Goal: Task Accomplishment & Management: Use online tool/utility

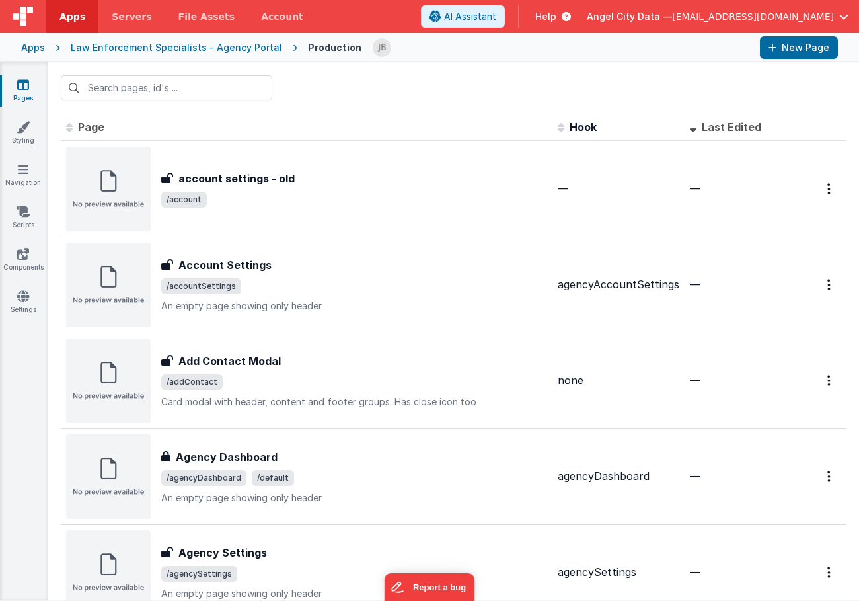
click at [35, 47] on div "Apps" at bounding box center [33, 47] width 24 height 13
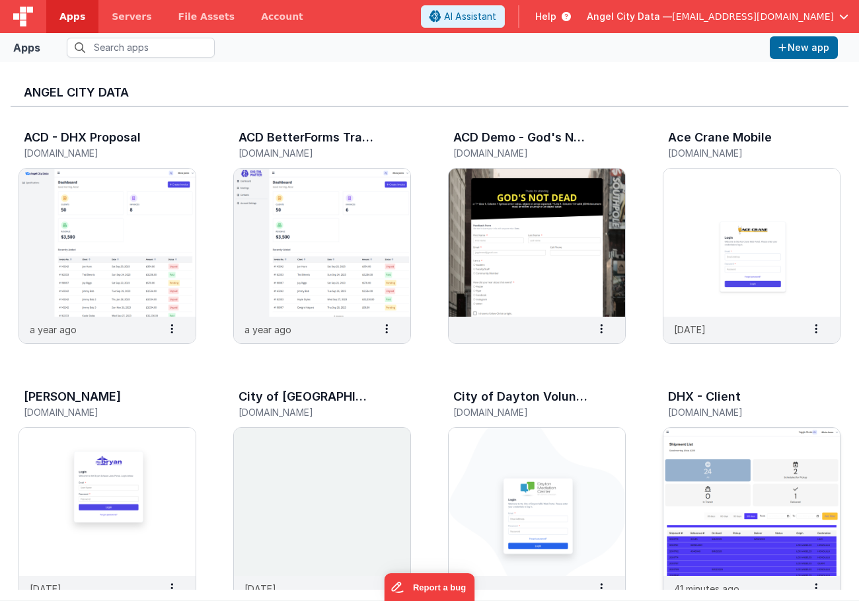
click at [719, 482] on img at bounding box center [752, 502] width 177 height 148
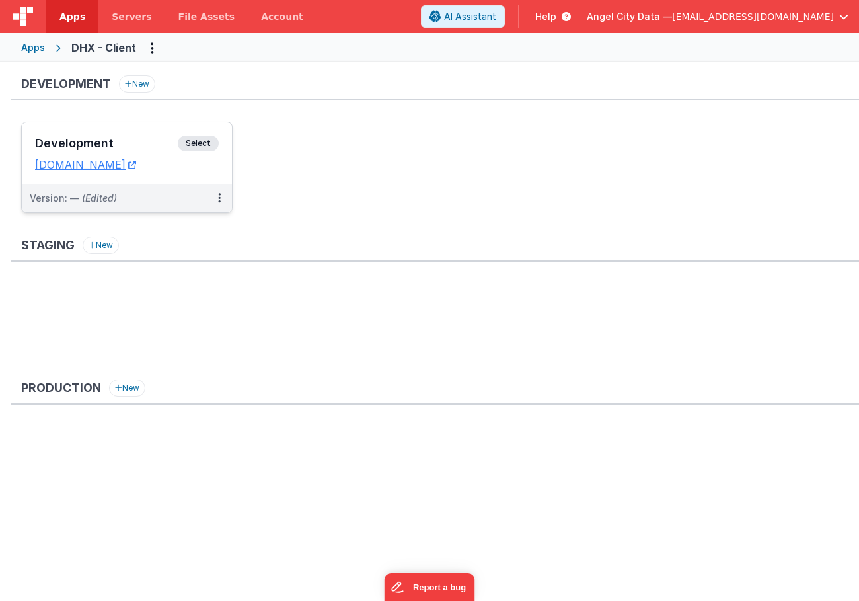
click at [149, 134] on div "Development Select URLs dhxclient.fmbetterforms.com" at bounding box center [127, 153] width 210 height 62
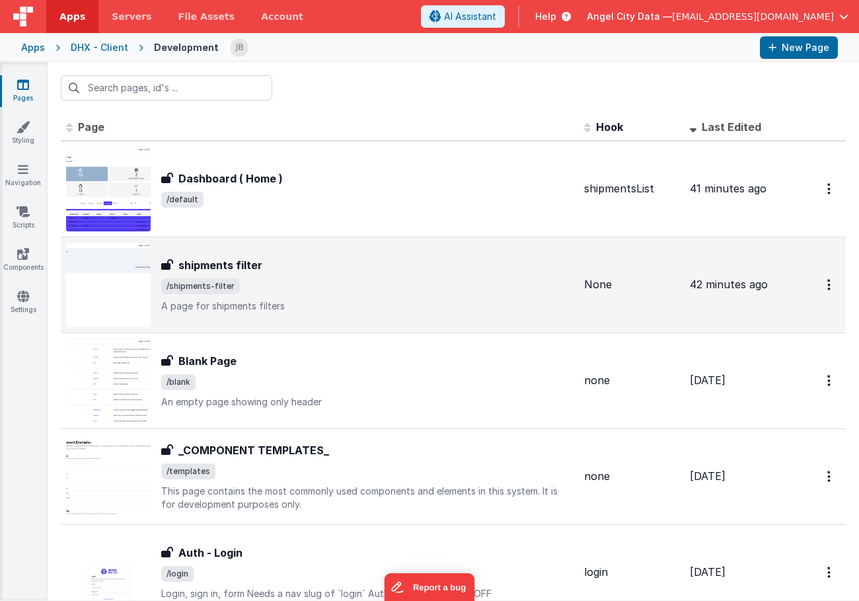
click at [217, 256] on div "shipments filter shipments filter /shipments-filter A page for shipments filters" at bounding box center [320, 285] width 508 height 85
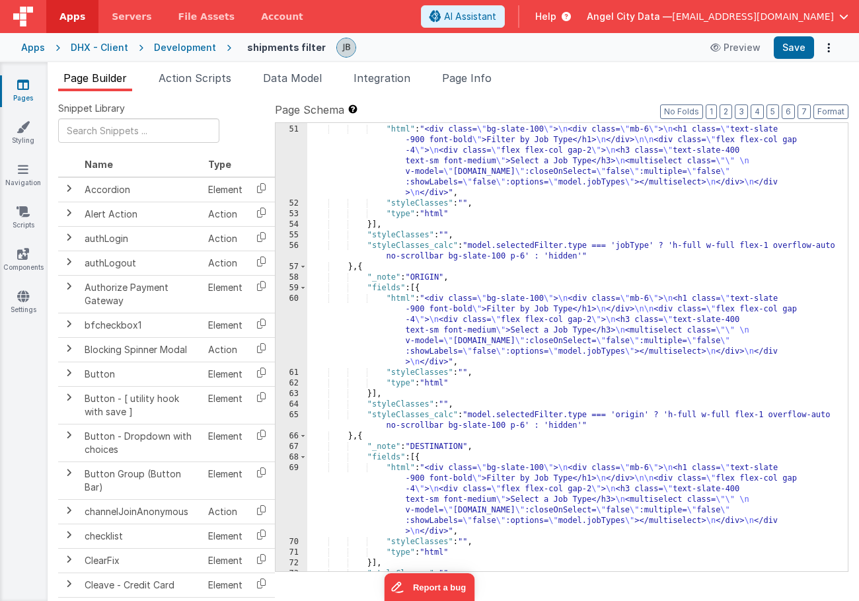
scroll to position [877, 0]
click at [174, 55] on div "Apps DHX - Client Development shipments filter Preview Save" at bounding box center [429, 47] width 859 height 29
click at [174, 51] on div "Development" at bounding box center [185, 47] width 62 height 13
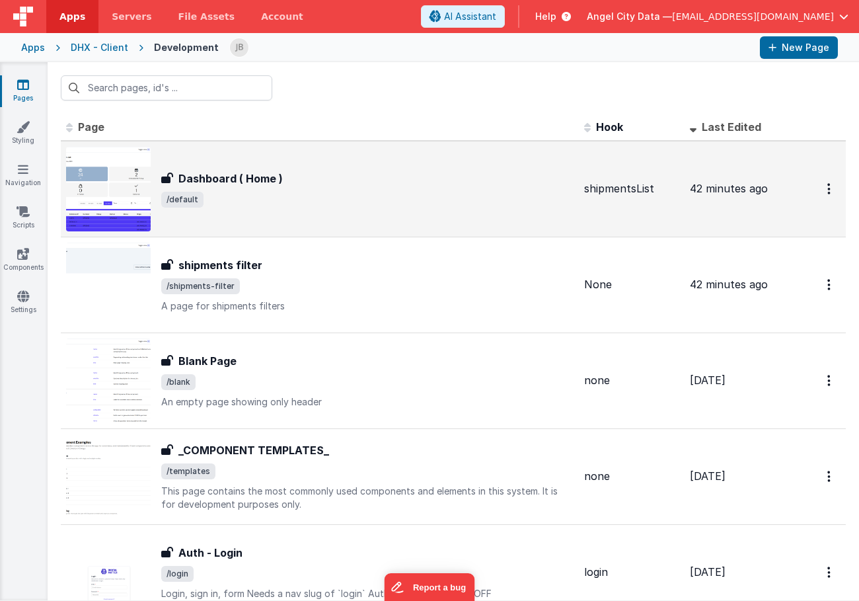
click at [192, 171] on h3 "Dashboard ( Home )" at bounding box center [231, 179] width 104 height 16
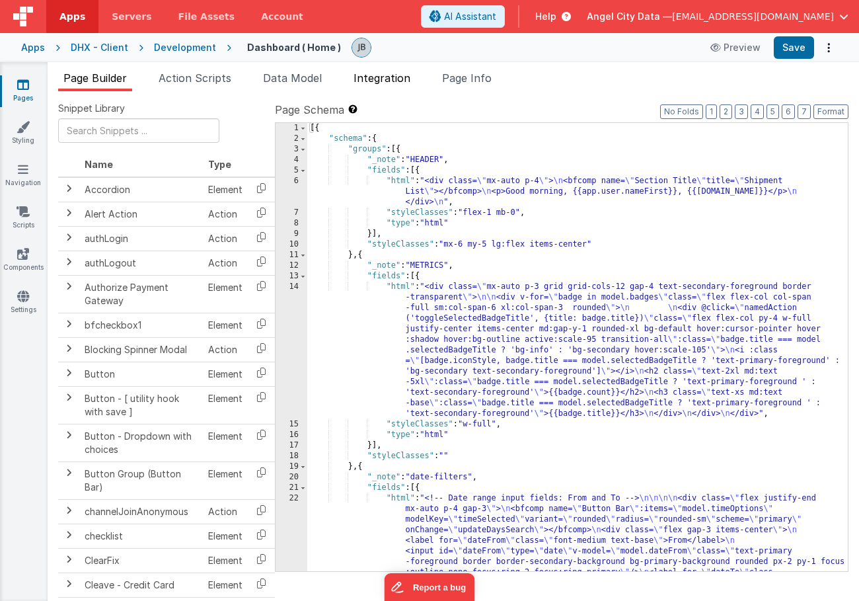
click at [374, 83] on span "Integration" at bounding box center [382, 77] width 57 height 13
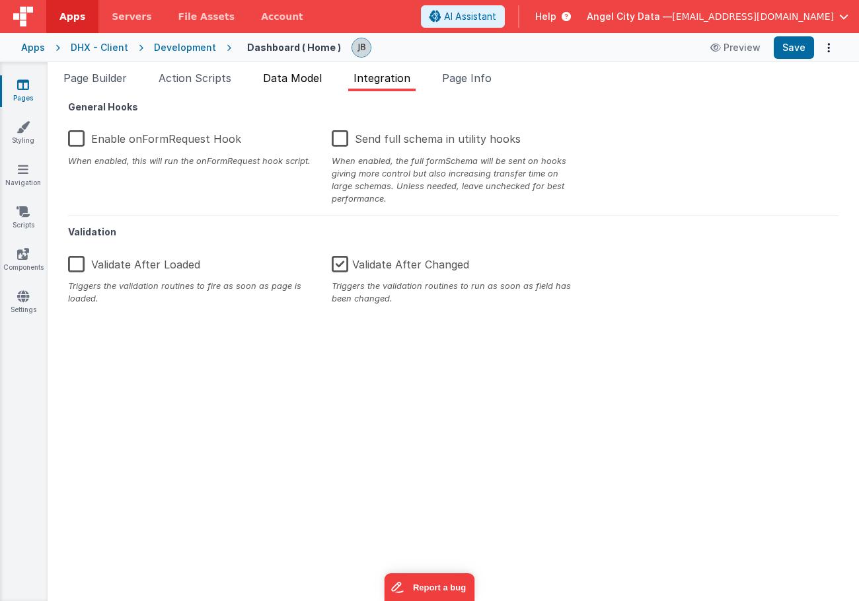
click at [283, 84] on li "Data Model" at bounding box center [292, 80] width 69 height 21
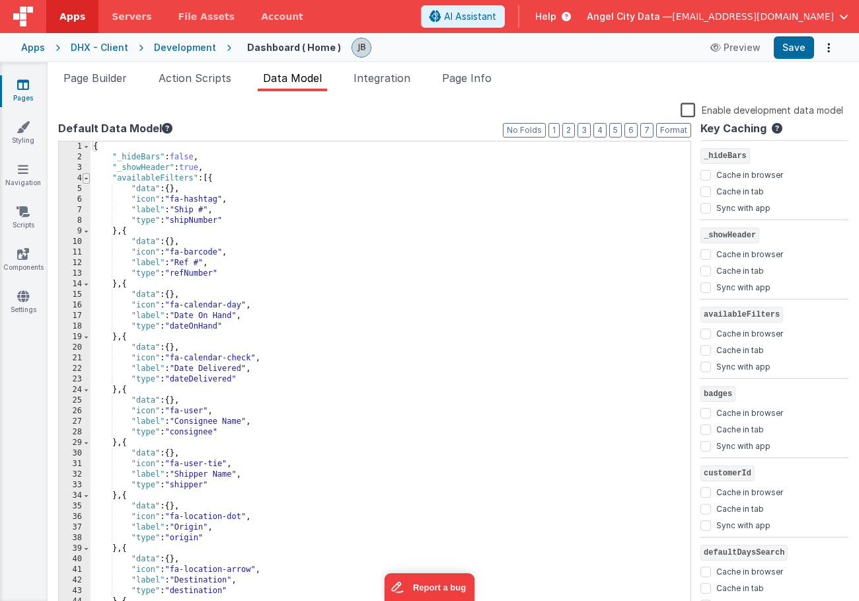
click at [86, 180] on span at bounding box center [86, 178] width 7 height 11
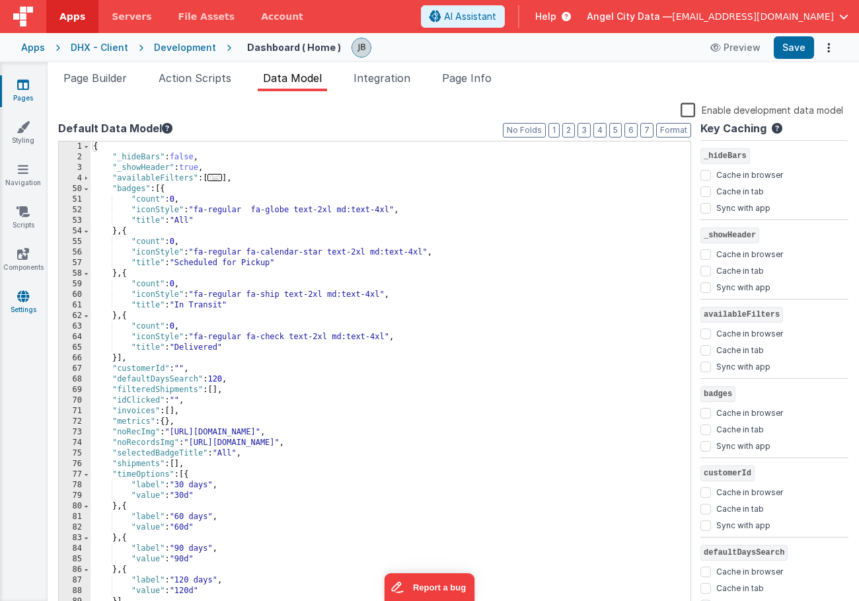
click at [19, 302] on link "Settings" at bounding box center [23, 303] width 48 height 26
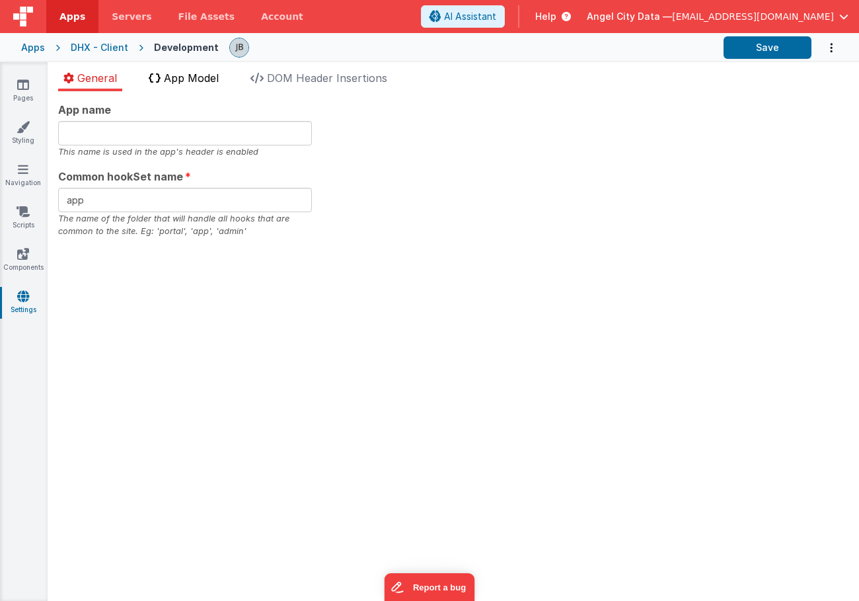
click at [176, 79] on span "App Model" at bounding box center [191, 77] width 55 height 13
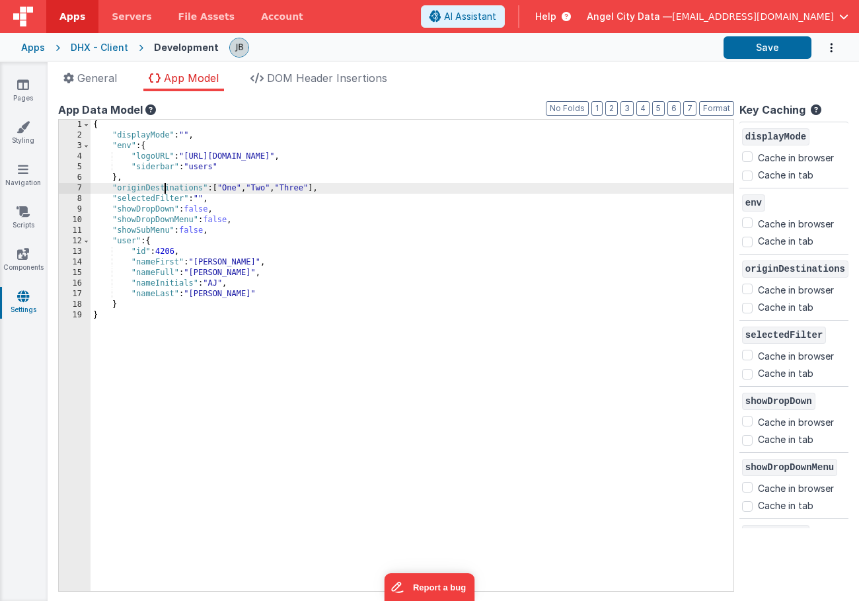
click at [167, 192] on div "{ "displayMode" : "" , "env" : { "logoURL" : "https://ucarecdn.com/b9e7ff3a-933…" at bounding box center [412, 366] width 643 height 493
click at [86, 41] on div "DHX - Client" at bounding box center [100, 47] width 58 height 13
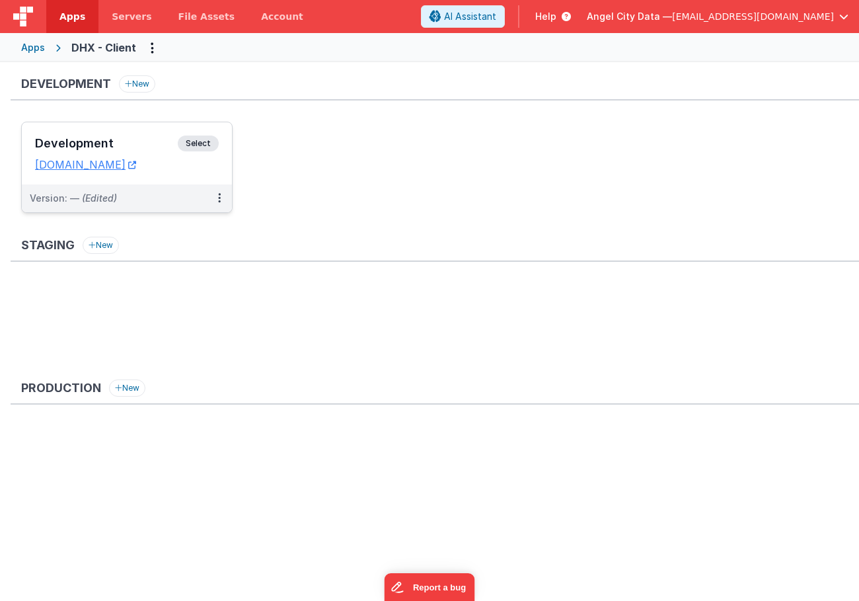
click at [152, 137] on h3 "Development" at bounding box center [106, 143] width 143 height 13
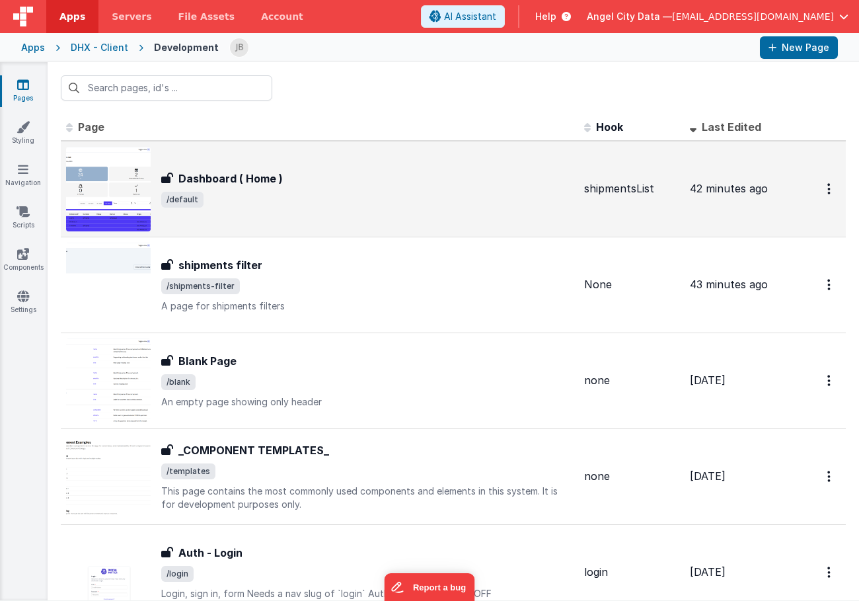
click at [186, 169] on div "Dashboard ( Home ) Dashboard ( Home ) /default" at bounding box center [320, 189] width 508 height 85
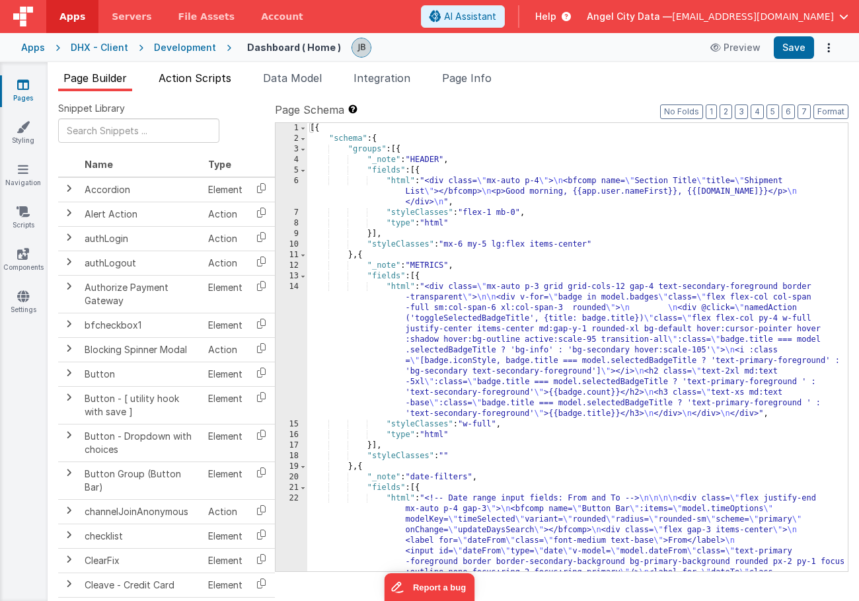
click at [220, 78] on span "Action Scripts" at bounding box center [195, 77] width 73 height 13
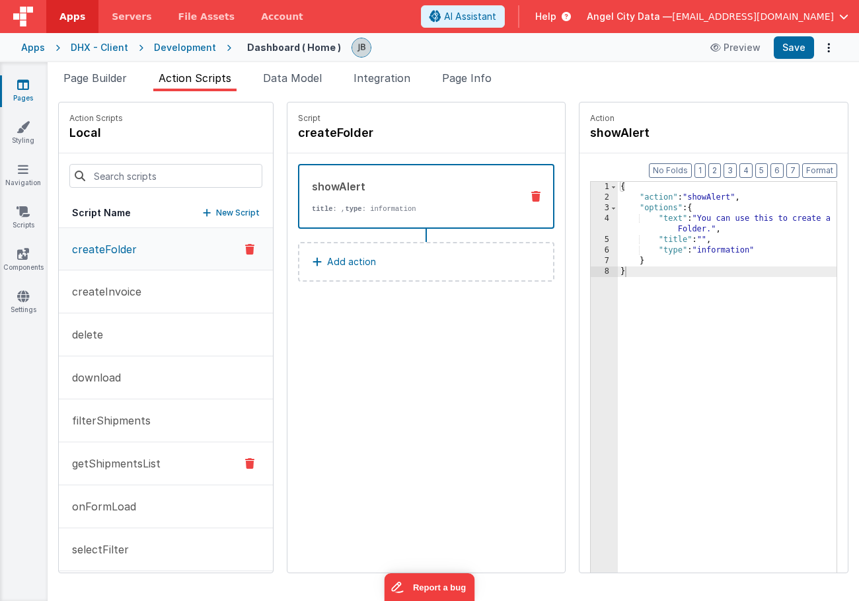
scroll to position [32, 0]
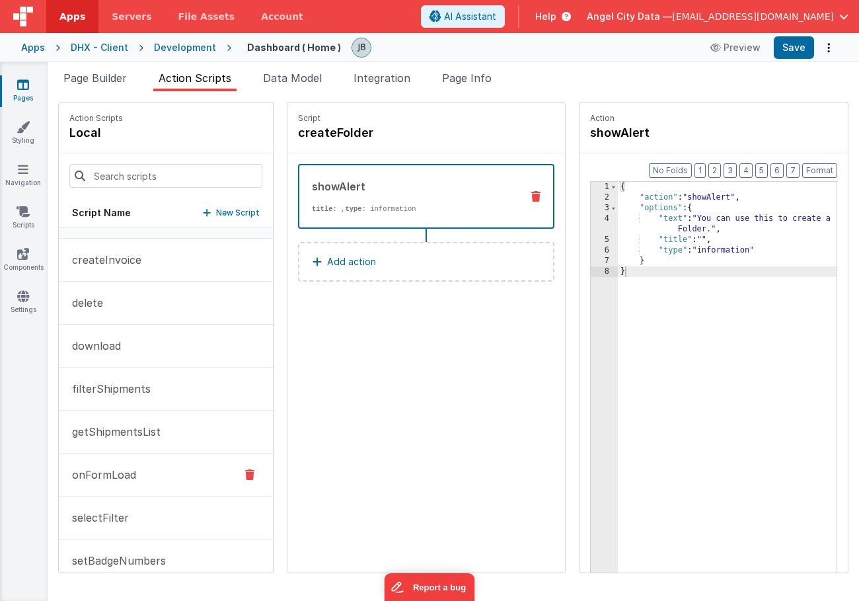
click at [135, 467] on button "onFormLoad" at bounding box center [166, 475] width 214 height 43
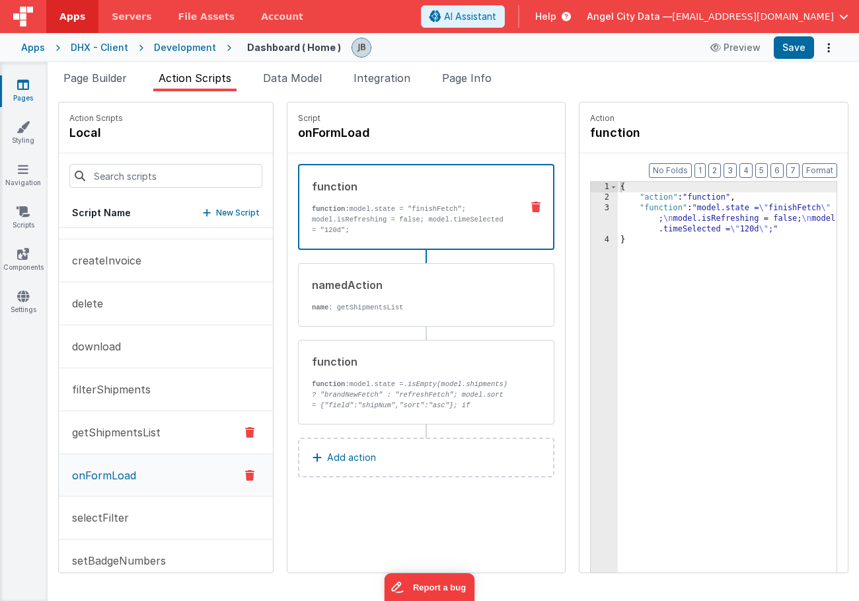
click at [125, 444] on button "getShipmentsList" at bounding box center [166, 432] width 214 height 43
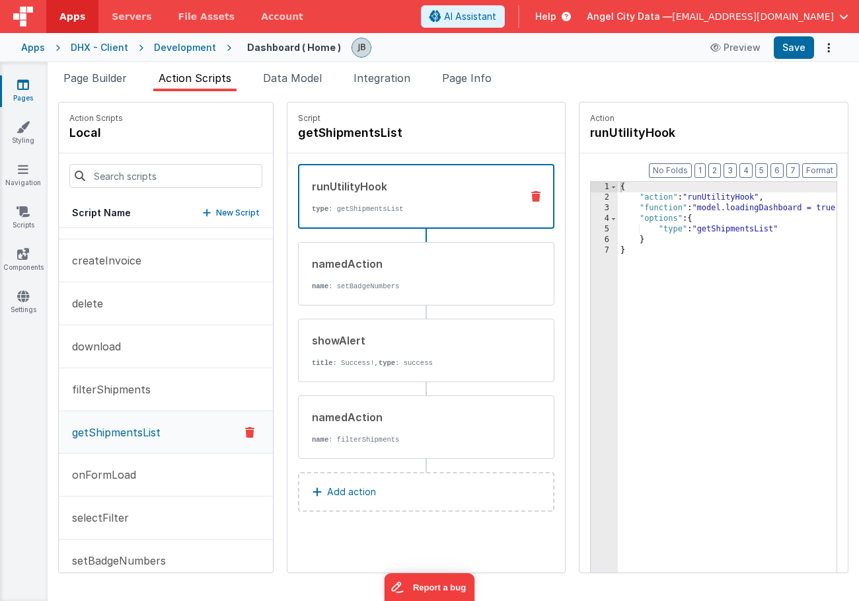
click at [337, 480] on button "Add action" at bounding box center [426, 492] width 257 height 40
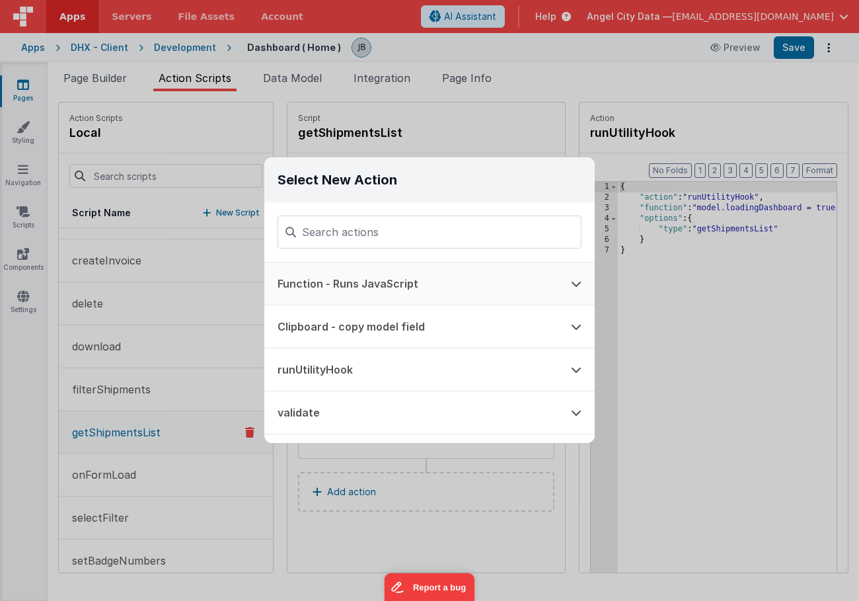
click at [348, 290] on button "Function - Runs JavaScript" at bounding box center [411, 283] width 294 height 42
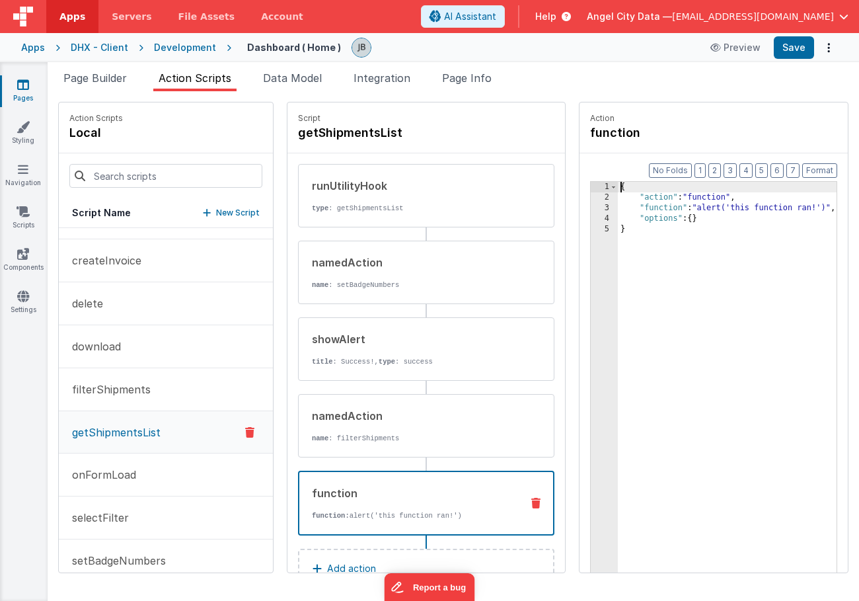
click at [591, 210] on div "3" at bounding box center [604, 208] width 27 height 11
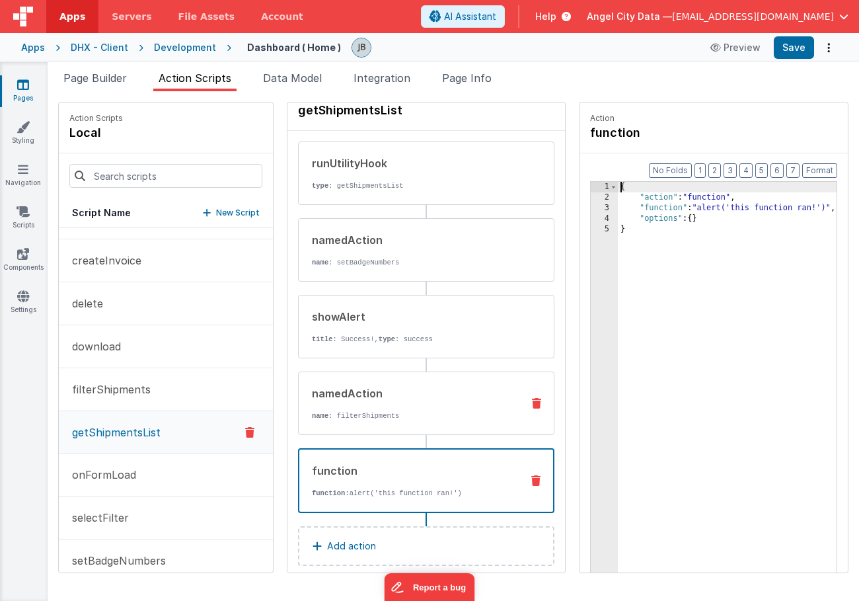
scroll to position [40, 0]
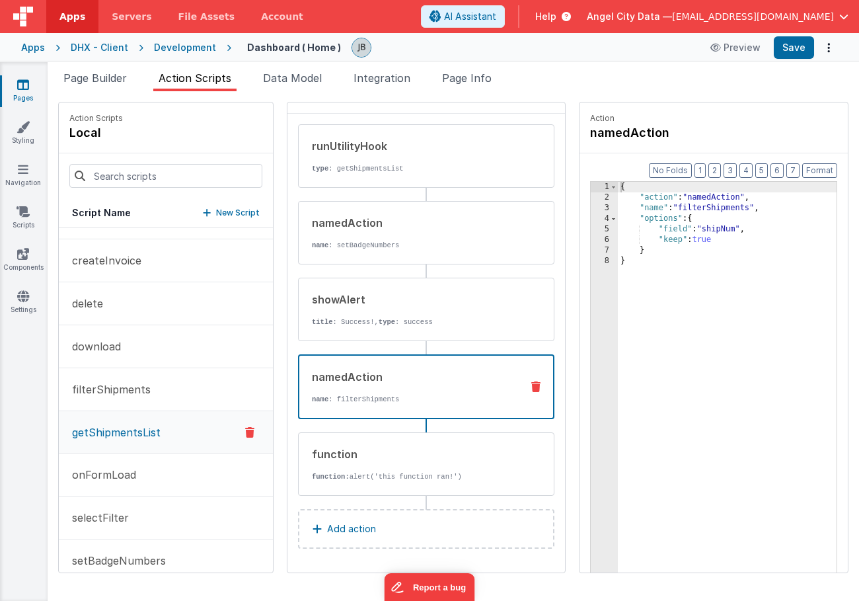
click at [403, 395] on p "name : filterShipments" at bounding box center [411, 399] width 199 height 11
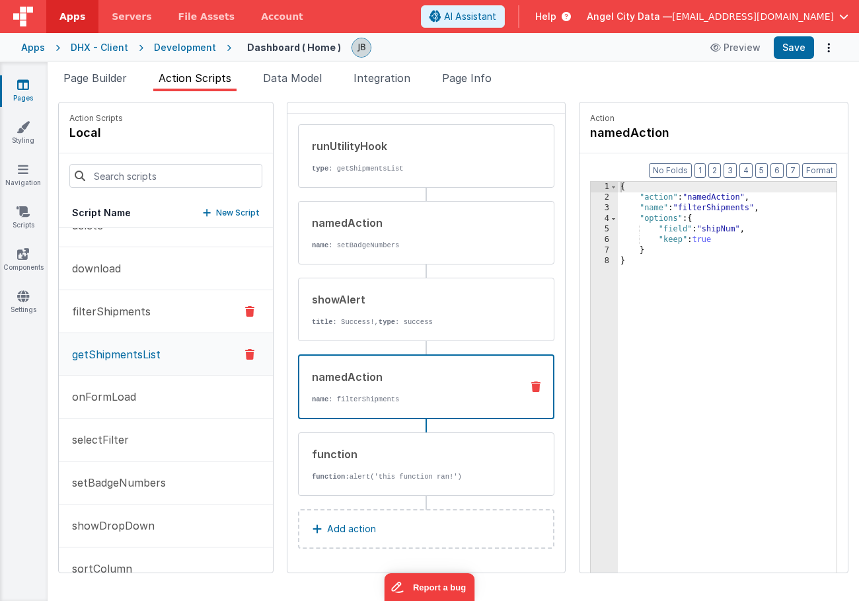
scroll to position [78, 0]
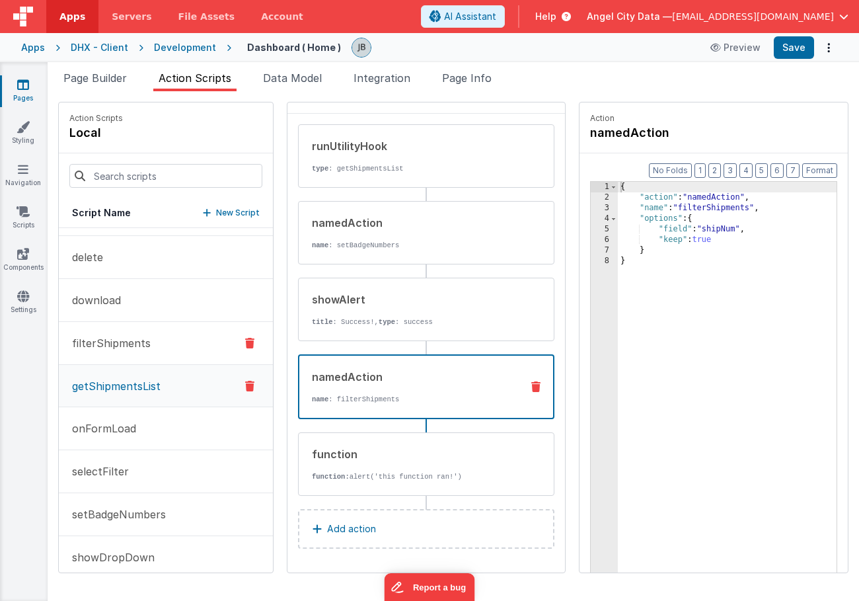
click at [157, 351] on button "filterShipments" at bounding box center [166, 343] width 214 height 43
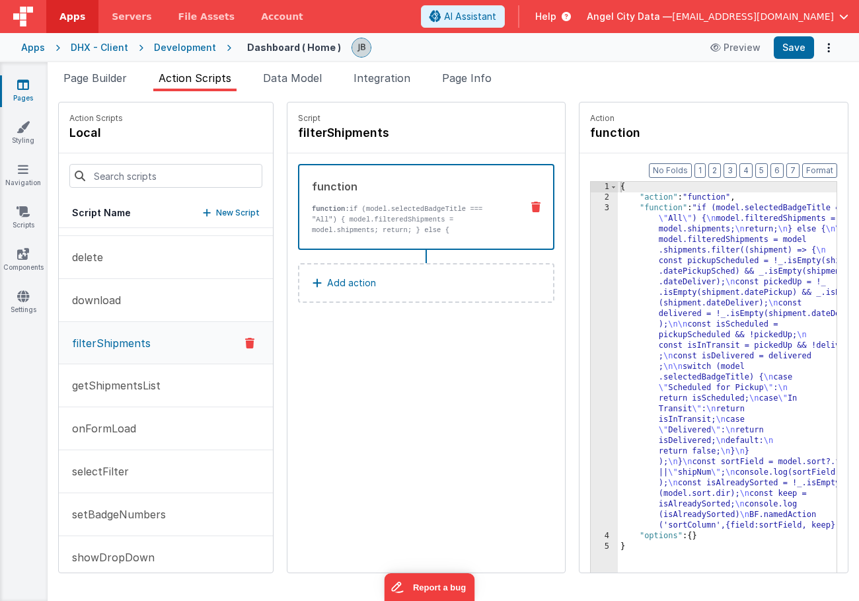
scroll to position [0, 0]
click at [145, 382] on p "getShipmentsList" at bounding box center [112, 386] width 97 height 16
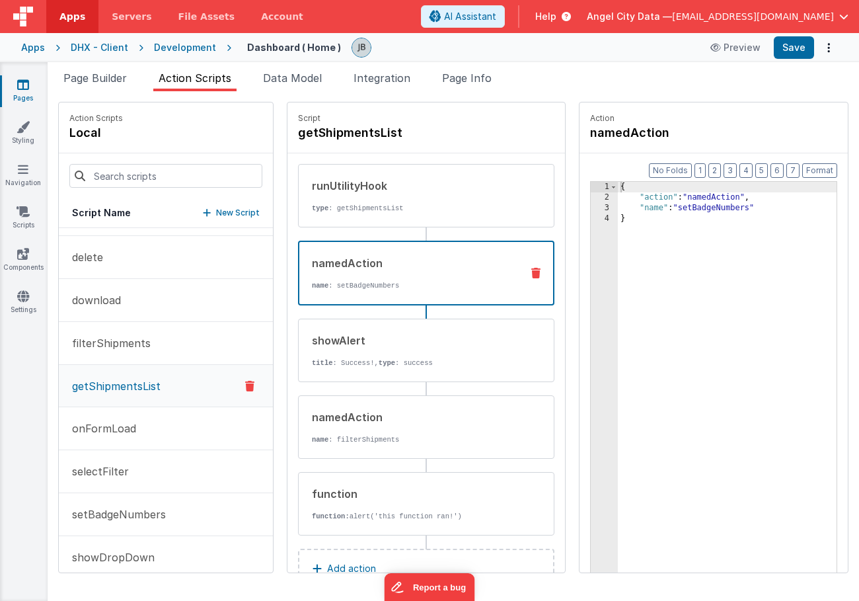
click at [360, 295] on div "namedAction name : setBadgeNumbers" at bounding box center [426, 273] width 257 height 65
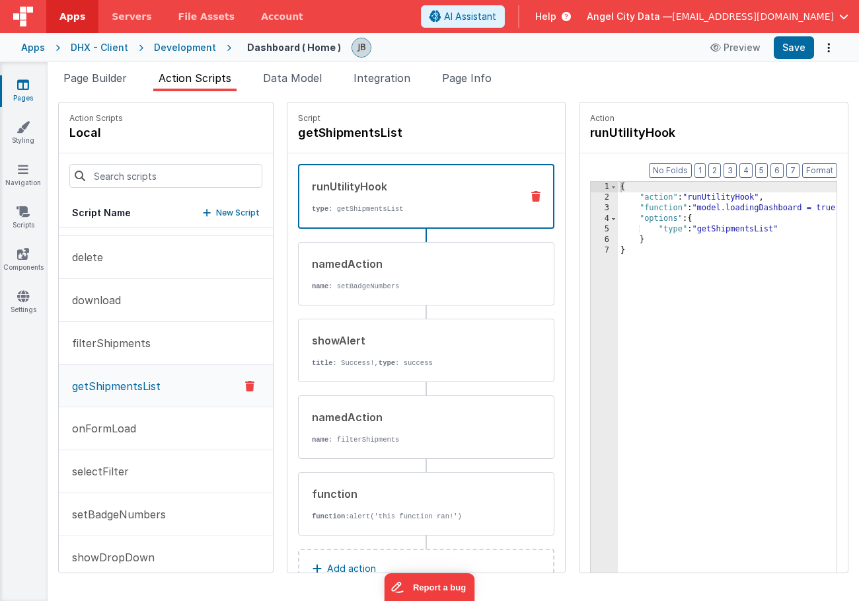
click at [350, 199] on div "runUtilityHook type : getShipmentsList" at bounding box center [406, 197] width 212 height 36
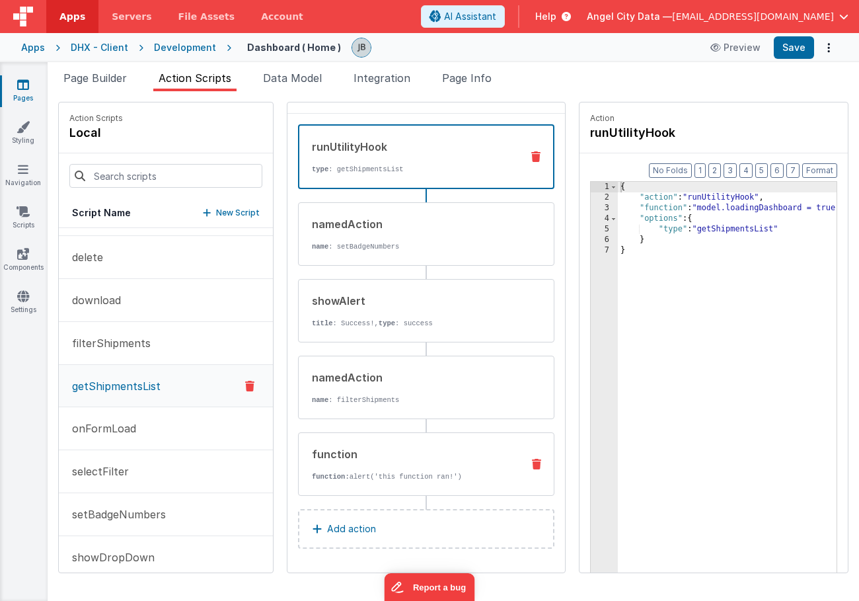
click at [364, 475] on p "function: alert('this function ran!')" at bounding box center [412, 476] width 200 height 11
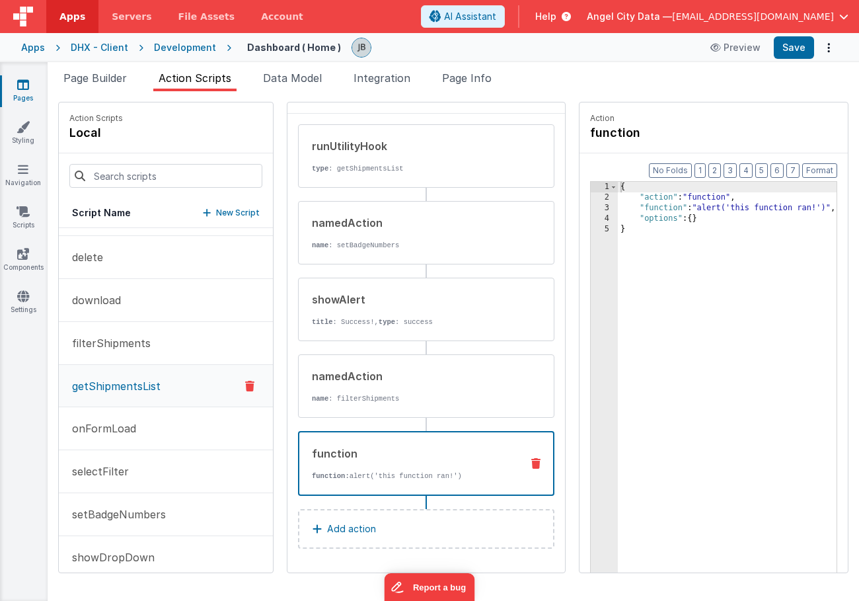
click at [591, 206] on div "3" at bounding box center [604, 208] width 27 height 11
click at [676, 210] on div "{ "action" : "function" , "function" : "alert('this function ran!')" , "options…" at bounding box center [743, 408] width 251 height 453
click at [591, 208] on div "3" at bounding box center [604, 208] width 27 height 11
click at [591, 207] on div "3" at bounding box center [604, 208] width 27 height 11
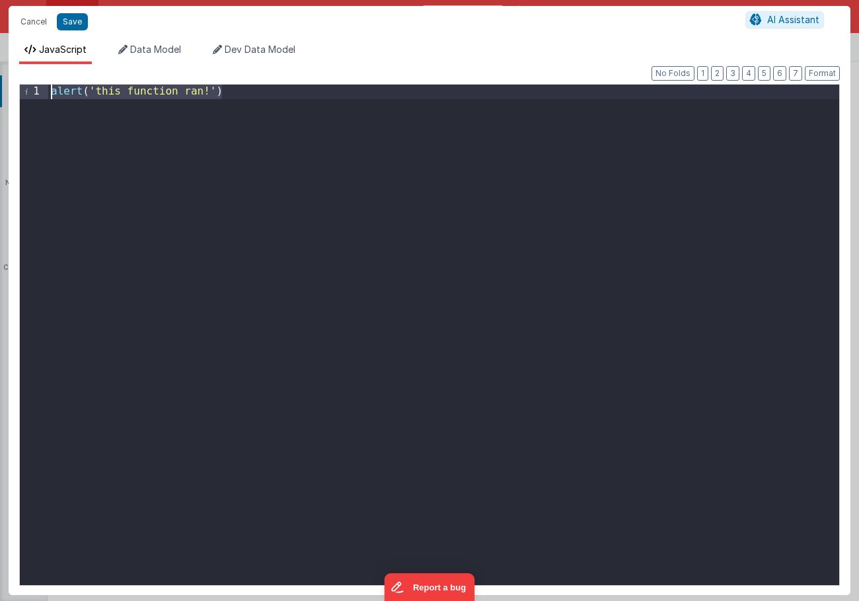
drag, startPoint x: 360, startPoint y: 159, endPoint x: -45, endPoint y: -41, distance: 451.8
click at [0, 0] on html "Cancel Save AI Assistant JavaScript Data Model Dev Data Model Format 7 6 5 4 3 …" at bounding box center [429, 300] width 859 height 601
click at [132, 48] on span "Data Model" at bounding box center [155, 49] width 51 height 11
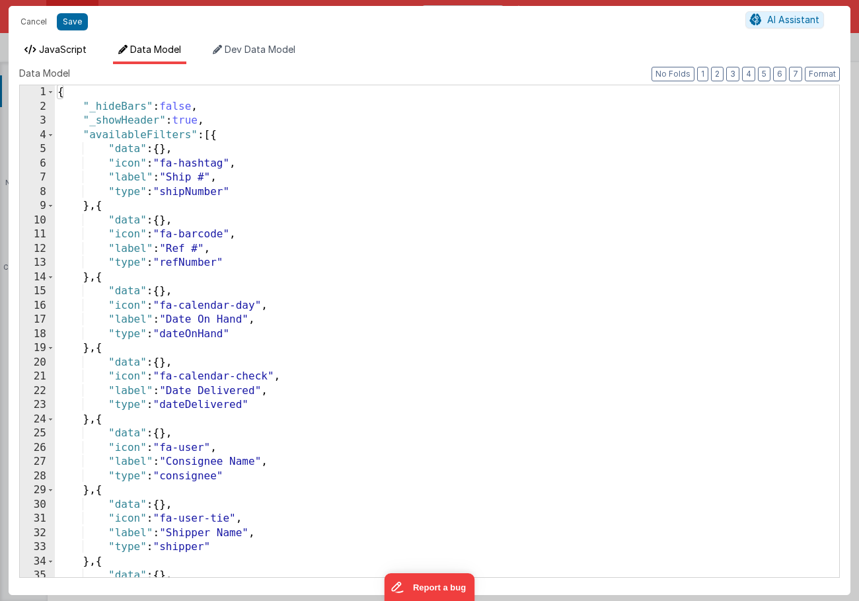
click at [76, 49] on span "JavaScript" at bounding box center [63, 49] width 48 height 11
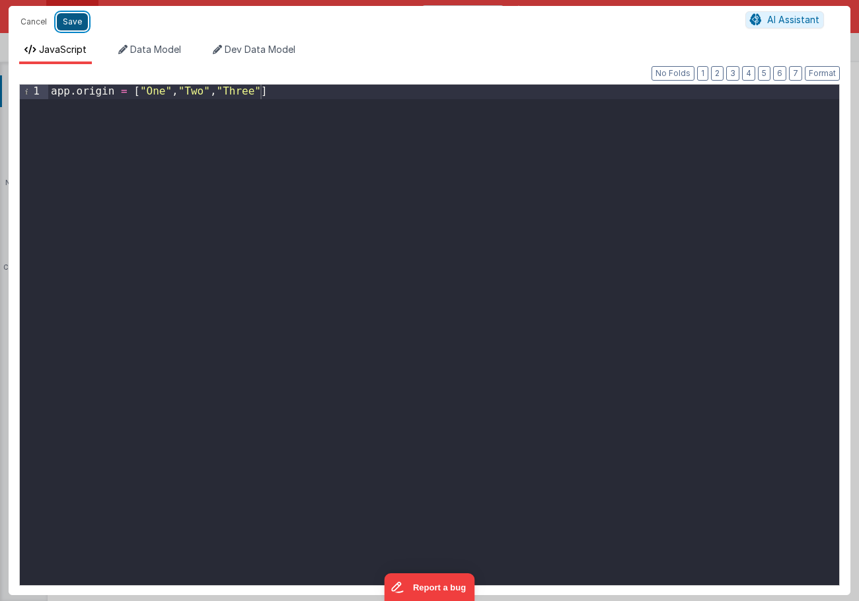
click at [73, 25] on button "Save" at bounding box center [72, 21] width 31 height 17
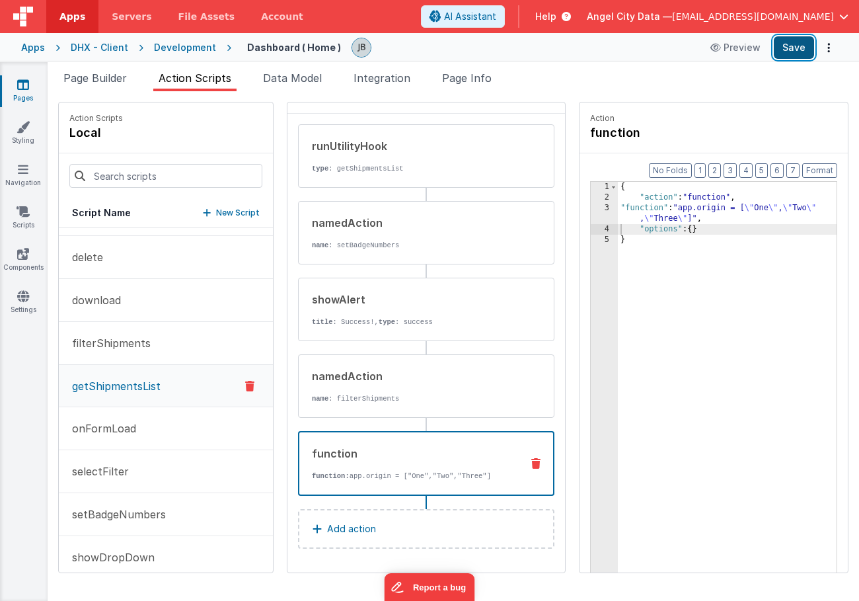
click at [793, 42] on button "Save" at bounding box center [794, 47] width 40 height 22
click at [33, 315] on link "Settings" at bounding box center [23, 303] width 48 height 26
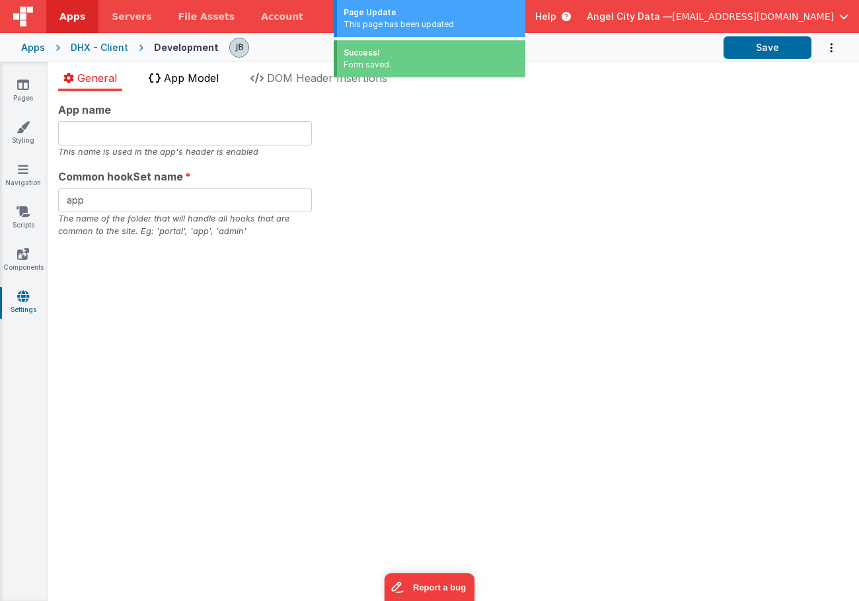
click at [182, 75] on span "App Model" at bounding box center [191, 77] width 55 height 13
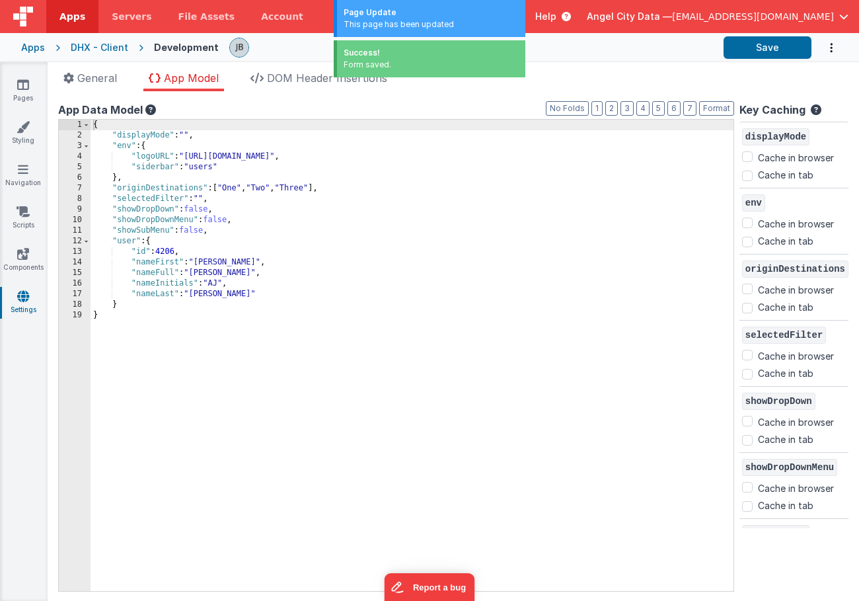
click at [152, 192] on div "{ "displayMode" : "" , "env" : { "logoURL" : "https://ucarecdn.com/b9e7ff3a-933…" at bounding box center [412, 366] width 643 height 493
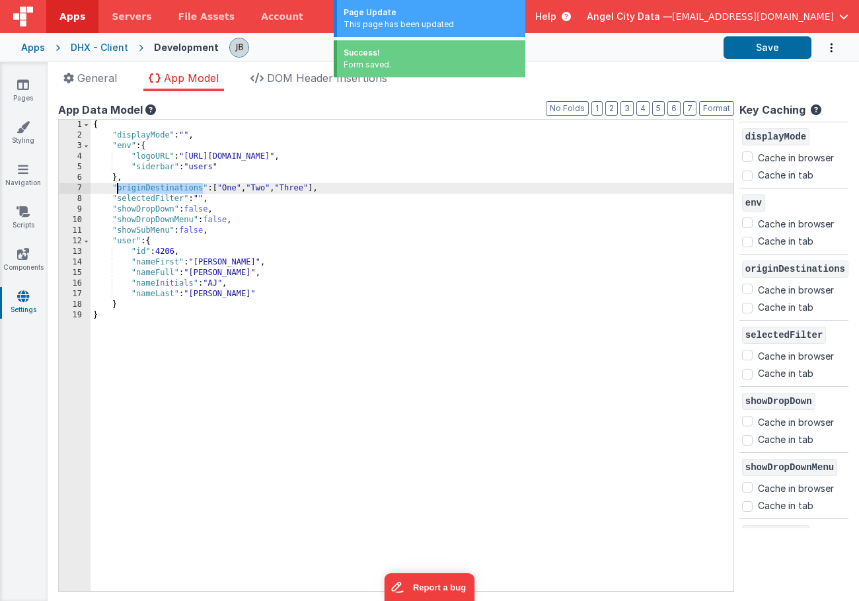
click at [152, 192] on div "{ "displayMode" : "" , "env" : { "logoURL" : "https://ucarecdn.com/b9e7ff3a-933…" at bounding box center [412, 366] width 643 height 493
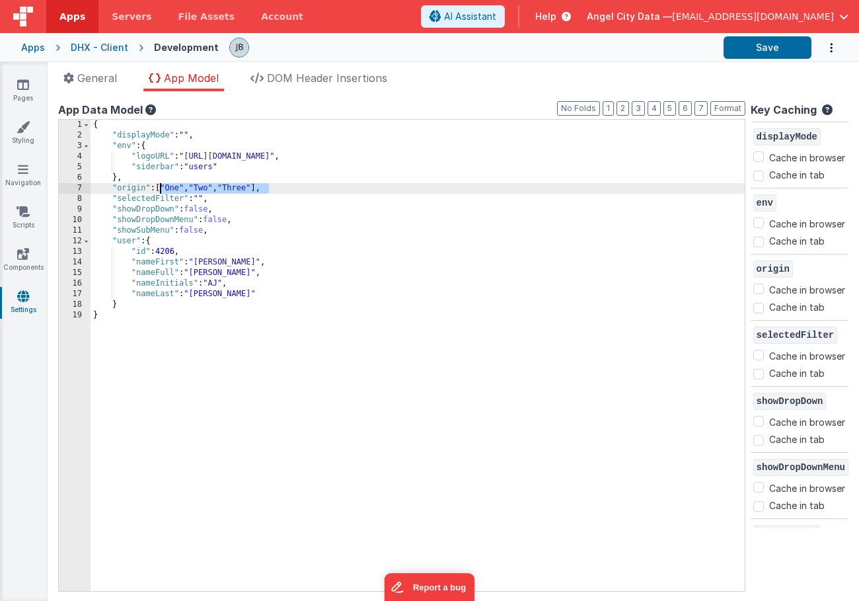
drag, startPoint x: 268, startPoint y: 186, endPoint x: 159, endPoint y: 188, distance: 109.8
click at [159, 188] on div "{ "displayMode" : "" , "env" : { "logoURL" : "https://ucarecdn.com/b9e7ff3a-933…" at bounding box center [418, 366] width 655 height 493
click at [791, 40] on button "Save" at bounding box center [768, 47] width 88 height 22
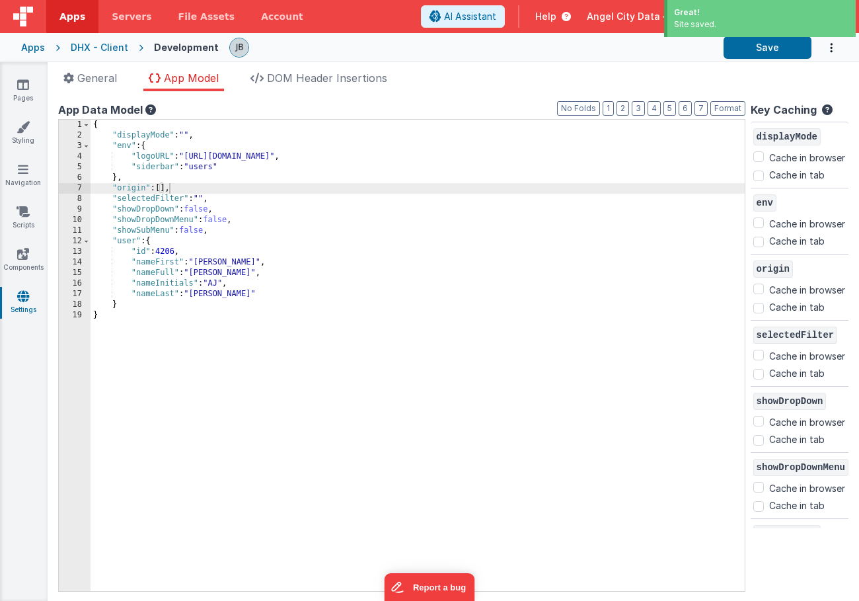
click at [107, 46] on div "DHX - Client" at bounding box center [100, 47] width 58 height 13
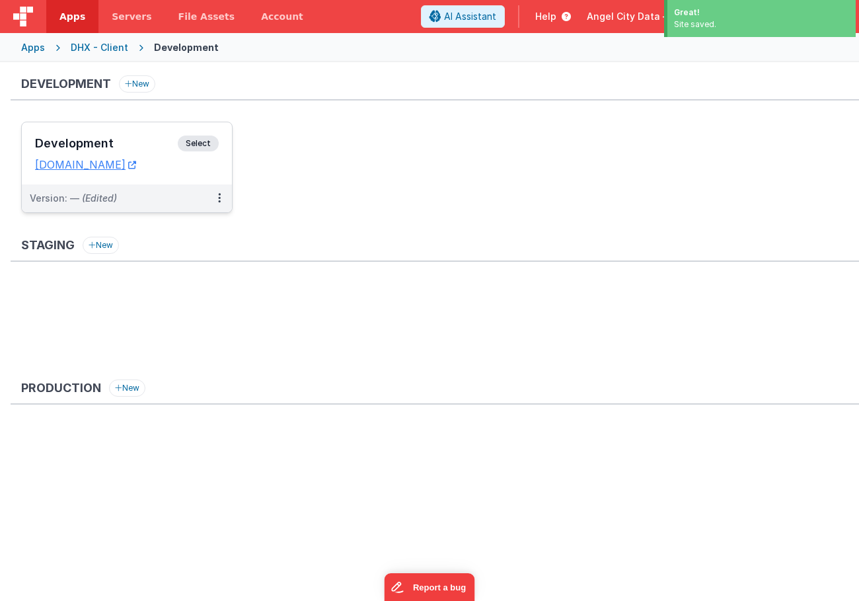
click at [143, 146] on h3 "Development" at bounding box center [106, 143] width 143 height 13
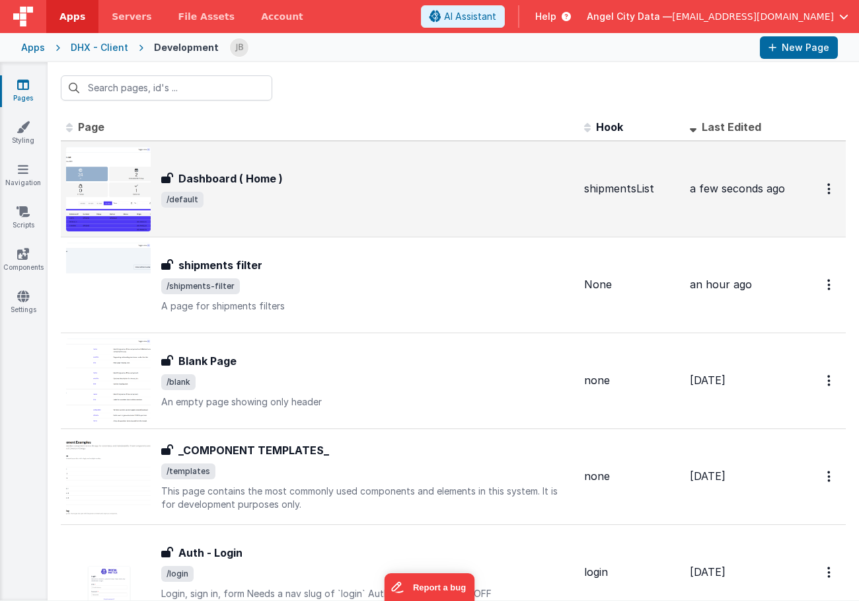
click at [196, 175] on h3 "Dashboard ( Home )" at bounding box center [231, 179] width 104 height 16
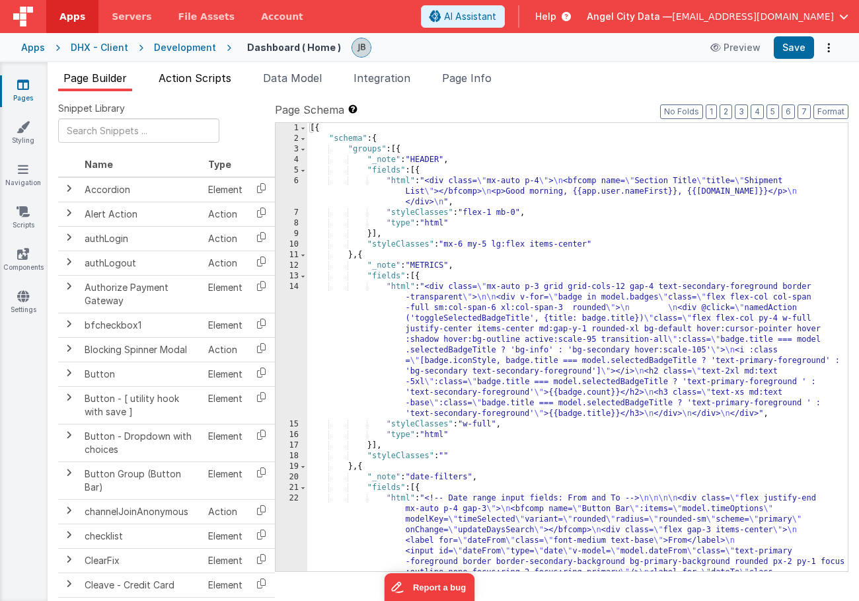
click at [237, 89] on li "Action Scripts" at bounding box center [194, 80] width 83 height 21
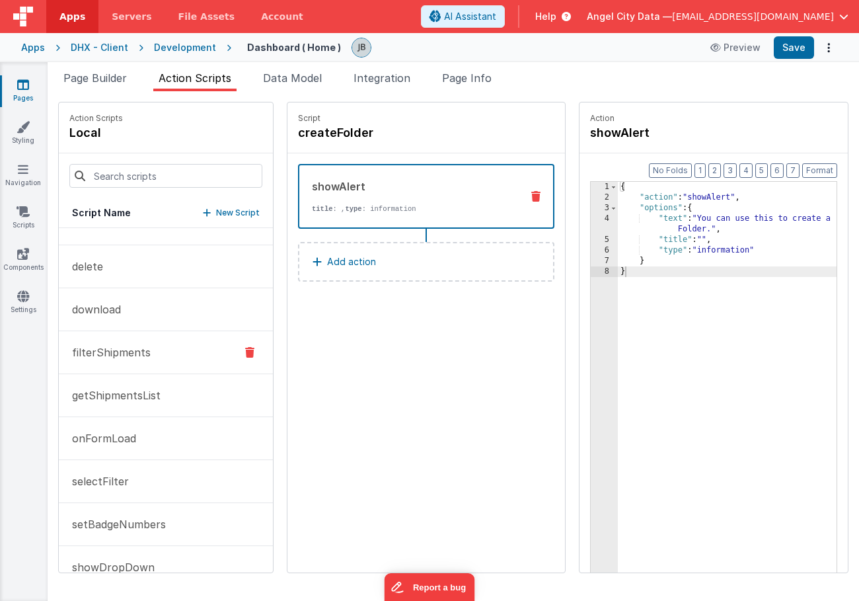
scroll to position [76, 0]
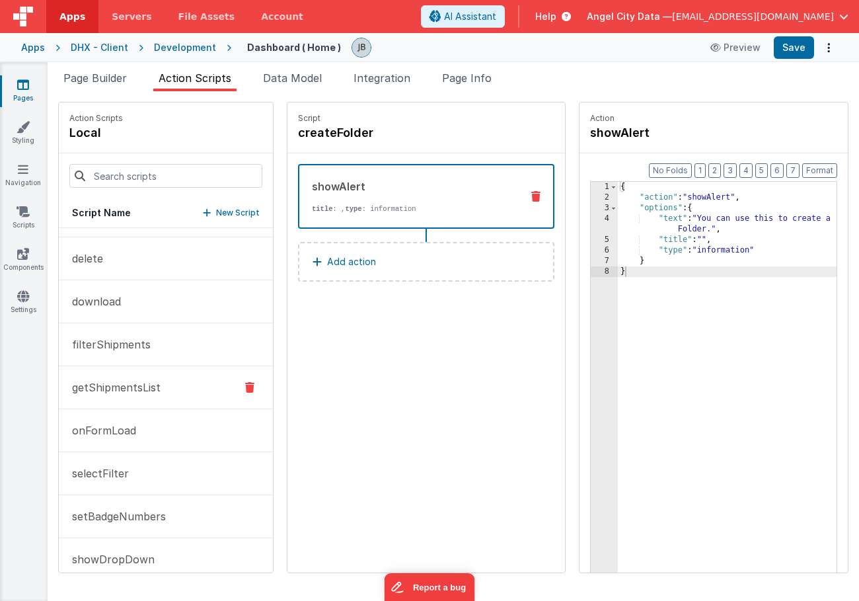
click at [136, 381] on p "getShipmentsList" at bounding box center [112, 388] width 97 height 16
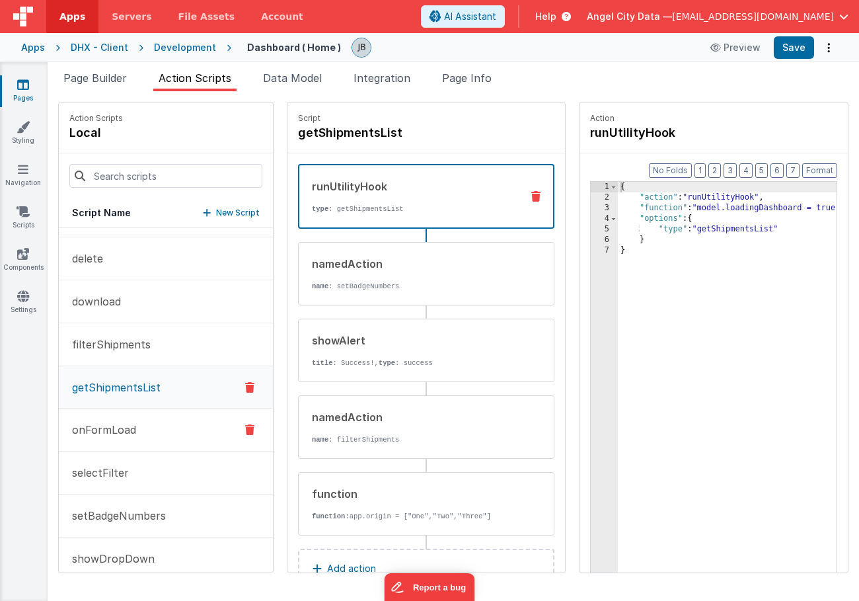
click at [136, 429] on button "onFormLoad" at bounding box center [166, 430] width 214 height 43
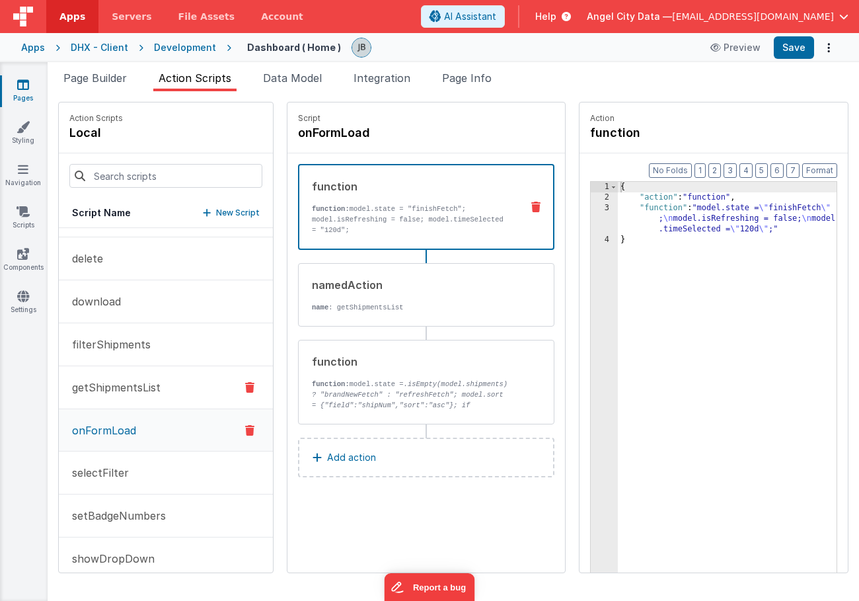
click at [146, 386] on p "getShipmentsList" at bounding box center [112, 388] width 97 height 16
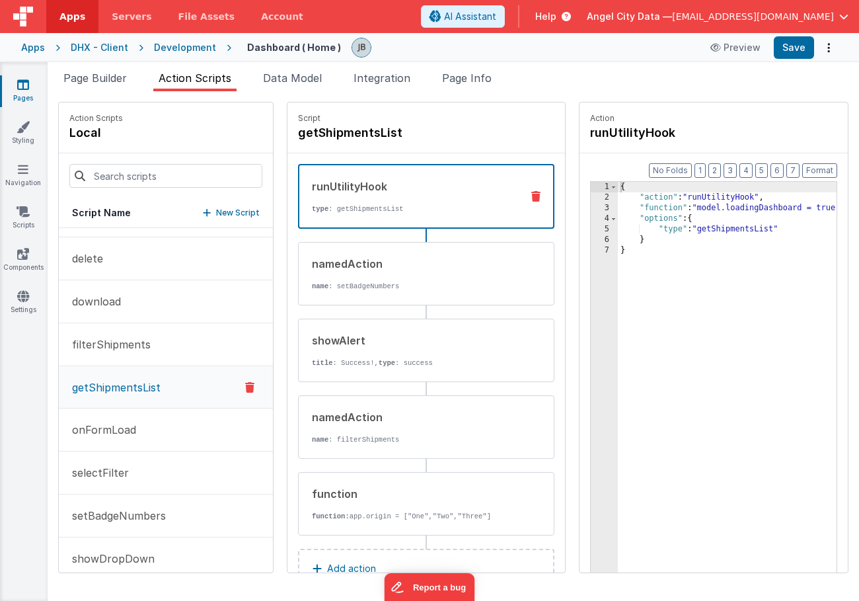
scroll to position [40, 0]
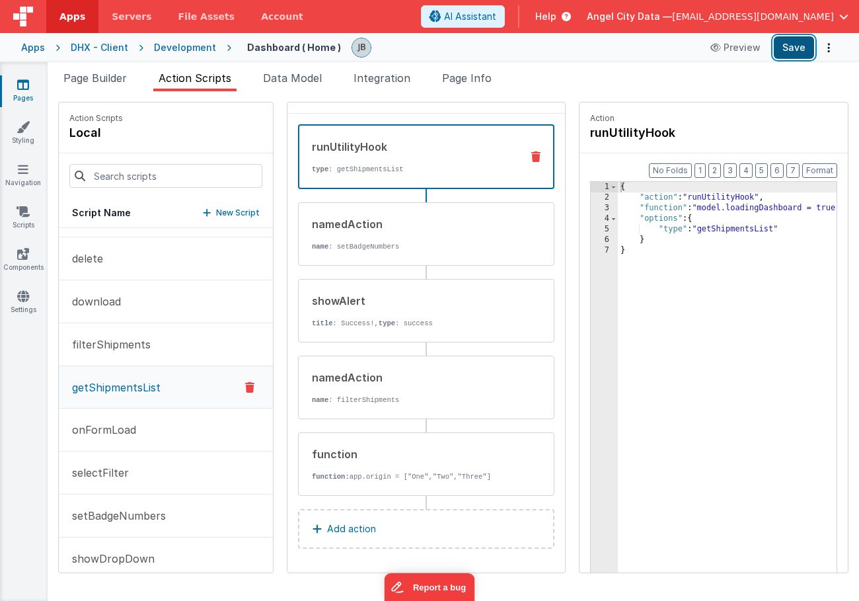
click at [789, 58] on button "Save" at bounding box center [794, 47] width 40 height 22
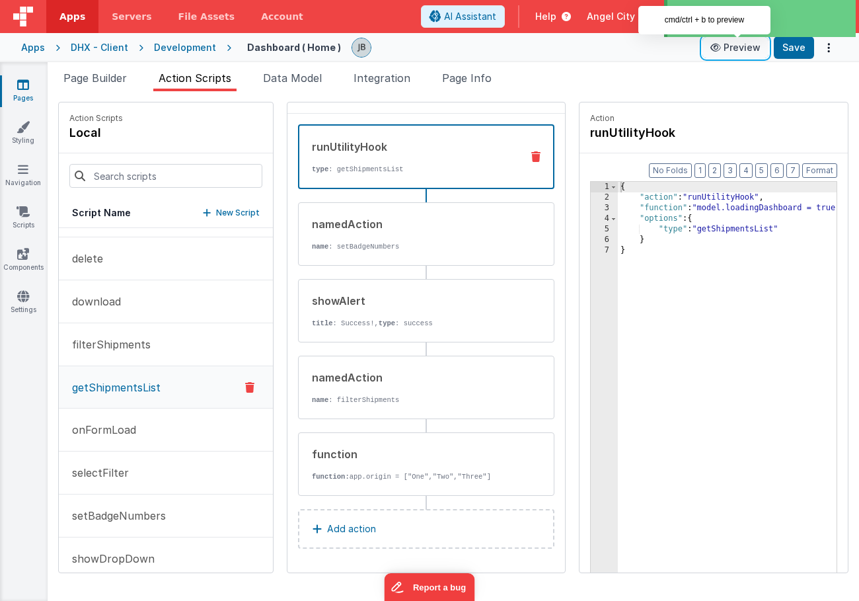
click at [750, 50] on button "Preview" at bounding box center [736, 47] width 66 height 21
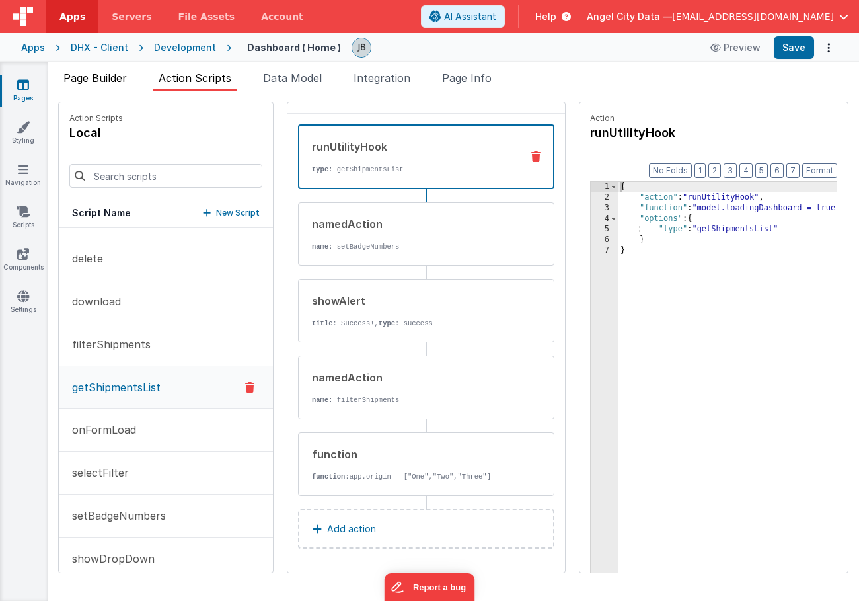
click at [97, 82] on span "Page Builder" at bounding box center [94, 77] width 63 height 13
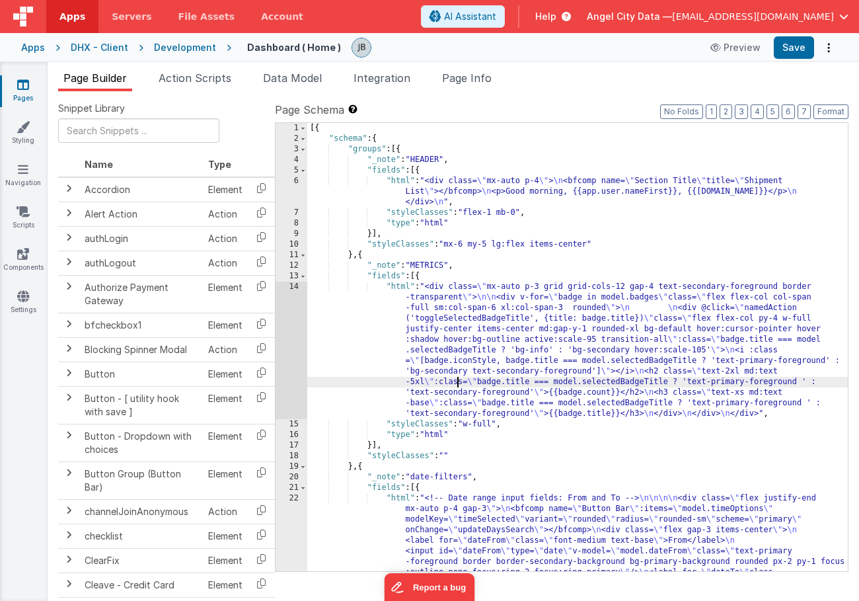
click at [458, 387] on div "[{ "schema" : { "groups" : [{ "_note" : "HEADER" , "fields" : [{ "html" : "<div…" at bounding box center [577, 516] width 541 height 787
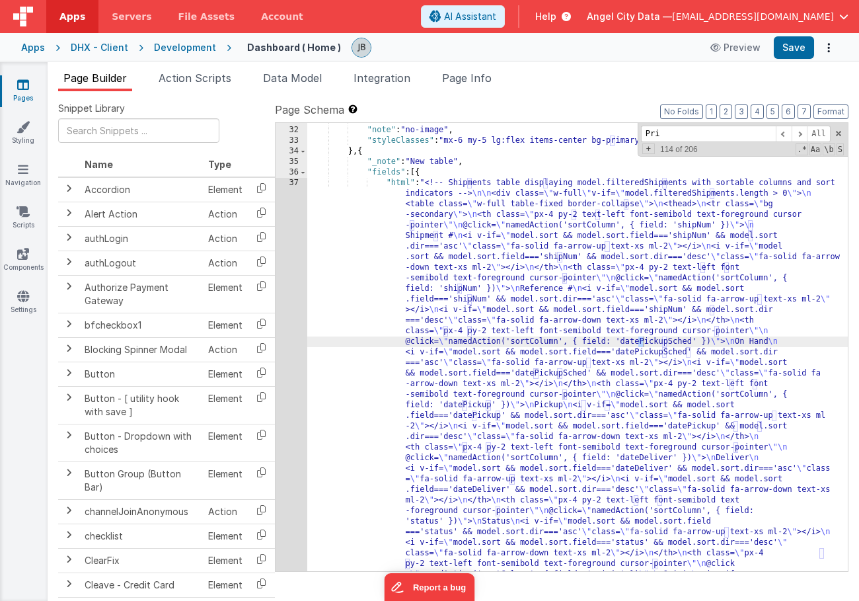
scroll to position [1183, 0]
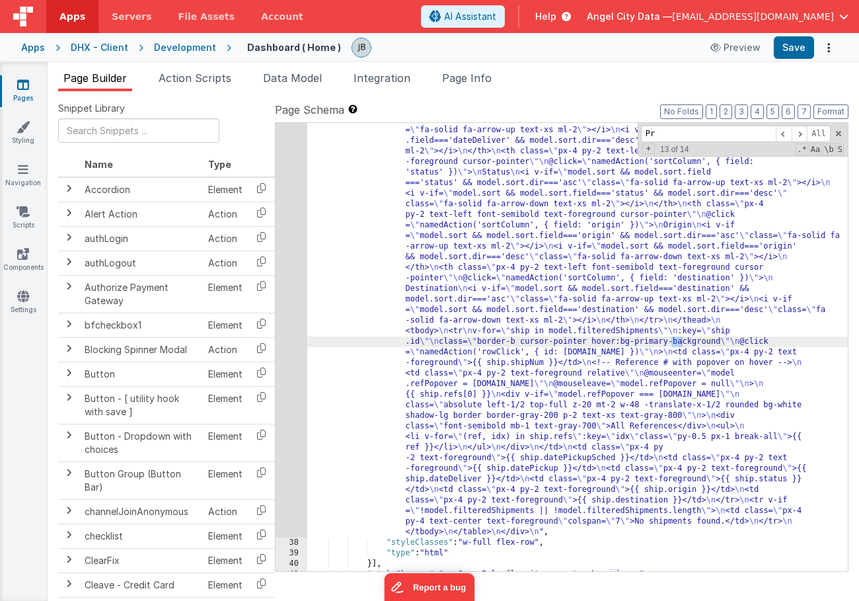
type input "P"
type input "primary"
click at [799, 133] on span at bounding box center [800, 134] width 16 height 17
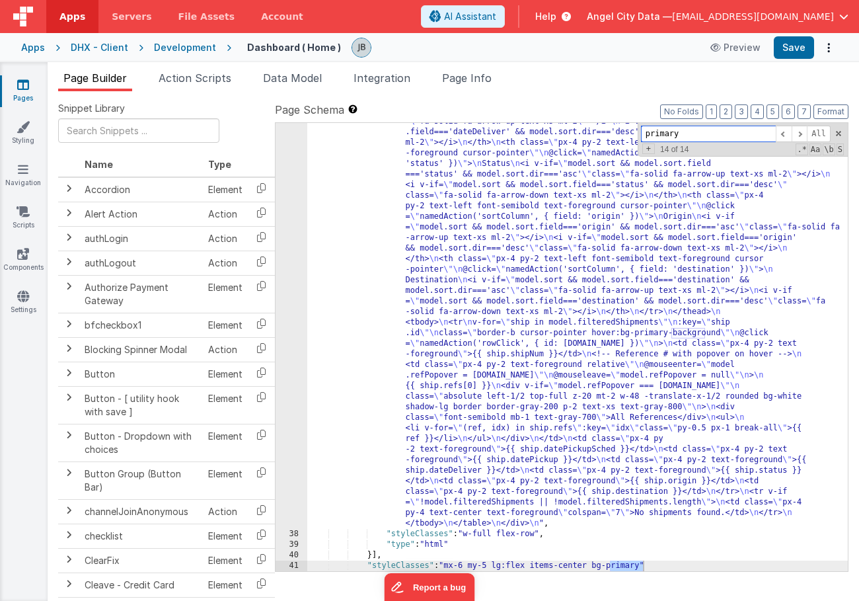
scroll to position [1223, 0]
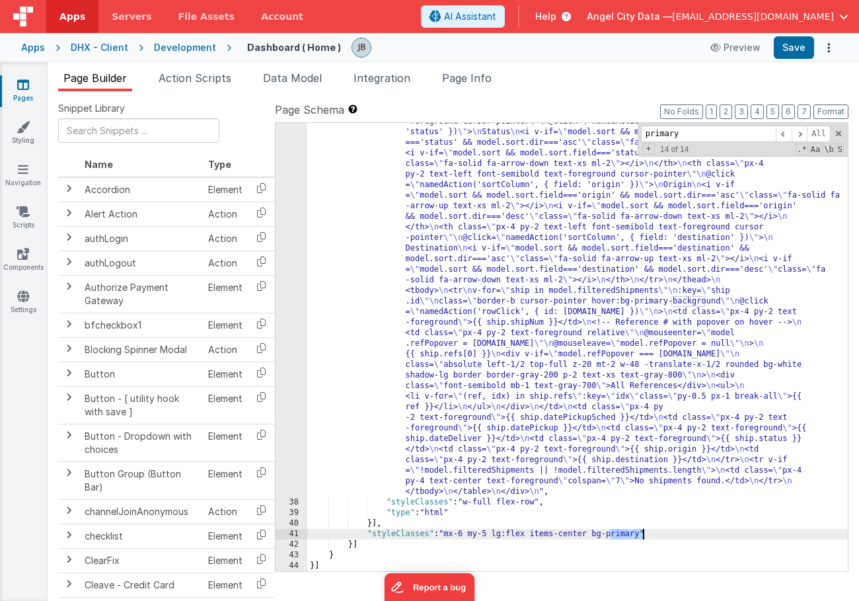
click at [643, 534] on div ""html" : "<!-- Shipments table displaying model.filteredShipments with sortable…" at bounding box center [577, 347] width 541 height 448
click at [801, 132] on span at bounding box center [800, 134] width 16 height 17
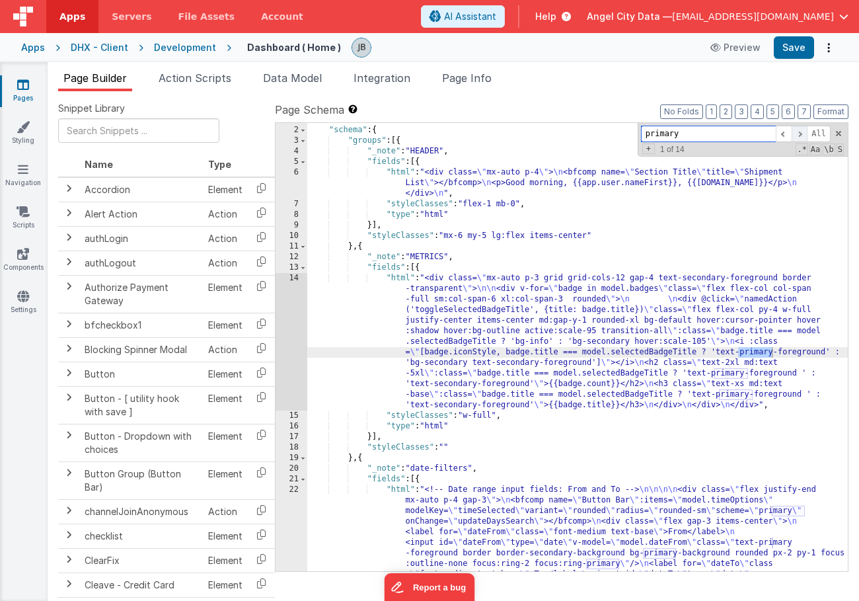
click at [801, 132] on span at bounding box center [800, 134] width 16 height 17
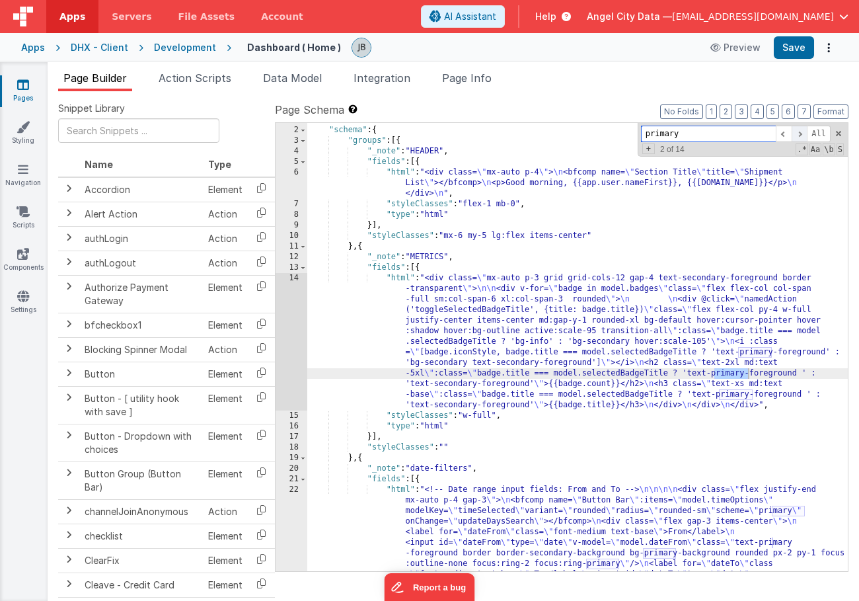
click at [801, 132] on span at bounding box center [800, 134] width 16 height 17
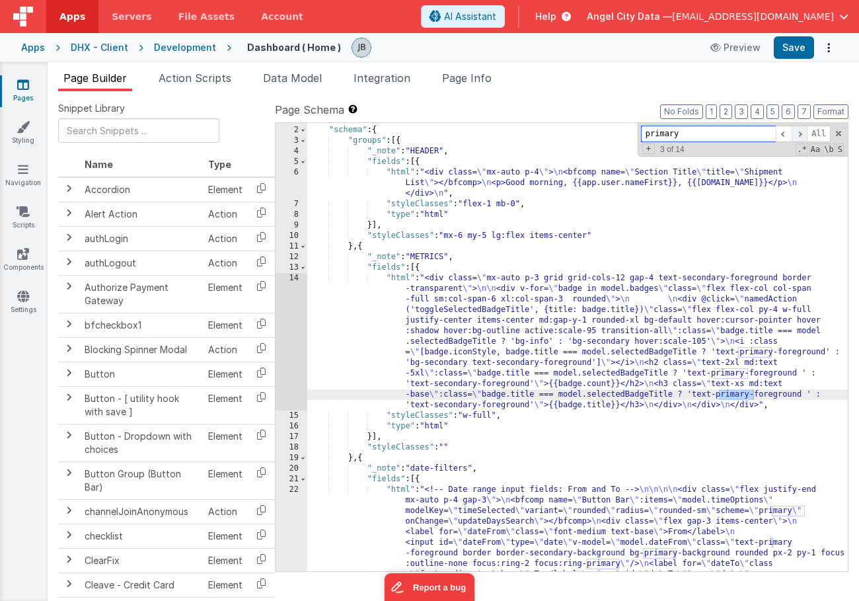
click at [801, 132] on span at bounding box center [800, 134] width 16 height 17
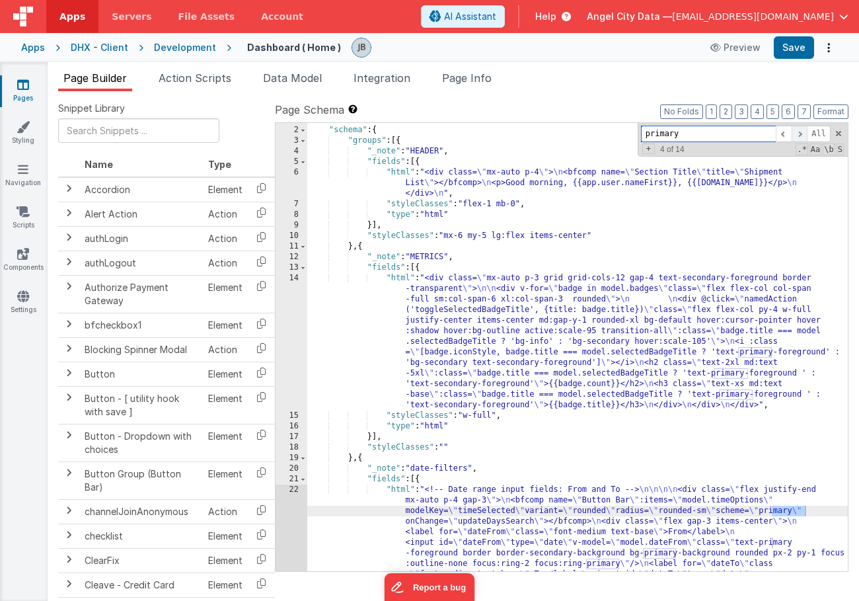
click at [801, 132] on span at bounding box center [800, 134] width 16 height 17
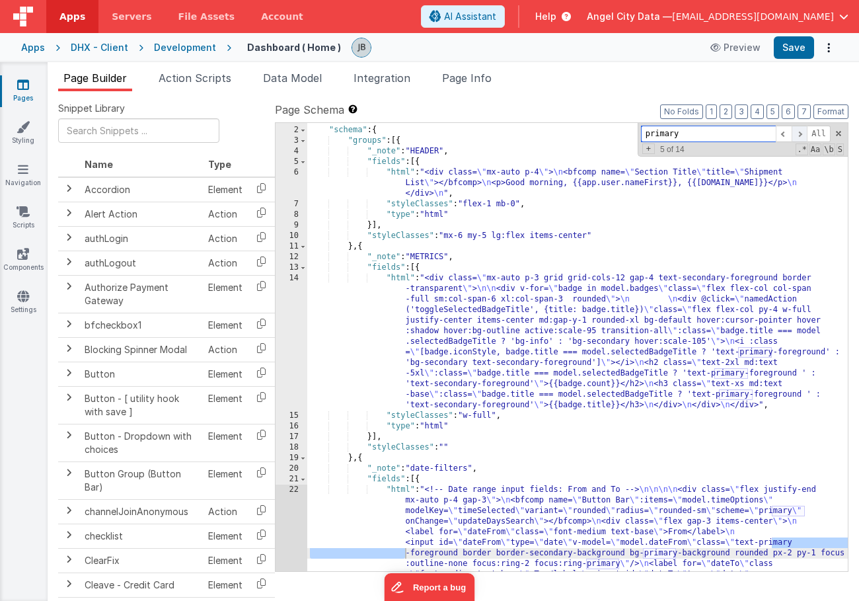
click at [801, 132] on span at bounding box center [800, 134] width 16 height 17
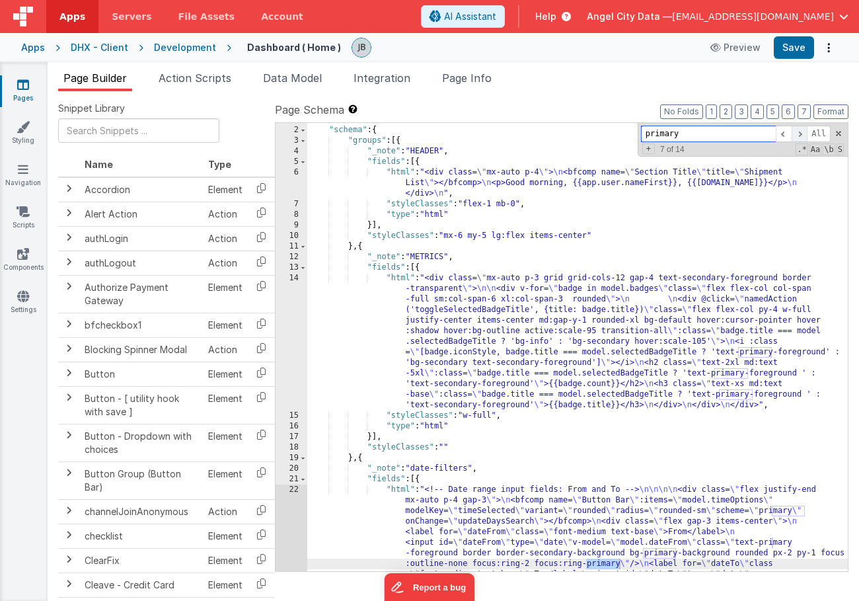
click at [801, 132] on span at bounding box center [800, 134] width 16 height 17
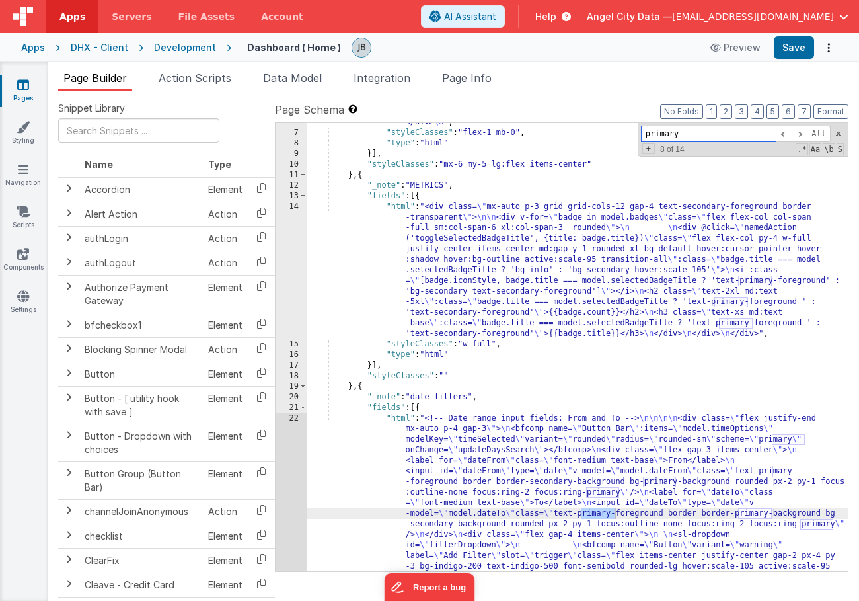
scroll to position [282, 0]
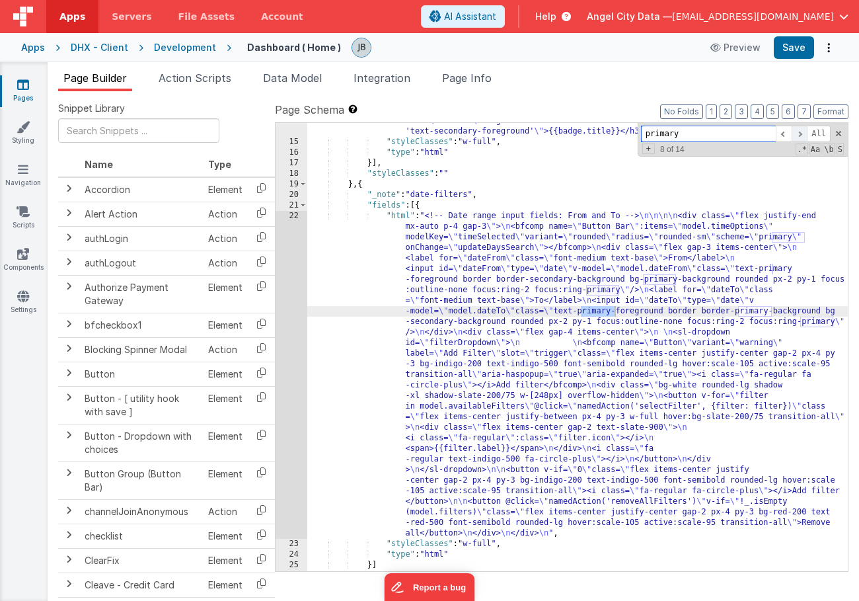
click at [802, 134] on span at bounding box center [800, 134] width 16 height 17
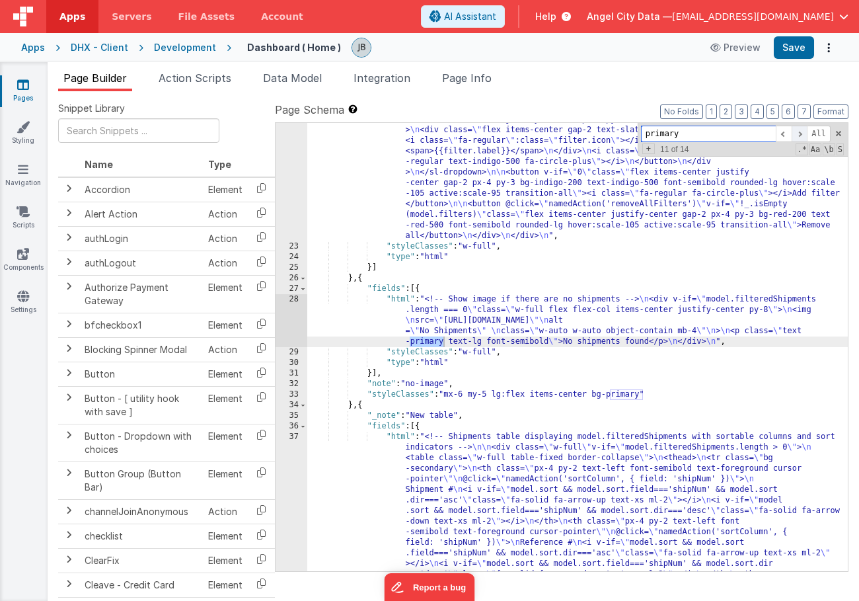
scroll to position [580, 0]
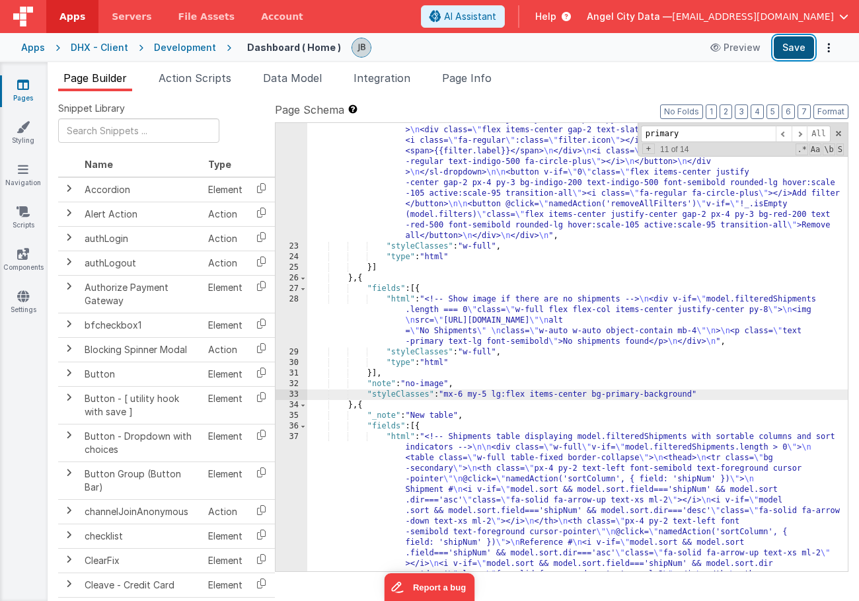
click at [788, 53] on button "Save" at bounding box center [794, 47] width 40 height 22
click at [206, 82] on span "Action Scripts" at bounding box center [195, 77] width 73 height 13
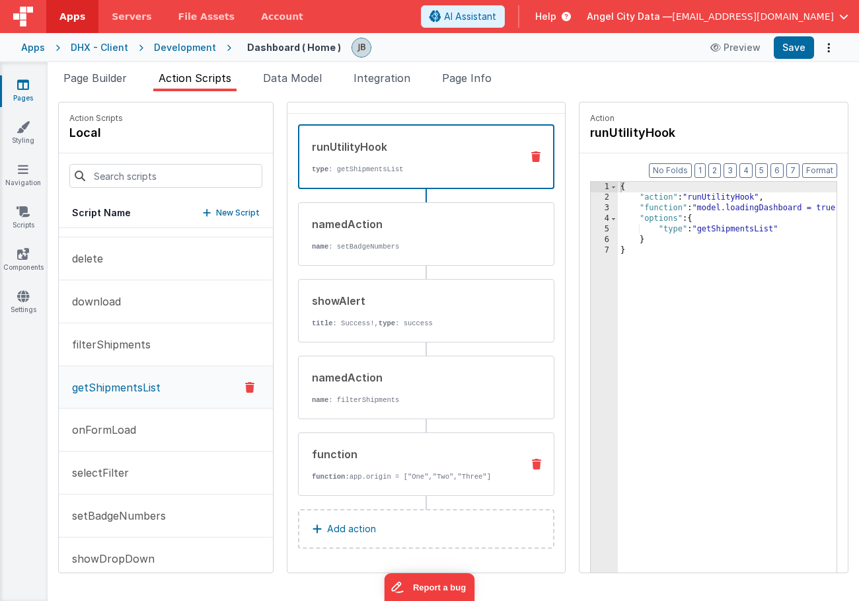
click at [381, 470] on div "function function: app.origin = ["One","Two","Three"]" at bounding box center [405, 464] width 213 height 36
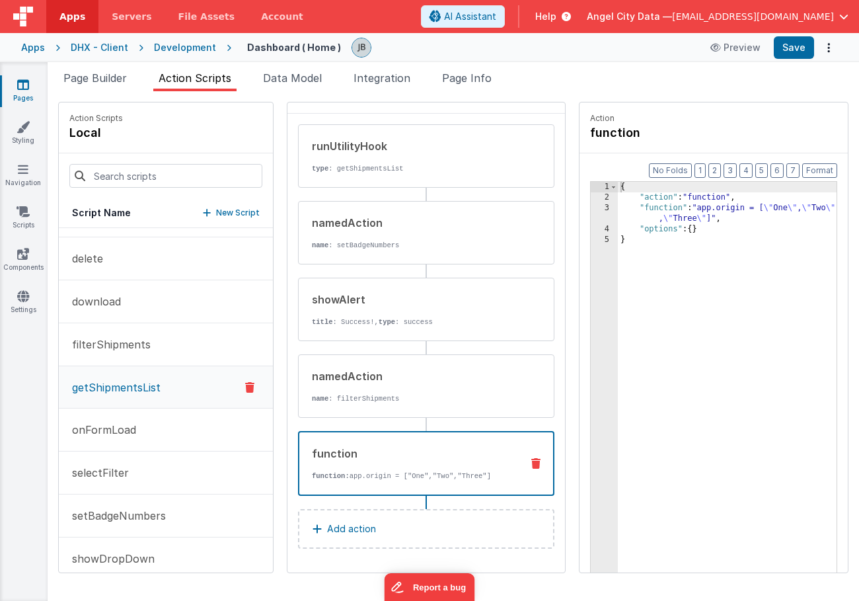
click at [591, 206] on div "3" at bounding box center [604, 213] width 27 height 21
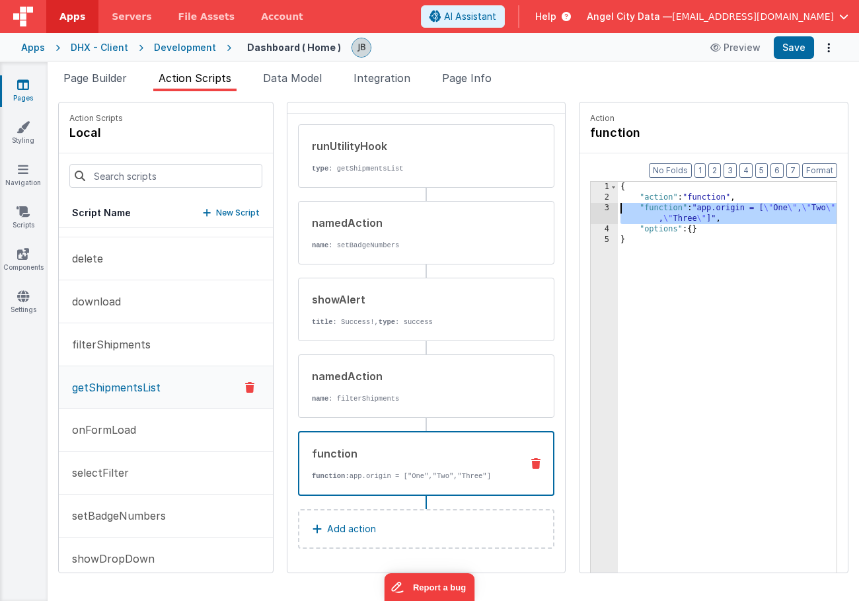
click at [591, 209] on div "3" at bounding box center [604, 213] width 27 height 21
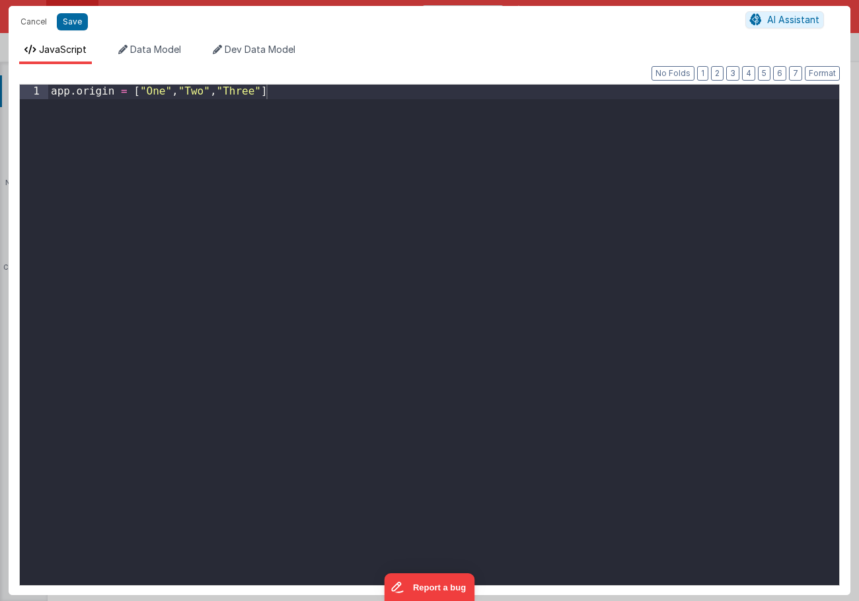
click at [576, 209] on div "app . origin = [ "One" , "Two" , "Three" ]" at bounding box center [443, 349] width 791 height 529
click at [409, 177] on div "app . origin = [ "One" , "Two" , "Three" ]" at bounding box center [443, 349] width 791 height 529
click at [52, 95] on div "app . origin = [ "One" , "Two" , "Three" ]" at bounding box center [443, 349] width 791 height 529
paste textarea
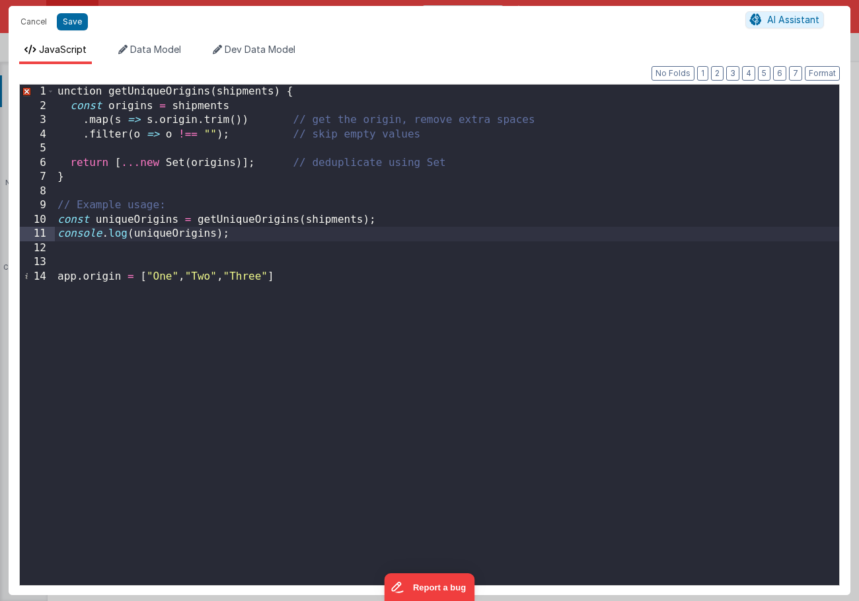
click at [60, 96] on div "unction getUniqueOrigins ( shipments ) { const origins = shipments . map ( s =>…" at bounding box center [447, 349] width 785 height 529
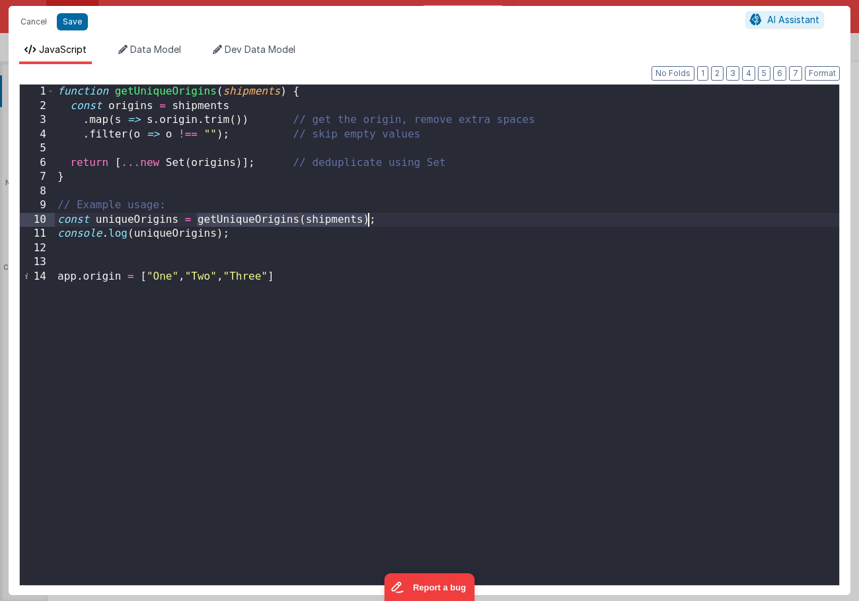
drag, startPoint x: 199, startPoint y: 221, endPoint x: 368, endPoint y: 220, distance: 169.3
click at [368, 220] on div "function getUniqueOrigins ( shipments ) { const origins = shipments . map ( s =…" at bounding box center [447, 349] width 785 height 529
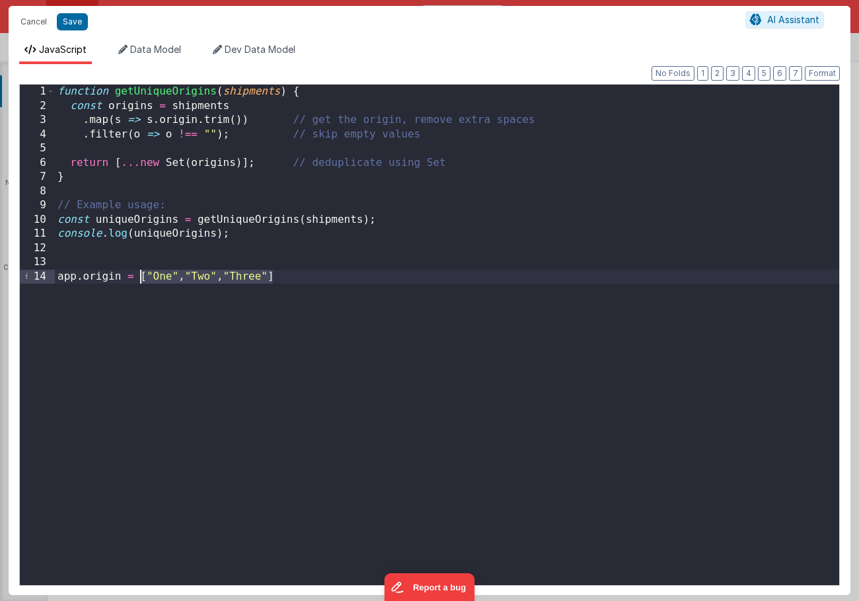
drag, startPoint x: 276, startPoint y: 276, endPoint x: 139, endPoint y: 272, distance: 137.6
click at [139, 272] on div "function getUniqueOrigins ( shipments ) { const origins = shipments . map ( s =…" at bounding box center [447, 349] width 785 height 529
click at [264, 278] on div "function getUniqueOrigins ( shipments ) { const origins = shipments . map ( s =…" at bounding box center [447, 349] width 785 height 529
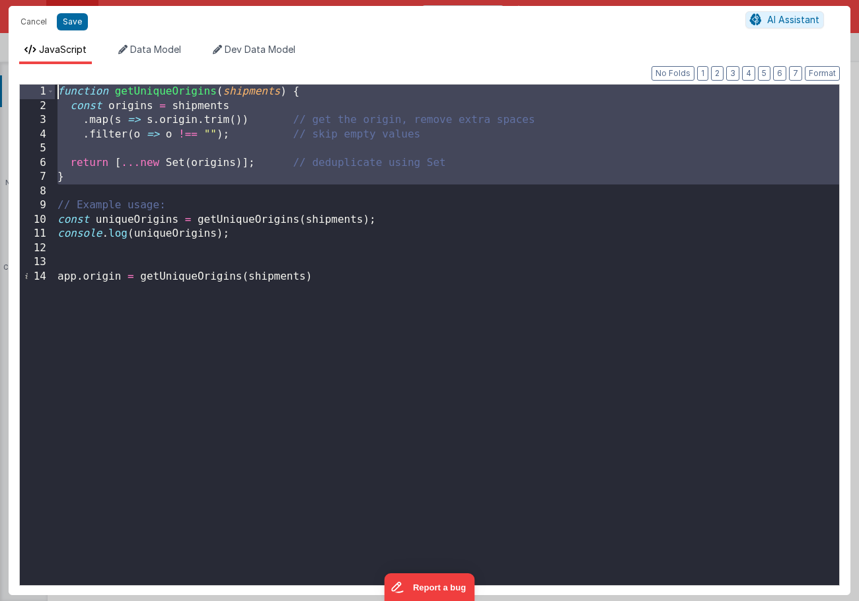
drag, startPoint x: 106, startPoint y: 186, endPoint x: 38, endPoint y: 76, distance: 129.2
click at [38, 76] on div "Format 7 6 5 4 3 2 1 No Folds 1 2 3 4 5 6 7 8 9 10 11 12 13 14 function getUniq…" at bounding box center [429, 330] width 821 height 510
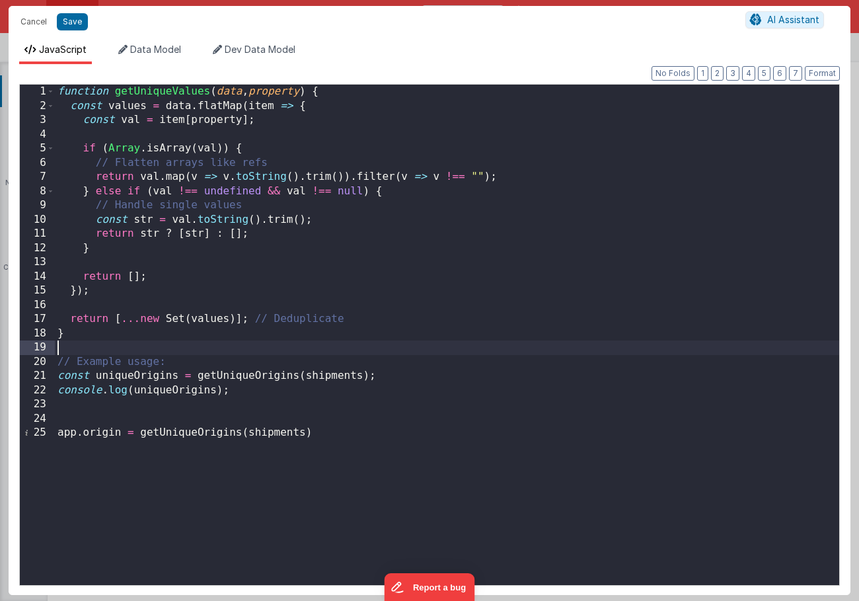
click at [360, 376] on div "function getUniqueValues ( data , property ) { const values = data . flatMap ( …" at bounding box center [447, 349] width 785 height 529
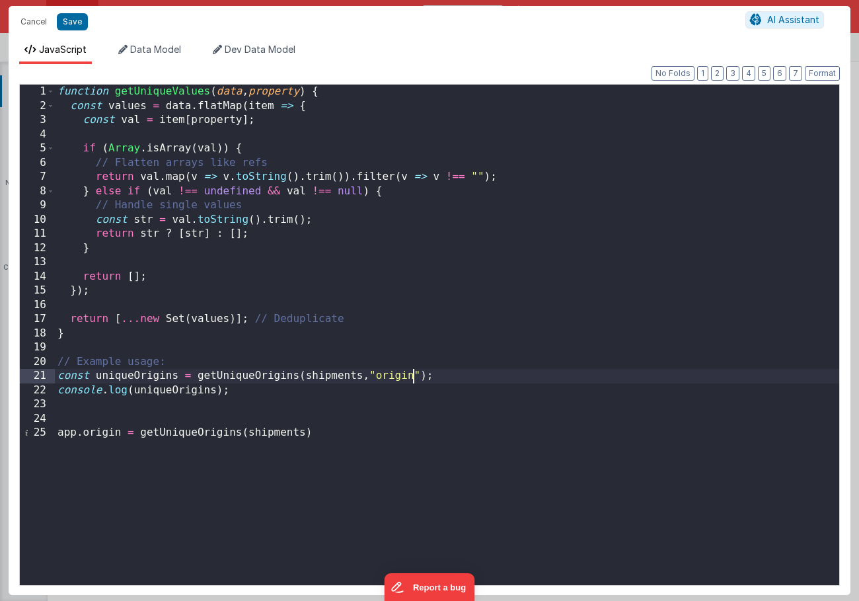
click at [303, 434] on div "function getUniqueValues ( data , property ) { const values = data . flatMap ( …" at bounding box center [447, 349] width 785 height 529
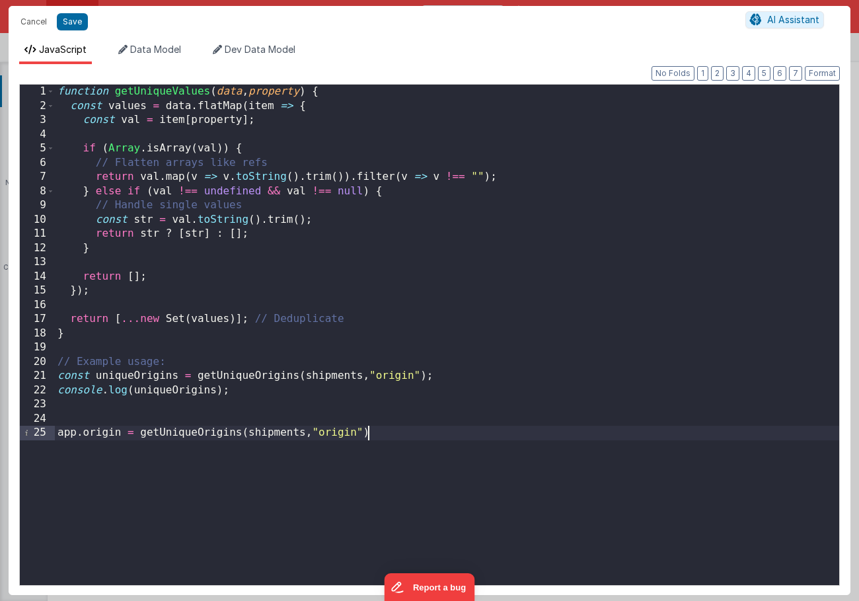
click at [381, 434] on div "function getUniqueValues ( data , property ) { const values = data . flatMap ( …" at bounding box center [447, 349] width 785 height 529
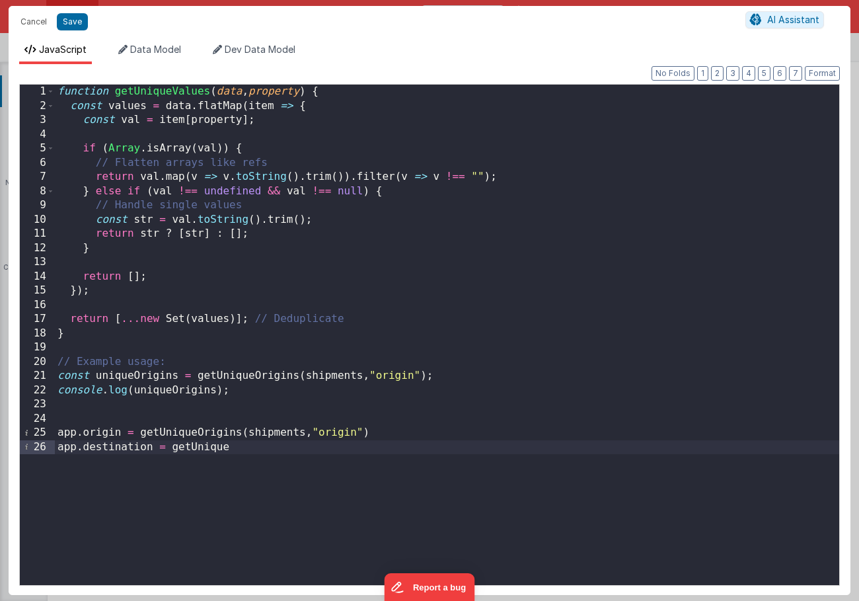
click at [155, 98] on div "function getUniqueValues ( data , property ) { const values = data . flatMap ( …" at bounding box center [447, 349] width 785 height 529
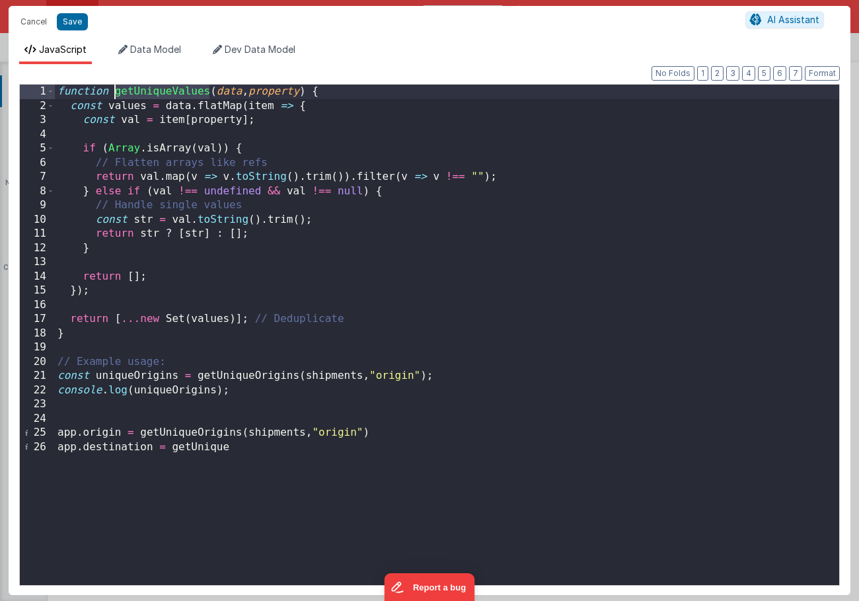
click at [155, 98] on div "function getUniqueValues ( data , property ) { const values = data . flatMap ( …" at bounding box center [447, 349] width 785 height 529
click at [177, 437] on div "function getUniqueValues ( data , property ) { const values = data . flatMap ( …" at bounding box center [447, 349] width 785 height 529
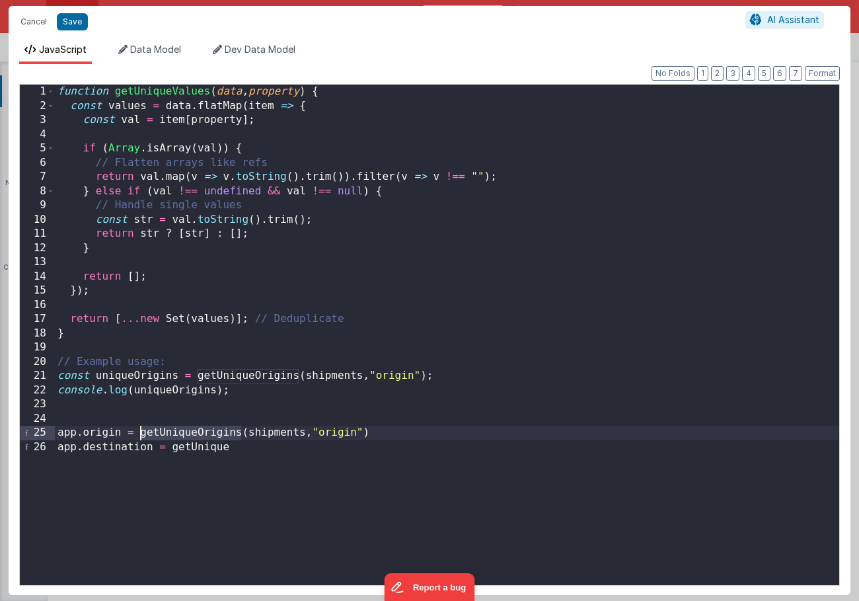
click at [177, 437] on div "function getUniqueValues ( data , property ) { const values = data . flatMap ( …" at bounding box center [447, 349] width 785 height 529
click at [246, 379] on div "function getUniqueValues ( data , property ) { const values = data . flatMap ( …" at bounding box center [447, 349] width 785 height 529
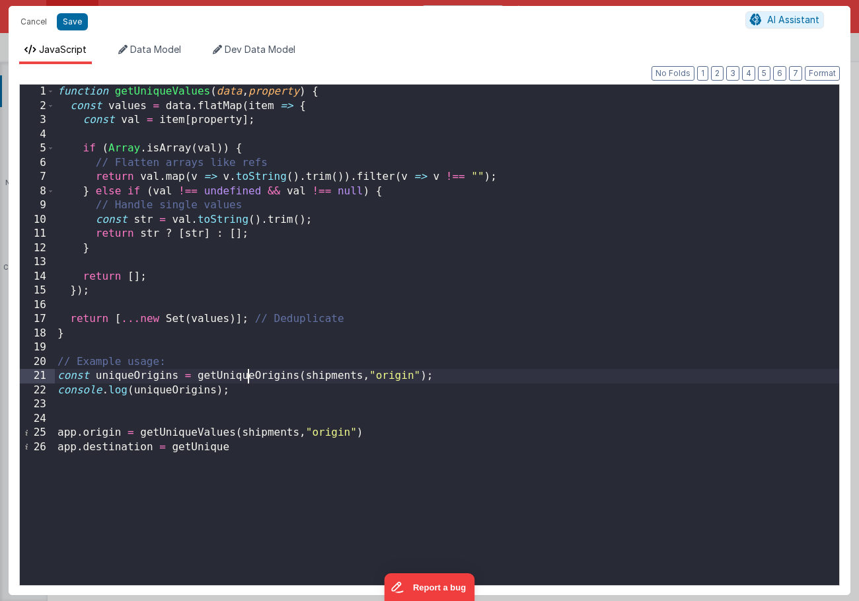
click at [246, 379] on div "function getUniqueValues ( data , property ) { const values = data . flatMap ( …" at bounding box center [447, 349] width 785 height 529
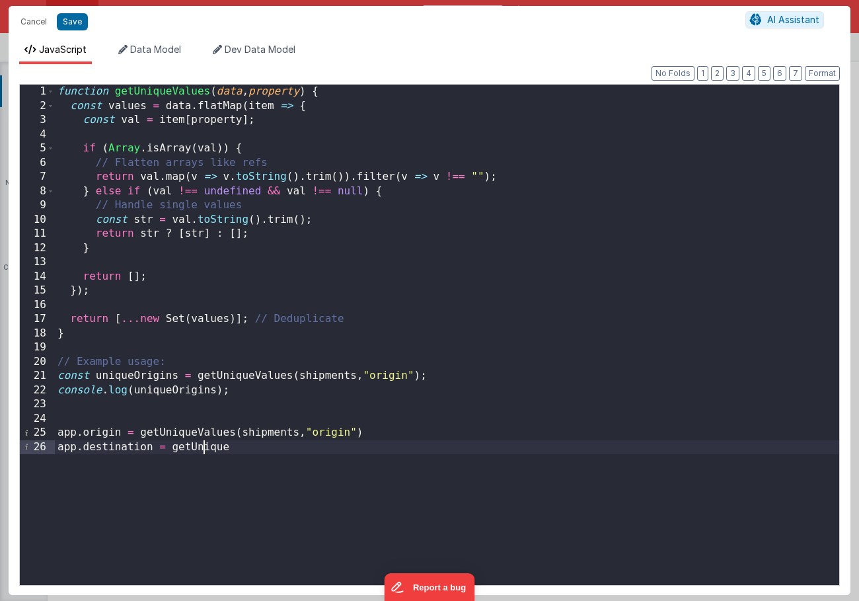
click at [206, 449] on div "function getUniqueValues ( data , property ) { const values = data . flatMap ( …" at bounding box center [447, 349] width 785 height 529
paste textarea
click at [271, 447] on div "function getUniqueValues ( data , property ) { const values = data . flatMap ( …" at bounding box center [447, 349] width 785 height 529
click at [342, 446] on div "function getUniqueValues ( data , property ) { const values = data . flatMap ( …" at bounding box center [447, 349] width 785 height 529
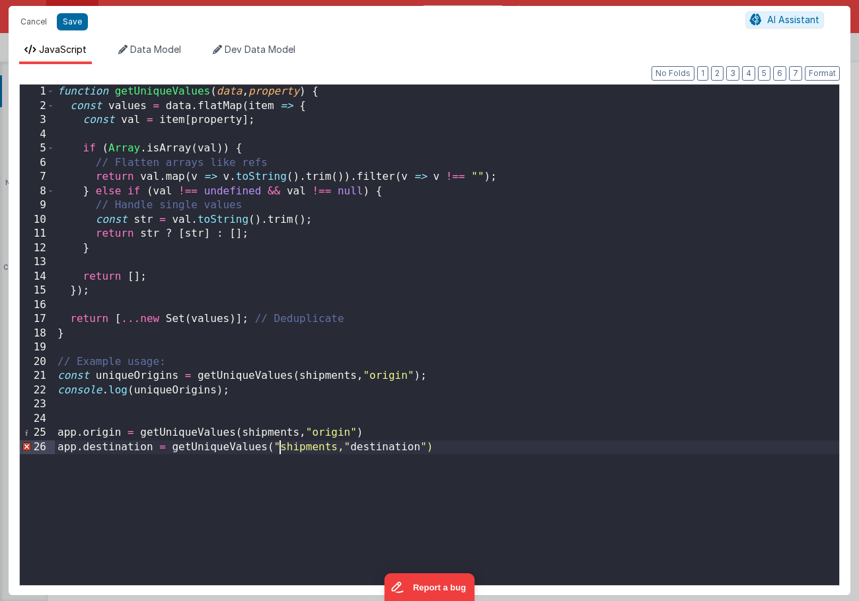
click at [278, 444] on div "function getUniqueValues ( data , property ) { const values = data . flatMap ( …" at bounding box center [447, 349] width 785 height 529
click at [501, 455] on div "function getUniqueValues ( data , property ) { const values = data . flatMap ( …" at bounding box center [447, 349] width 785 height 529
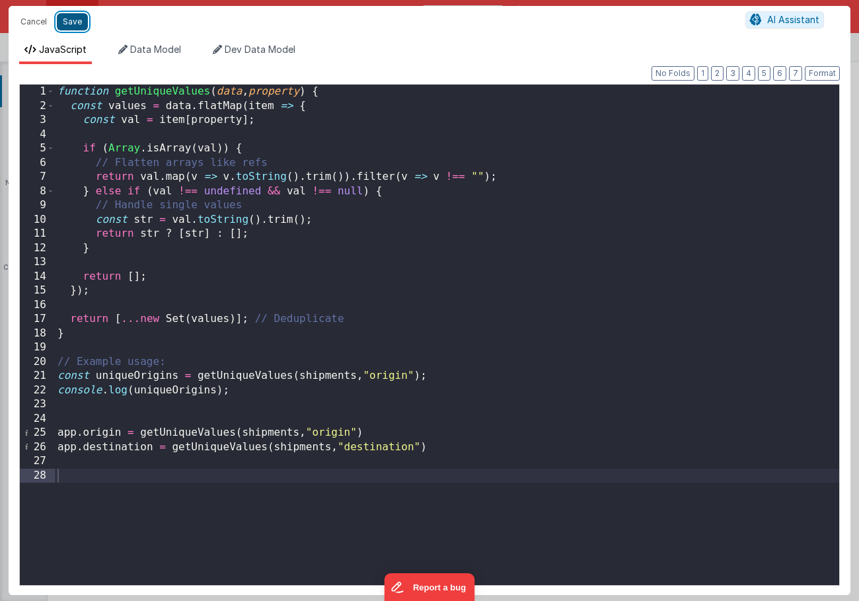
click at [74, 21] on button "Save" at bounding box center [72, 21] width 31 height 17
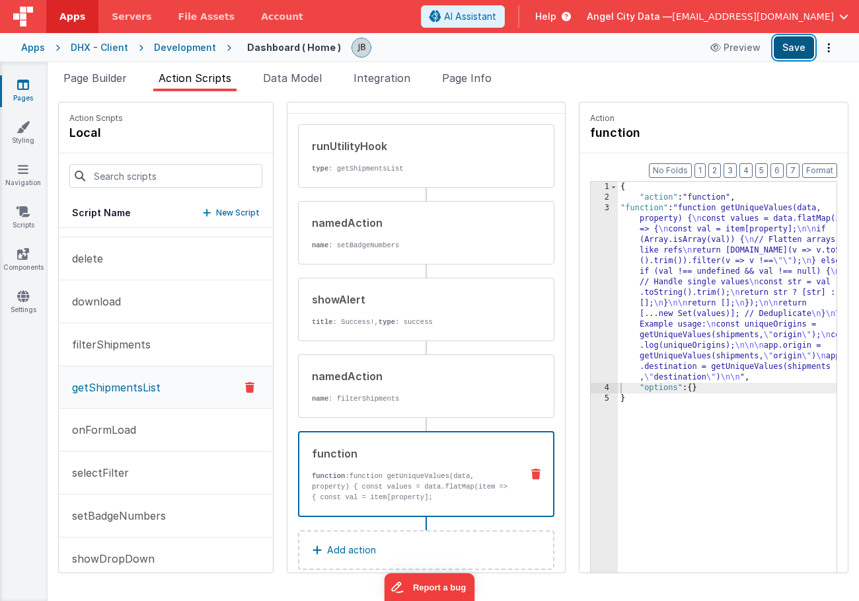
click at [794, 49] on button "Save" at bounding box center [794, 47] width 40 height 22
click at [591, 247] on div "3" at bounding box center [604, 293] width 27 height 180
click at [591, 233] on div "3" at bounding box center [604, 293] width 27 height 180
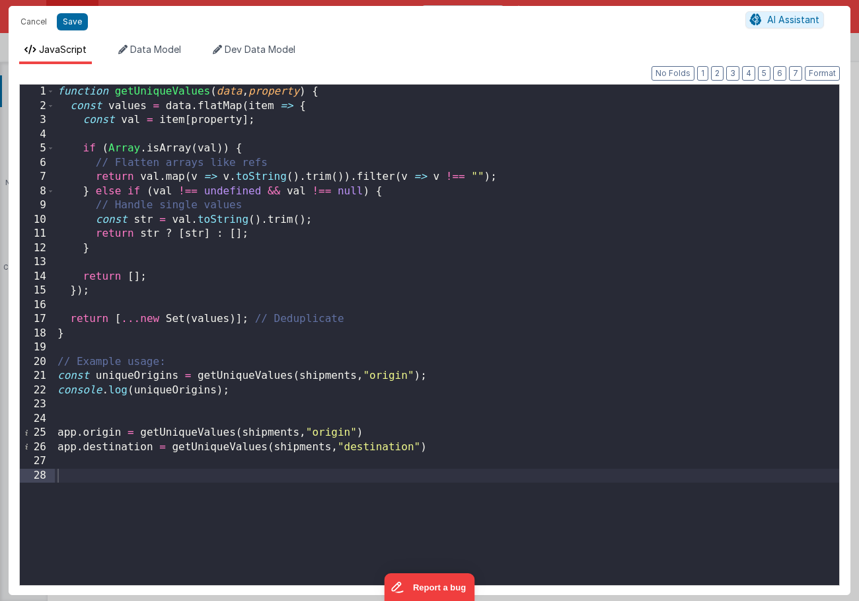
click at [179, 359] on div "function getUniqueValues ( data , property ) { const values = data . flatMap ( …" at bounding box center [447, 349] width 785 height 529
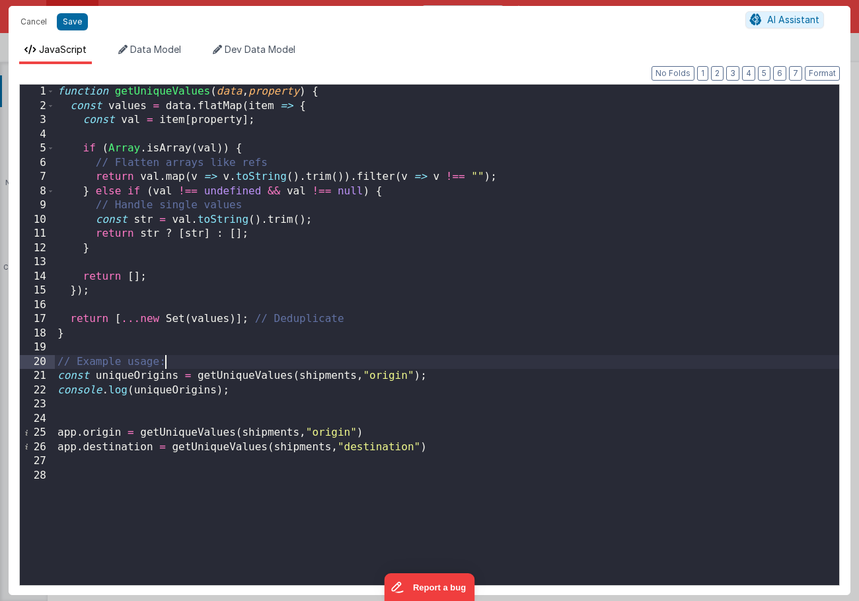
click at [158, 351] on div "function getUniqueValues ( data , property ) { const values = data . flatMap ( …" at bounding box center [447, 349] width 785 height 529
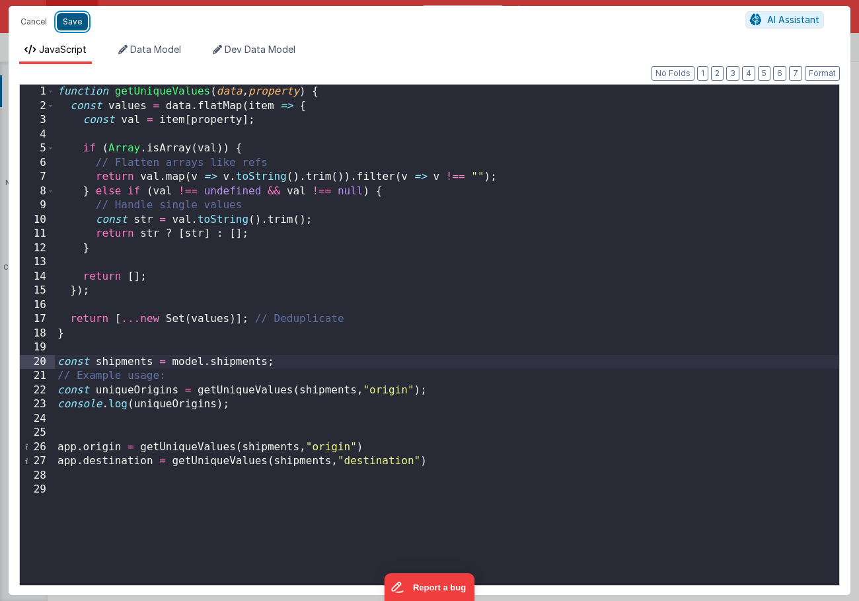
click at [77, 28] on button "Save" at bounding box center [72, 21] width 31 height 17
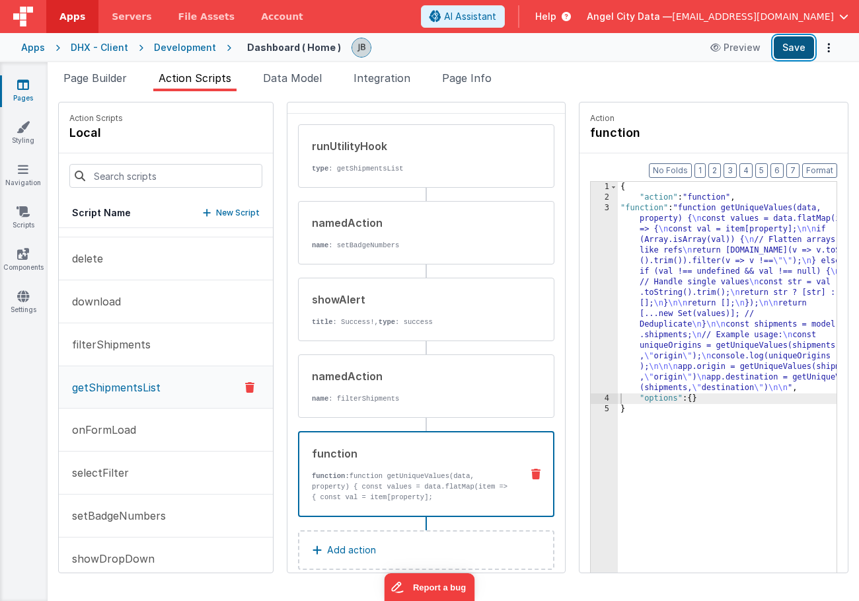
click at [791, 46] on button "Save" at bounding box center [794, 47] width 40 height 22
click at [179, 48] on div "Development" at bounding box center [185, 47] width 62 height 13
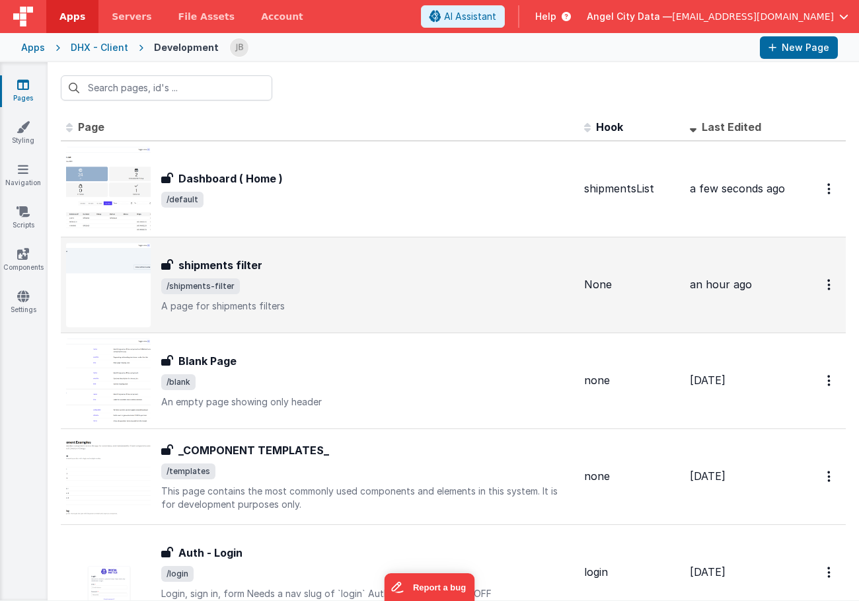
click at [243, 256] on div "shipments filter shipments filter /shipments-filter A page for shipments filters" at bounding box center [320, 285] width 508 height 85
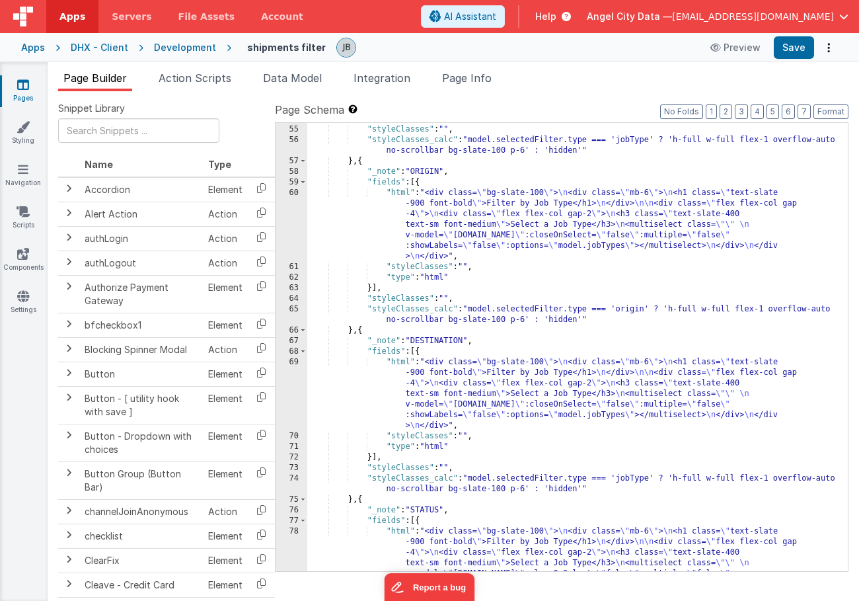
scroll to position [1021, 0]
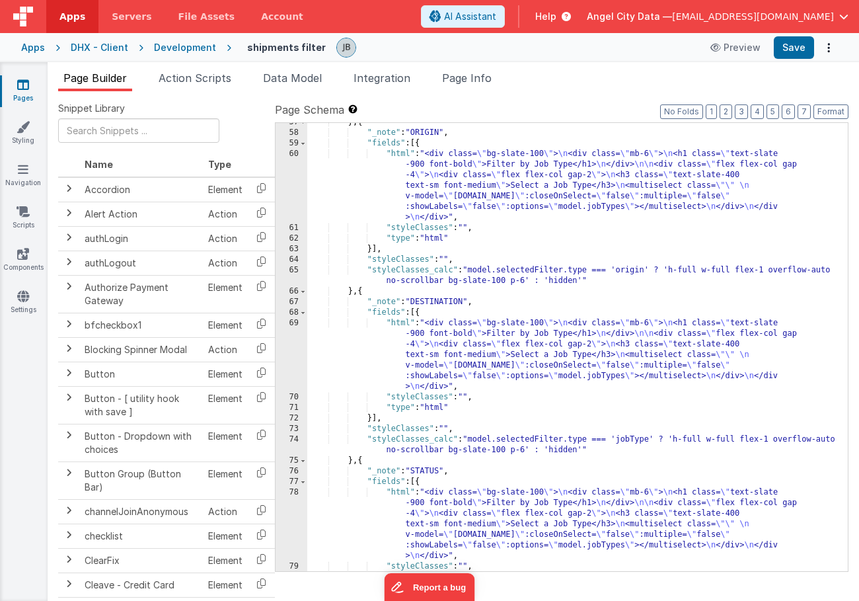
click at [282, 344] on div "69" at bounding box center [292, 355] width 32 height 74
click at [296, 340] on div "69" at bounding box center [292, 355] width 32 height 74
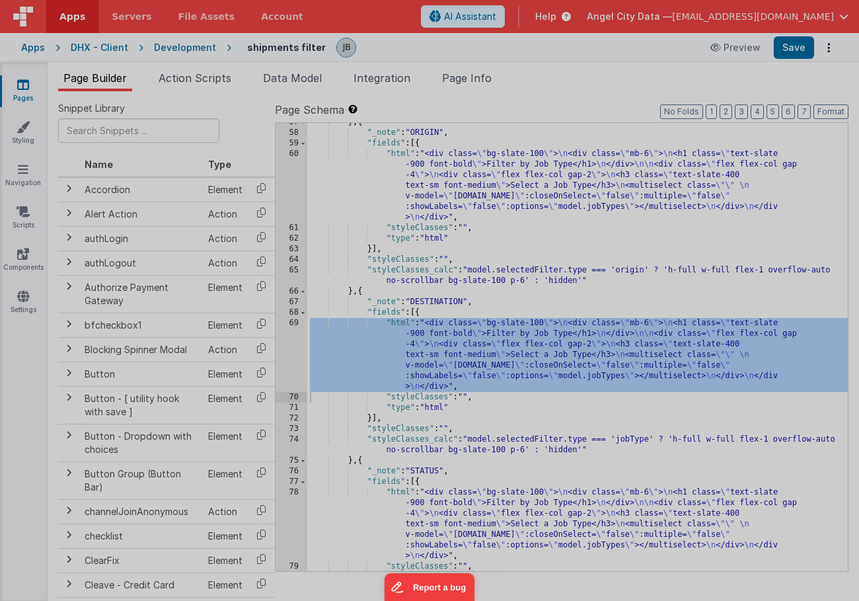
click at [296, 340] on div at bounding box center [429, 300] width 859 height 601
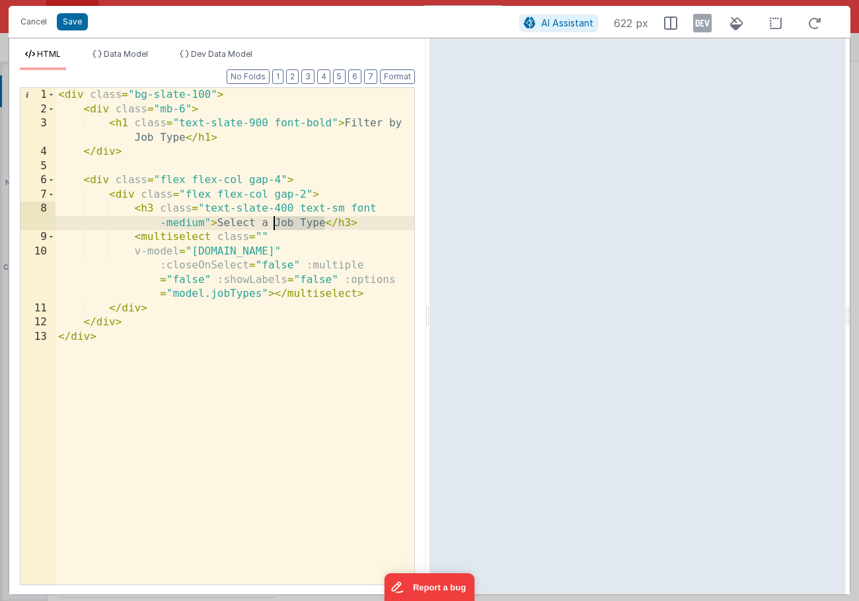
drag, startPoint x: 323, startPoint y: 223, endPoint x: 277, endPoint y: 222, distance: 45.6
click at [277, 222] on div "< div class = "bg-slate-100" > < div class = "mb-6" > < h1 class = "text-slate-…" at bounding box center [235, 350] width 359 height 525
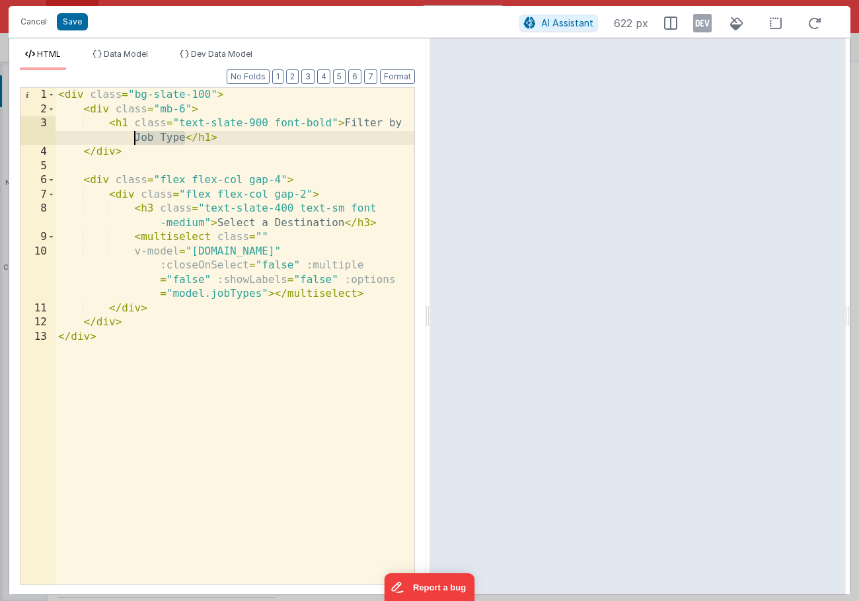
drag, startPoint x: 185, startPoint y: 137, endPoint x: 128, endPoint y: 140, distance: 56.9
click at [128, 140] on div "< div class = "bg-slate-100" > < div class = "mb-6" > < h1 class = "text-slate-…" at bounding box center [235, 350] width 359 height 525
click at [229, 294] on div "< div class = "bg-slate-100" > < div class = "mb-6" > < h1 class = "text-slate-…" at bounding box center [235, 350] width 359 height 525
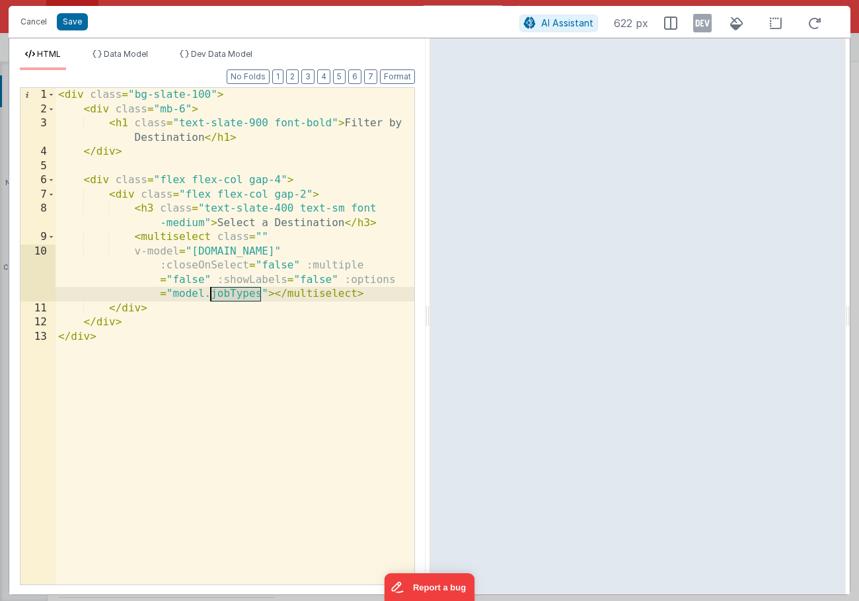
click at [229, 294] on div "< div class = "bg-slate-100" > < div class = "mb-6" > < h1 class = "text-slate-…" at bounding box center [235, 350] width 359 height 525
click at [71, 27] on button "Save" at bounding box center [72, 21] width 31 height 17
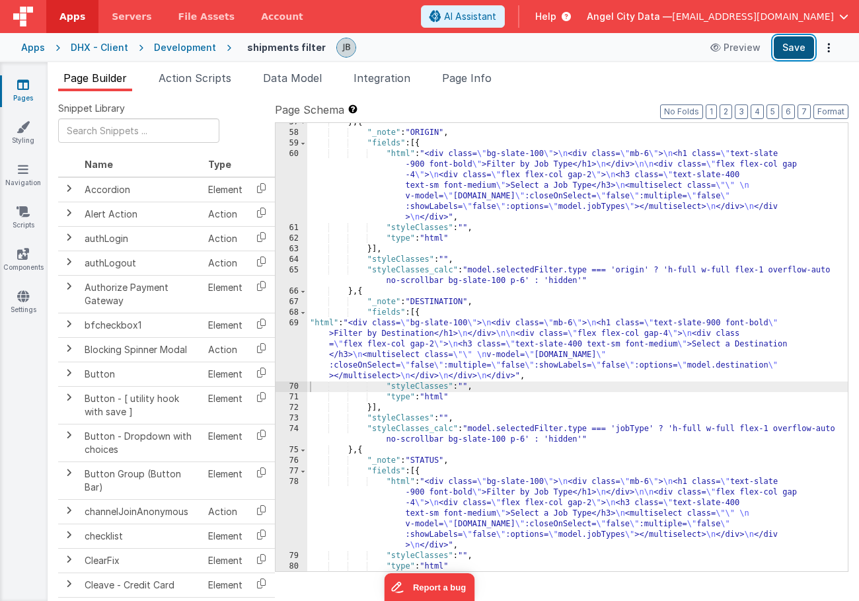
click at [789, 44] on button "Save" at bounding box center [794, 47] width 40 height 22
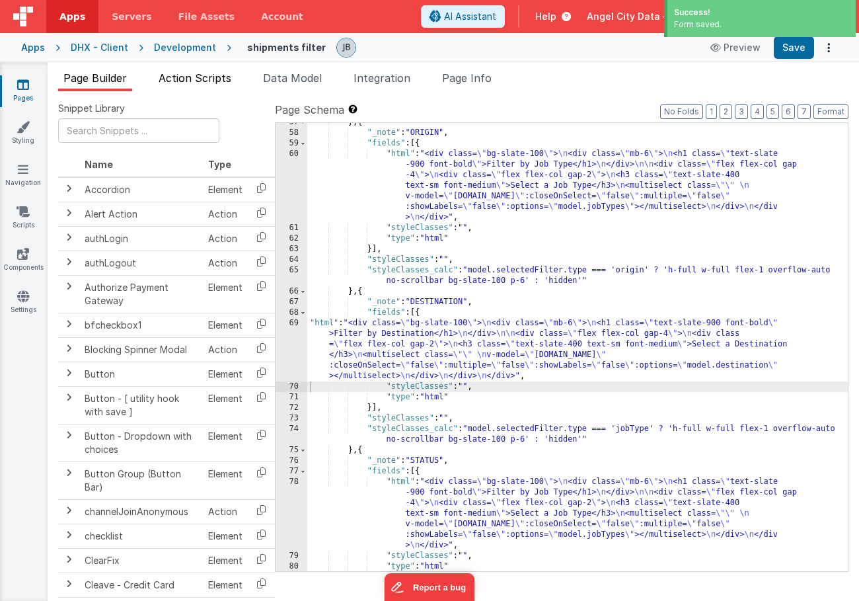
click at [213, 81] on span "Action Scripts" at bounding box center [195, 77] width 73 height 13
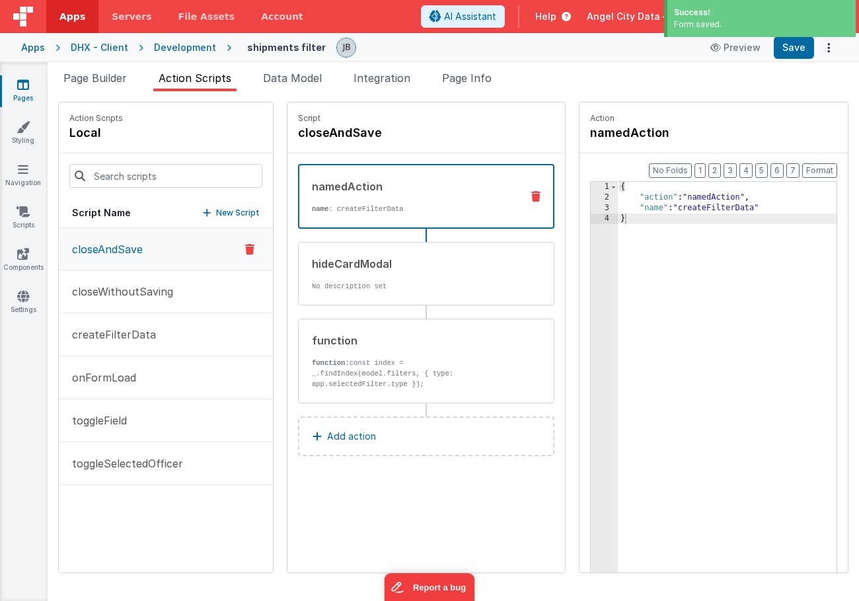
click at [298, 68] on div "Page Builder Action Scripts Data Model Integration Page Info Snippet Library Na…" at bounding box center [454, 331] width 812 height 539
click at [297, 74] on span "Data Model" at bounding box center [292, 77] width 59 height 13
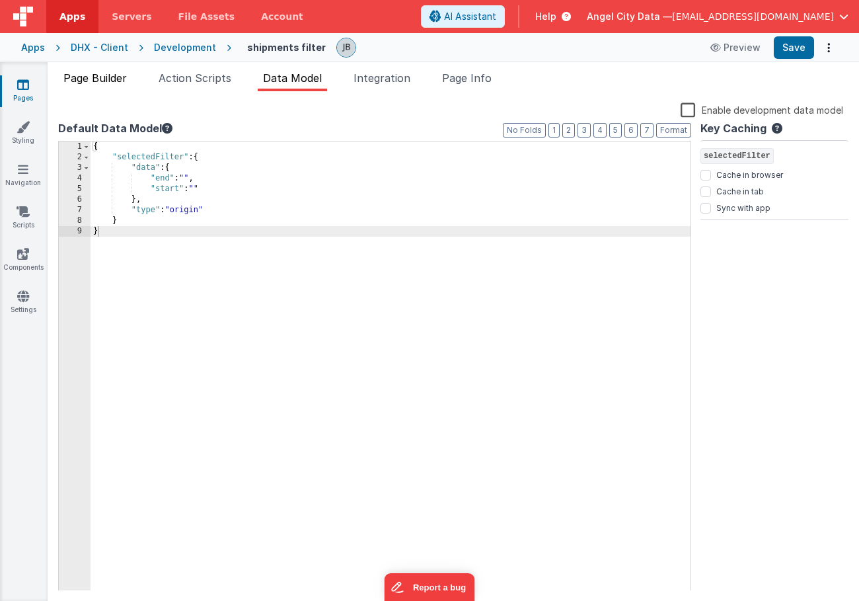
click at [89, 85] on li "Page Builder" at bounding box center [95, 80] width 74 height 21
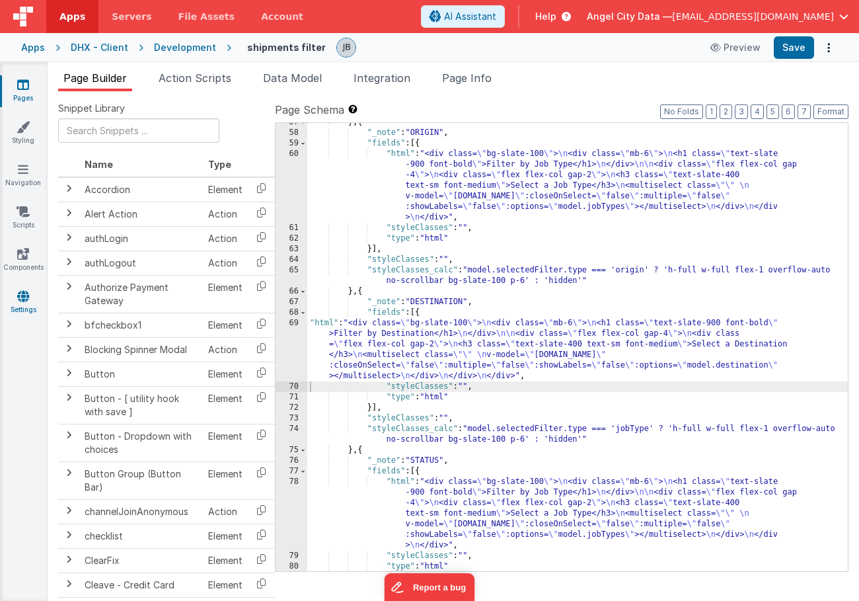
click at [19, 294] on icon at bounding box center [23, 296] width 12 height 13
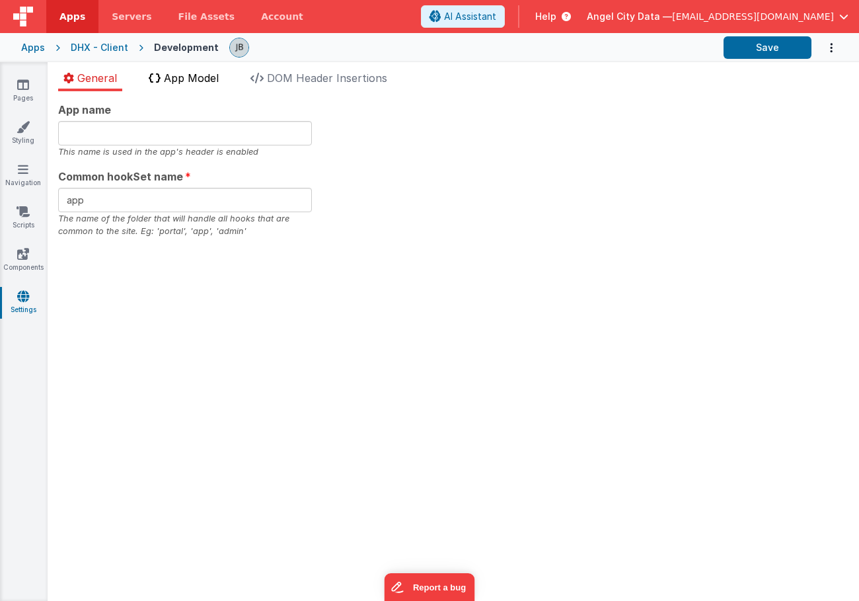
click at [202, 83] on span "App Model" at bounding box center [191, 77] width 55 height 13
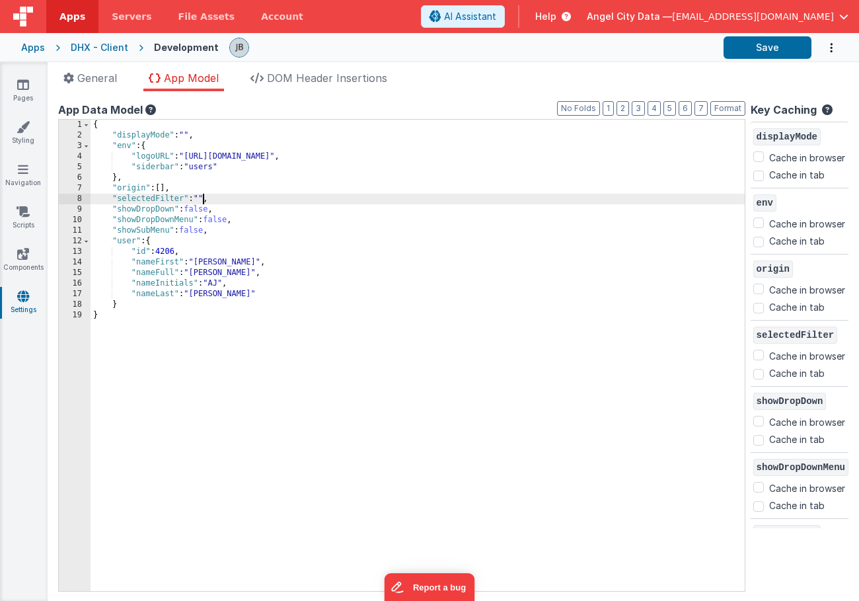
click at [202, 198] on div "{ "displayMode" : "" , "env" : { "logoURL" : "https://ucarecdn.com/b9e7ff3a-933…" at bounding box center [418, 366] width 655 height 493
click at [738, 54] on button "Save" at bounding box center [768, 47] width 88 height 22
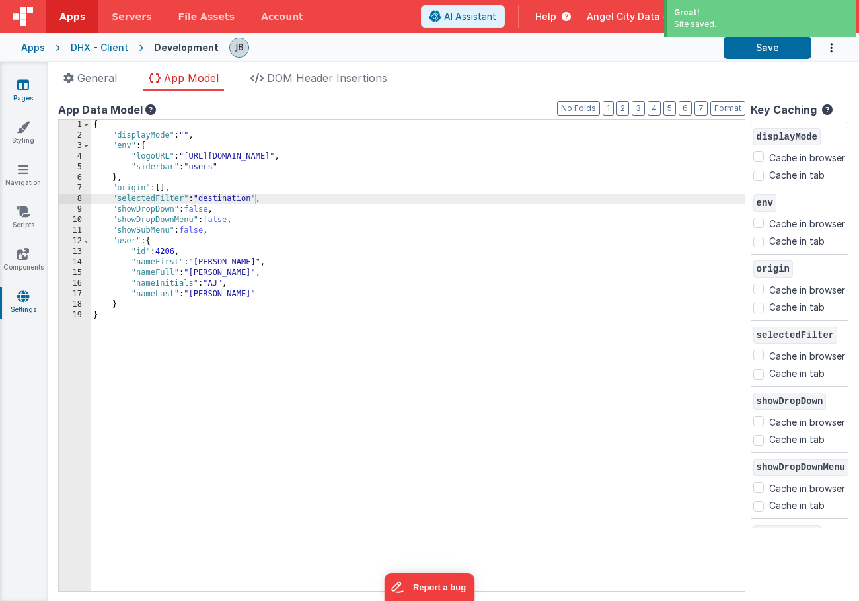
click at [22, 91] on link "Pages" at bounding box center [23, 91] width 48 height 26
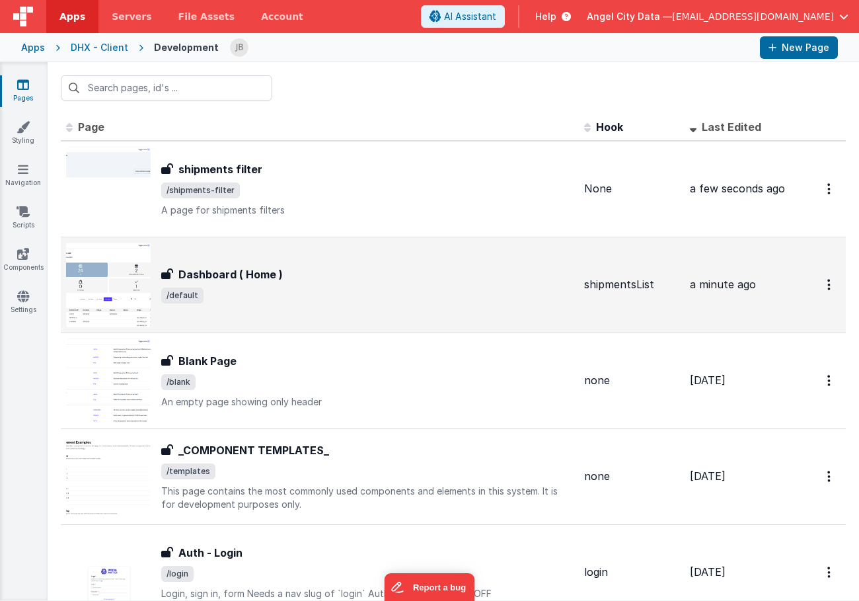
click at [213, 248] on div "Dashboard ( Home ) Dashboard ( Home ) /default" at bounding box center [320, 285] width 508 height 85
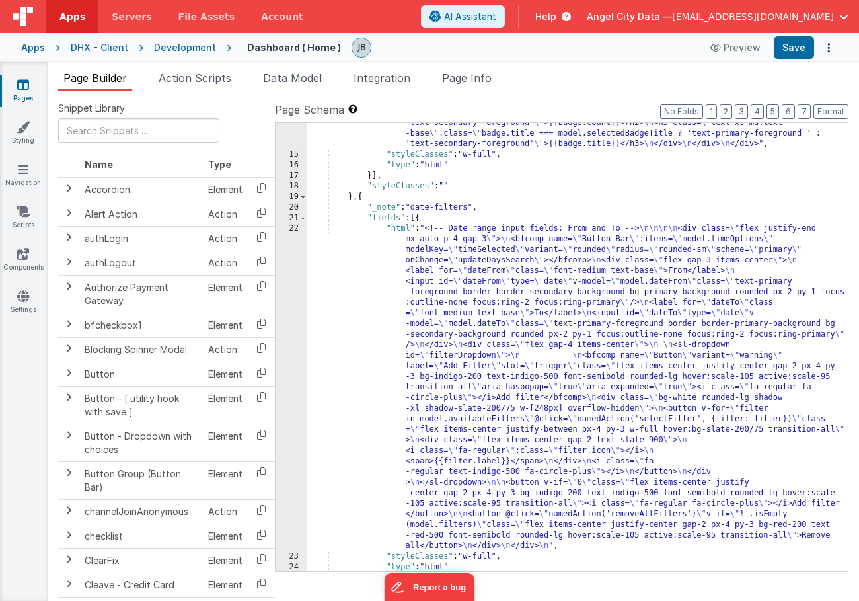
scroll to position [284, 0]
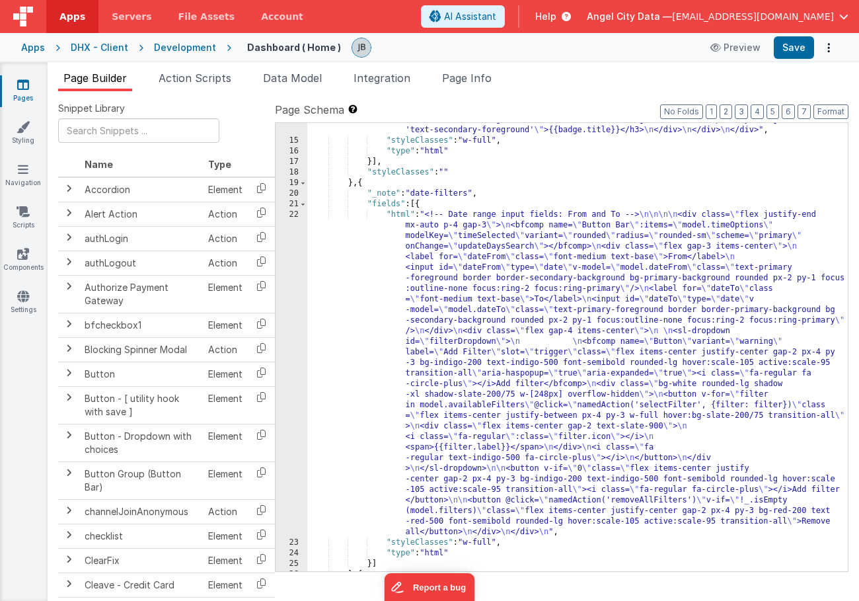
click at [296, 300] on div "22" at bounding box center [292, 374] width 32 height 328
click at [296, 282] on div "22" at bounding box center [292, 374] width 32 height 328
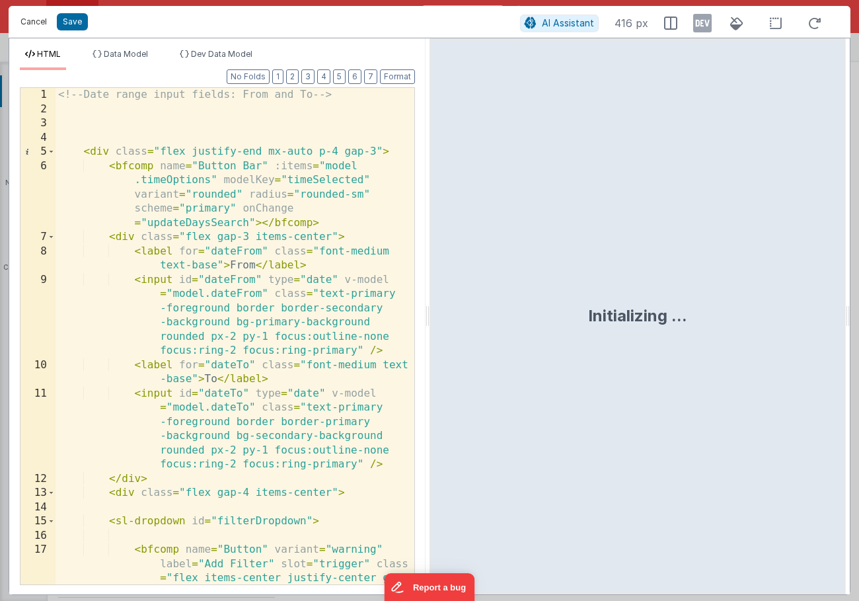
click at [36, 26] on button "Cancel" at bounding box center [34, 22] width 40 height 19
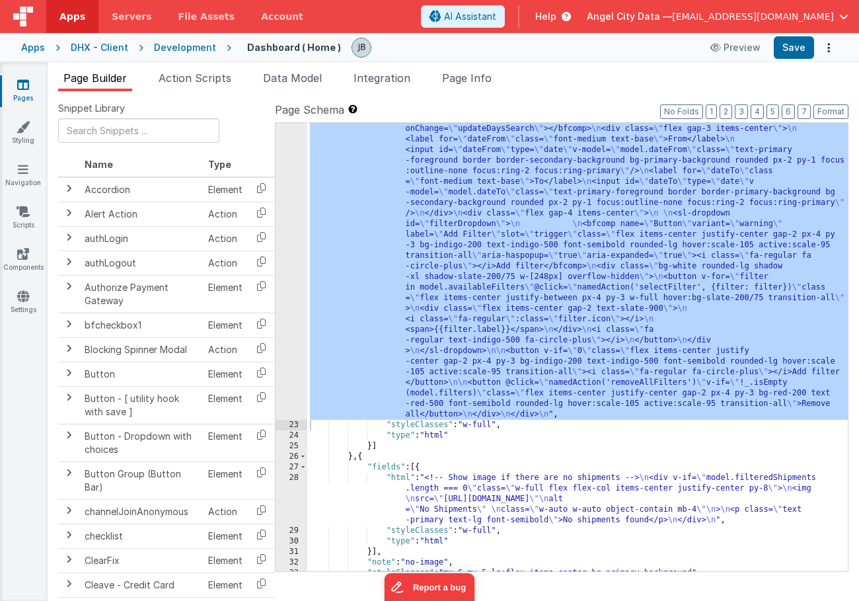
scroll to position [417, 0]
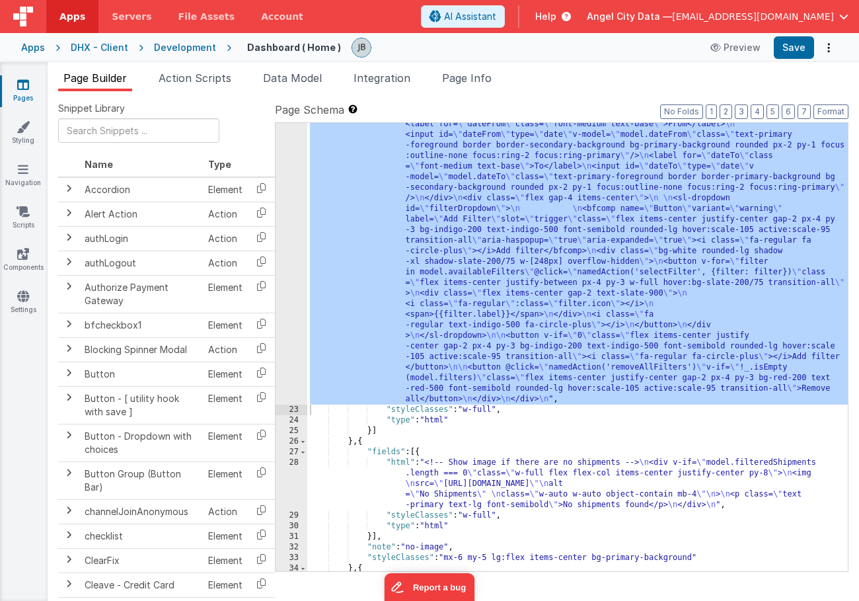
click at [288, 254] on div "22" at bounding box center [292, 241] width 32 height 328
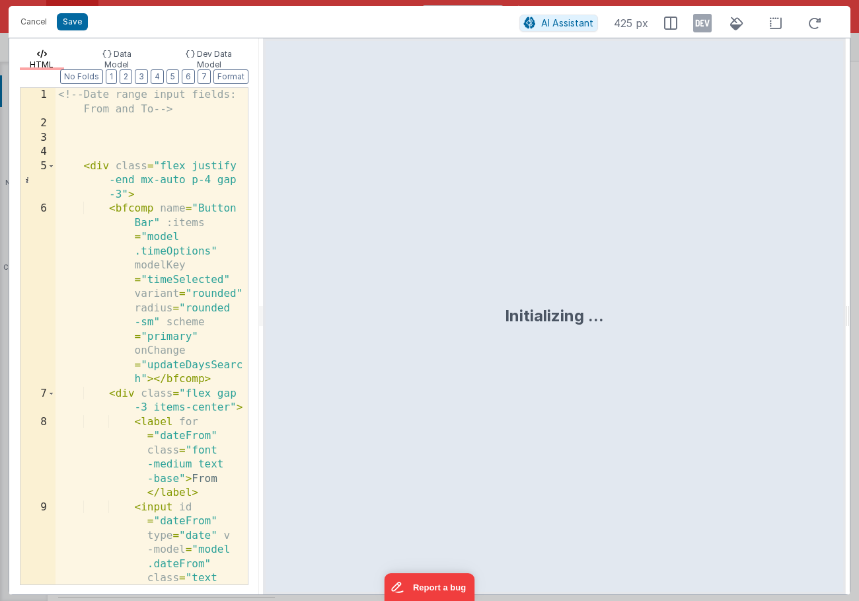
click at [294, 260] on div "Initializing ..." at bounding box center [554, 316] width 583 height 556
click at [184, 278] on div "<!-- Date range input fields: From and To --> < div class = "flex justify -end …" at bounding box center [152, 485] width 192 height 795
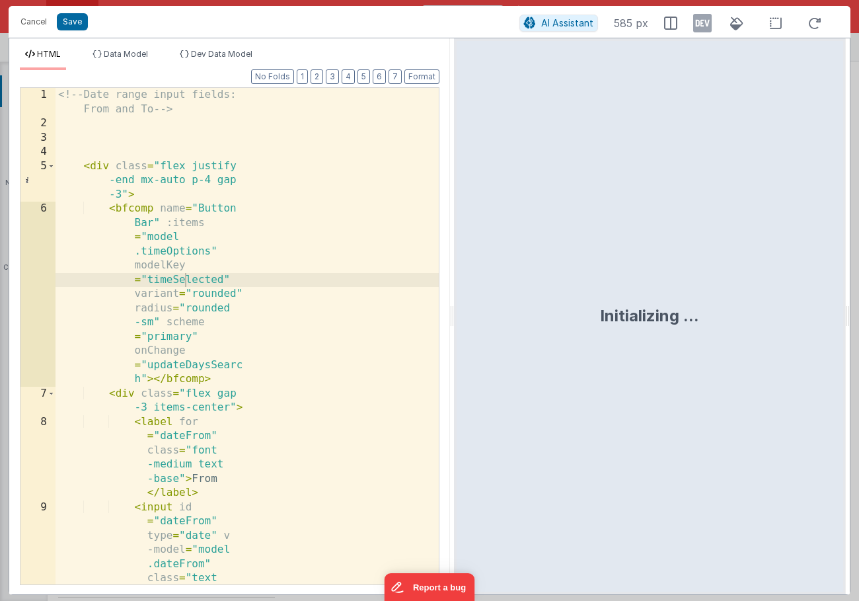
click at [458, 311] on html "Cancel Save AI Assistant 585 px HTML Data Model Dev Data Model Format 7 6 5 4 3…" at bounding box center [429, 300] width 859 height 601
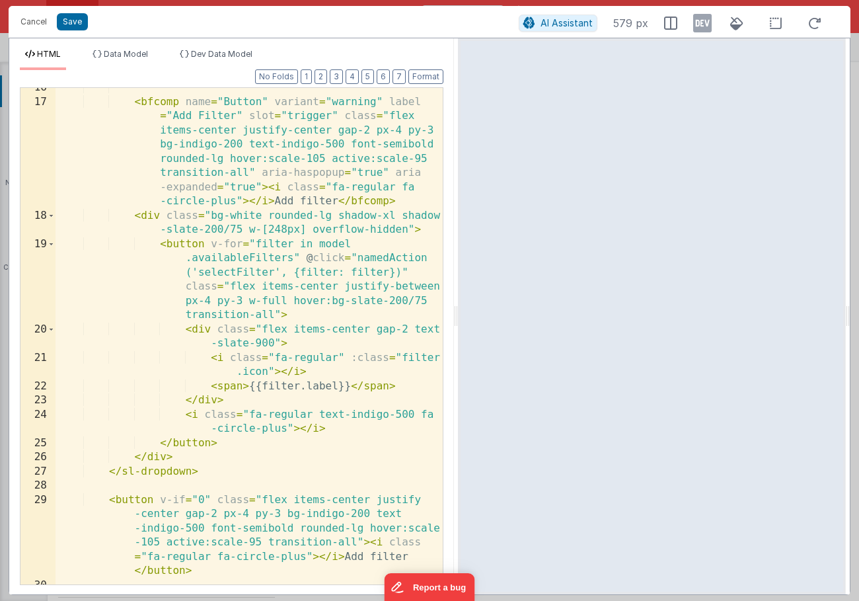
scroll to position [420, 0]
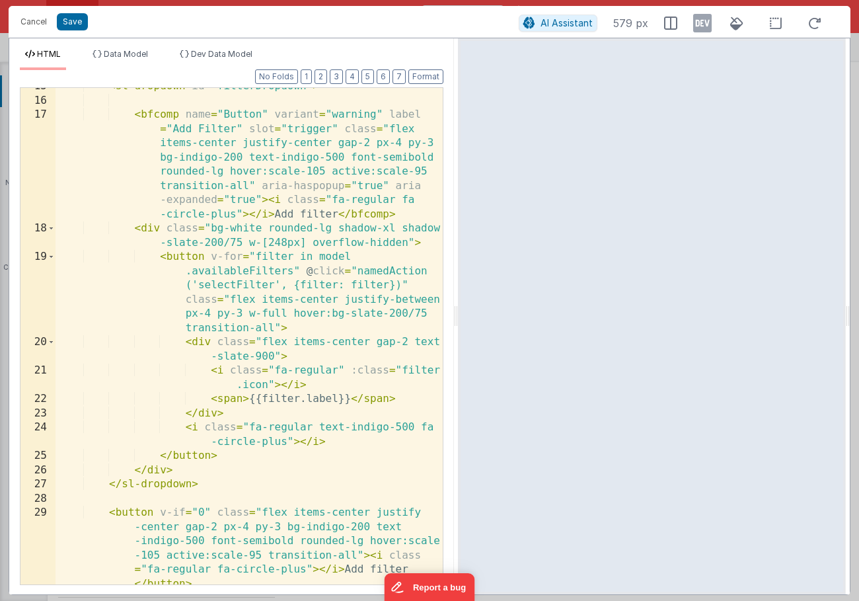
click at [244, 284] on div "< sl-dropdown id = "filterDropdown" > < bfcomp name = "Button" variant = "warni…" at bounding box center [249, 377] width 387 height 596
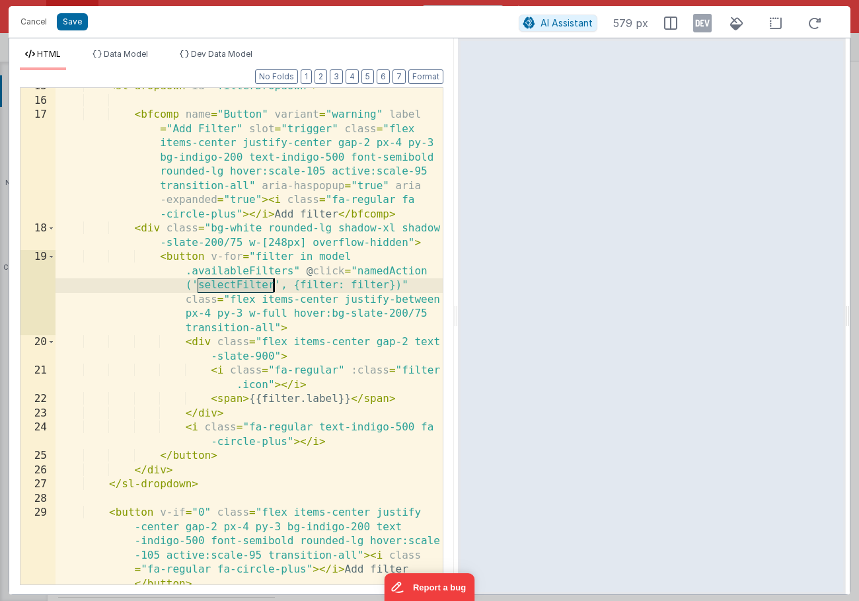
click at [244, 284] on div "< sl-dropdown id = "filterDropdown" > < bfcomp name = "Button" variant = "warni…" at bounding box center [249, 377] width 387 height 596
click at [30, 22] on button "Cancel" at bounding box center [34, 22] width 40 height 19
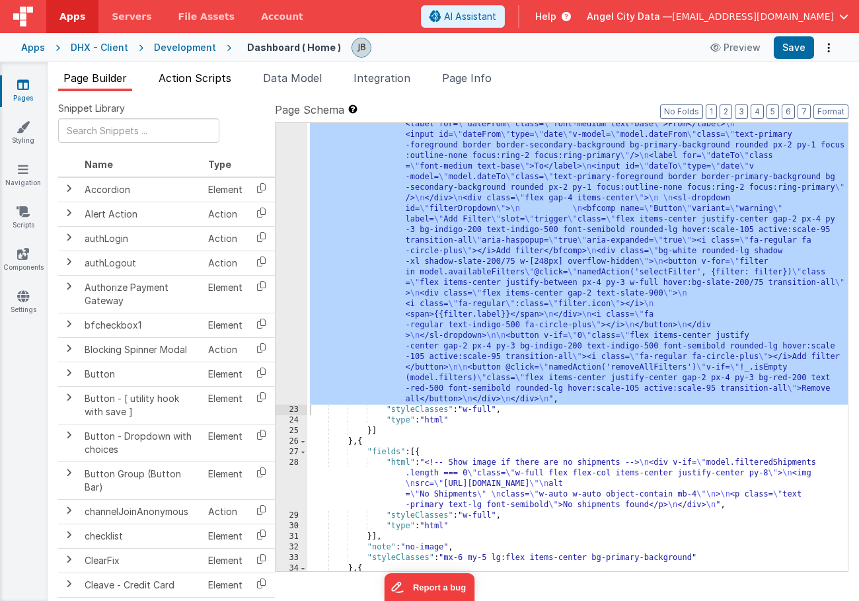
click at [214, 84] on span "Action Scripts" at bounding box center [195, 77] width 73 height 13
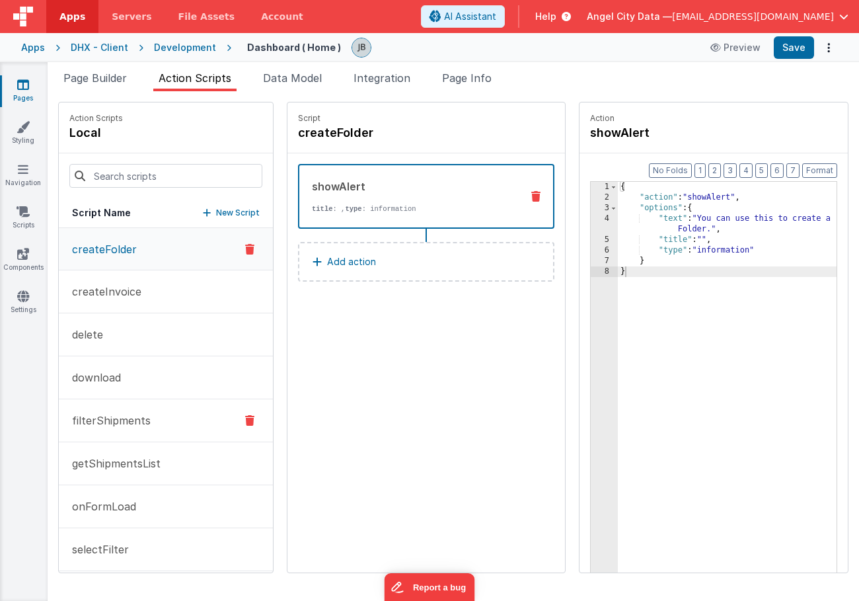
scroll to position [224, 0]
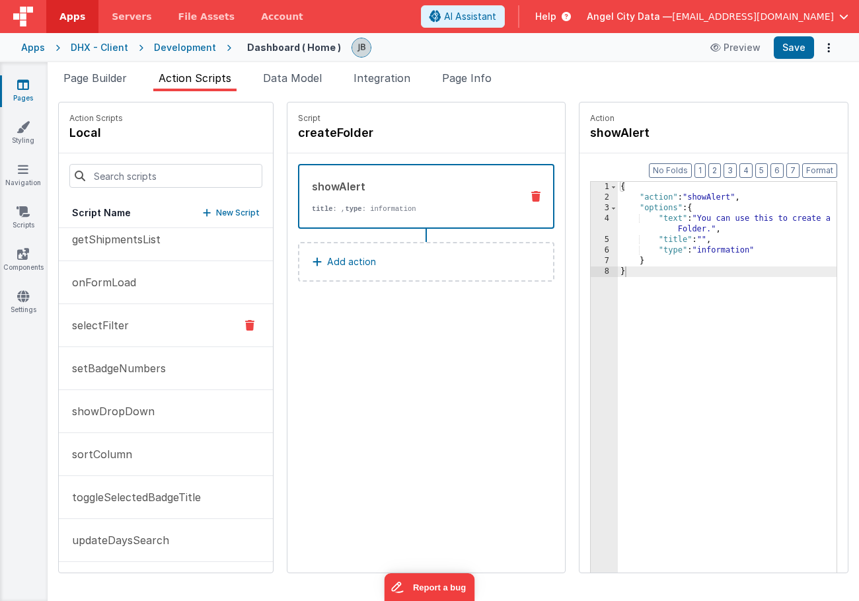
click at [127, 329] on button "selectFilter" at bounding box center [166, 325] width 214 height 43
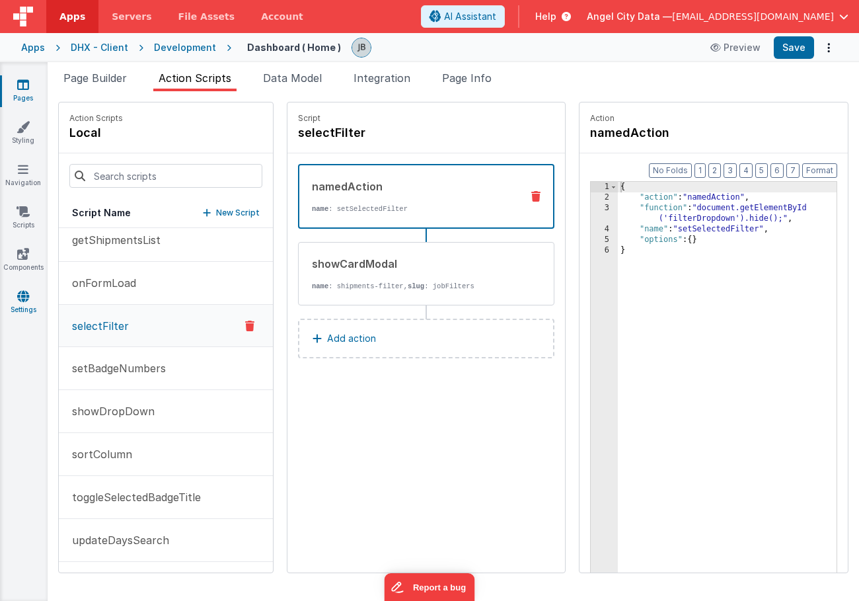
click at [27, 306] on link "Settings" at bounding box center [23, 303] width 48 height 26
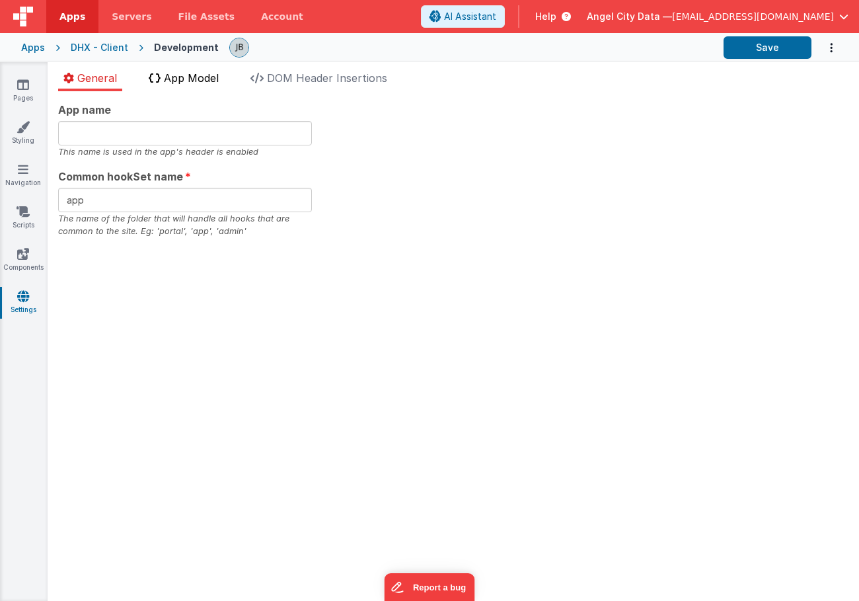
click at [201, 75] on span "App Model" at bounding box center [191, 77] width 55 height 13
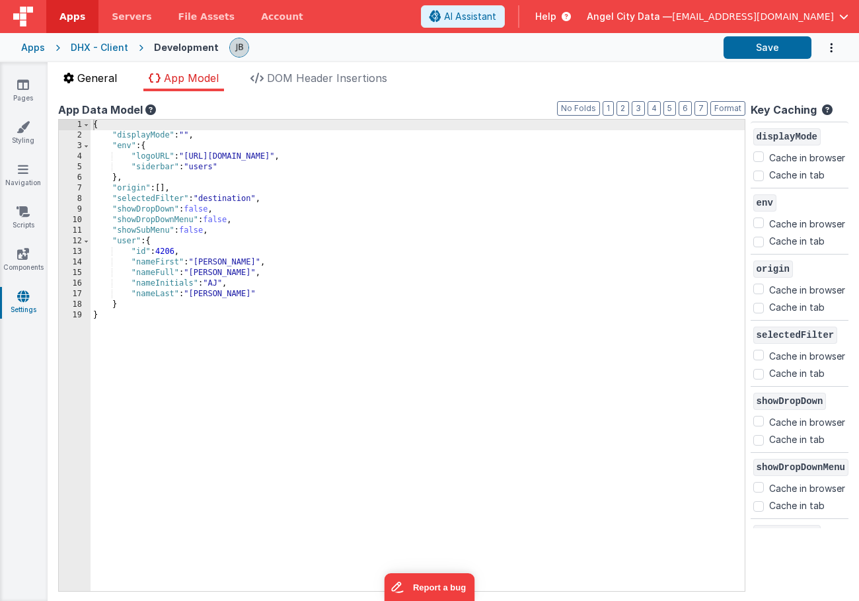
click at [91, 78] on span "General" at bounding box center [97, 77] width 40 height 13
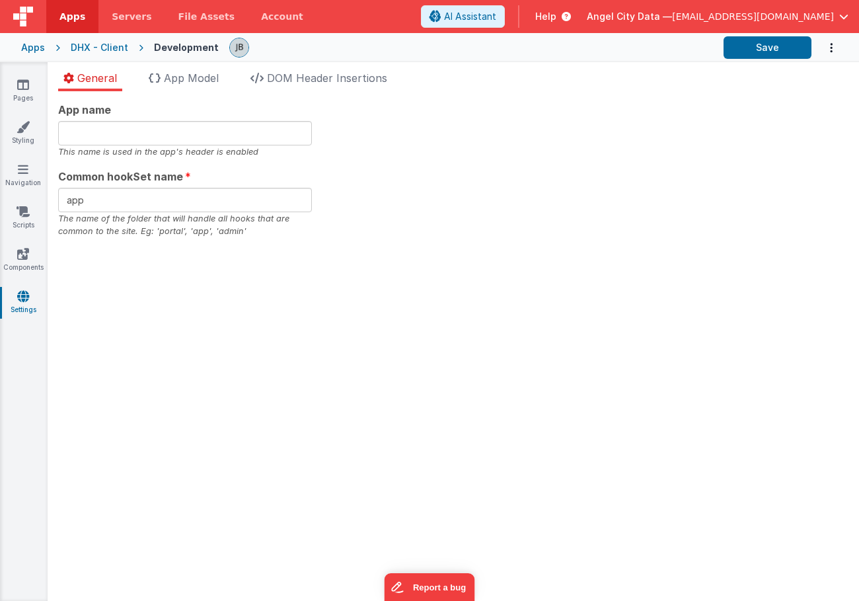
click at [36, 204] on div "Pages Styling Navigation Scripts Components Settings" at bounding box center [24, 331] width 48 height 539
click at [26, 212] on icon at bounding box center [23, 211] width 13 height 13
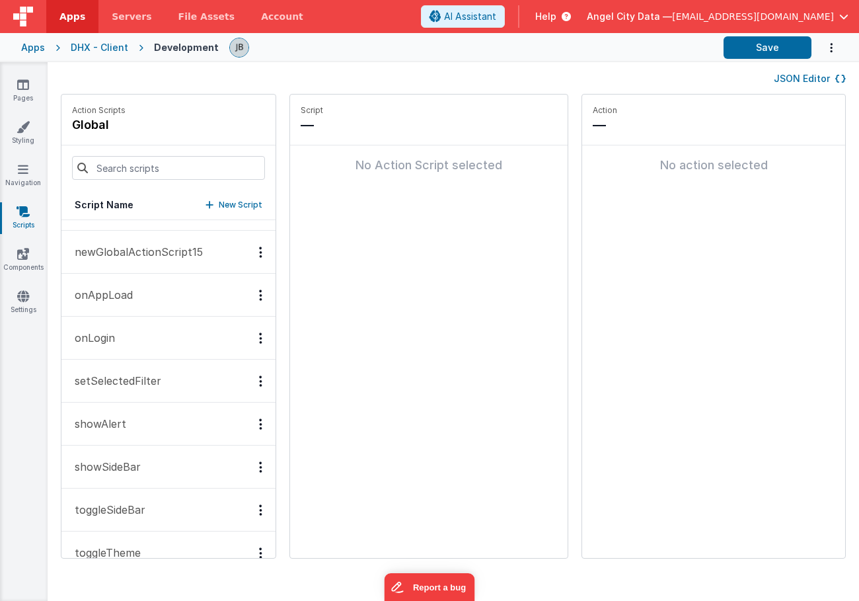
scroll to position [360, 0]
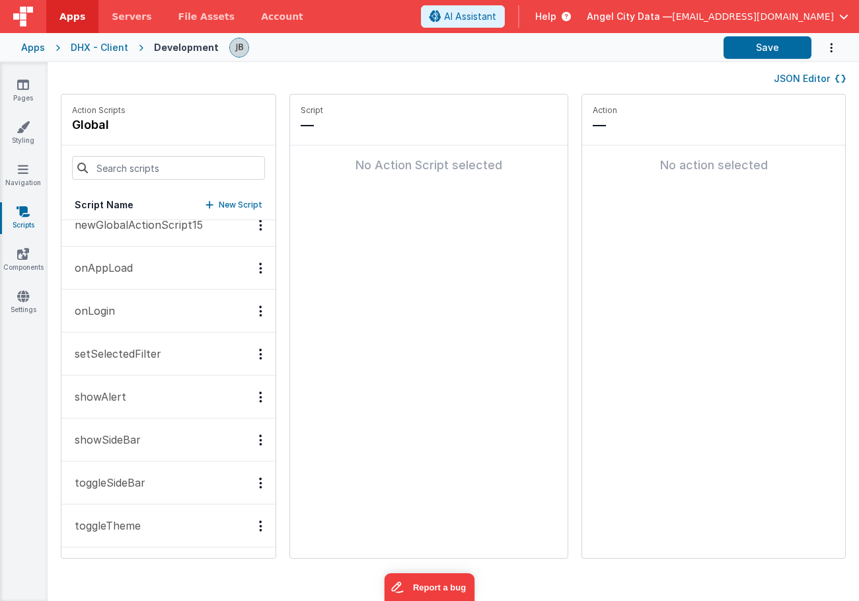
click at [135, 353] on p "setSelectedFilter" at bounding box center [114, 354] width 95 height 16
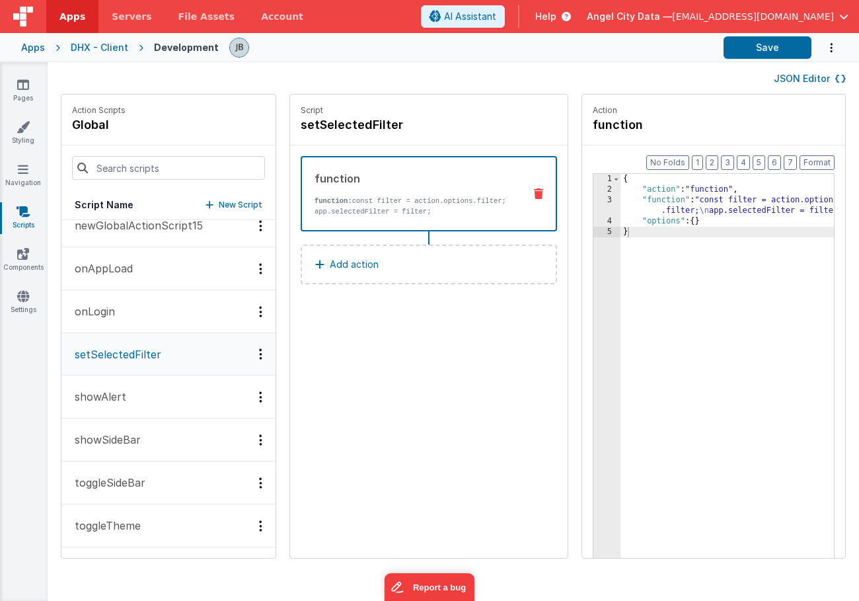
scroll to position [360, 0]
click at [594, 206] on div "3" at bounding box center [607, 205] width 27 height 21
click at [102, 52] on div "DHX - Client" at bounding box center [100, 47] width 58 height 13
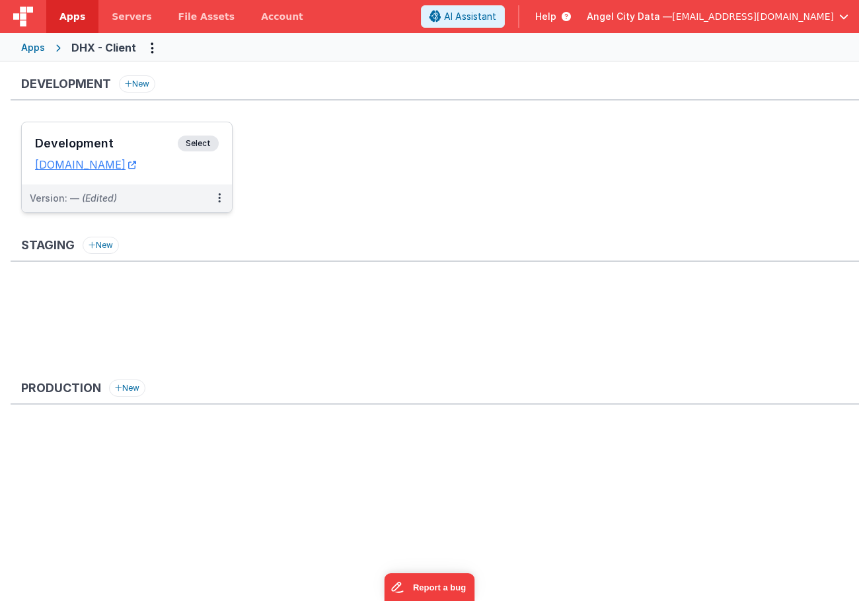
click at [141, 128] on div "Development Select URLs dhxclient.fmbetterforms.com" at bounding box center [127, 153] width 210 height 62
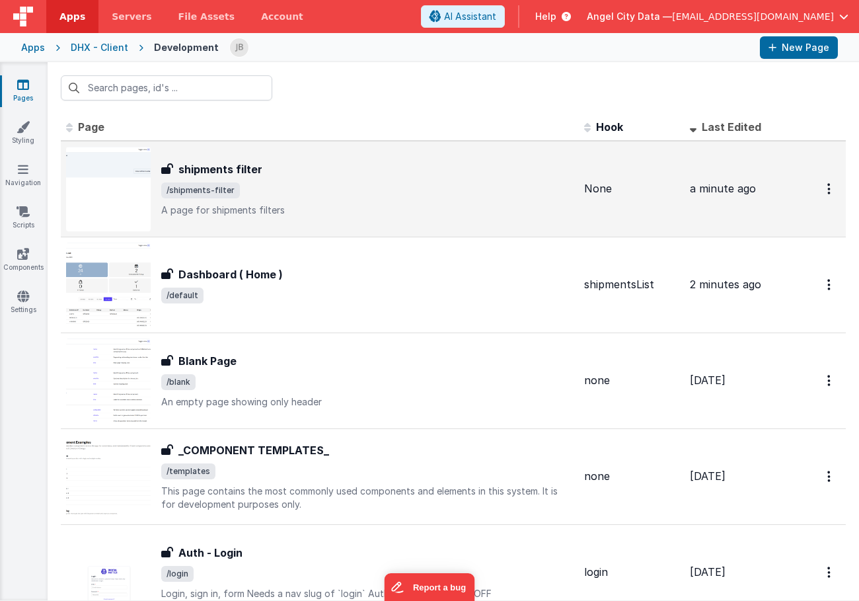
click at [291, 171] on div "shipments filter" at bounding box center [367, 169] width 413 height 16
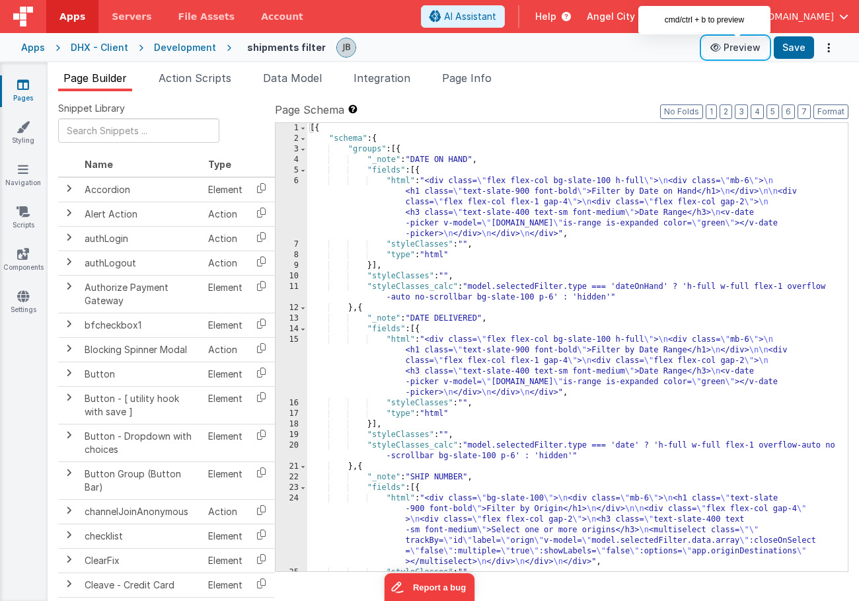
click at [747, 45] on button "Preview" at bounding box center [736, 47] width 66 height 21
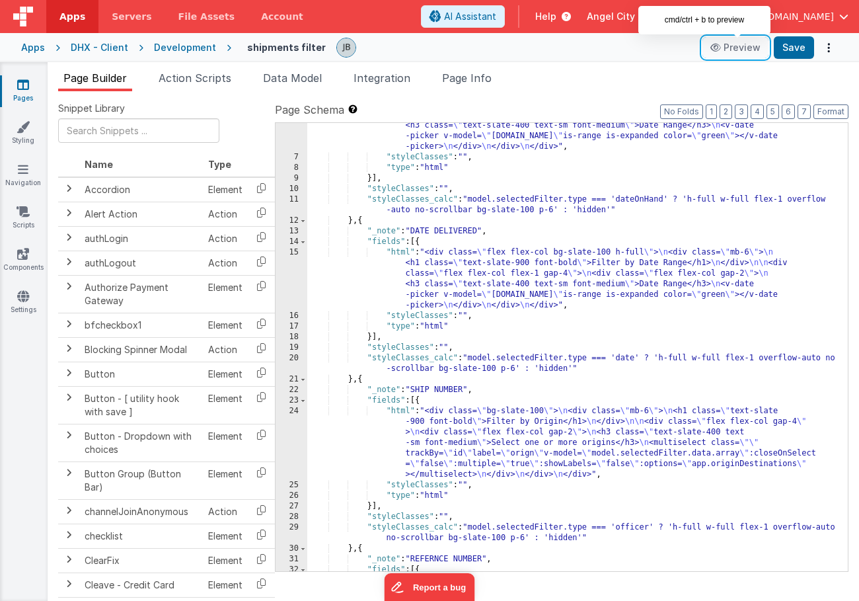
scroll to position [87, 0]
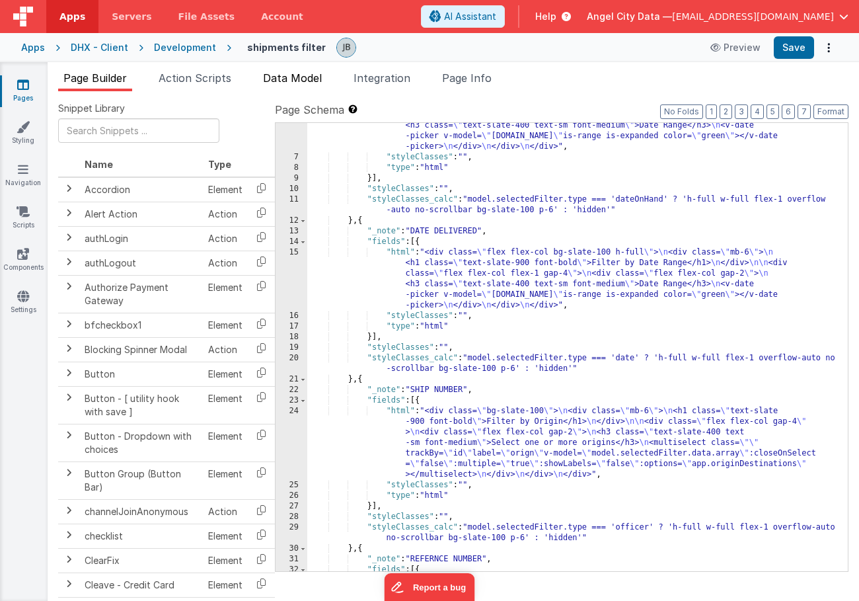
click at [280, 84] on li "Data Model" at bounding box center [292, 80] width 69 height 21
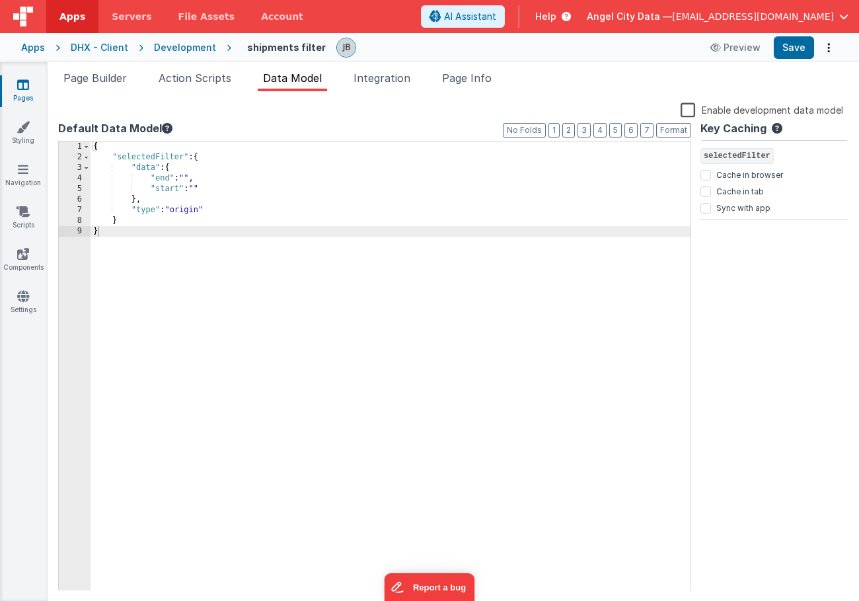
click at [189, 206] on div "{ "selectedFilter" : { "data" : { "end" : "" , "start" : "" } , "type" : "origi…" at bounding box center [391, 376] width 600 height 471
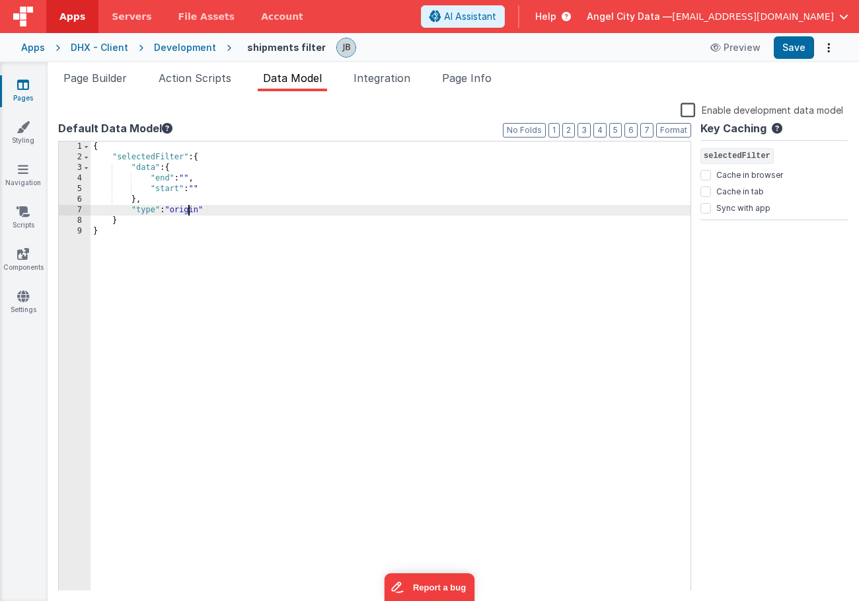
click at [189, 206] on div "{ "selectedFilter" : { "data" : { "end" : "" , "start" : "" } , "type" : "origi…" at bounding box center [391, 376] width 600 height 471
click at [789, 53] on button "Save" at bounding box center [794, 47] width 40 height 22
click at [110, 75] on span "Page Builder" at bounding box center [94, 77] width 63 height 13
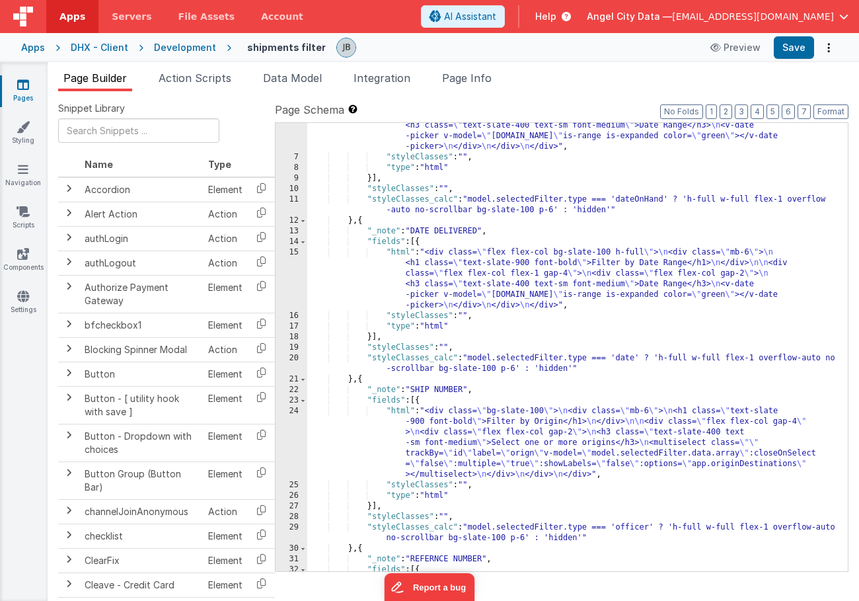
click at [187, 47] on div "Development" at bounding box center [185, 47] width 62 height 13
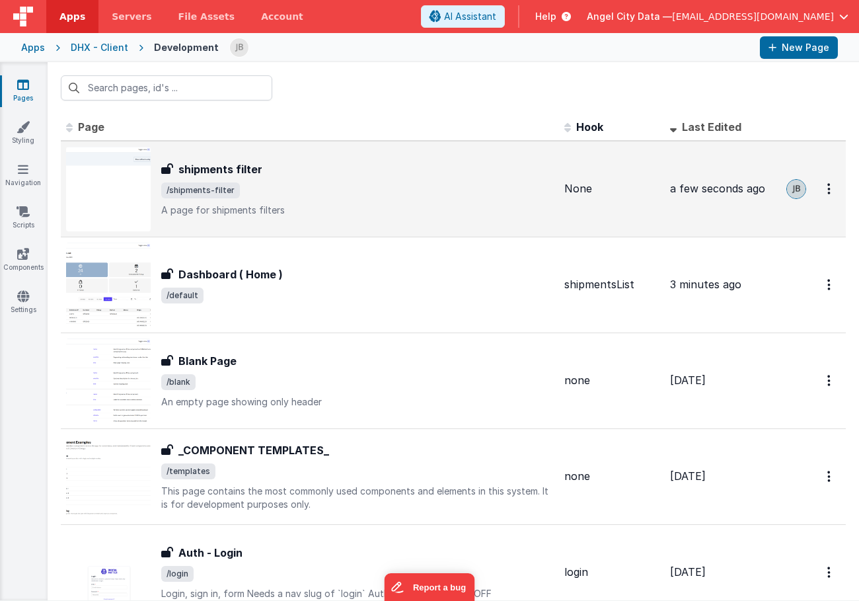
click at [220, 171] on h3 "shipments filter" at bounding box center [221, 169] width 84 height 16
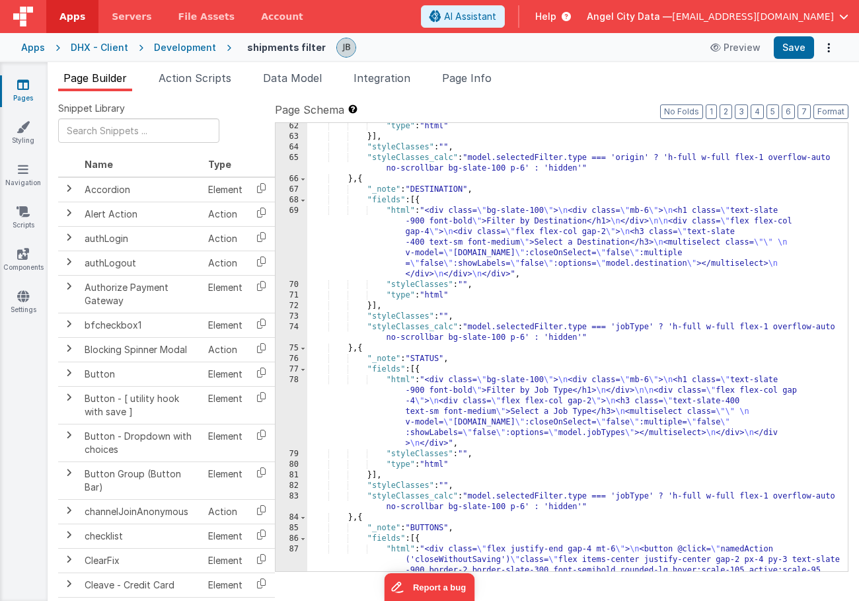
scroll to position [1122, 0]
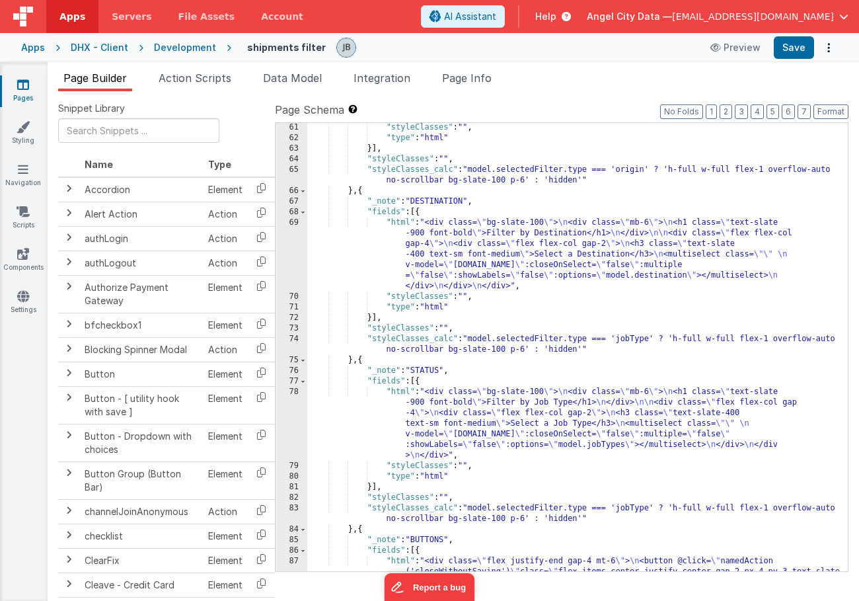
click at [298, 259] on div "69" at bounding box center [292, 255] width 32 height 74
click at [297, 246] on div "69" at bounding box center [292, 255] width 32 height 74
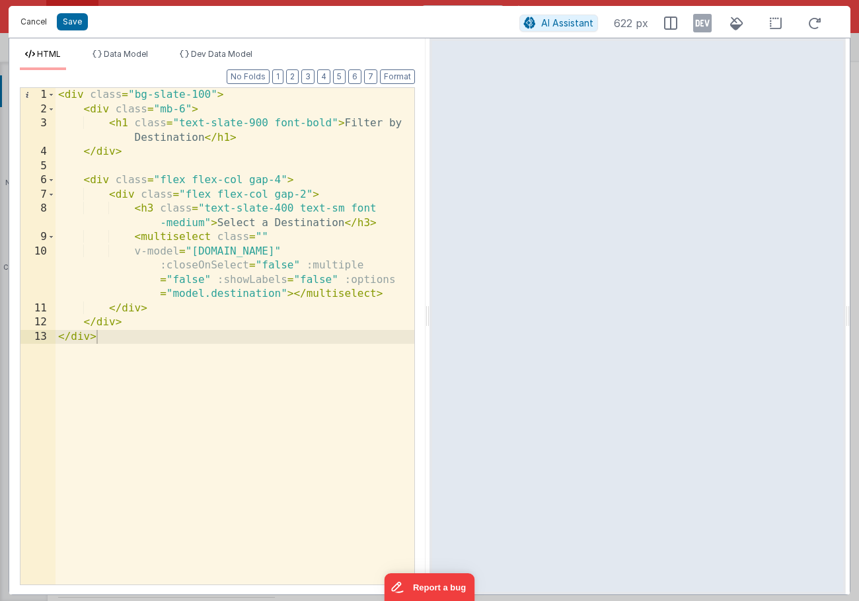
click at [44, 25] on button "Cancel" at bounding box center [34, 22] width 40 height 19
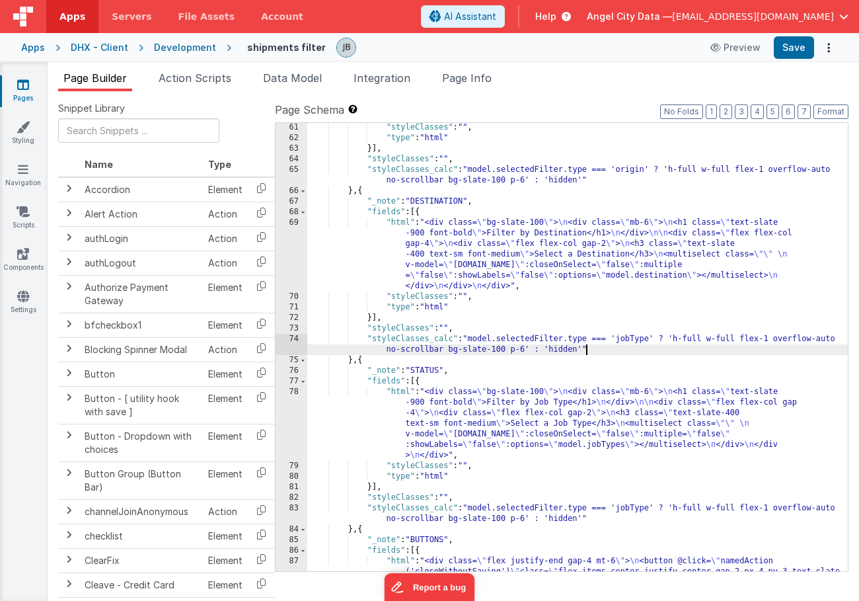
click at [647, 345] on div ""styleClasses" : "" , "type" : "html" }] , "styleClasses" : "" , "styleClasses_…" at bounding box center [577, 388] width 541 height 533
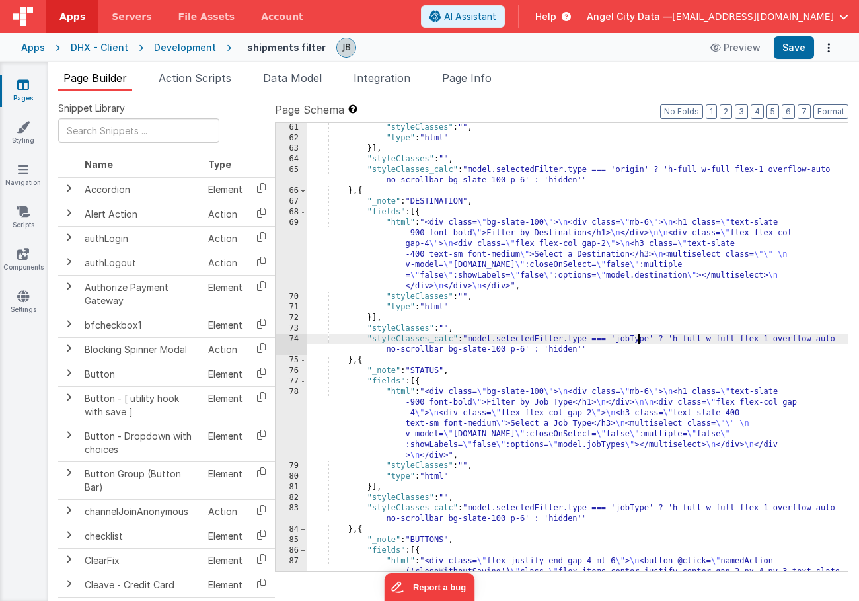
click at [640, 340] on div ""styleClasses" : "" , "type" : "html" }] , "styleClasses" : "" , "styleClasses_…" at bounding box center [577, 388] width 541 height 533
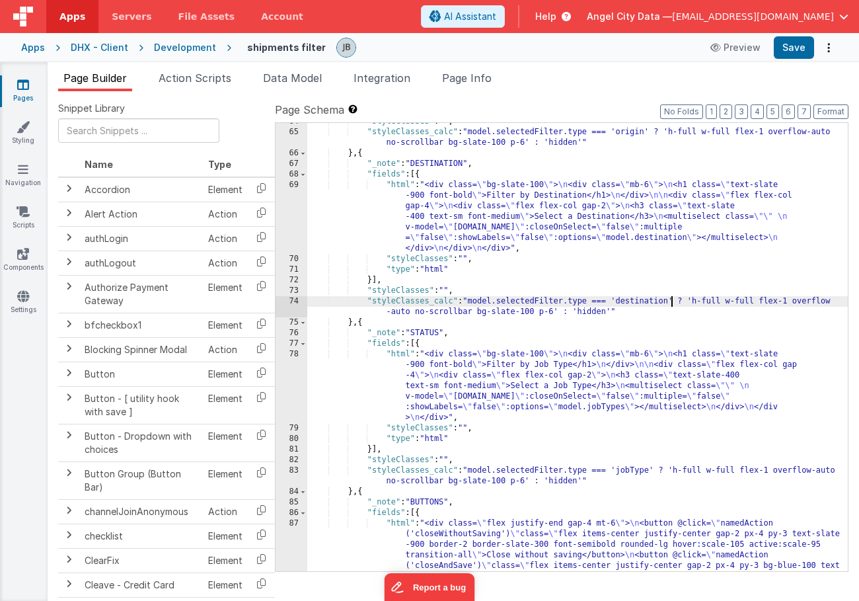
scroll to position [1160, 0]
click at [636, 472] on div ""styleClasses" : "" , "styleClasses_calc" : "model.selectedFilter.type === 'ori…" at bounding box center [577, 382] width 541 height 533
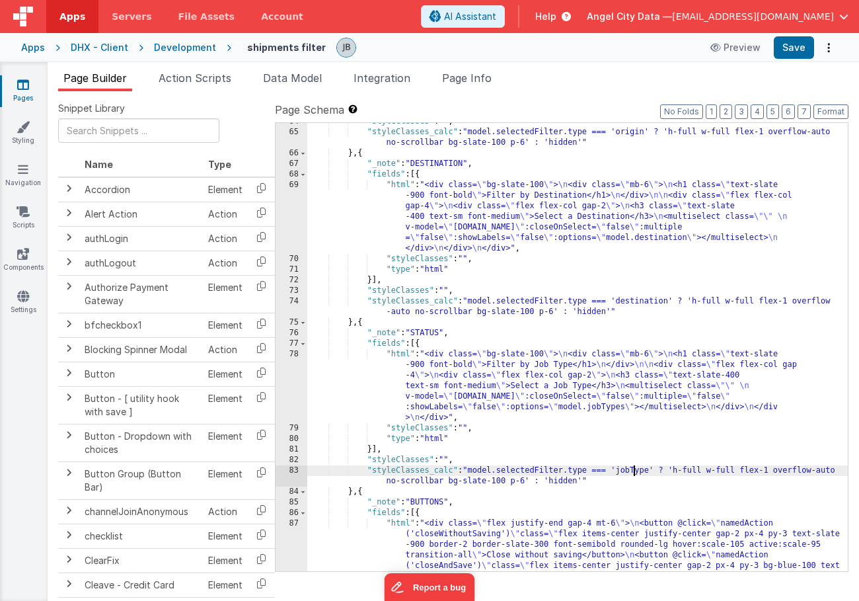
click at [636, 472] on div ""styleClasses" : "" , "styleClasses_calc" : "model.selectedFilter.type === 'ori…" at bounding box center [577, 382] width 541 height 533
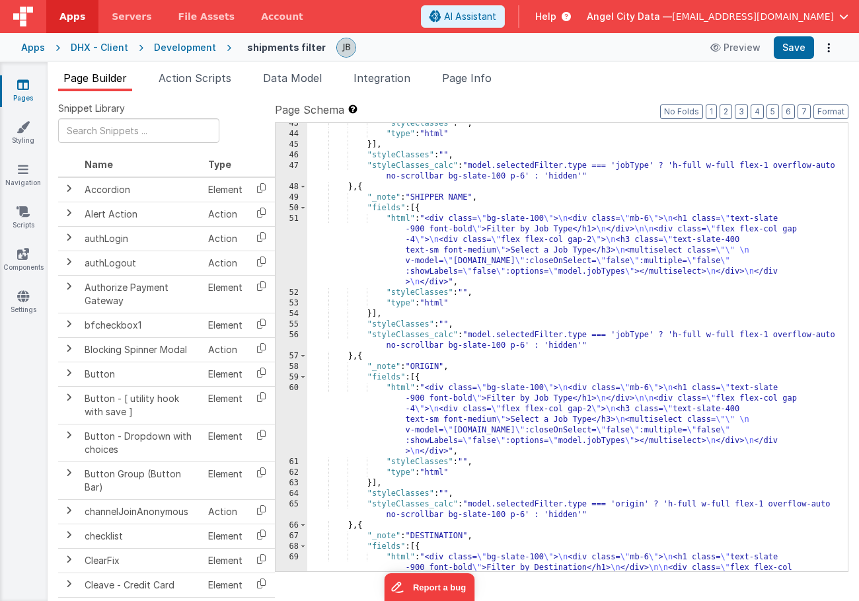
scroll to position [785, 0]
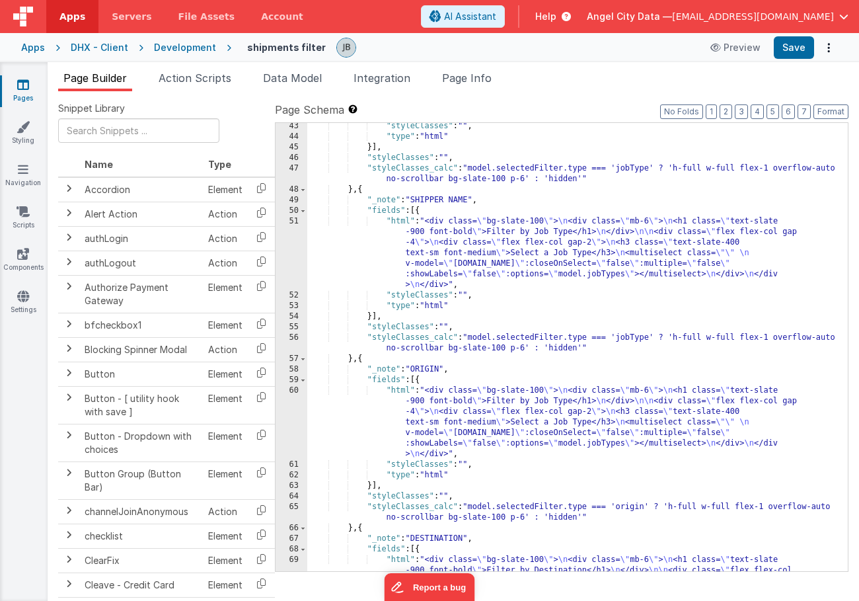
click at [632, 339] on div ""styleClasses" : "" , "type" : "html" }] , "styleClasses" : "" , "styleClasses_…" at bounding box center [577, 387] width 541 height 533
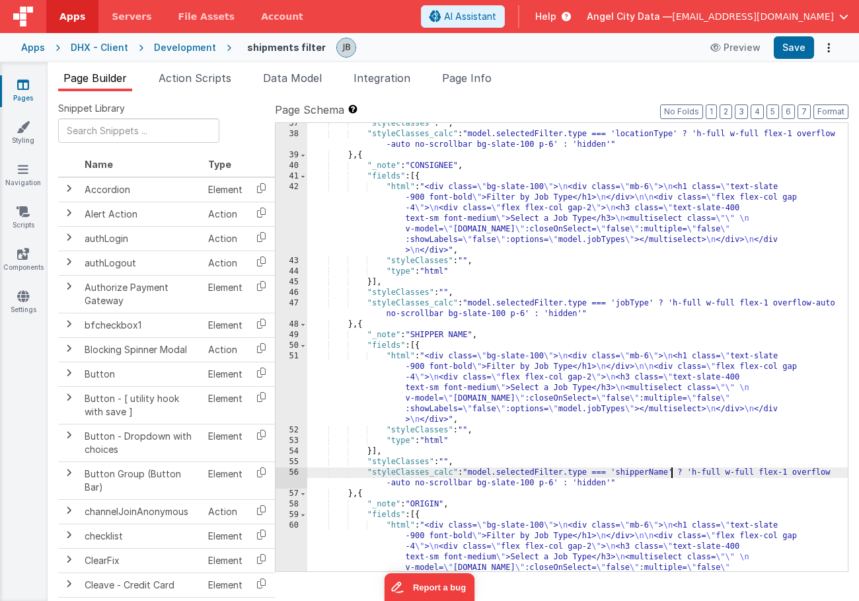
scroll to position [650, 0]
click at [626, 305] on div ""styleClasses" : "" , "styleClasses_calc" : "model.selectedFilter.type === 'loc…" at bounding box center [577, 384] width 541 height 533
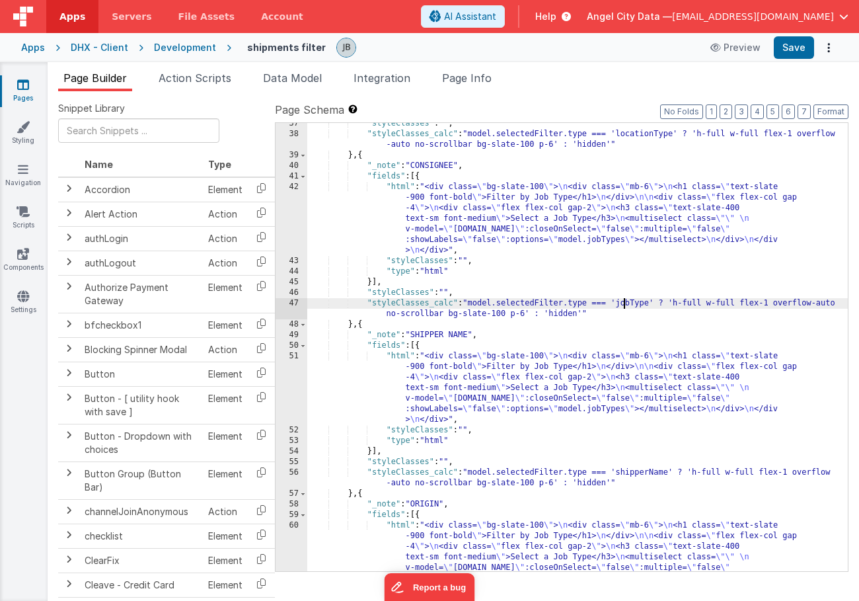
click at [626, 305] on div ""styleClasses" : "" , "styleClasses_calc" : "model.selectedFilter.type === 'loc…" at bounding box center [577, 384] width 541 height 533
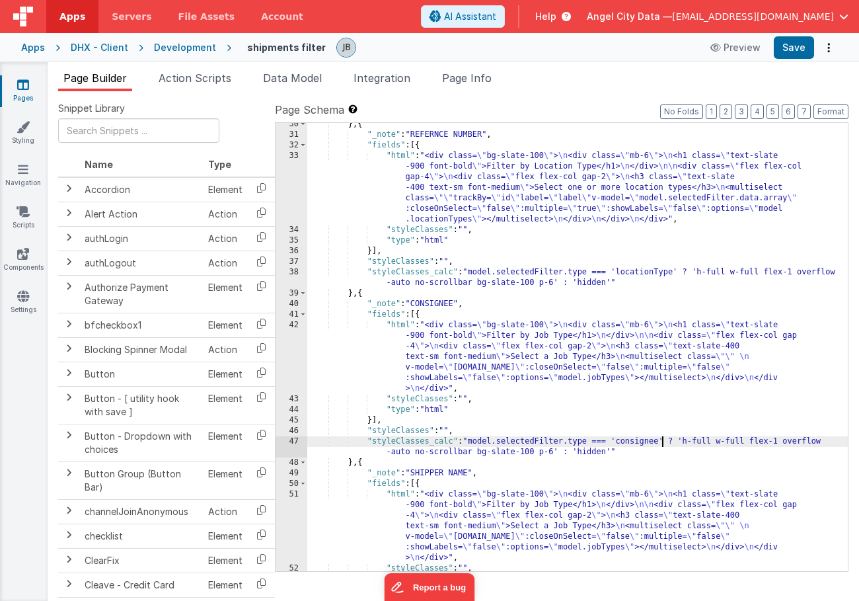
scroll to position [483, 0]
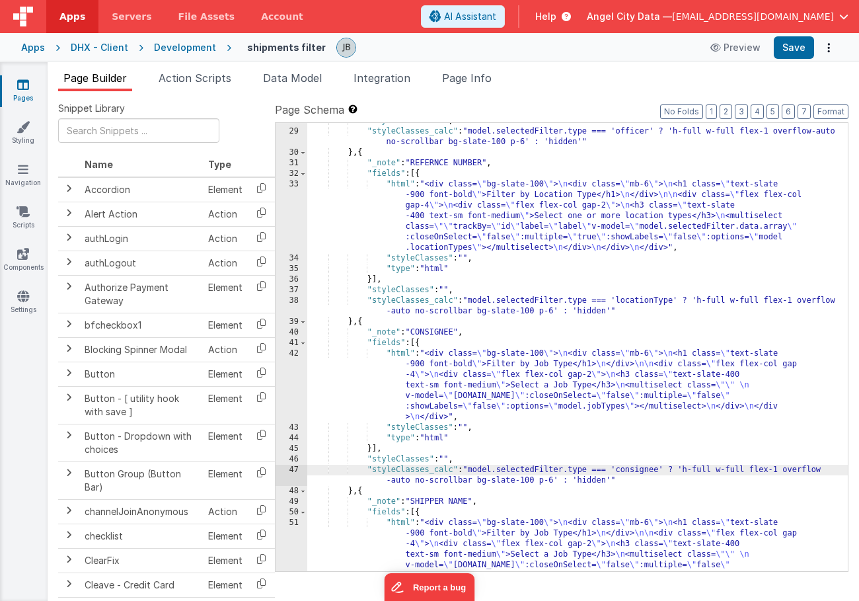
click at [645, 303] on div ""styleClasses" : "" , "styleClasses_calc" : "model.selectedFilter.type === 'off…" at bounding box center [577, 382] width 541 height 533
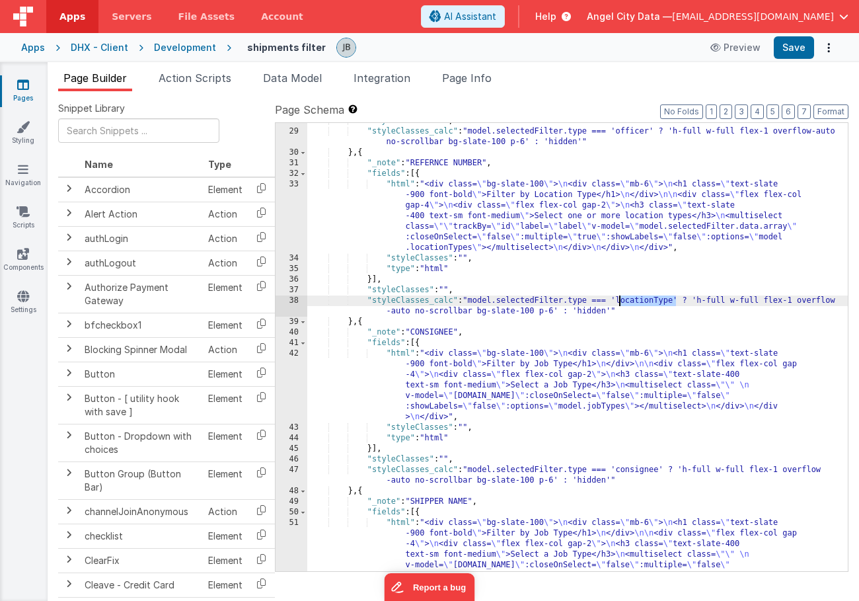
click at [645, 303] on div ""styleClasses" : "" , "styleClasses_calc" : "model.selectedFilter.type === 'off…" at bounding box center [577, 382] width 541 height 533
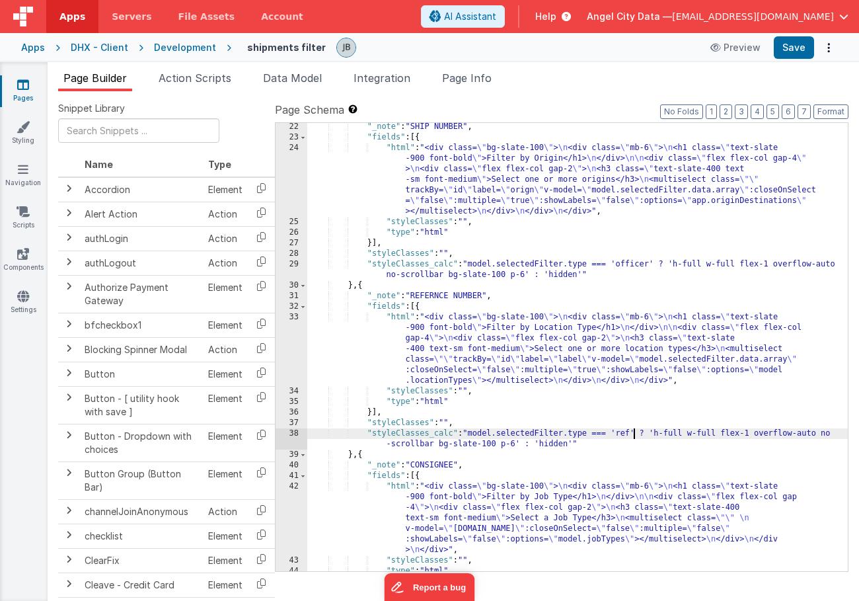
scroll to position [349, 0]
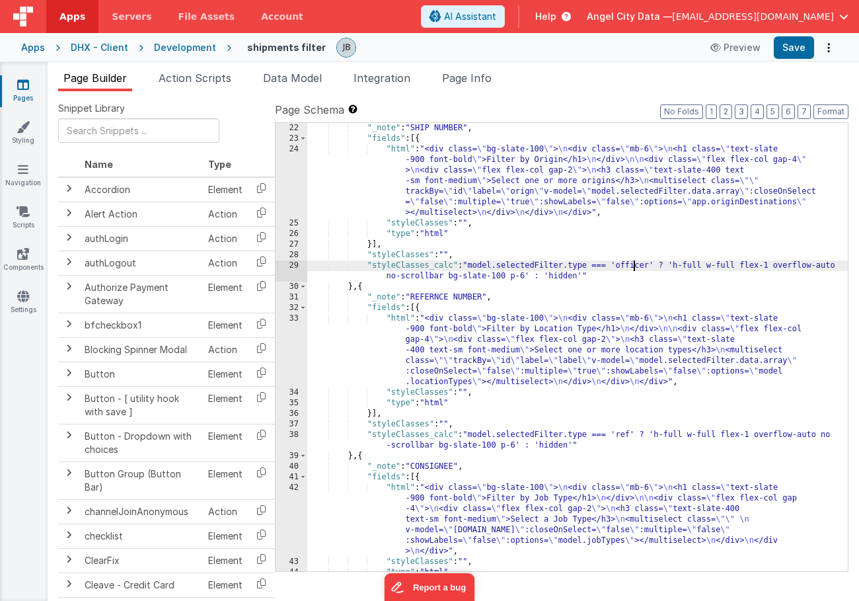
click at [633, 268] on div ""_note" : "SHIP NUMBER" , "fields" : [{ "html" : "<div class= \" bg-slate-100 \…" at bounding box center [577, 357] width 541 height 469
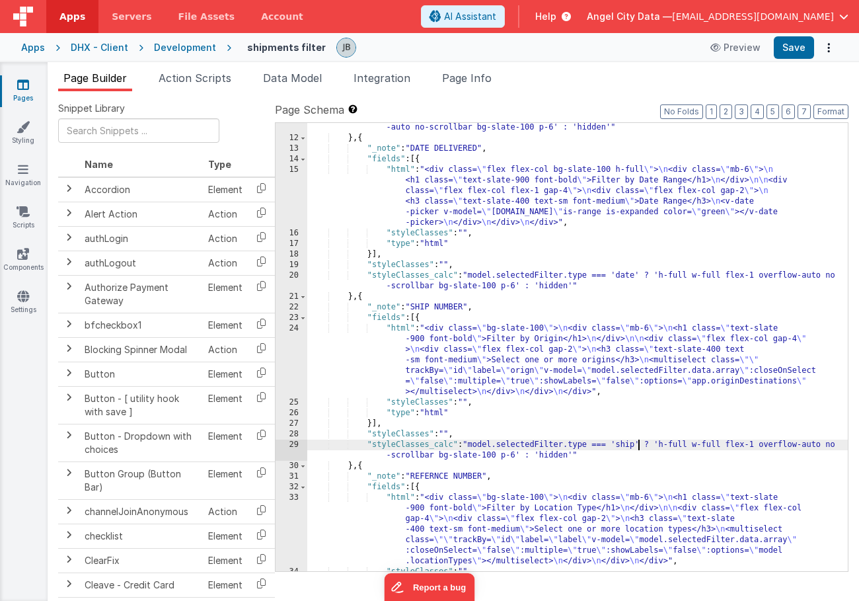
scroll to position [143, 0]
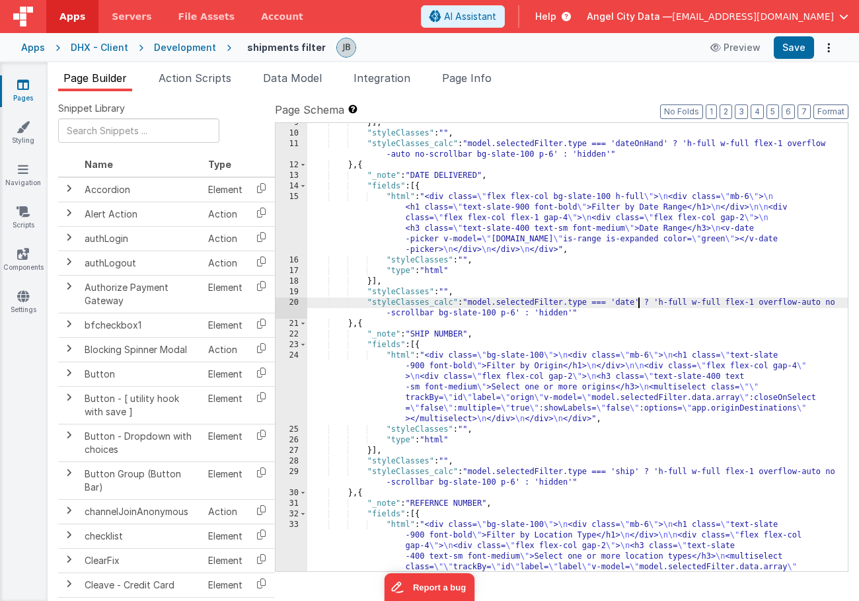
click at [638, 301] on div "}] , "styleClasses" : "" , "styleClasses_calc" : "model.selectedFilter.type ===…" at bounding box center [577, 384] width 541 height 533
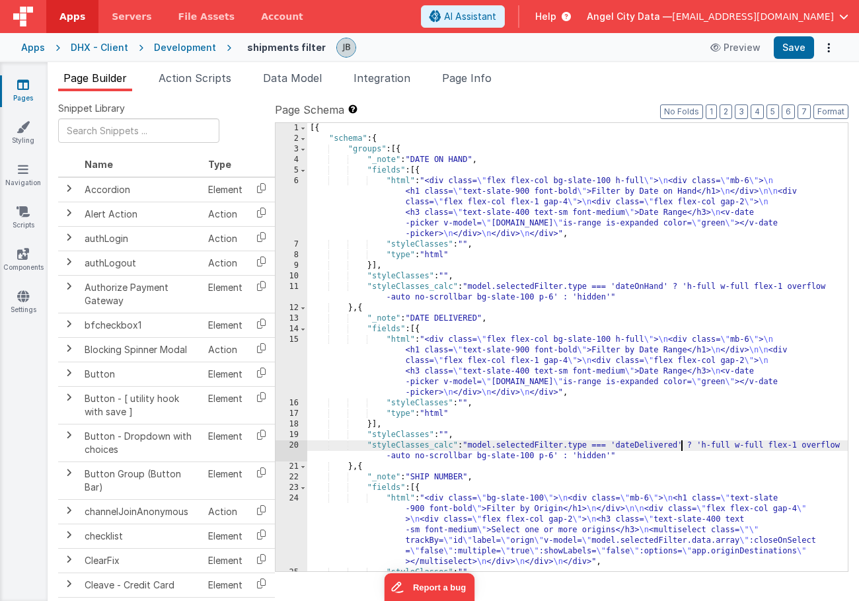
scroll to position [0, 0]
click at [789, 49] on button "Save" at bounding box center [794, 47] width 40 height 22
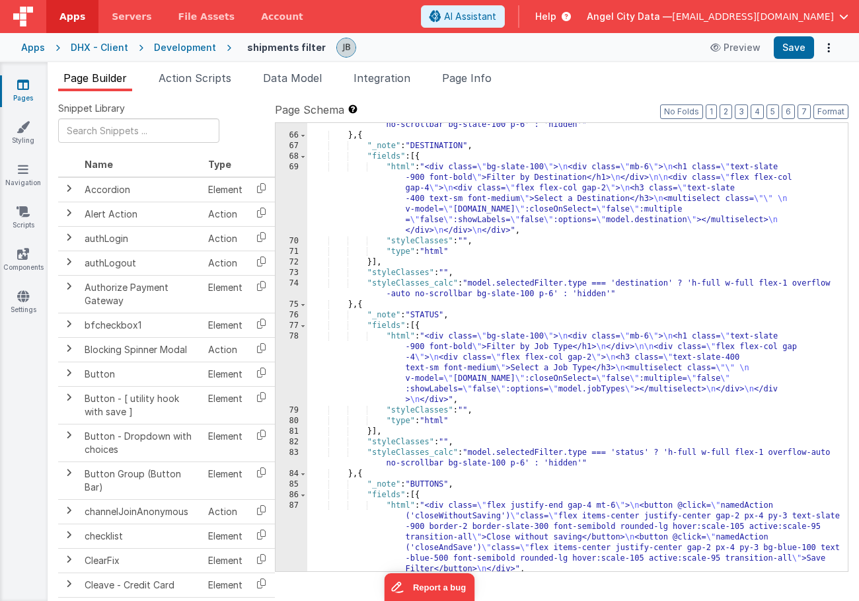
scroll to position [1116, 0]
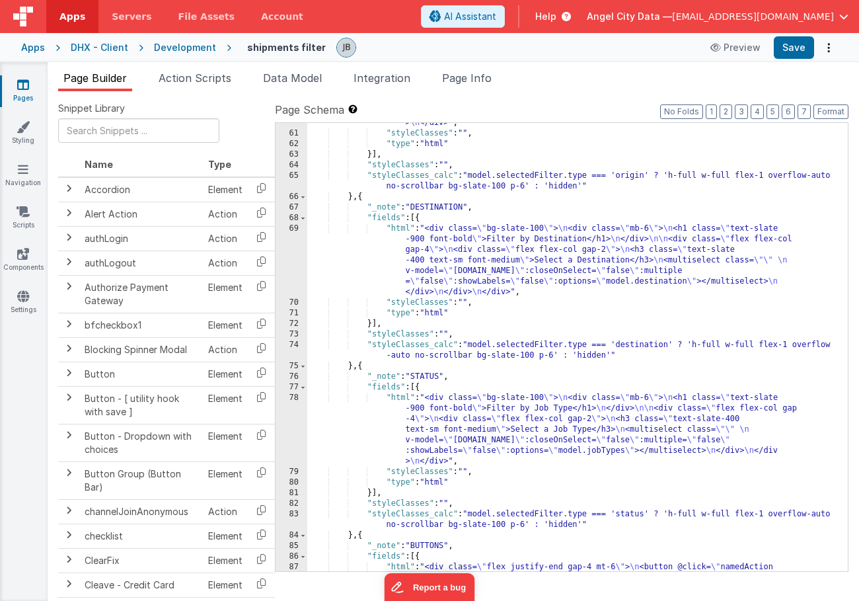
click at [298, 262] on div "69" at bounding box center [292, 260] width 32 height 74
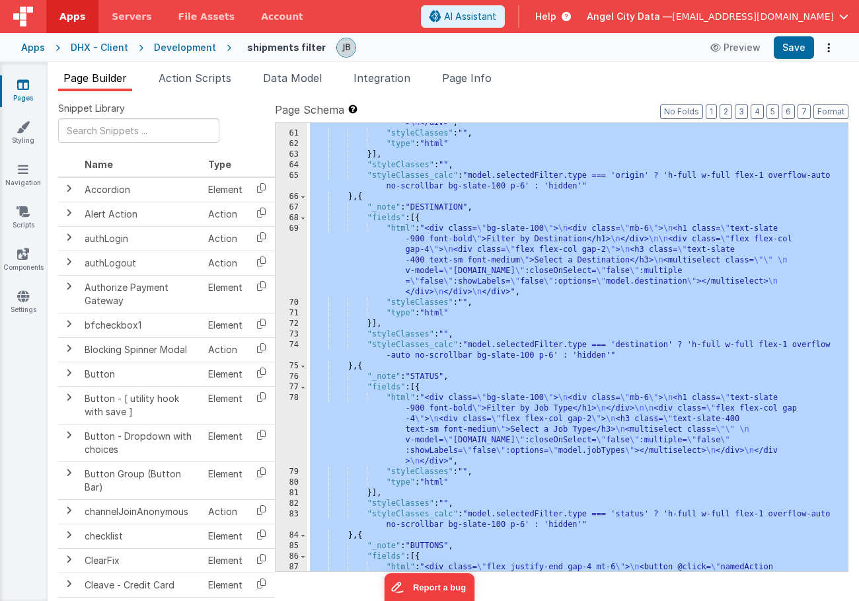
click at [298, 262] on div "69" at bounding box center [292, 260] width 32 height 74
click at [298, 255] on div "69" at bounding box center [292, 260] width 32 height 74
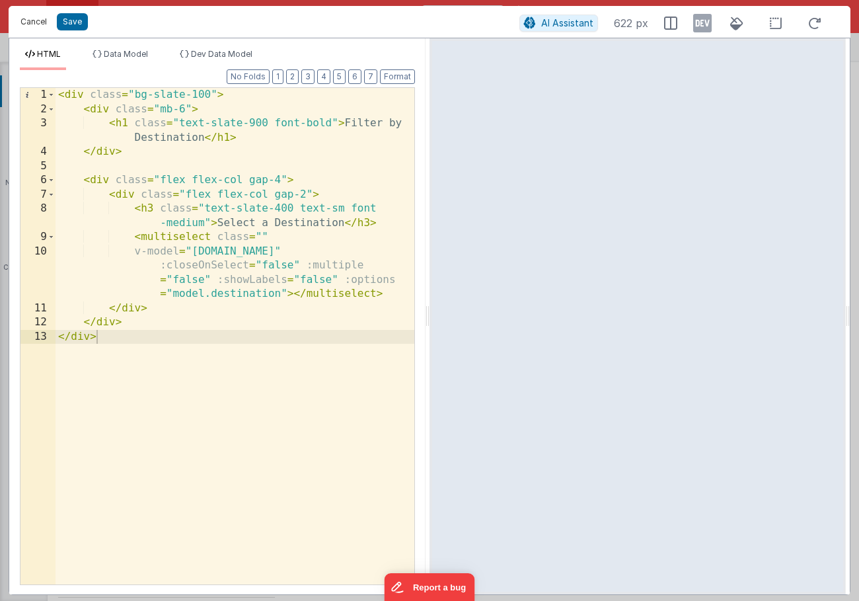
click at [38, 20] on button "Cancel" at bounding box center [34, 22] width 40 height 19
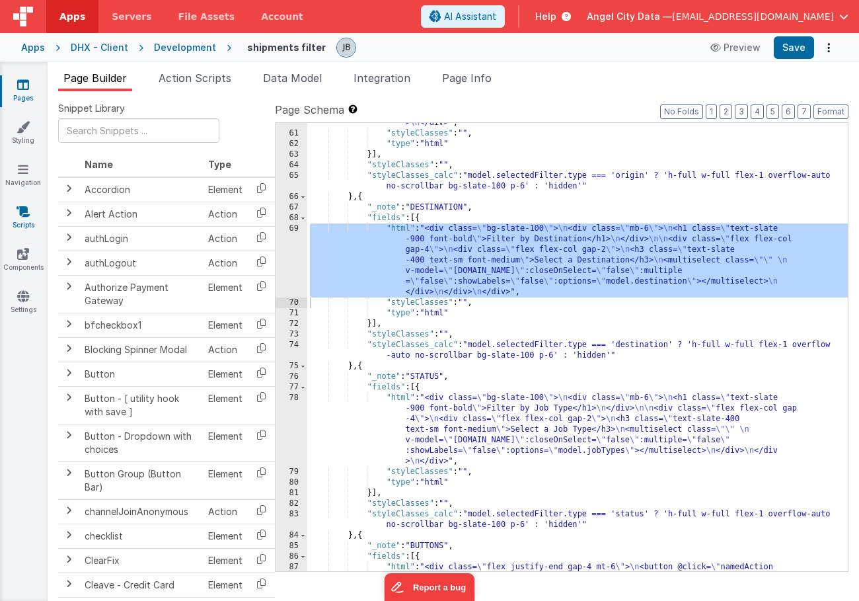
click at [29, 213] on icon at bounding box center [23, 211] width 13 height 13
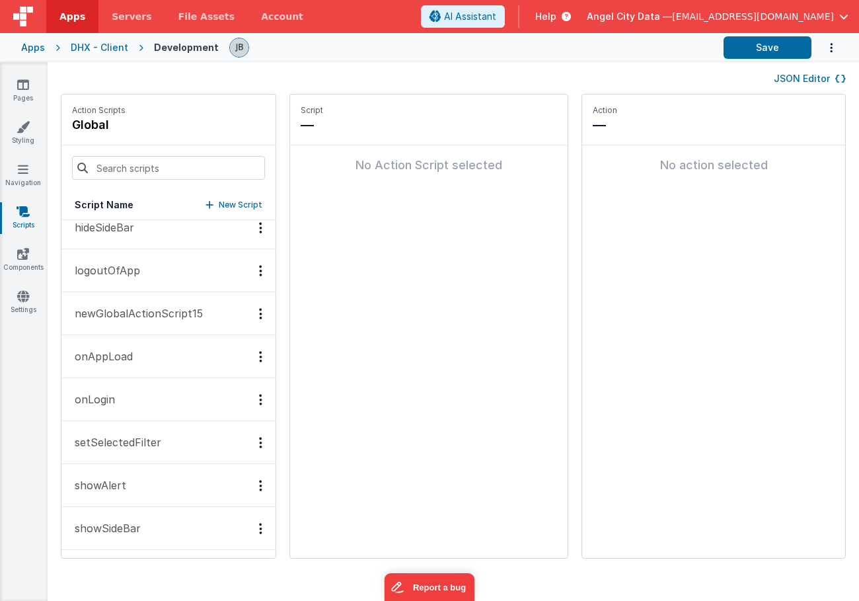
scroll to position [360, 0]
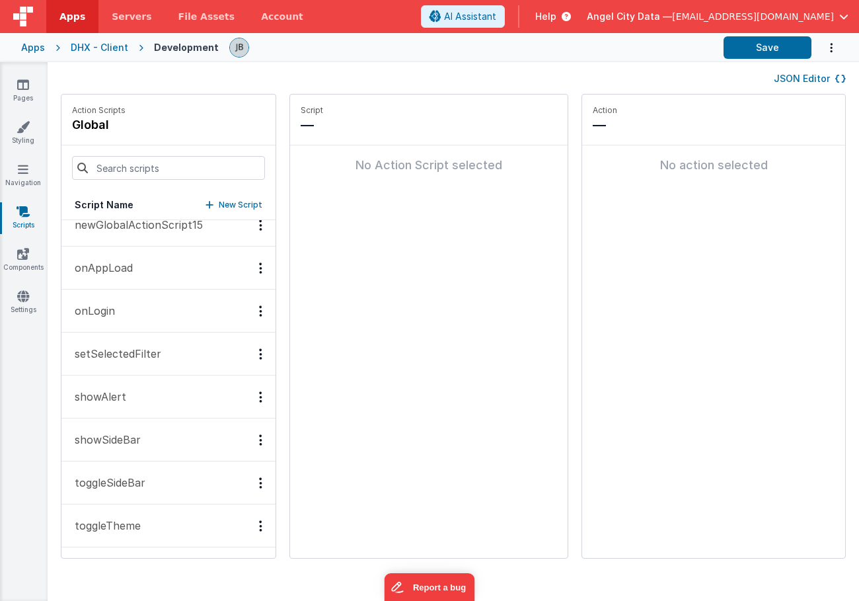
click at [127, 351] on p "setSelectedFilter" at bounding box center [114, 354] width 95 height 16
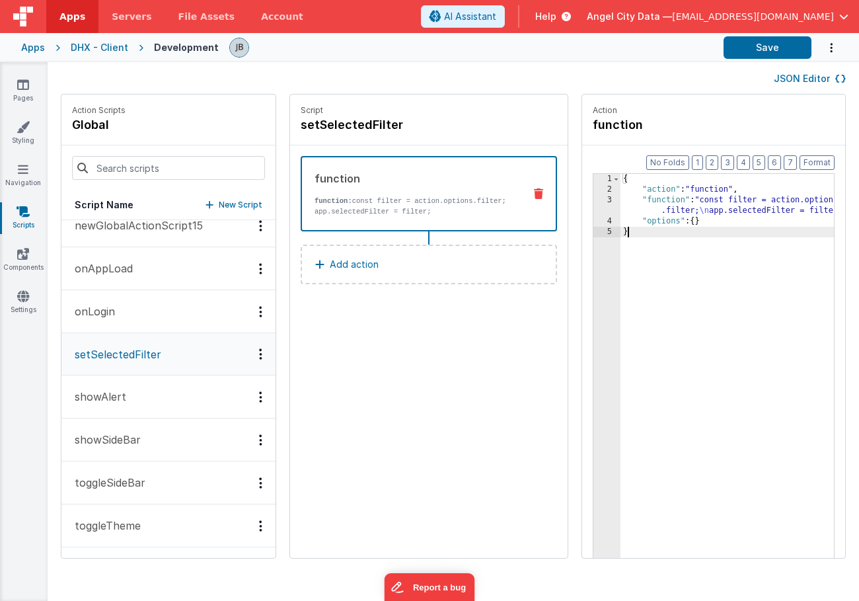
click at [594, 205] on div "3" at bounding box center [607, 205] width 27 height 21
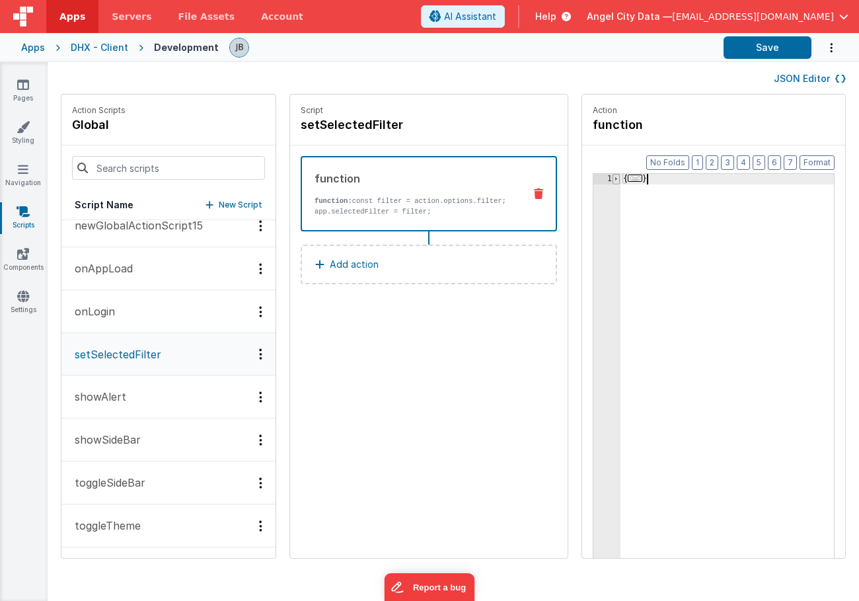
click at [613, 175] on span at bounding box center [616, 179] width 7 height 11
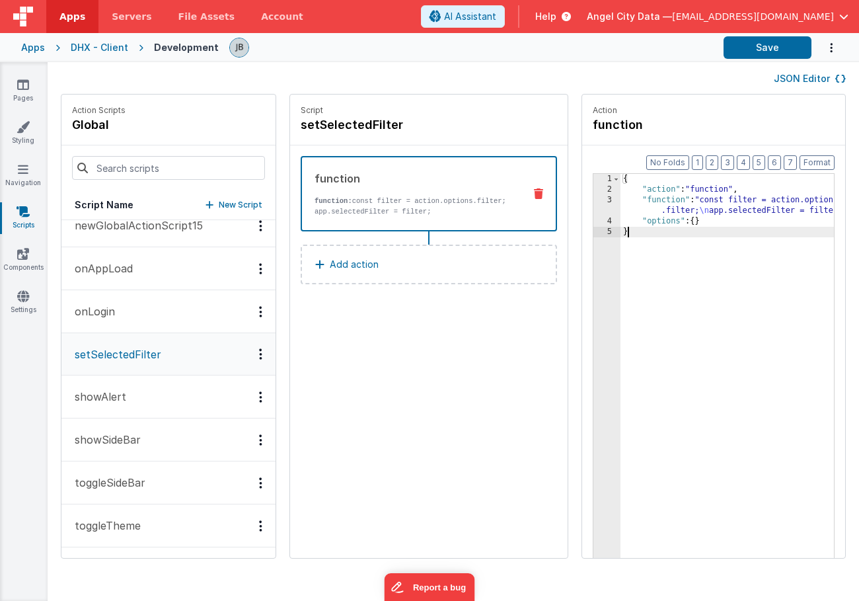
click at [594, 194] on div "2" at bounding box center [607, 189] width 27 height 11
click at [594, 200] on div "3" at bounding box center [607, 205] width 27 height 21
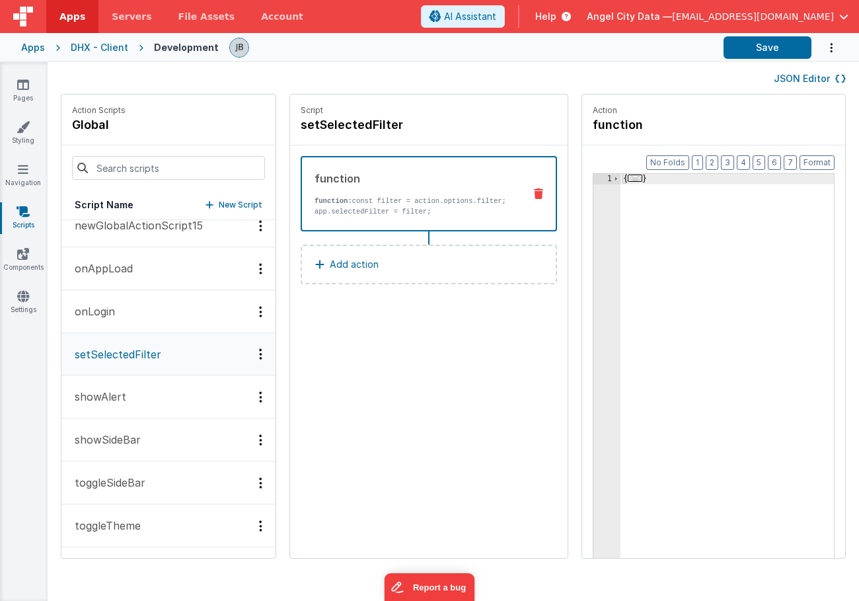
click at [25, 43] on div "Apps" at bounding box center [33, 47] width 24 height 13
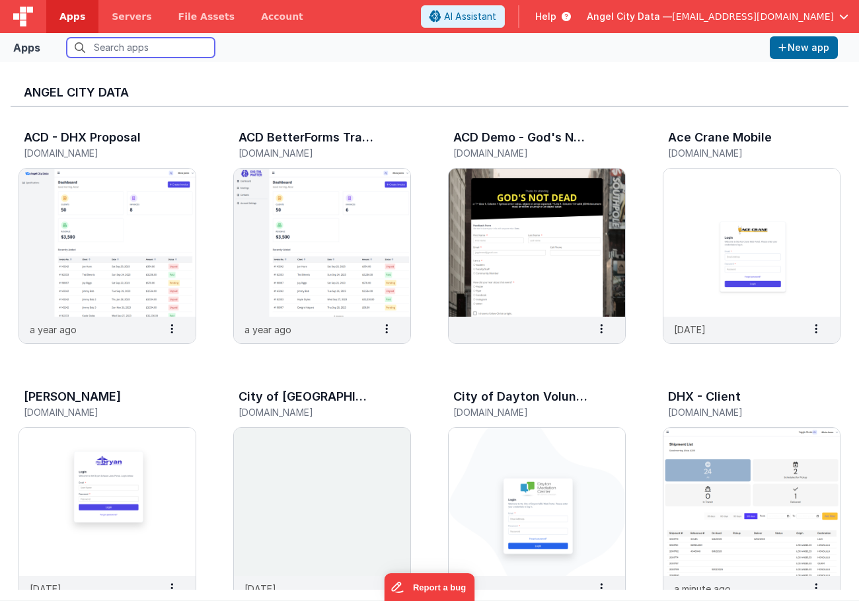
click at [151, 51] on input "text" at bounding box center [141, 48] width 148 height 20
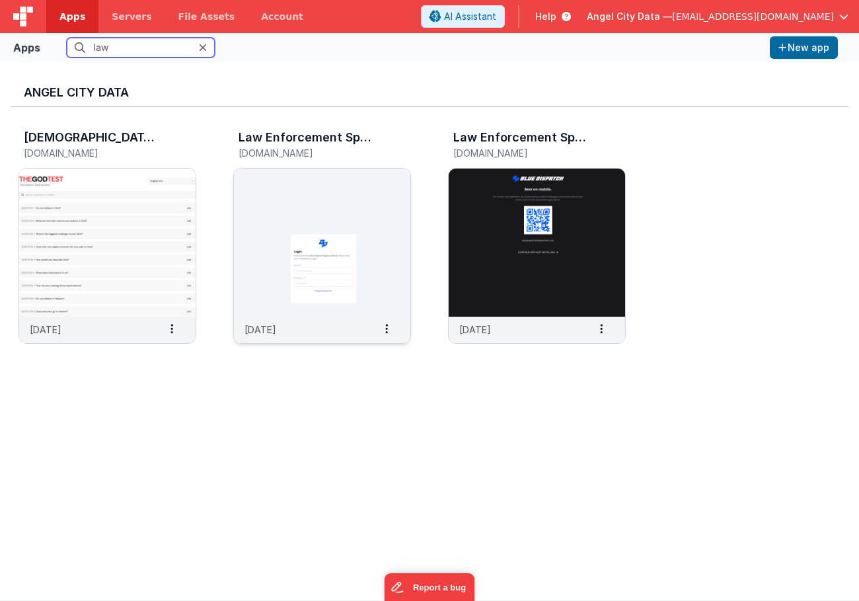
type input "law"
click at [265, 202] on img at bounding box center [322, 243] width 177 height 148
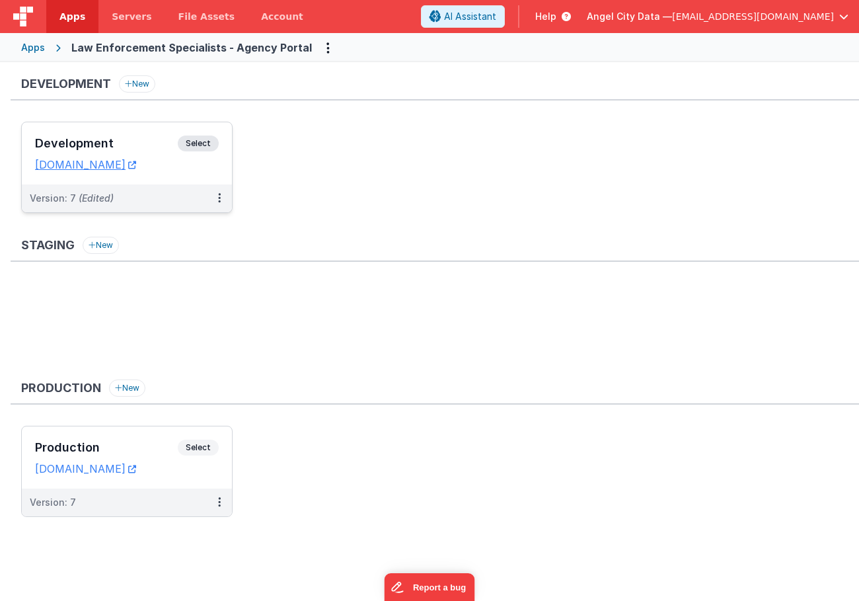
click at [153, 145] on h3 "Development" at bounding box center [106, 143] width 143 height 13
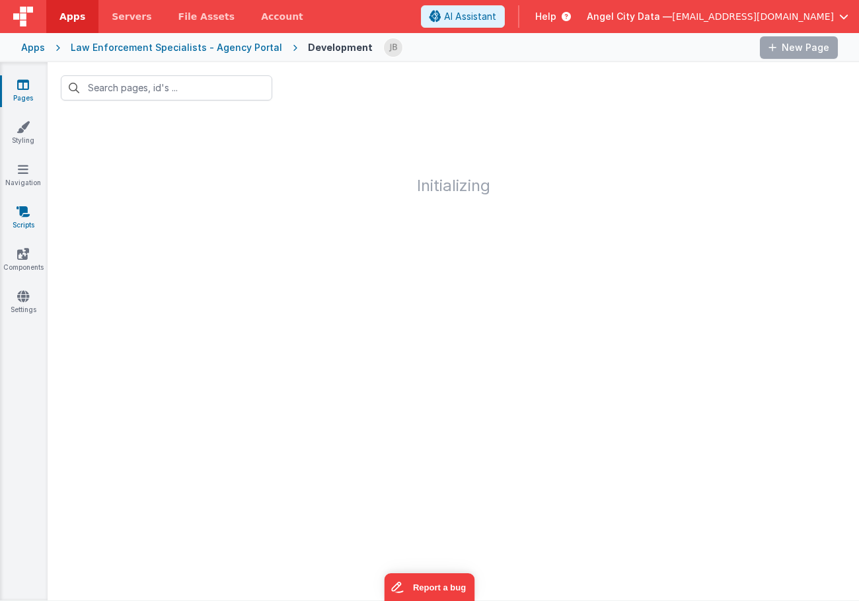
click at [28, 217] on icon at bounding box center [23, 211] width 13 height 13
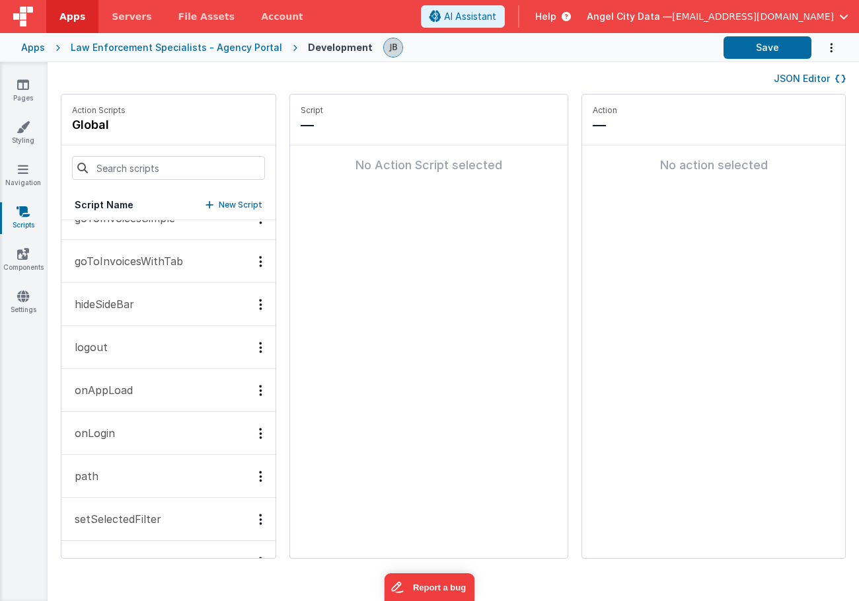
scroll to position [403, 0]
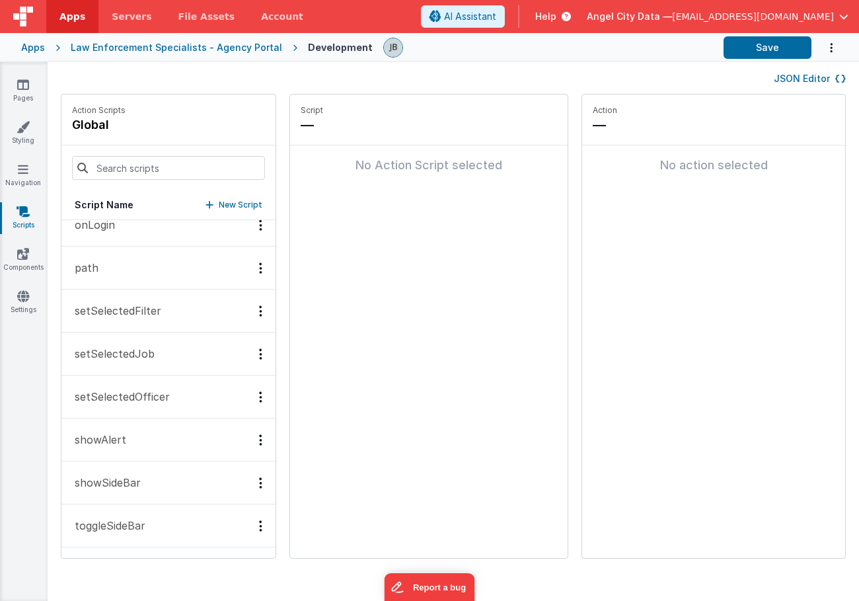
click at [122, 313] on p "setSelectedFilter" at bounding box center [114, 311] width 95 height 16
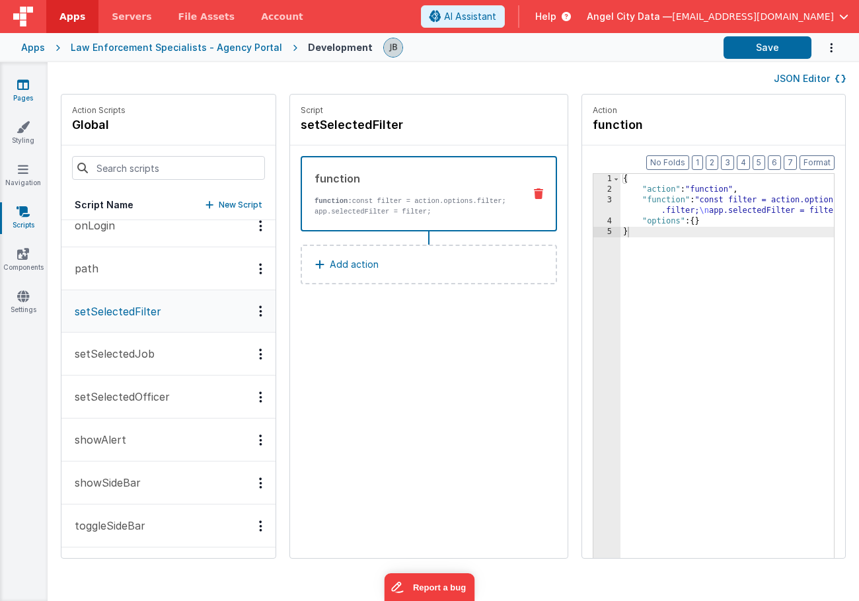
click at [24, 89] on icon at bounding box center [23, 84] width 12 height 13
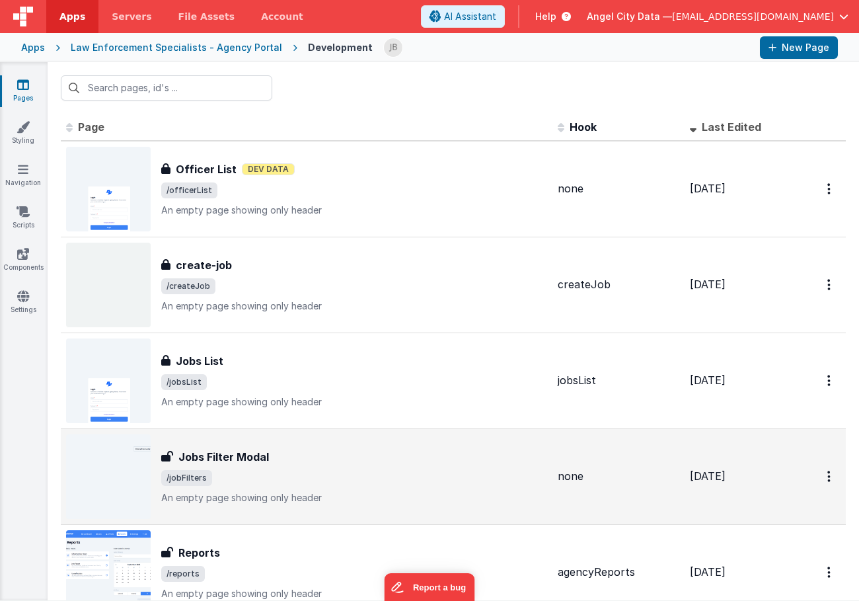
click at [278, 466] on div "Jobs Filter Modal Jobs Filter Modal /jobFilters An empty page showing only head…" at bounding box center [354, 477] width 386 height 56
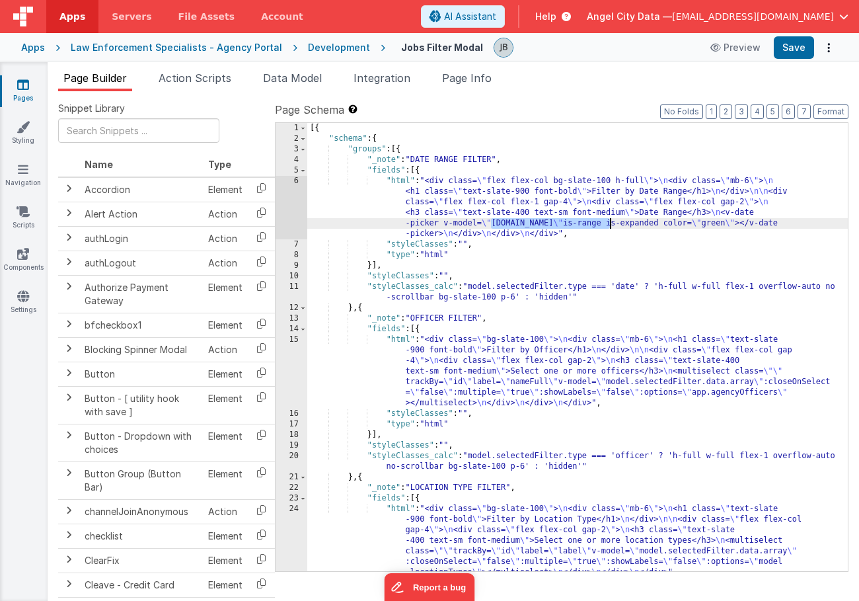
drag, startPoint x: 493, startPoint y: 225, endPoint x: 610, endPoint y: 228, distance: 117.1
click at [610, 228] on div "[{ "schema" : { "groups" : [{ "_note" : "DATE RANGE FILTER" , "fields" : [{ "ht…" at bounding box center [577, 357] width 541 height 469
click at [460, 75] on span "Page Info" at bounding box center [467, 77] width 50 height 13
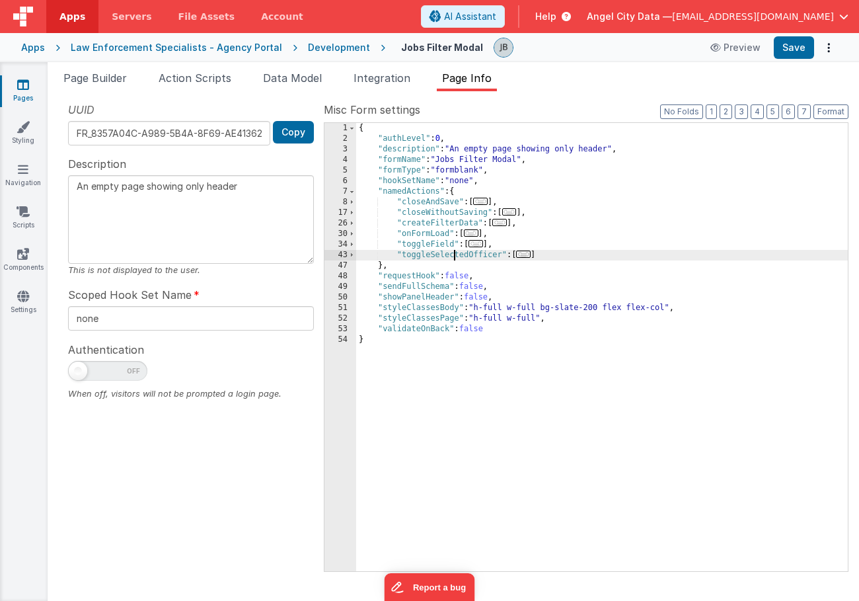
click at [456, 259] on div "{ "authLevel" : 0 , "description" : "An empty page showing only header" , "form…" at bounding box center [602, 357] width 492 height 469
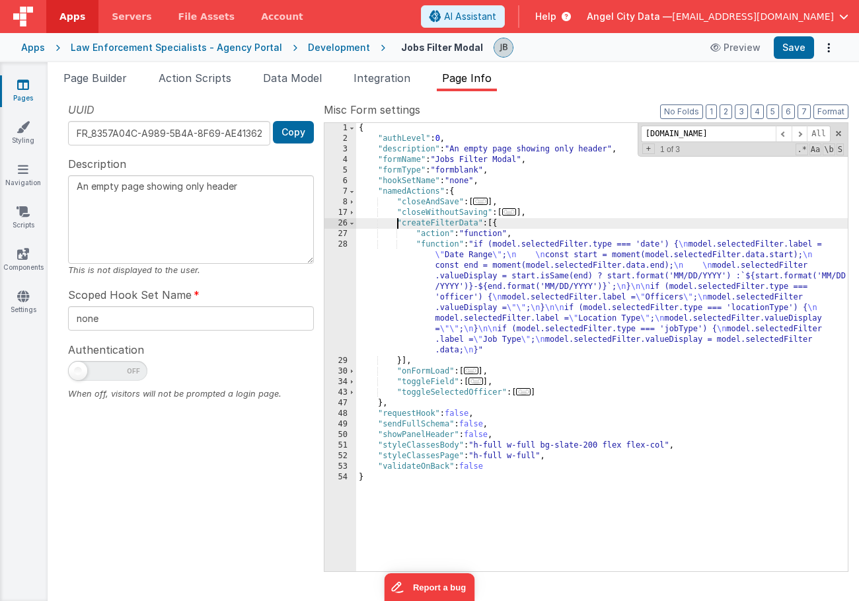
click at [397, 225] on div "{ "authLevel" : 0 , "description" : "An empty page showing only header" , "form…" at bounding box center [602, 357] width 492 height 469
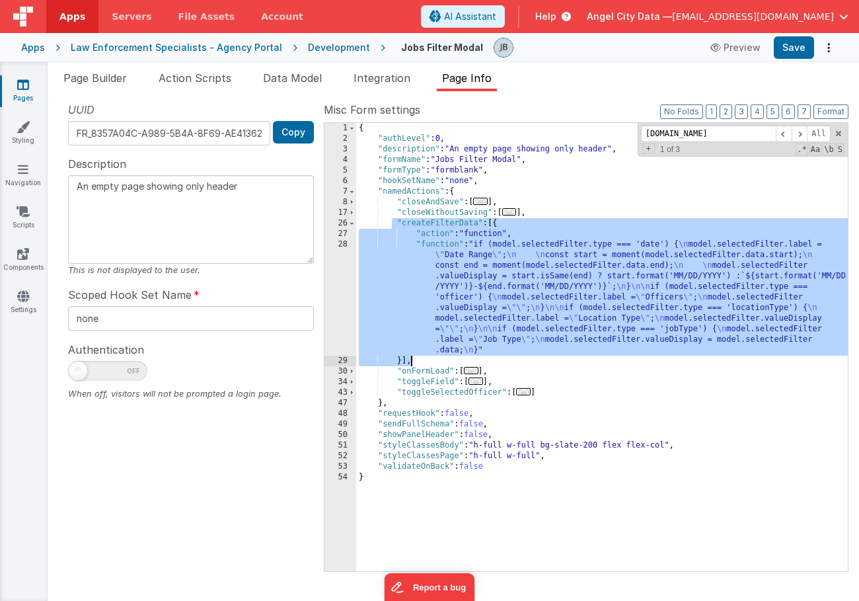
drag, startPoint x: 394, startPoint y: 224, endPoint x: 424, endPoint y: 358, distance: 137.0
click at [424, 358] on div "{ "authLevel" : 0 , "description" : "An empty page showing only header" , "form…" at bounding box center [602, 357] width 492 height 469
click at [335, 282] on div "28" at bounding box center [341, 297] width 32 height 116
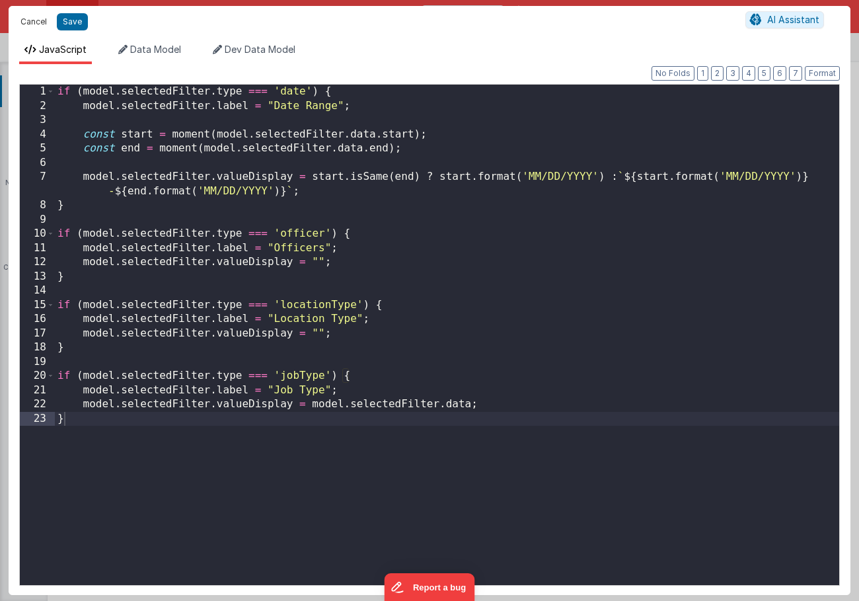
click at [30, 22] on button "Cancel" at bounding box center [34, 22] width 40 height 19
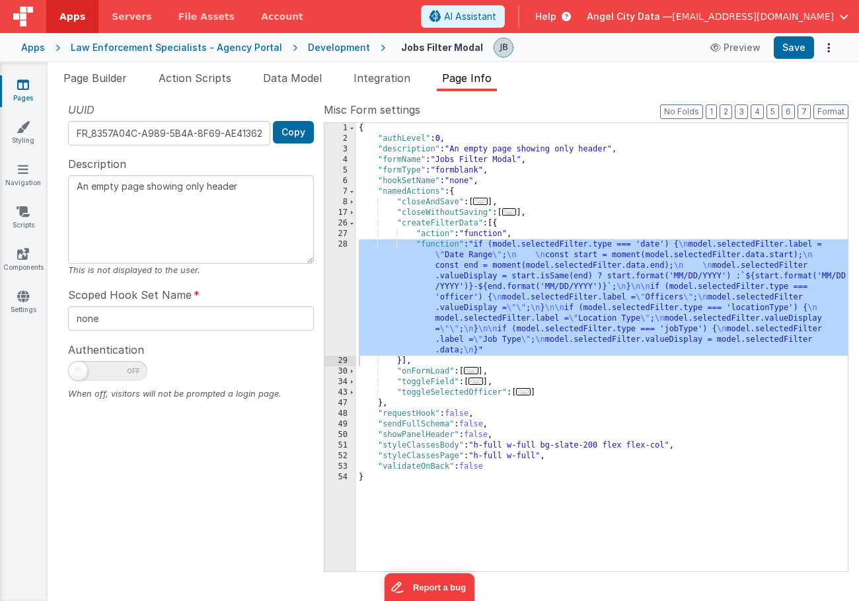
click at [485, 253] on div "{ "authLevel" : 0 , "description" : "An empty page showing only header" , "form…" at bounding box center [602, 357] width 492 height 469
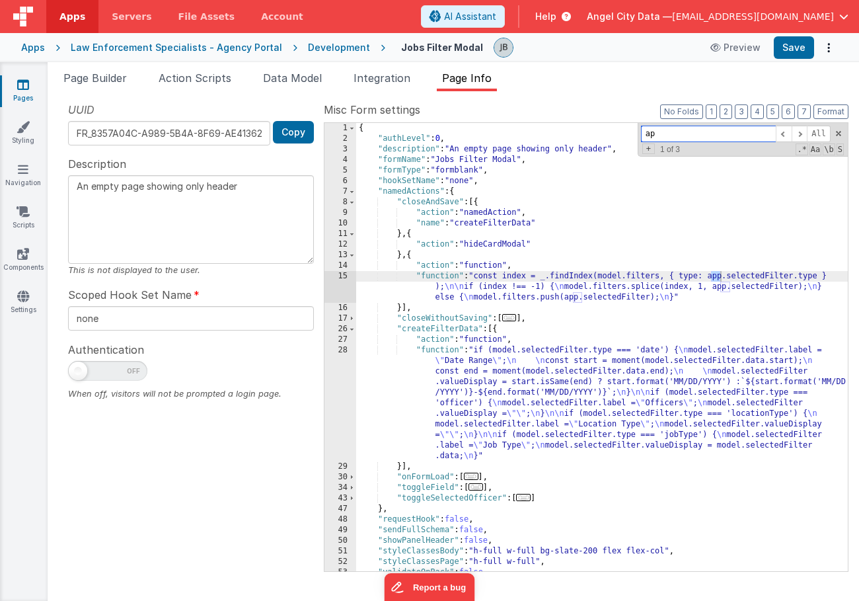
type input "a"
click at [29, 301] on link "Settings" at bounding box center [23, 303] width 48 height 26
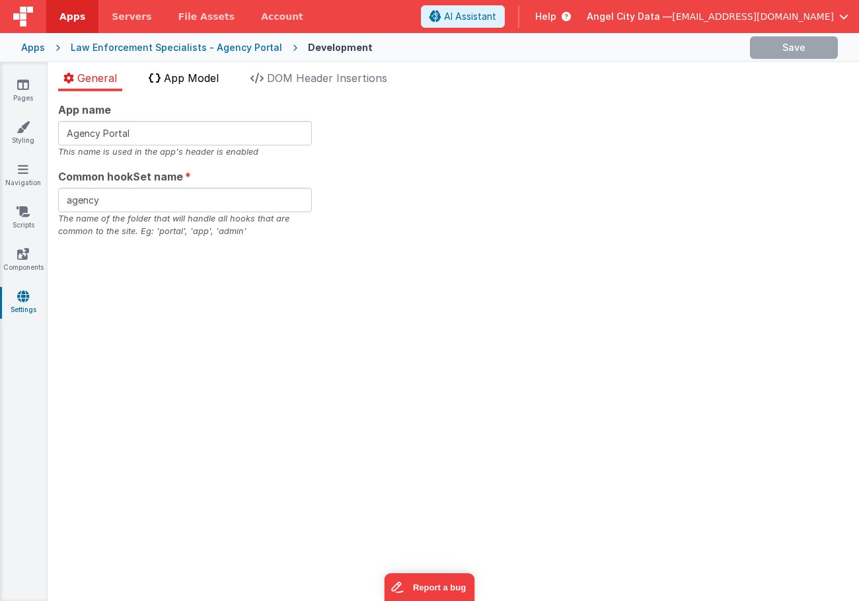
click at [180, 78] on span "App Model" at bounding box center [191, 77] width 55 height 13
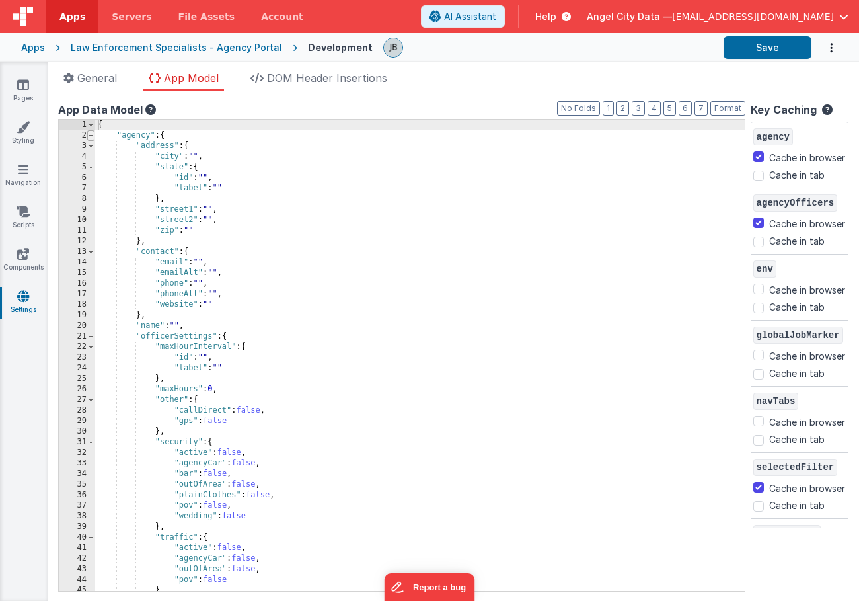
click at [91, 133] on span at bounding box center [90, 135] width 7 height 11
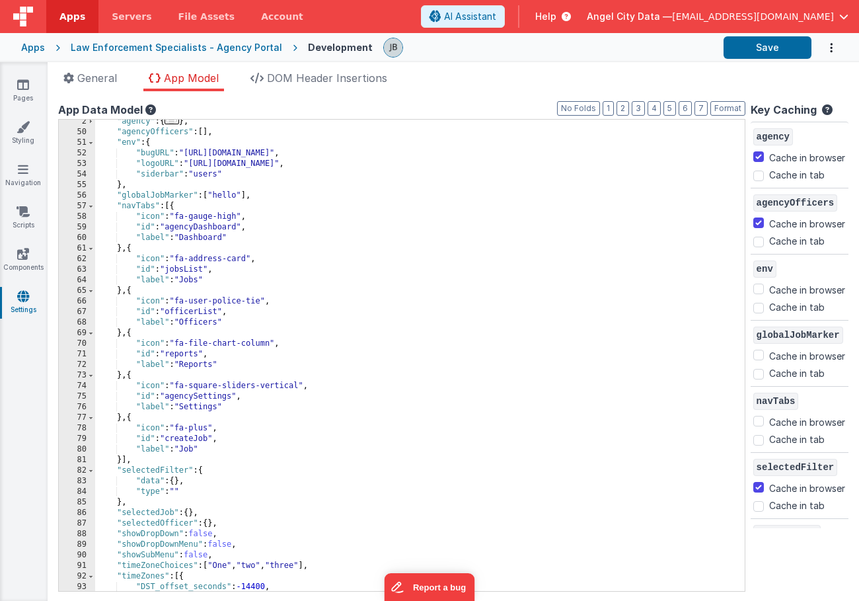
scroll to position [36, 0]
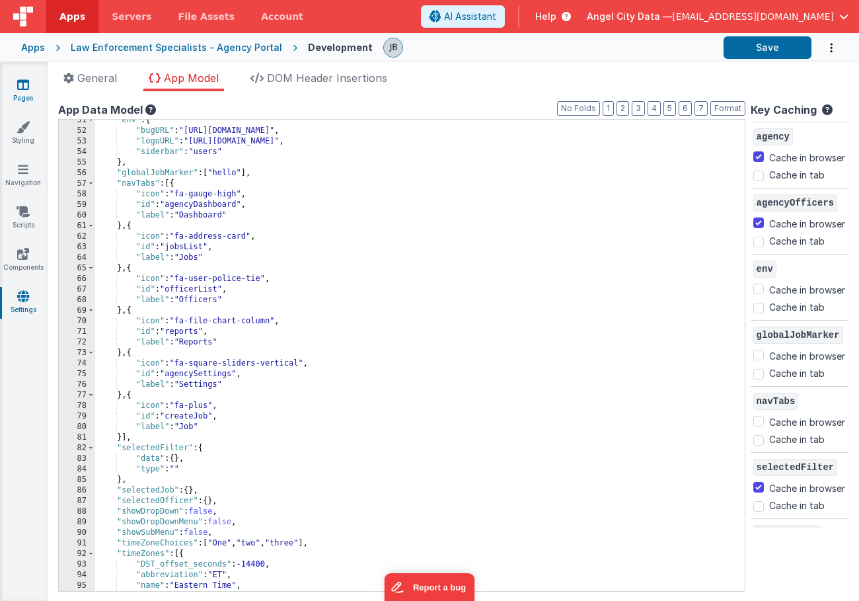
click at [27, 82] on icon at bounding box center [23, 84] width 12 height 13
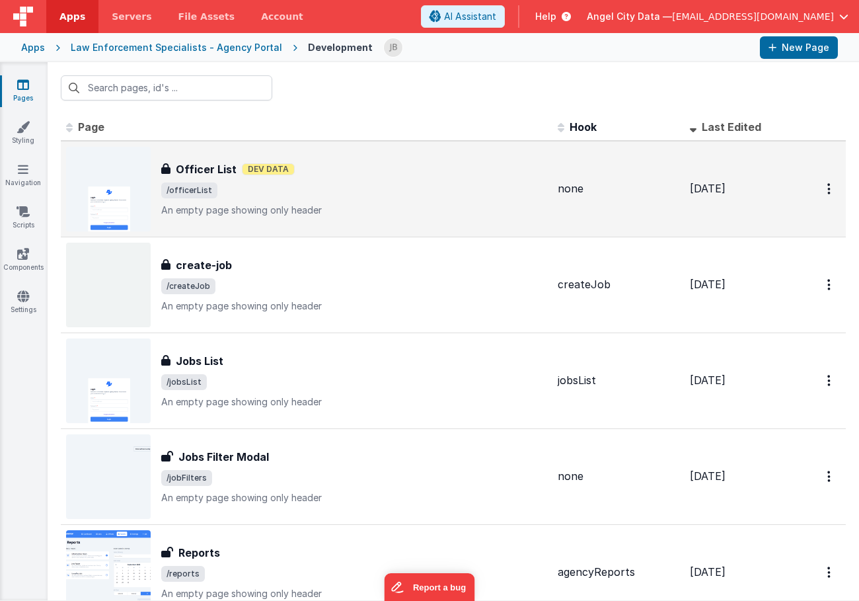
click at [216, 171] on h3 "Officer List" at bounding box center [206, 169] width 61 height 16
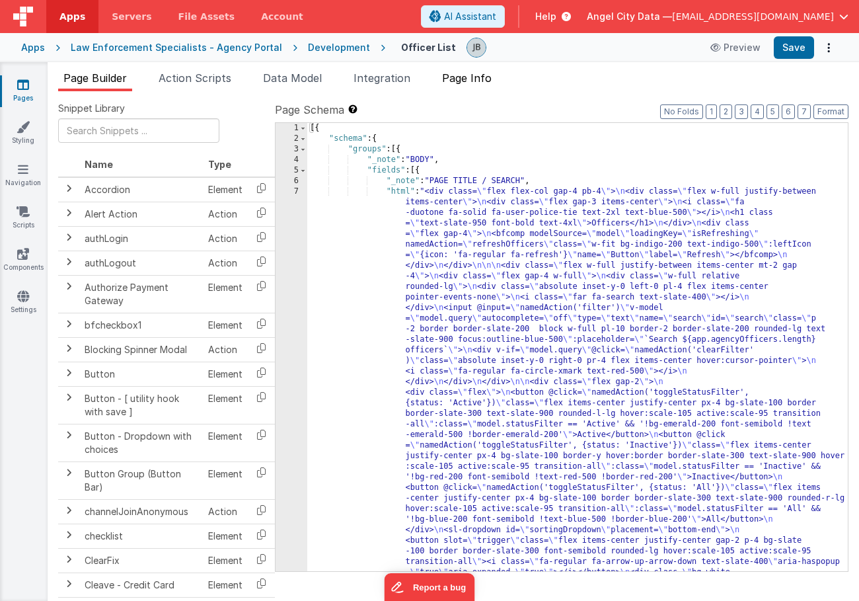
click at [482, 75] on span "Page Info" at bounding box center [467, 77] width 50 height 13
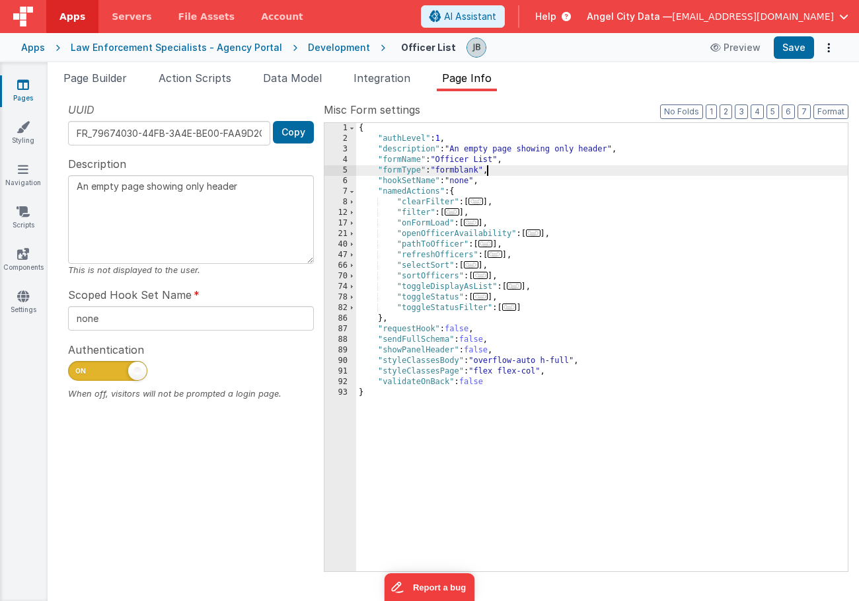
click at [489, 173] on div "{ "authLevel" : 1 , "description" : "An empty page showing only header" , "form…" at bounding box center [602, 357] width 492 height 469
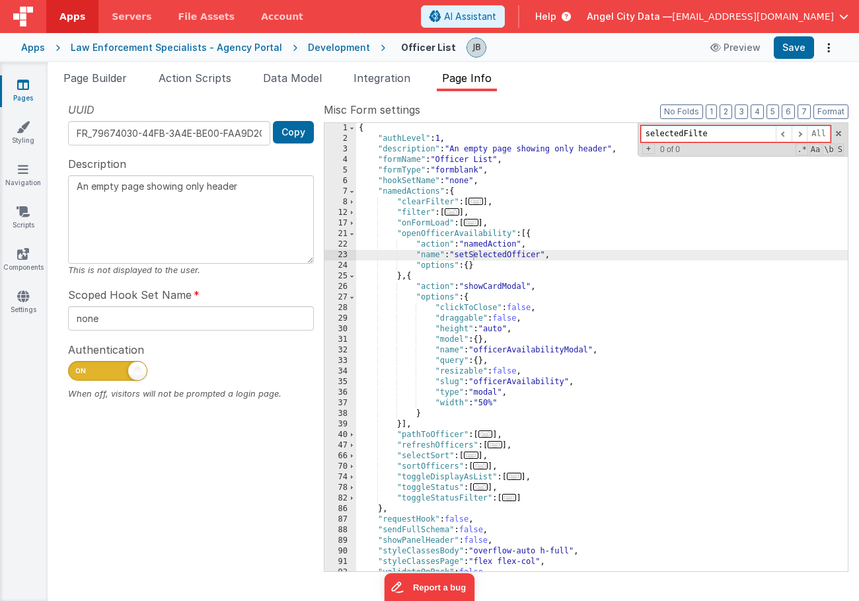
type input "selectedFilte"
click at [315, 54] on div "Development" at bounding box center [339, 47] width 62 height 13
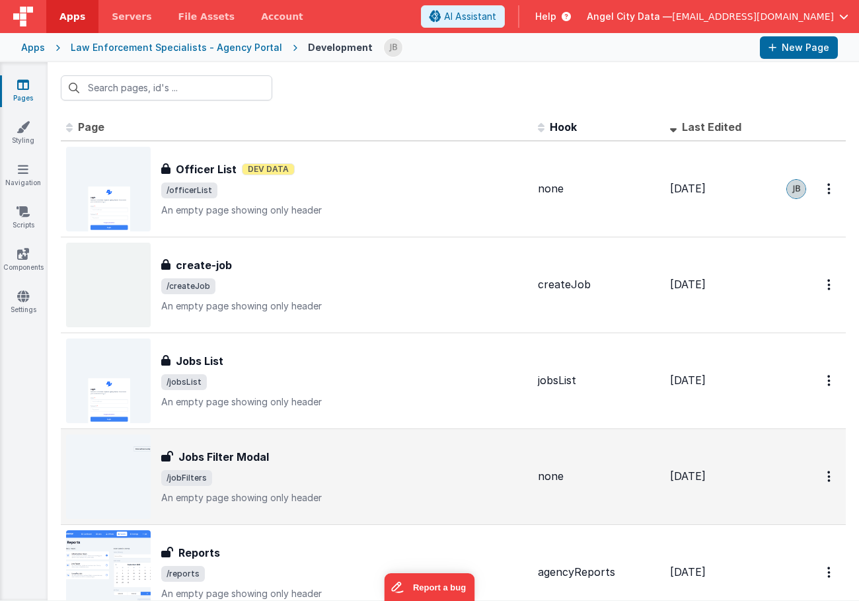
click at [219, 452] on h3 "Jobs Filter Modal" at bounding box center [224, 457] width 91 height 16
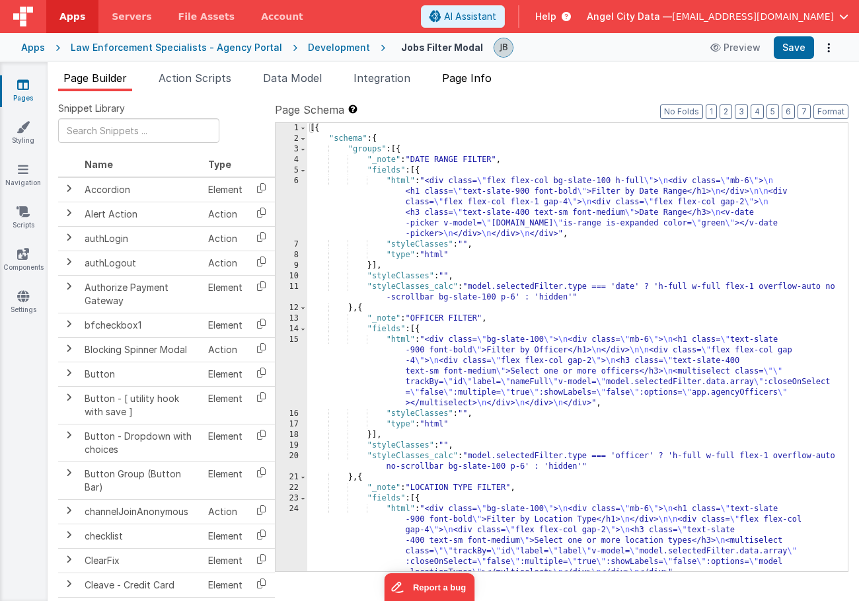
click at [460, 77] on span "Page Info" at bounding box center [467, 77] width 50 height 13
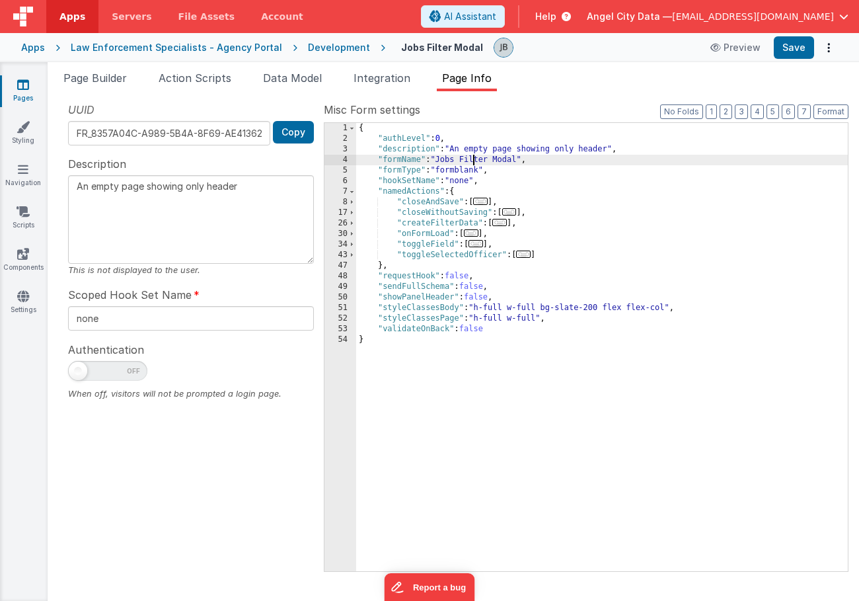
click at [475, 162] on div "{ "authLevel" : 0 , "description" : "An empty page showing only header" , "form…" at bounding box center [602, 357] width 492 height 469
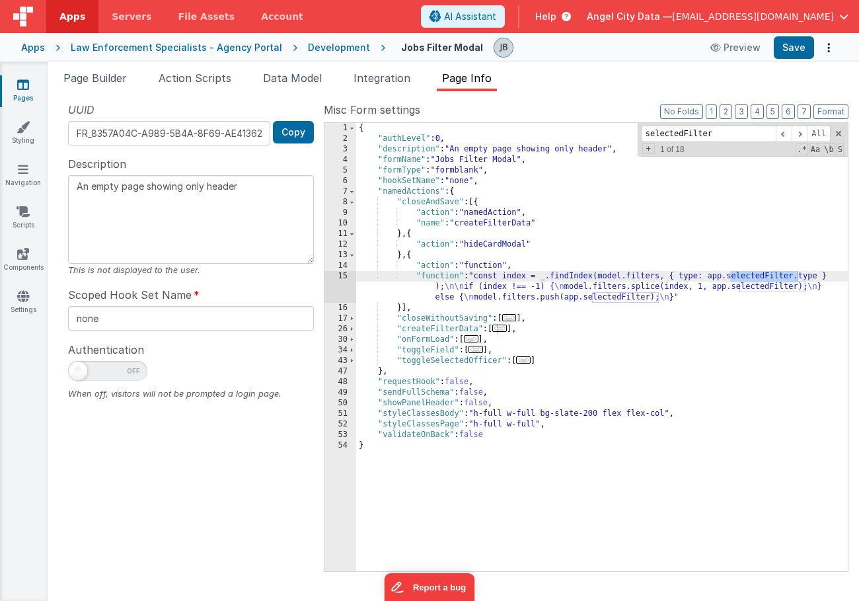
type input "selectedFilter"
click at [342, 274] on div "15" at bounding box center [341, 287] width 32 height 32
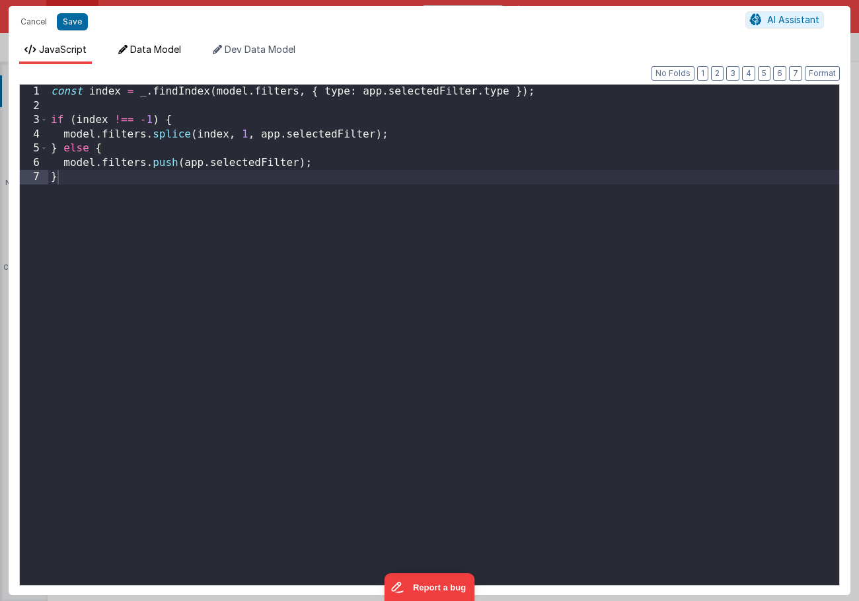
click at [141, 54] on span "Data Model" at bounding box center [155, 49] width 51 height 11
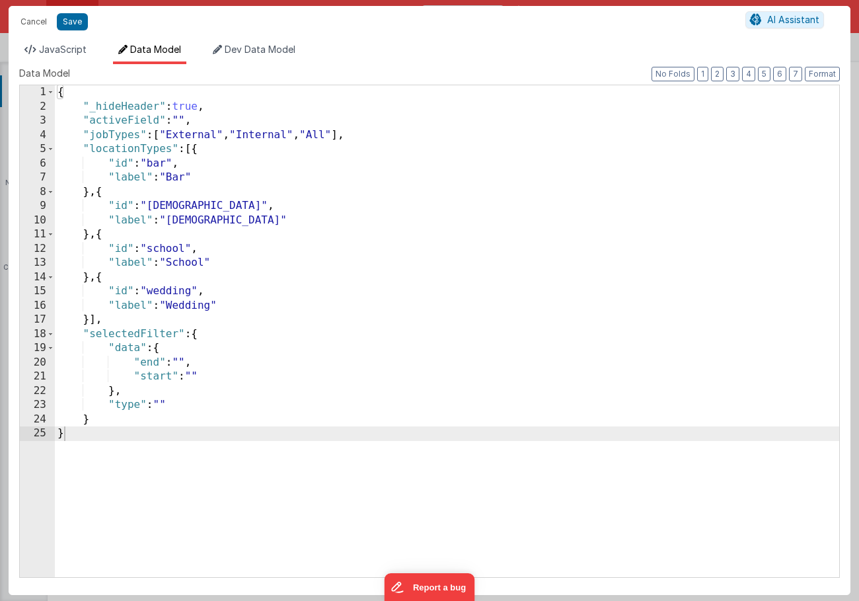
click at [68, 65] on div "Format 7 6 5 4 3 2 1 No Folds 1 2 3 4 5 6 7 const index = _ . findIndex ( model…" at bounding box center [430, 329] width 842 height 531
click at [60, 54] on span "JavaScript" at bounding box center [63, 49] width 48 height 11
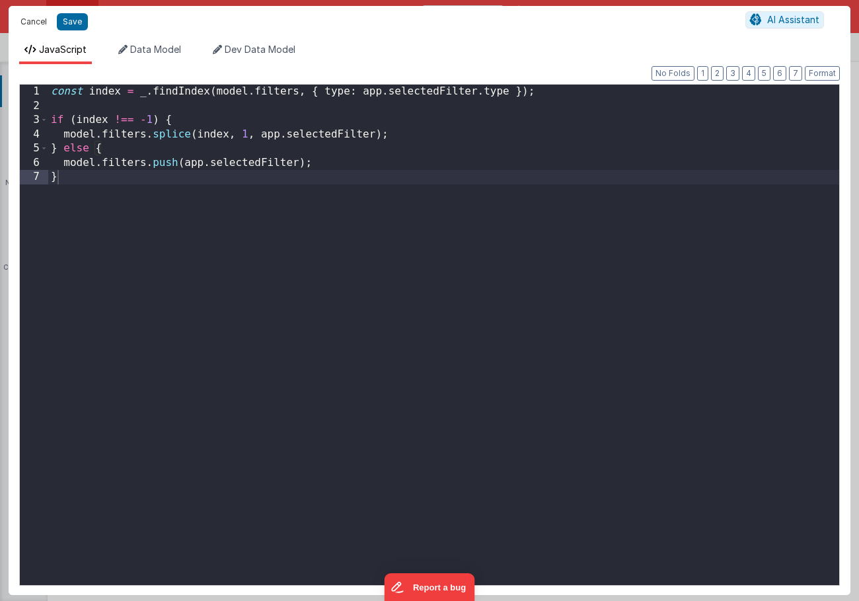
click at [36, 17] on button "Cancel" at bounding box center [34, 22] width 40 height 19
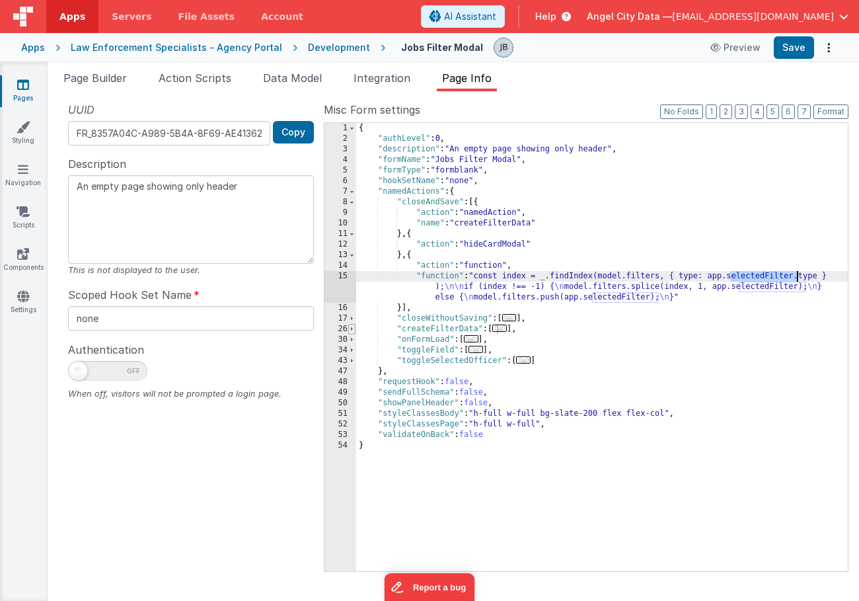
click at [350, 330] on span at bounding box center [351, 329] width 7 height 11
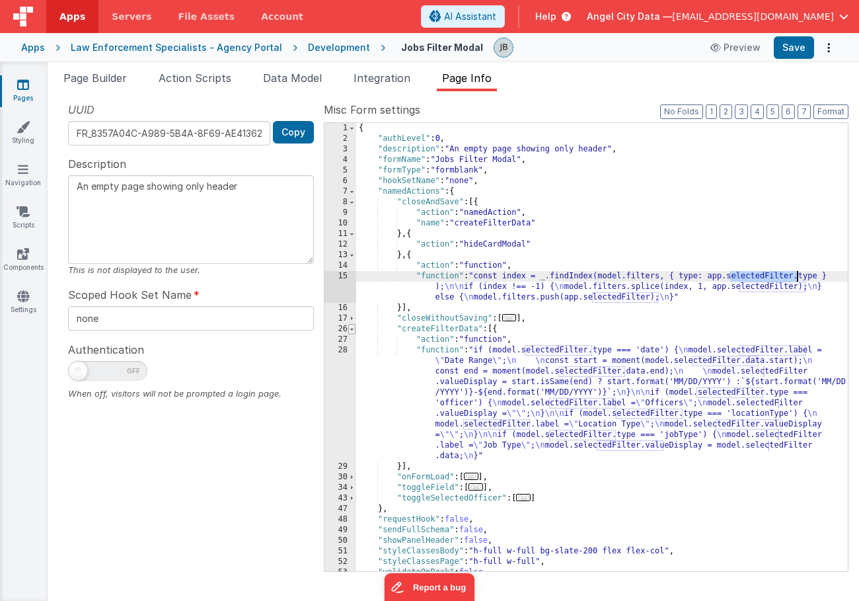
click at [350, 330] on span at bounding box center [351, 329] width 7 height 11
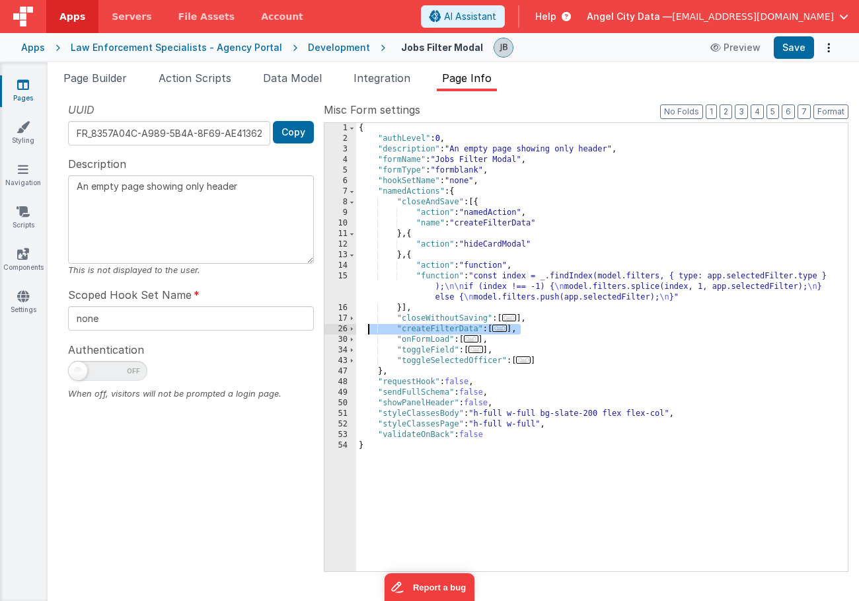
drag, startPoint x: 526, startPoint y: 329, endPoint x: 370, endPoint y: 327, distance: 156.7
click at [370, 327] on div "{ "authLevel" : 0 , "description" : "An empty page showing only header" , "form…" at bounding box center [602, 357] width 492 height 469
click at [44, 46] on div "Apps Law Enforcement Specialists - Agency Portal Development Jobs Filter Modal …" at bounding box center [429, 47] width 859 height 29
click at [41, 46] on div "Apps" at bounding box center [33, 47] width 24 height 13
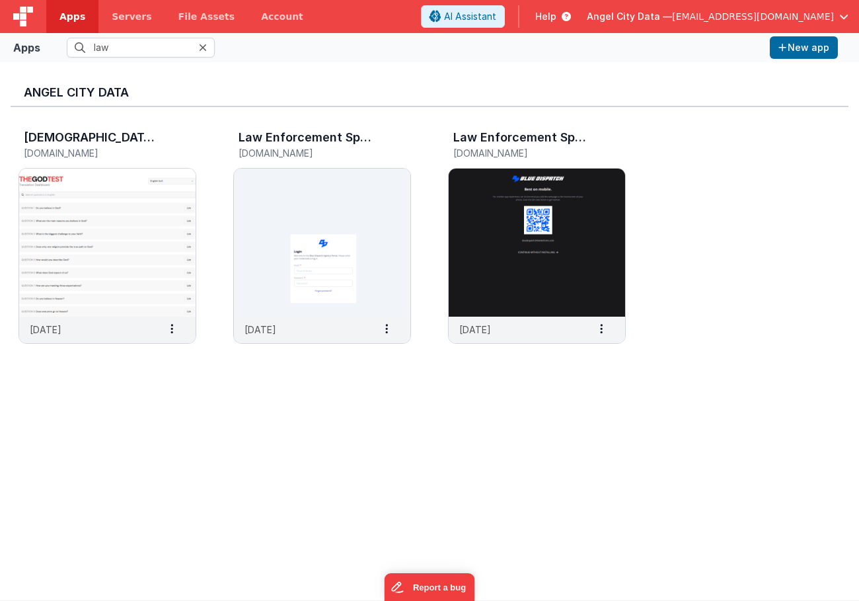
click at [130, 62] on div "Angel City Data God Test Translation Dashboard translategodtest.clientportal.cl…" at bounding box center [429, 331] width 859 height 538
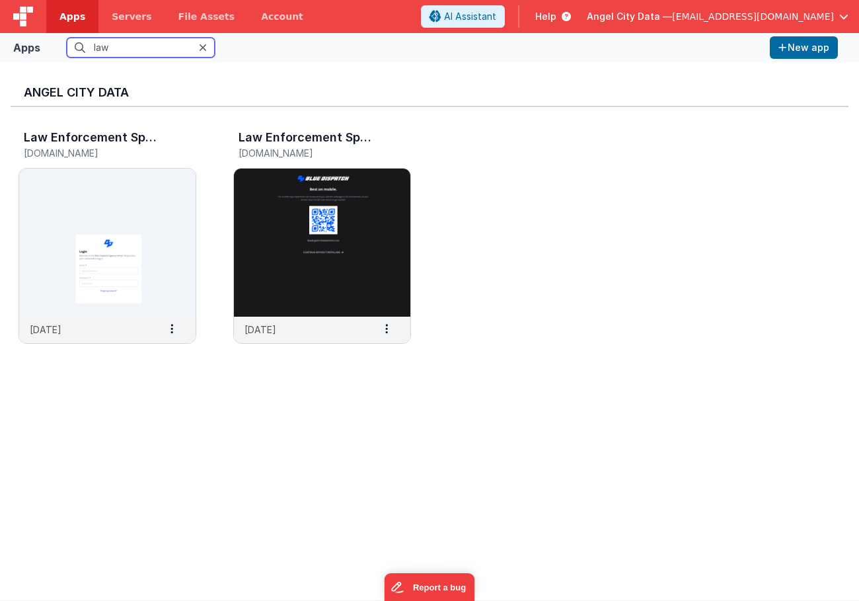
click at [127, 56] on input "law" at bounding box center [141, 48] width 148 height 20
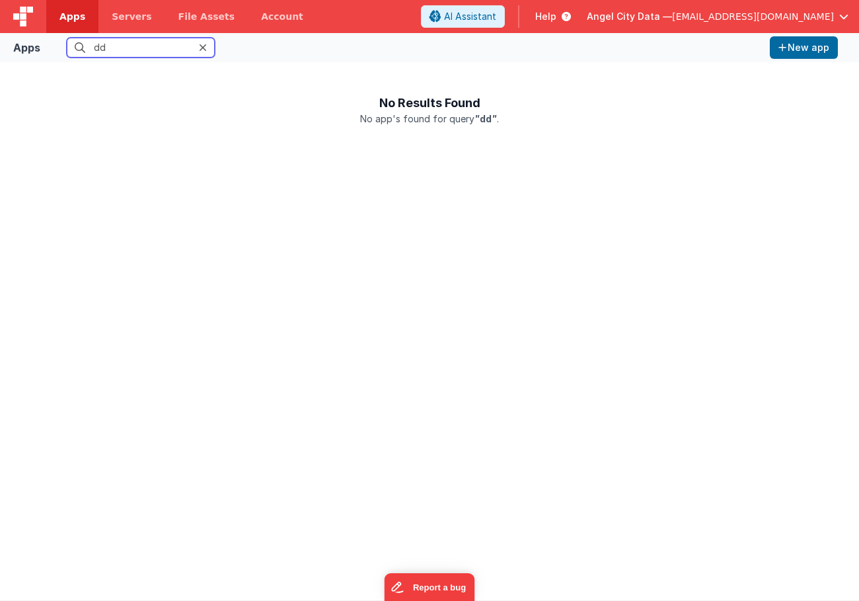
type input "d"
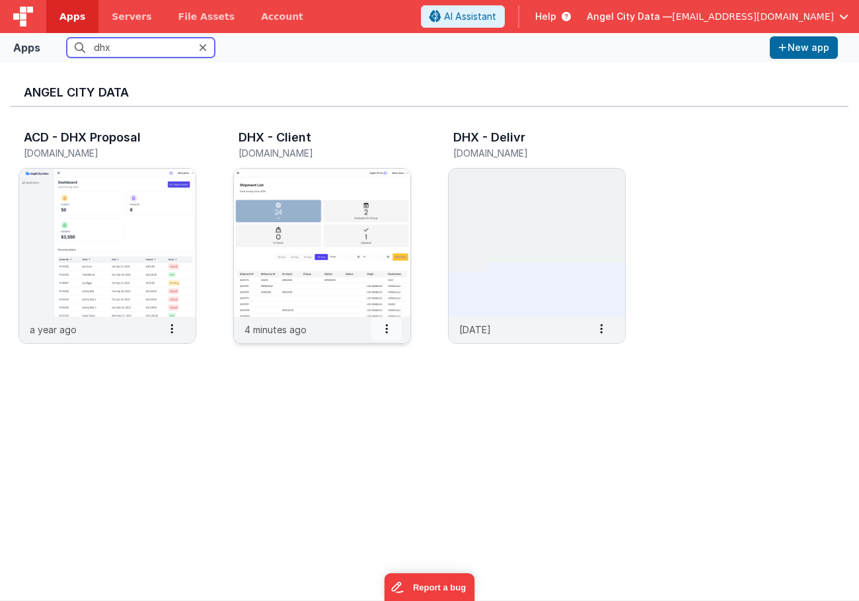
type input "dhx"
click at [389, 331] on span at bounding box center [387, 329] width 30 height 22
click at [342, 193] on img at bounding box center [322, 243] width 177 height 148
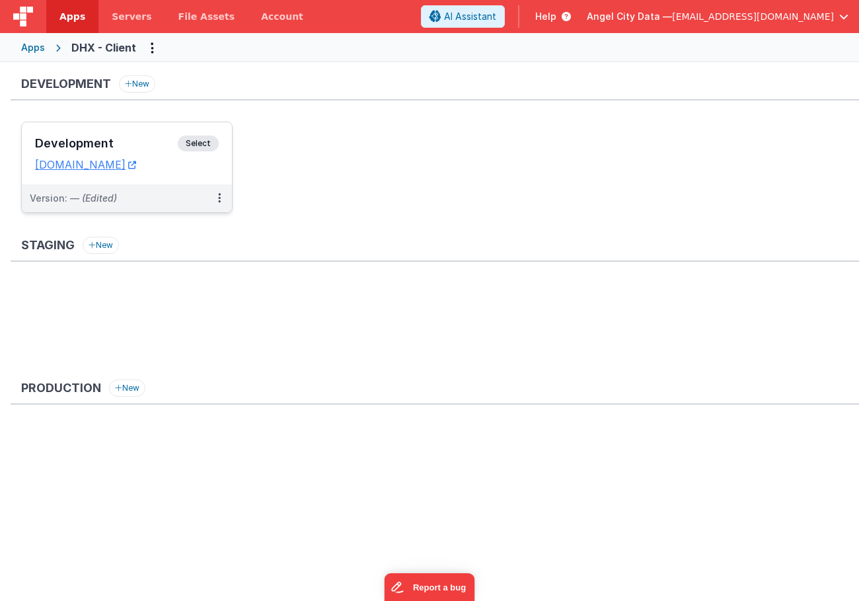
click at [150, 130] on div "Development Select URLs dhxclient.fmbetterforms.com" at bounding box center [127, 153] width 210 height 62
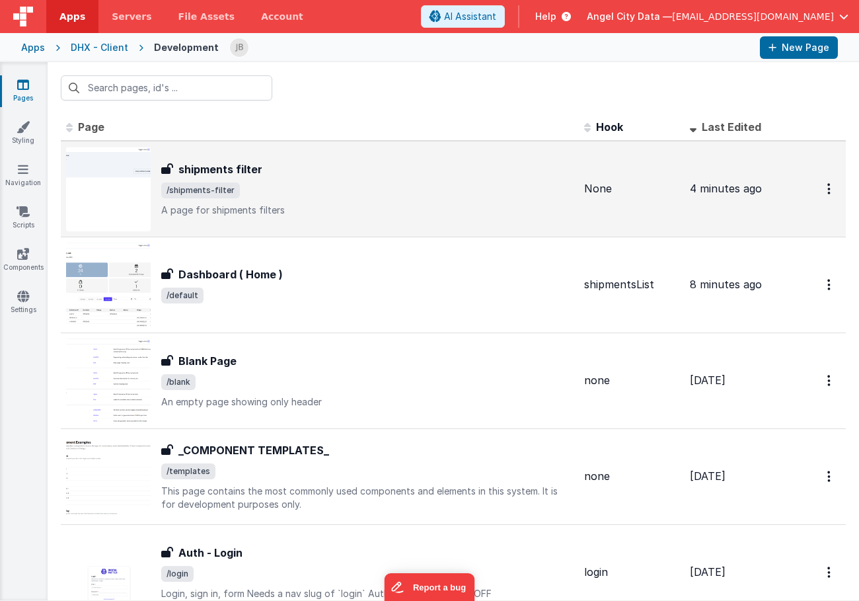
click at [199, 160] on div "shipments filter shipments filter /shipments-filter A page for shipments filters" at bounding box center [320, 189] width 508 height 85
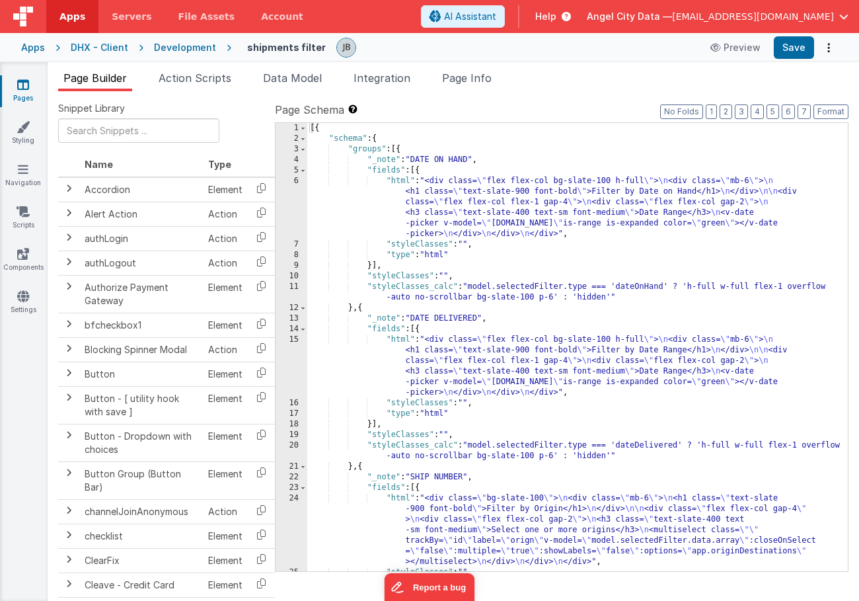
click at [200, 60] on div "Apps DHX - Client Development shipments filter Preview Save" at bounding box center [429, 47] width 859 height 29
click at [200, 71] on li "Action Scripts" at bounding box center [194, 80] width 83 height 21
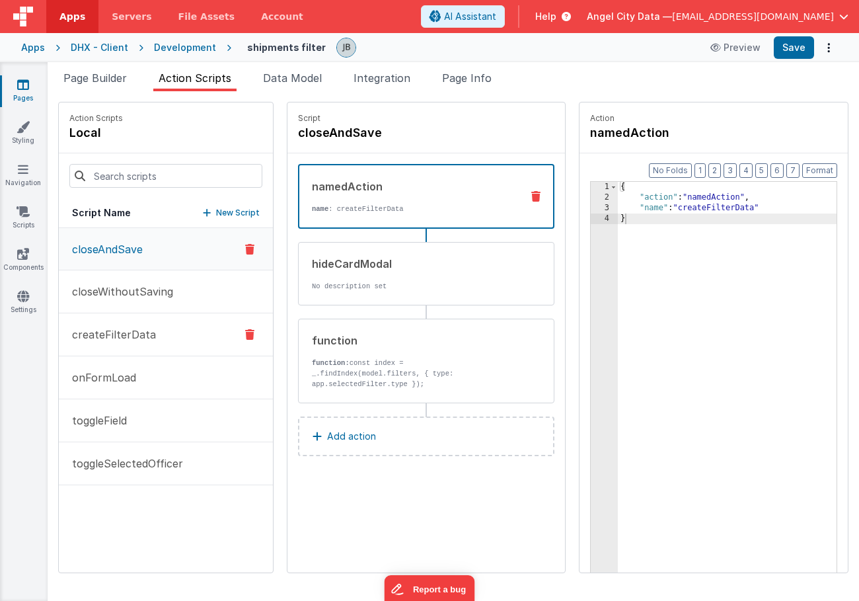
click at [143, 327] on p "createFilterData" at bounding box center [110, 335] width 92 height 16
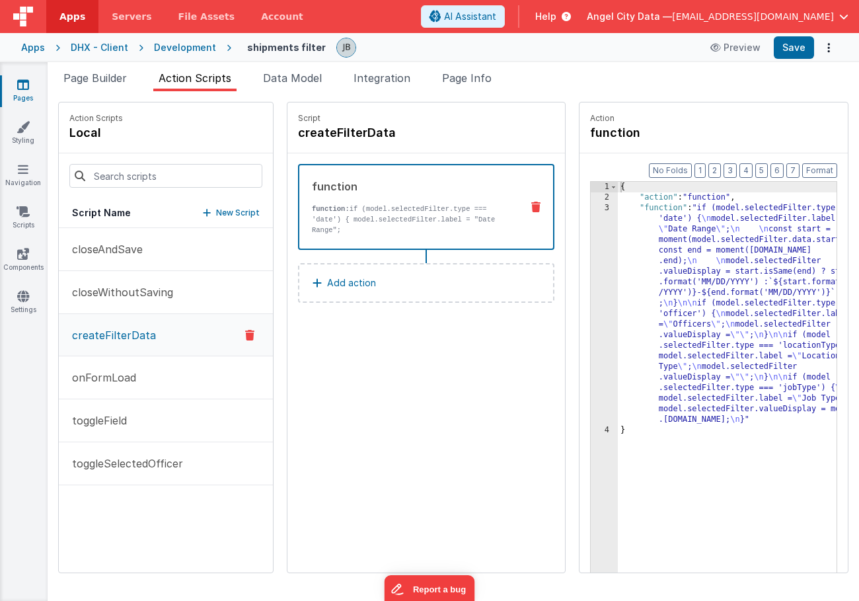
click at [591, 250] on div "3" at bounding box center [604, 314] width 27 height 222
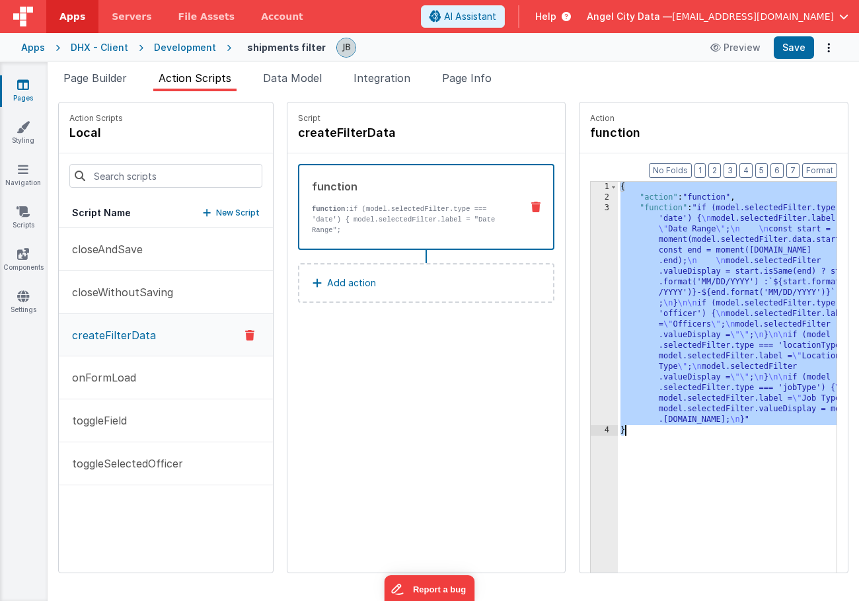
click at [591, 215] on div "3" at bounding box center [604, 314] width 27 height 222
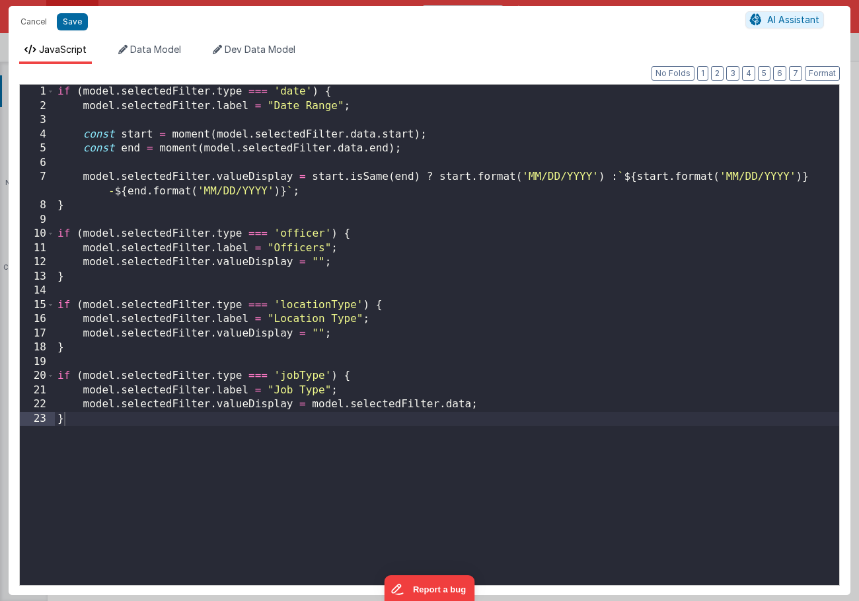
click at [561, 215] on div "Cancel Save AI Assistant JavaScript Data Model Dev Data Model Format 7 6 5 4 3 …" at bounding box center [429, 300] width 859 height 601
click at [306, 233] on div "if ( model . selectedFilter . type === 'date' ) { model . selectedFilter . labe…" at bounding box center [447, 349] width 785 height 529
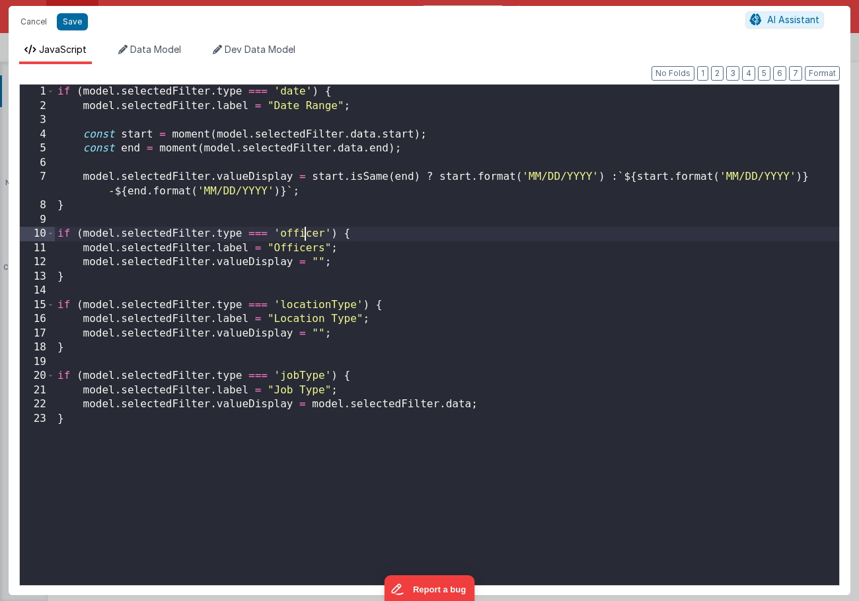
click at [306, 233] on div "if ( model . selectedFilter . type === 'date' ) { model . selectedFilter . labe…" at bounding box center [447, 349] width 785 height 529
click at [299, 243] on div "if ( model . selectedFilter . type === 'date' ) { model . selectedFilter . labe…" at bounding box center [447, 349] width 785 height 529
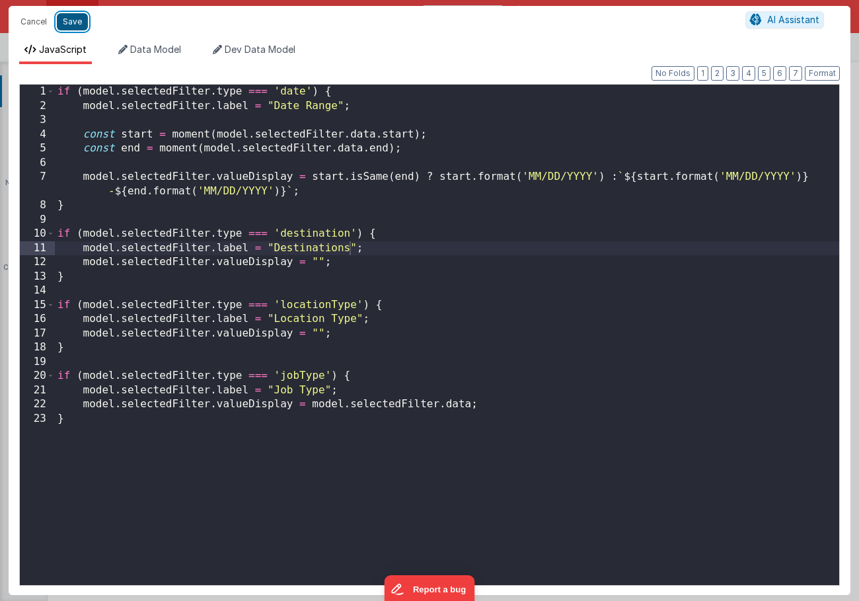
click at [64, 26] on button "Save" at bounding box center [72, 21] width 31 height 17
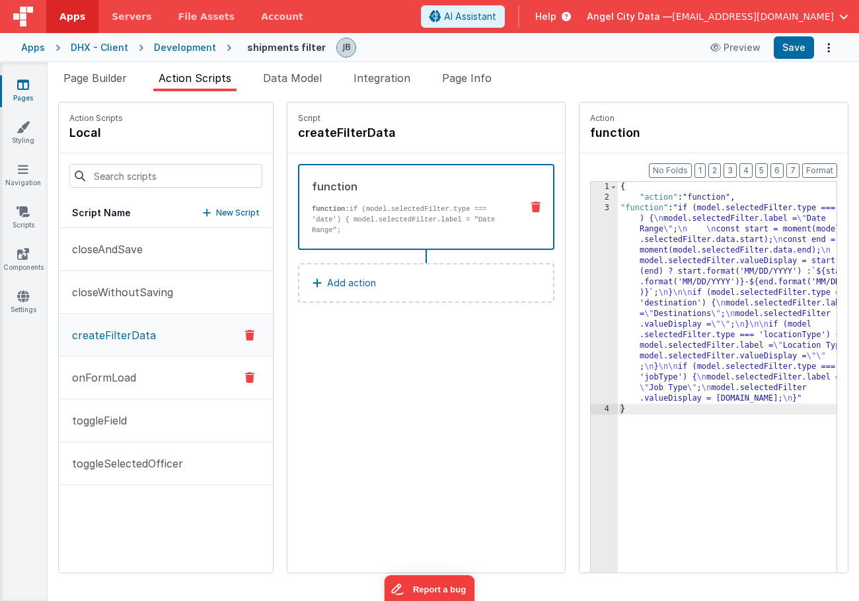
click at [132, 378] on p "onFormLoad" at bounding box center [100, 378] width 72 height 16
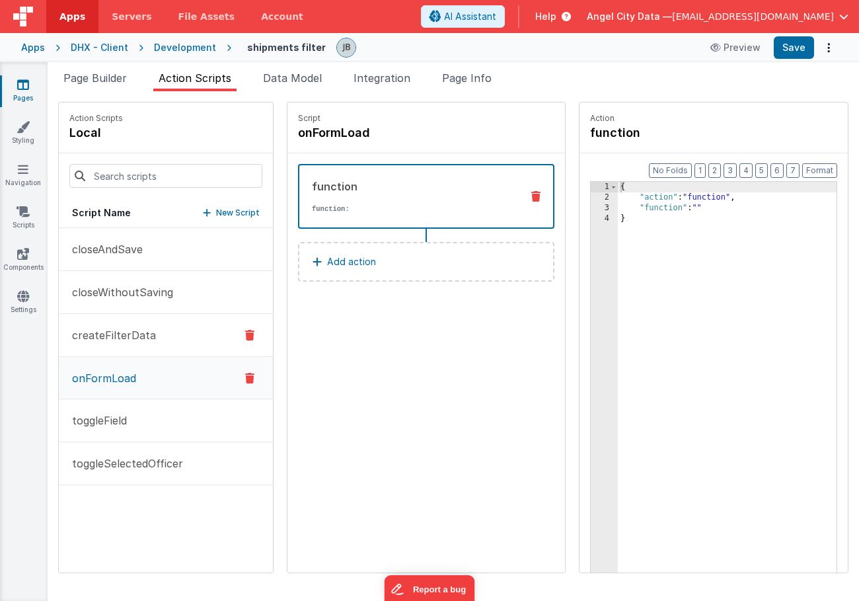
click at [115, 330] on p "createFilterData" at bounding box center [110, 335] width 92 height 16
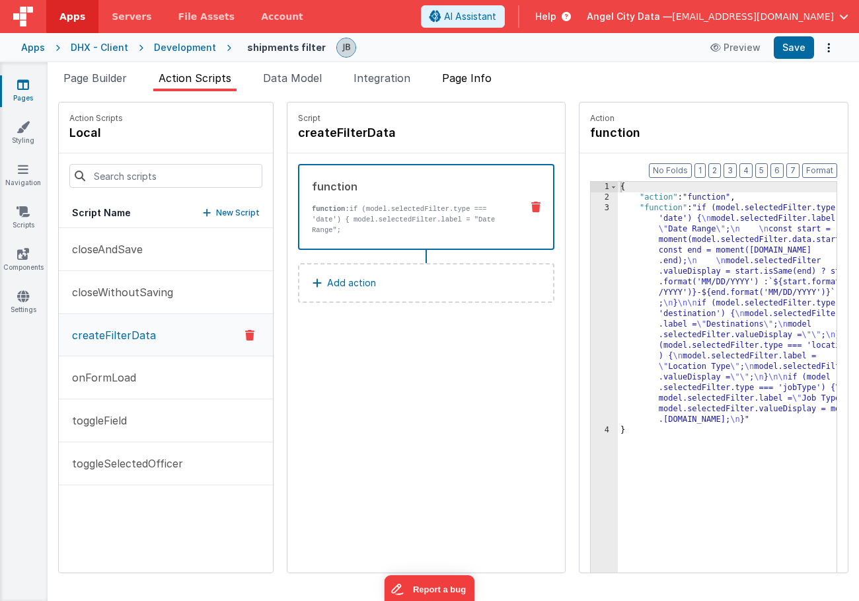
click at [452, 84] on span "Page Info" at bounding box center [467, 77] width 50 height 13
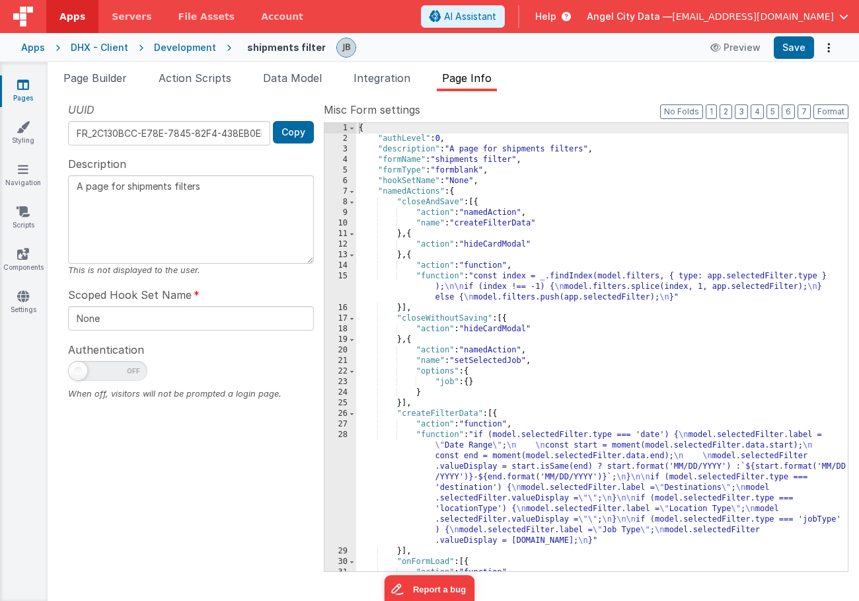
click at [514, 204] on div "{ "authLevel" : 0 , "description" : "A page for shipments filters" , "formName"…" at bounding box center [602, 357] width 492 height 469
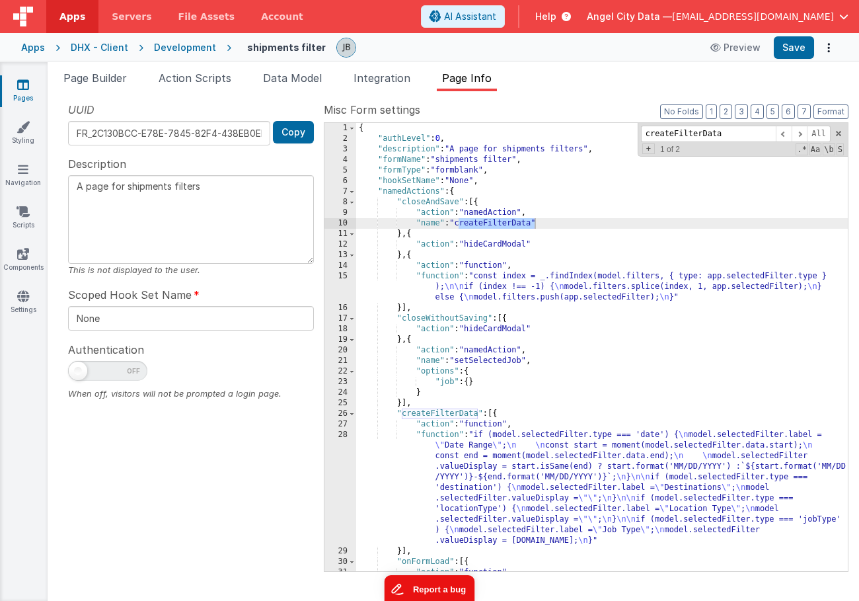
type input "createFilterData"
click at [180, 48] on div "Development" at bounding box center [185, 47] width 62 height 13
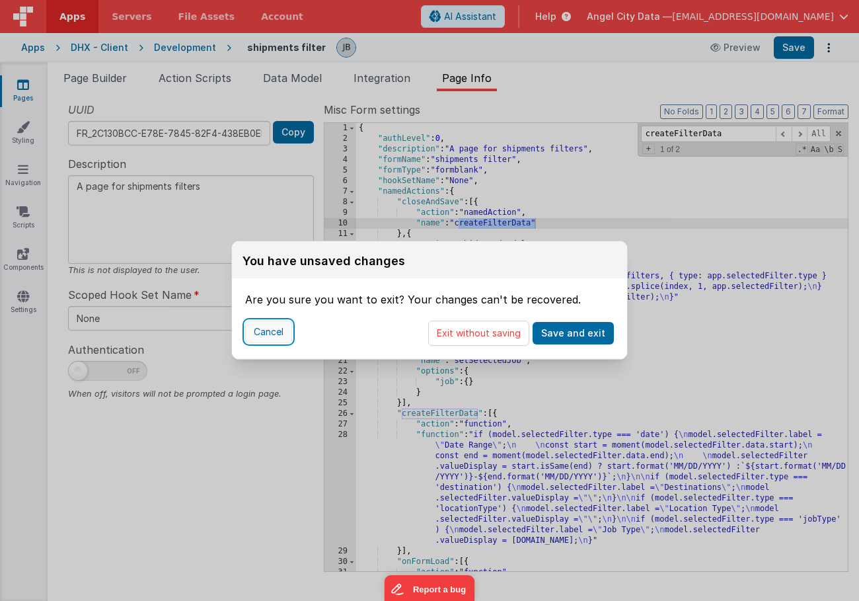
click at [277, 333] on button "Cancel" at bounding box center [268, 332] width 47 height 22
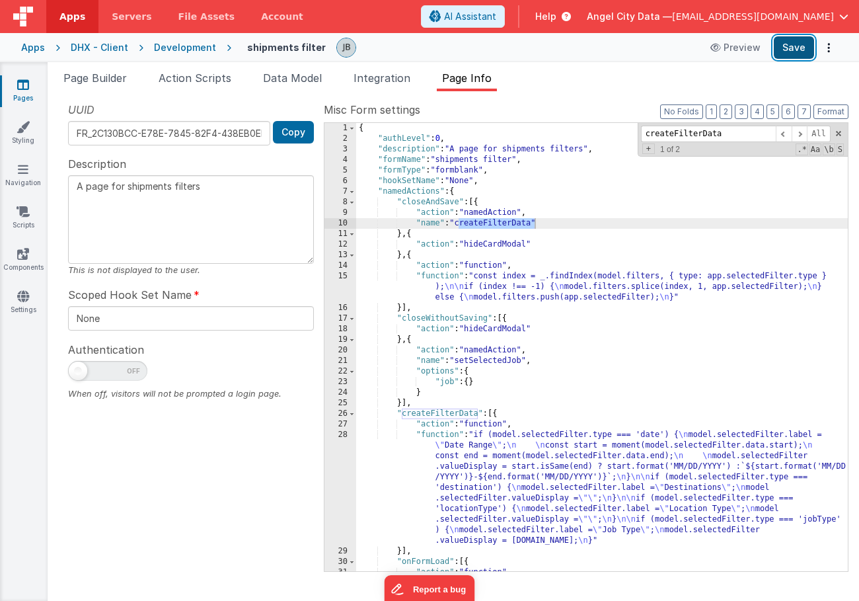
click at [786, 50] on button "Save" at bounding box center [794, 47] width 40 height 22
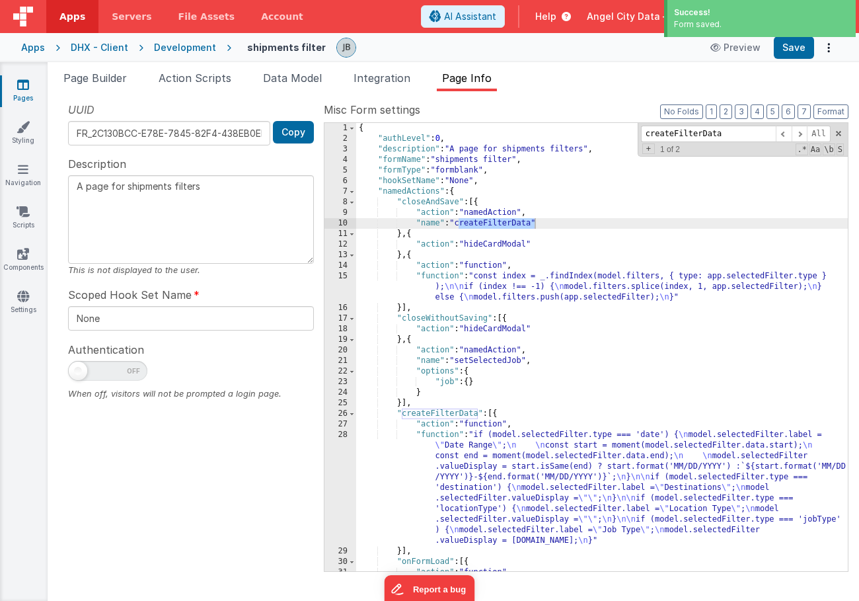
click at [203, 51] on div "Development" at bounding box center [185, 47] width 62 height 13
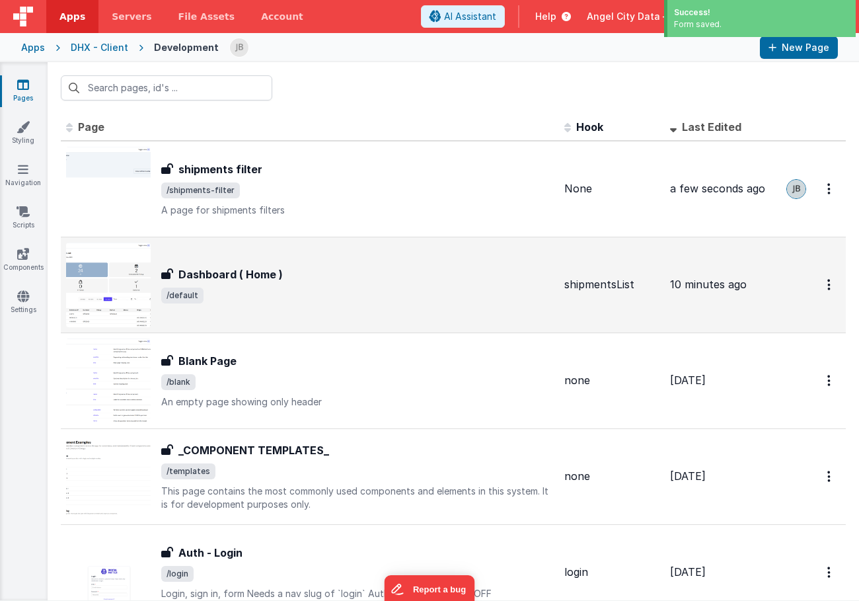
click at [229, 267] on h3 "Dashboard ( Home )" at bounding box center [231, 274] width 104 height 16
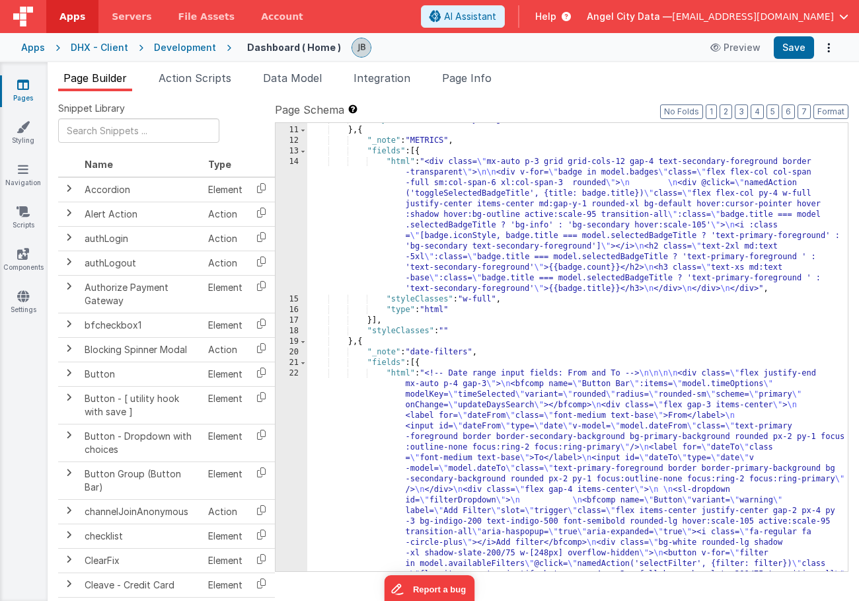
scroll to position [161, 0]
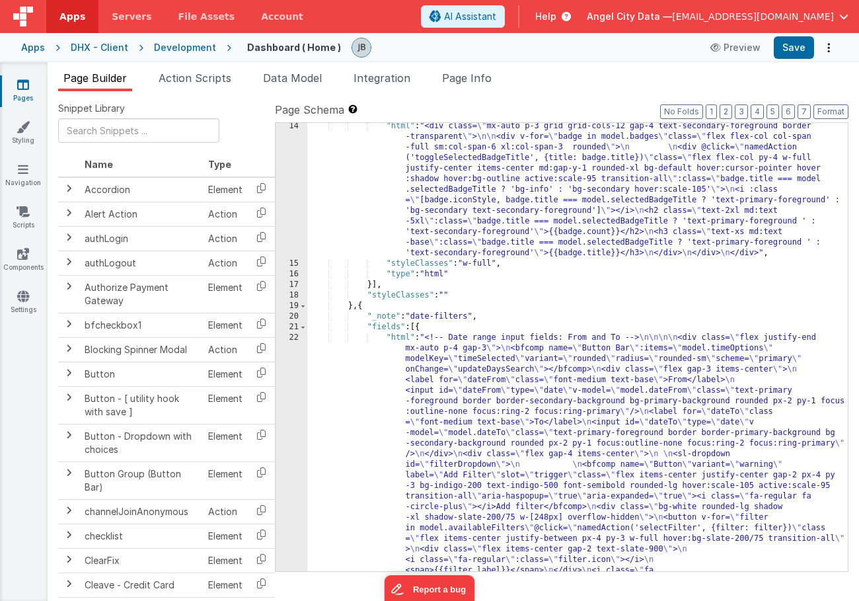
click at [296, 397] on div "22" at bounding box center [292, 497] width 32 height 328
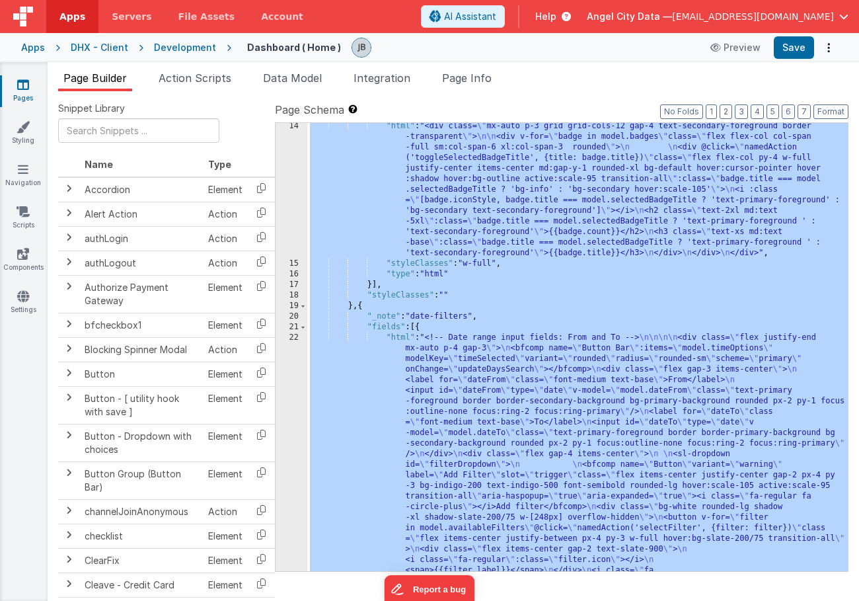
click at [295, 374] on div "22" at bounding box center [292, 497] width 32 height 328
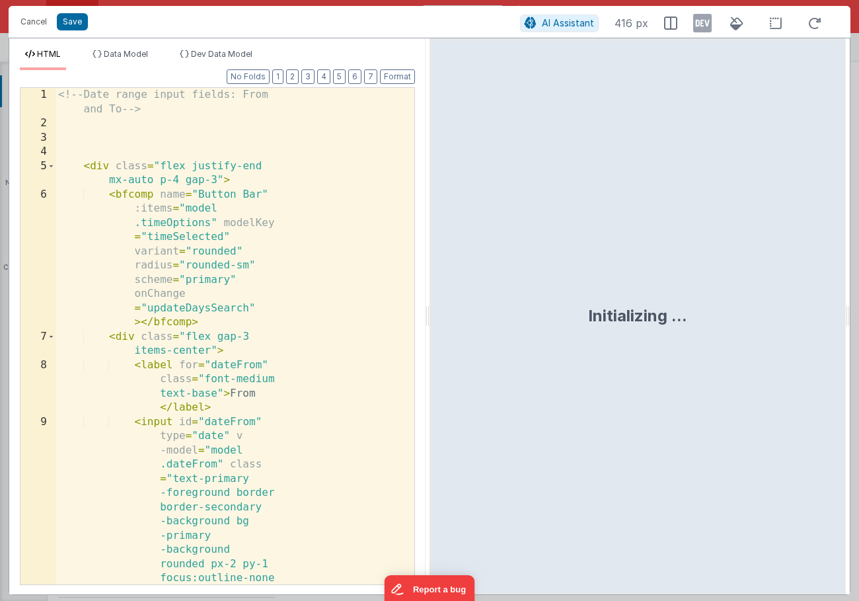
click at [295, 374] on div "HTML Data Model Dev Data Model Format 7 6 5 4 3 2 1 No Folds 1 2 3 4 5 6 7 8 9 …" at bounding box center [430, 316] width 842 height 557
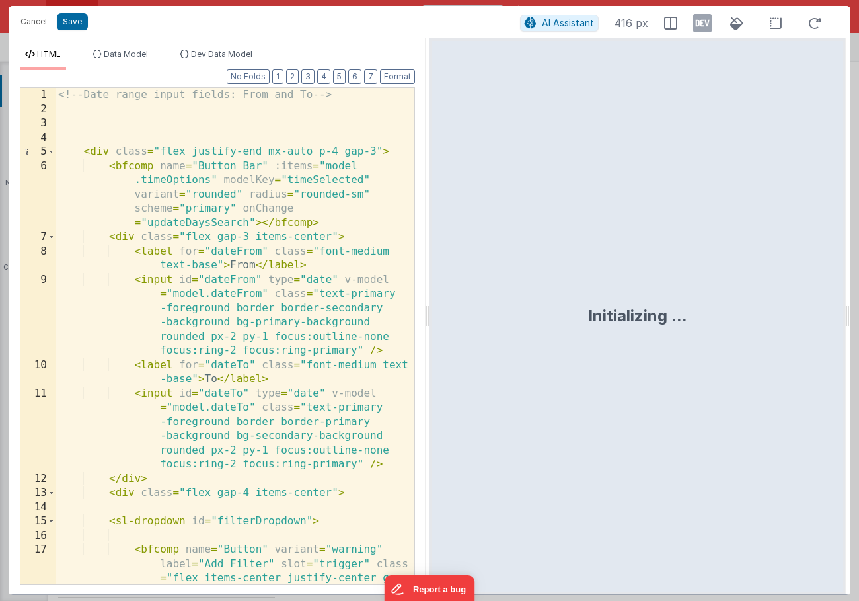
scroll to position [0, 0]
click at [247, 272] on div "<!-- Date range input fields: From and To --> < div class = "flex justify-end m…" at bounding box center [235, 407] width 359 height 639
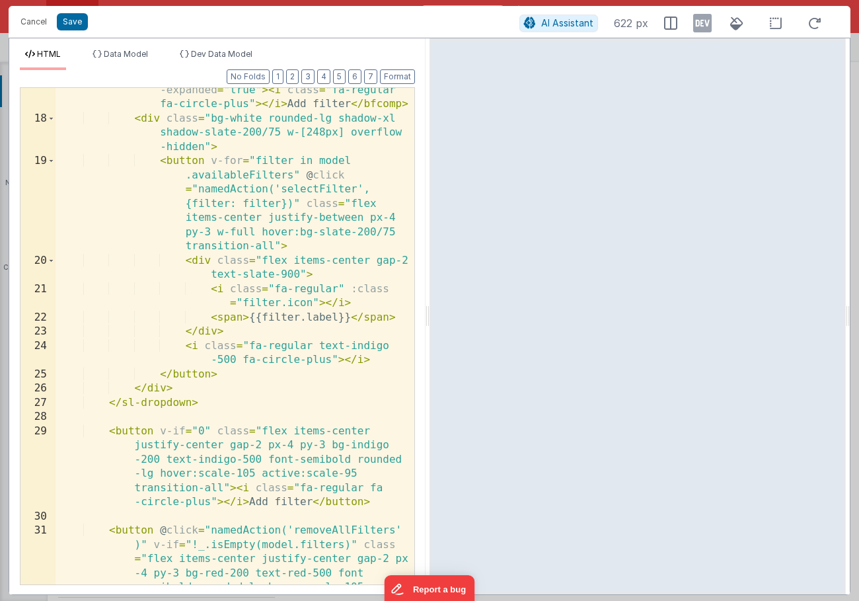
scroll to position [553, 0]
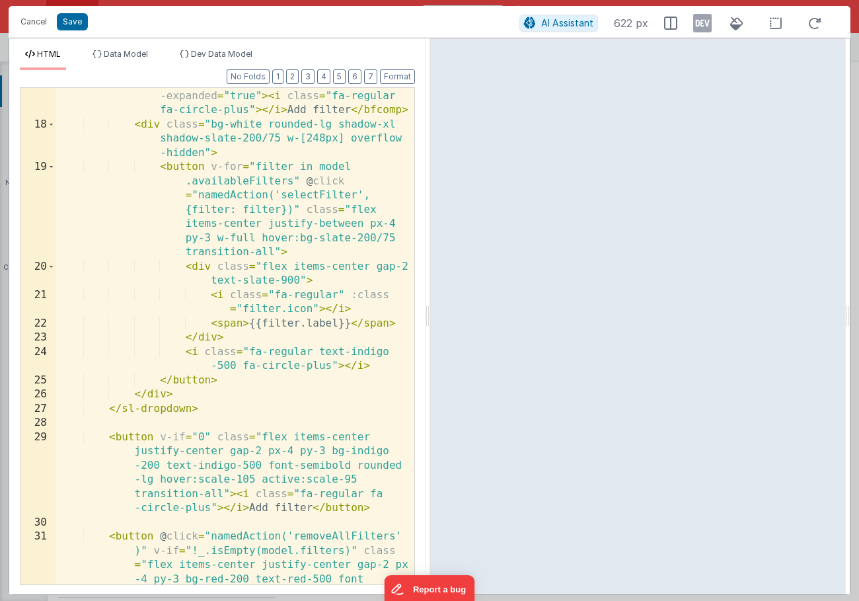
click at [300, 196] on div "< bfcomp name = "Button" variant = "warning" label = "Add Filter" slot = "trigg…" at bounding box center [235, 351] width 359 height 724
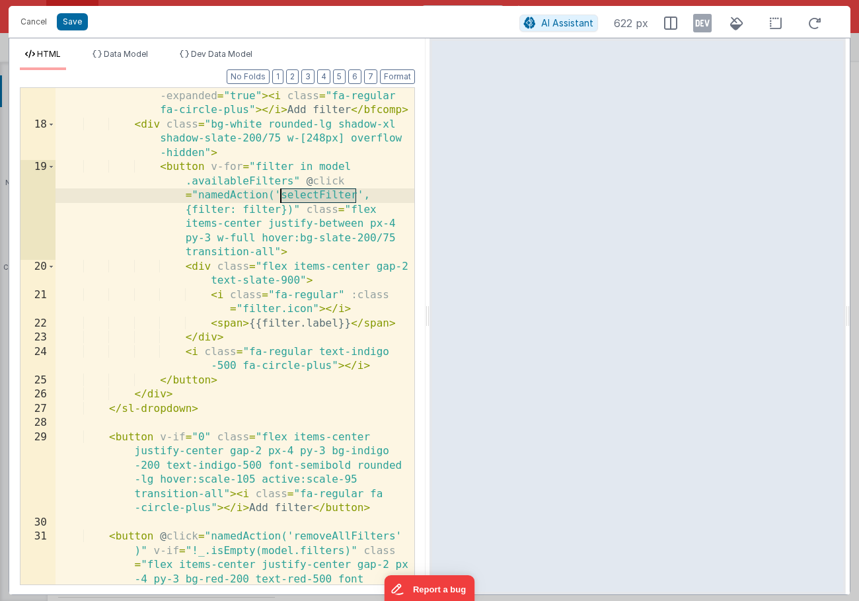
click at [300, 196] on div "< bfcomp name = "Button" variant = "warning" label = "Add Filter" slot = "trigg…" at bounding box center [235, 351] width 359 height 724
click at [42, 26] on button "Cancel" at bounding box center [34, 22] width 40 height 19
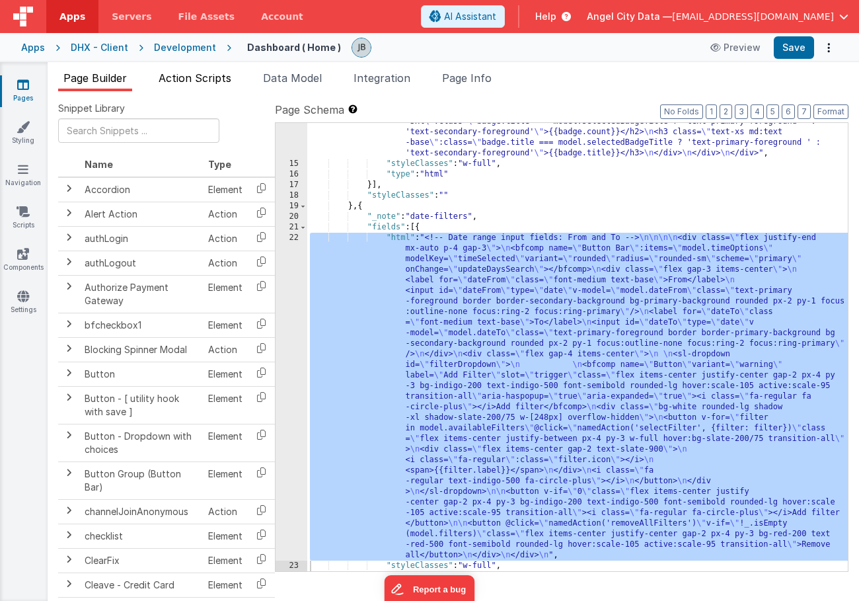
click at [219, 75] on span "Action Scripts" at bounding box center [195, 77] width 73 height 13
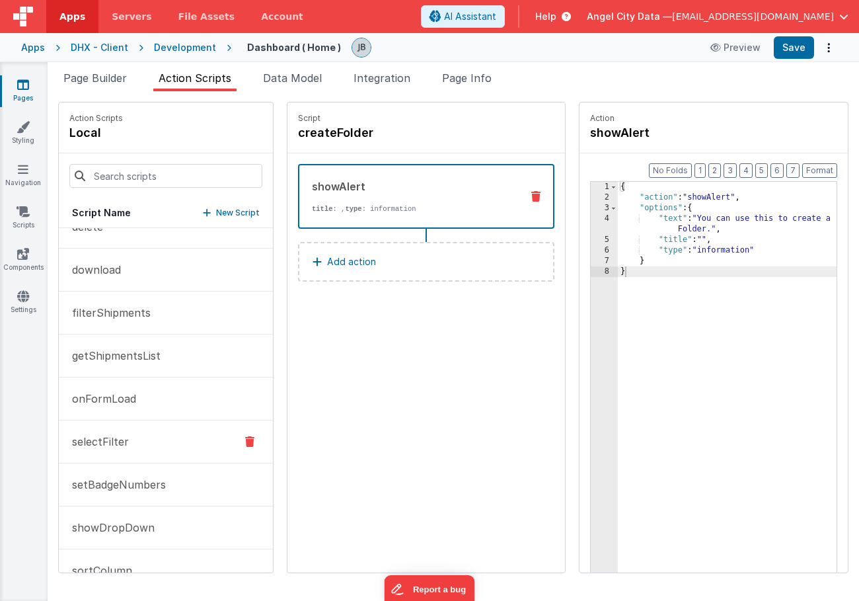
click at [151, 440] on button "selectFilter" at bounding box center [166, 441] width 214 height 43
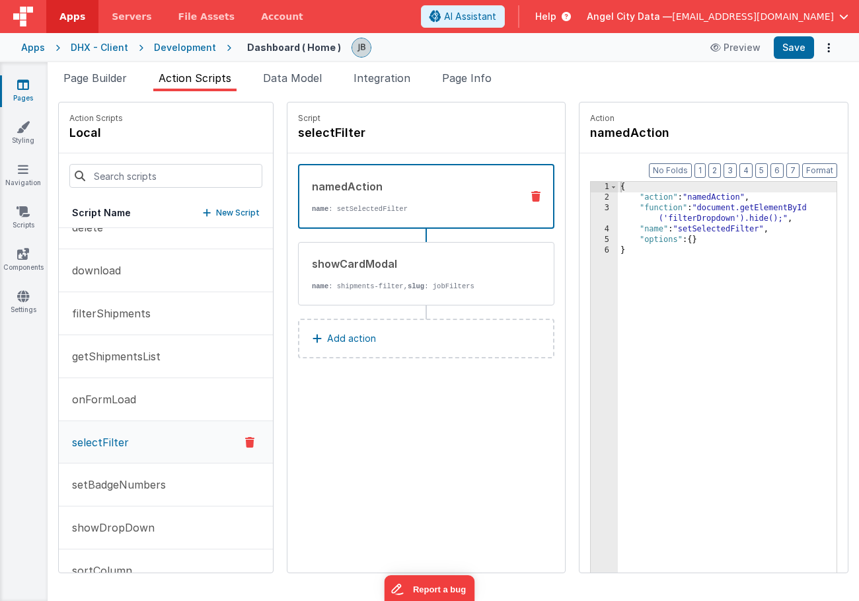
scroll to position [108, 0]
click at [591, 214] on div "3" at bounding box center [604, 213] width 27 height 21
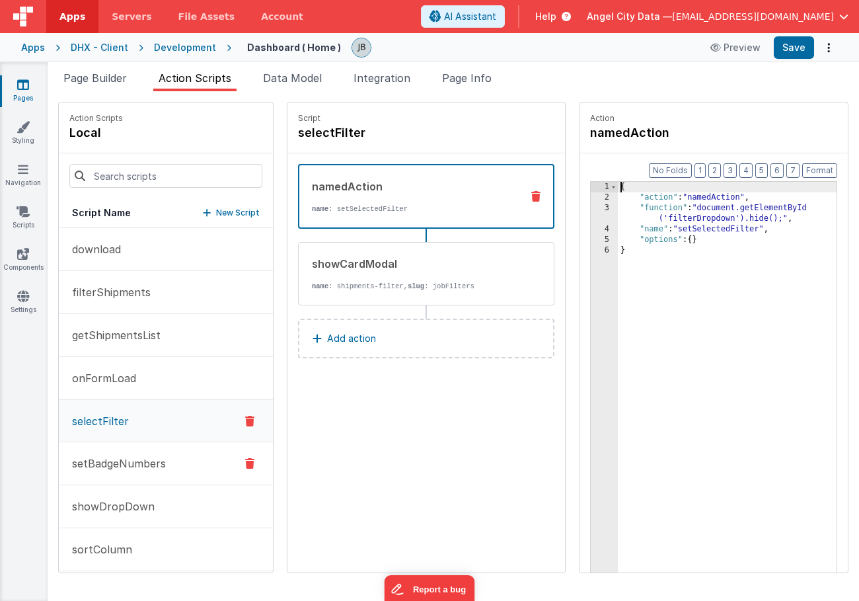
scroll to position [112, 0]
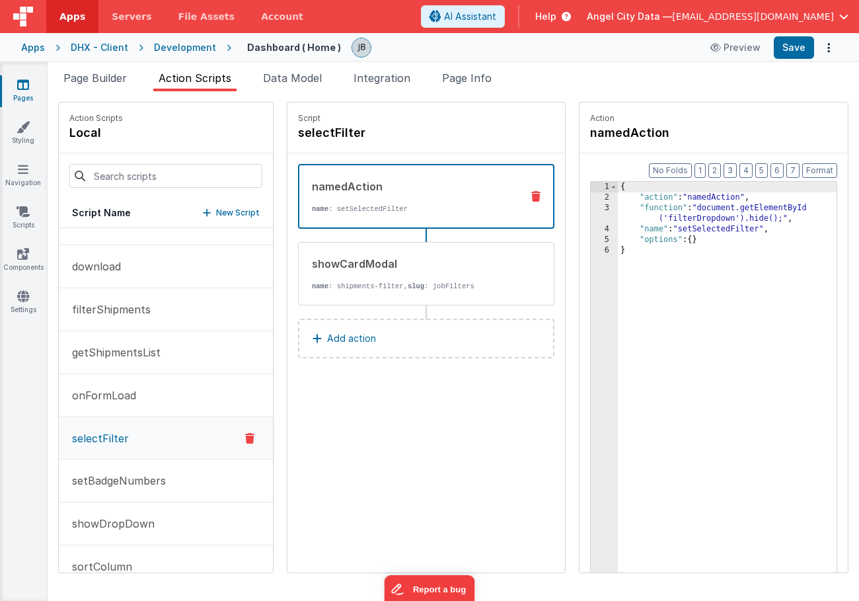
click at [22, 243] on div "Pages Styling Navigation Scripts Components Settings" at bounding box center [24, 331] width 48 height 539
click at [22, 214] on icon at bounding box center [23, 211] width 13 height 13
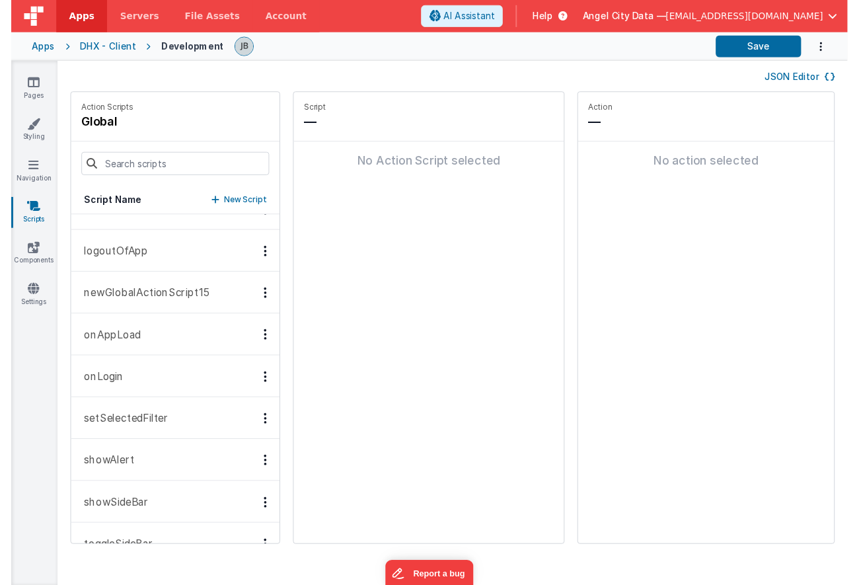
scroll to position [307, 0]
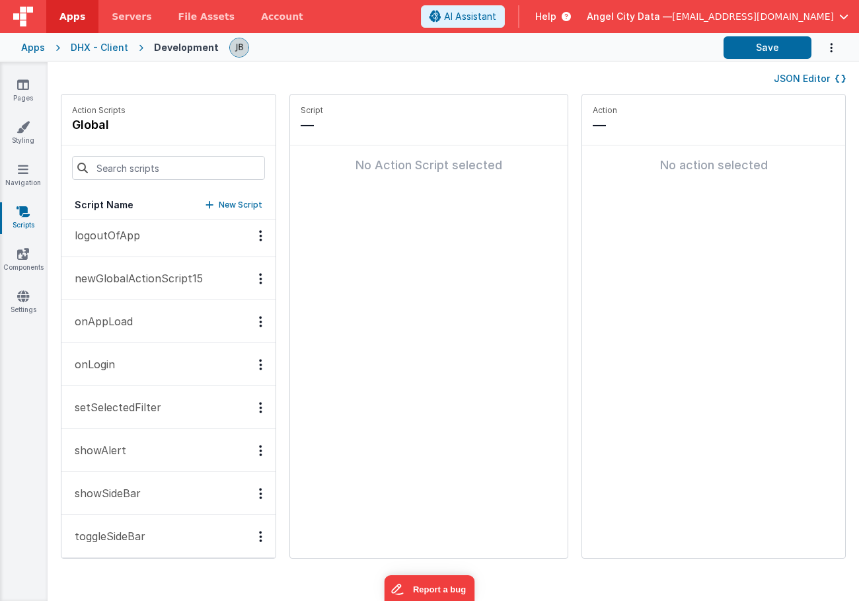
click at [126, 403] on p "setSelectedFilter" at bounding box center [114, 407] width 95 height 16
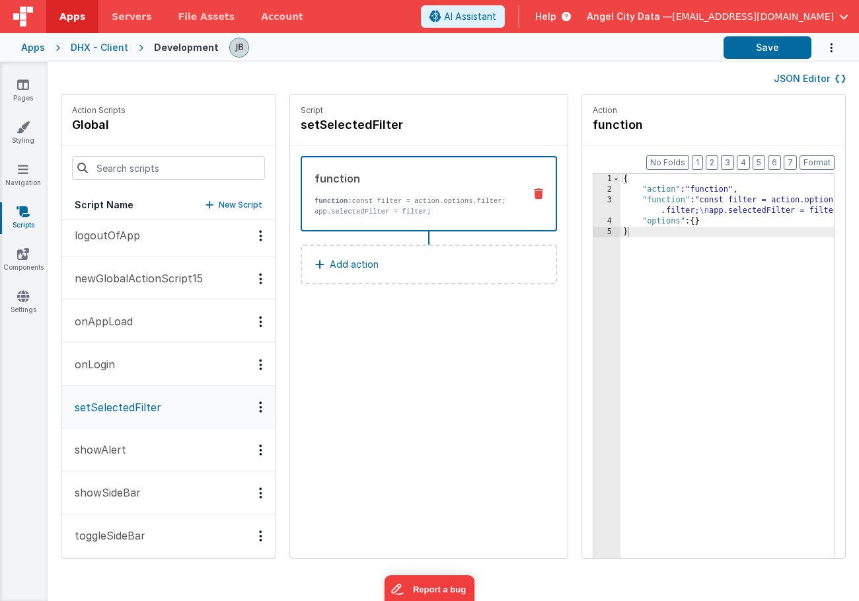
click at [106, 44] on div "DHX - Client" at bounding box center [100, 47] width 58 height 13
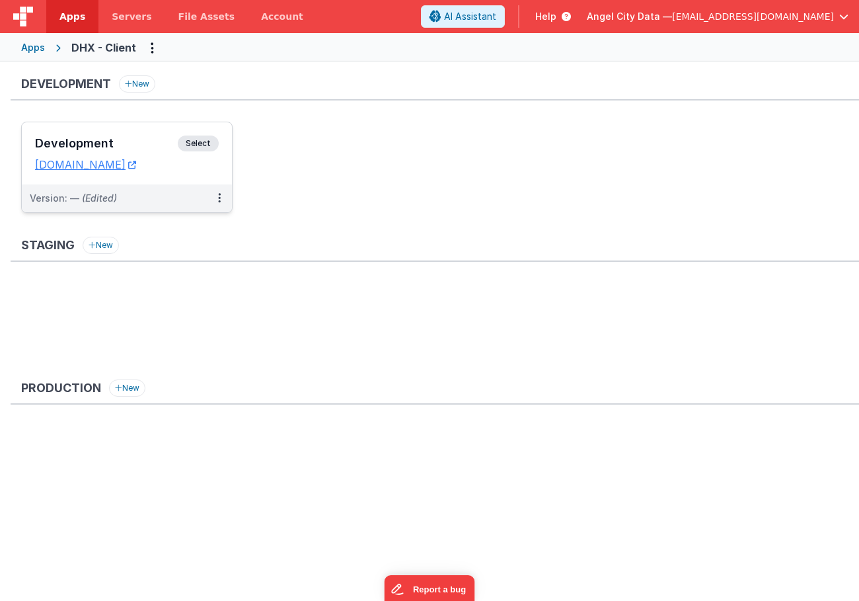
click at [141, 135] on div "Development Select URLs dhxclient.fmbetterforms.com" at bounding box center [127, 153] width 210 height 62
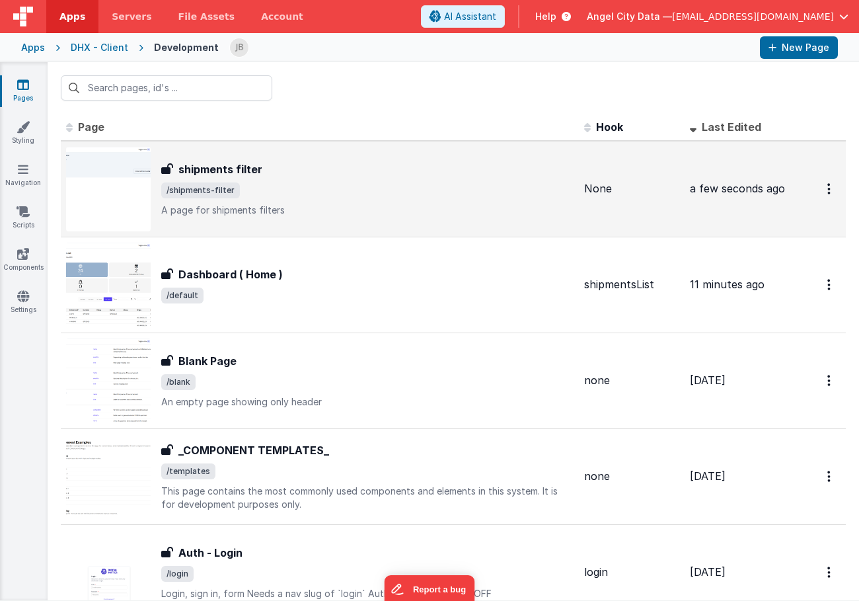
click at [198, 171] on h3 "shipments filter" at bounding box center [221, 169] width 84 height 16
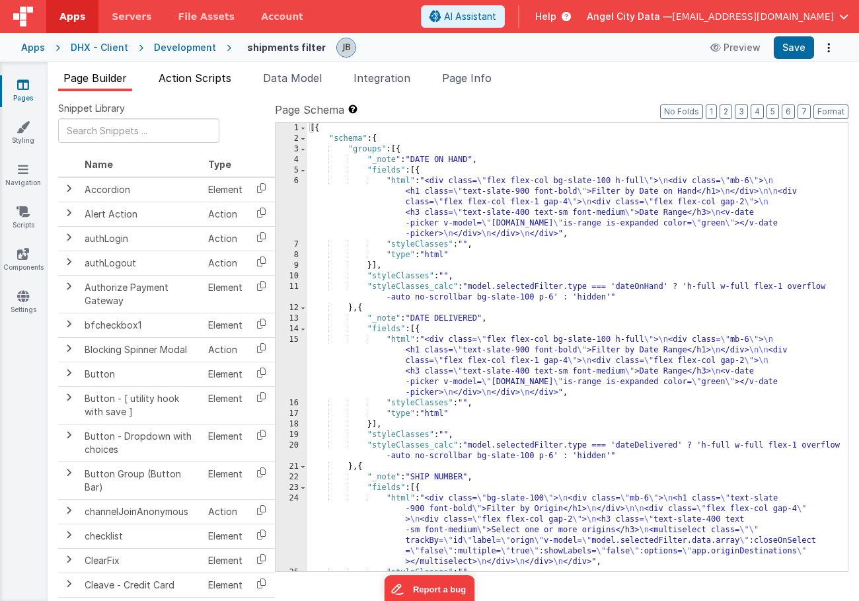
click at [196, 82] on span "Action Scripts" at bounding box center [195, 77] width 73 height 13
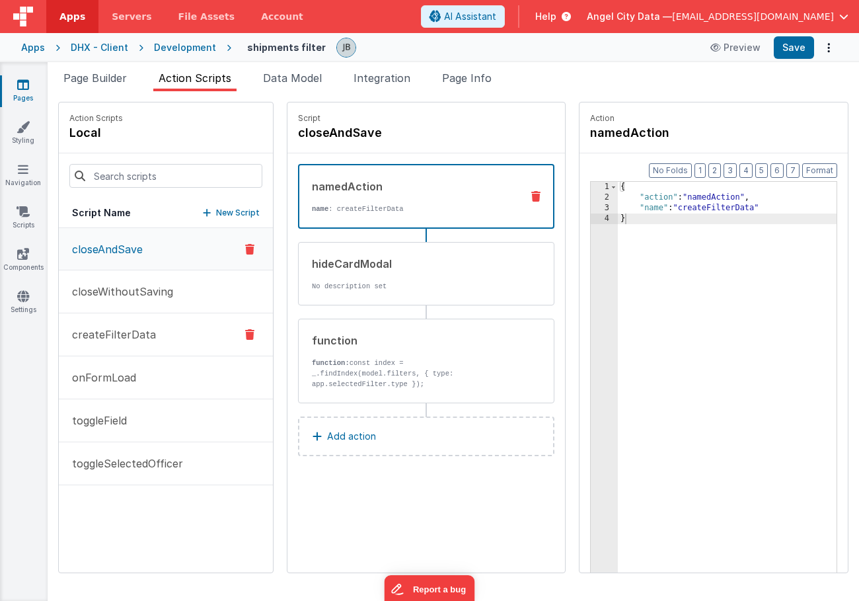
click at [134, 342] on button "createFilterData" at bounding box center [166, 334] width 214 height 43
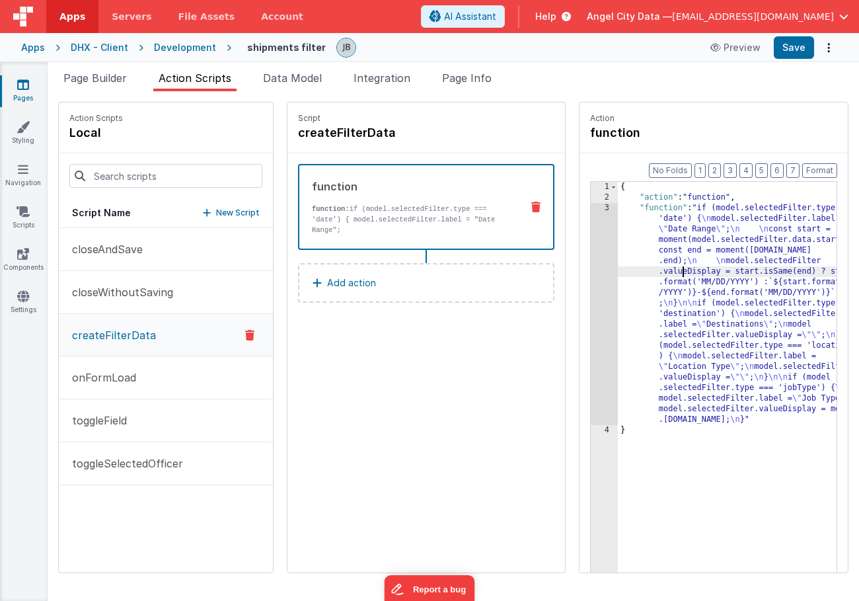
click at [646, 268] on div "{ "action" : "function" , "function" : "if (model.selectedFilter.type === 'date…" at bounding box center [747, 408] width 258 height 453
type input "a"
click at [99, 47] on div "DHX - Client" at bounding box center [100, 47] width 58 height 13
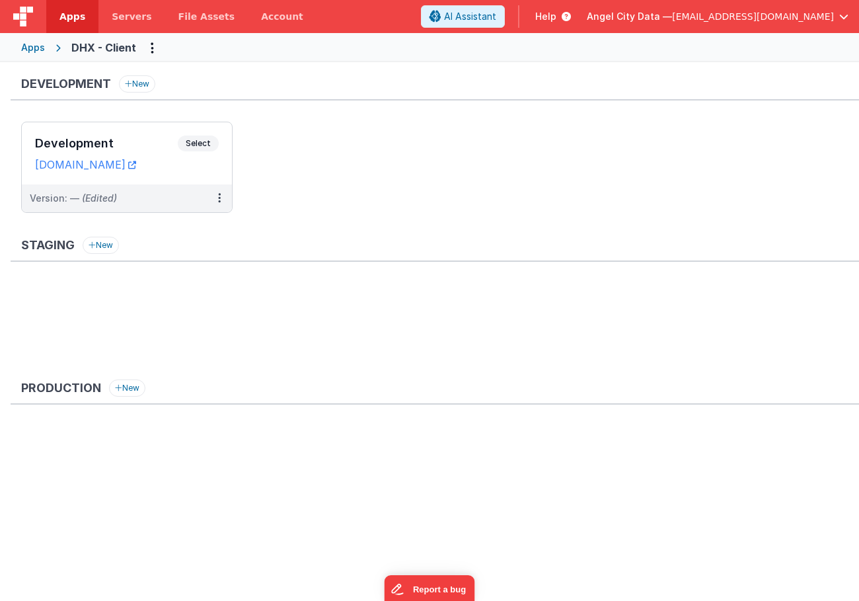
click at [28, 48] on div "Apps" at bounding box center [33, 47] width 24 height 13
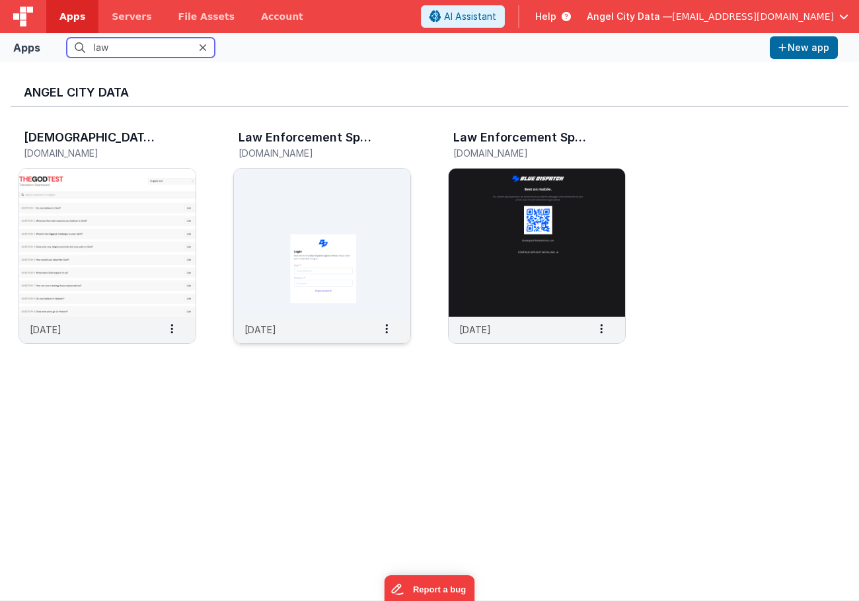
type input "law"
click at [314, 206] on img at bounding box center [322, 243] width 177 height 148
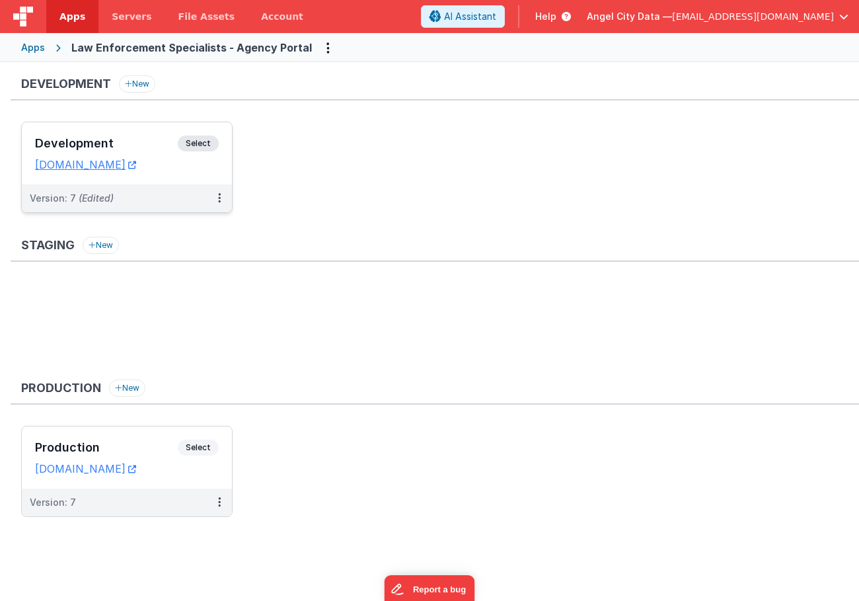
click at [141, 147] on h3 "Development" at bounding box center [106, 143] width 143 height 13
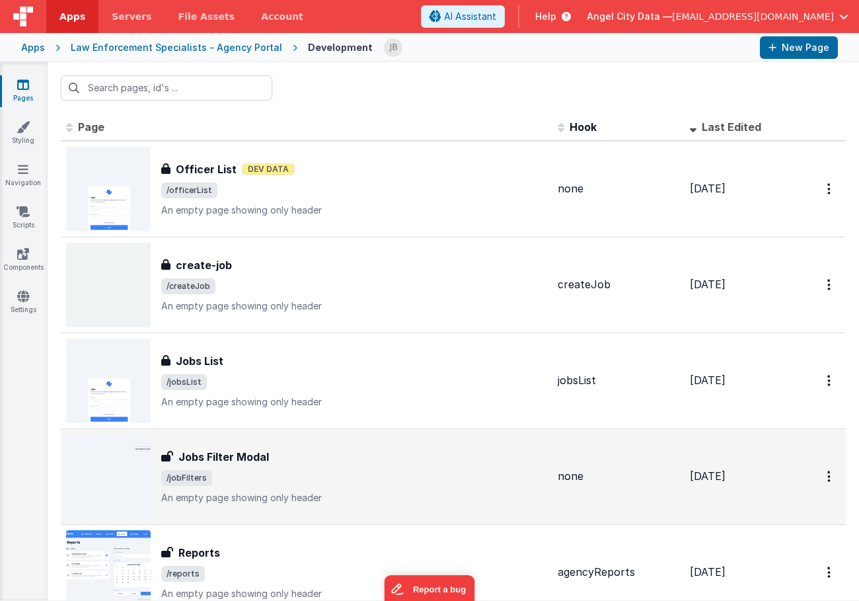
click at [227, 433] on td "Jobs Filter Modal Jobs Filter Modal /jobFilters An empty page showing only head…" at bounding box center [307, 476] width 492 height 96
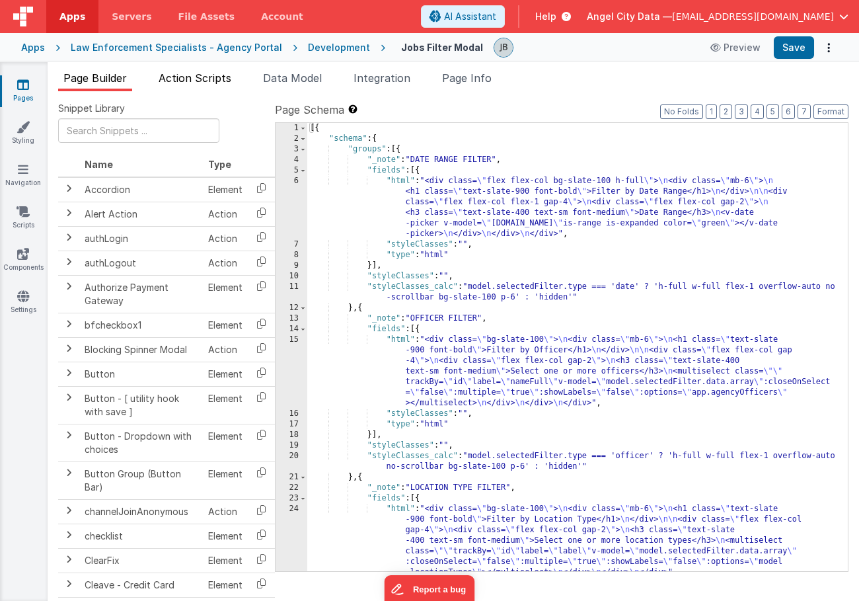
click at [179, 73] on span "Action Scripts" at bounding box center [195, 77] width 73 height 13
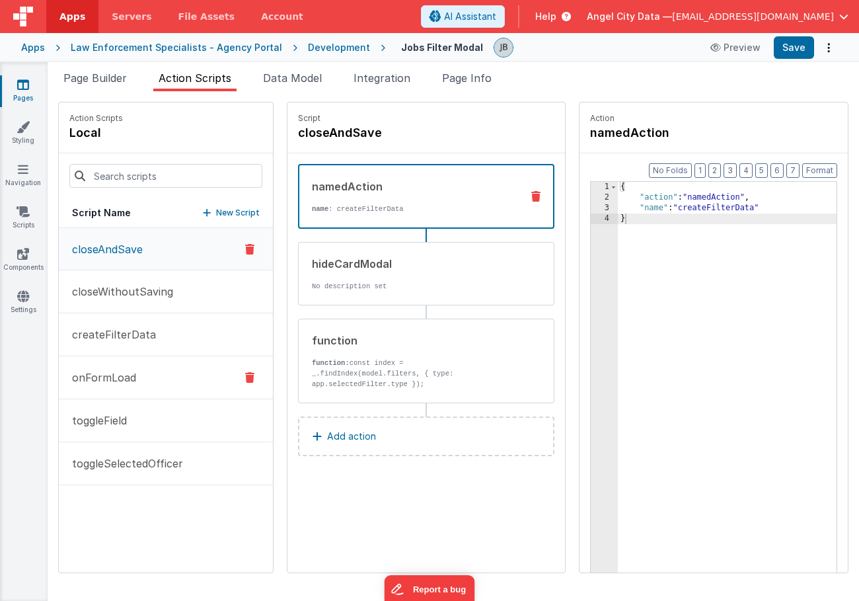
click at [142, 375] on button "onFormLoad" at bounding box center [166, 377] width 214 height 43
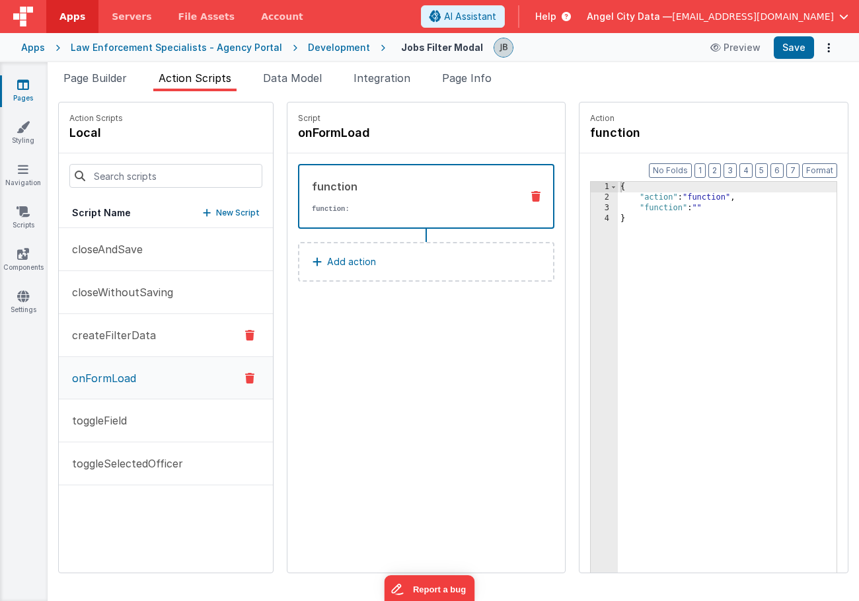
click at [136, 337] on p "createFilterData" at bounding box center [110, 335] width 92 height 16
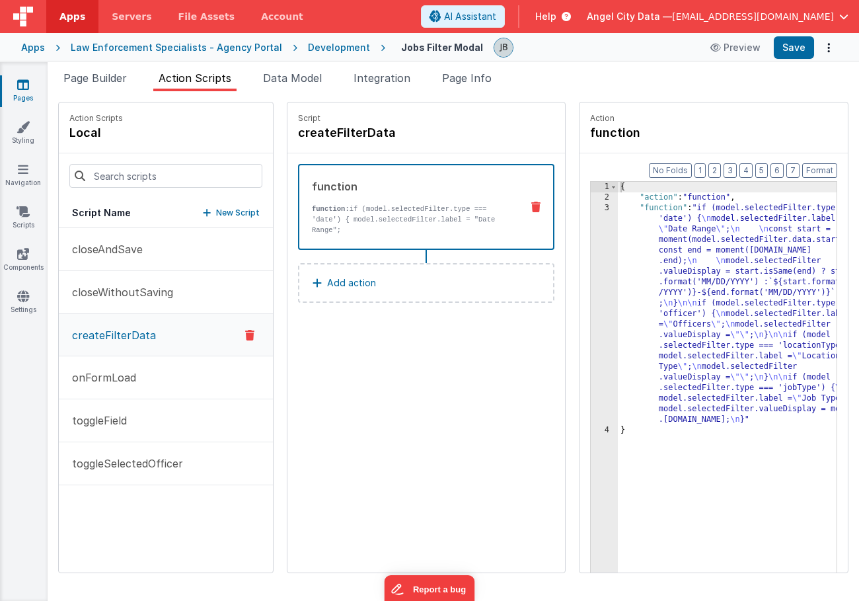
click at [660, 246] on div "{ "action" : "function" , "function" : "if (model.selectedFilter.type === 'date…" at bounding box center [747, 408] width 258 height 453
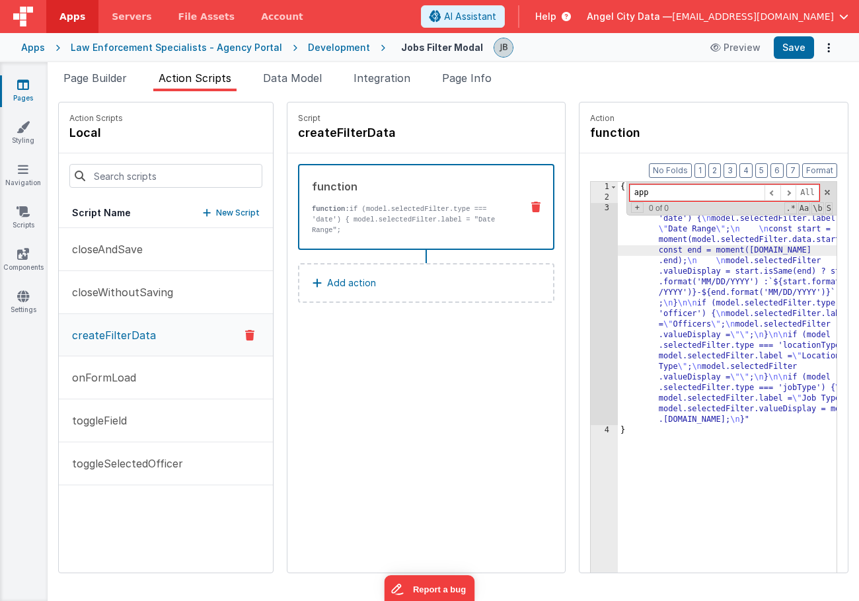
type input "app"
click at [591, 239] on div "3" at bounding box center [604, 314] width 27 height 222
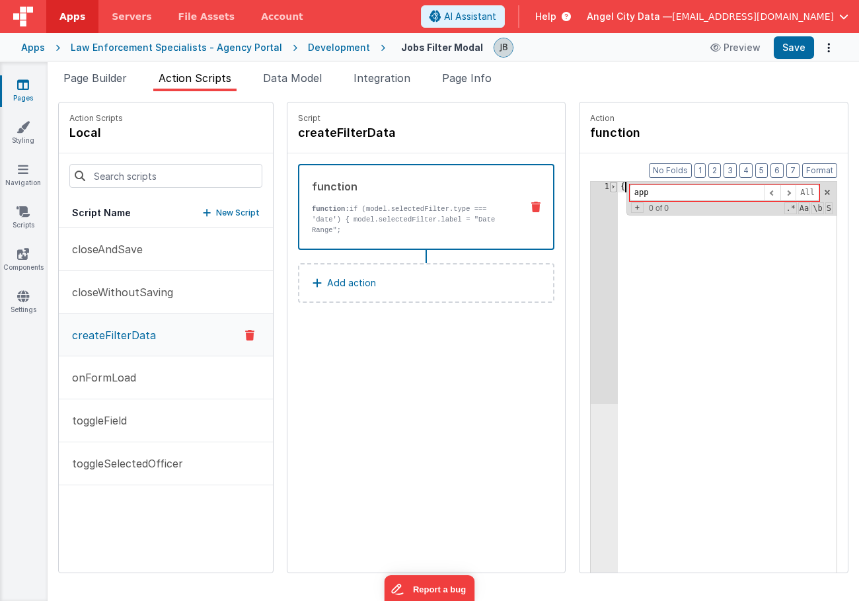
click at [610, 186] on span at bounding box center [613, 187] width 7 height 11
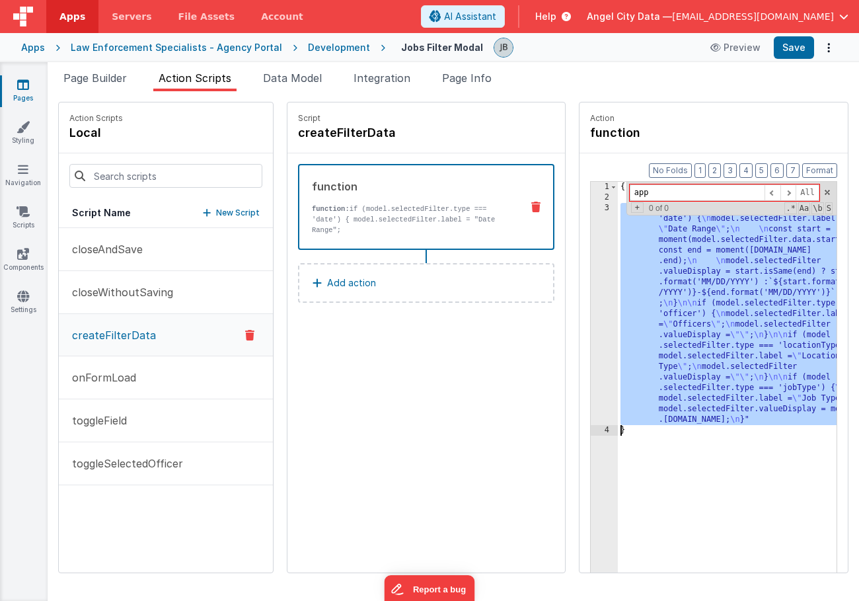
click at [591, 247] on div "3" at bounding box center [604, 314] width 27 height 222
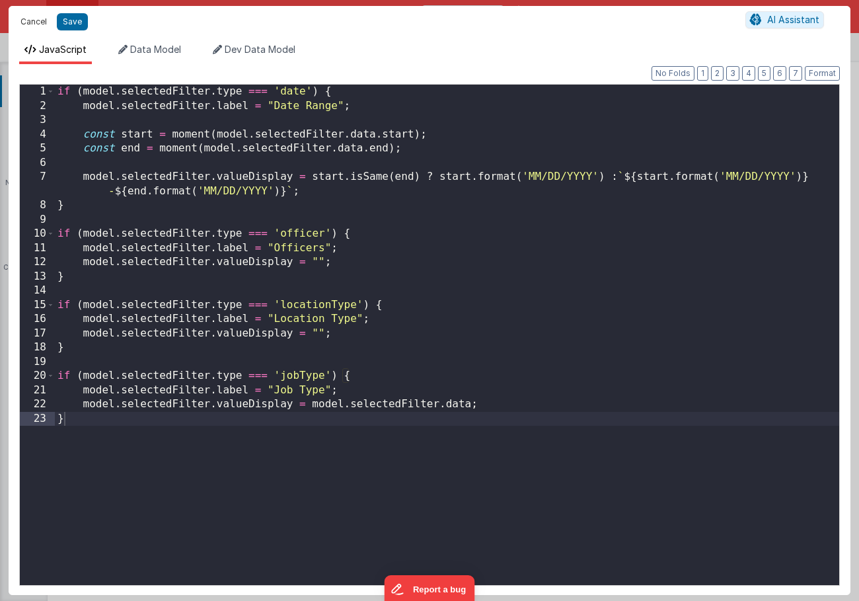
click at [42, 30] on button "Cancel" at bounding box center [34, 22] width 40 height 19
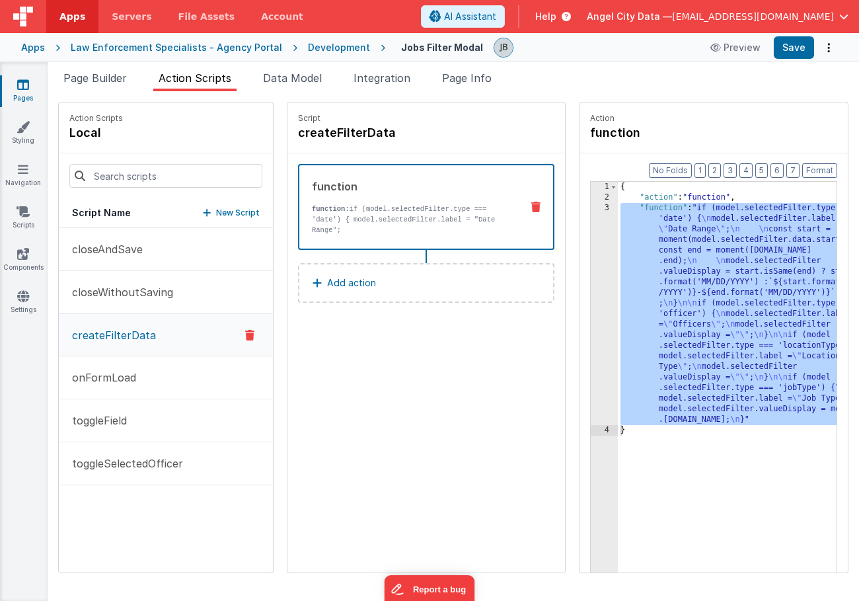
click at [313, 44] on div "Development" at bounding box center [339, 47] width 62 height 13
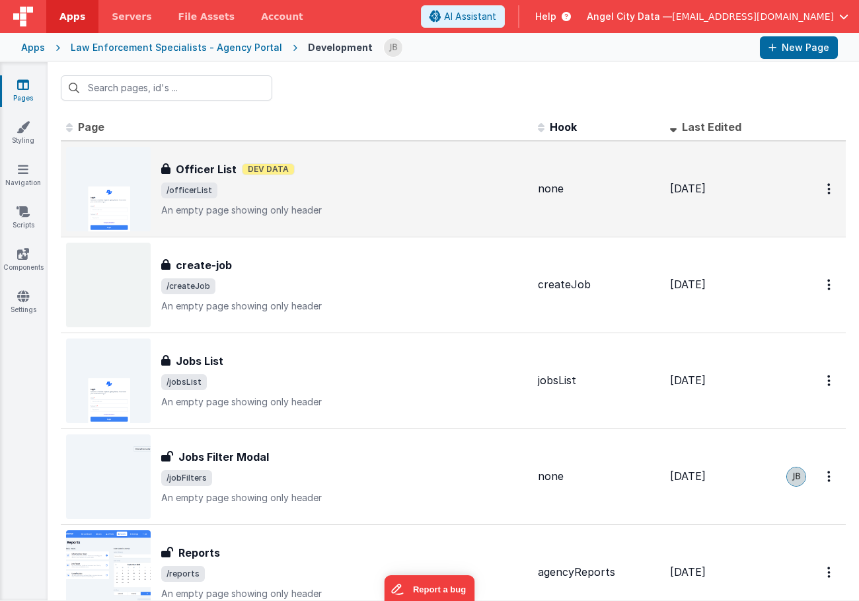
click at [214, 169] on h3 "Officer List" at bounding box center [206, 169] width 61 height 16
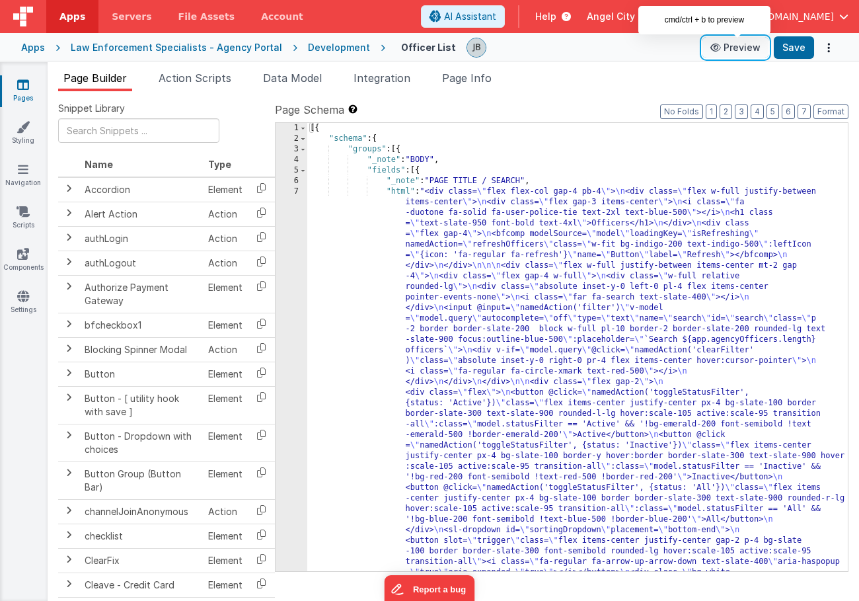
click at [736, 52] on button "Preview" at bounding box center [736, 47] width 66 height 21
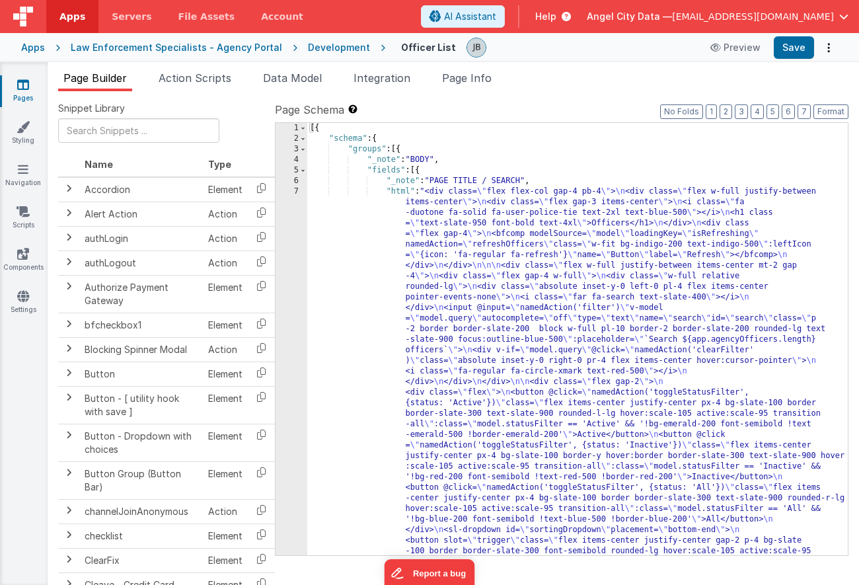
click at [26, 48] on div "Apps" at bounding box center [33, 47] width 24 height 13
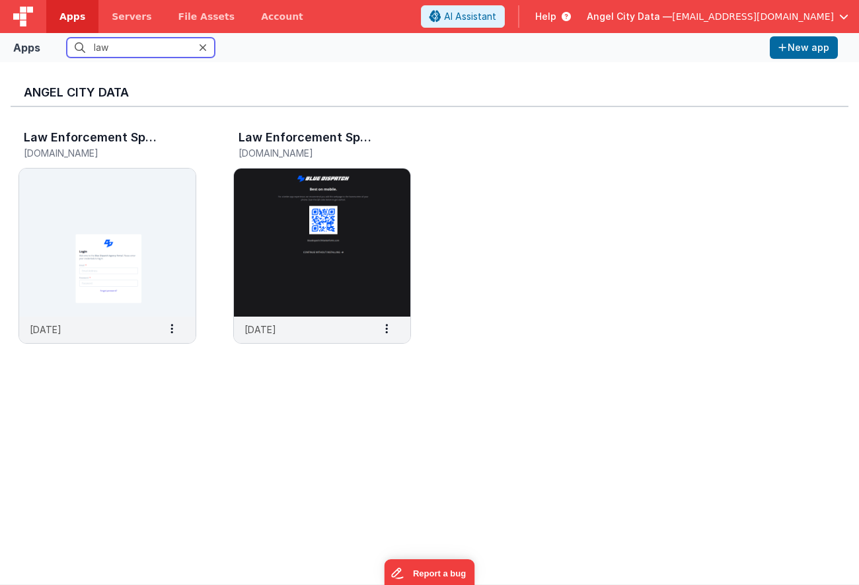
click at [118, 48] on input "law" at bounding box center [141, 48] width 148 height 20
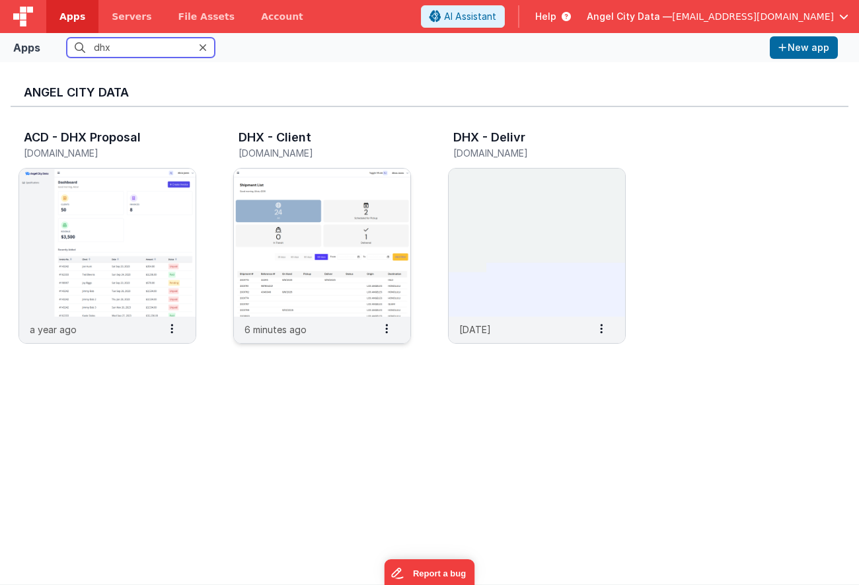
type input "dhx"
click at [346, 257] on img at bounding box center [322, 243] width 177 height 148
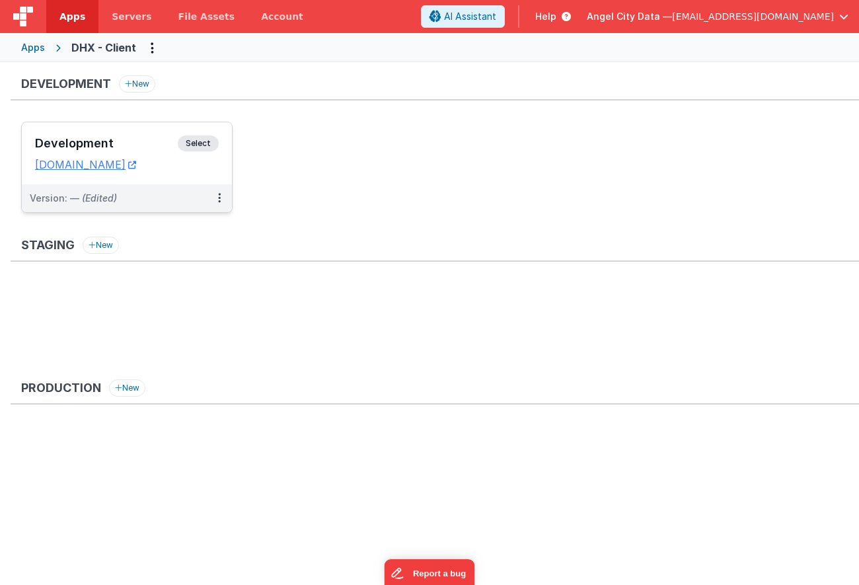
click at [111, 136] on div "Development Select" at bounding box center [127, 147] width 184 height 22
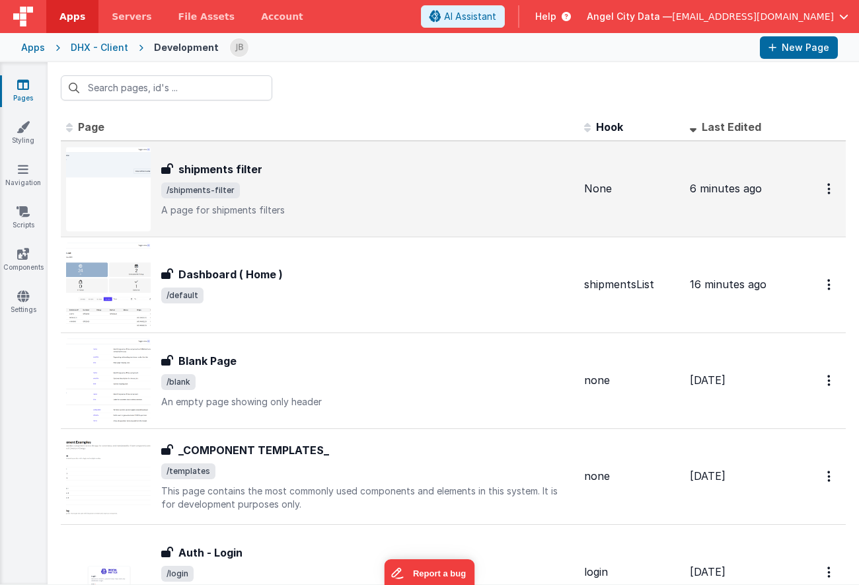
click at [238, 175] on h3 "shipments filter" at bounding box center [221, 169] width 84 height 16
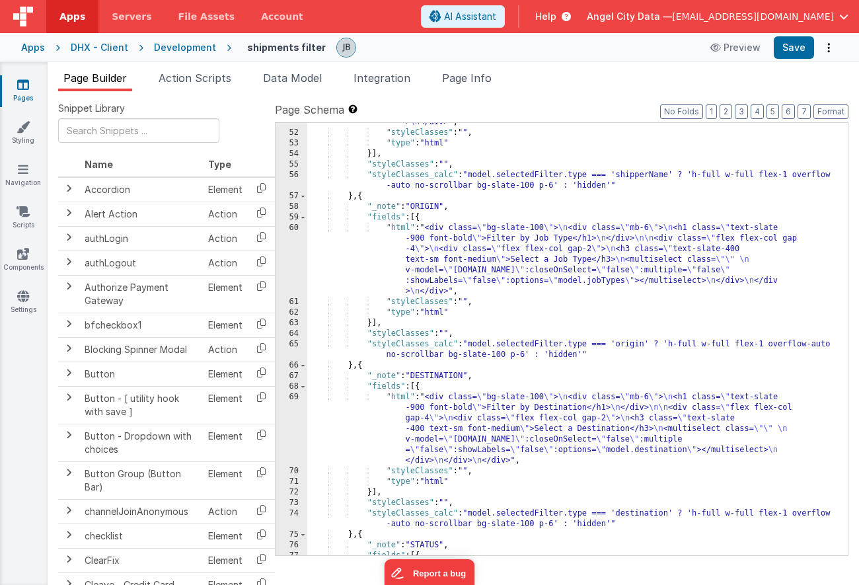
scroll to position [971, 0]
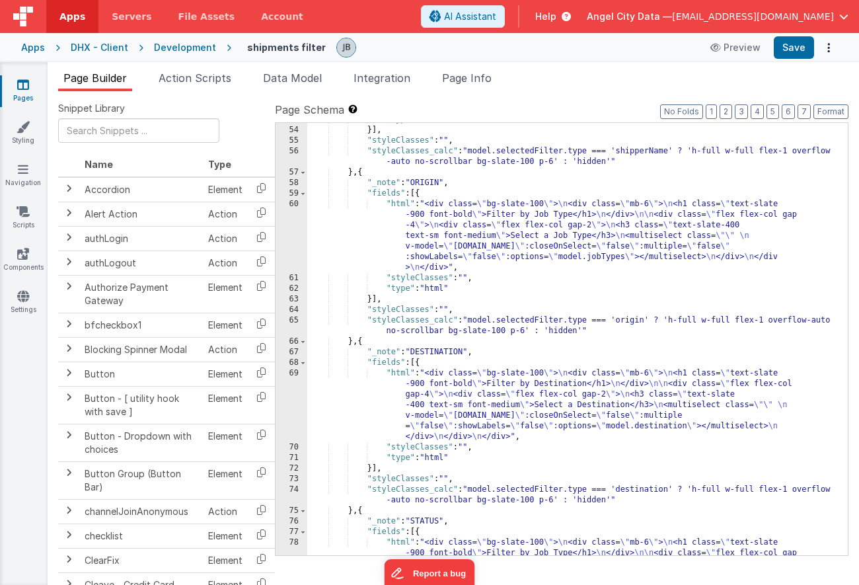
click at [295, 413] on div "69" at bounding box center [292, 405] width 32 height 74
click at [298, 397] on div "69" at bounding box center [292, 405] width 32 height 74
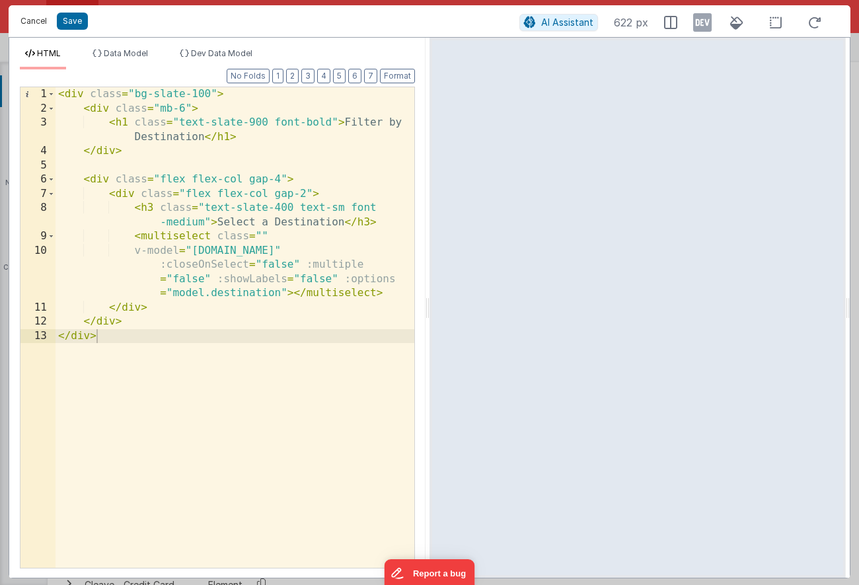
click at [38, 26] on button "Cancel" at bounding box center [34, 21] width 40 height 19
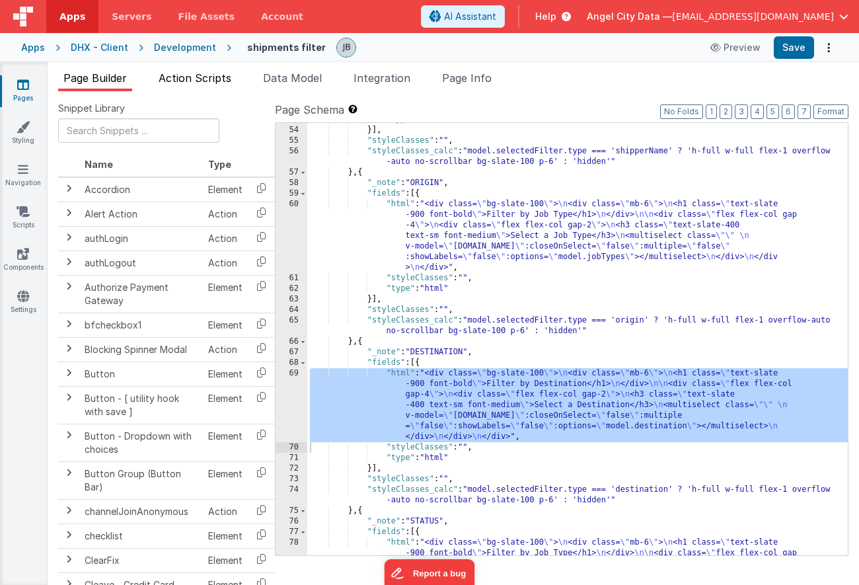
click at [214, 85] on li "Action Scripts" at bounding box center [194, 80] width 83 height 21
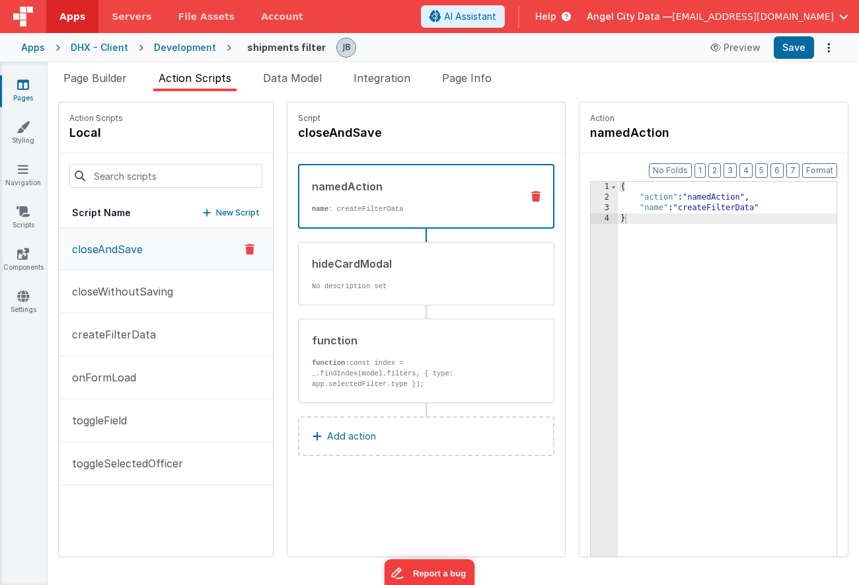
click at [181, 52] on div "Development" at bounding box center [185, 47] width 62 height 13
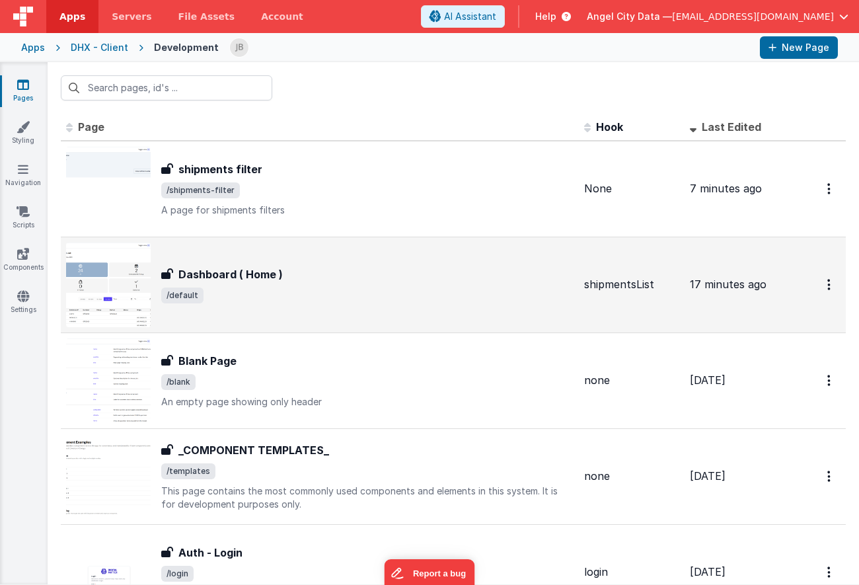
click at [212, 273] on h3 "Dashboard ( Home )" at bounding box center [231, 274] width 104 height 16
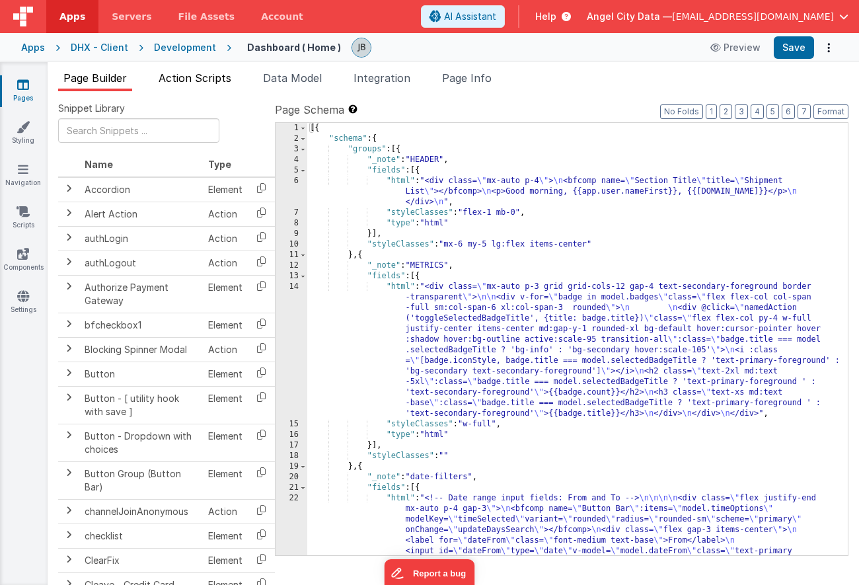
click at [203, 79] on span "Action Scripts" at bounding box center [195, 77] width 73 height 13
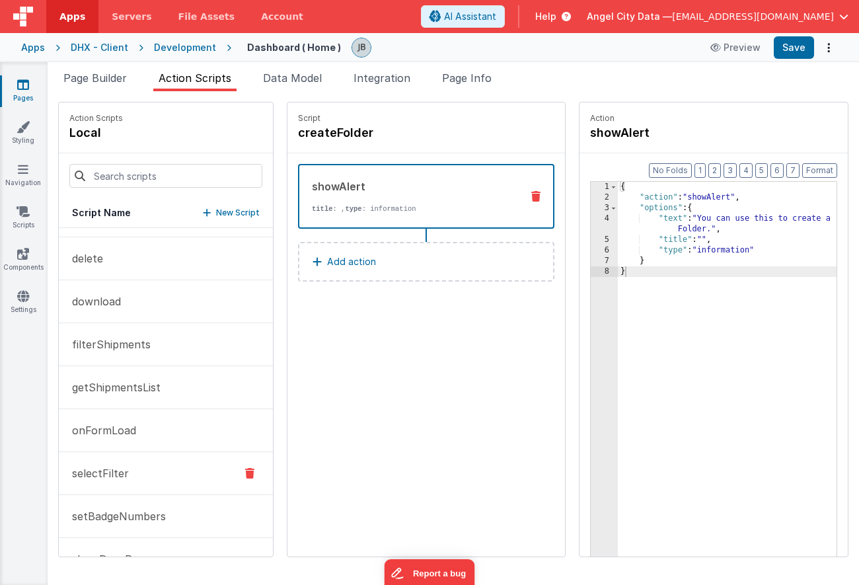
scroll to position [240, 0]
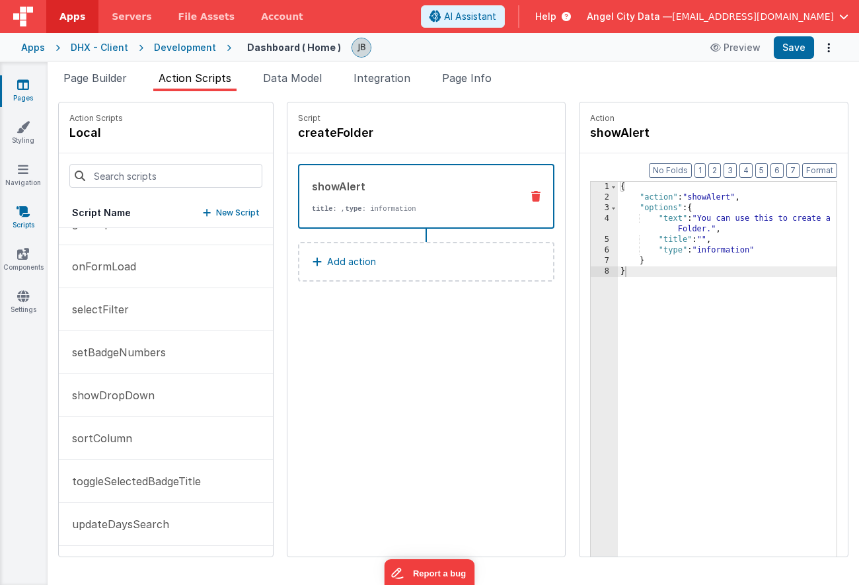
click at [29, 218] on link "Scripts" at bounding box center [23, 218] width 48 height 26
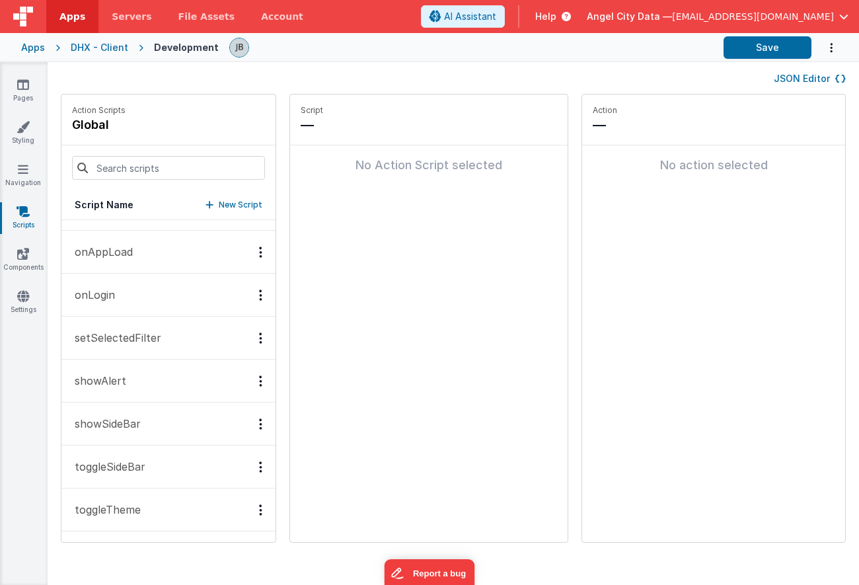
click at [122, 354] on button "setSelectedFilter" at bounding box center [168, 338] width 214 height 43
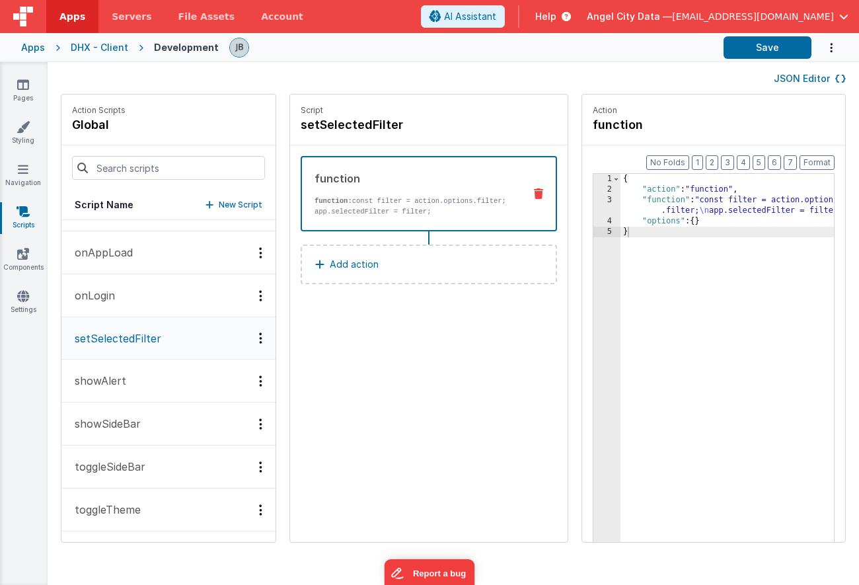
scroll to position [376, 0]
click at [32, 81] on link "Pages" at bounding box center [23, 91] width 48 height 26
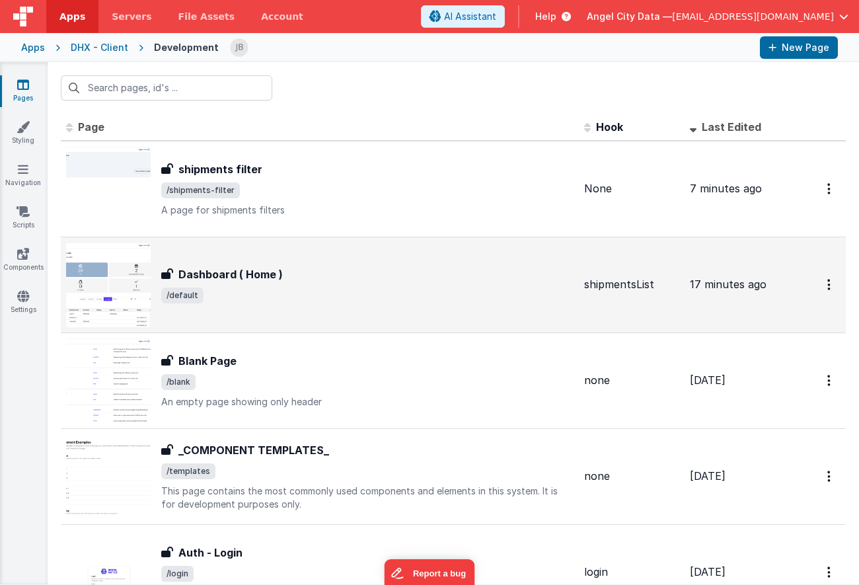
click at [237, 261] on div "Dashboard ( Home ) Dashboard ( Home ) /default" at bounding box center [320, 285] width 508 height 85
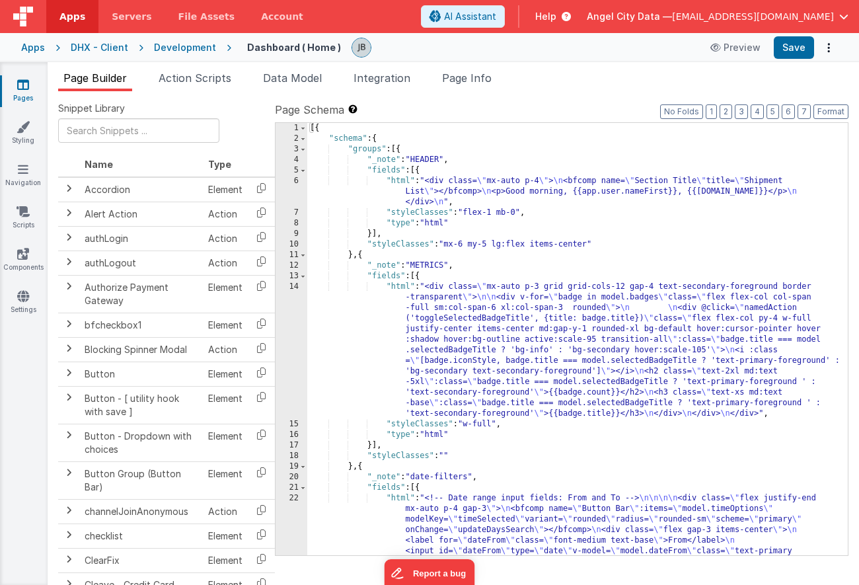
click at [302, 299] on div "14" at bounding box center [292, 351] width 32 height 138
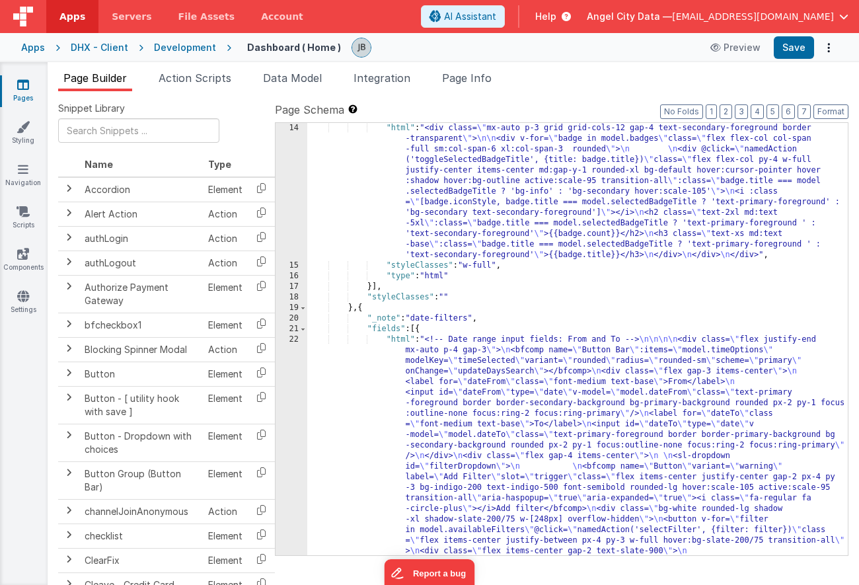
click at [290, 389] on div "22" at bounding box center [292, 499] width 32 height 328
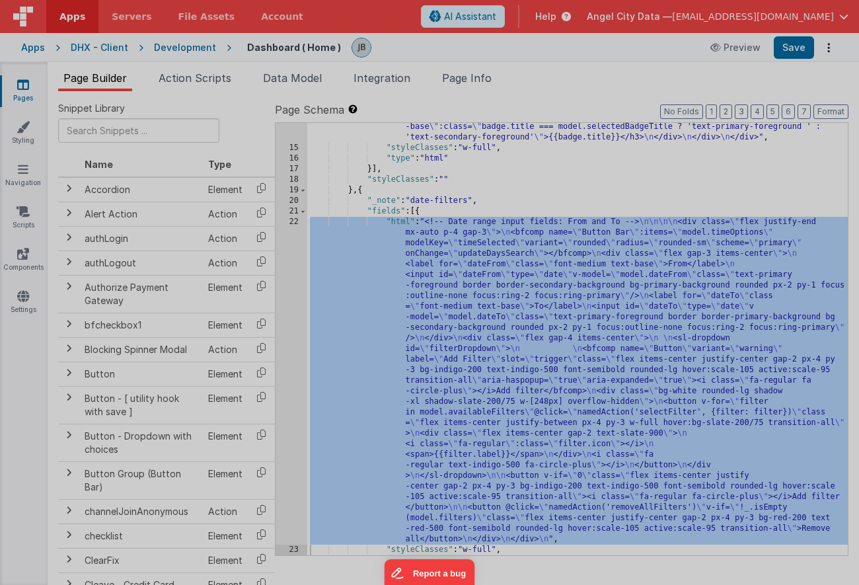
scroll to position [276, 0]
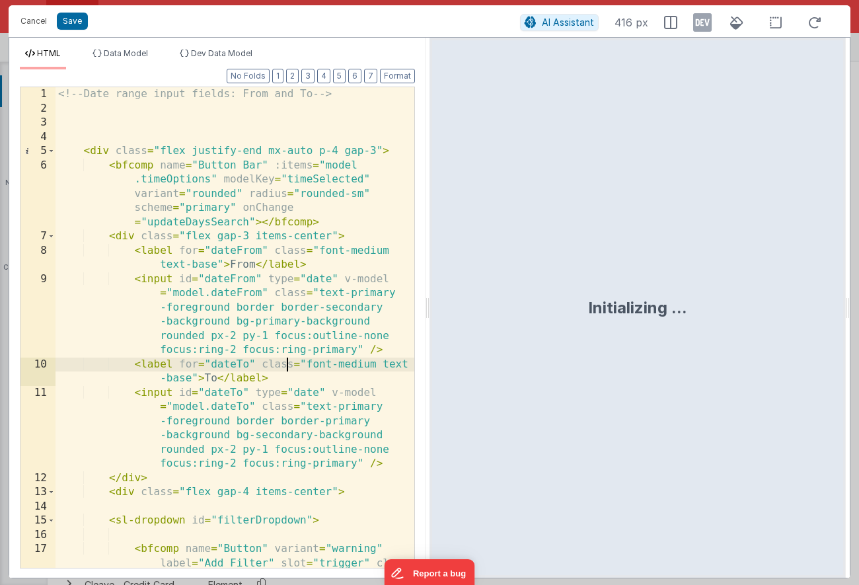
click at [284, 366] on div "<!-- Date range input fields: From and To --> < div class = "flex justify-end m…" at bounding box center [235, 398] width 359 height 623
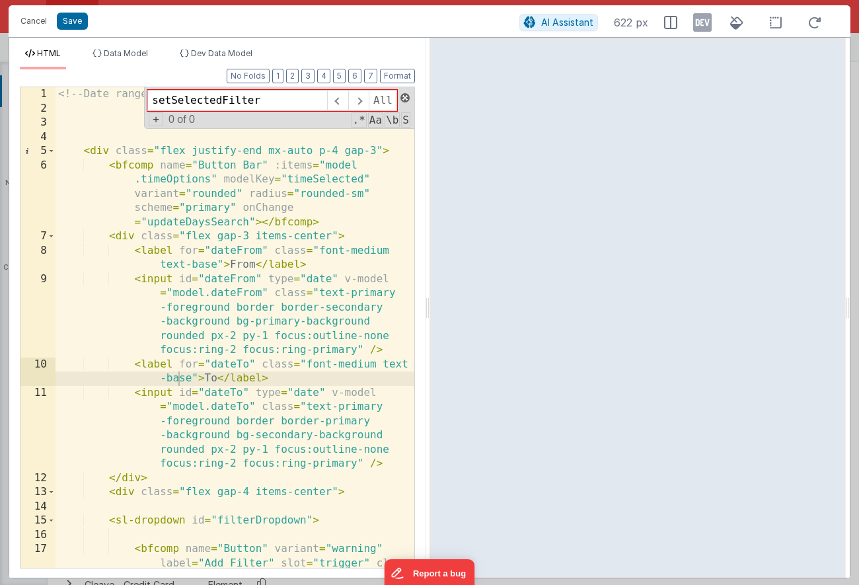
type input "setSelectedFilter"
click at [401, 99] on span at bounding box center [405, 97] width 9 height 9
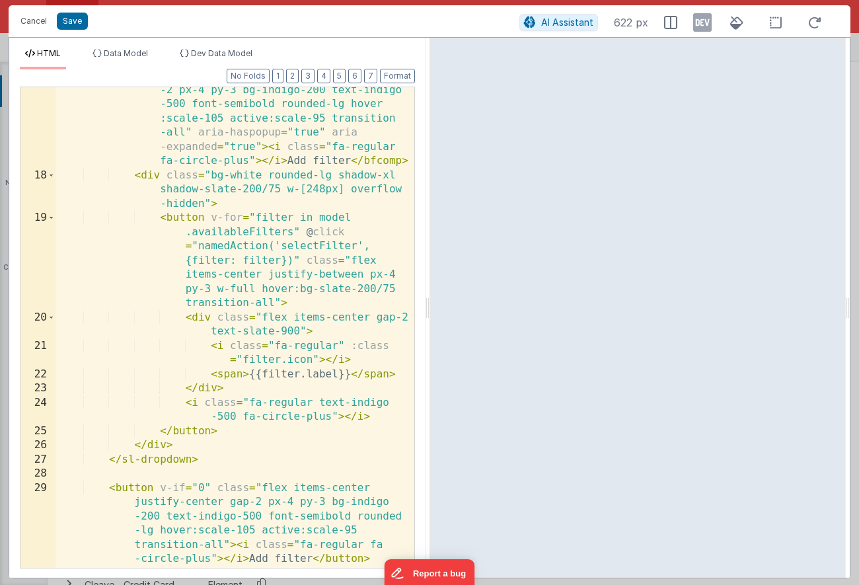
scroll to position [496, 0]
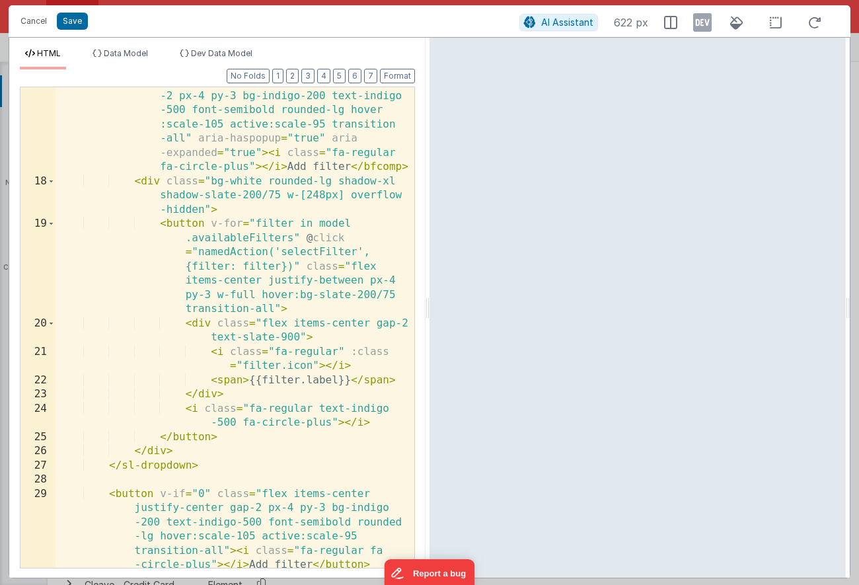
click at [303, 253] on div "< bfcomp name = "Button" variant = "warning" label = "Add Filter" slot = "trigg…" at bounding box center [235, 393] width 359 height 694
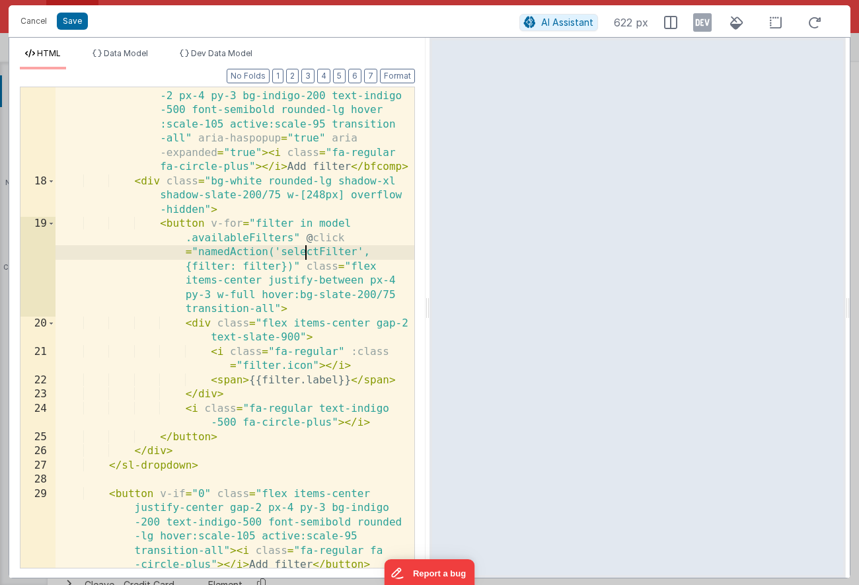
click at [303, 253] on div "< bfcomp name = "Button" variant = "warning" label = "Add Filter" slot = "trigg…" at bounding box center [235, 393] width 359 height 694
click at [35, 22] on button "Cancel" at bounding box center [34, 21] width 40 height 19
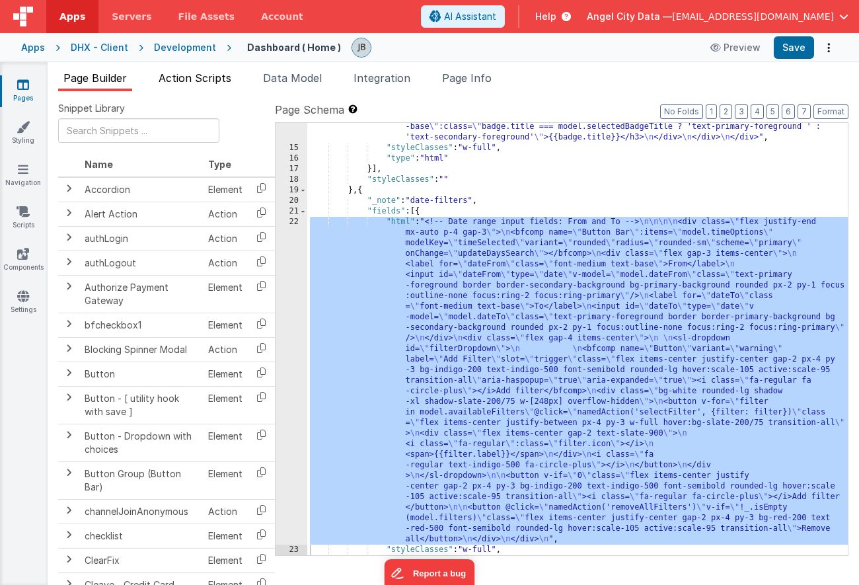
click at [197, 71] on span "Action Scripts" at bounding box center [195, 77] width 73 height 13
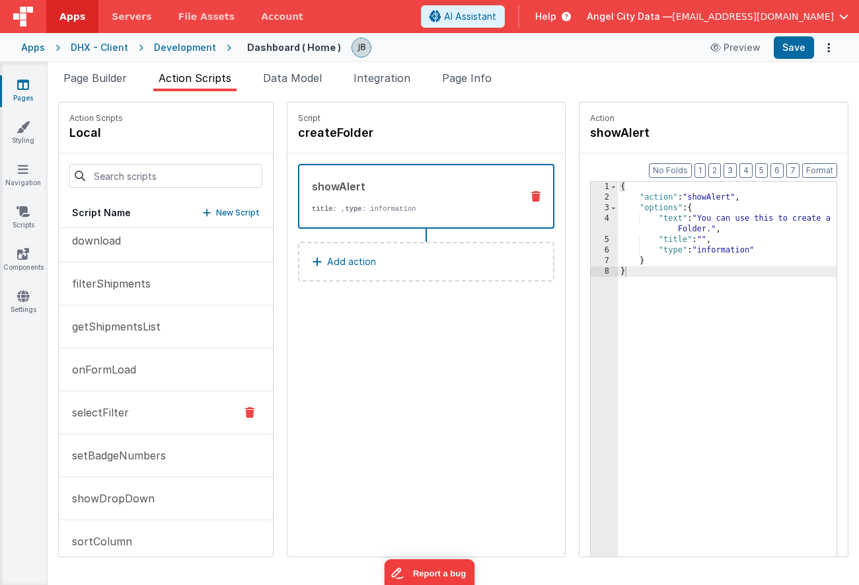
click at [106, 418] on p "selectFilter" at bounding box center [96, 413] width 65 height 16
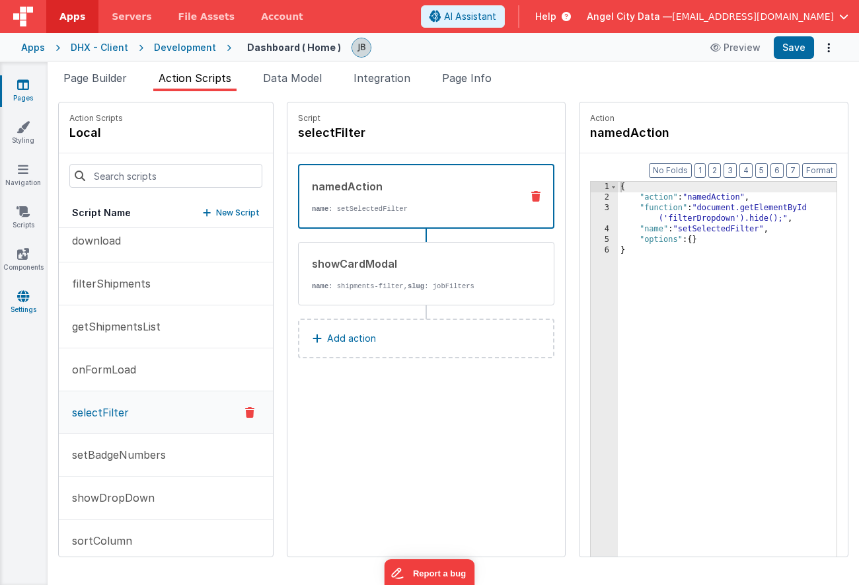
click at [24, 294] on icon at bounding box center [23, 296] width 12 height 13
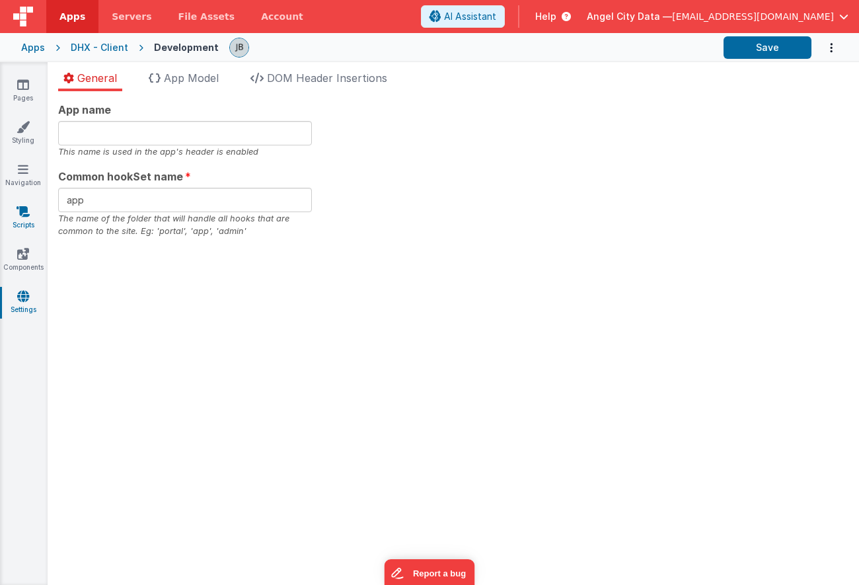
click at [24, 216] on icon at bounding box center [23, 211] width 13 height 13
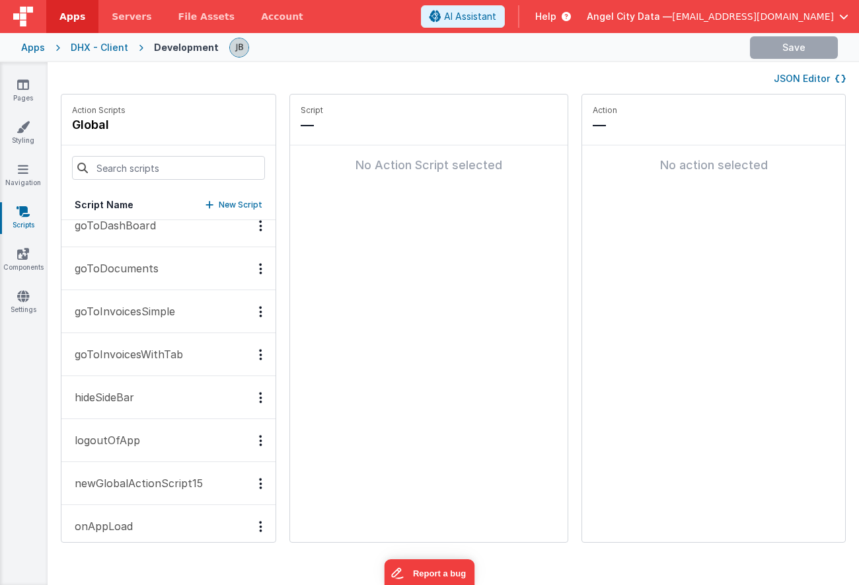
scroll to position [376, 0]
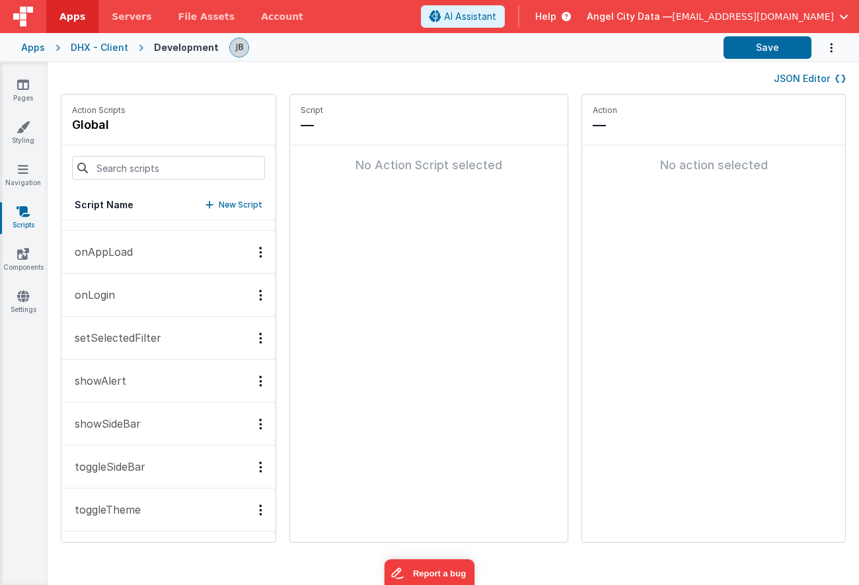
click at [115, 332] on p "setSelectedFilter" at bounding box center [114, 338] width 95 height 16
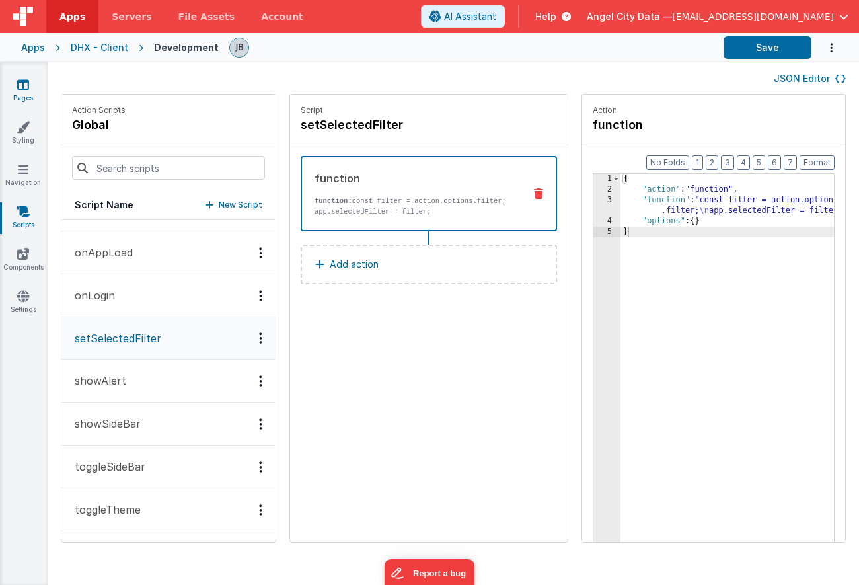
click at [35, 81] on link "Pages" at bounding box center [23, 91] width 48 height 26
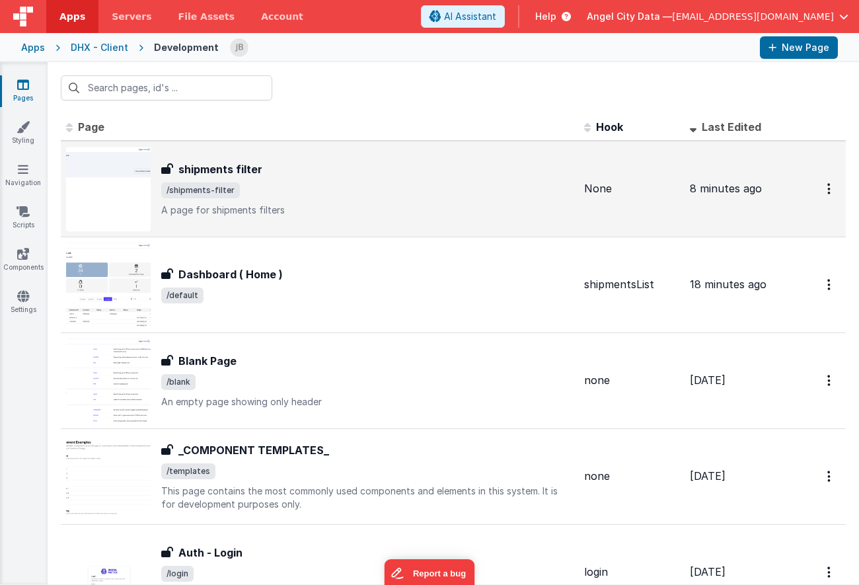
click at [221, 163] on h3 "shipments filter" at bounding box center [221, 169] width 84 height 16
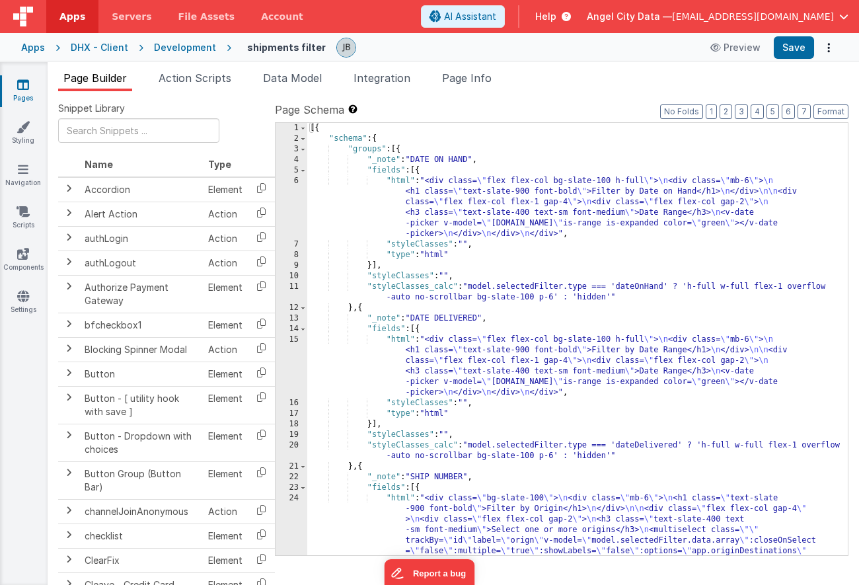
click at [154, 43] on div "Development" at bounding box center [185, 47] width 62 height 13
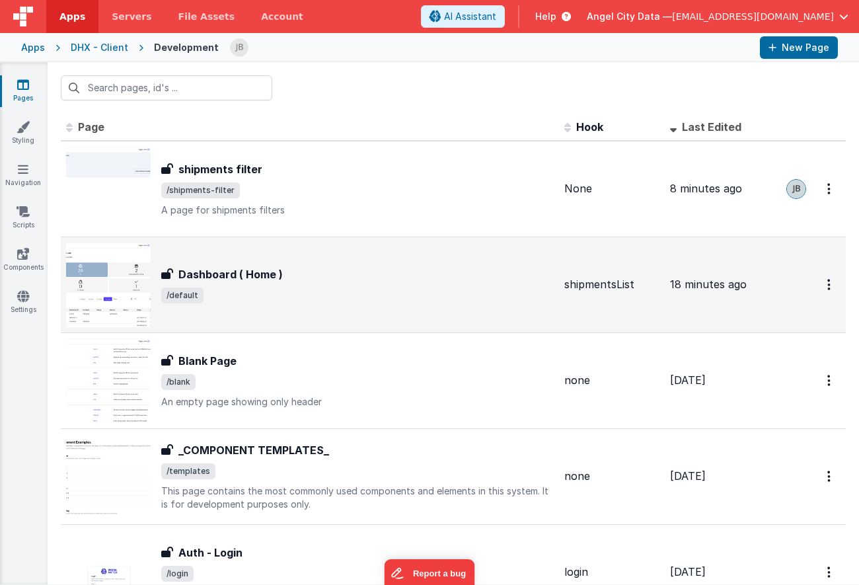
click at [203, 264] on div "Dashboard ( Home ) Dashboard ( Home ) /default" at bounding box center [310, 285] width 488 height 85
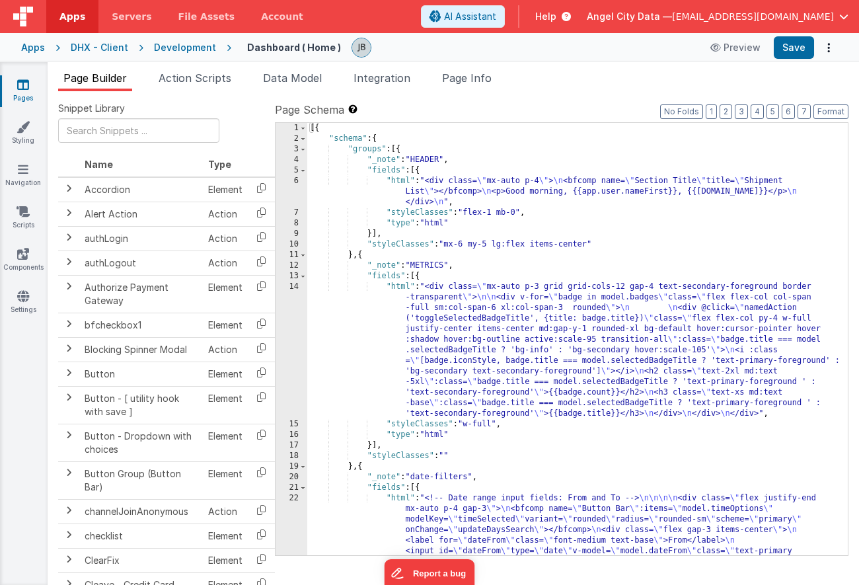
click at [296, 309] on div "14" at bounding box center [292, 351] width 32 height 138
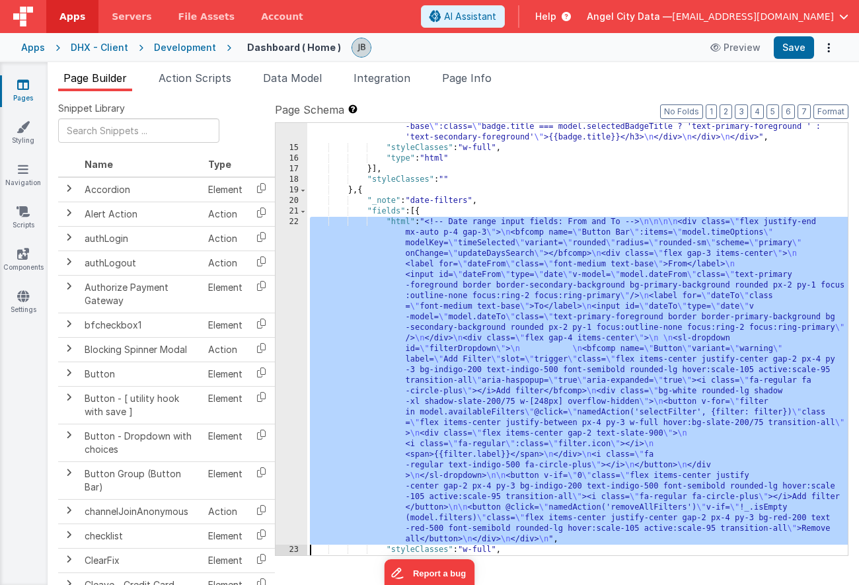
scroll to position [276, 0]
click at [292, 505] on div "14 15 16 17 18 19 20 21 22 23 24 25 26 27 28 29 30 31 32 33 34 35 36" at bounding box center [292, 295] width 32 height 580
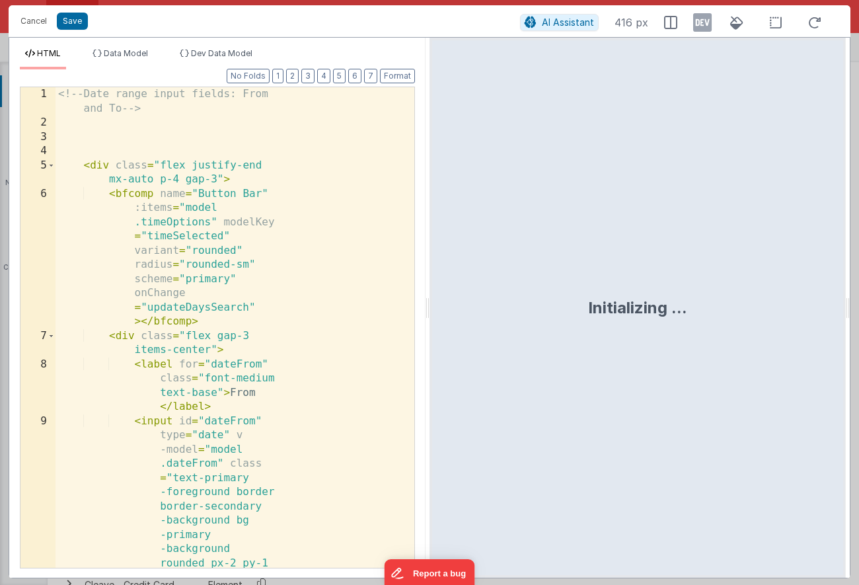
click at [292, 422] on div "<!-- Date range input fields: From and To --> < div class = "flex justify-end m…" at bounding box center [235, 441] width 359 height 708
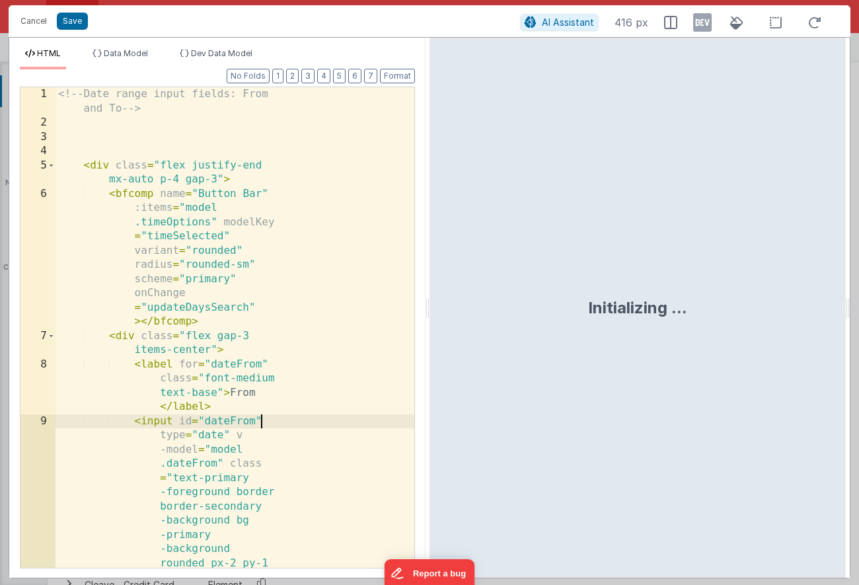
scroll to position [0, 0]
click at [292, 422] on div "<!-- Date range input fields: From and To --> < div class = "flex justify-end m…" at bounding box center [235, 441] width 359 height 708
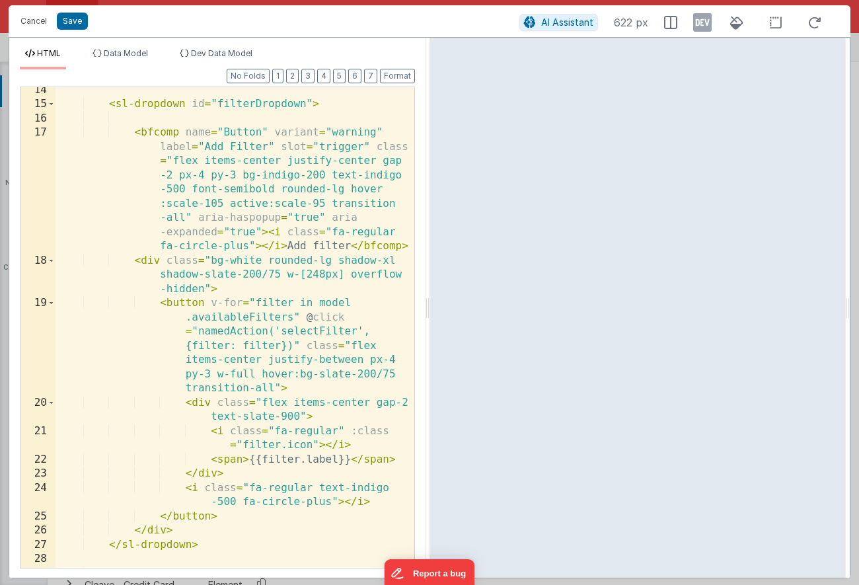
scroll to position [415, 0]
click at [249, 343] on div "< sl-dropdown id = "filterDropdown" > < bfcomp name = "Button" variant = "warni…" at bounding box center [235, 375] width 359 height 580
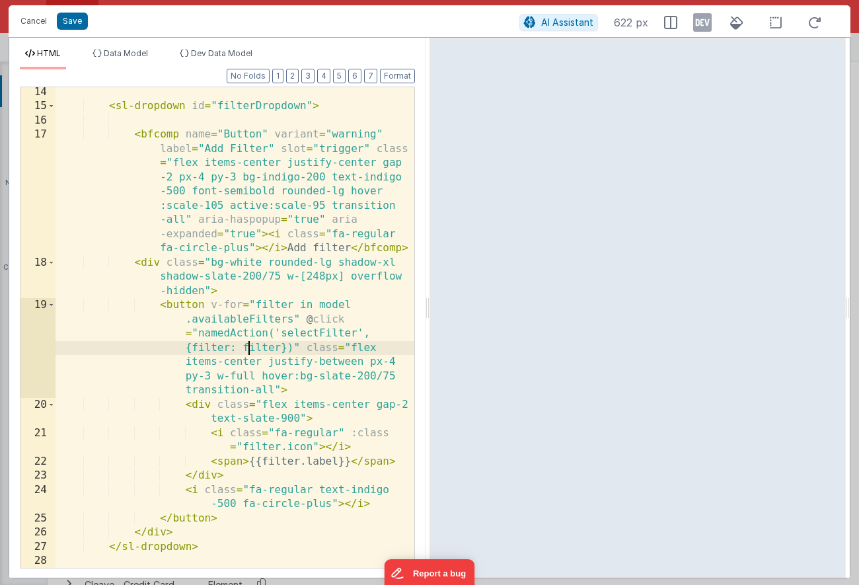
click at [249, 343] on div "< sl-dropdown id = "filterDropdown" > < bfcomp name = "Button" variant = "warni…" at bounding box center [235, 375] width 359 height 580
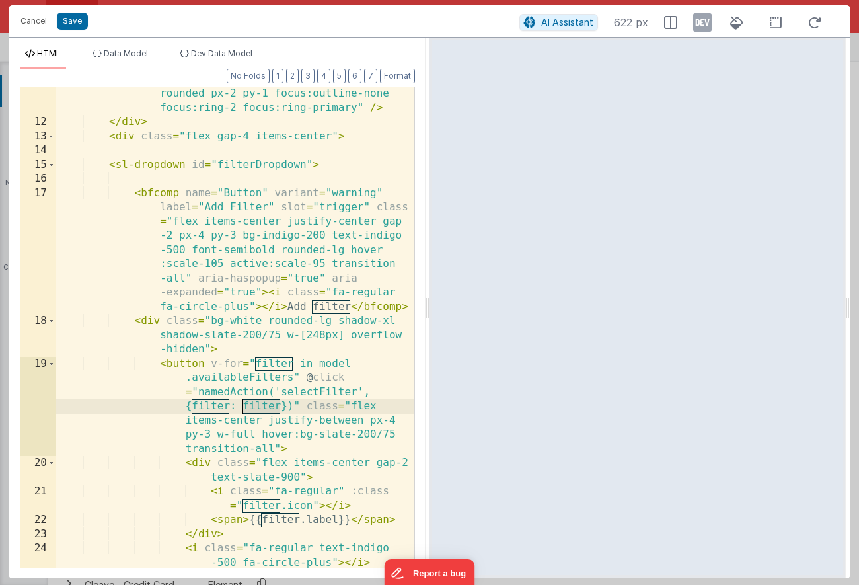
scroll to position [356, 0]
click at [107, 51] on span "Data Model" at bounding box center [126, 53] width 44 height 10
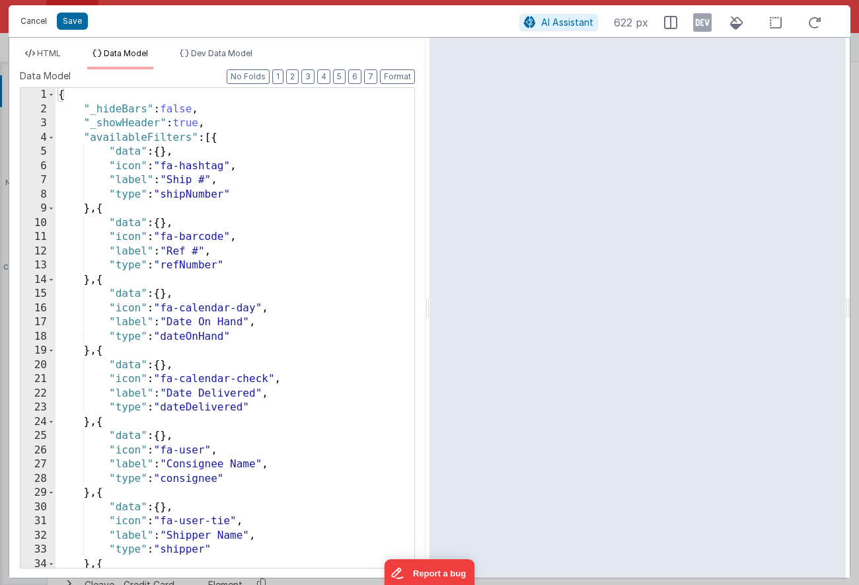
click at [40, 21] on button "Cancel" at bounding box center [34, 21] width 40 height 19
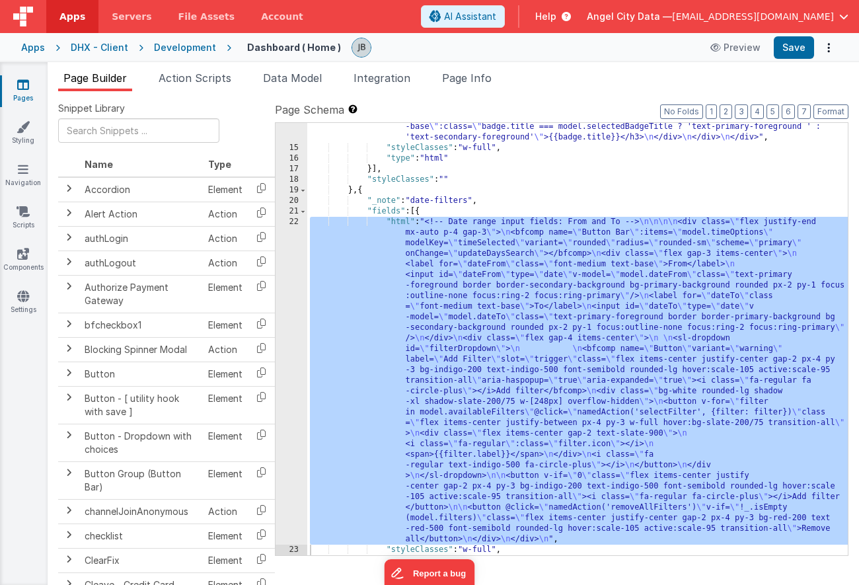
click at [472, 91] on div "Snippet Library Name Type Accordion Element Alert Action Action authLogin Actio…" at bounding box center [454, 348] width 812 height 515
click at [472, 83] on span "Page Info" at bounding box center [467, 77] width 50 height 13
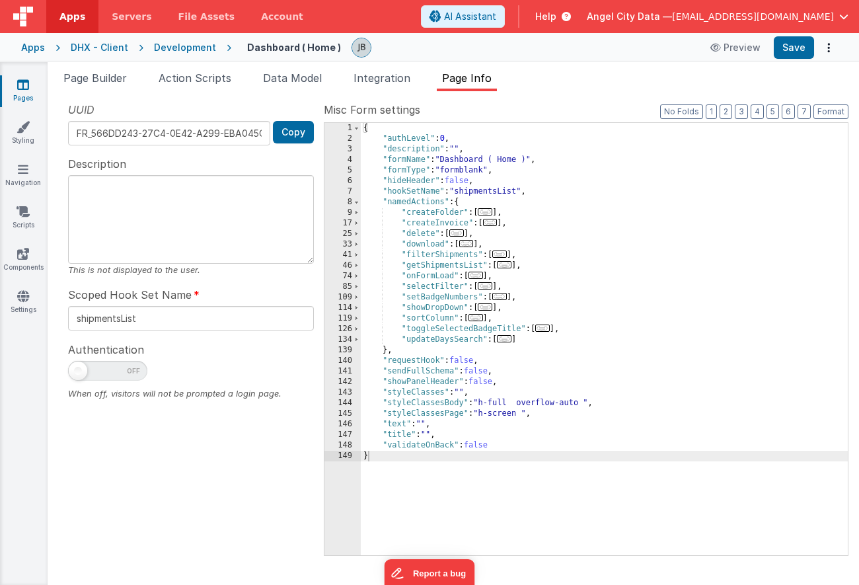
click at [671, 171] on div "{ "authLevel" : 0 , "description" : "" , "formName" : "Dashboard ( Home )" , "f…" at bounding box center [604, 350] width 487 height 454
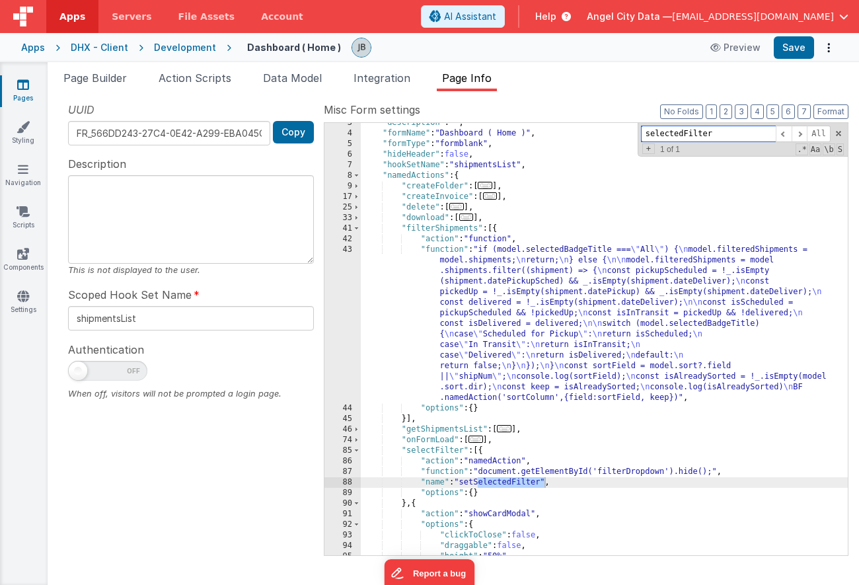
scroll to position [0, 0]
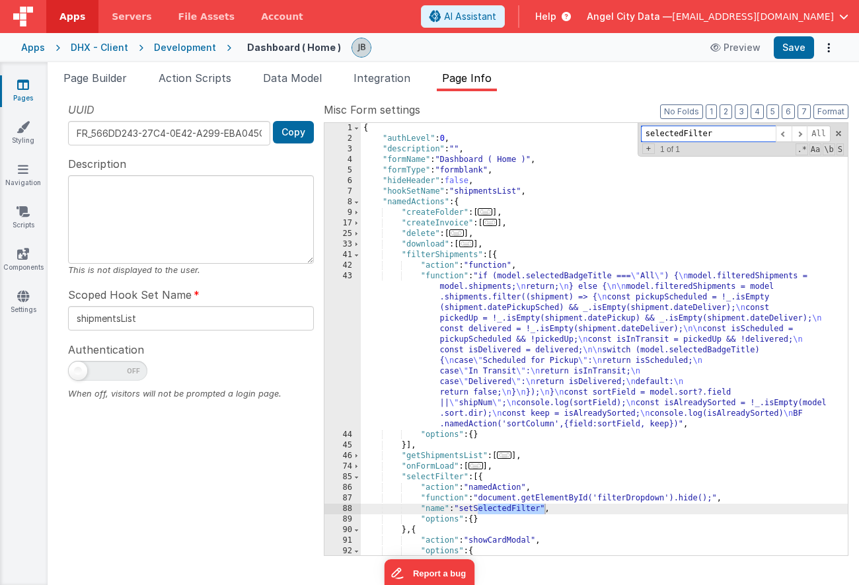
click at [685, 135] on input "selectedFilter" at bounding box center [708, 134] width 135 height 17
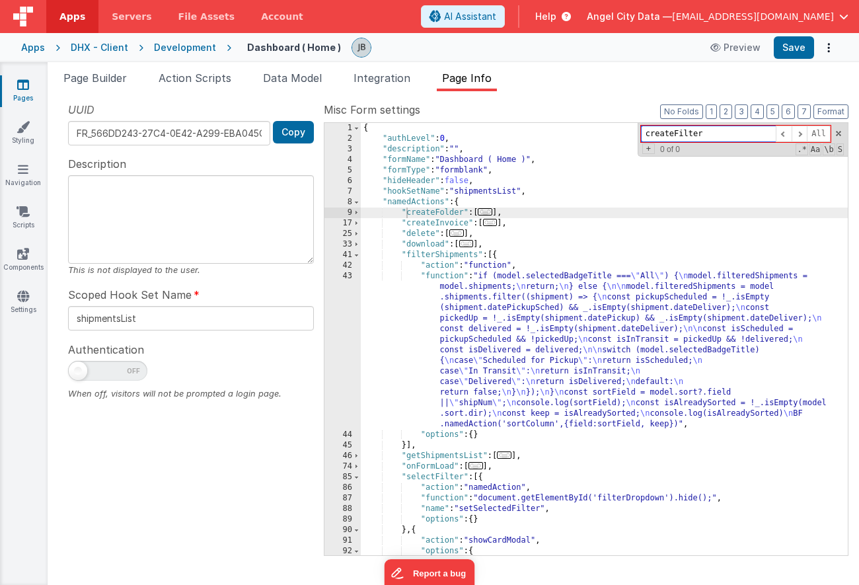
type input "createFilter"
click at [171, 48] on div "Development" at bounding box center [185, 47] width 62 height 13
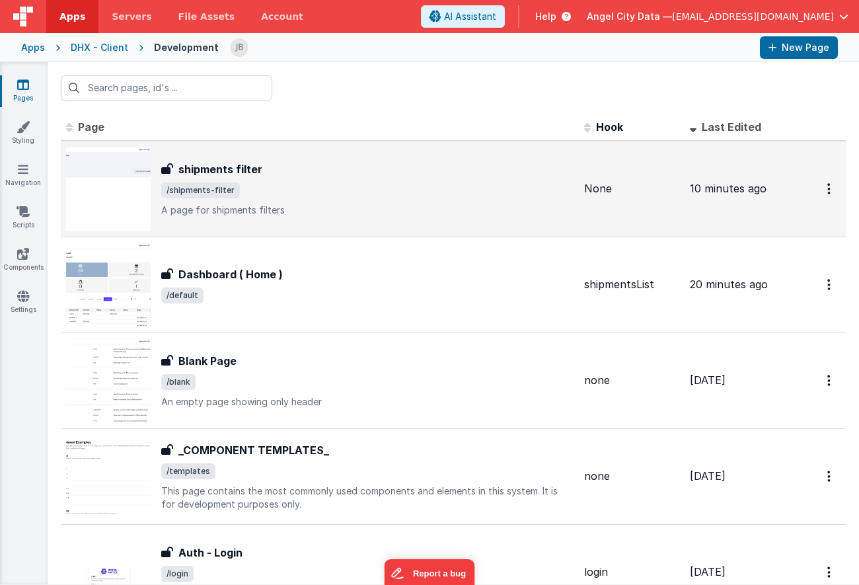
click at [228, 175] on h3 "shipments filter" at bounding box center [221, 169] width 84 height 16
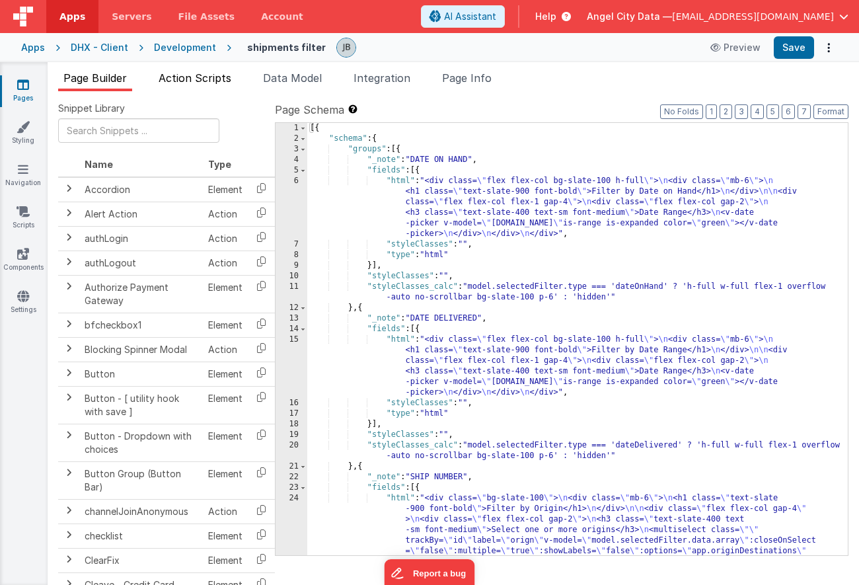
click at [219, 78] on span "Action Scripts" at bounding box center [195, 77] width 73 height 13
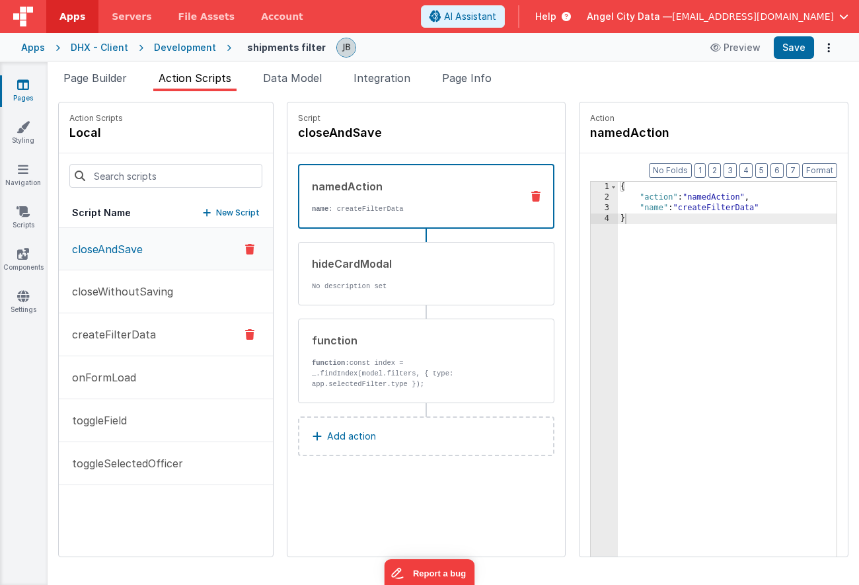
click at [124, 331] on p "createFilterData" at bounding box center [110, 335] width 92 height 16
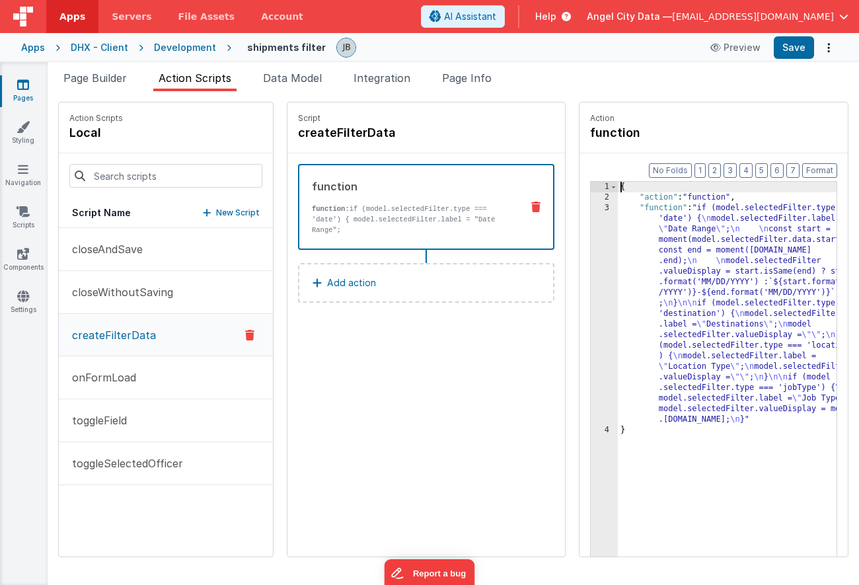
click at [591, 251] on div "3" at bounding box center [604, 314] width 27 height 222
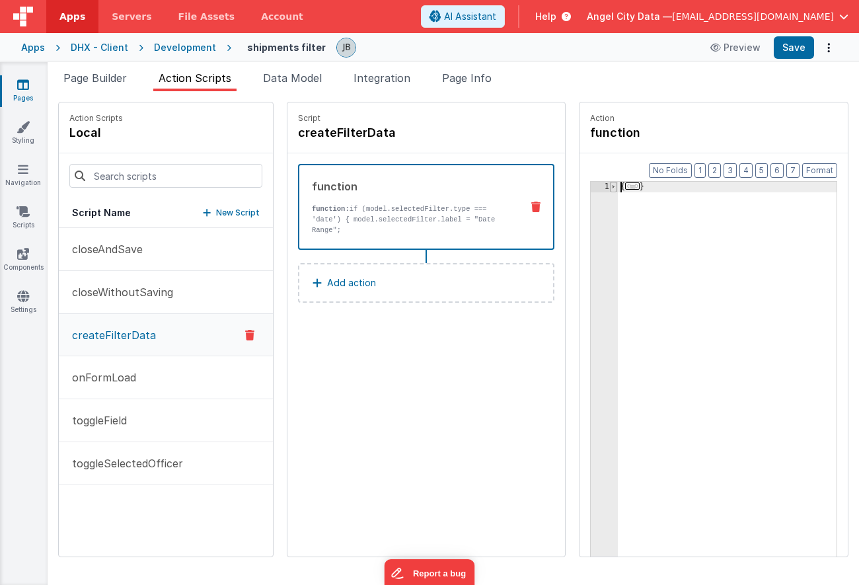
click at [610, 186] on span at bounding box center [613, 187] width 7 height 11
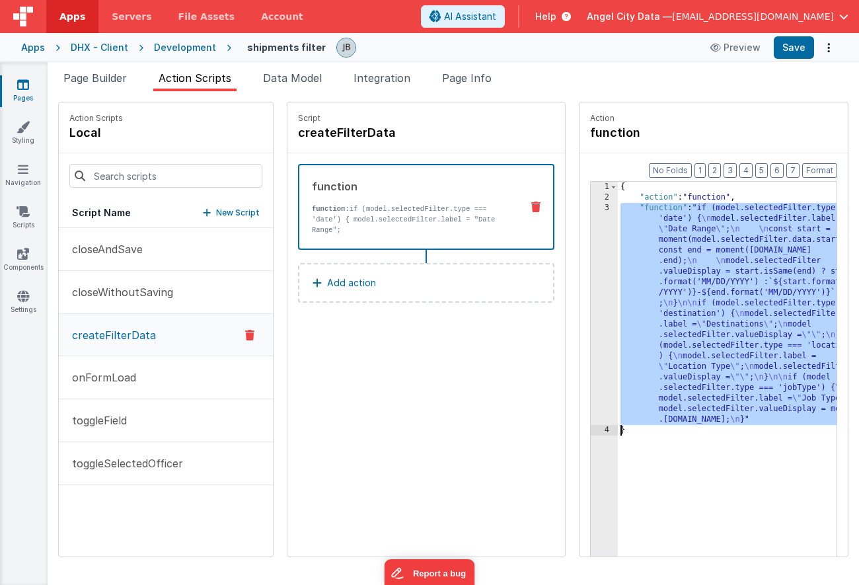
click at [591, 218] on div "3" at bounding box center [604, 314] width 27 height 222
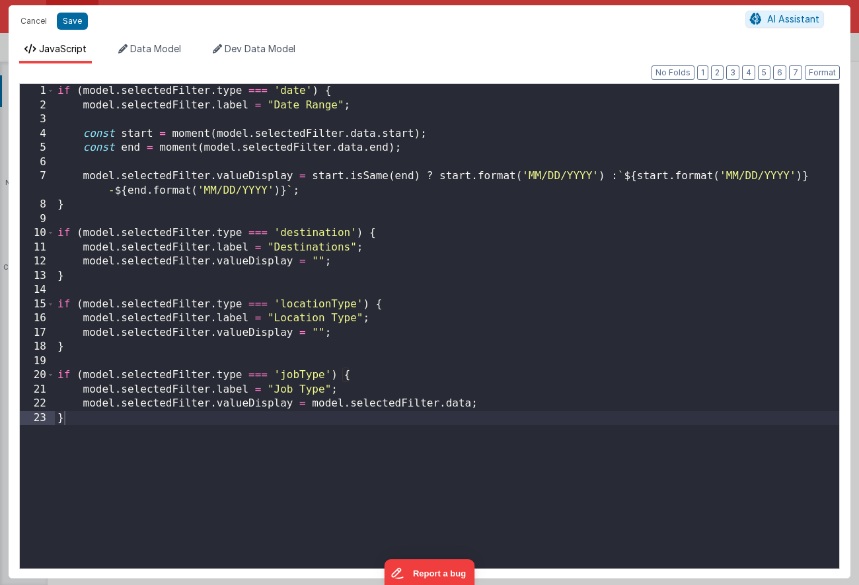
click at [568, 218] on div "Cancel Save AI Assistant JavaScript Data Model Dev Data Model Format 7 6 5 4 3 …" at bounding box center [429, 292] width 859 height 585
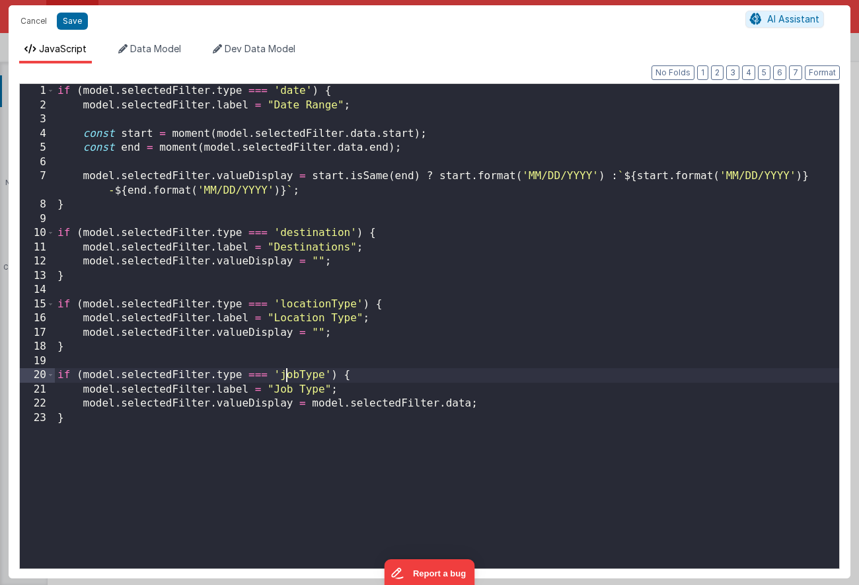
click at [288, 378] on div "if ( model . selectedFilter . type === 'date' ) { model . selectedFilter . labe…" at bounding box center [447, 340] width 785 height 513
click at [308, 387] on div "if ( model . selectedFilter . type === 'date' ) { model . selectedFilter . labe…" at bounding box center [447, 340] width 785 height 513
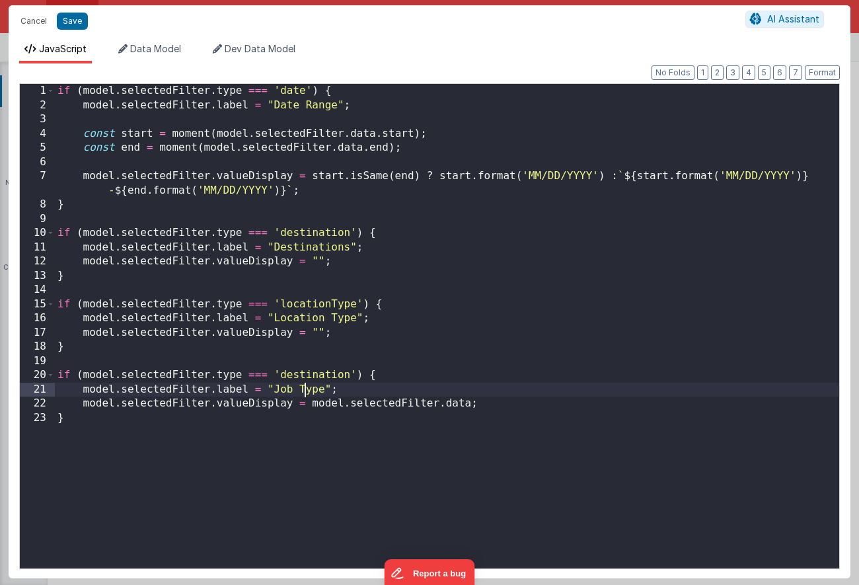
click at [308, 387] on div "if ( model . selectedFilter . type === 'date' ) { model . selectedFilter . labe…" at bounding box center [447, 340] width 785 height 513
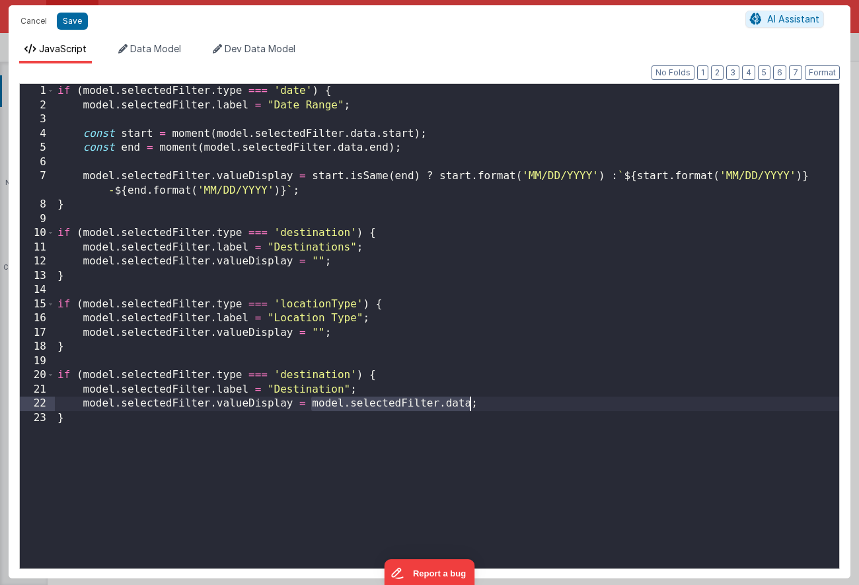
drag, startPoint x: 312, startPoint y: 407, endPoint x: 471, endPoint y: 405, distance: 158.7
click at [471, 405] on div "if ( model . selectedFilter . type === 'date' ) { model . selectedFilter . labe…" at bounding box center [447, 340] width 785 height 513
click at [83, 24] on button "Save" at bounding box center [72, 21] width 31 height 17
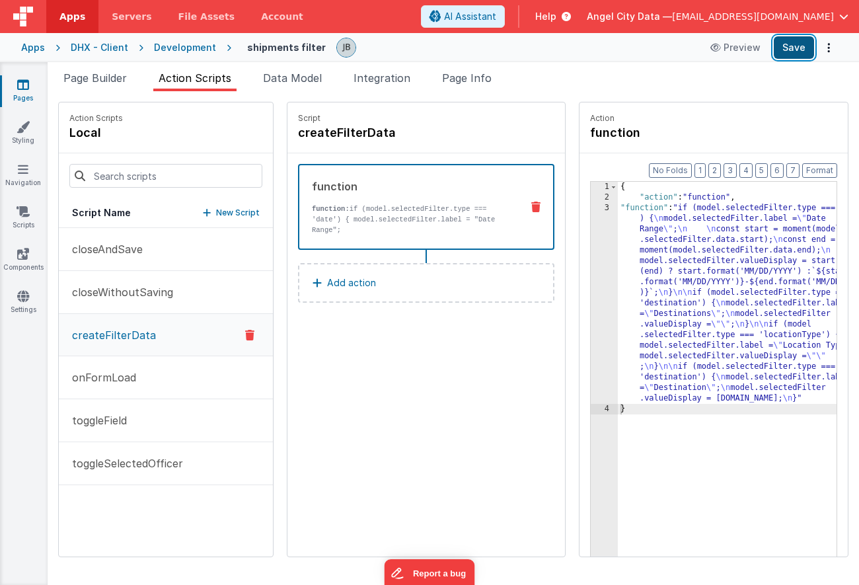
click at [799, 52] on button "Save" at bounding box center [794, 47] width 40 height 22
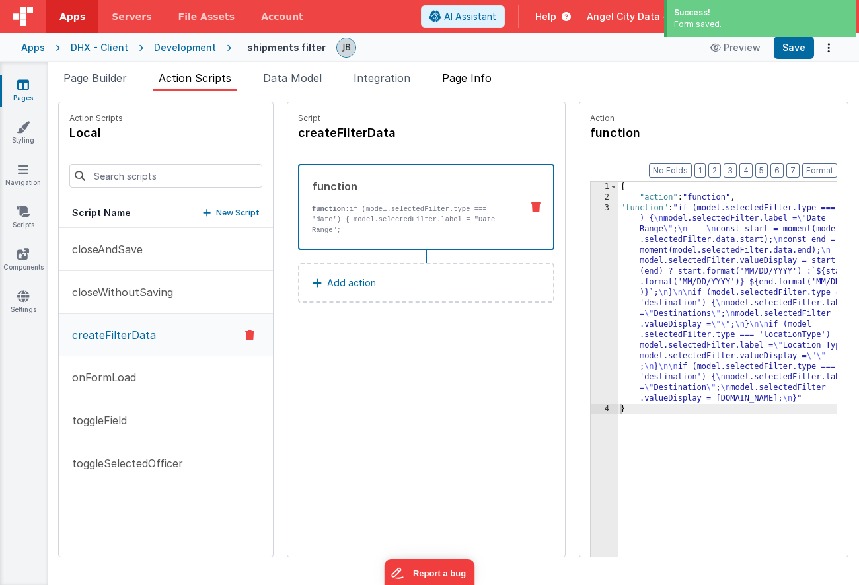
click at [471, 79] on span "Page Info" at bounding box center [467, 77] width 50 height 13
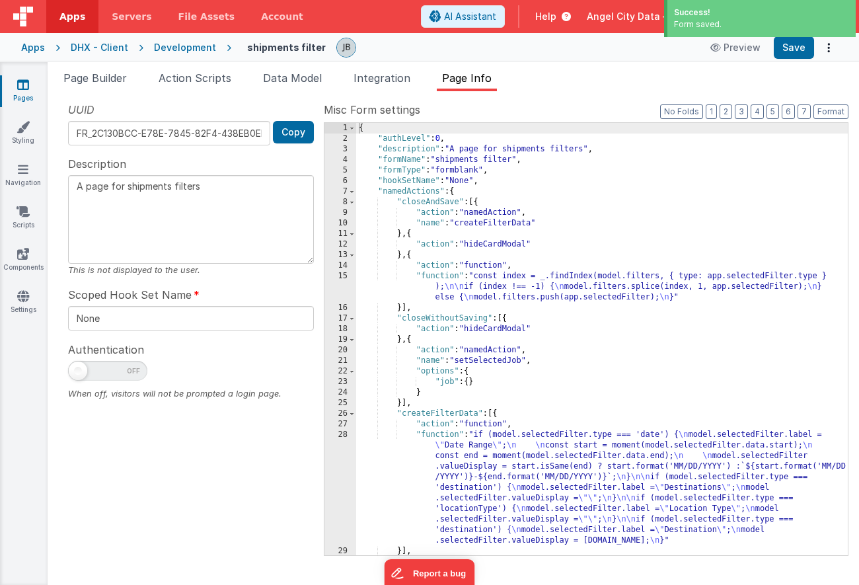
click at [598, 220] on div "{ "authLevel" : 0 , "description" : "A page for shipments filters" , "formName"…" at bounding box center [602, 350] width 492 height 454
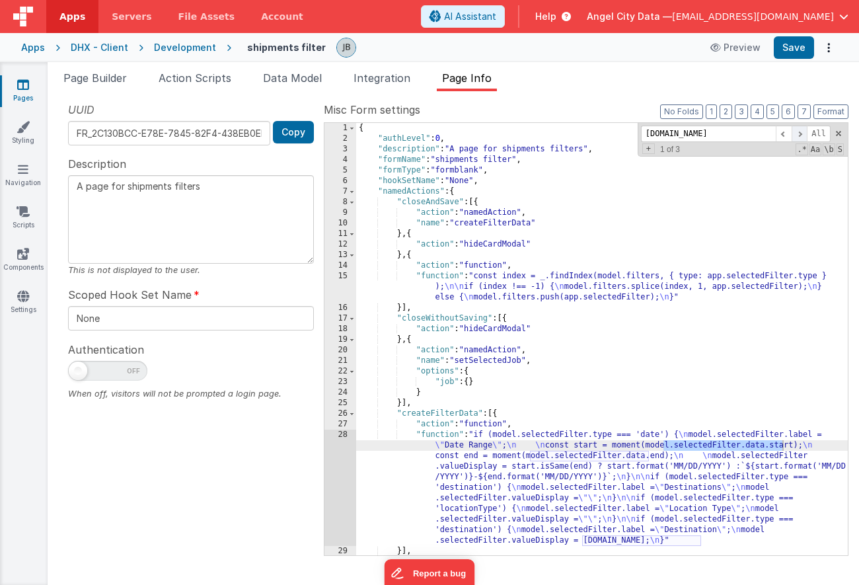
type input "[DOMAIN_NAME]"
click at [799, 131] on span at bounding box center [800, 134] width 16 height 17
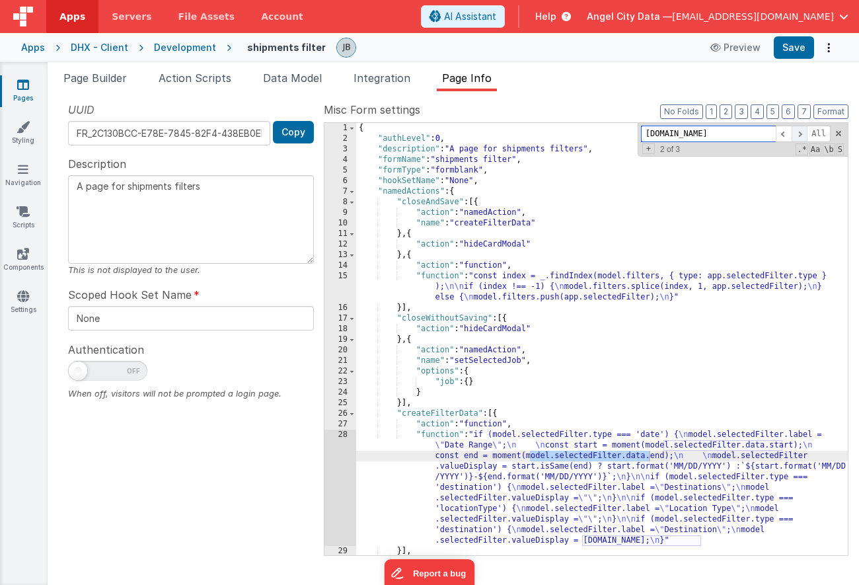
click at [799, 131] on span at bounding box center [800, 134] width 16 height 17
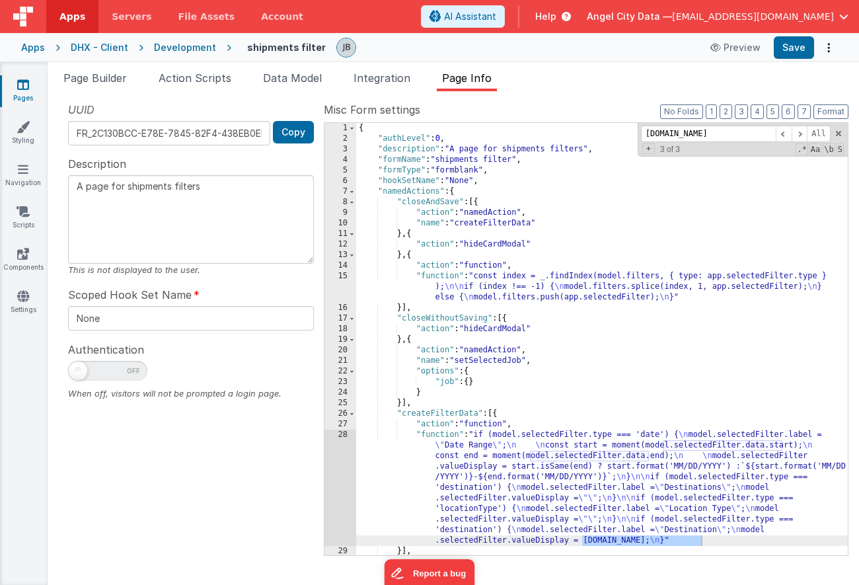
click at [40, 46] on div "Apps" at bounding box center [33, 47] width 24 height 13
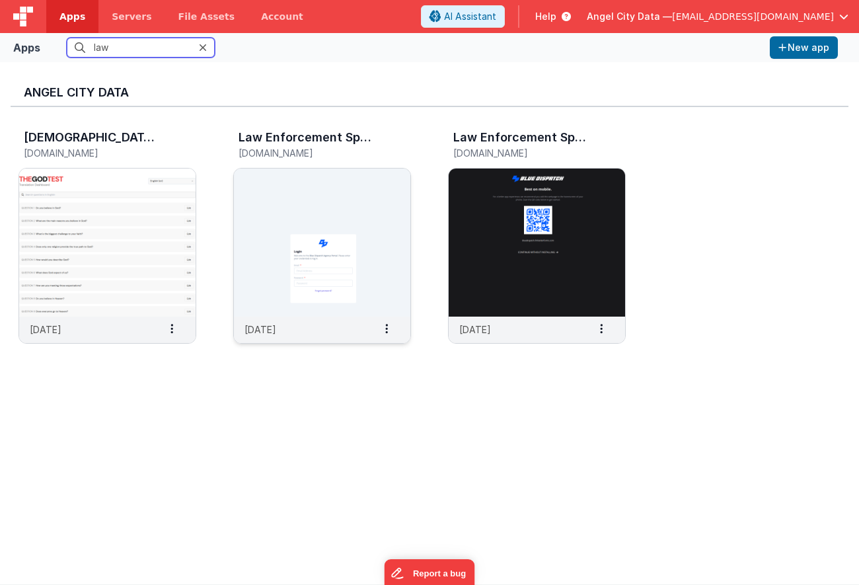
type input "law"
click at [280, 184] on img at bounding box center [322, 243] width 177 height 148
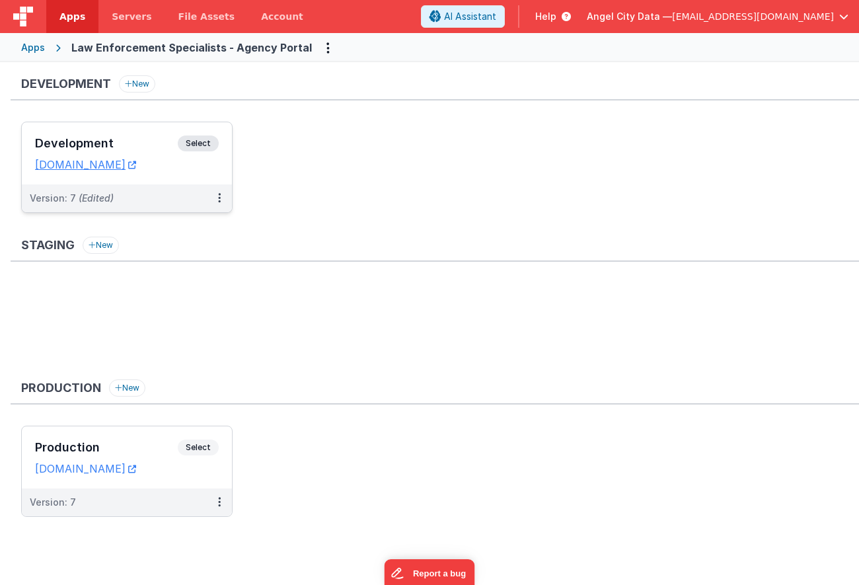
click at [162, 140] on h3 "Development" at bounding box center [106, 143] width 143 height 13
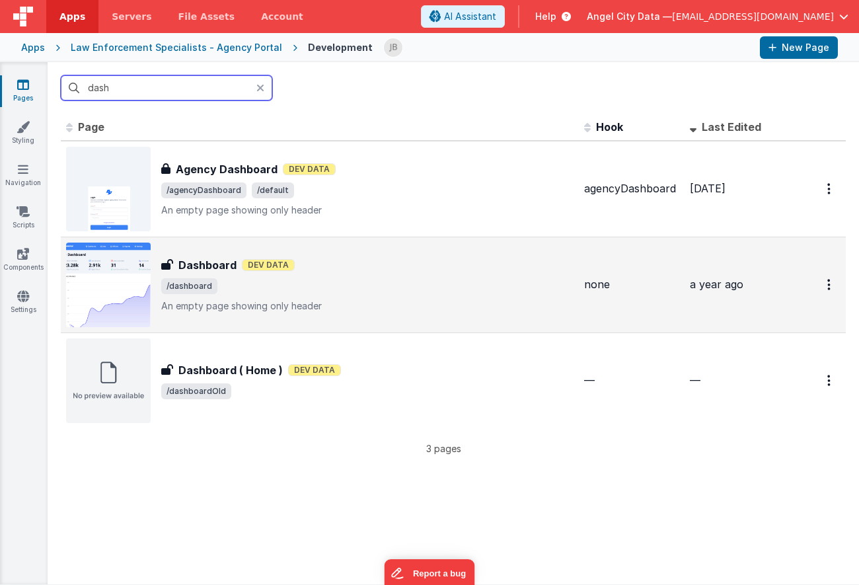
type input "dash"
click at [224, 243] on div "Dashboard Dashboard Dev Data /dashboard An empty page showing only header" at bounding box center [320, 285] width 508 height 85
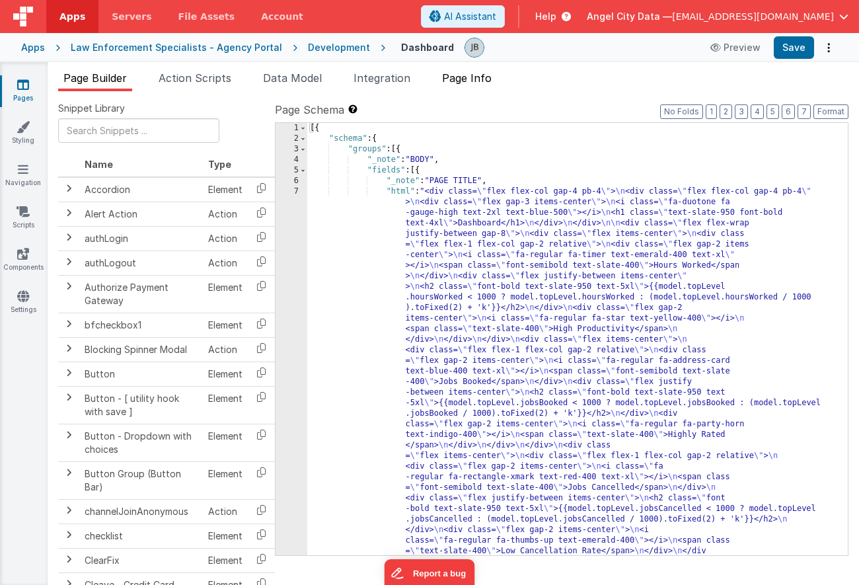
click at [487, 79] on span "Page Info" at bounding box center [467, 77] width 50 height 13
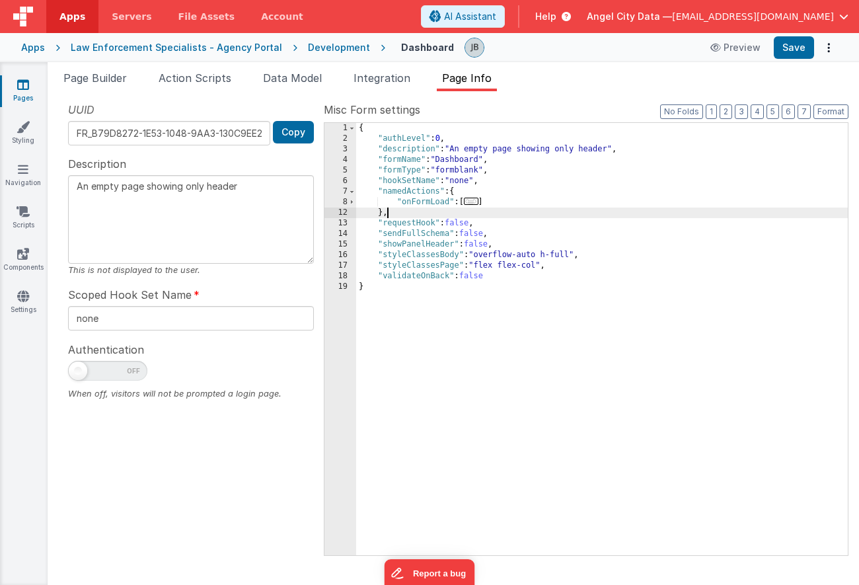
click at [467, 208] on div "{ "authLevel" : 0 , "description" : "An empty page showing only header" , "form…" at bounding box center [602, 350] width 492 height 454
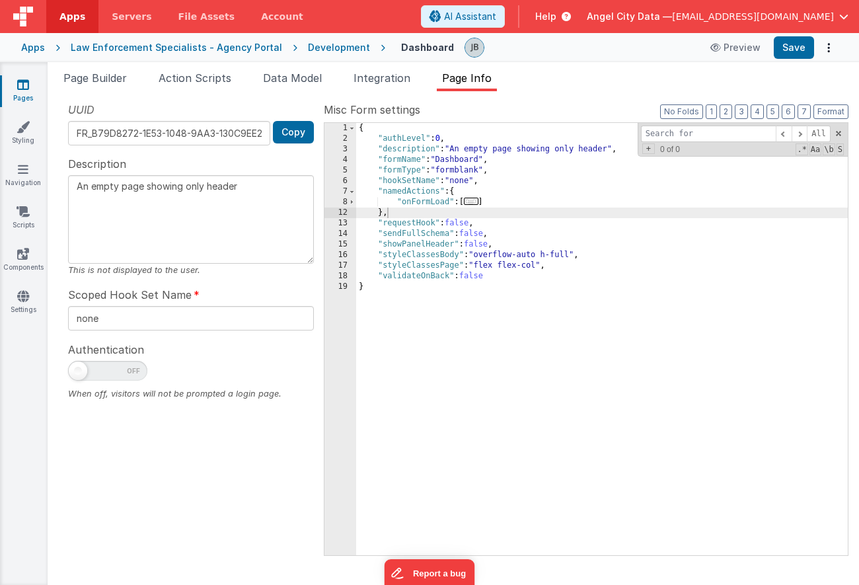
type input "[DOMAIN_NAME]"
click at [286, 89] on li "Data Model" at bounding box center [292, 80] width 69 height 21
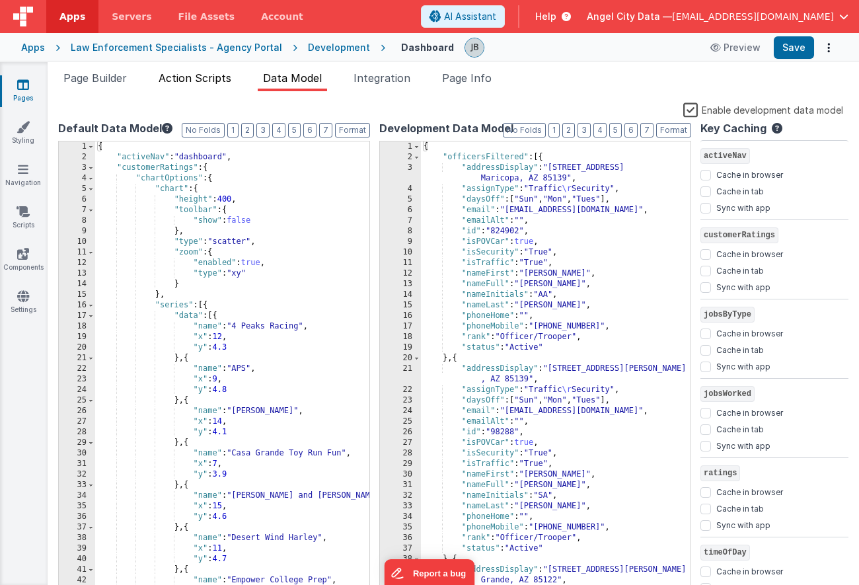
click at [210, 83] on span "Action Scripts" at bounding box center [195, 77] width 73 height 13
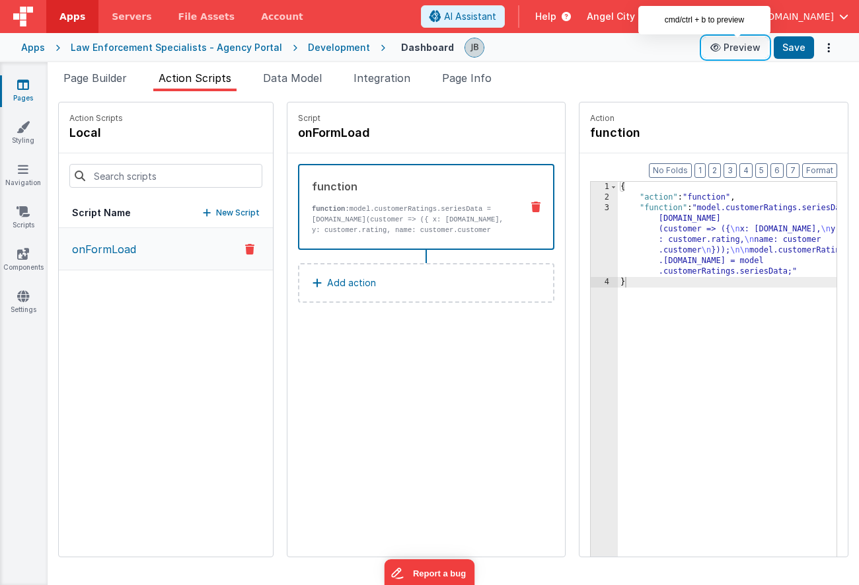
click at [724, 49] on icon at bounding box center [717, 47] width 13 height 9
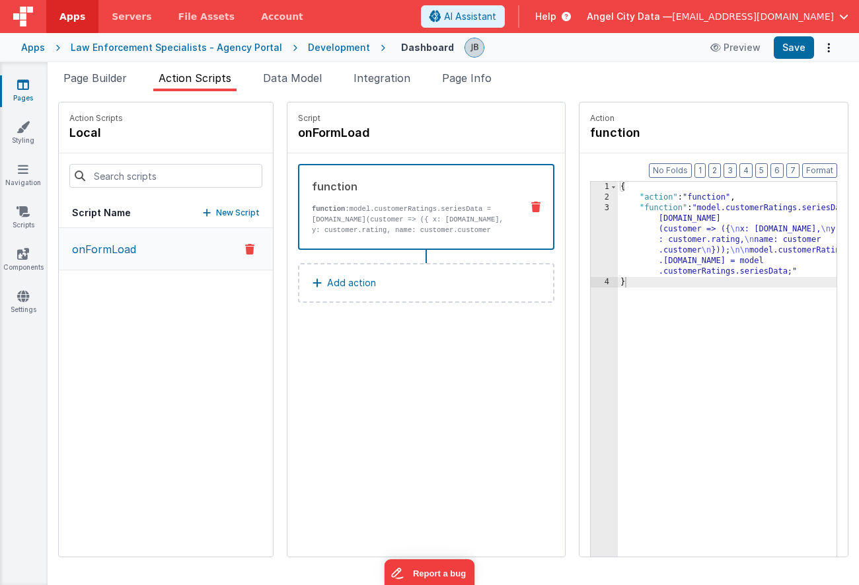
click at [331, 46] on div "Development" at bounding box center [339, 47] width 62 height 13
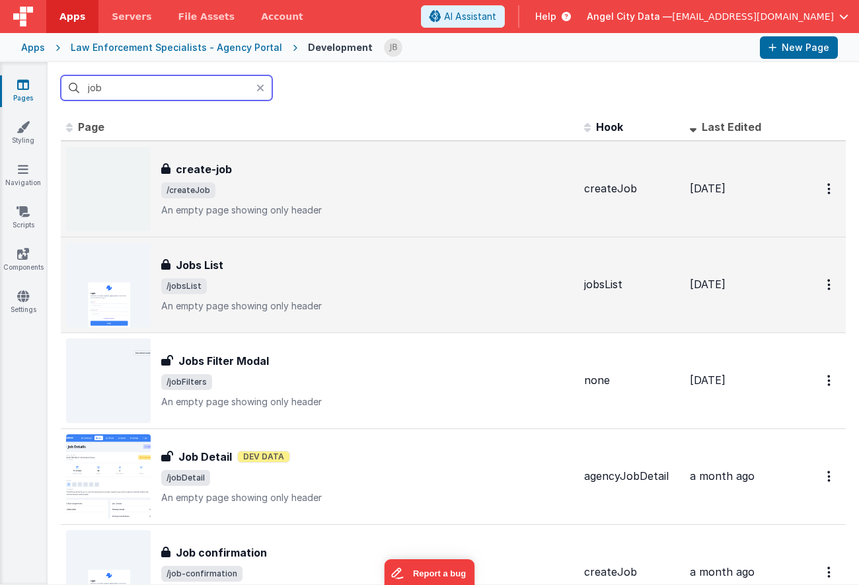
type input "job"
click at [205, 259] on h3 "Jobs List" at bounding box center [200, 265] width 48 height 16
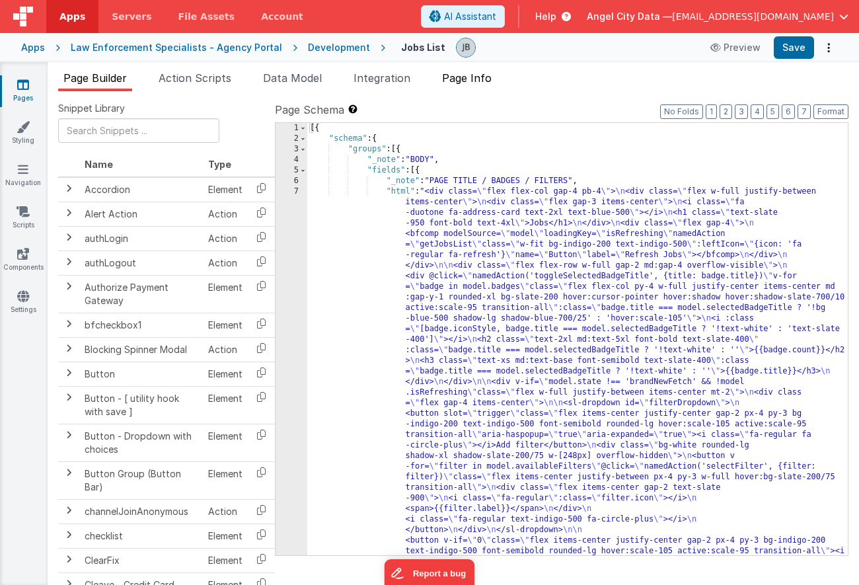
click at [470, 75] on span "Page Info" at bounding box center [467, 77] width 50 height 13
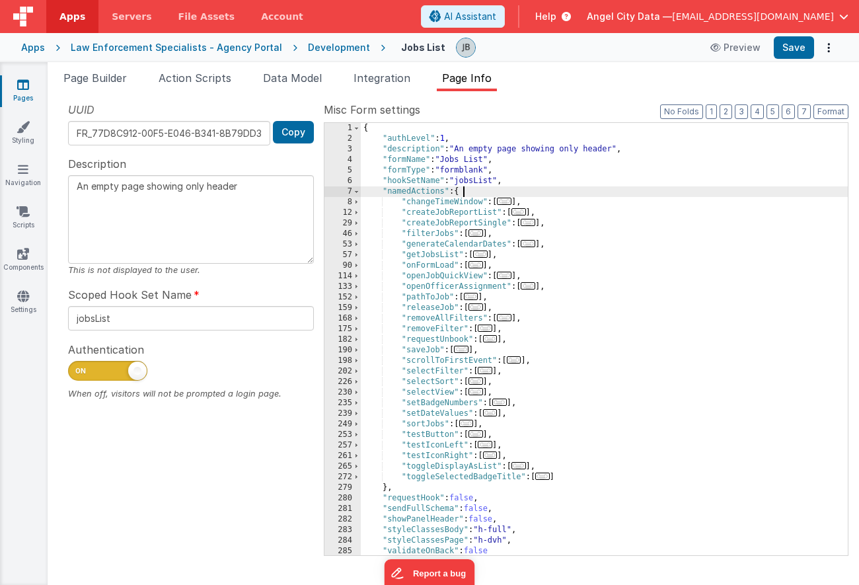
click at [500, 188] on div "{ "authLevel" : 1 , "description" : "An empty page showing only header" , "form…" at bounding box center [604, 350] width 487 height 454
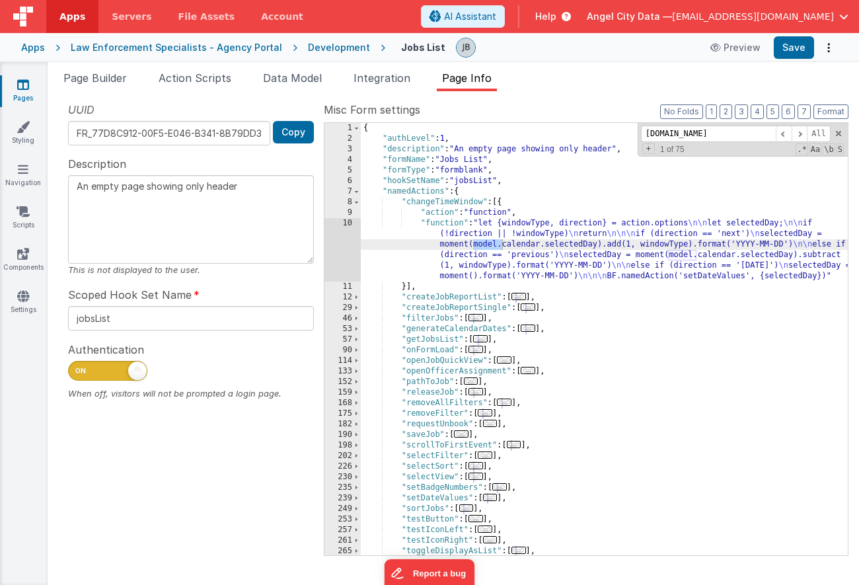
scroll to position [450, 0]
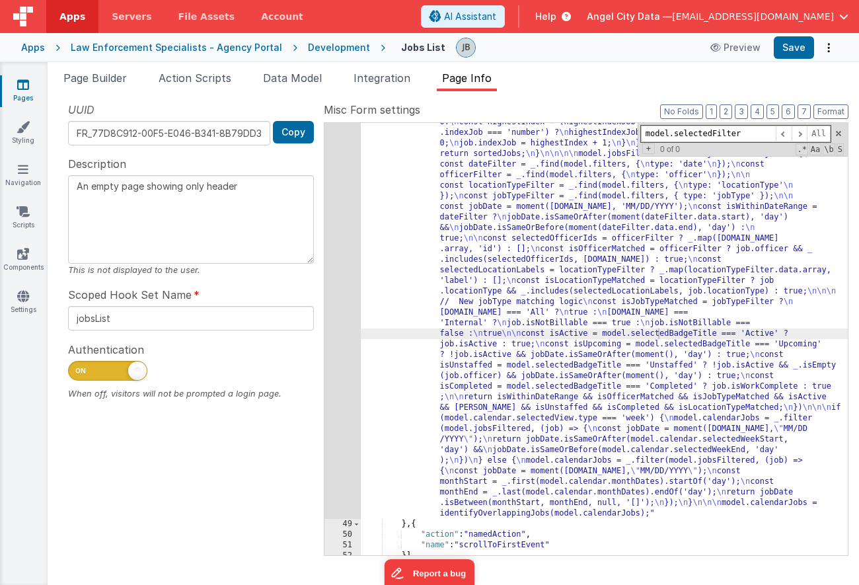
type input "model.selectedFilte"
click at [305, 71] on li "Data Model" at bounding box center [292, 80] width 69 height 21
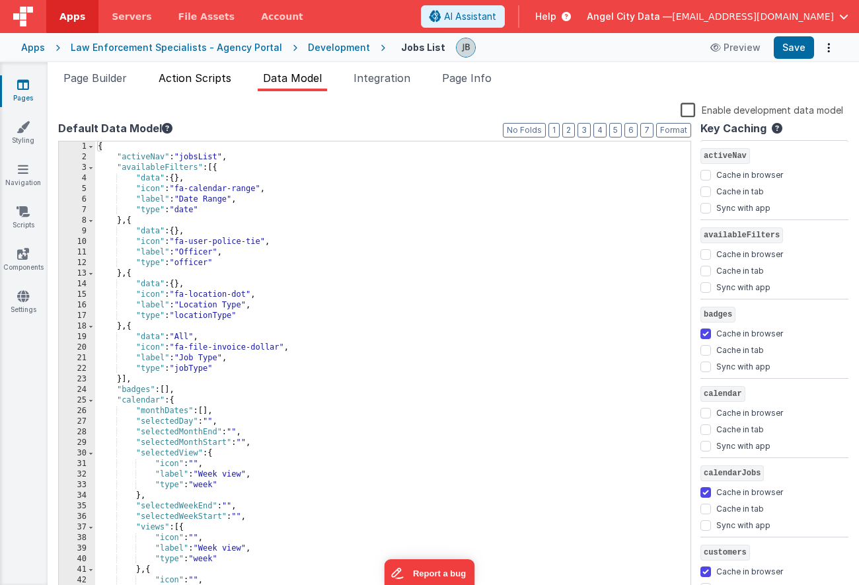
click at [216, 77] on span "Action Scripts" at bounding box center [195, 77] width 73 height 13
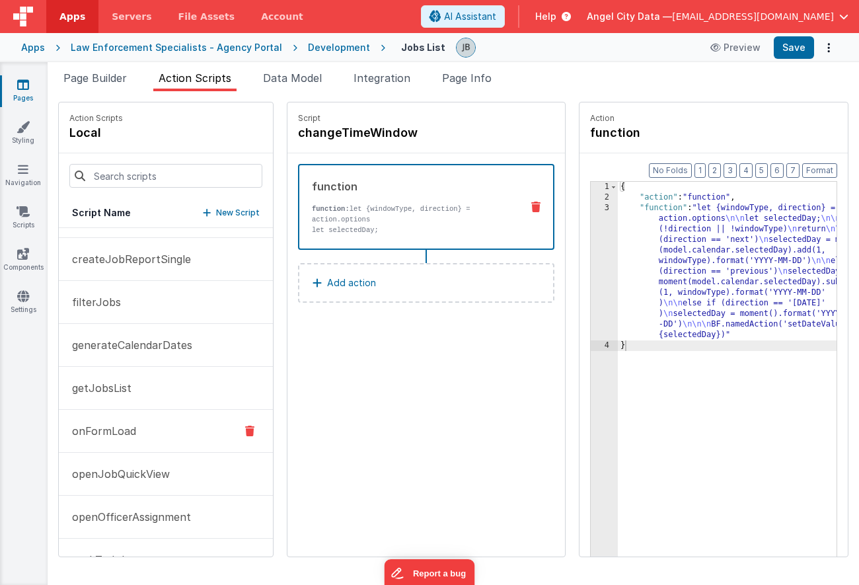
click at [159, 425] on button "onFormLoad" at bounding box center [166, 431] width 214 height 43
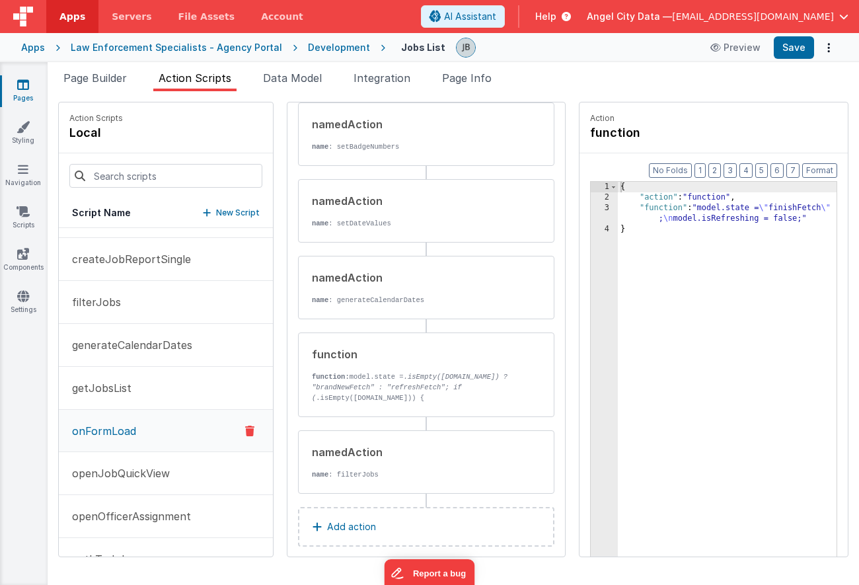
scroll to position [164, 0]
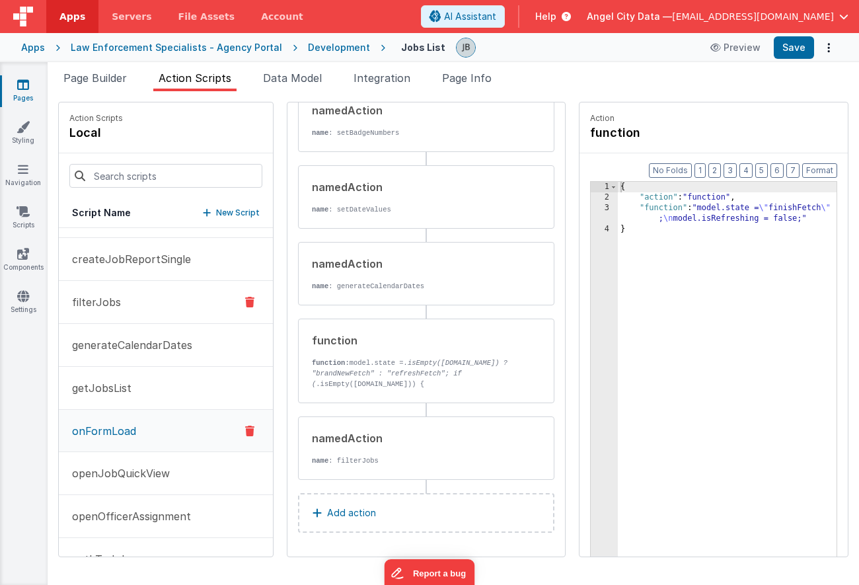
click at [119, 306] on button "filterJobs" at bounding box center [166, 302] width 214 height 43
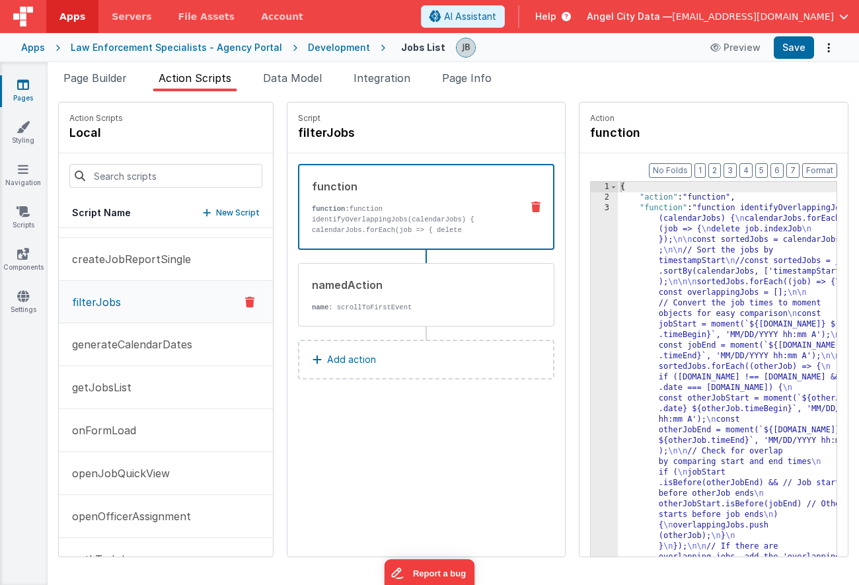
scroll to position [0, 0]
click at [287, 73] on span "Data Model" at bounding box center [292, 77] width 59 height 13
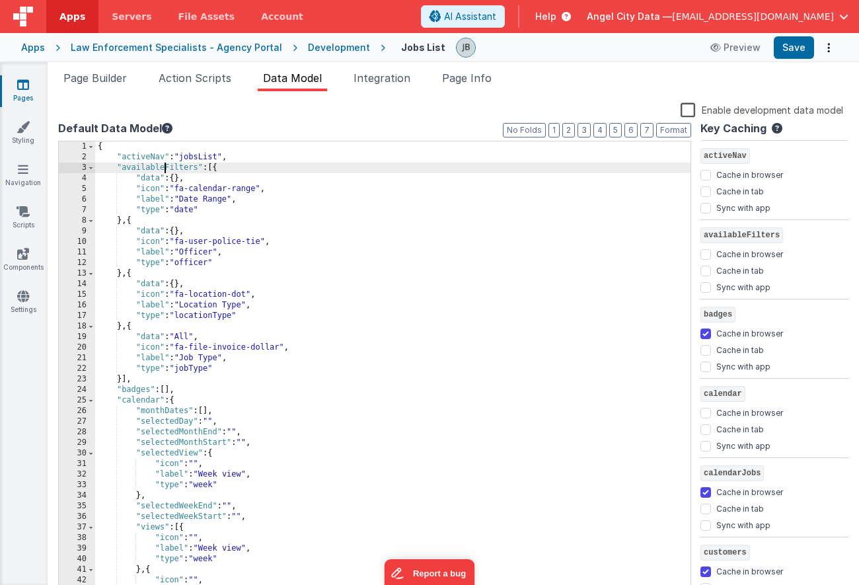
click at [164, 167] on div "{ "activeNav" : "jobsList" , "availableFilters" : [{ "data" : { } , "icon" : "f…" at bounding box center [393, 379] width 596 height 476
click at [464, 78] on span "Page Info" at bounding box center [467, 77] width 50 height 13
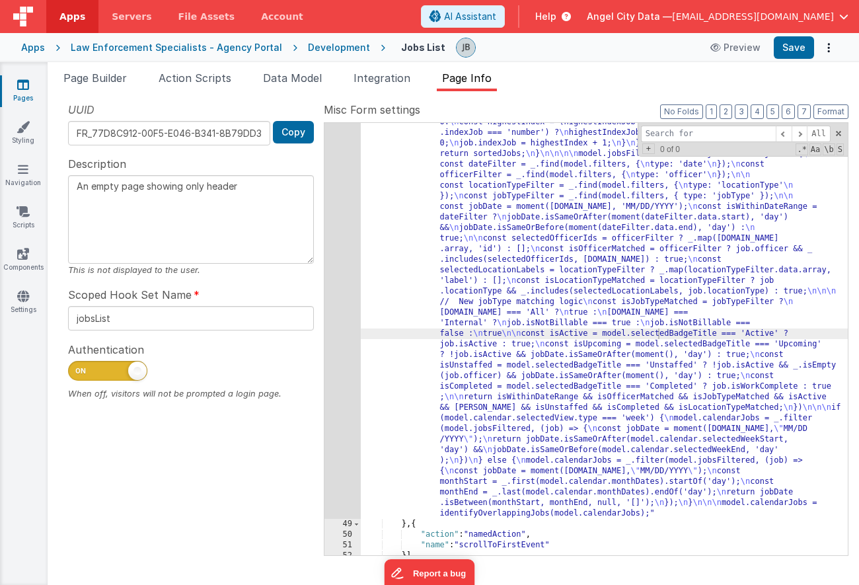
click at [510, 176] on div ""function" : "function identifyOverlappingJobs(calendarJobs) { \n calendarJobs.…" at bounding box center [604, 423] width 487 height 1078
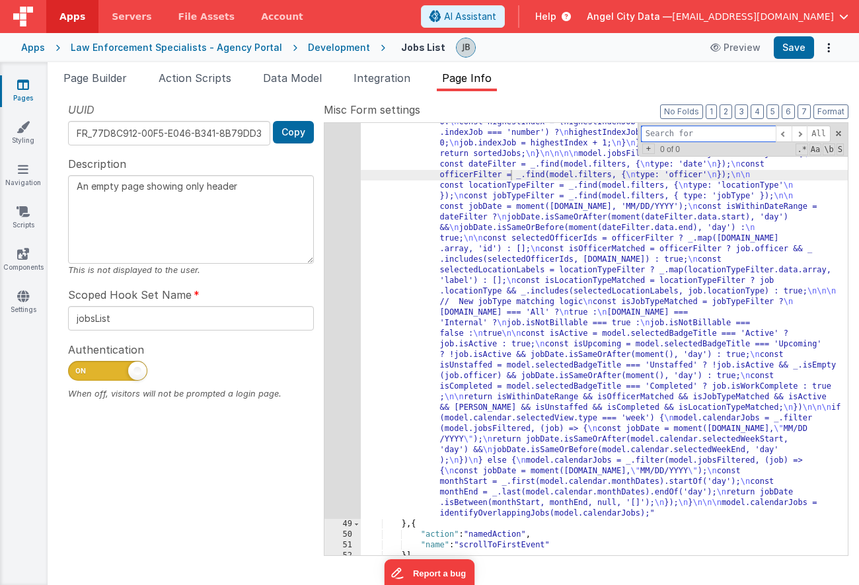
paste input "availableFilters"
type input "availableFilters"
click at [339, 41] on div "Development" at bounding box center [339, 47] width 62 height 13
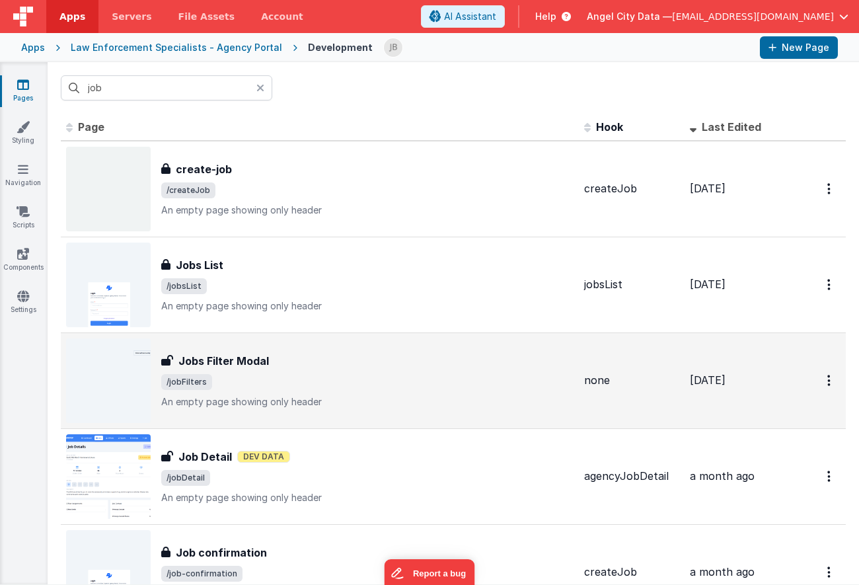
click at [235, 352] on div "Jobs Filter Modal Jobs Filter Modal /jobFilters An empty page showing only head…" at bounding box center [320, 381] width 508 height 85
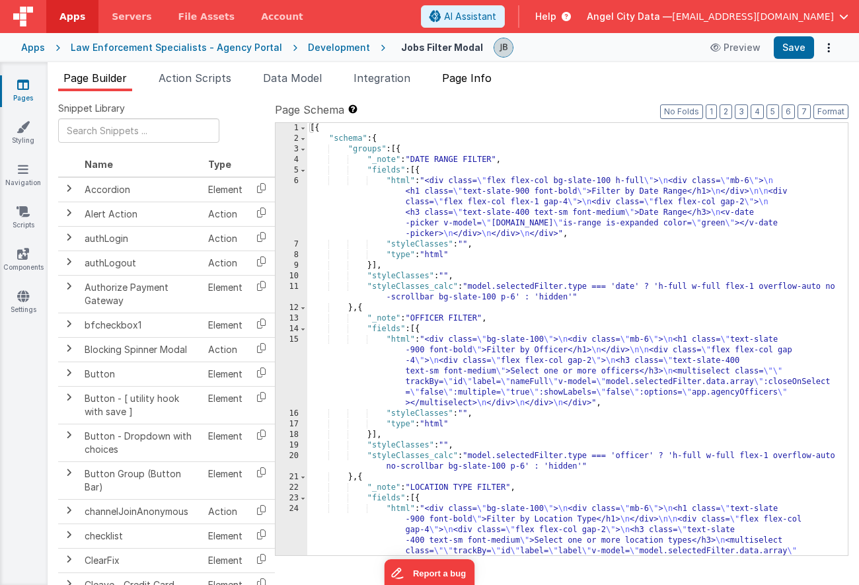
click at [466, 86] on li "Page Info" at bounding box center [467, 80] width 60 height 21
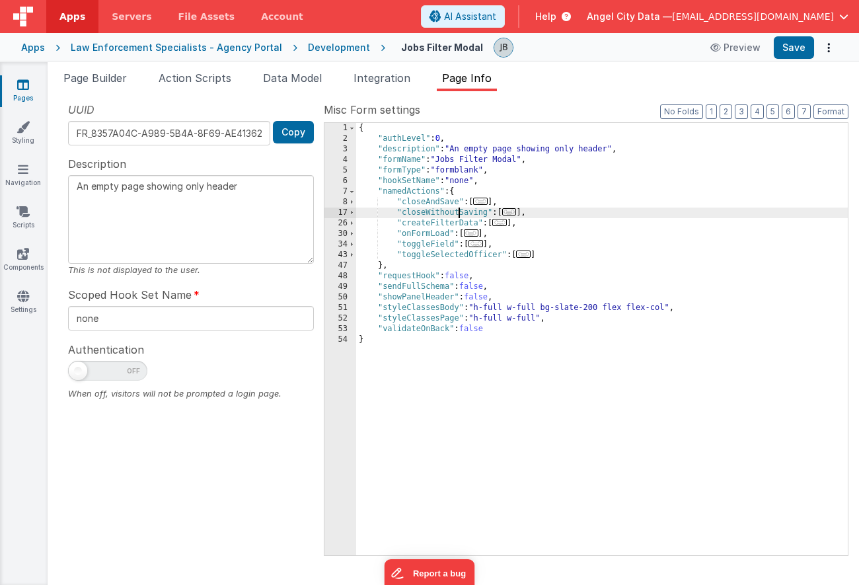
click at [460, 208] on div "{ "authLevel" : 0 , "description" : "An empty page showing only header" , "form…" at bounding box center [602, 350] width 492 height 454
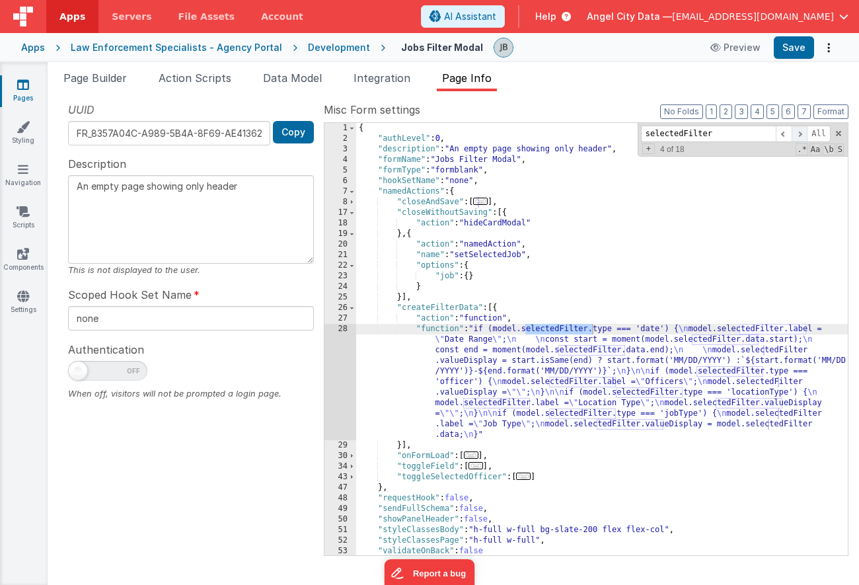
type input "selectedFilter"
click at [803, 131] on span at bounding box center [800, 134] width 16 height 17
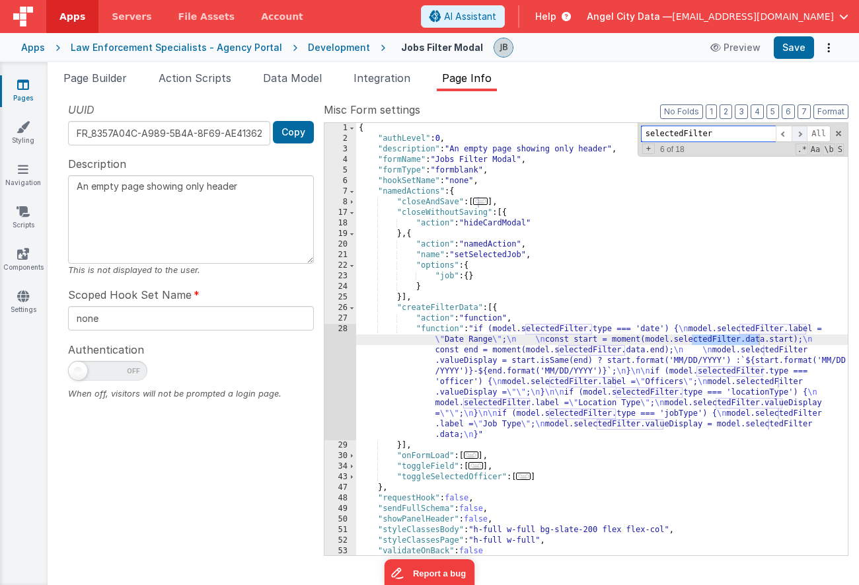
click at [803, 131] on span at bounding box center [800, 134] width 16 height 17
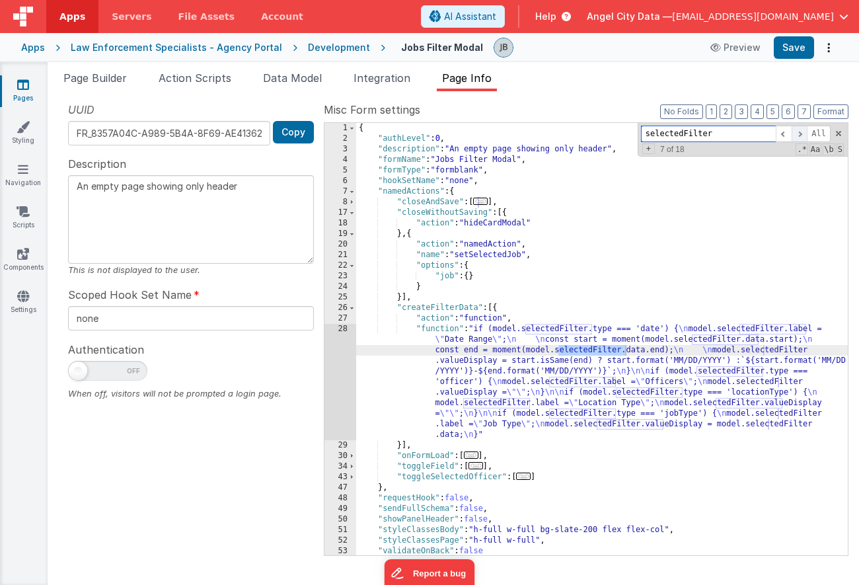
click at [803, 131] on span at bounding box center [800, 134] width 16 height 17
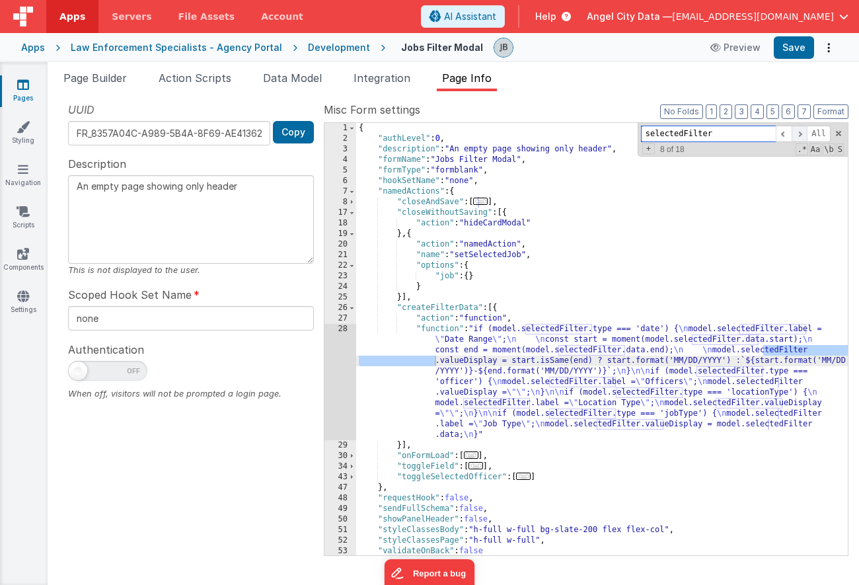
click at [803, 131] on span at bounding box center [800, 134] width 16 height 17
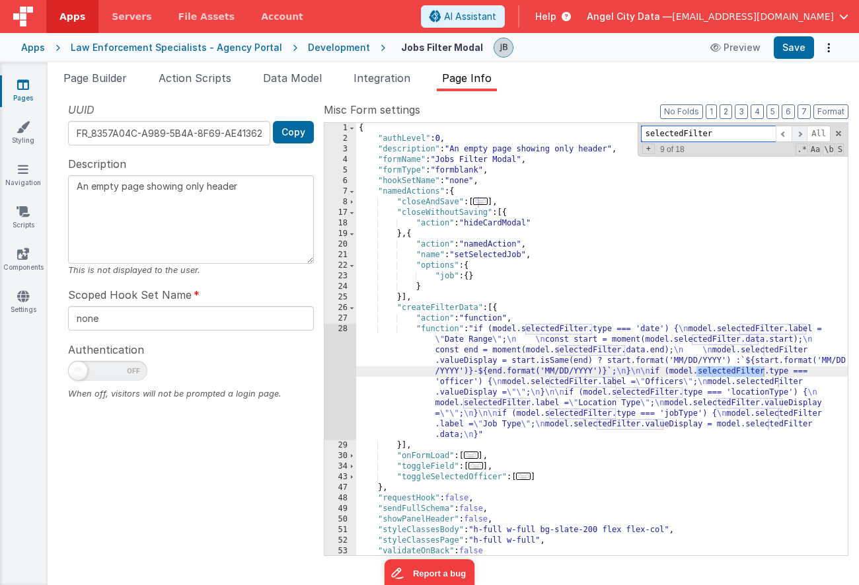
click at [803, 131] on span at bounding box center [800, 134] width 16 height 17
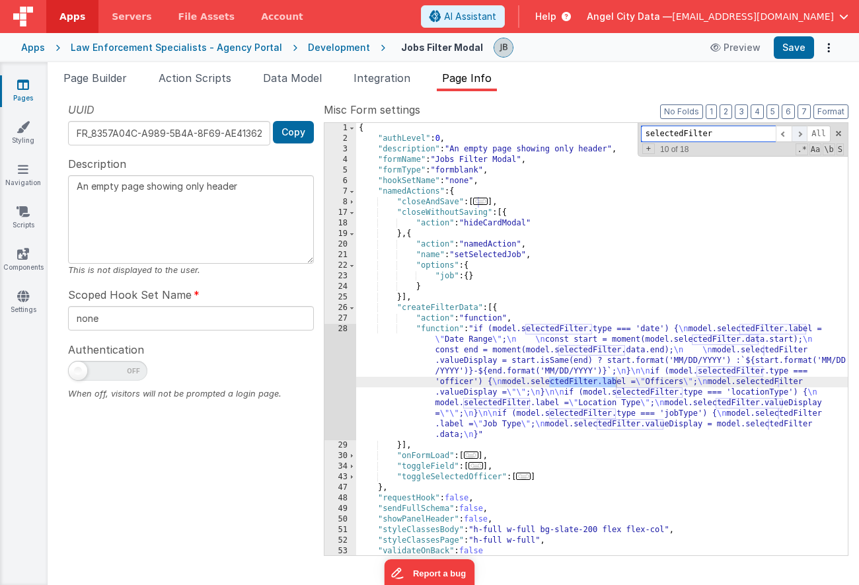
click at [803, 131] on span at bounding box center [800, 134] width 16 height 17
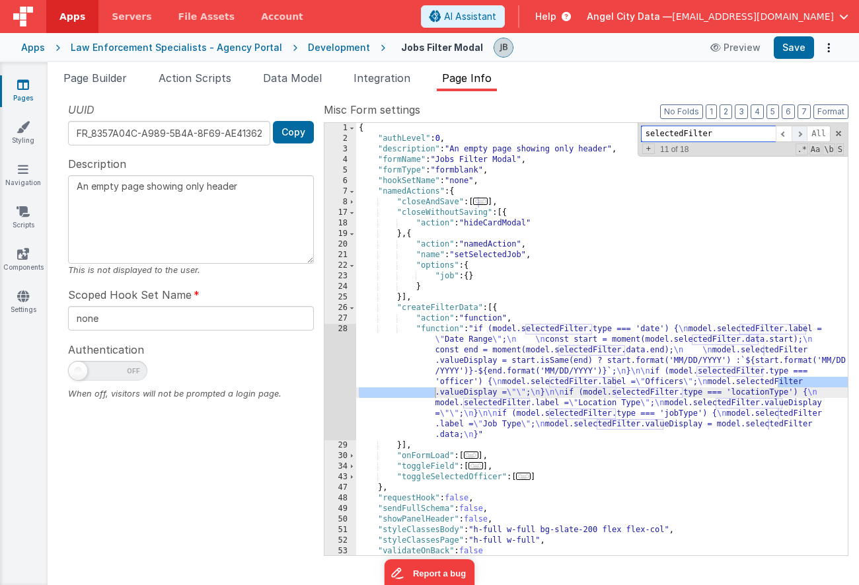
click at [803, 131] on span at bounding box center [800, 134] width 16 height 17
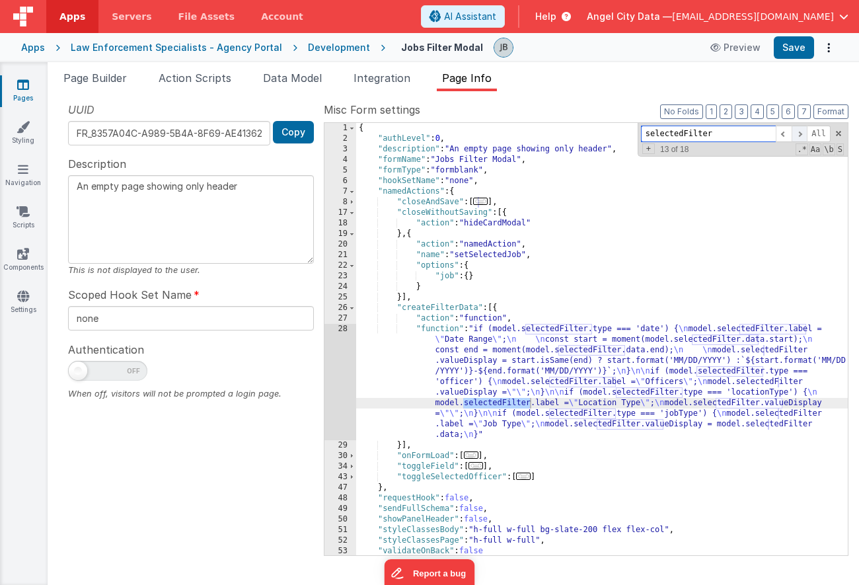
click at [803, 131] on span at bounding box center [800, 134] width 16 height 17
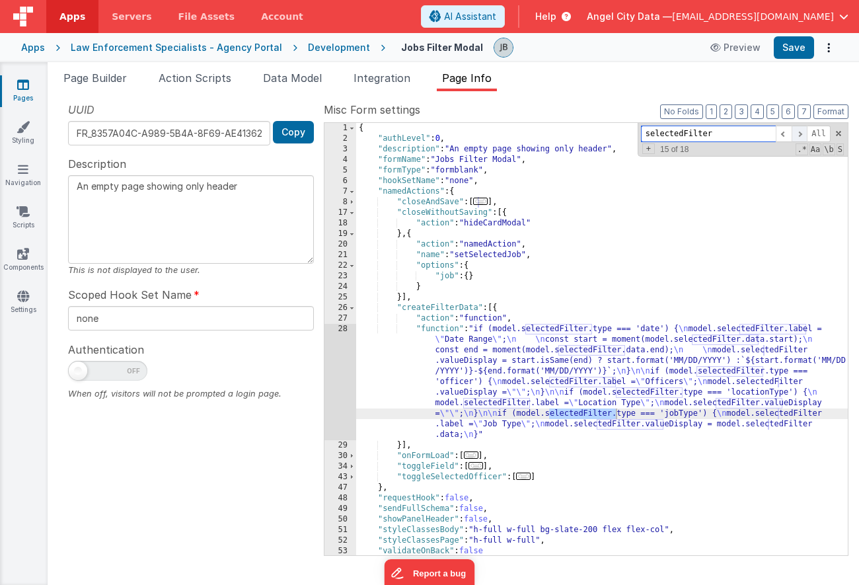
click at [803, 131] on span at bounding box center [800, 134] width 16 height 17
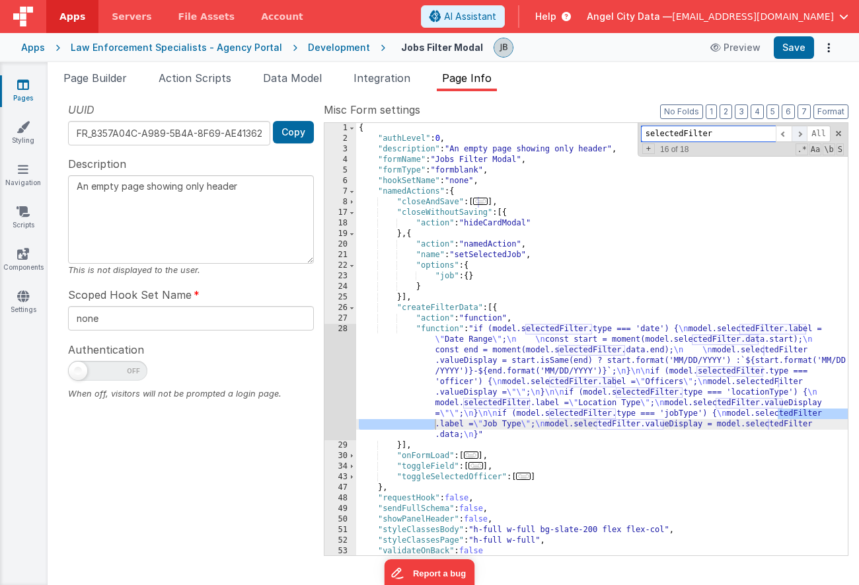
click at [803, 131] on span at bounding box center [800, 134] width 16 height 17
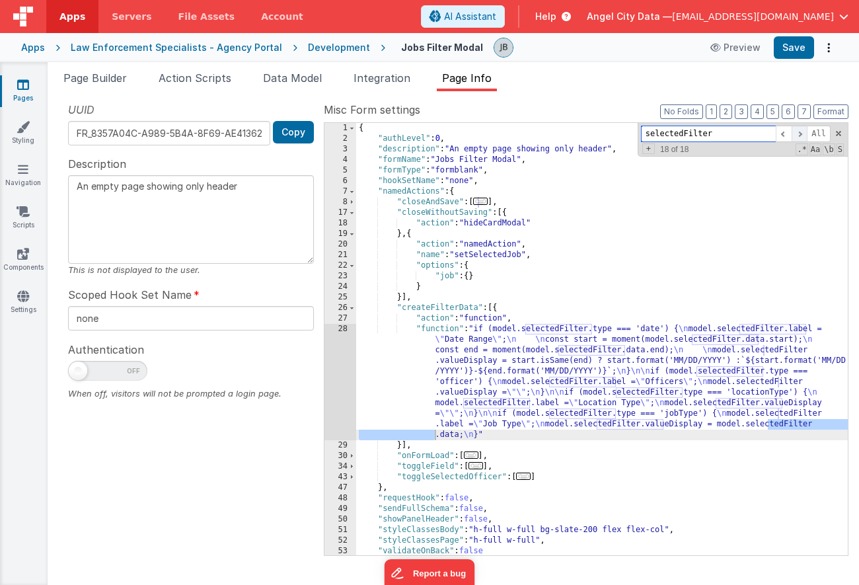
click at [803, 132] on span at bounding box center [800, 134] width 16 height 17
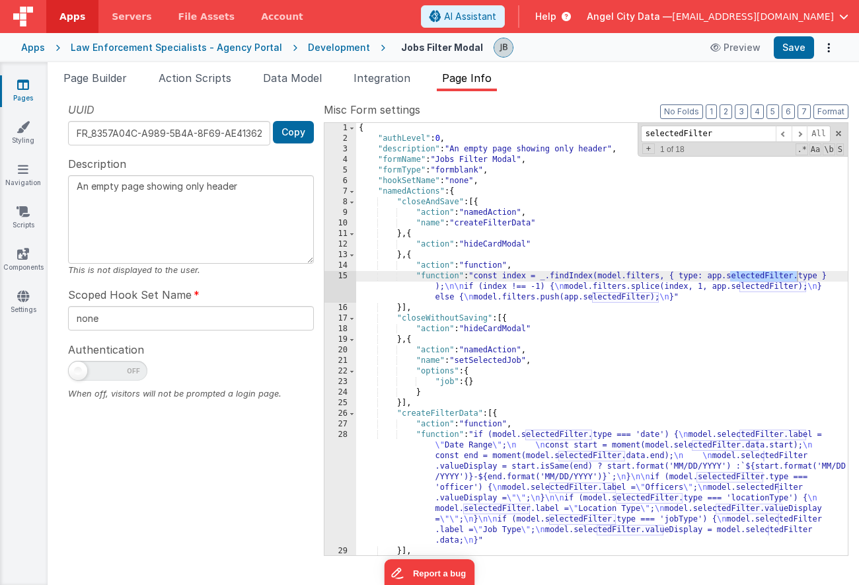
click at [37, 46] on div "Apps" at bounding box center [33, 47] width 24 height 13
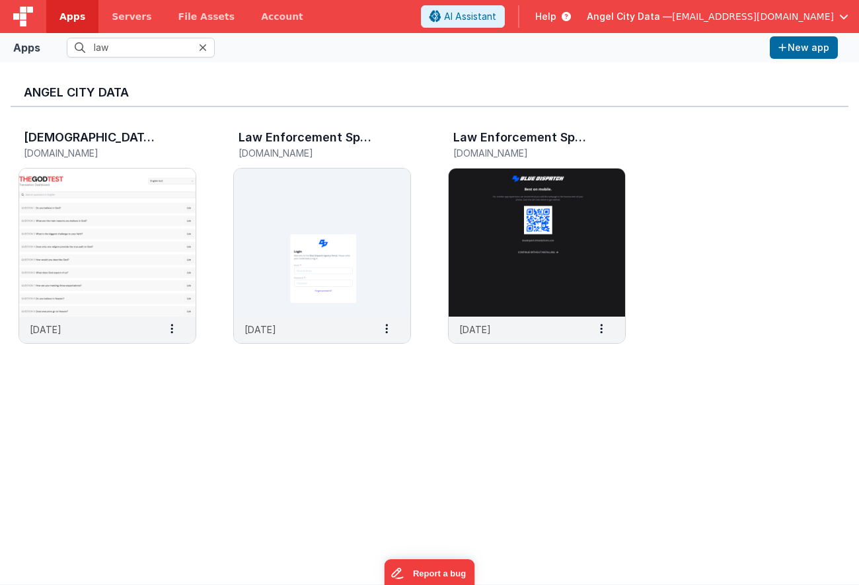
click at [147, 60] on div "Apps law New app" at bounding box center [429, 47] width 859 height 29
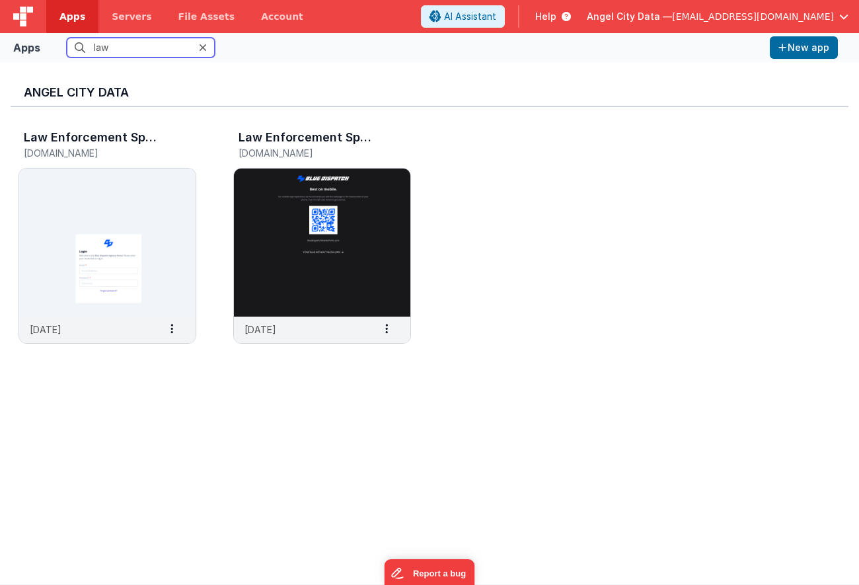
click at [136, 52] on input "law" at bounding box center [141, 48] width 148 height 20
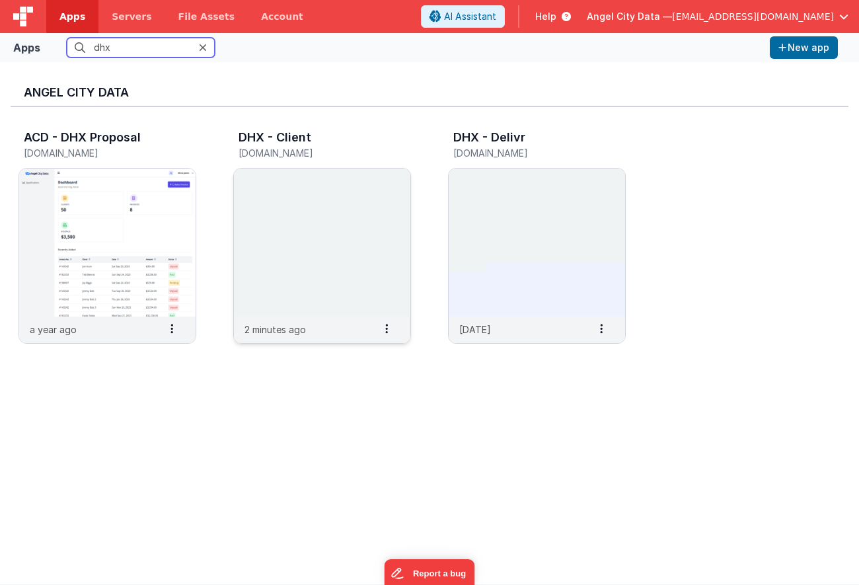
type input "dhx"
click at [278, 175] on img at bounding box center [322, 243] width 177 height 148
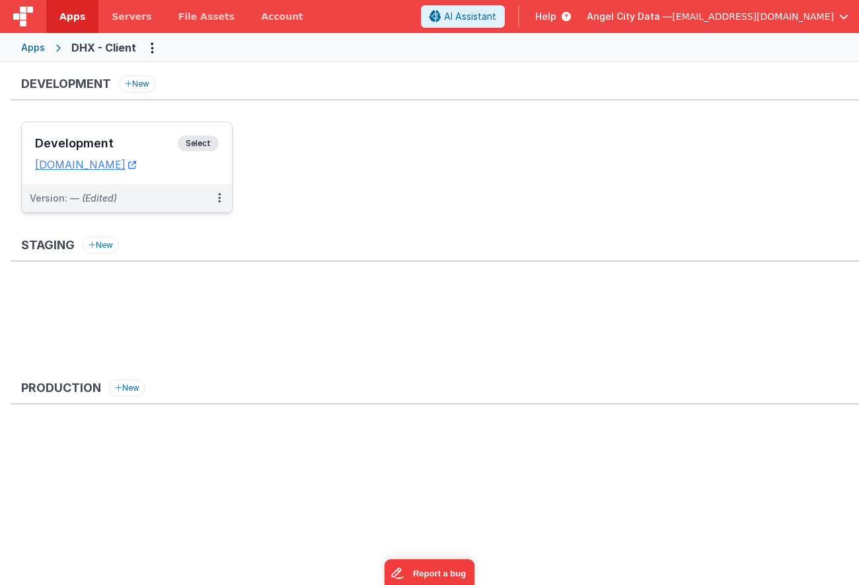
click at [155, 132] on div "Development Select URLs dhxclient.fmbetterforms.com" at bounding box center [127, 153] width 210 height 62
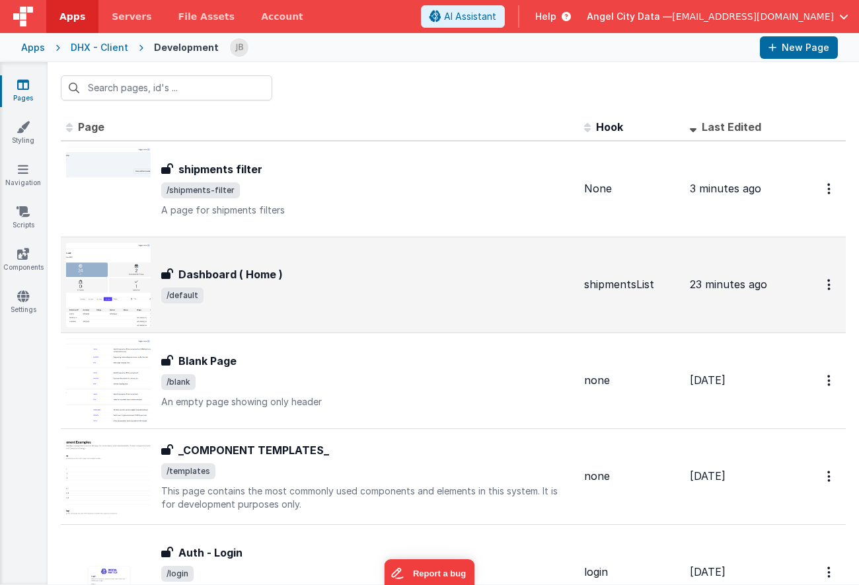
click at [227, 262] on div "Dashboard ( Home ) Dashboard ( Home ) /default" at bounding box center [320, 285] width 508 height 85
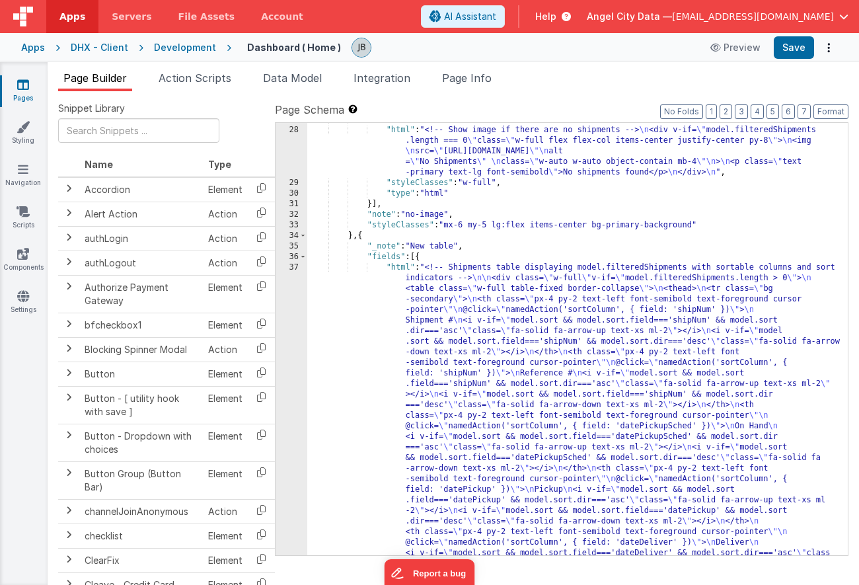
scroll to position [753, 0]
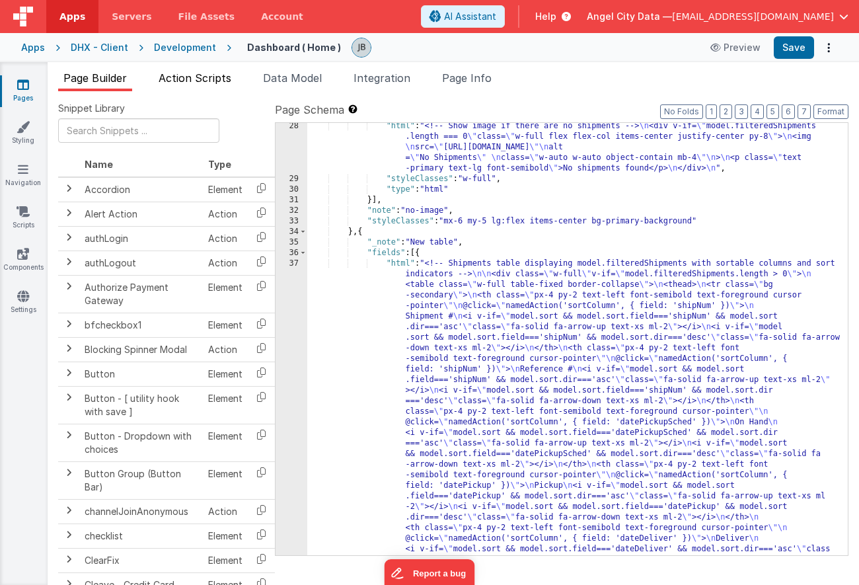
click at [210, 82] on span "Action Scripts" at bounding box center [195, 77] width 73 height 13
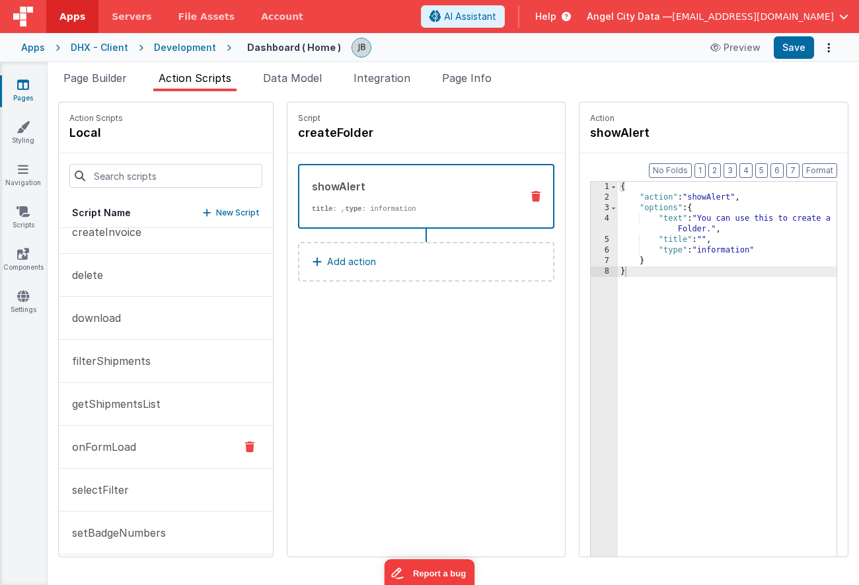
click at [154, 452] on button "onFormLoad" at bounding box center [166, 447] width 214 height 43
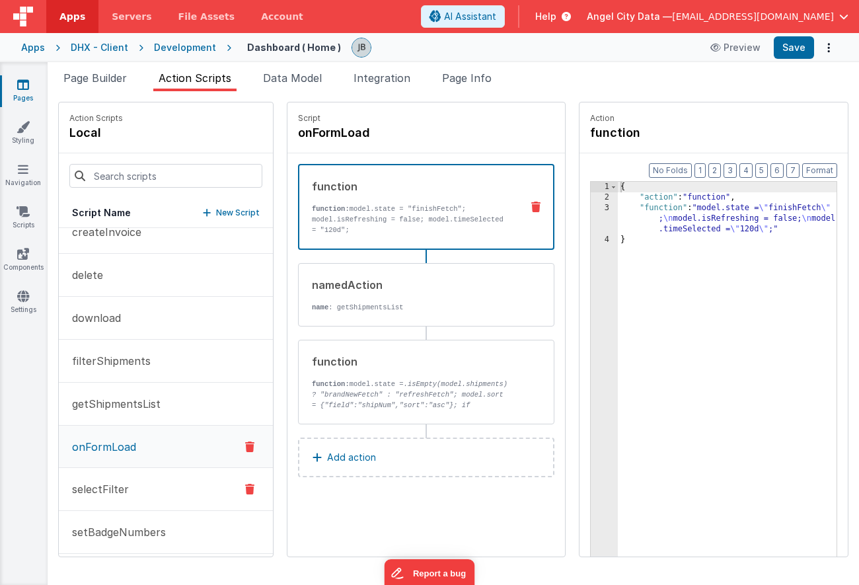
click at [158, 481] on button "selectFilter" at bounding box center [166, 489] width 214 height 43
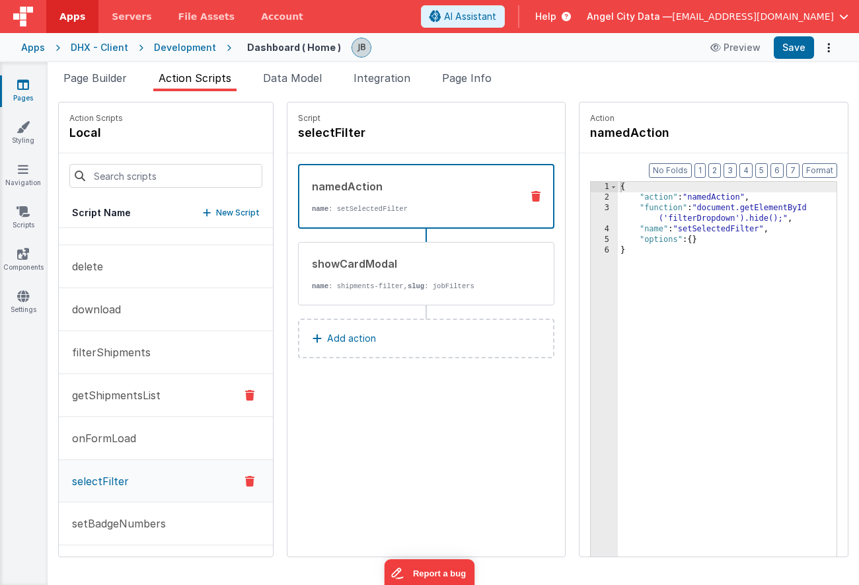
scroll to position [71, 0]
click at [141, 391] on p "getShipmentsList" at bounding box center [112, 393] width 97 height 16
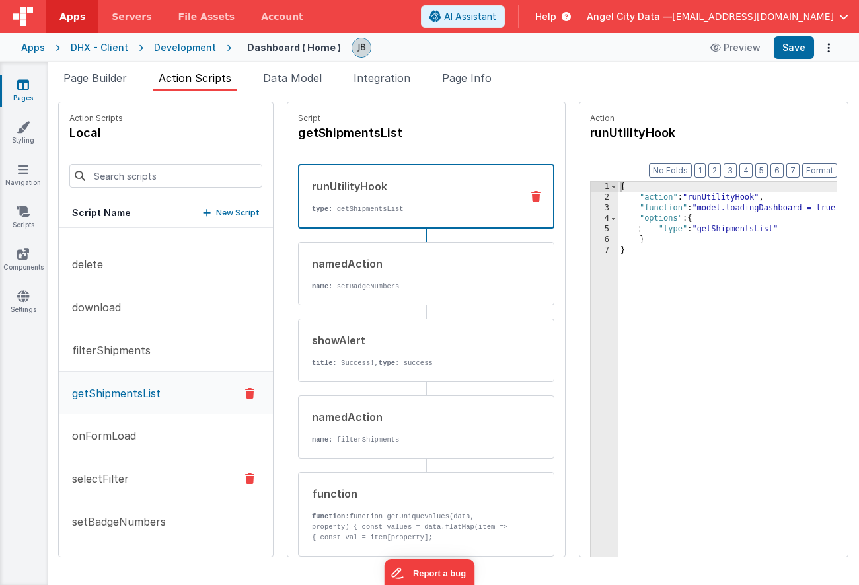
click at [140, 471] on button "selectFilter" at bounding box center [166, 479] width 214 height 43
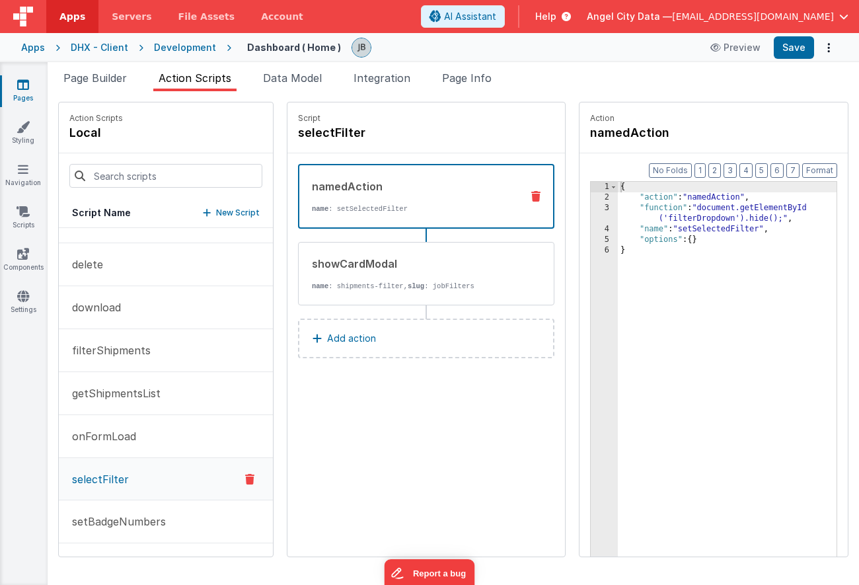
click at [725, 35] on div "Apps DHX - Client Development Dashboard ( Home ) Preview Save" at bounding box center [429, 47] width 859 height 29
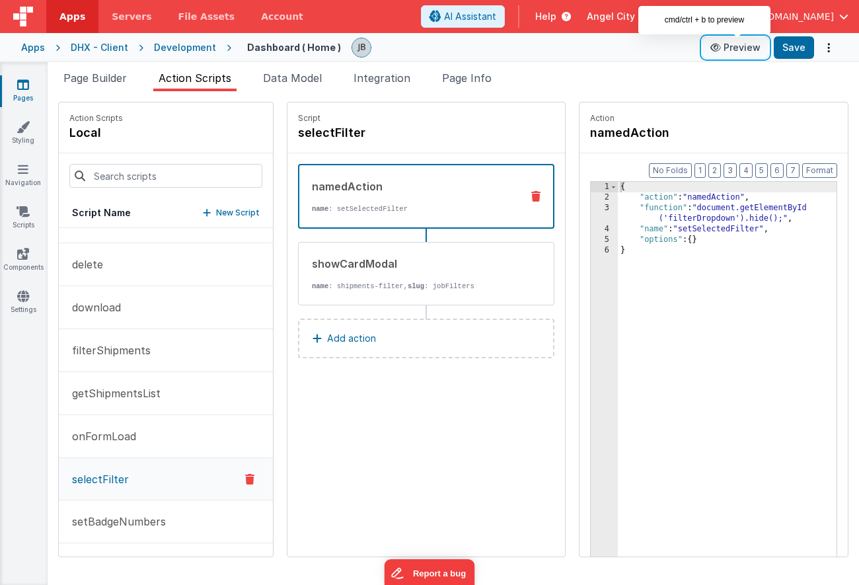
click at [729, 48] on button "Preview" at bounding box center [736, 47] width 66 height 21
click at [107, 355] on p "filterShipments" at bounding box center [107, 350] width 87 height 16
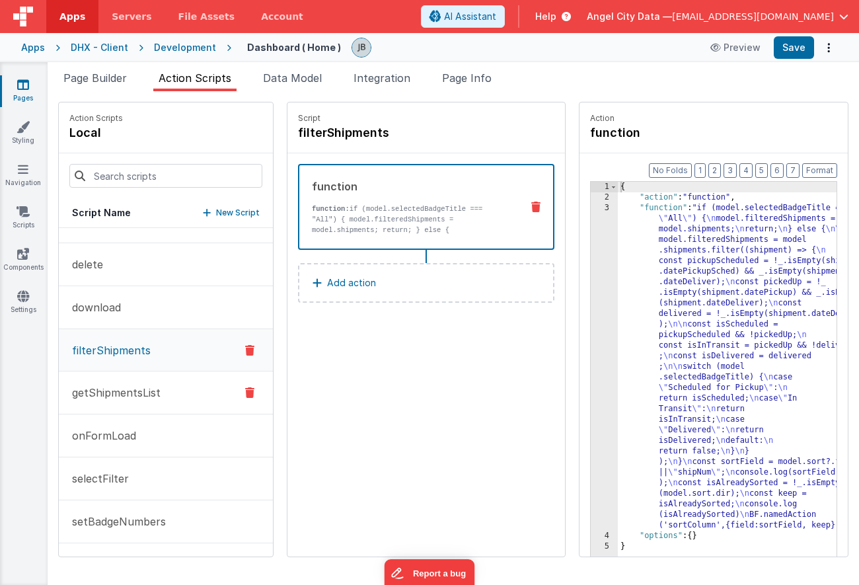
click at [112, 381] on button "getShipmentsList" at bounding box center [166, 393] width 214 height 43
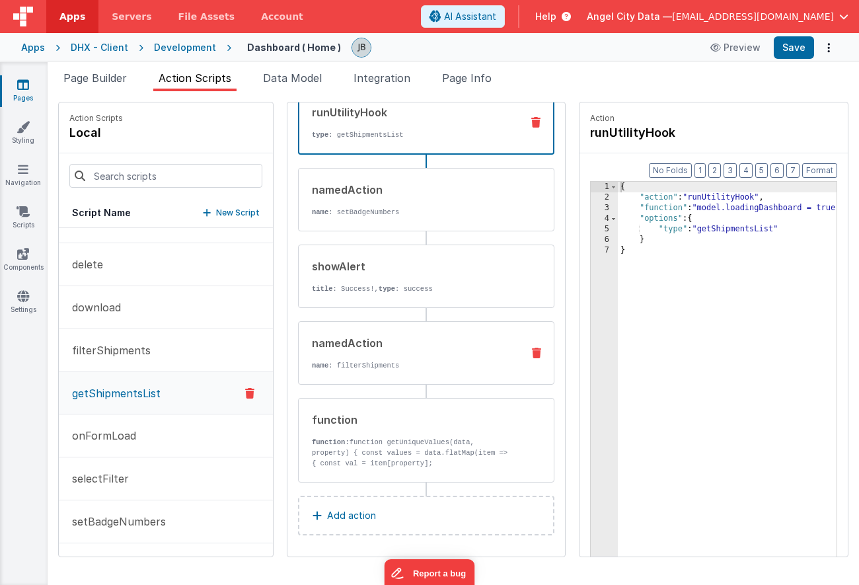
scroll to position [77, 0]
click at [339, 410] on div "function" at bounding box center [412, 417] width 200 height 16
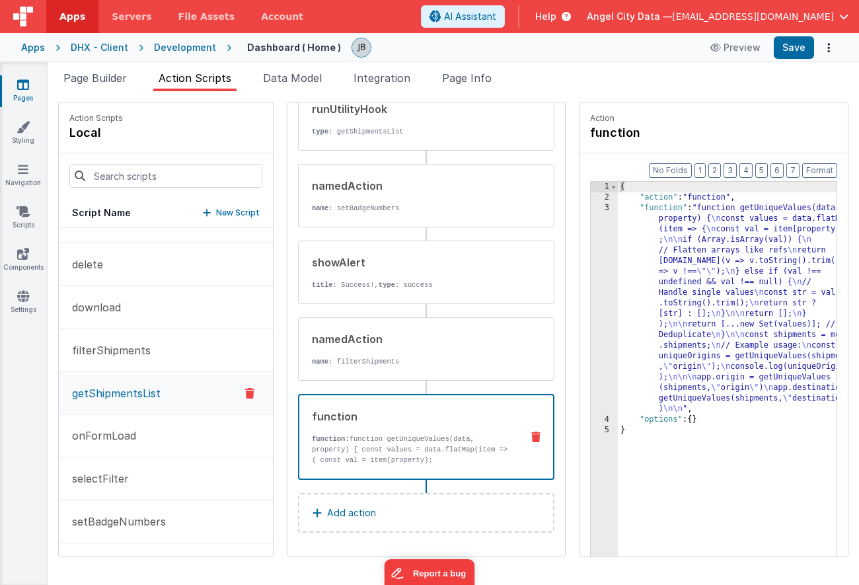
click at [591, 274] on div "3" at bounding box center [604, 309] width 27 height 212
click at [591, 270] on div "3" at bounding box center [604, 309] width 27 height 212
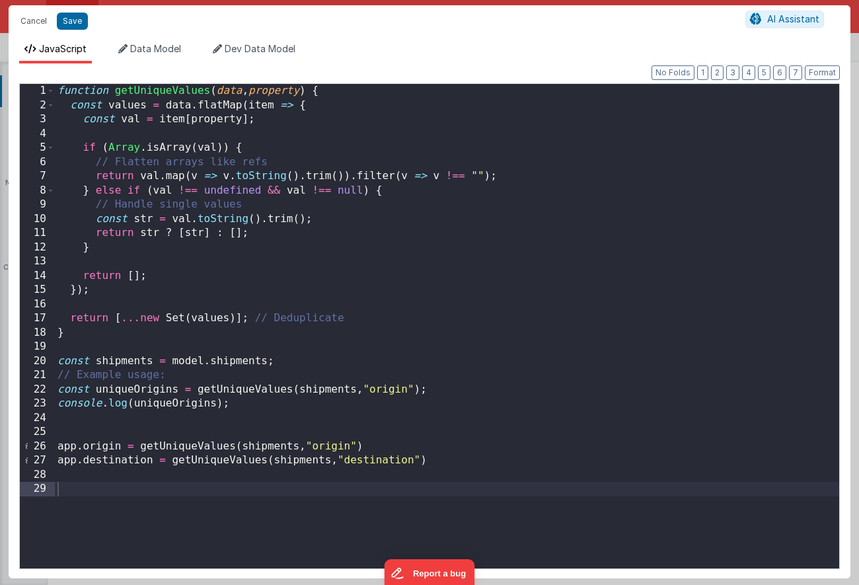
click at [100, 443] on div "function getUniqueValues ( data , property ) { const values = data . flatMap ( …" at bounding box center [447, 340] width 785 height 513
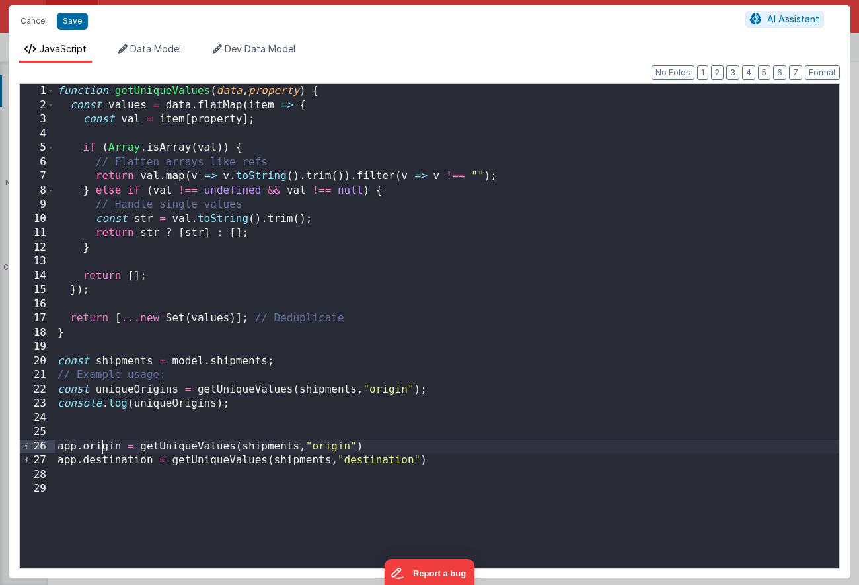
click at [100, 443] on div "function getUniqueValues ( data , property ) { const values = data . flatMap ( …" at bounding box center [447, 340] width 785 height 513
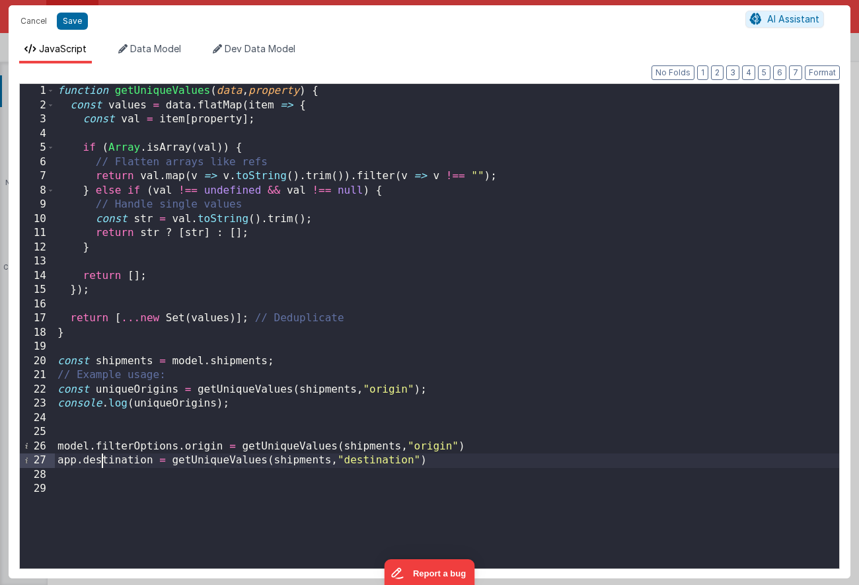
click at [104, 461] on div "function getUniqueValues ( data , property ) { const values = data . flatMap ( …" at bounding box center [447, 340] width 785 height 513
drag, startPoint x: 255, startPoint y: 459, endPoint x: 57, endPoint y: 461, distance: 198.4
click at [57, 461] on div "function getUniqueValues ( data , property ) { const values = data . flatMap ( …" at bounding box center [447, 340] width 785 height 513
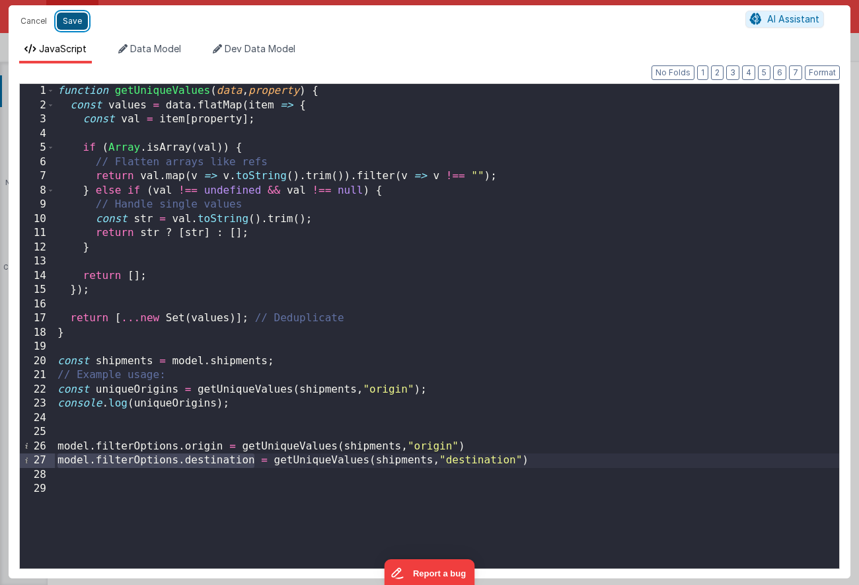
click at [71, 24] on button "Save" at bounding box center [72, 21] width 31 height 17
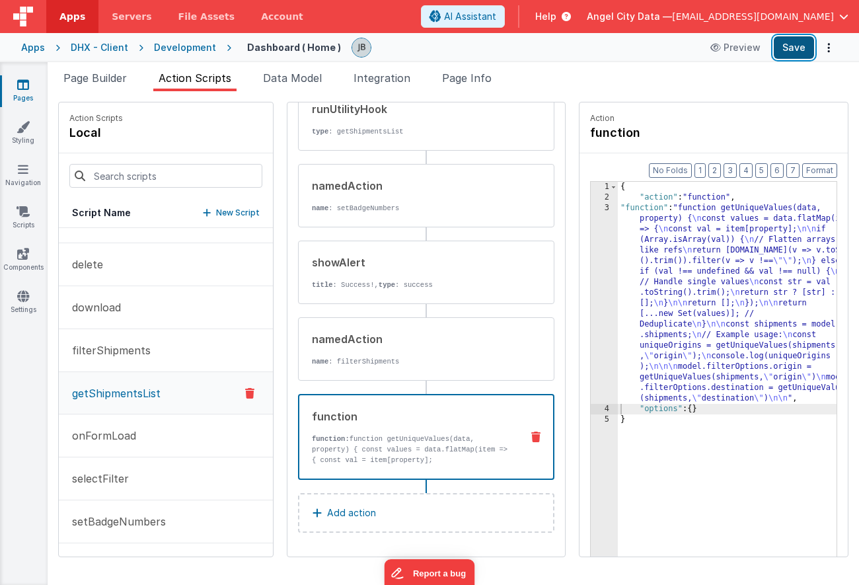
click at [784, 54] on button "Save" at bounding box center [794, 47] width 40 height 22
click at [591, 278] on div "3" at bounding box center [604, 303] width 27 height 201
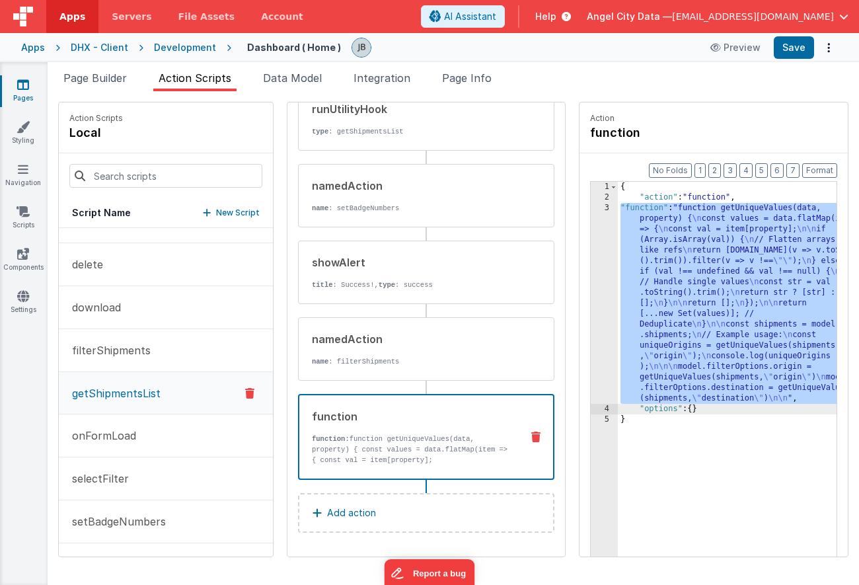
click at [591, 272] on div "3" at bounding box center [604, 303] width 27 height 201
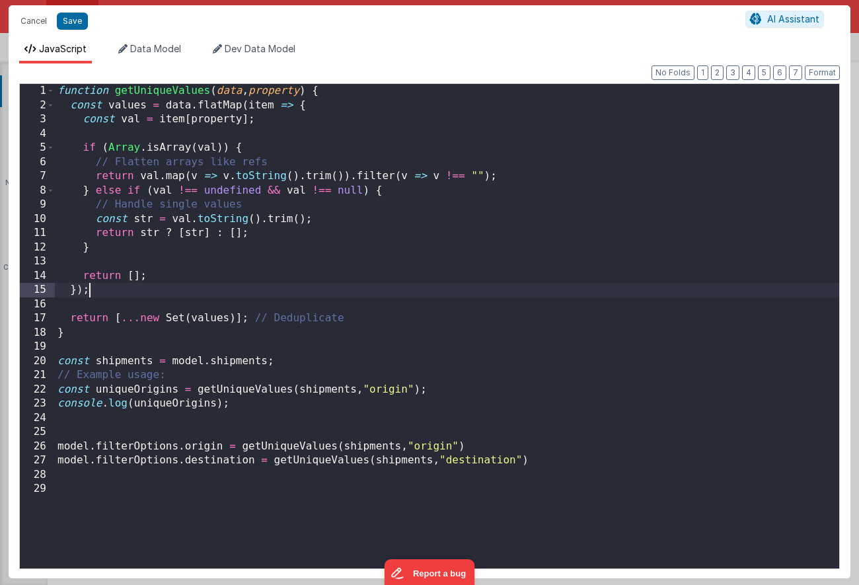
click at [567, 272] on div "function getUniqueValues ( data , property ) { const values = data . flatMap ( …" at bounding box center [447, 340] width 785 height 513
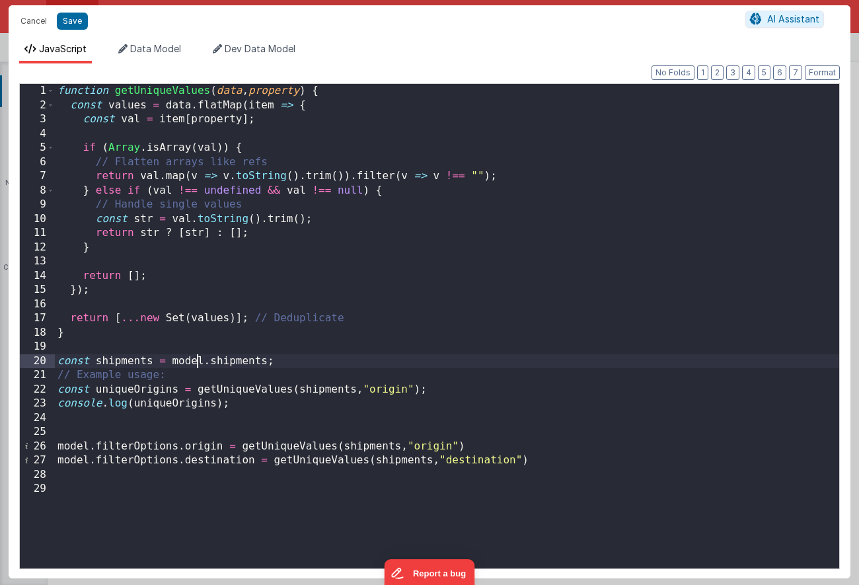
click at [196, 366] on div "function getUniqueValues ( data , property ) { const values = data . flatMap ( …" at bounding box center [447, 340] width 785 height 513
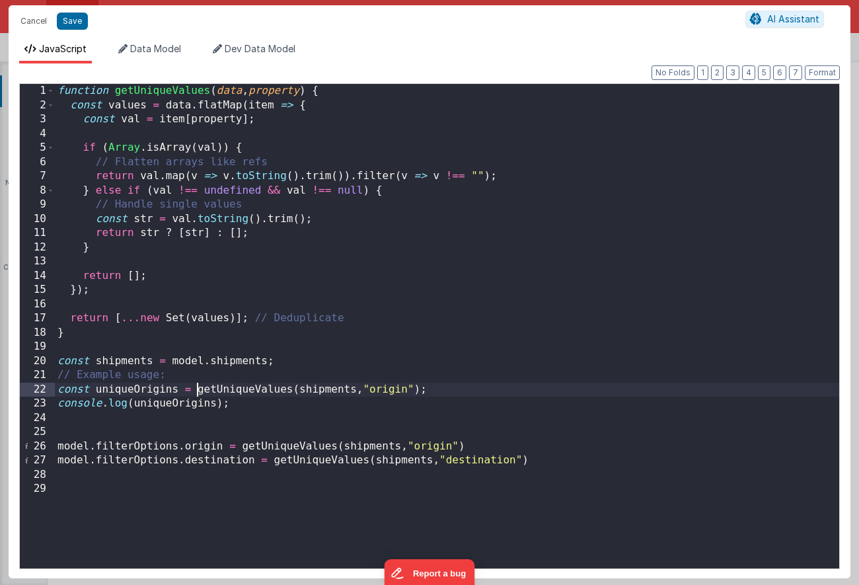
click at [195, 391] on div "function getUniqueValues ( data , property ) { const values = data . flatMap ( …" at bounding box center [447, 340] width 785 height 513
click at [192, 401] on div "function getUniqueValues ( data , property ) { const values = data . flatMap ( …" at bounding box center [447, 340] width 785 height 513
click at [155, 48] on span "Data Model" at bounding box center [155, 48] width 51 height 11
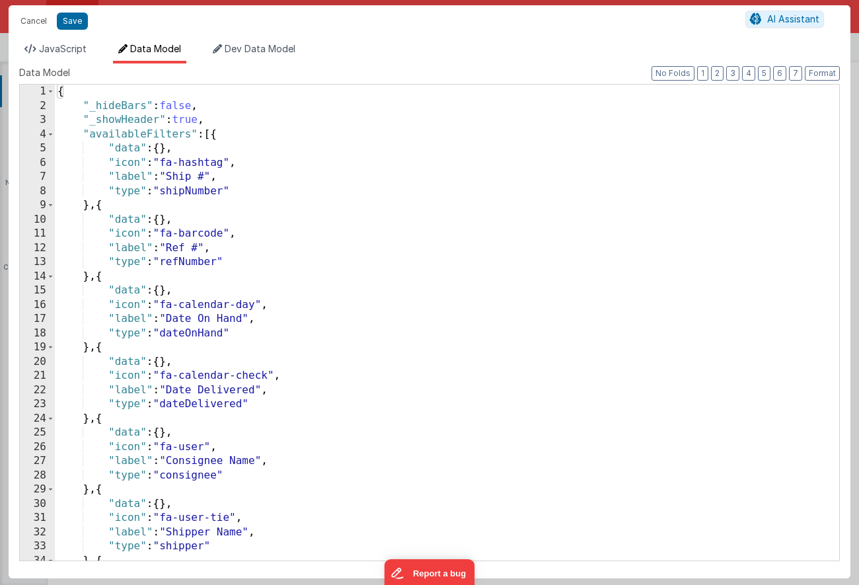
click at [54, 138] on div "4" at bounding box center [37, 135] width 35 height 15
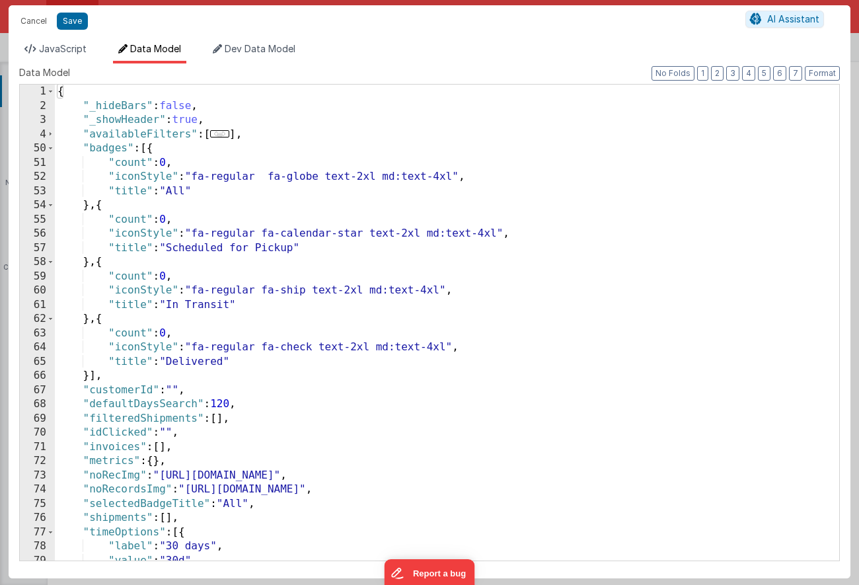
click at [227, 120] on div "{ "_hideBars" : false , "_showHeader" : true , "availableFilters" : [ ... ] , "…" at bounding box center [447, 337] width 785 height 504
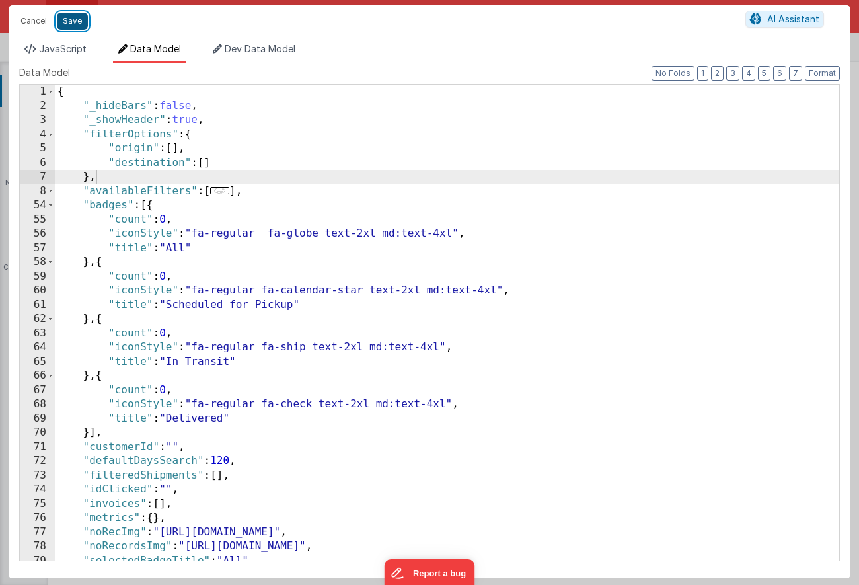
click at [66, 15] on button "Save" at bounding box center [72, 21] width 31 height 17
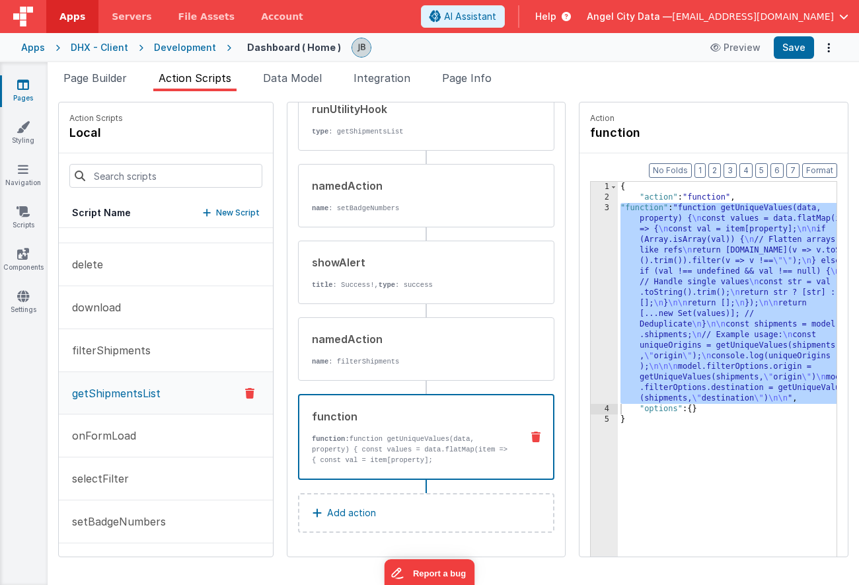
click at [796, 60] on div "Apps DHX - Client Development Dashboard ( Home ) Preview Save" at bounding box center [429, 47] width 859 height 29
click at [796, 50] on button "Save" at bounding box center [794, 47] width 40 height 22
click at [472, 80] on span "Page Info" at bounding box center [467, 77] width 50 height 13
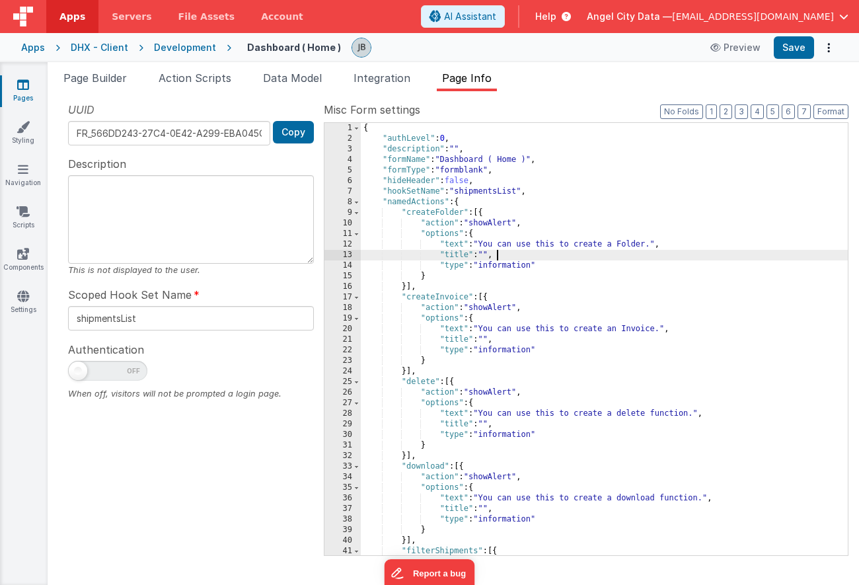
click at [553, 250] on div "{ "authLevel" : 0 , "description" : "" , "formName" : "Dashboard ( Home )" , "f…" at bounding box center [604, 350] width 487 height 454
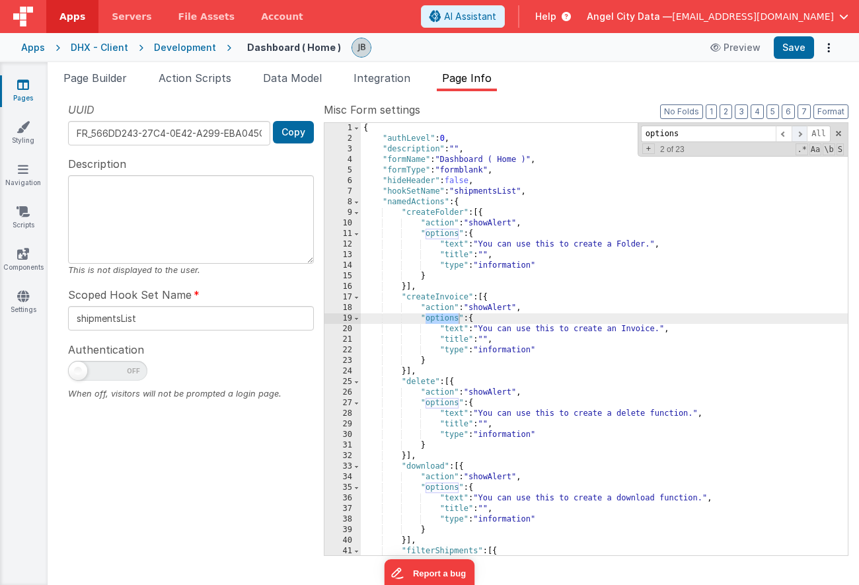
type input "options"
click at [801, 133] on span at bounding box center [800, 134] width 16 height 17
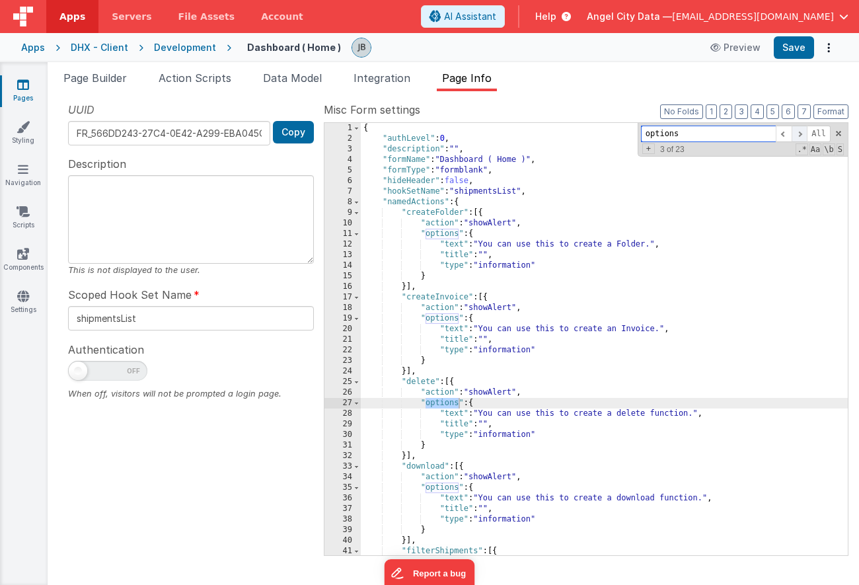
click at [801, 133] on span at bounding box center [800, 134] width 16 height 17
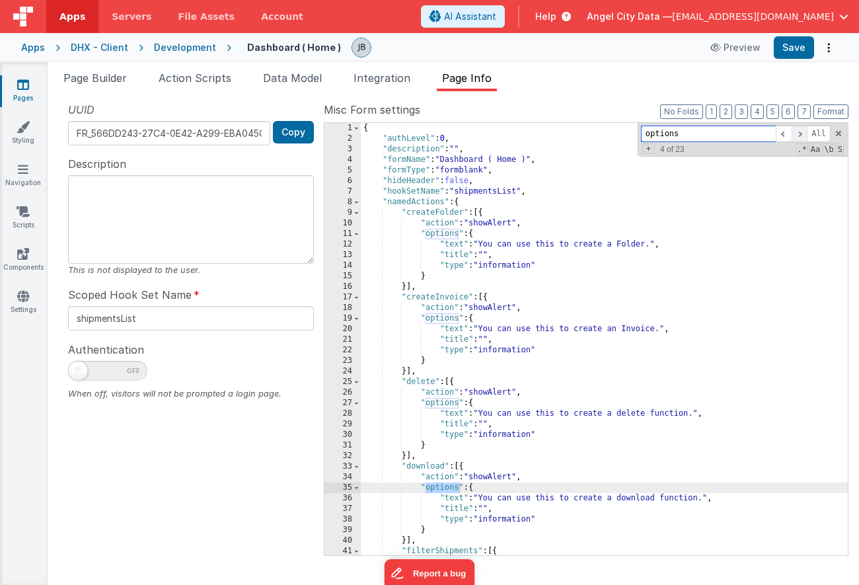
click at [801, 133] on span at bounding box center [800, 134] width 16 height 17
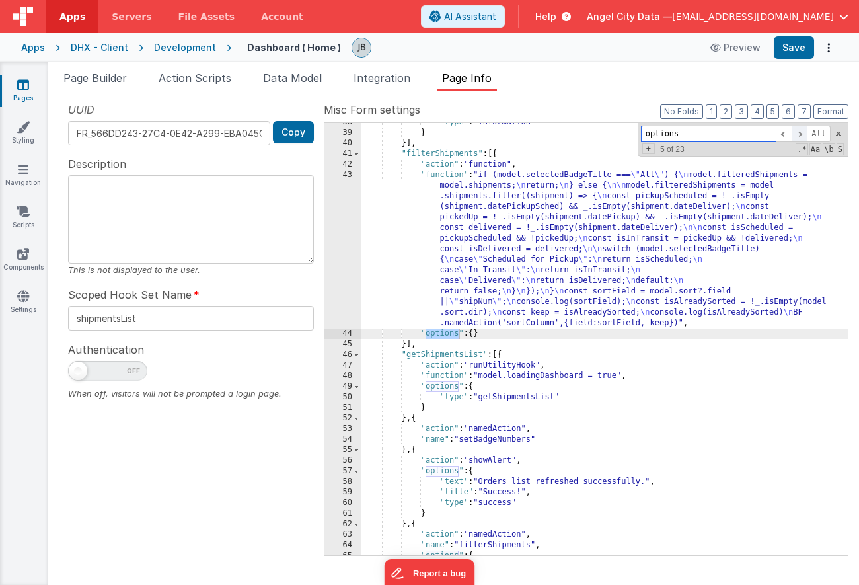
scroll to position [397, 0]
click at [801, 133] on span at bounding box center [800, 134] width 16 height 17
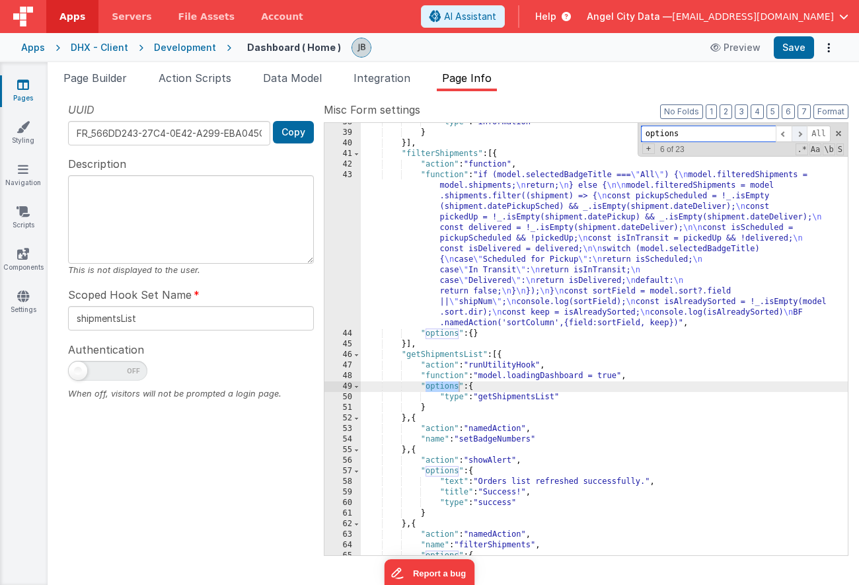
click at [801, 134] on span at bounding box center [800, 134] width 16 height 17
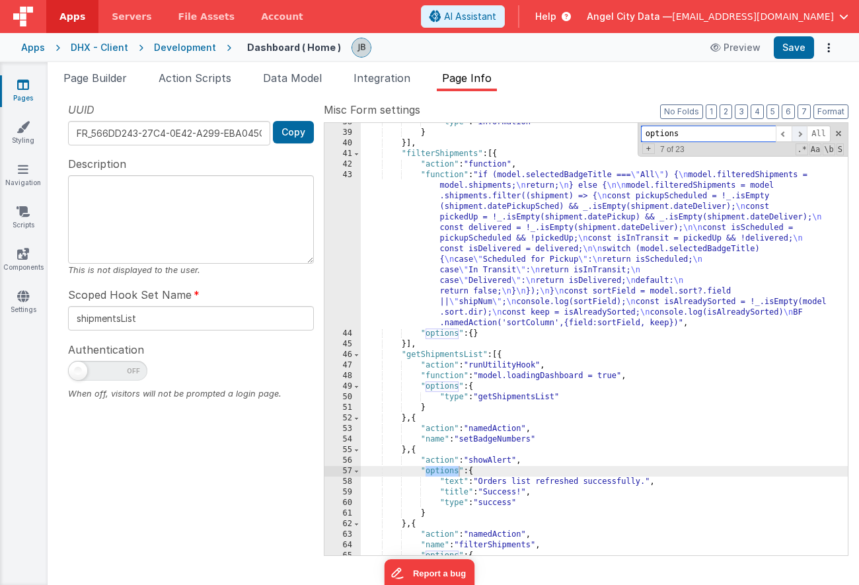
click at [801, 134] on span at bounding box center [800, 134] width 16 height 17
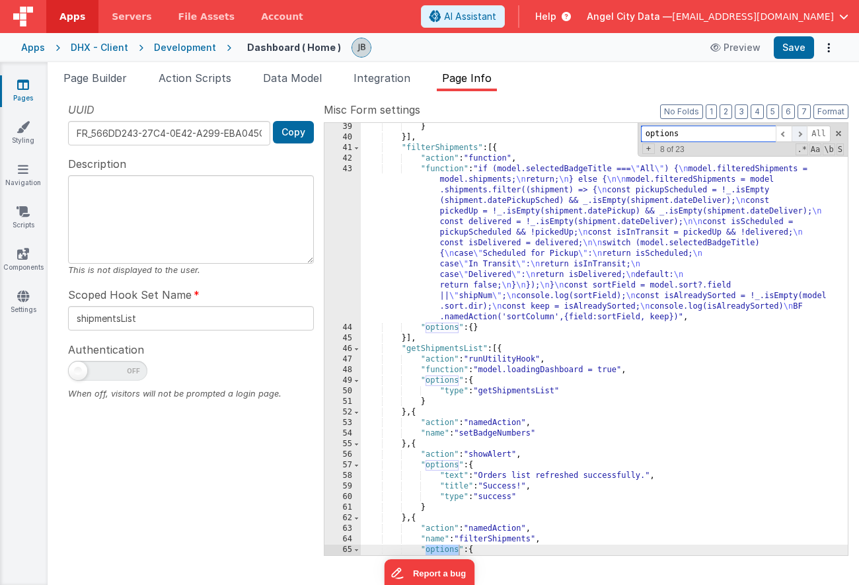
click at [801, 134] on span at bounding box center [800, 134] width 16 height 17
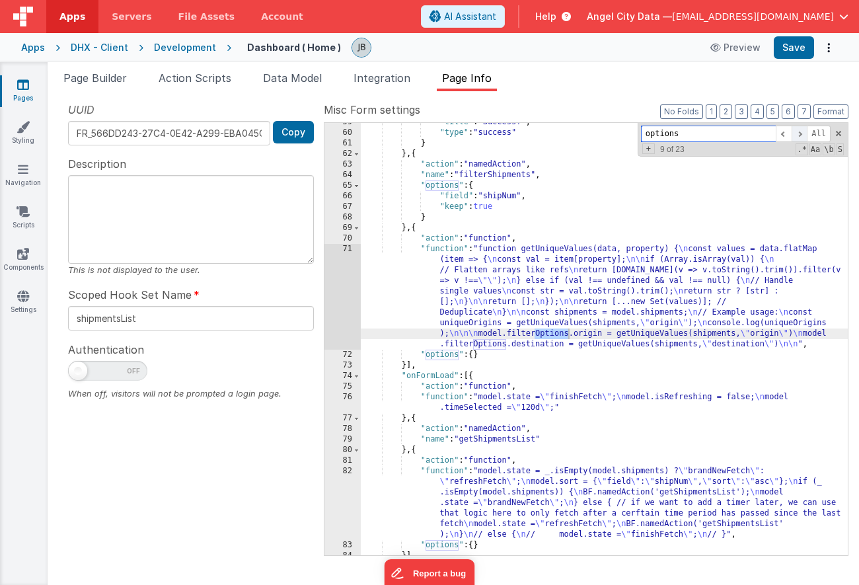
scroll to position [768, 0]
click at [801, 134] on span at bounding box center [800, 134] width 16 height 17
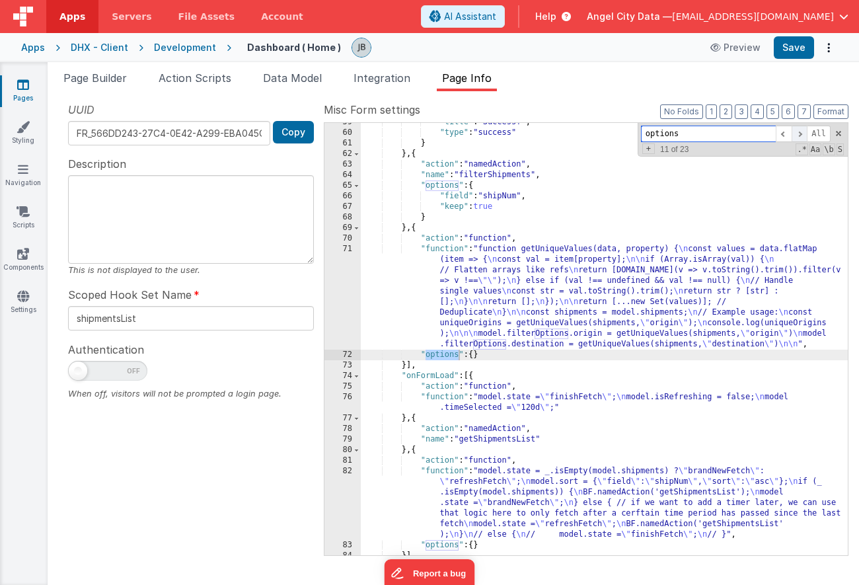
click at [801, 134] on span at bounding box center [800, 134] width 16 height 17
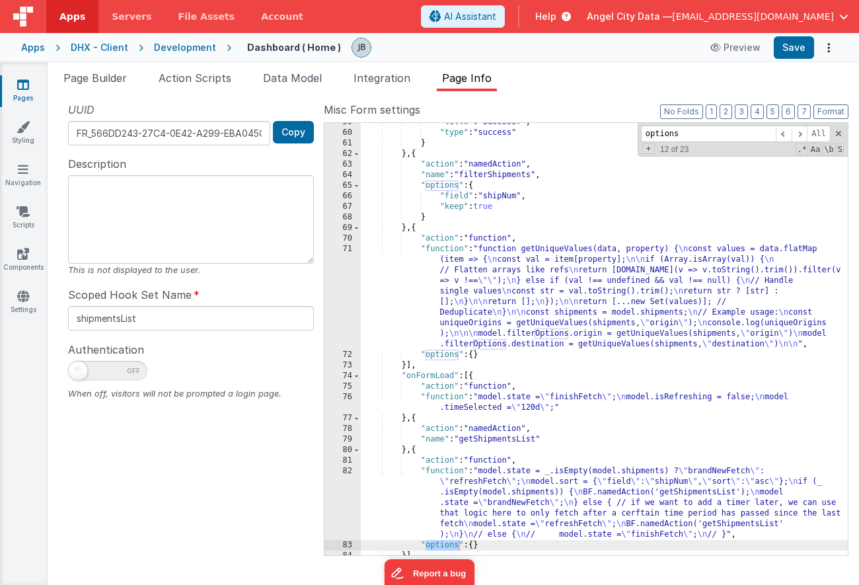
click at [213, 54] on div "Apps DHX - Client Development Dashboard ( Home ) Preview Save" at bounding box center [429, 47] width 859 height 29
click at [195, 48] on div "Development" at bounding box center [185, 47] width 62 height 13
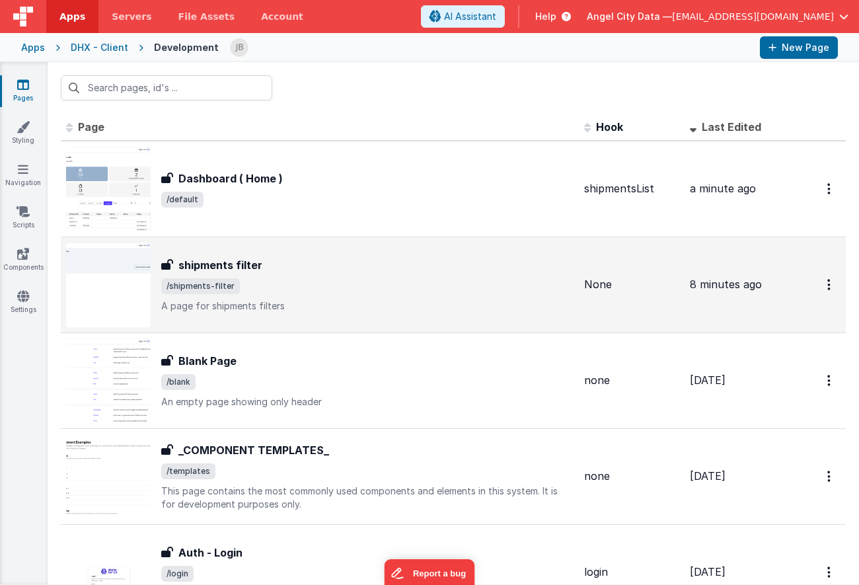
click at [226, 255] on div "shipments filter shipments filter /shipments-filter A page for shipments filters" at bounding box center [320, 285] width 508 height 85
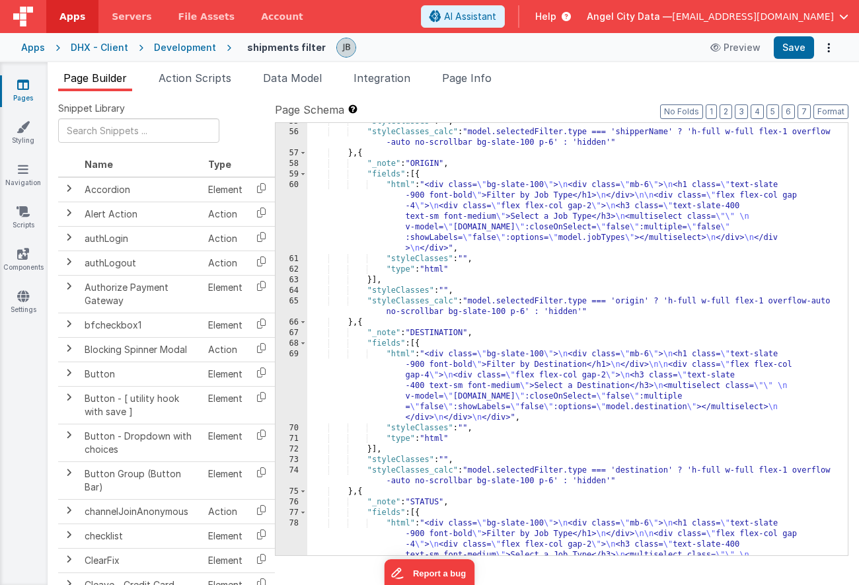
scroll to position [1022, 0]
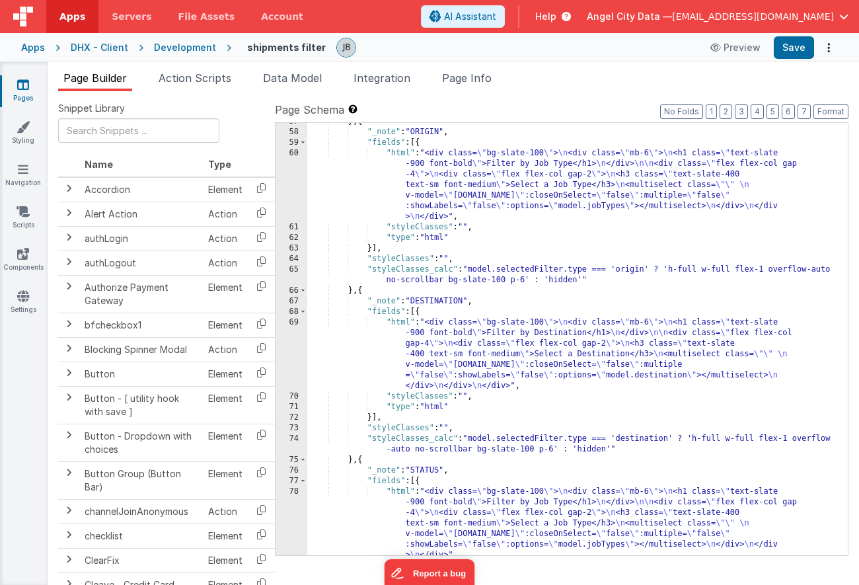
click at [296, 339] on div "69" at bounding box center [292, 354] width 32 height 74
click at [299, 333] on div "69" at bounding box center [292, 354] width 32 height 74
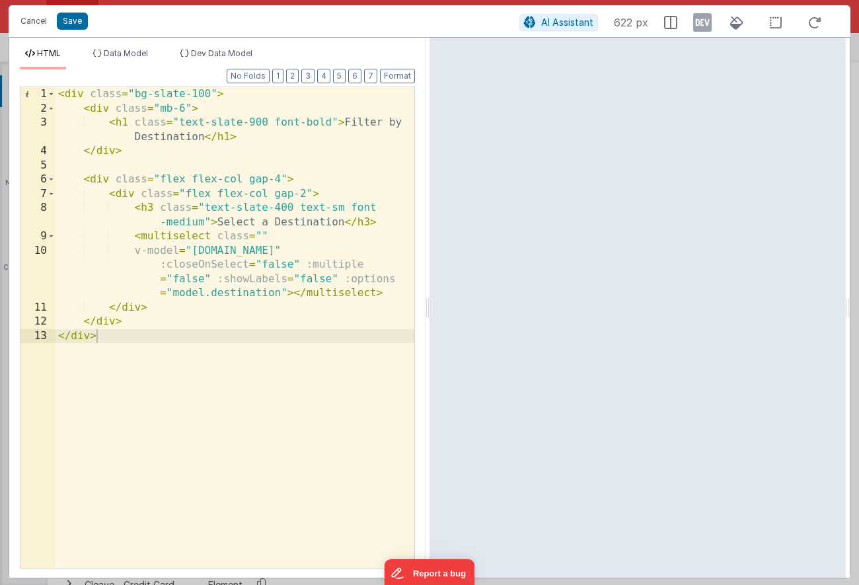
click at [338, 250] on div "< div class = "bg-slate-100" > < div class = "mb-6" > < h1 class = "text-slate-…" at bounding box center [235, 341] width 359 height 509
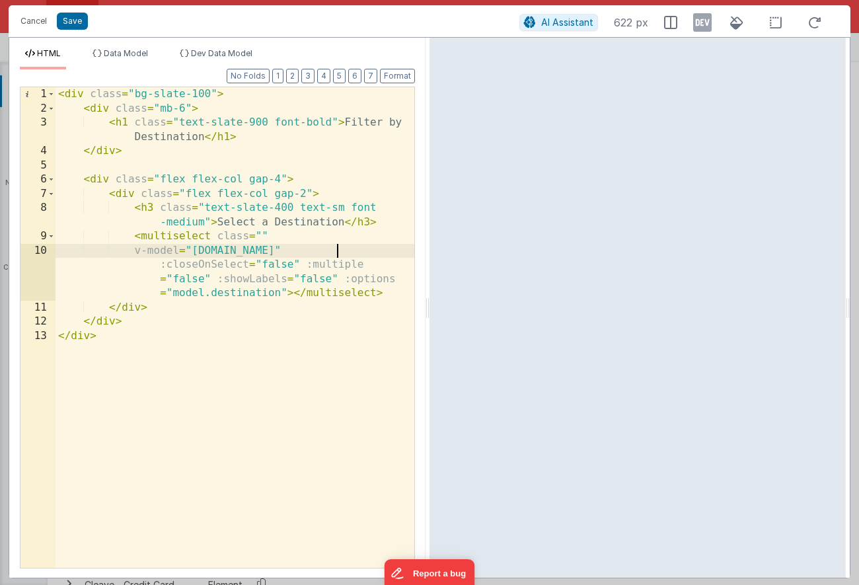
click at [338, 250] on div "< div class = "bg-slate-100" > < div class = "mb-6" > < h1 class = "text-slate-…" at bounding box center [235, 341] width 359 height 509
click at [78, 30] on div "Cancel Save" at bounding box center [267, 21] width 506 height 19
click at [80, 22] on button "Save" at bounding box center [72, 21] width 31 height 17
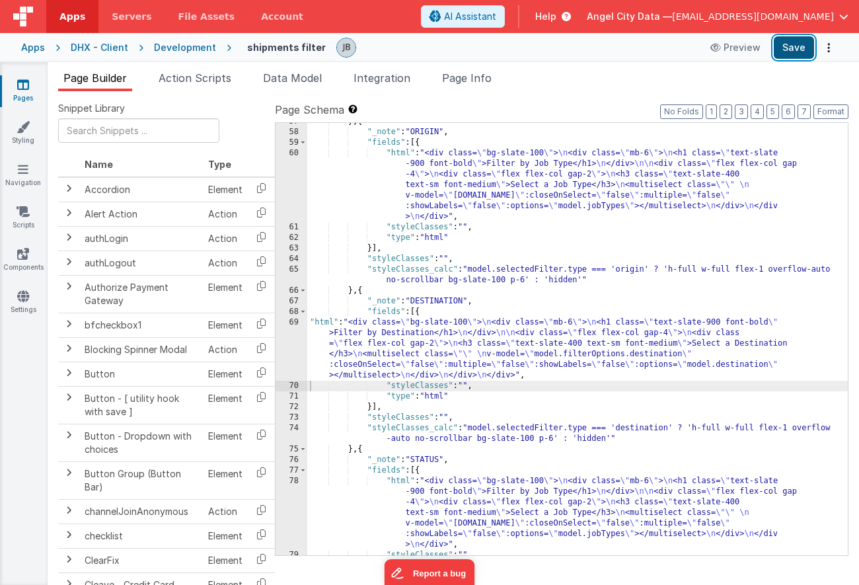
click at [789, 50] on button "Save" at bounding box center [794, 47] width 40 height 22
click at [391, 196] on div "} , { "_note" : "ORIGIN" , "fields" : [{ "html" : "<div class= \" bg-slate-100 …" at bounding box center [577, 343] width 541 height 454
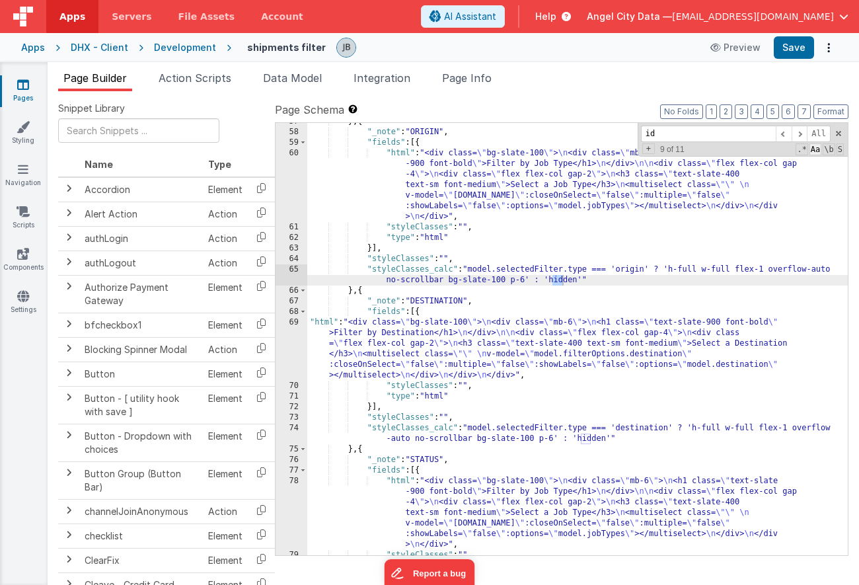
type input "id"
click at [817, 152] on span "Aa" at bounding box center [816, 149] width 12 height 12
click at [827, 151] on span "\b" at bounding box center [829, 149] width 12 height 12
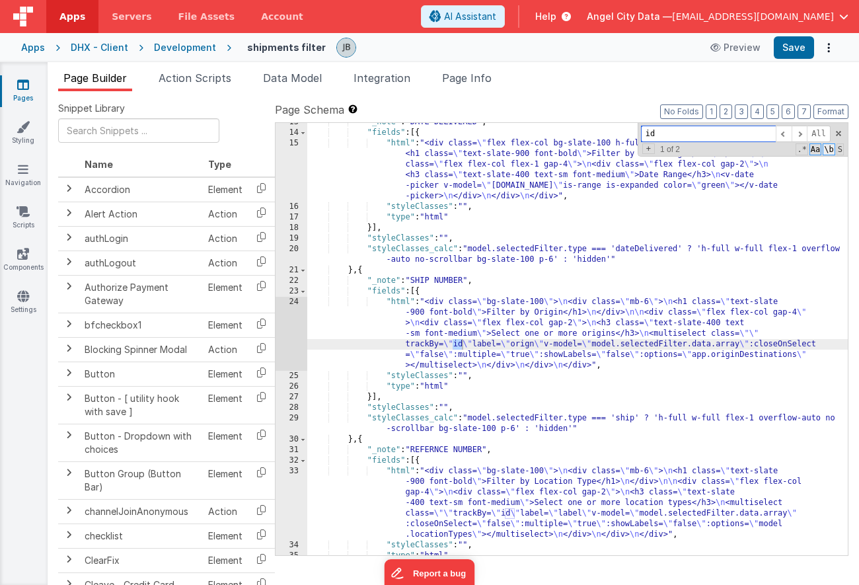
scroll to position [196, 0]
click at [801, 134] on span at bounding box center [800, 134] width 16 height 17
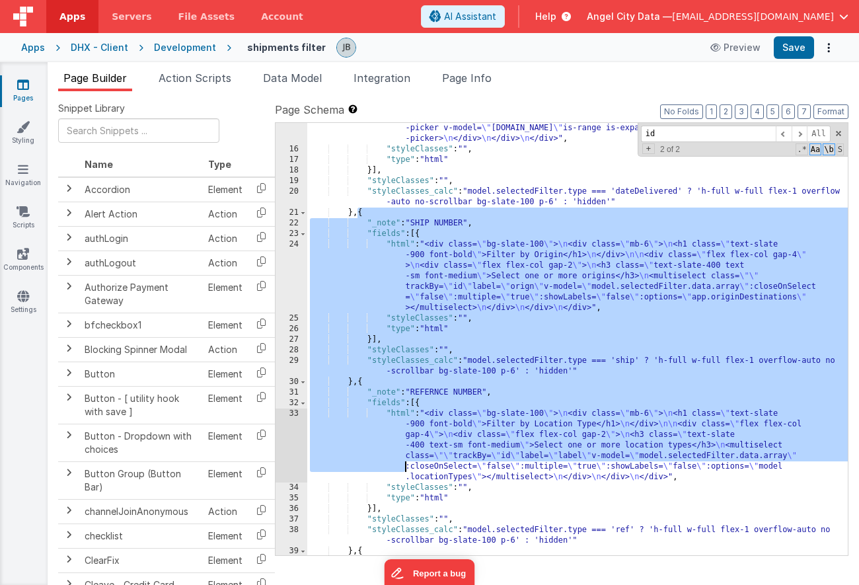
scroll to position [268, 0]
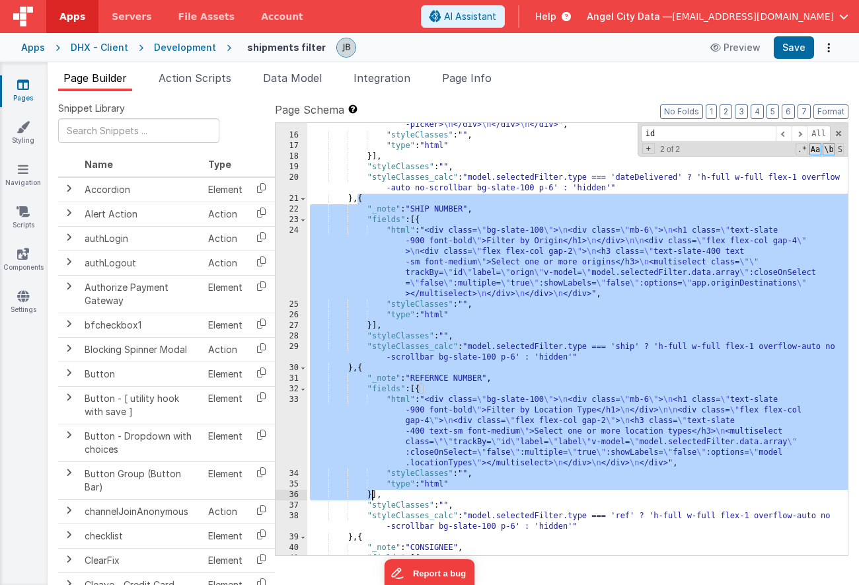
drag, startPoint x: 356, startPoint y: 270, endPoint x: 372, endPoint y: 494, distance: 224.7
click at [372, 494] on div ""html" : "<div class= \" flex flex-col bg-slate-100 h-full \" > \n <div class= …" at bounding box center [577, 320] width 541 height 506
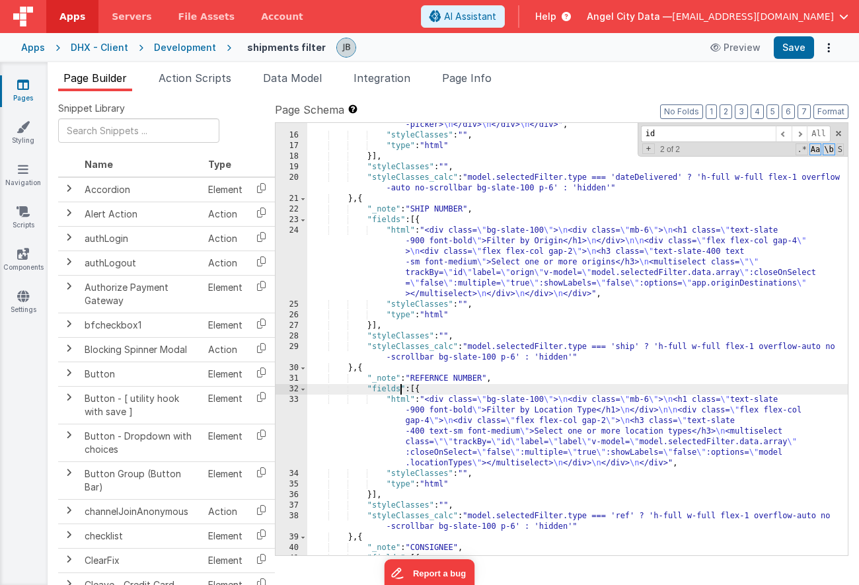
click at [400, 386] on div ""html" : "<div class= \" flex flex-col bg-slate-100 h-full \" > \n <div class= …" at bounding box center [577, 320] width 541 height 506
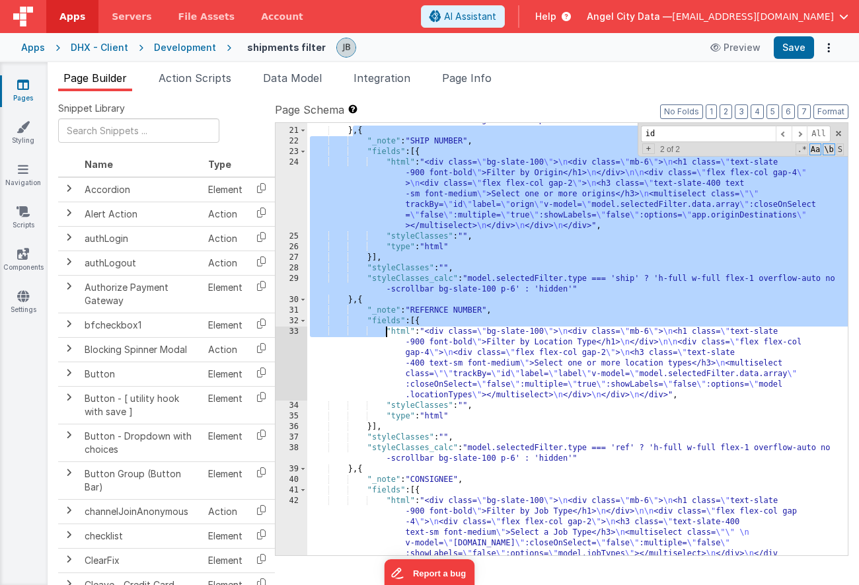
scroll to position [340, 0]
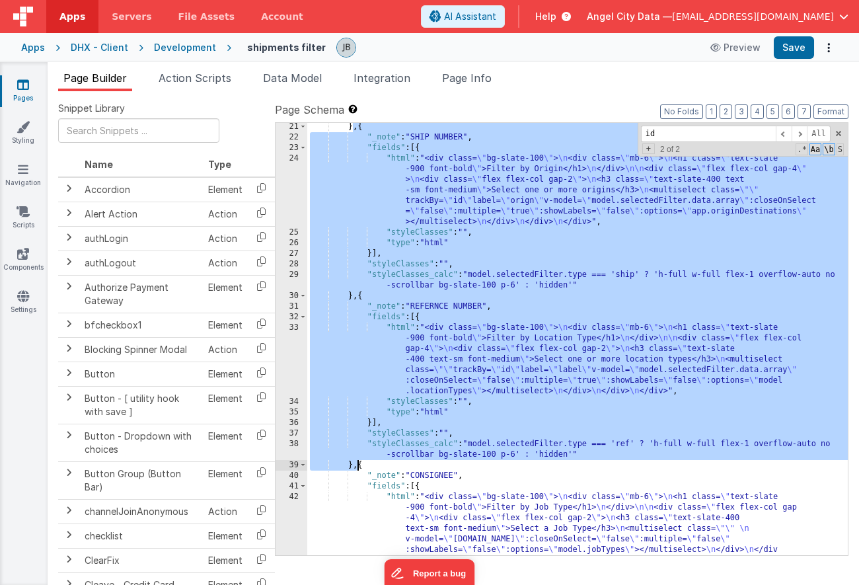
drag, startPoint x: 354, startPoint y: 252, endPoint x: 356, endPoint y: 464, distance: 212.2
click at [356, 464] on div "} , { "_note" : "SHIP NUMBER" , "fields" : [{ "html" : "<div class= \" bg-slate…" at bounding box center [577, 380] width 541 height 517
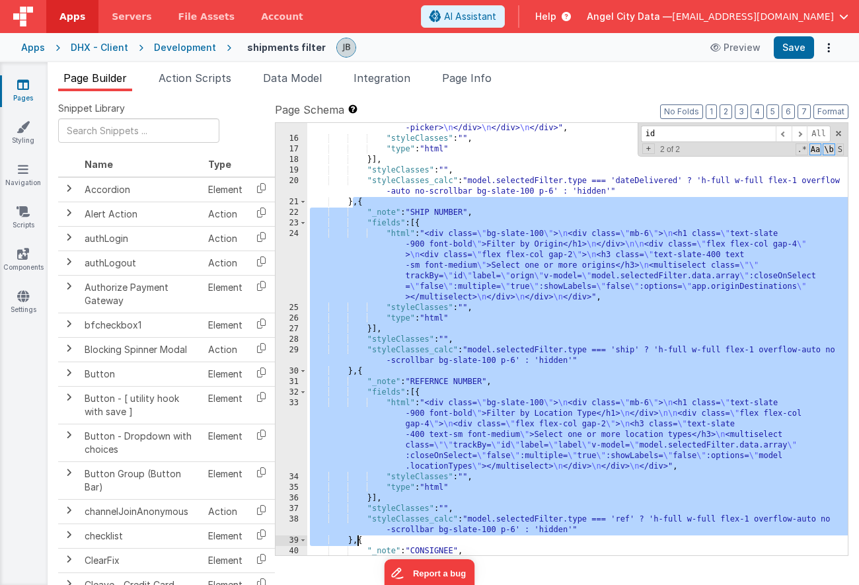
scroll to position [253, 0]
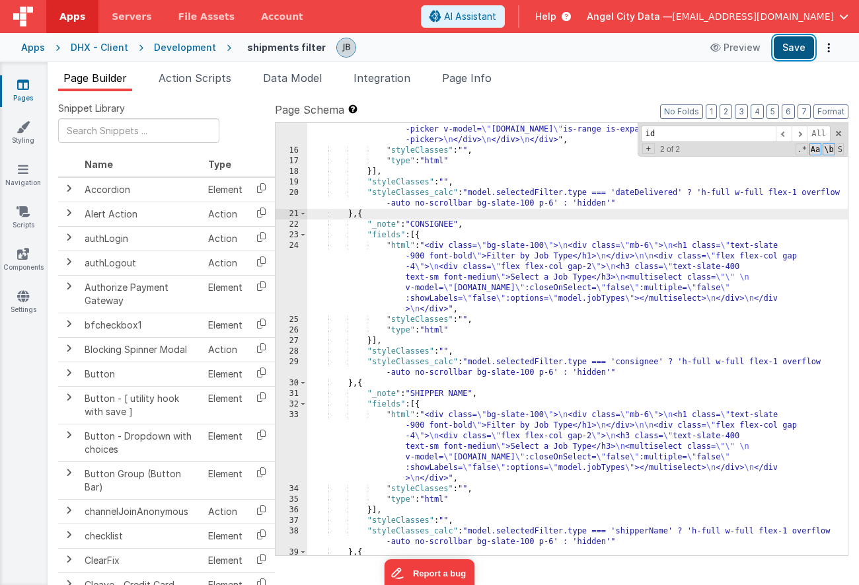
click at [813, 46] on button "Save" at bounding box center [794, 47] width 40 height 22
click at [190, 46] on div "Development" at bounding box center [185, 47] width 62 height 13
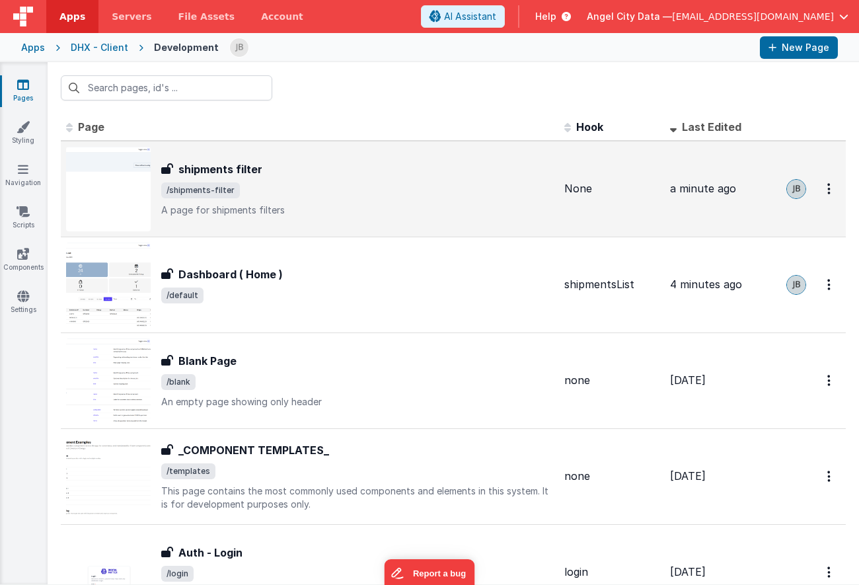
click at [206, 169] on h3 "shipments filter" at bounding box center [221, 169] width 84 height 16
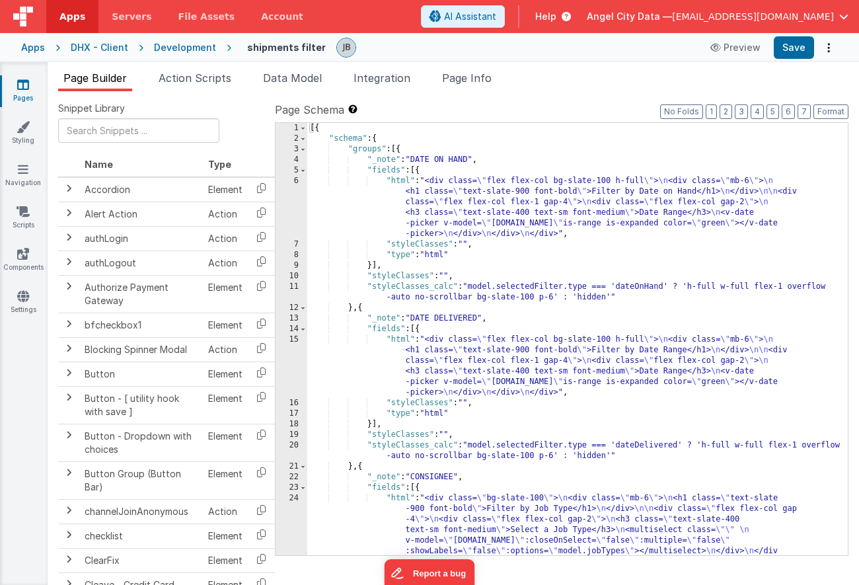
click at [156, 42] on div "Development" at bounding box center [185, 47] width 62 height 13
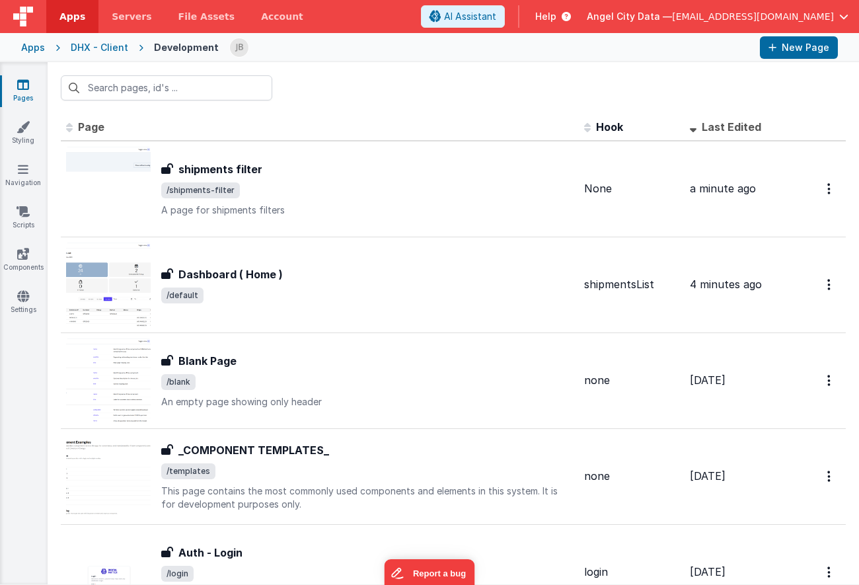
click at [350, 122] on th "Page" at bounding box center [320, 127] width 518 height 26
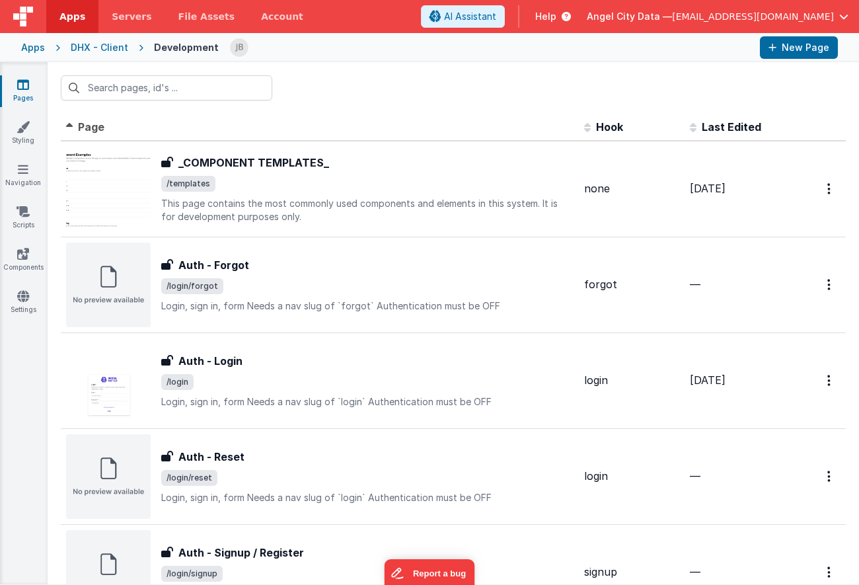
click at [242, 124] on th "Page" at bounding box center [320, 127] width 518 height 26
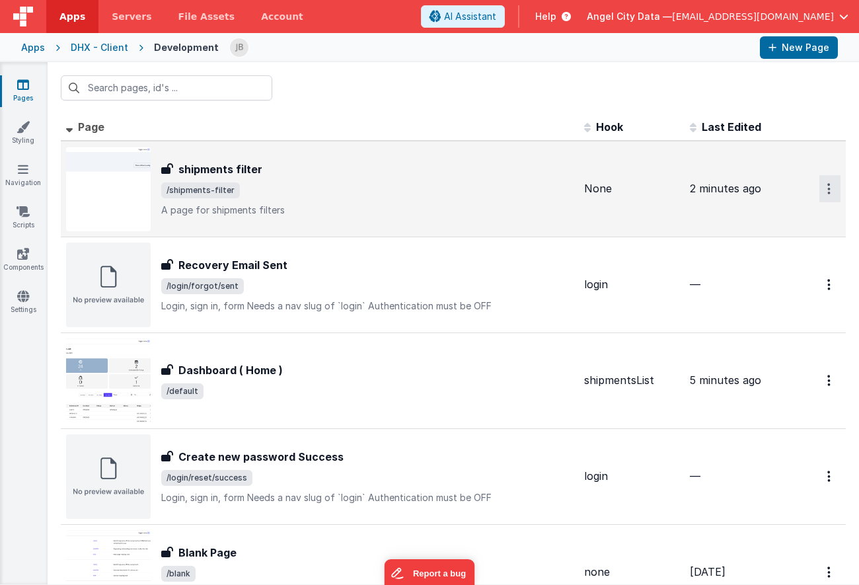
click at [829, 192] on icon "Options" at bounding box center [829, 188] width 3 height 11
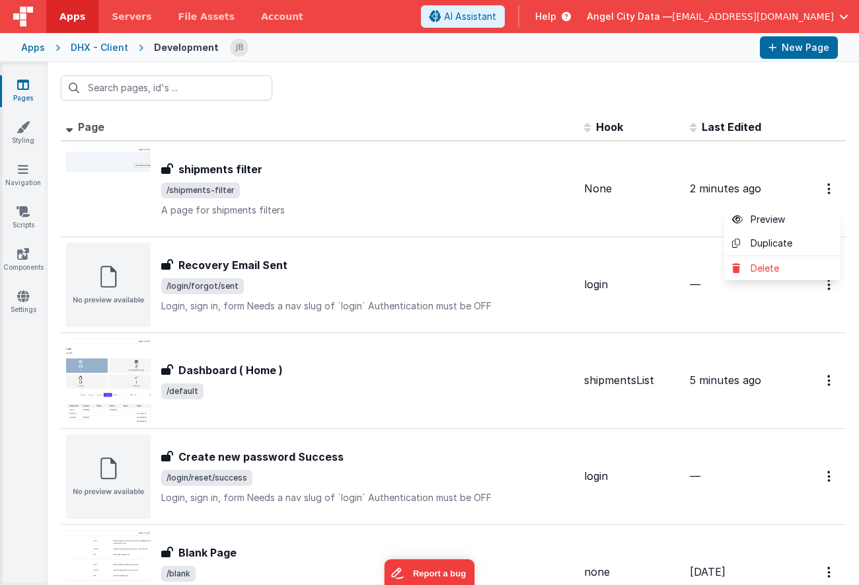
click at [385, 130] on button at bounding box center [429, 292] width 859 height 585
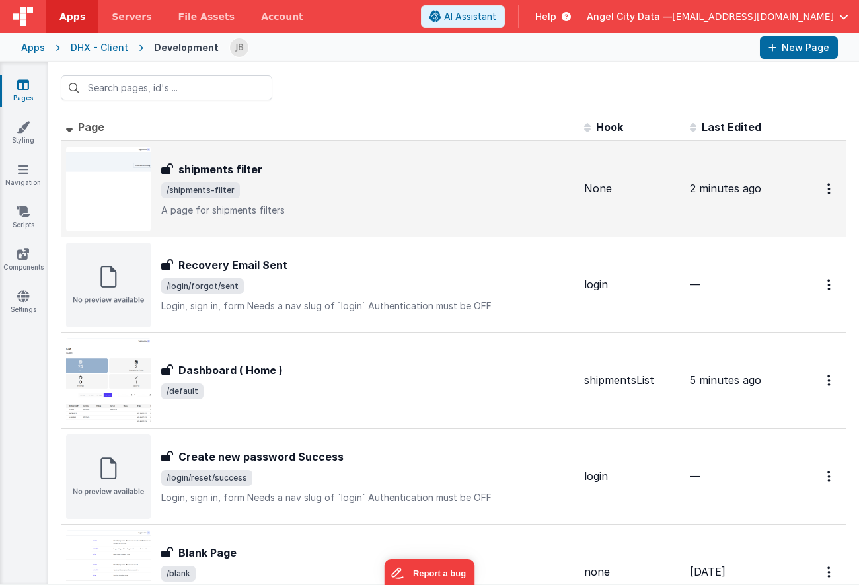
click at [290, 180] on div "shipments filter shipments filter /shipments-filter A page for shipments filters" at bounding box center [367, 189] width 413 height 56
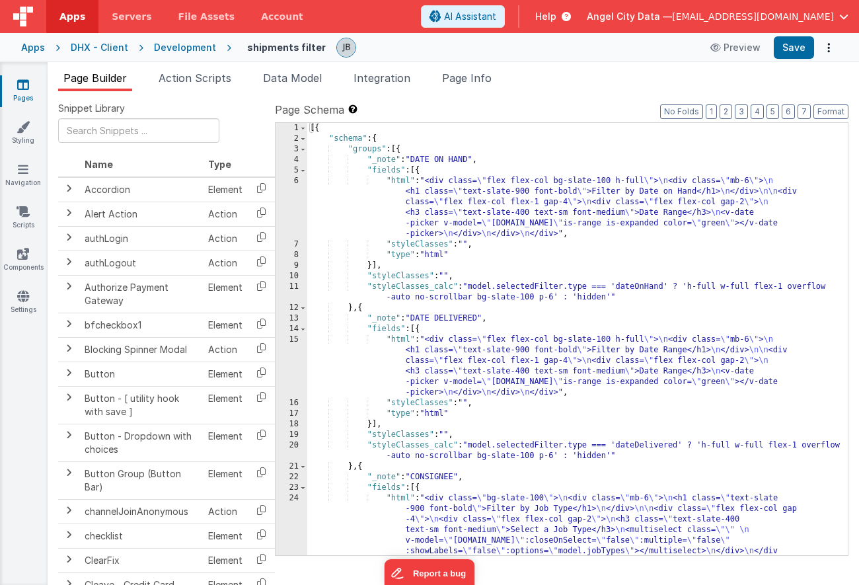
click at [481, 80] on span "Page Info" at bounding box center [467, 77] width 50 height 13
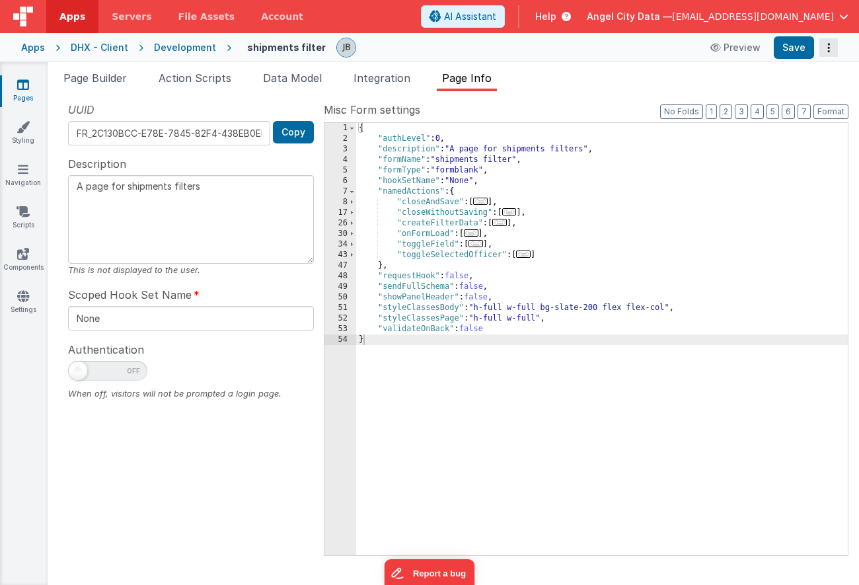
click at [826, 48] on button "Options" at bounding box center [829, 47] width 19 height 19
click at [330, 60] on button at bounding box center [429, 292] width 859 height 585
click at [383, 77] on span "Integration" at bounding box center [382, 77] width 57 height 13
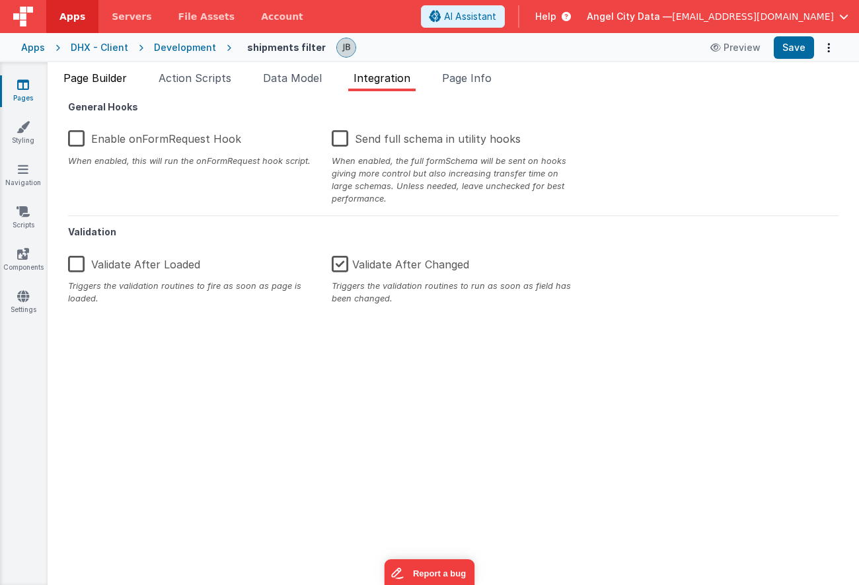
click at [99, 80] on span "Page Builder" at bounding box center [94, 77] width 63 height 13
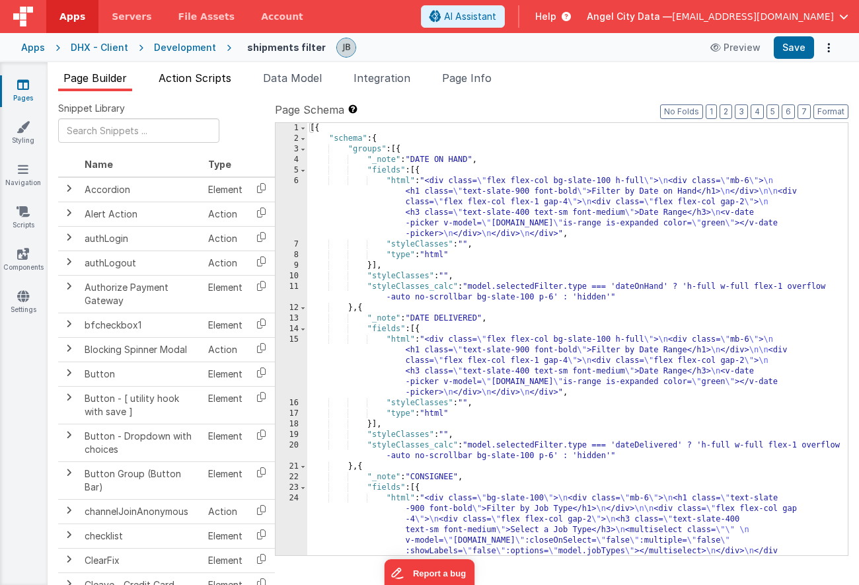
click at [186, 81] on span "Action Scripts" at bounding box center [195, 77] width 73 height 13
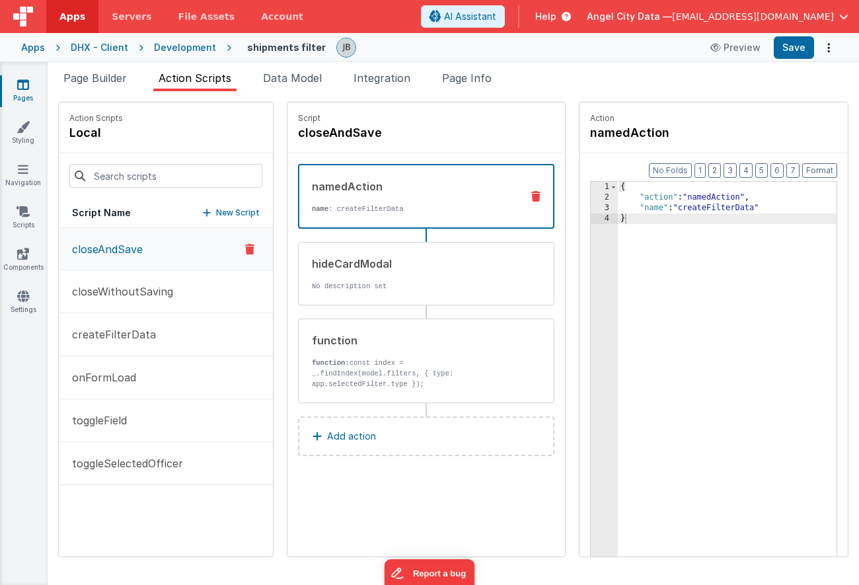
click at [249, 73] on ul "Page Builder Action Scripts Data Model Integration Page Info" at bounding box center [454, 80] width 812 height 21
click at [284, 81] on span "Data Model" at bounding box center [292, 77] width 59 height 13
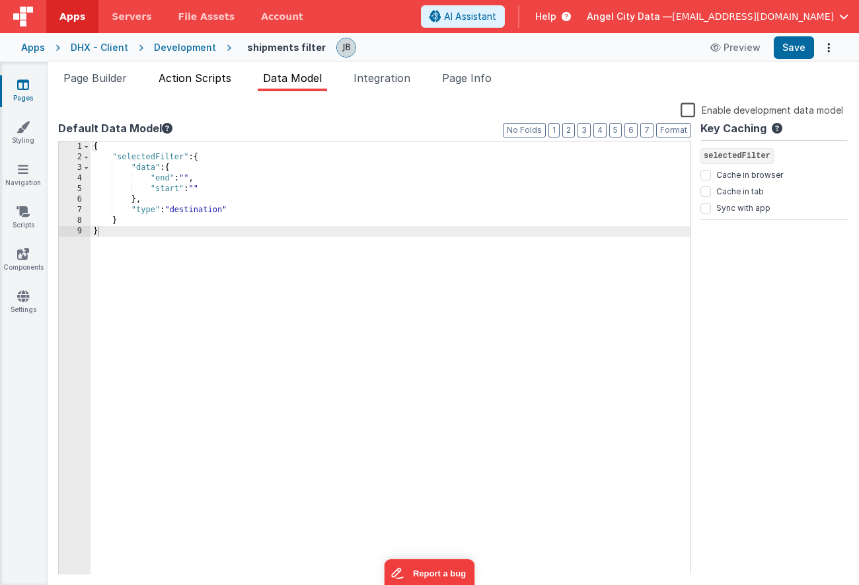
click at [211, 85] on li "Action Scripts" at bounding box center [194, 80] width 83 height 21
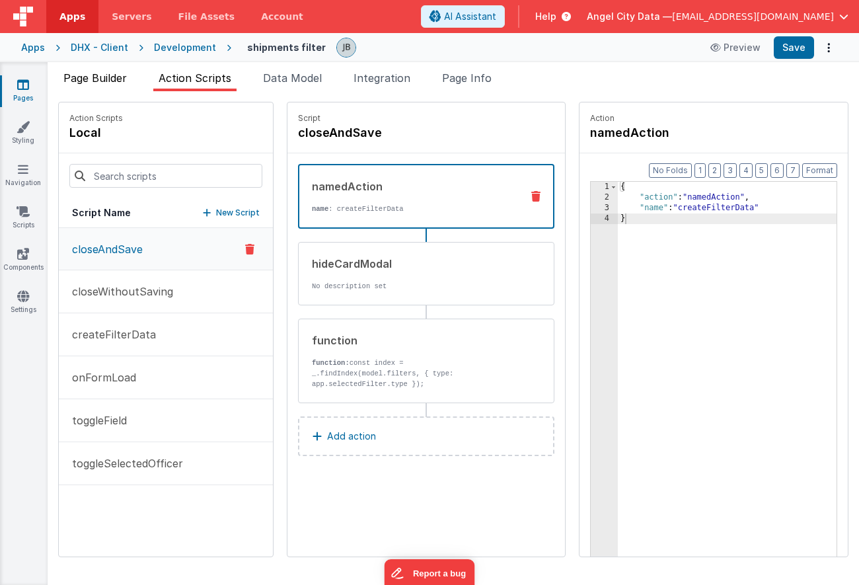
click at [128, 86] on li "Page Builder" at bounding box center [95, 80] width 74 height 21
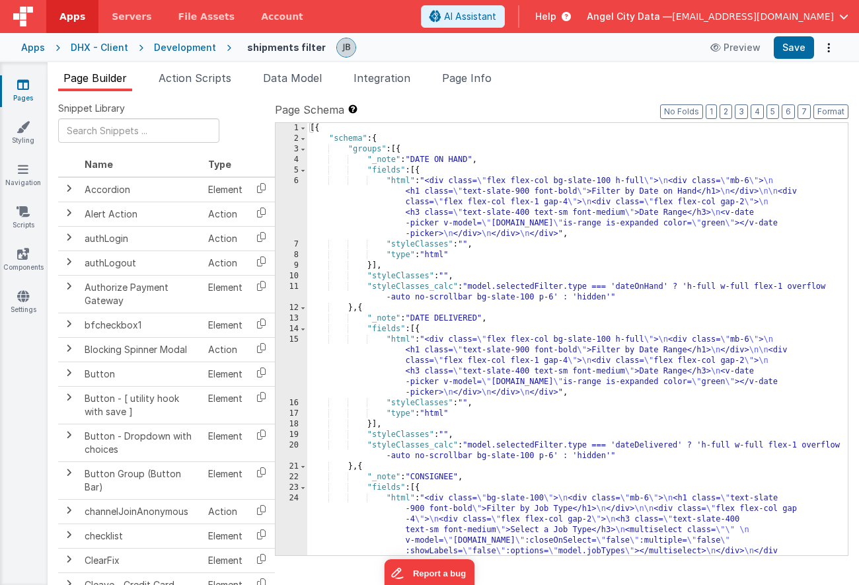
click at [97, 80] on span "Page Builder" at bounding box center [94, 77] width 63 height 13
click at [185, 46] on div "Development" at bounding box center [185, 47] width 62 height 13
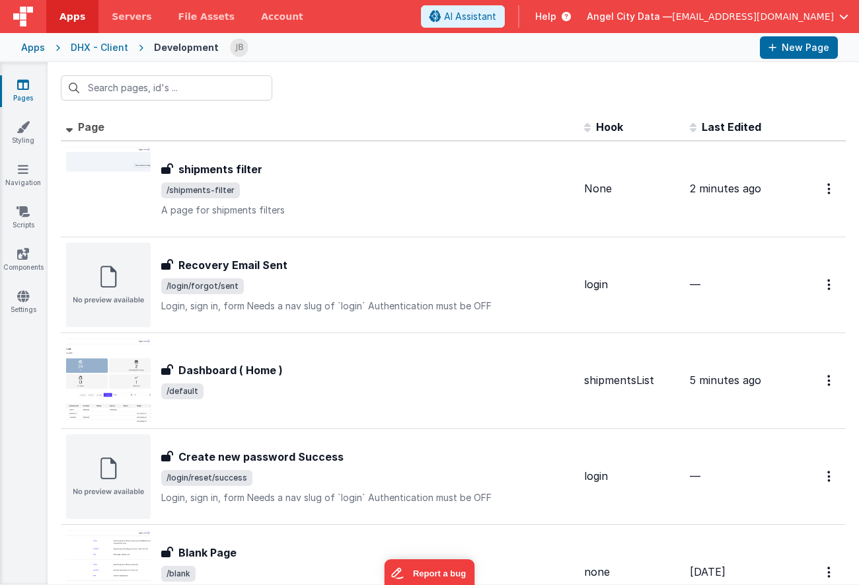
click at [690, 128] on span at bounding box center [696, 126] width 12 height 13
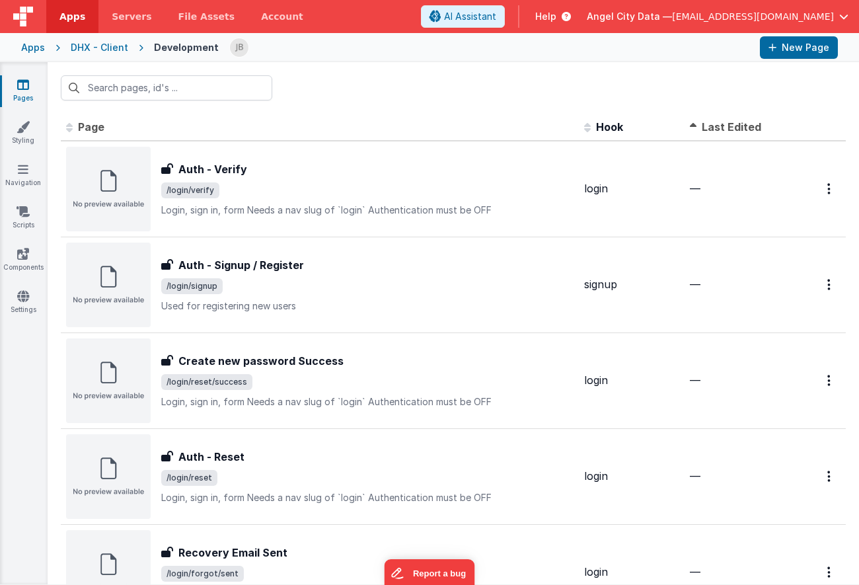
click at [693, 126] on span at bounding box center [696, 126] width 12 height 13
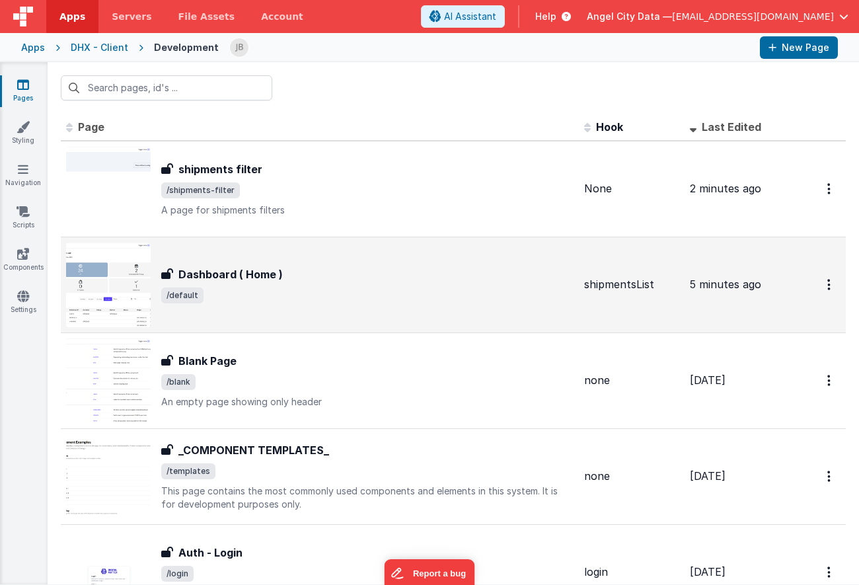
click at [221, 270] on h3 "Dashboard ( Home )" at bounding box center [231, 274] width 104 height 16
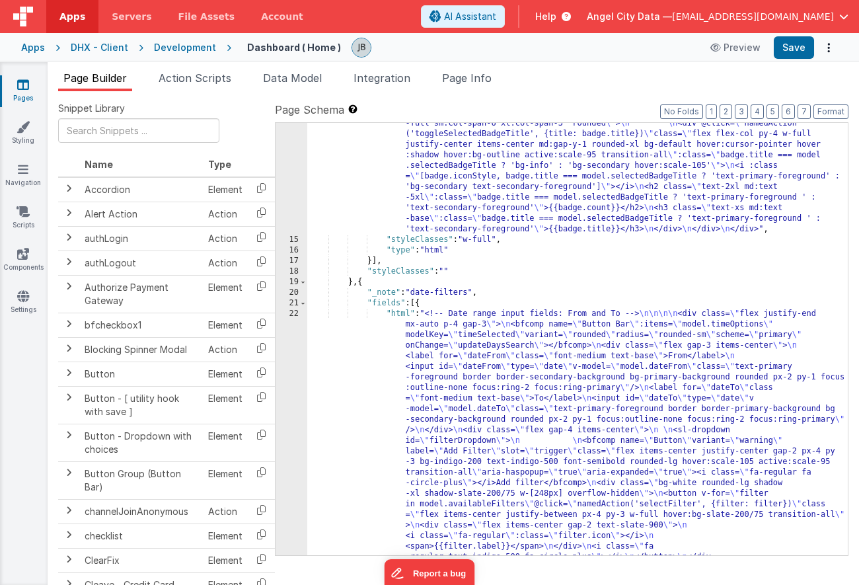
scroll to position [201, 0]
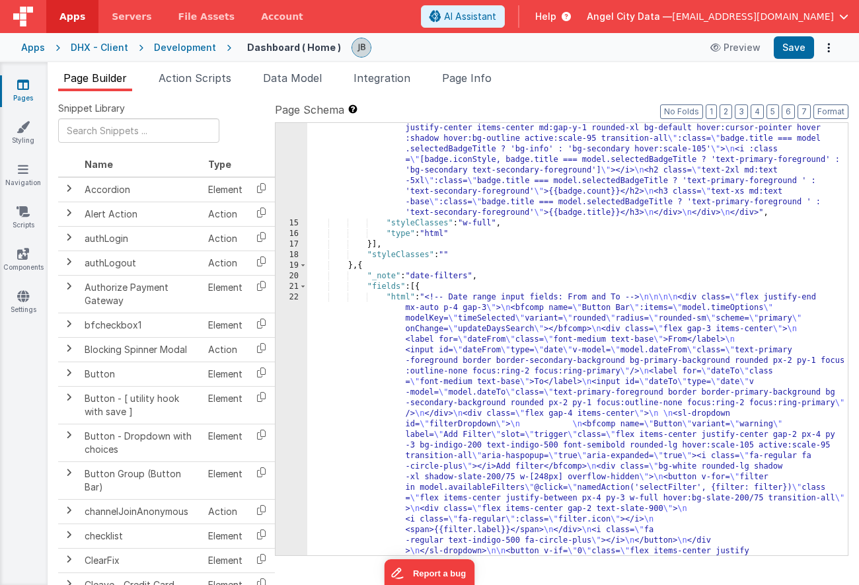
click at [290, 350] on div "22" at bounding box center [292, 456] width 32 height 328
click at [291, 350] on div "22" at bounding box center [292, 456] width 32 height 328
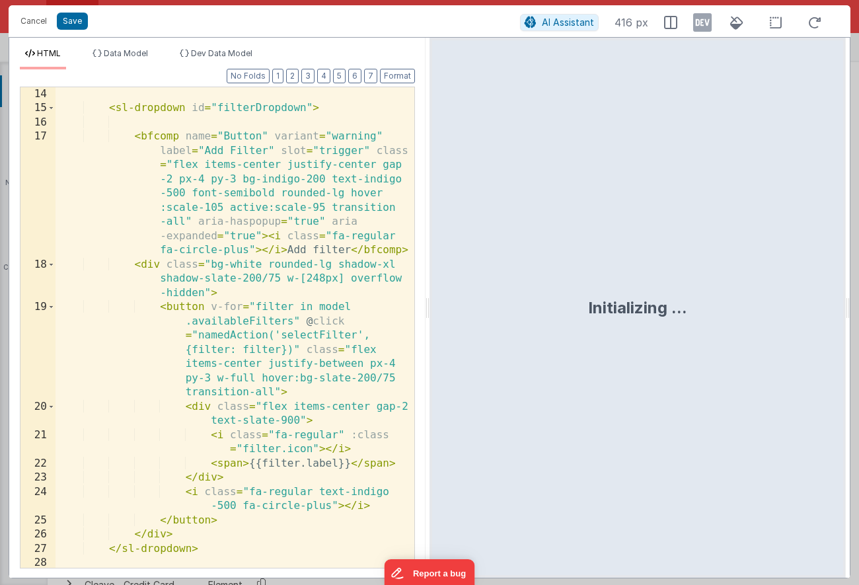
scroll to position [420, 0]
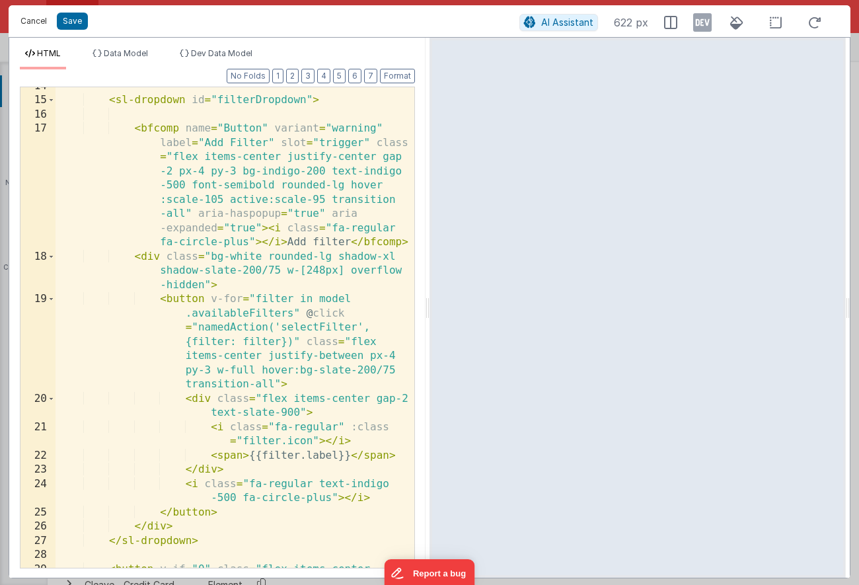
click at [26, 20] on button "Cancel" at bounding box center [34, 21] width 40 height 19
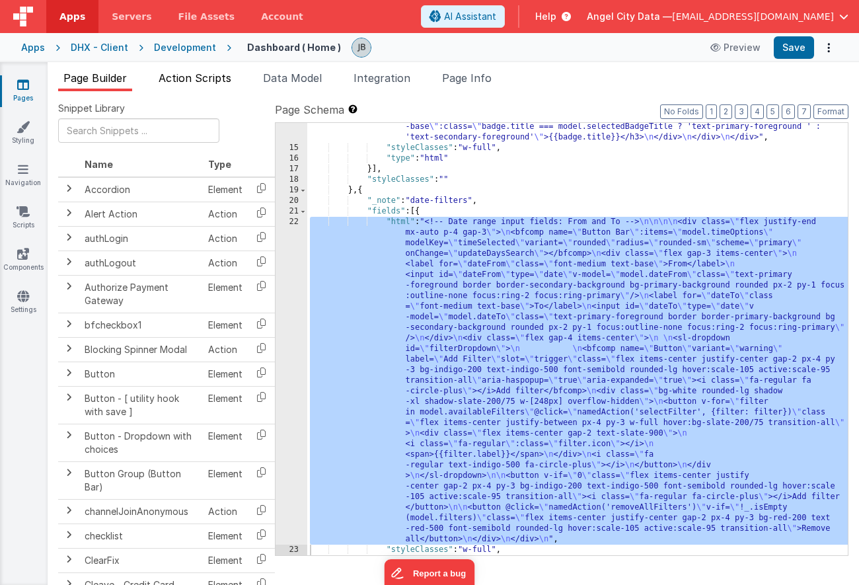
click at [197, 73] on span "Action Scripts" at bounding box center [195, 77] width 73 height 13
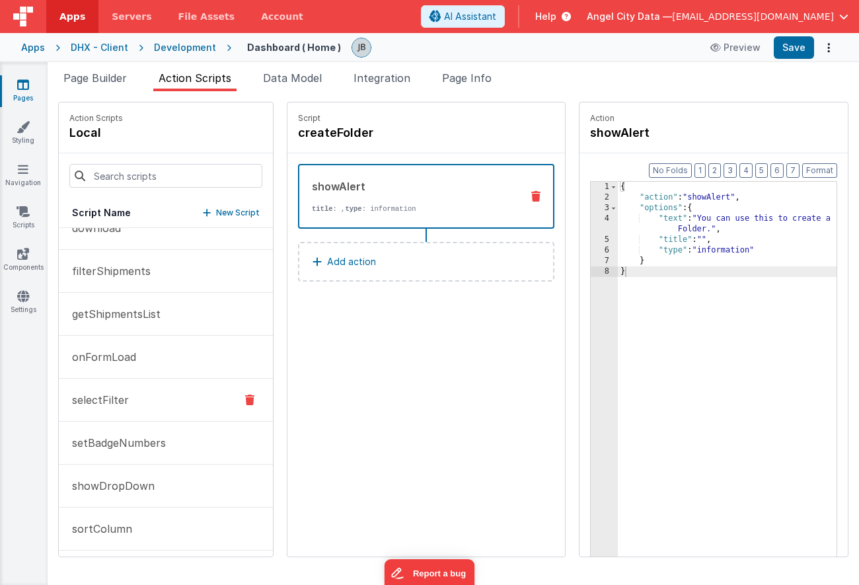
click at [184, 403] on button "selectFilter" at bounding box center [166, 400] width 214 height 43
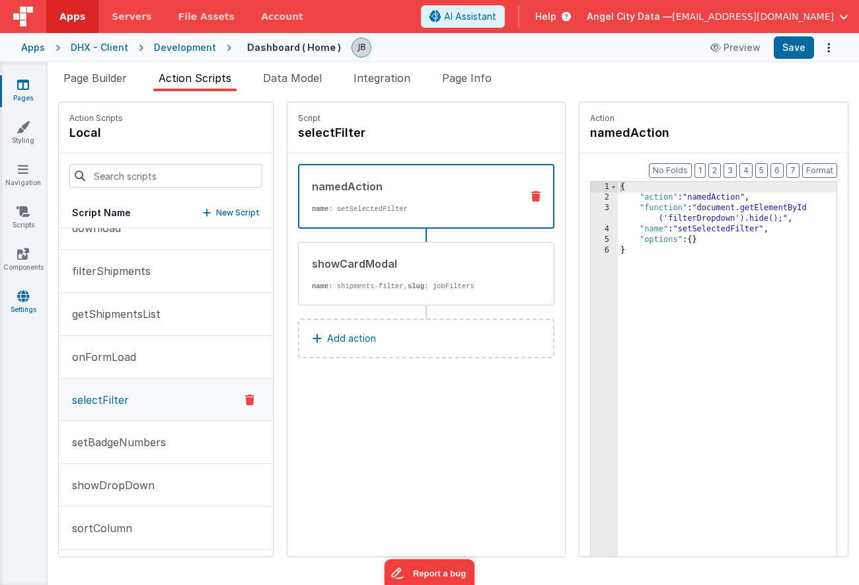
click at [24, 293] on icon at bounding box center [23, 296] width 12 height 13
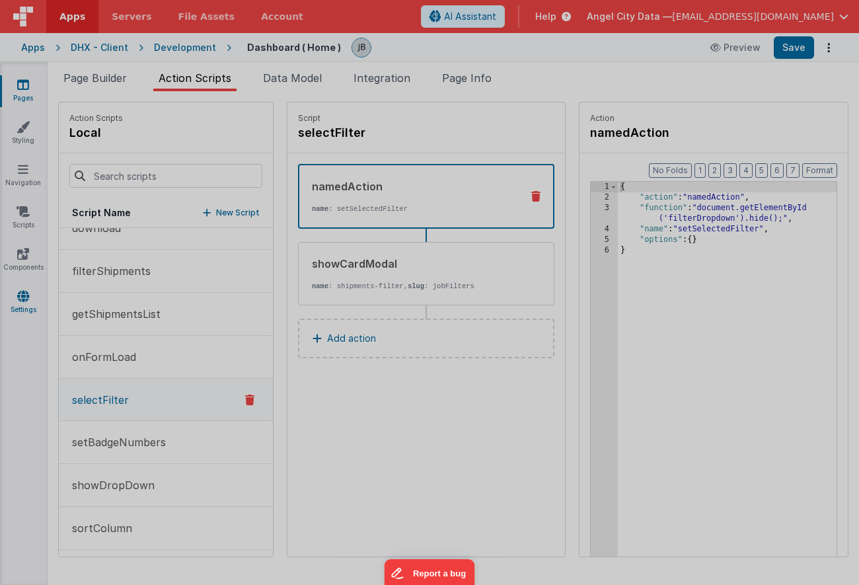
click at [24, 293] on div "You have unsaved changes Are you sure you want to exit? Your changes can't be r…" at bounding box center [429, 292] width 859 height 585
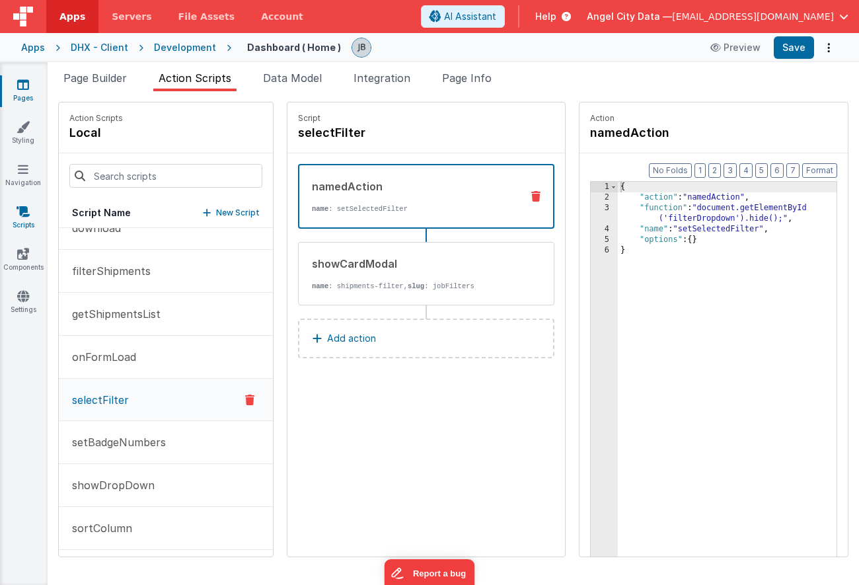
click at [19, 218] on icon at bounding box center [23, 211] width 13 height 13
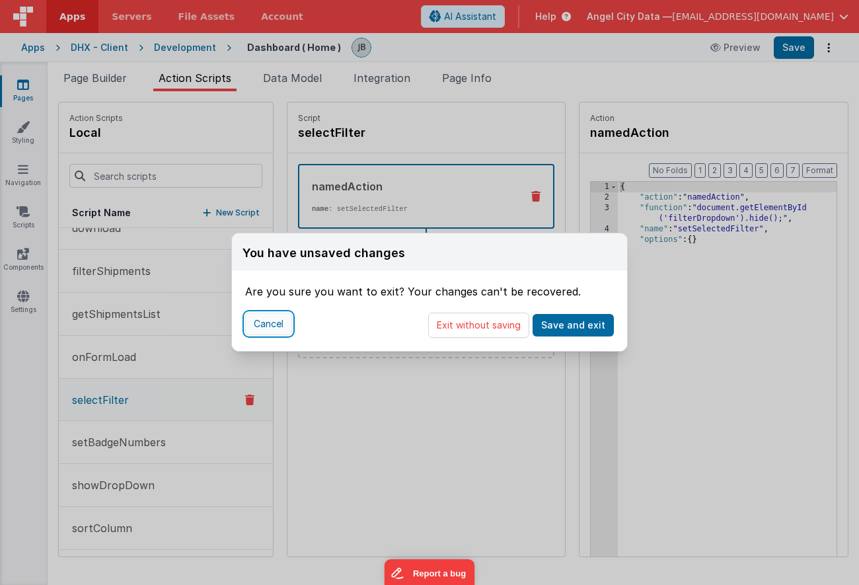
click at [260, 335] on button "Cancel" at bounding box center [268, 324] width 47 height 22
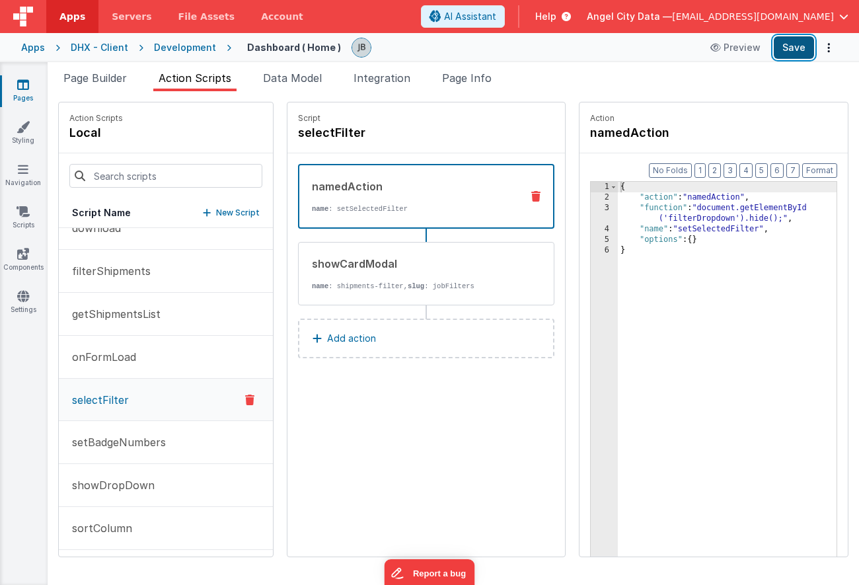
click at [782, 52] on button "Save" at bounding box center [794, 47] width 40 height 22
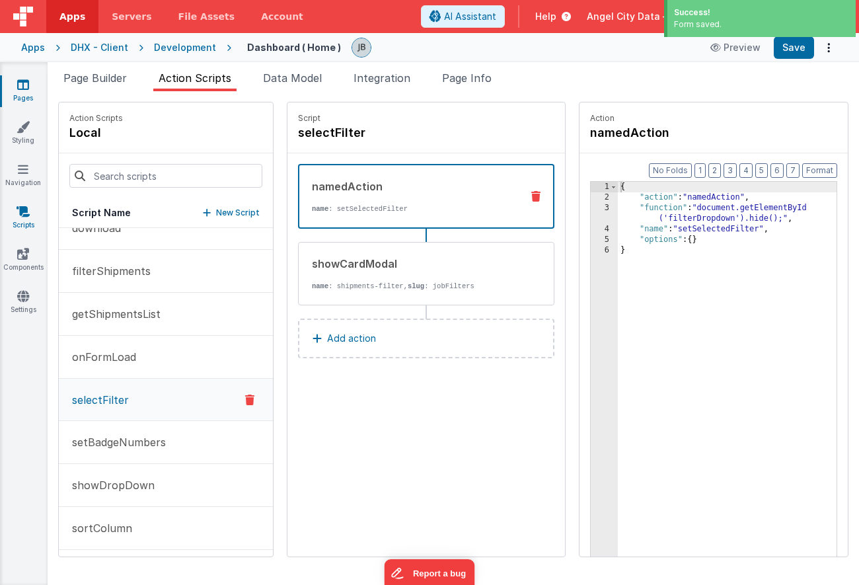
click at [28, 214] on icon at bounding box center [23, 211] width 13 height 13
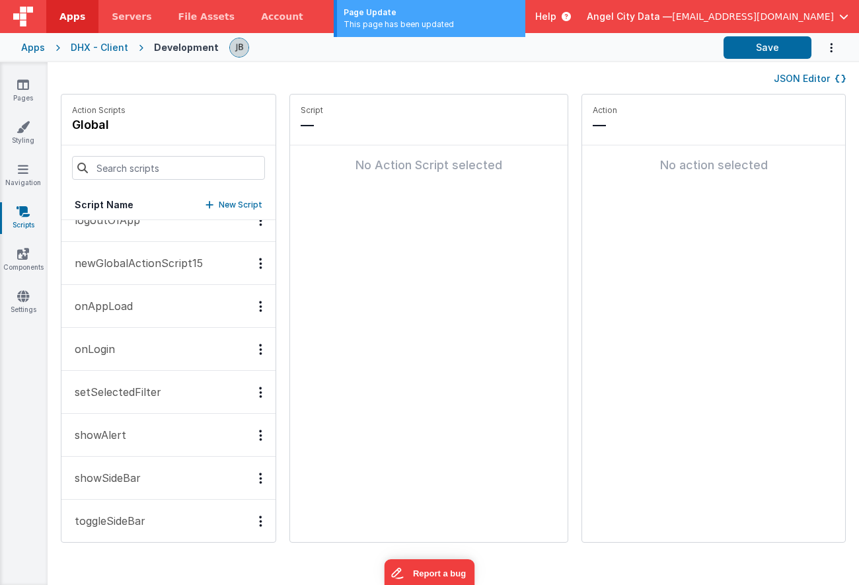
scroll to position [318, 0]
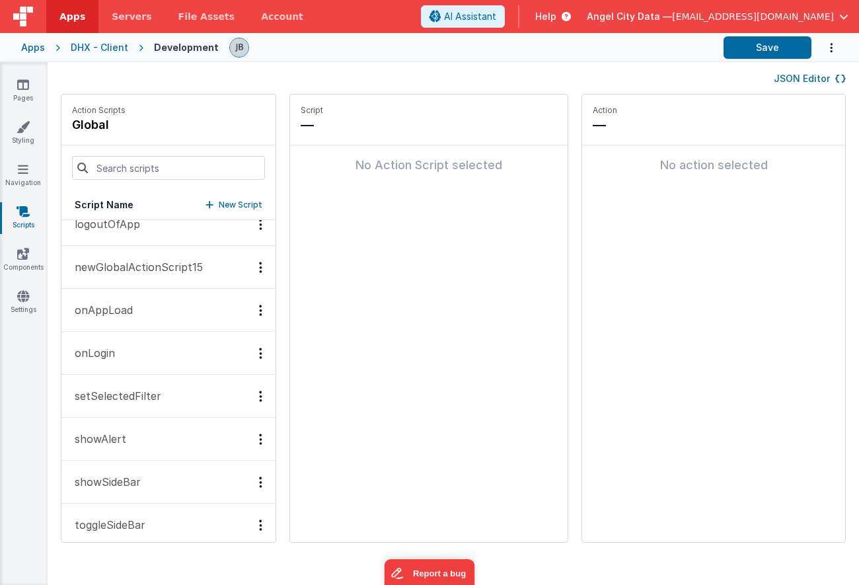
click at [145, 401] on p "setSelectedFilter" at bounding box center [114, 396] width 95 height 16
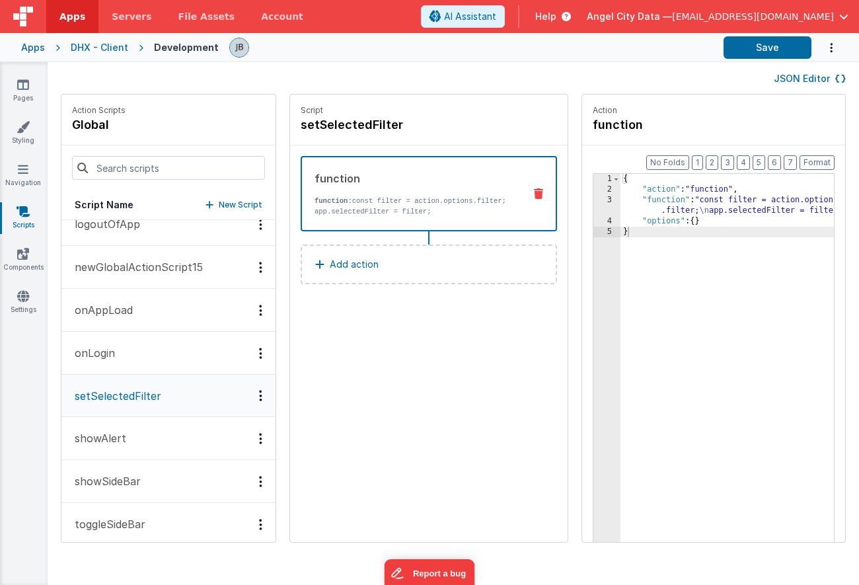
click at [25, 49] on div "Apps" at bounding box center [33, 47] width 24 height 13
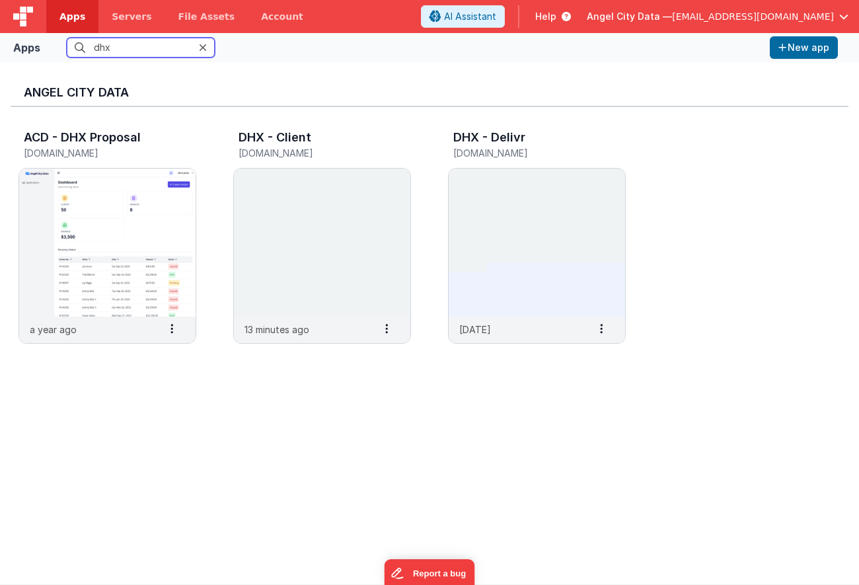
click at [118, 48] on input "dhx" at bounding box center [141, 48] width 148 height 20
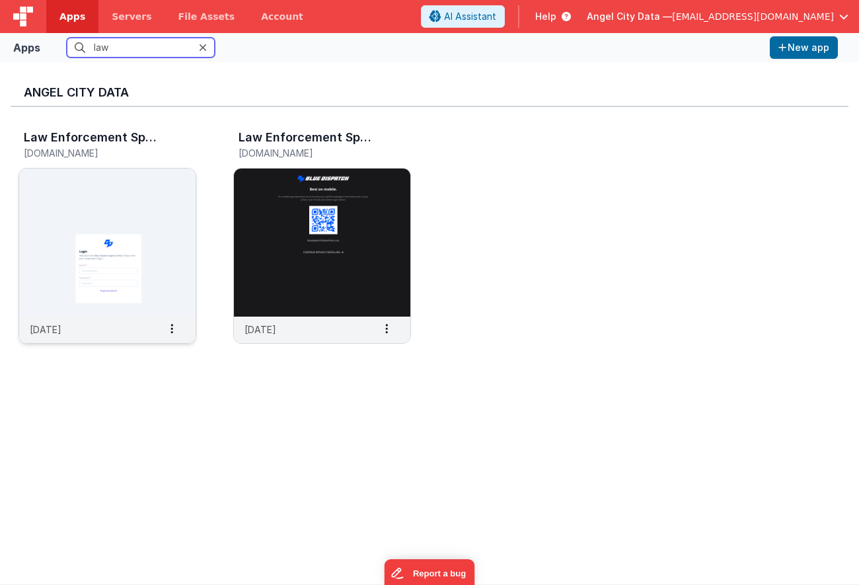
type input "law"
click at [109, 196] on img at bounding box center [107, 243] width 177 height 148
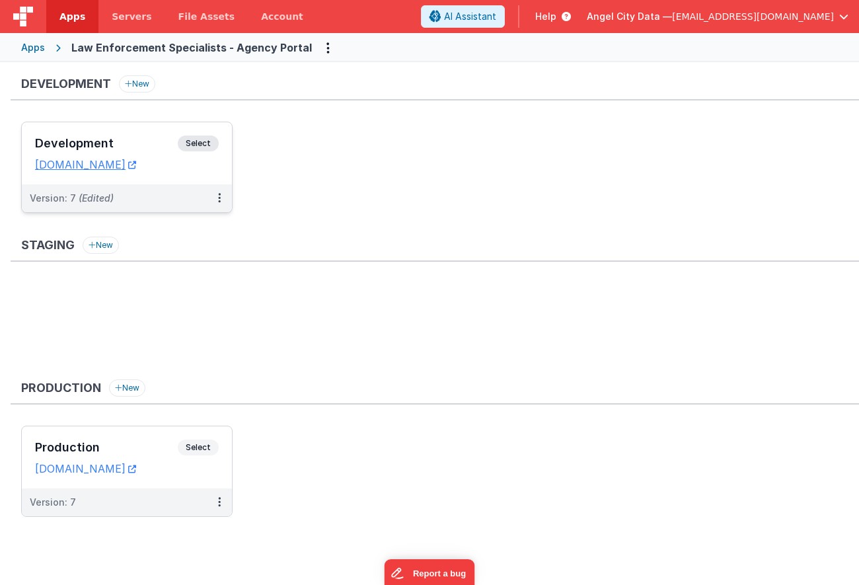
click at [138, 141] on h3 "Development" at bounding box center [106, 143] width 143 height 13
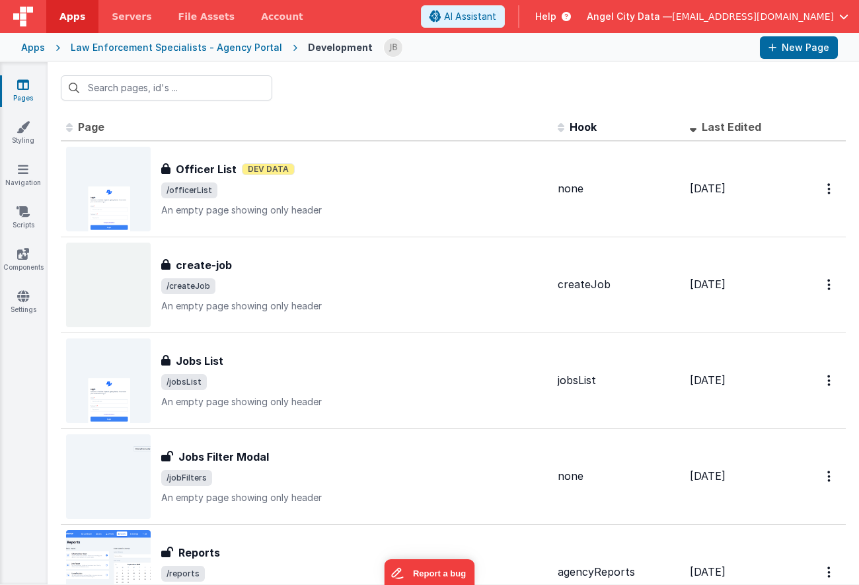
click at [28, 286] on div "Pages Styling Navigation Scripts Components Settings" at bounding box center [24, 323] width 48 height 522
click at [28, 298] on icon at bounding box center [23, 296] width 12 height 13
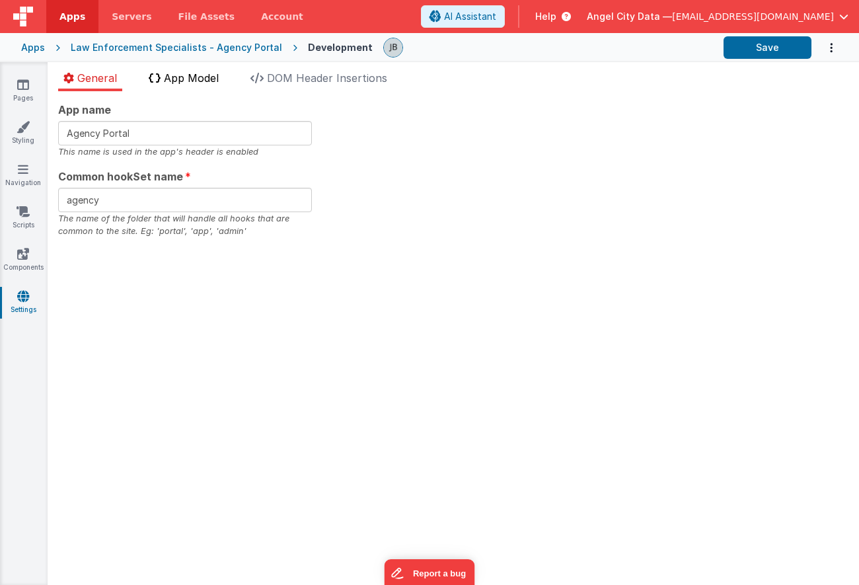
click at [190, 84] on li "App Model" at bounding box center [183, 80] width 81 height 21
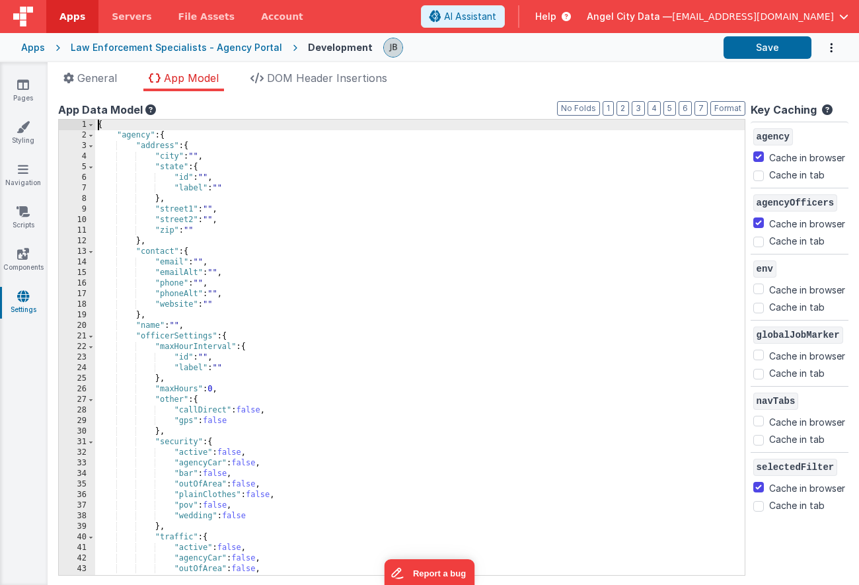
click at [95, 140] on div "2" at bounding box center [77, 135] width 36 height 11
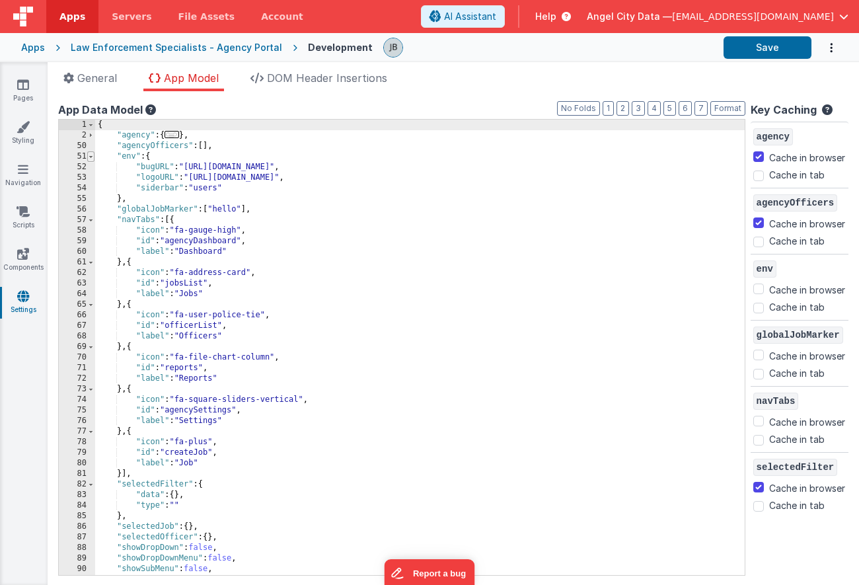
click at [92, 152] on span at bounding box center [90, 156] width 7 height 11
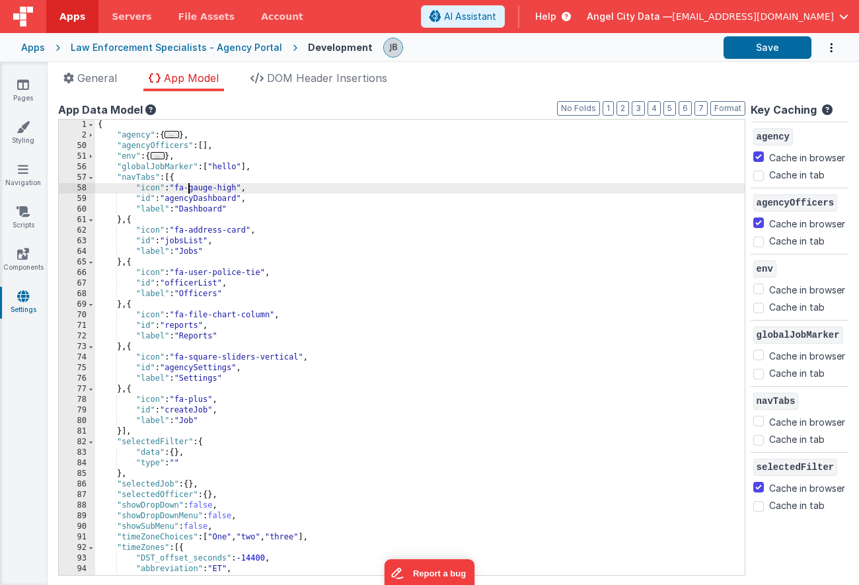
click at [189, 188] on div "{ "agency" : { ... } , "agencyOfficers" : [ ] , "env" : { ... } , "globalJobMar…" at bounding box center [420, 358] width 650 height 477
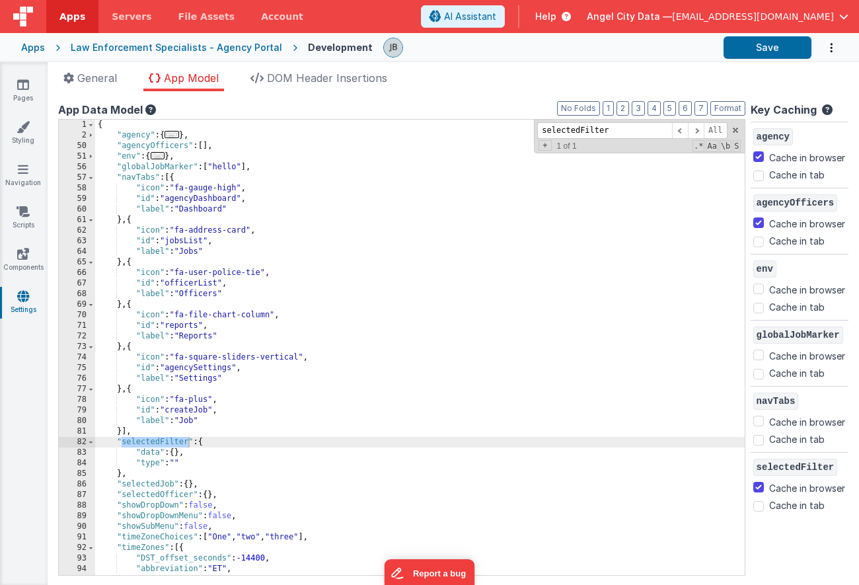
type input "selectedFilter"
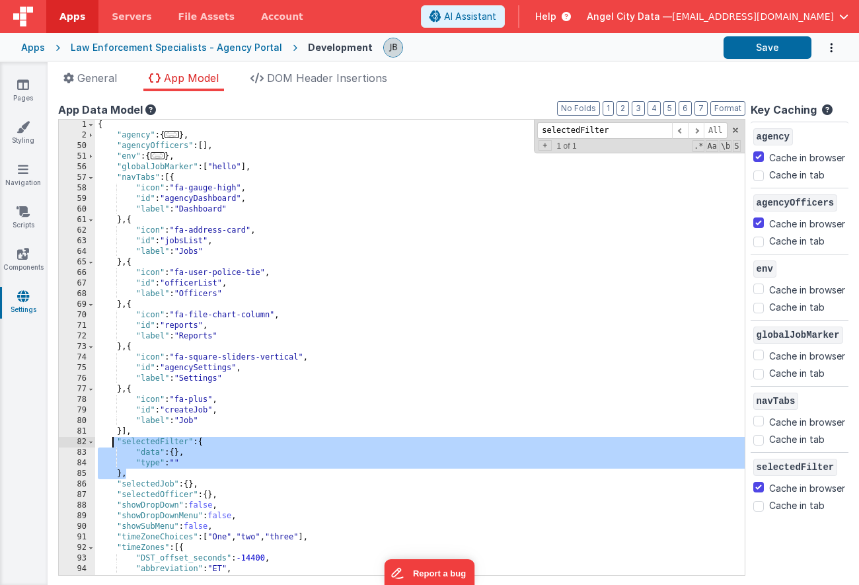
drag, startPoint x: 139, startPoint y: 472, endPoint x: 112, endPoint y: 446, distance: 37.9
click at [112, 446] on div "{ "agency" : { ... } , "agencyOfficers" : [ ] , "env" : { ... } , "globalJobMar…" at bounding box center [420, 358] width 650 height 477
click at [36, 51] on div "Apps" at bounding box center [33, 47] width 24 height 13
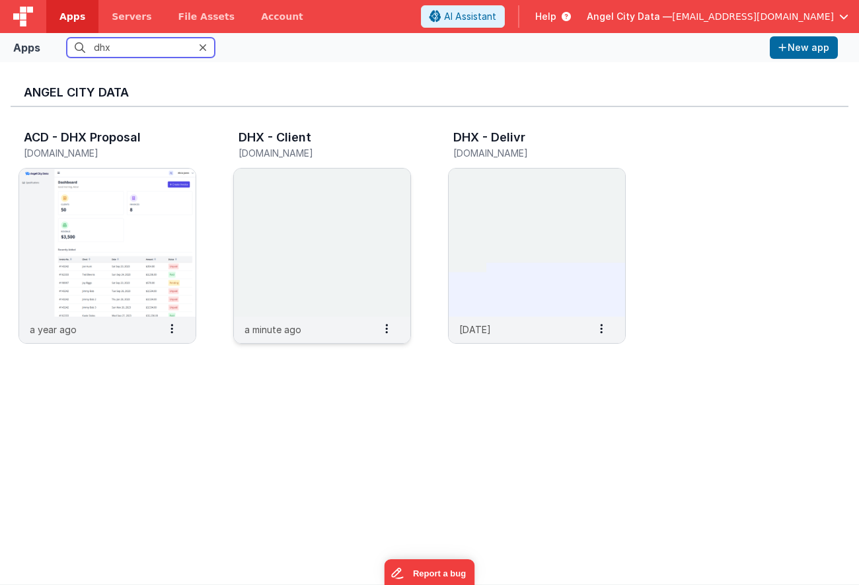
type input "dhx"
click at [295, 209] on img at bounding box center [322, 243] width 177 height 148
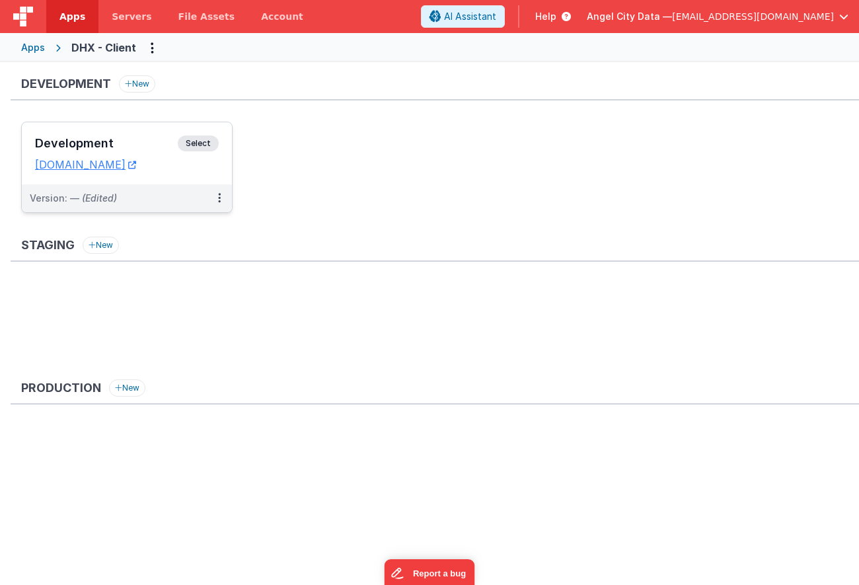
click at [136, 133] on div "Development Select URLs dhxclient.fmbetterforms.com" at bounding box center [127, 153] width 210 height 62
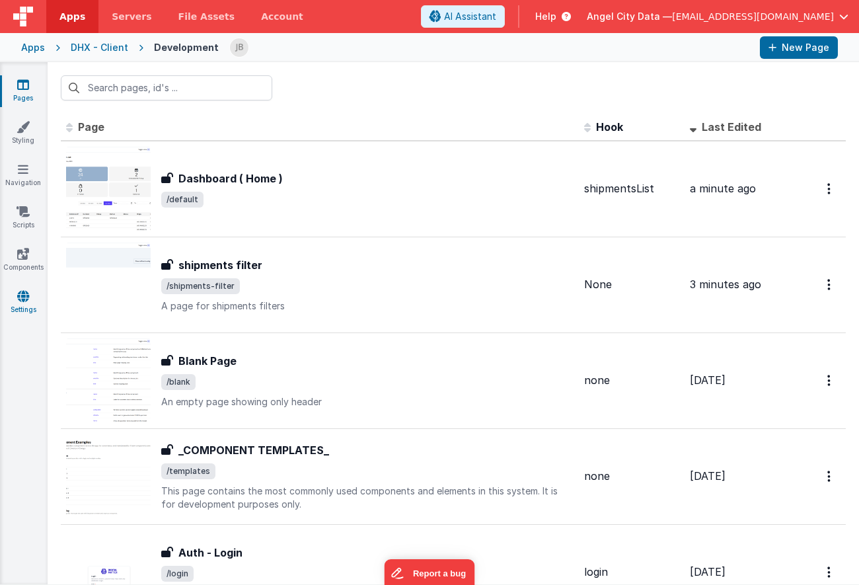
click at [22, 300] on icon at bounding box center [23, 296] width 12 height 13
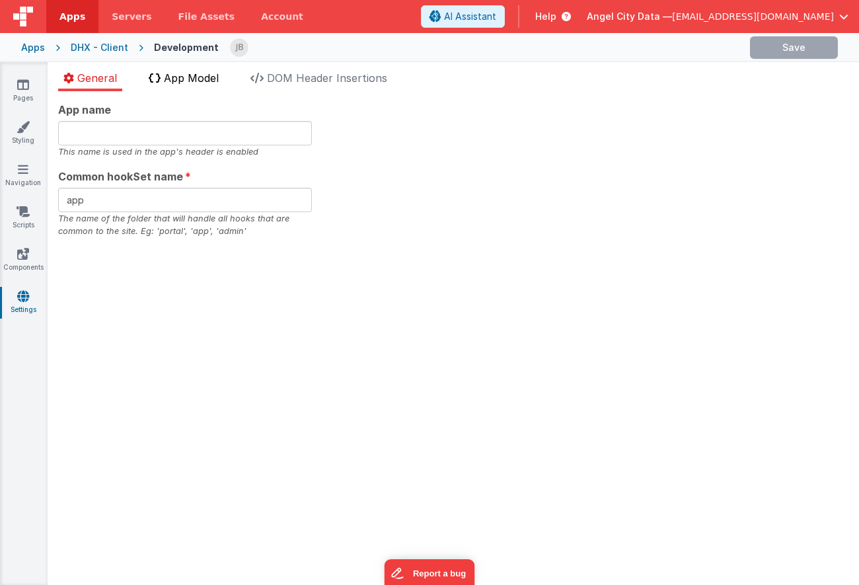
click at [201, 77] on span "App Model" at bounding box center [191, 77] width 55 height 13
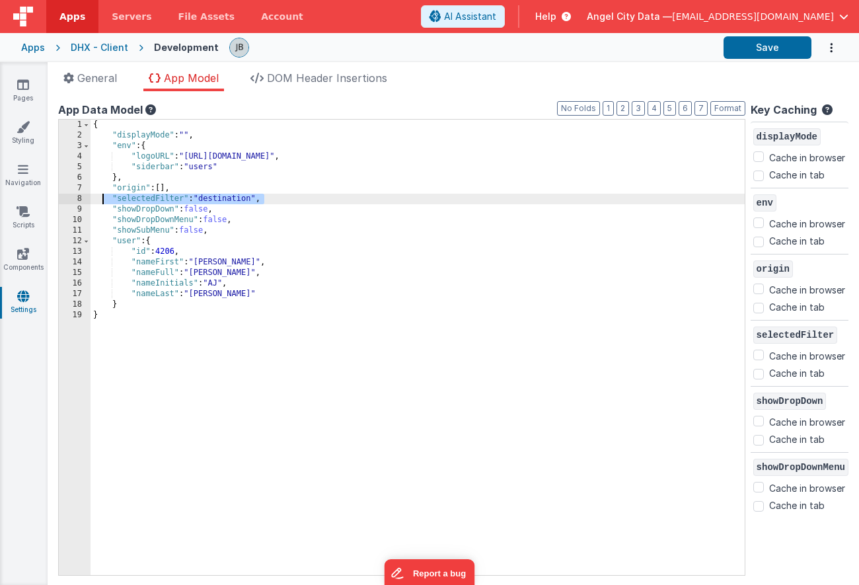
drag, startPoint x: 264, startPoint y: 197, endPoint x: 103, endPoint y: 201, distance: 161.4
click at [103, 201] on div "{ "displayMode" : "" , "env" : { "logoURL" : "https://ucarecdn.com/b9e7ff3a-933…" at bounding box center [418, 358] width 655 height 477
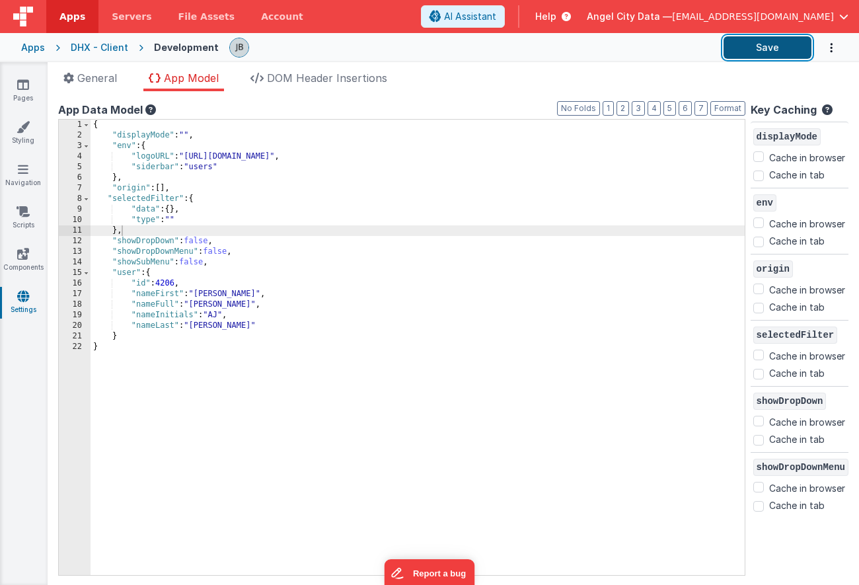
click at [783, 53] on button "Save" at bounding box center [768, 47] width 88 height 22
click at [27, 93] on link "Pages" at bounding box center [23, 91] width 48 height 26
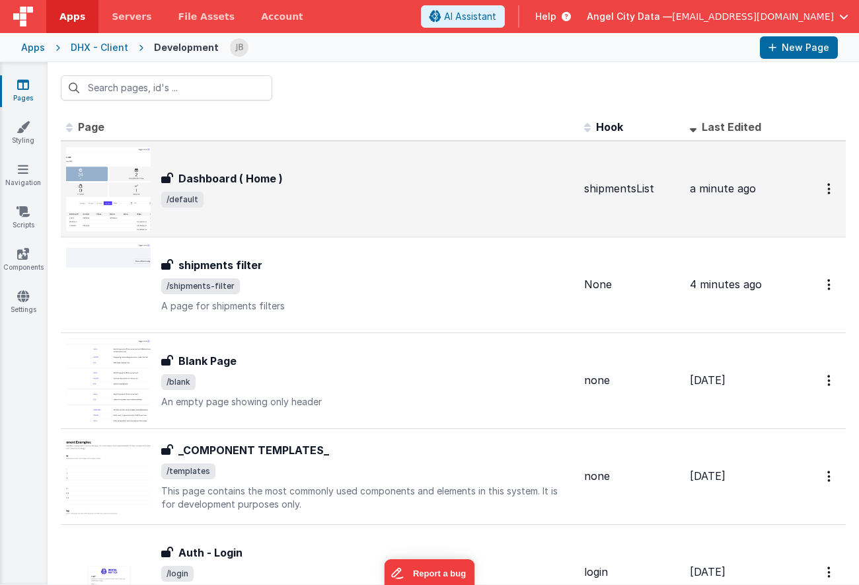
click at [196, 181] on h3 "Dashboard ( Home )" at bounding box center [231, 179] width 104 height 16
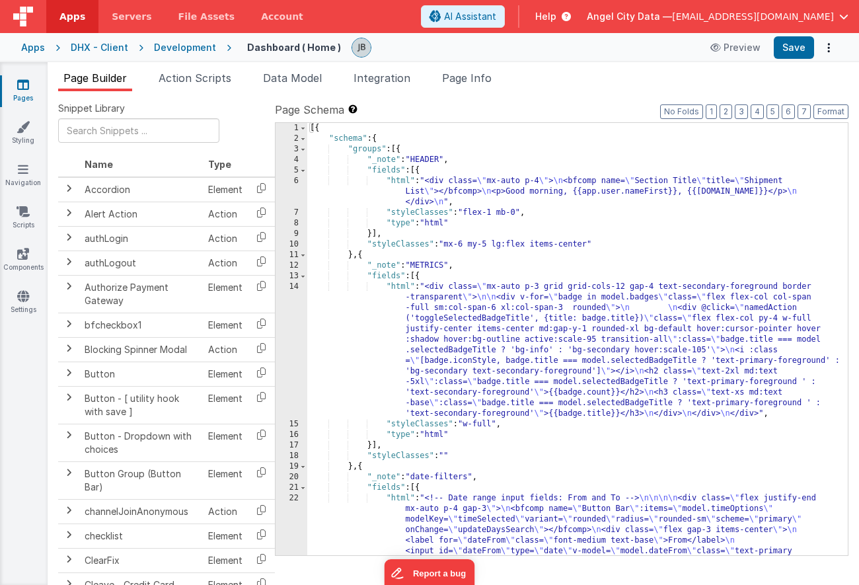
click at [180, 44] on div "Development" at bounding box center [185, 47] width 62 height 13
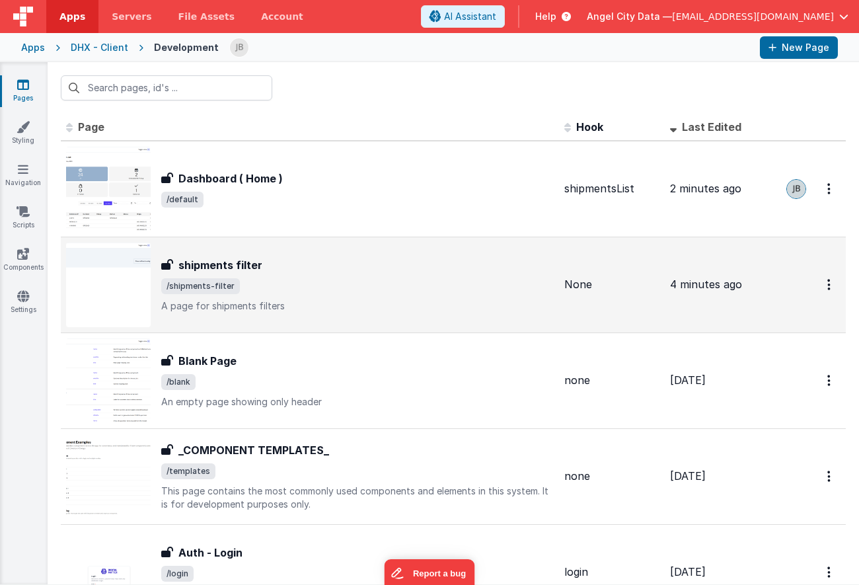
click at [251, 249] on div "shipments filter shipments filter /shipments-filter A page for shipments filters" at bounding box center [310, 285] width 488 height 85
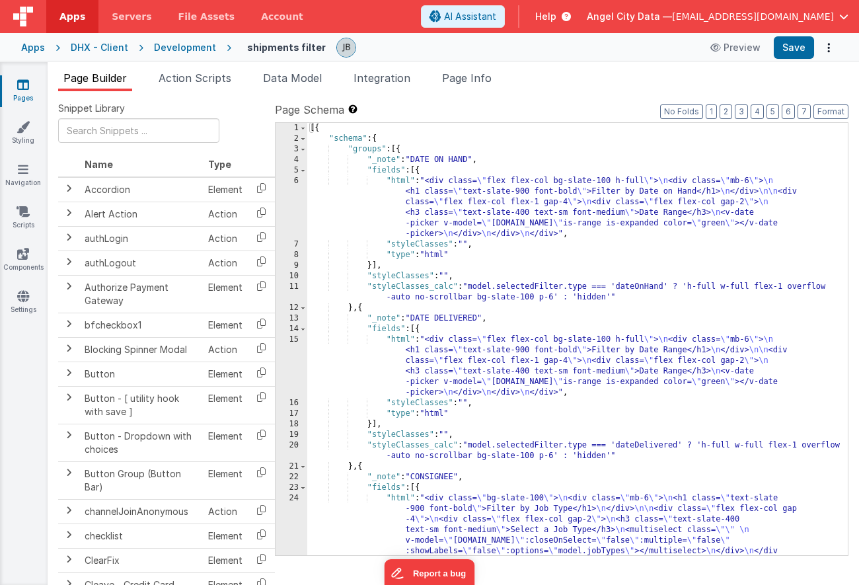
click at [413, 228] on div "[{ "schema" : { "groups" : [{ "_note" : "DATE ON HAND" , "fields" : [{ "html" :…" at bounding box center [577, 381] width 541 height 517
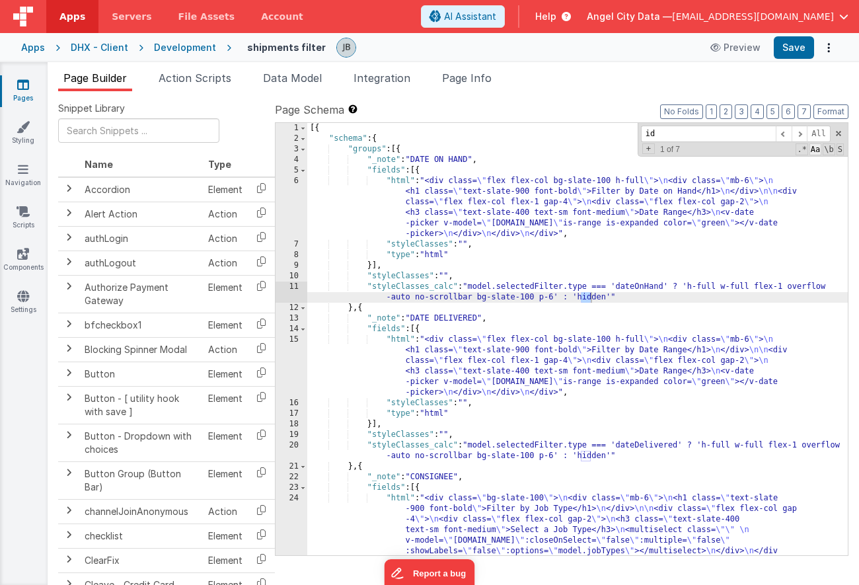
type input "id"
click at [815, 151] on span "Aa" at bounding box center [816, 149] width 12 height 12
click at [831, 151] on span "\b" at bounding box center [829, 149] width 12 height 12
click at [500, 240] on div "[{ "schema" : { "groups" : [{ "_note" : "DATE ON HAND" , "fields" : [{ "html" :…" at bounding box center [577, 381] width 541 height 517
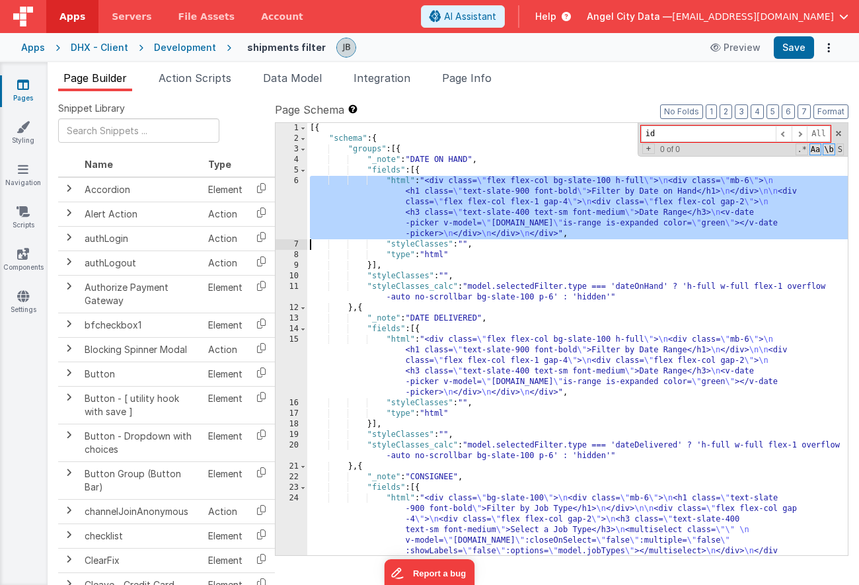
click at [292, 202] on div "6" at bounding box center [292, 207] width 32 height 63
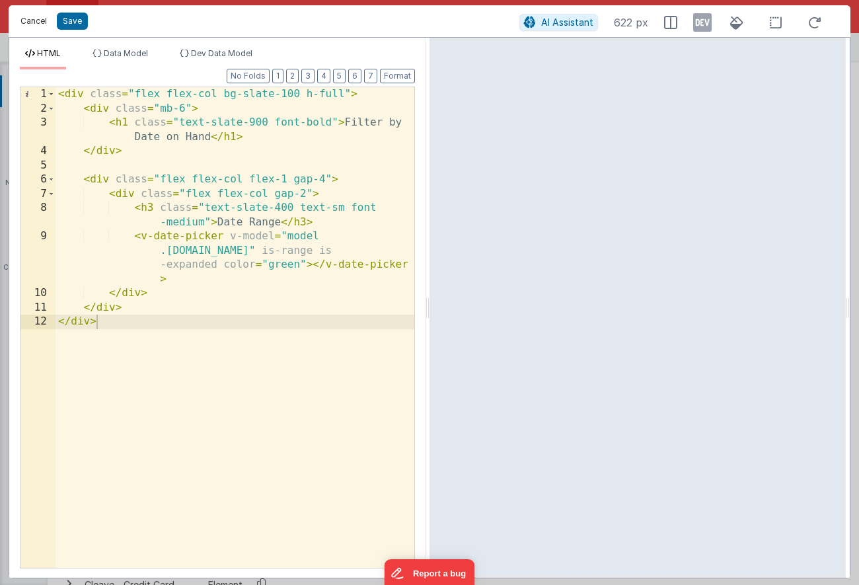
click at [35, 23] on button "Cancel" at bounding box center [34, 21] width 40 height 19
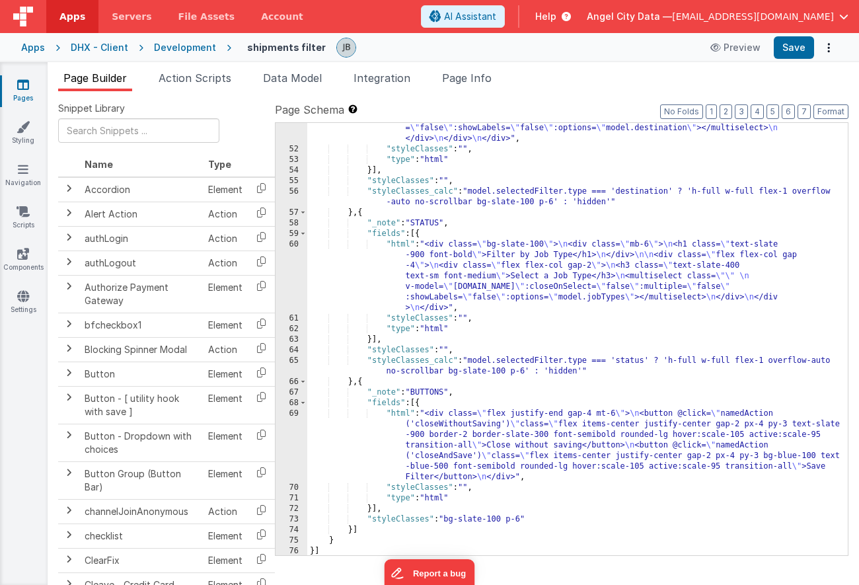
scroll to position [931, 0]
click at [447, 331] on div ""html" : "<div class= \" bg-slate-100 \" > \n <div class= \" mb-6 \" > \n <h1 c…" at bounding box center [577, 328] width 541 height 517
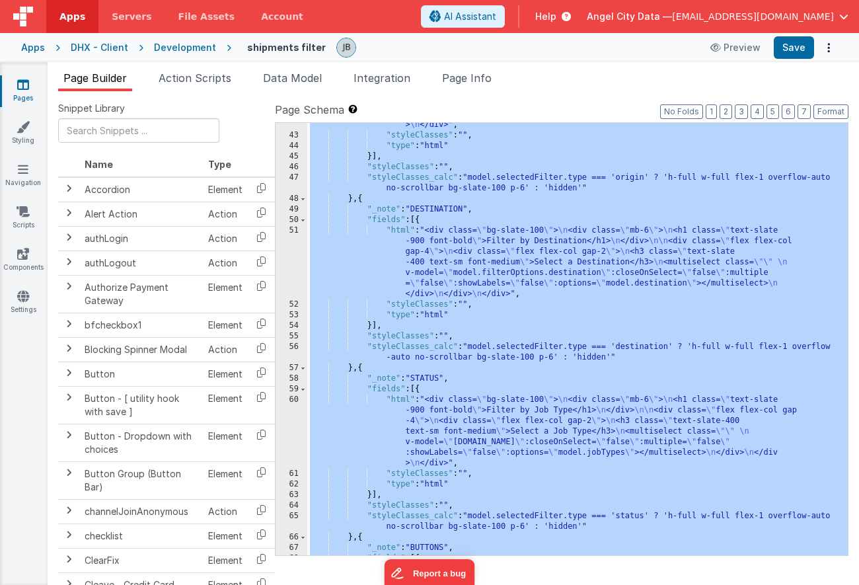
scroll to position [0, 0]
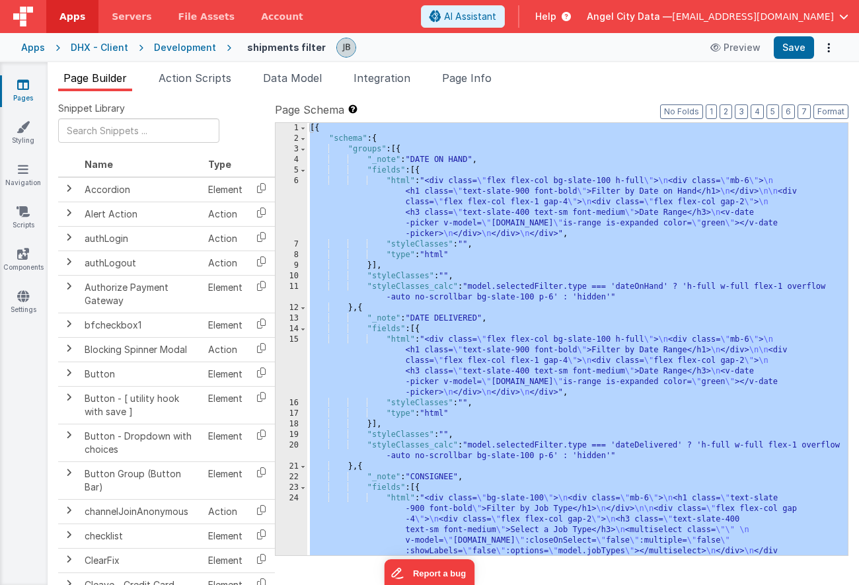
click at [418, 256] on div "[{ "schema" : { "groups" : [{ "_note" : "DATE ON HAND" , "fields" : [{ "html" :…" at bounding box center [577, 381] width 541 height 517
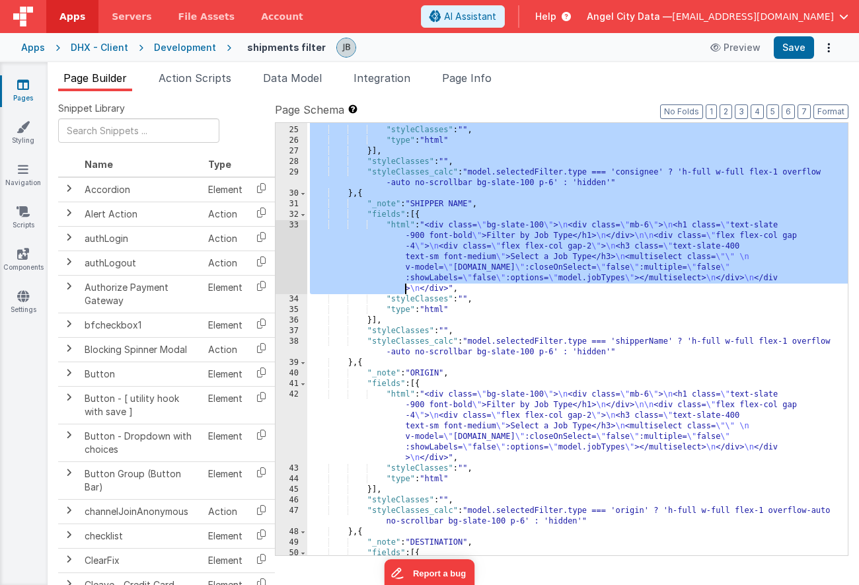
scroll to position [455, 0]
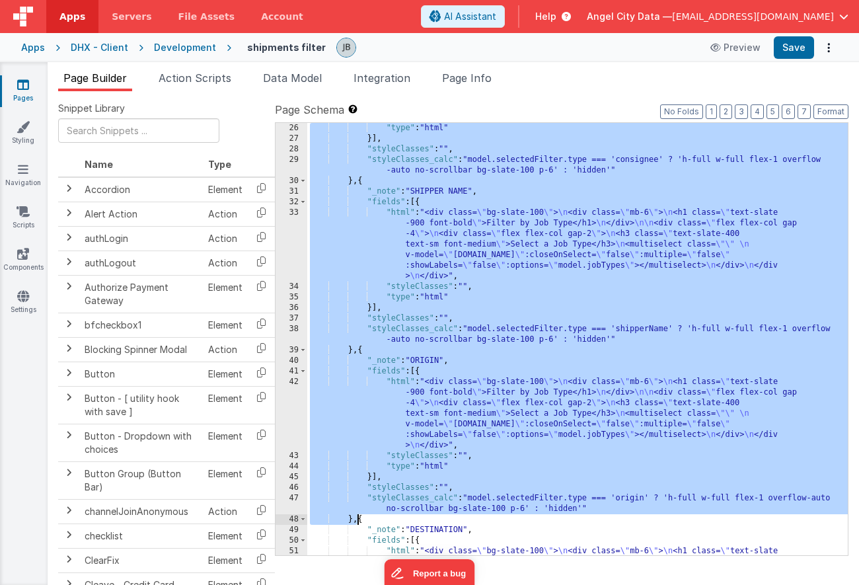
drag, startPoint x: 401, startPoint y: 150, endPoint x: 358, endPoint y: 522, distance: 374.7
click at [358, 522] on div ""type" : "html" }] , "styleClasses" : "" , "styleClasses_calc" : "model.selecte…" at bounding box center [577, 381] width 541 height 517
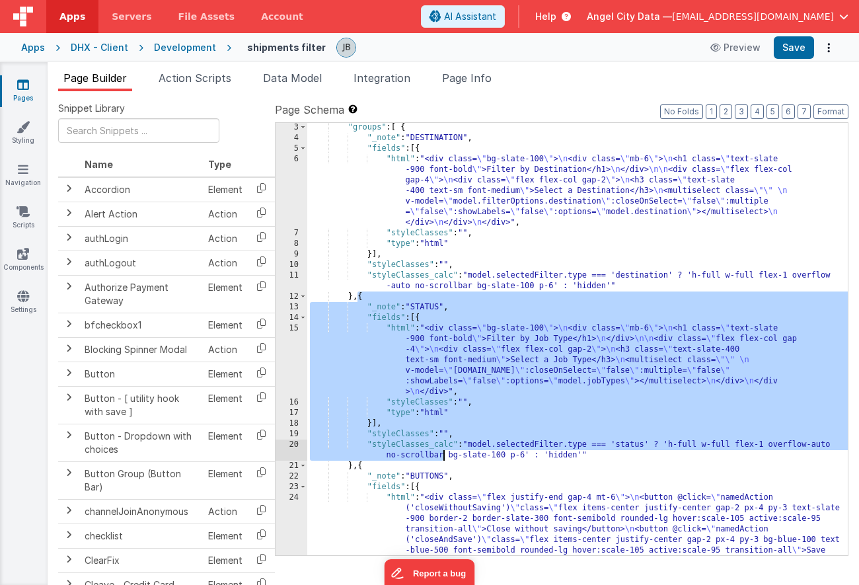
scroll to position [107, 0]
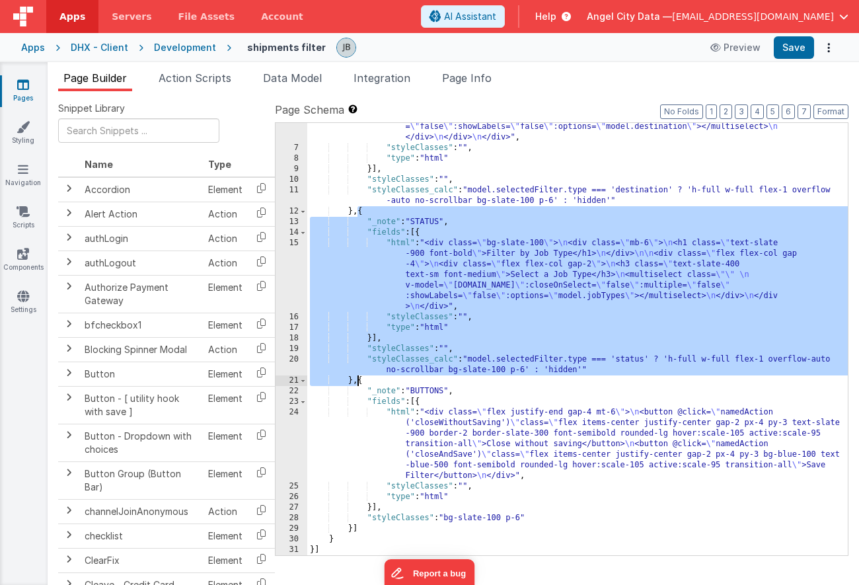
drag, startPoint x: 356, startPoint y: 298, endPoint x: 359, endPoint y: 381, distance: 82.7
click at [359, 381] on div ""html" : "<div class= \" bg-slate-100 \" > \n <div class= \" mb-6 \" > \n <h1 c…" at bounding box center [577, 327] width 541 height 517
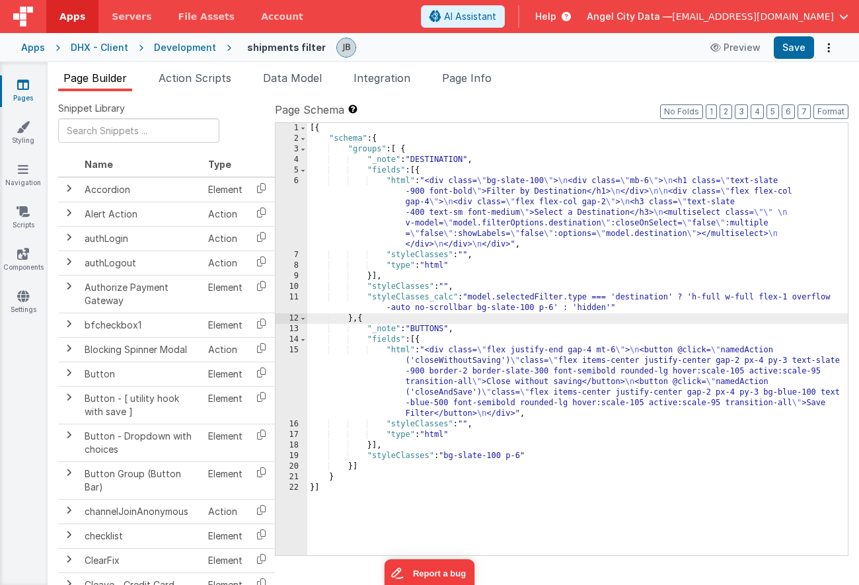
click at [290, 204] on div "6" at bounding box center [292, 213] width 32 height 74
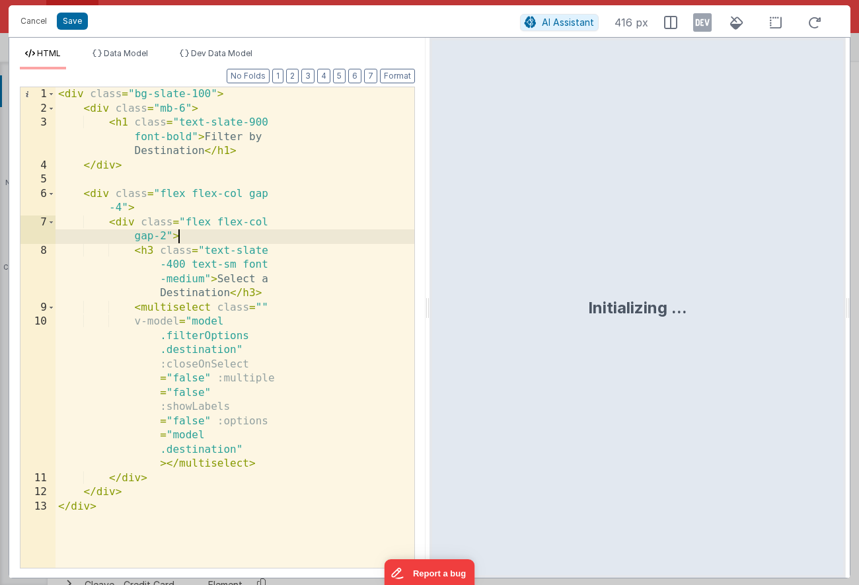
click at [266, 230] on div "< div class = "bg-slate-100" > < div class = "mb-6" > < h1 class = "text-slate-…" at bounding box center [235, 341] width 359 height 509
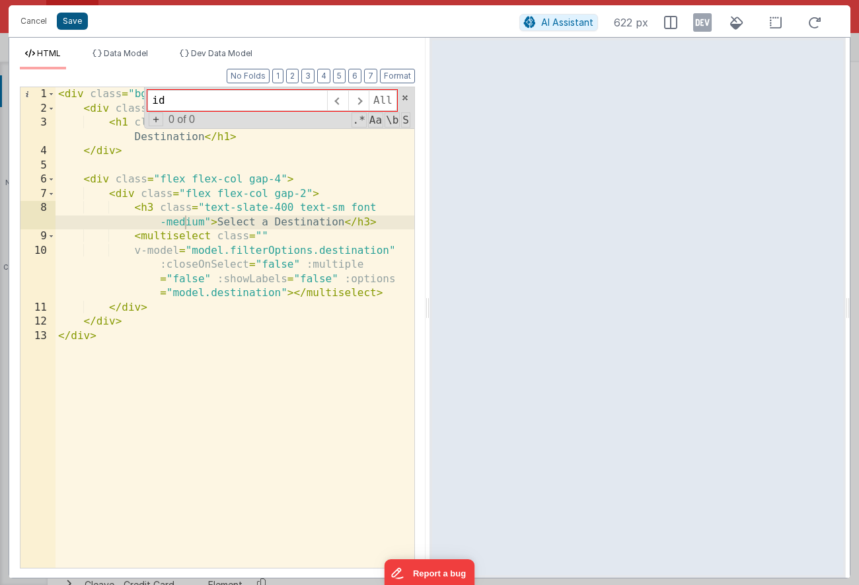
type input "id"
click at [64, 20] on button "Save" at bounding box center [72, 21] width 31 height 17
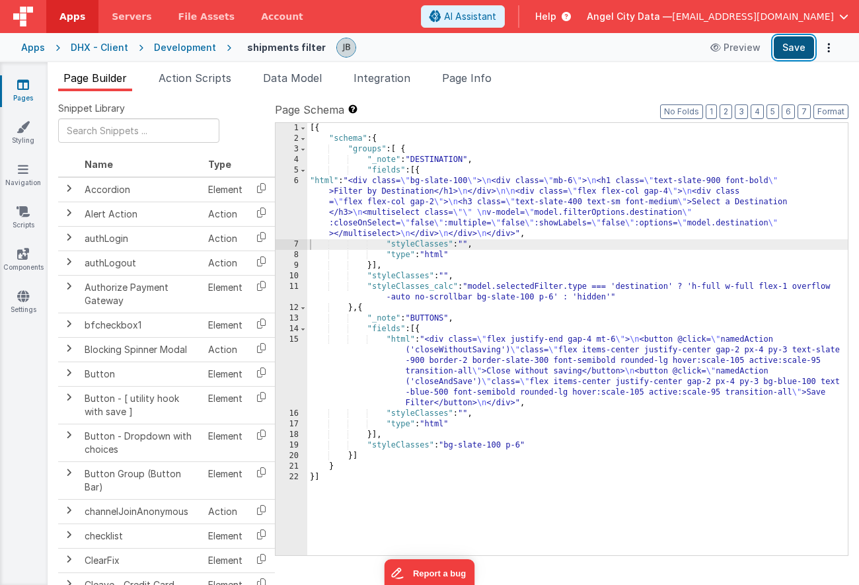
click at [788, 52] on button "Save" at bounding box center [794, 47] width 40 height 22
click at [310, 354] on div "[{ "schema" : { "groups" : [ { "_note" : "DESTINATION" , "fields" : [{ "html" :…" at bounding box center [577, 350] width 541 height 454
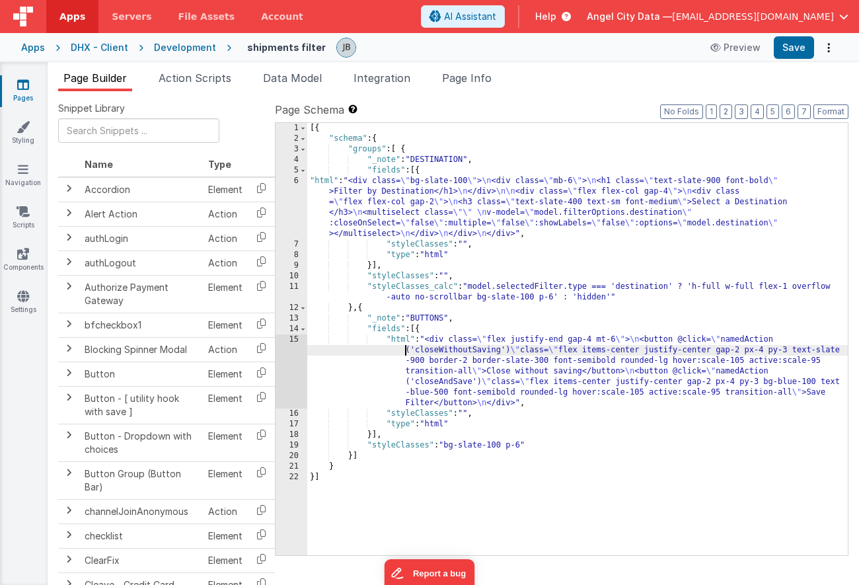
click at [300, 354] on div "15" at bounding box center [292, 372] width 32 height 74
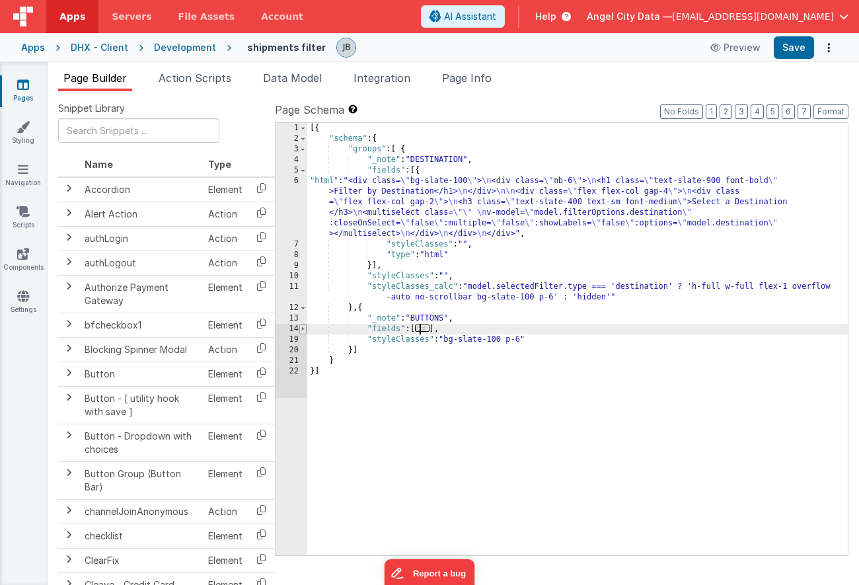
click at [302, 330] on span at bounding box center [303, 329] width 7 height 11
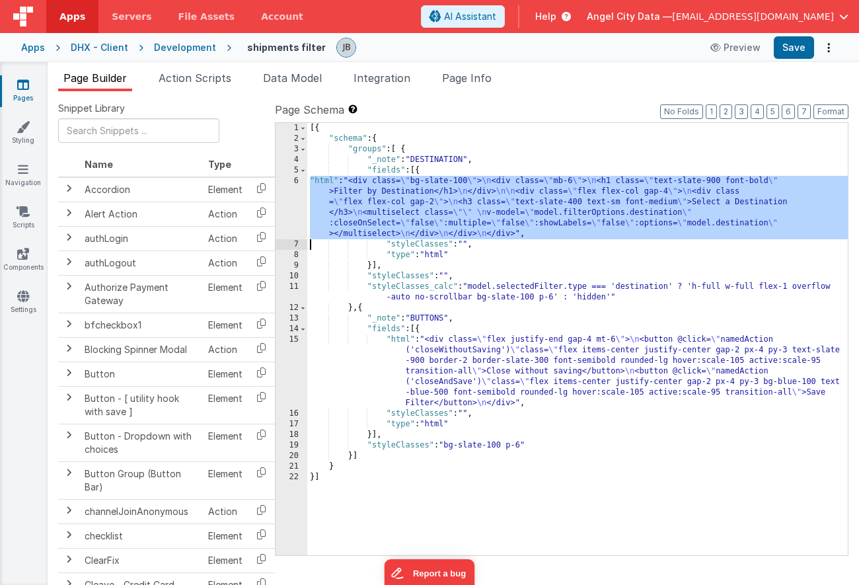
click at [292, 202] on div "6" at bounding box center [292, 207] width 32 height 63
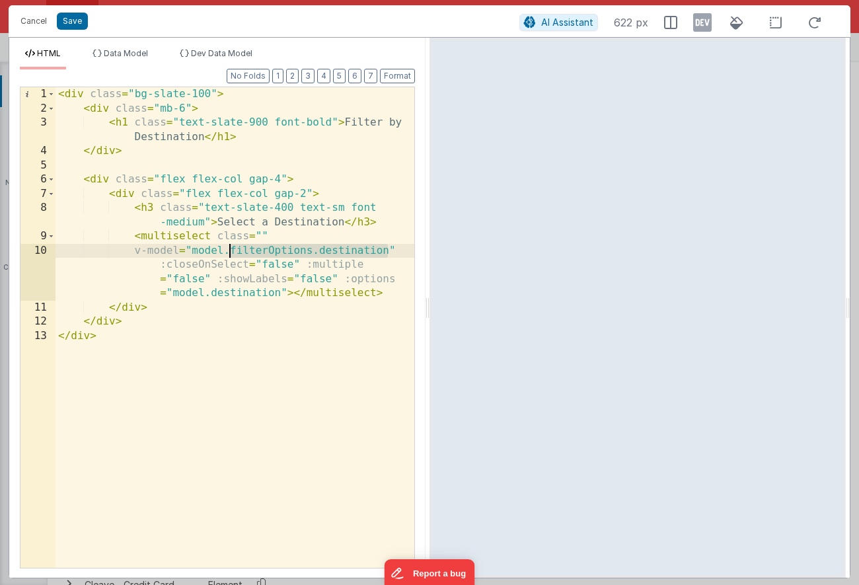
drag, startPoint x: 387, startPoint y: 253, endPoint x: 232, endPoint y: 248, distance: 155.4
click at [232, 248] on div "< div class = "bg-slate-100" > < div class = "mb-6" > < h1 class = "text-slate-…" at bounding box center [235, 341] width 359 height 509
click at [71, 23] on button "Save" at bounding box center [72, 21] width 31 height 17
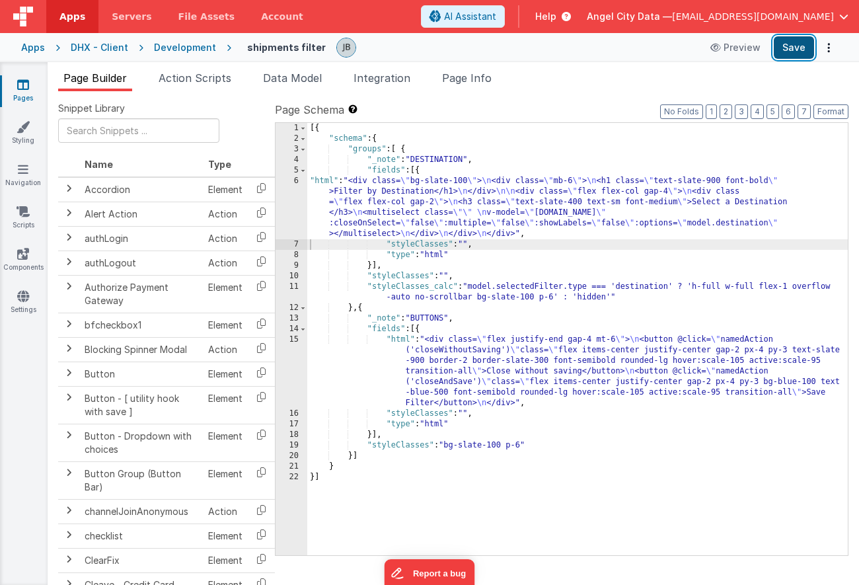
click at [795, 48] on button "Save" at bounding box center [794, 47] width 40 height 22
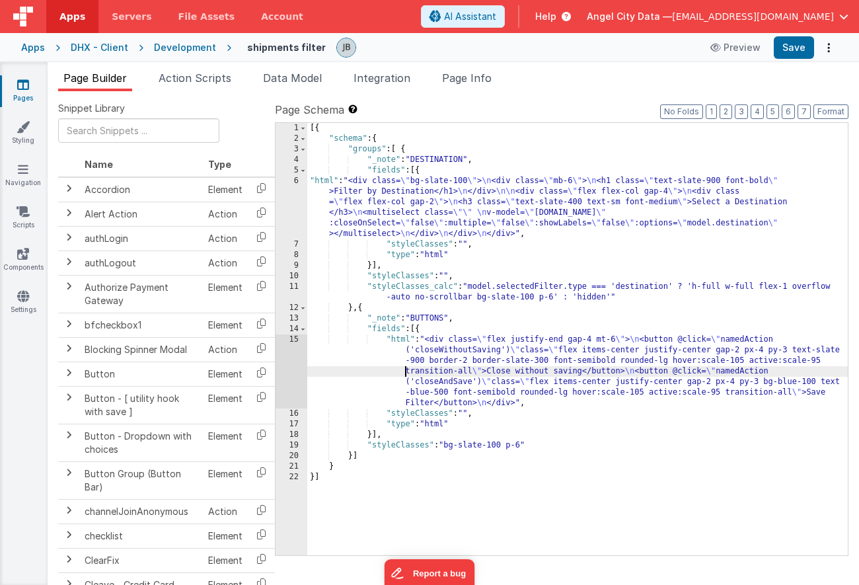
drag, startPoint x: 311, startPoint y: 367, endPoint x: 299, endPoint y: 365, distance: 12.1
click at [299, 365] on div "1 2 3 4 5 6 7 8 9 10 11 12 13 14 15 16 17 18 19 20 21 22 [{ "schema" : { "group…" at bounding box center [562, 339] width 574 height 434
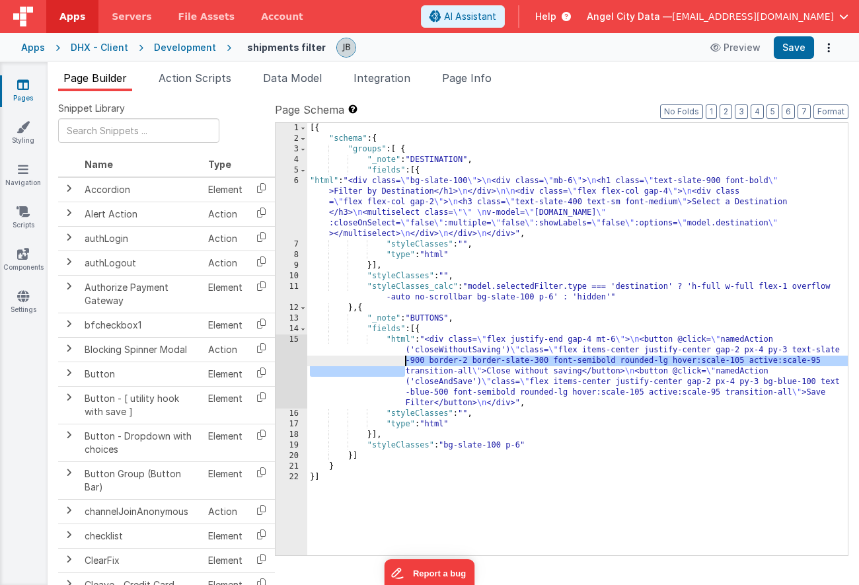
click at [298, 365] on div "15" at bounding box center [292, 372] width 32 height 74
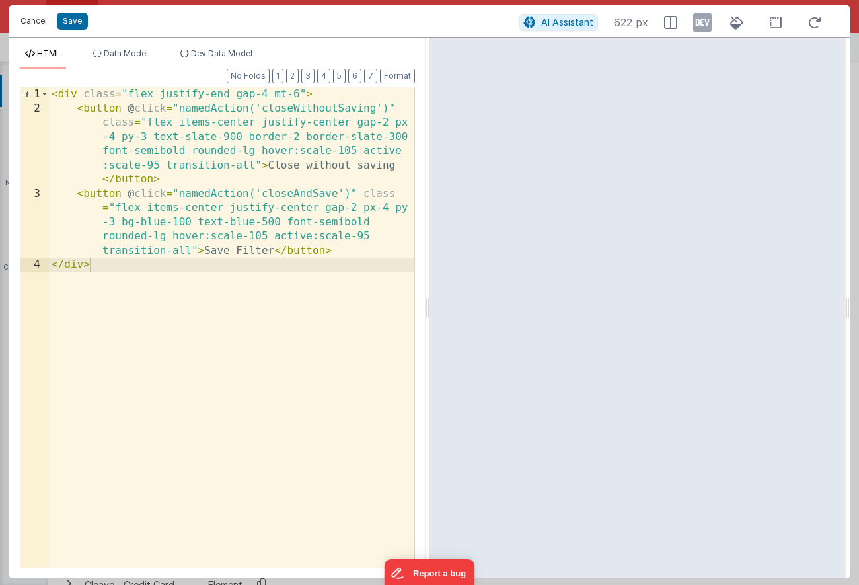
click at [36, 19] on button "Cancel" at bounding box center [34, 21] width 40 height 19
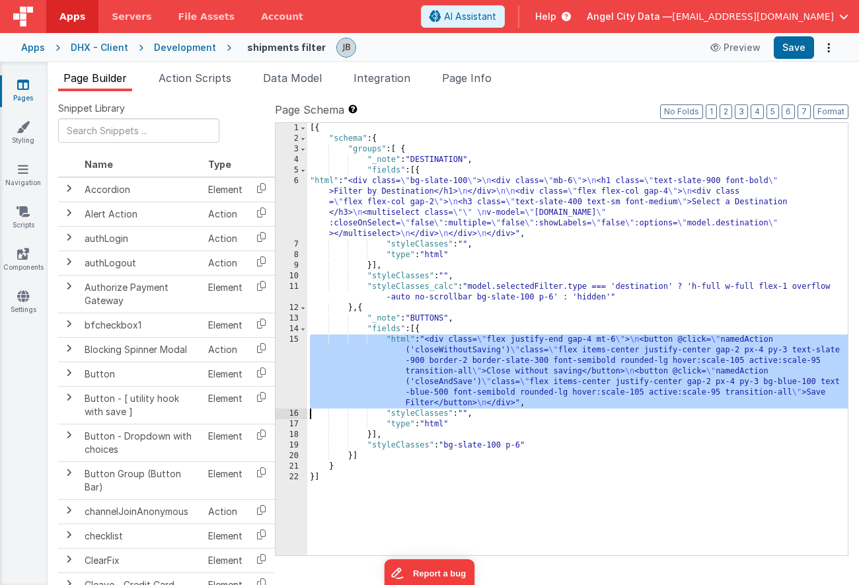
click at [301, 367] on div "15" at bounding box center [292, 372] width 32 height 74
click at [295, 201] on div "6" at bounding box center [292, 207] width 32 height 63
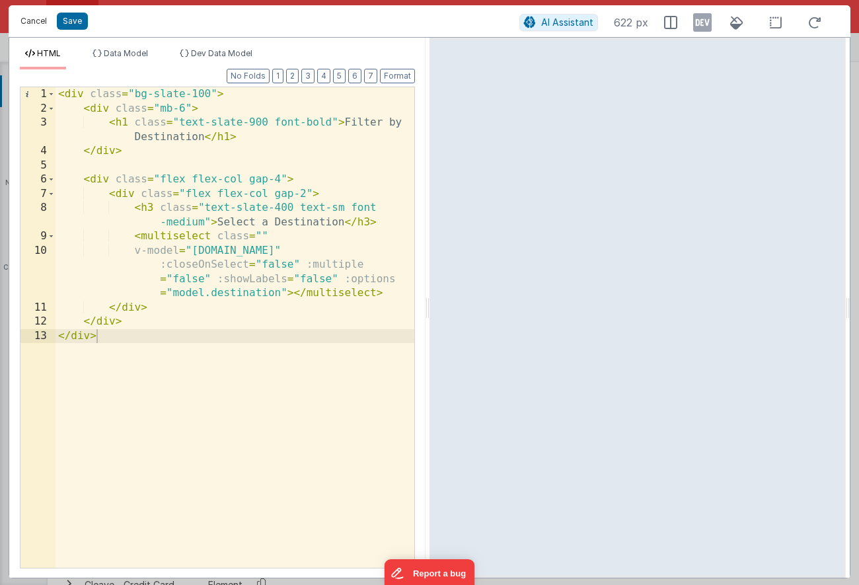
click at [31, 19] on button "Cancel" at bounding box center [34, 21] width 40 height 19
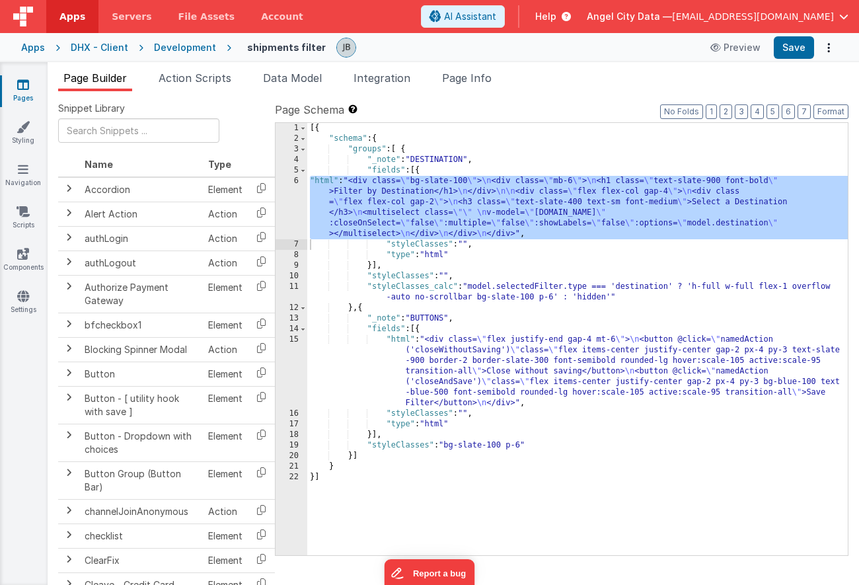
click at [186, 45] on div "Development" at bounding box center [185, 47] width 62 height 13
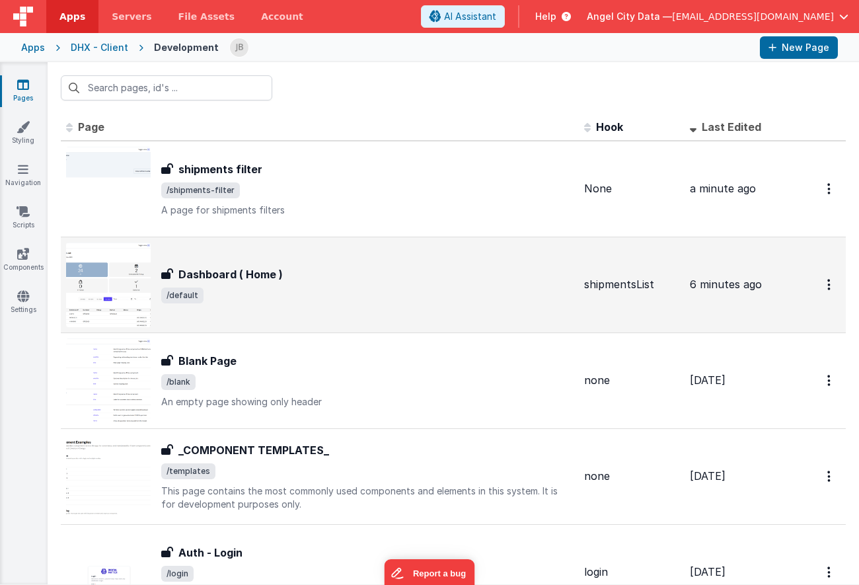
click at [229, 280] on h3 "Dashboard ( Home )" at bounding box center [231, 274] width 104 height 16
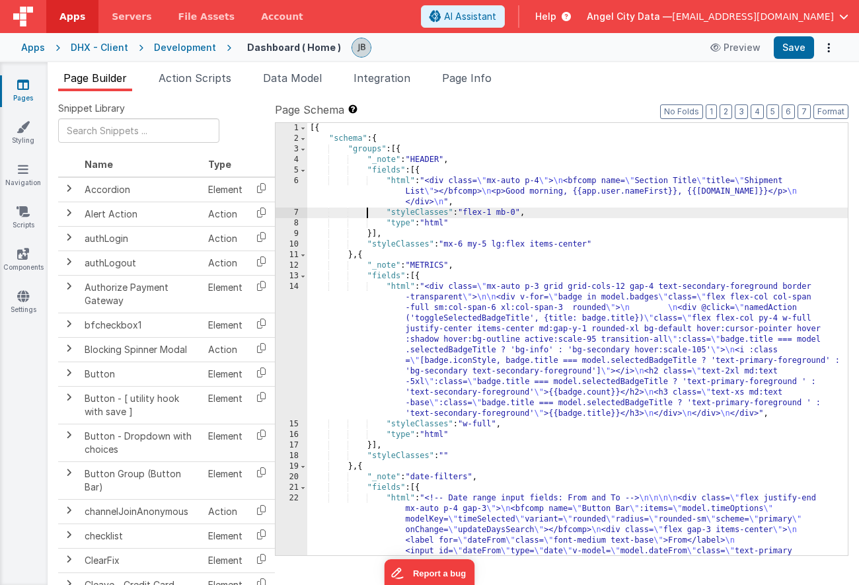
click at [369, 214] on div "[{ "schema" : { "groups" : [{ "_note" : "HEADER" , "fields" : [{ "html" : "<div…" at bounding box center [577, 508] width 541 height 771
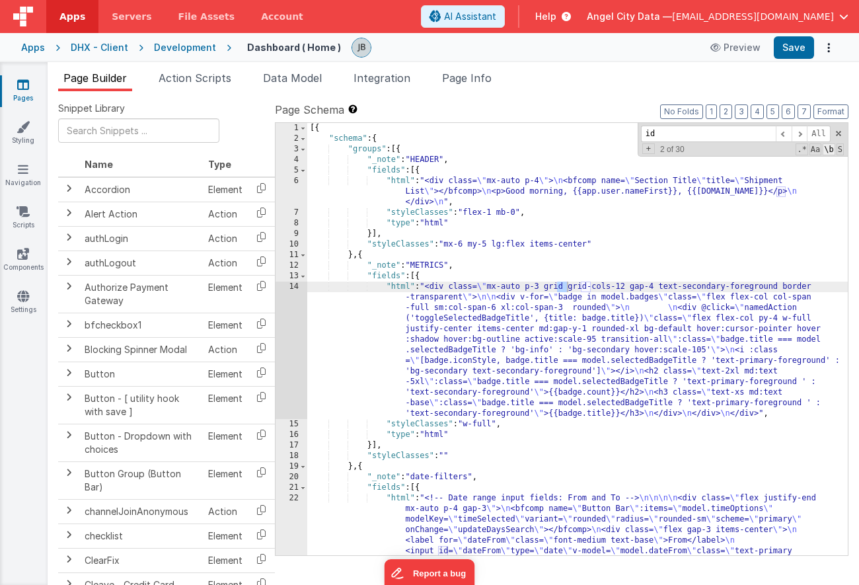
type input "id"
click at [829, 152] on span "\b" at bounding box center [829, 149] width 12 height 12
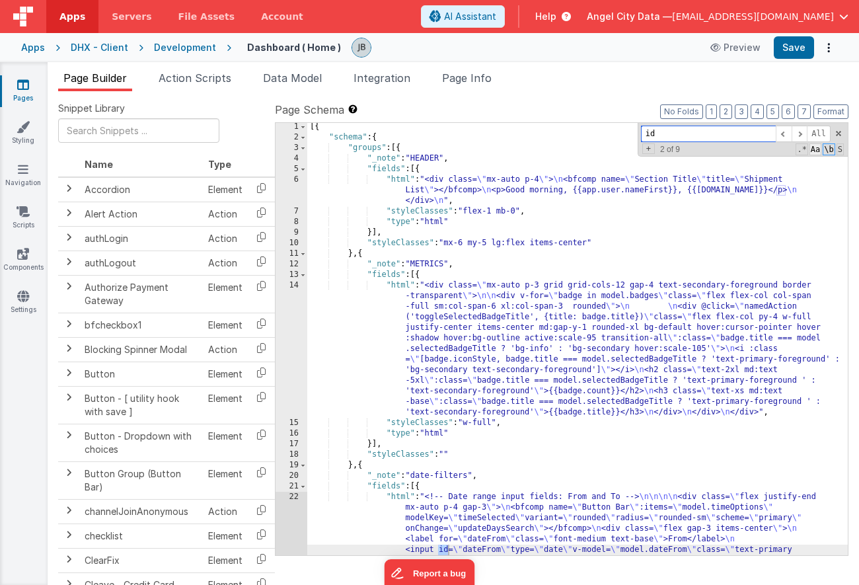
click at [816, 150] on span "Aa" at bounding box center [816, 149] width 12 height 12
click at [804, 134] on span at bounding box center [800, 134] width 16 height 17
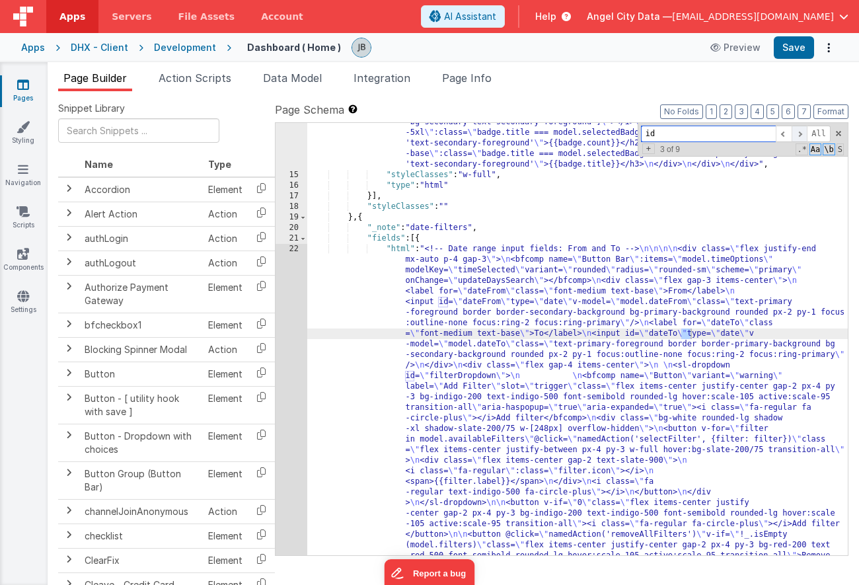
scroll to position [249, 0]
drag, startPoint x: 804, startPoint y: 134, endPoint x: 693, endPoint y: 319, distance: 215.9
click at [693, 319] on div ""html" : "<div class= \" mx-auto p-3 grid grid-cols-12 gap-4 text-secondary-for…" at bounding box center [577, 339] width 541 height 432
click at [801, 133] on span at bounding box center [800, 134] width 16 height 17
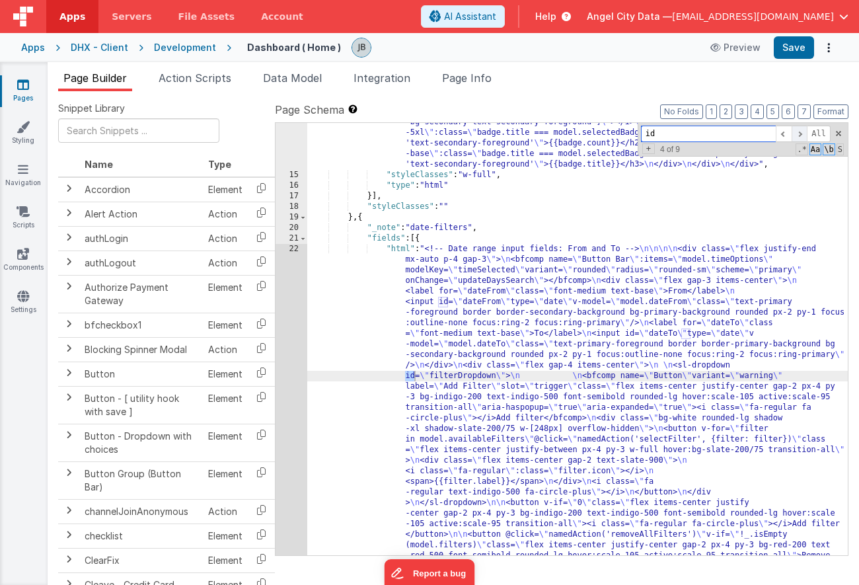
click at [801, 133] on span at bounding box center [800, 134] width 16 height 17
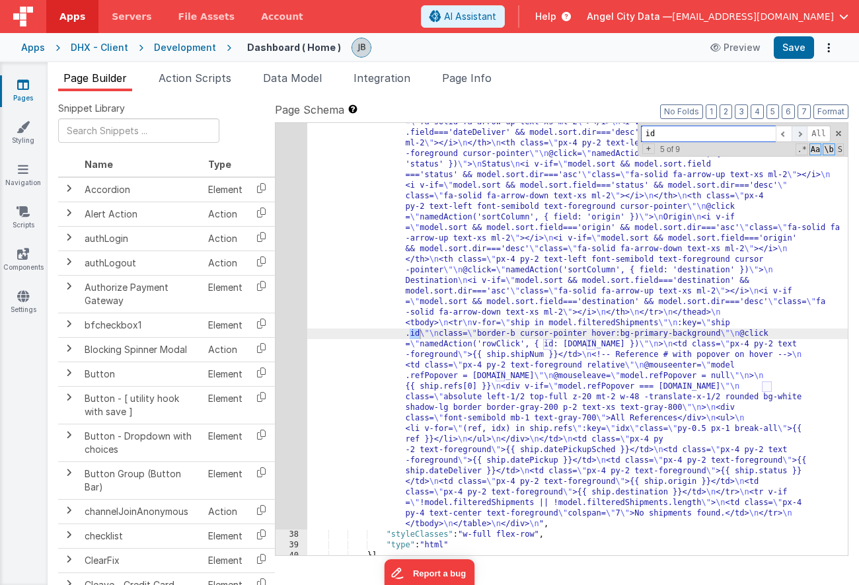
click at [801, 133] on span at bounding box center [800, 134] width 16 height 17
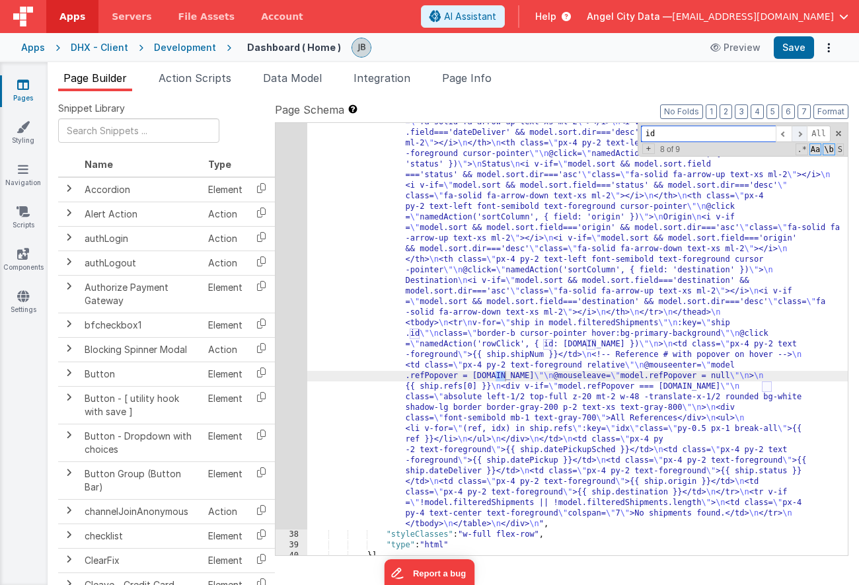
click at [801, 133] on span at bounding box center [800, 134] width 16 height 17
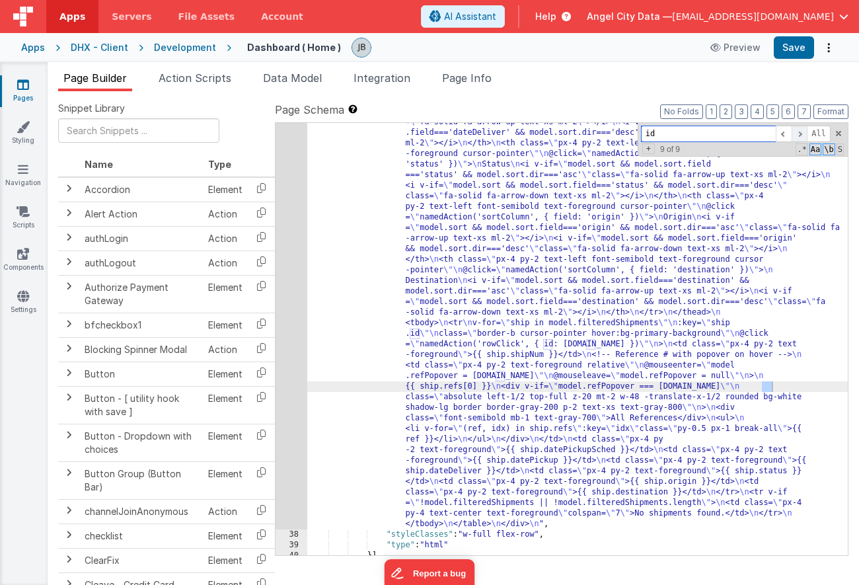
click at [798, 136] on span at bounding box center [800, 134] width 16 height 17
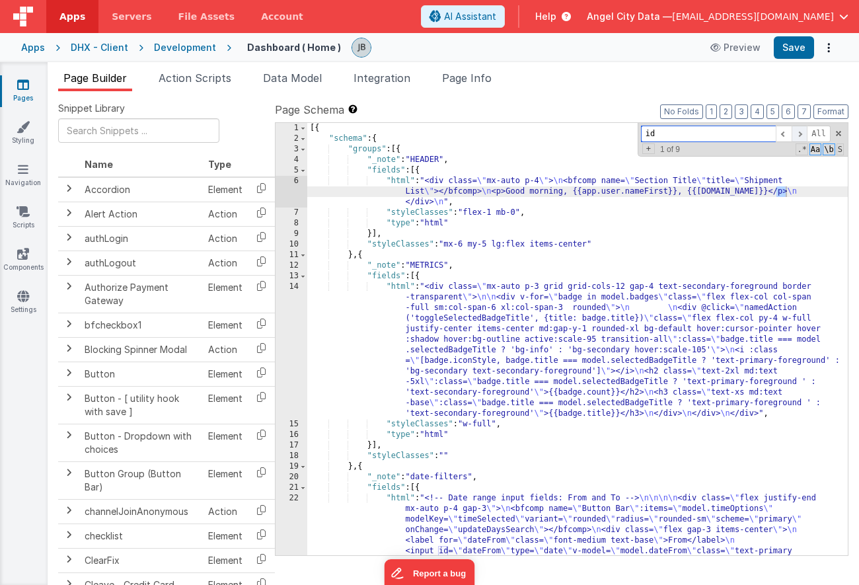
scroll to position [0, 0]
click at [798, 136] on span at bounding box center [800, 134] width 16 height 17
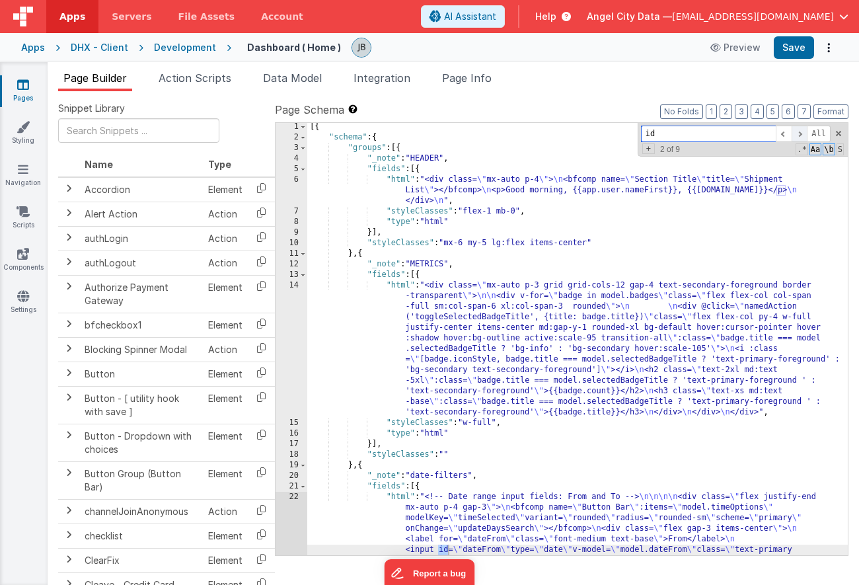
scroll to position [1, 0]
click at [798, 136] on span at bounding box center [800, 134] width 16 height 17
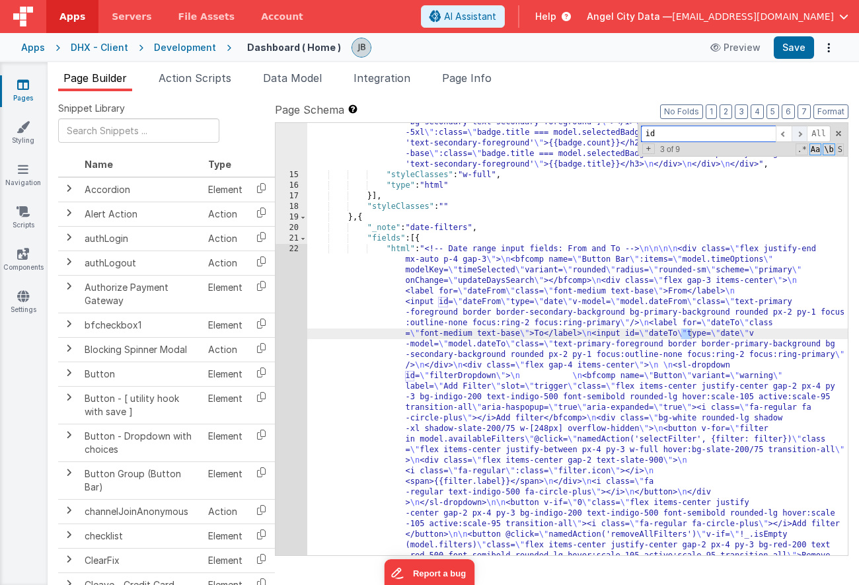
scroll to position [249, 0]
click at [798, 136] on span at bounding box center [800, 134] width 16 height 17
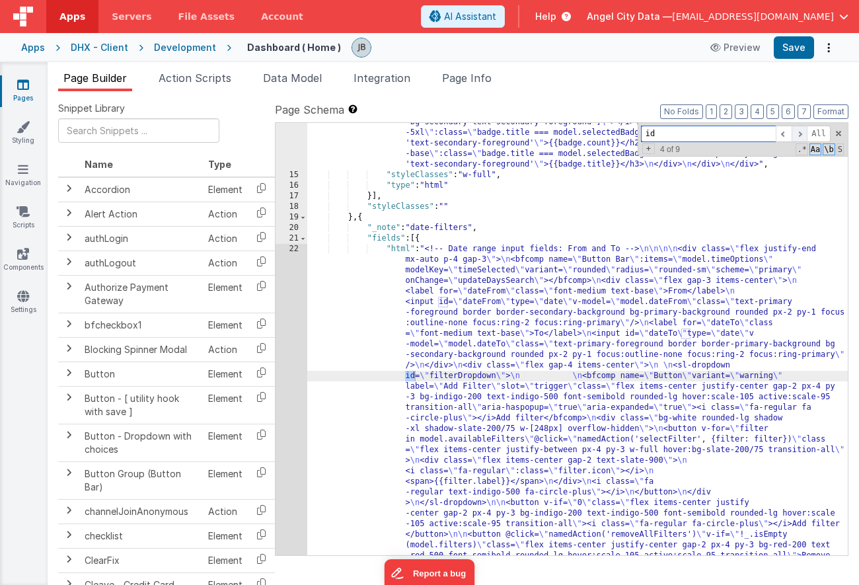
click at [798, 136] on span at bounding box center [800, 134] width 16 height 17
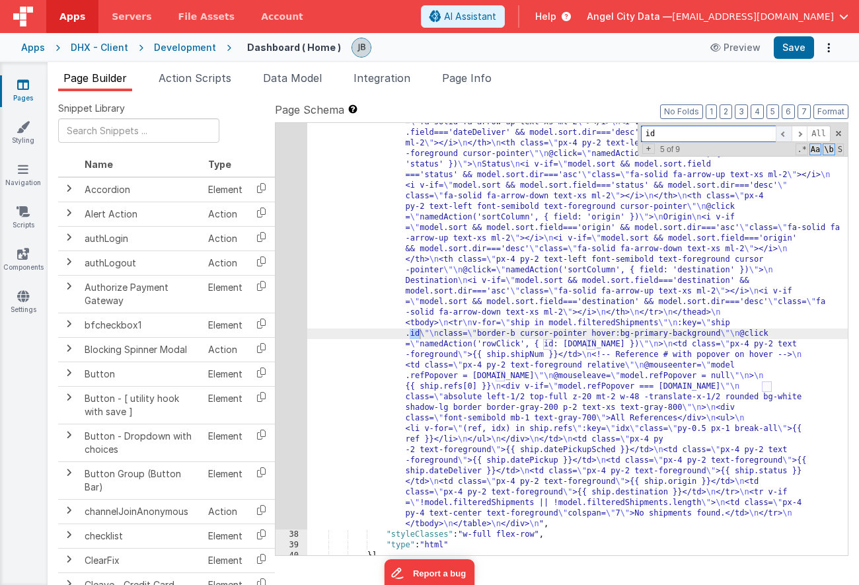
click at [783, 136] on span at bounding box center [784, 134] width 16 height 17
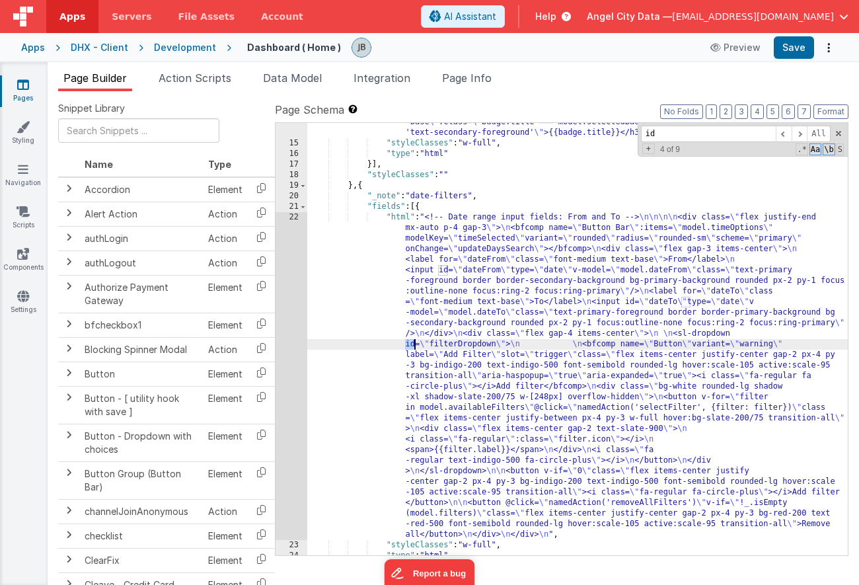
click at [295, 329] on div "22" at bounding box center [292, 376] width 32 height 328
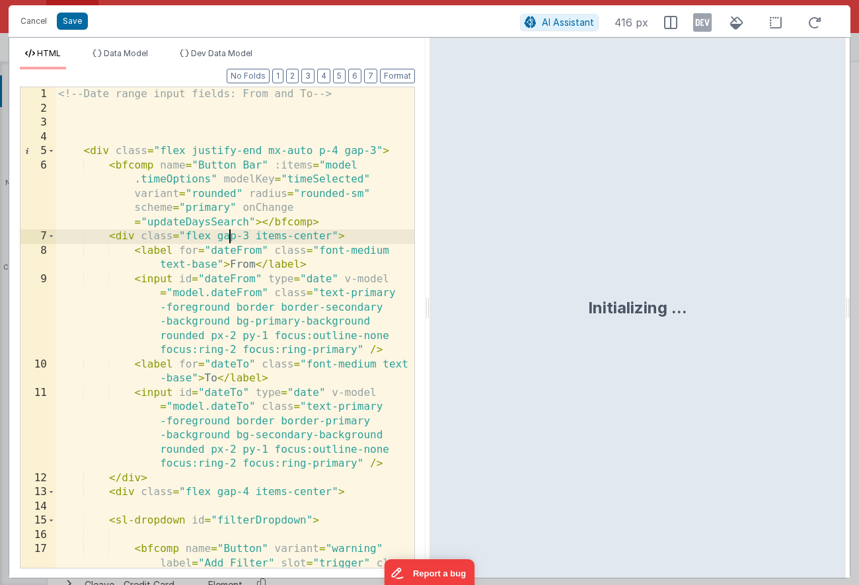
scroll to position [0, 0]
click at [232, 241] on div "<!-- Date range input fields: From and To --> < div class = "flex justify-end m…" at bounding box center [235, 398] width 359 height 623
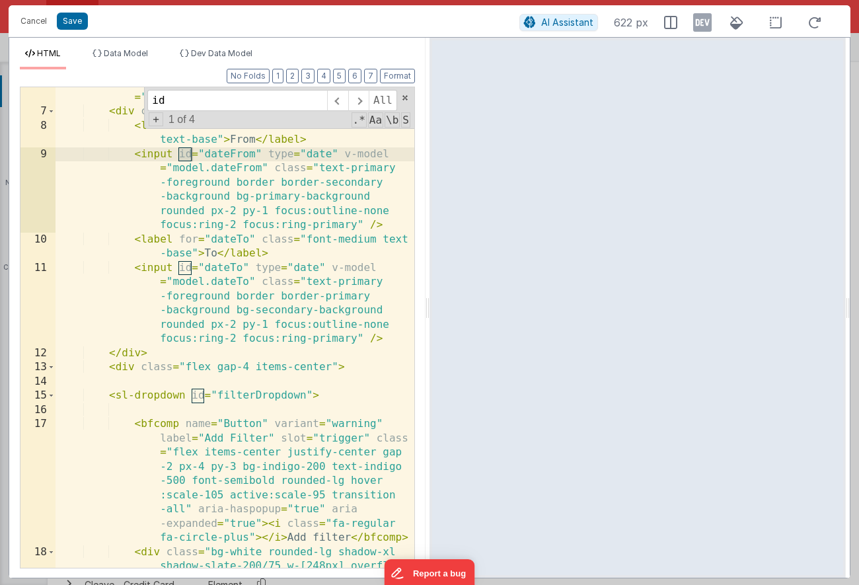
scroll to position [129, 0]
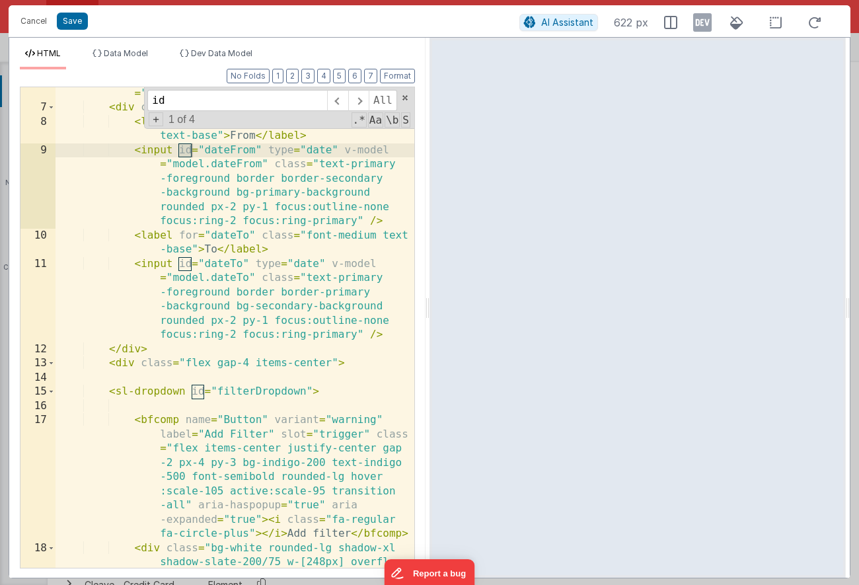
type input "id"
click at [254, 390] on div "< bfcomp name = "Button Bar" :items = "model .timeOptions" modelKey = "timeSele…" at bounding box center [235, 327] width 359 height 594
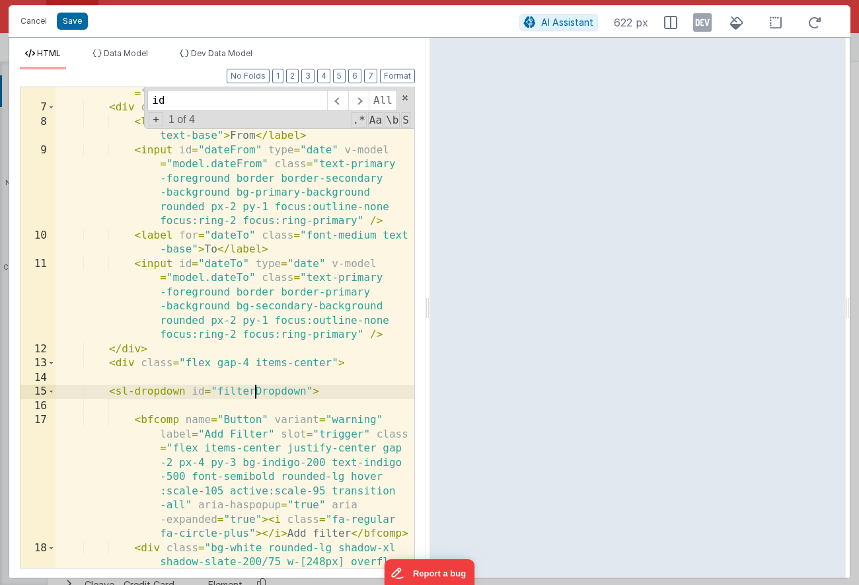
click at [254, 390] on div "< bfcomp name = "Button Bar" :items = "model .timeOptions" modelKey = "timeSele…" at bounding box center [235, 327] width 359 height 594
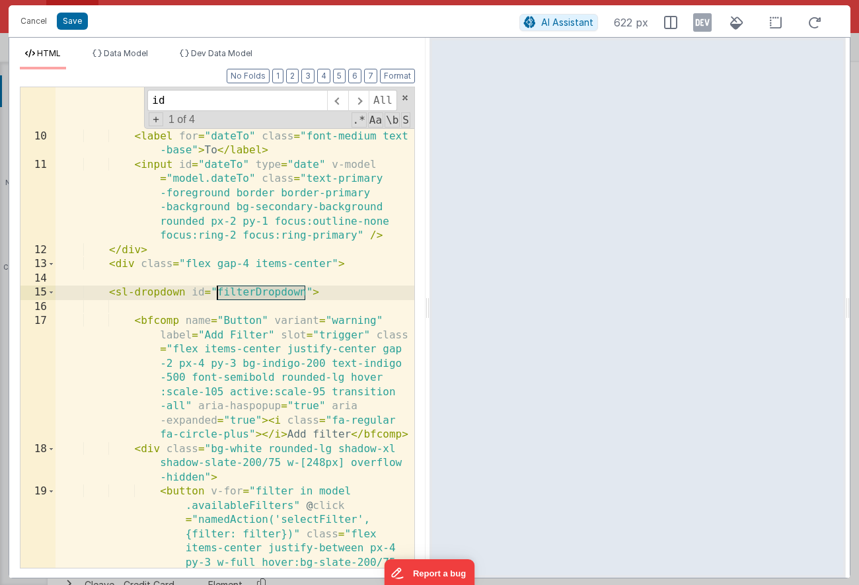
scroll to position [237, 0]
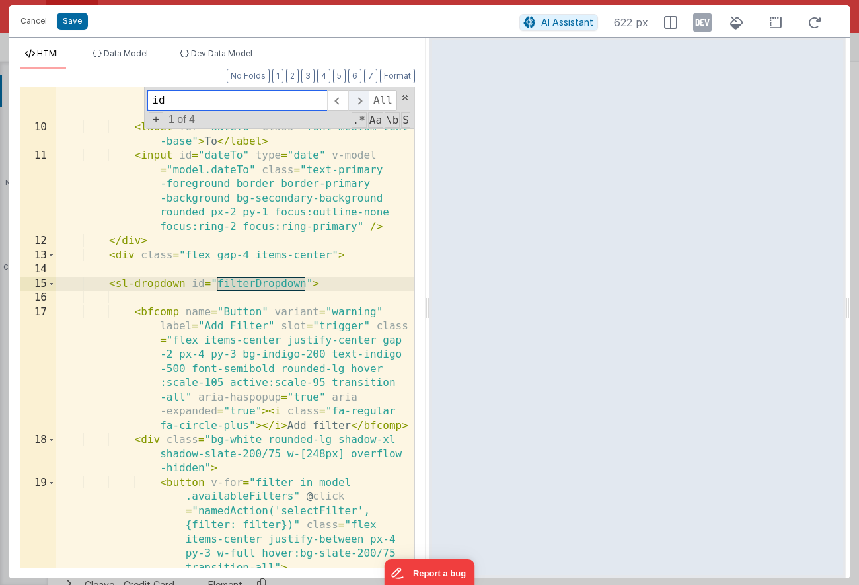
click at [357, 102] on span at bounding box center [358, 100] width 20 height 21
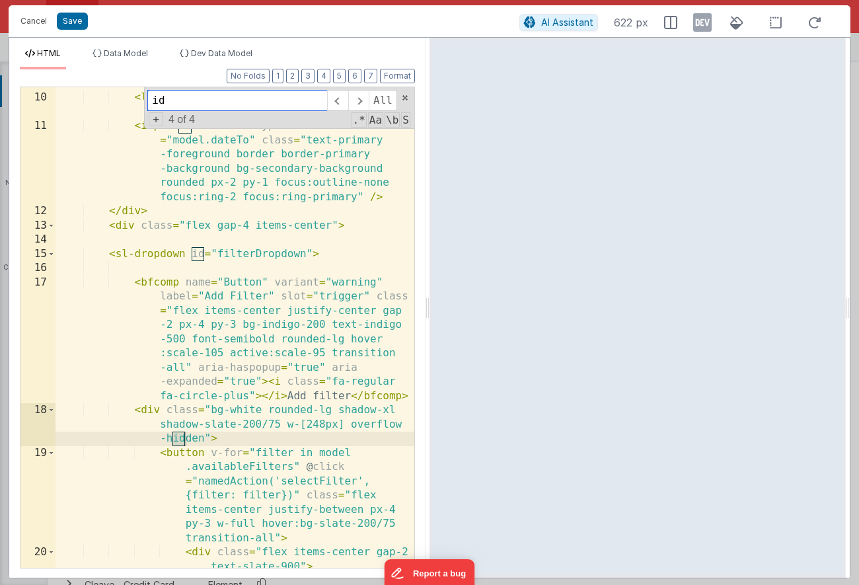
scroll to position [270, 0]
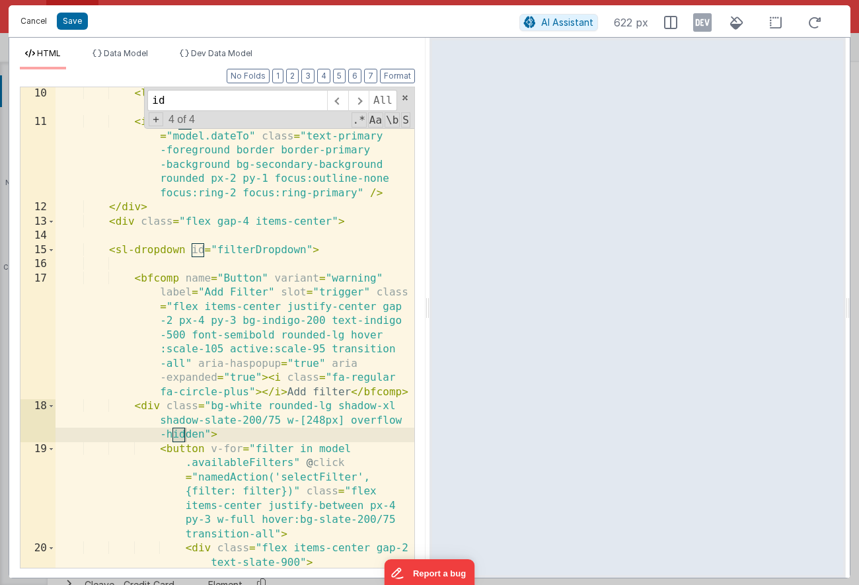
click at [33, 22] on button "Cancel" at bounding box center [34, 21] width 40 height 19
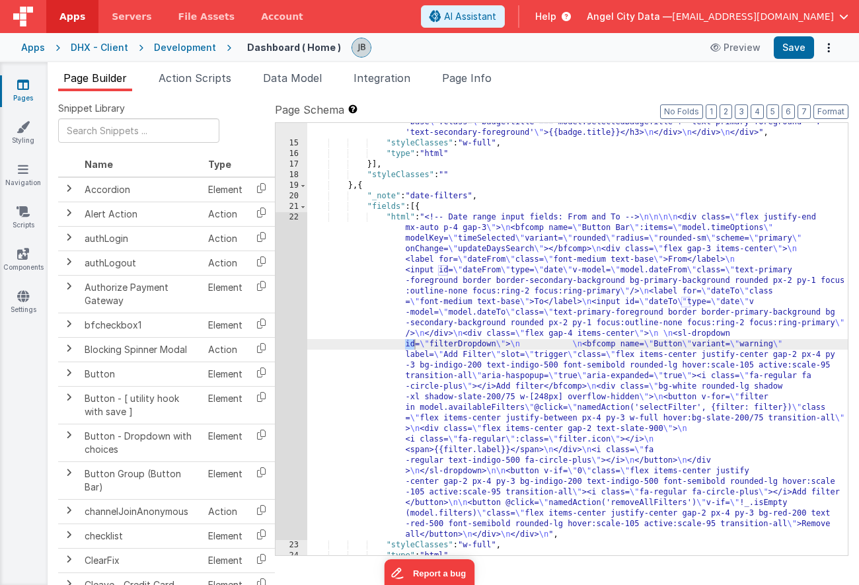
click at [198, 50] on div "Development" at bounding box center [185, 47] width 62 height 13
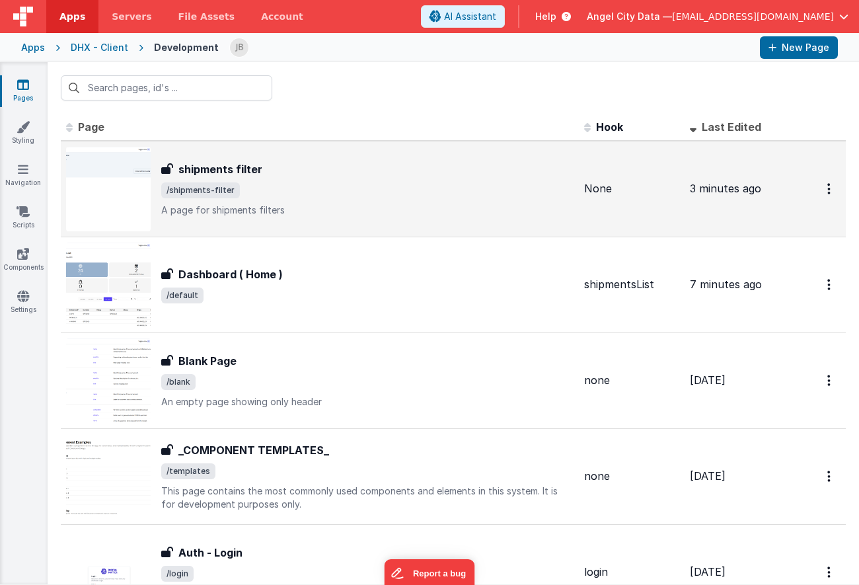
click at [274, 188] on span "/shipments-filter" at bounding box center [367, 190] width 413 height 16
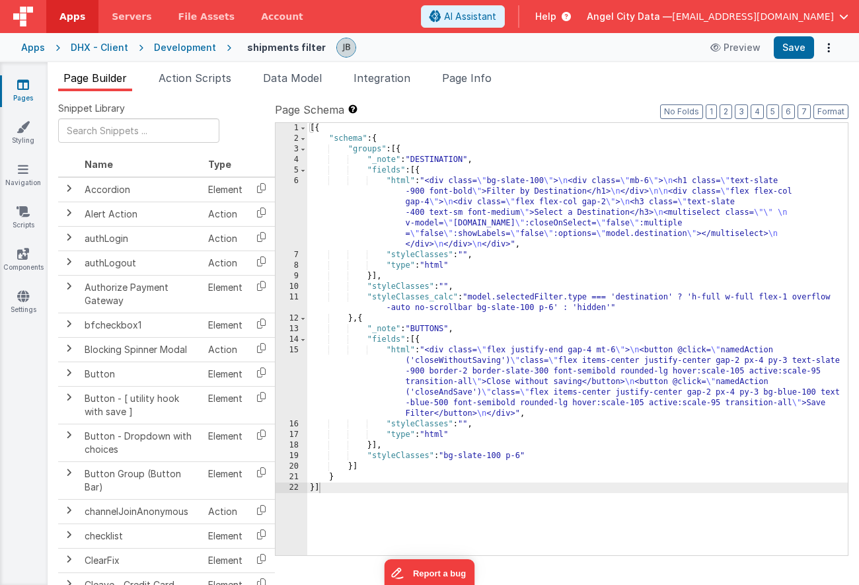
click at [297, 202] on div "6" at bounding box center [292, 213] width 32 height 74
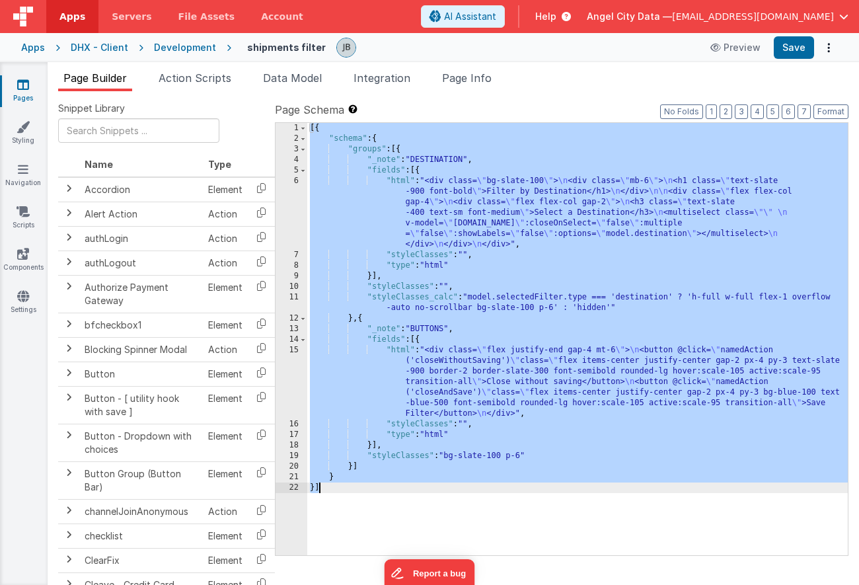
click at [297, 202] on div "6" at bounding box center [292, 213] width 32 height 74
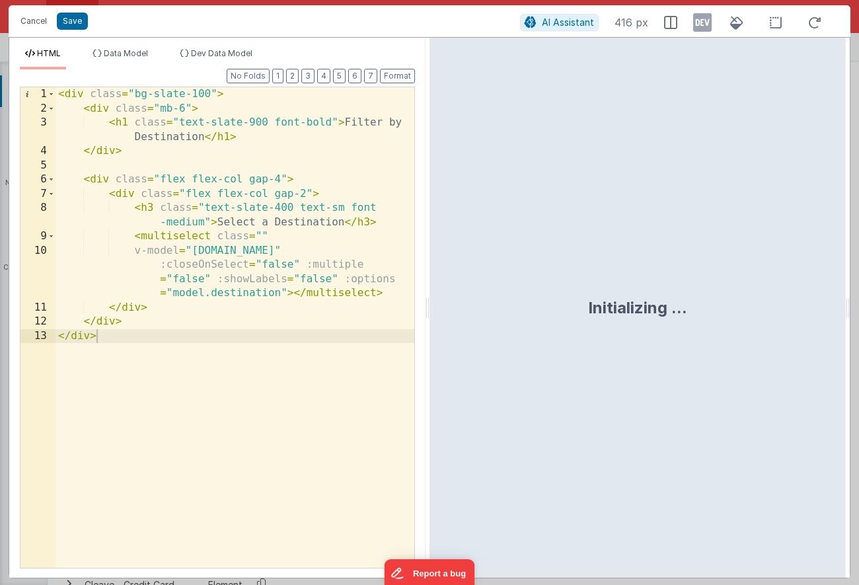
click at [93, 184] on div "< div class = "bg-slate-100" > < div class = "mb-6" > < h1 class = "text-slate-…" at bounding box center [235, 341] width 359 height 509
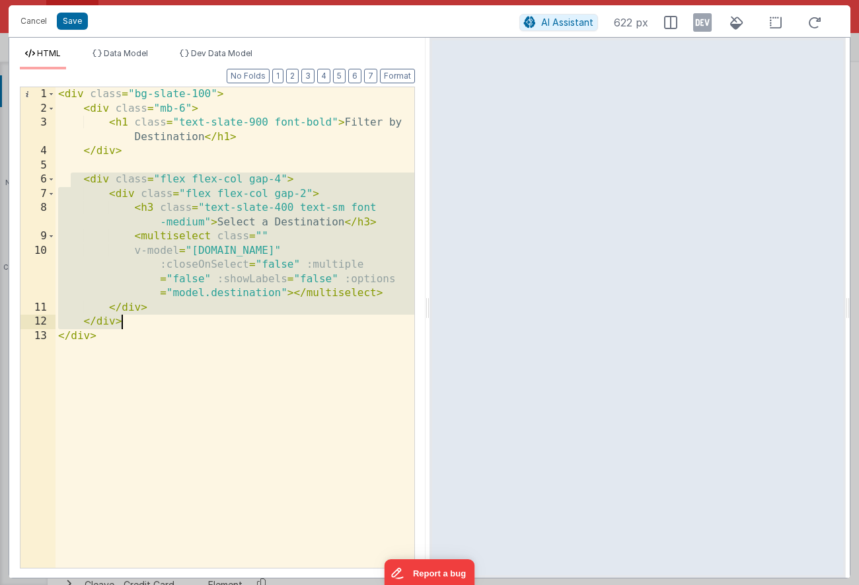
drag, startPoint x: 74, startPoint y: 179, endPoint x: 192, endPoint y: 323, distance: 186.5
click at [192, 323] on div "< div class = "bg-slate-100" > < div class = "mb-6" > < h1 class = "text-slate-…" at bounding box center [235, 341] width 359 height 509
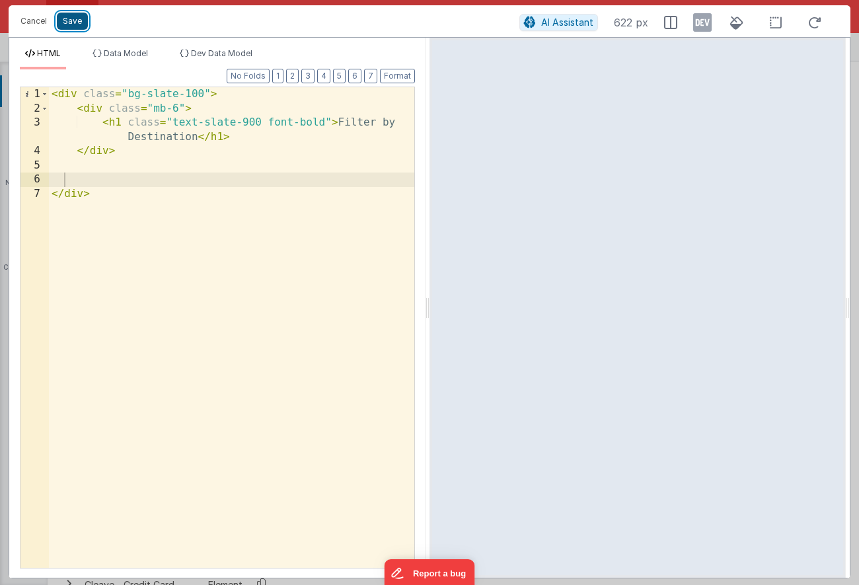
click at [75, 27] on button "Save" at bounding box center [72, 21] width 31 height 17
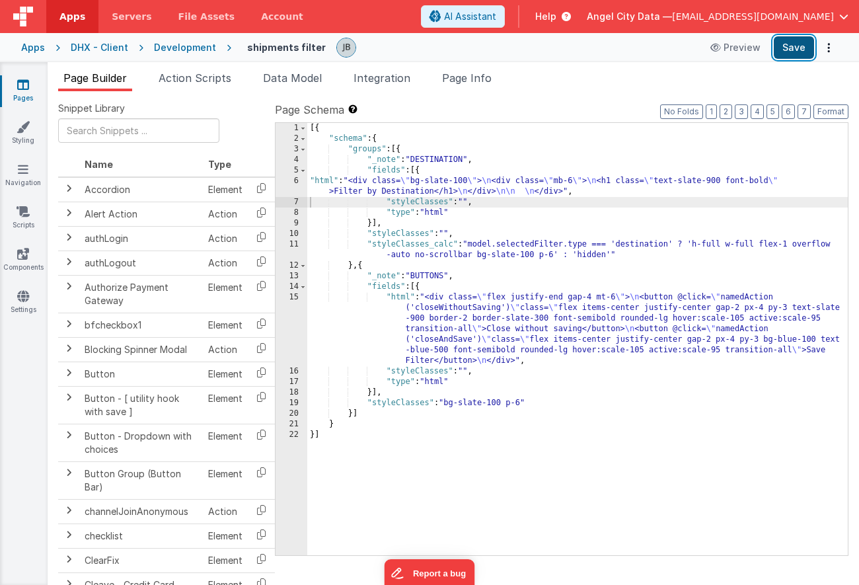
click at [787, 50] on button "Save" at bounding box center [794, 47] width 40 height 22
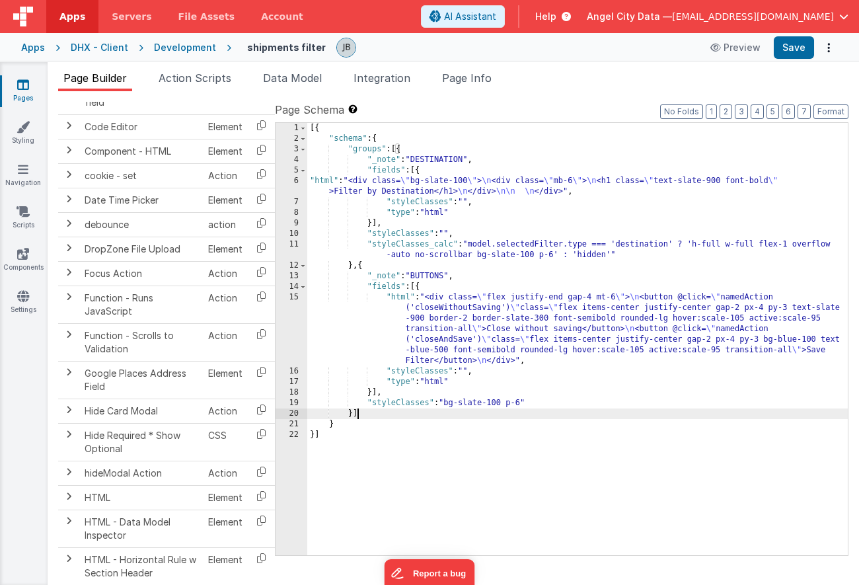
click at [525, 409] on div "[{ "schema" : { "groups" : [{ "_note" : "DESTINATION" , "fields" : [{ "html" : …" at bounding box center [577, 350] width 541 height 454
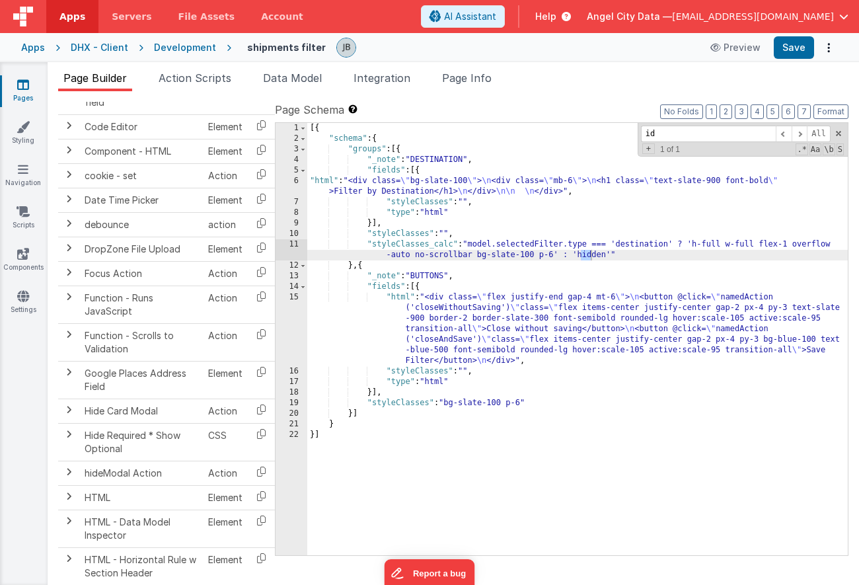
type input "id"
click at [305, 325] on div "15" at bounding box center [292, 329] width 32 height 74
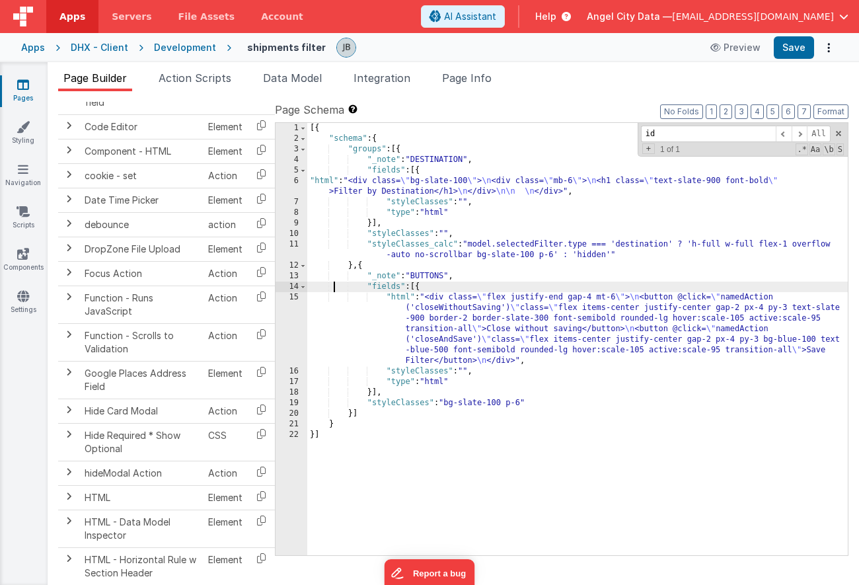
click at [336, 286] on div "[{ "schema" : { "groups" : [{ "_note" : "DESTINATION" , "fields" : [{ "html" : …" at bounding box center [577, 350] width 541 height 454
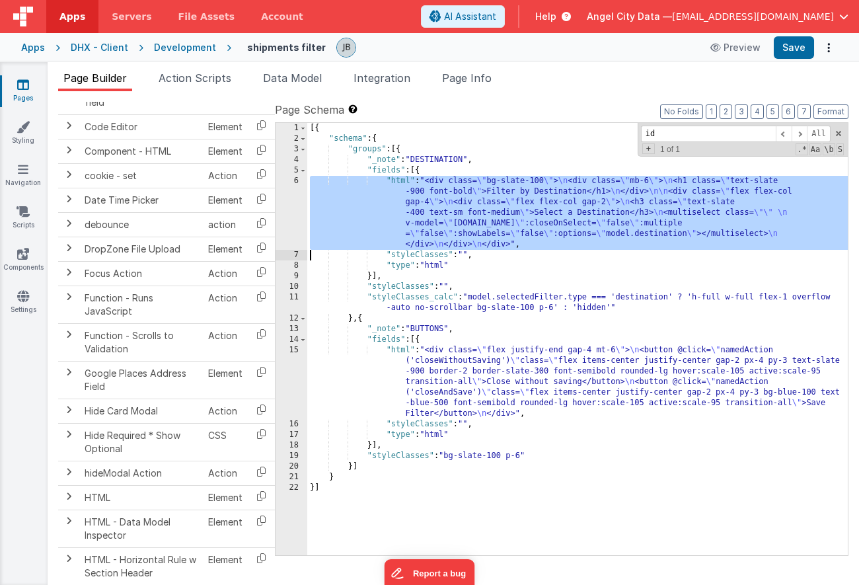
click at [374, 442] on div "[{ "schema" : { "groups" : [{ "_note" : "DESTINATION" , "fields" : [{ "html" : …" at bounding box center [577, 350] width 541 height 454
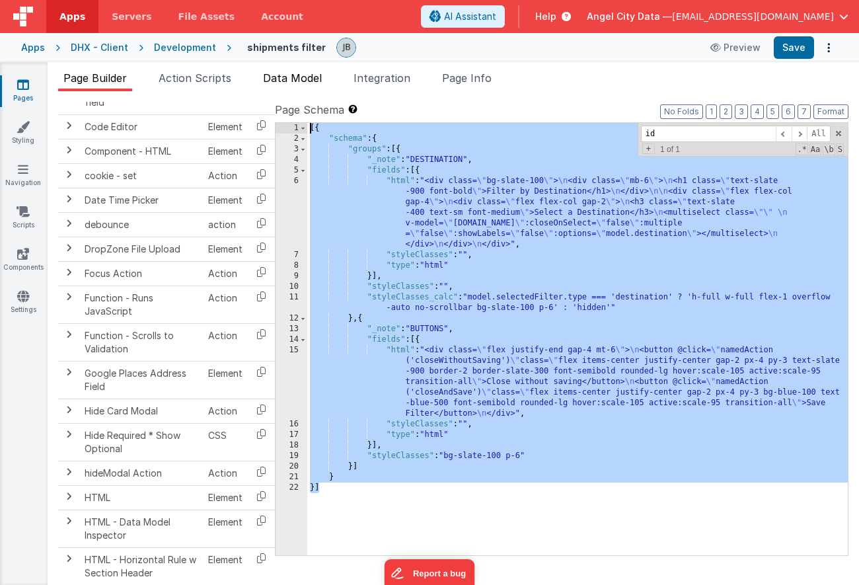
drag, startPoint x: 381, startPoint y: 511, endPoint x: 295, endPoint y: 87, distance: 432.6
click at [295, 87] on div "Page Builder Action Scripts Data Model Integration Page Info Snippet Library Na…" at bounding box center [454, 327] width 812 height 515
click at [360, 319] on div "[{ "schema" : { "groups" : [{ "_note" : "DESTINATION" , "fields" : [{ "html" : …" at bounding box center [577, 350] width 541 height 454
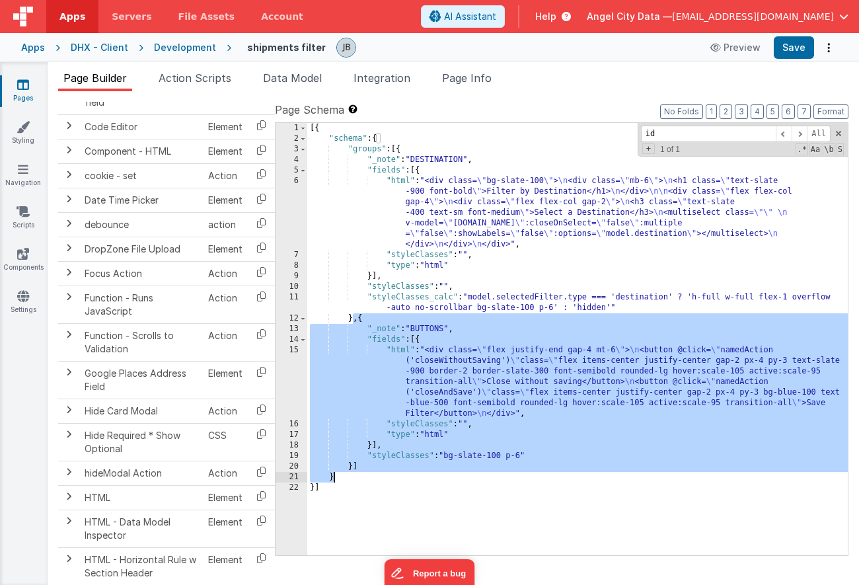
drag, startPoint x: 354, startPoint y: 321, endPoint x: 396, endPoint y: 477, distance: 162.3
click at [396, 477] on div "[{ "schema" : { "groups" : [{ "_note" : "DESTINATION" , "fields" : [{ "html" : …" at bounding box center [577, 350] width 541 height 454
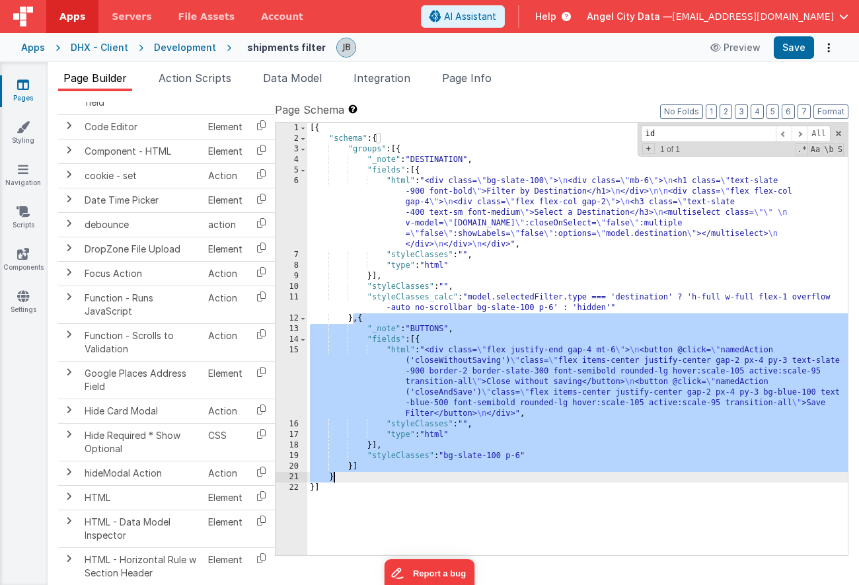
click at [380, 460] on div "[{ "schema" : { "groups" : [{ "_note" : "DESTINATION" , "fields" : [{ "html" : …" at bounding box center [577, 350] width 541 height 454
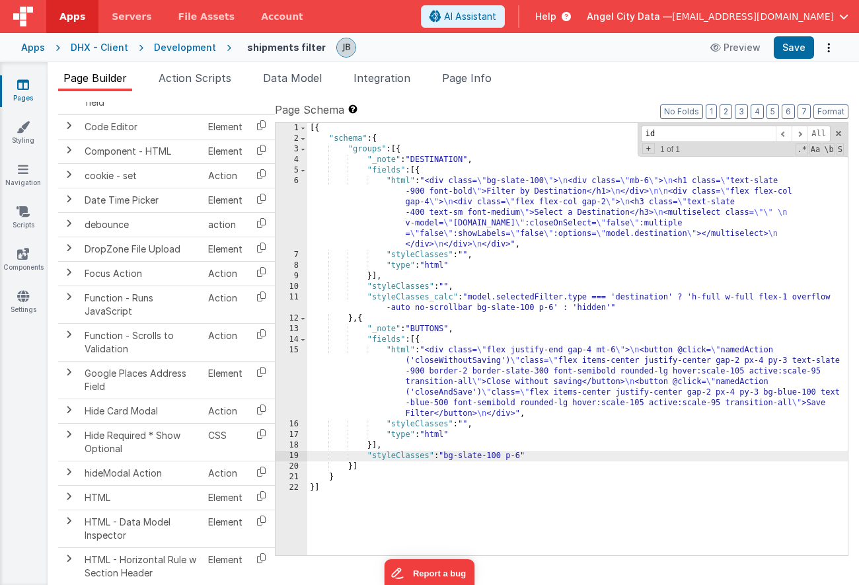
click at [364, 317] on div "[{ "schema" : { "groups" : [{ "_note" : "DESTINATION" , "fields" : [{ "html" : …" at bounding box center [577, 350] width 541 height 454
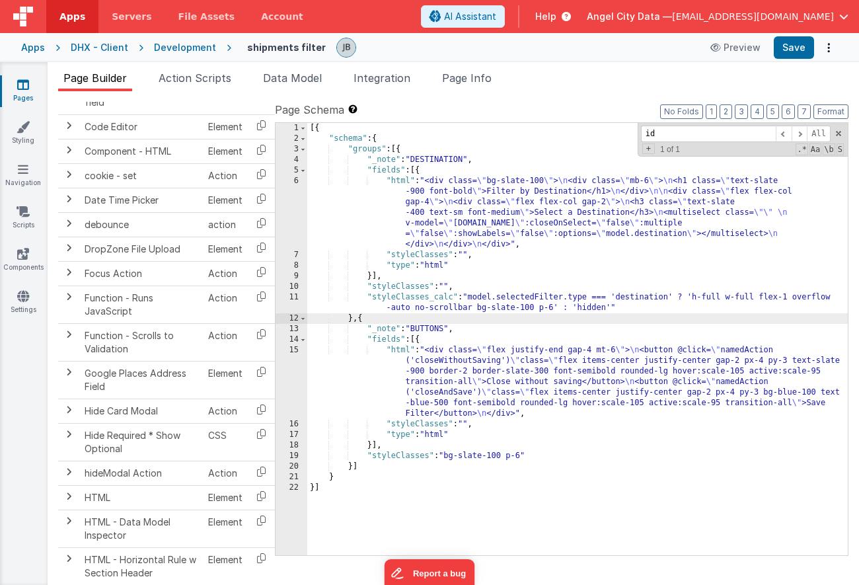
click at [366, 319] on div "[{ "schema" : { "groups" : [{ "_note" : "DESTINATION" , "fields" : [{ "html" : …" at bounding box center [577, 350] width 541 height 454
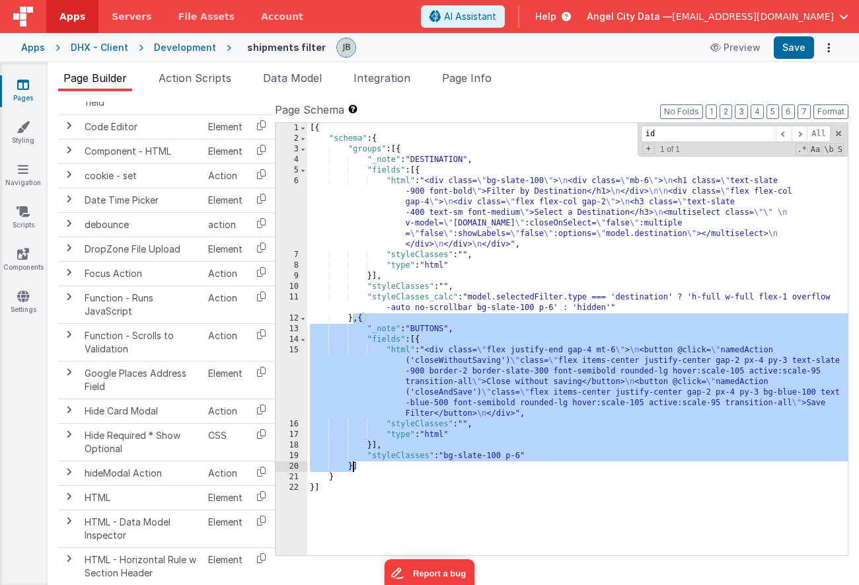
drag, startPoint x: 352, startPoint y: 321, endPoint x: 352, endPoint y: 463, distance: 142.1
click at [352, 463] on div "[{ "schema" : { "groups" : [{ "_note" : "DESTINATION" , "fields" : [{ "html" : …" at bounding box center [577, 350] width 541 height 454
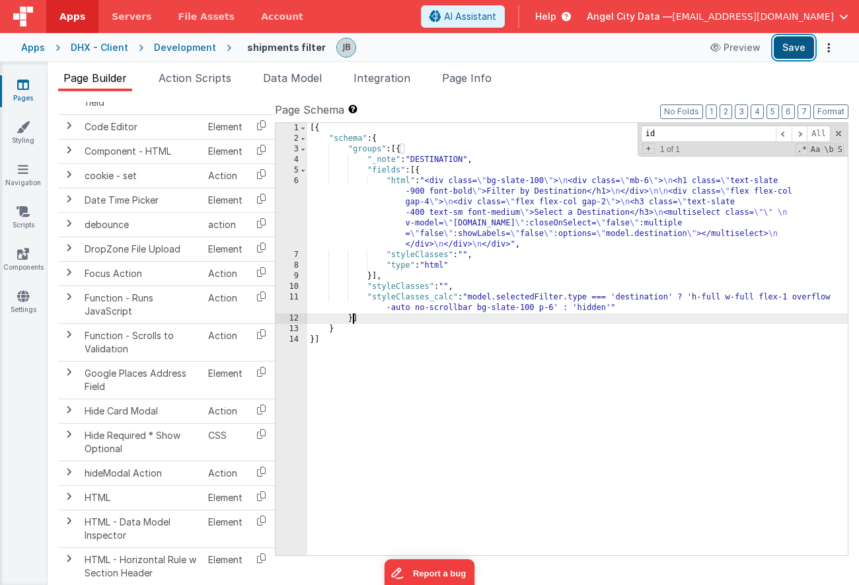
click at [799, 48] on button "Save" at bounding box center [794, 47] width 40 height 22
click at [796, 50] on button "Save" at bounding box center [794, 47] width 40 height 22
click at [36, 46] on div "Apps" at bounding box center [33, 47] width 24 height 13
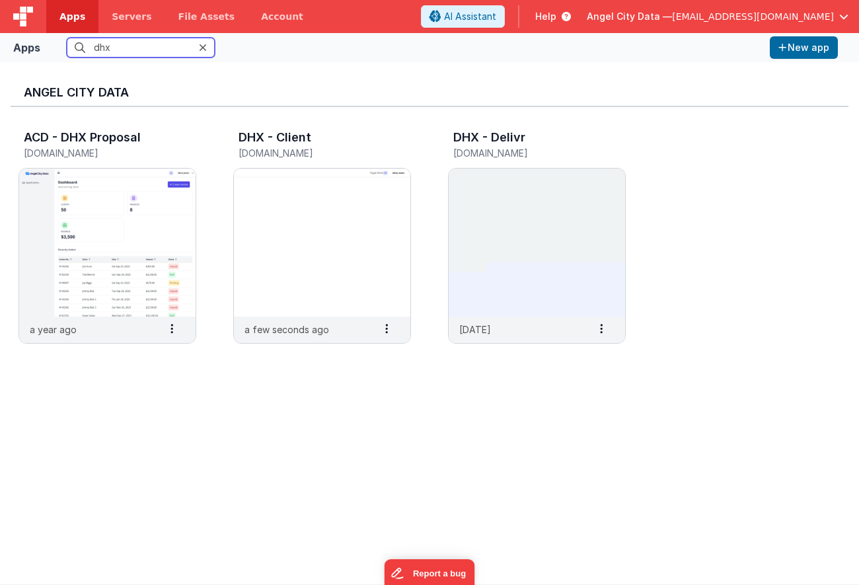
click at [117, 46] on input "dhx" at bounding box center [141, 48] width 148 height 20
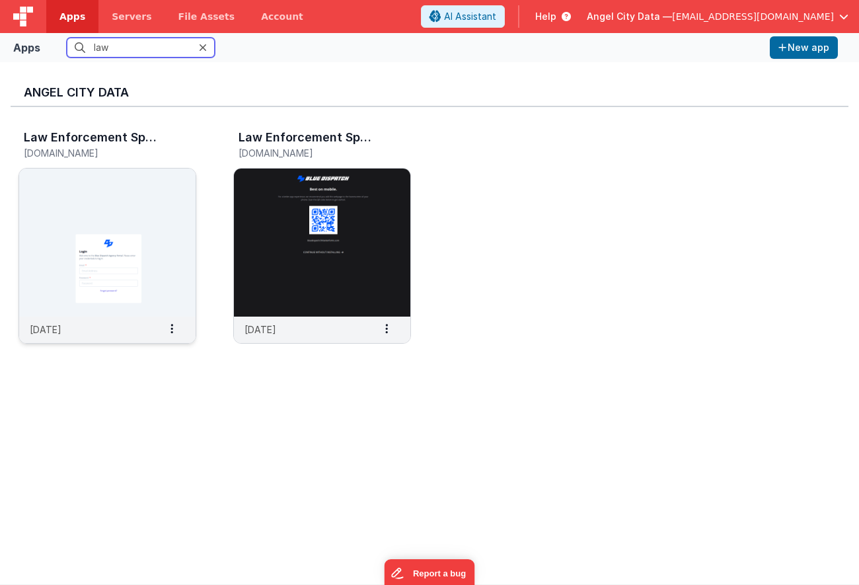
type input "law"
click at [157, 210] on img at bounding box center [107, 243] width 177 height 148
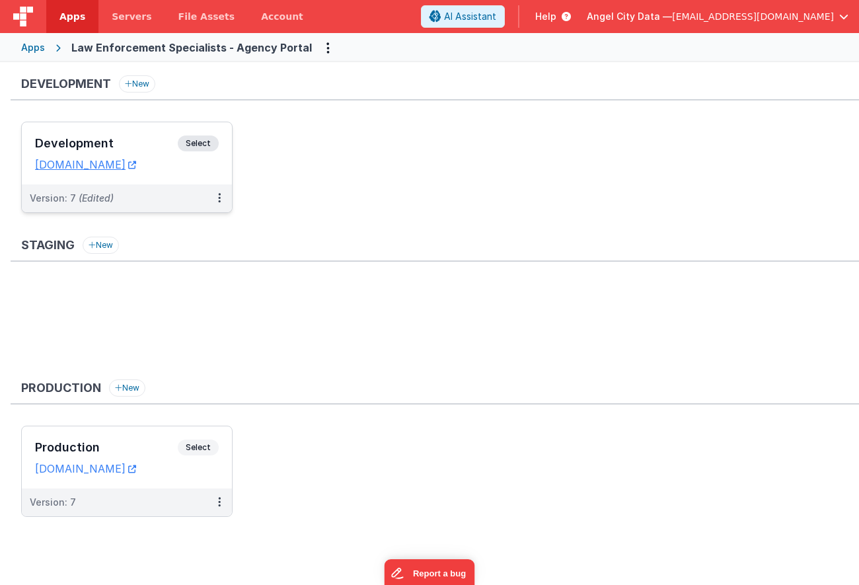
click at [153, 128] on div "Development Select URLs bluedispatchagency.clientportal.cloud" at bounding box center [127, 153] width 210 height 62
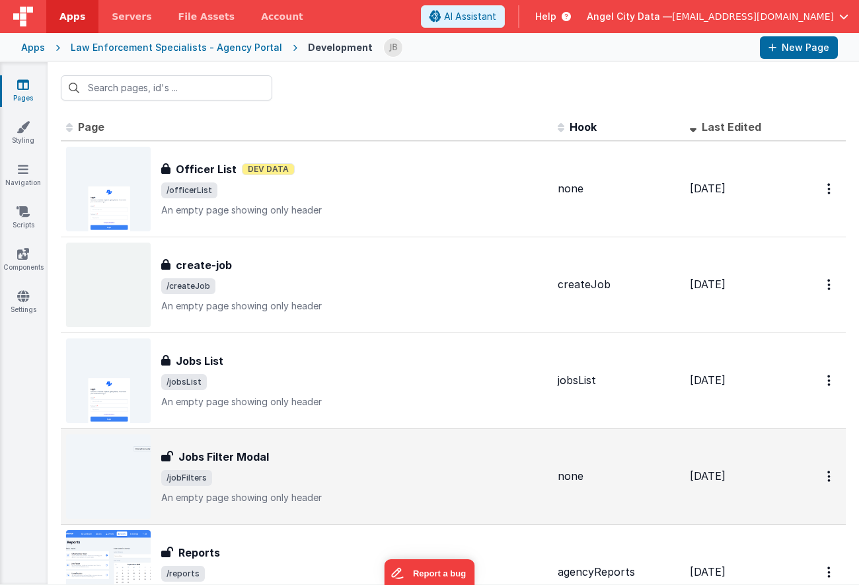
click at [264, 451] on h3 "Jobs Filter Modal" at bounding box center [224, 457] width 91 height 16
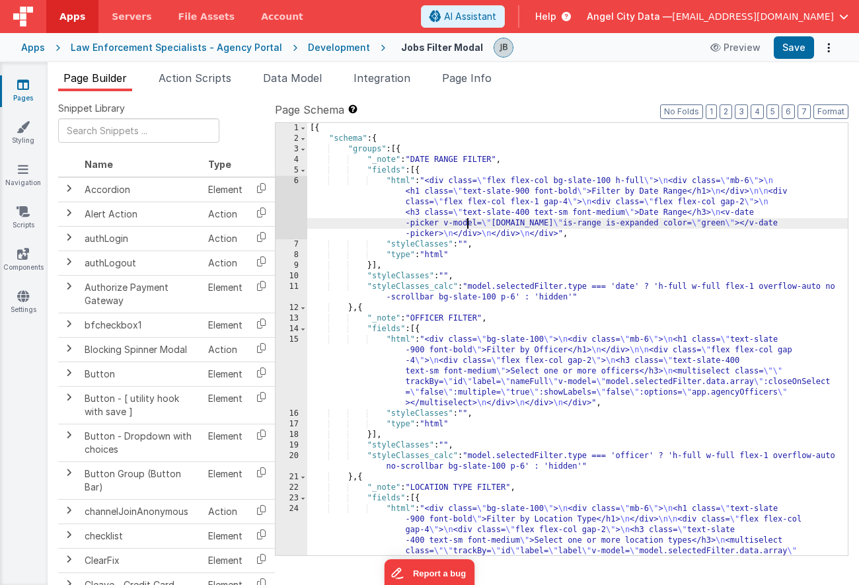
click at [469, 222] on div "[{ "schema" : { "groups" : [{ "_note" : "DATE RANGE FILTER" , "fields" : [{ "ht…" at bounding box center [577, 381] width 541 height 517
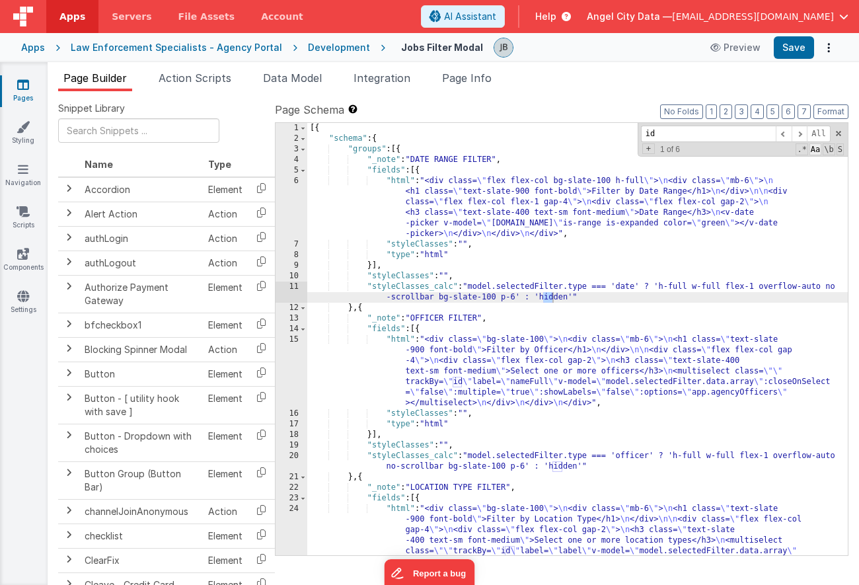
type input "id"
click at [820, 150] on span "Aa" at bounding box center [816, 149] width 12 height 12
click at [832, 149] on span "\b" at bounding box center [829, 149] width 12 height 12
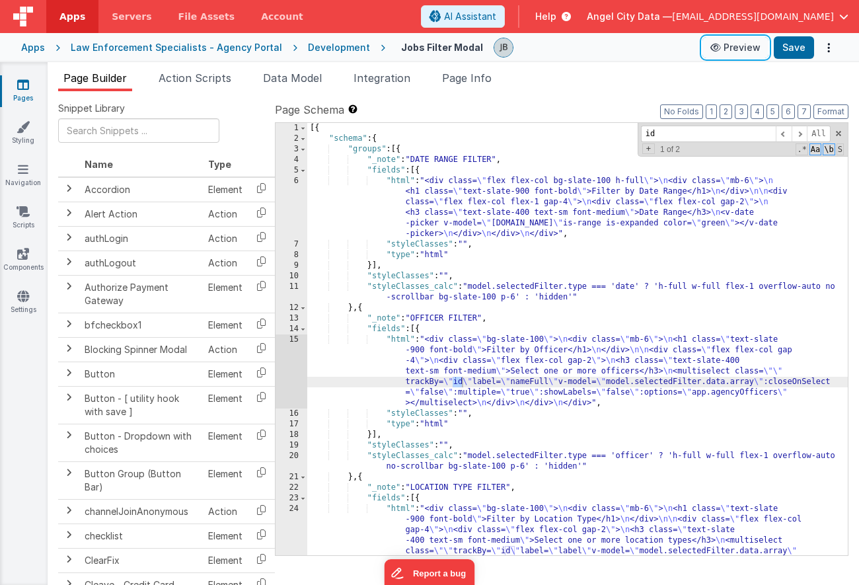
click at [729, 42] on button "Preview" at bounding box center [736, 47] width 66 height 21
click at [319, 47] on div "Development" at bounding box center [339, 47] width 62 height 13
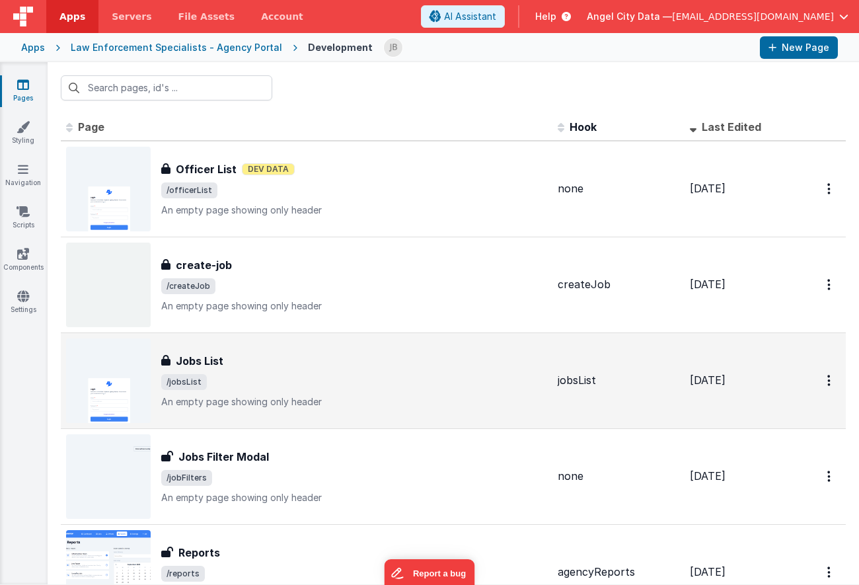
click at [222, 368] on div "Jobs List" at bounding box center [354, 361] width 386 height 16
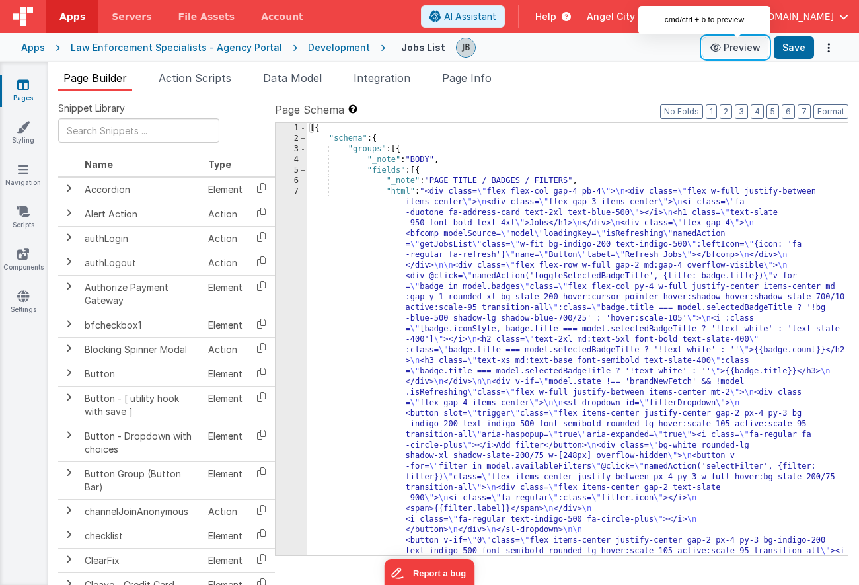
click at [747, 51] on button "Preview" at bounding box center [736, 47] width 66 height 21
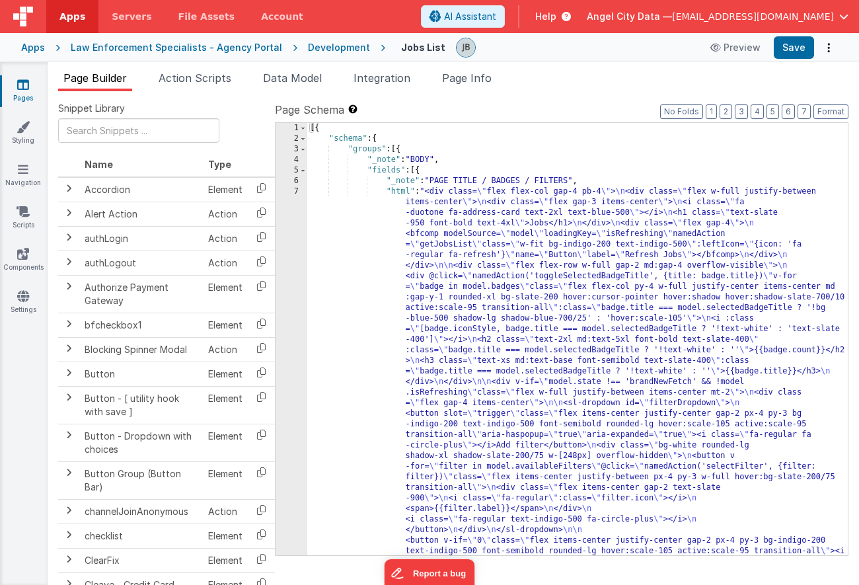
click at [38, 46] on div "Apps" at bounding box center [33, 47] width 24 height 13
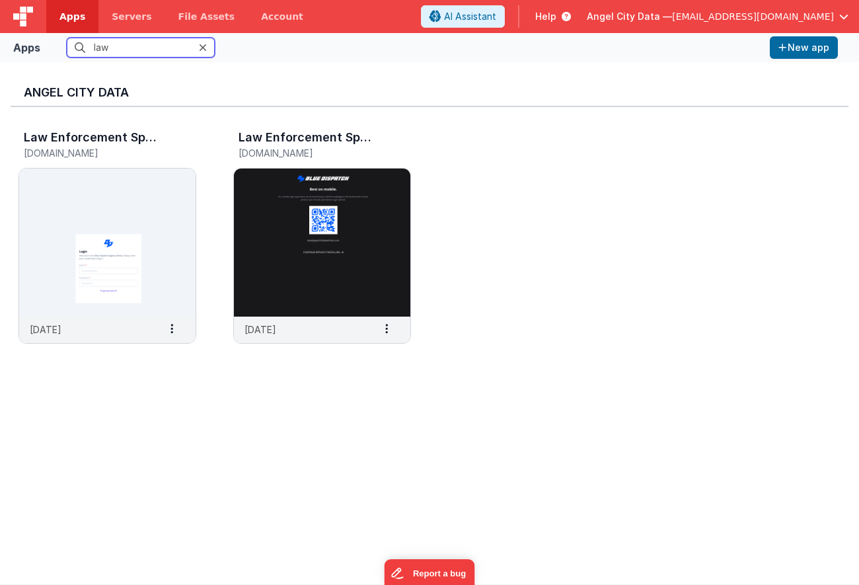
click at [141, 52] on input "law" at bounding box center [141, 48] width 148 height 20
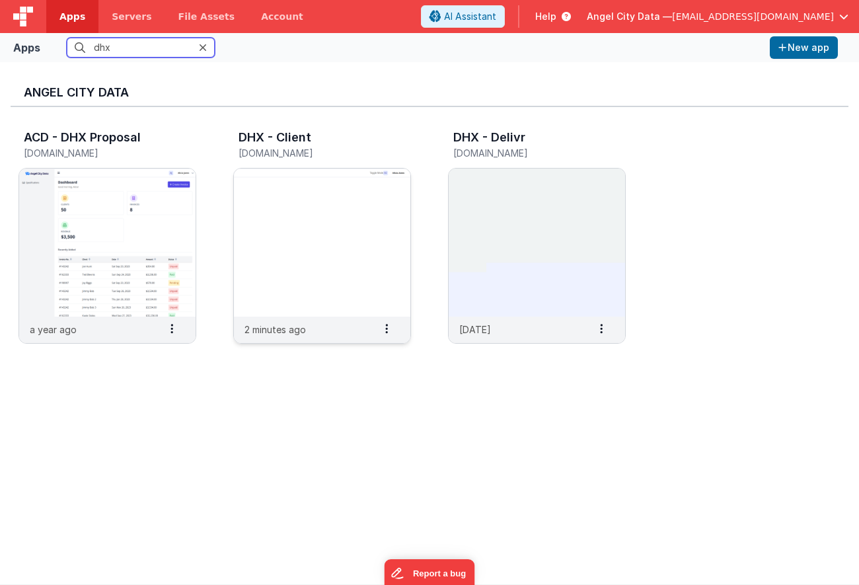
type input "dhx"
click at [373, 182] on img at bounding box center [322, 243] width 177 height 148
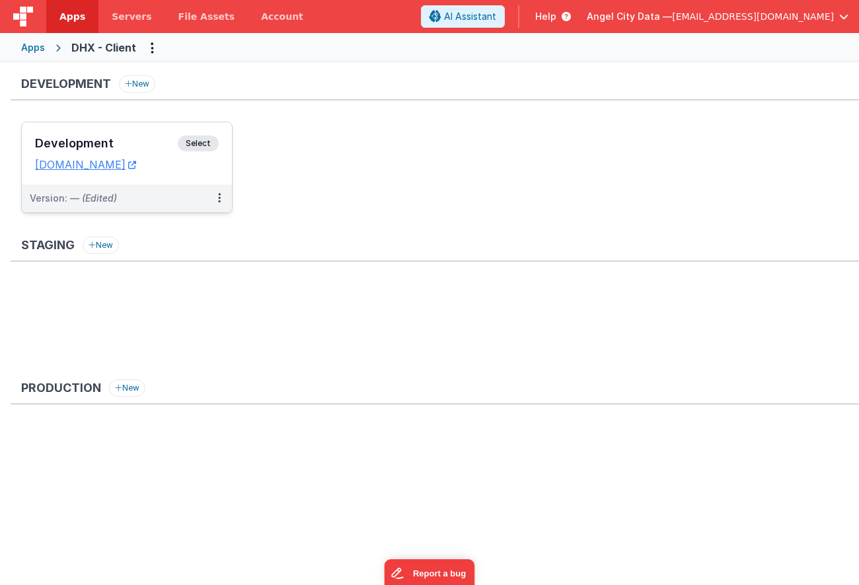
click at [93, 134] on div "Development Select URLs dhxclient.fmbetterforms.com" at bounding box center [127, 153] width 210 height 62
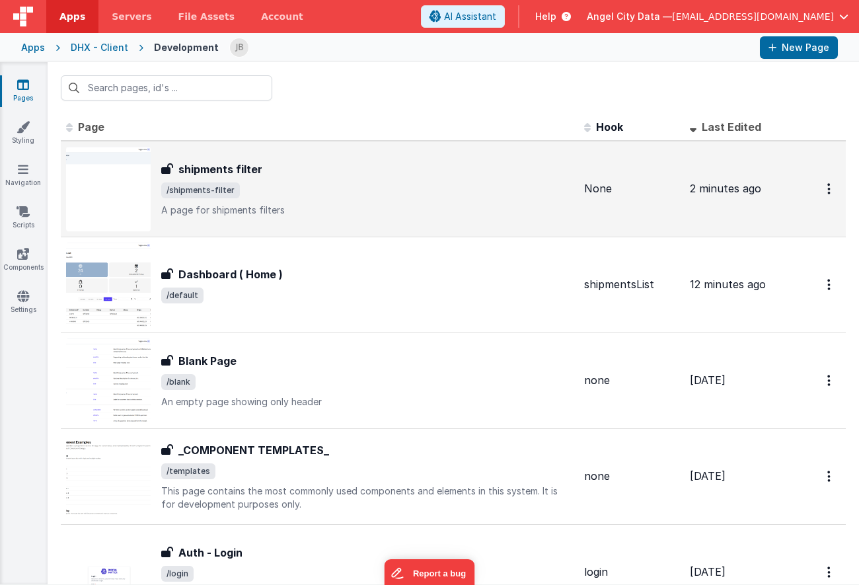
click at [118, 187] on img at bounding box center [108, 189] width 85 height 85
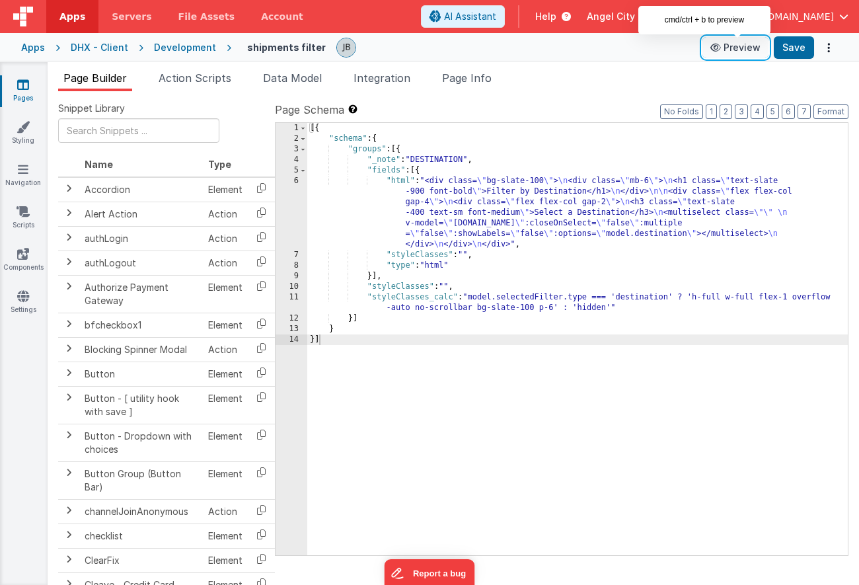
click at [747, 54] on button "Preview" at bounding box center [736, 47] width 66 height 21
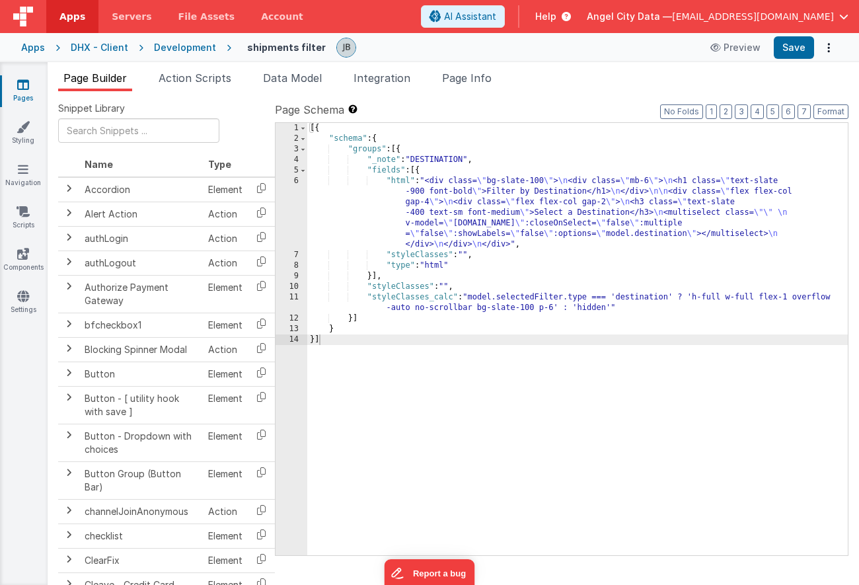
click at [32, 46] on div "Apps" at bounding box center [33, 47] width 24 height 13
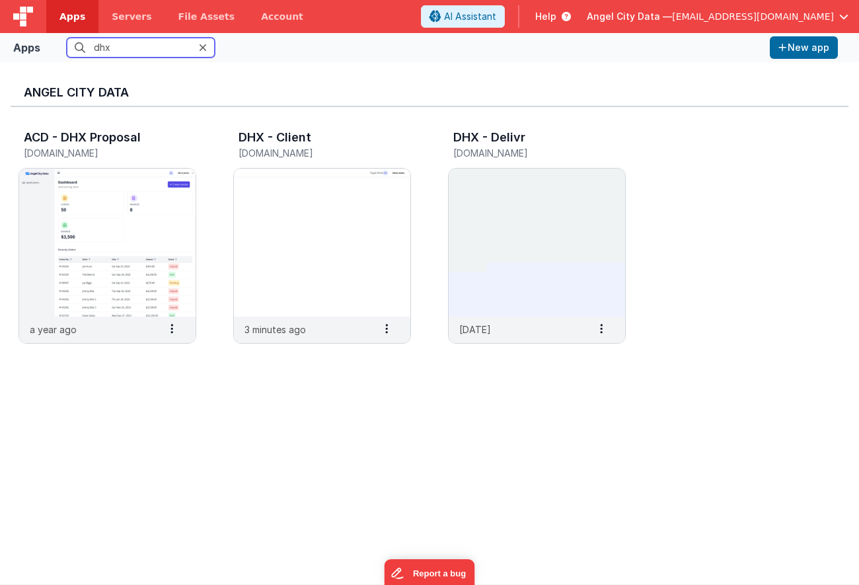
click at [119, 42] on input "dhx" at bounding box center [141, 48] width 148 height 20
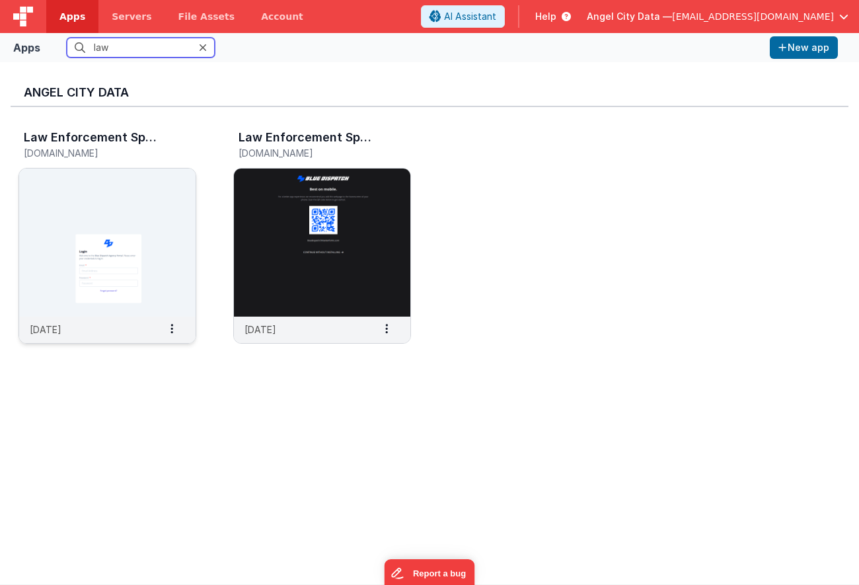
type input "law"
click at [114, 190] on img at bounding box center [107, 243] width 177 height 148
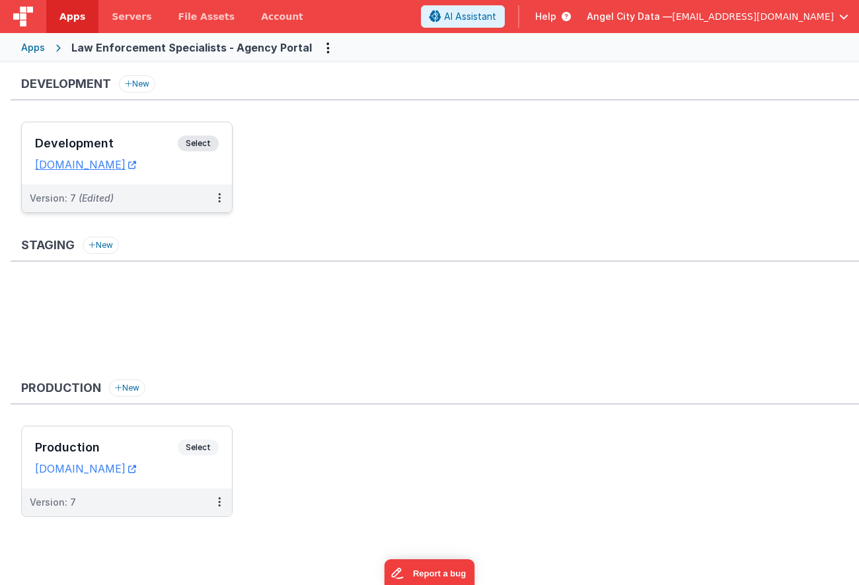
click at [149, 139] on h3 "Development" at bounding box center [106, 143] width 143 height 13
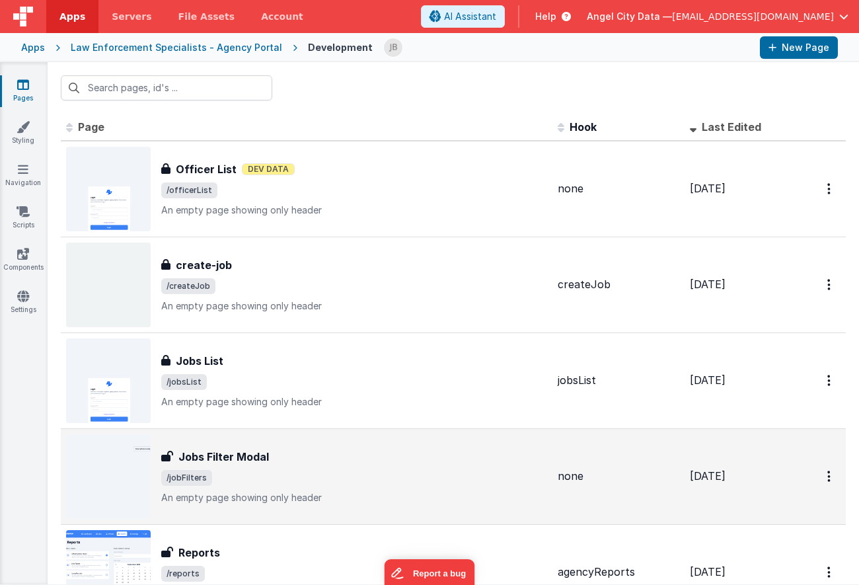
click at [239, 463] on h3 "Jobs Filter Modal" at bounding box center [224, 457] width 91 height 16
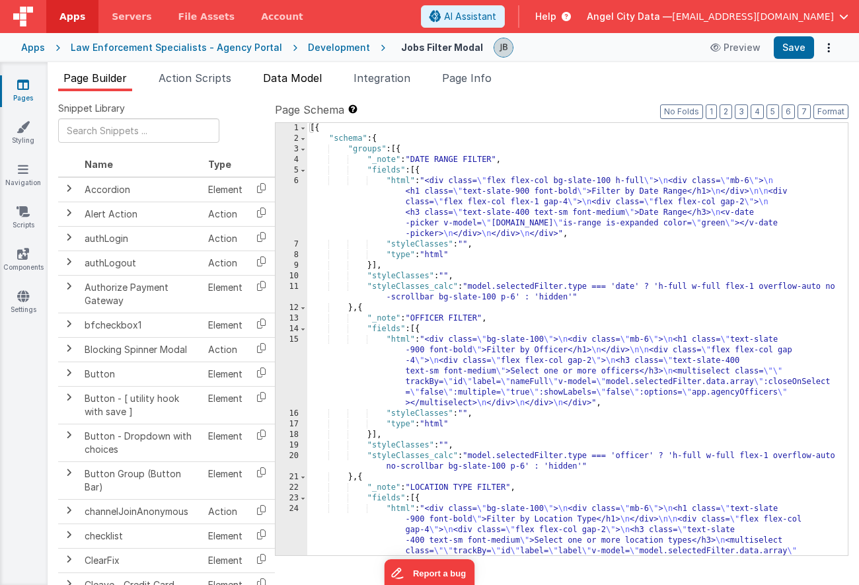
click at [285, 70] on li "Data Model" at bounding box center [292, 80] width 69 height 21
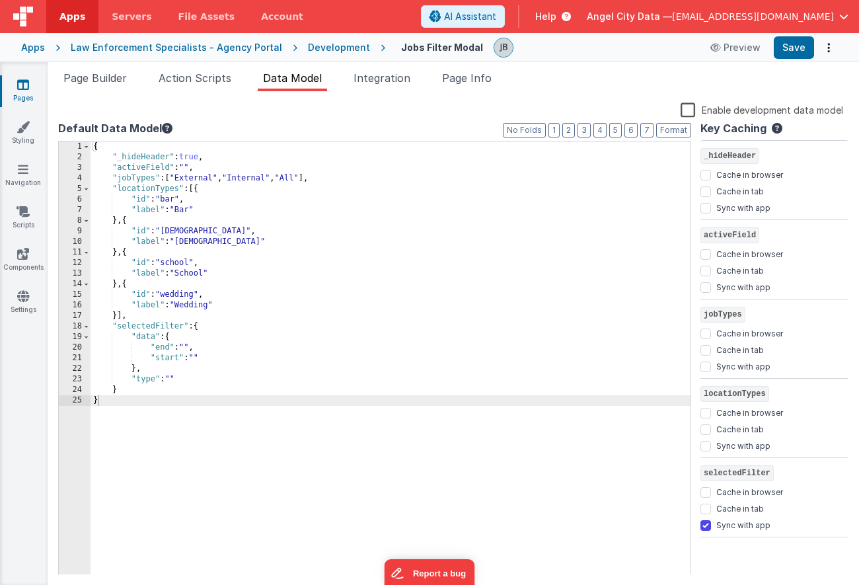
click at [239, 75] on ul "Page Builder Action Scripts Data Model Integration Page Info" at bounding box center [454, 80] width 812 height 21
click at [208, 80] on span "Action Scripts" at bounding box center [195, 77] width 73 height 13
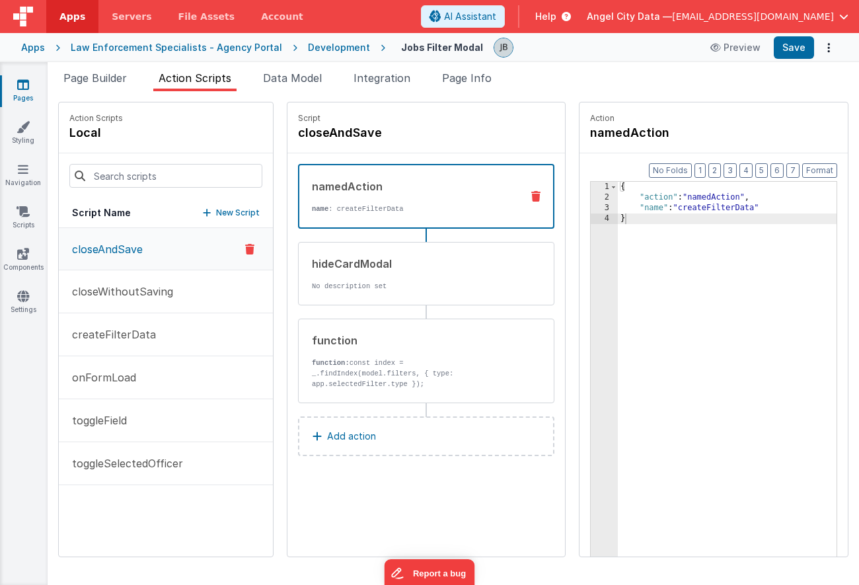
click at [89, 93] on div "Snippet Library Name Type Accordion Element Alert Action Action authLogin Actio…" at bounding box center [454, 338] width 812 height 494
click at [93, 79] on span "Page Builder" at bounding box center [94, 77] width 63 height 13
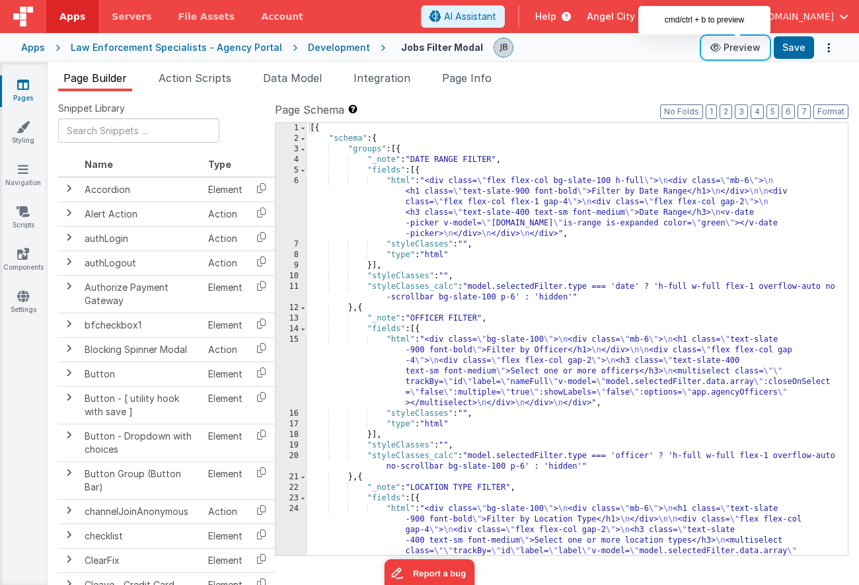
click at [742, 48] on button "Preview" at bounding box center [736, 47] width 66 height 21
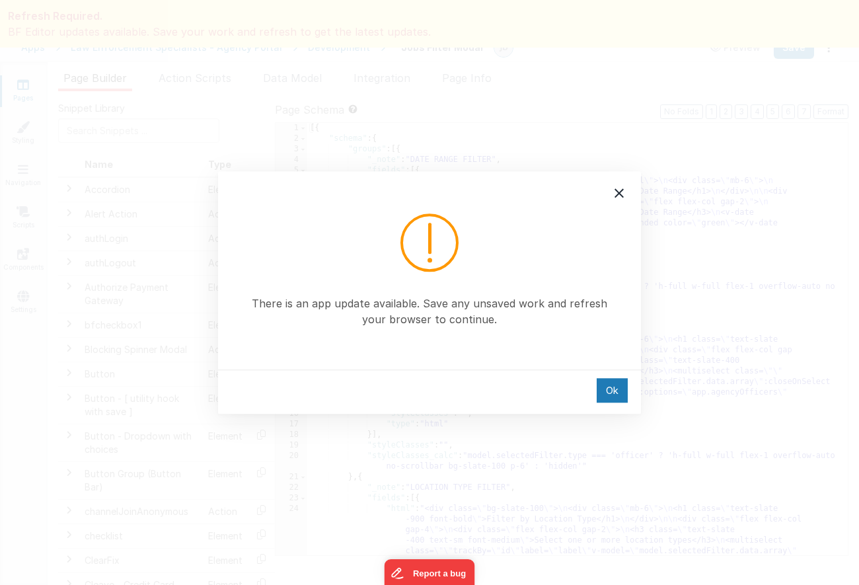
click at [621, 409] on div "Ok" at bounding box center [429, 392] width 423 height 44
click at [619, 395] on div "Ok" at bounding box center [612, 390] width 31 height 24
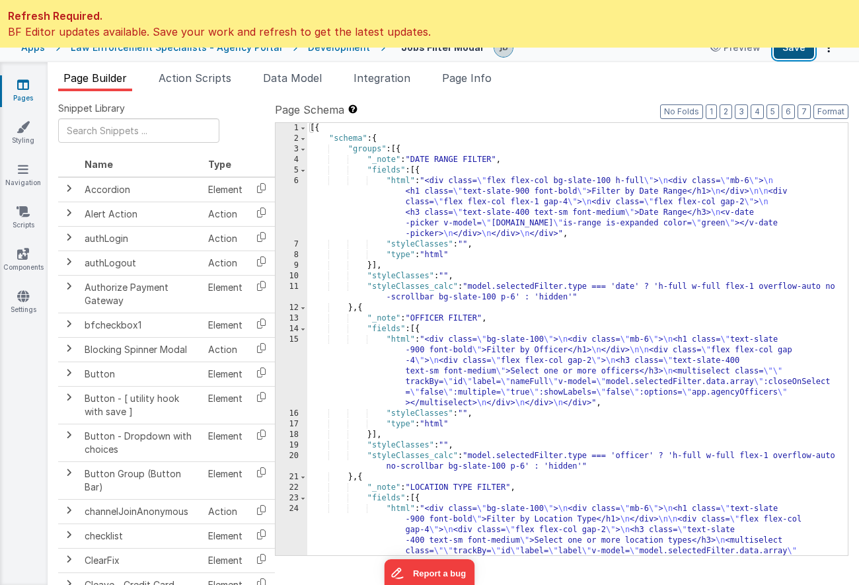
click at [789, 58] on button "Save" at bounding box center [794, 47] width 40 height 22
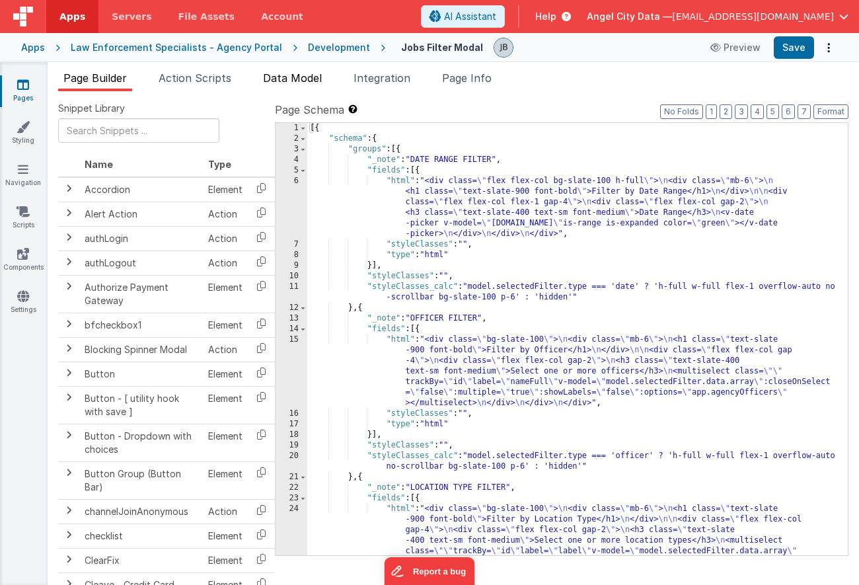
click at [296, 88] on li "Data Model" at bounding box center [292, 80] width 69 height 21
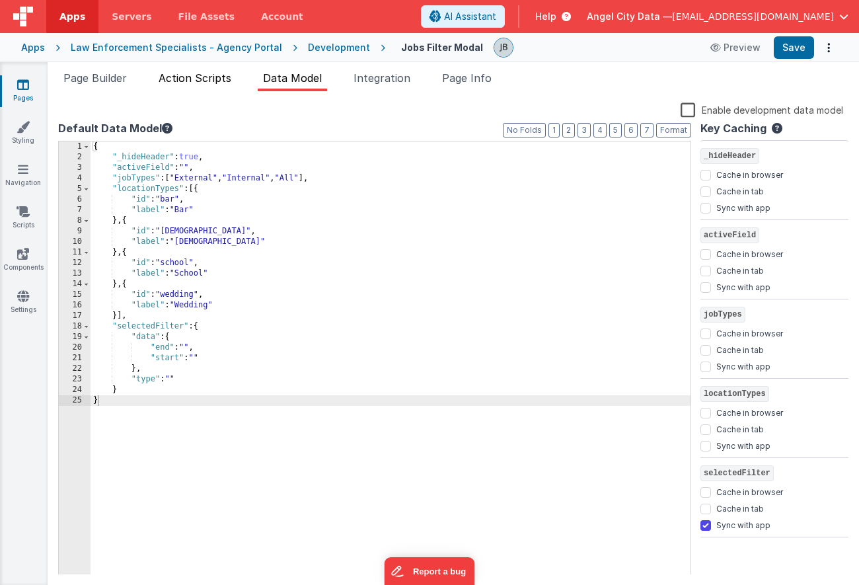
click at [197, 83] on span "Action Scripts" at bounding box center [195, 77] width 73 height 13
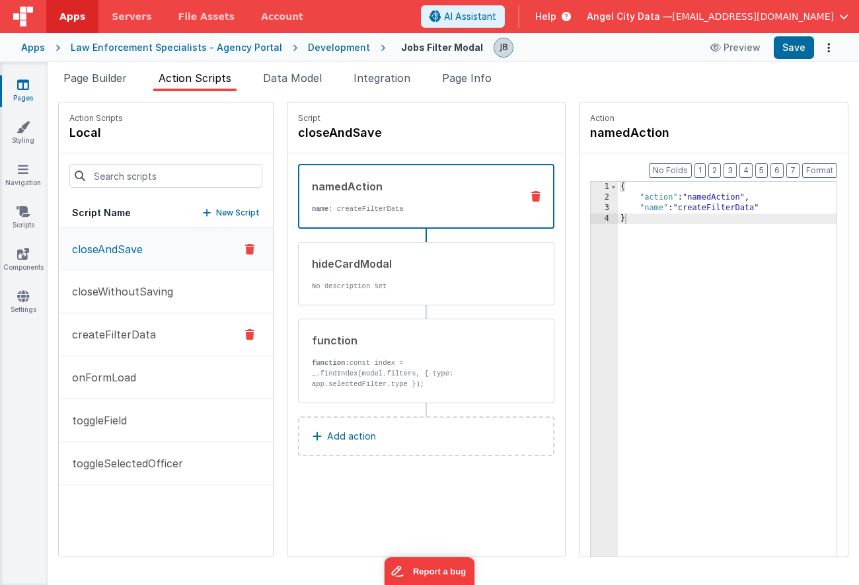
click at [124, 335] on p "createFilterData" at bounding box center [110, 335] width 92 height 16
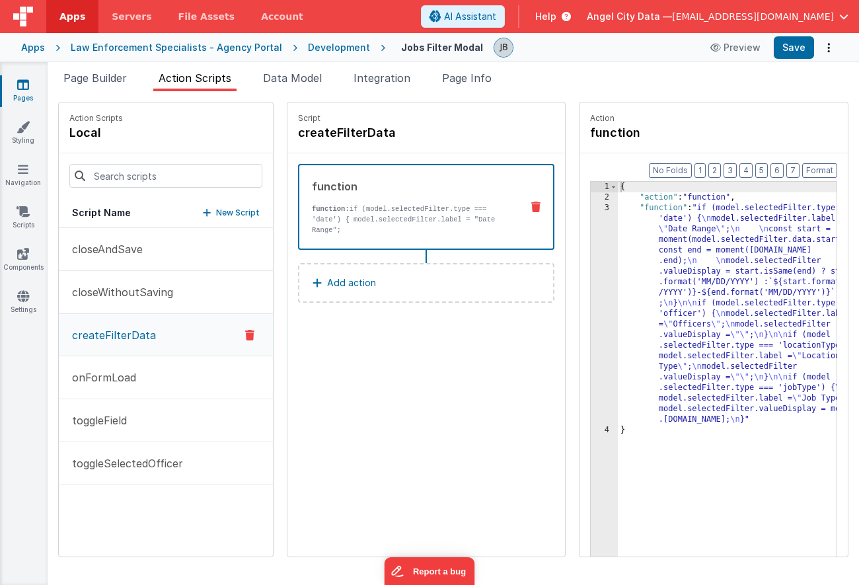
click at [591, 243] on div "3" at bounding box center [604, 314] width 27 height 222
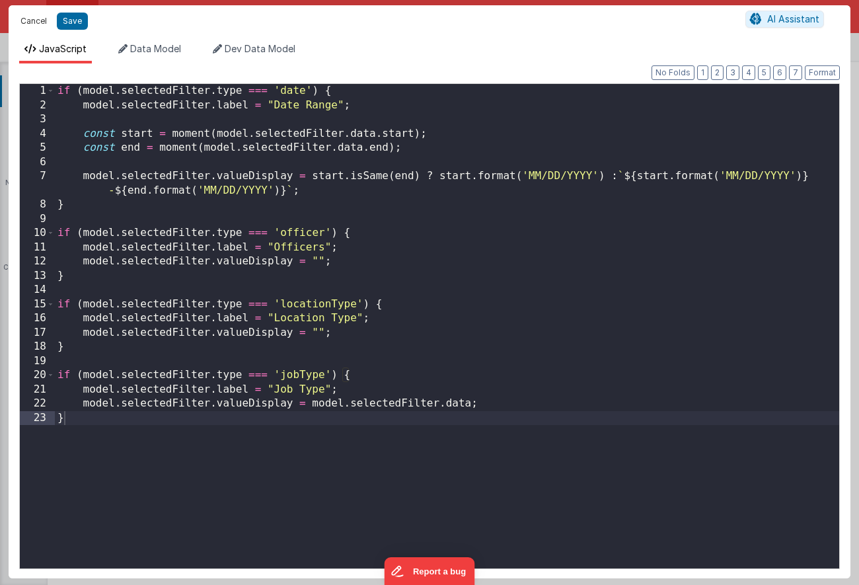
click at [28, 22] on button "Cancel" at bounding box center [34, 21] width 40 height 19
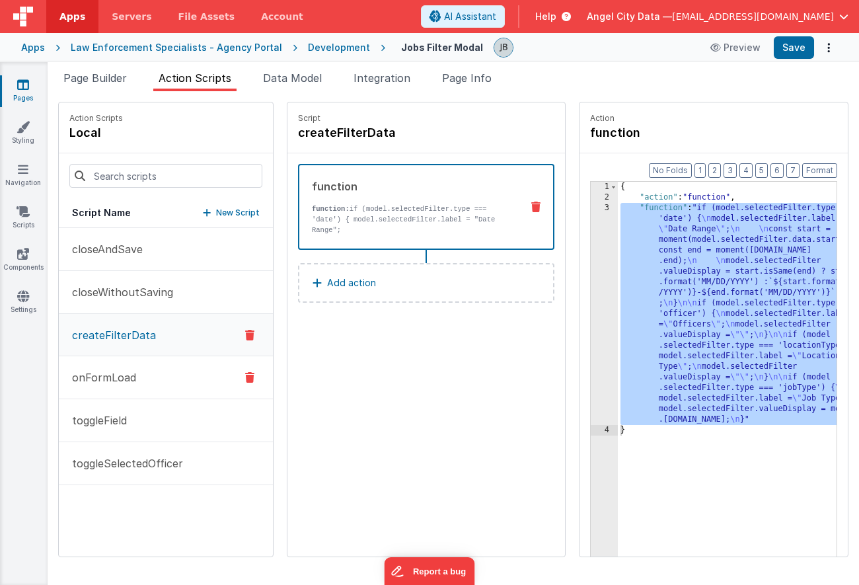
click at [139, 383] on button "onFormLoad" at bounding box center [166, 377] width 214 height 43
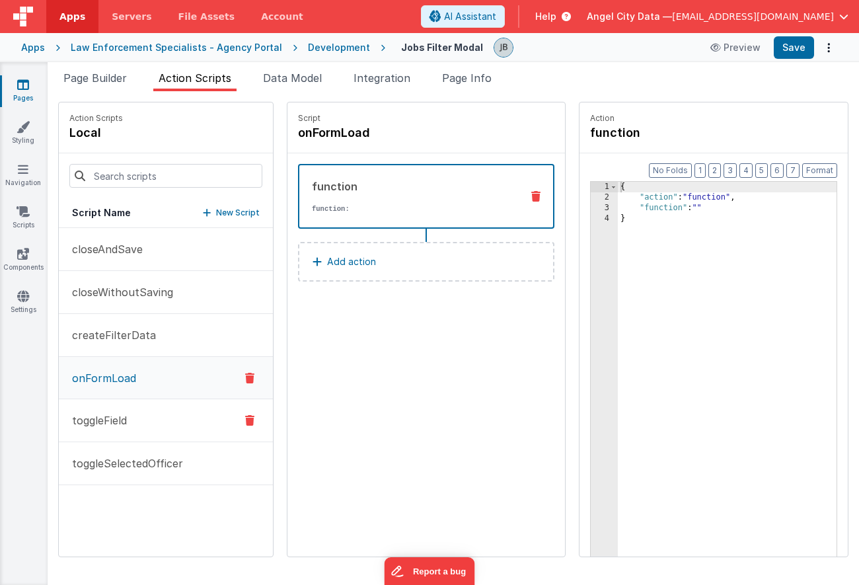
click at [139, 416] on button "toggleField" at bounding box center [166, 420] width 214 height 43
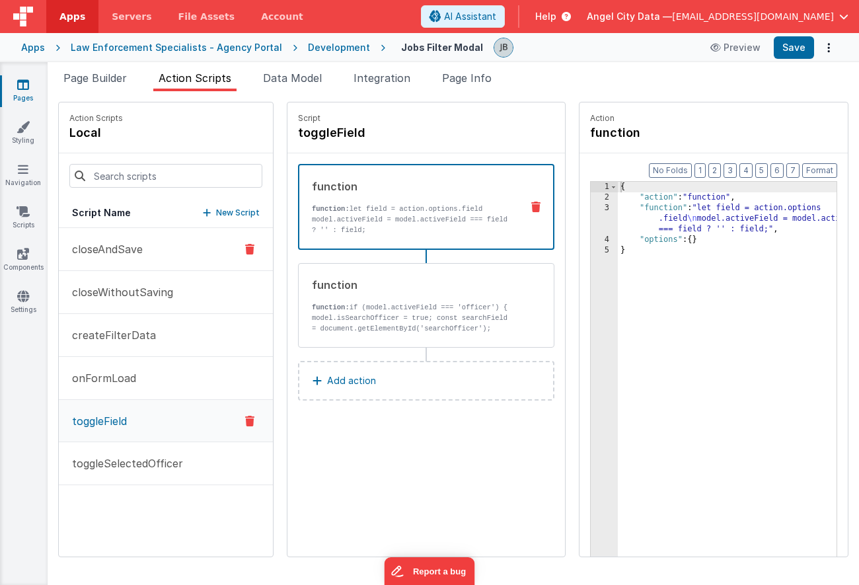
click at [127, 241] on p "closeAndSave" at bounding box center [103, 249] width 79 height 16
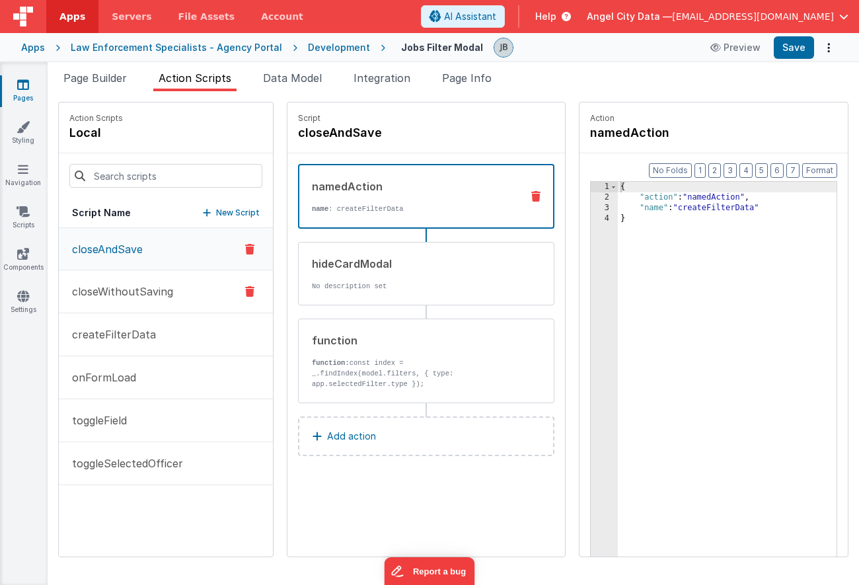
click at [139, 288] on p "closeWithoutSaving" at bounding box center [118, 292] width 109 height 16
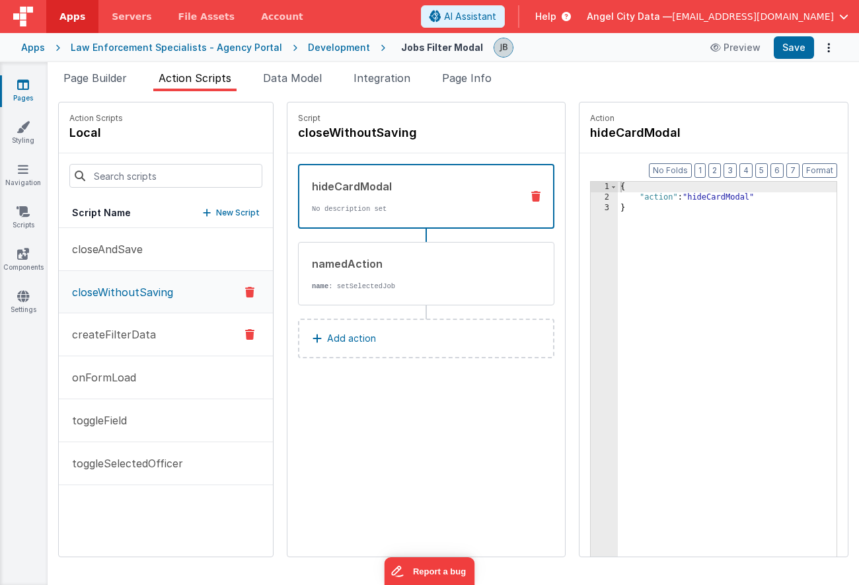
click at [145, 342] on button "createFilterData" at bounding box center [166, 334] width 214 height 43
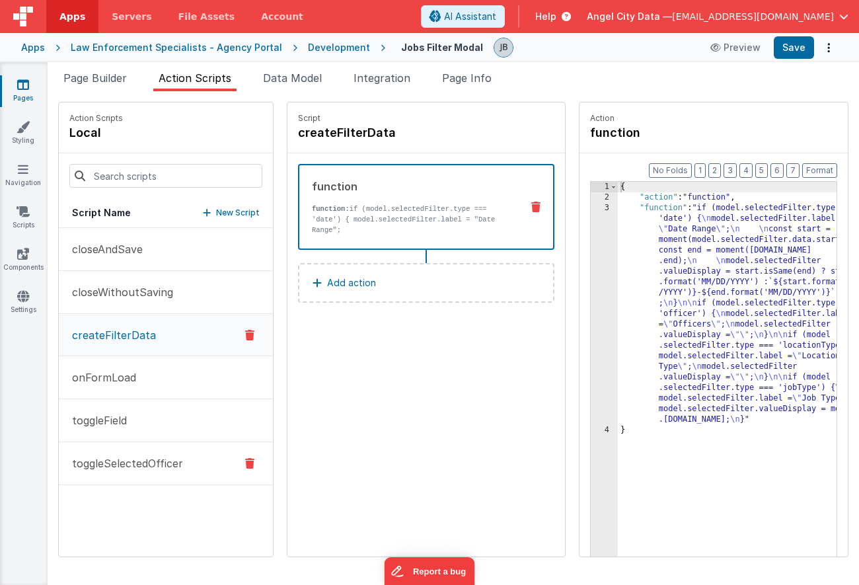
click at [151, 454] on button "toggleSelectedOfficer" at bounding box center [166, 463] width 214 height 43
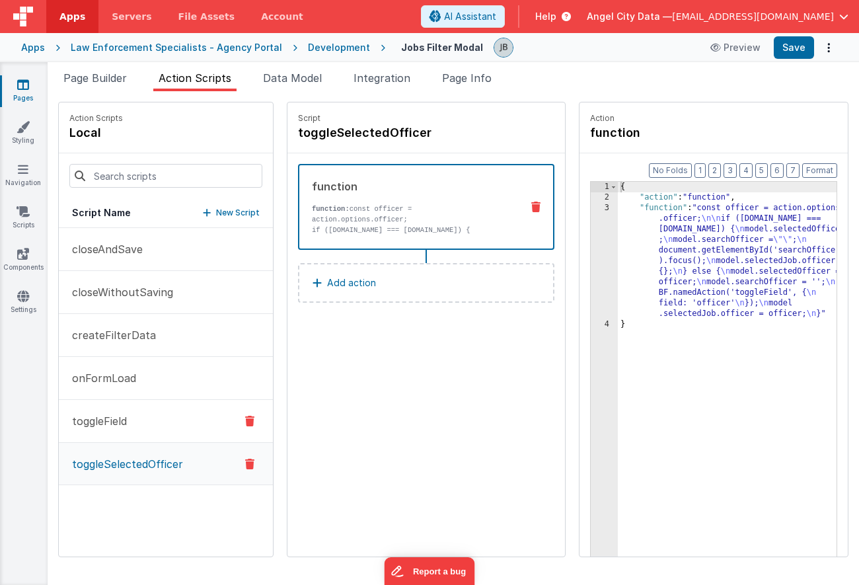
click at [147, 420] on button "toggleField" at bounding box center [166, 421] width 214 height 43
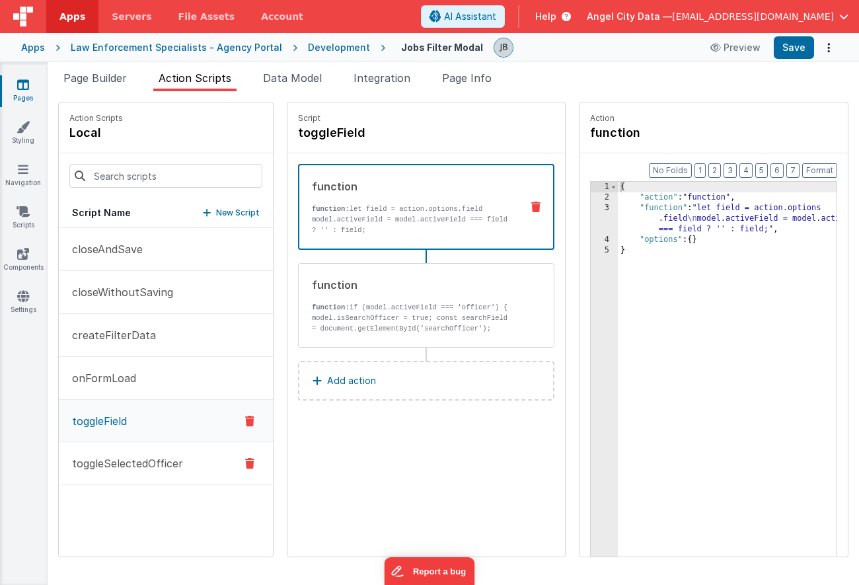
click at [149, 460] on p "toggleSelectedOfficer" at bounding box center [123, 464] width 119 height 16
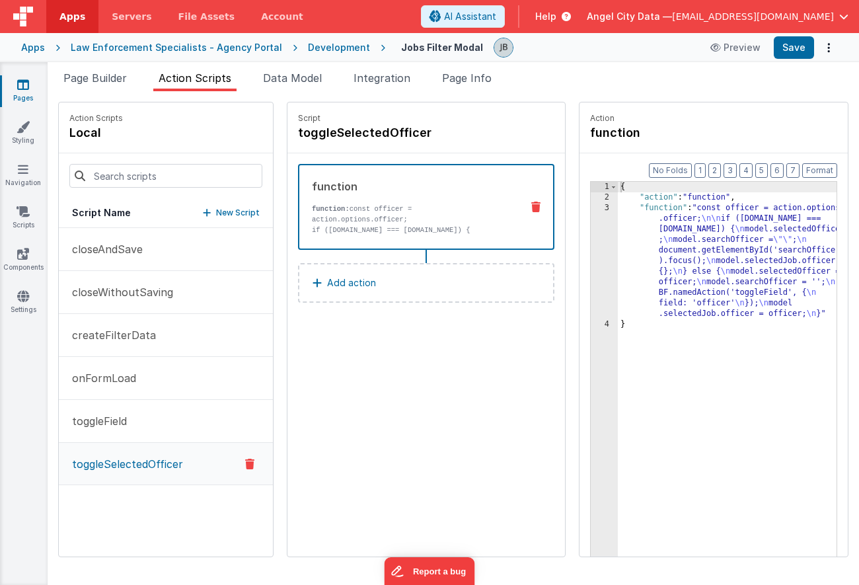
click at [591, 236] on div "3" at bounding box center [604, 261] width 27 height 116
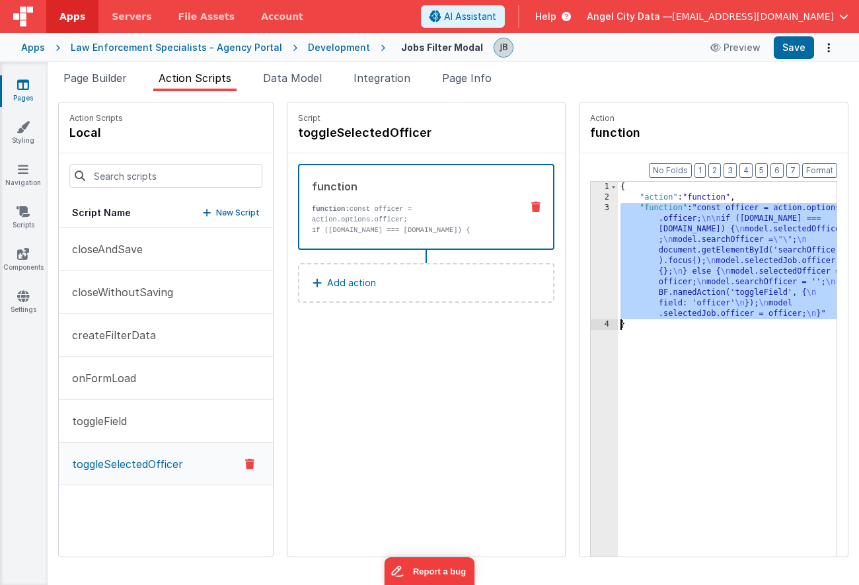
click at [591, 233] on div "3" at bounding box center [604, 261] width 27 height 116
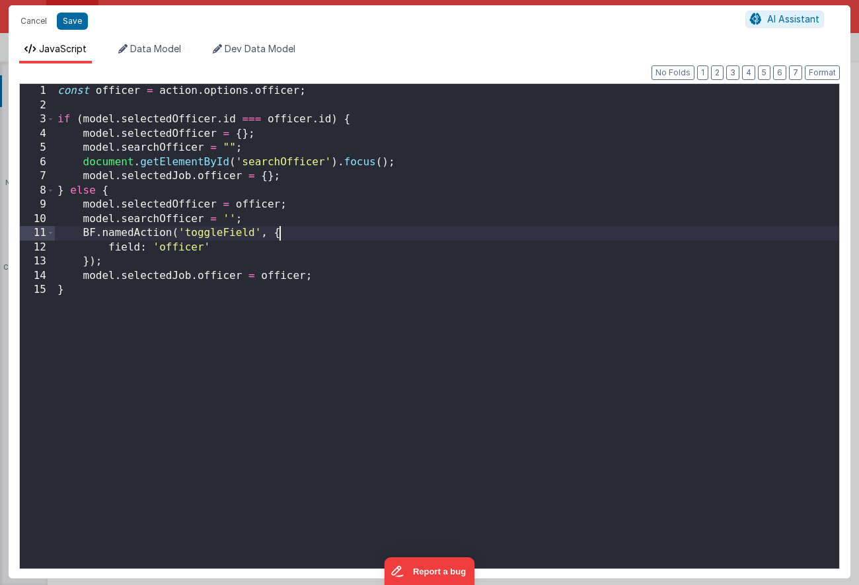
click at [565, 233] on div "const officer = action . options . officer ; if ( model . selectedOfficer . id …" at bounding box center [447, 340] width 785 height 513
click at [34, 19] on button "Cancel" at bounding box center [34, 21] width 40 height 19
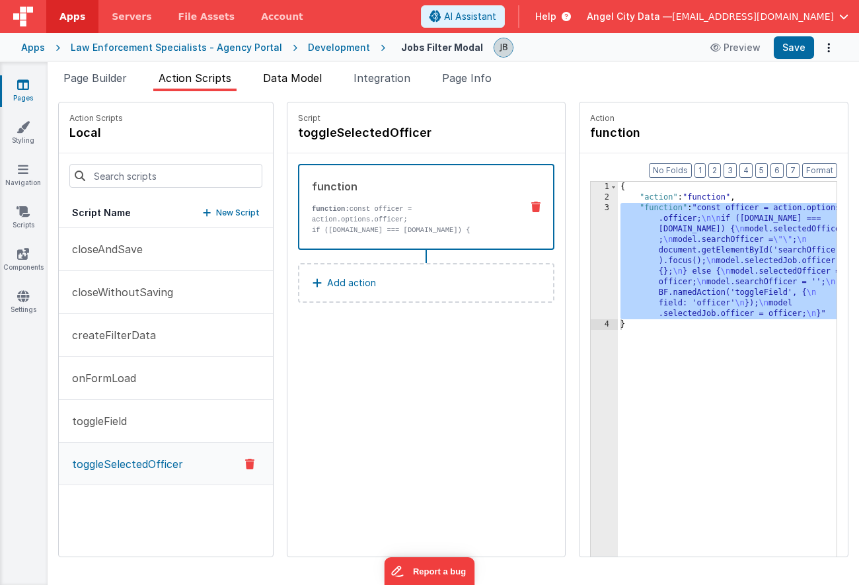
click at [305, 82] on span "Data Model" at bounding box center [292, 77] width 59 height 13
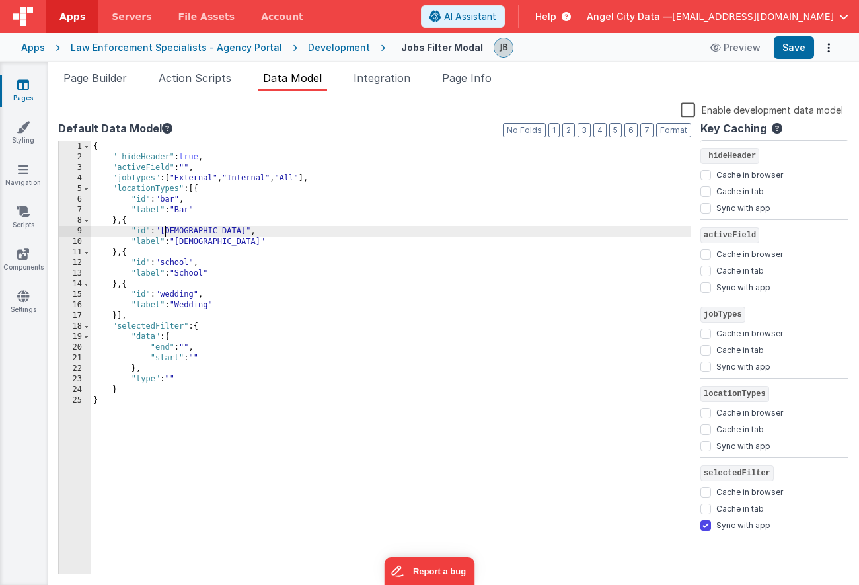
click at [163, 229] on div "{ "_hideHeader" : true , "activeField" : "" , "jobTypes" : [ "External" , "Inte…" at bounding box center [391, 368] width 600 height 455
click at [317, 46] on div "Development" at bounding box center [339, 47] width 62 height 13
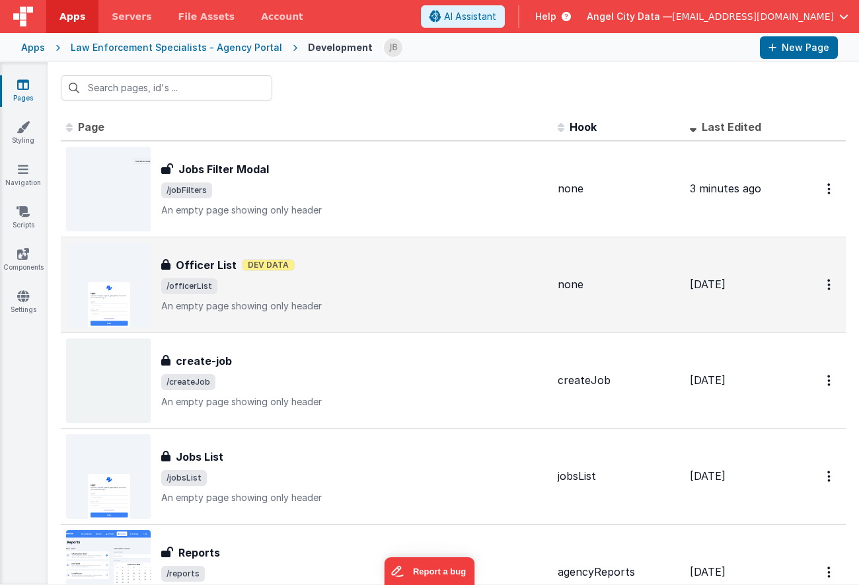
click at [205, 259] on h3 "Officer List" at bounding box center [206, 265] width 61 height 16
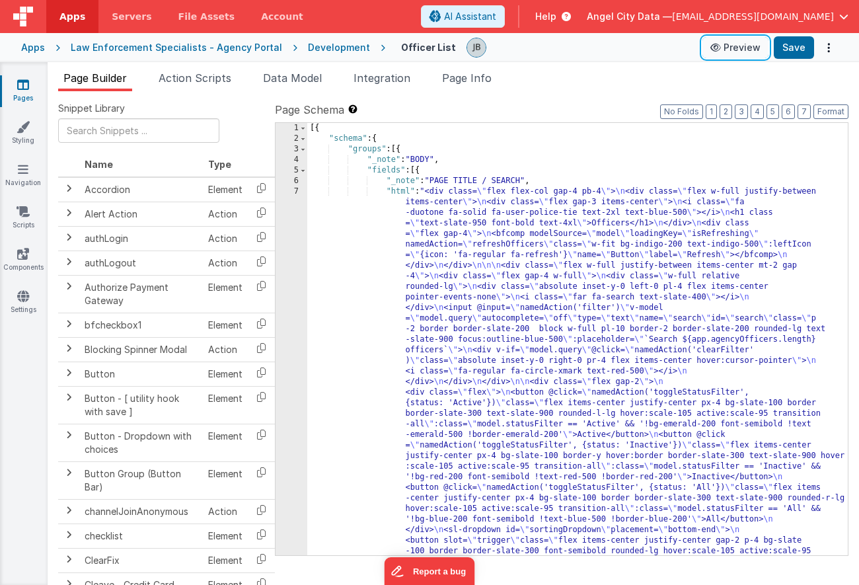
click at [756, 40] on button "Preview" at bounding box center [736, 47] width 66 height 21
click at [323, 47] on div "Development" at bounding box center [339, 47] width 62 height 13
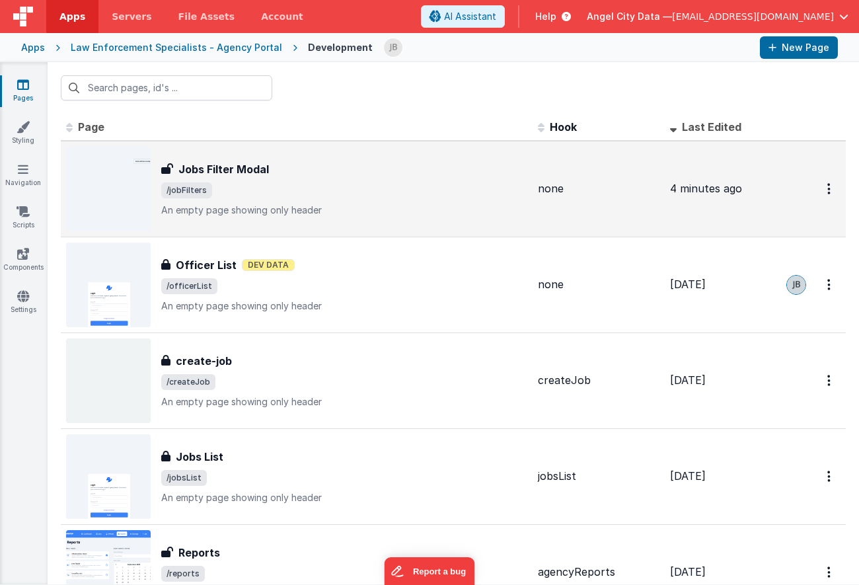
click at [233, 173] on h3 "Jobs Filter Modal" at bounding box center [224, 169] width 91 height 16
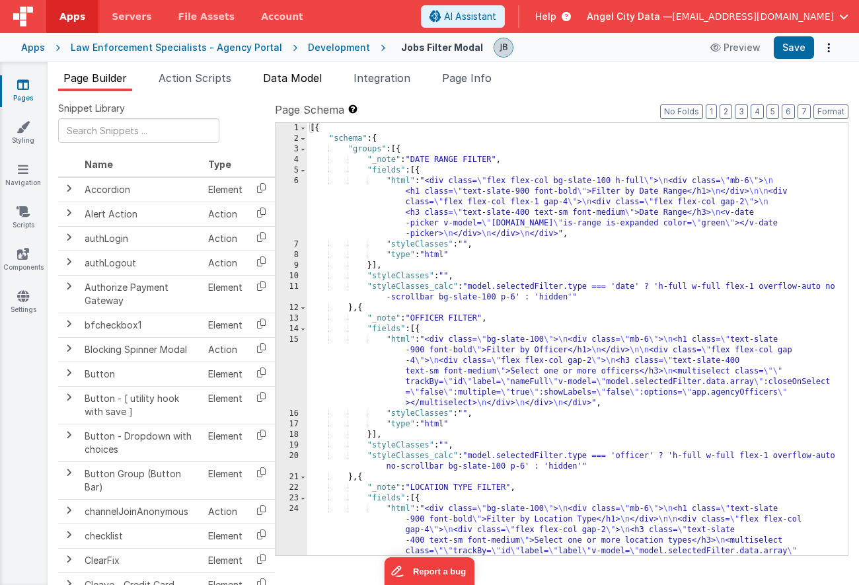
click at [280, 80] on span "Data Model" at bounding box center [292, 77] width 59 height 13
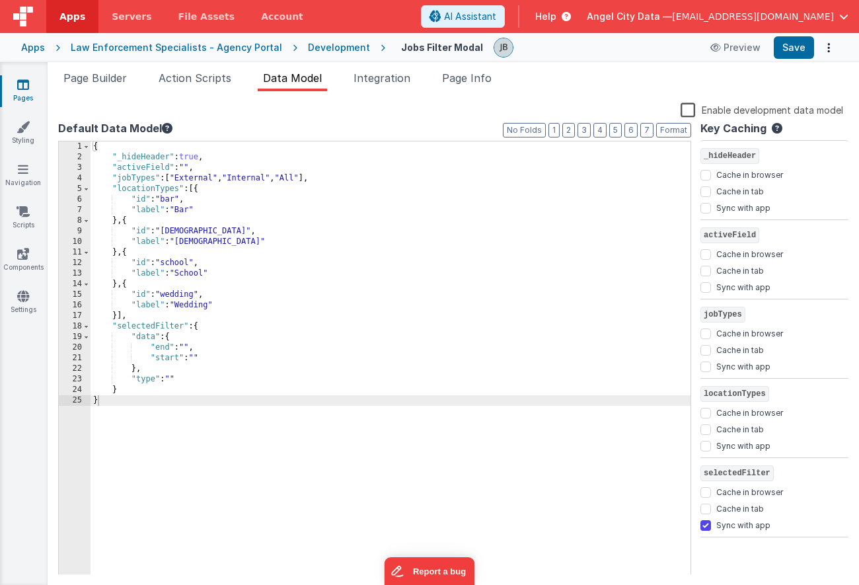
click at [210, 93] on div "Snippet Library Name Type Accordion Element Alert Action Action authLogin Actio…" at bounding box center [454, 338] width 812 height 494
click at [204, 82] on span "Action Scripts" at bounding box center [195, 77] width 73 height 13
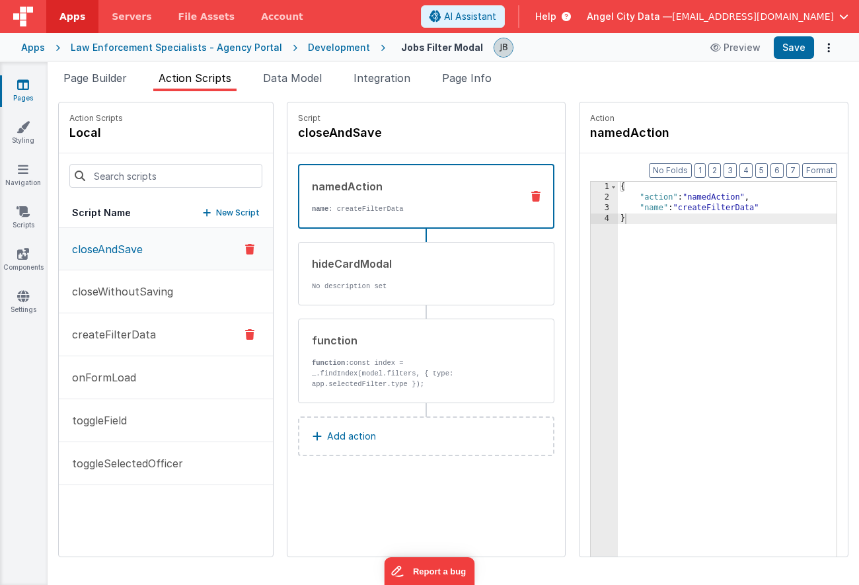
click at [118, 329] on p "createFilterData" at bounding box center [110, 335] width 92 height 16
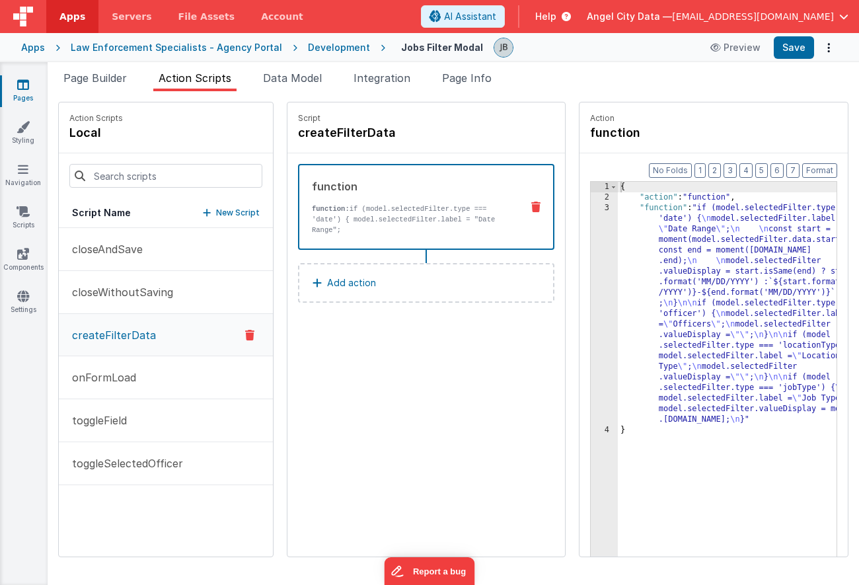
click at [591, 231] on div "3" at bounding box center [604, 314] width 27 height 222
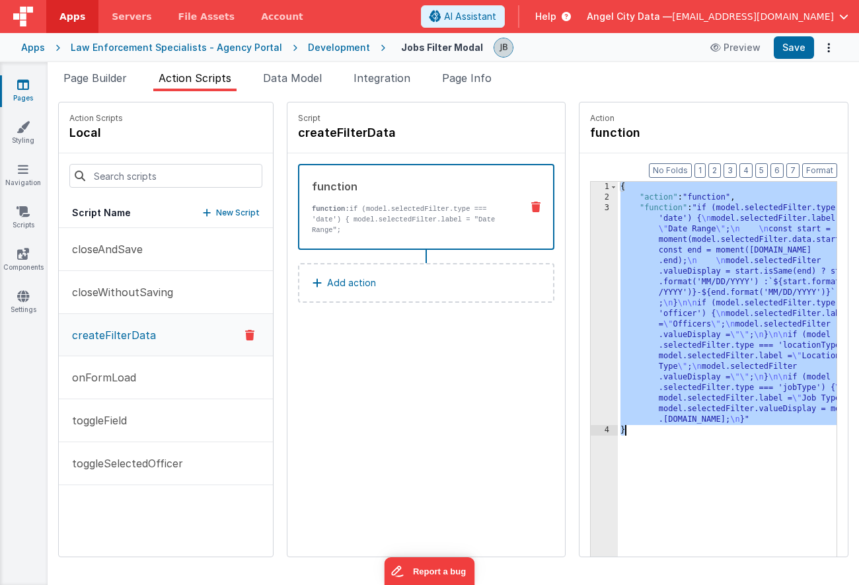
click at [591, 229] on div "3" at bounding box center [604, 314] width 27 height 222
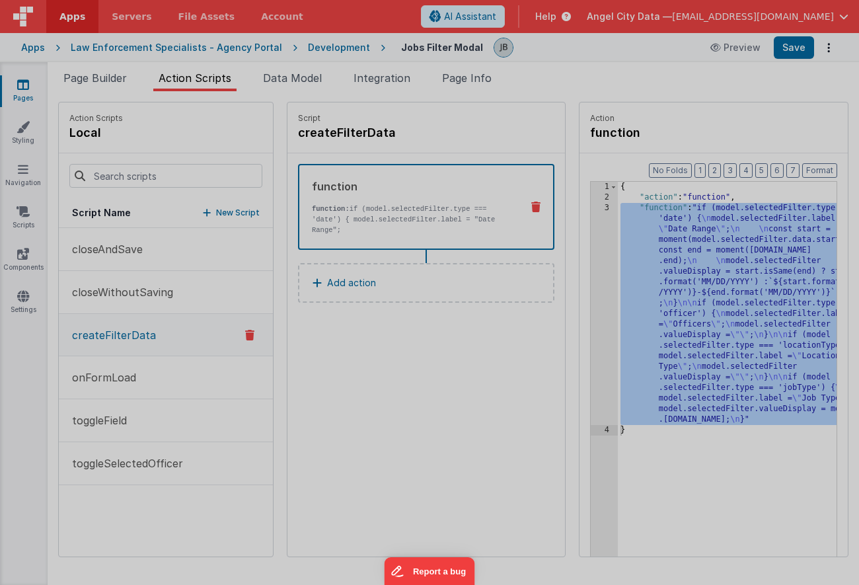
click at [566, 229] on div "Cancel Save AI Assistant JavaScript Data Model Dev Data Model Format 7 6 5 4 3 …" at bounding box center [429, 292] width 859 height 585
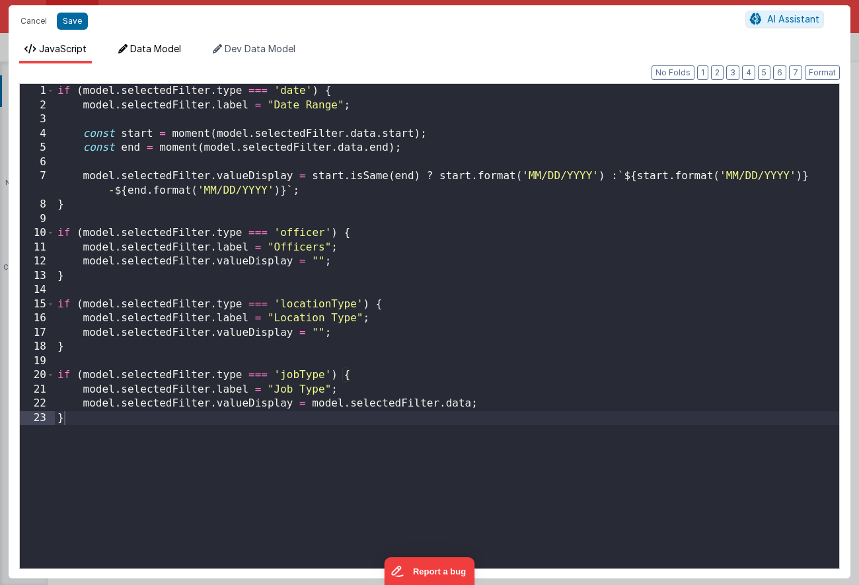
click at [153, 46] on span "Data Model" at bounding box center [155, 48] width 51 height 11
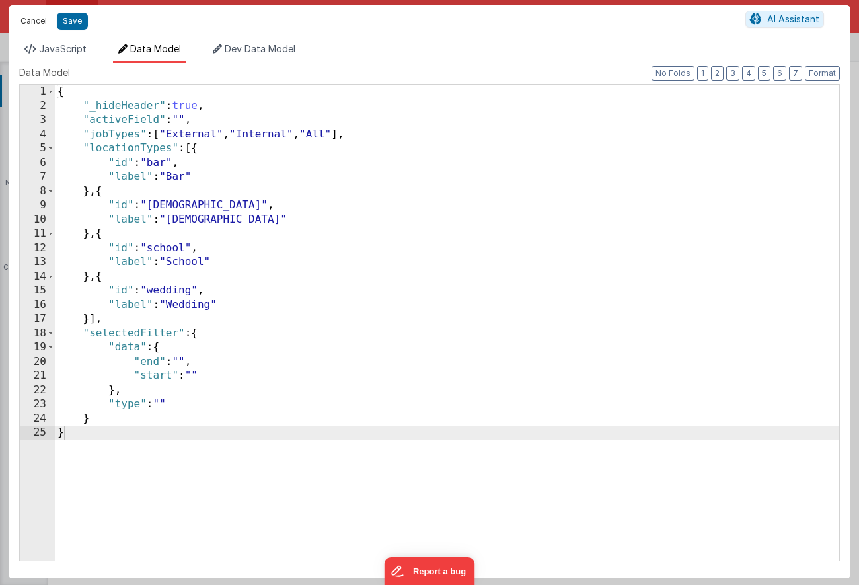
click at [41, 22] on button "Cancel" at bounding box center [34, 21] width 40 height 19
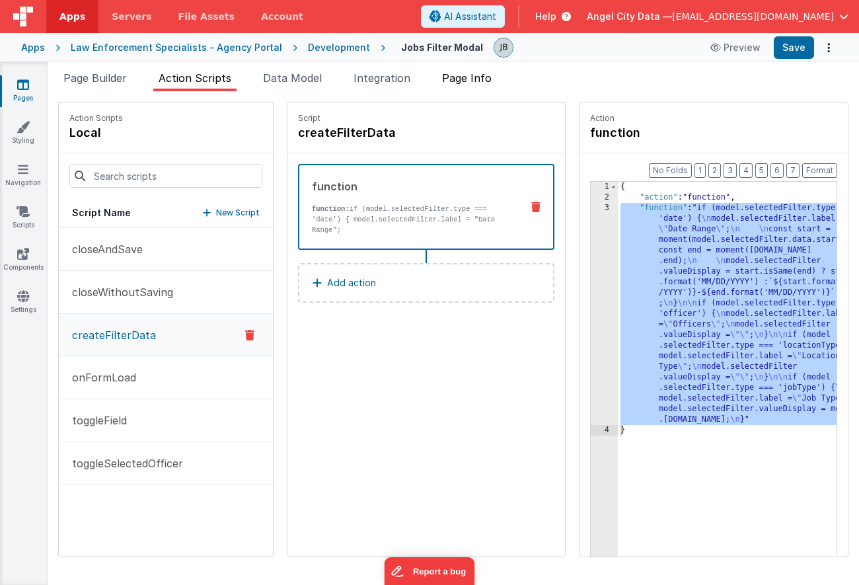
click at [481, 75] on span "Page Info" at bounding box center [467, 77] width 50 height 13
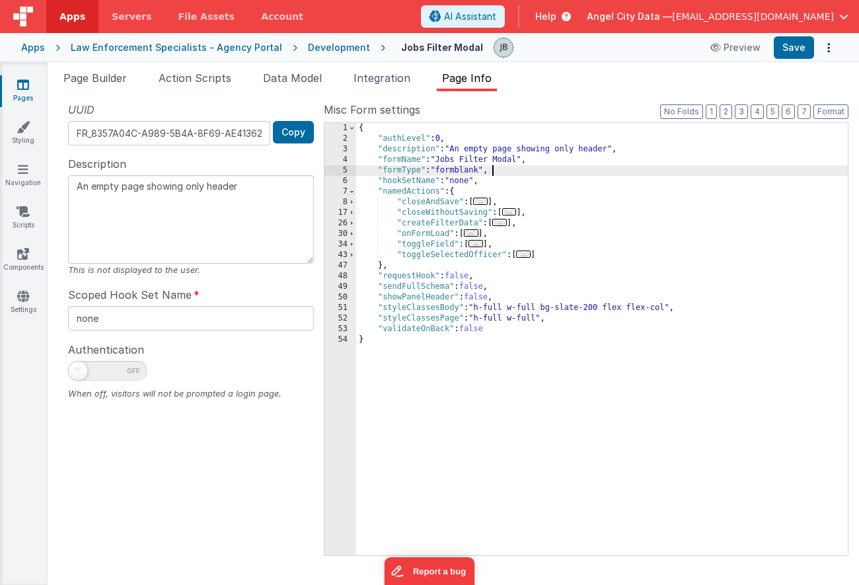
click at [552, 170] on div "{ "authLevel" : 0 , "description" : "An empty page showing only header" , "form…" at bounding box center [602, 350] width 492 height 454
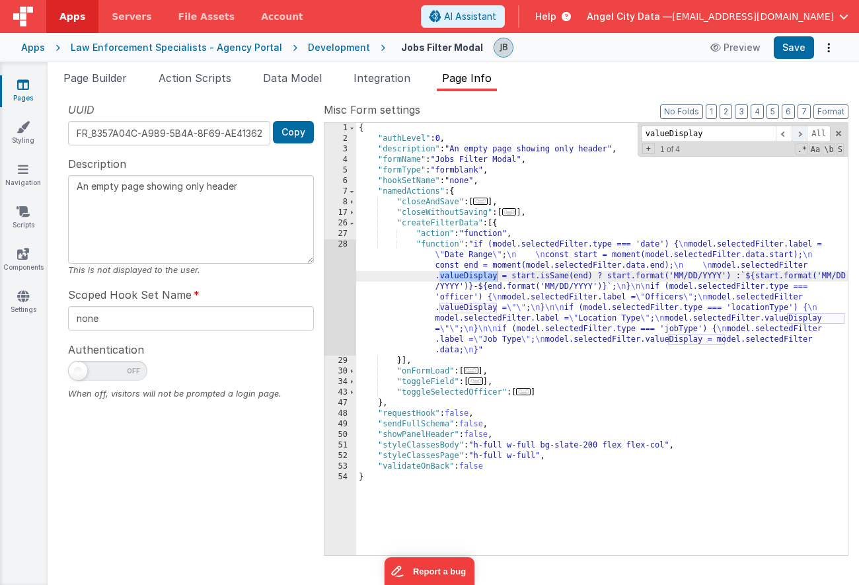
type input "valueDisplay"
click at [797, 138] on span at bounding box center [800, 134] width 16 height 17
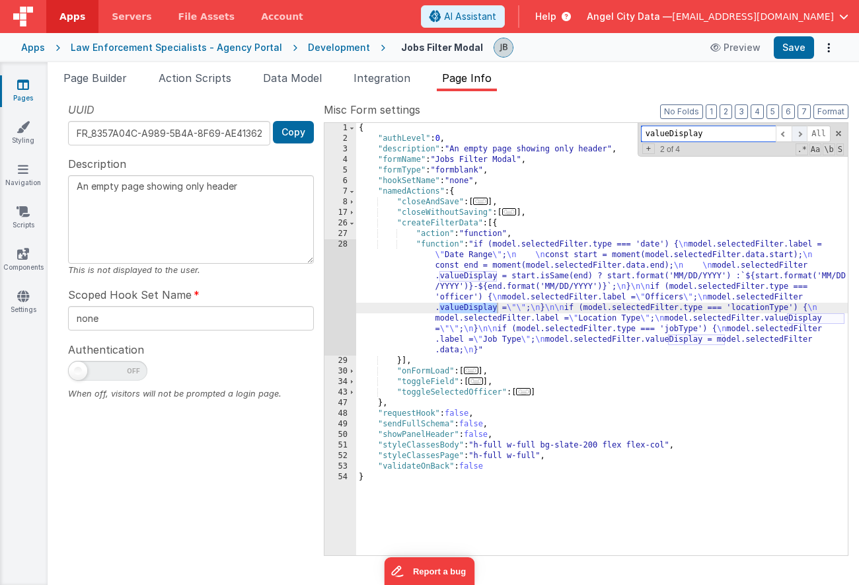
click at [797, 138] on span at bounding box center [800, 134] width 16 height 17
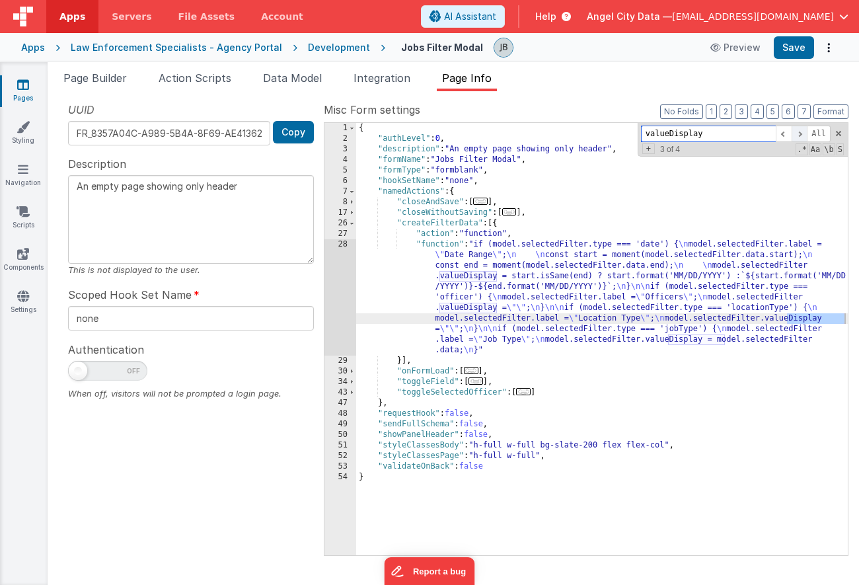
click at [797, 138] on span at bounding box center [800, 134] width 16 height 17
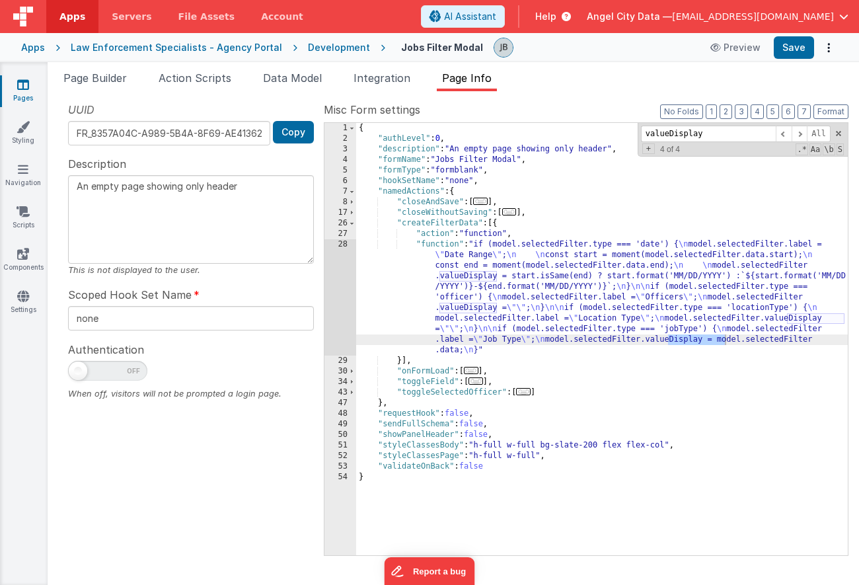
click at [30, 97] on link "Pages" at bounding box center [23, 91] width 48 height 26
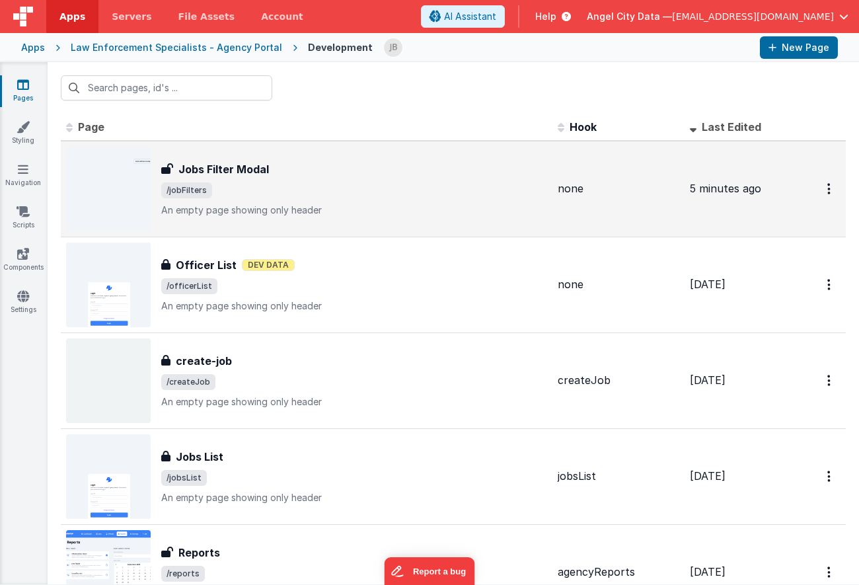
click at [197, 171] on h3 "Jobs Filter Modal" at bounding box center [224, 169] width 91 height 16
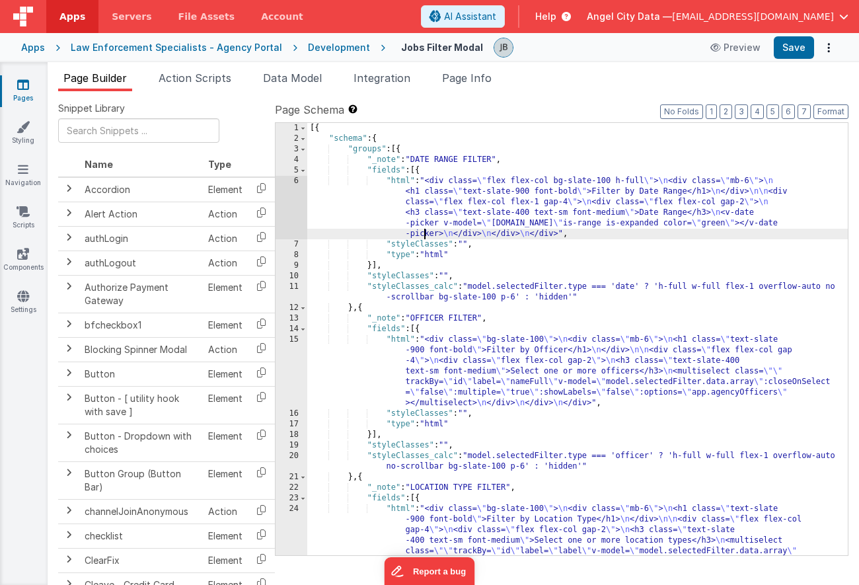
click at [425, 231] on div "[{ "schema" : { "groups" : [{ "_note" : "DATE RANGE FILTER" , "fields" : [{ "ht…" at bounding box center [577, 381] width 541 height 517
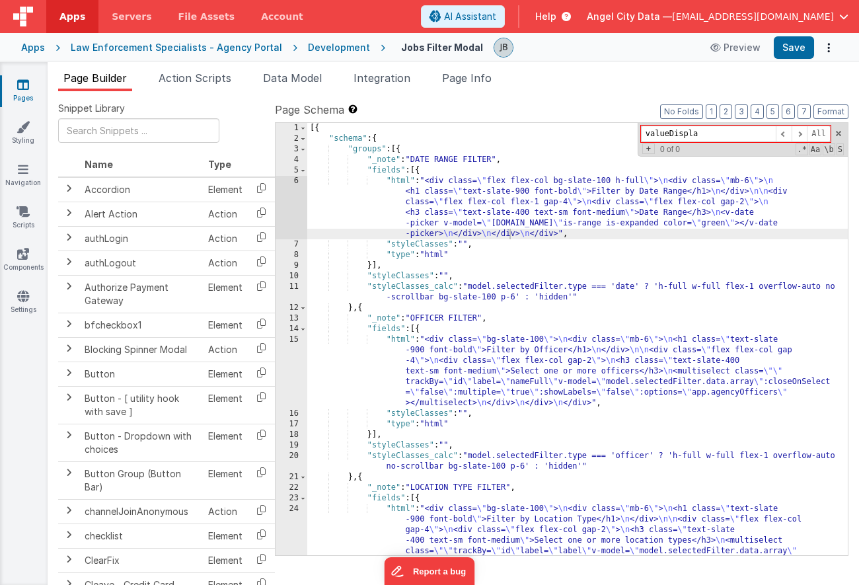
type input "valueDisplay"
click at [291, 376] on div "15" at bounding box center [292, 372] width 32 height 74
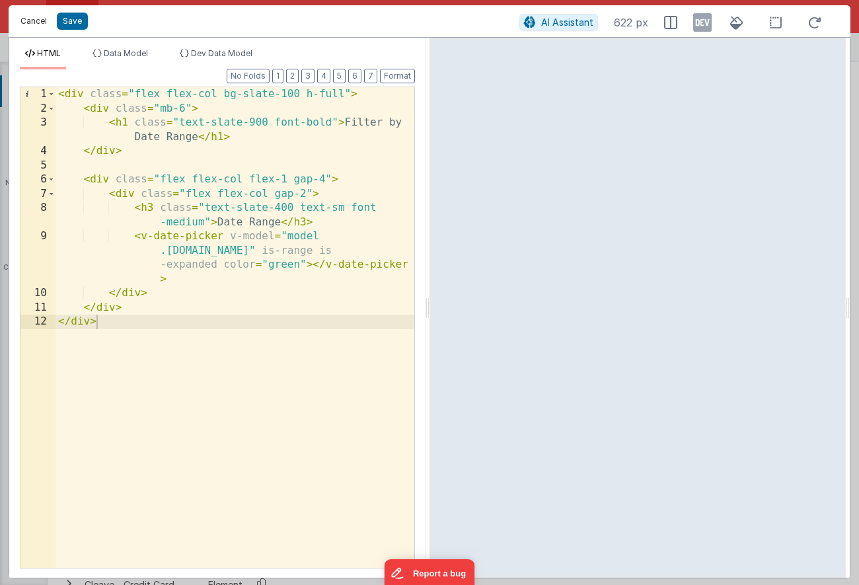
click at [38, 19] on button "Cancel" at bounding box center [34, 21] width 40 height 19
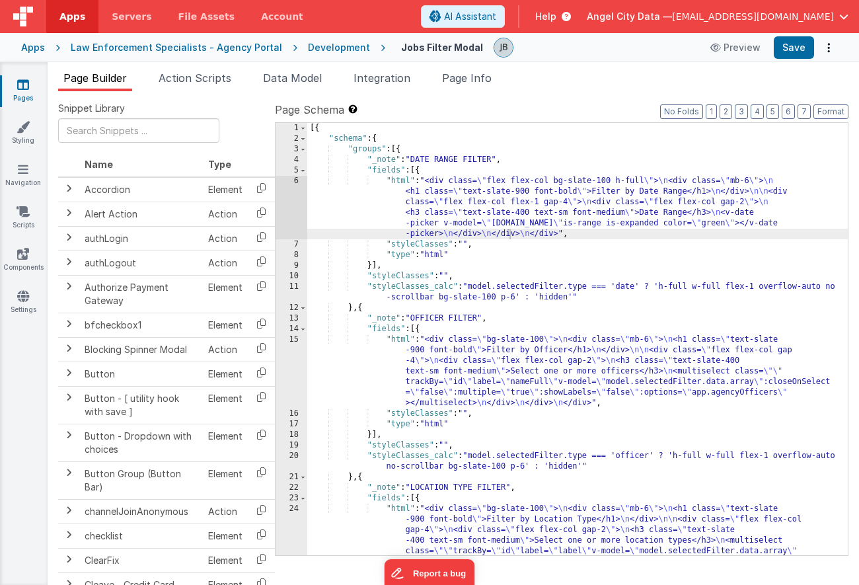
click at [381, 356] on div "[{ "schema" : { "groups" : [{ "_note" : "DATE RANGE FILTER" , "fields" : [{ "ht…" at bounding box center [577, 381] width 541 height 517
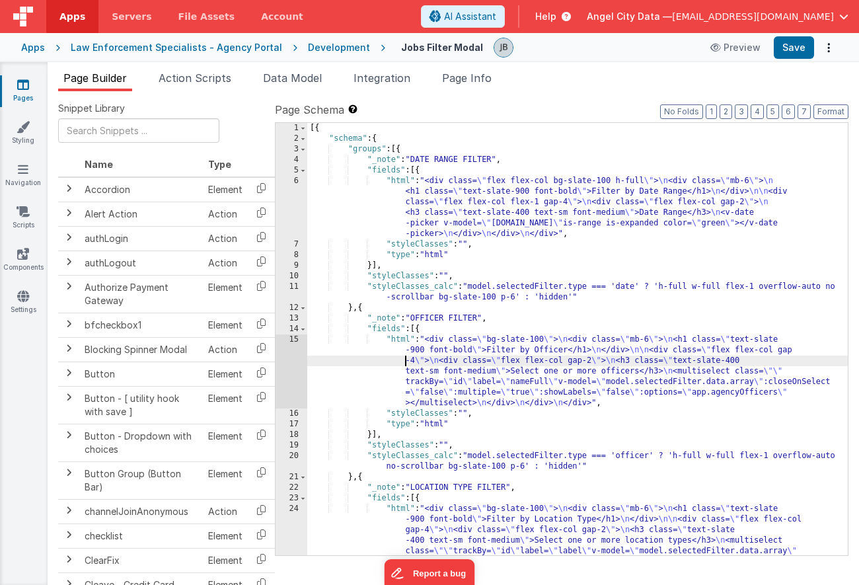
click at [441, 362] on div "[{ "schema" : { "groups" : [{ "_note" : "DATE RANGE FILTER" , "fields" : [{ "ht…" at bounding box center [577, 381] width 541 height 517
click at [296, 368] on div "15" at bounding box center [292, 372] width 32 height 74
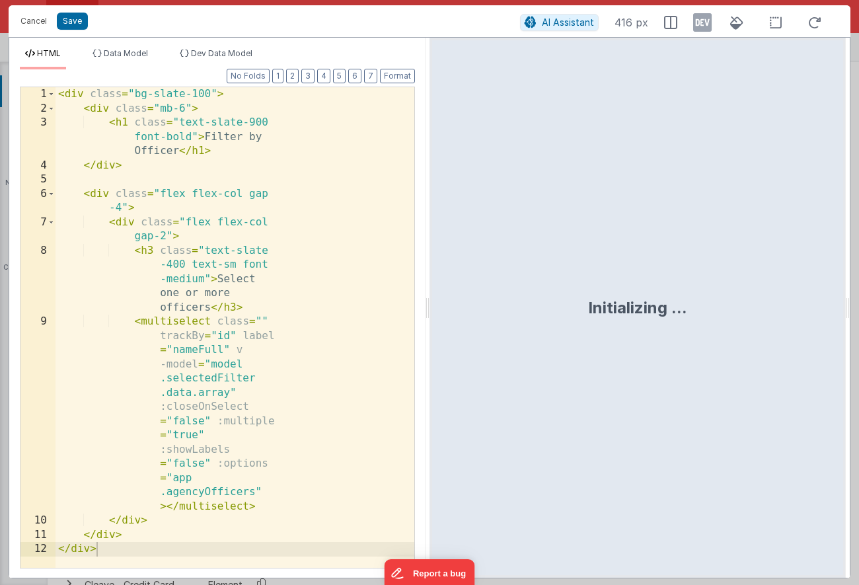
click at [296, 368] on div "< div class = "bg-slate-100" > < div class = "mb-6" > < h1 class = "text-slate-…" at bounding box center [235, 341] width 359 height 509
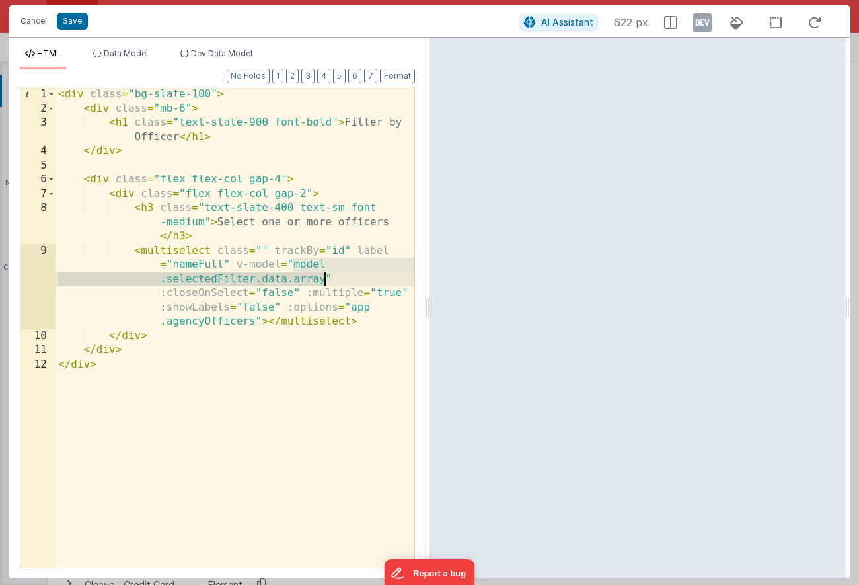
drag, startPoint x: 293, startPoint y: 263, endPoint x: 324, endPoint y: 276, distance: 33.8
click at [324, 276] on div "< div class = "bg-slate-100" > < div class = "mb-6" > < h1 class = "text-slate-…" at bounding box center [235, 341] width 359 height 509
click at [35, 21] on button "Cancel" at bounding box center [34, 21] width 40 height 19
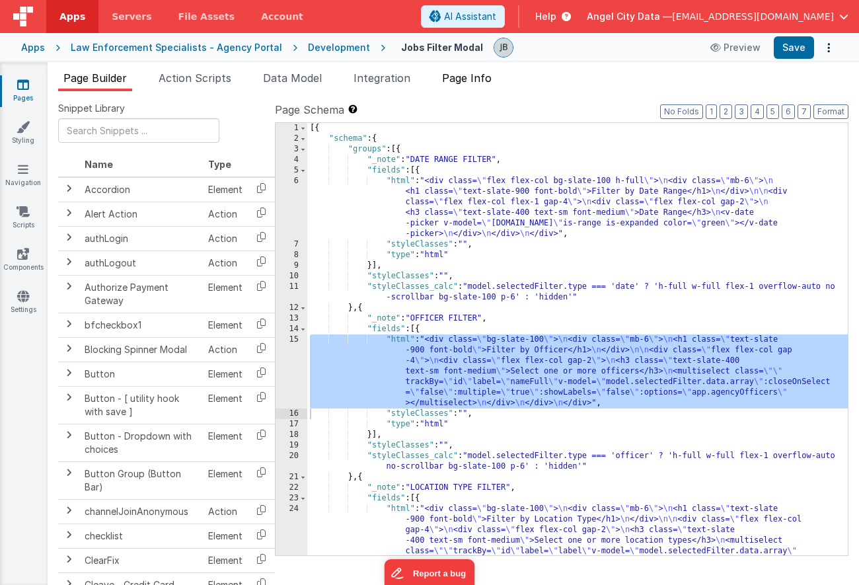
click at [479, 80] on span "Page Info" at bounding box center [467, 77] width 50 height 13
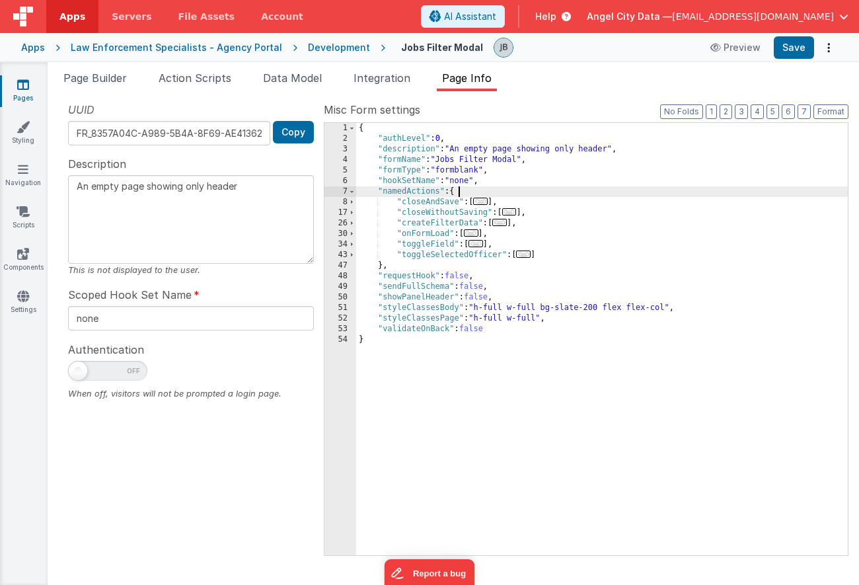
click at [463, 190] on div "{ "authLevel" : 0 , "description" : "An empty page showing only header" , "form…" at bounding box center [602, 350] width 492 height 454
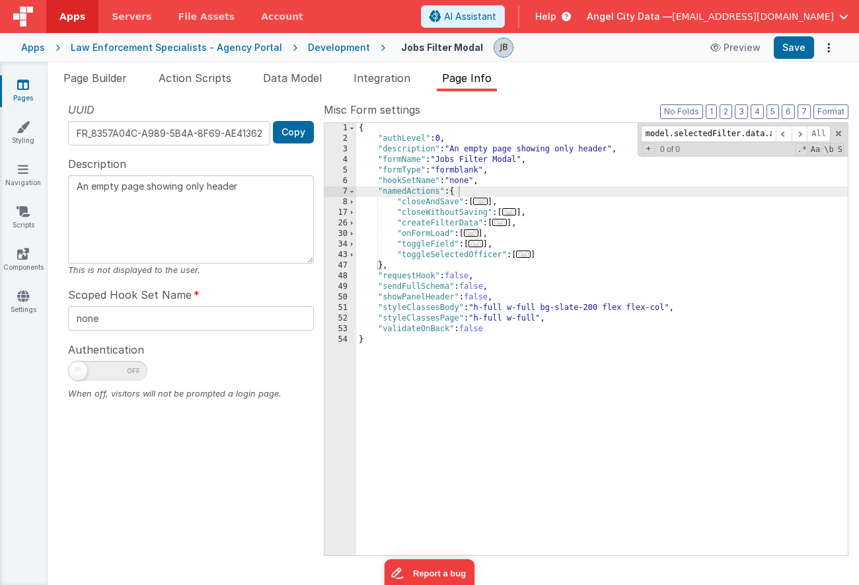
scroll to position [0, 21]
type input "model.selectedFilter.data.array"
click at [29, 213] on icon at bounding box center [23, 211] width 13 height 13
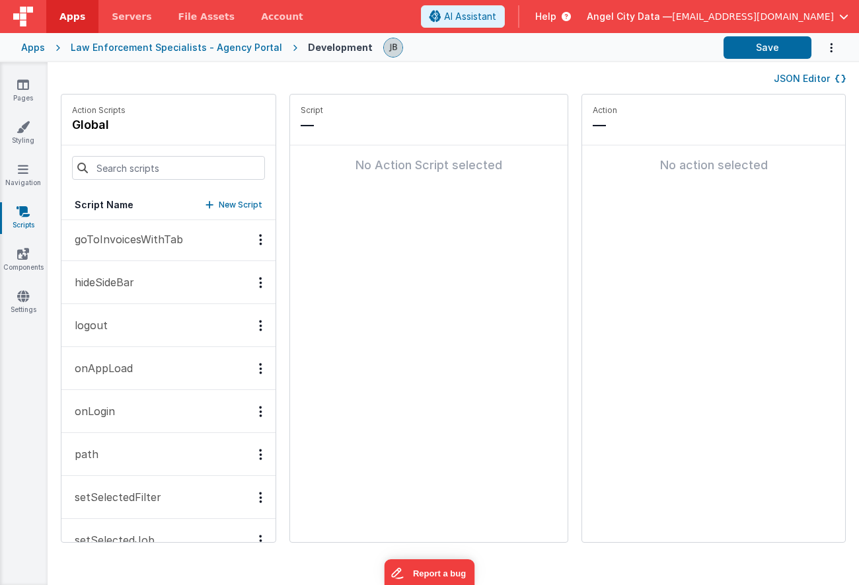
scroll to position [219, 0]
click at [140, 359] on button "onAppLoad" at bounding box center [168, 366] width 214 height 43
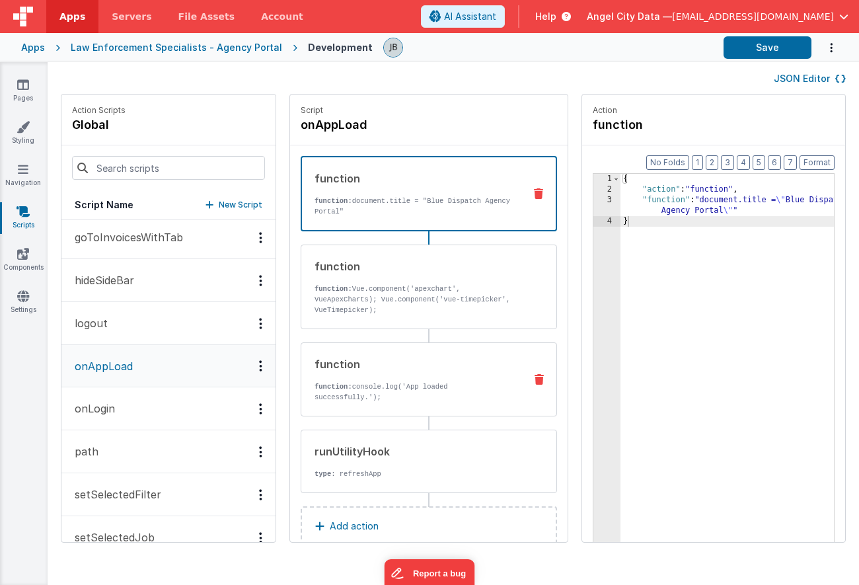
scroll to position [28, 0]
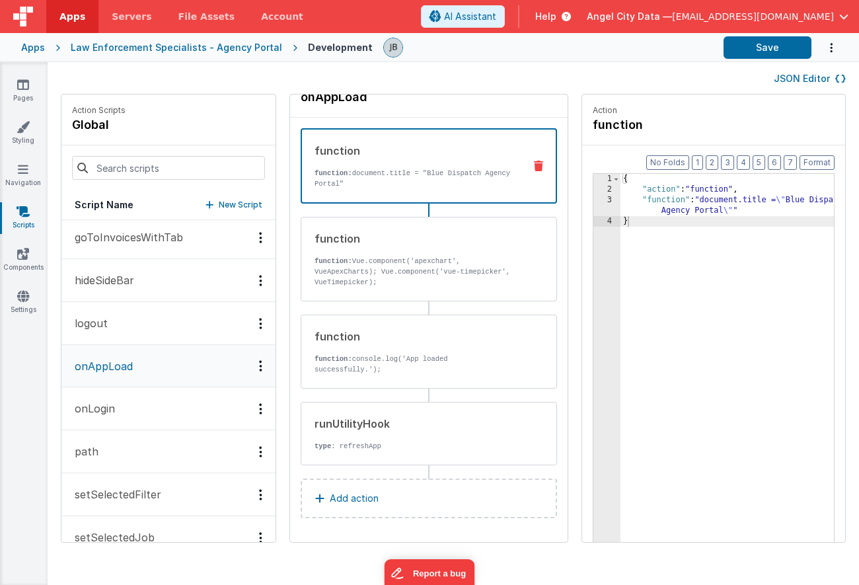
click at [116, 399] on button "onLogin" at bounding box center [168, 408] width 214 height 43
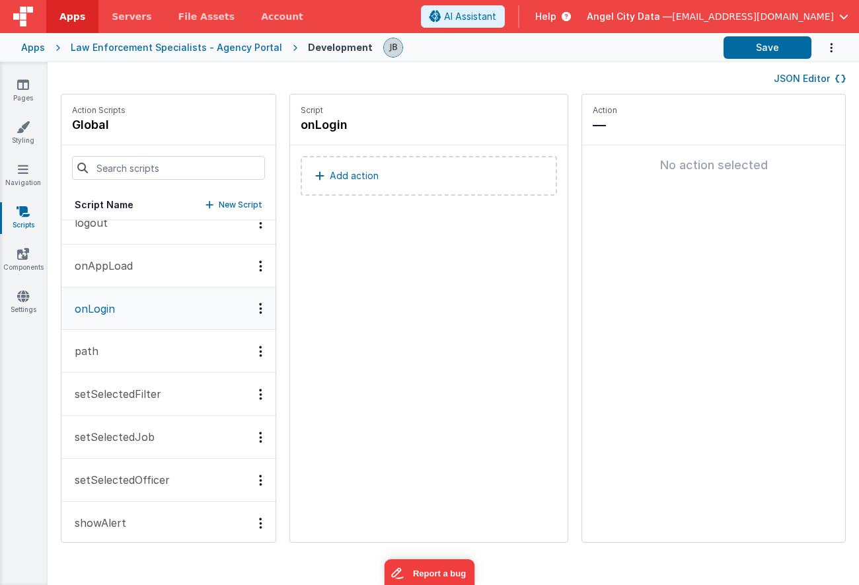
scroll to position [320, 0]
click at [115, 397] on p "setSelectedFilter" at bounding box center [114, 393] width 95 height 16
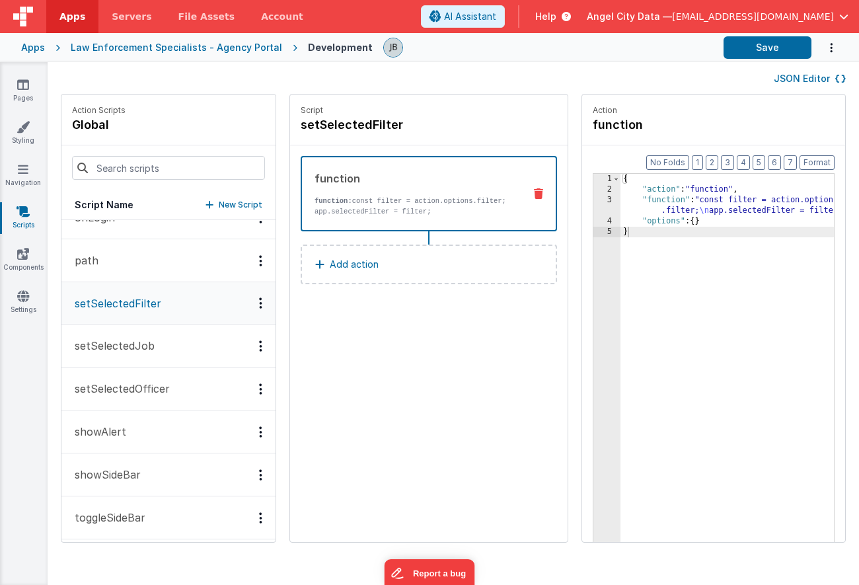
scroll to position [419, 0]
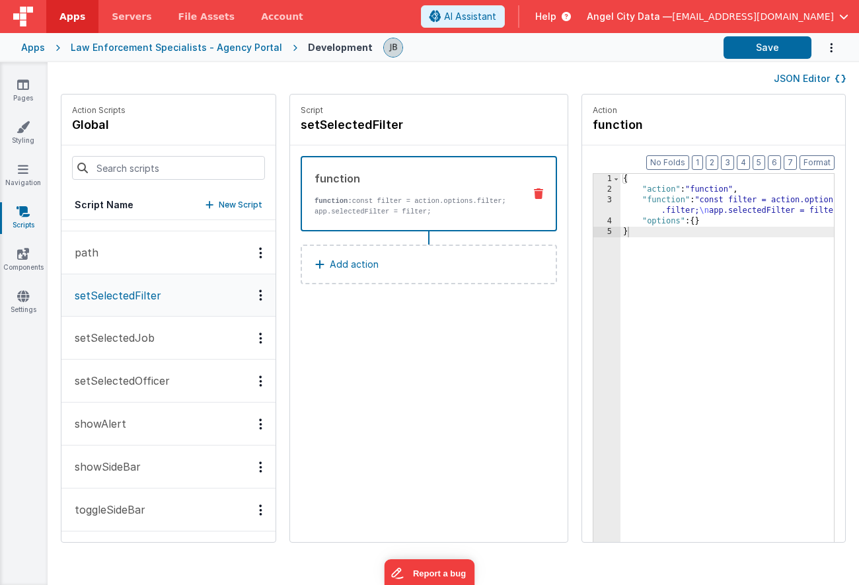
click at [32, 50] on div "Apps" at bounding box center [33, 47] width 24 height 13
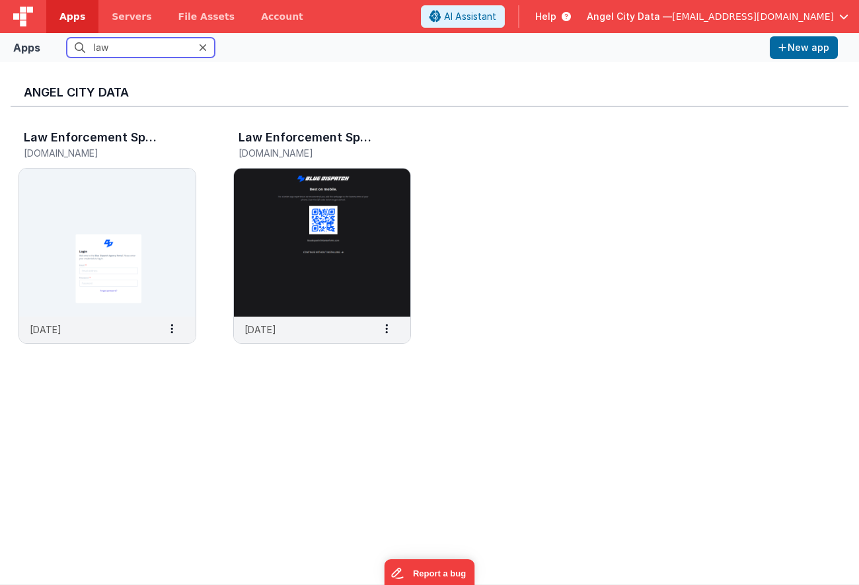
click at [112, 45] on input "law" at bounding box center [141, 48] width 148 height 20
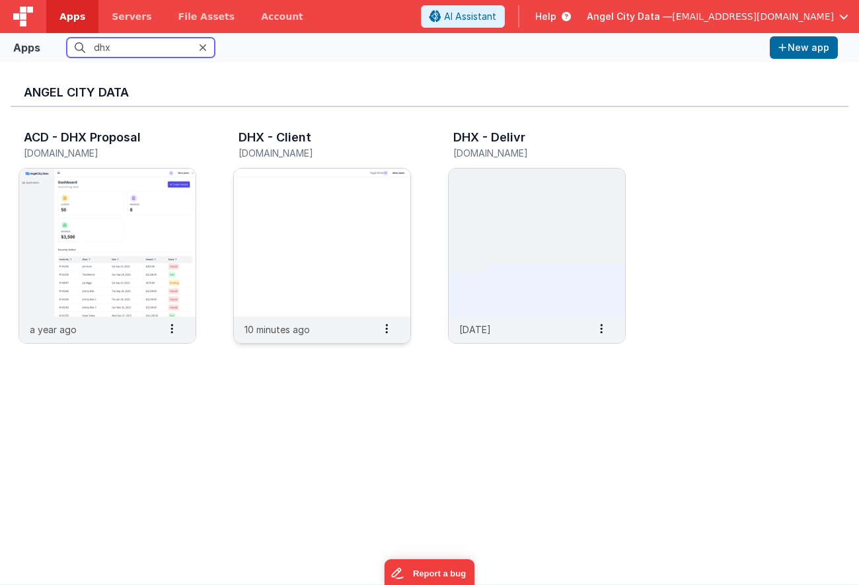
type input "dhx"
click at [316, 210] on img at bounding box center [322, 243] width 177 height 148
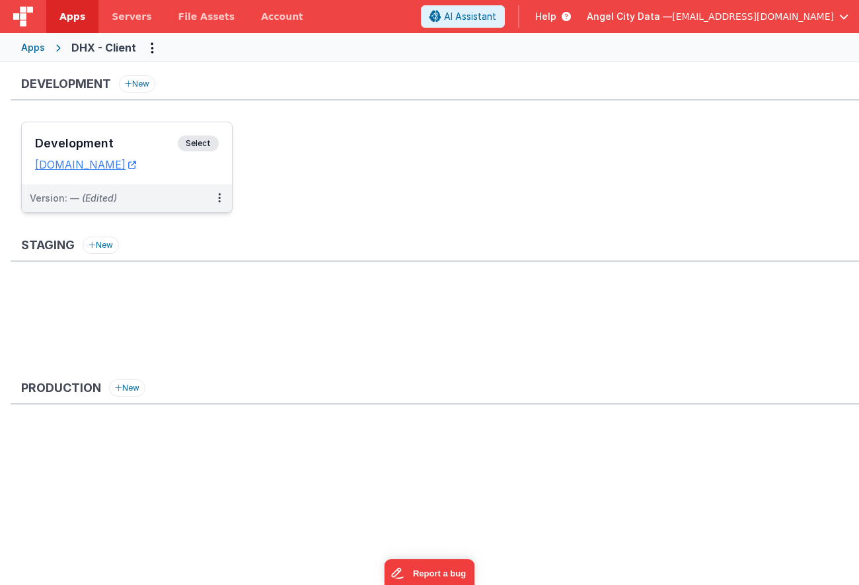
click at [135, 132] on div "Development Select URLs dhxclient.fmbetterforms.com" at bounding box center [127, 153] width 210 height 62
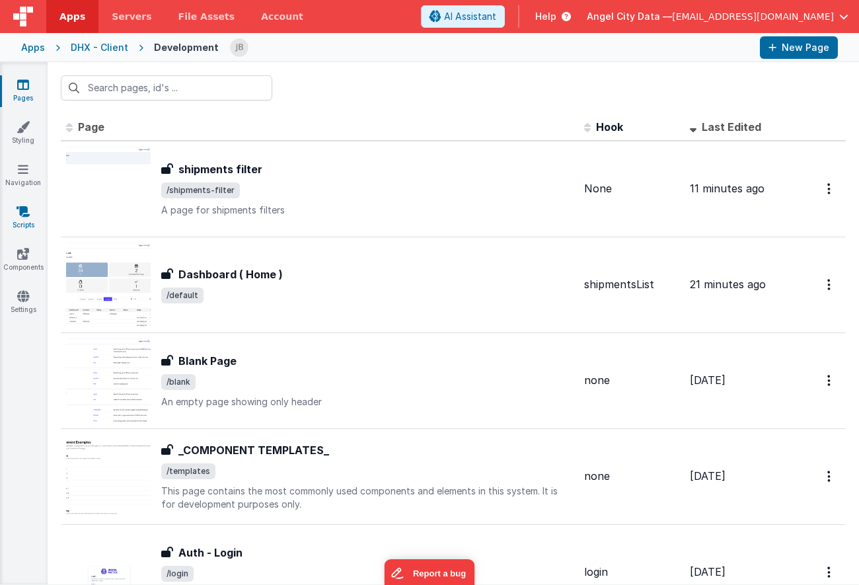
click at [21, 218] on link "Scripts" at bounding box center [23, 218] width 48 height 26
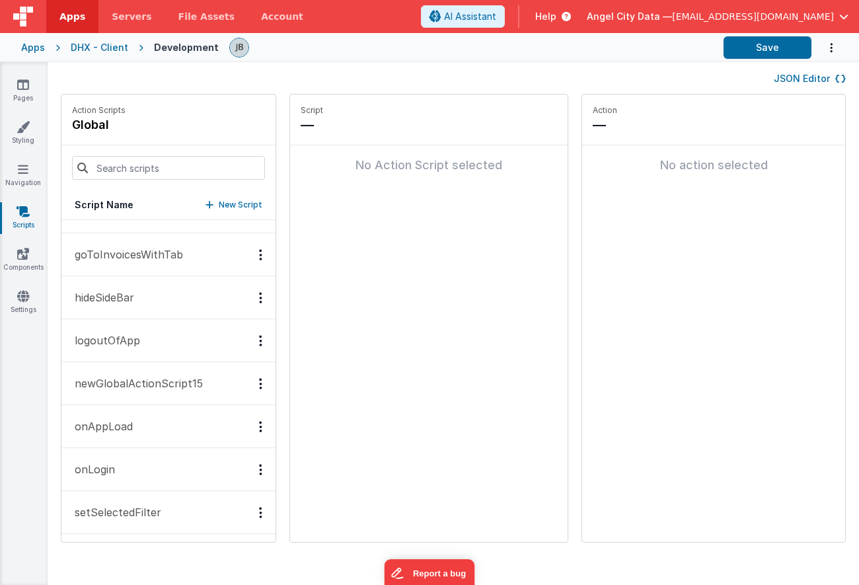
scroll to position [376, 0]
click at [138, 339] on p "setSelectedFilter" at bounding box center [114, 338] width 95 height 16
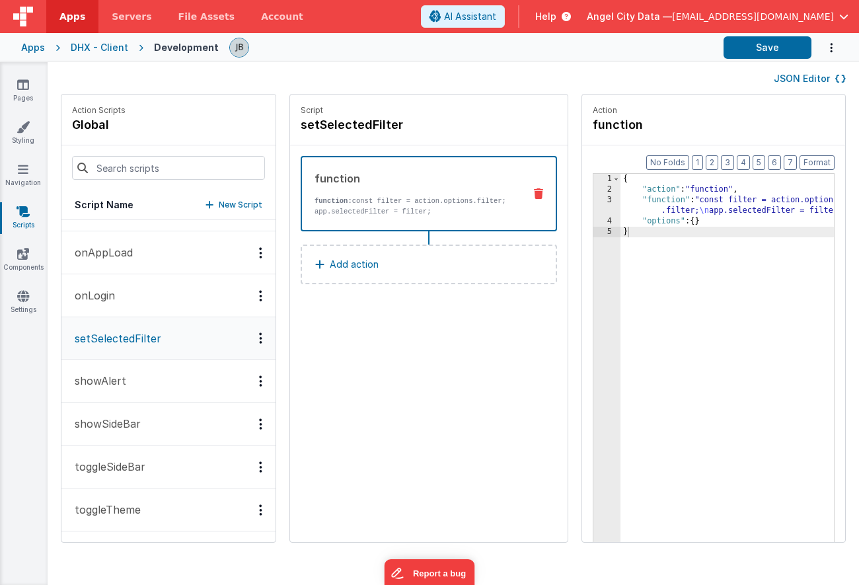
scroll to position [376, 0]
click at [27, 124] on icon at bounding box center [23, 126] width 13 height 13
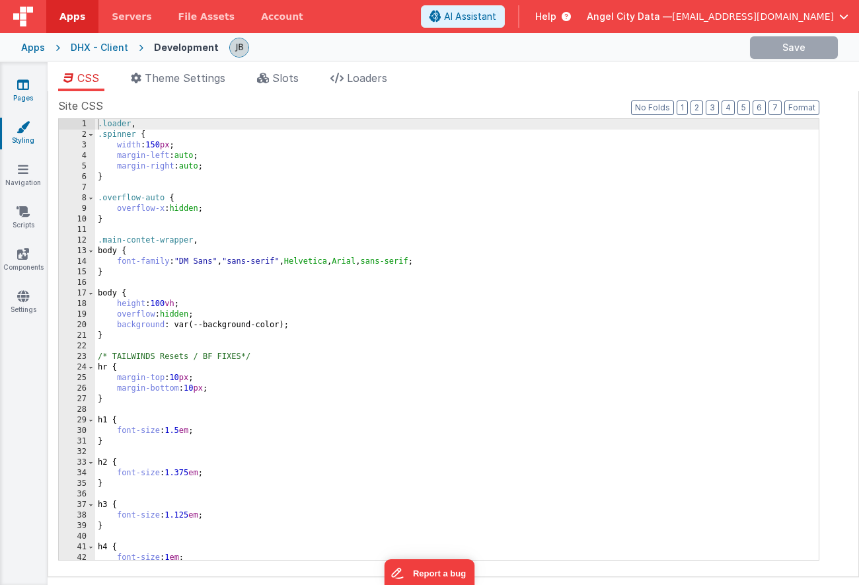
click at [24, 80] on icon at bounding box center [23, 84] width 12 height 13
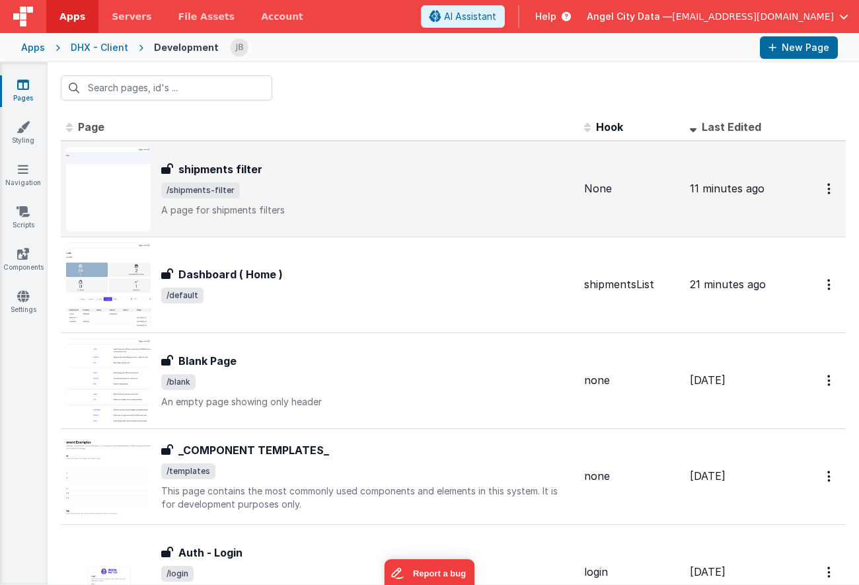
click at [227, 155] on div "shipments filter shipments filter /shipments-filter A page for shipments filters" at bounding box center [320, 189] width 508 height 85
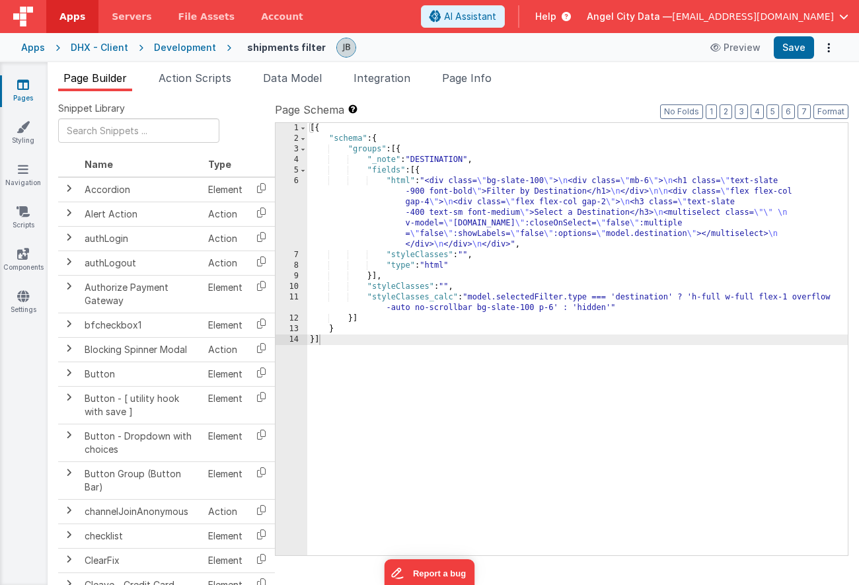
click at [290, 207] on div "6" at bounding box center [292, 213] width 32 height 74
click at [293, 207] on div "6" at bounding box center [292, 213] width 32 height 74
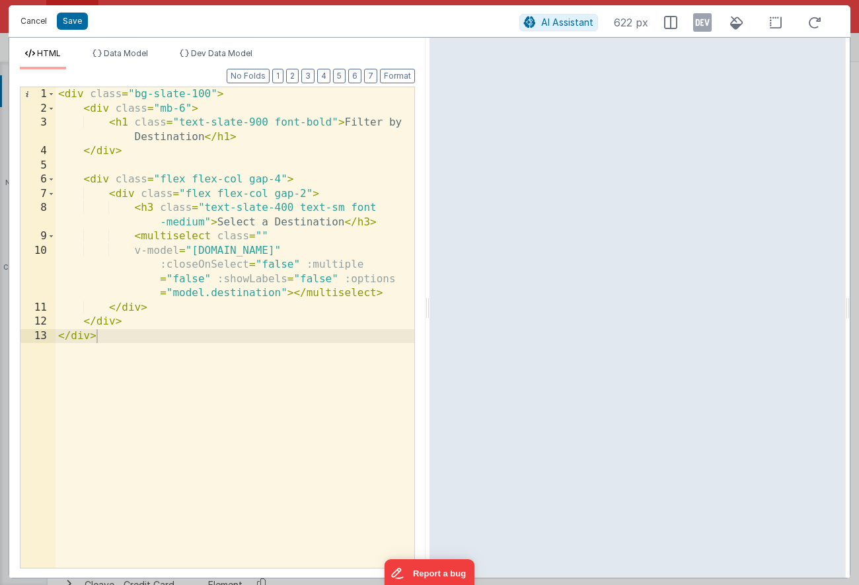
click at [24, 22] on button "Cancel" at bounding box center [34, 21] width 40 height 19
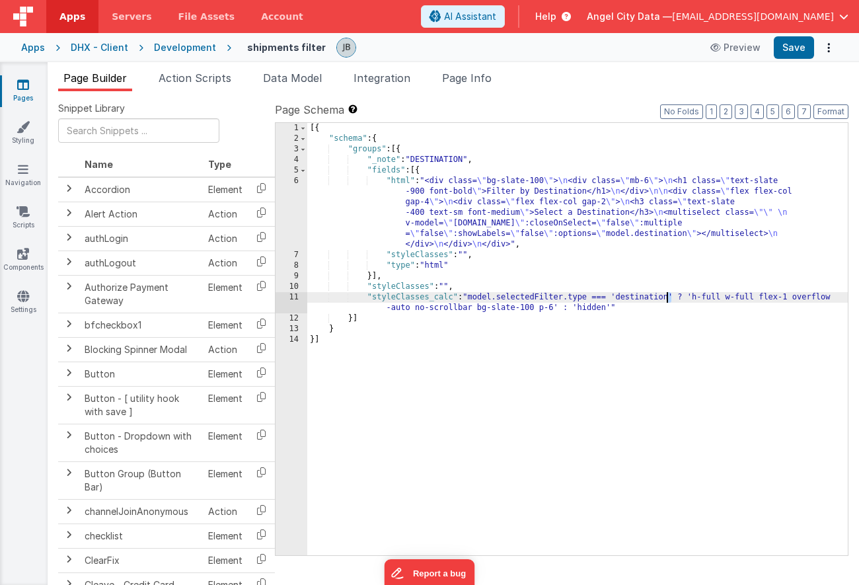
click at [669, 298] on div "[{ "schema" : { "groups" : [{ "_note" : "DESTINATION" , "fields" : [{ "html" : …" at bounding box center [577, 350] width 541 height 454
click at [619, 340] on div "[{ "schema" : { "groups" : [{ "_note" : "DESTINATION" , "fields" : [{ "html" : …" at bounding box center [577, 350] width 541 height 454
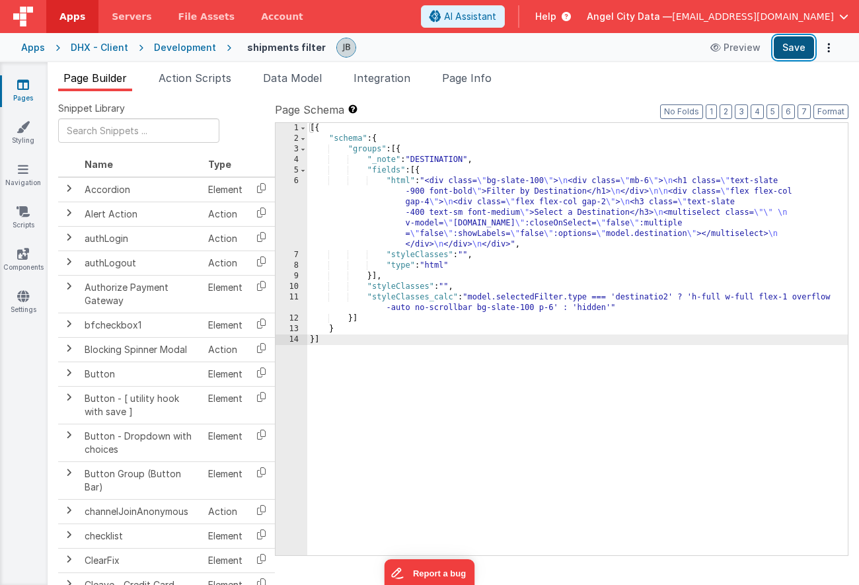
click at [803, 46] on button "Save" at bounding box center [794, 47] width 40 height 22
click at [199, 47] on div "Development" at bounding box center [185, 47] width 62 height 13
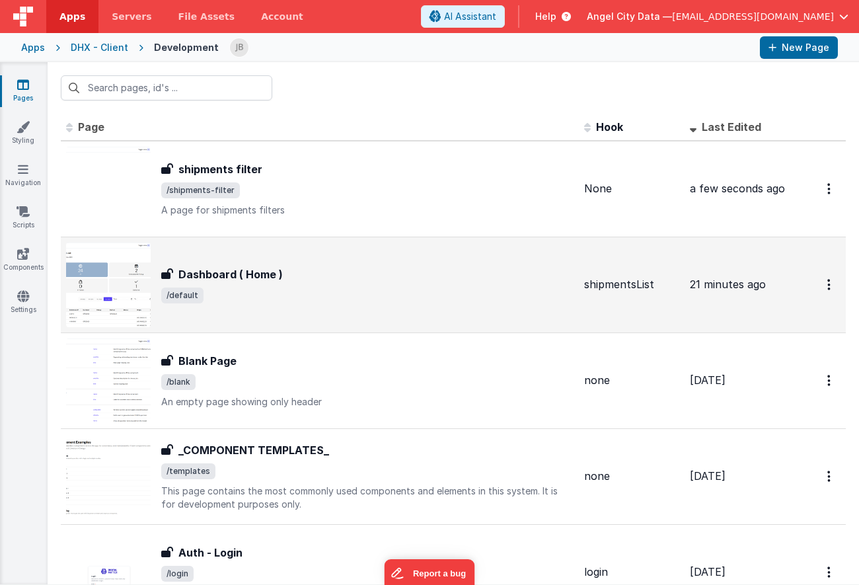
click at [243, 253] on div "Dashboard ( Home ) Dashboard ( Home ) /default" at bounding box center [320, 285] width 508 height 85
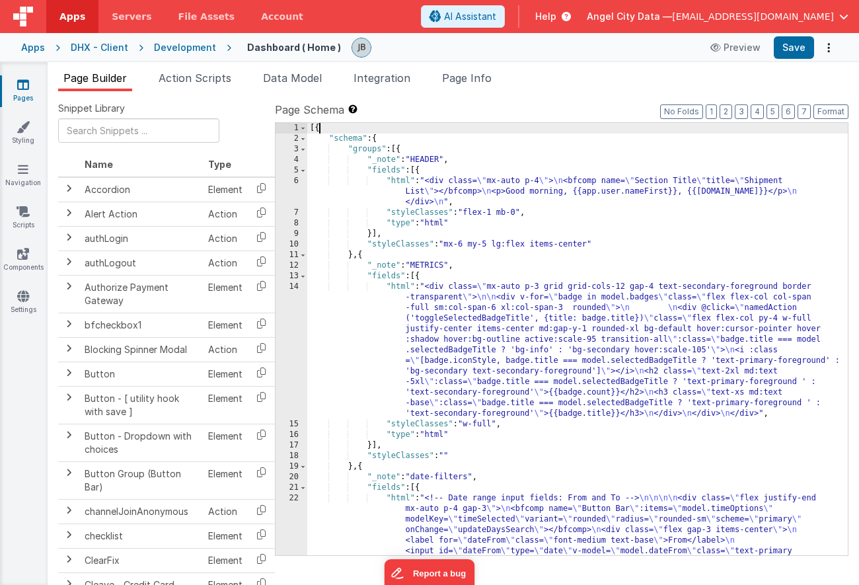
click at [502, 124] on div "[{ "schema" : { "groups" : [{ "_note" : "HEADER" , "fields" : [{ "html" : "<div…" at bounding box center [577, 508] width 541 height 771
click at [464, 75] on span "Page Info" at bounding box center [467, 77] width 50 height 13
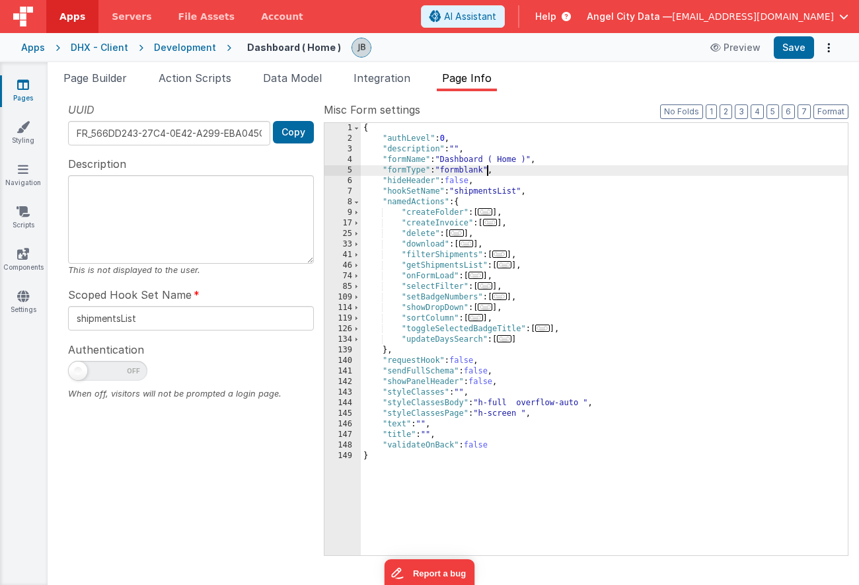
click at [487, 173] on div "{ "authLevel" : 0 , "description" : "" , "formName" : "Dashboard ( Home )" , "f…" at bounding box center [604, 350] width 487 height 454
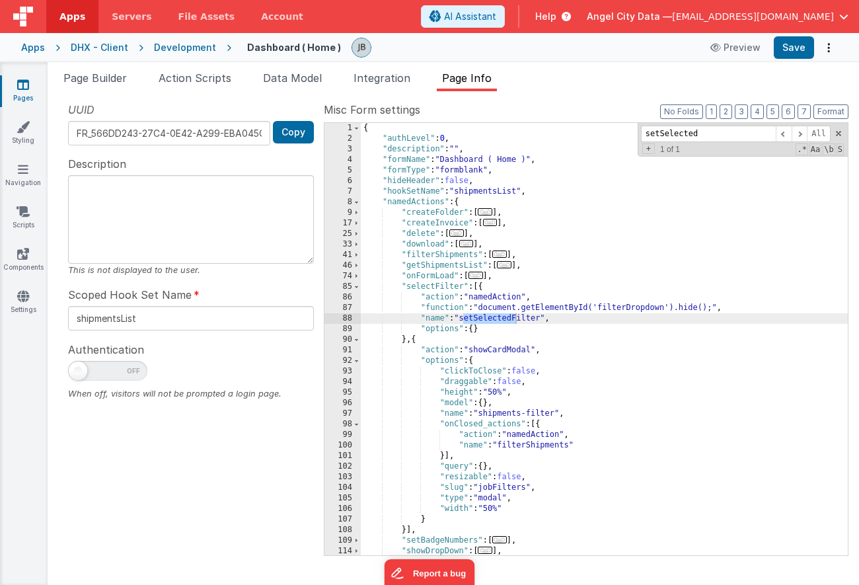
type input "setSelected"
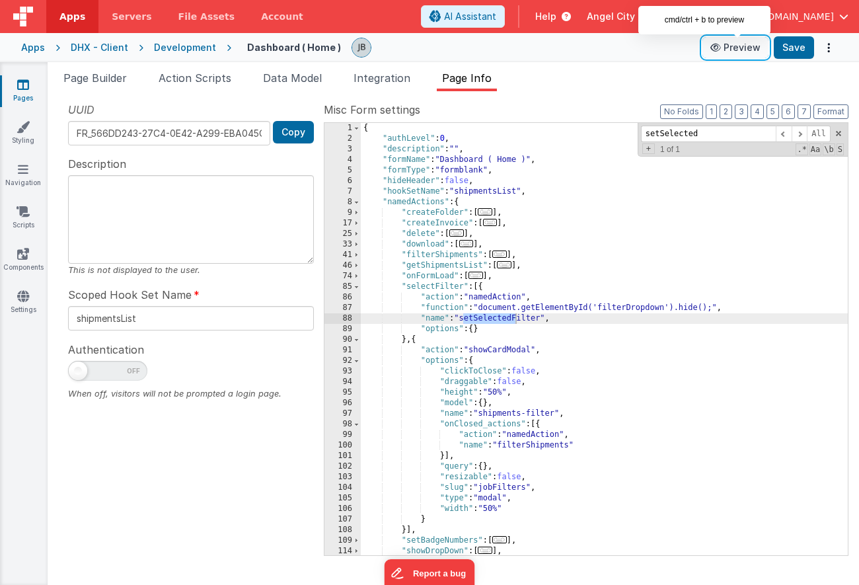
click at [745, 44] on button "Preview" at bounding box center [736, 47] width 66 height 21
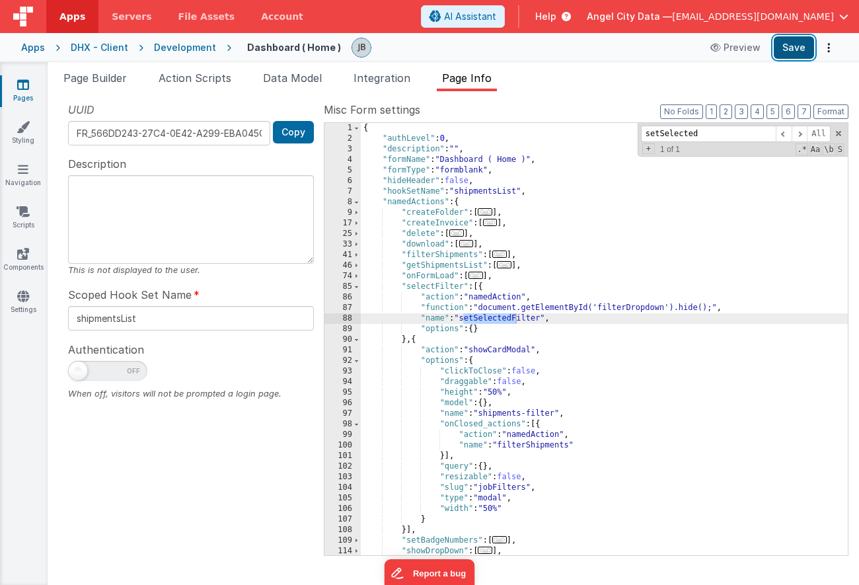
click at [798, 44] on button "Save" at bounding box center [794, 47] width 40 height 22
click at [184, 61] on div "Apps DHX - Client Development Dashboard ( Home ) Preview Save" at bounding box center [429, 47] width 859 height 29
click at [184, 48] on div "Development" at bounding box center [185, 47] width 62 height 13
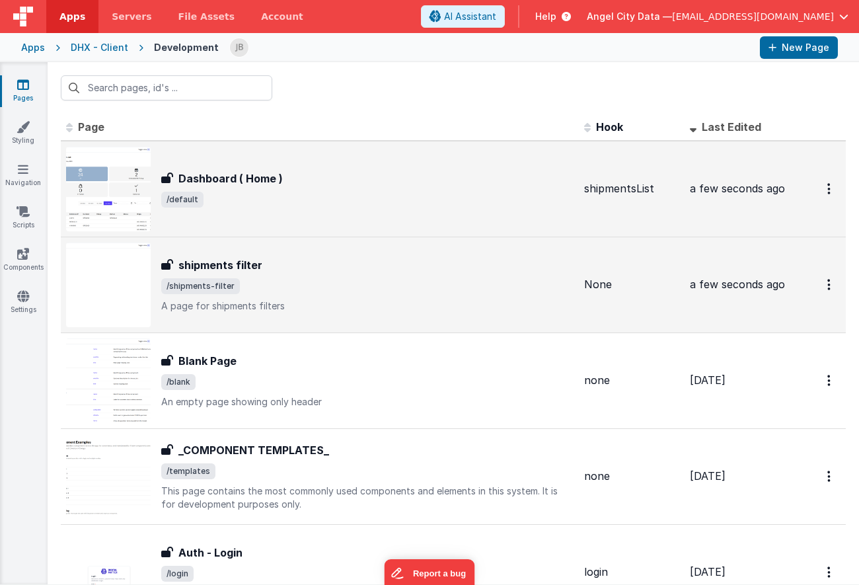
click at [228, 286] on span "/shipments-filter" at bounding box center [200, 286] width 79 height 16
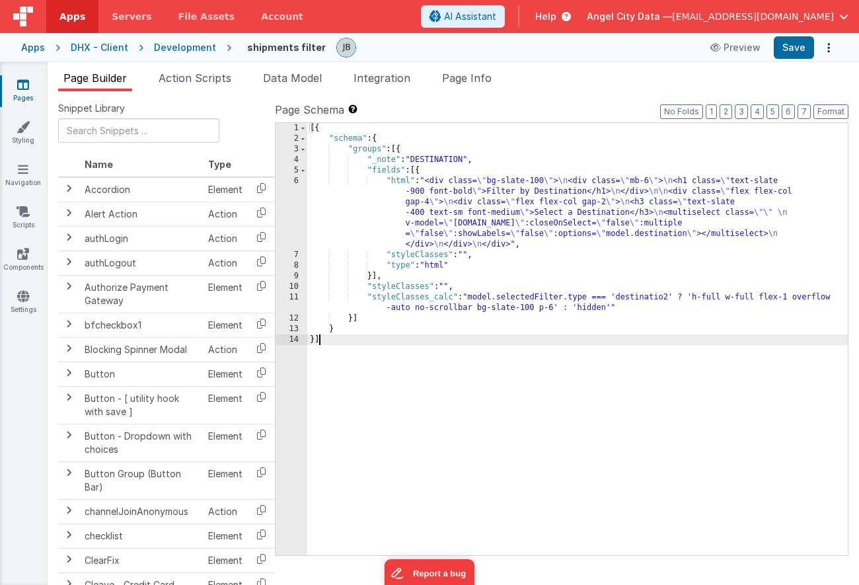
click at [293, 219] on div "6" at bounding box center [292, 213] width 32 height 74
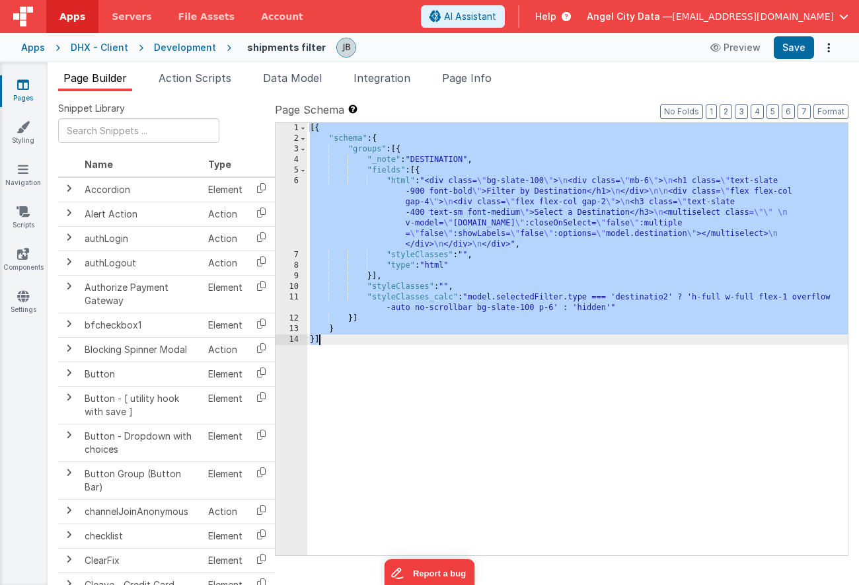
click at [293, 219] on div "6" at bounding box center [292, 213] width 32 height 74
click at [295, 212] on div "6" at bounding box center [292, 213] width 32 height 74
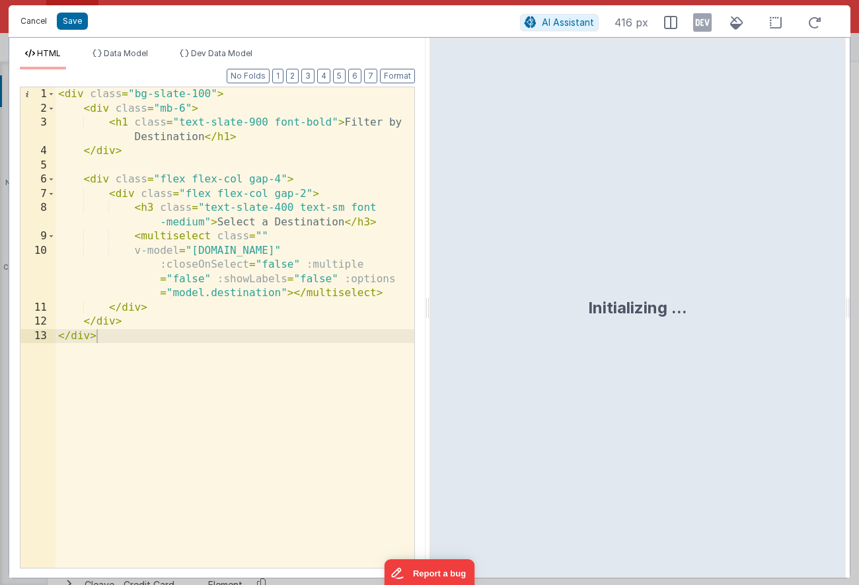
click at [27, 24] on button "Cancel" at bounding box center [34, 21] width 40 height 19
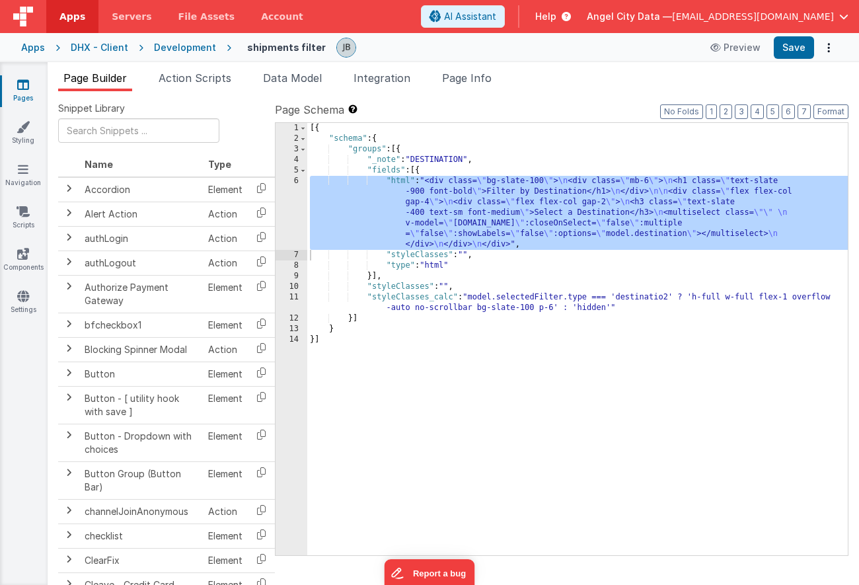
click at [637, 301] on div "[{ "schema" : { "groups" : [{ "_note" : "DESTINATION" , "fields" : [{ "html" : …" at bounding box center [577, 350] width 541 height 454
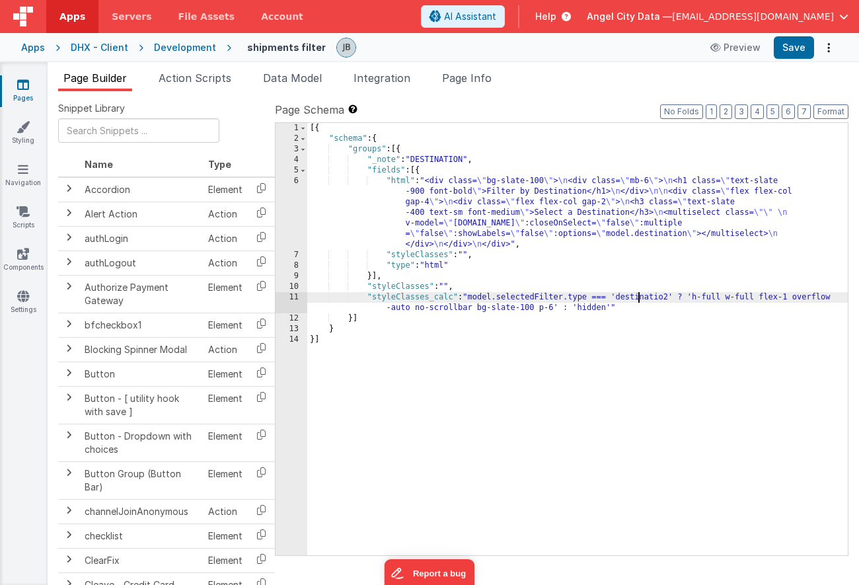
click at [637, 301] on div "[{ "schema" : { "groups" : [{ "_note" : "DESTINATION" , "fields" : [{ "html" : …" at bounding box center [577, 350] width 541 height 454
click at [200, 48] on div "Development" at bounding box center [185, 47] width 62 height 13
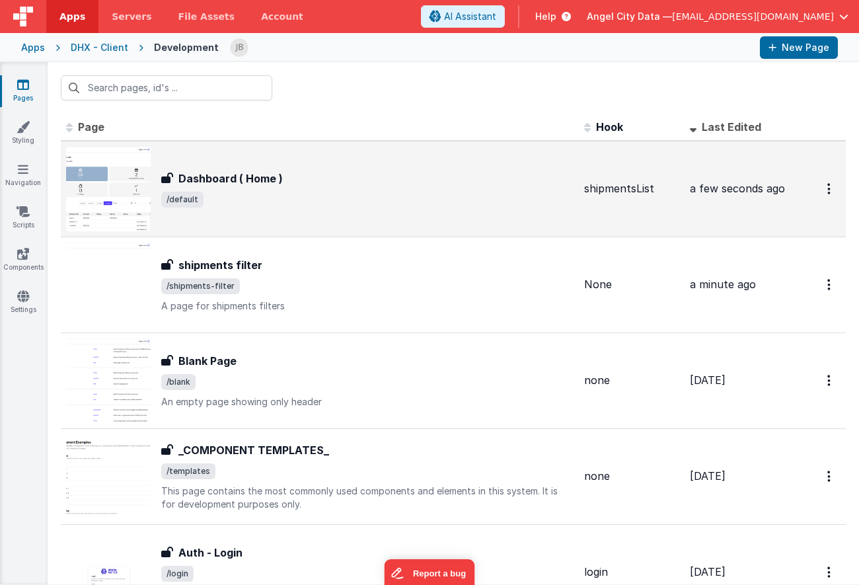
click at [217, 184] on h3 "Dashboard ( Home )" at bounding box center [231, 179] width 104 height 16
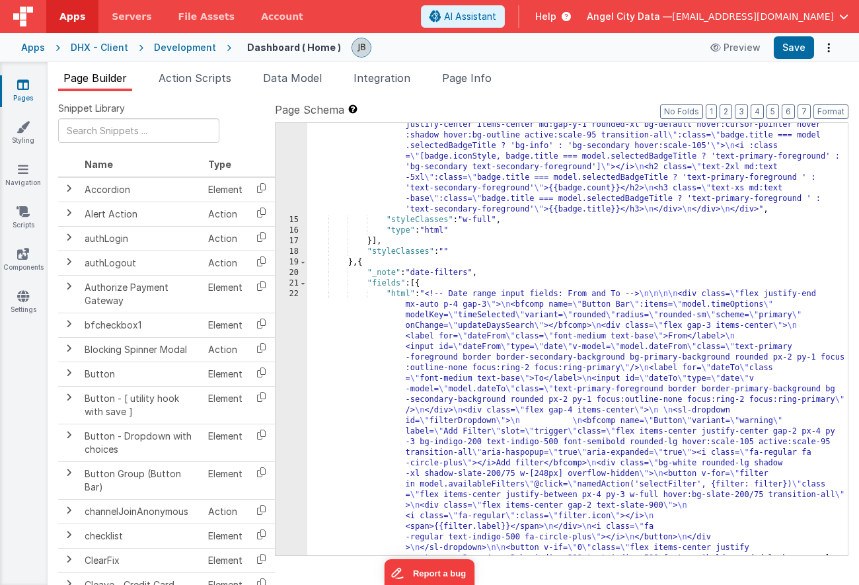
scroll to position [204, 0]
click at [298, 401] on div "22" at bounding box center [292, 453] width 32 height 328
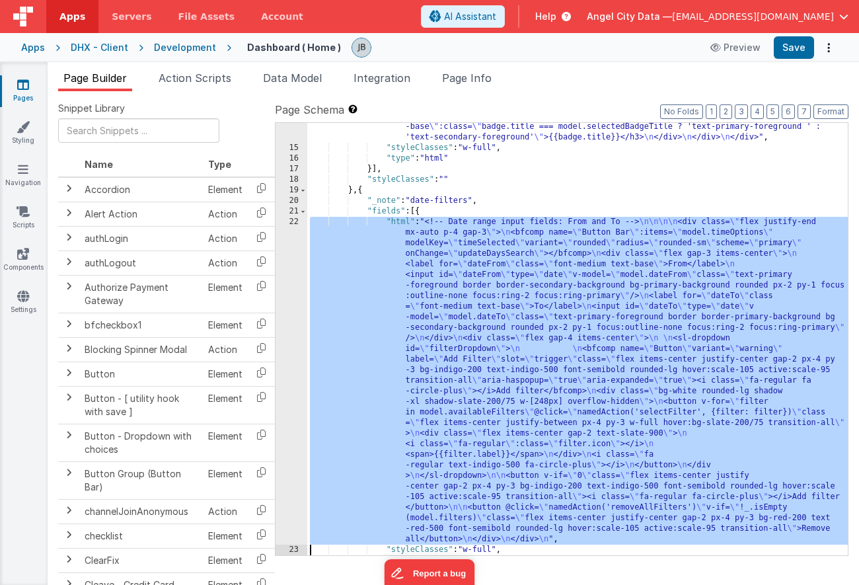
click at [289, 356] on div "22" at bounding box center [292, 381] width 32 height 328
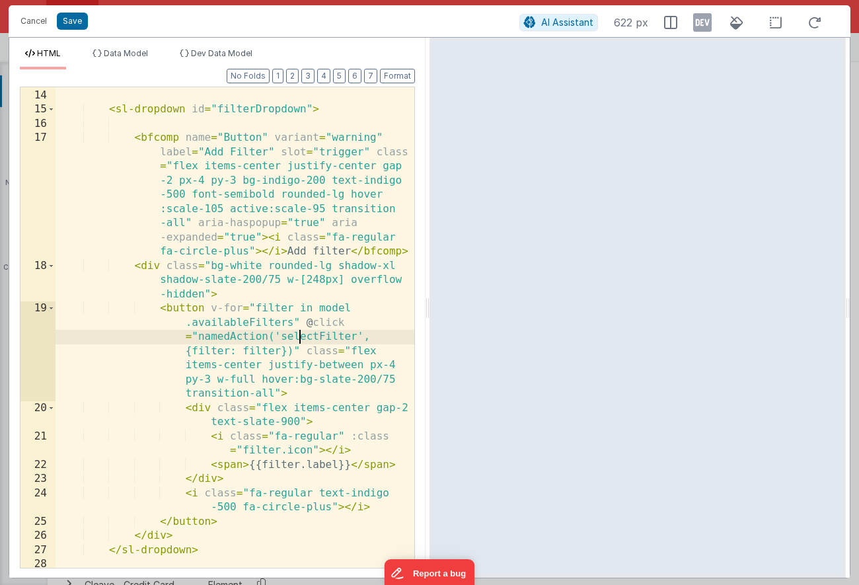
scroll to position [0, 0]
click at [300, 337] on div "< div class = "flex gap-4 items-center" > < sl-dropdown id = "filterDropdown" >…" at bounding box center [235, 328] width 359 height 509
click at [39, 24] on button "Cancel" at bounding box center [34, 21] width 40 height 19
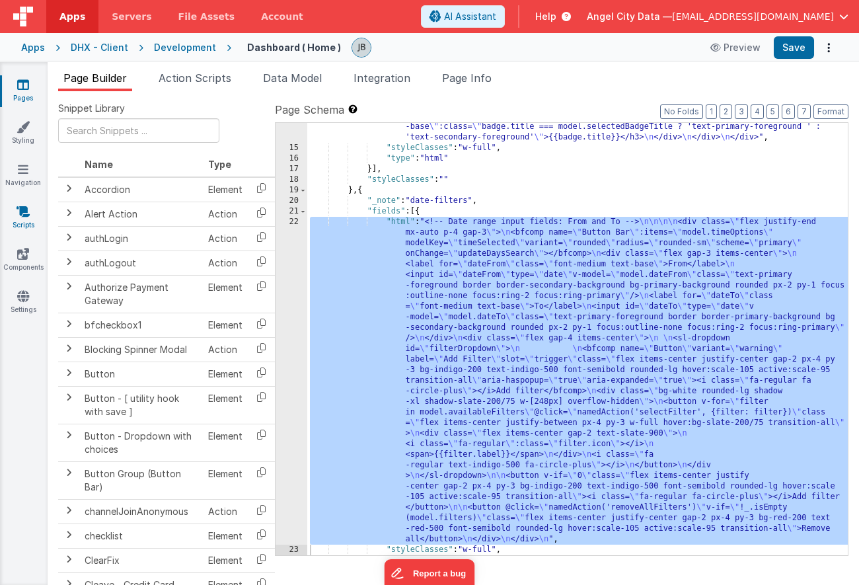
click at [24, 220] on link "Scripts" at bounding box center [23, 218] width 48 height 26
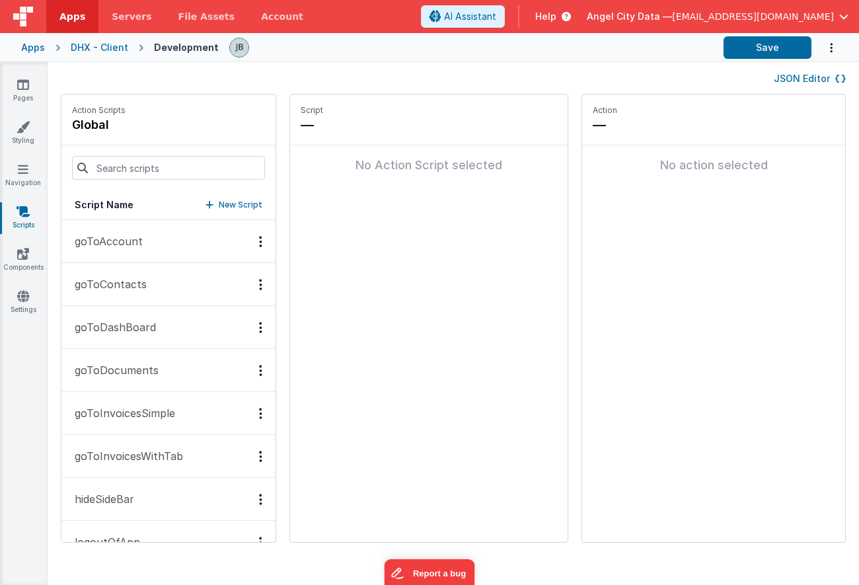
scroll to position [4, 0]
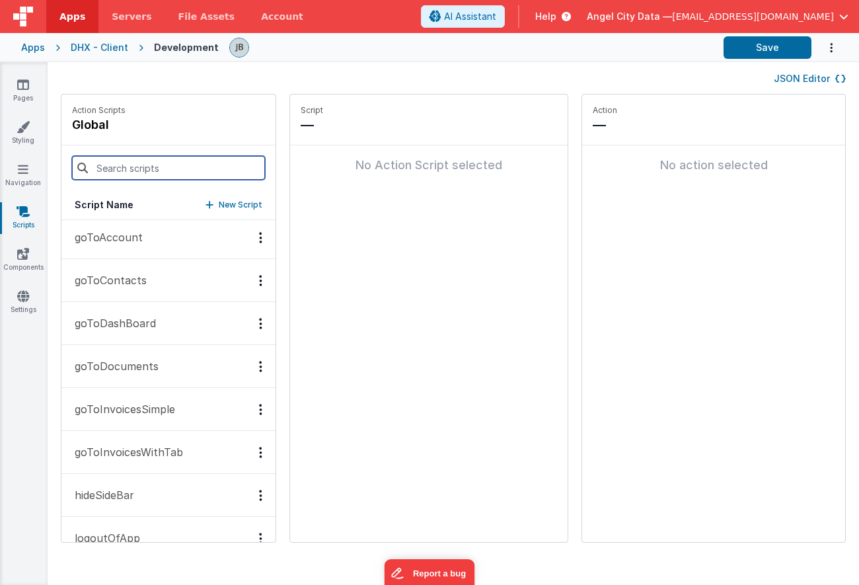
click at [114, 173] on input at bounding box center [168, 168] width 193 height 24
paste input "selectFilter"
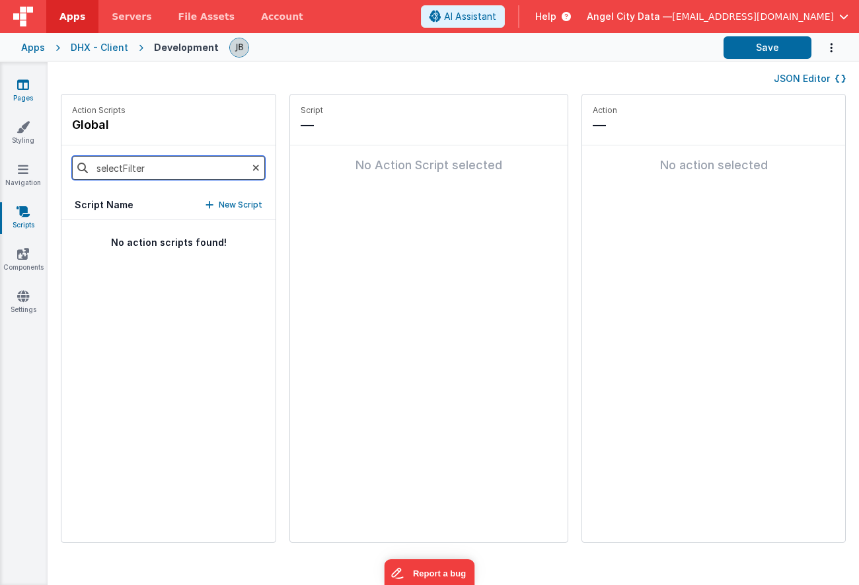
type input "selectFilter"
click at [17, 79] on icon at bounding box center [23, 84] width 12 height 13
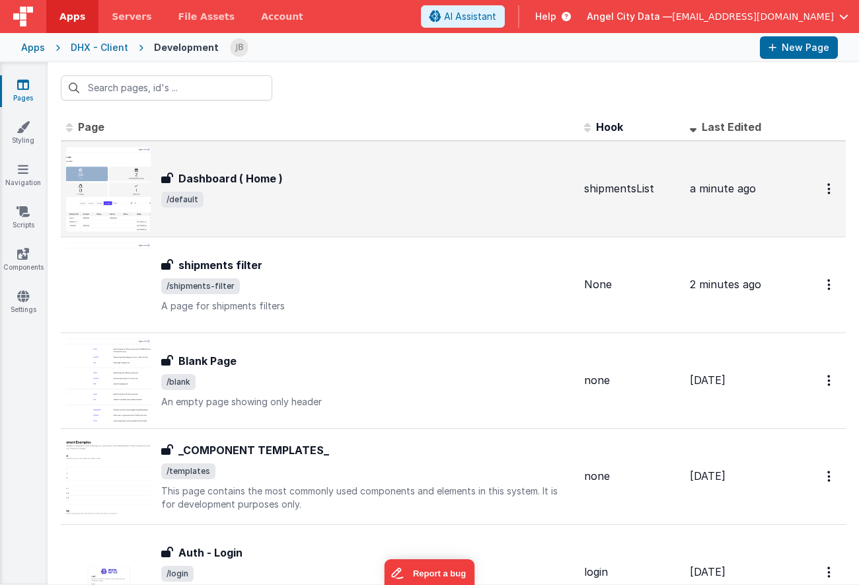
click at [195, 171] on h3 "Dashboard ( Home )" at bounding box center [231, 179] width 104 height 16
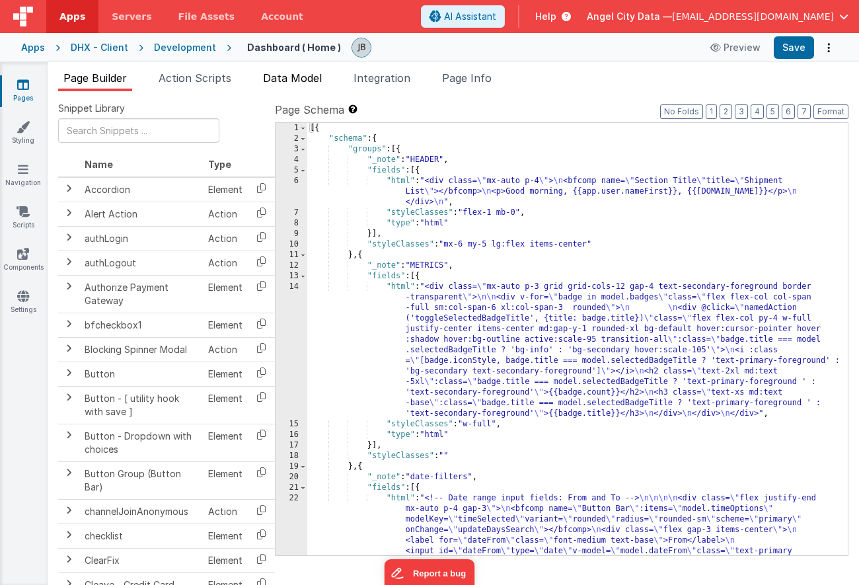
click at [286, 78] on span "Data Model" at bounding box center [292, 77] width 59 height 13
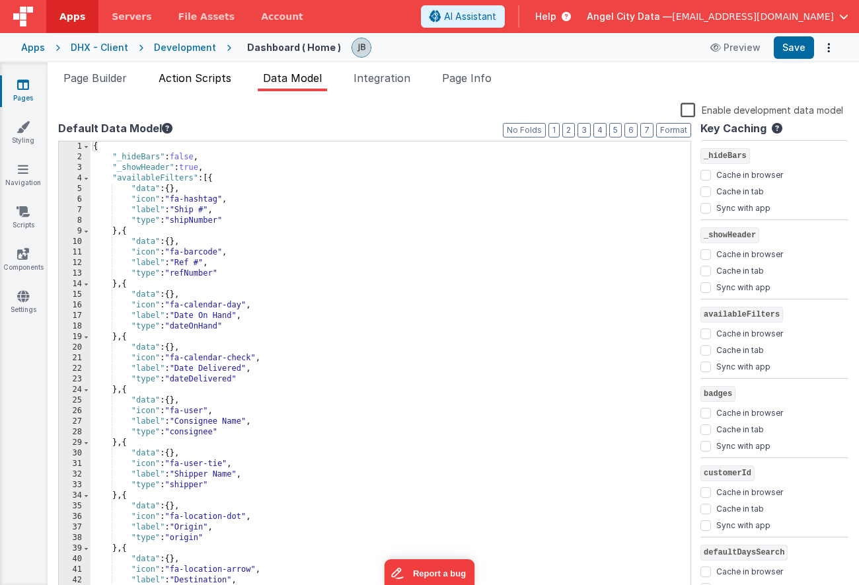
click at [215, 81] on span "Action Scripts" at bounding box center [195, 77] width 73 height 13
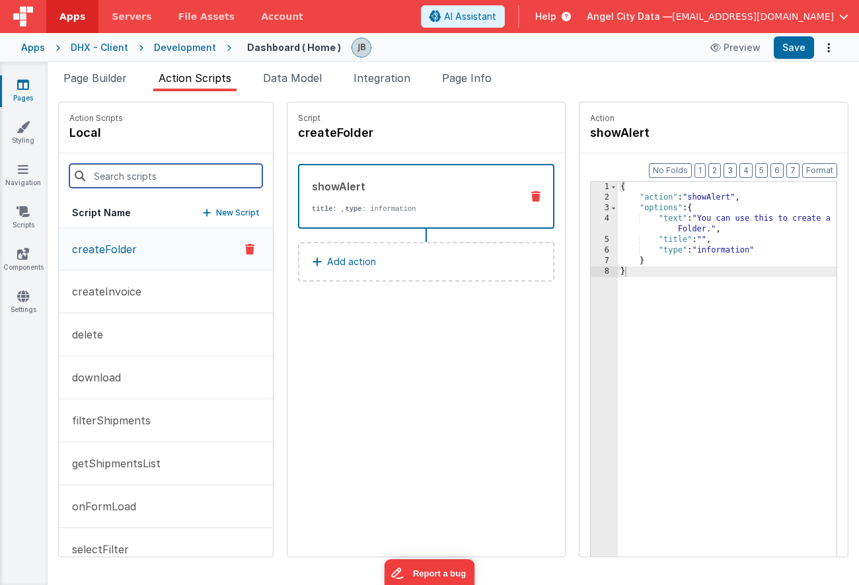
click at [171, 177] on input at bounding box center [165, 176] width 193 height 24
paste input "selectFilter"
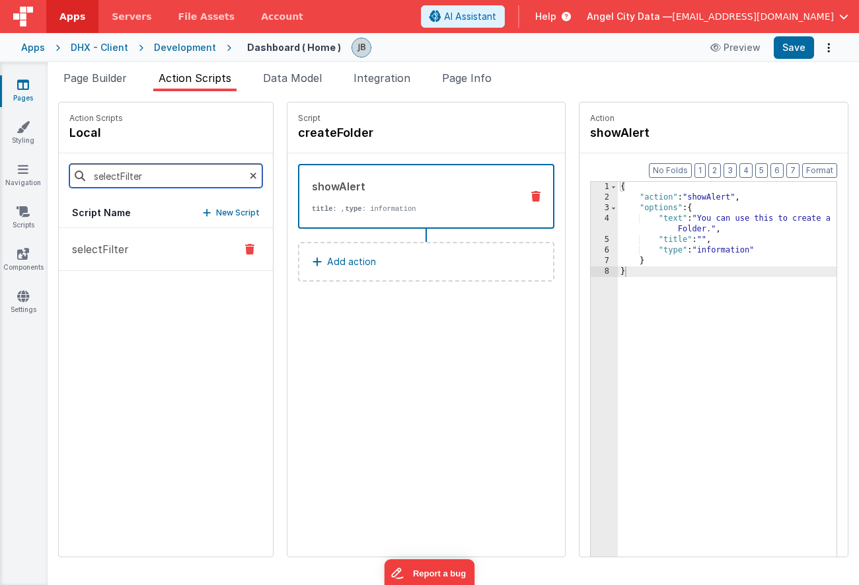
type input "selectFilter"
click at [131, 246] on button "selectFilter" at bounding box center [166, 249] width 214 height 43
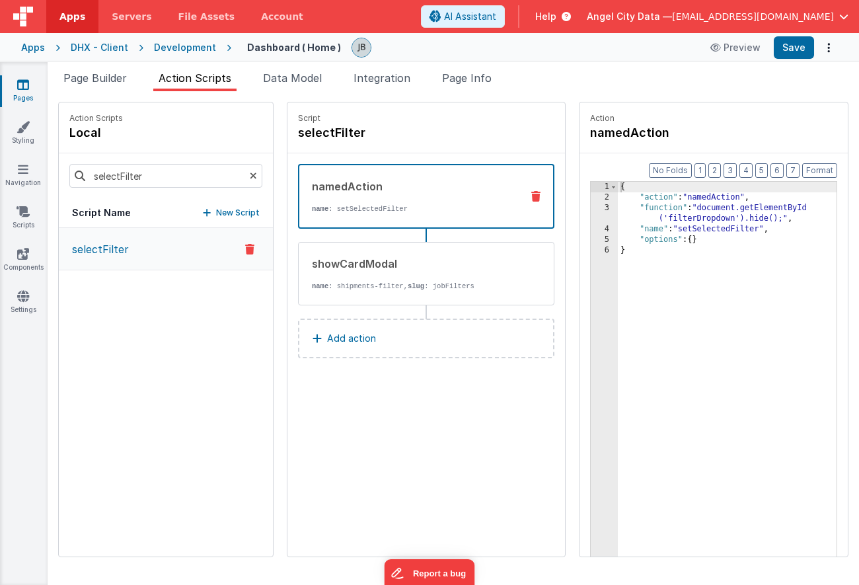
click at [591, 212] on div "3" at bounding box center [604, 213] width 27 height 21
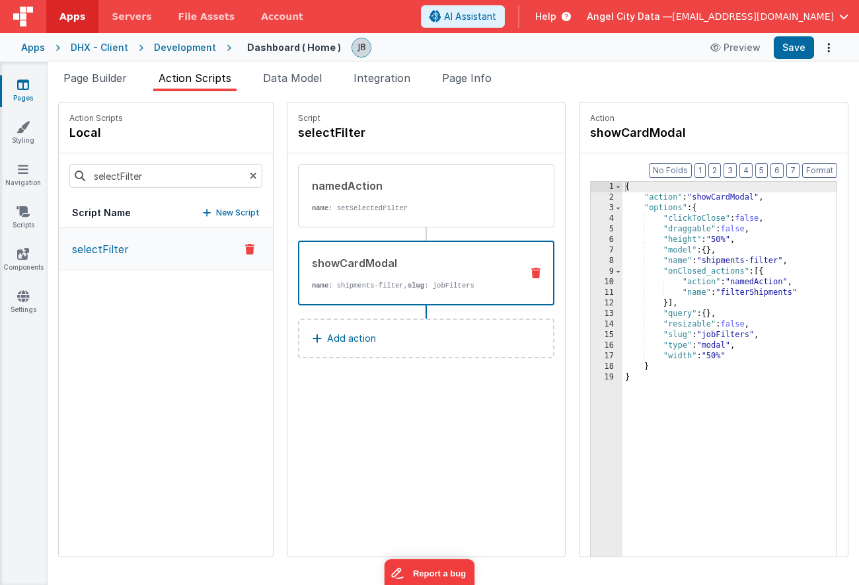
click at [450, 281] on p "name : shipments-filter, slug : jobFilters" at bounding box center [411, 285] width 199 height 11
click at [676, 340] on div "{ "action" : "showCardModal" , "options" : { "clickToClose" : false , "draggabl…" at bounding box center [746, 400] width 247 height 437
click at [678, 335] on div "{ "action" : "showCardModal" , "options" : { "clickToClose" : false , "draggabl…" at bounding box center [746, 400] width 247 height 437
click at [785, 48] on button "Save" at bounding box center [794, 47] width 40 height 22
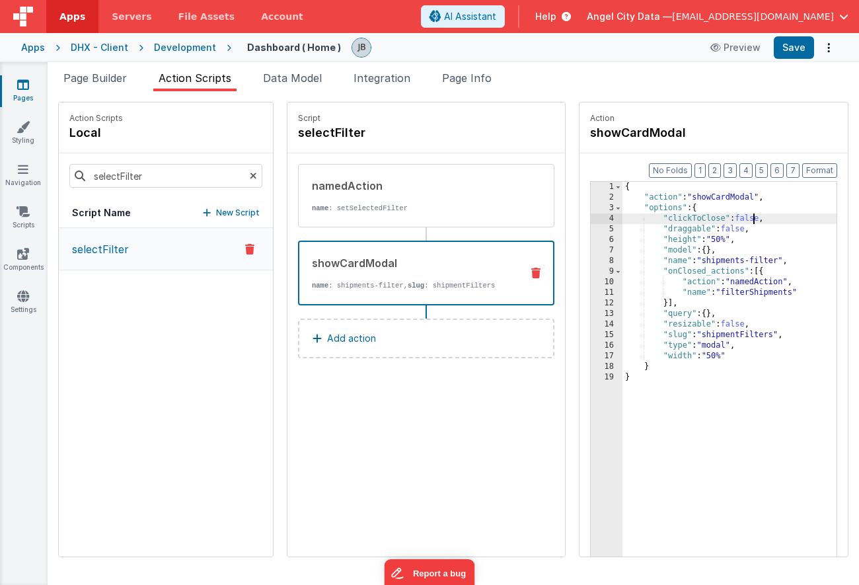
click at [715, 220] on div "{ "action" : "showCardModal" , "options" : { "clickToClose" : false , "draggabl…" at bounding box center [746, 400] width 247 height 437
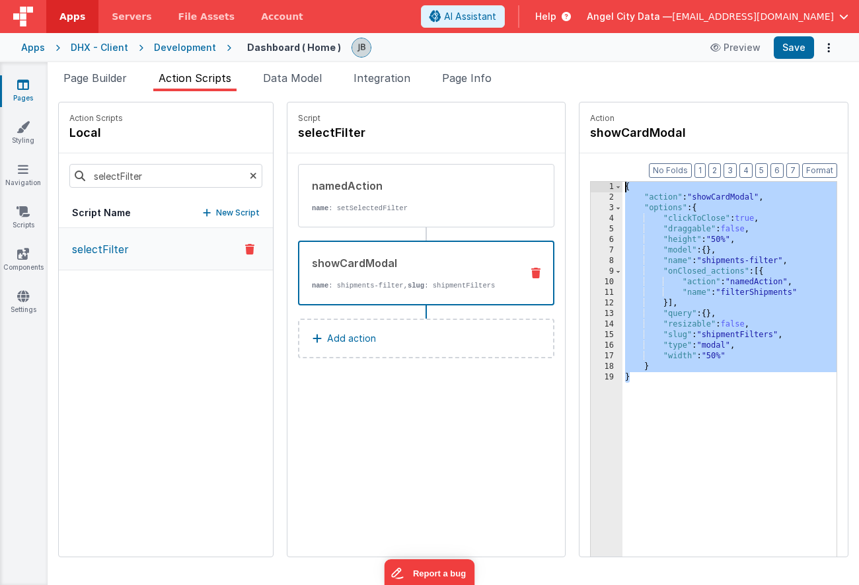
drag, startPoint x: 686, startPoint y: 422, endPoint x: 539, endPoint y: 134, distance: 323.5
click at [579, 134] on div "Action showCardModal Format 7 6 5 4 3 2 1 No Folds 1 2 3 4 5 6 7 8 9 10 11 12 1…" at bounding box center [714, 330] width 270 height 456
click at [532, 272] on icon at bounding box center [536, 273] width 9 height 11
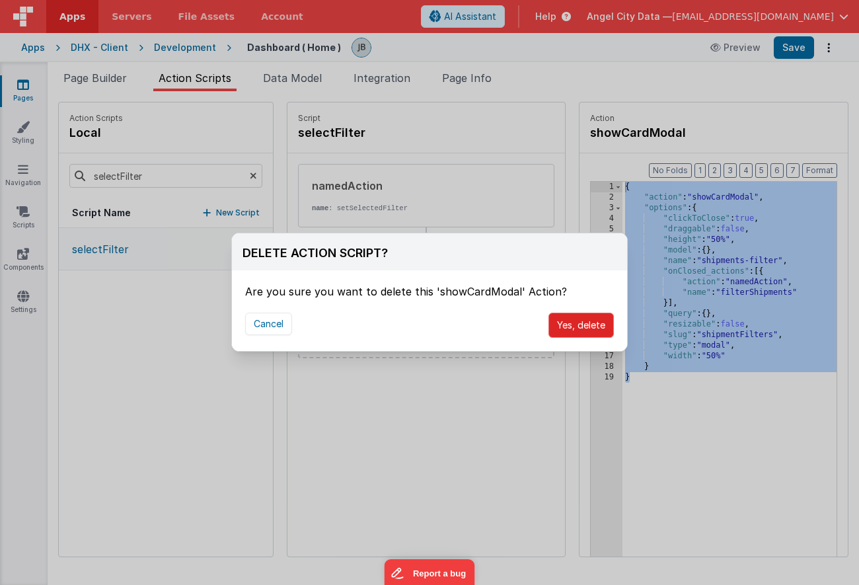
click at [572, 319] on button "Yes, delete" at bounding box center [581, 325] width 65 height 25
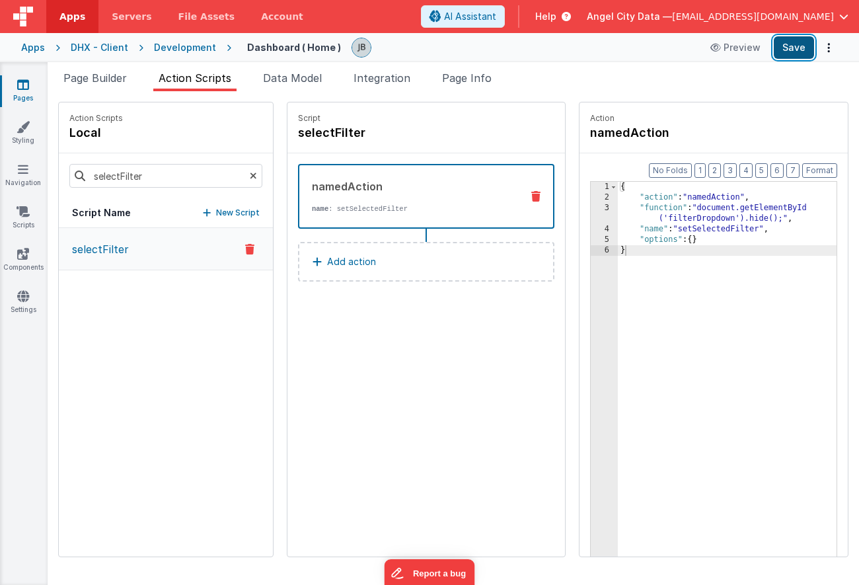
click at [793, 48] on button "Save" at bounding box center [794, 47] width 40 height 22
click at [591, 212] on div "3" at bounding box center [604, 213] width 27 height 21
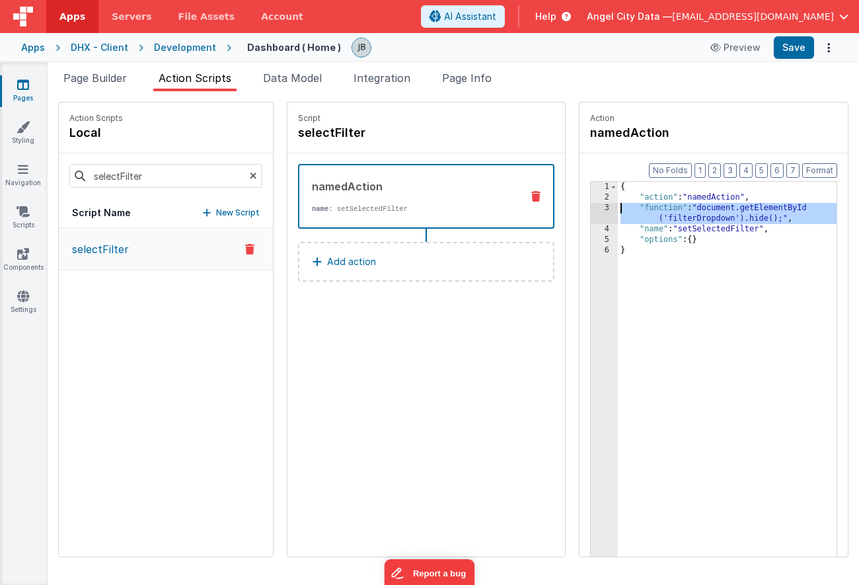
click at [591, 212] on div "3" at bounding box center [604, 213] width 27 height 21
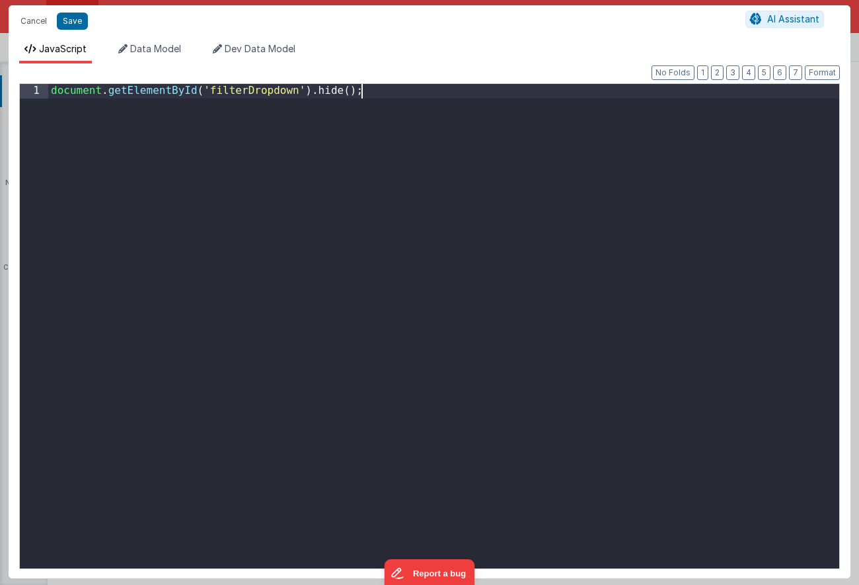
click at [461, 218] on div "document . getElementById ( 'filterDropdown' ) . hide ( ) ;" at bounding box center [443, 340] width 791 height 513
click at [36, 20] on button "Cancel" at bounding box center [34, 21] width 40 height 19
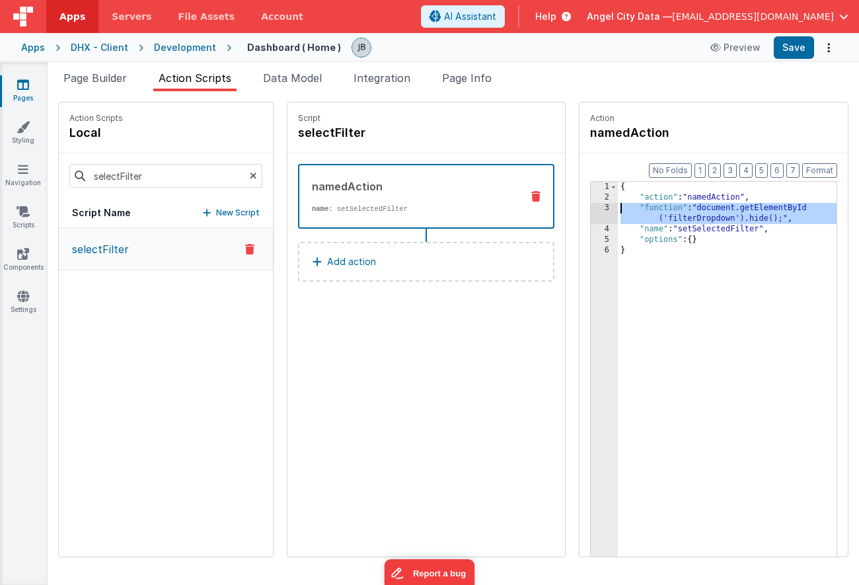
click at [591, 216] on div "3" at bounding box center [604, 213] width 27 height 21
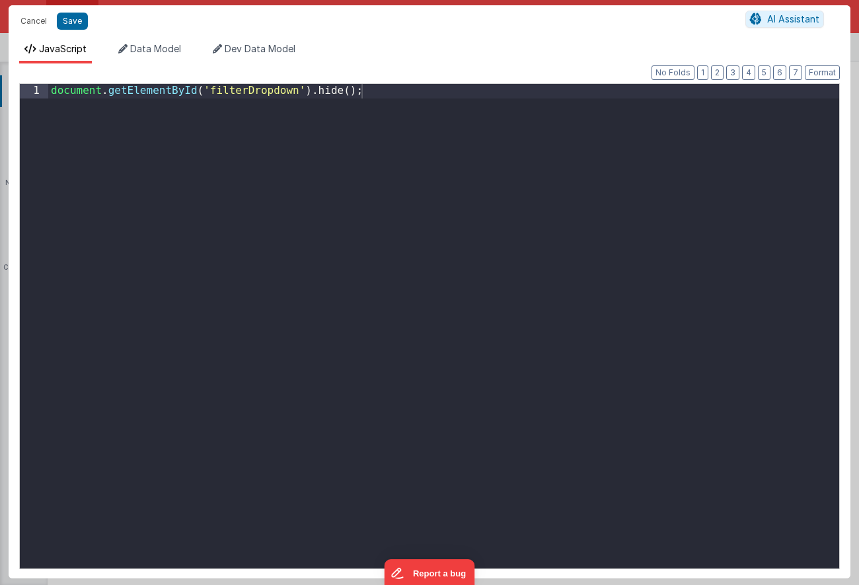
click at [521, 210] on div "document . getElementById ( 'filterDropdown' ) . hide ( ) ;" at bounding box center [443, 340] width 791 height 513
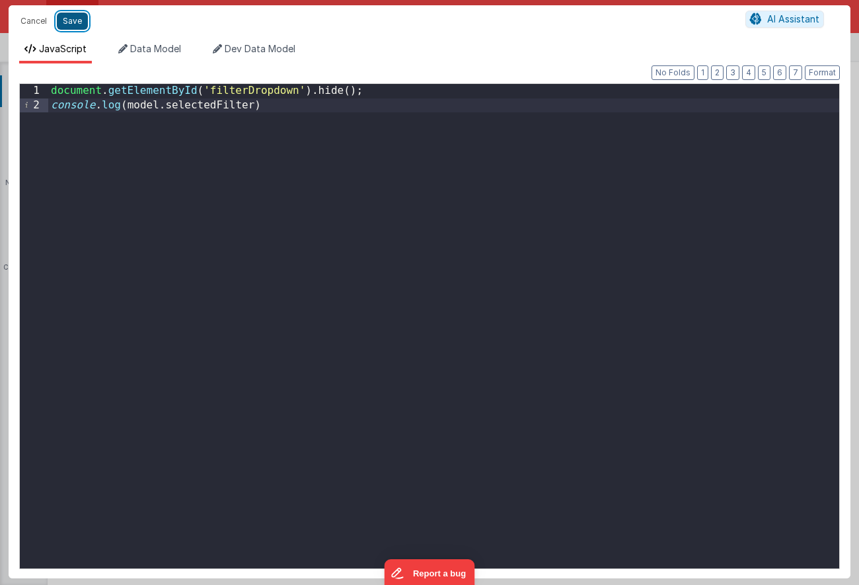
click at [62, 23] on button "Save" at bounding box center [72, 21] width 31 height 17
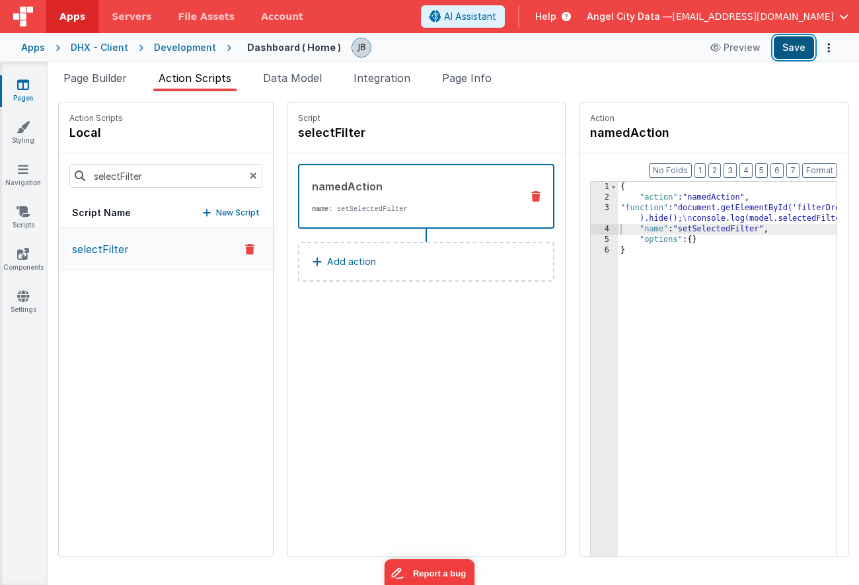
click at [789, 49] on button "Save" at bounding box center [794, 47] width 40 height 22
click at [22, 218] on link "Scripts" at bounding box center [23, 218] width 48 height 26
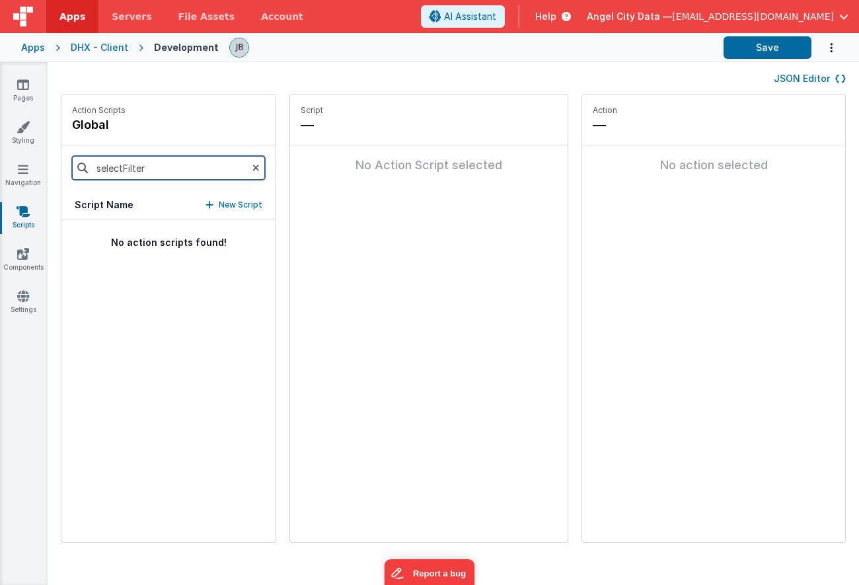
click at [110, 171] on input "selectFilter" at bounding box center [168, 168] width 193 height 24
type input "create"
click at [93, 44] on div "DHX - Client" at bounding box center [100, 47] width 58 height 13
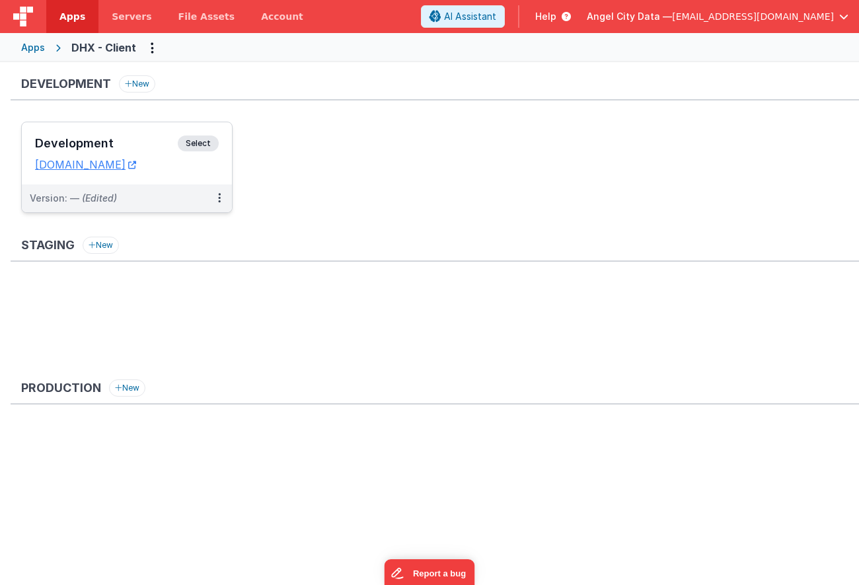
click at [141, 152] on div "Development Select" at bounding box center [127, 147] width 184 height 22
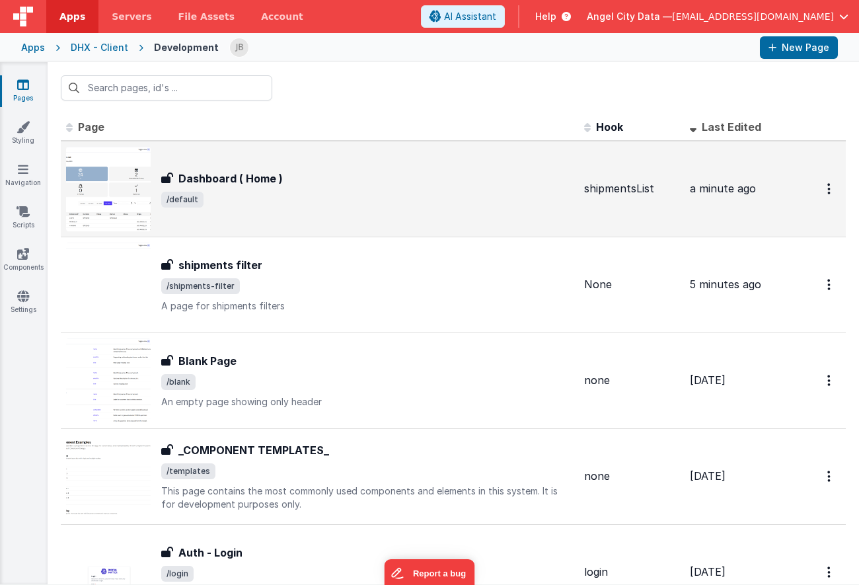
click at [186, 184] on h3 "Dashboard ( Home )" at bounding box center [231, 179] width 104 height 16
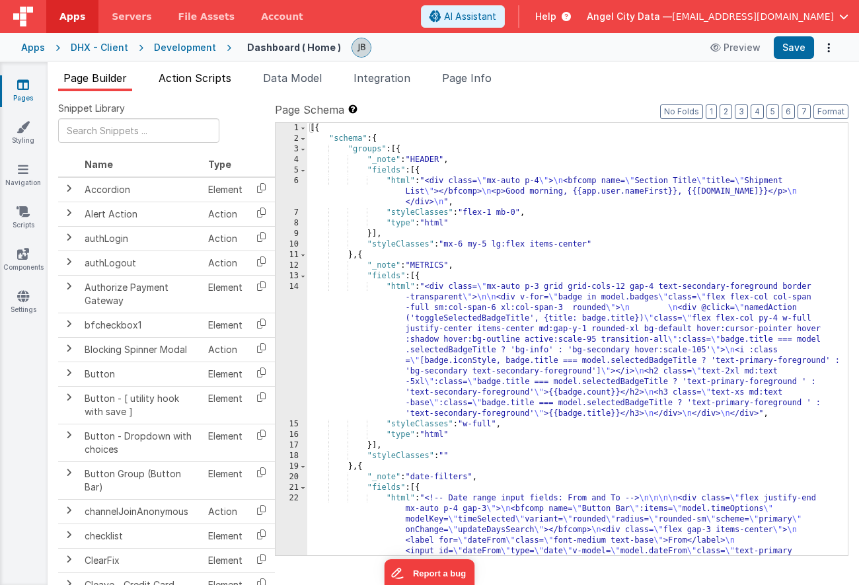
click at [199, 85] on li "Action Scripts" at bounding box center [194, 80] width 83 height 21
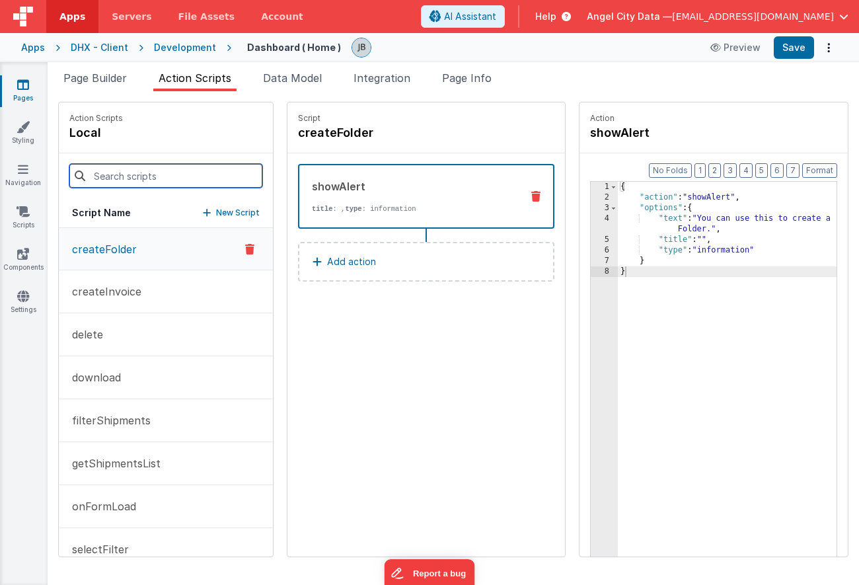
click at [133, 181] on input at bounding box center [165, 176] width 193 height 24
type input "create"
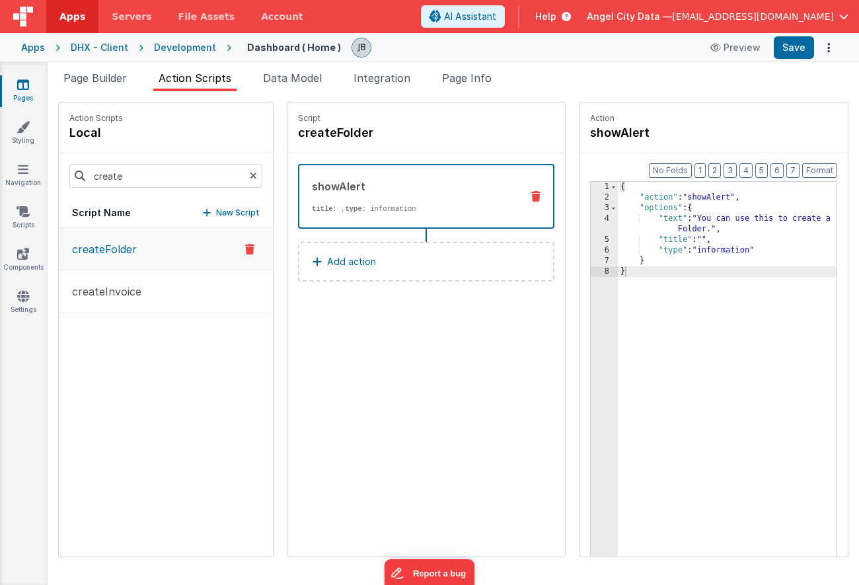
click at [196, 46] on div "Development" at bounding box center [185, 47] width 62 height 13
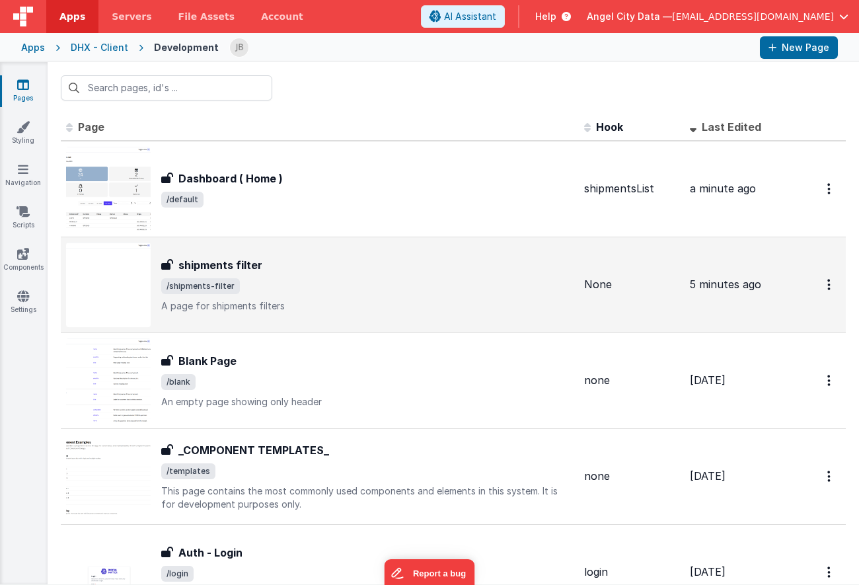
click at [223, 259] on h3 "shipments filter" at bounding box center [221, 265] width 84 height 16
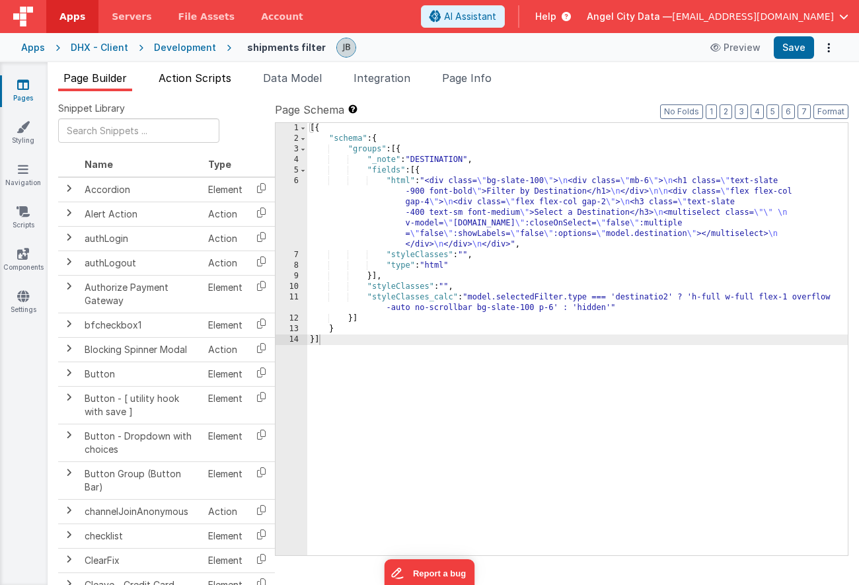
click at [208, 84] on li "Action Scripts" at bounding box center [194, 80] width 83 height 21
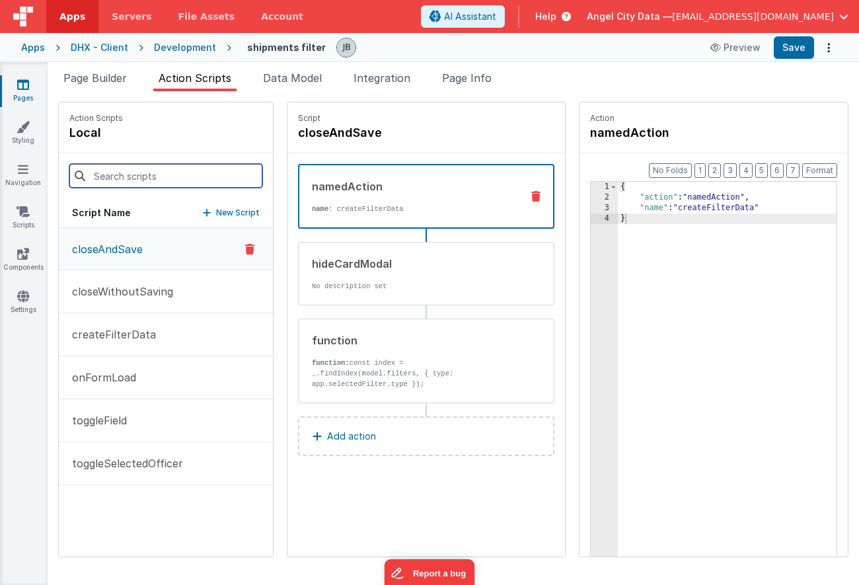
click at [128, 178] on input at bounding box center [165, 176] width 193 height 24
paste input "{ "action": "showCardModal", "options": { "clickToClose": true, "draggable": fa…"
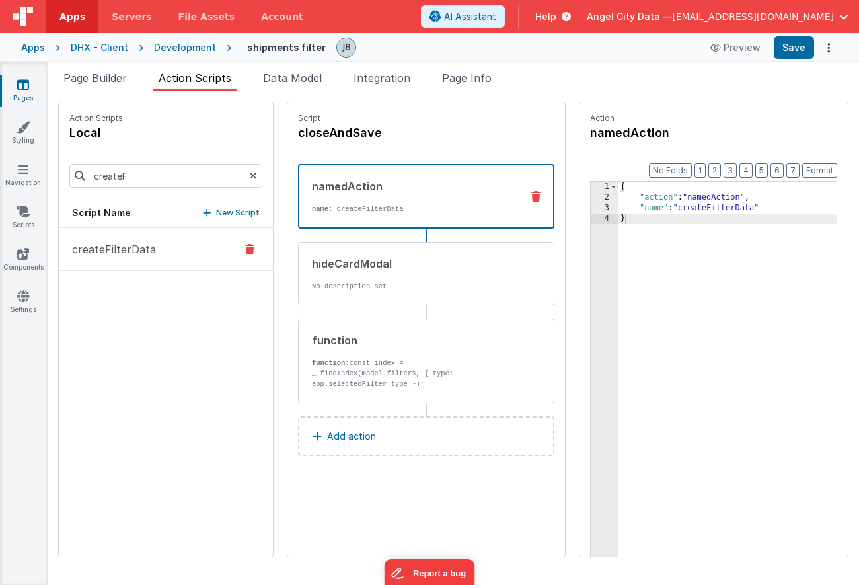
click at [150, 269] on button "createFilterData" at bounding box center [166, 249] width 214 height 43
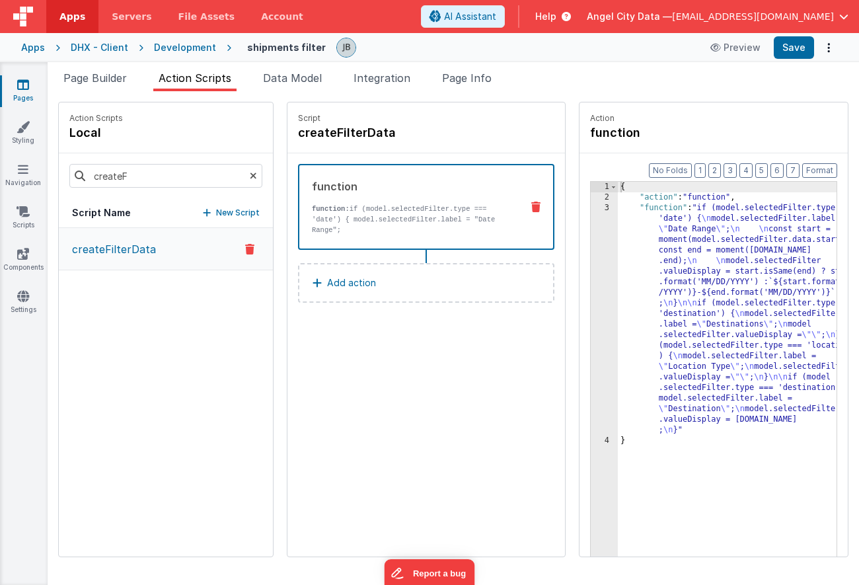
click at [580, 260] on div "Format 7 6 5 4 3 2 1 No Folds 1 2 3 4 { "action" : "function" , "function" : "i…" at bounding box center [714, 380] width 268 height 454
click at [591, 257] on div "3" at bounding box center [604, 319] width 27 height 233
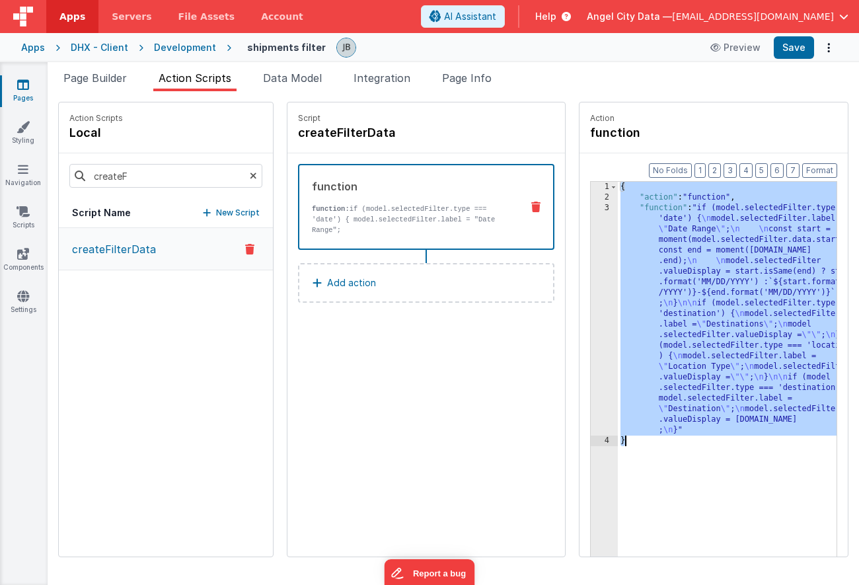
click at [591, 257] on div "3" at bounding box center [604, 319] width 27 height 233
click at [591, 231] on div "3" at bounding box center [604, 319] width 27 height 233
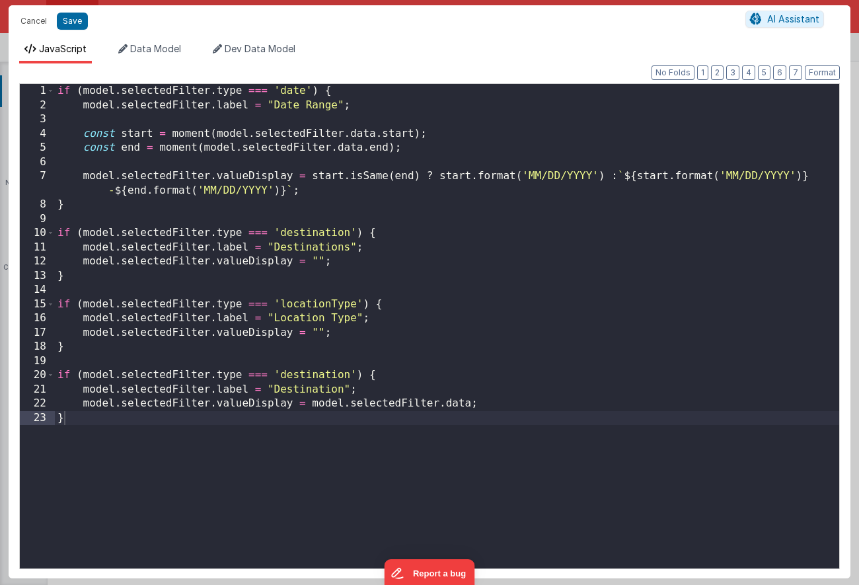
click at [555, 231] on div "Cancel Save AI Assistant JavaScript Data Model Dev Data Model Format 7 6 5 4 3 …" at bounding box center [429, 292] width 859 height 585
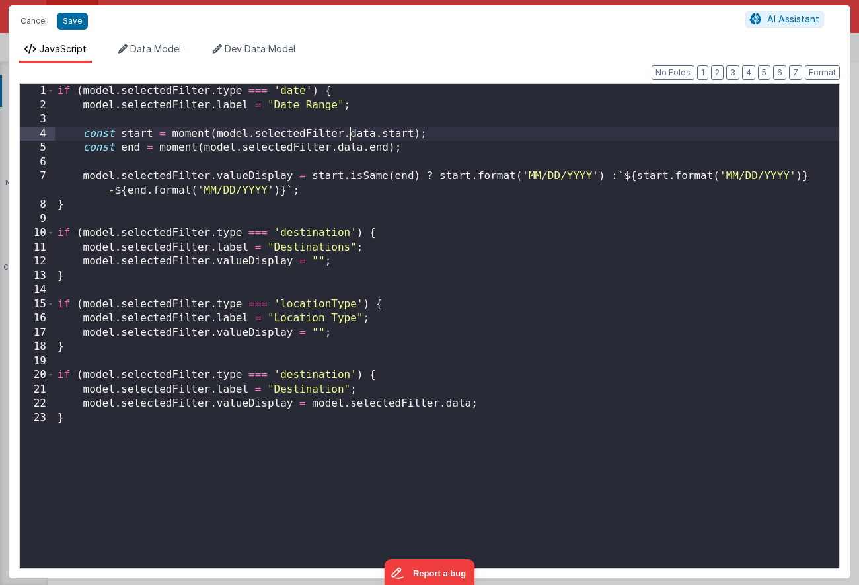
click at [347, 131] on div "if ( model . selectedFilter . type === 'date' ) { model . selectedFilter . labe…" at bounding box center [447, 340] width 785 height 513
click at [29, 18] on button "Cancel" at bounding box center [34, 21] width 40 height 19
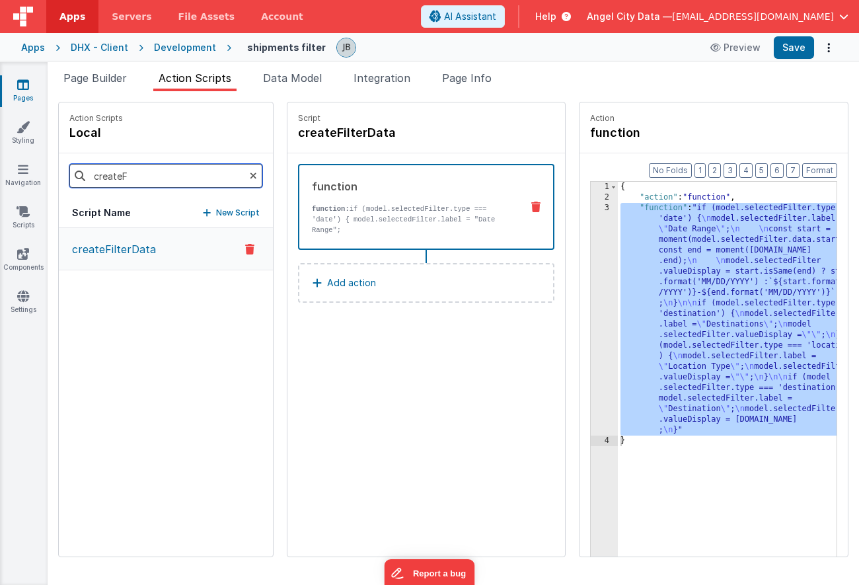
click at [154, 174] on input "createF" at bounding box center [165, 176] width 193 height 24
type input "s"
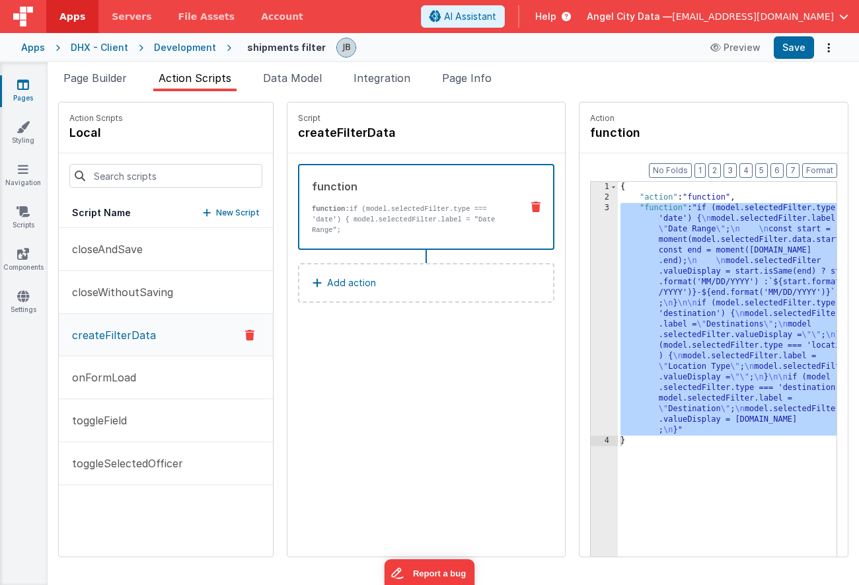
click at [185, 50] on div "Development" at bounding box center [185, 47] width 62 height 13
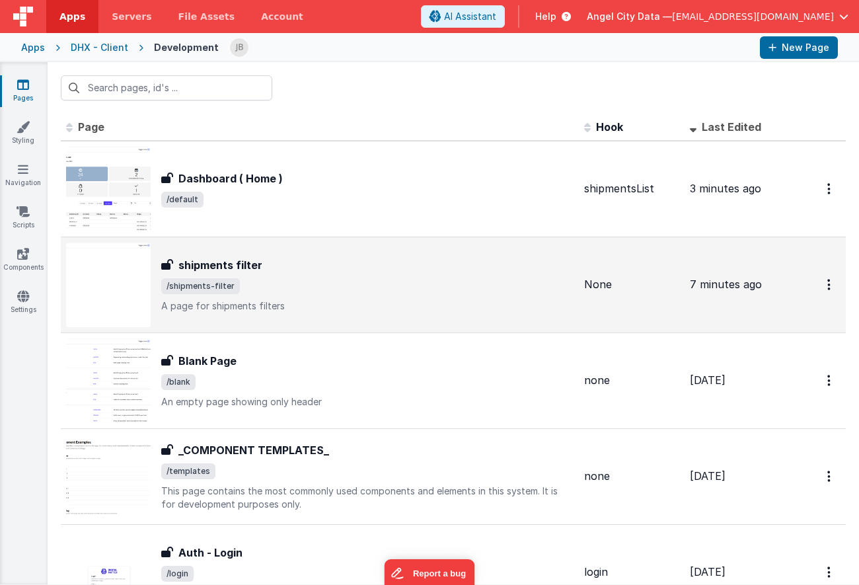
click at [239, 272] on h3 "shipments filter" at bounding box center [221, 265] width 84 height 16
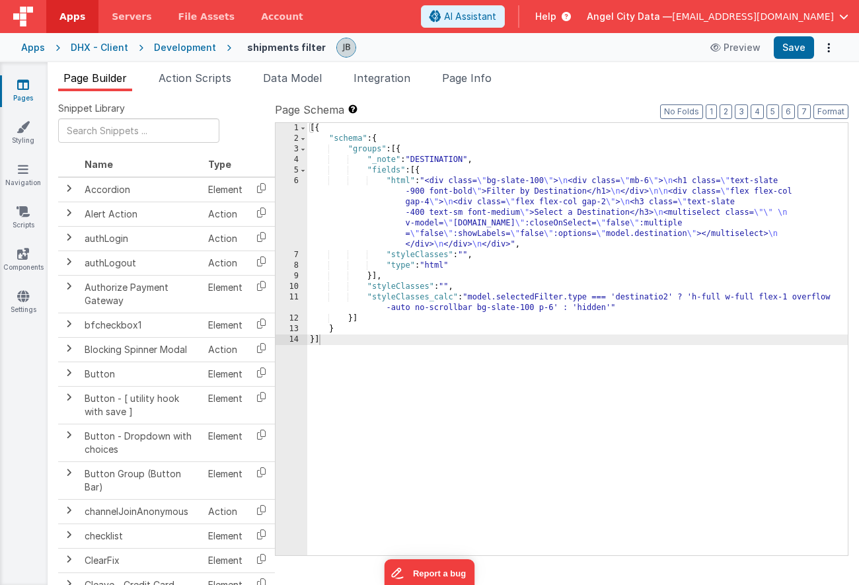
click at [198, 93] on div "Snippet Library Name Type Accordion Element Alert Action Action authLogin Actio…" at bounding box center [454, 348] width 812 height 515
click at [196, 79] on span "Action Scripts" at bounding box center [195, 77] width 73 height 13
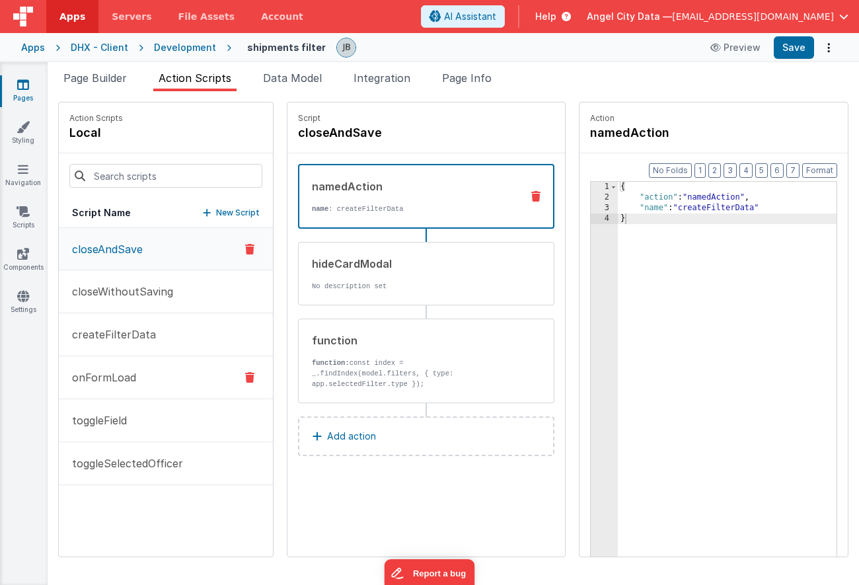
click at [151, 387] on button "onFormLoad" at bounding box center [166, 377] width 214 height 43
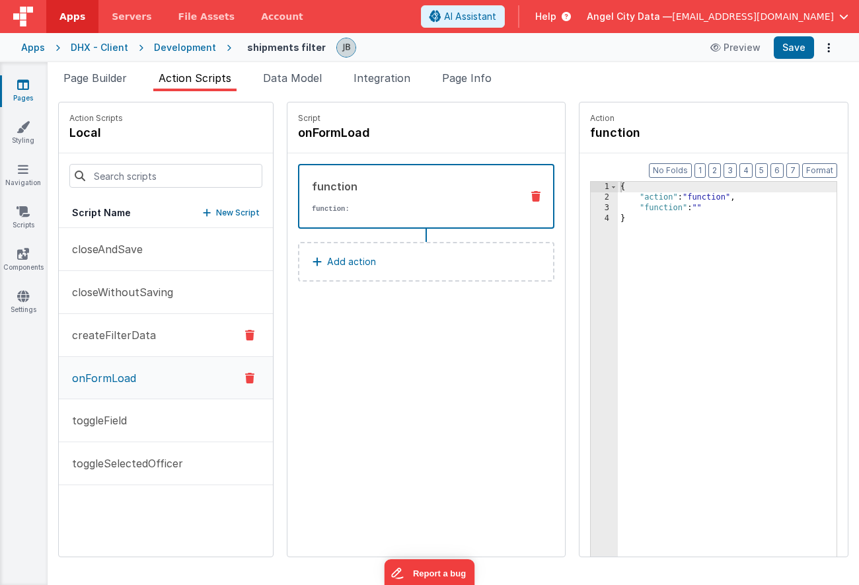
click at [139, 351] on button "createFilterData" at bounding box center [166, 335] width 214 height 43
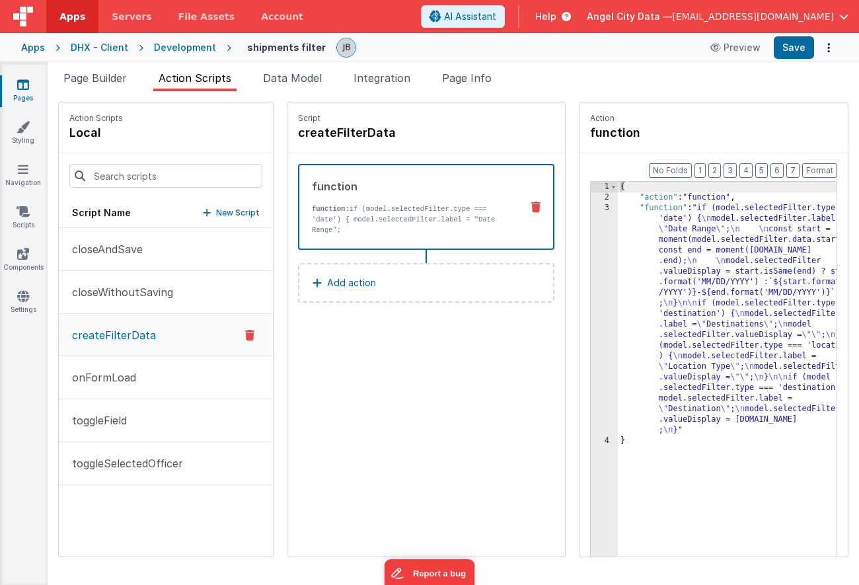
click at [580, 258] on div "Format 7 6 5 4 3 2 1 No Folds 1 2 3 4 { "action" : "function" , "function" : "i…" at bounding box center [714, 380] width 268 height 454
click at [591, 257] on div "3" at bounding box center [604, 319] width 27 height 233
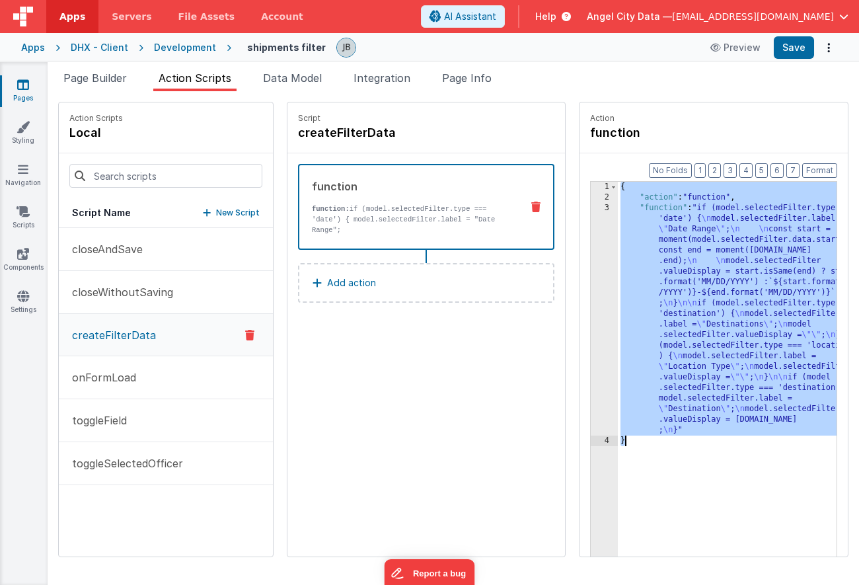
click at [591, 257] on div "3" at bounding box center [604, 319] width 27 height 233
click at [142, 174] on input at bounding box center [165, 176] width 193 height 24
click at [24, 220] on link "Scripts" at bounding box center [23, 218] width 48 height 26
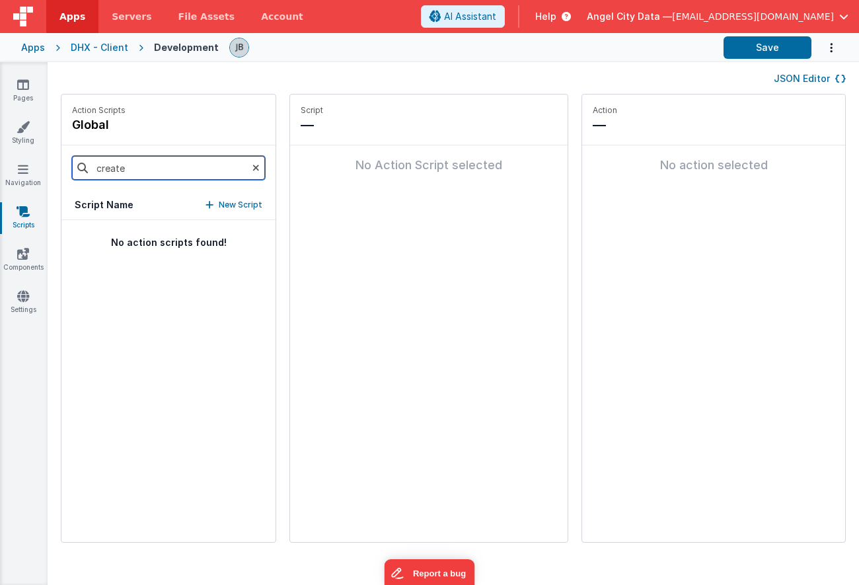
click at [128, 165] on input "create" at bounding box center [168, 168] width 193 height 24
type input "select"
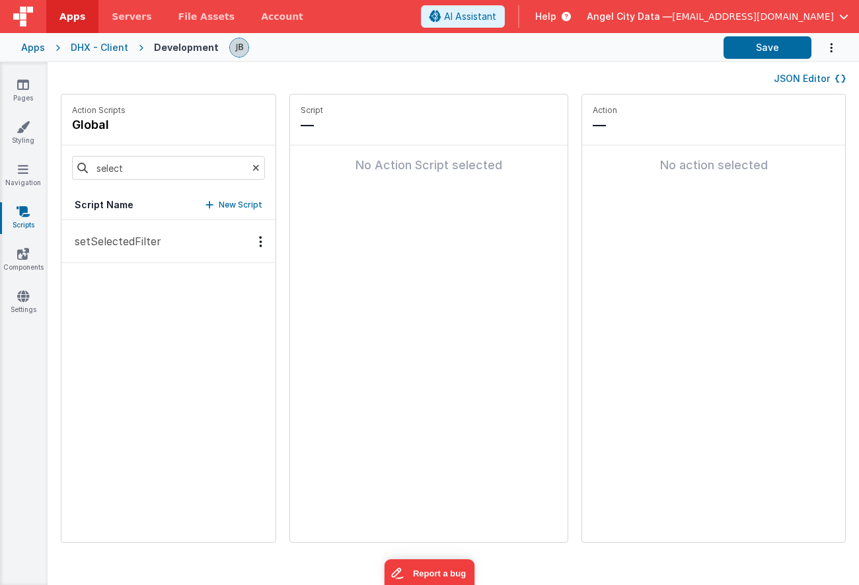
click at [112, 240] on p "setSelectedFilter" at bounding box center [114, 241] width 95 height 16
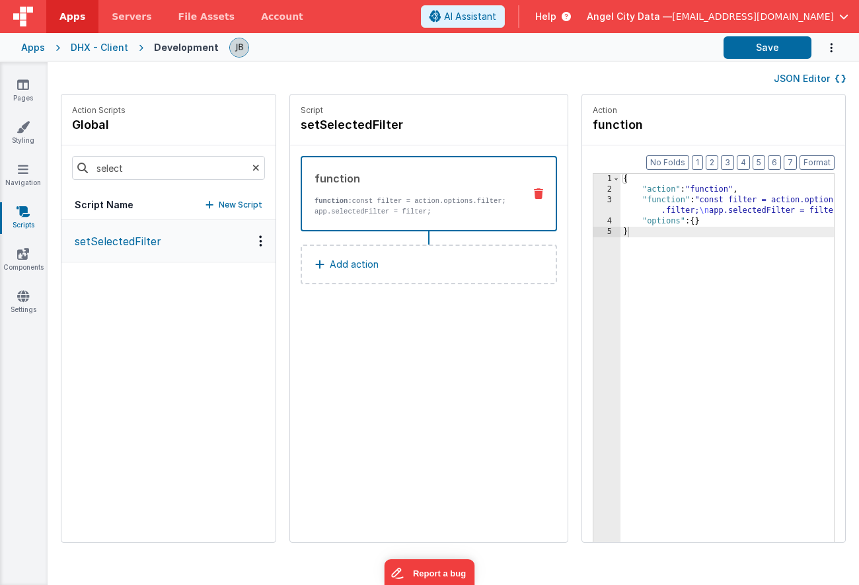
click at [38, 47] on div "Apps" at bounding box center [33, 47] width 24 height 13
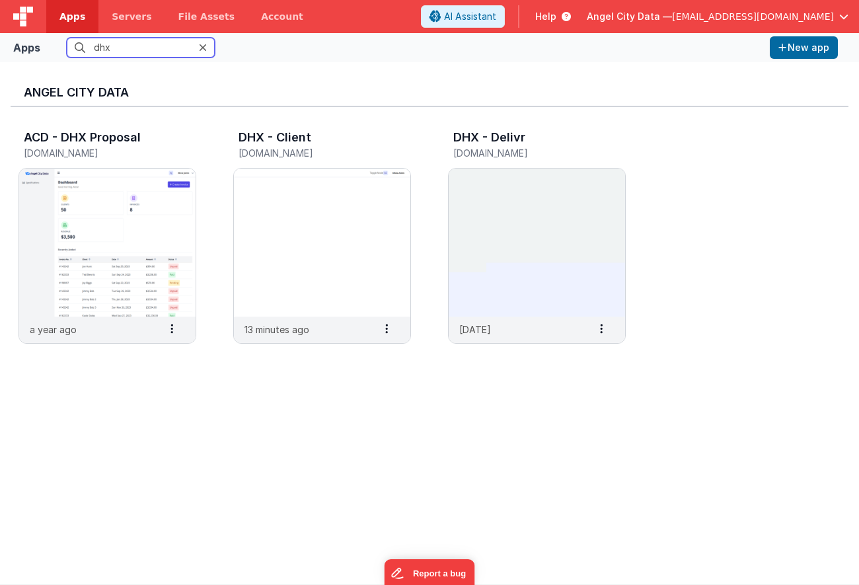
click at [104, 54] on input "dhx" at bounding box center [141, 48] width 148 height 20
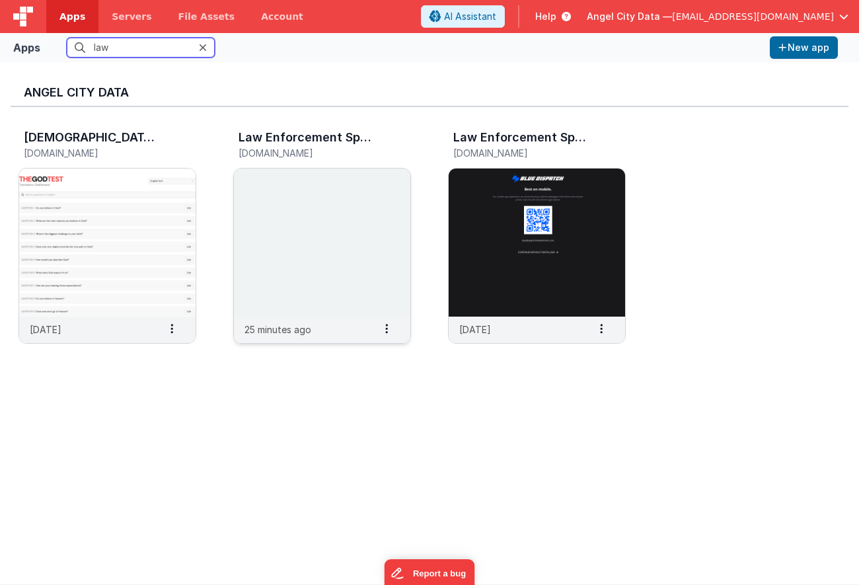
type input "law"
click at [251, 211] on img at bounding box center [322, 243] width 177 height 148
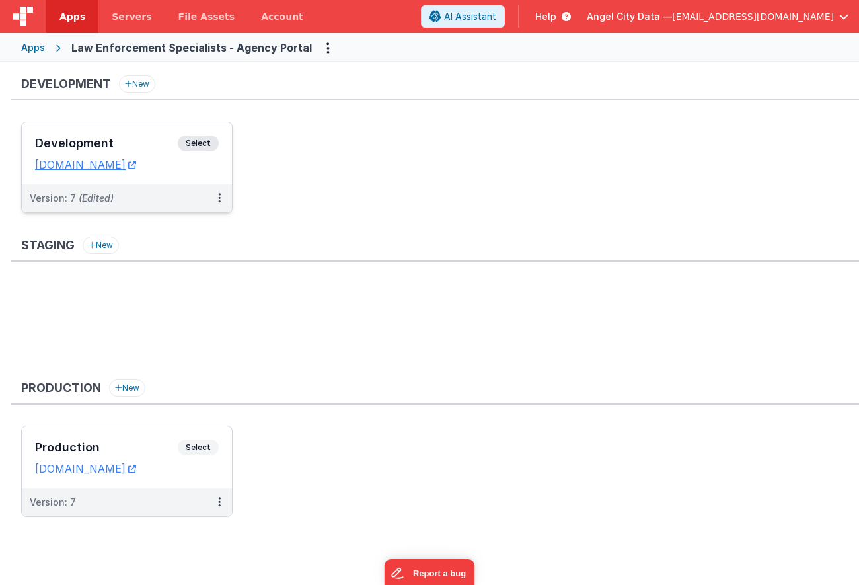
click at [157, 141] on h3 "Development" at bounding box center [106, 143] width 143 height 13
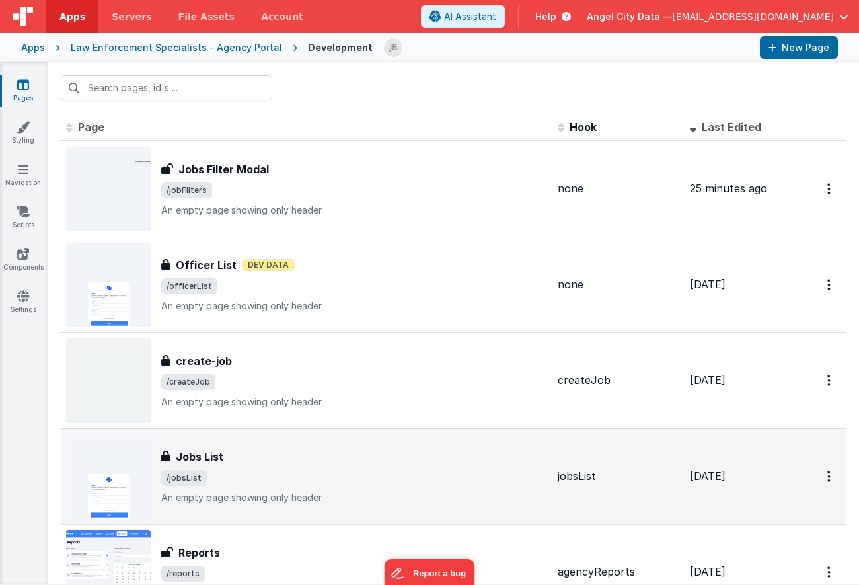
click at [202, 452] on h3 "Jobs List" at bounding box center [200, 457] width 48 height 16
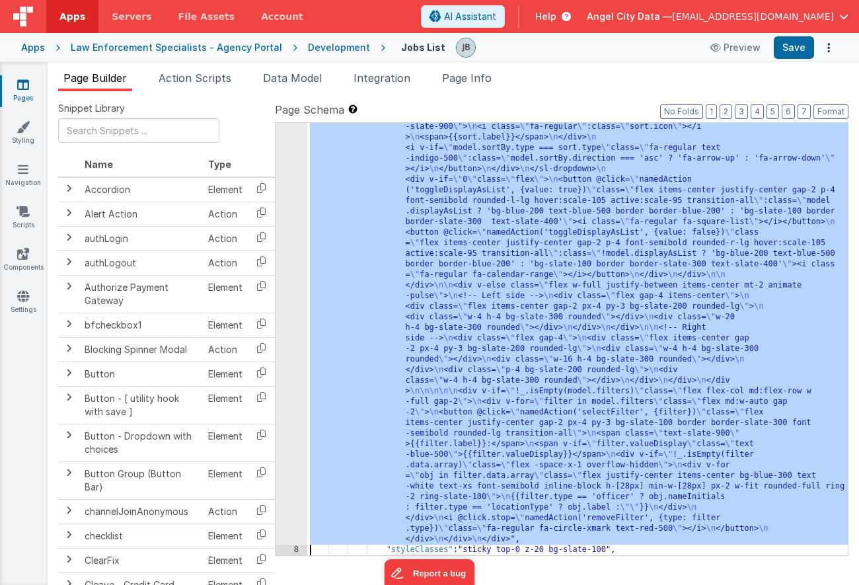
scroll to position [636, 0]
click at [293, 283] on div "7 8 9 10 11 12 13 14 15 16 17 18 19 20 21 22 23 24 25 26 27 28 29 30 31 32" at bounding box center [292, 268] width 32 height 1437
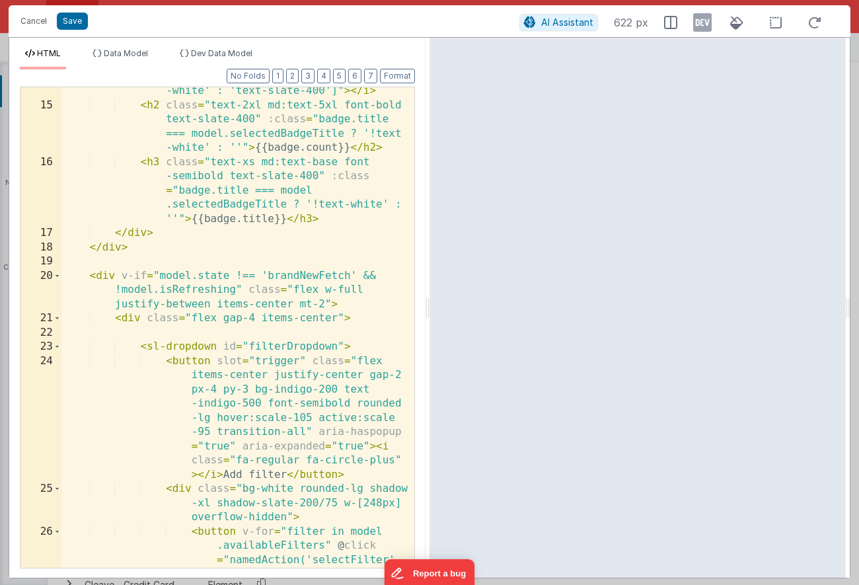
scroll to position [502, 0]
click at [269, 472] on div "< i :class = "[badge.iconStyle, badge.title === model.selectedBadgeTitle ? '!te…" at bounding box center [237, 366] width 353 height 623
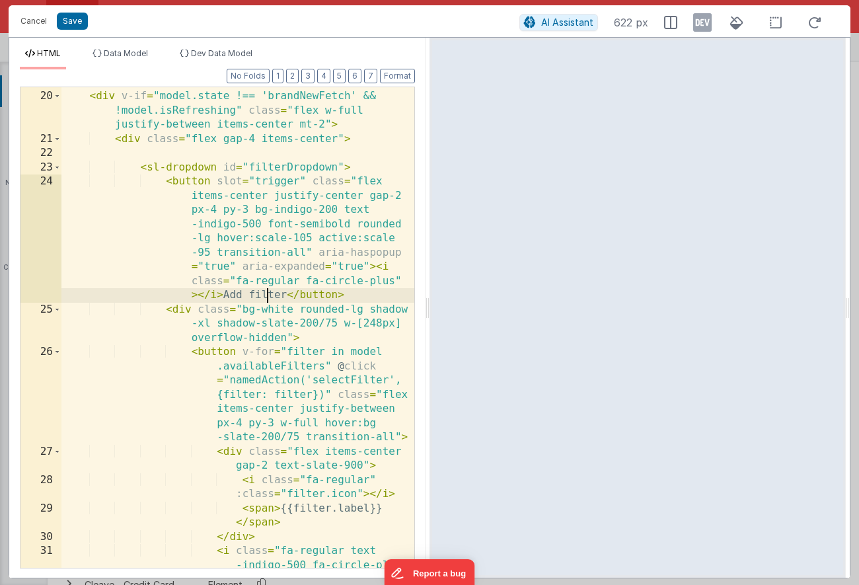
scroll to position [680, 0]
click at [38, 23] on button "Cancel" at bounding box center [34, 21] width 40 height 19
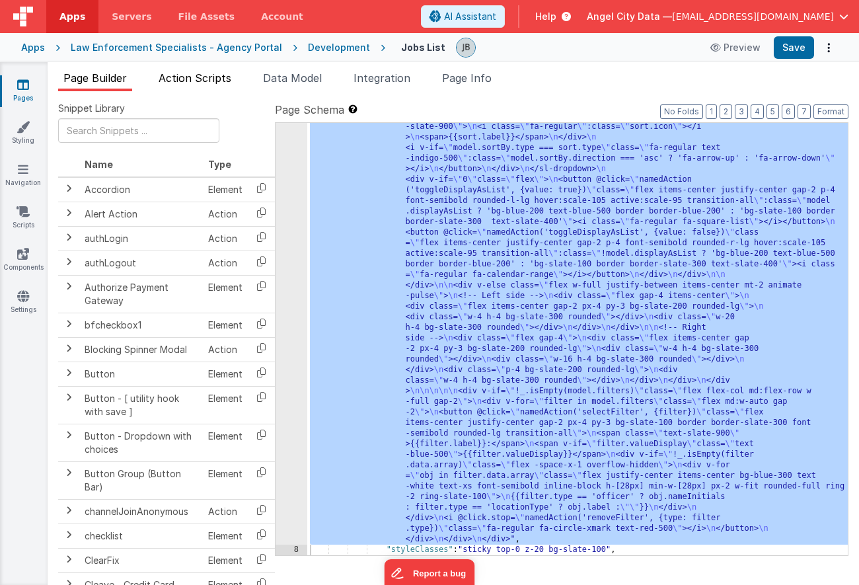
click at [200, 80] on span "Action Scripts" at bounding box center [195, 77] width 73 height 13
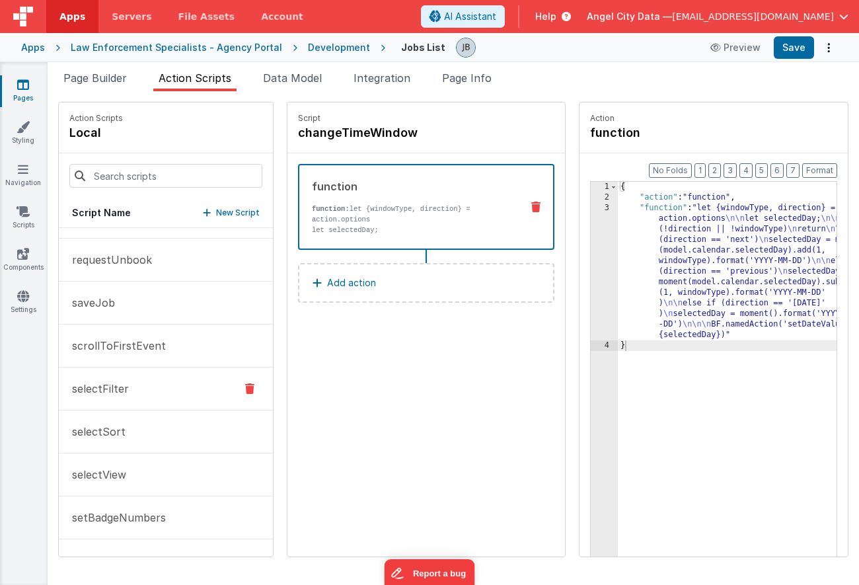
click at [167, 385] on button "selectFilter" at bounding box center [166, 389] width 214 height 43
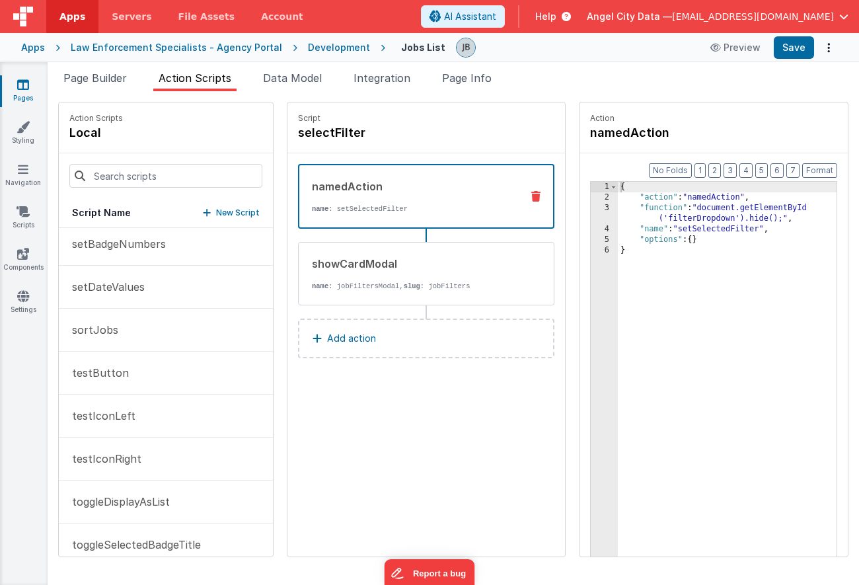
scroll to position [842, 0]
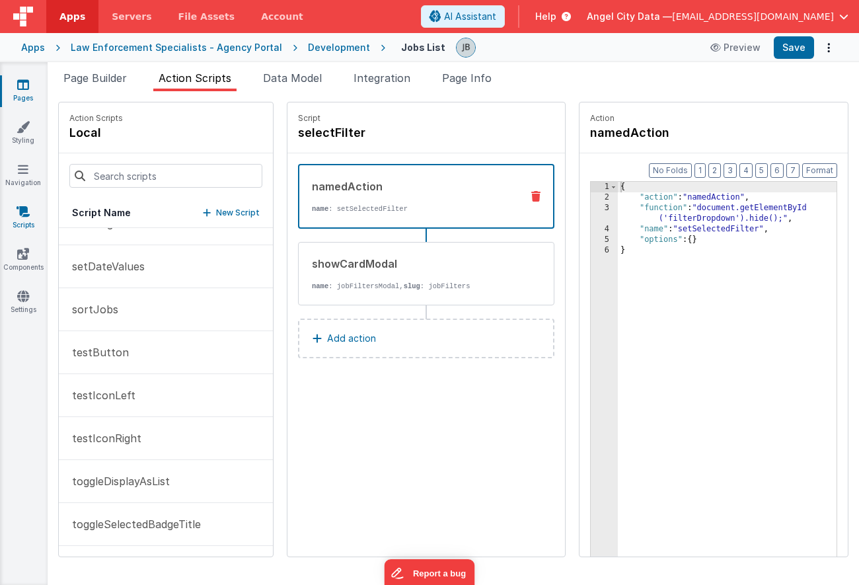
click at [22, 218] on link "Scripts" at bounding box center [23, 218] width 48 height 26
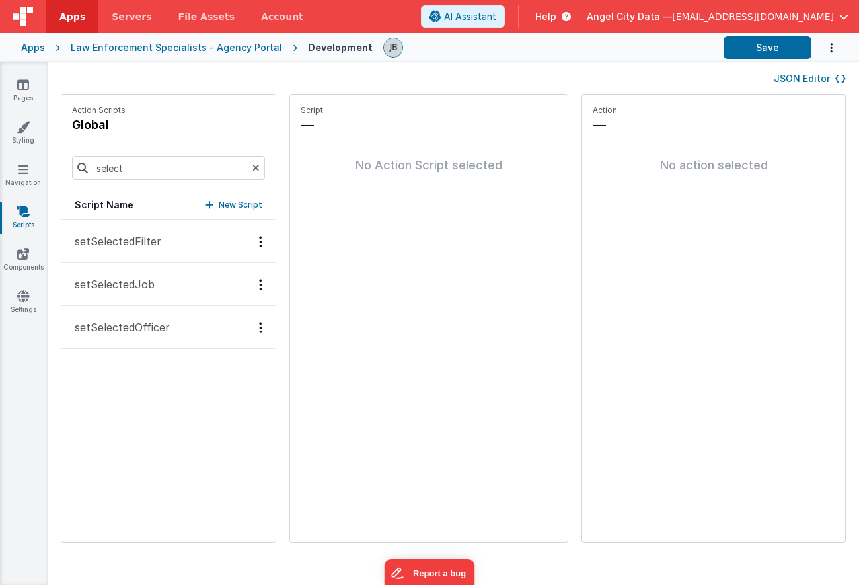
click at [110, 242] on p "setSelectedFilter" at bounding box center [114, 241] width 95 height 16
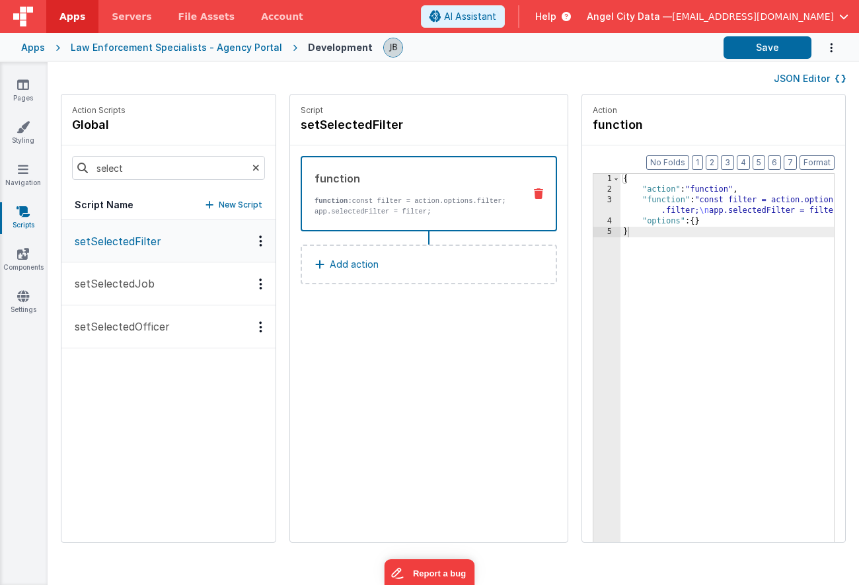
click at [122, 284] on p "setSelectedJob" at bounding box center [111, 284] width 88 height 16
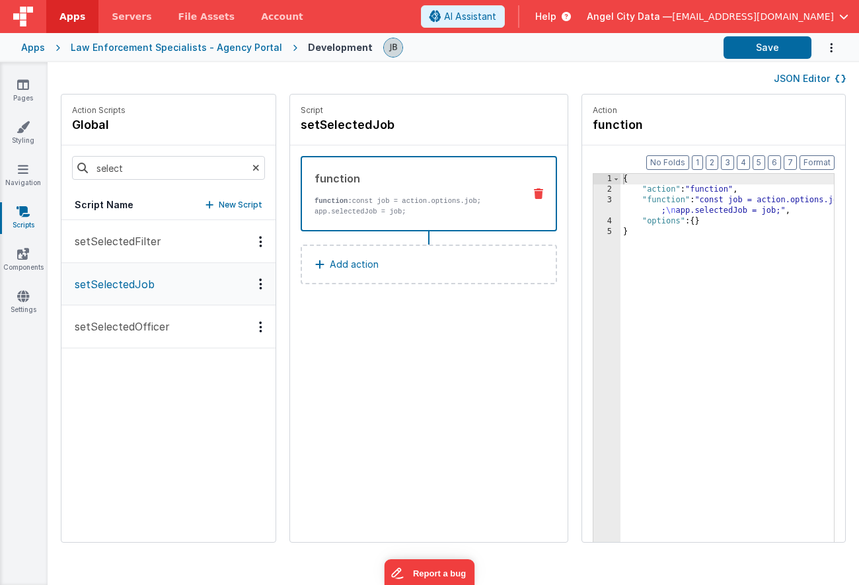
click at [129, 327] on p "setSelectedOfficer" at bounding box center [118, 327] width 103 height 16
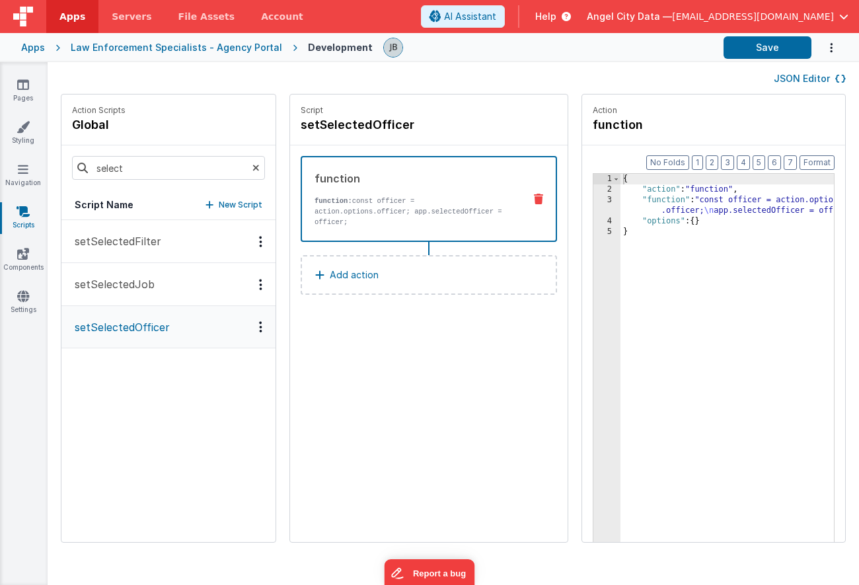
click at [118, 285] on p "setSelectedJob" at bounding box center [111, 284] width 88 height 16
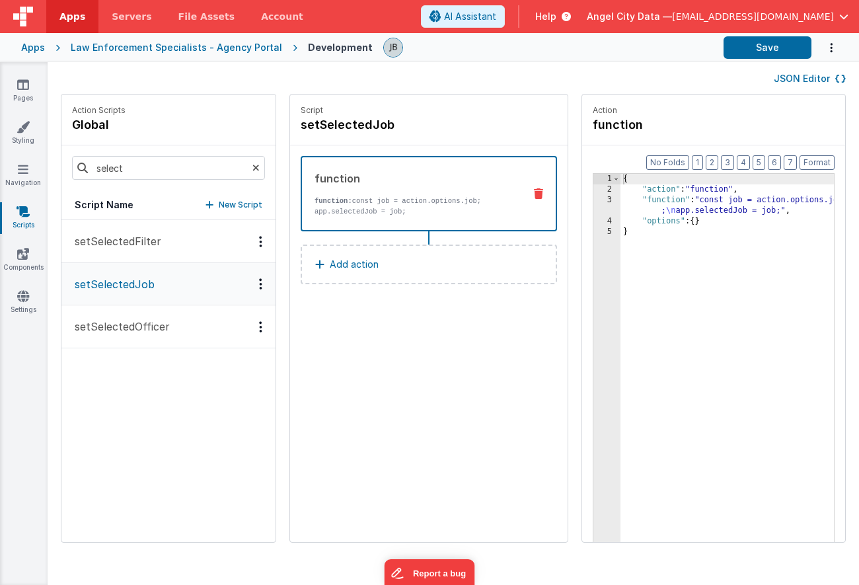
click at [114, 247] on p "setSelectedFilter" at bounding box center [114, 241] width 95 height 16
click at [217, 54] on div "Apps Law Enforcement Specialists - Agency Portal Development Save" at bounding box center [429, 47] width 859 height 29
click at [217, 50] on div "Law Enforcement Specialists - Agency Portal" at bounding box center [177, 47] width 212 height 13
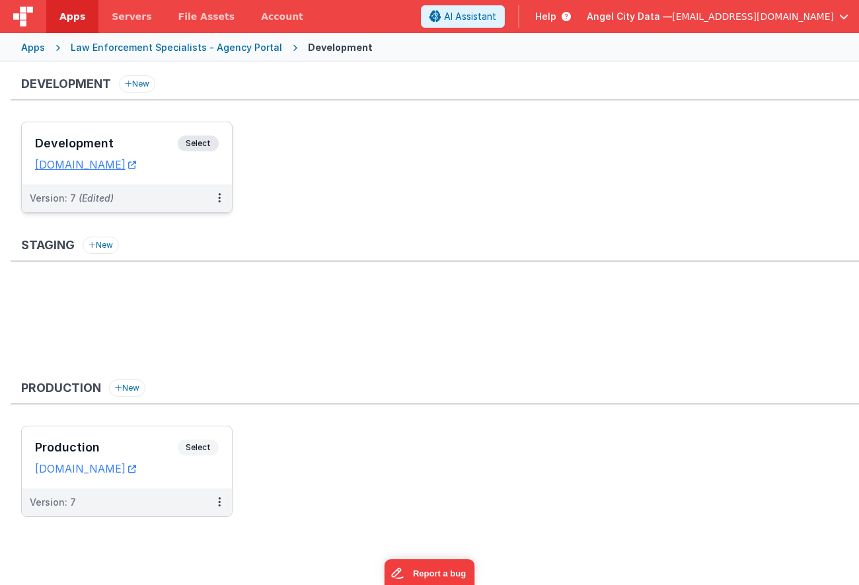
click at [157, 144] on h3 "Development" at bounding box center [106, 143] width 143 height 13
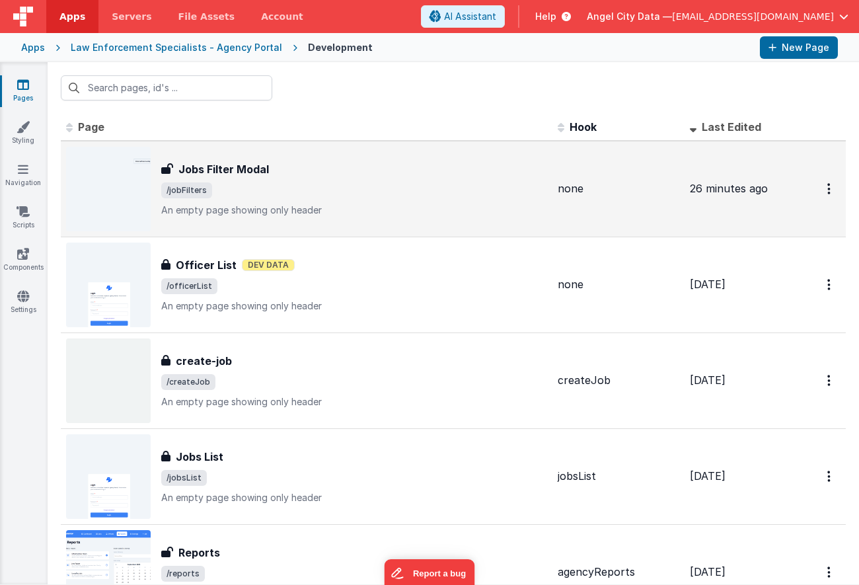
click at [202, 170] on h3 "Jobs Filter Modal" at bounding box center [224, 169] width 91 height 16
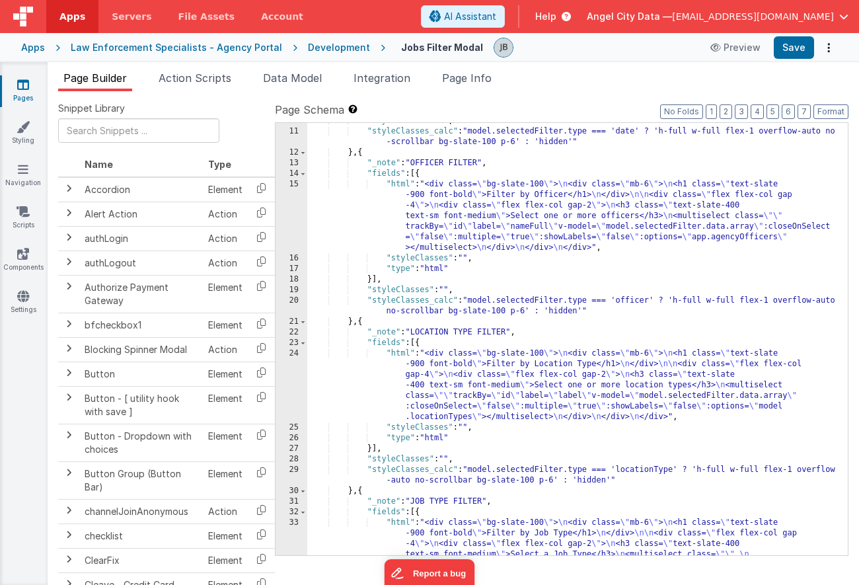
scroll to position [141, 0]
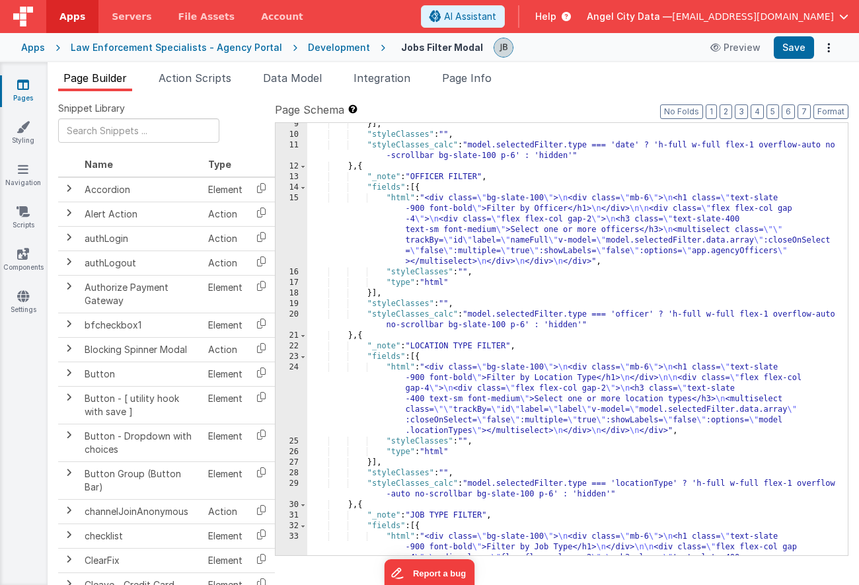
click at [292, 317] on div "20" at bounding box center [292, 319] width 32 height 21
click at [294, 364] on div "24" at bounding box center [292, 399] width 32 height 74
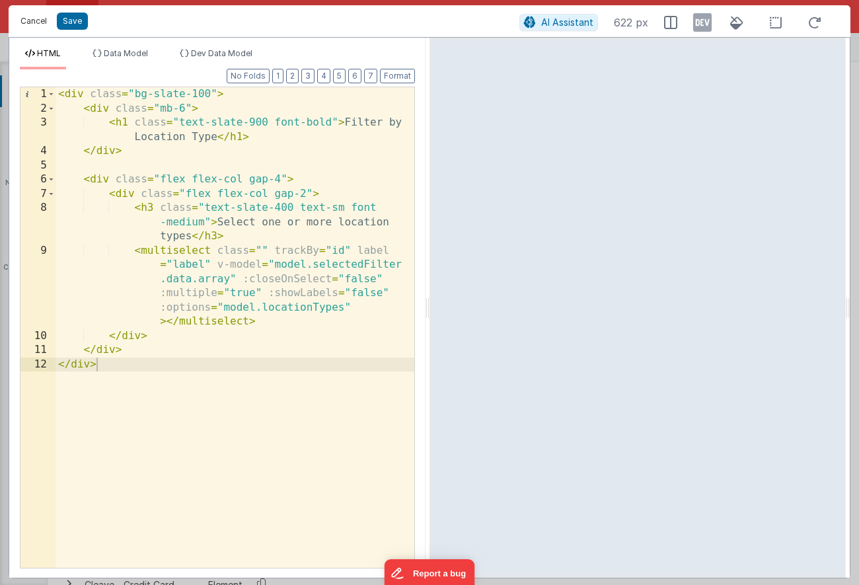
click at [38, 19] on button "Cancel" at bounding box center [34, 21] width 40 height 19
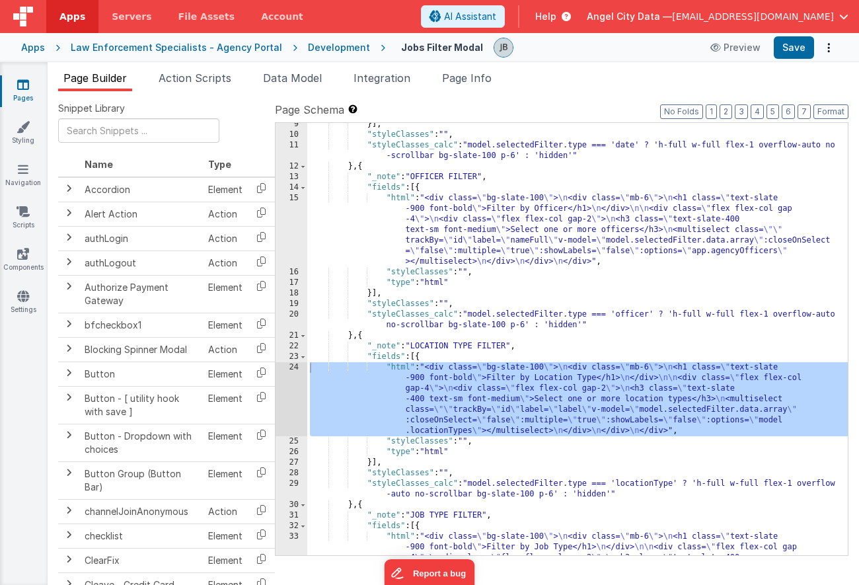
click at [282, 229] on div "15" at bounding box center [292, 230] width 32 height 74
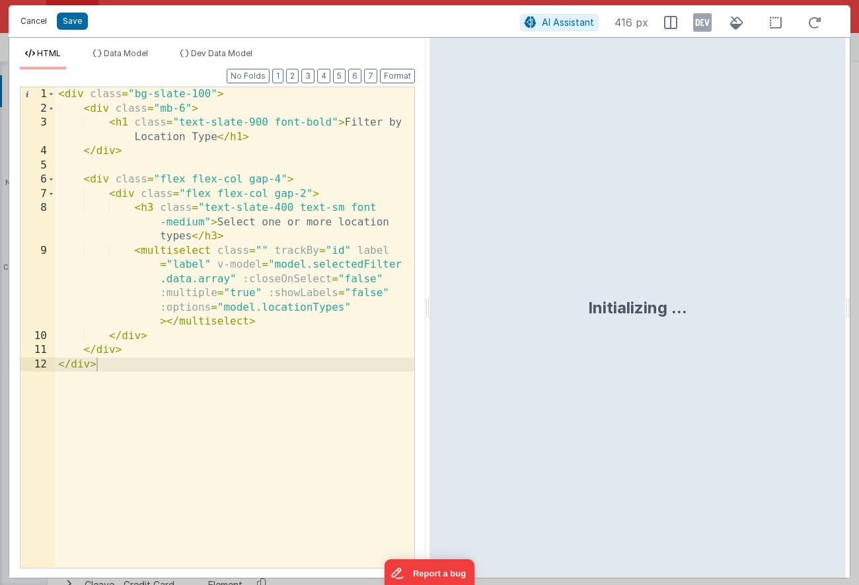
click at [34, 21] on button "Cancel" at bounding box center [34, 21] width 40 height 19
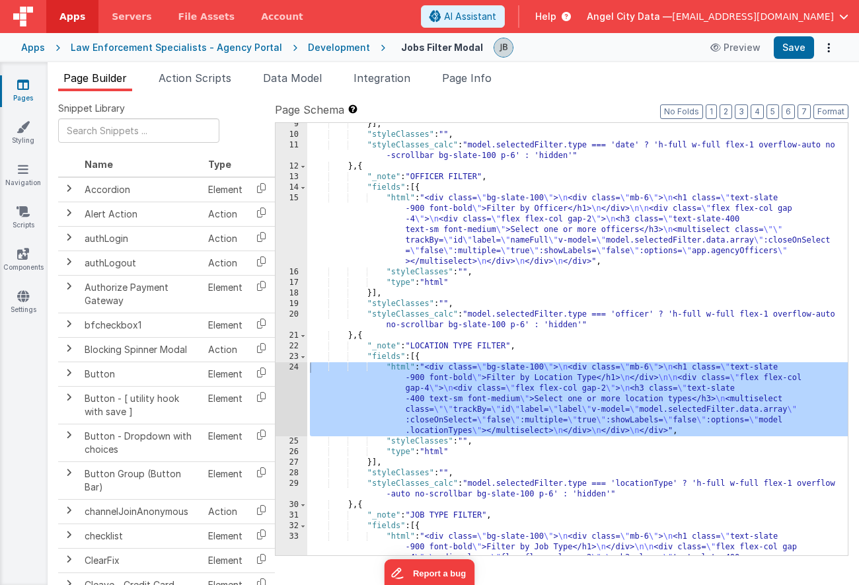
click at [299, 229] on div "15" at bounding box center [292, 230] width 32 height 74
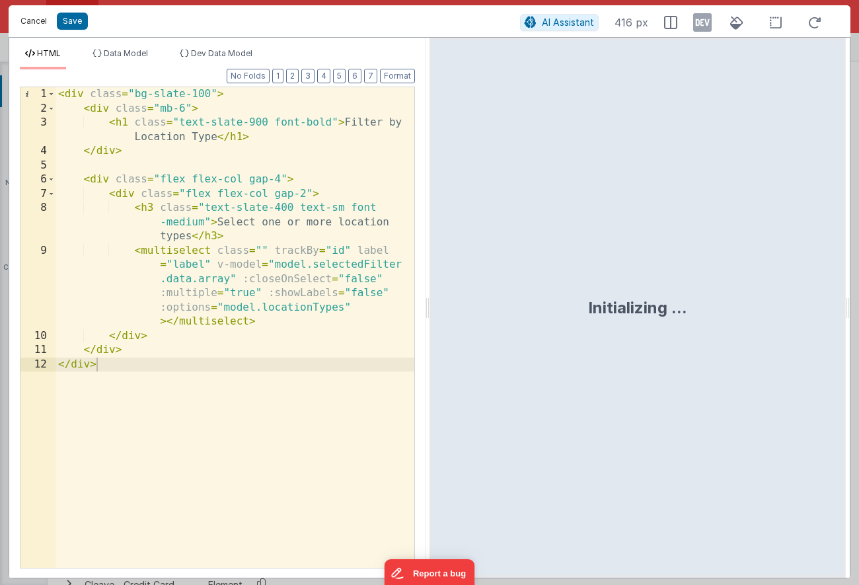
click at [34, 17] on button "Cancel" at bounding box center [34, 21] width 40 height 19
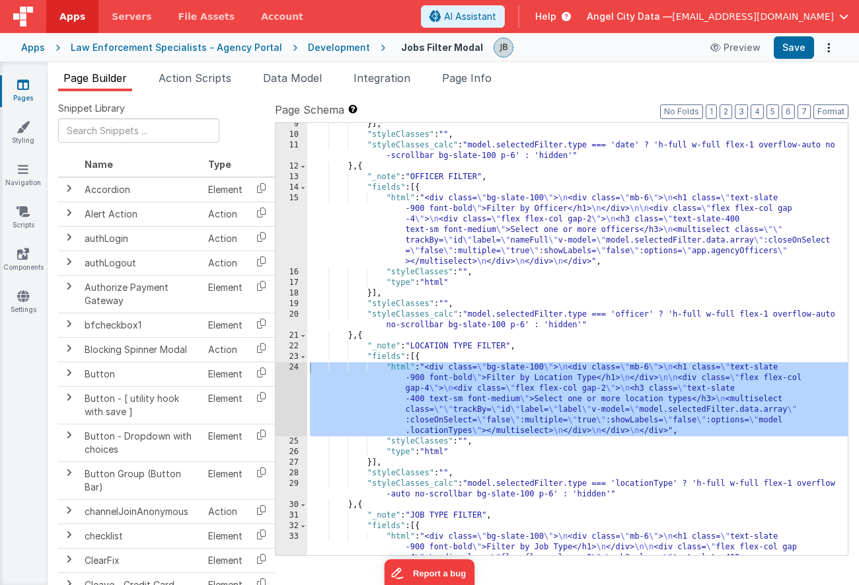
click at [432, 217] on div "}] , "styleClasses" : "" , "styleClasses_calc" : "model.selectedFilter.type ===…" at bounding box center [577, 377] width 541 height 517
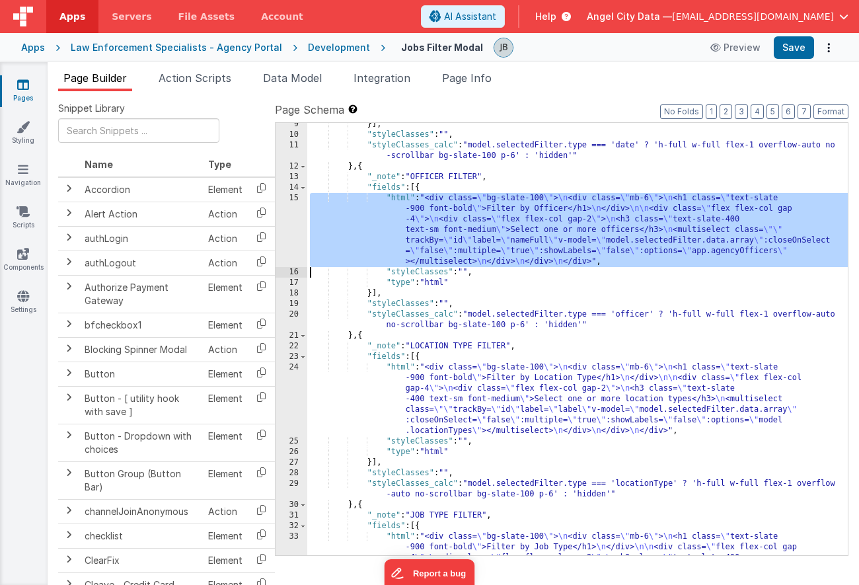
click at [293, 218] on div "15" at bounding box center [292, 230] width 32 height 74
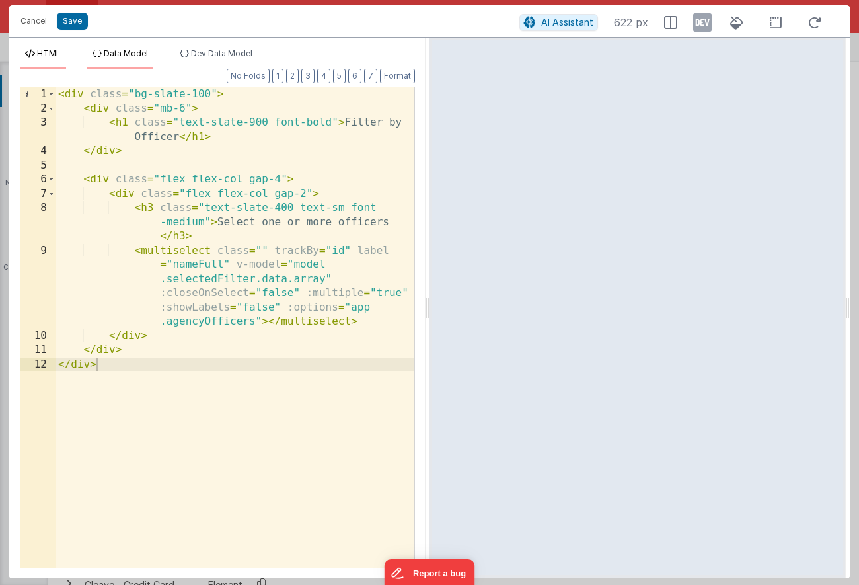
click at [126, 48] on span "Data Model" at bounding box center [126, 53] width 44 height 10
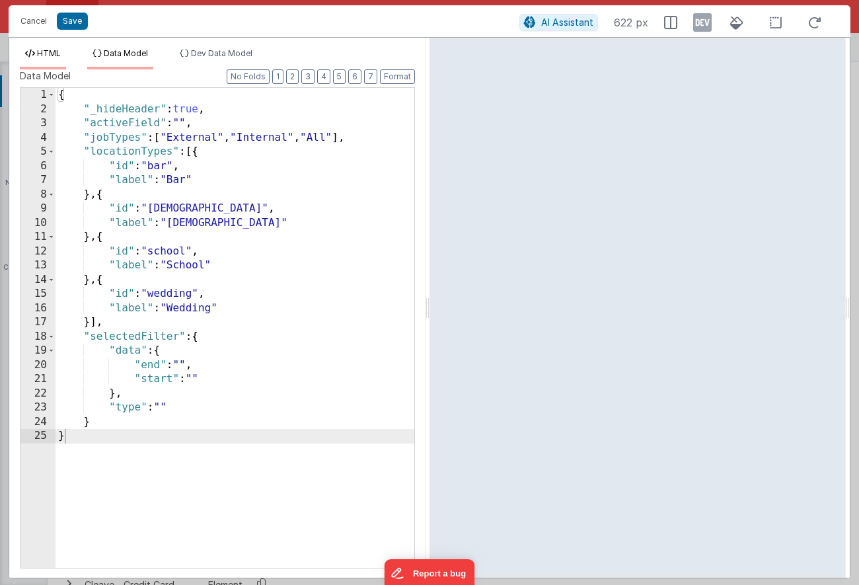
click at [51, 51] on span "HTML" at bounding box center [49, 53] width 24 height 10
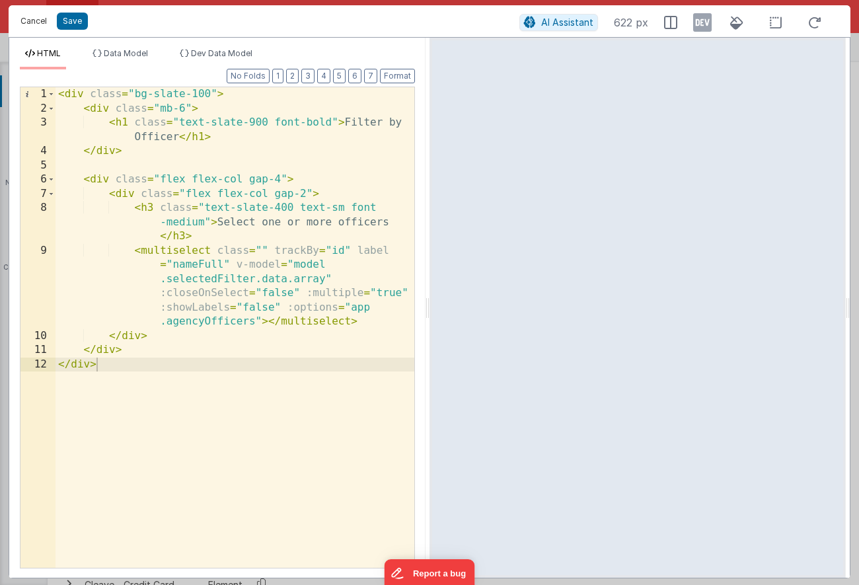
click at [30, 22] on button "Cancel" at bounding box center [34, 21] width 40 height 19
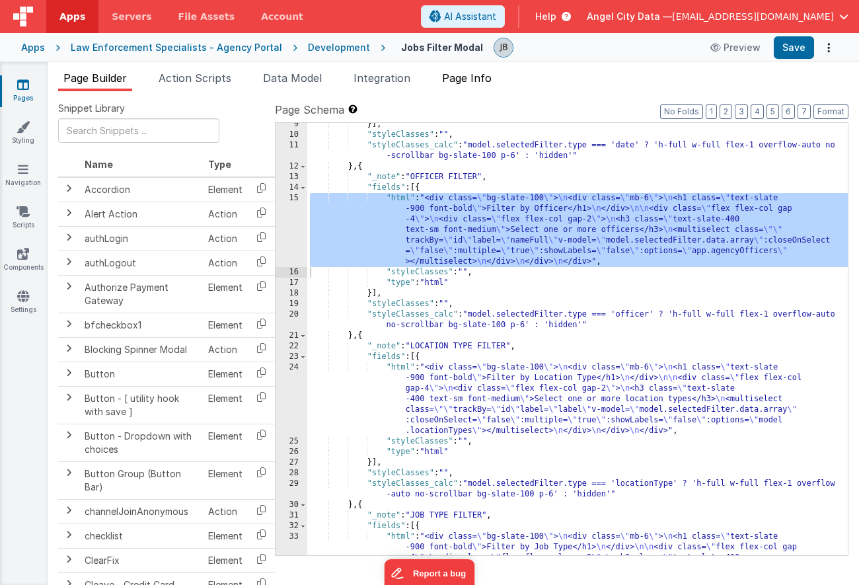
click at [468, 71] on span "Page Info" at bounding box center [467, 77] width 50 height 13
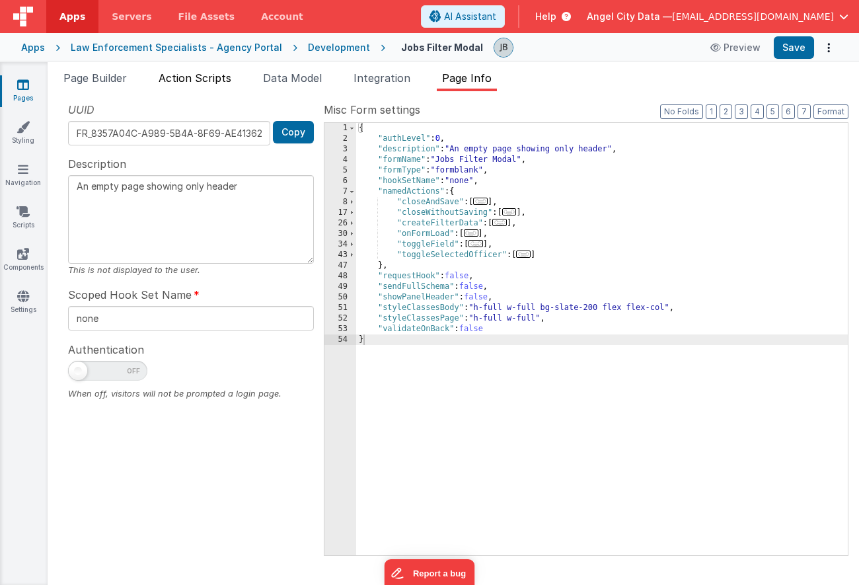
click at [217, 81] on span "Action Scripts" at bounding box center [195, 77] width 73 height 13
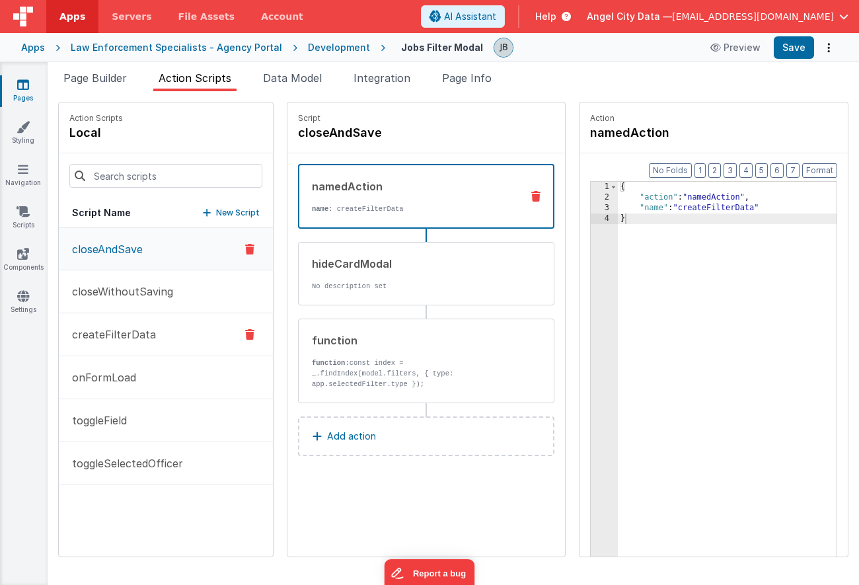
click at [138, 338] on p "createFilterData" at bounding box center [110, 335] width 92 height 16
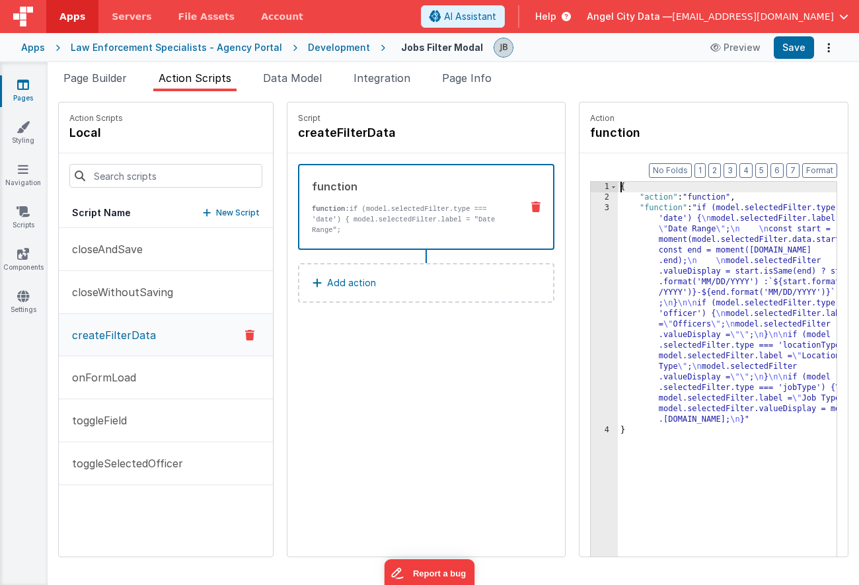
click at [591, 314] on div "3" at bounding box center [604, 314] width 27 height 222
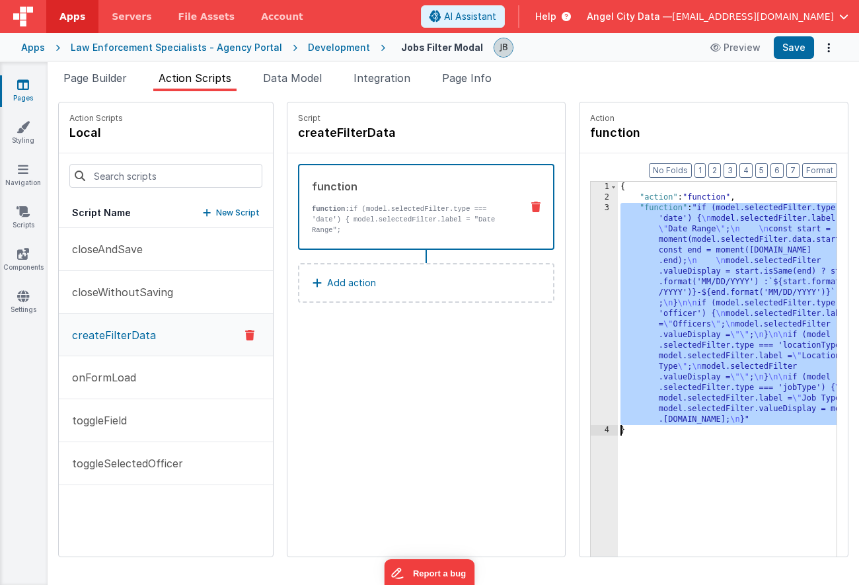
click at [591, 306] on div "3" at bounding box center [604, 314] width 27 height 222
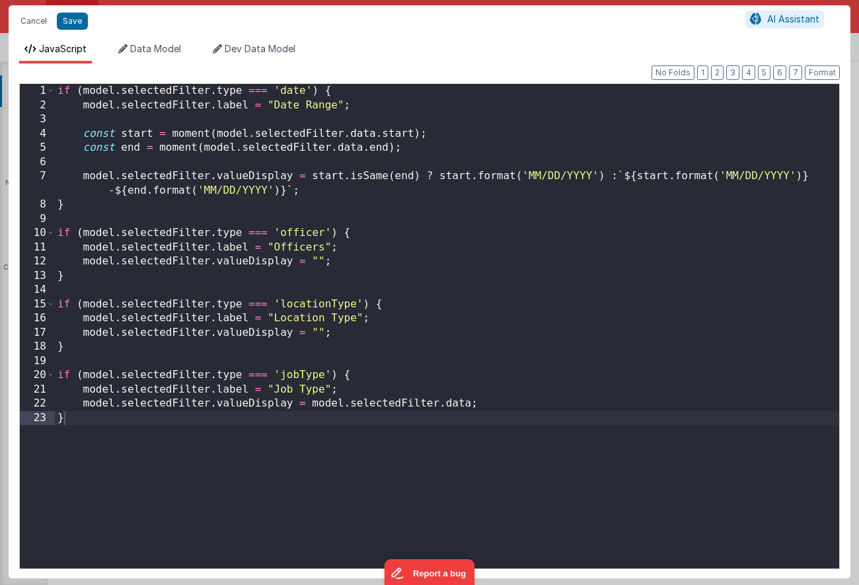
click at [297, 233] on div "if ( model . selectedFilter . type === 'date' ) { model . selectedFilter . labe…" at bounding box center [447, 340] width 785 height 513
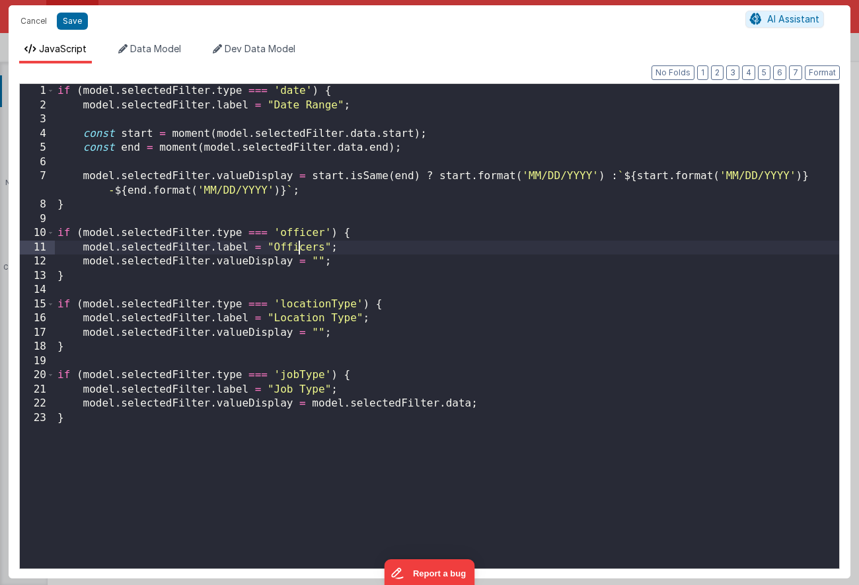
click at [297, 244] on div "if ( model . selectedFilter . type === 'date' ) { model . selectedFilter . labe…" at bounding box center [447, 340] width 785 height 513
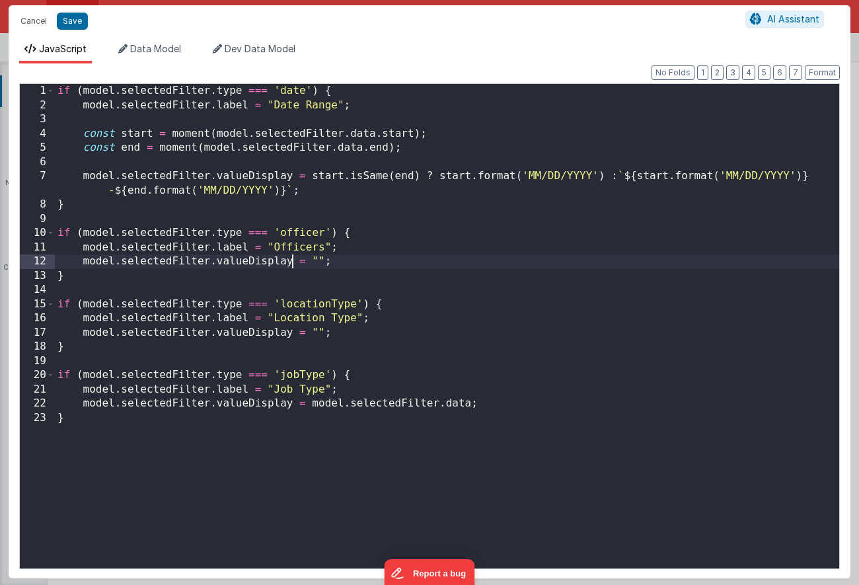
click at [296, 260] on div "if ( model . selectedFilter . type === 'date' ) { model . selectedFilter . labe…" at bounding box center [447, 340] width 785 height 513
click at [141, 44] on span "Data Model" at bounding box center [155, 48] width 51 height 11
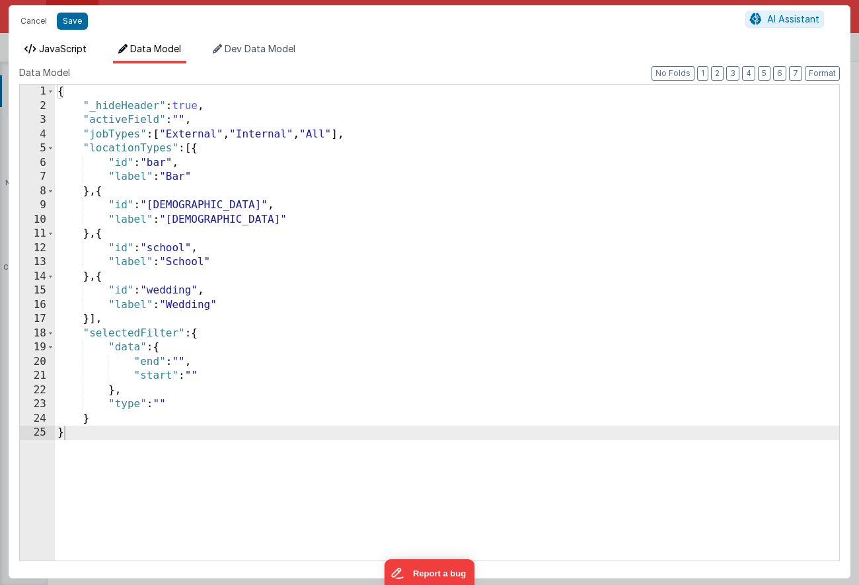
click at [62, 52] on span "JavaScript" at bounding box center [63, 48] width 48 height 11
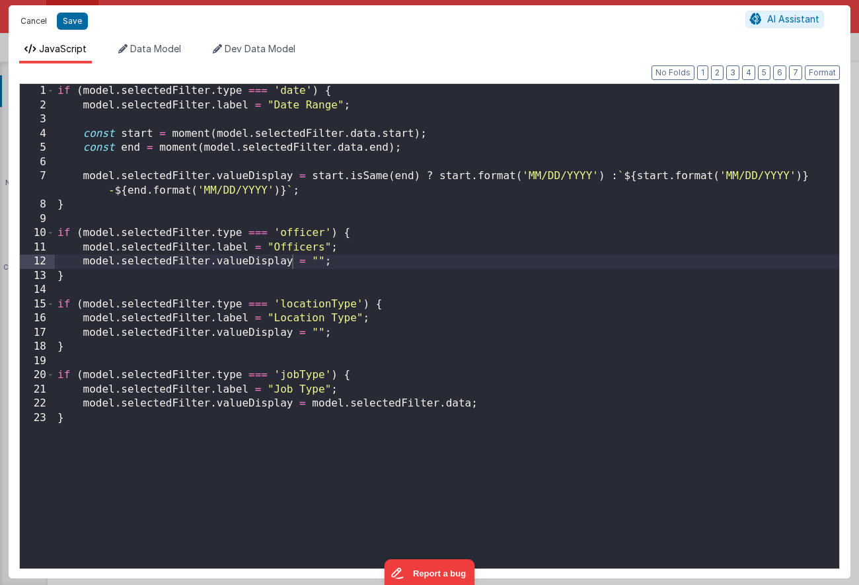
click at [26, 23] on button "Cancel" at bounding box center [34, 21] width 40 height 19
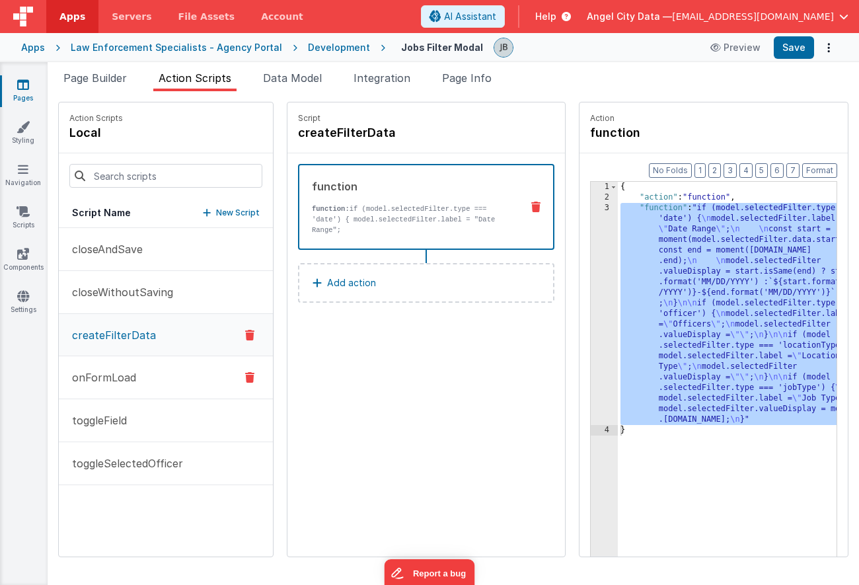
click at [120, 373] on p "onFormLoad" at bounding box center [100, 378] width 72 height 16
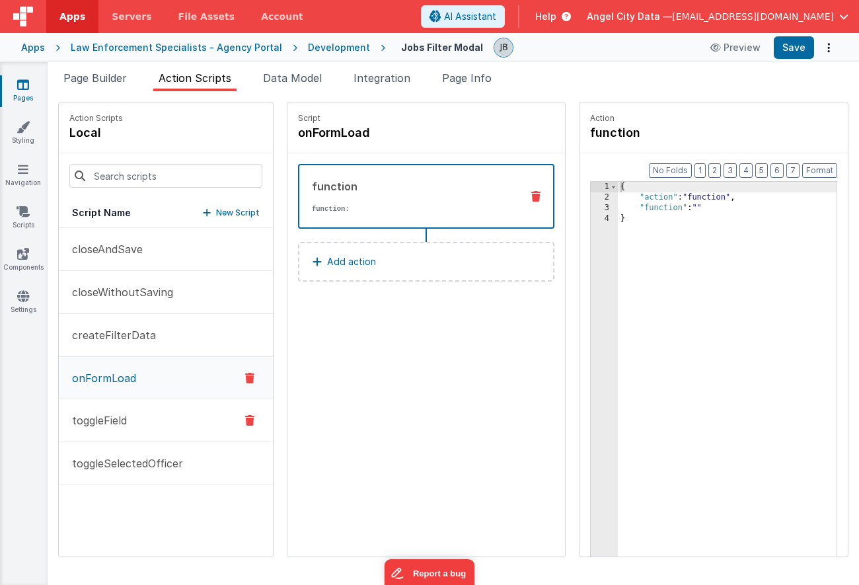
click at [122, 427] on p "toggleField" at bounding box center [95, 421] width 63 height 16
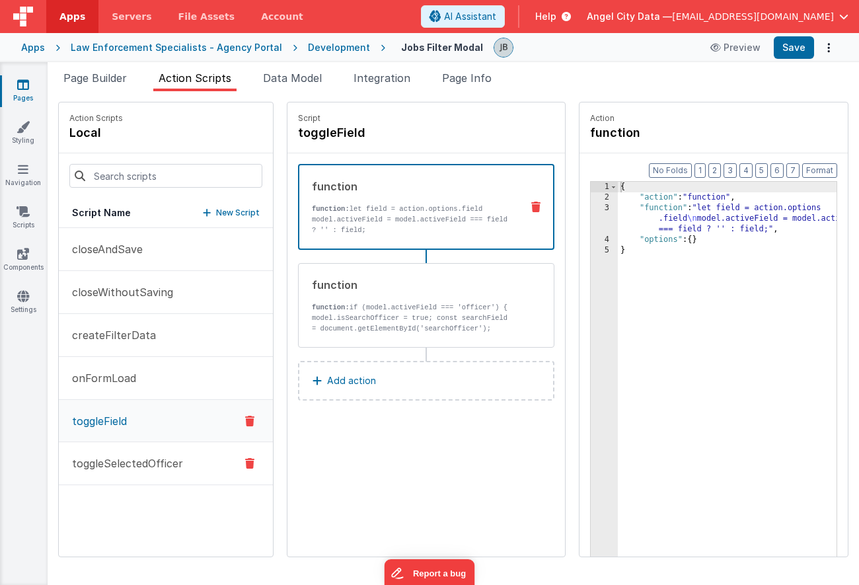
click at [125, 464] on p "toggleSelectedOfficer" at bounding box center [123, 464] width 119 height 16
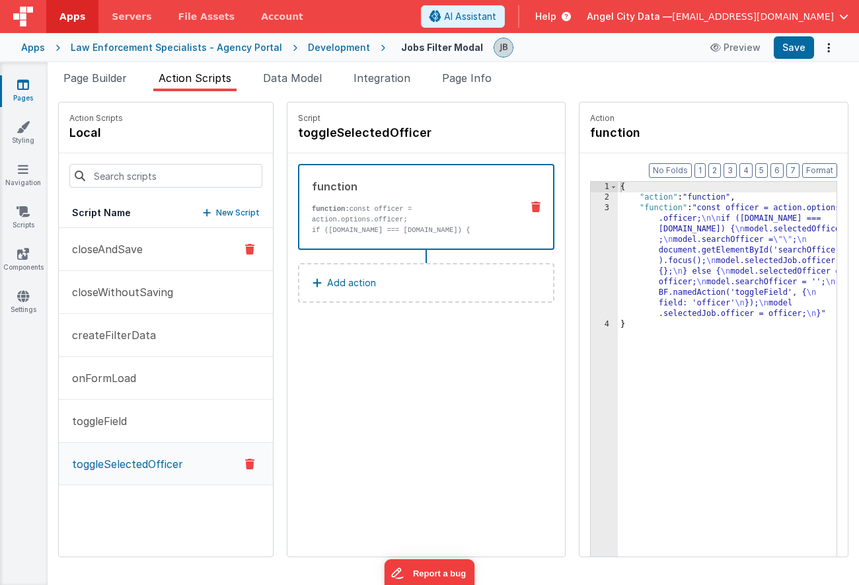
click at [114, 247] on p "closeAndSave" at bounding box center [103, 249] width 79 height 16
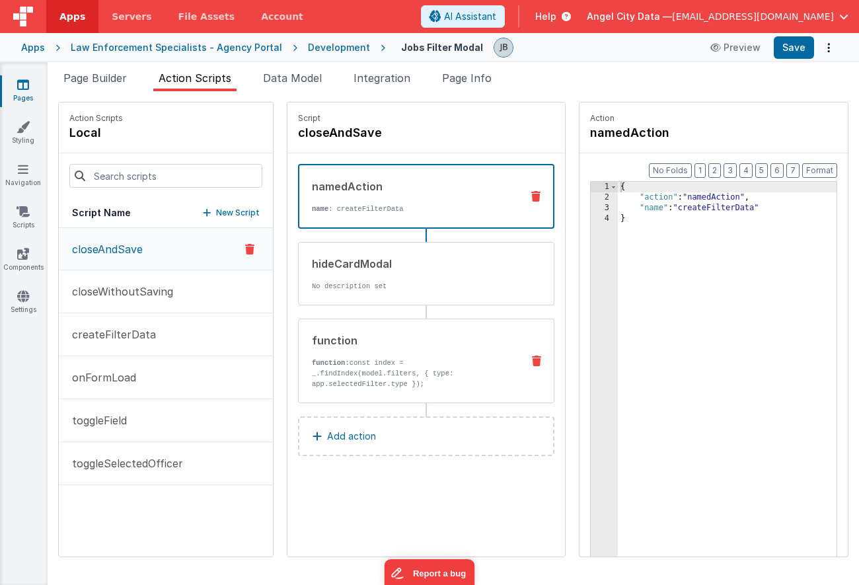
click at [299, 348] on div "function function: const index = _.findIndex(model.filters, { type: app.selecte…" at bounding box center [405, 361] width 213 height 57
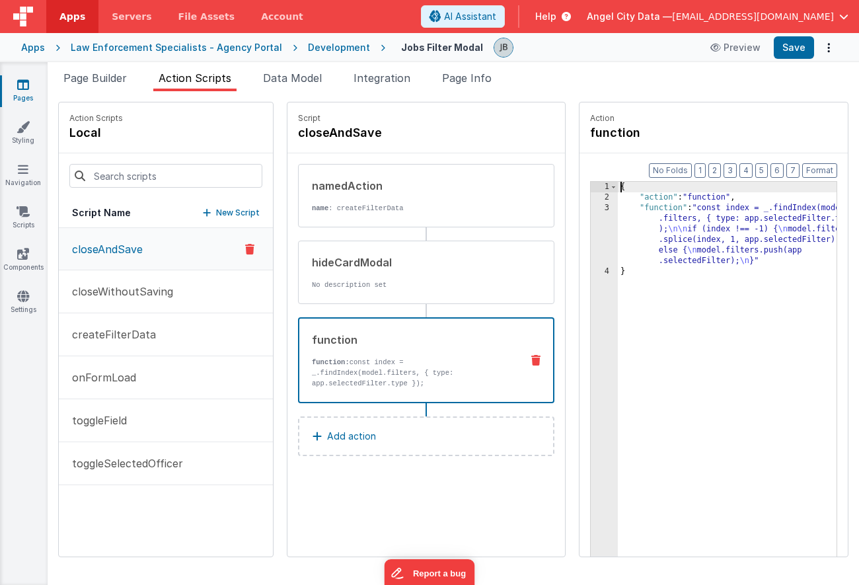
click at [591, 234] on div "3" at bounding box center [604, 234] width 27 height 63
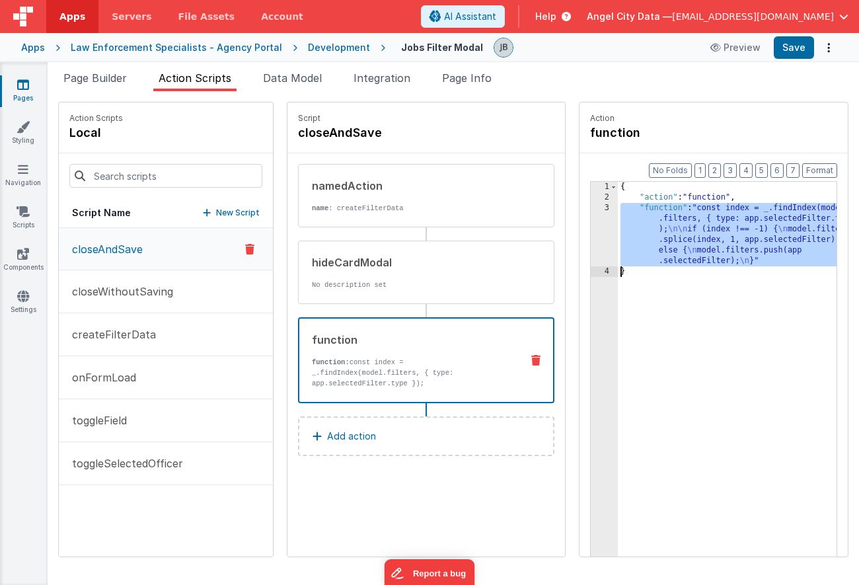
click at [591, 233] on div "3" at bounding box center [604, 234] width 27 height 63
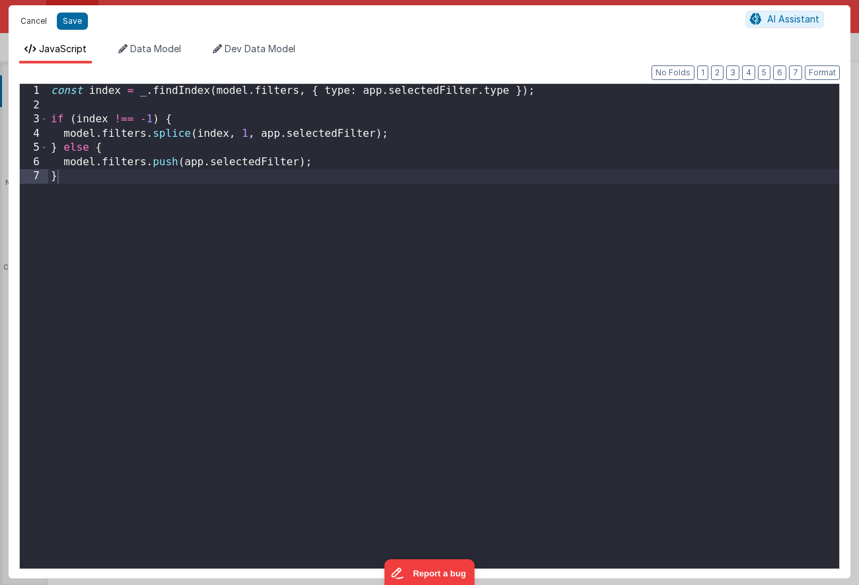
drag, startPoint x: 32, startPoint y: 17, endPoint x: 109, endPoint y: 224, distance: 220.9
click at [109, 224] on div "Cancel Save AI Assistant JavaScript Data Model Dev Data Model Format 7 6 5 4 3 …" at bounding box center [430, 291] width 842 height 573
click at [30, 22] on button "Cancel" at bounding box center [34, 21] width 40 height 19
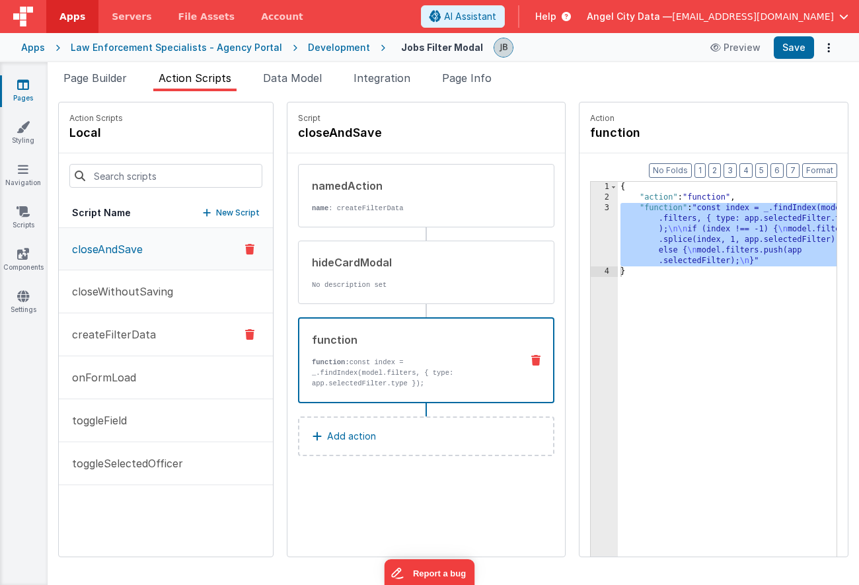
click at [167, 333] on button "createFilterData" at bounding box center [166, 334] width 214 height 43
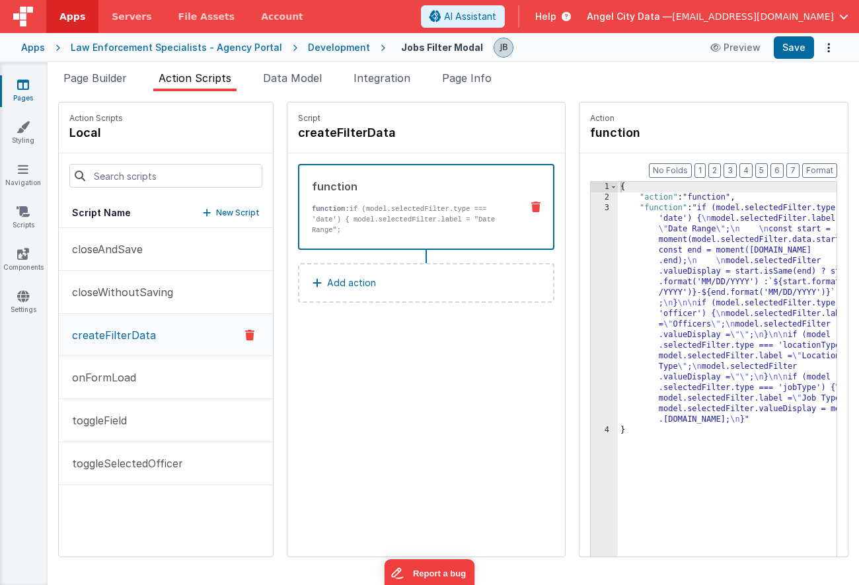
click at [591, 272] on div "3" at bounding box center [604, 314] width 27 height 222
click at [591, 262] on div "3" at bounding box center [604, 314] width 27 height 222
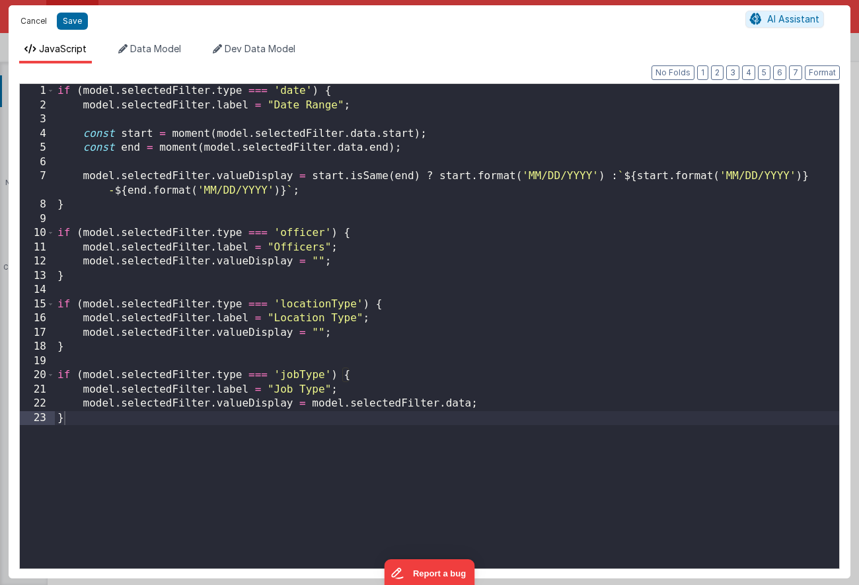
click at [30, 15] on button "Cancel" at bounding box center [34, 21] width 40 height 19
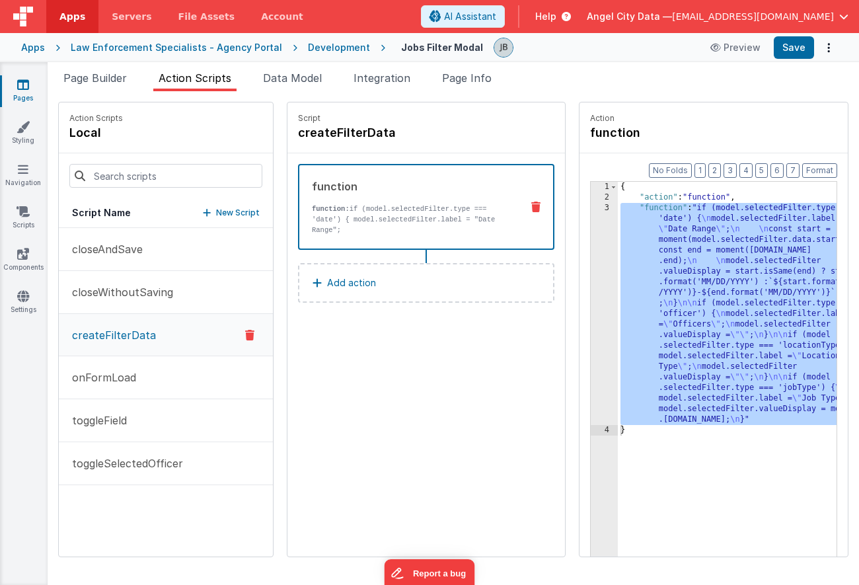
click at [331, 50] on div "Development" at bounding box center [339, 47] width 62 height 13
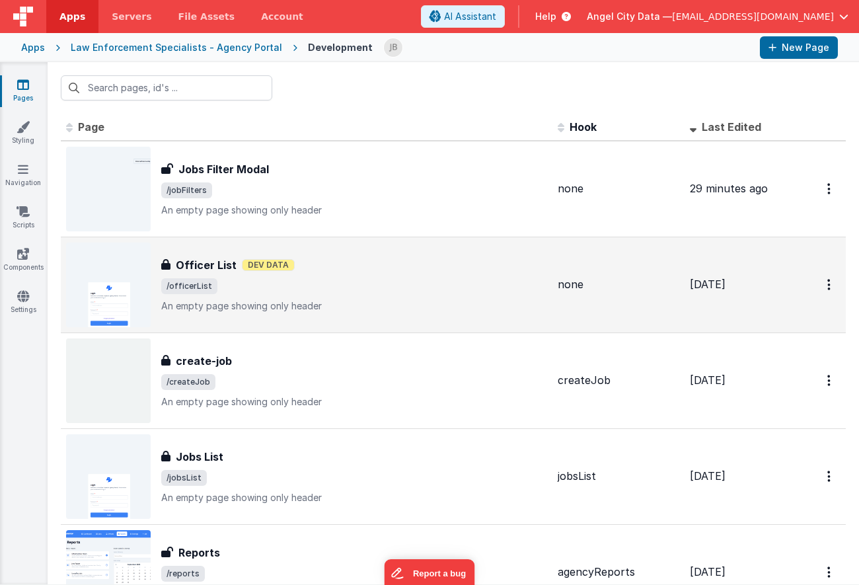
click at [362, 256] on div "Officer List Officer List Dev Data /officerList An empty page showing only head…" at bounding box center [306, 285] width 481 height 85
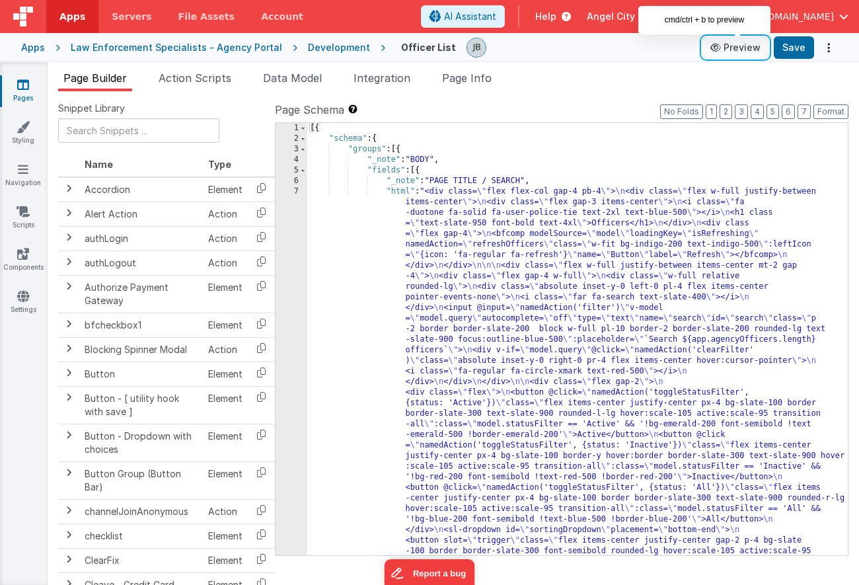
click at [752, 54] on button "Preview" at bounding box center [736, 47] width 66 height 21
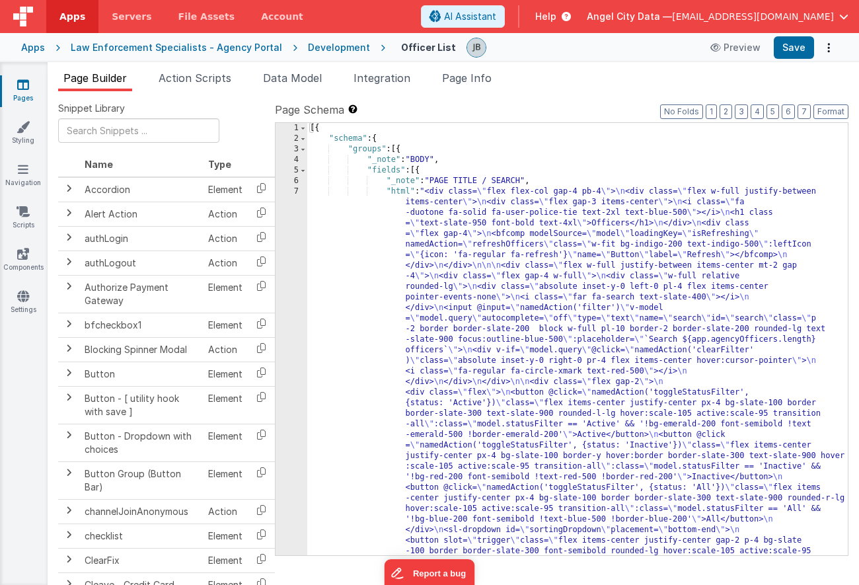
click at [321, 47] on div "Development" at bounding box center [339, 47] width 62 height 13
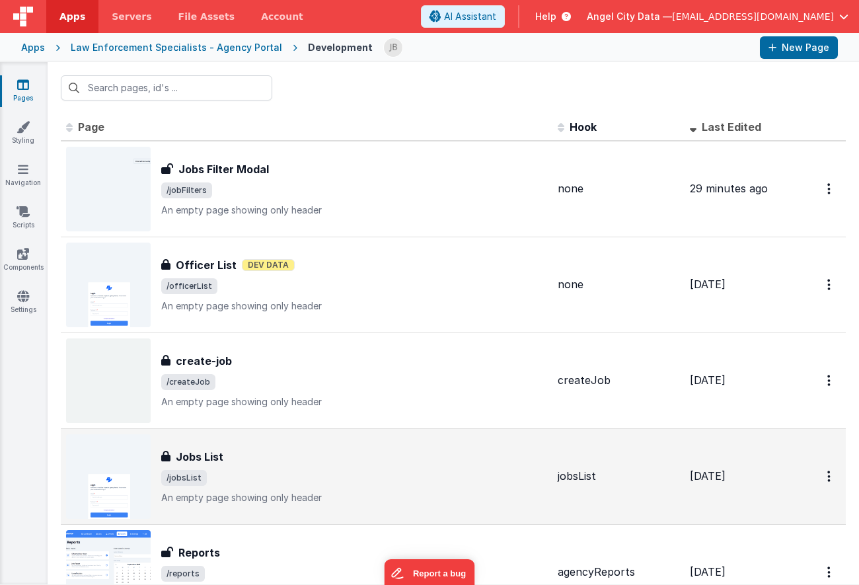
click at [198, 452] on h3 "Jobs List" at bounding box center [200, 457] width 48 height 16
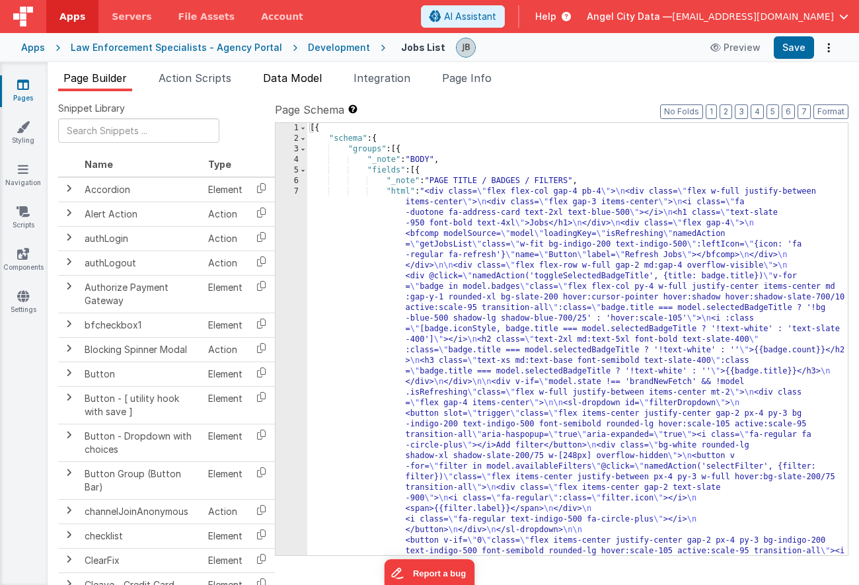
click at [276, 81] on span "Data Model" at bounding box center [292, 77] width 59 height 13
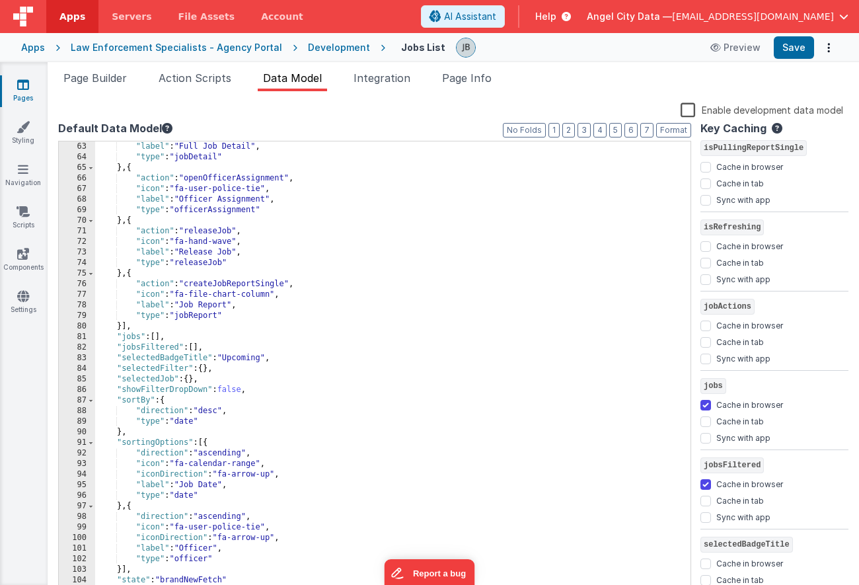
scroll to position [736, 0]
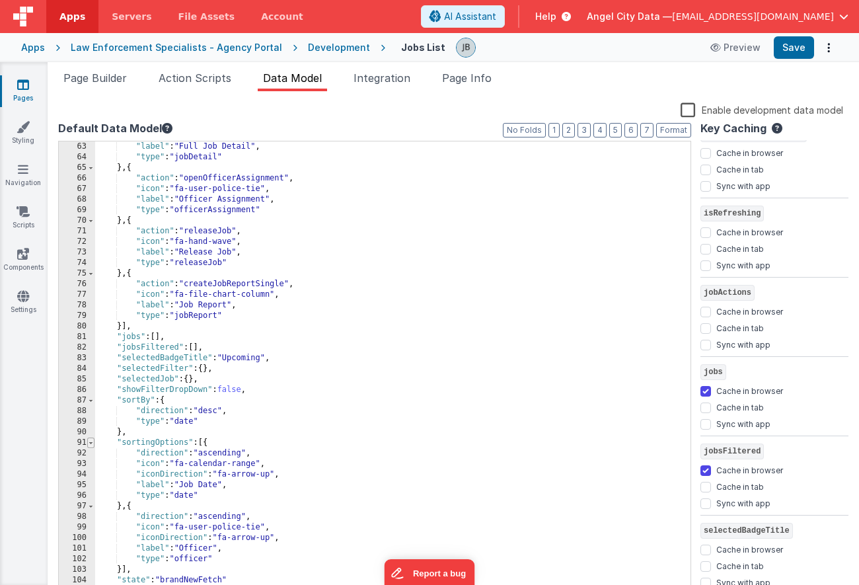
click at [89, 442] on span at bounding box center [90, 443] width 7 height 11
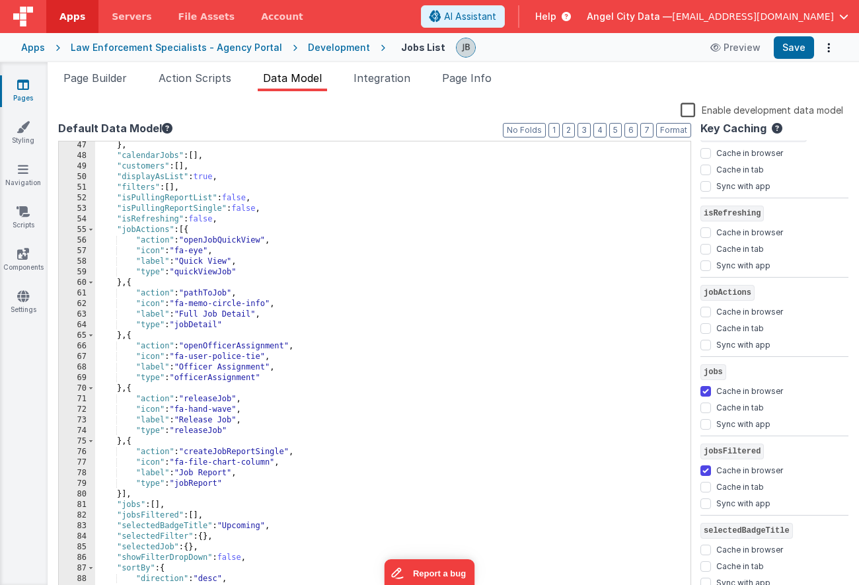
scroll to position [485, 0]
click at [94, 235] on span at bounding box center [90, 232] width 7 height 11
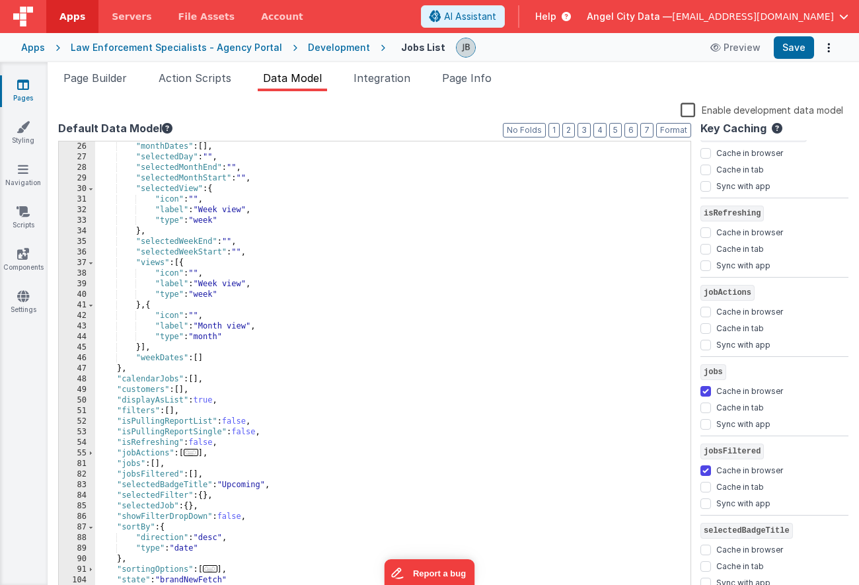
scroll to position [0, 0]
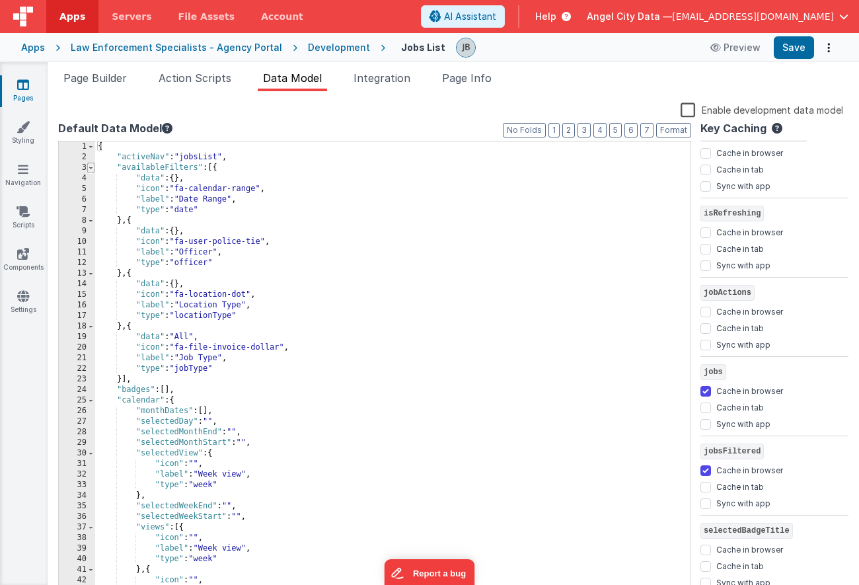
click at [93, 169] on span at bounding box center [90, 168] width 7 height 11
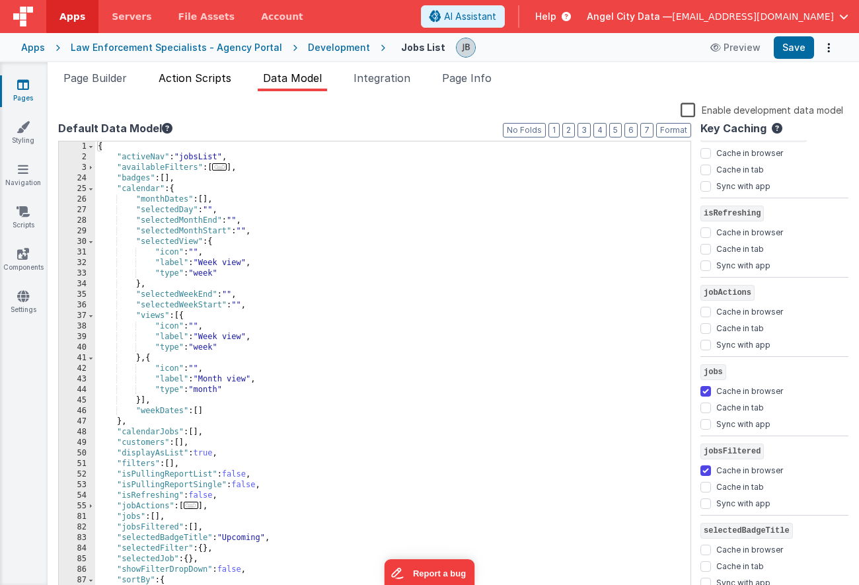
click at [186, 83] on span "Action Scripts" at bounding box center [195, 77] width 73 height 13
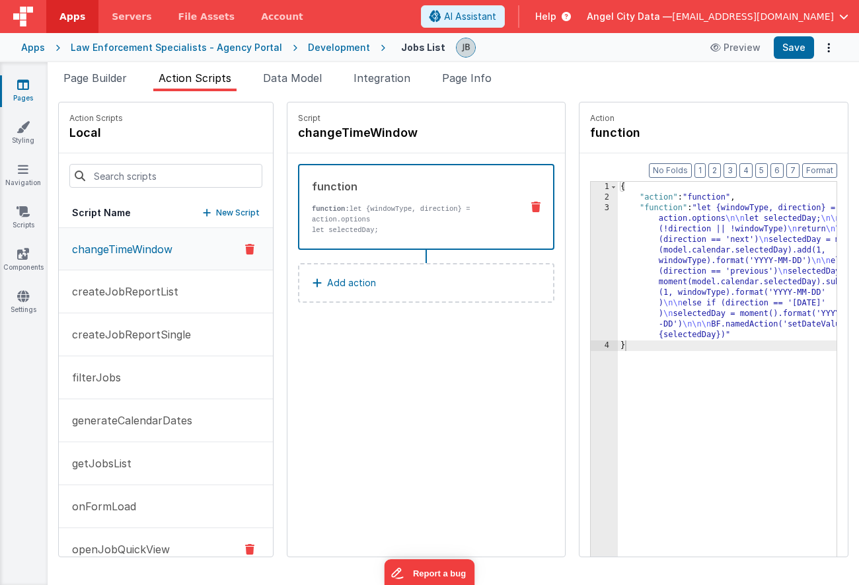
click at [137, 538] on button "openJobQuickView" at bounding box center [166, 549] width 214 height 43
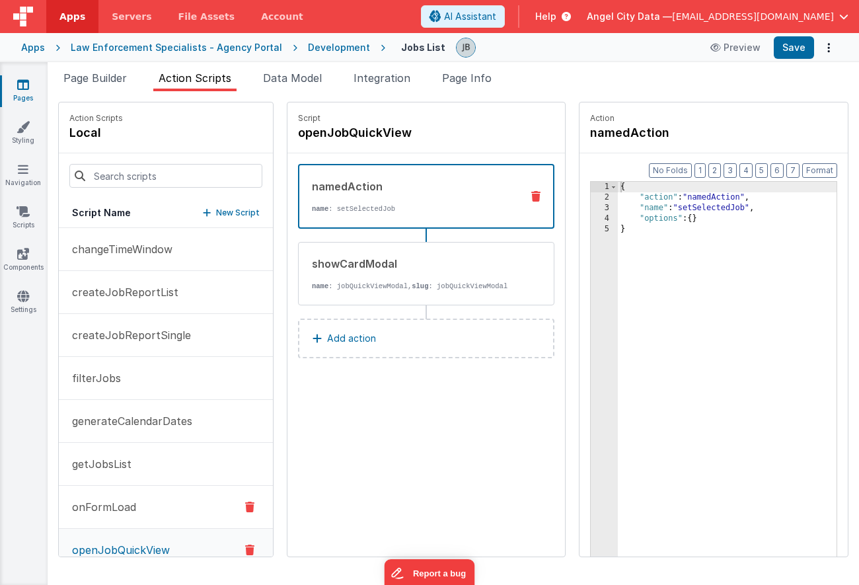
click at [136, 514] on button "onFormLoad" at bounding box center [166, 507] width 214 height 43
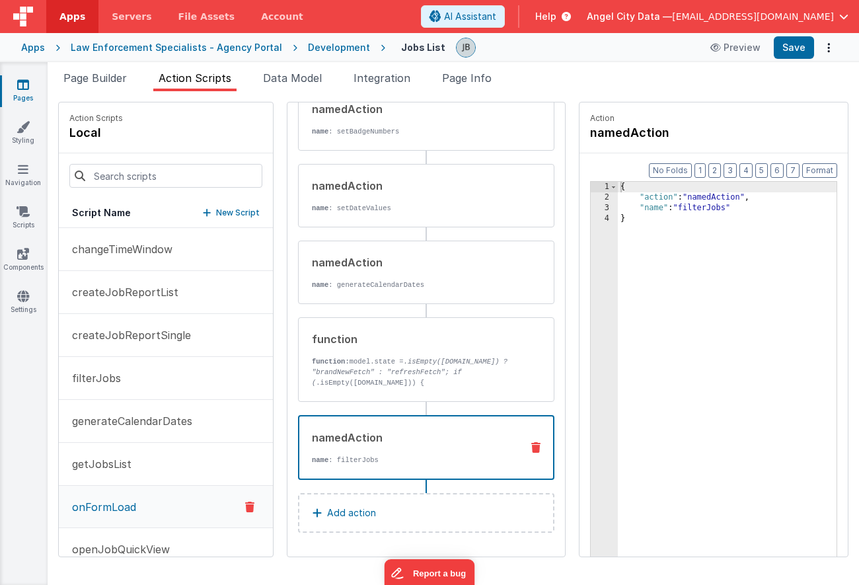
scroll to position [163, 0]
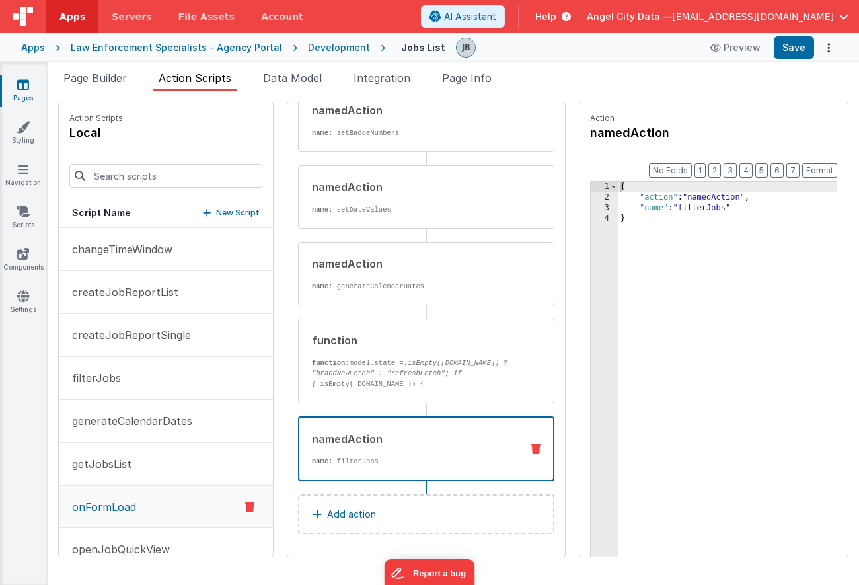
click at [319, 438] on div "namedAction" at bounding box center [411, 439] width 199 height 16
click at [136, 386] on button "filterJobs" at bounding box center [166, 378] width 214 height 43
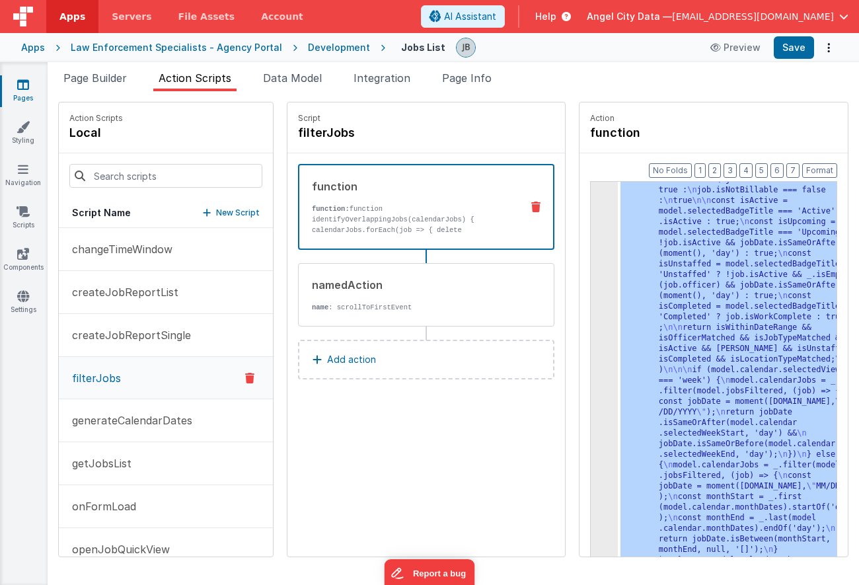
scroll to position [906, 0]
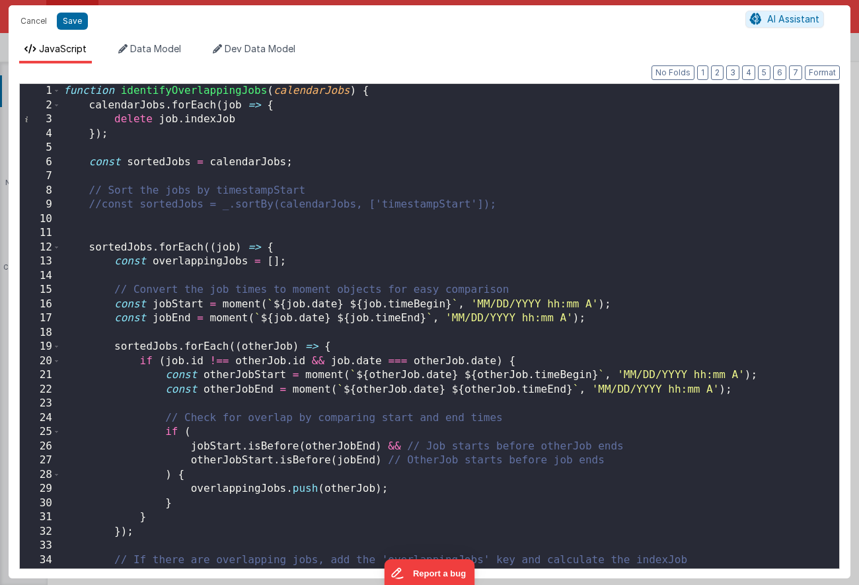
click at [419, 283] on div "function identifyOverlappingJobs ( calendarJobs ) { calendarJobs . forEach ( jo…" at bounding box center [450, 340] width 779 height 513
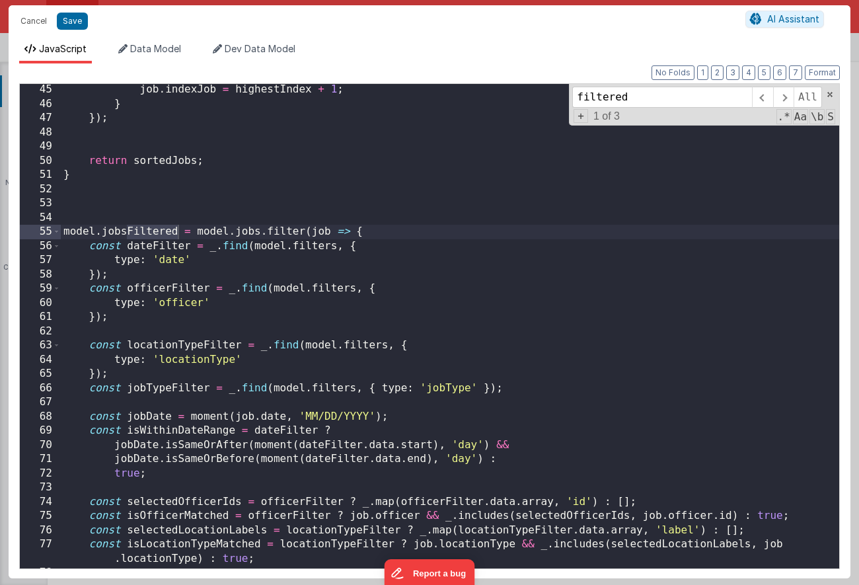
scroll to position [627, 0]
click at [164, 53] on span "Data Model" at bounding box center [155, 48] width 51 height 11
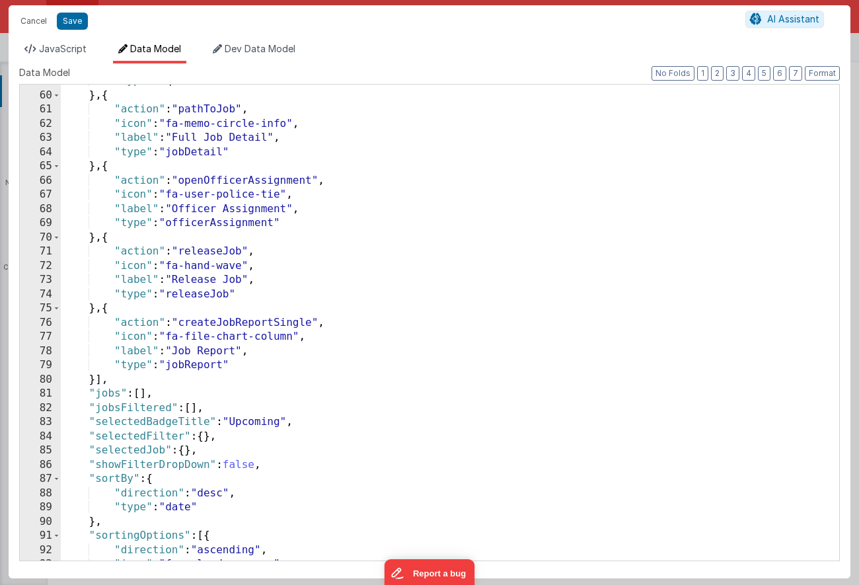
scroll to position [842, 0]
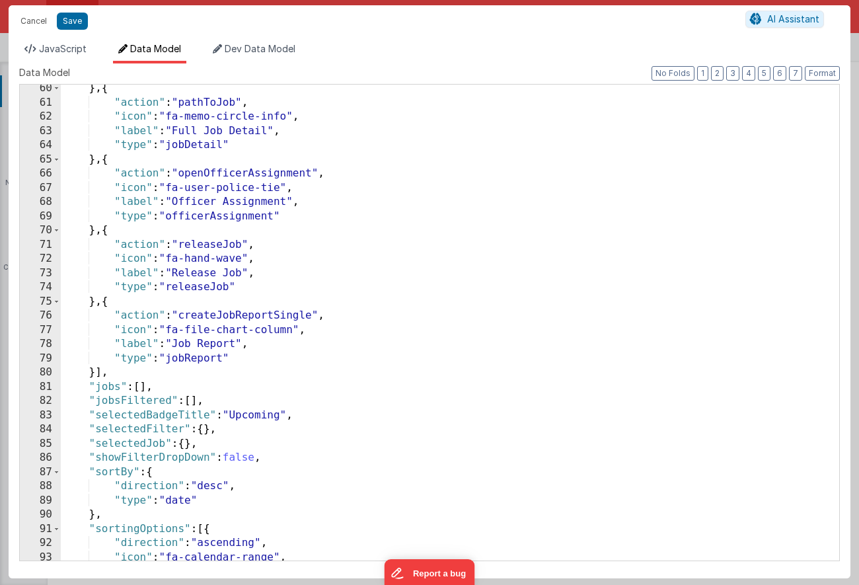
click at [132, 426] on div "} , { "action" : "pathToJob" , "icon" : "fa-memo-circle-info" , "label" : "Full…" at bounding box center [450, 333] width 779 height 504
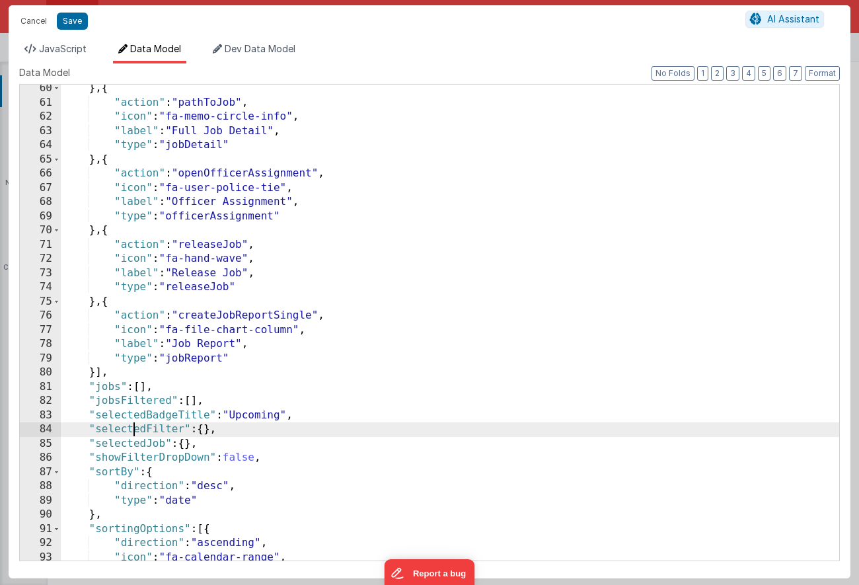
scroll to position [0, 0]
click at [131, 428] on div "} , { "action" : "pathToJob" , "icon" : "fa-memo-circle-info" , "label" : "Full…" at bounding box center [450, 333] width 779 height 504
click at [66, 48] on span "JavaScript" at bounding box center [63, 48] width 48 height 11
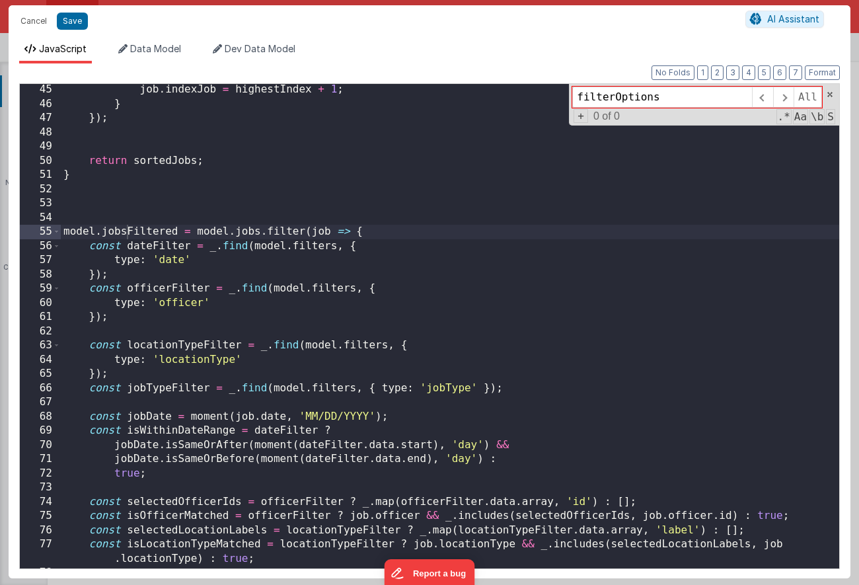
click at [477, 239] on div "job . indexJob = highestIndex + 1 ; } }) ; return sortedJobs ; } model . jobsFi…" at bounding box center [450, 339] width 779 height 513
click at [594, 90] on input "filterOptions" at bounding box center [663, 97] width 180 height 21
paste input "selectedFilter"
type input "selectedFilter"
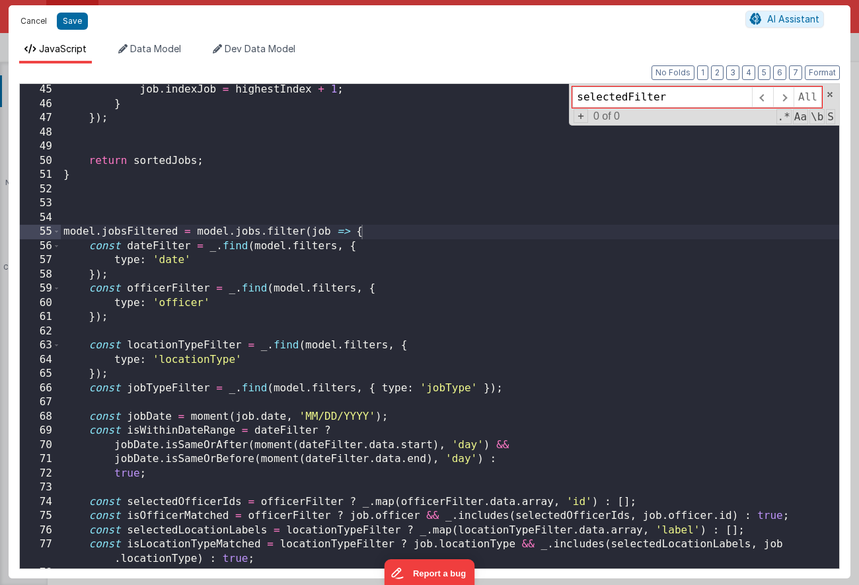
click at [41, 24] on button "Cancel" at bounding box center [34, 21] width 40 height 19
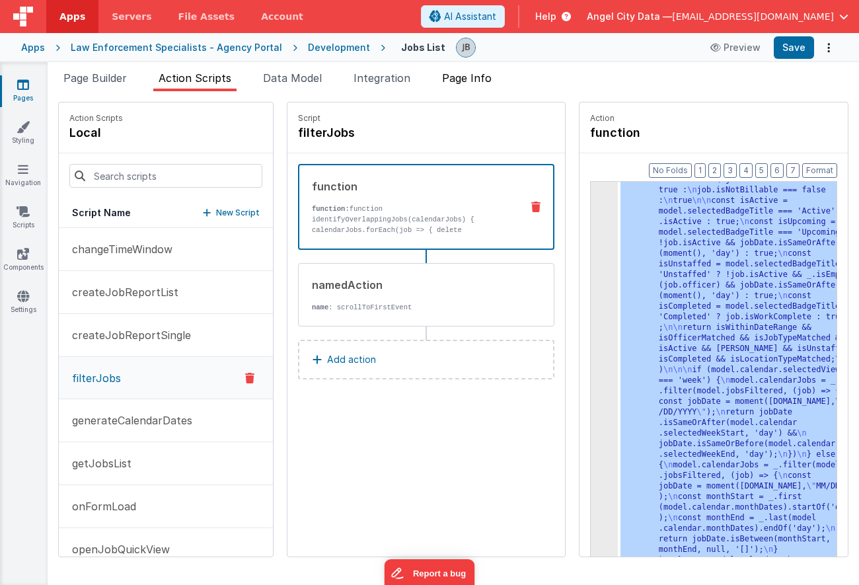
click at [466, 76] on span "Page Info" at bounding box center [467, 77] width 50 height 13
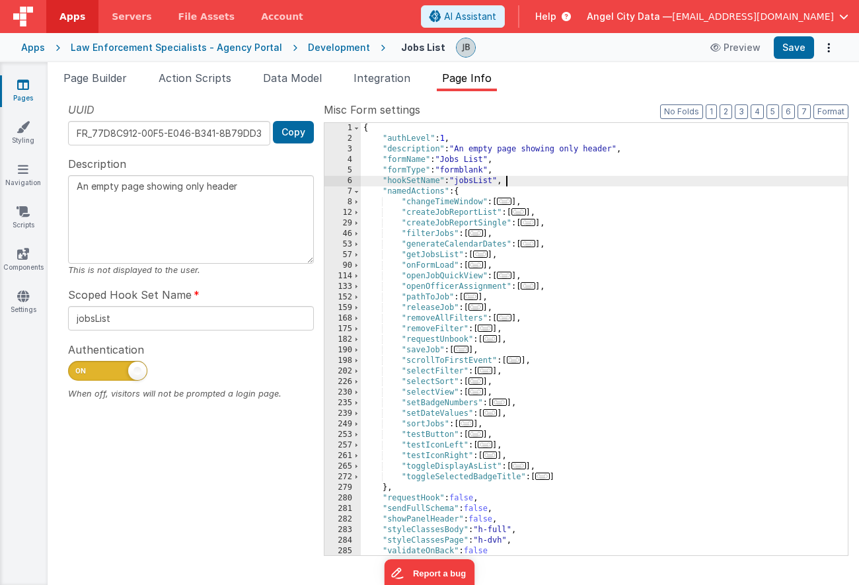
click at [530, 178] on div "{ "authLevel" : 1 , "description" : "An empty page showing only header" , "form…" at bounding box center [604, 350] width 487 height 454
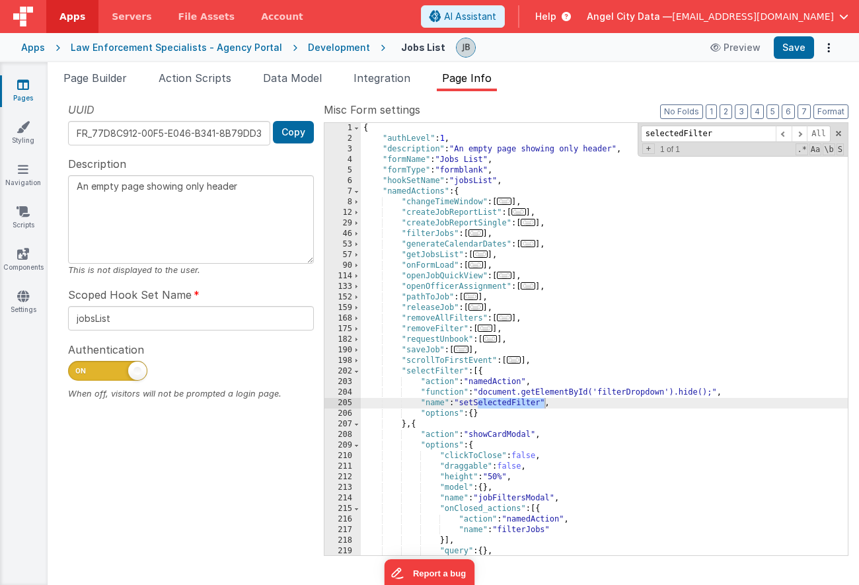
type input "selectedFilter"
click at [325, 48] on div "Development" at bounding box center [339, 47] width 62 height 13
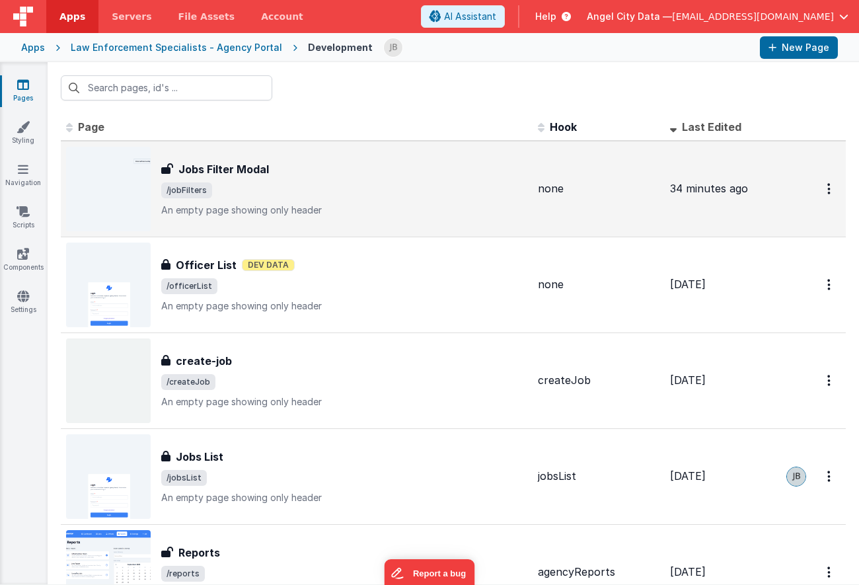
click at [227, 177] on div "Jobs Filter Modal Jobs Filter Modal /jobFilters An empty page showing only head…" at bounding box center [344, 189] width 366 height 56
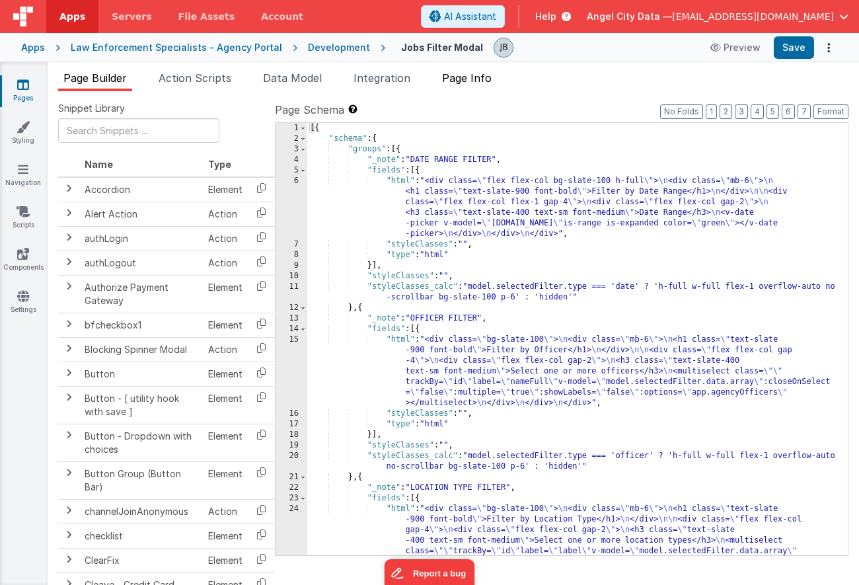
click at [466, 72] on span "Page Info" at bounding box center [467, 77] width 50 height 13
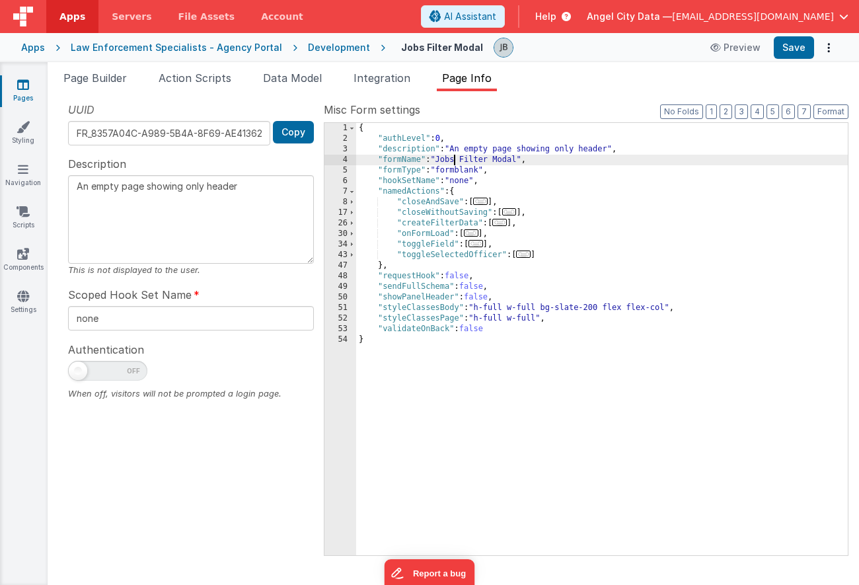
click at [456, 155] on div "{ "authLevel" : 0 , "description" : "An empty page showing only header" , "form…" at bounding box center [602, 350] width 492 height 454
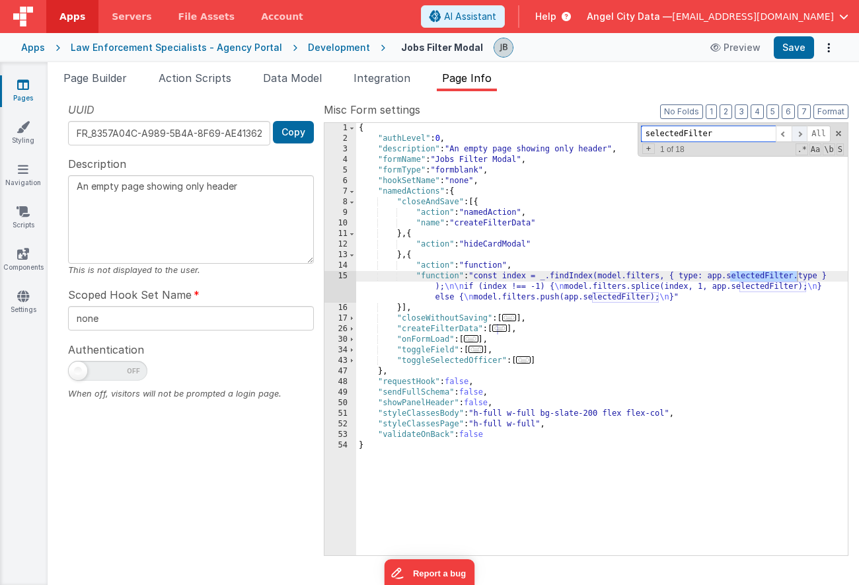
click at [795, 134] on span at bounding box center [800, 134] width 16 height 17
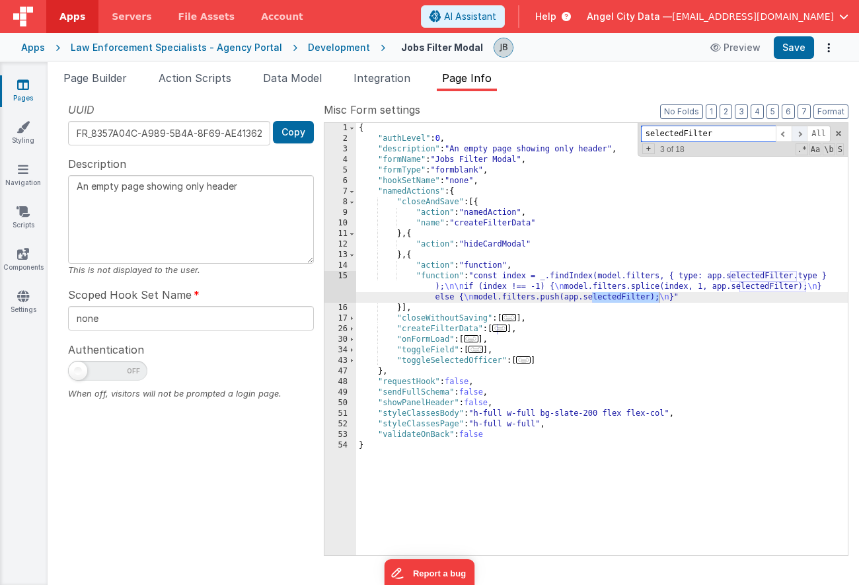
click at [795, 134] on span at bounding box center [800, 134] width 16 height 17
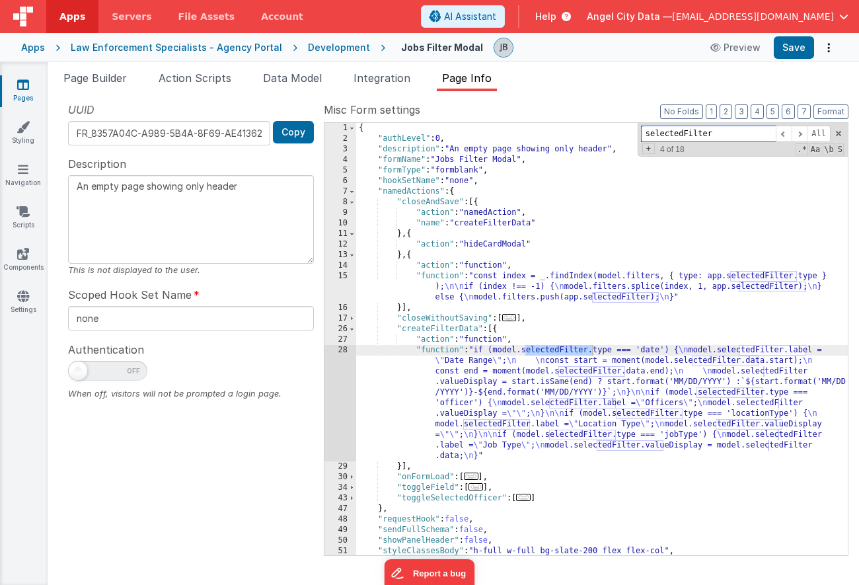
click at [713, 133] on input "selectedFilter" at bounding box center [708, 134] width 135 height 17
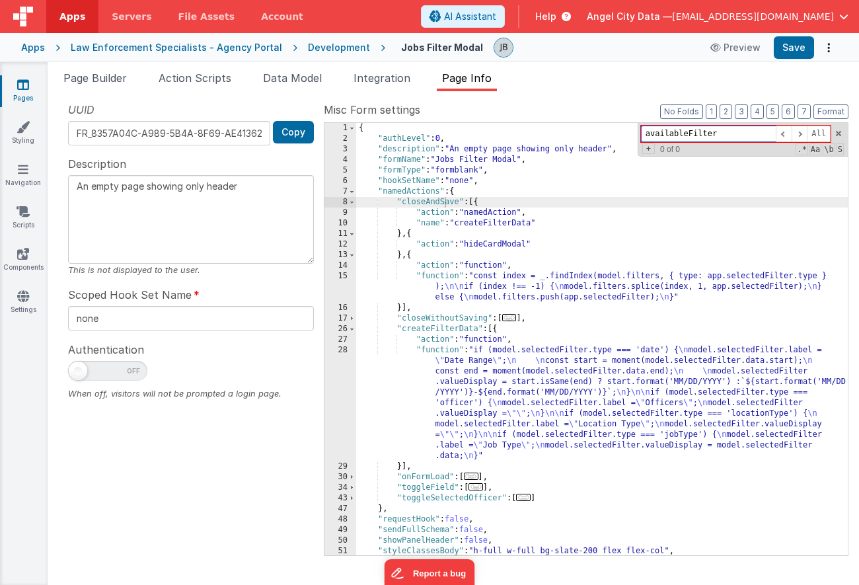
type input "availableFilters"
click at [290, 45] on icon at bounding box center [295, 47] width 26 height 13
click at [308, 46] on div "Development" at bounding box center [339, 47] width 62 height 13
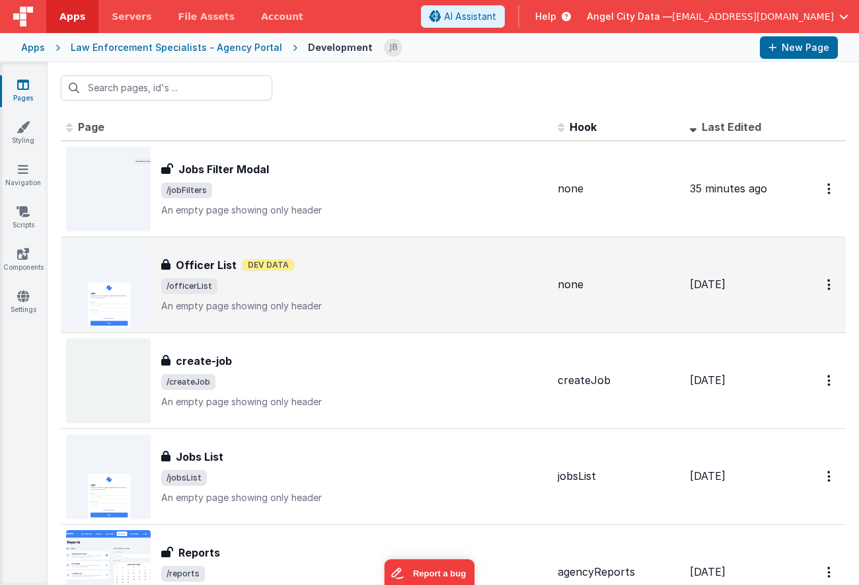
click at [231, 260] on h3 "Officer List" at bounding box center [206, 265] width 61 height 16
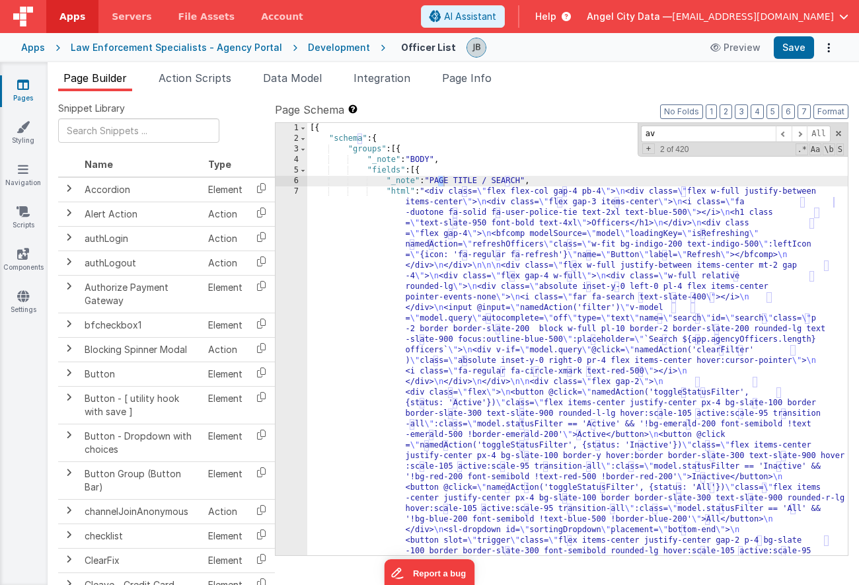
scroll to position [715, 0]
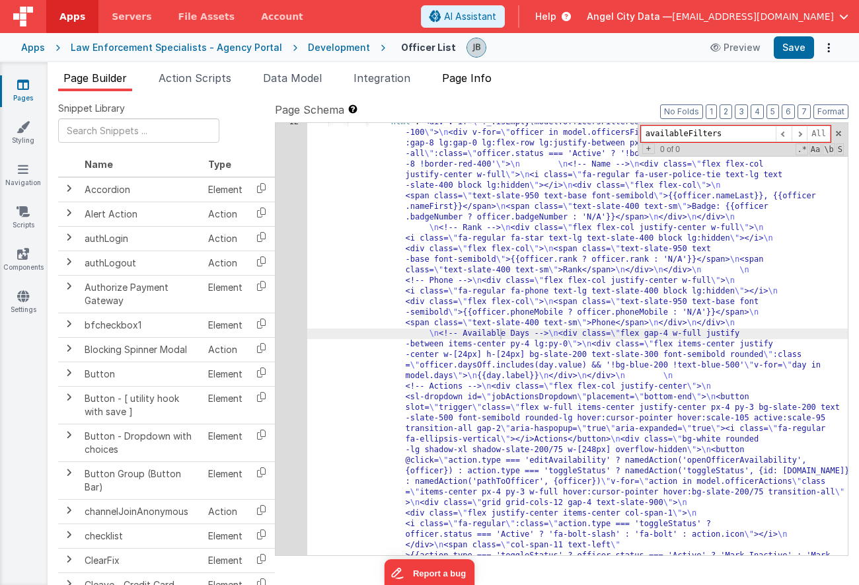
type input "availableFilters"
click at [486, 88] on li "Page Info" at bounding box center [467, 80] width 60 height 21
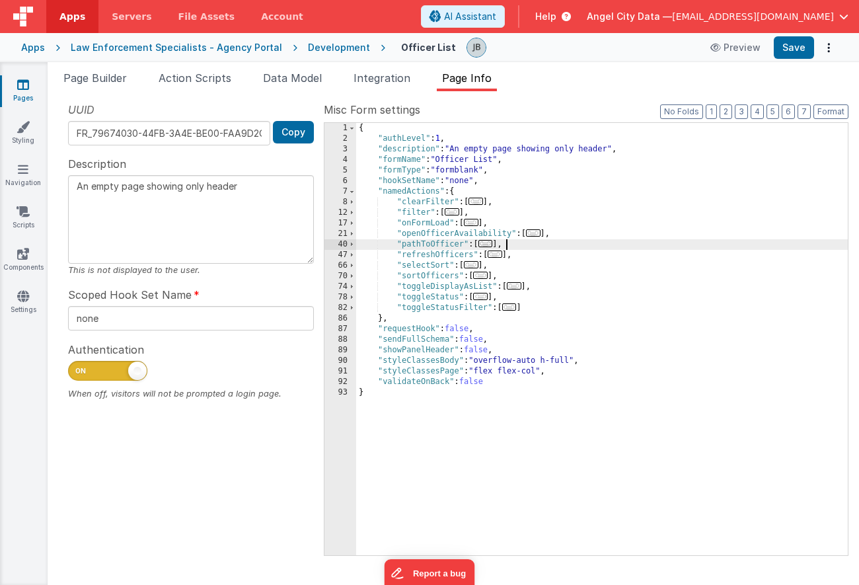
click at [680, 246] on div "{ "authLevel" : 1 , "description" : "An empty page showing only header" , "form…" at bounding box center [602, 350] width 492 height 454
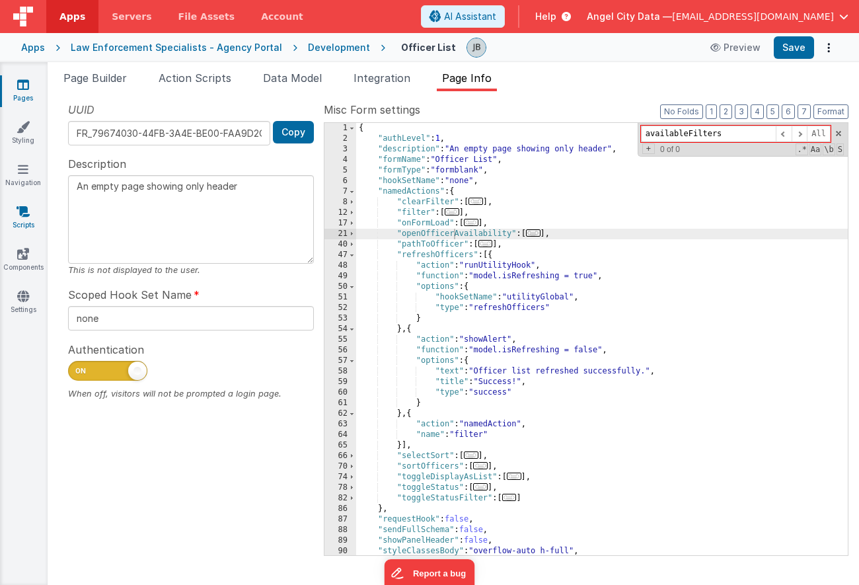
type input "availableFilters"
click at [19, 221] on link "Scripts" at bounding box center [23, 218] width 48 height 26
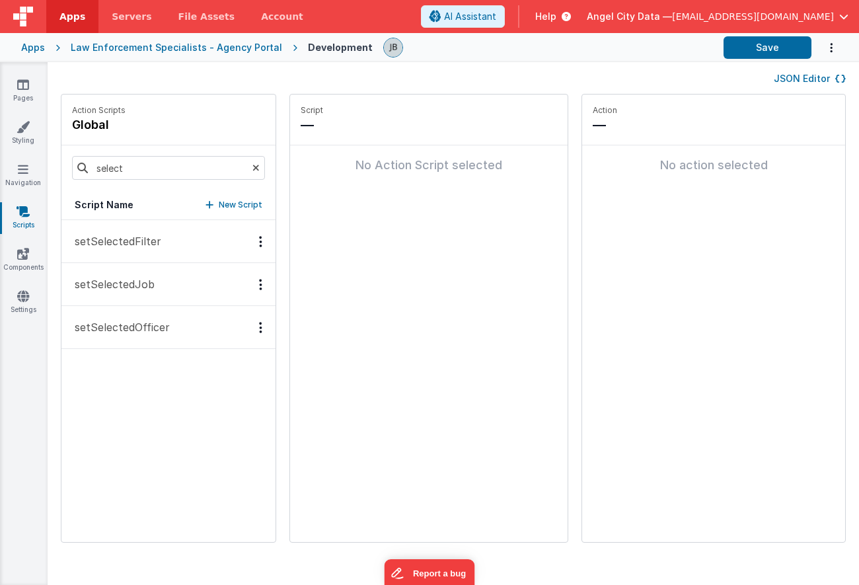
click at [791, 77] on button "JSON Editor" at bounding box center [810, 78] width 72 height 13
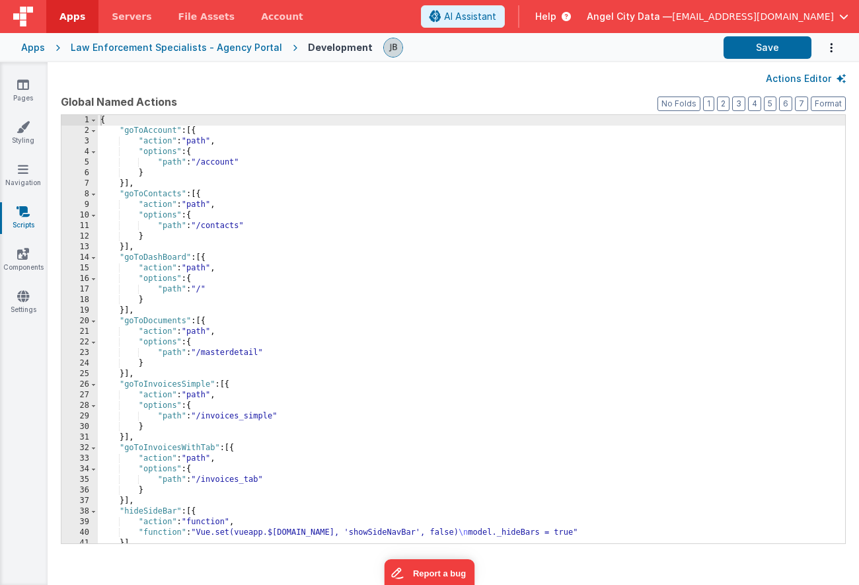
click at [372, 298] on div "{ "goToAccount" : [{ "action" : "path" , "options" : { "path" : "/account" } }]…" at bounding box center [472, 340] width 748 height 450
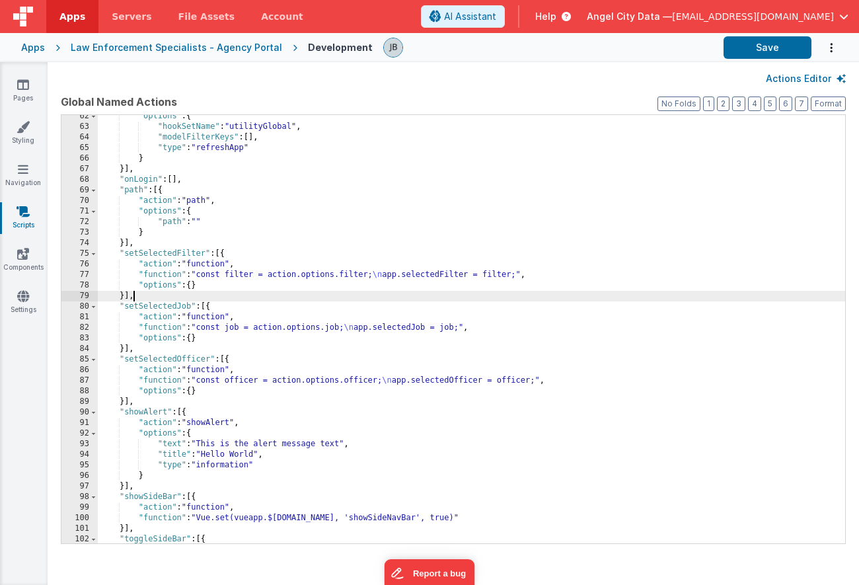
scroll to position [649, 0]
click at [372, 298] on div ""options" : { "hookSetName" : "utilityGlobal" , "modelFilterKeys" : [ ] , "type…" at bounding box center [472, 336] width 748 height 450
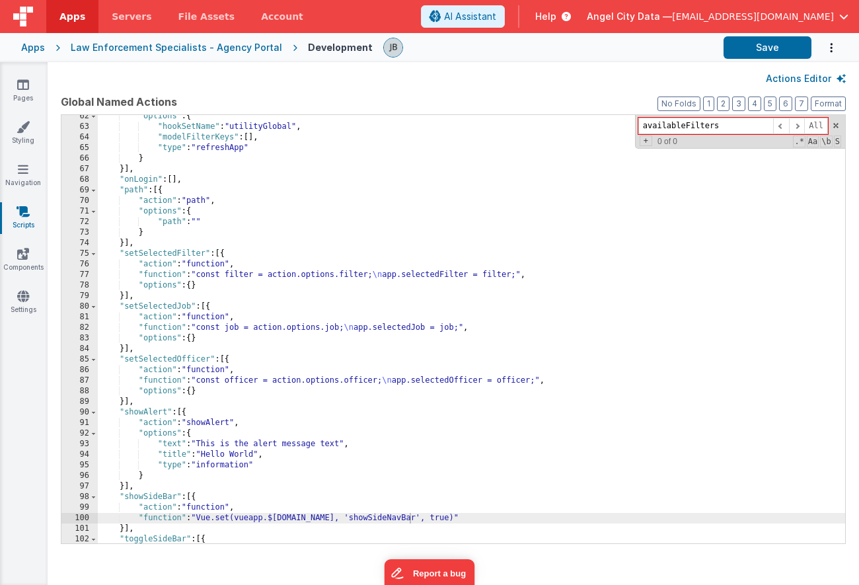
type input "availableFilters"
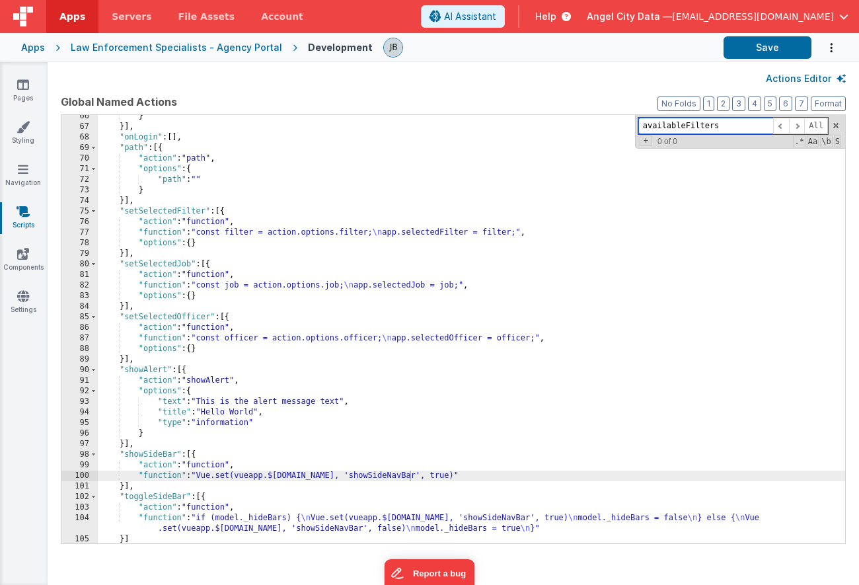
scroll to position [703, 0]
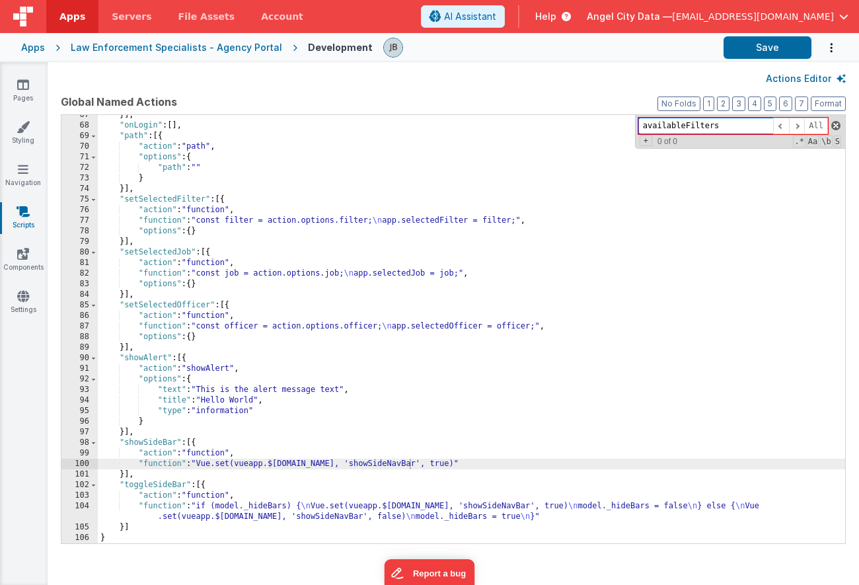
click at [838, 124] on span at bounding box center [836, 125] width 9 height 9
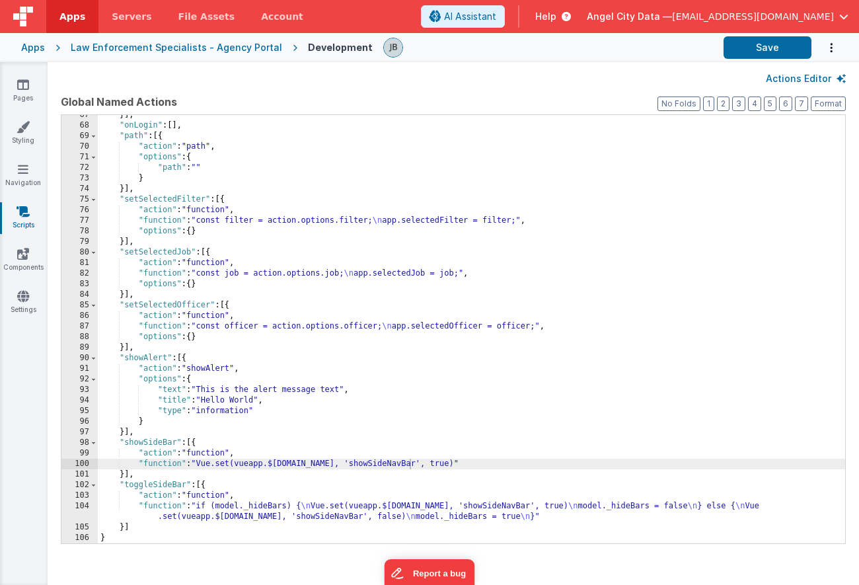
click at [225, 45] on div "Law Enforcement Specialists - Agency Portal" at bounding box center [177, 47] width 212 height 13
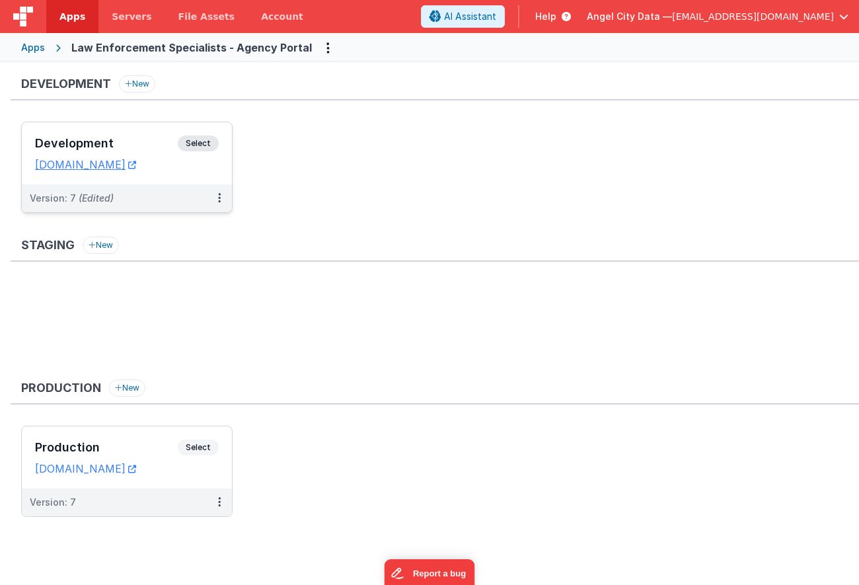
click at [144, 143] on h3 "Development" at bounding box center [106, 143] width 143 height 13
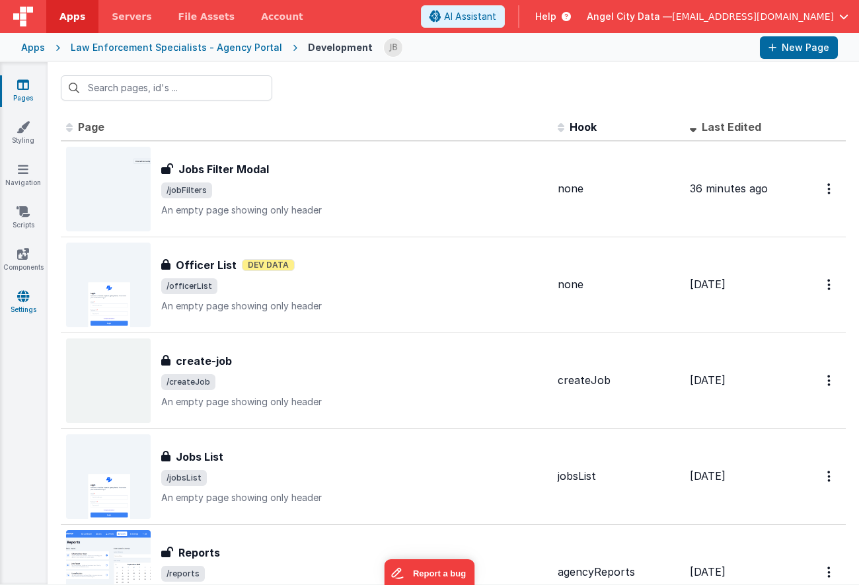
click at [33, 292] on link "Settings" at bounding box center [23, 303] width 48 height 26
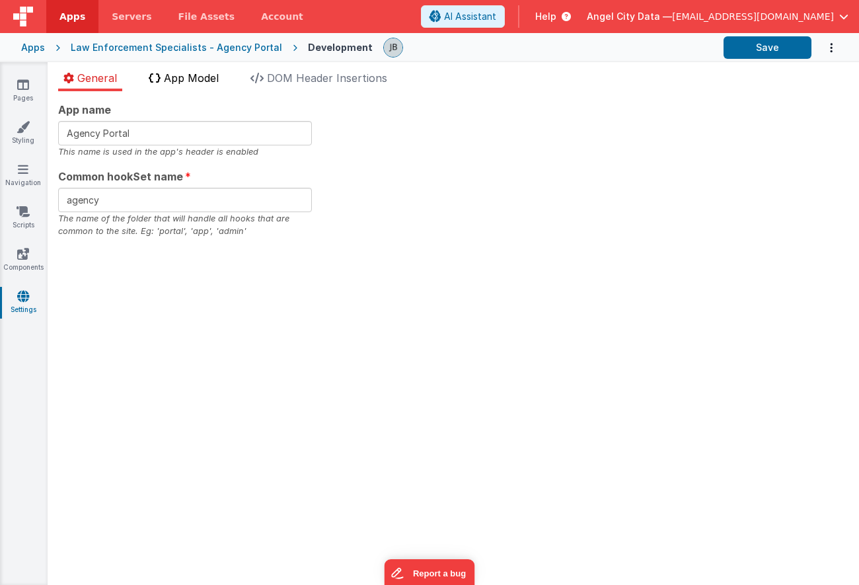
click at [214, 81] on span "App Model" at bounding box center [191, 77] width 55 height 13
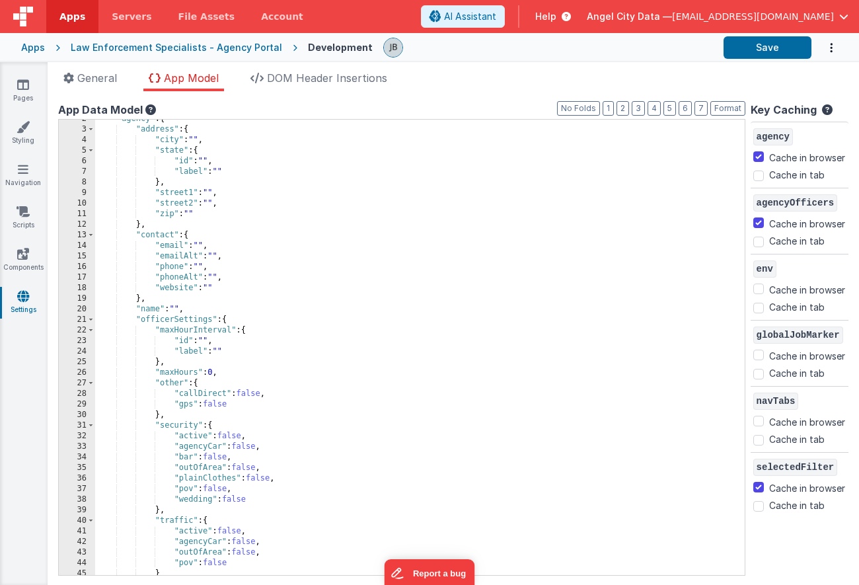
scroll to position [20, 0]
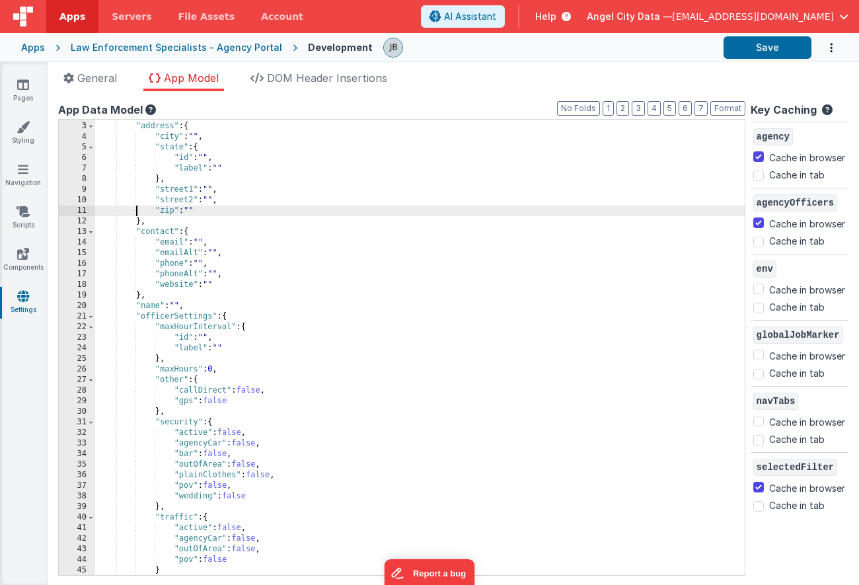
click at [137, 209] on div ""agency" : { "address" : { "city" : "" , "state" : { "id" : "" , "label" : "" }…" at bounding box center [420, 348] width 650 height 477
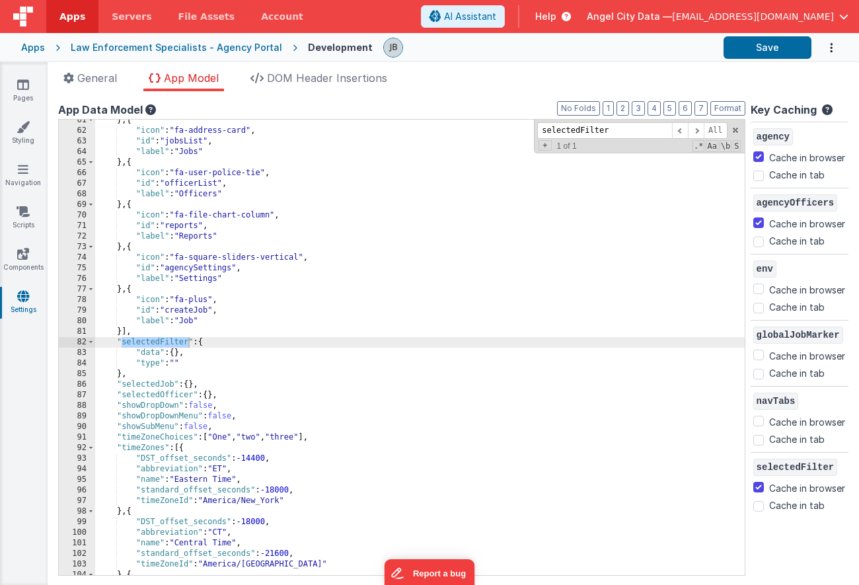
scroll to position [639, 0]
type input "selectedFilter"
click at [22, 224] on link "Scripts" at bounding box center [23, 218] width 48 height 26
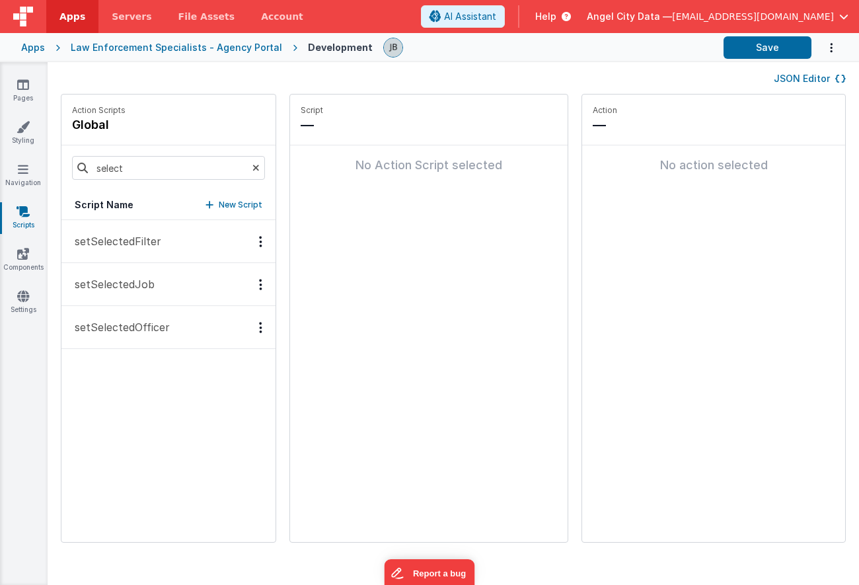
click at [253, 170] on icon at bounding box center [256, 167] width 7 height 45
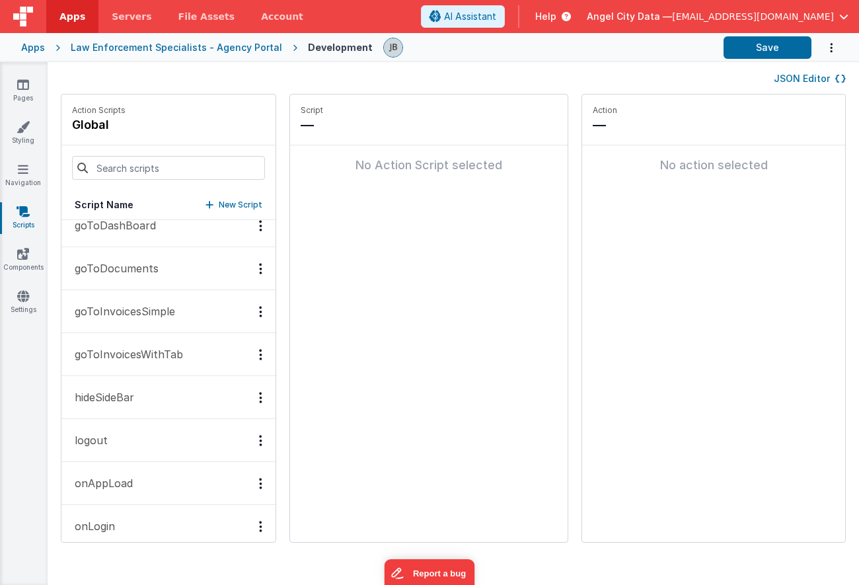
scroll to position [114, 0]
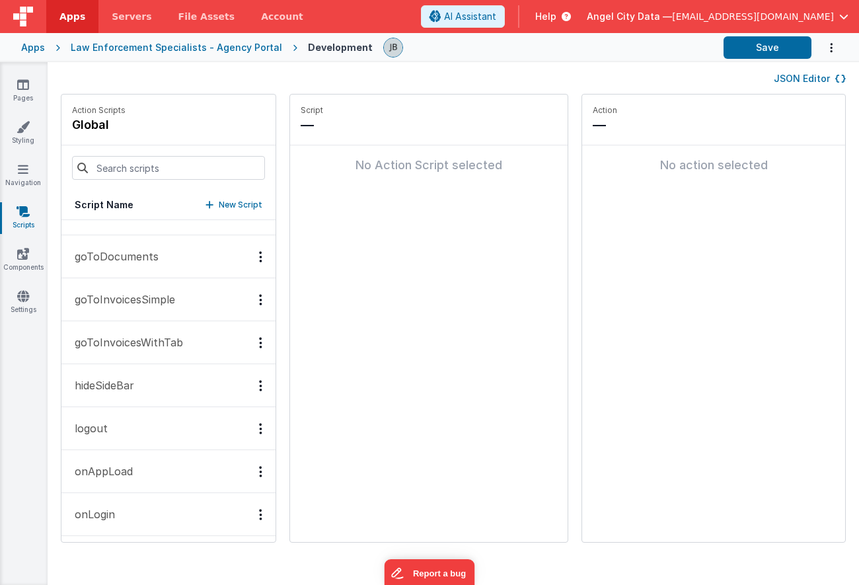
click at [136, 470] on button "onAppLoad" at bounding box center [168, 471] width 214 height 43
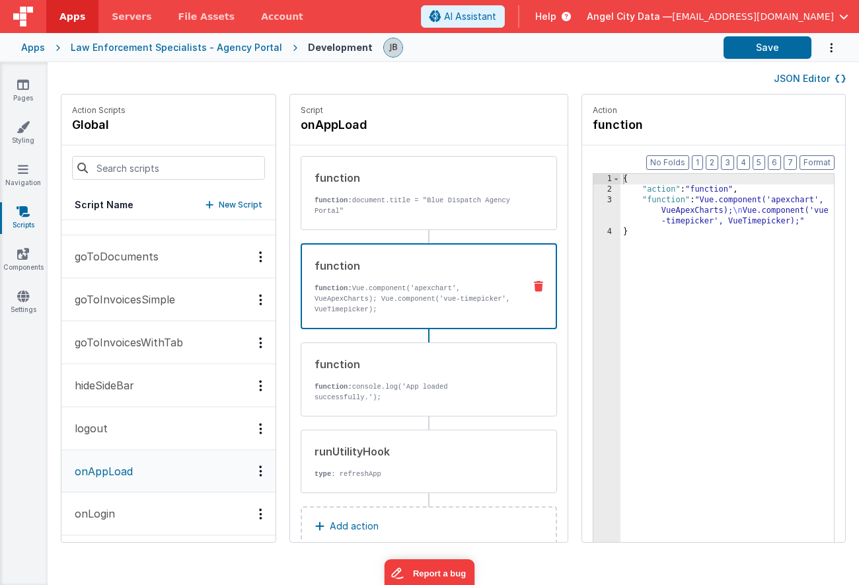
click at [315, 313] on p "function: Vue.component('apexchart', VueApexCharts); Vue.component('vue-timepic…" at bounding box center [414, 299] width 199 height 32
click at [315, 360] on div "function" at bounding box center [415, 364] width 200 height 16
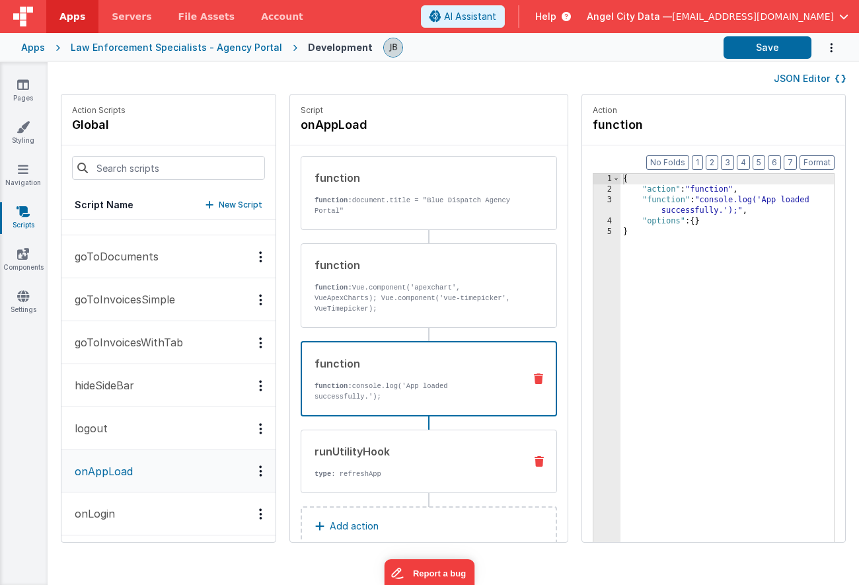
click at [317, 456] on div "runUtilityHook" at bounding box center [415, 452] width 200 height 16
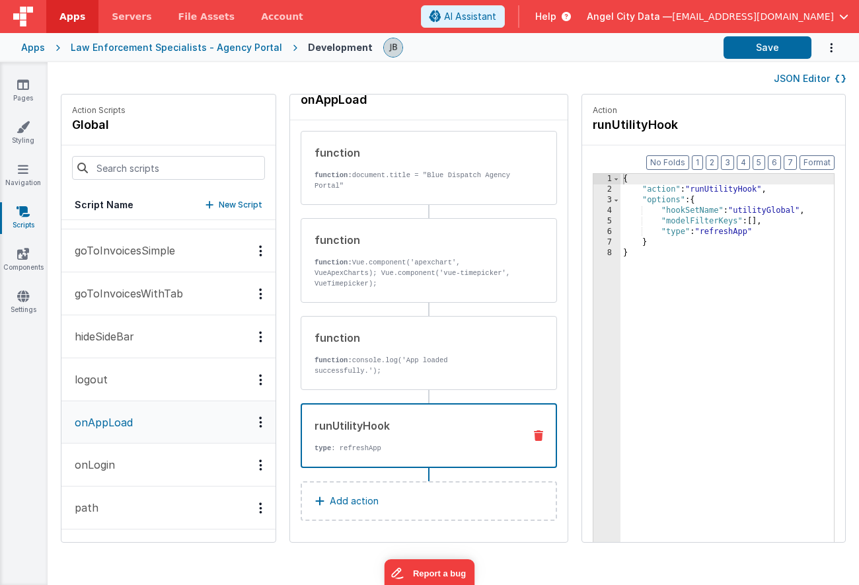
scroll to position [192, 0]
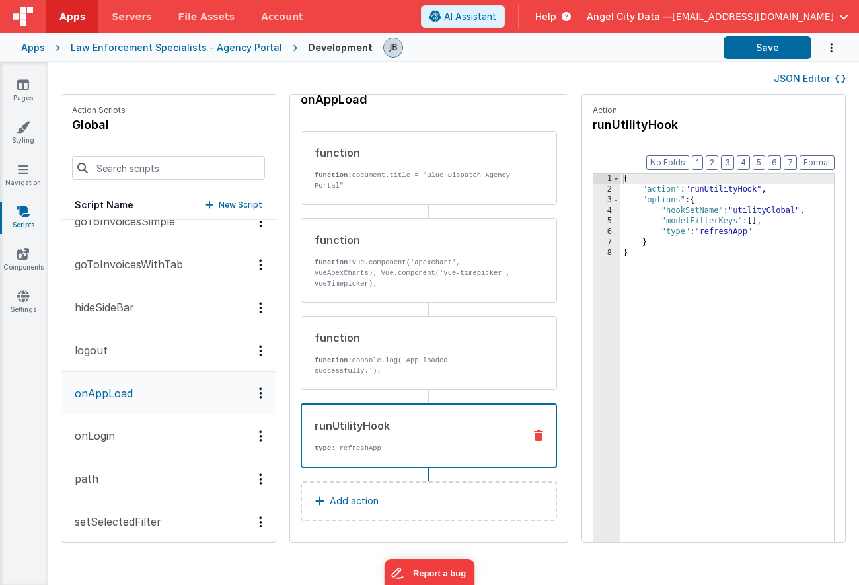
click at [155, 446] on button "onLogin" at bounding box center [168, 436] width 214 height 43
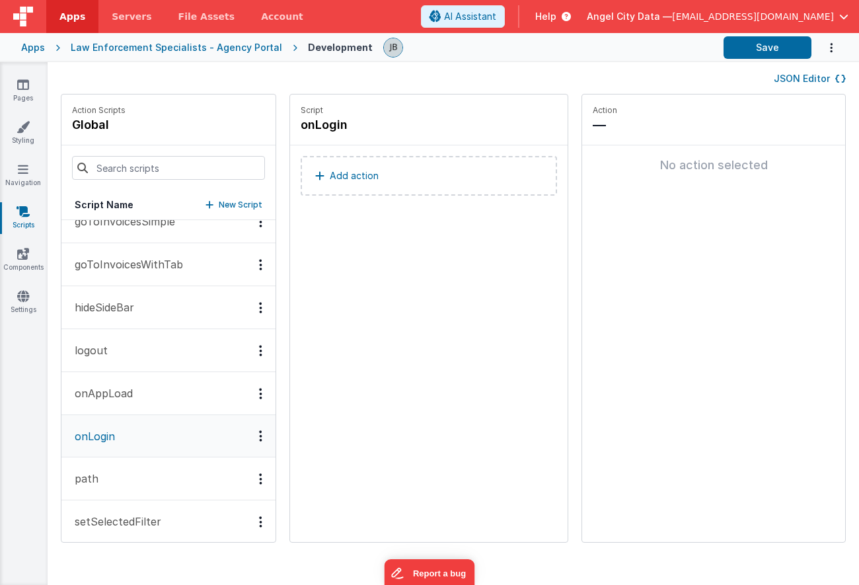
scroll to position [0, 0]
click at [167, 520] on button "setSelectedFilter" at bounding box center [168, 521] width 214 height 43
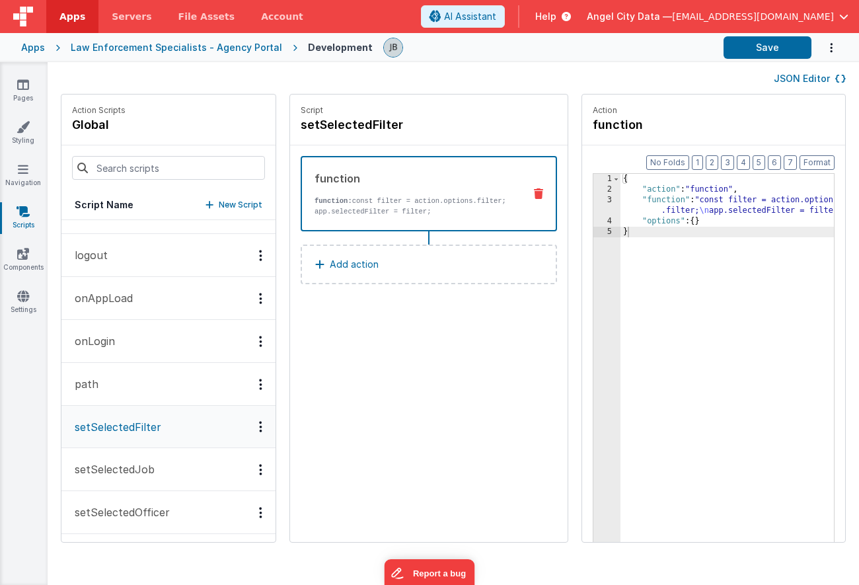
click at [119, 469] on p "setSelectedJob" at bounding box center [111, 469] width 88 height 16
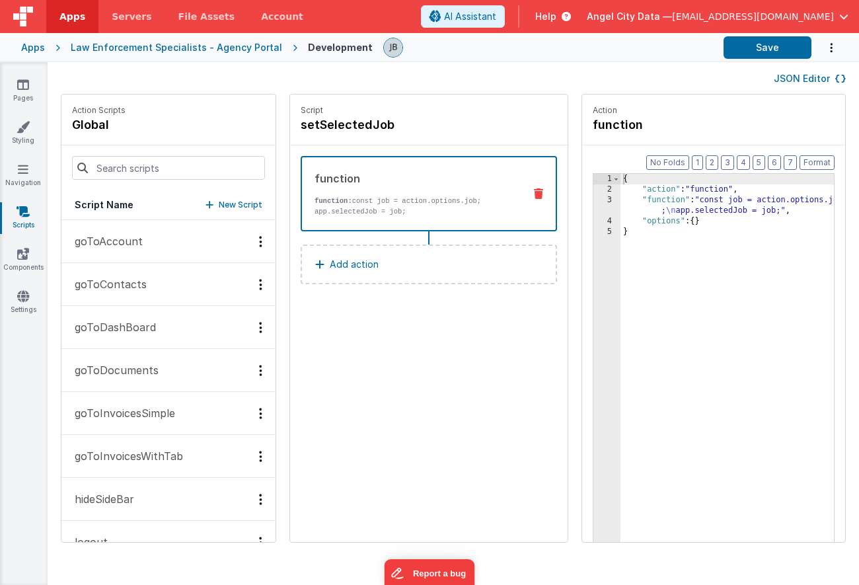
click at [95, 248] on p "goToAccount" at bounding box center [105, 241] width 76 height 16
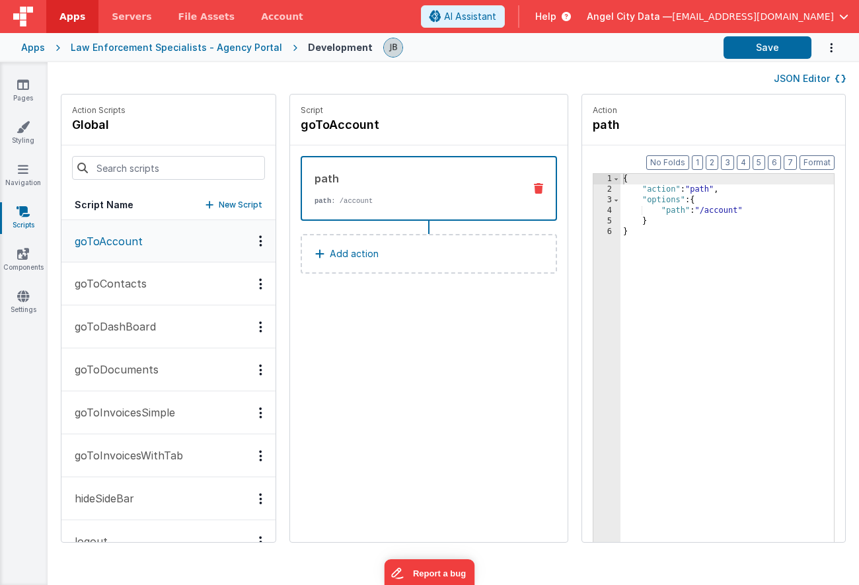
click at [99, 292] on button "goToContacts" at bounding box center [168, 283] width 214 height 43
click at [102, 322] on p "goToDashBoard" at bounding box center [111, 327] width 89 height 16
click at [110, 368] on p "goToDocuments" at bounding box center [113, 370] width 92 height 16
click at [111, 407] on p "goToInvoicesSimple" at bounding box center [121, 413] width 108 height 16
click at [117, 461] on p "goToInvoicesWithTab" at bounding box center [125, 456] width 116 height 16
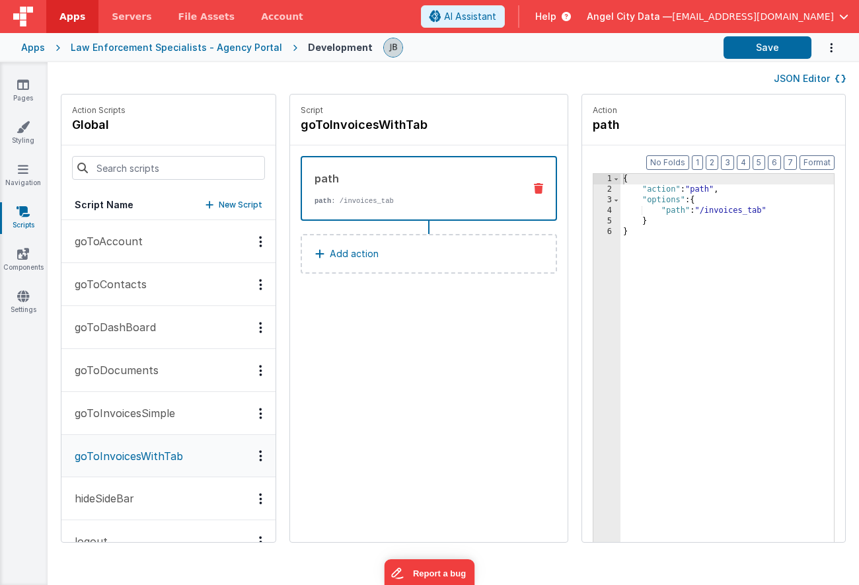
click at [113, 500] on p "hideSideBar" at bounding box center [100, 499] width 67 height 16
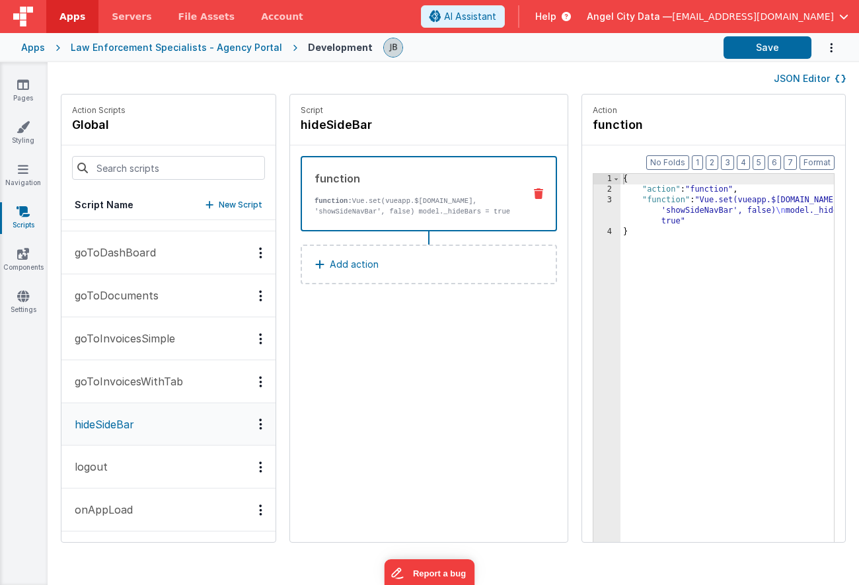
scroll to position [77, 0]
click at [110, 472] on button "logout" at bounding box center [168, 464] width 214 height 43
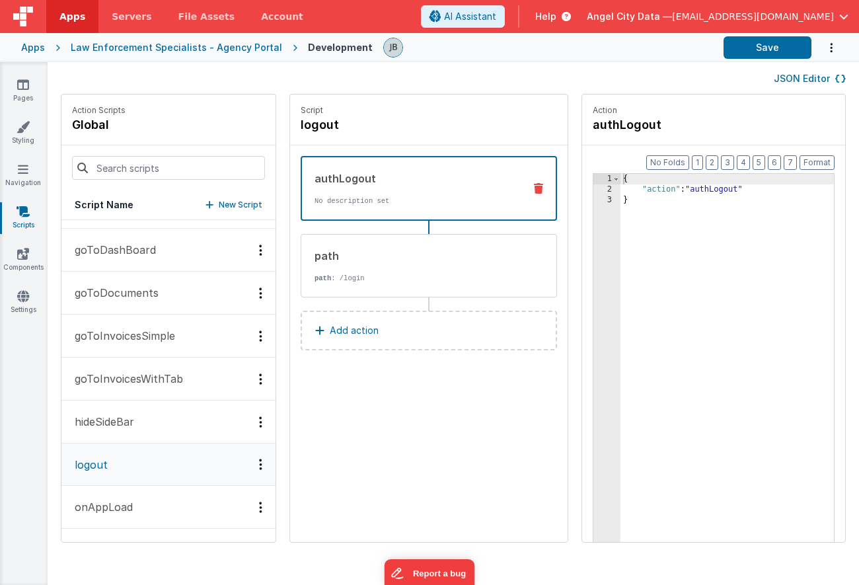
click at [110, 504] on p "onAppLoad" at bounding box center [100, 507] width 66 height 16
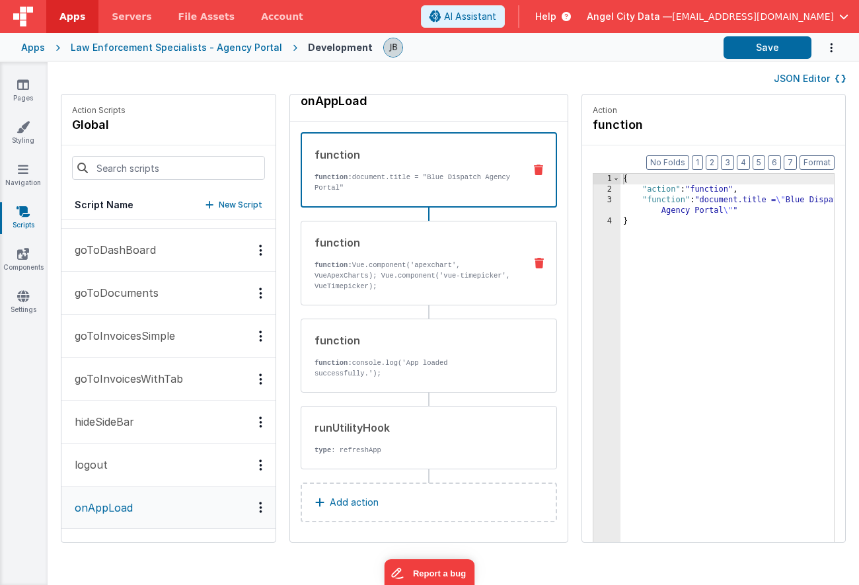
scroll to position [28, 0]
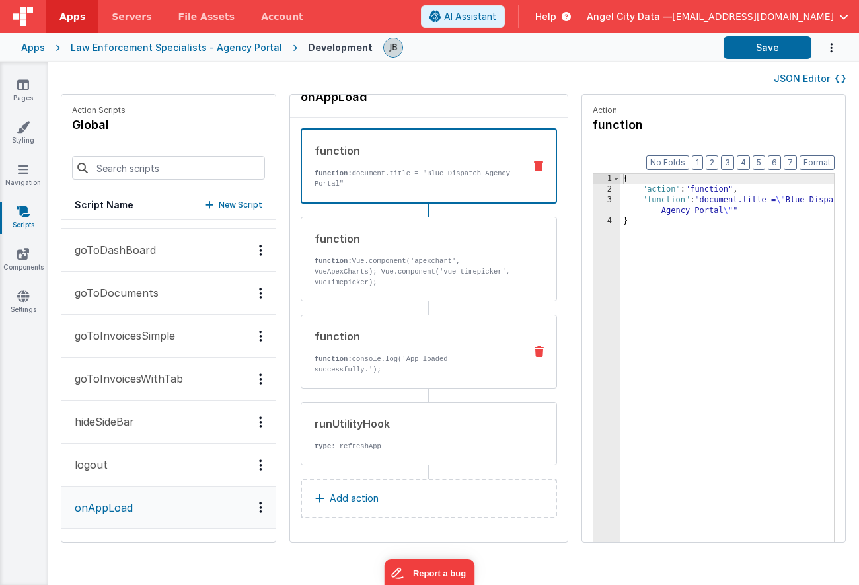
click at [347, 333] on div "function" at bounding box center [415, 337] width 200 height 16
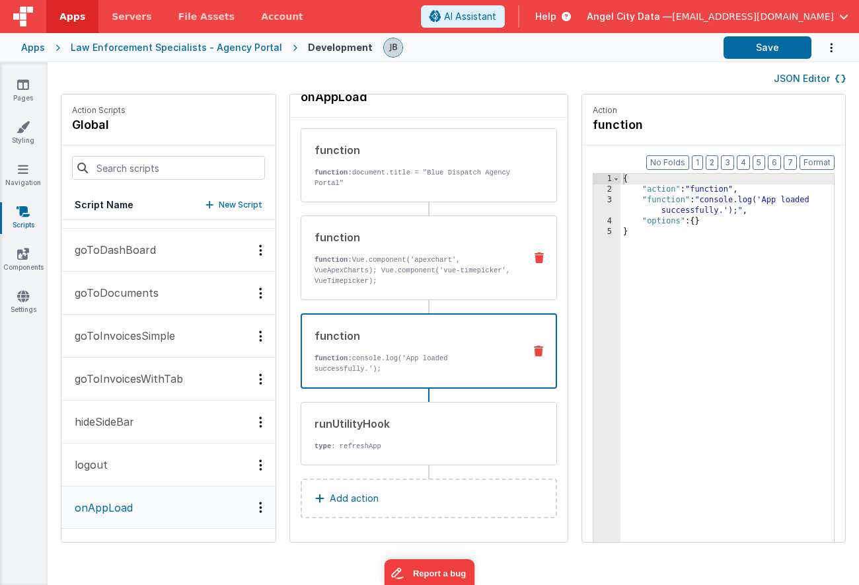
click at [348, 249] on div "function function: Vue.component('apexchart', VueApexCharts); Vue.component('vu…" at bounding box center [407, 257] width 213 height 57
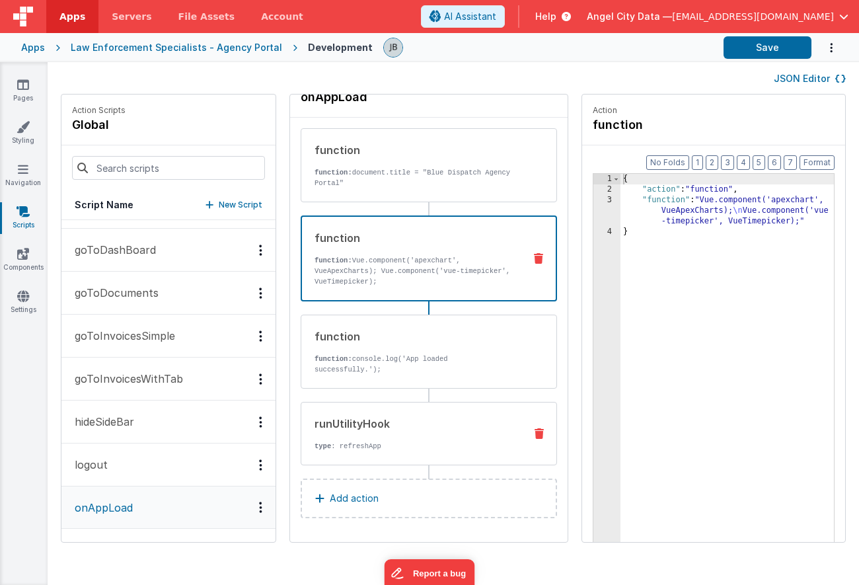
click at [352, 446] on p "type : refreshApp" at bounding box center [415, 446] width 200 height 11
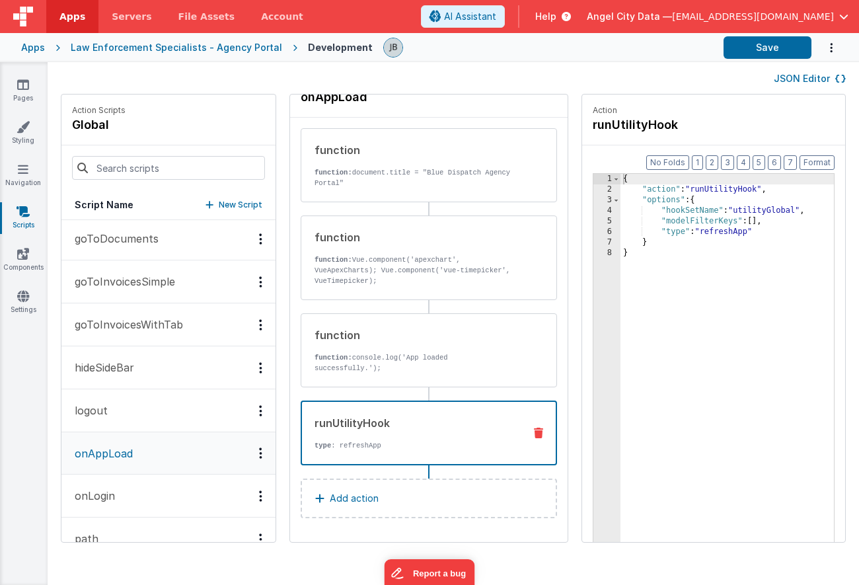
scroll to position [140, 0]
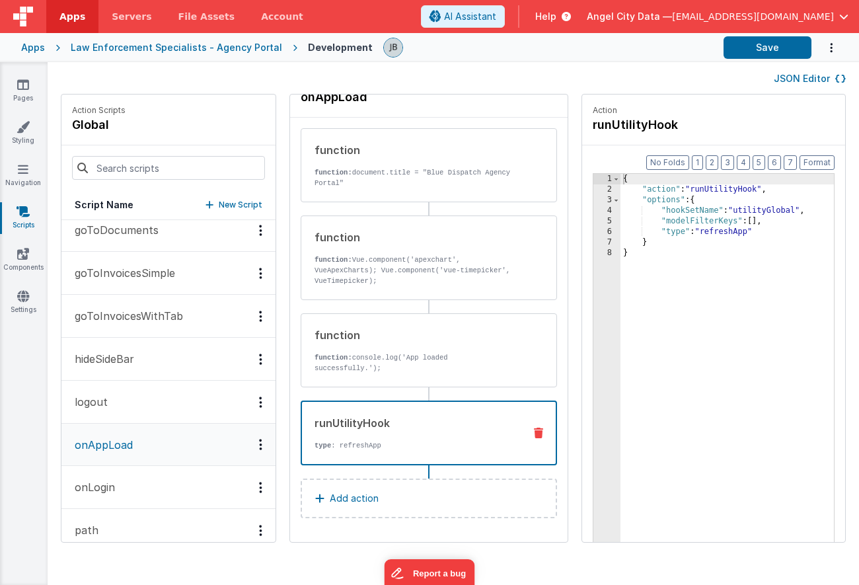
click at [159, 480] on button "onLogin" at bounding box center [168, 487] width 214 height 43
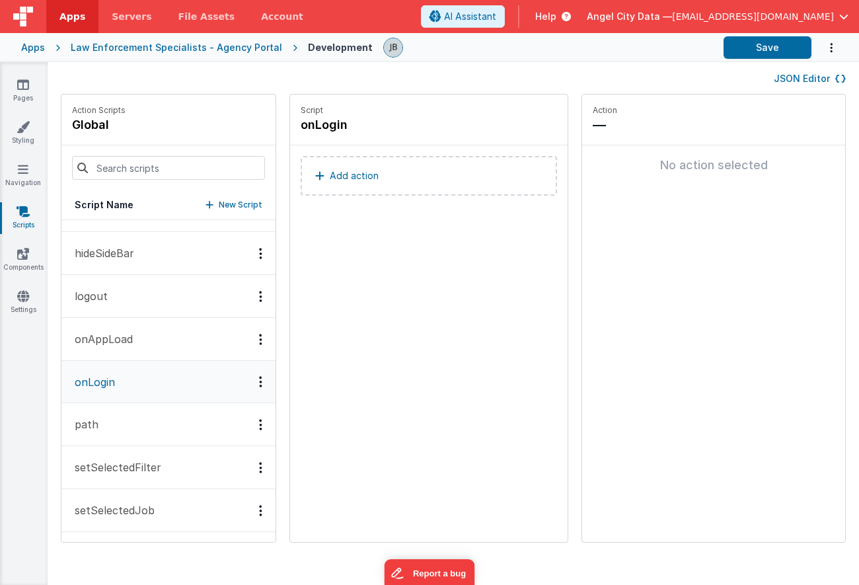
scroll to position [255, 0]
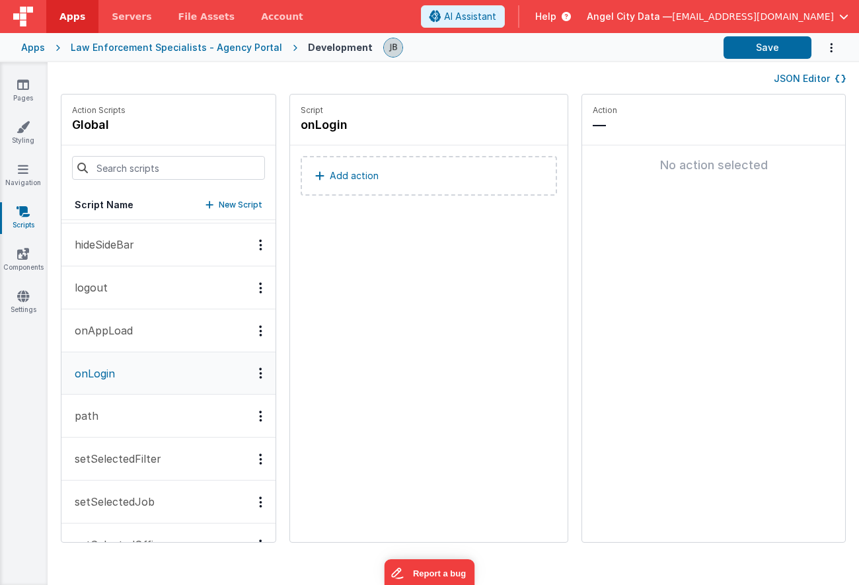
click at [132, 432] on button "path" at bounding box center [168, 416] width 214 height 43
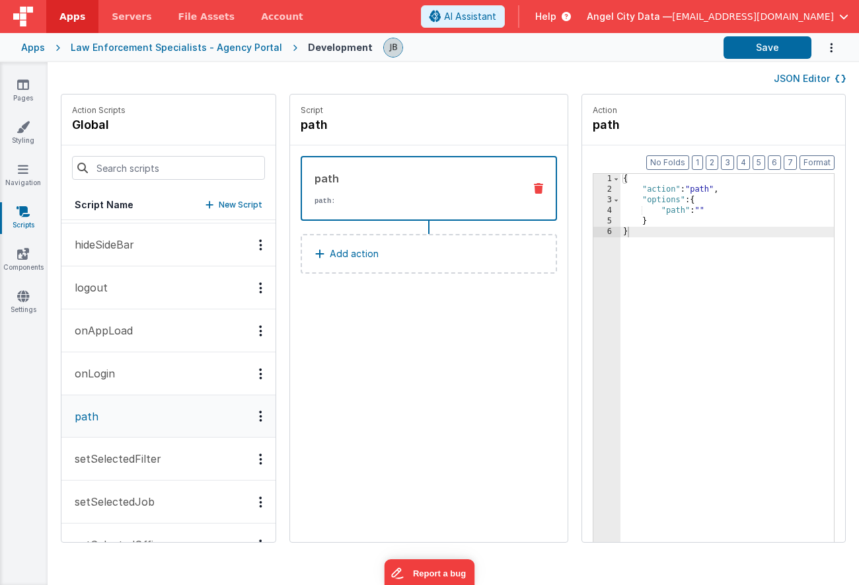
click at [134, 459] on p "setSelectedFilter" at bounding box center [114, 459] width 95 height 16
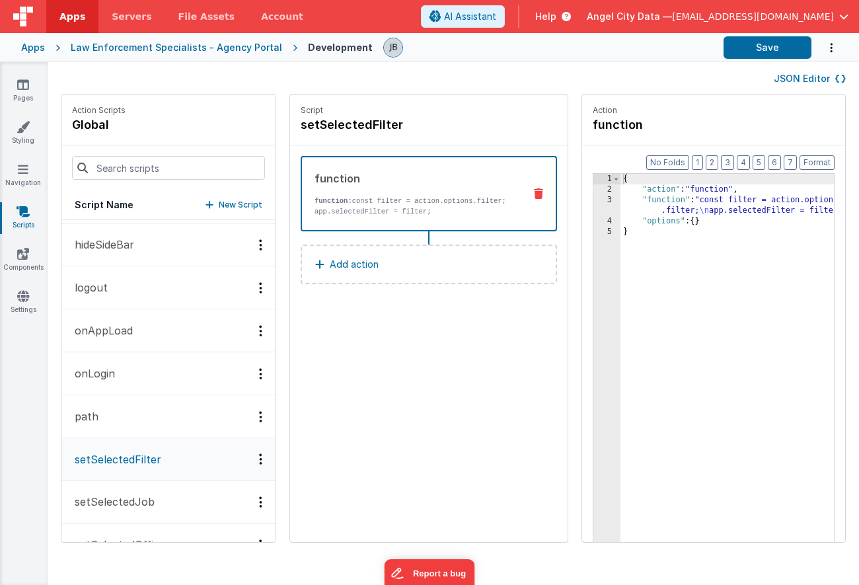
click at [134, 481] on button "setSelectedJob" at bounding box center [168, 502] width 214 height 43
click at [134, 481] on button "setSelectedJob" at bounding box center [168, 502] width 214 height 42
click at [137, 495] on p "setSelectedJob" at bounding box center [111, 503] width 88 height 16
click at [146, 474] on button "setSelectedFilter" at bounding box center [168, 459] width 214 height 43
click at [144, 459] on p "setSelectedFilter" at bounding box center [114, 460] width 95 height 16
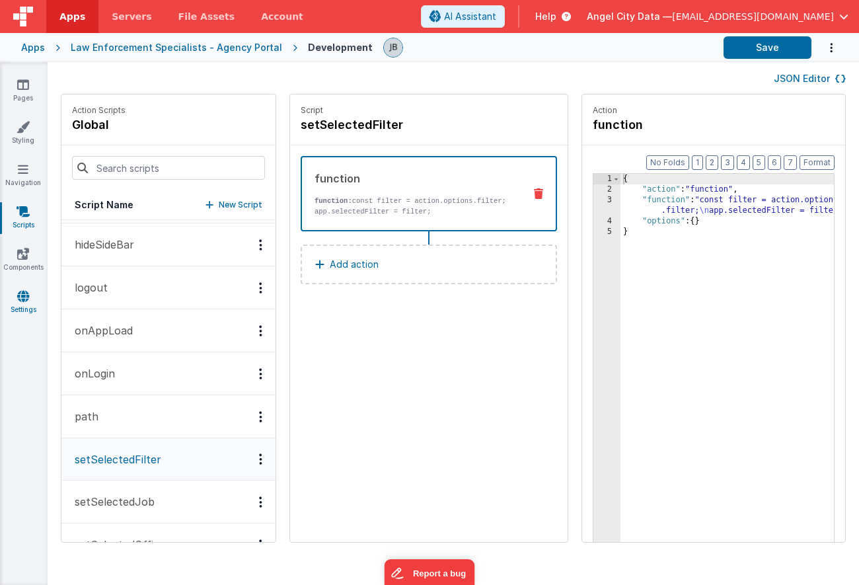
click at [36, 294] on link "Settings" at bounding box center [23, 303] width 48 height 26
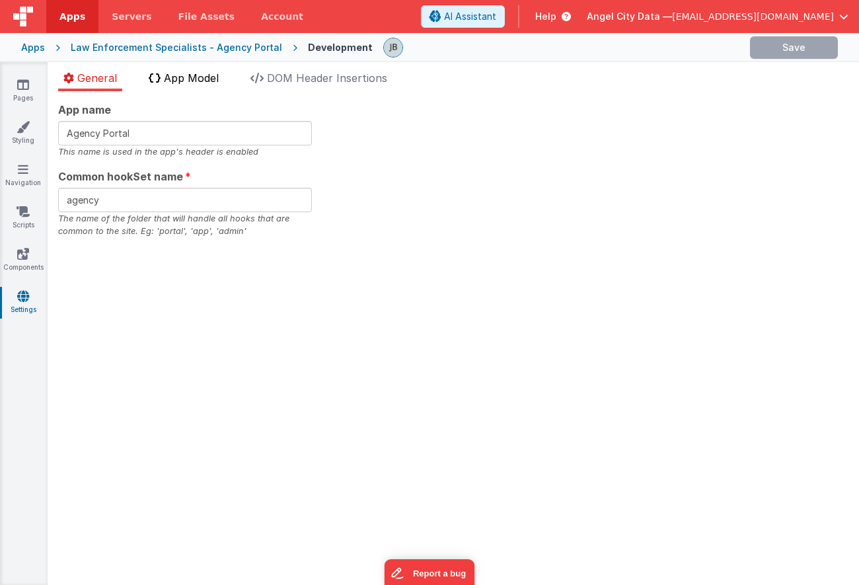
click at [175, 81] on span "App Model" at bounding box center [191, 77] width 55 height 13
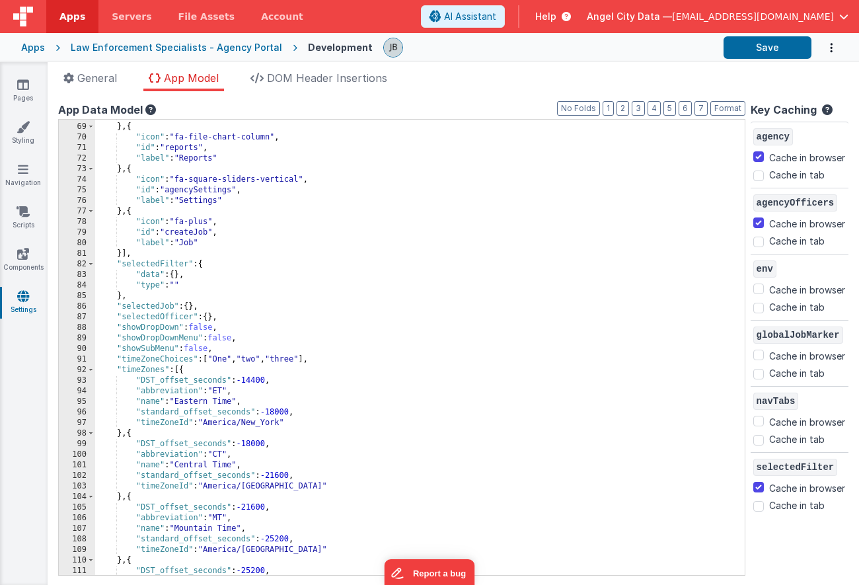
scroll to position [717, 0]
click at [89, 373] on span at bounding box center [90, 370] width 7 height 11
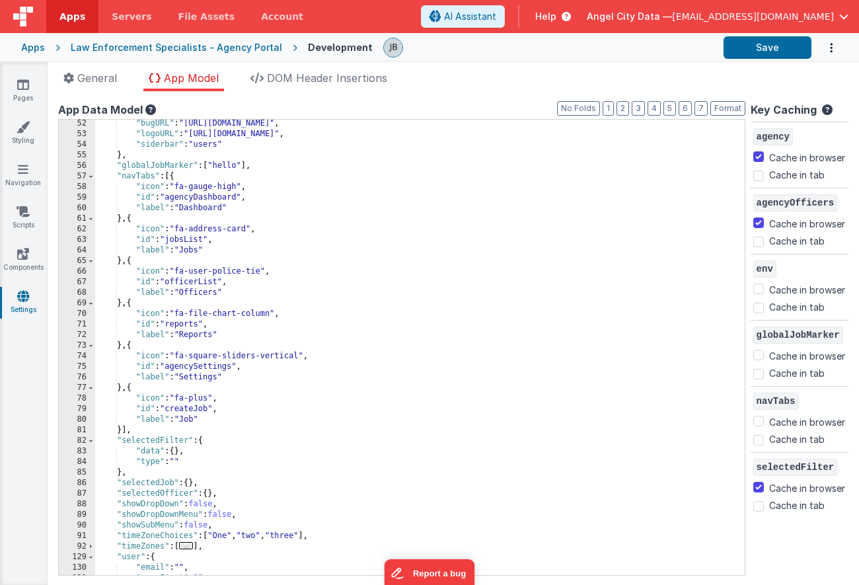
scroll to position [545, 0]
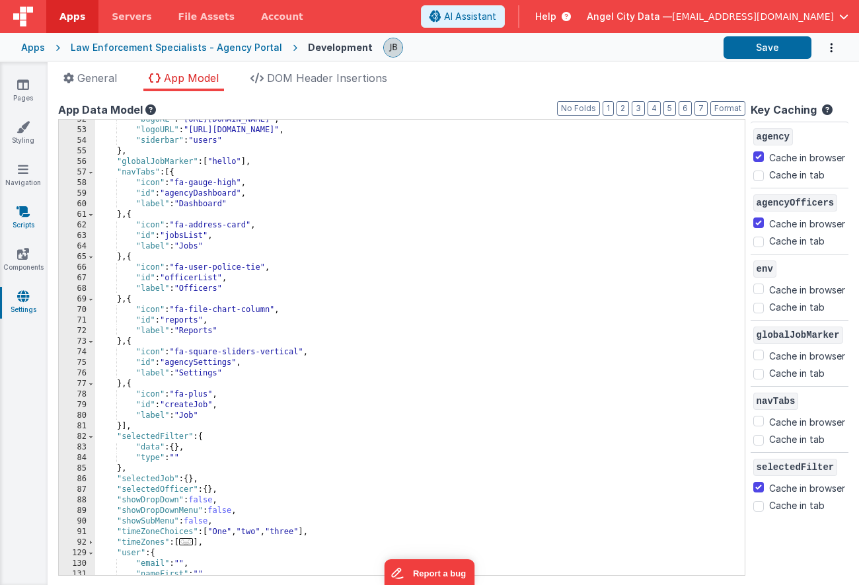
click at [18, 216] on icon at bounding box center [23, 211] width 13 height 13
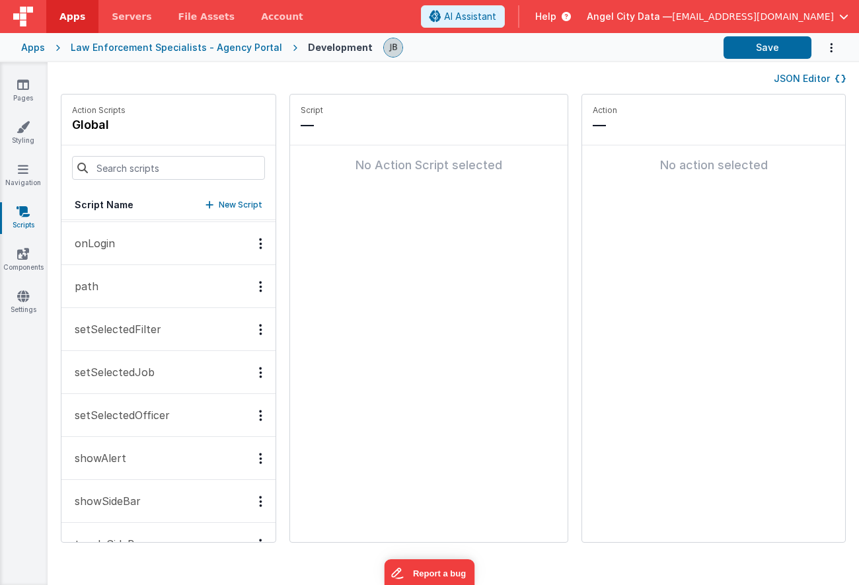
scroll to position [419, 0]
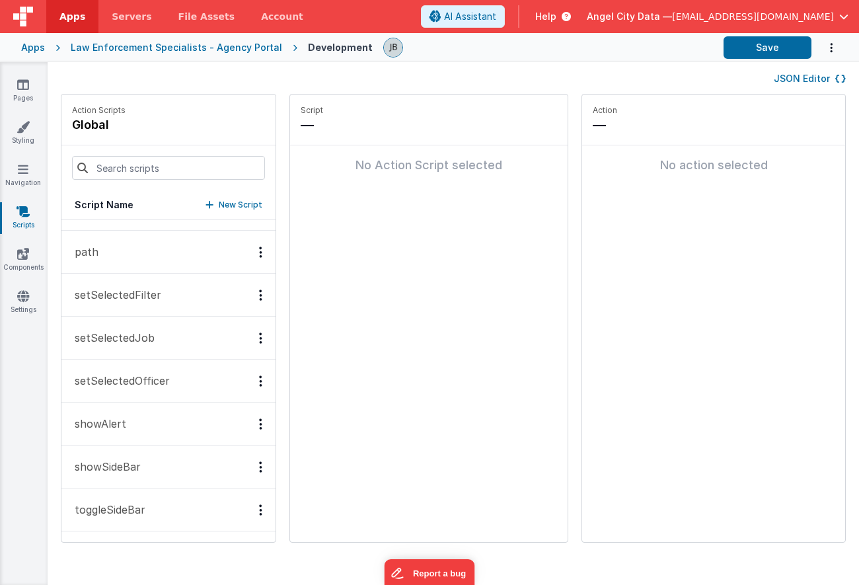
click at [104, 299] on p "setSelectedFilter" at bounding box center [114, 295] width 95 height 16
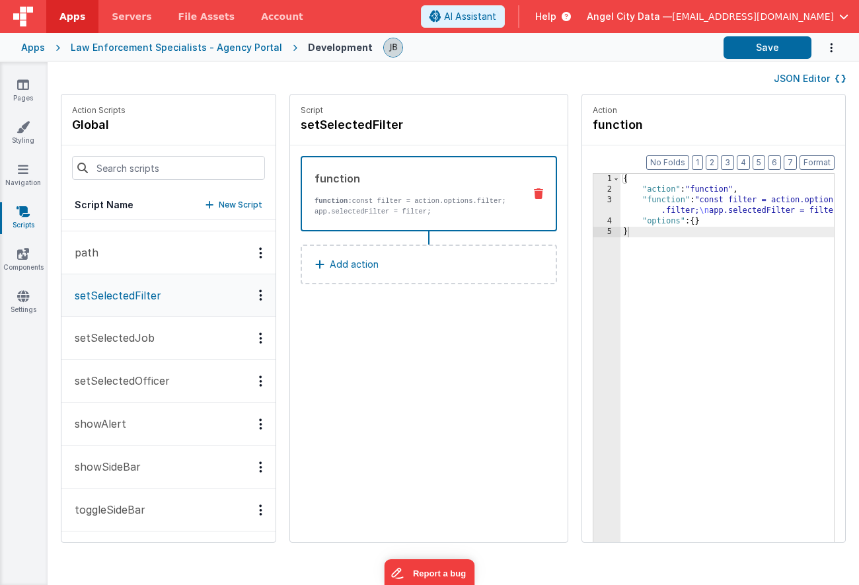
click at [791, 74] on button "JSON Editor" at bounding box center [810, 78] width 72 height 13
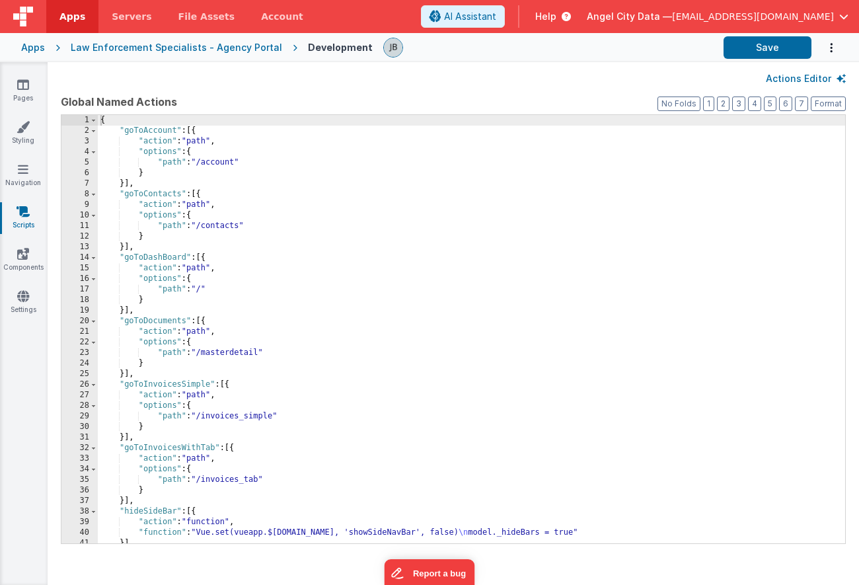
click at [507, 258] on div "{ "goToAccount" : [{ "action" : "path" , "options" : { "path" : "/account" } }]…" at bounding box center [472, 340] width 748 height 450
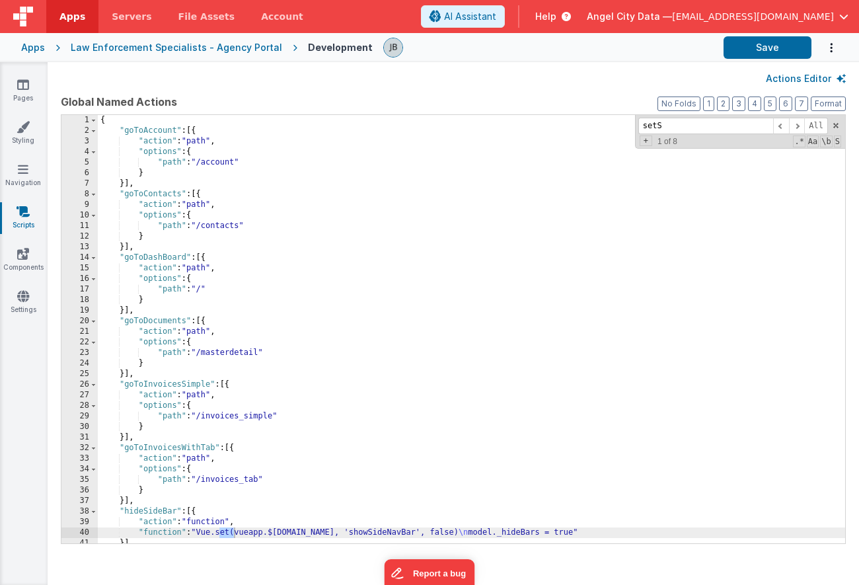
scroll to position [579, 0]
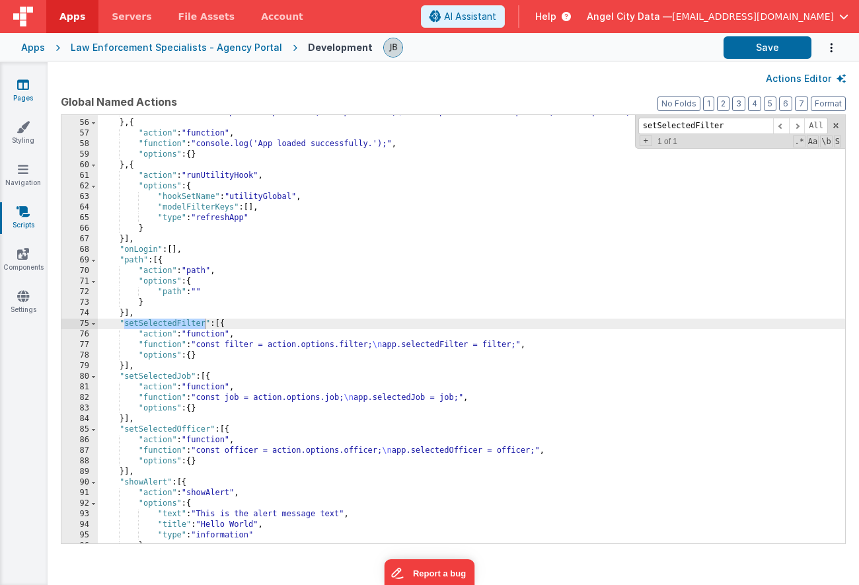
type input "setSelectedFilter"
click at [32, 95] on link "Pages" at bounding box center [23, 91] width 48 height 26
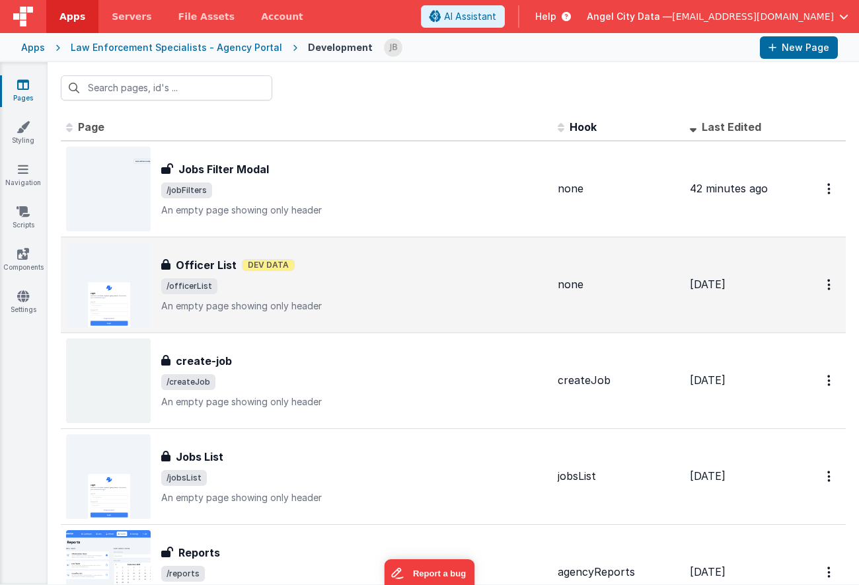
click at [206, 262] on h3 "Officer List" at bounding box center [206, 265] width 61 height 16
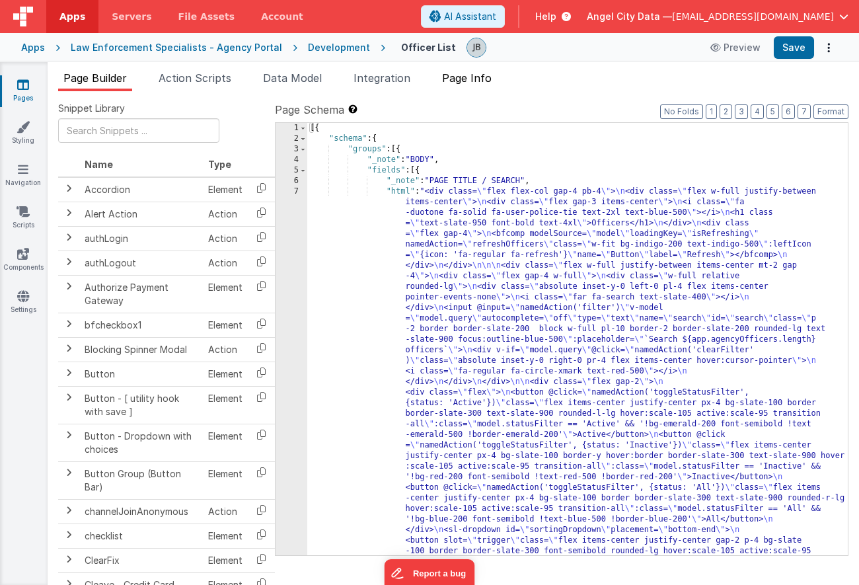
click at [471, 80] on span "Page Info" at bounding box center [467, 77] width 50 height 13
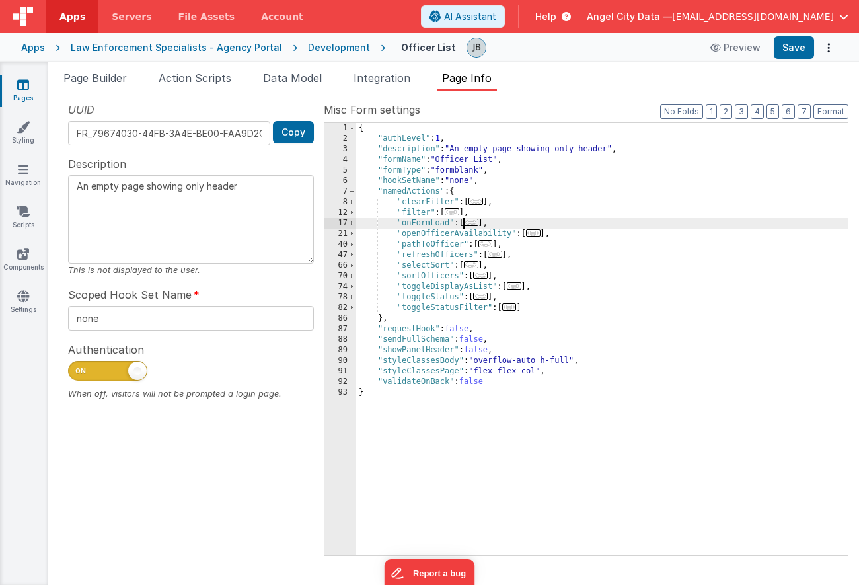
click at [463, 222] on div "{ "authLevel" : 1 , "description" : "An empty page showing only header" , "form…" at bounding box center [602, 350] width 492 height 454
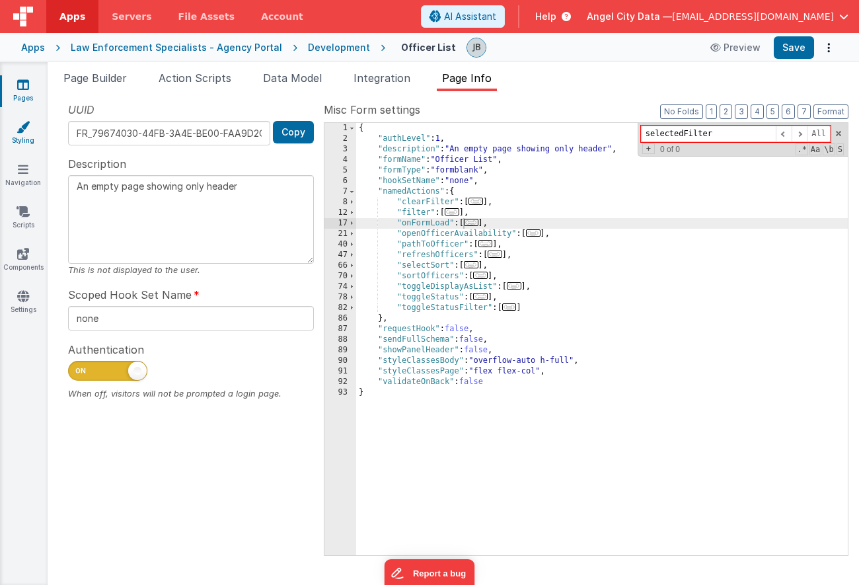
type input "selectedFilter"
click at [318, 46] on div "Development" at bounding box center [339, 47] width 62 height 13
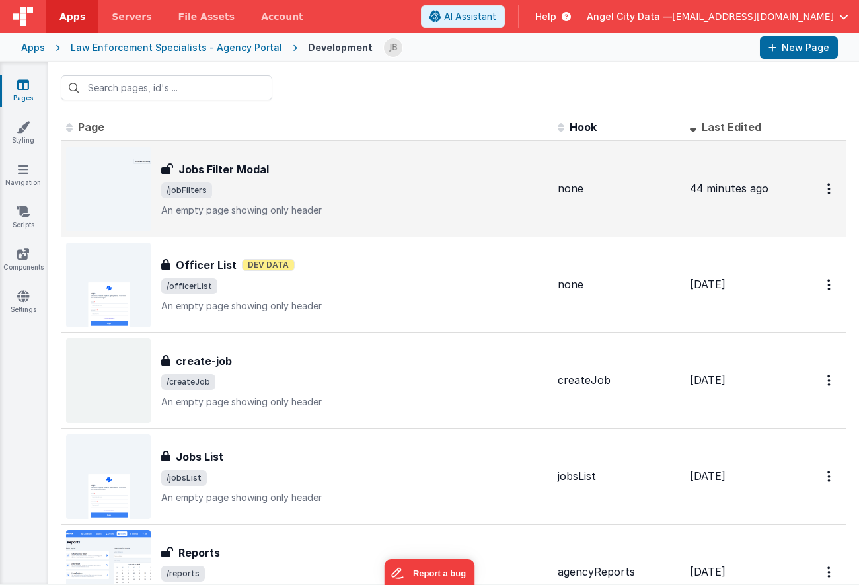
click at [218, 175] on h3 "Jobs Filter Modal" at bounding box center [224, 169] width 91 height 16
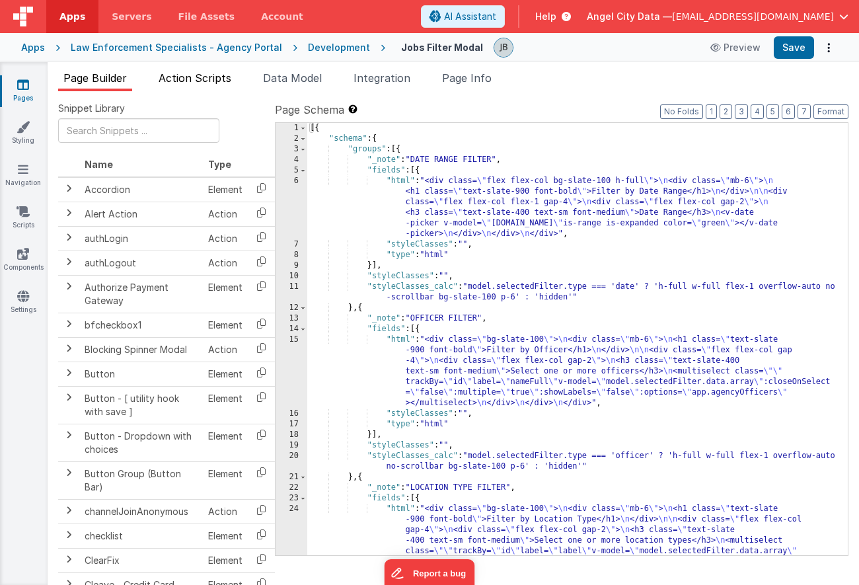
click at [206, 75] on span "Action Scripts" at bounding box center [195, 77] width 73 height 13
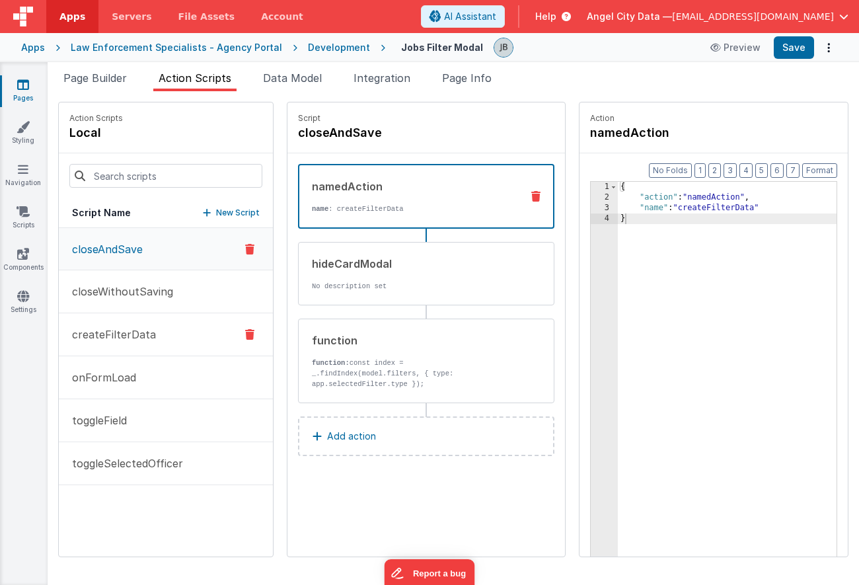
click at [119, 335] on p "createFilterData" at bounding box center [110, 335] width 92 height 16
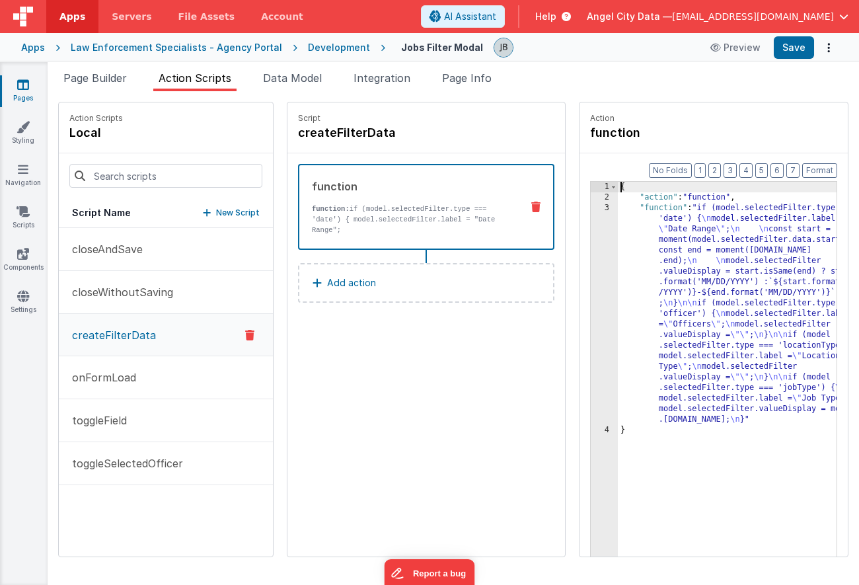
click at [591, 274] on div "3" at bounding box center [604, 314] width 27 height 222
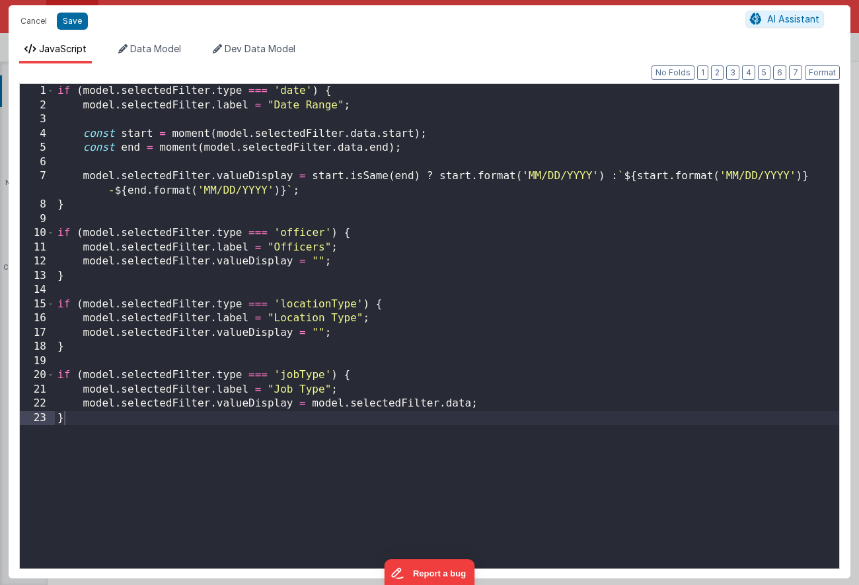
click at [559, 274] on div "if ( model . selectedFilter . type === 'date' ) { model . selectedFilter . labe…" at bounding box center [447, 340] width 785 height 513
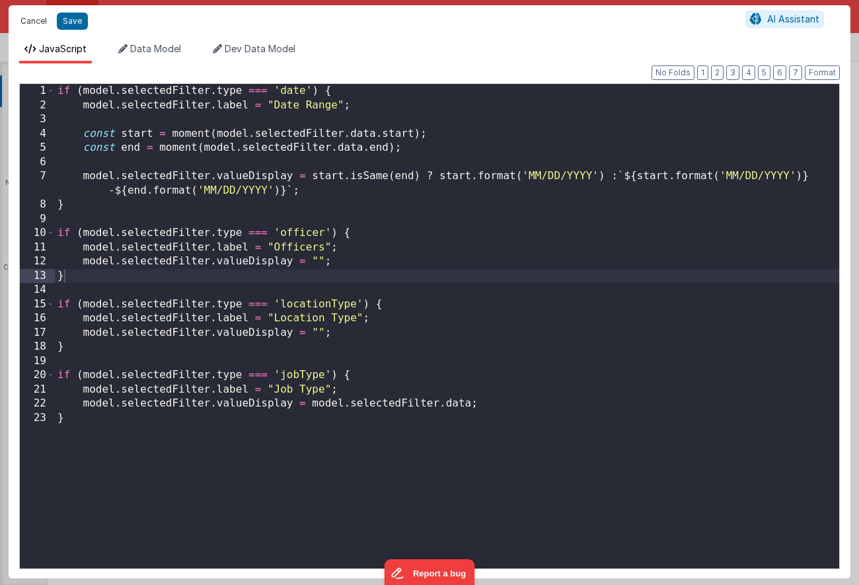
click at [36, 22] on button "Cancel" at bounding box center [34, 21] width 40 height 19
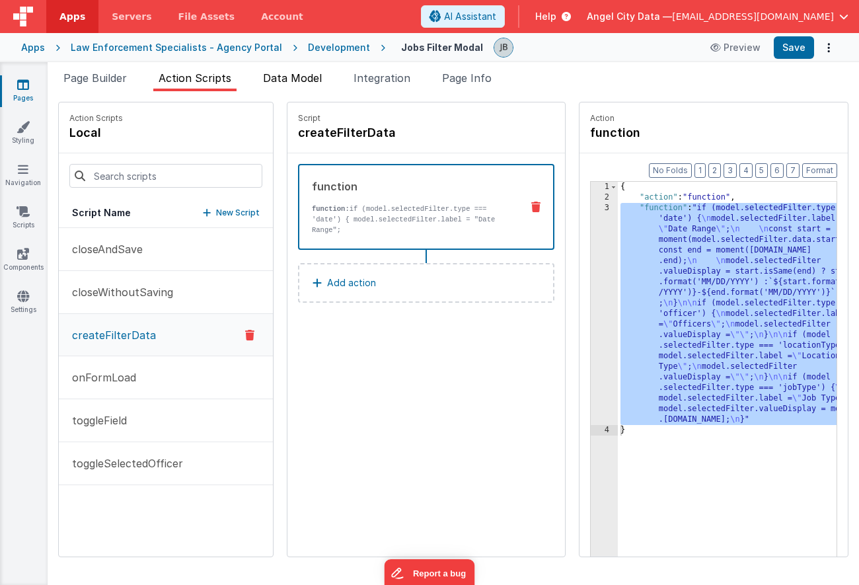
click at [299, 73] on span "Data Model" at bounding box center [292, 77] width 59 height 13
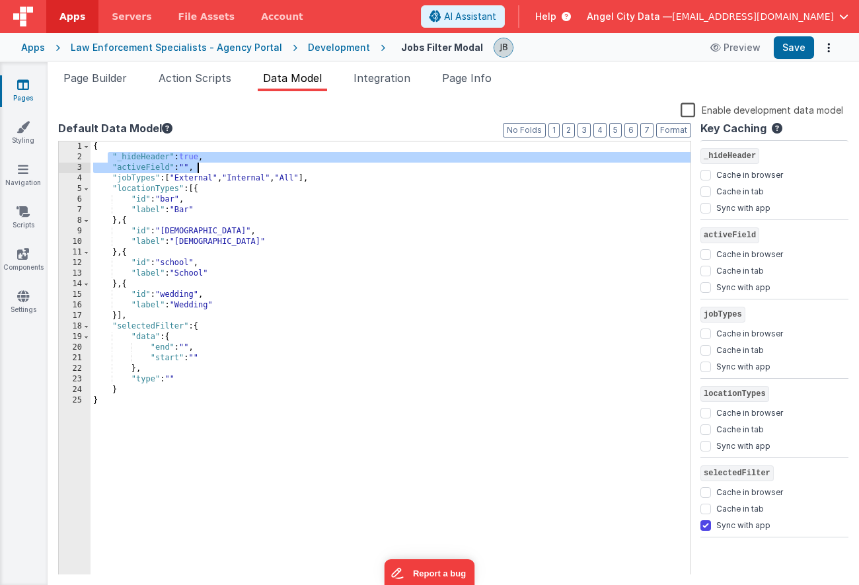
drag, startPoint x: 106, startPoint y: 157, endPoint x: 214, endPoint y: 164, distance: 108.0
click at [214, 164] on div "{ "_hideHeader" : true , "activeField" : "" , "jobTypes" : [ "External" , "Inte…" at bounding box center [391, 368] width 600 height 455
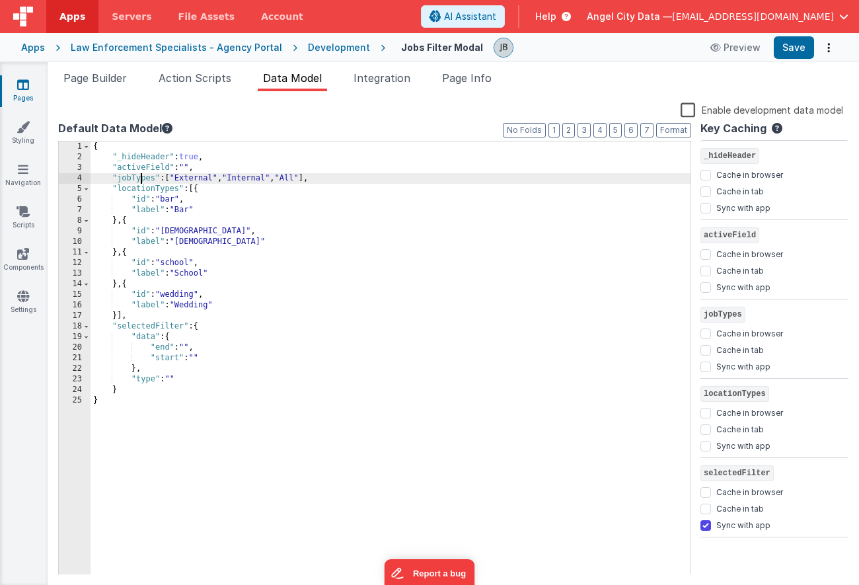
click at [143, 180] on div "{ "_hideHeader" : true , "activeField" : "" , "jobTypes" : [ "External" , "Inte…" at bounding box center [391, 368] width 600 height 455
click at [458, 79] on span "Page Info" at bounding box center [467, 77] width 50 height 13
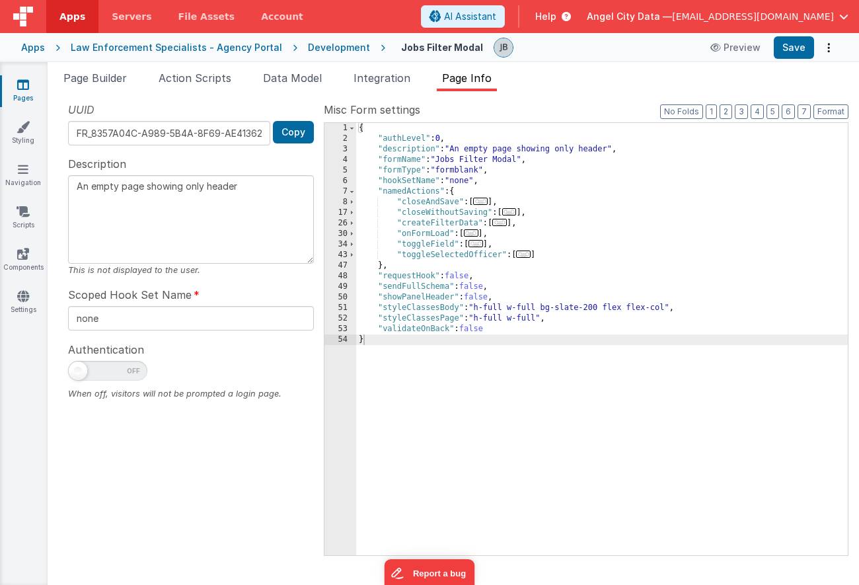
click at [430, 159] on div "{ "authLevel" : 0 , "description" : "An empty page showing only header" , "form…" at bounding box center [602, 350] width 492 height 454
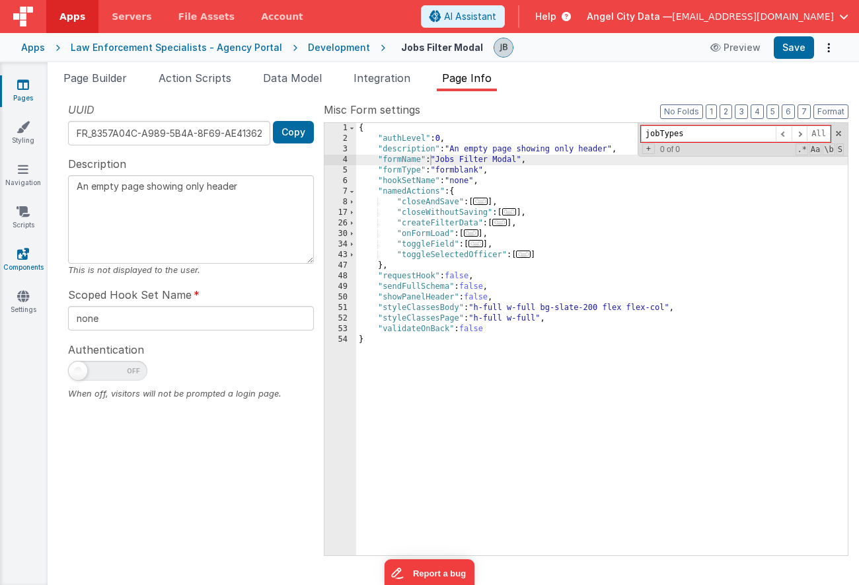
type input "jobTypes"
click at [34, 263] on link "Components" at bounding box center [23, 260] width 48 height 26
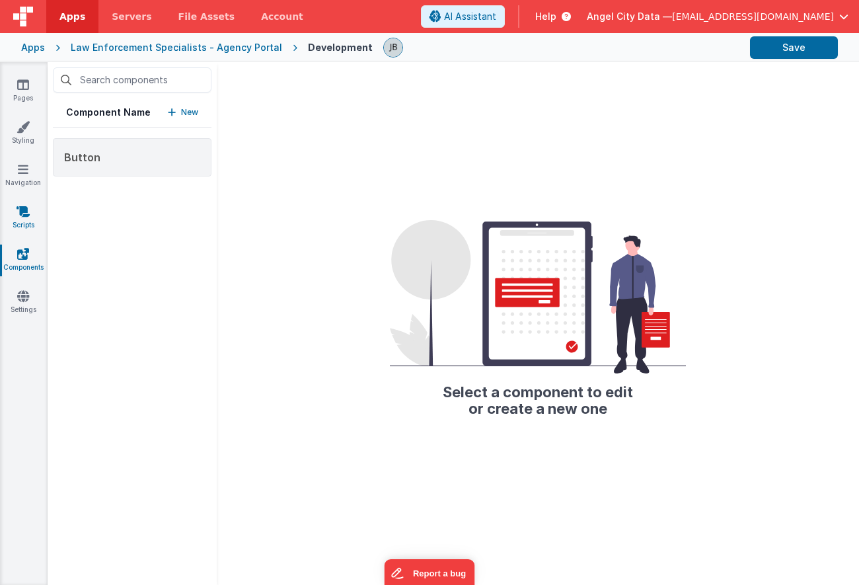
click at [17, 215] on icon at bounding box center [23, 211] width 13 height 13
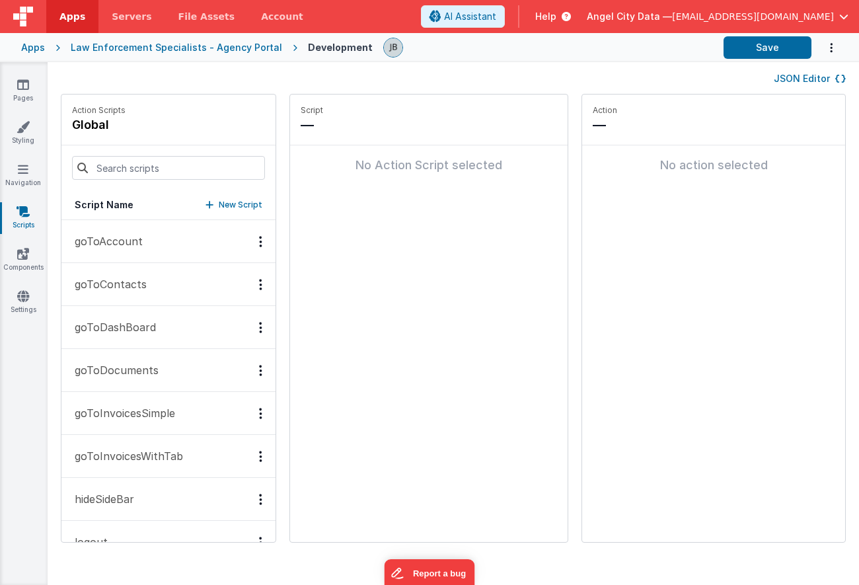
click at [784, 75] on button "JSON Editor" at bounding box center [810, 78] width 72 height 13
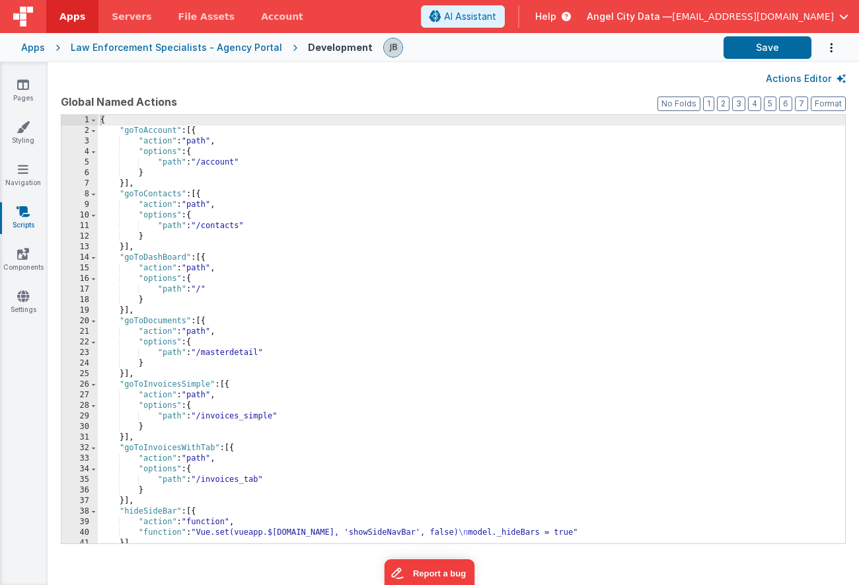
click at [562, 179] on div "{ "goToAccount" : [{ "action" : "path" , "options" : { "path" : "/account" } }]…" at bounding box center [472, 340] width 748 height 450
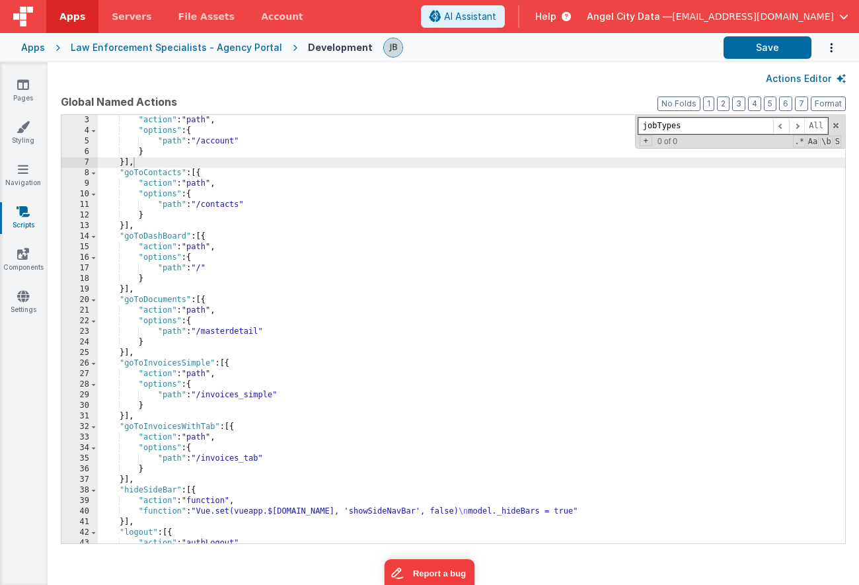
scroll to position [21, 0]
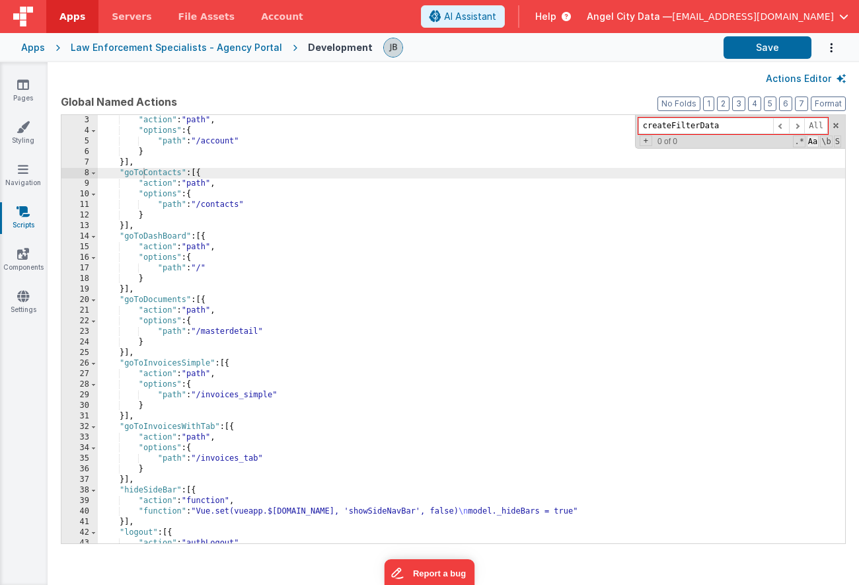
type input "createFilterData"
click at [811, 142] on span "Aa" at bounding box center [813, 142] width 12 height 12
click at [834, 142] on span "S" at bounding box center [837, 142] width 7 height 12
click at [827, 142] on span "\b" at bounding box center [826, 142] width 12 height 12
click at [839, 143] on span "S" at bounding box center [837, 142] width 7 height 12
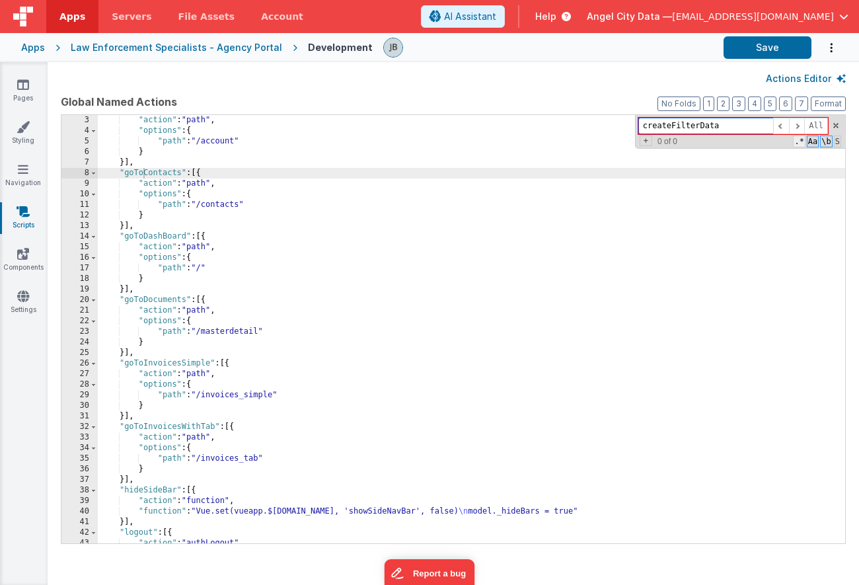
click at [803, 144] on span ".*" at bounding box center [799, 142] width 12 height 12
click at [805, 144] on span ".*" at bounding box center [799, 142] width 12 height 12
click at [820, 144] on span "\b" at bounding box center [826, 142] width 12 height 12
click at [822, 144] on span "\b" at bounding box center [826, 142] width 12 height 12
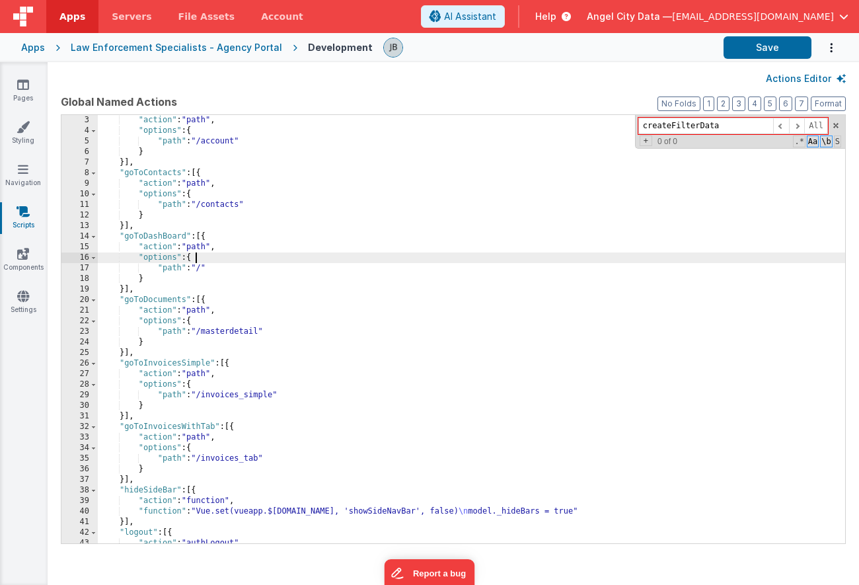
click at [412, 261] on div ""action" : "path" , "options" : { "path" : "/account" } }] , "goToContacts" : […" at bounding box center [472, 340] width 748 height 450
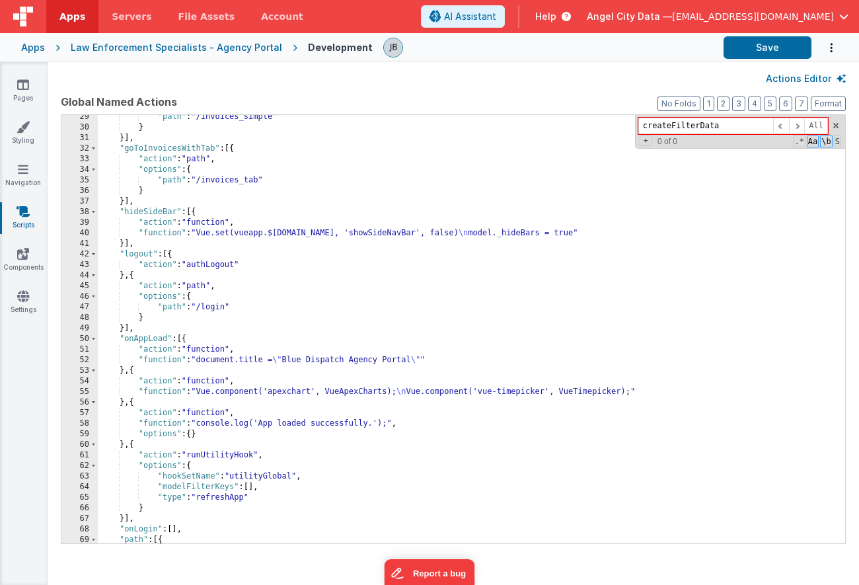
scroll to position [703, 0]
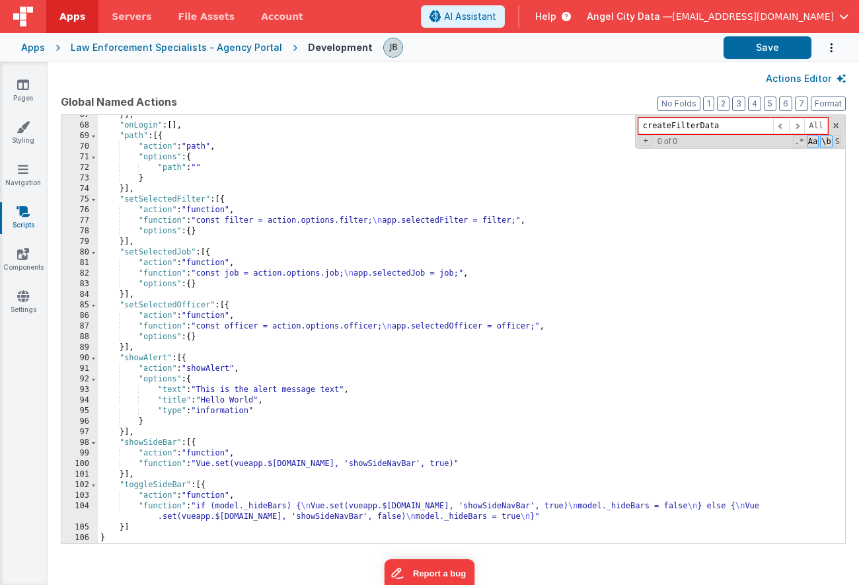
click at [23, 216] on icon at bounding box center [23, 211] width 13 height 13
click at [778, 74] on button "Actions Editor" at bounding box center [806, 78] width 80 height 13
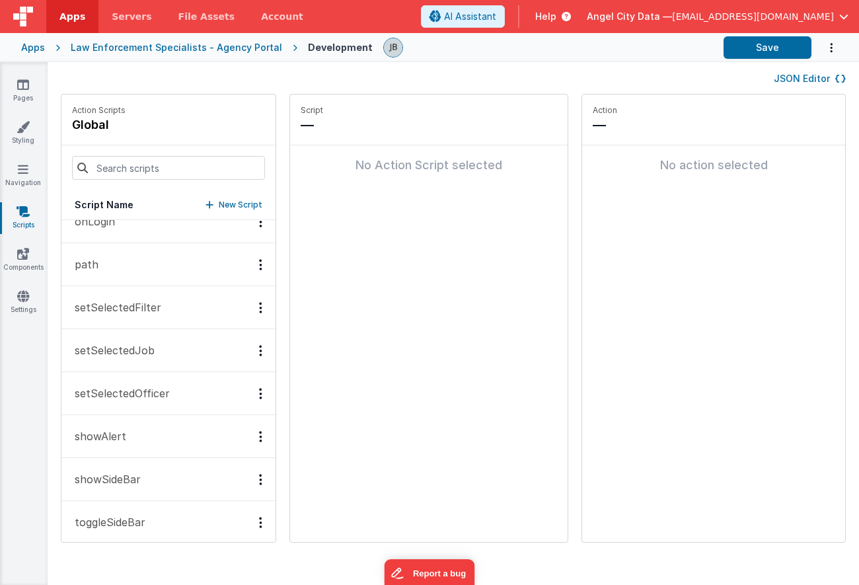
scroll to position [419, 0]
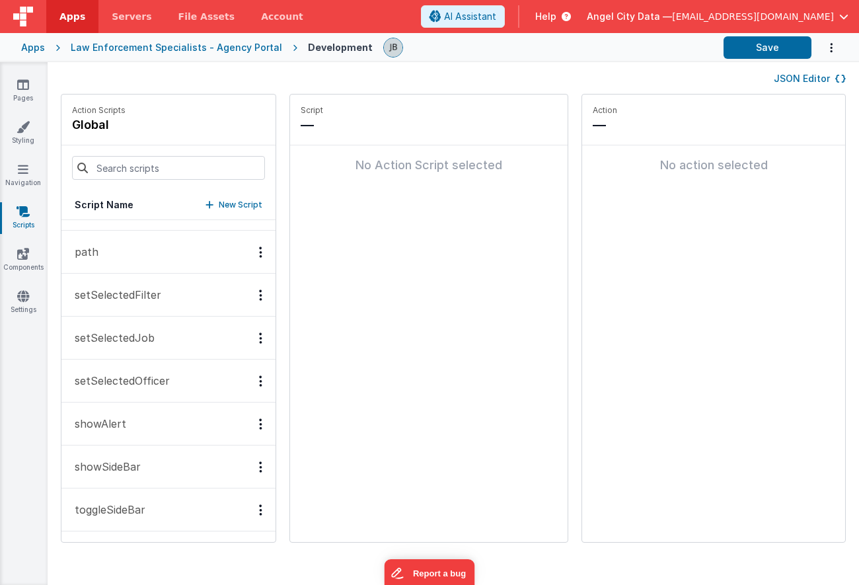
click at [123, 297] on p "setSelectedFilter" at bounding box center [114, 295] width 95 height 16
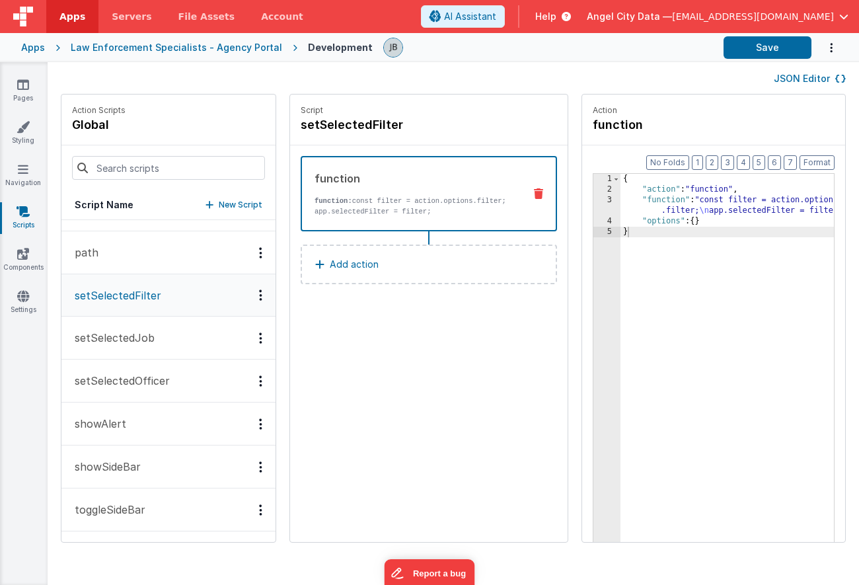
scroll to position [419, 0]
click at [227, 46] on div "Law Enforcement Specialists - Agency Portal" at bounding box center [177, 47] width 212 height 13
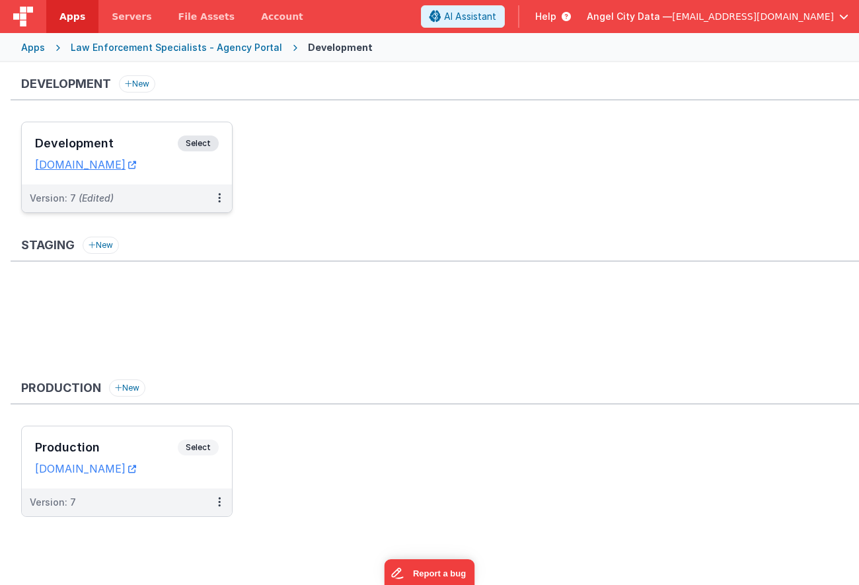
click at [128, 143] on h3 "Development" at bounding box center [106, 143] width 143 height 13
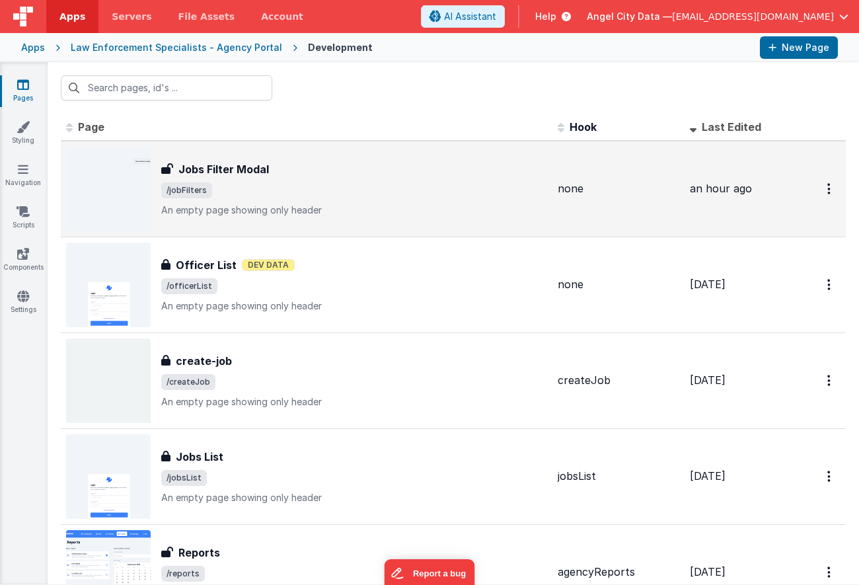
click at [218, 169] on h3 "Jobs Filter Modal" at bounding box center [224, 169] width 91 height 16
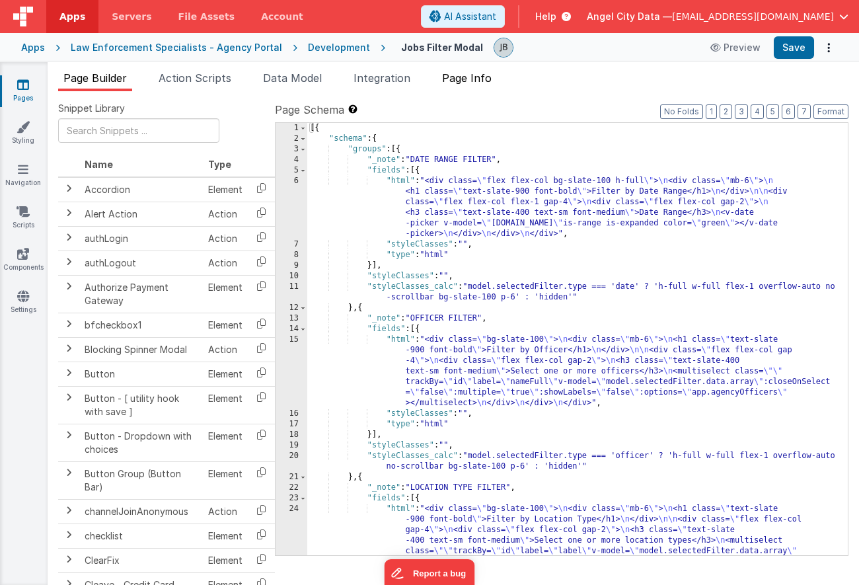
click at [454, 76] on span "Page Info" at bounding box center [467, 77] width 50 height 13
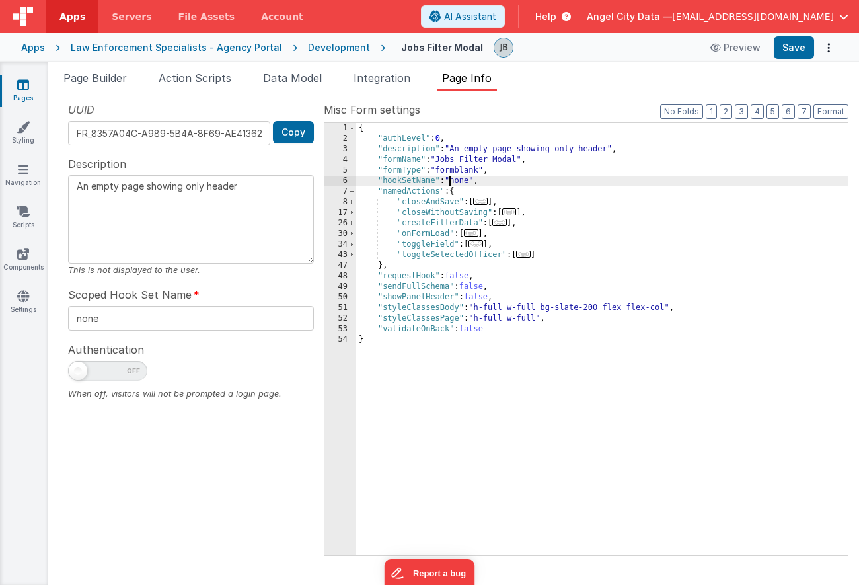
click at [449, 179] on div "{ "authLevel" : 0 , "description" : "An empty page showing only header" , "form…" at bounding box center [602, 350] width 492 height 454
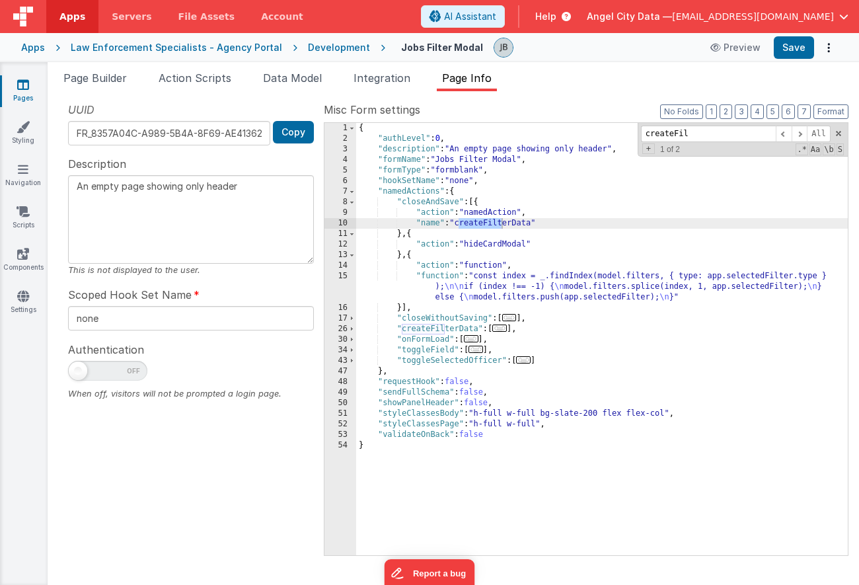
type input "createFil"
click at [345, 276] on div "15" at bounding box center [341, 287] width 32 height 32
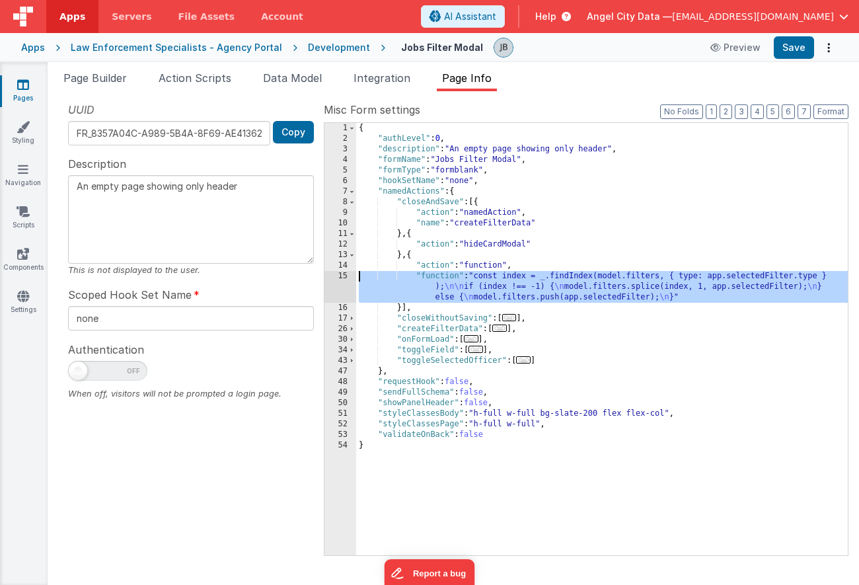
click at [344, 276] on div "15" at bounding box center [341, 287] width 32 height 32
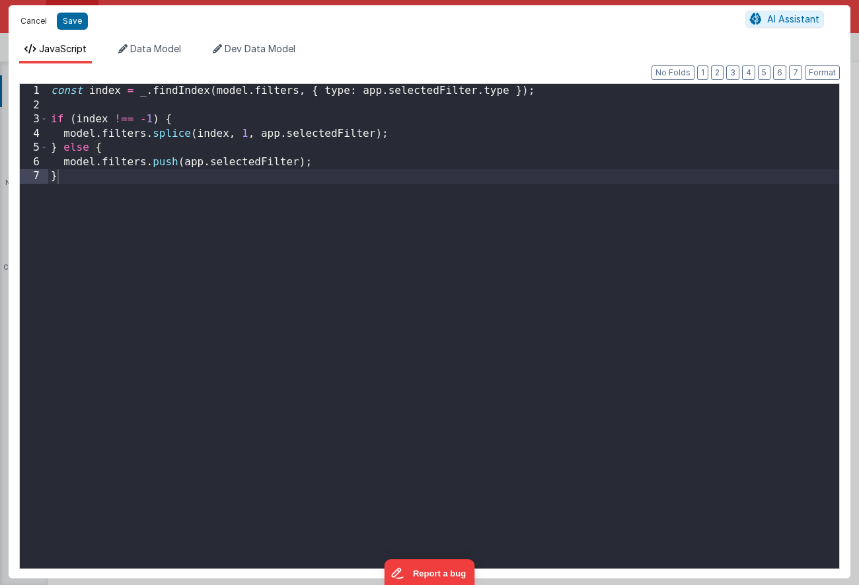
click at [44, 25] on button "Cancel" at bounding box center [34, 21] width 40 height 19
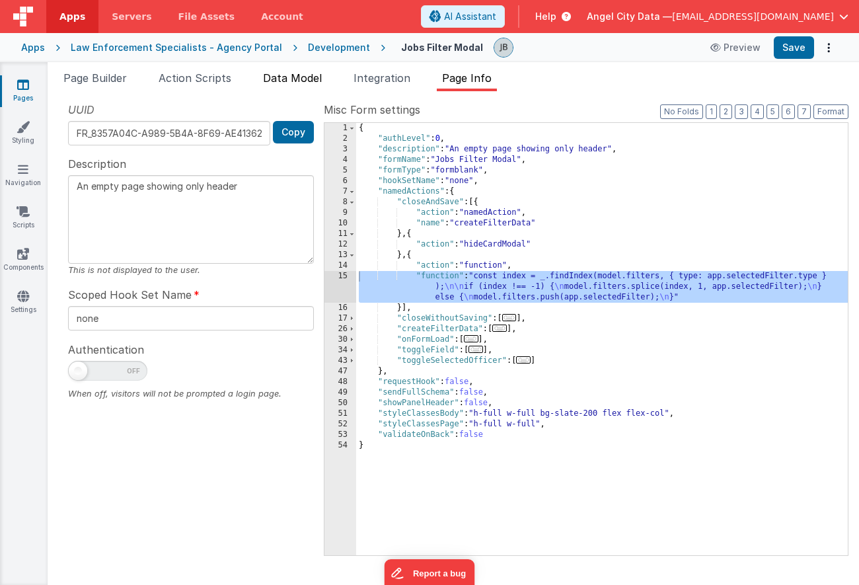
click at [278, 79] on span "Data Model" at bounding box center [292, 77] width 59 height 13
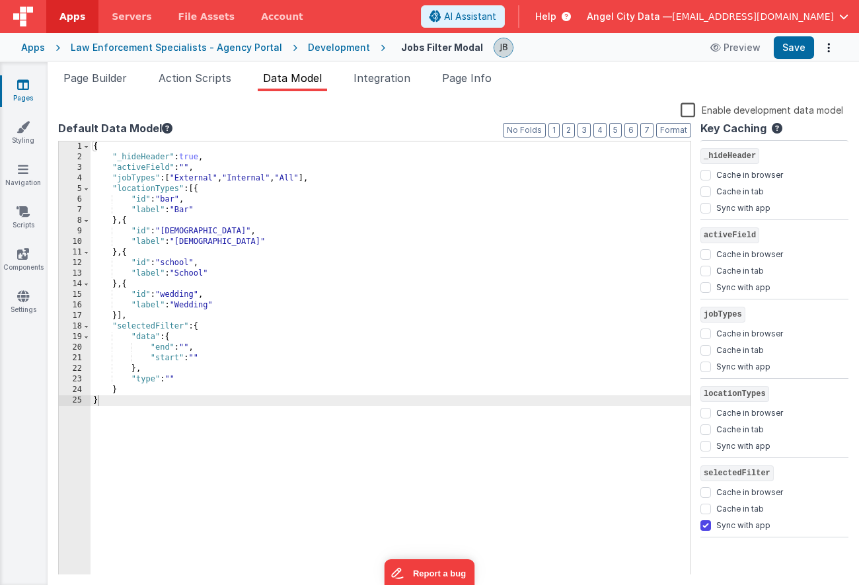
click at [328, 50] on div "Development" at bounding box center [339, 47] width 62 height 13
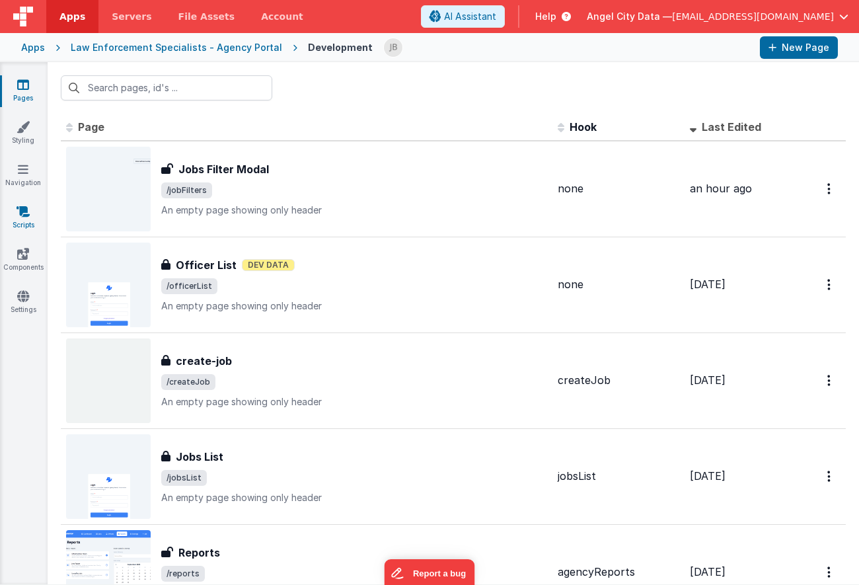
click at [24, 209] on icon at bounding box center [23, 211] width 13 height 13
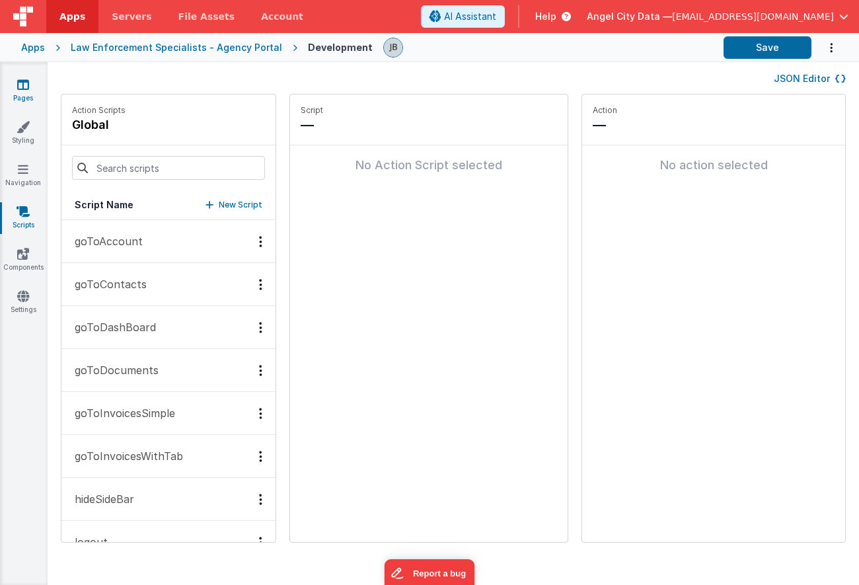
click at [30, 99] on link "Pages" at bounding box center [23, 91] width 48 height 26
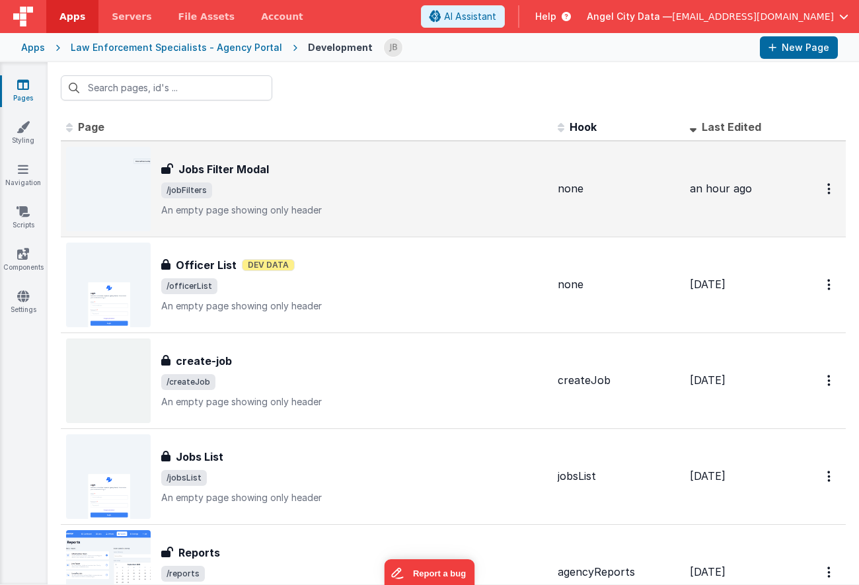
click at [235, 179] on div "Jobs Filter Modal Jobs Filter Modal /jobFilters An empty page showing only head…" at bounding box center [354, 189] width 386 height 56
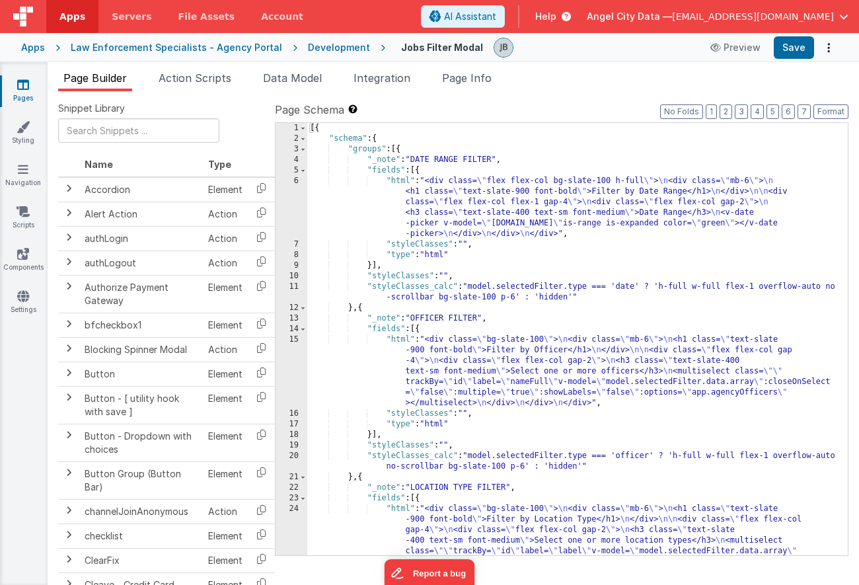
click at [218, 93] on div "Snippet Library Name Type Accordion Element Alert Action Action authLogin Actio…" at bounding box center [454, 348] width 812 height 515
click at [216, 84] on span "Action Scripts" at bounding box center [195, 77] width 73 height 13
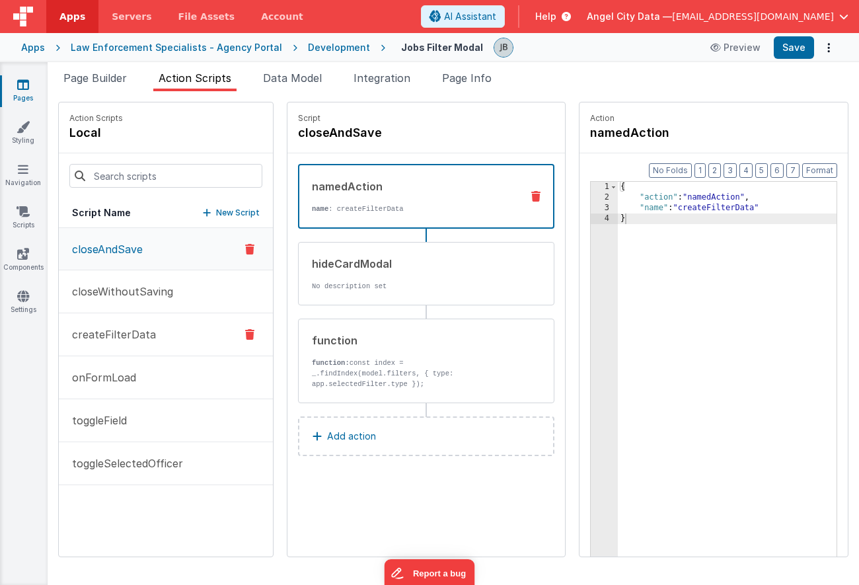
click at [132, 341] on p "createFilterData" at bounding box center [110, 335] width 92 height 16
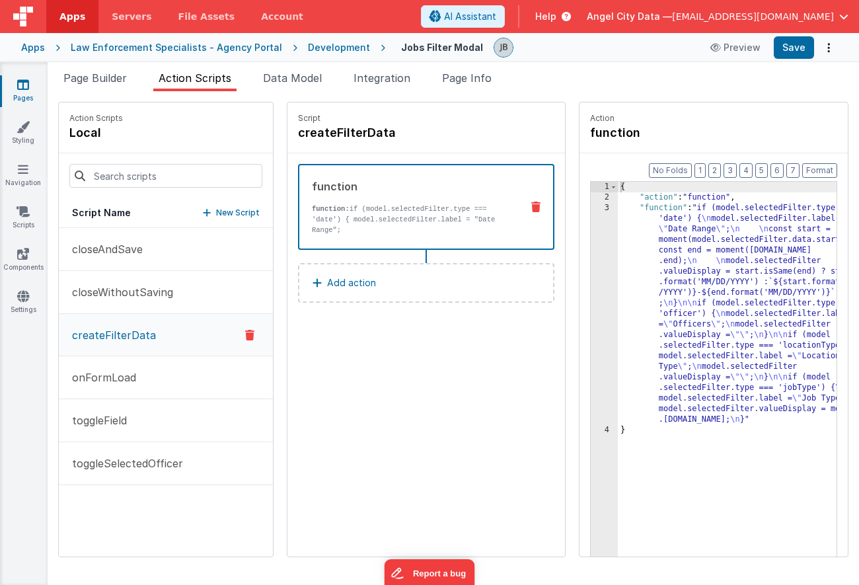
click at [591, 278] on div "3" at bounding box center [604, 314] width 27 height 222
click at [99, 177] on input at bounding box center [165, 176] width 193 height 24
paste input "jobTypes"
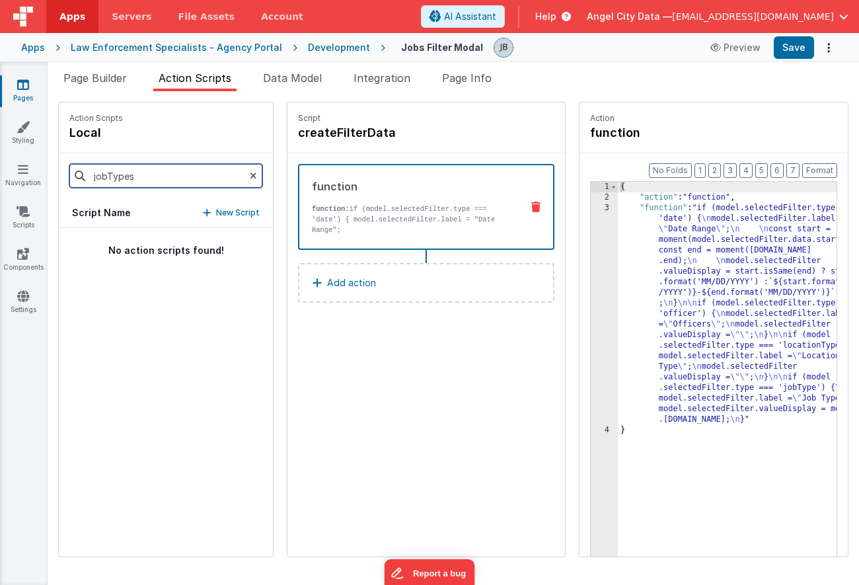
type input "="
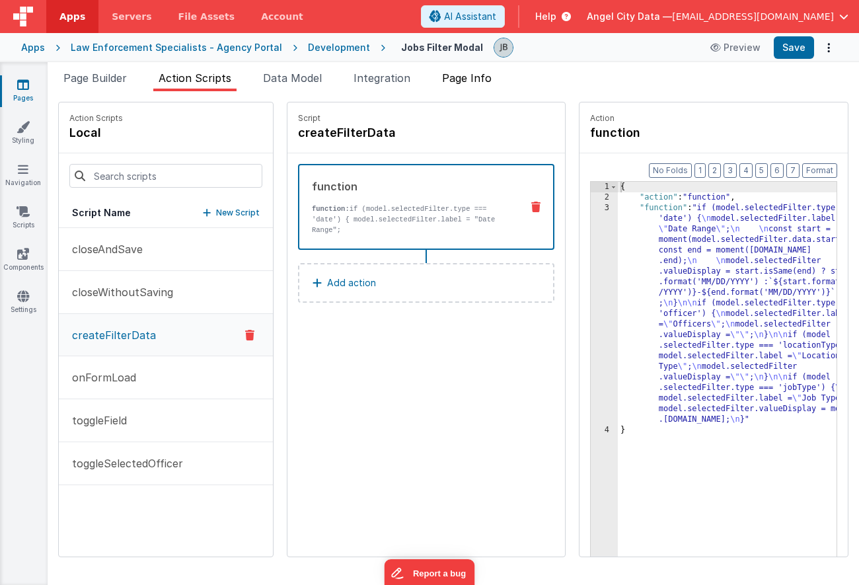
click at [468, 78] on span "Page Info" at bounding box center [467, 77] width 50 height 13
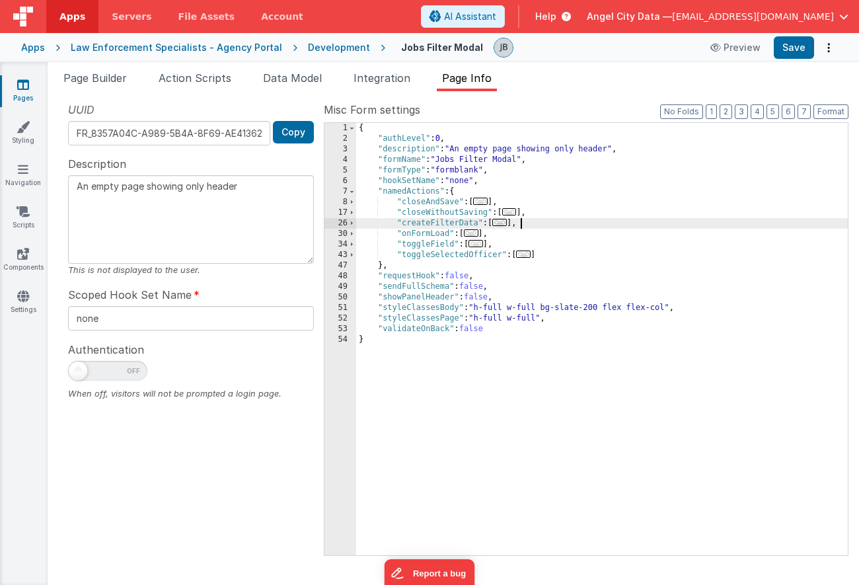
click at [535, 219] on div "{ "authLevel" : 0 , "description" : "An empty page showing only header" , "form…" at bounding box center [602, 350] width 492 height 454
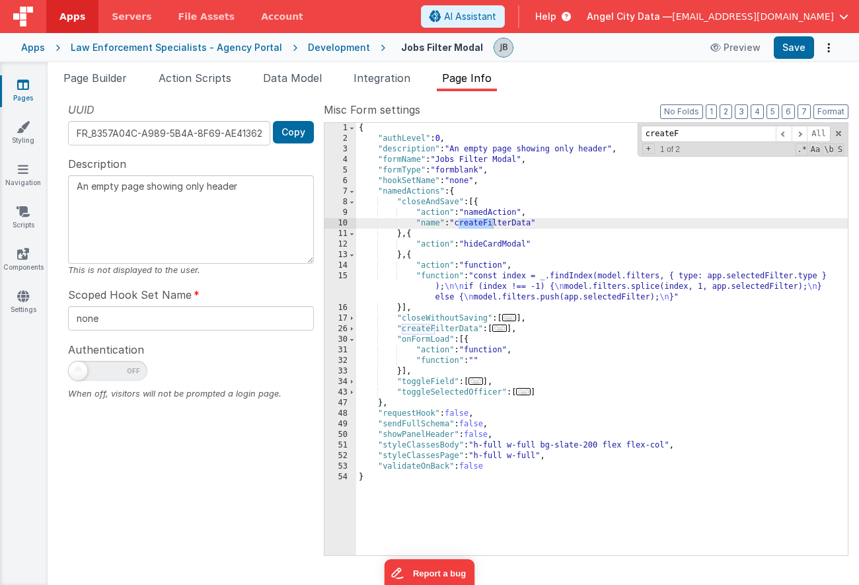
type input "createF"
click at [473, 223] on div "{ "authLevel" : 0 , "description" : "An empty page showing only header" , "form…" at bounding box center [602, 350] width 492 height 454
click at [339, 286] on div "15" at bounding box center [341, 287] width 32 height 32
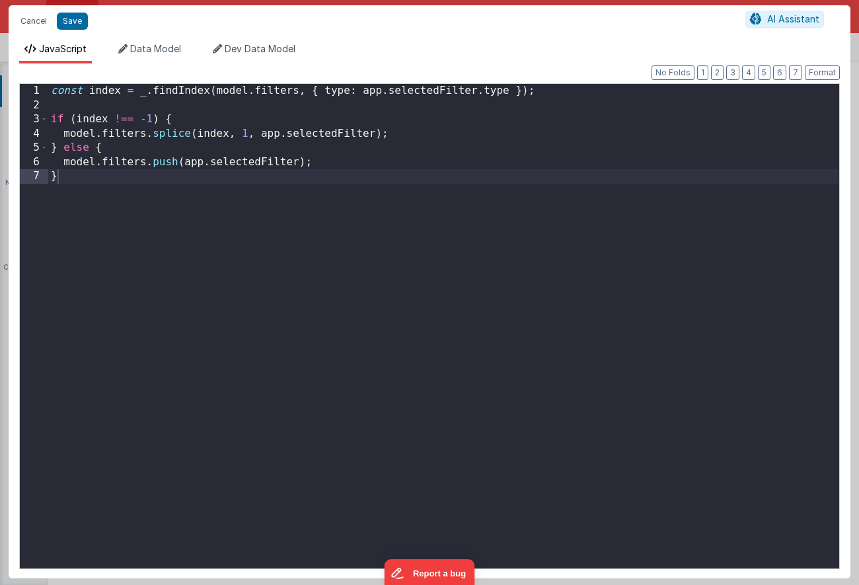
click at [339, 280] on div "const index = _ . findIndex ( model . filters , { type : app . selectedFilter .…" at bounding box center [443, 340] width 791 height 513
click at [45, 31] on div "Cancel Save AI Assistant" at bounding box center [430, 21] width 842 height 32
click at [44, 28] on button "Cancel" at bounding box center [34, 21] width 40 height 19
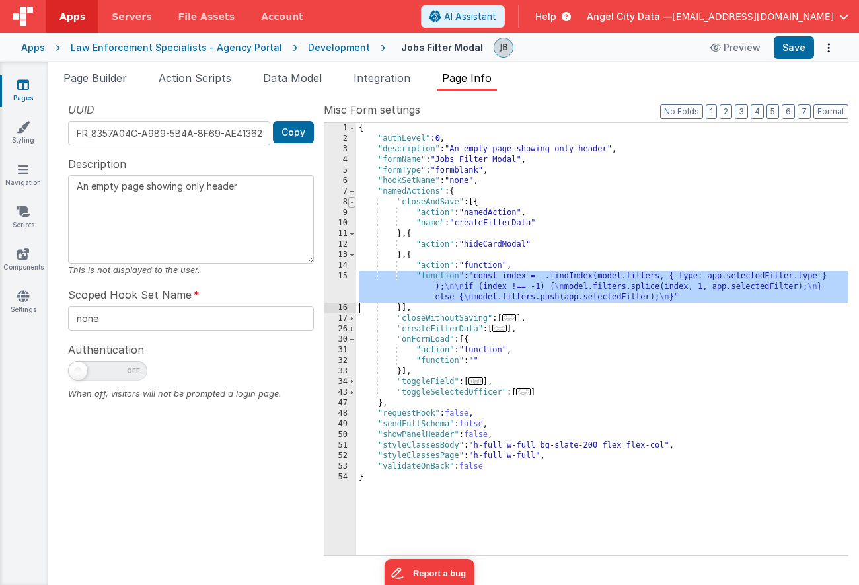
click at [355, 202] on span at bounding box center [351, 202] width 7 height 11
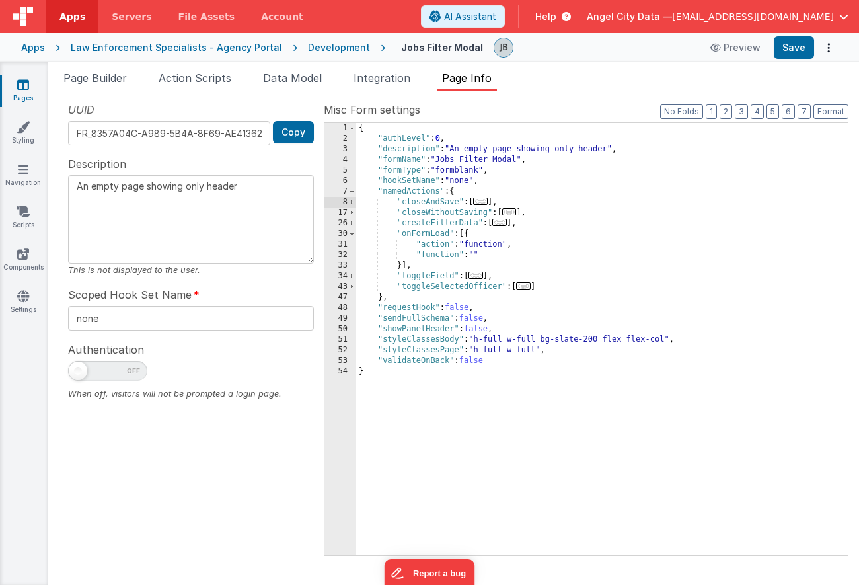
click at [327, 47] on div "Development" at bounding box center [339, 47] width 62 height 13
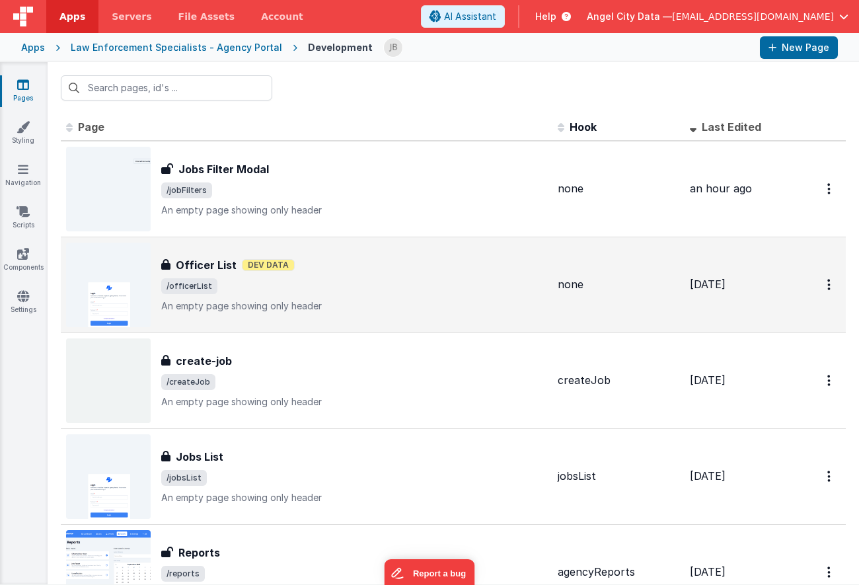
click at [192, 256] on div "Officer List Officer List Dev Data /officerList An empty page showing only head…" at bounding box center [306, 285] width 481 height 85
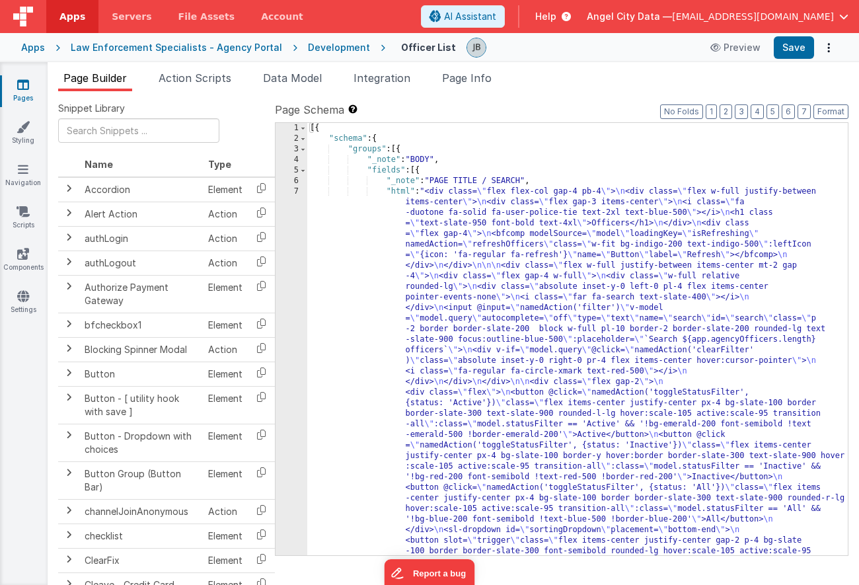
click at [287, 288] on div "7" at bounding box center [292, 487] width 32 height 603
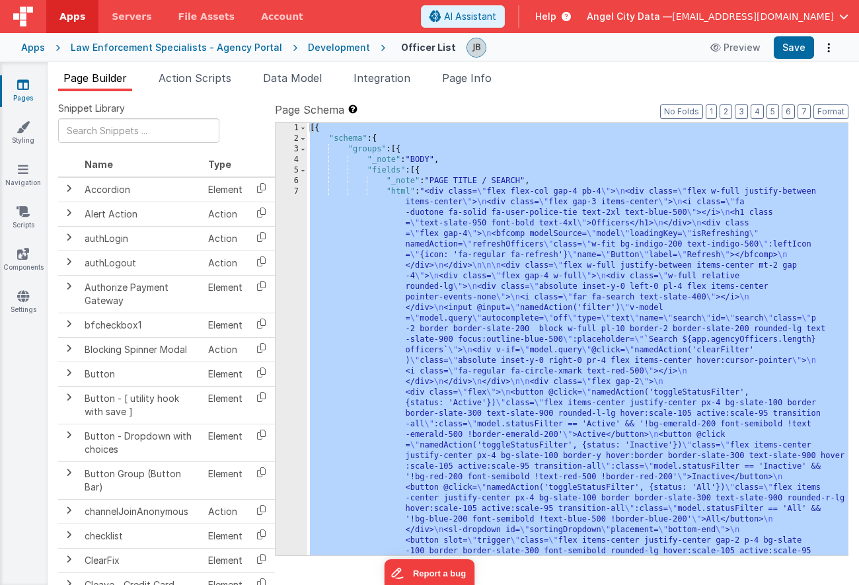
click at [287, 288] on div "7" at bounding box center [292, 487] width 32 height 603
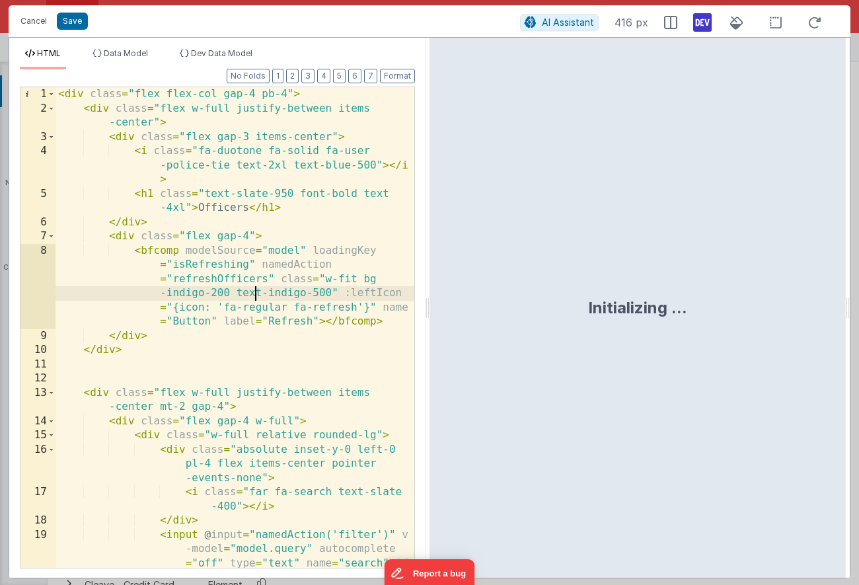
click at [258, 289] on div "< div class = "flex flex-col gap-4 pb-4" > < div class = "flex w-full justify-b…" at bounding box center [235, 405] width 359 height 637
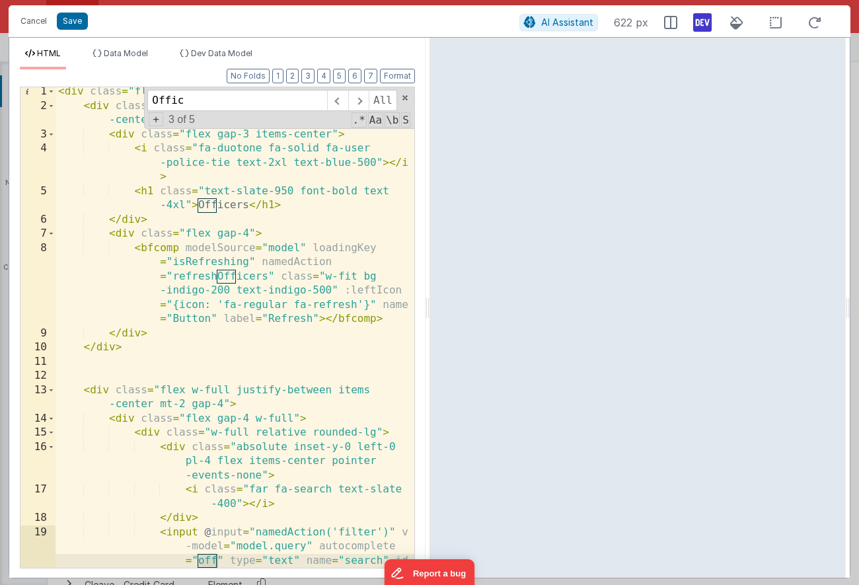
scroll to position [328, 0]
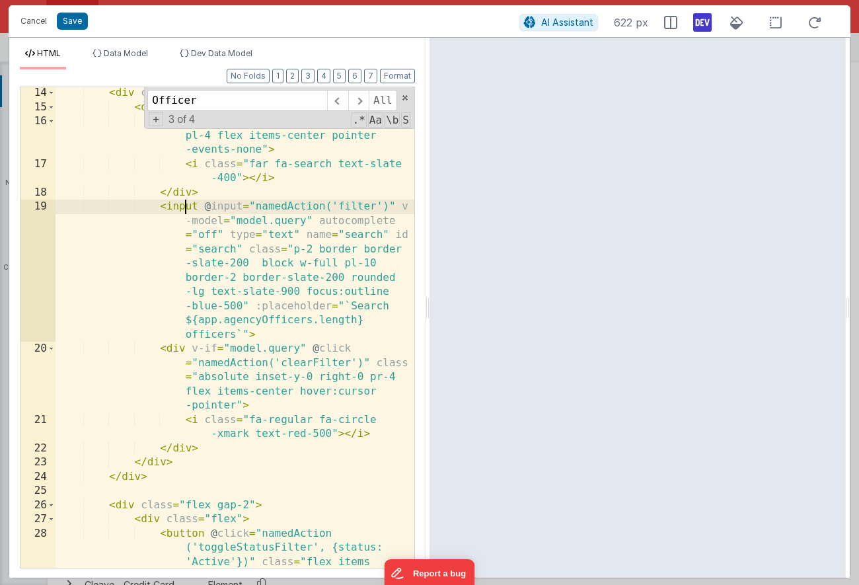
click at [185, 206] on div "< div class = "flex gap-4 w-full" > < div class = "w-full relative rounded-lg" …" at bounding box center [235, 419] width 359 height 666
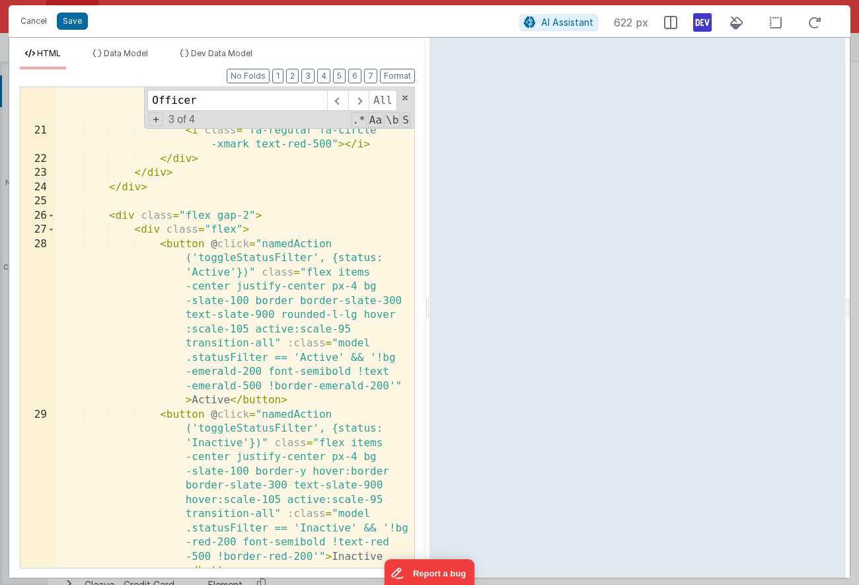
scroll to position [645, 0]
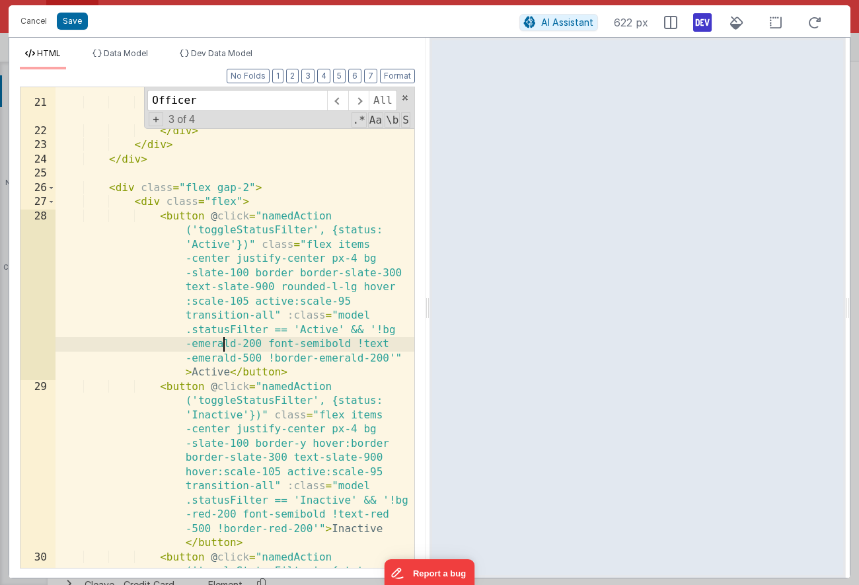
click at [220, 346] on div "< div v-if = "model.query" @ click = "namedAction('clearFilter')" class = "abso…" at bounding box center [235, 378] width 359 height 708
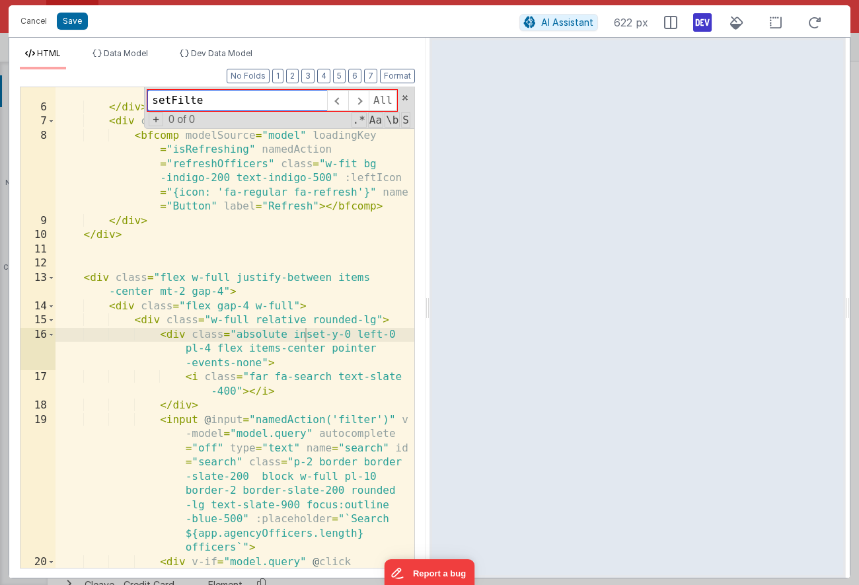
type input "setFilter"
click at [19, 20] on button "Cancel" at bounding box center [34, 21] width 40 height 19
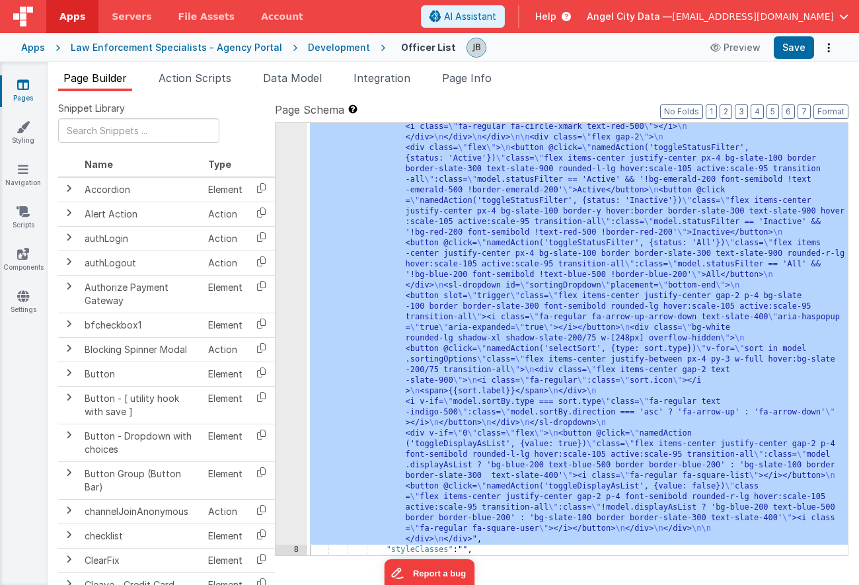
click at [308, 50] on div "Development" at bounding box center [339, 47] width 62 height 13
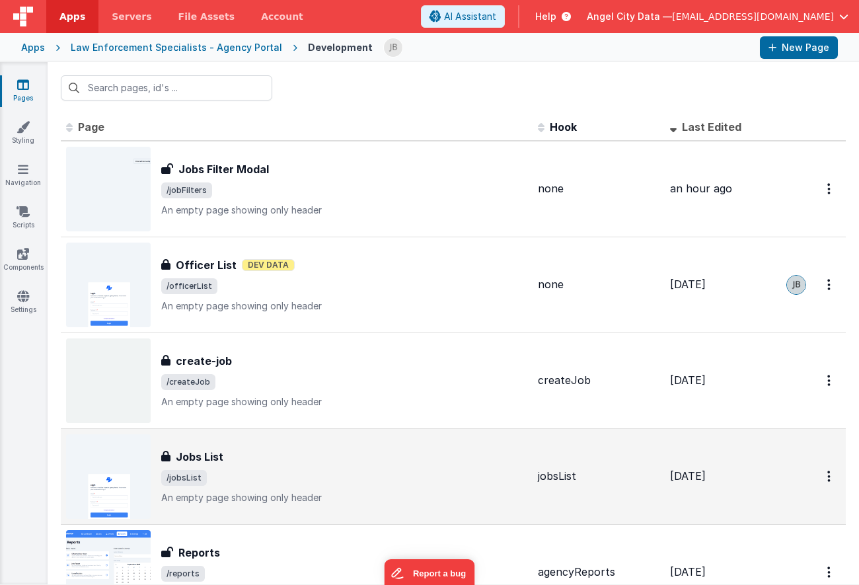
click at [216, 448] on div "Jobs List Jobs List /jobsList An empty page showing only header" at bounding box center [296, 476] width 461 height 85
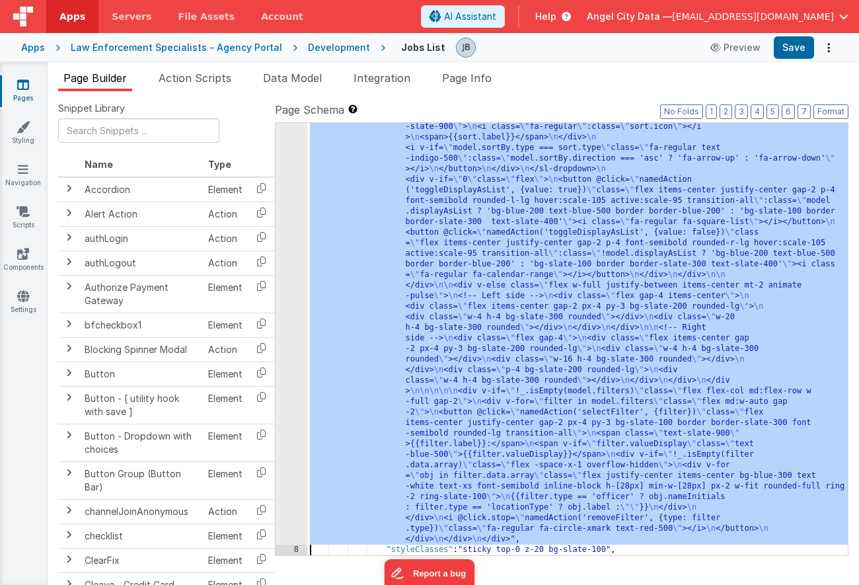
click at [292, 271] on div "7 8 9 10 11 12 13 14 15 16 17 18 19 20 21 22 23 24 25 26 27 28 29 30 31 32" at bounding box center [292, 268] width 32 height 1437
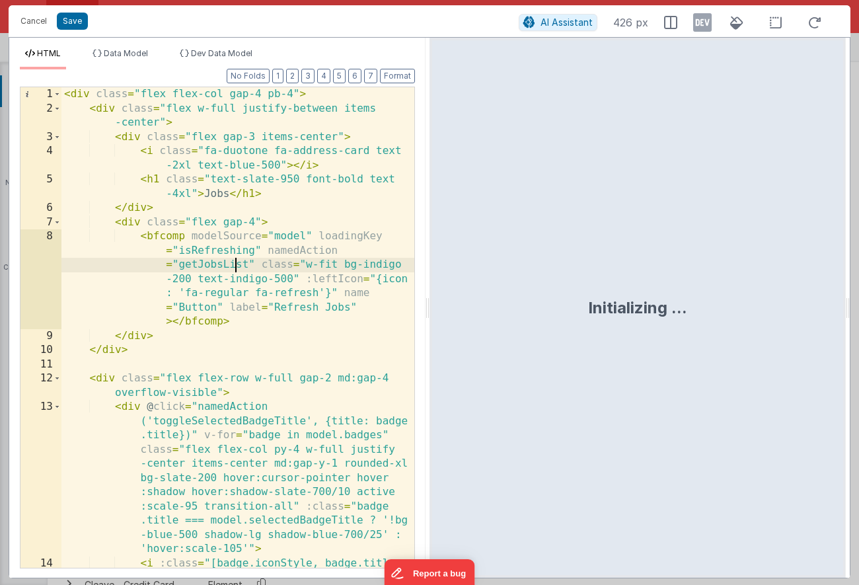
click at [233, 262] on div "< div class = "flex flex-col gap-4 pb-4" > < div class = "flex w-full justify-b…" at bounding box center [237, 356] width 353 height 538
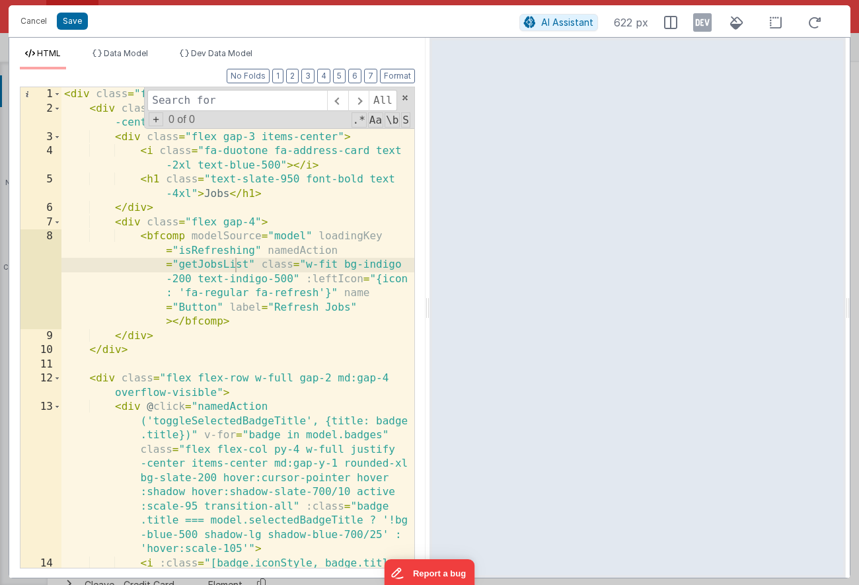
click at [181, 446] on div "< div class = "flex flex-col gap-4 pb-4" > < div class = "flex w-full justify-b…" at bounding box center [237, 356] width 353 height 538
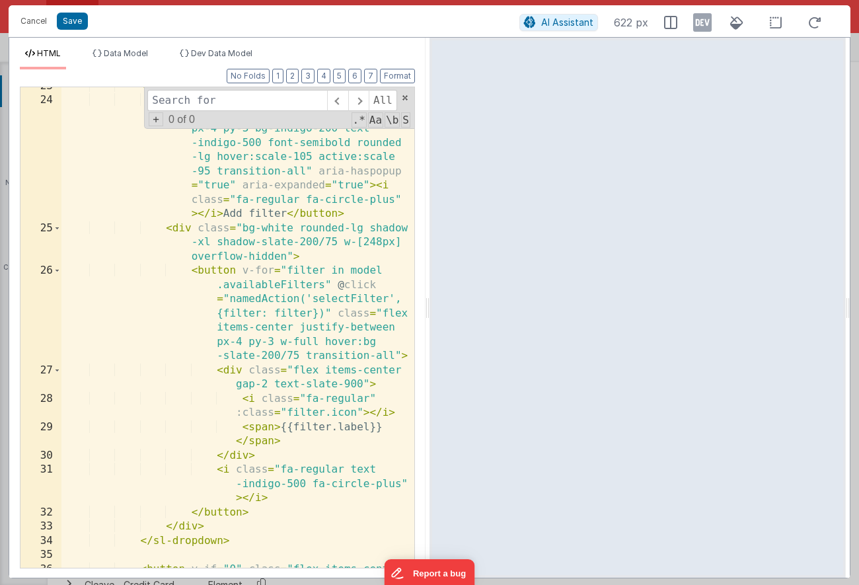
scroll to position [762, 0]
click at [41, 22] on button "Cancel" at bounding box center [34, 21] width 40 height 19
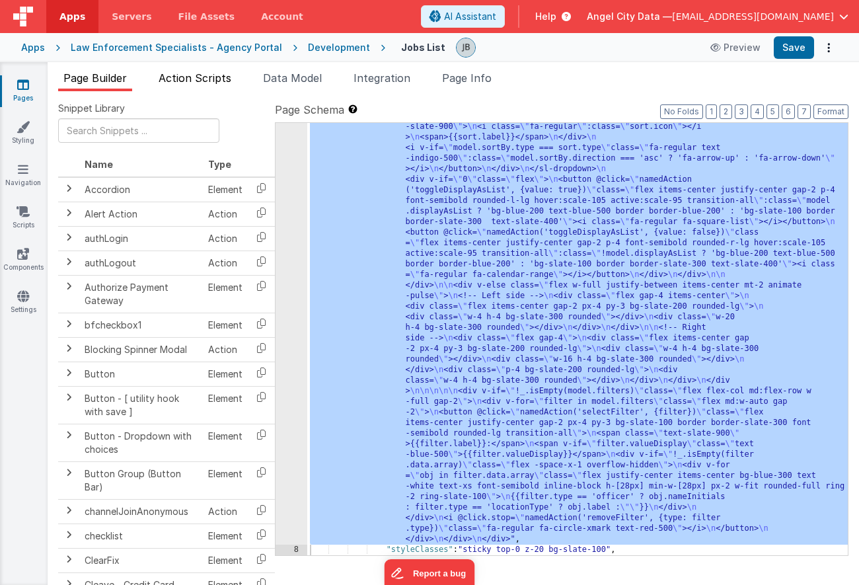
click at [200, 79] on span "Action Scripts" at bounding box center [195, 77] width 73 height 13
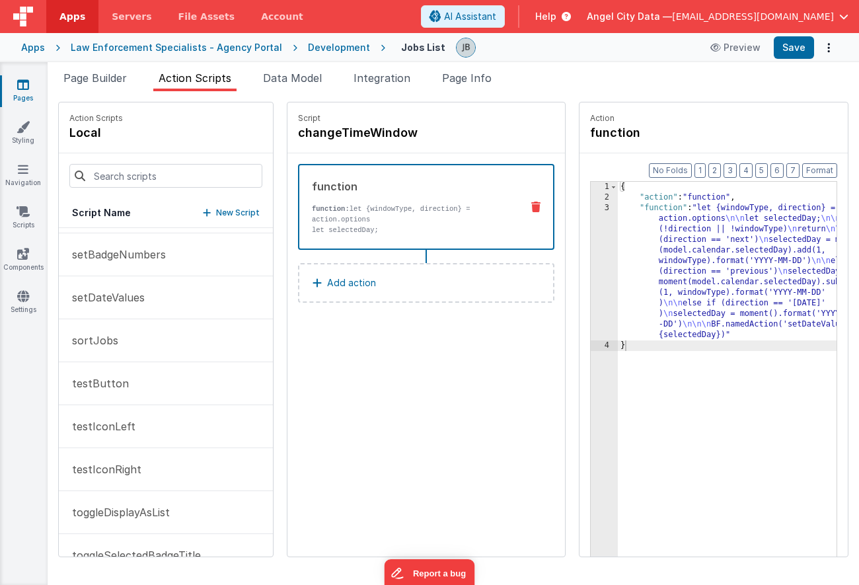
scroll to position [839, 0]
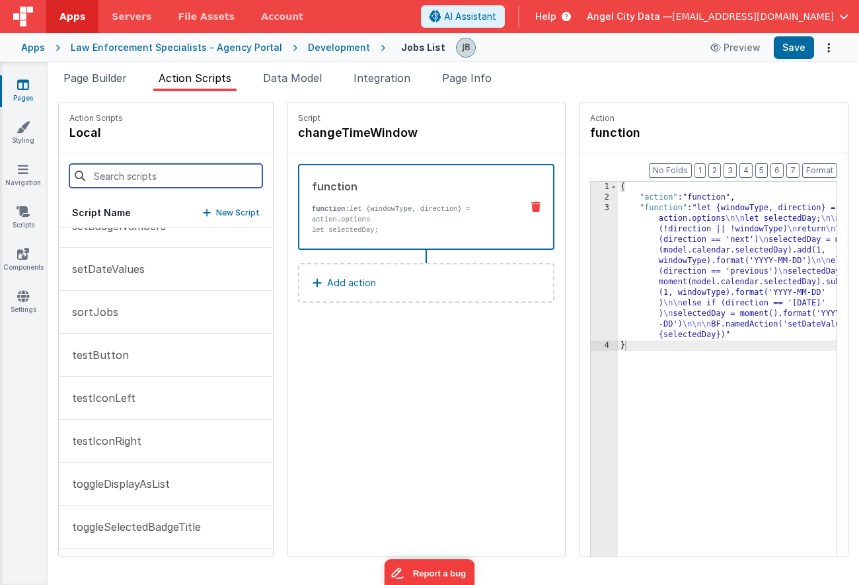
click at [108, 184] on input at bounding box center [165, 176] width 193 height 24
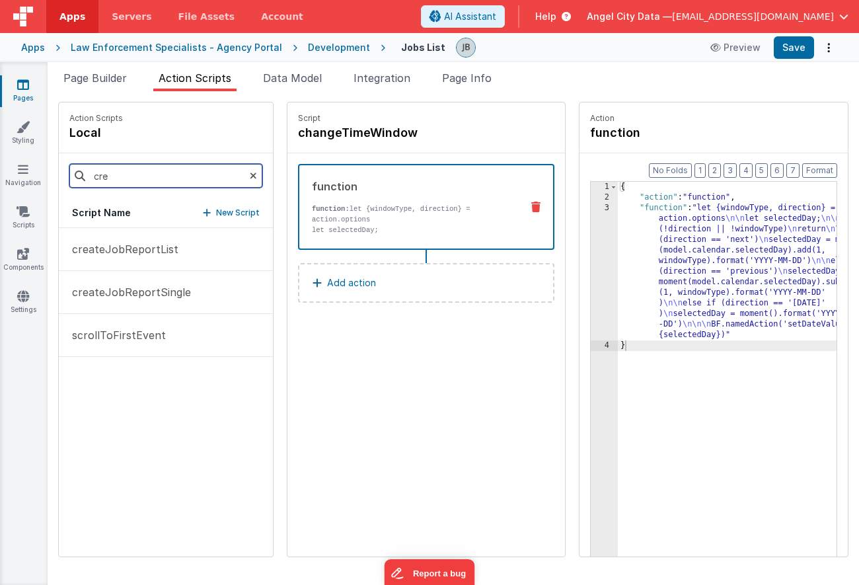
scroll to position [0, 0]
type input "creaa"
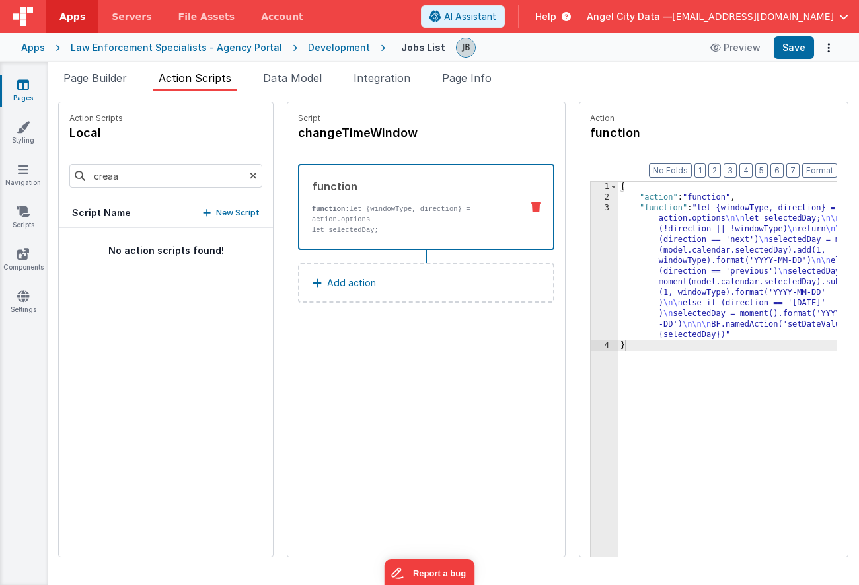
click at [324, 50] on div "Development" at bounding box center [339, 47] width 62 height 13
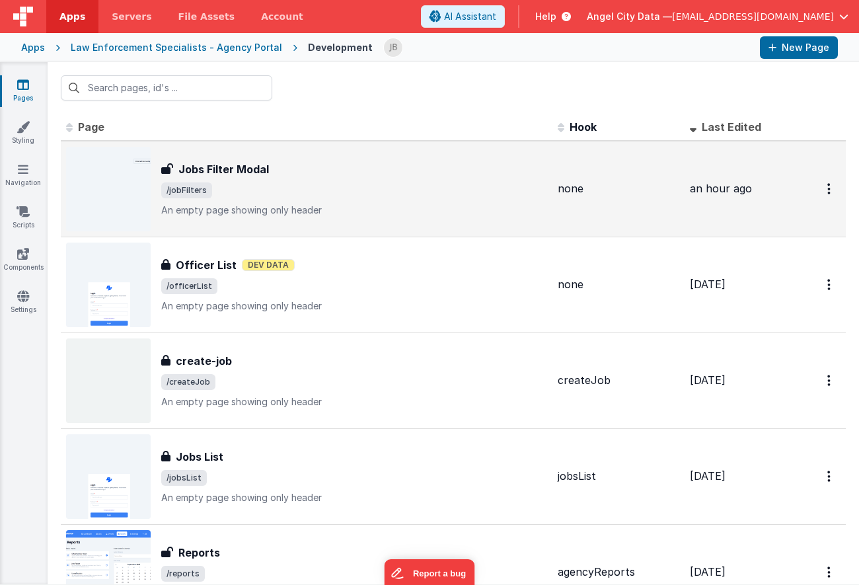
click at [206, 163] on h3 "Jobs Filter Modal" at bounding box center [224, 169] width 91 height 16
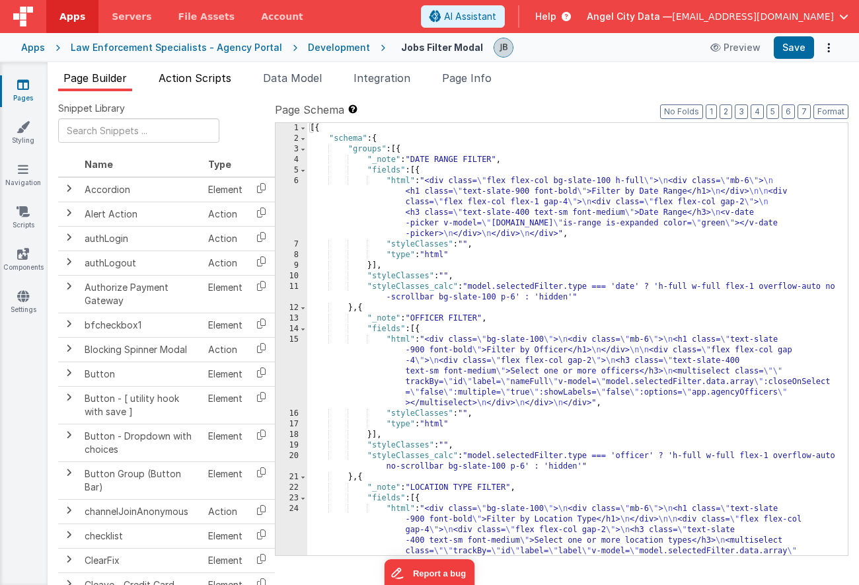
click at [212, 80] on span "Action Scripts" at bounding box center [195, 77] width 73 height 13
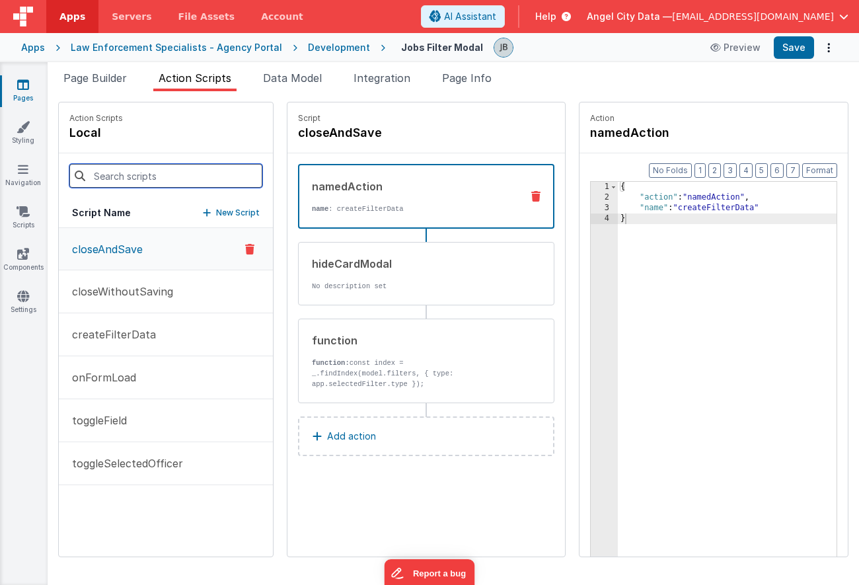
click at [177, 175] on input at bounding box center [165, 176] width 193 height 24
click at [87, 360] on button "onFormLoad" at bounding box center [166, 377] width 214 height 43
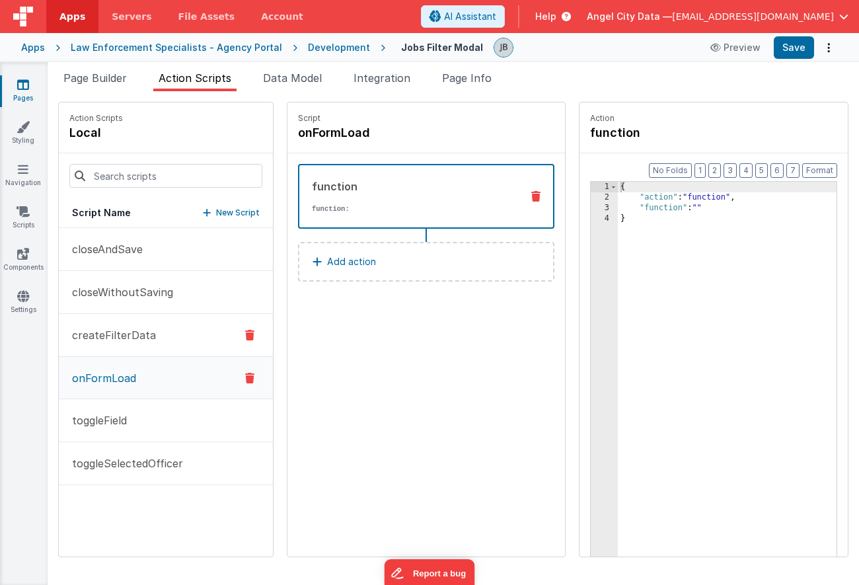
click at [99, 340] on p "createFilterData" at bounding box center [110, 335] width 92 height 16
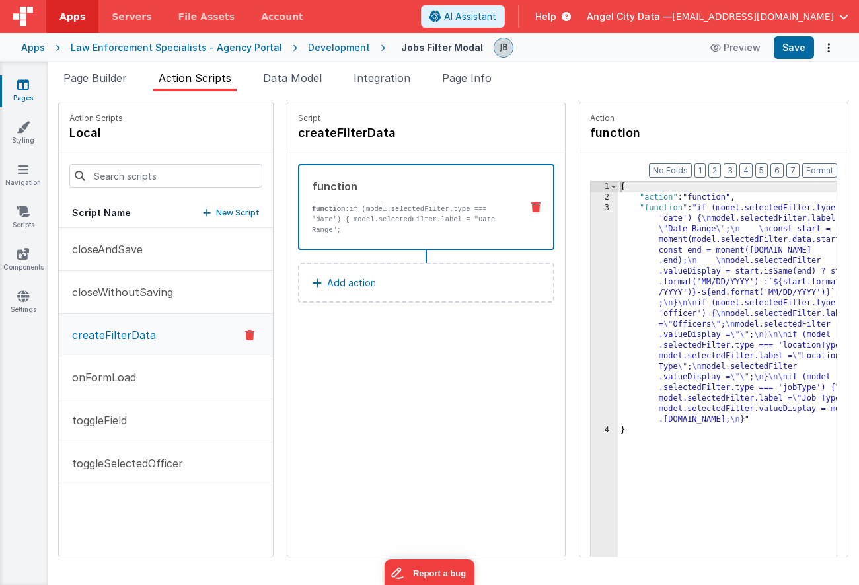
click at [591, 261] on div "3" at bounding box center [604, 314] width 27 height 222
click at [591, 260] on div "3" at bounding box center [604, 314] width 27 height 222
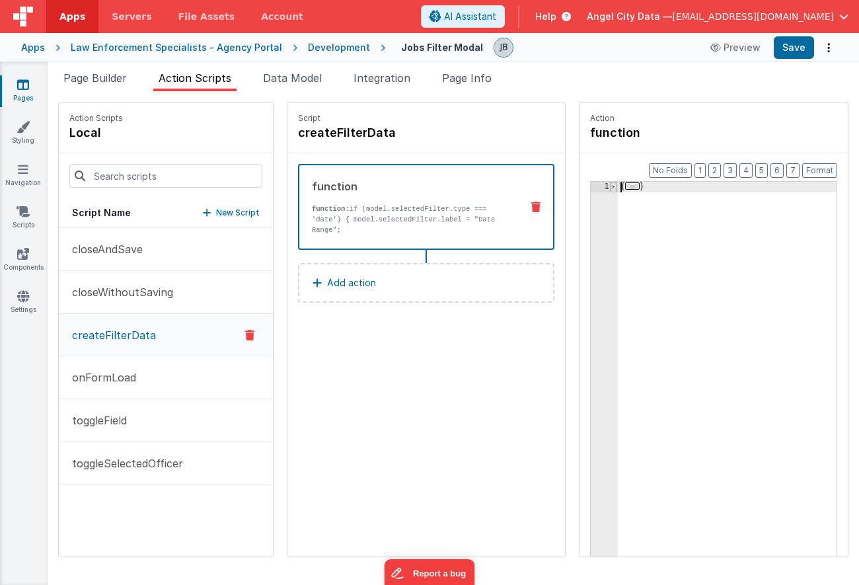
click at [610, 188] on span at bounding box center [613, 187] width 7 height 11
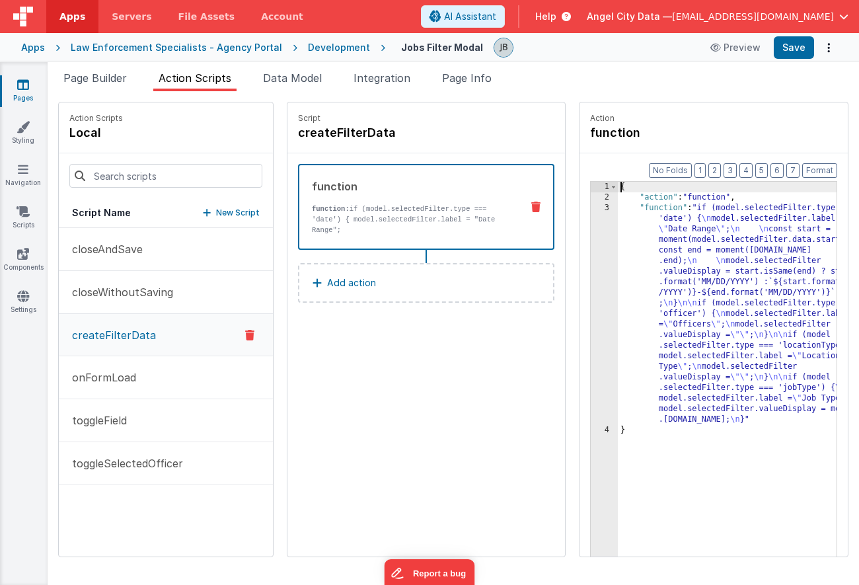
click at [591, 212] on div "3" at bounding box center [604, 314] width 27 height 222
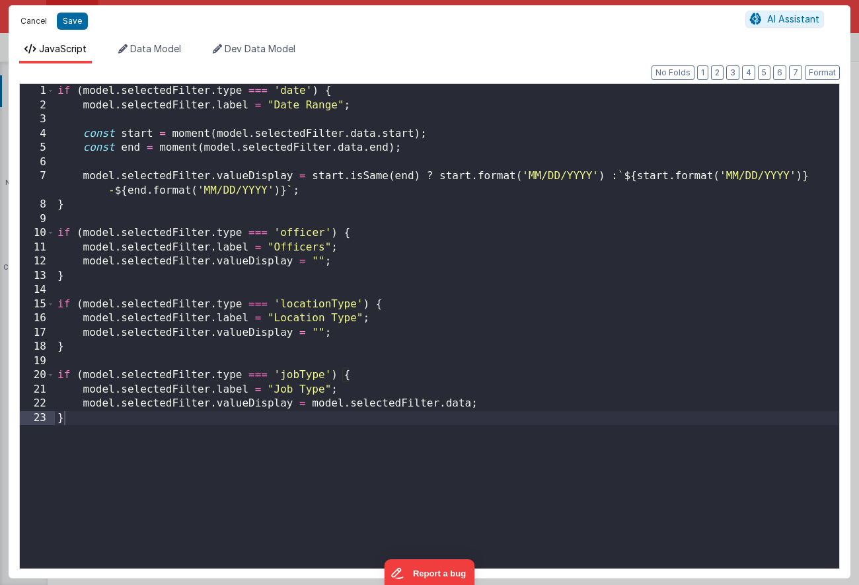
click at [40, 25] on button "Cancel" at bounding box center [34, 21] width 40 height 19
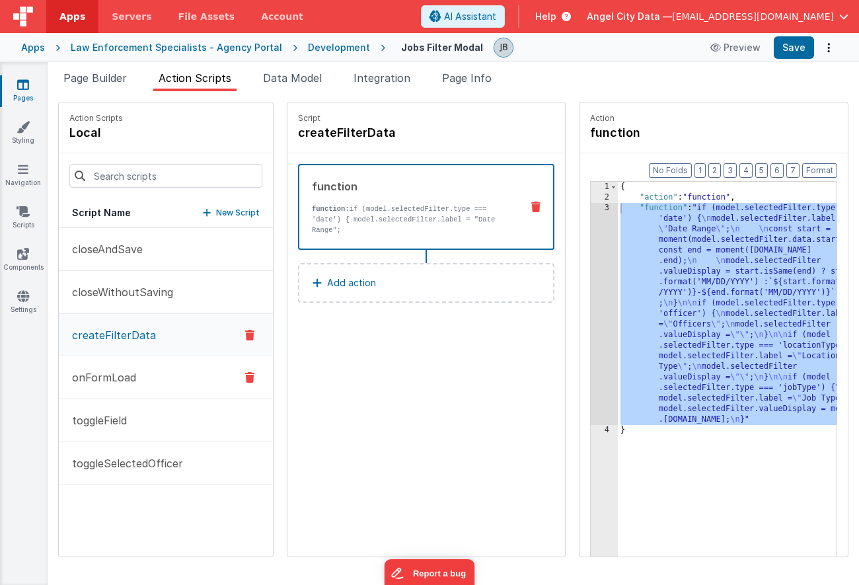
click at [149, 370] on button "onFormLoad" at bounding box center [166, 377] width 214 height 43
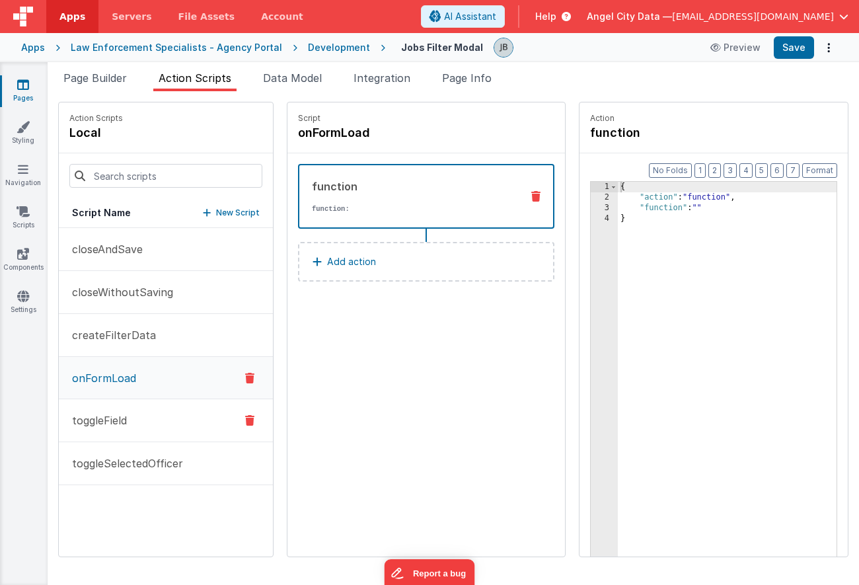
click at [152, 407] on button "toggleField" at bounding box center [166, 420] width 214 height 43
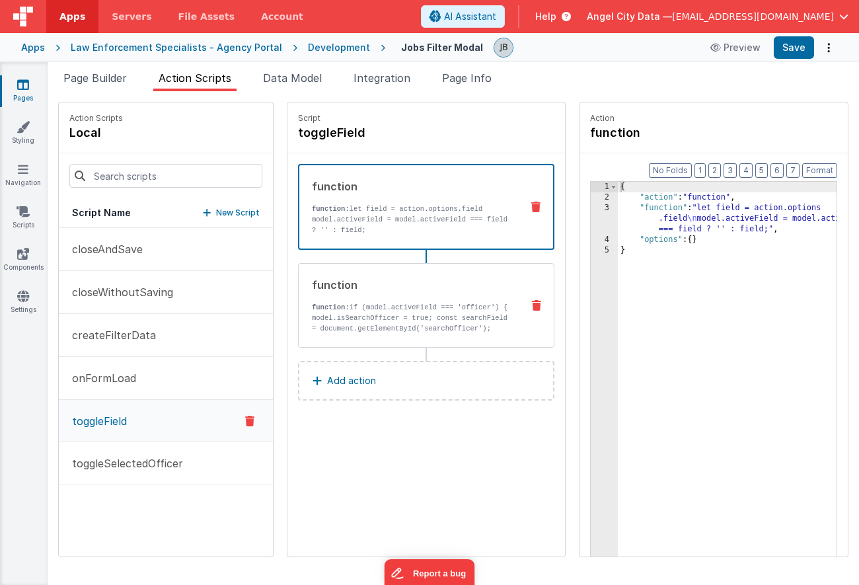
click at [322, 309] on p "function: if (model.activeField === 'officer') { model.isSearchOfficer = true; …" at bounding box center [412, 318] width 200 height 32
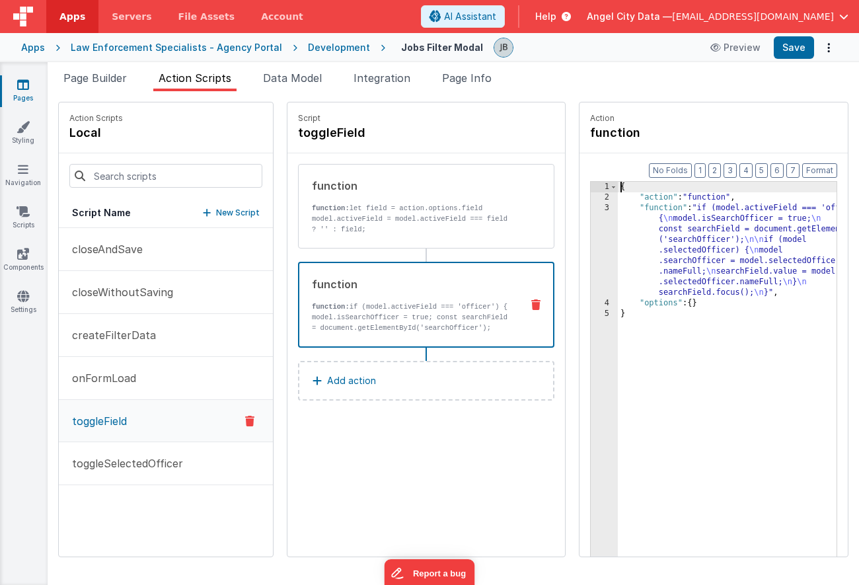
click at [591, 253] on div "3" at bounding box center [604, 250] width 27 height 95
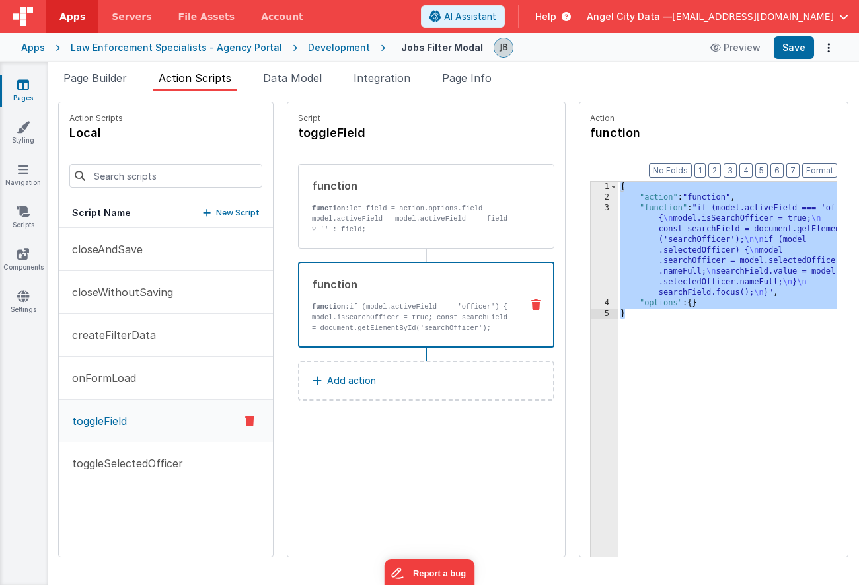
click at [591, 248] on div "3" at bounding box center [604, 250] width 27 height 95
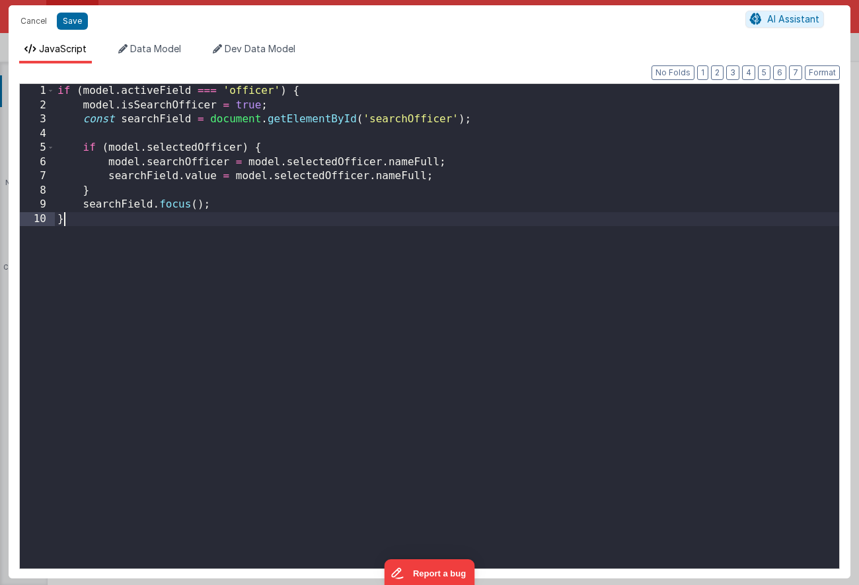
click at [567, 248] on div "if ( model . activeField === 'officer' ) { model . isSearchOfficer = true ; con…" at bounding box center [447, 340] width 785 height 513
click at [38, 24] on button "Cancel" at bounding box center [34, 21] width 40 height 19
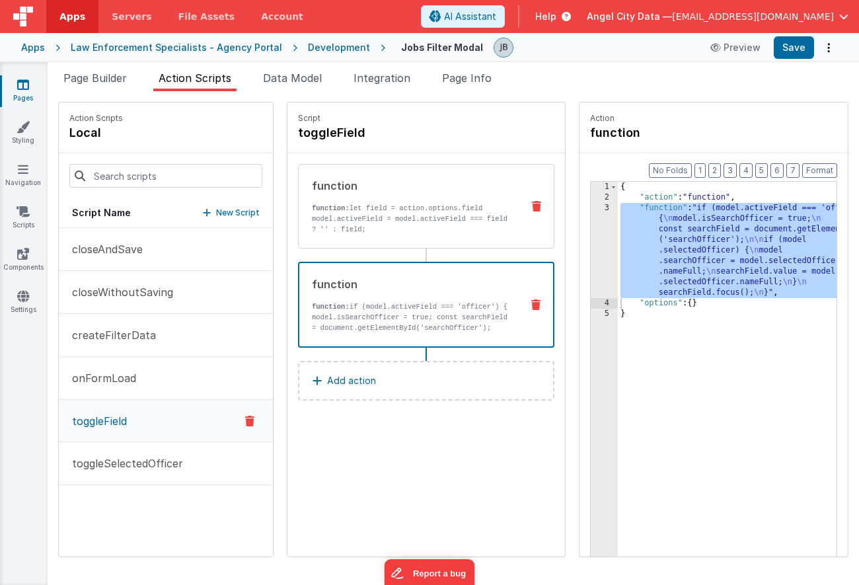
click at [312, 230] on p "function: let field = action.options.field model.activeField = model.activeFiel…" at bounding box center [412, 219] width 200 height 32
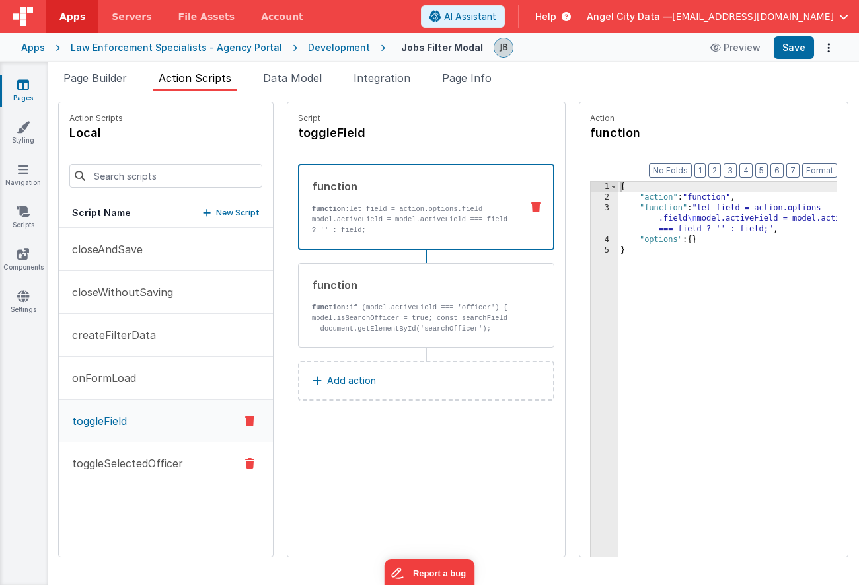
click at [131, 456] on p "toggleSelectedOfficer" at bounding box center [123, 464] width 119 height 16
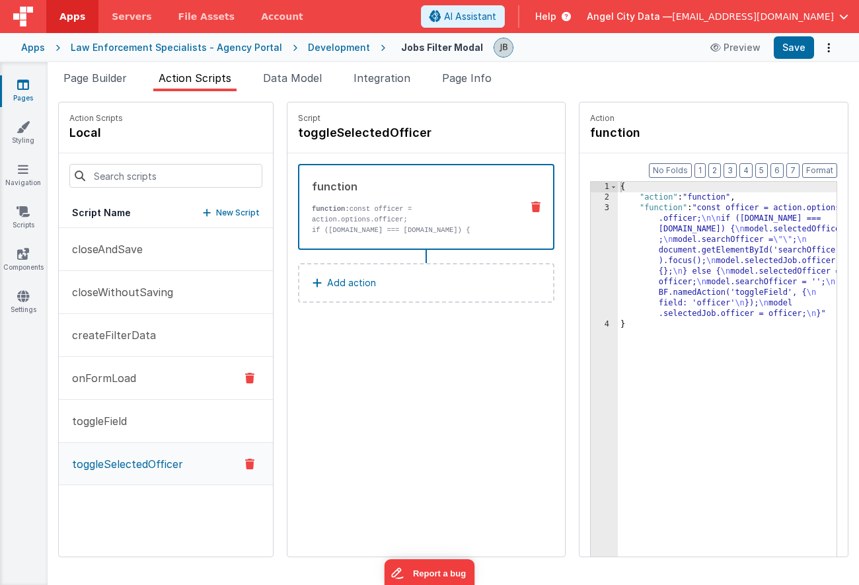
click at [119, 370] on p "onFormLoad" at bounding box center [100, 378] width 72 height 16
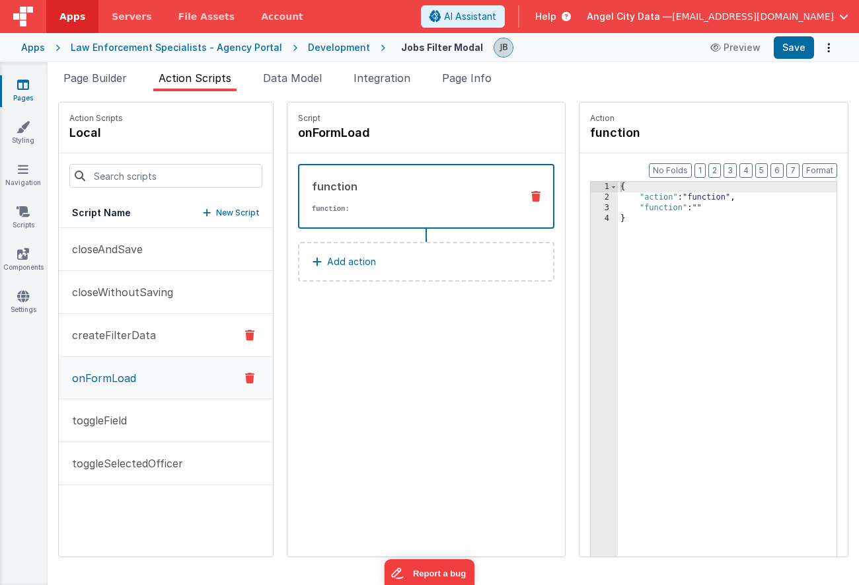
click at [126, 337] on p "createFilterData" at bounding box center [110, 335] width 92 height 16
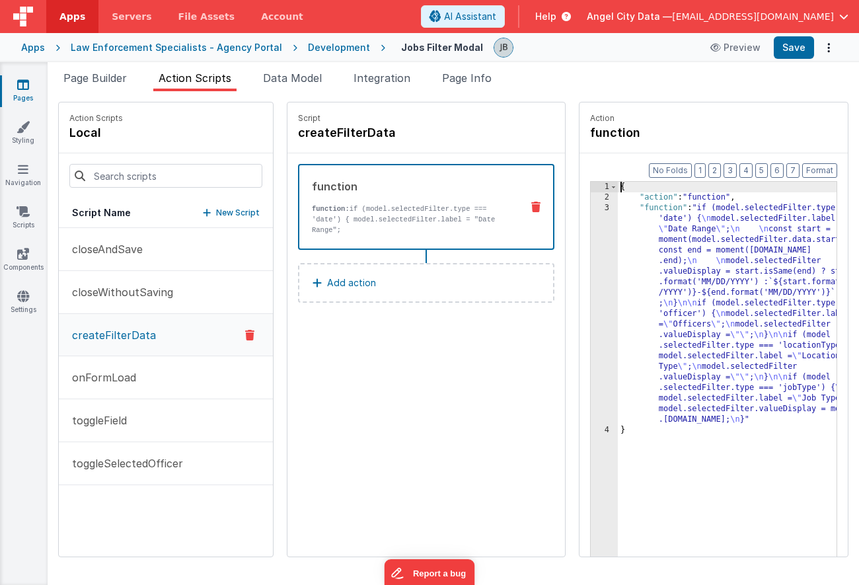
click at [591, 300] on div "3" at bounding box center [604, 314] width 27 height 222
click at [591, 292] on div "3" at bounding box center [604, 314] width 27 height 222
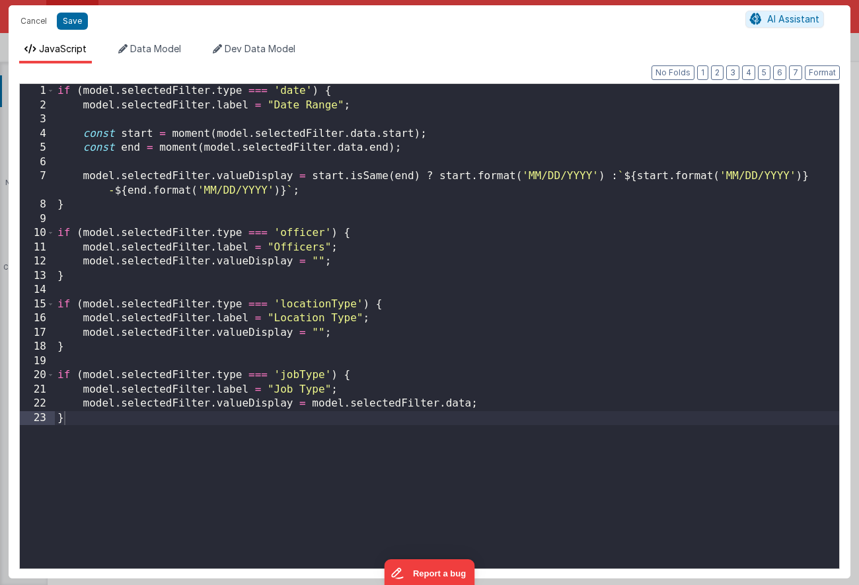
click at [566, 292] on div "Cancel Save AI Assistant JavaScript Data Model Dev Data Model Format 7 6 5 4 3 …" at bounding box center [429, 292] width 859 height 585
click at [29, 15] on button "Cancel" at bounding box center [34, 21] width 40 height 19
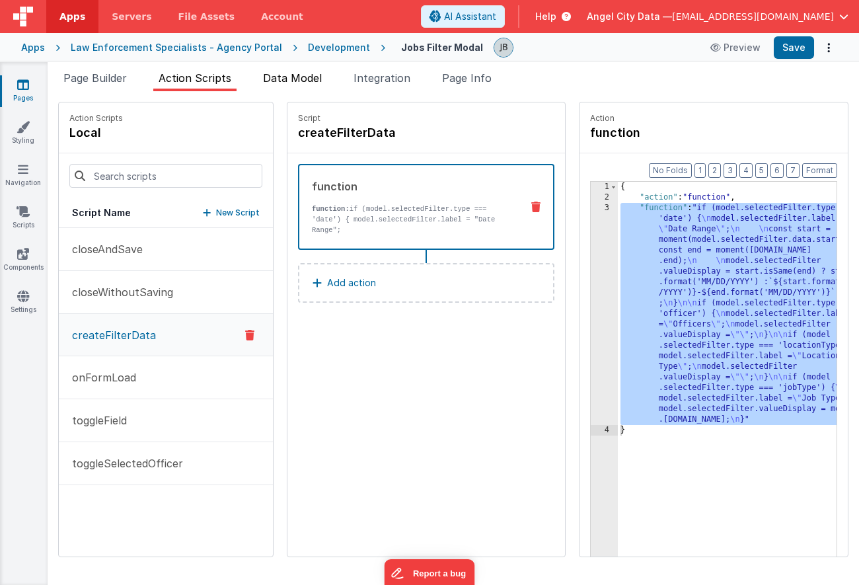
click at [288, 81] on span "Data Model" at bounding box center [292, 77] width 59 height 13
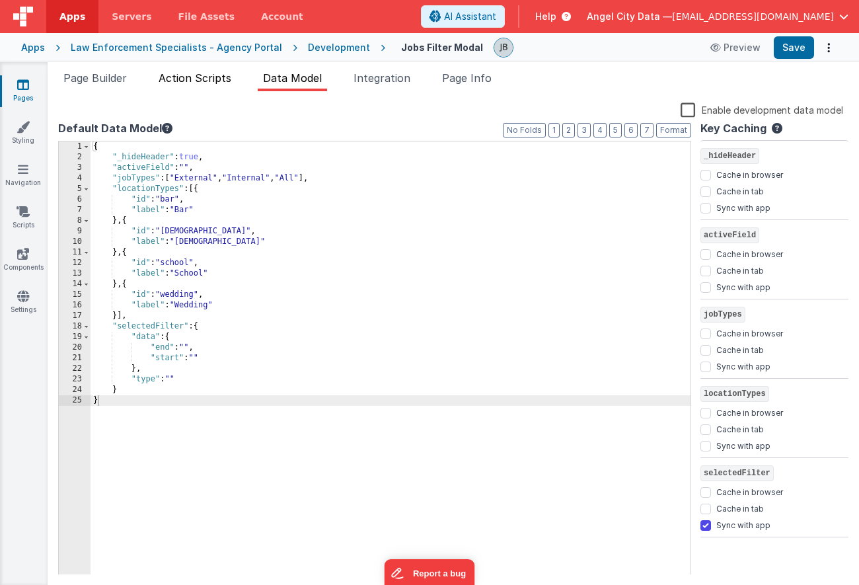
click at [199, 83] on span "Action Scripts" at bounding box center [195, 77] width 73 height 13
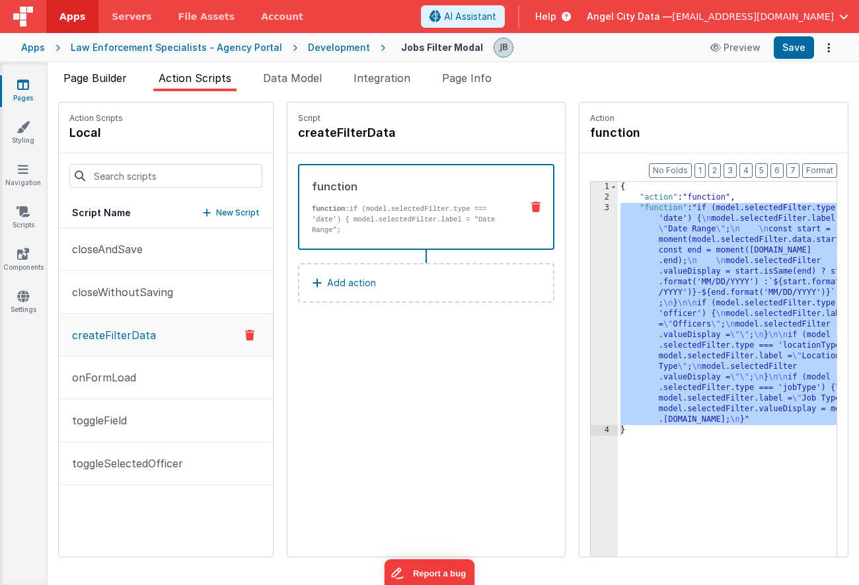
click at [99, 86] on li "Page Builder" at bounding box center [95, 80] width 74 height 21
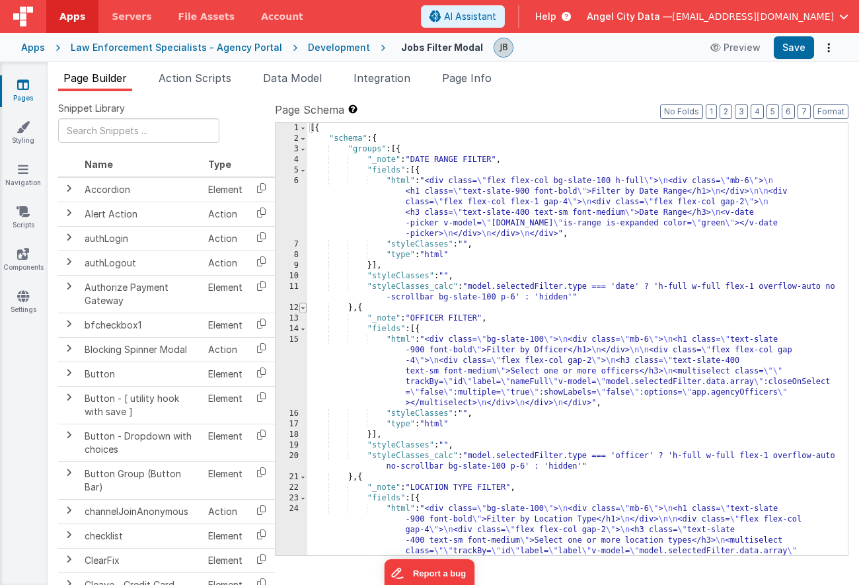
scroll to position [4, 0]
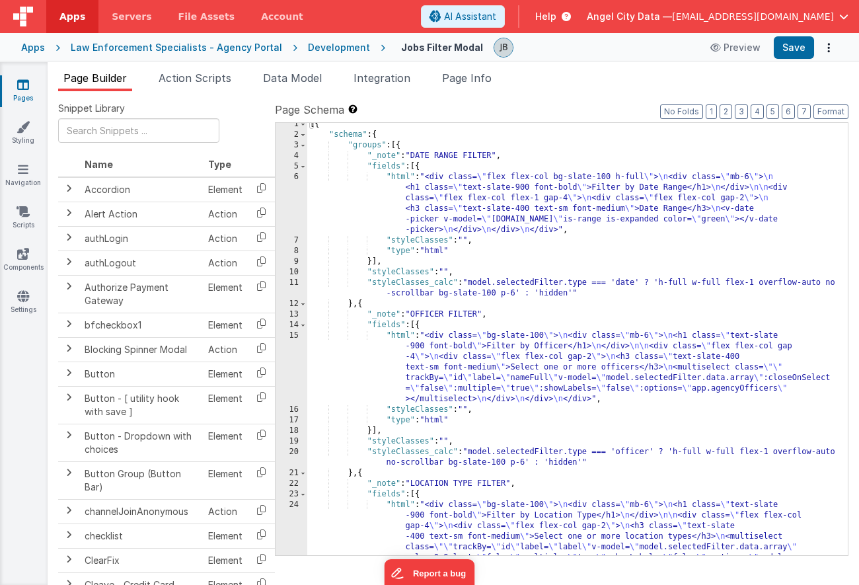
click at [301, 344] on div "15" at bounding box center [292, 368] width 32 height 74
click at [300, 346] on div "15" at bounding box center [292, 368] width 32 height 74
click at [292, 347] on div "15" at bounding box center [292, 368] width 32 height 74
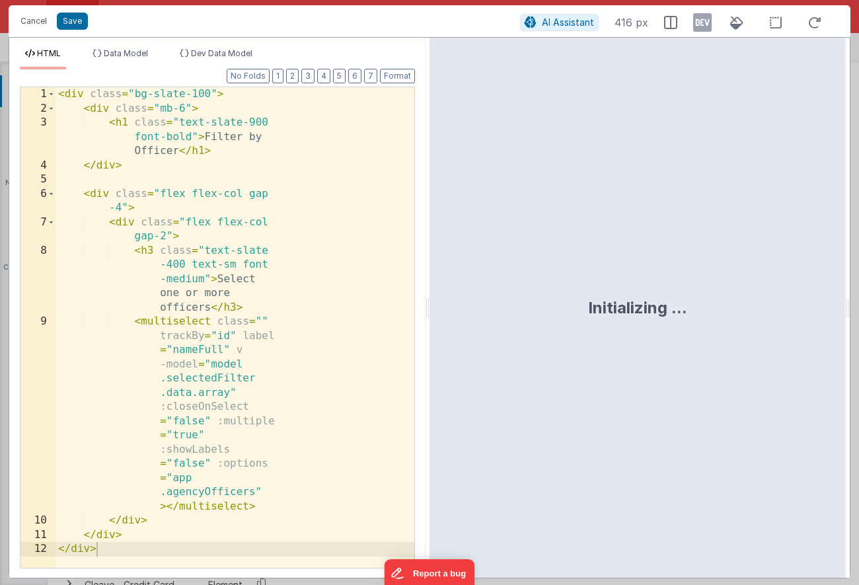
click at [292, 347] on div "HTML Data Model Dev Data Model Format 7 6 5 4 3 2 1 No Folds 1 2 3 4 5 6 7 8 9 …" at bounding box center [430, 307] width 842 height 541
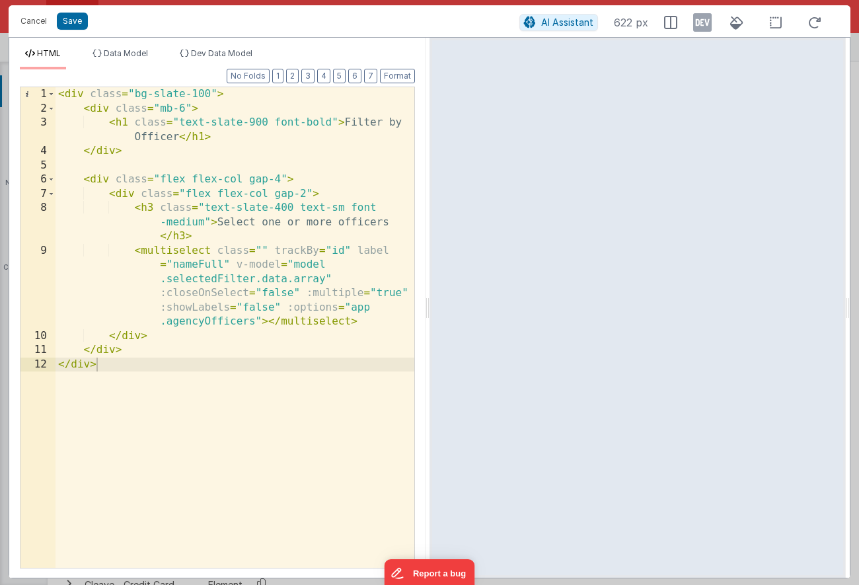
click at [120, 71] on div "Format 7 6 5 4 3 2 1 No Folds 1 2 3 4 5 6 7 8 9 10 11 12 < div class = "bg-slat…" at bounding box center [217, 318] width 395 height 498
click at [120, 56] on span "Data Model" at bounding box center [126, 53] width 44 height 10
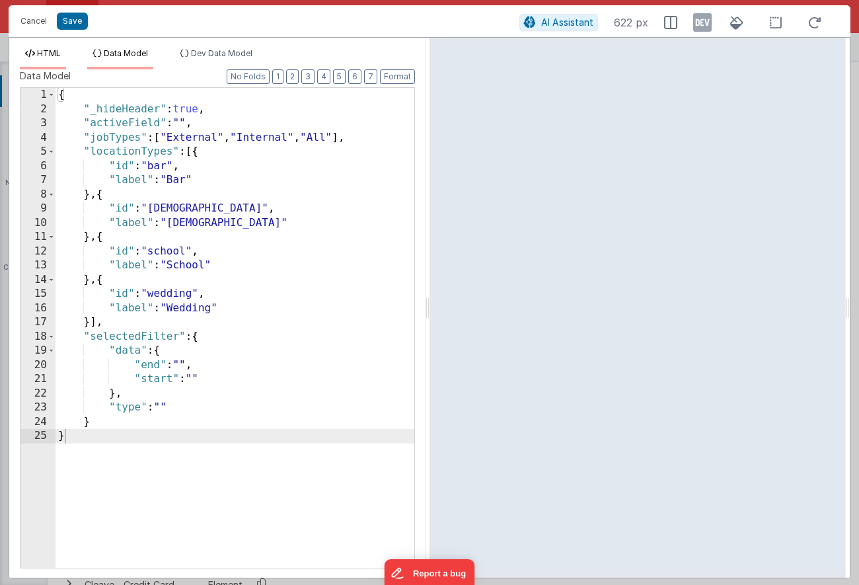
click at [50, 54] on span "HTML" at bounding box center [49, 53] width 24 height 10
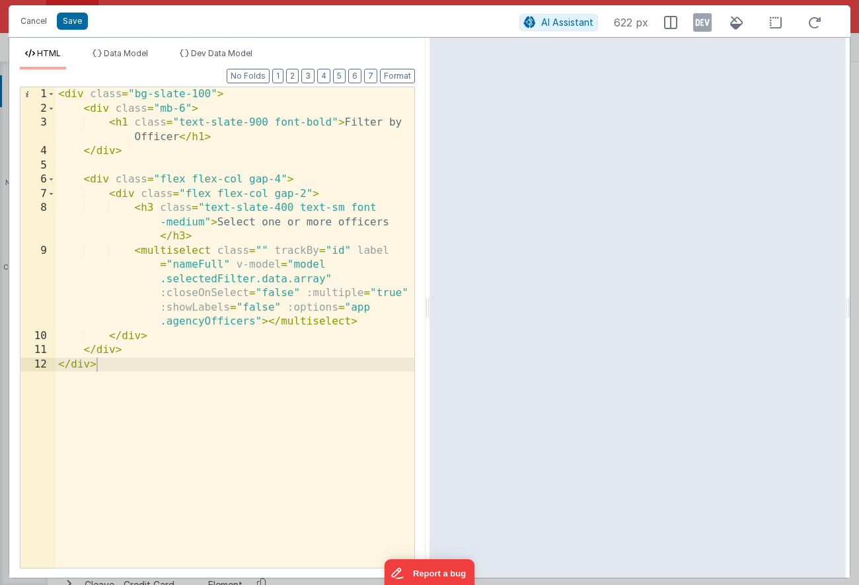
click at [107, 46] on div "HTML Data Model Dev Data Model Format 7 6 5 4 3 2 1 No Folds 1 2 3 4 5 6 7 8 9 …" at bounding box center [217, 308] width 417 height 540
click at [120, 55] on span "Data Model" at bounding box center [126, 53] width 44 height 10
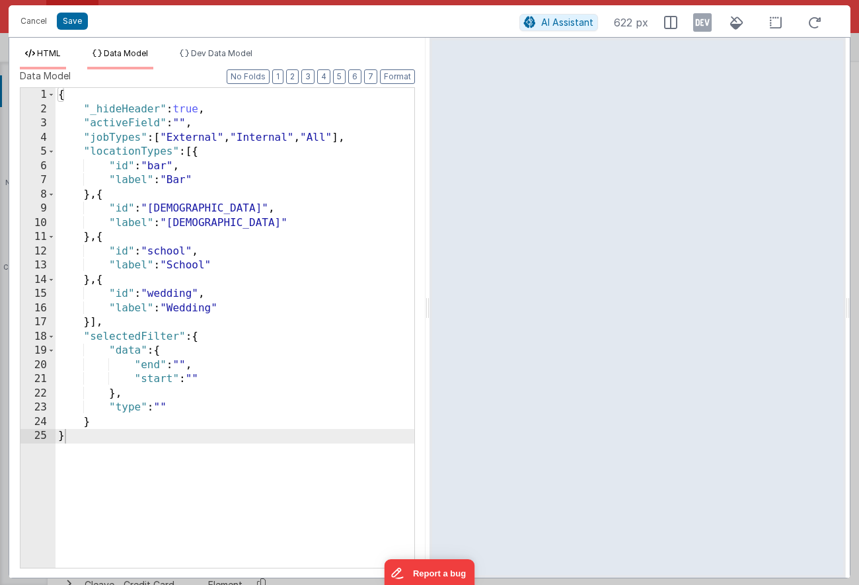
click at [65, 63] on li "HTML" at bounding box center [43, 58] width 46 height 21
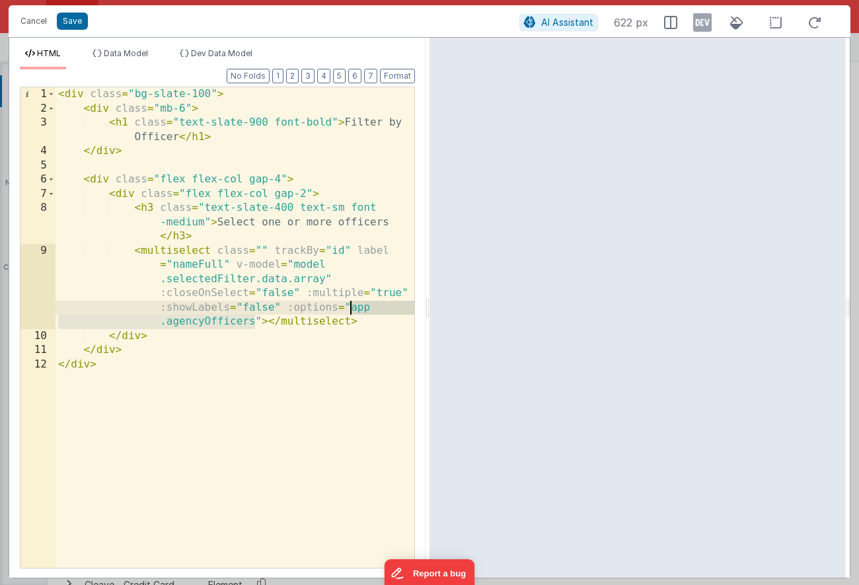
drag, startPoint x: 254, startPoint y: 321, endPoint x: 351, endPoint y: 311, distance: 97.8
click at [351, 311] on div "< div class = "bg-slate-100" > < div class = "mb-6" > < h1 class = "text-slate-…" at bounding box center [235, 341] width 359 height 509
click at [30, 22] on button "Cancel" at bounding box center [34, 21] width 40 height 19
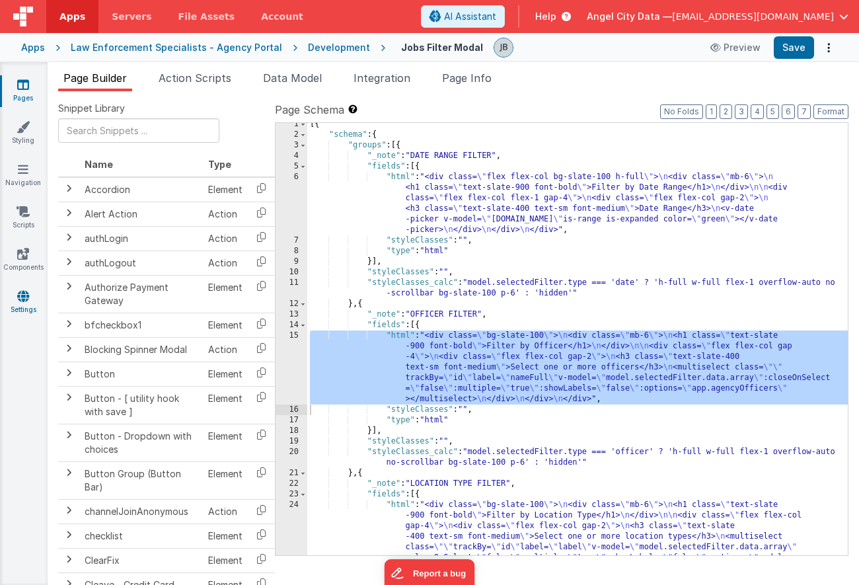
click at [33, 292] on link "Settings" at bounding box center [23, 303] width 48 height 26
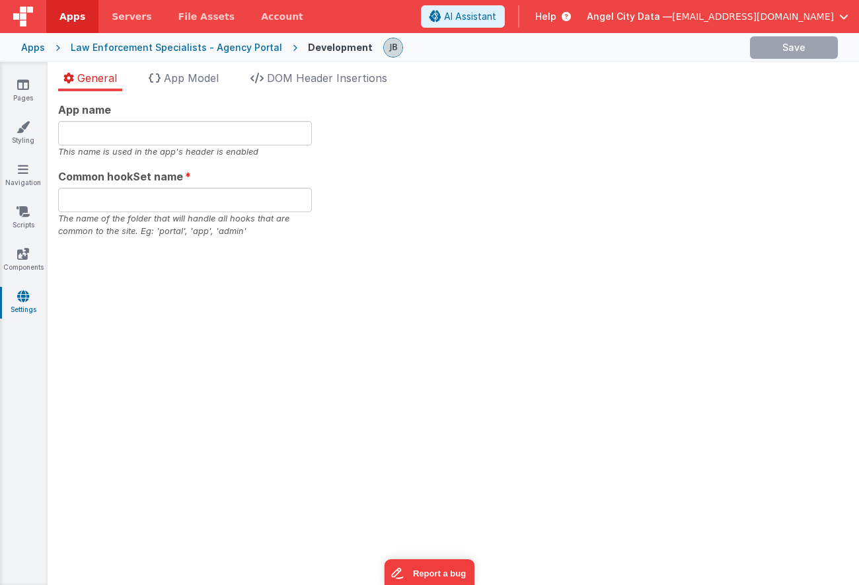
type input "Agency Portal"
type input "agency"
click at [181, 79] on span "App Model" at bounding box center [191, 77] width 55 height 13
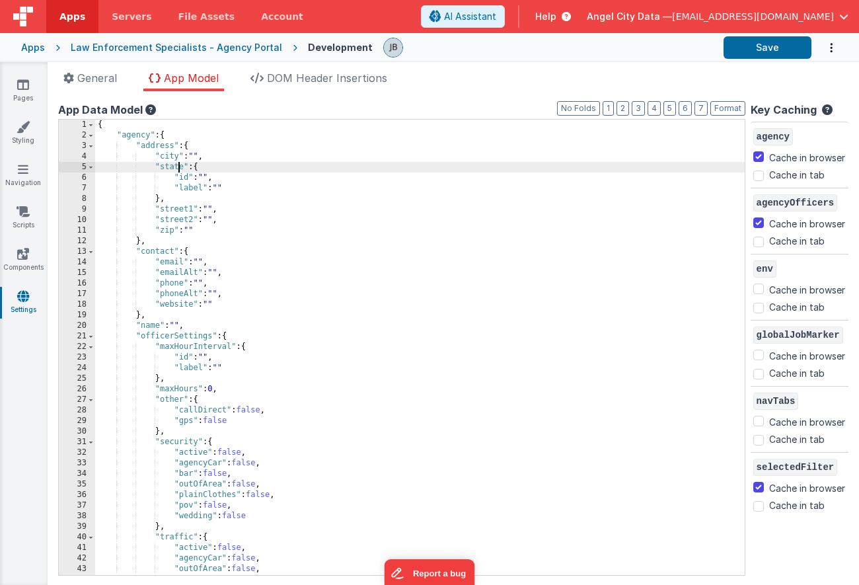
click at [177, 171] on div "{ "agency" : { "address" : { "city" : "" , "state" : { "id" : "" , "label" : ""…" at bounding box center [420, 358] width 650 height 477
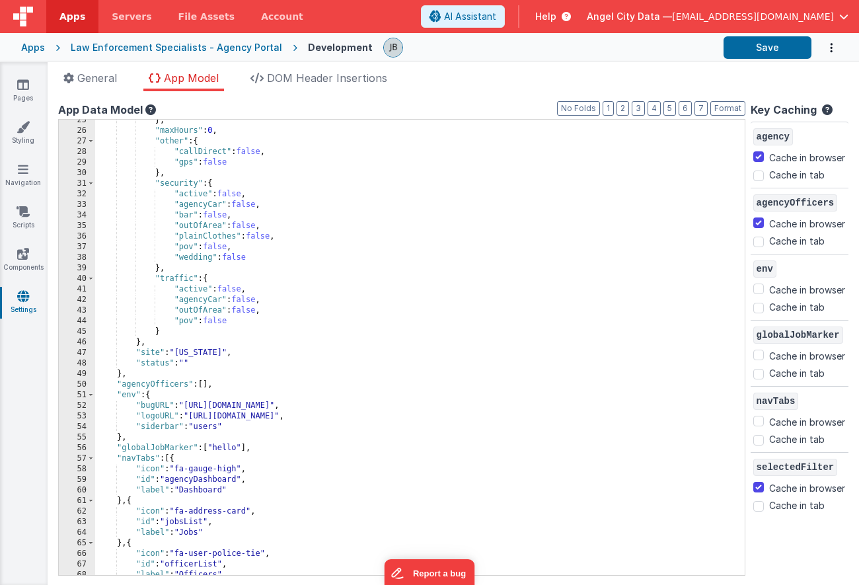
scroll to position [259, 0]
click at [10, 93] on link "Pages" at bounding box center [23, 91] width 48 height 26
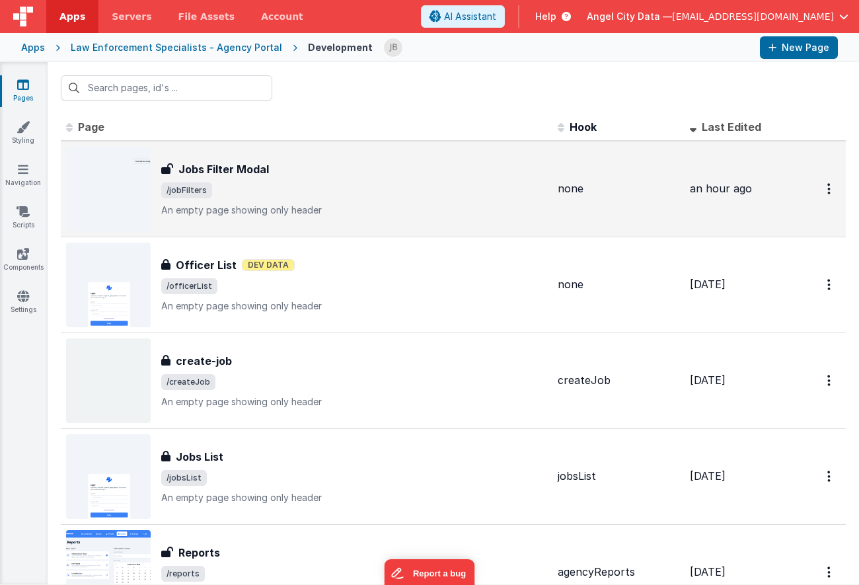
click at [202, 163] on h3 "Jobs Filter Modal" at bounding box center [224, 169] width 91 height 16
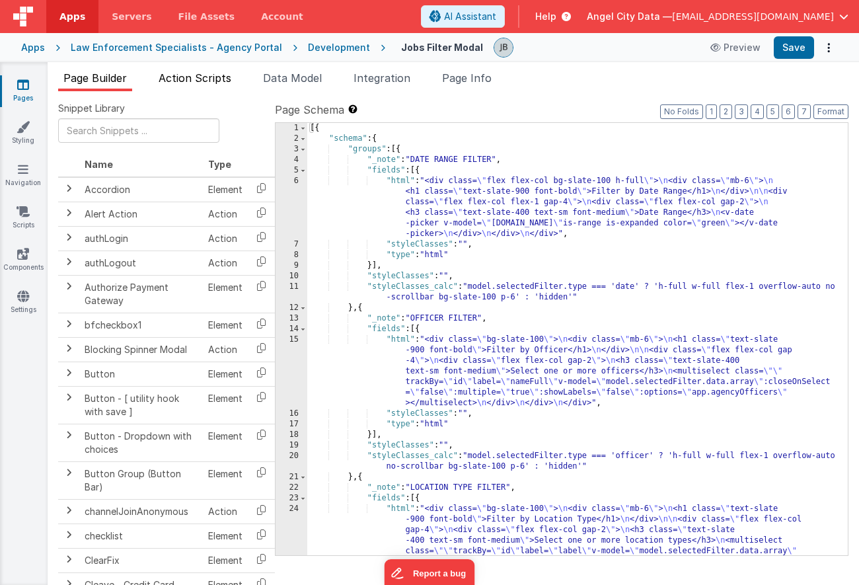
click at [188, 83] on span "Action Scripts" at bounding box center [195, 77] width 73 height 13
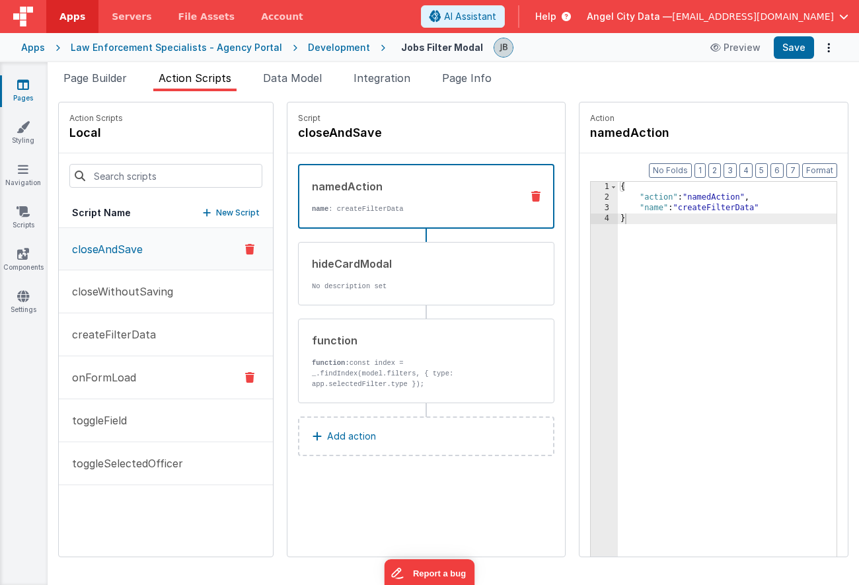
click at [124, 378] on p "onFormLoad" at bounding box center [100, 378] width 72 height 16
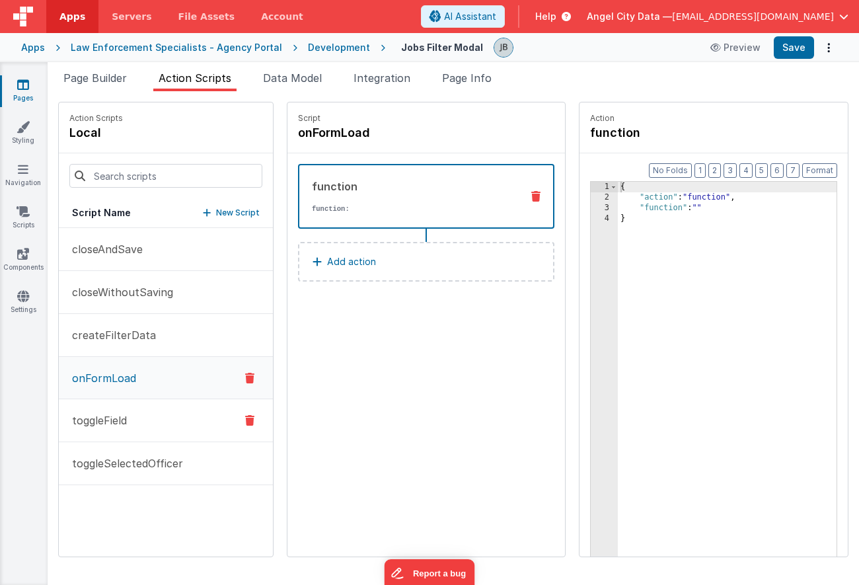
click at [124, 417] on p "toggleField" at bounding box center [95, 421] width 63 height 16
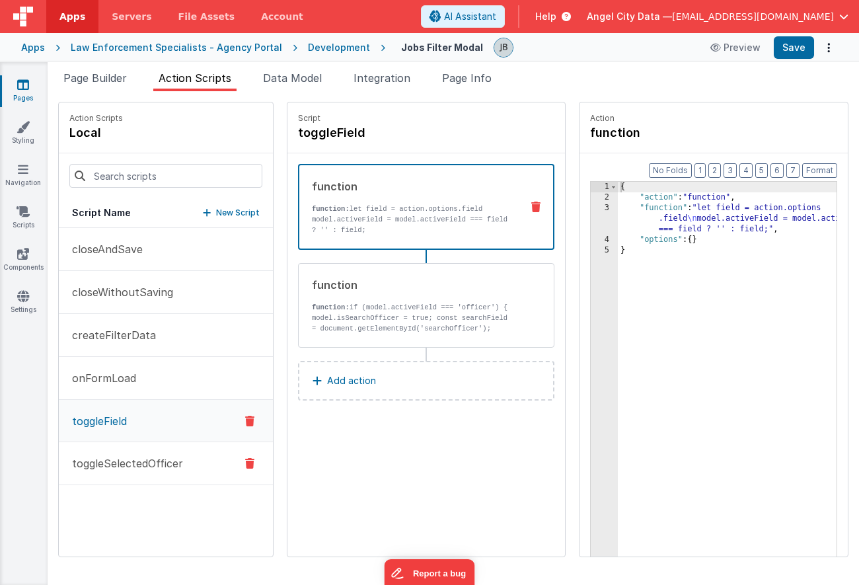
click at [127, 452] on button "toggleSelectedOfficer" at bounding box center [166, 463] width 214 height 43
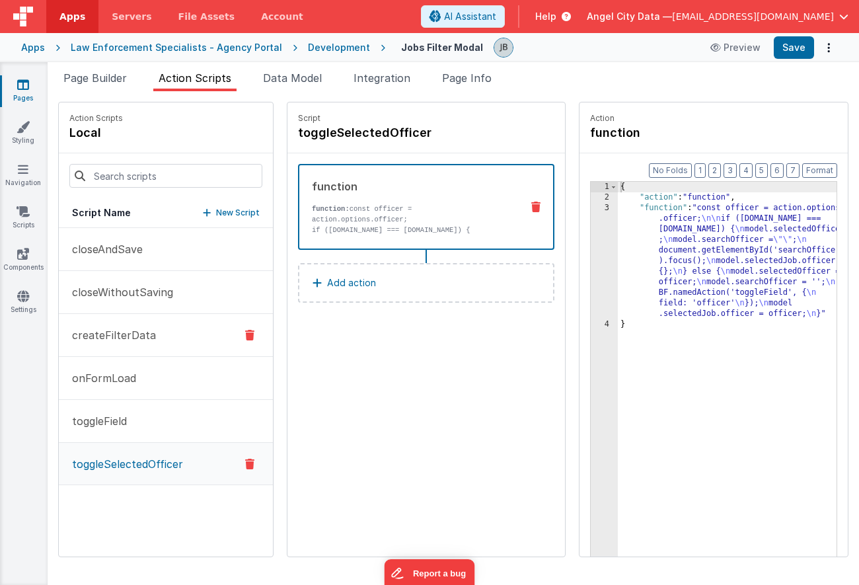
click at [110, 326] on button "createFilterData" at bounding box center [166, 335] width 214 height 43
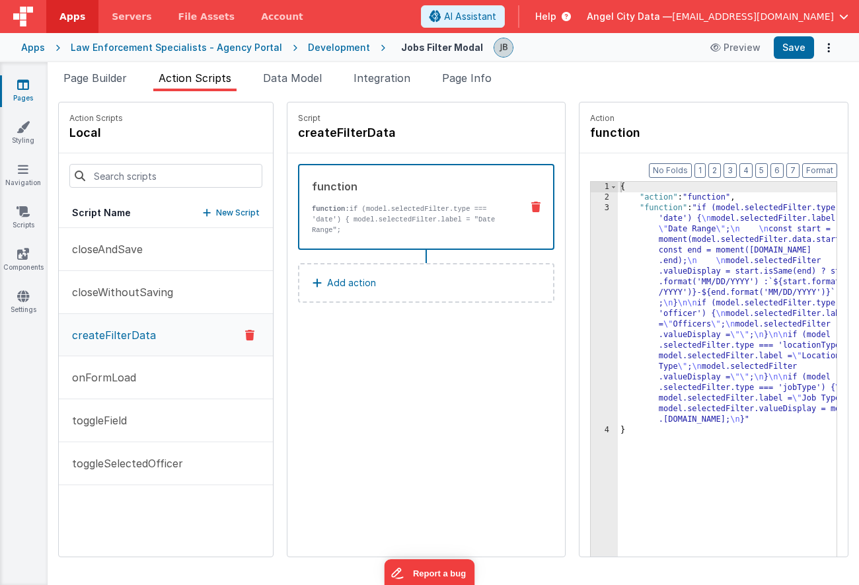
click at [311, 43] on div "Development" at bounding box center [339, 47] width 62 height 13
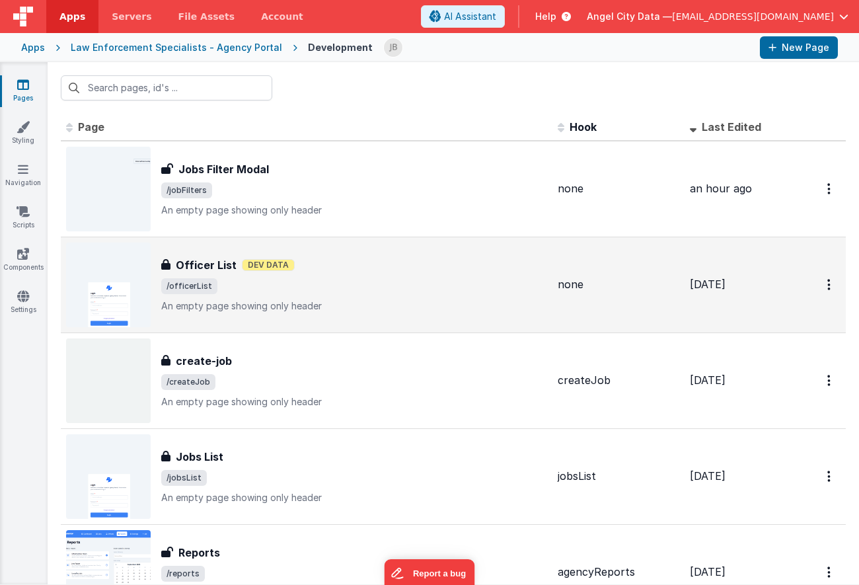
click at [202, 260] on h3 "Officer List" at bounding box center [206, 265] width 61 height 16
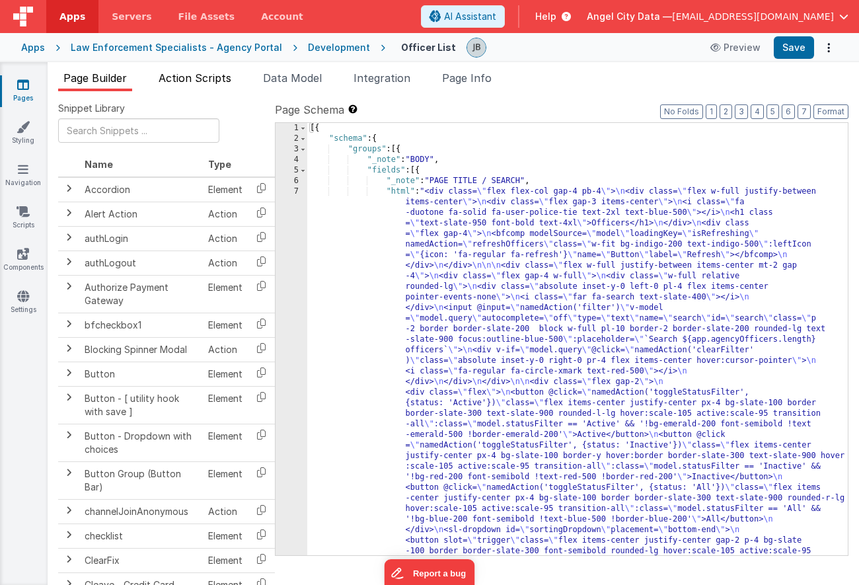
click at [203, 87] on li "Action Scripts" at bounding box center [194, 80] width 83 height 21
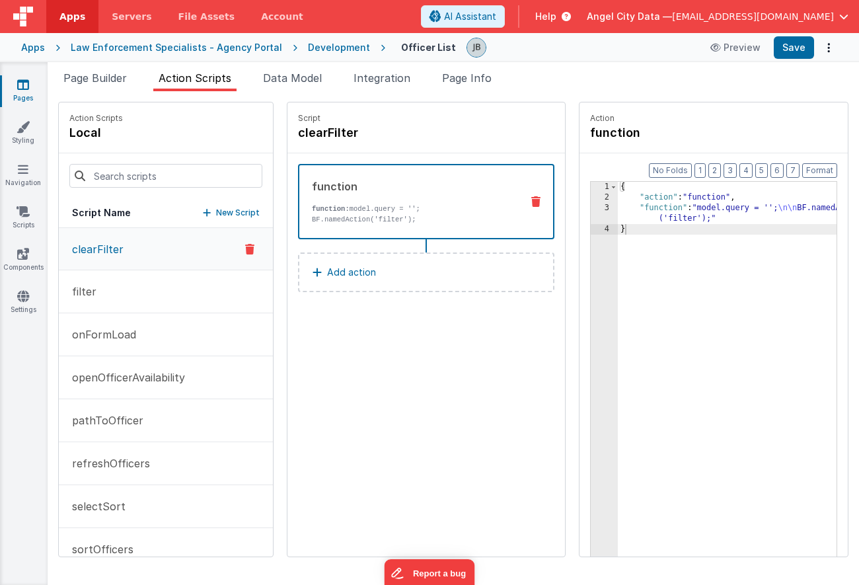
click at [158, 188] on div at bounding box center [166, 175] width 214 height 45
click at [157, 186] on input at bounding box center [165, 176] width 193 height 24
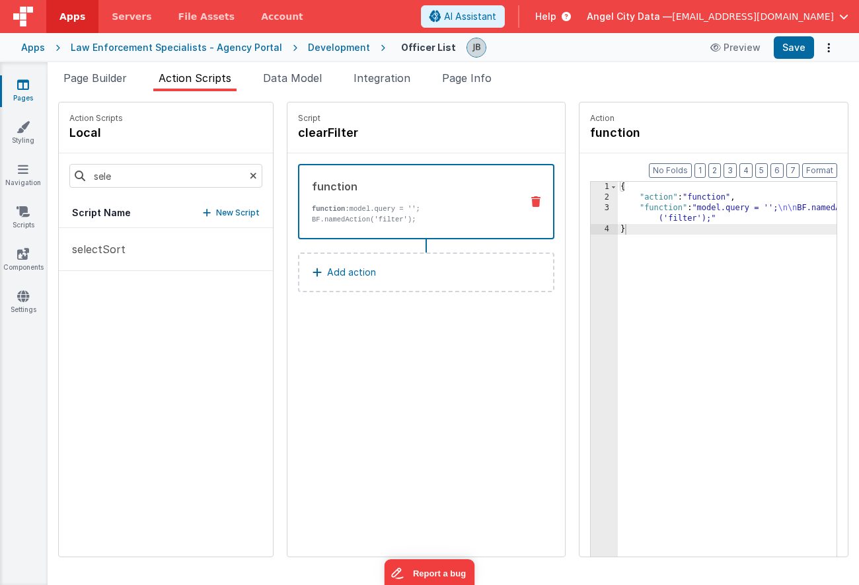
click at [113, 188] on div "sele" at bounding box center [166, 175] width 214 height 45
click at [111, 179] on input "sele" at bounding box center [165, 176] width 193 height 24
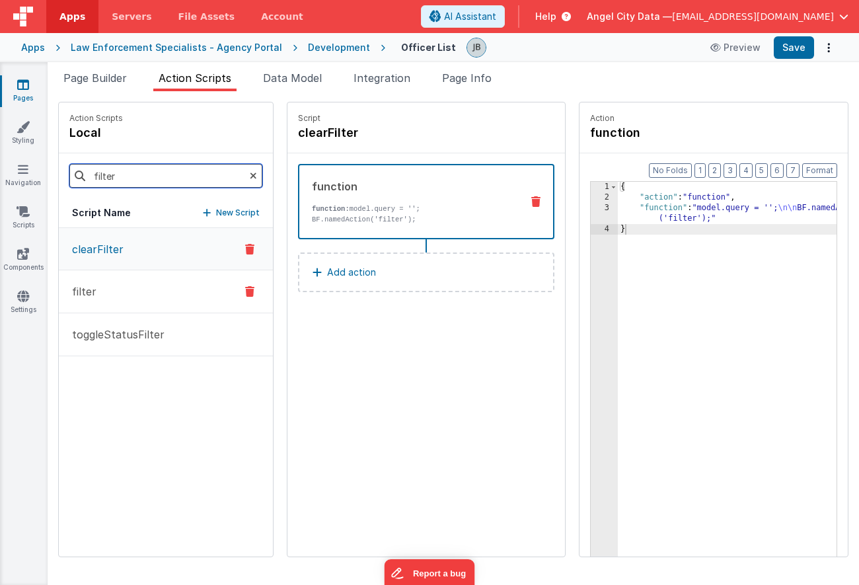
type input "filter"
click at [96, 291] on button "filter" at bounding box center [166, 291] width 214 height 43
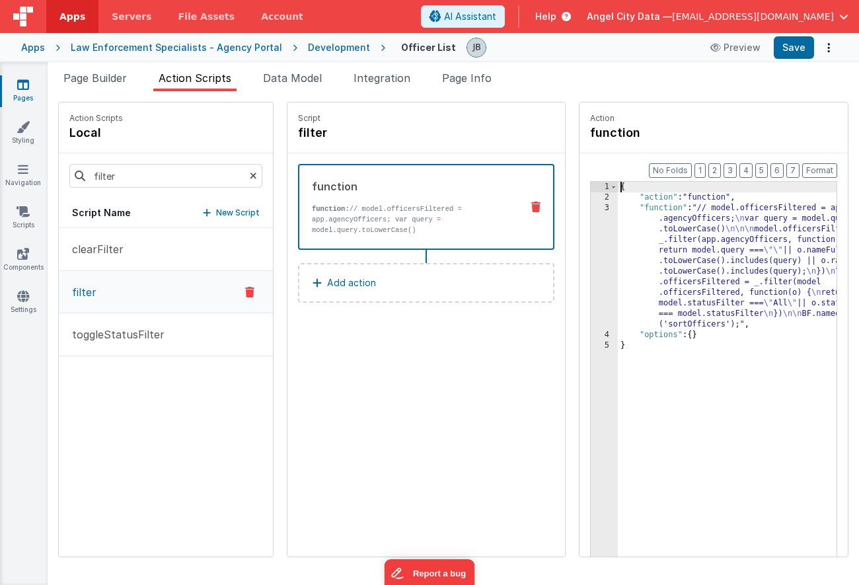
click at [591, 240] on div "3" at bounding box center [604, 266] width 27 height 127
click at [591, 241] on div "3" at bounding box center [604, 266] width 27 height 127
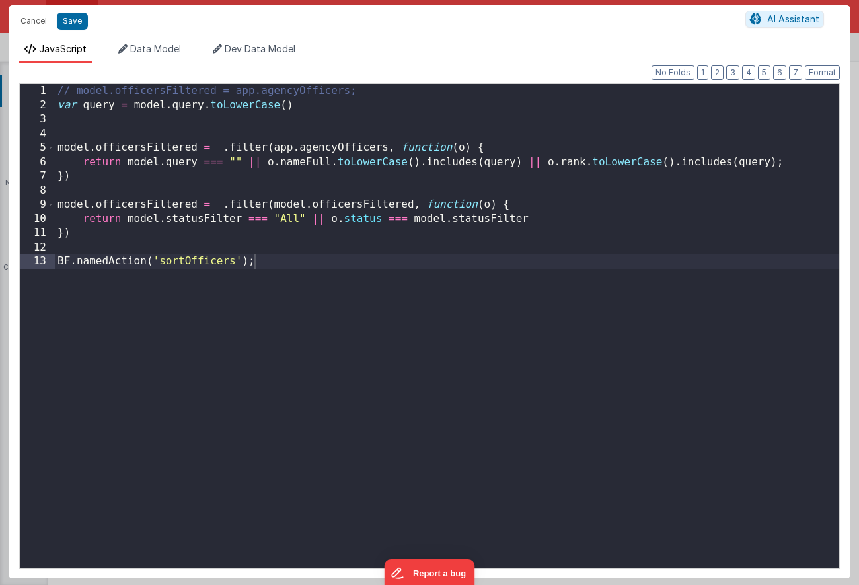
click at [560, 241] on div "Cancel Save AI Assistant JavaScript Data Model Dev Data Model Format 7 6 5 4 3 …" at bounding box center [429, 292] width 859 height 585
click at [38, 31] on div "Cancel Save AI Assistant" at bounding box center [430, 21] width 842 height 32
click at [38, 26] on button "Cancel" at bounding box center [34, 21] width 40 height 19
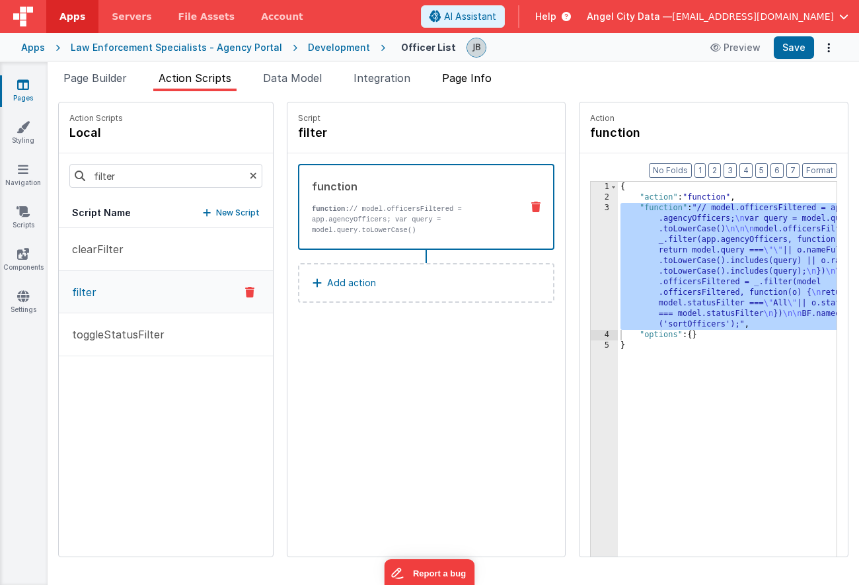
click at [464, 81] on span "Page Info" at bounding box center [467, 77] width 50 height 13
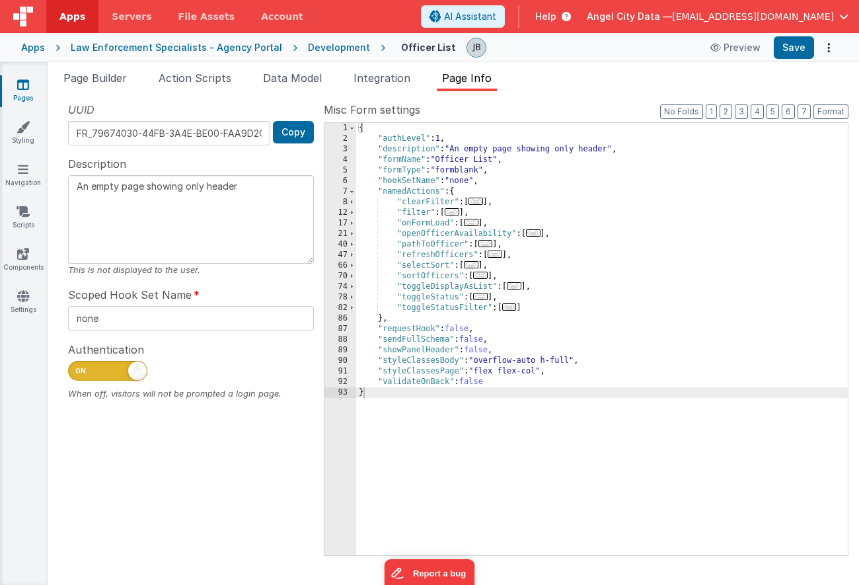
click at [467, 201] on div "{ "authLevel" : 1 , "description" : "An empty page showing only header" , "form…" at bounding box center [602, 350] width 492 height 454
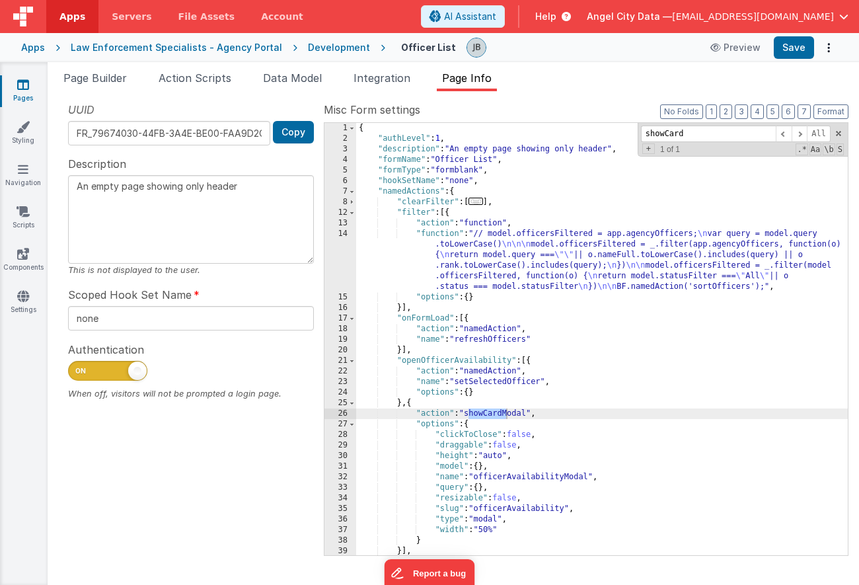
type input "showCard"
click at [438, 361] on div "{ "authLevel" : 1 , "description" : "An empty page showing only header" , "form…" at bounding box center [602, 350] width 492 height 454
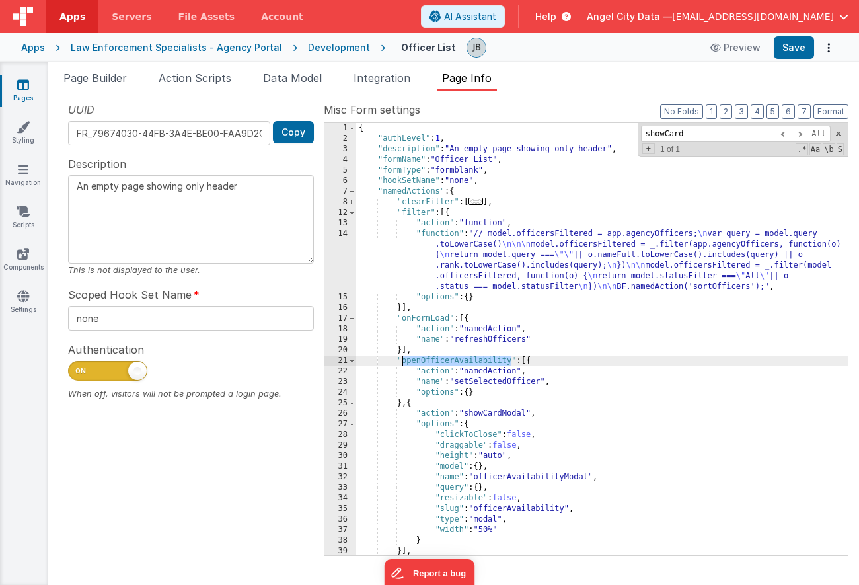
click at [438, 361] on div "{ "authLevel" : 1 , "description" : "An empty page showing only header" , "form…" at bounding box center [602, 350] width 492 height 454
click at [479, 417] on div "{ "authLevel" : 1 , "description" : "An empty page showing only header" , "form…" at bounding box center [602, 350] width 492 height 454
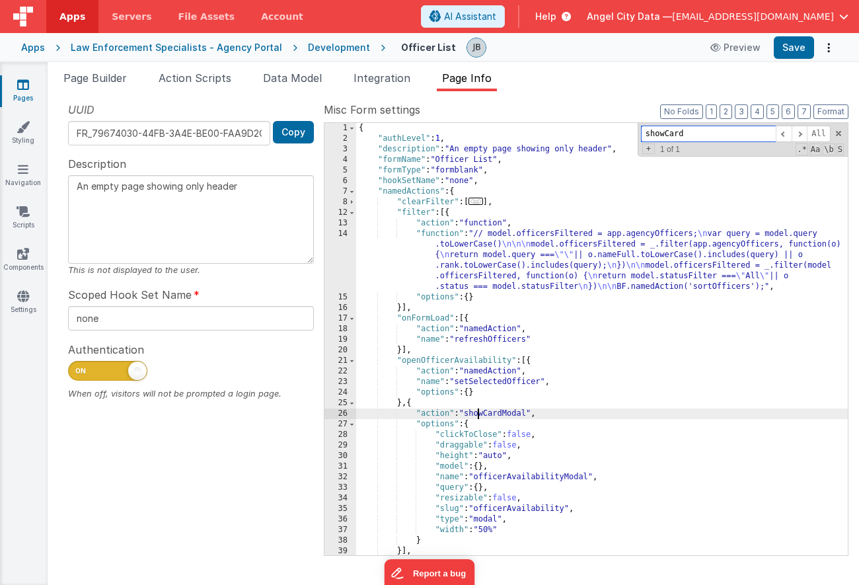
click at [693, 134] on input "showCard" at bounding box center [708, 134] width 135 height 17
click at [311, 52] on div "Development" at bounding box center [339, 47] width 62 height 13
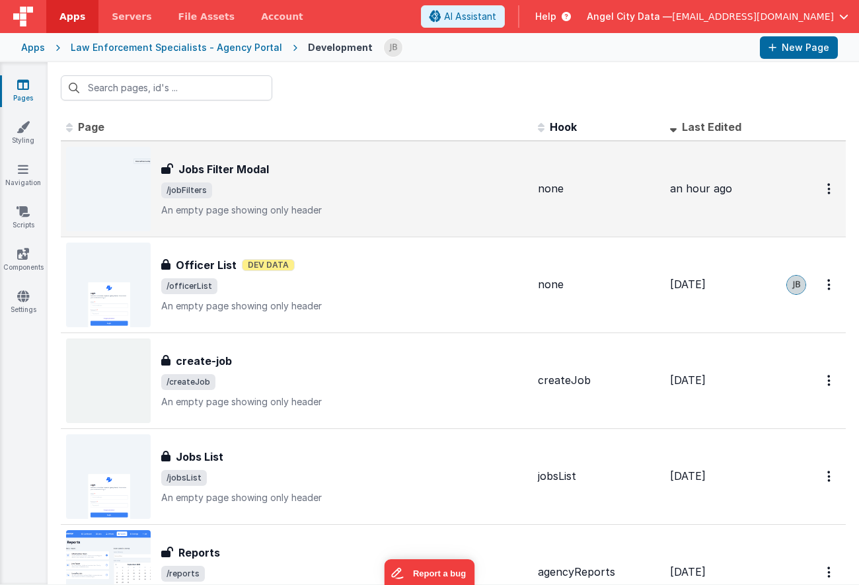
click at [221, 177] on div "Jobs Filter Modal Jobs Filter Modal /jobFilters An empty page showing only head…" at bounding box center [344, 189] width 366 height 56
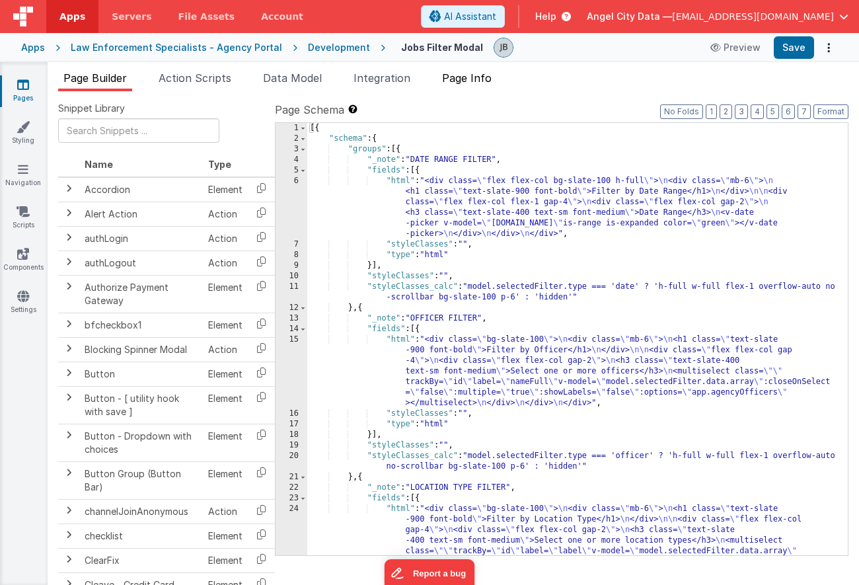
click at [469, 78] on span "Page Info" at bounding box center [467, 77] width 50 height 13
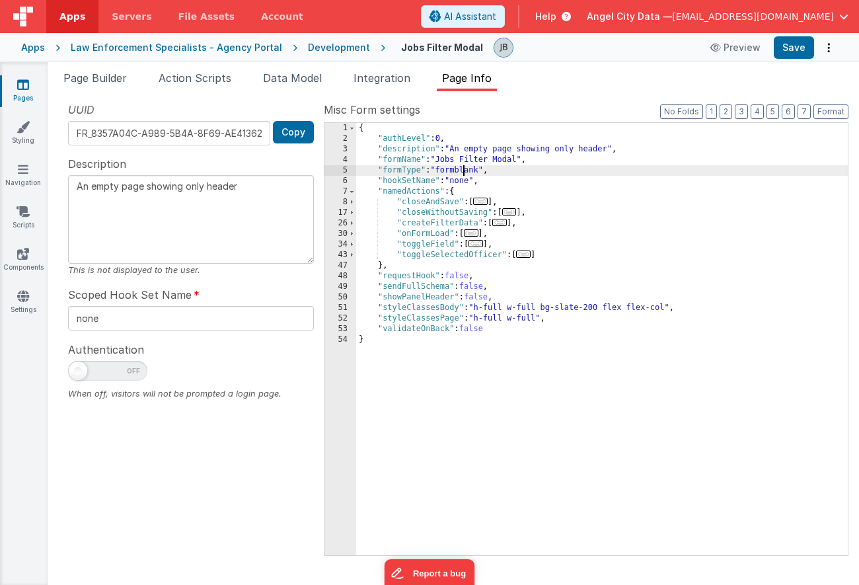
click at [465, 165] on div "{ "authLevel" : 0 , "description" : "An empty page showing only header" , "form…" at bounding box center [602, 350] width 492 height 454
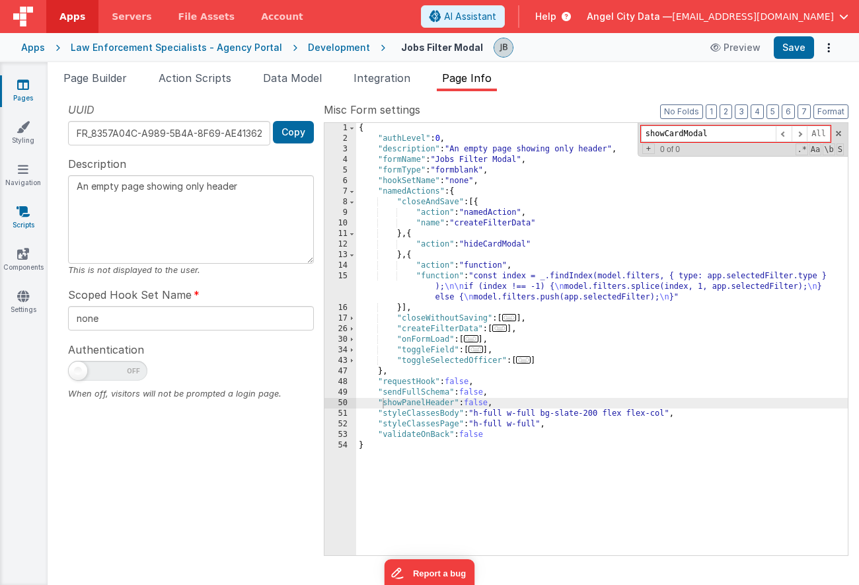
type input "showCardModal"
click at [28, 216] on icon at bounding box center [23, 211] width 13 height 13
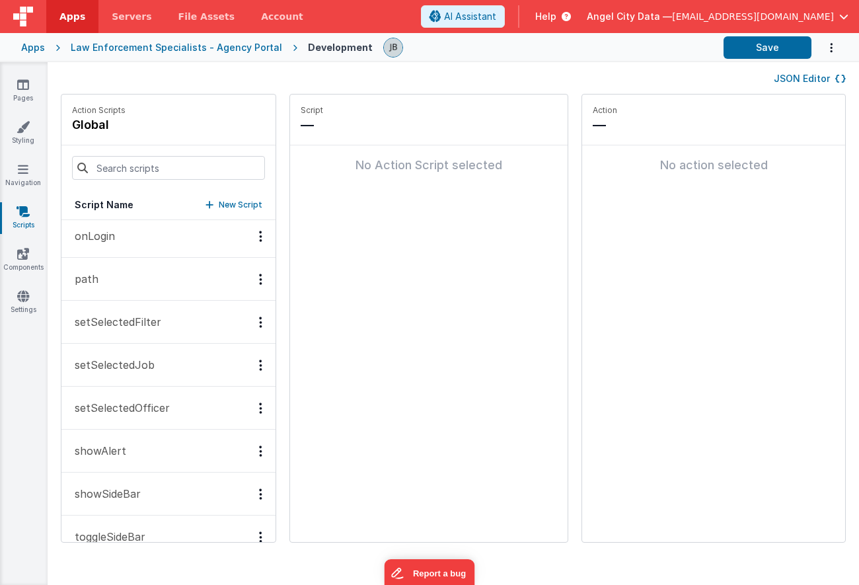
scroll to position [419, 0]
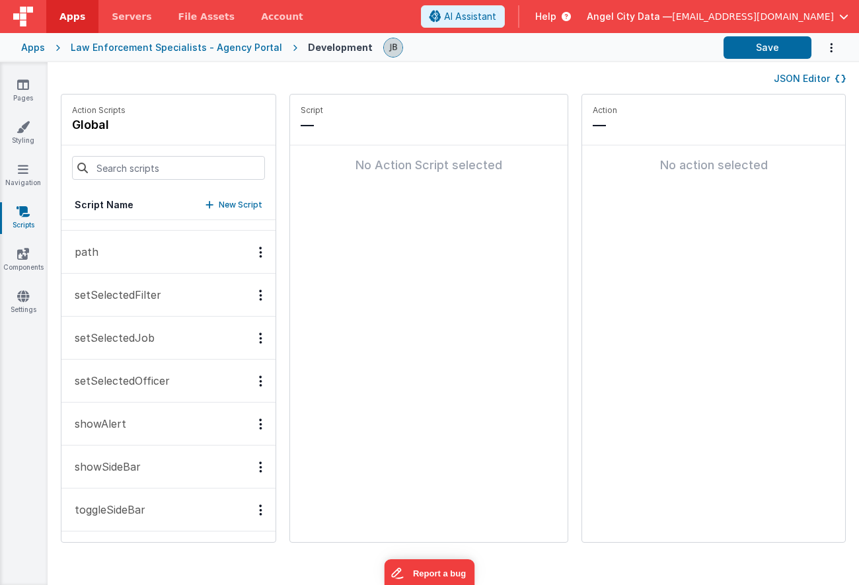
click at [114, 293] on p "setSelectedFilter" at bounding box center [114, 295] width 95 height 16
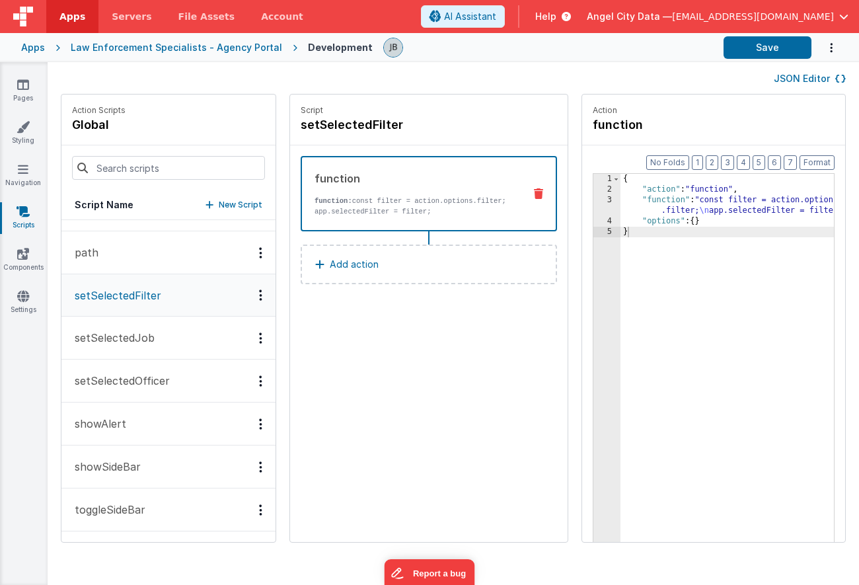
scroll to position [419, 0]
click at [792, 80] on button "JSON Editor" at bounding box center [810, 78] width 72 height 13
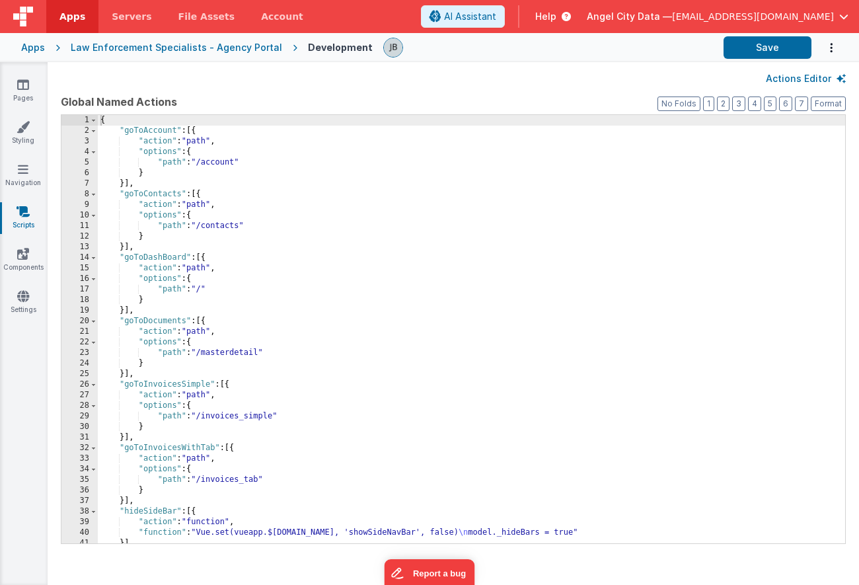
click at [468, 177] on div "{ "goToAccount" : [{ "action" : "path" , "options" : { "path" : "/account" } }]…" at bounding box center [472, 340] width 748 height 450
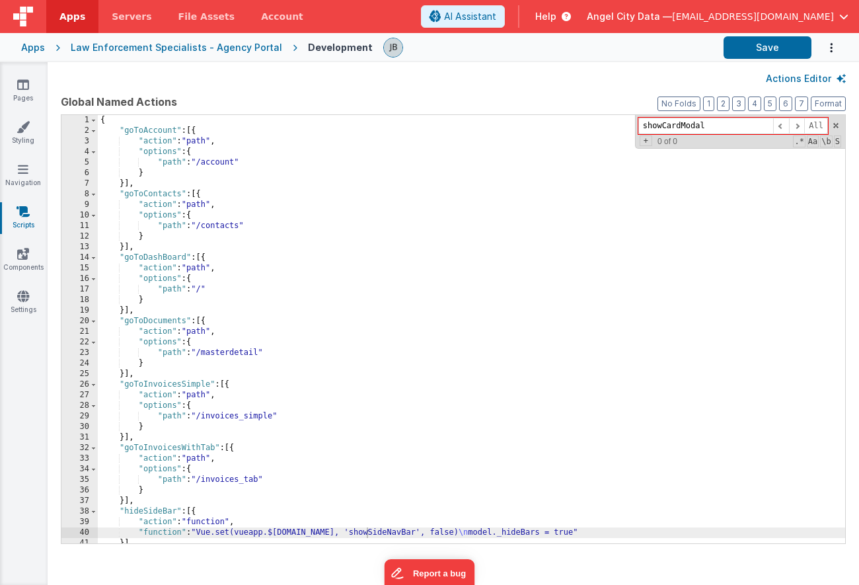
type input "showCardModal"
click at [200, 46] on div "Law Enforcement Specialists - Agency Portal" at bounding box center [177, 47] width 212 height 13
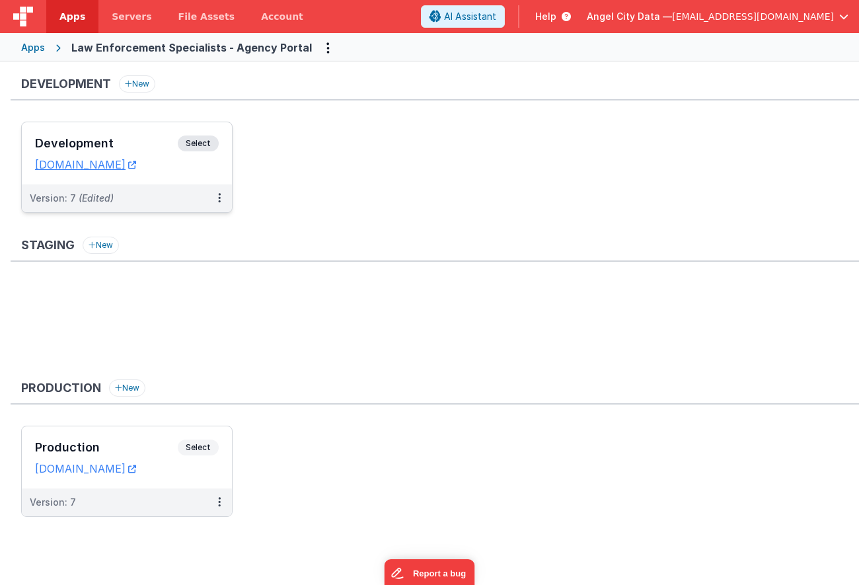
click at [100, 150] on div "Development Select" at bounding box center [127, 147] width 184 height 22
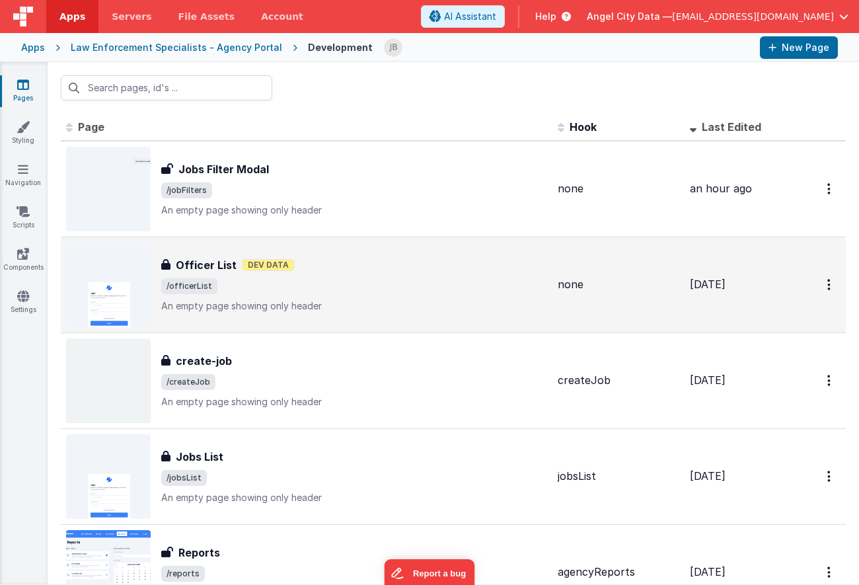
click at [203, 257] on h3 "Officer List" at bounding box center [206, 265] width 61 height 16
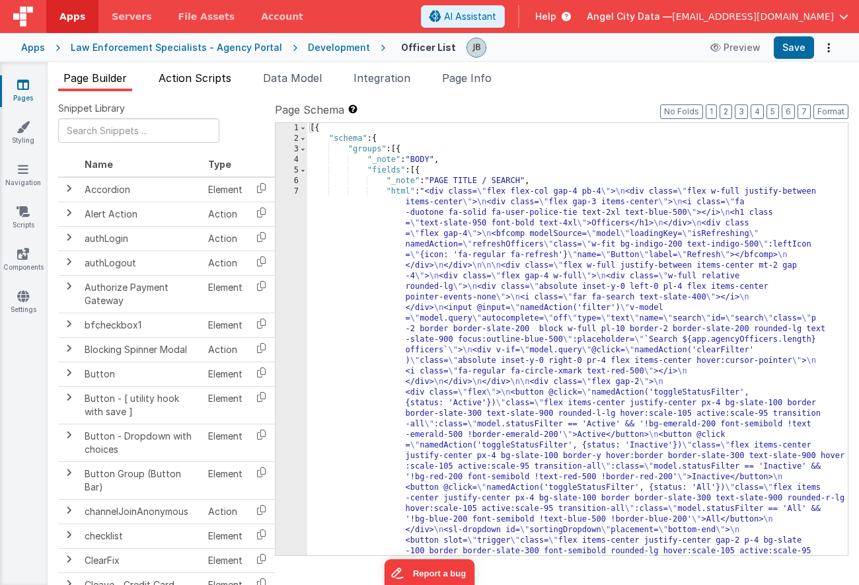
click at [221, 86] on li "Action Scripts" at bounding box center [194, 80] width 83 height 21
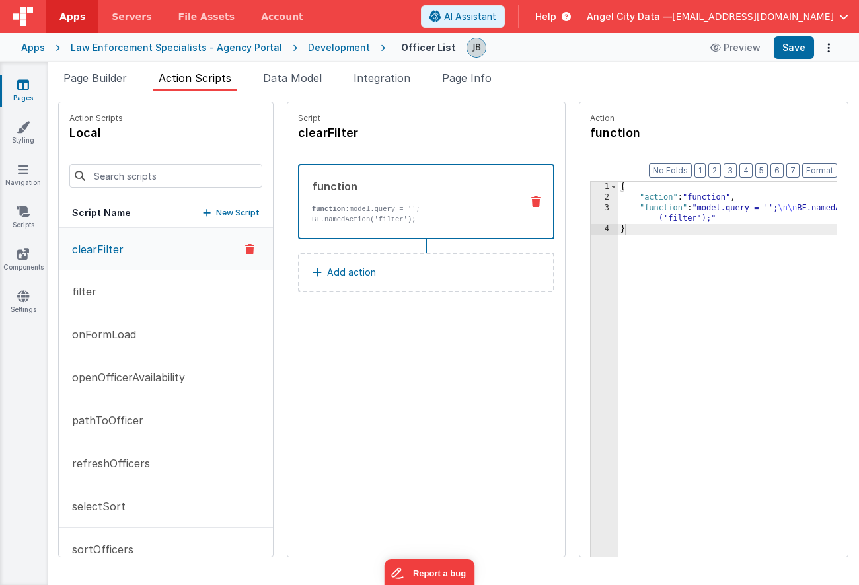
click at [305, 54] on div "Apps Law Enforcement Specialists - Agency Portal Development Officer List Previ…" at bounding box center [429, 47] width 859 height 29
click at [316, 48] on div "Development" at bounding box center [339, 47] width 62 height 13
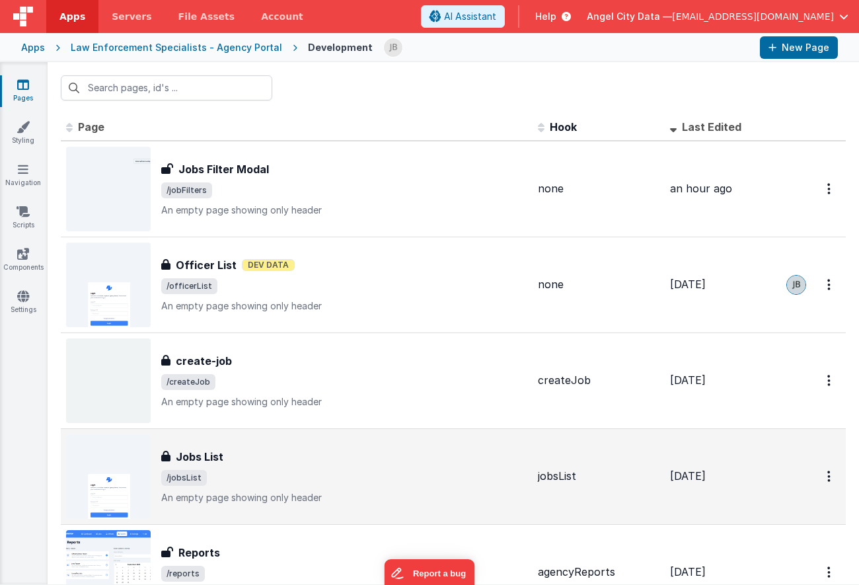
click at [219, 445] on div "Jobs List Jobs List /jobsList An empty page showing only header" at bounding box center [296, 476] width 461 height 85
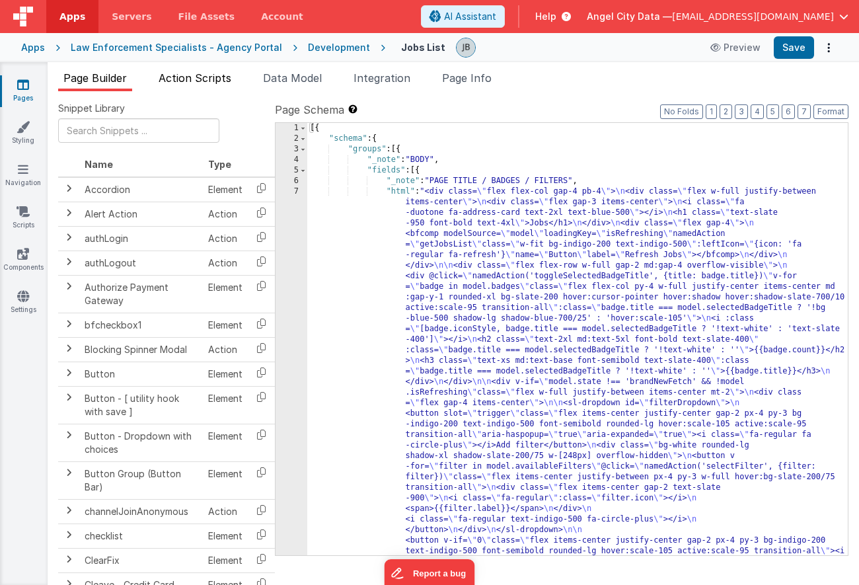
click at [204, 89] on li "Action Scripts" at bounding box center [194, 80] width 83 height 21
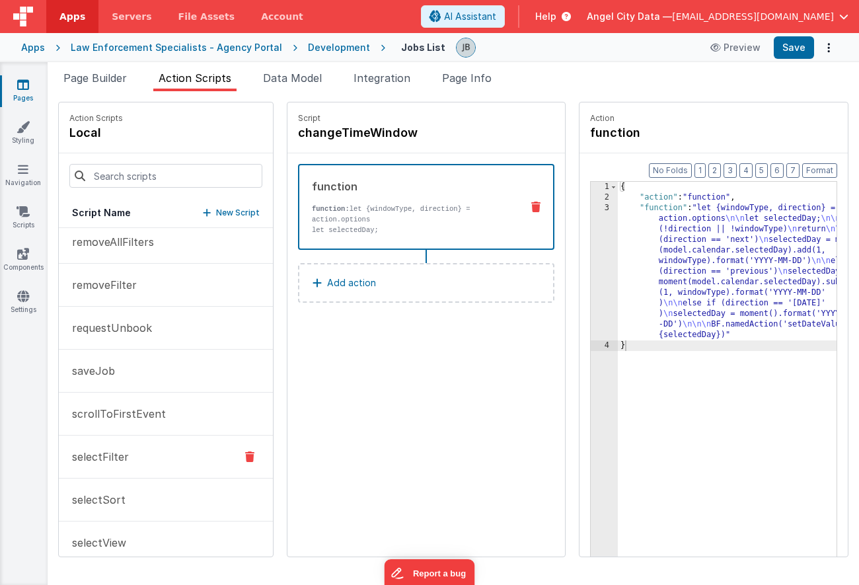
click at [132, 454] on button "selectFilter" at bounding box center [166, 457] width 214 height 43
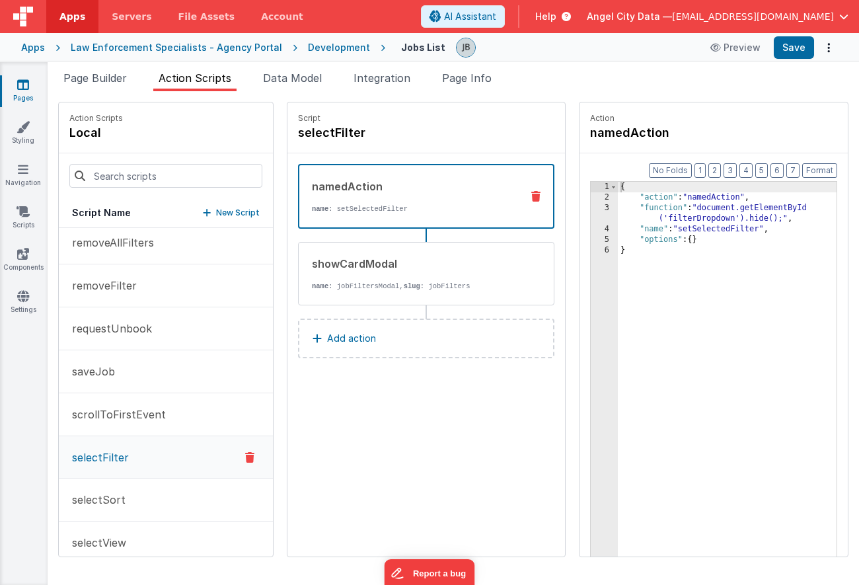
scroll to position [480, 0]
click at [319, 277] on div "showCardModal name : jobFiltersModal, slug : jobFilters" at bounding box center [405, 274] width 213 height 36
click at [368, 208] on p "name : setSelectedFilter" at bounding box center [411, 209] width 199 height 11
click at [18, 217] on icon at bounding box center [23, 211] width 13 height 13
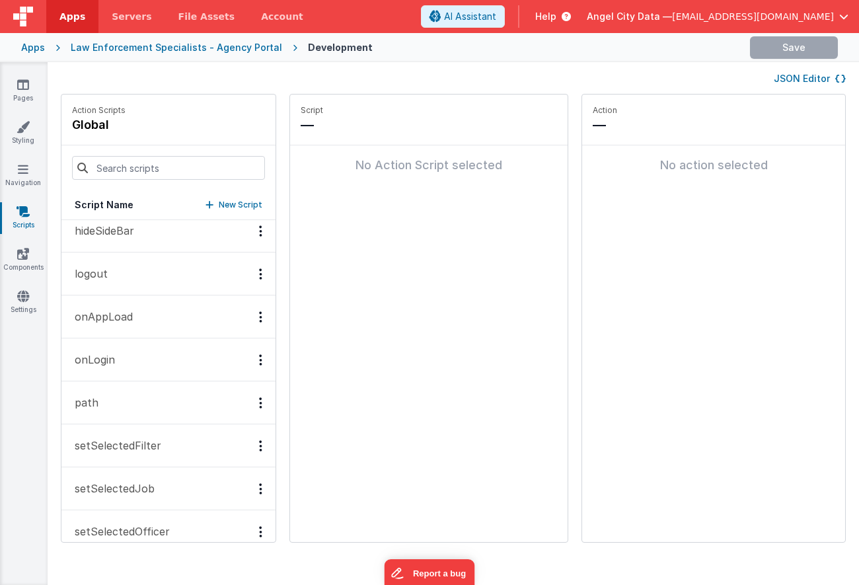
scroll to position [419, 0]
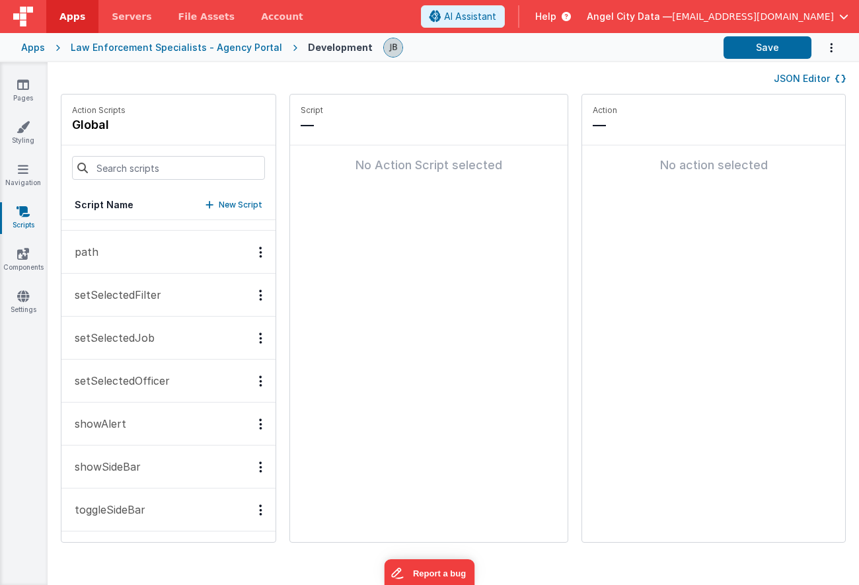
click at [95, 297] on p "setSelectedFilter" at bounding box center [114, 295] width 95 height 16
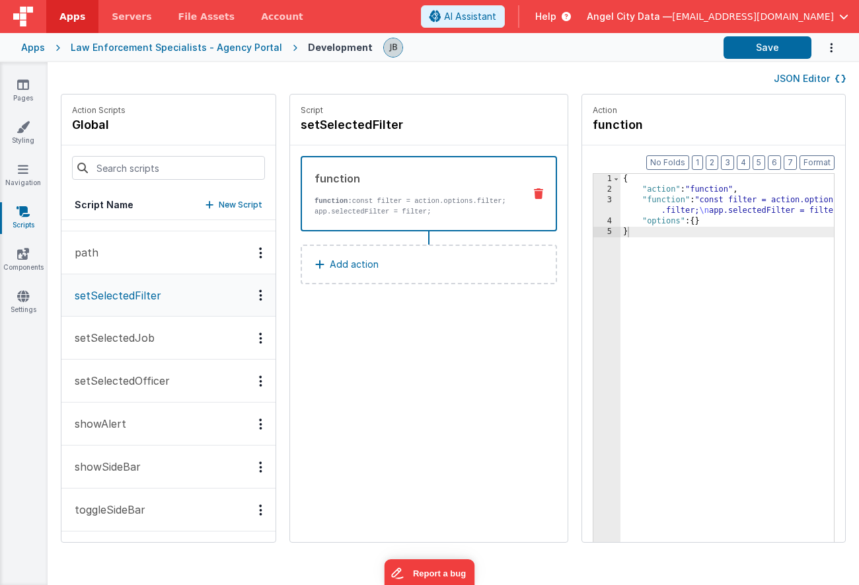
scroll to position [419, 0]
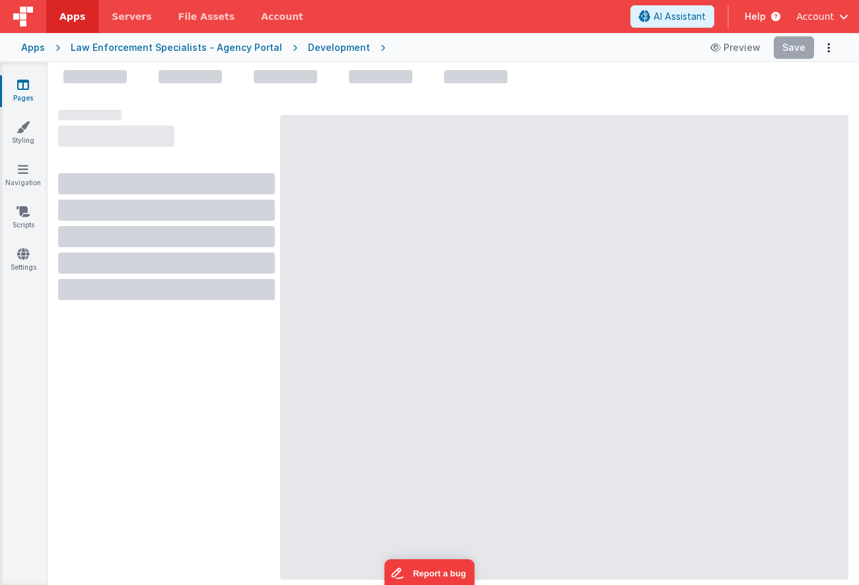
click at [45, 48] on div "Apps Law Enforcement Specialists - Agency Portal Development [GEOGRAPHIC_DATA] …" at bounding box center [429, 47] width 859 height 29
click at [38, 48] on div "Apps" at bounding box center [33, 47] width 24 height 13
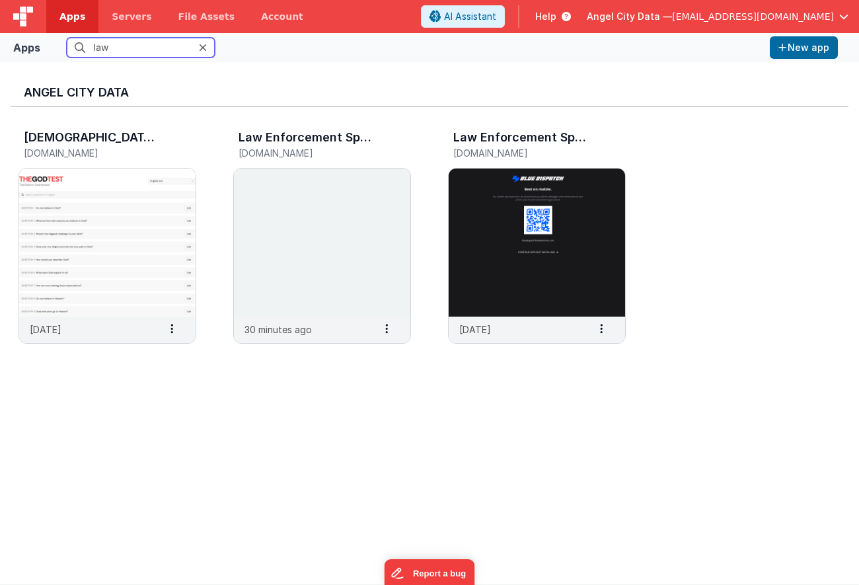
click at [97, 48] on input "law" at bounding box center [141, 48] width 148 height 20
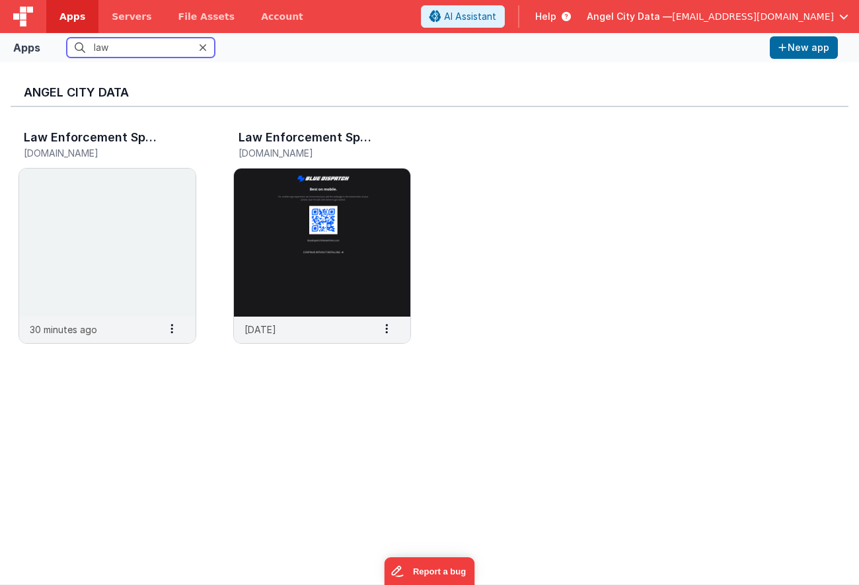
click at [97, 48] on input "law" at bounding box center [141, 48] width 148 height 20
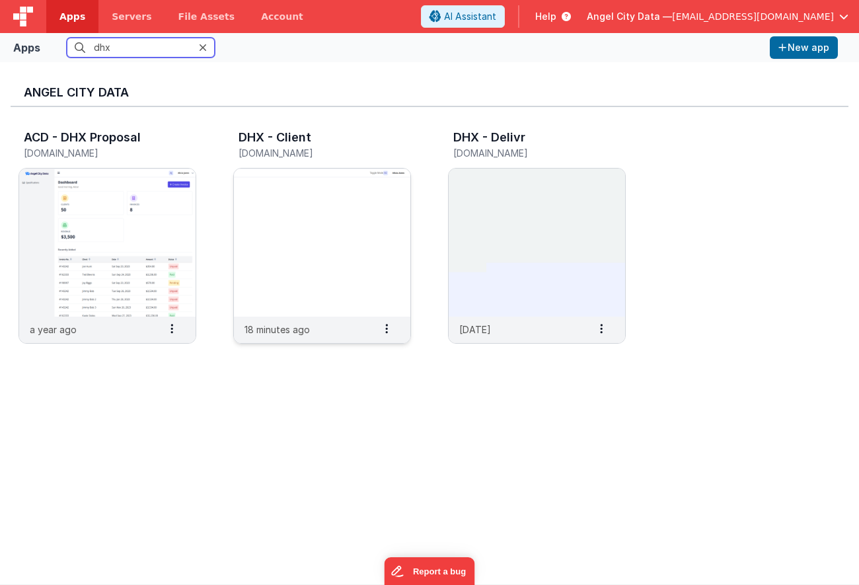
type input "dhx"
click at [310, 225] on img at bounding box center [322, 243] width 177 height 148
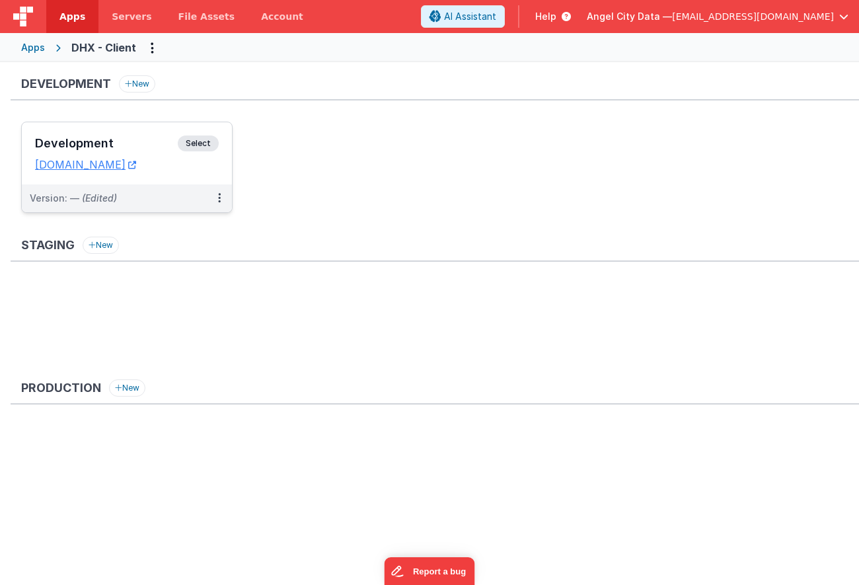
click at [155, 147] on h3 "Development" at bounding box center [106, 143] width 143 height 13
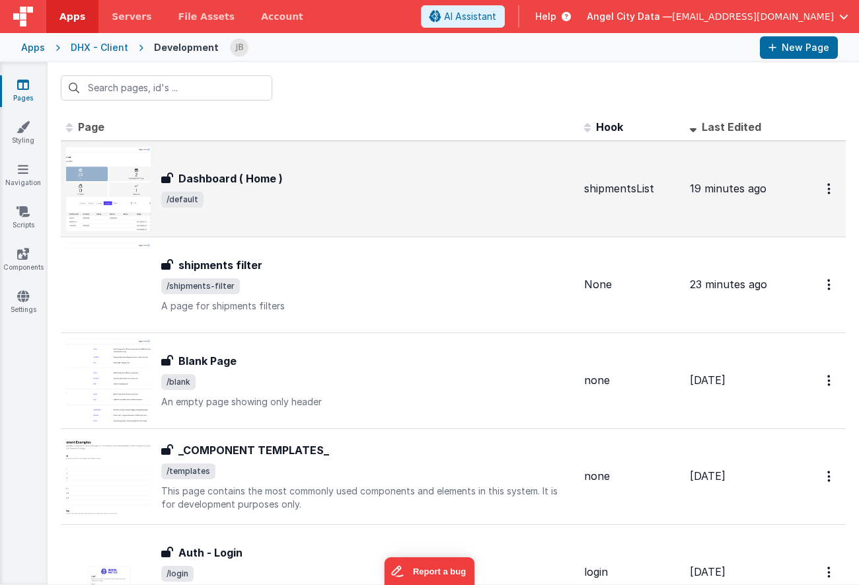
click at [249, 177] on h3 "Dashboard ( Home )" at bounding box center [231, 179] width 104 height 16
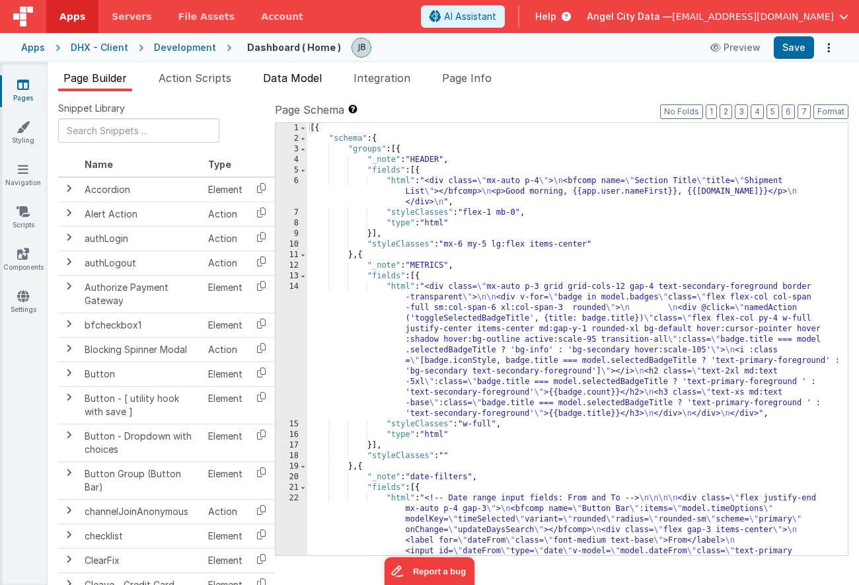
click at [292, 79] on span "Data Model" at bounding box center [292, 77] width 59 height 13
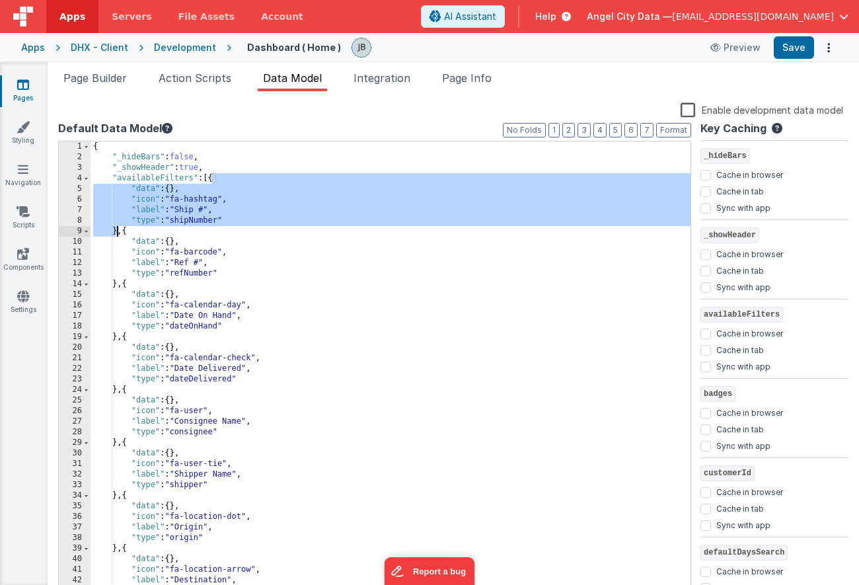
drag, startPoint x: 212, startPoint y: 179, endPoint x: 115, endPoint y: 229, distance: 109.1
click at [115, 229] on div "{ "_hideBars" : false , "_showHeader" : true , "availableFilters" : [{ "data" :…" at bounding box center [391, 379] width 600 height 476
click at [87, 179] on span at bounding box center [86, 178] width 7 height 11
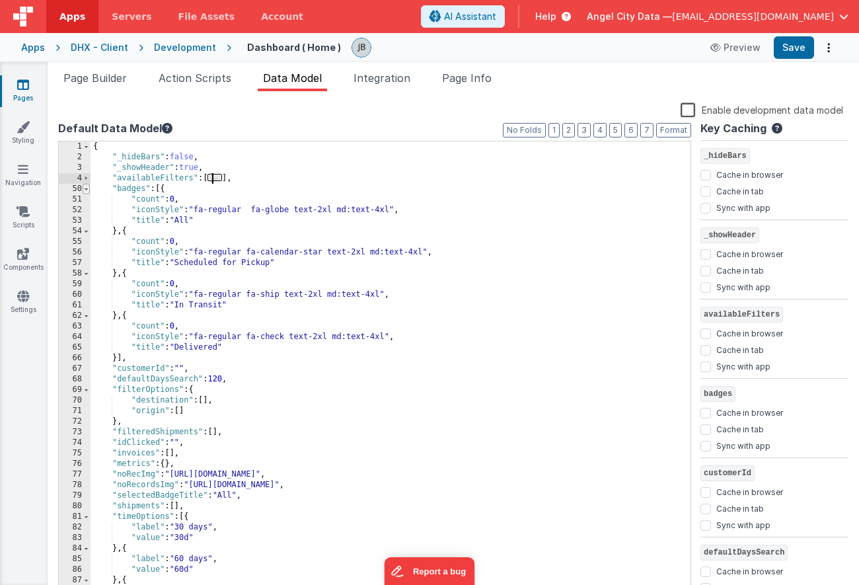
click at [85, 191] on span at bounding box center [86, 189] width 7 height 11
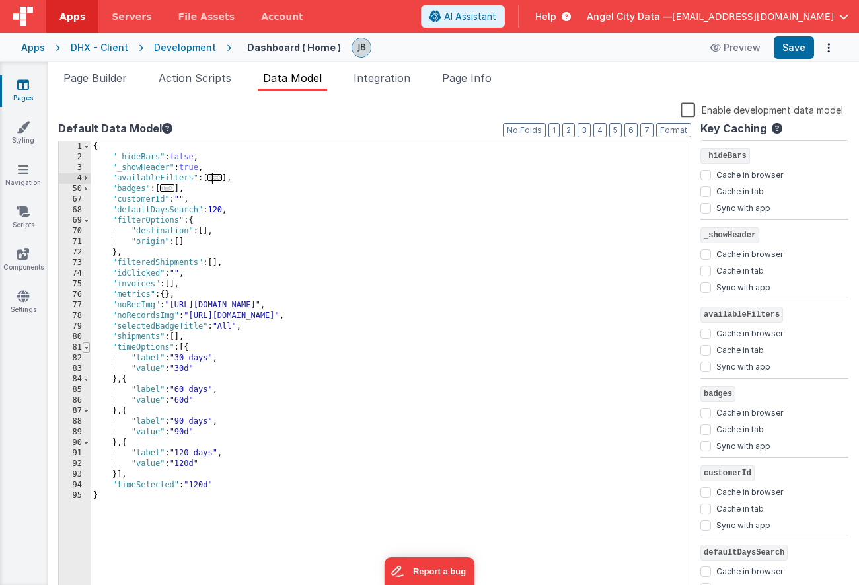
click at [85, 350] on span at bounding box center [86, 347] width 7 height 11
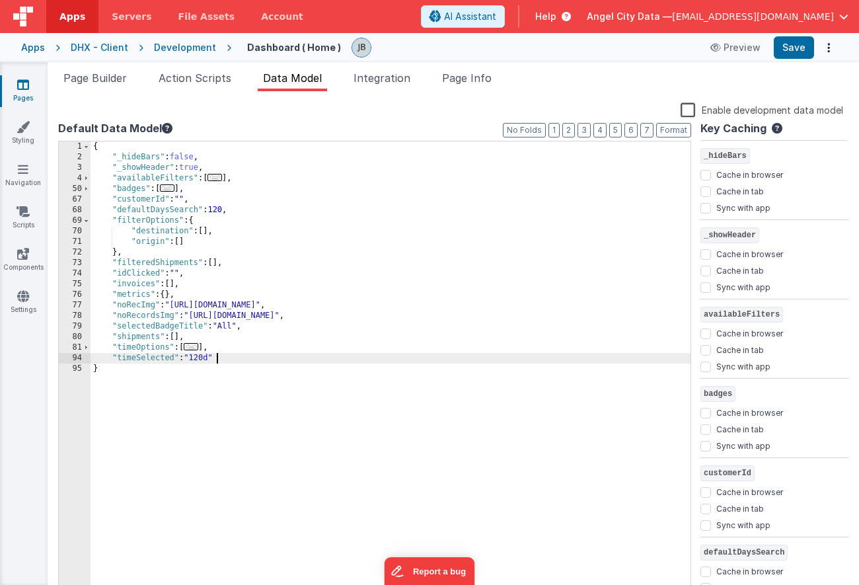
click at [238, 354] on div "{ "_hideBars" : false , "_showHeader" : true , "availableFilters" : [ ... ] , "…" at bounding box center [391, 379] width 600 height 476
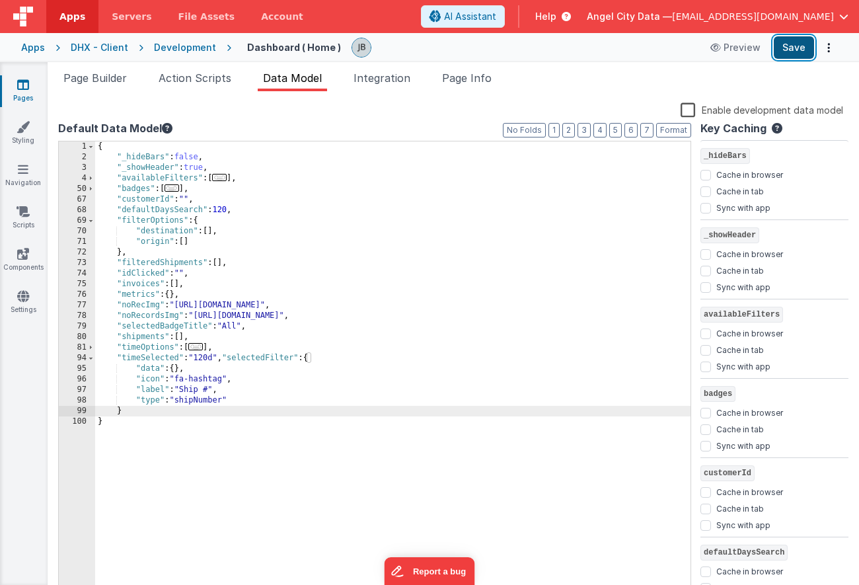
click at [797, 52] on button "Save" at bounding box center [794, 47] width 40 height 22
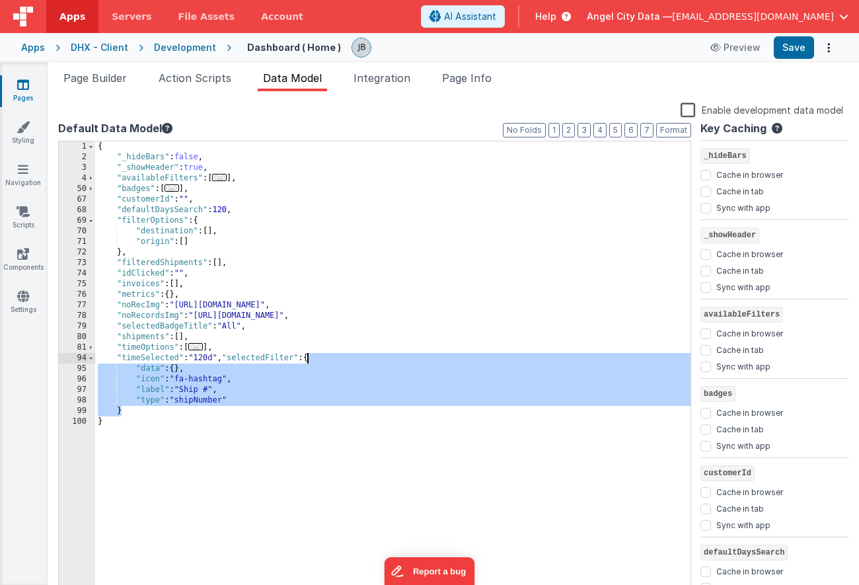
drag, startPoint x: 130, startPoint y: 412, endPoint x: 307, endPoint y: 362, distance: 184.6
click at [307, 362] on div "{ "_hideBars" : false , "_showHeader" : true , "availableFilters" : [ ... ] , "…" at bounding box center [393, 379] width 596 height 476
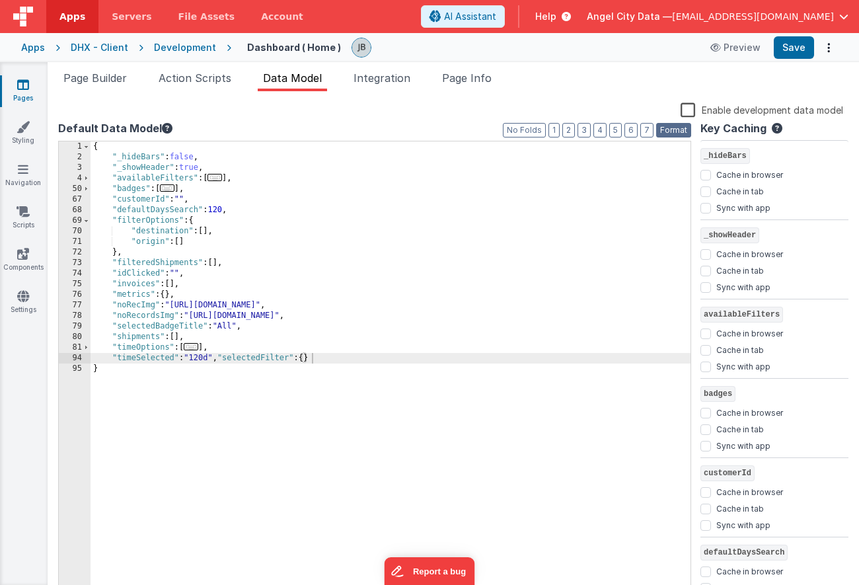
click at [676, 127] on button "Format" at bounding box center [674, 130] width 35 height 15
click at [793, 56] on button "Save" at bounding box center [794, 47] width 40 height 22
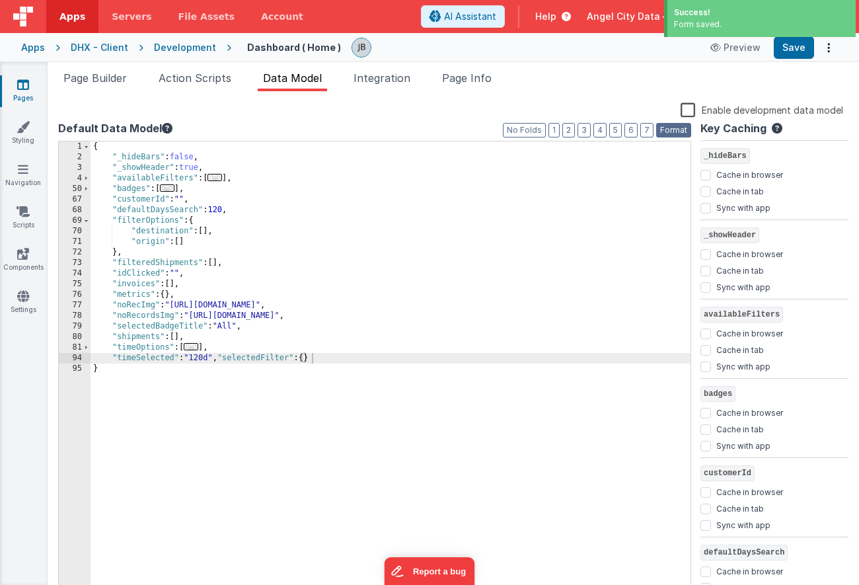
click at [674, 128] on button "Format" at bounding box center [674, 130] width 35 height 15
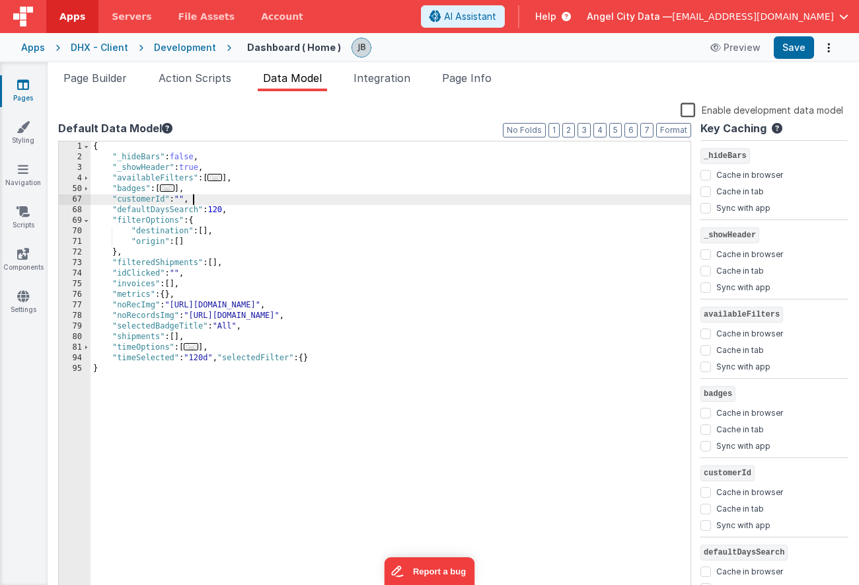
click at [268, 202] on div "{ "_hideBars" : false , "_showHeader" : true , "availableFilters" : [ ... ] , "…" at bounding box center [391, 379] width 600 height 476
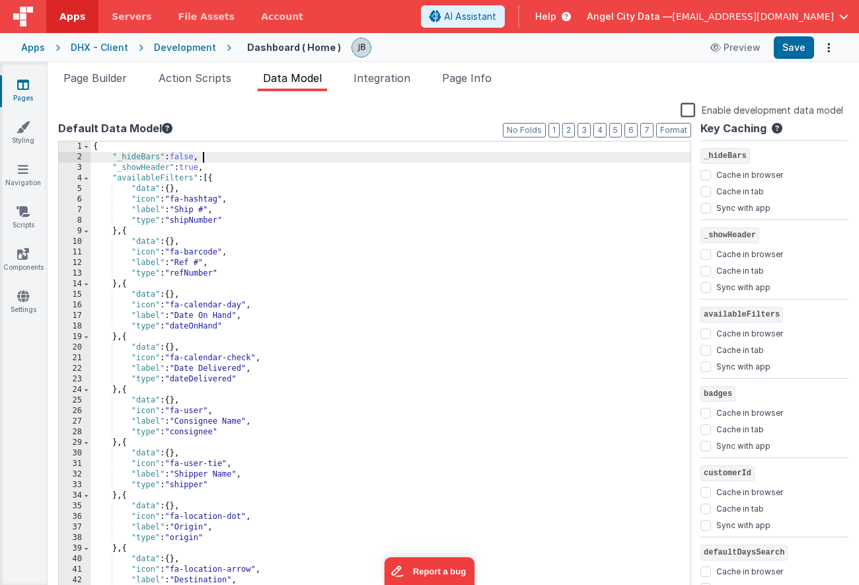
click at [230, 159] on div "{ "_hideBars" : false , "_showHeader" : true , "availableFilters" : [{ "data" :…" at bounding box center [391, 379] width 600 height 476
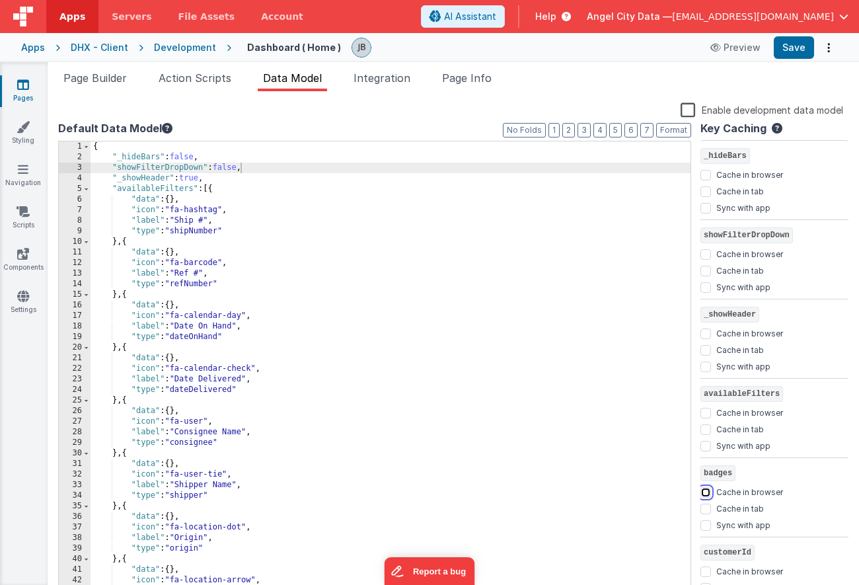
click at [706, 489] on input "Cache in browser" at bounding box center [706, 492] width 11 height 11
checkbox input "true"
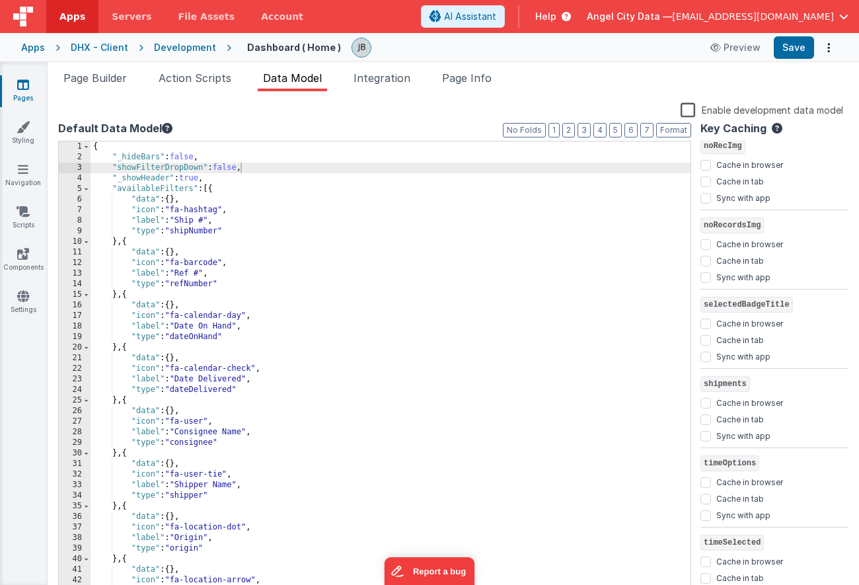
scroll to position [980, 0]
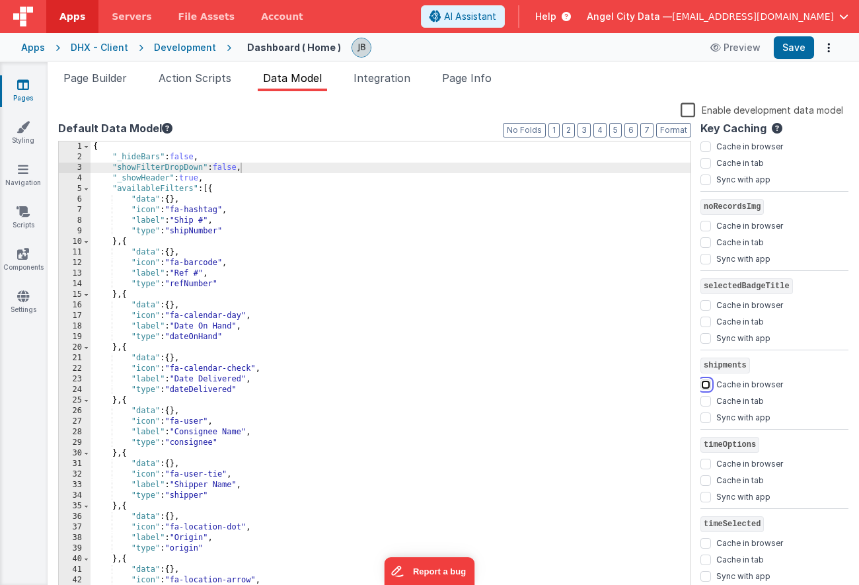
click at [705, 385] on input "Cache in browser" at bounding box center [706, 385] width 11 height 11
checkbox input "true"
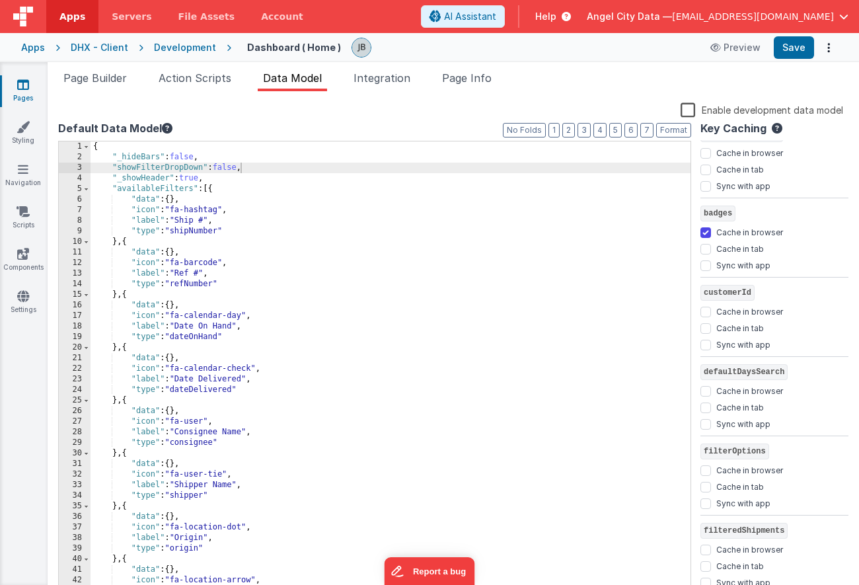
scroll to position [237, 0]
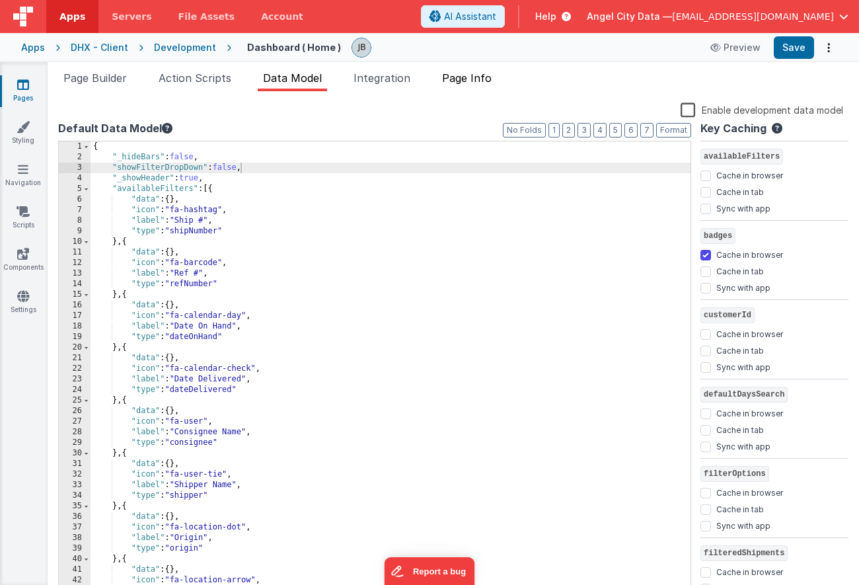
click at [471, 81] on span "Page Info" at bounding box center [467, 77] width 50 height 13
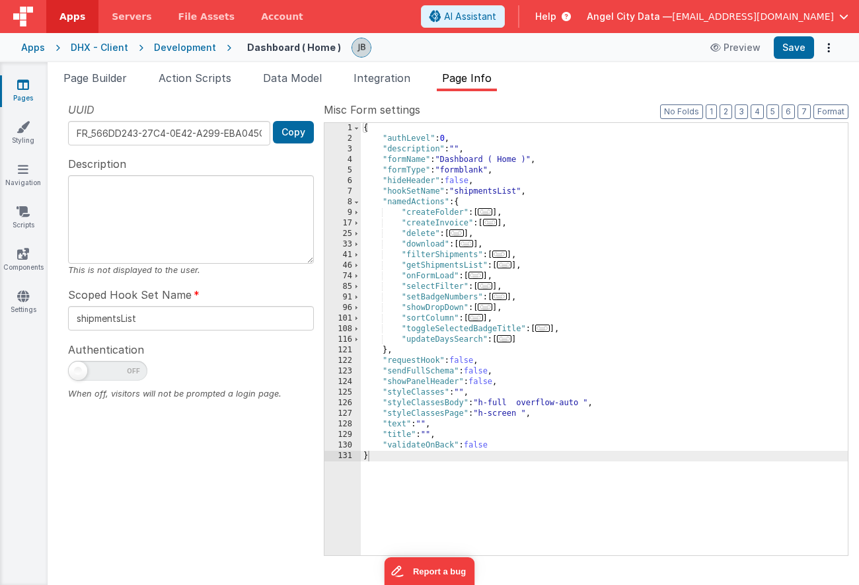
click at [195, 46] on div "Development" at bounding box center [185, 47] width 62 height 13
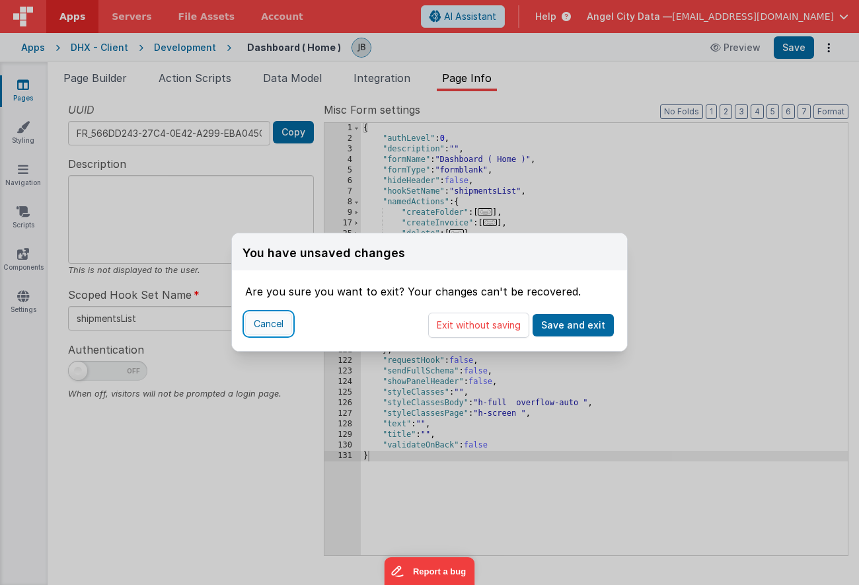
click at [277, 323] on button "Cancel" at bounding box center [268, 324] width 47 height 22
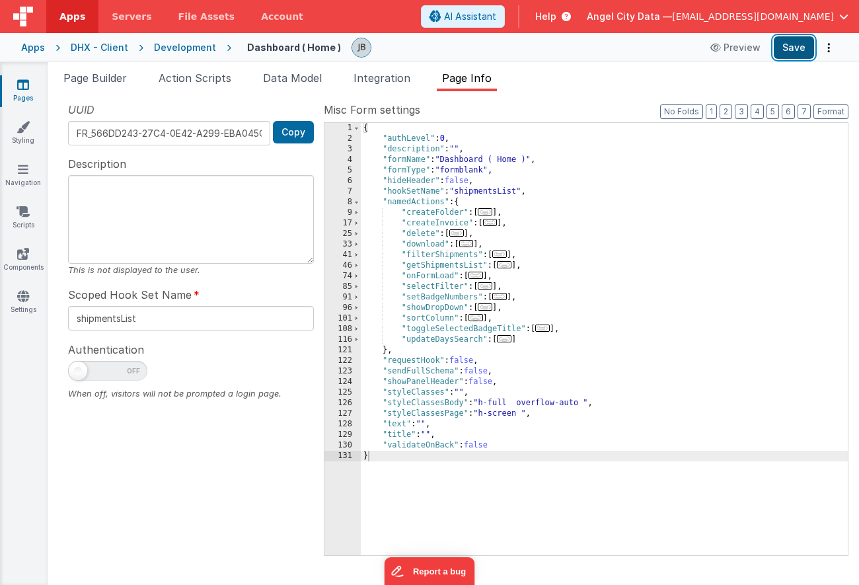
click at [796, 53] on button "Save" at bounding box center [794, 47] width 40 height 22
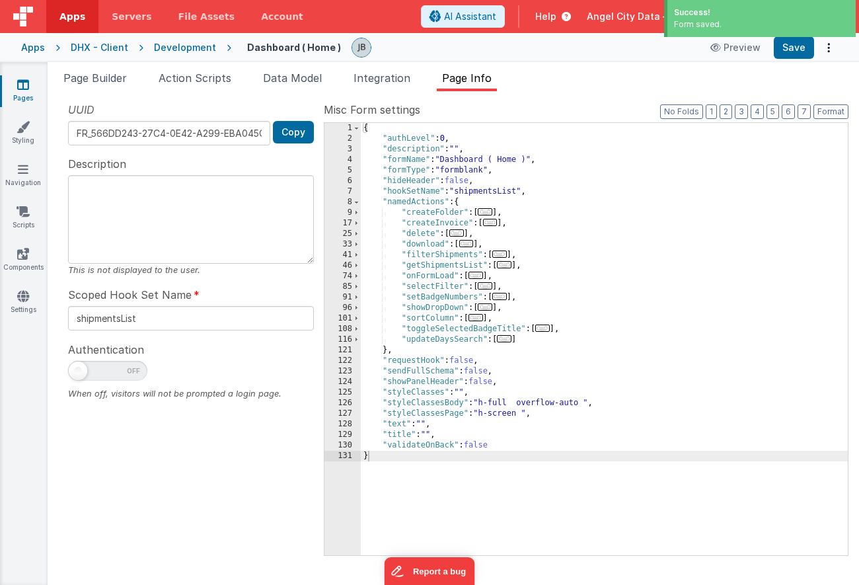
click at [184, 46] on div "Development" at bounding box center [185, 47] width 62 height 13
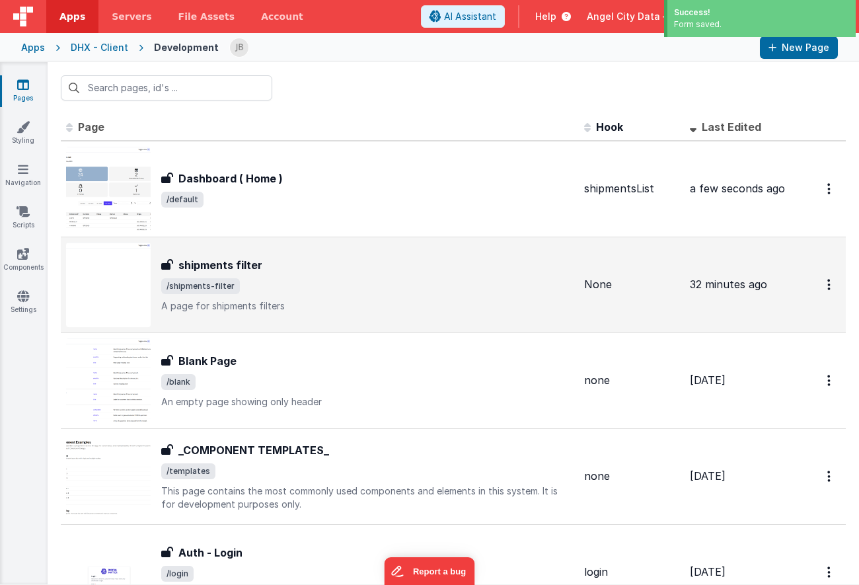
click at [251, 253] on div "shipments filter shipments filter /shipments-filter A page for shipments filters" at bounding box center [320, 285] width 508 height 85
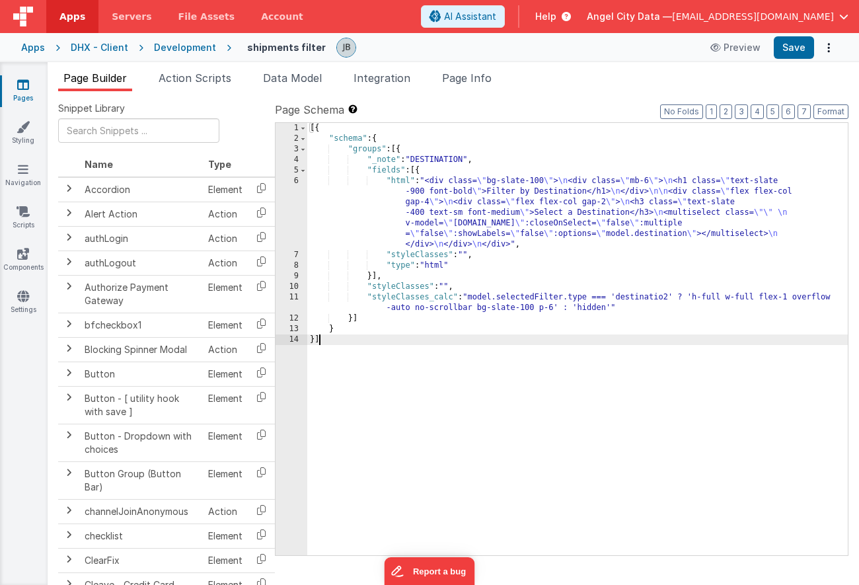
click at [296, 192] on div "6" at bounding box center [292, 213] width 32 height 74
click at [298, 195] on div "6" at bounding box center [292, 213] width 32 height 74
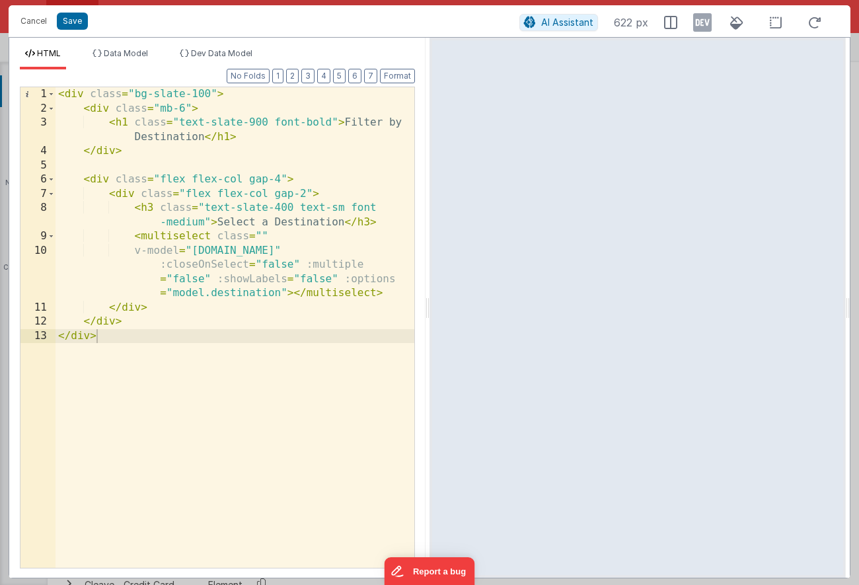
click at [50, 50] on span "HTML" at bounding box center [49, 53] width 24 height 10
click at [42, 23] on button "Cancel" at bounding box center [34, 21] width 40 height 19
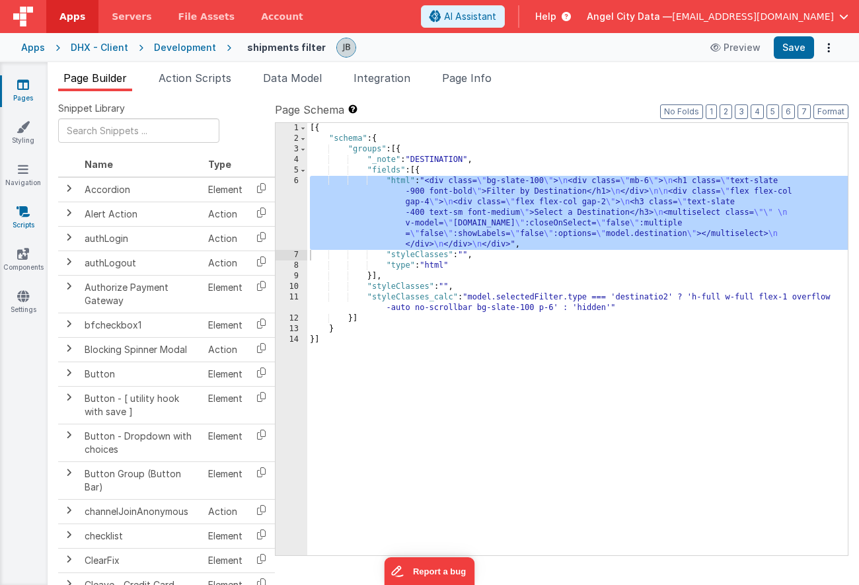
click at [26, 222] on link "Scripts" at bounding box center [23, 218] width 48 height 26
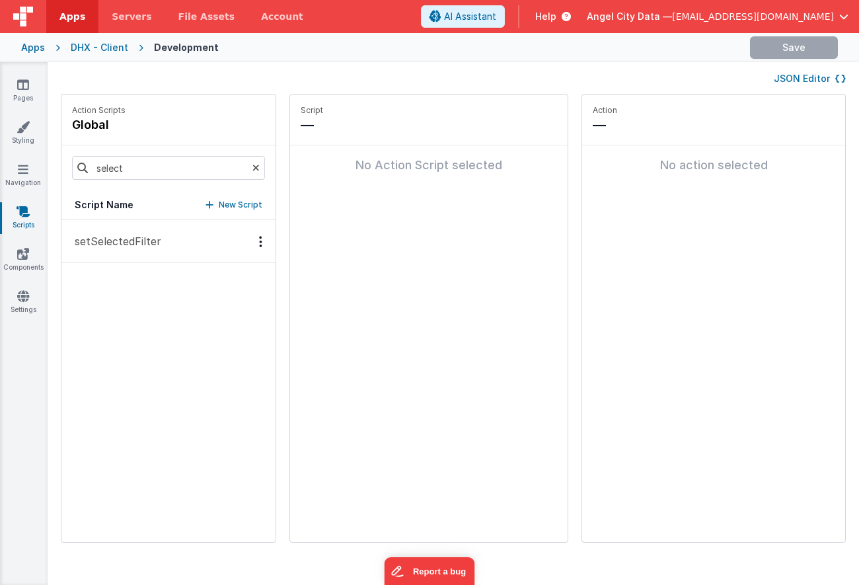
click at [124, 254] on button "setSelectedFilter" at bounding box center [168, 241] width 214 height 43
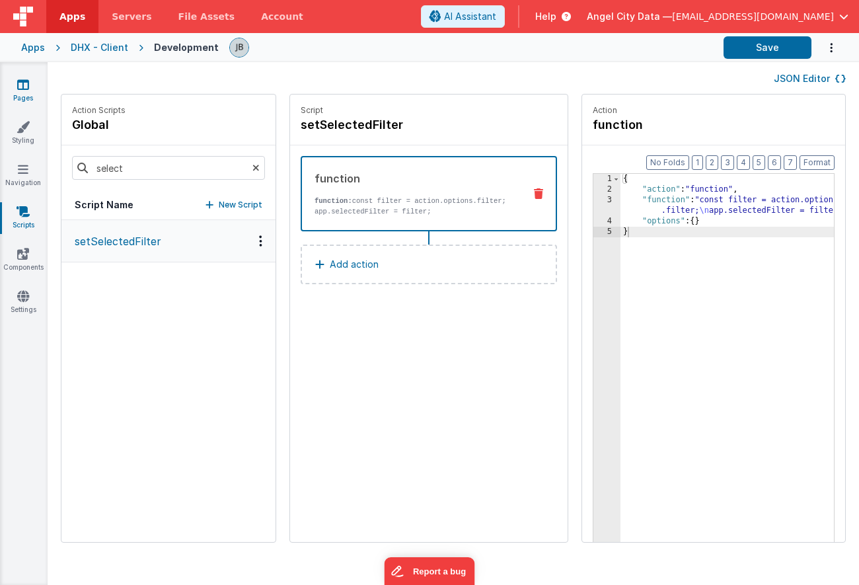
click at [35, 93] on link "Pages" at bounding box center [23, 91] width 48 height 26
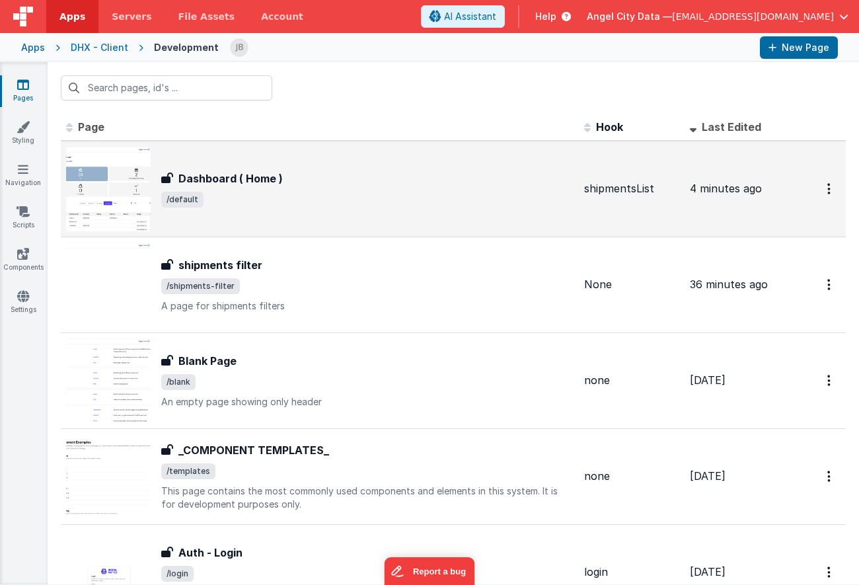
click at [225, 169] on div "Dashboard ( Home ) Dashboard ( Home ) /default" at bounding box center [320, 189] width 508 height 85
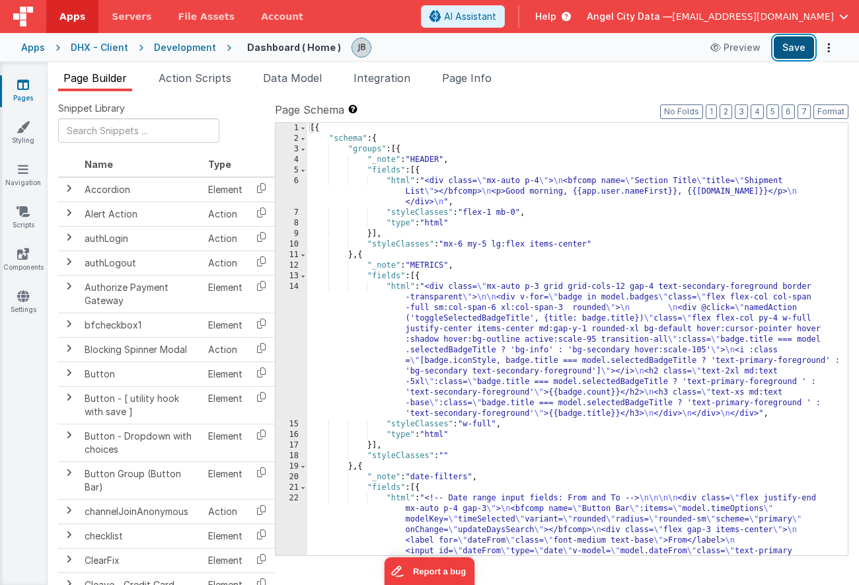
click at [786, 44] on button "Save" at bounding box center [794, 47] width 40 height 22
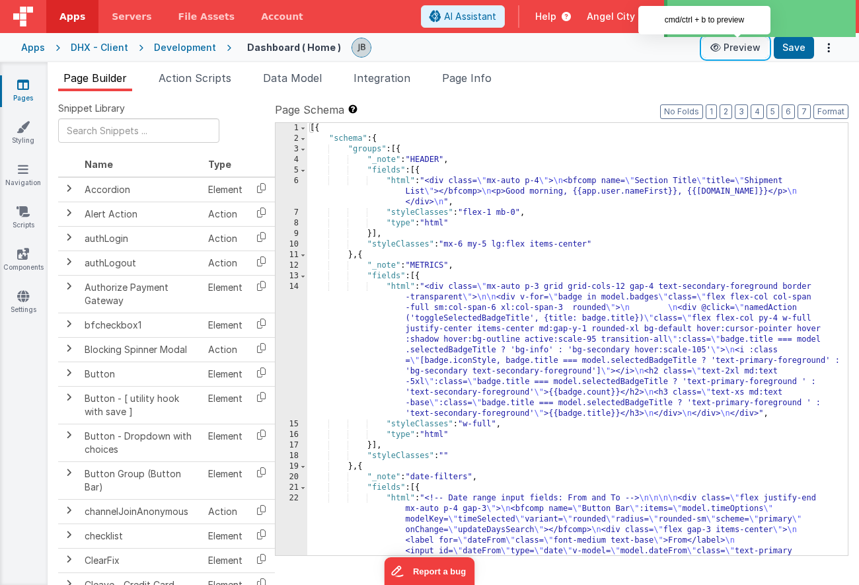
click at [734, 48] on button "Preview" at bounding box center [736, 47] width 66 height 21
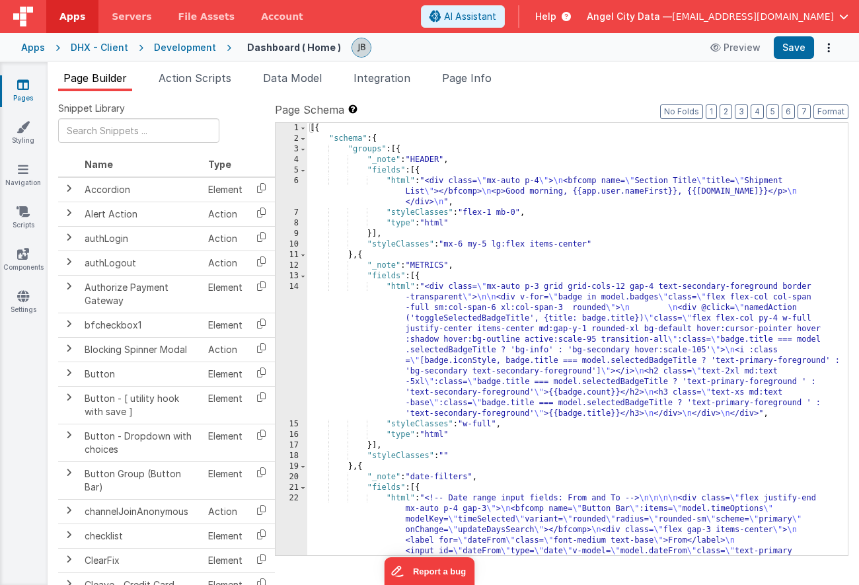
click at [194, 48] on div "Development" at bounding box center [185, 47] width 62 height 13
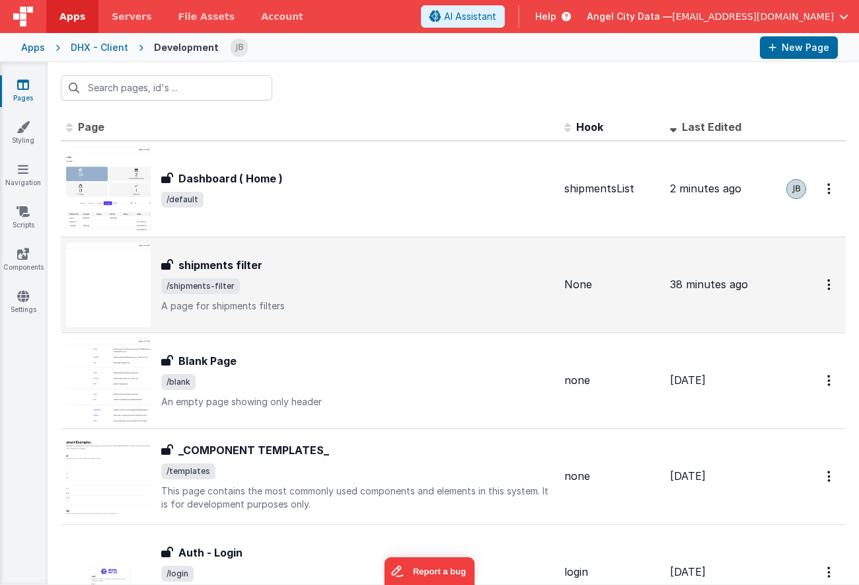
click at [258, 260] on h3 "shipments filter" at bounding box center [221, 265] width 84 height 16
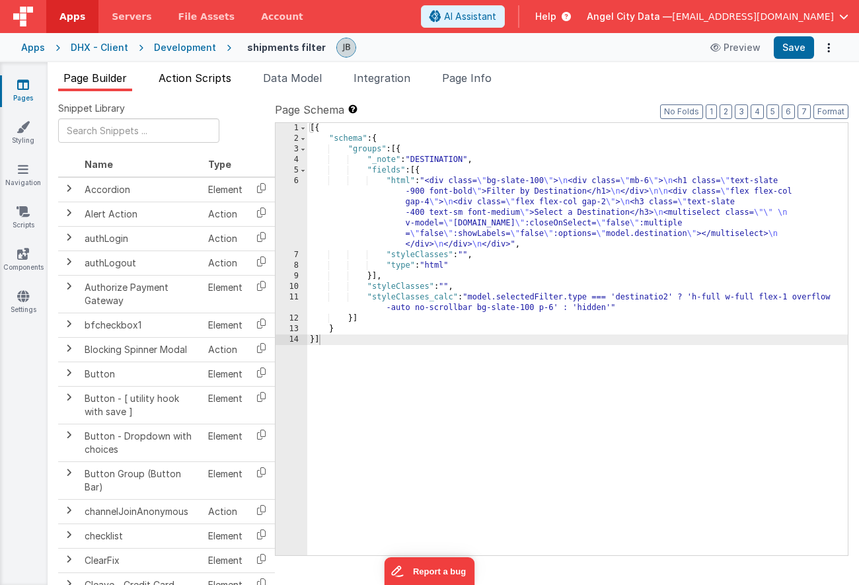
click at [216, 84] on li "Action Scripts" at bounding box center [194, 80] width 83 height 21
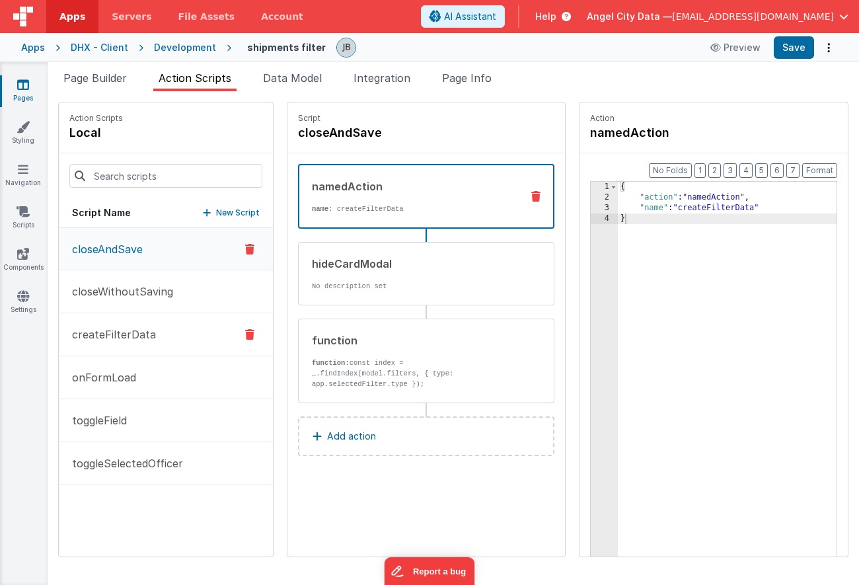
click at [135, 339] on p "createFilterData" at bounding box center [110, 335] width 92 height 16
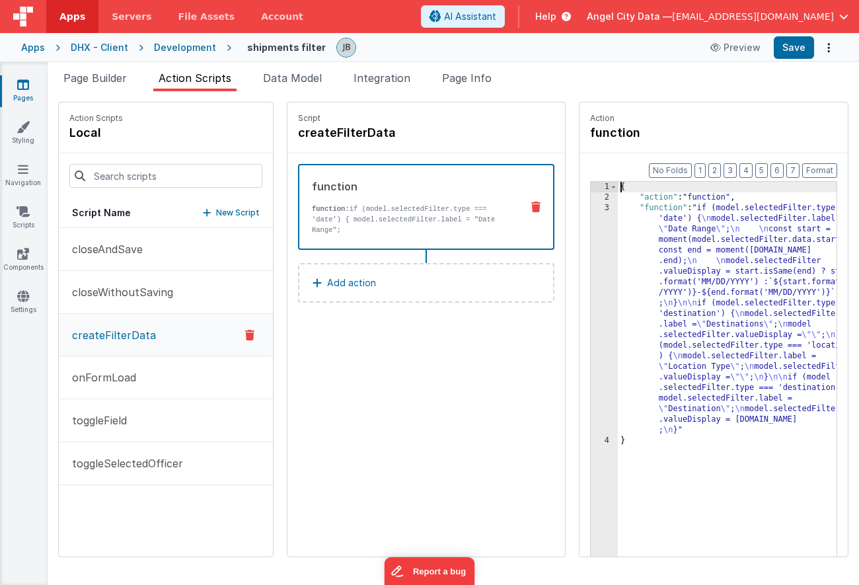
click at [591, 260] on div "3" at bounding box center [604, 319] width 27 height 233
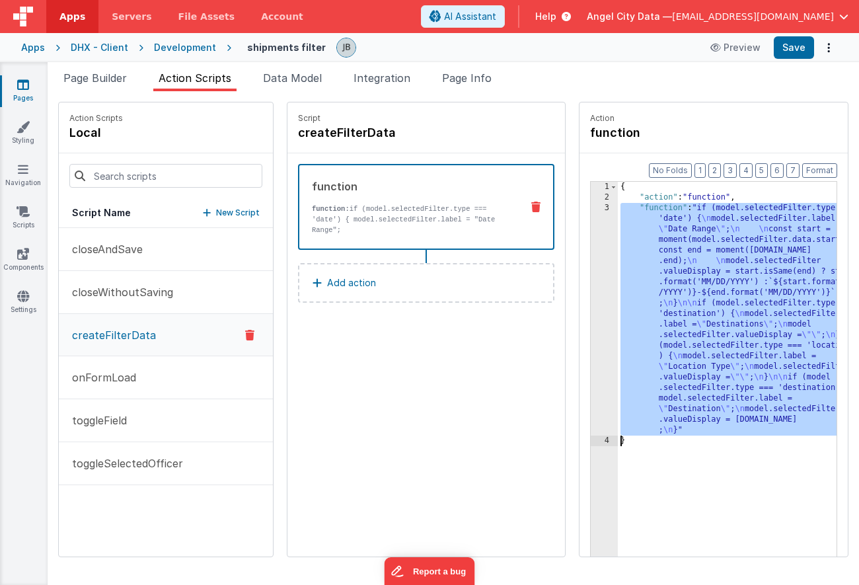
click at [591, 257] on div "3" at bounding box center [604, 319] width 27 height 233
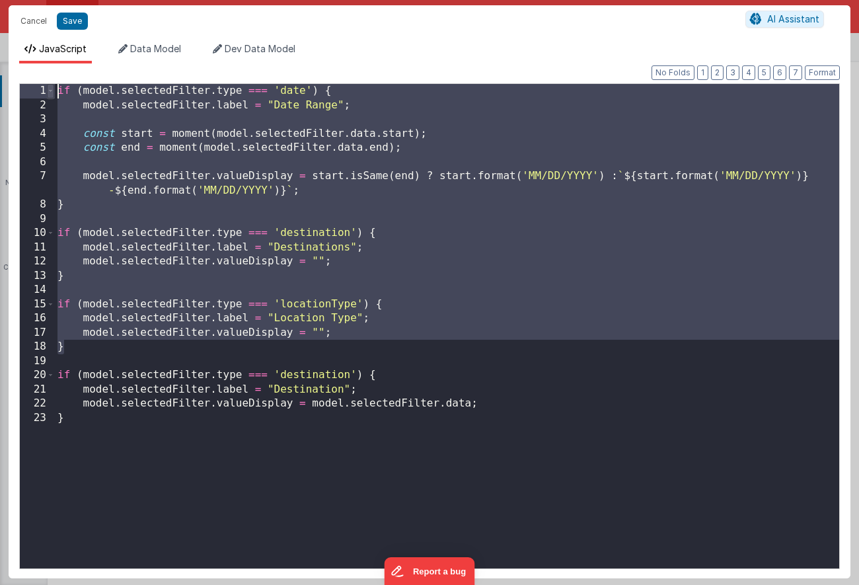
drag, startPoint x: 341, startPoint y: 344, endPoint x: 47, endPoint y: 86, distance: 391.6
click at [47, 86] on div "1 2 3 4 5 6 7 8 9 10 11 12 13 14 15 16 17 18 19 20 21 22 23 if ( model . select…" at bounding box center [429, 326] width 821 height 486
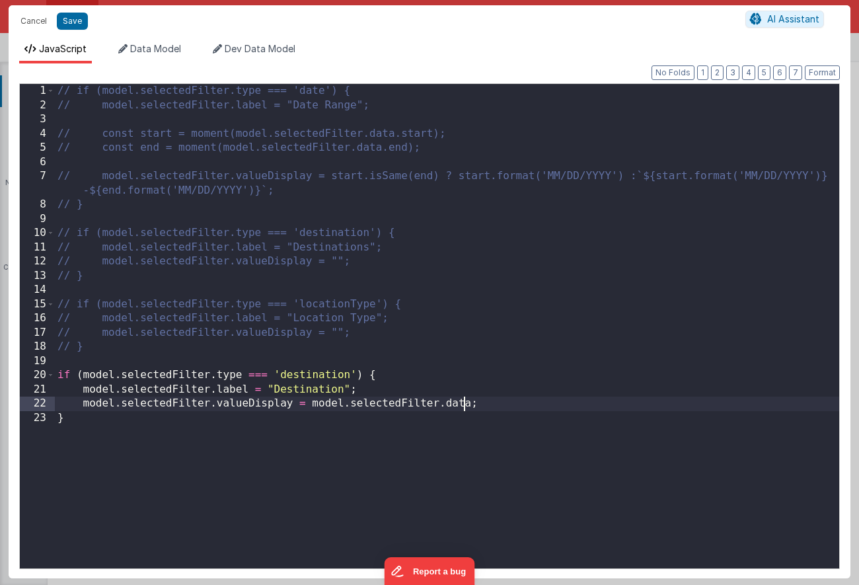
click at [461, 405] on div "// if (model.selectedFilter.type === 'date') { // model.selectedFilter.label = …" at bounding box center [447, 340] width 785 height 513
click at [75, 24] on button "Save" at bounding box center [72, 21] width 31 height 17
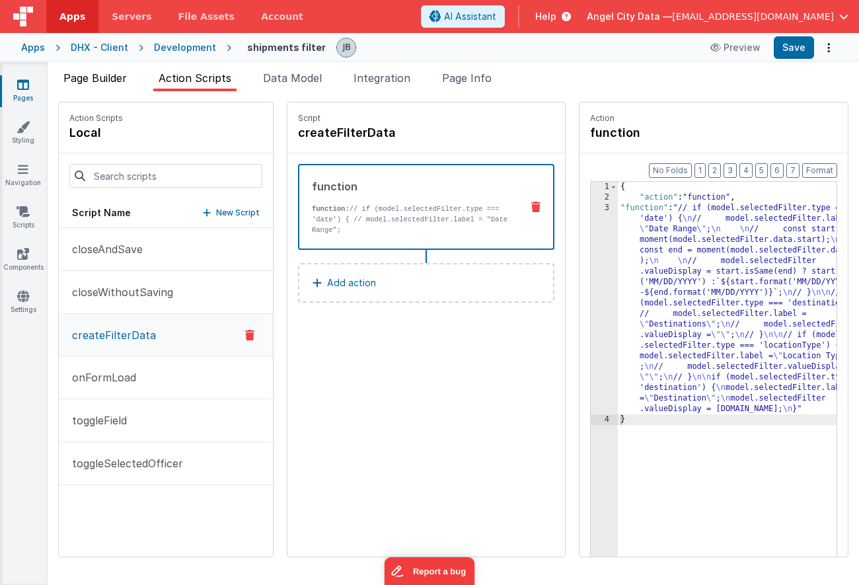
click at [91, 81] on span "Page Builder" at bounding box center [94, 77] width 63 height 13
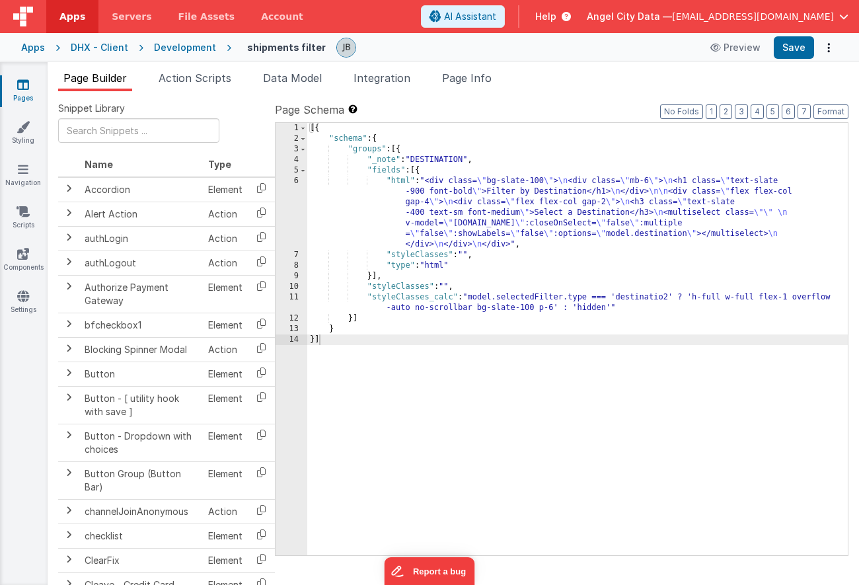
click at [288, 206] on div "6" at bounding box center [292, 213] width 32 height 74
click at [296, 204] on div "6" at bounding box center [292, 213] width 32 height 74
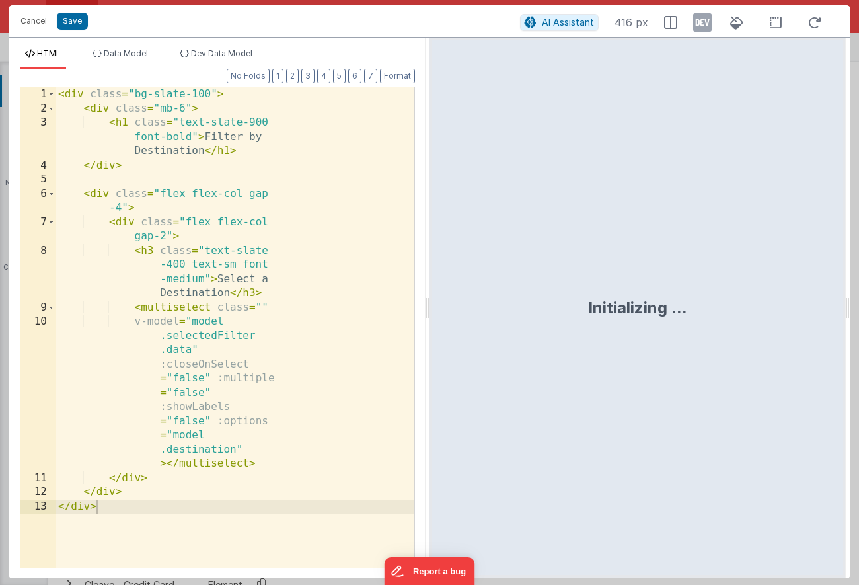
click at [296, 204] on div "HTML Data Model Dev Data Model Format 7 6 5 4 3 2 1 No Folds 1 2 3 4 5 6 7 8 9 …" at bounding box center [430, 307] width 842 height 541
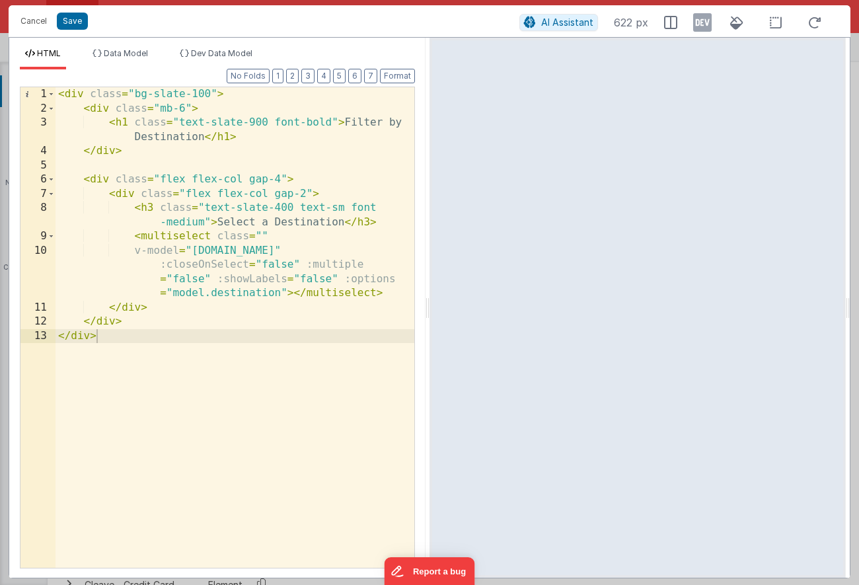
click at [246, 294] on div "< div class = "bg-slate-100" > < div class = "mb-6" > < h1 class = "text-slate-…" at bounding box center [235, 341] width 359 height 509
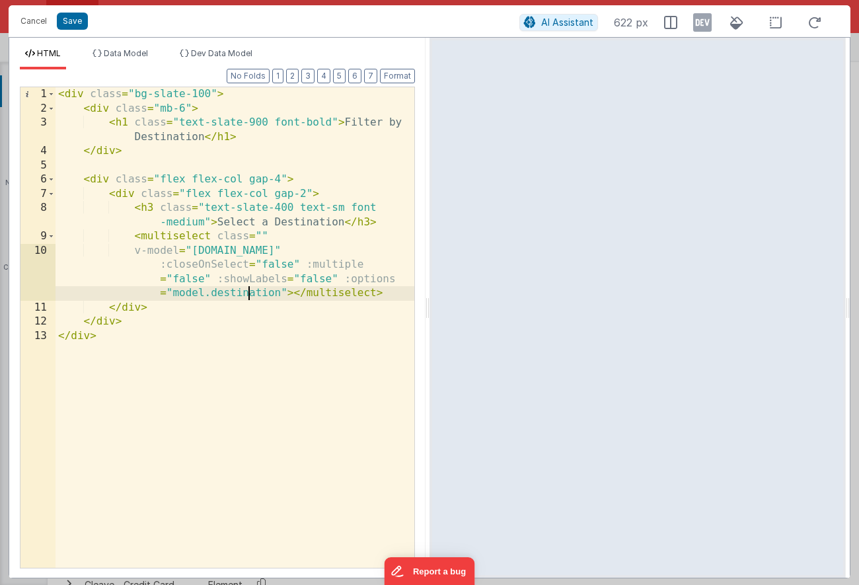
click at [246, 294] on div "< div class = "bg-slate-100" > < div class = "mb-6" > < h1 class = "text-slate-…" at bounding box center [235, 341] width 359 height 509
click at [134, 49] on span "Data Model" at bounding box center [126, 53] width 44 height 10
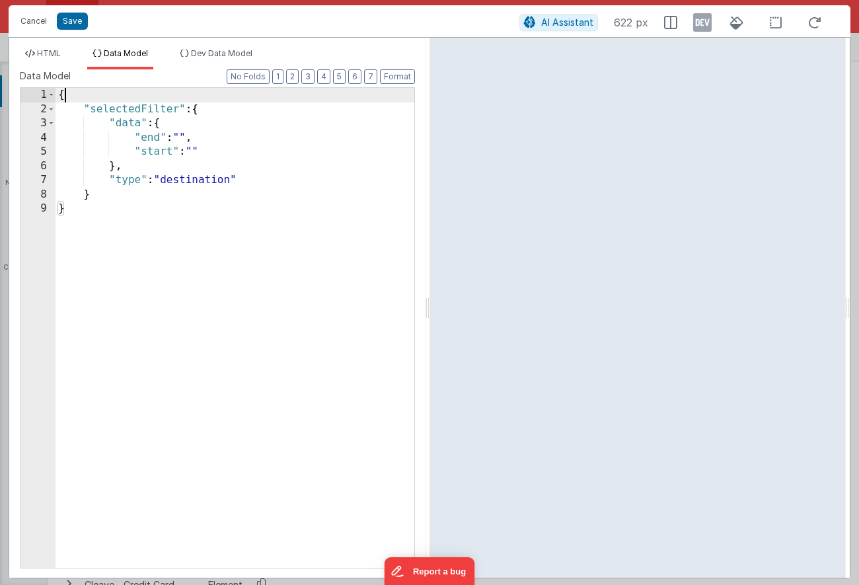
click at [102, 99] on div "{ "selectedFilter" : { "data" : { "end" : "" , "start" : "" } , "type" : "desti…" at bounding box center [235, 342] width 359 height 508
click at [32, 20] on button "Cancel" at bounding box center [34, 21] width 40 height 19
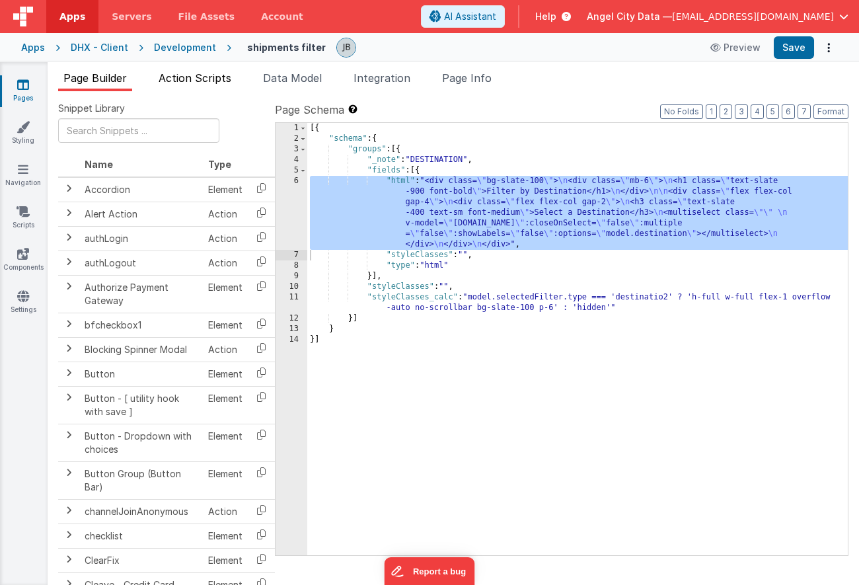
click at [220, 86] on li "Action Scripts" at bounding box center [194, 80] width 83 height 21
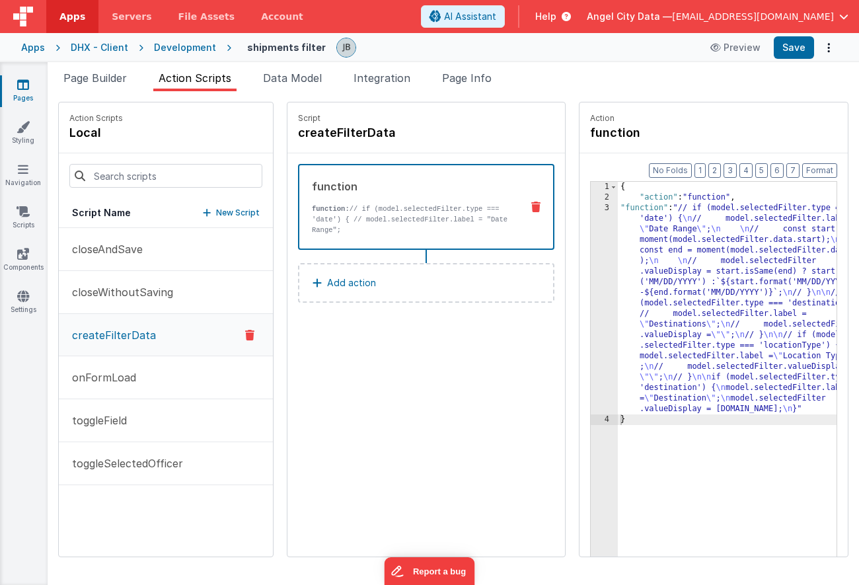
click at [591, 241] on div "3" at bounding box center [604, 309] width 27 height 212
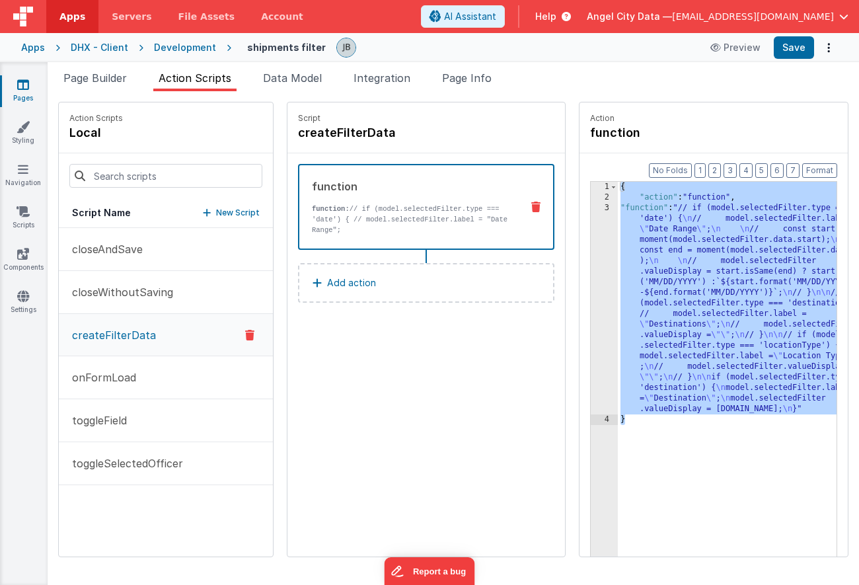
click at [591, 239] on div "3" at bounding box center [604, 309] width 27 height 212
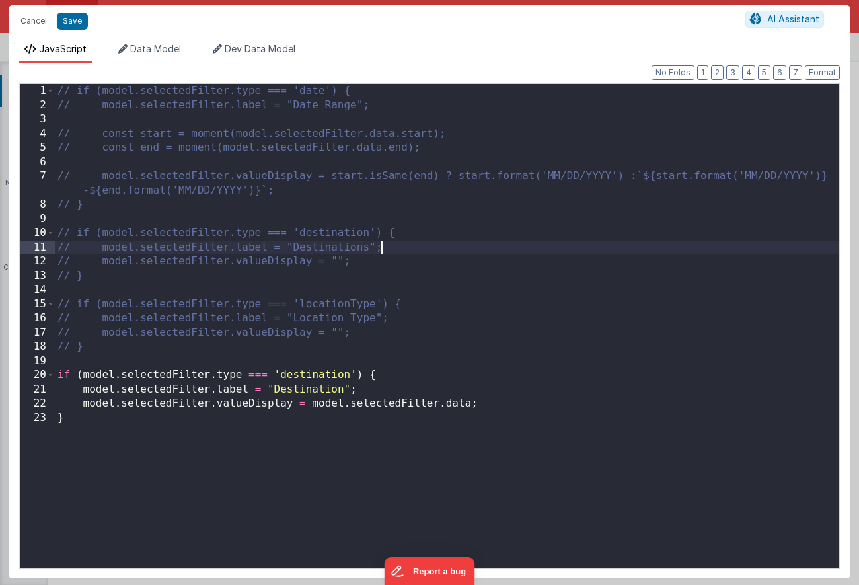
click at [562, 239] on div "// if (model.selectedFilter.type === 'date') { // model.selectedFilter.label = …" at bounding box center [447, 340] width 785 height 513
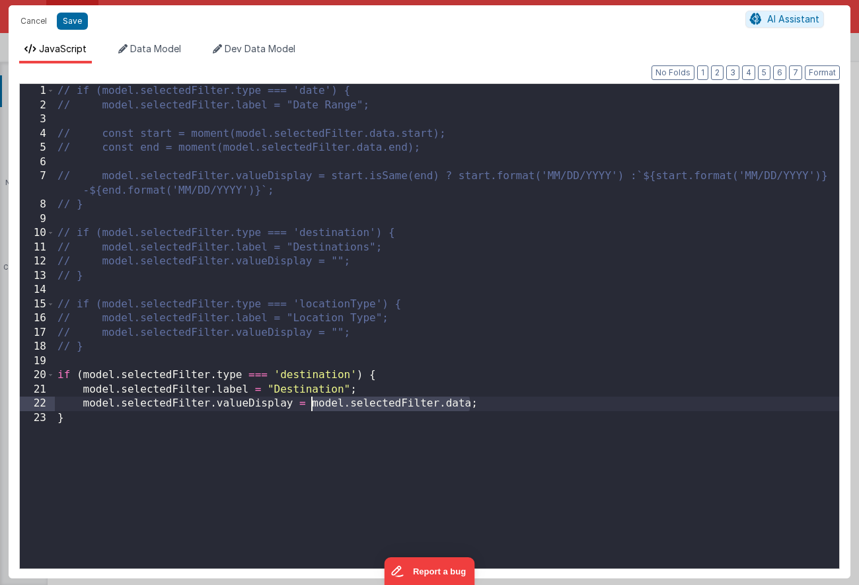
drag, startPoint x: 470, startPoint y: 401, endPoint x: 312, endPoint y: 405, distance: 158.1
click at [312, 405] on div "// if (model.selectedFilter.type === 'date') { // model.selectedFilter.label = …" at bounding box center [447, 340] width 785 height 513
click at [171, 48] on span "Data Model" at bounding box center [155, 48] width 51 height 11
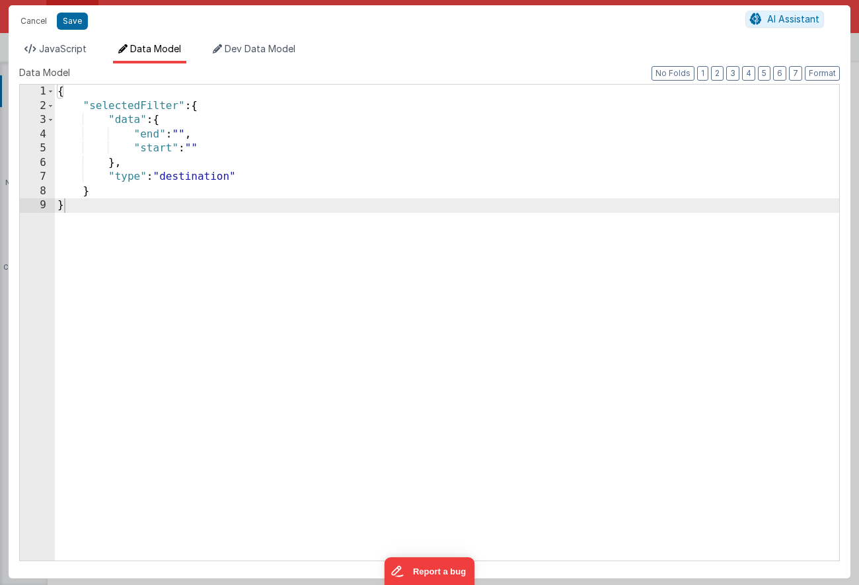
click at [114, 96] on div "{ "selectedFilter" : { "data" : { "end" : "" , "start" : "" } , "type" : "desti…" at bounding box center [447, 337] width 785 height 504
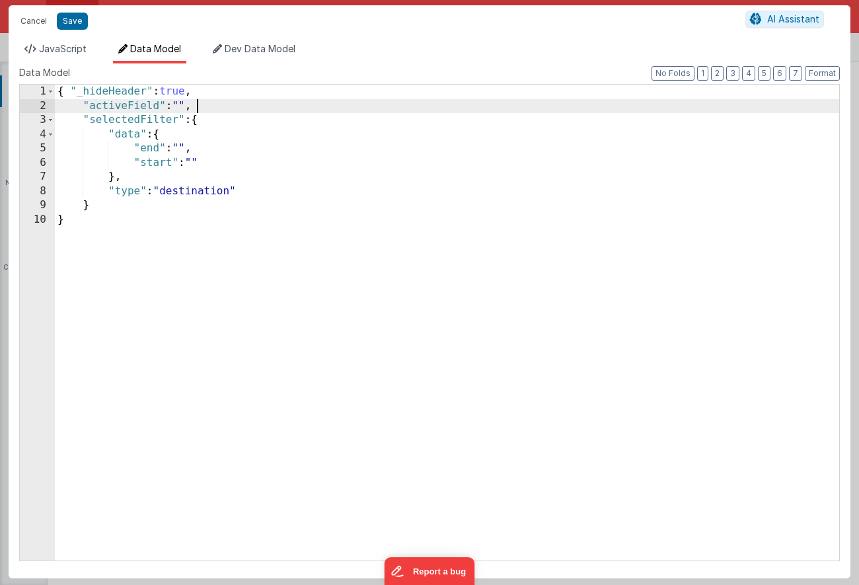
click at [175, 191] on div "{ "_hideHeader" : true , "activeField" : "" , "selectedFilter" : { "data" : { "…" at bounding box center [447, 337] width 785 height 504
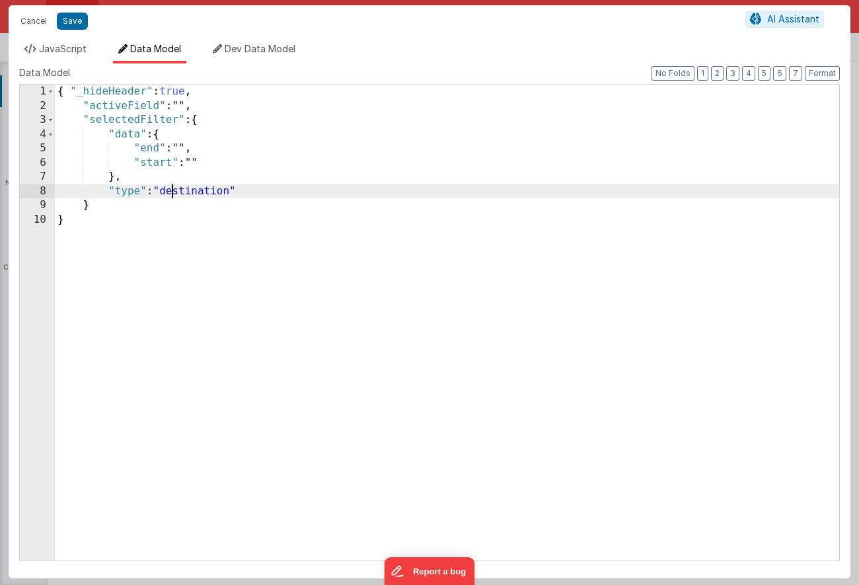
click at [175, 191] on div "{ "_hideHeader" : true , "activeField" : "" , "selectedFilter" : { "data" : { "…" at bounding box center [447, 337] width 785 height 504
click at [204, 187] on div "{ "_hideHeader" : true , "activeField" : "" , "selectedFilter" : { "data" : { "…" at bounding box center [447, 337] width 785 height 504
click at [820, 79] on button "Format" at bounding box center [822, 73] width 35 height 15
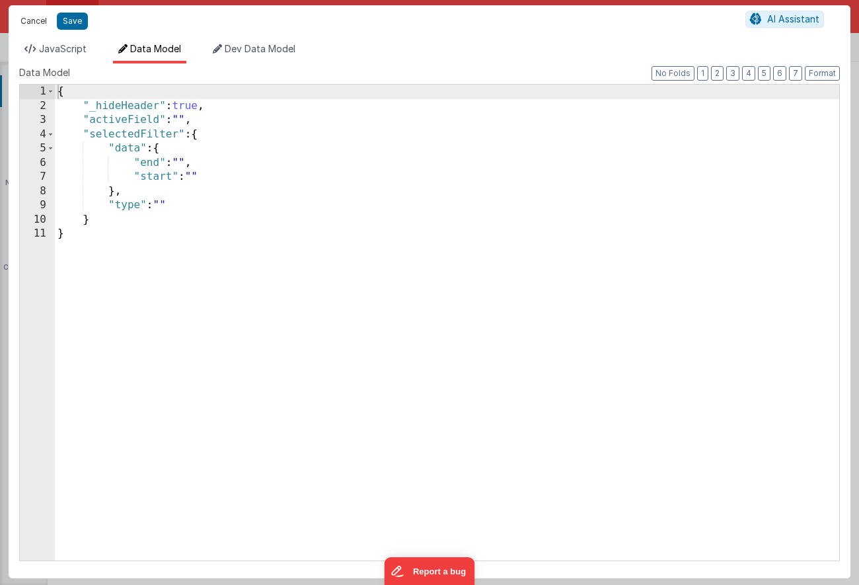
click at [38, 20] on button "Cancel" at bounding box center [34, 21] width 40 height 19
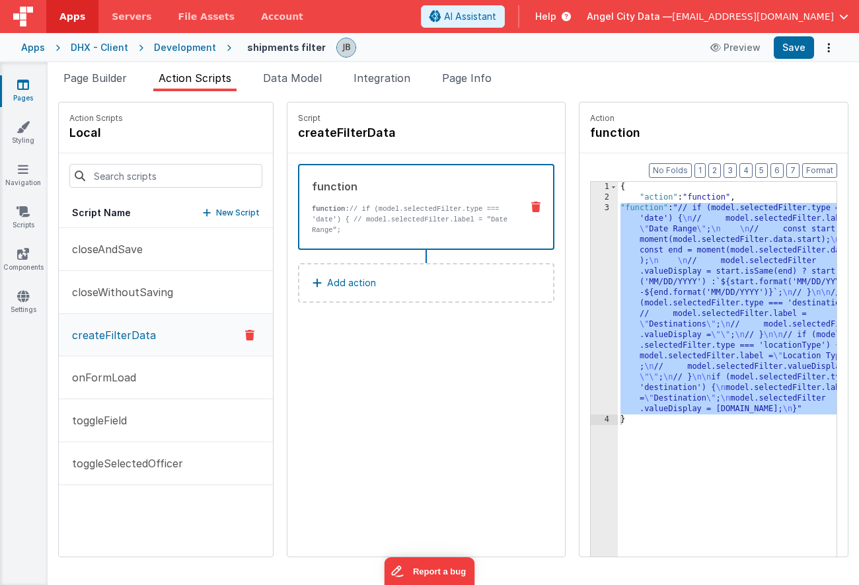
click at [181, 49] on div "Development" at bounding box center [185, 47] width 62 height 13
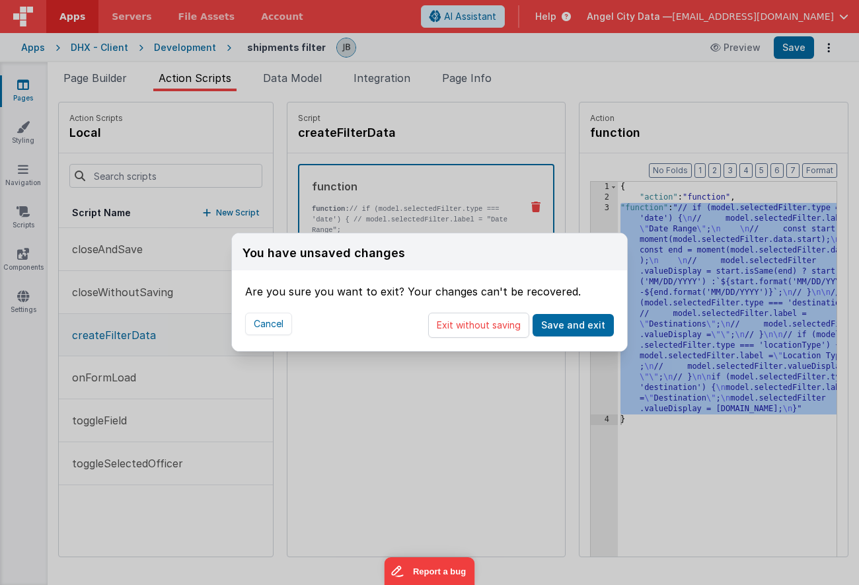
click at [299, 325] on div "Cancel Exit without saving Save and exit" at bounding box center [429, 326] width 395 height 52
click at [289, 325] on button "Cancel" at bounding box center [268, 324] width 47 height 22
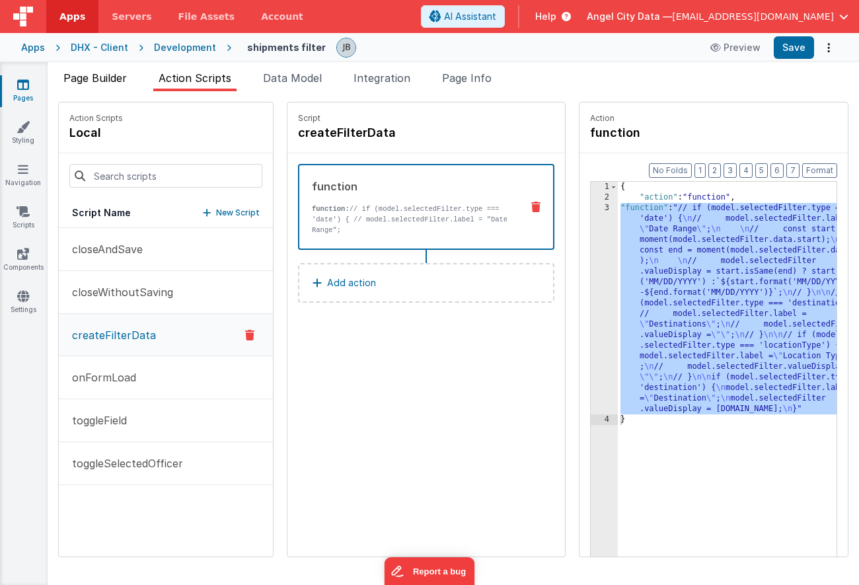
click at [115, 81] on span "Page Builder" at bounding box center [94, 77] width 63 height 13
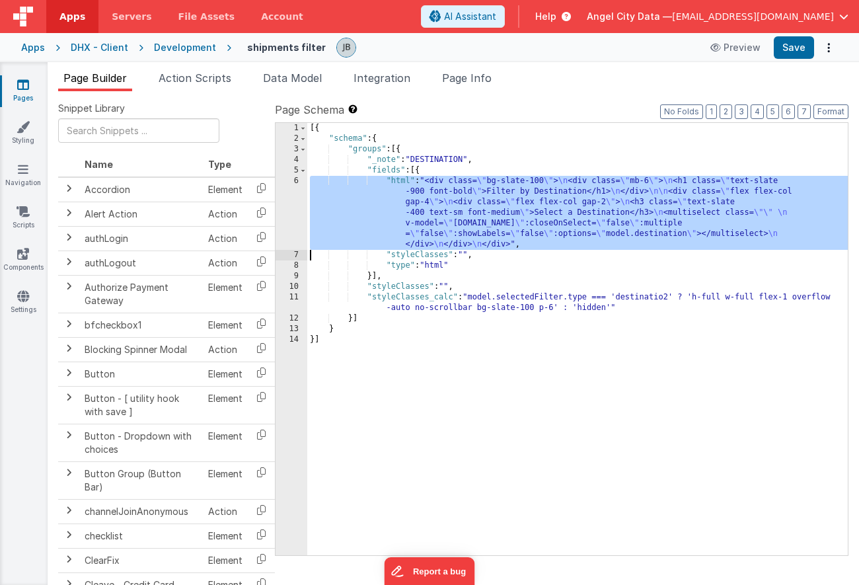
click at [299, 202] on div "6" at bounding box center [292, 213] width 32 height 74
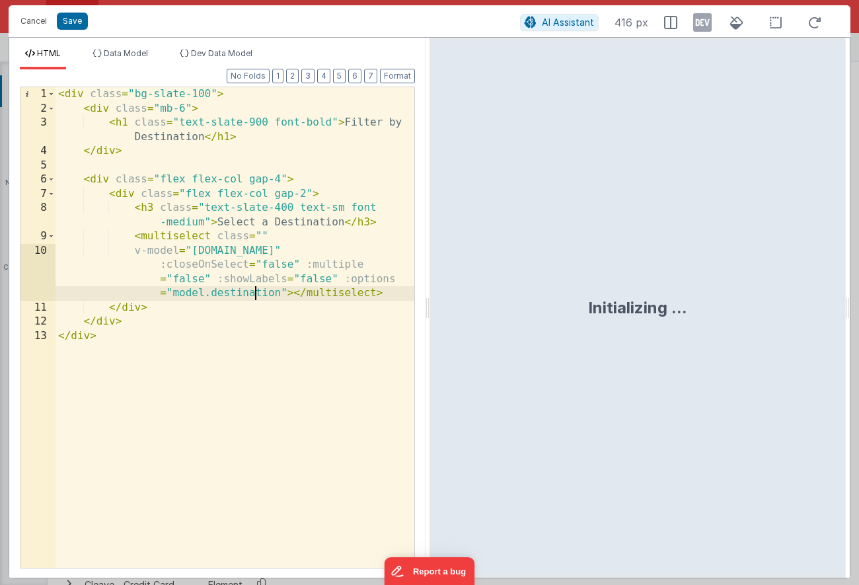
click at [256, 297] on div "< div class = "bg-slate-100" > < div class = "mb-6" > < h1 class = "text-slate-…" at bounding box center [235, 341] width 359 height 509
click at [177, 293] on div "< div class = "bg-slate-100" > < div class = "mb-6" > < h1 class = "text-slate-…" at bounding box center [235, 341] width 359 height 509
click at [267, 291] on div "< div class = "bg-slate-100" > < div class = "mb-6" > < h1 class = "text-slate-…" at bounding box center [235, 341] width 359 height 509
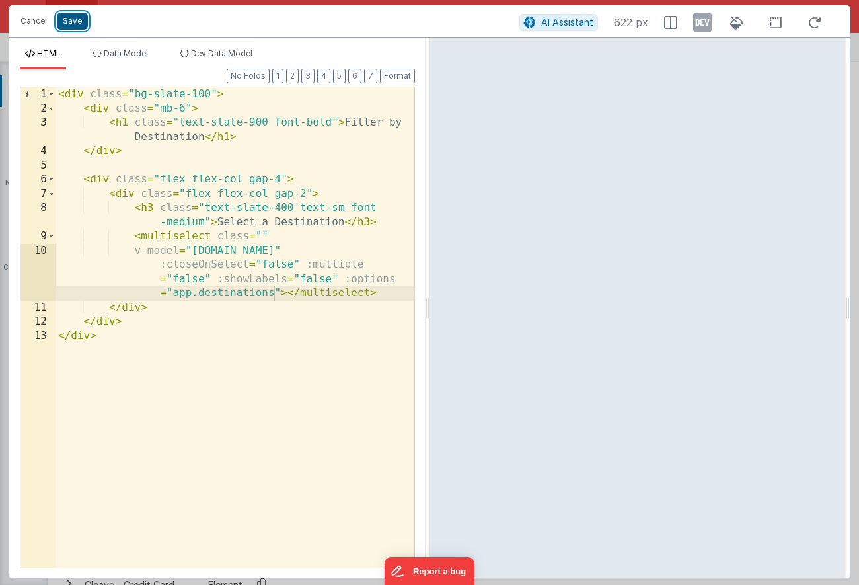
click at [74, 22] on button "Save" at bounding box center [72, 21] width 31 height 17
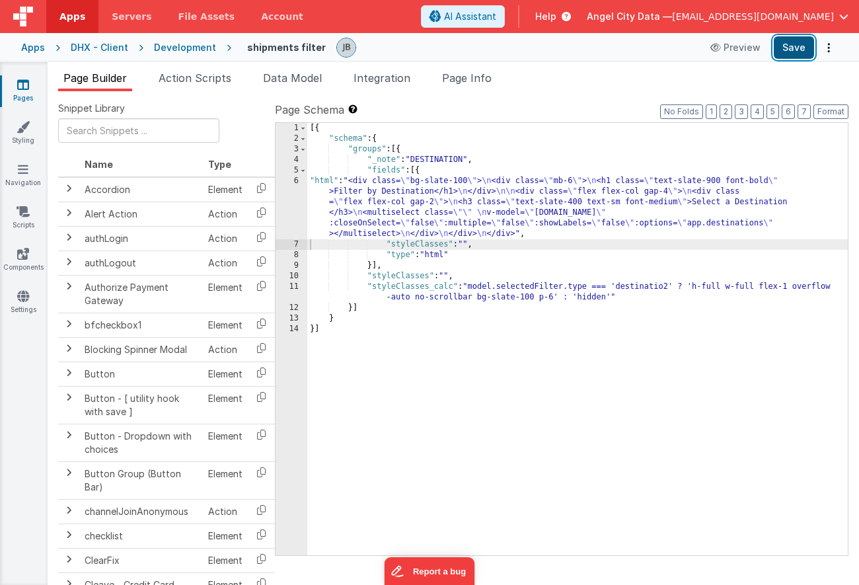
click at [785, 54] on button "Save" at bounding box center [794, 47] width 40 height 22
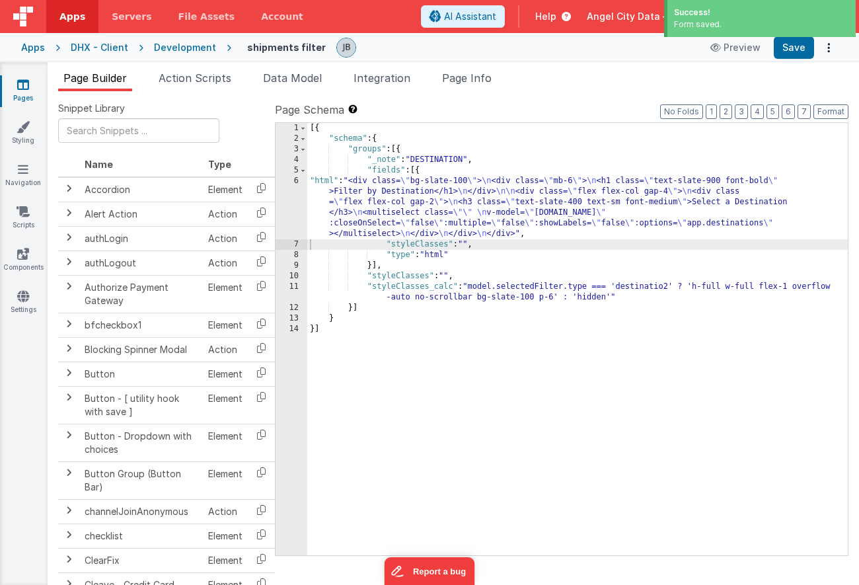
click at [198, 44] on div "Development" at bounding box center [185, 47] width 62 height 13
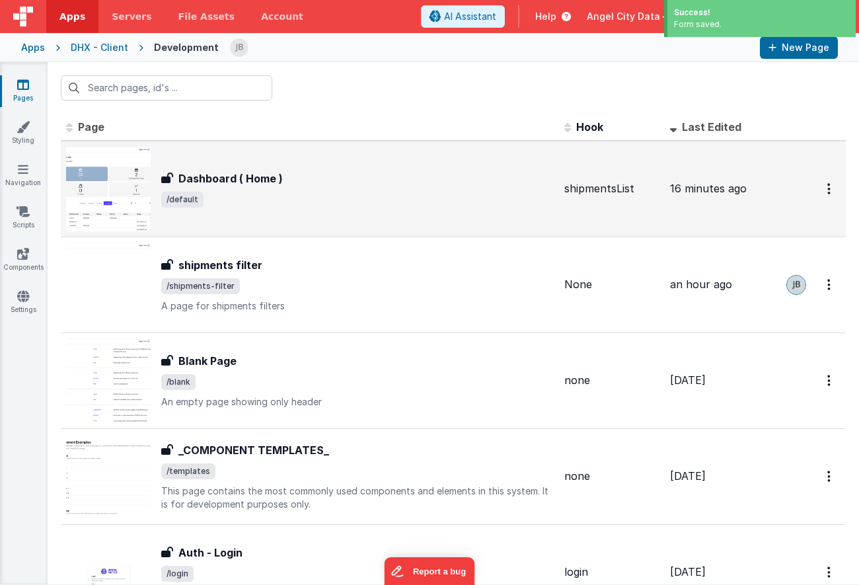
click at [271, 192] on span "/default" at bounding box center [357, 200] width 393 height 16
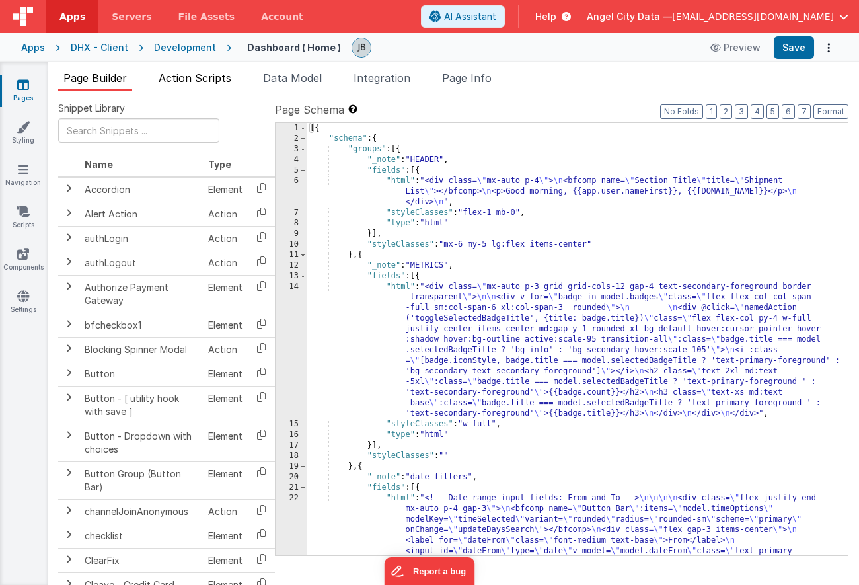
click at [208, 85] on li "Action Scripts" at bounding box center [194, 80] width 83 height 21
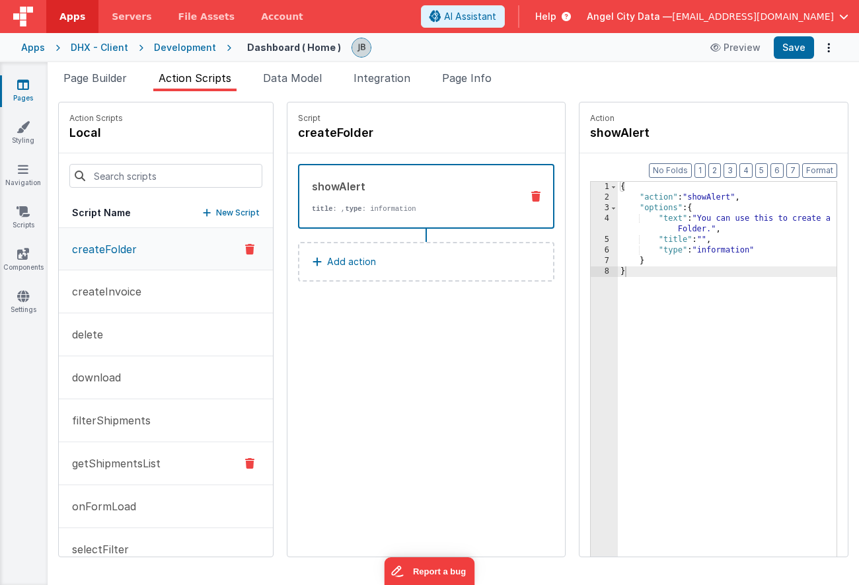
click at [155, 459] on p "getShipmentsList" at bounding box center [112, 464] width 97 height 16
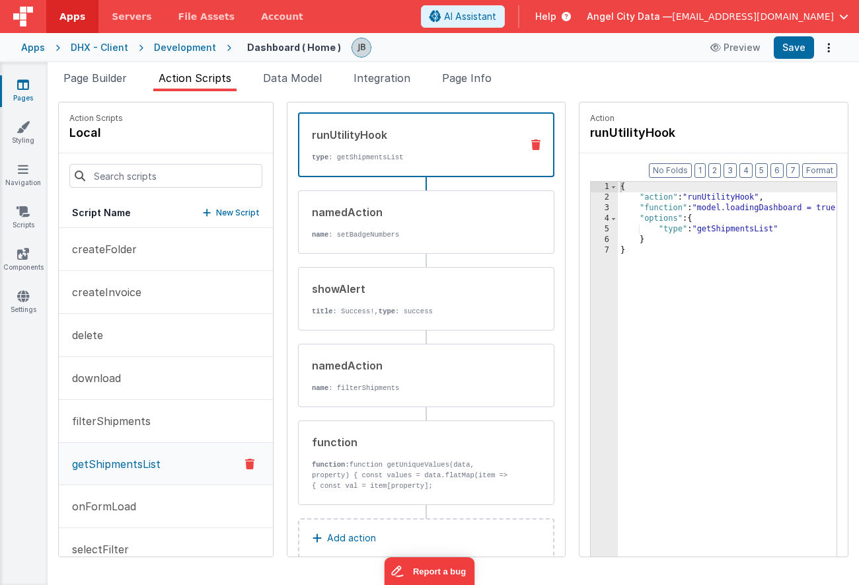
scroll to position [69, 0]
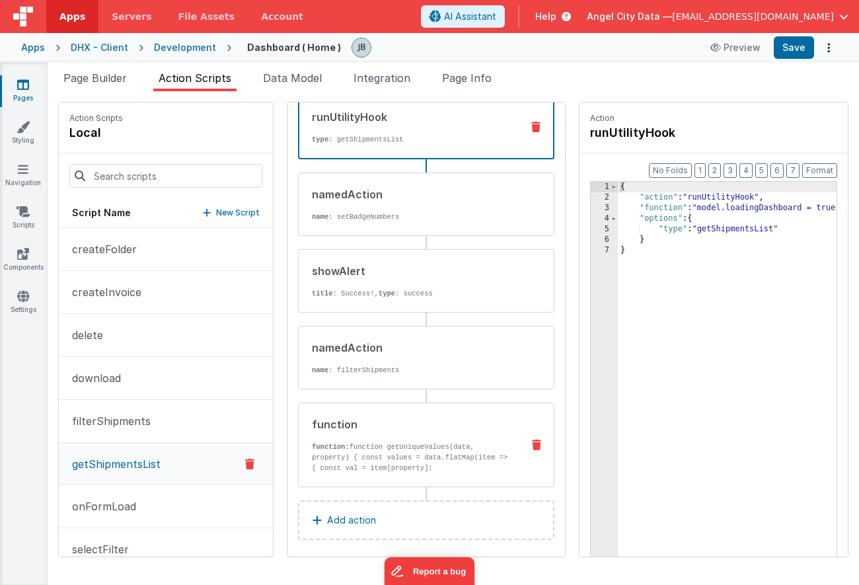
click at [340, 419] on div "function" at bounding box center [412, 425] width 200 height 16
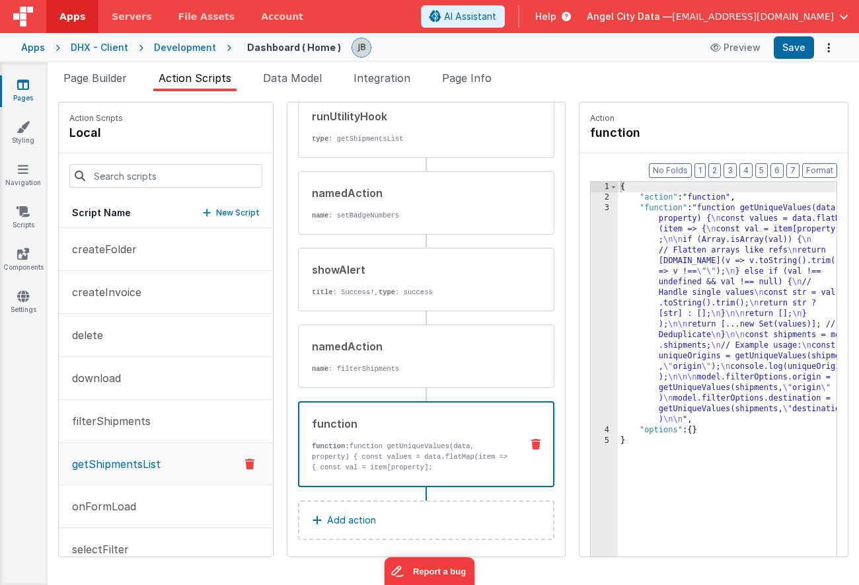
click at [591, 250] on div "3" at bounding box center [604, 314] width 27 height 222
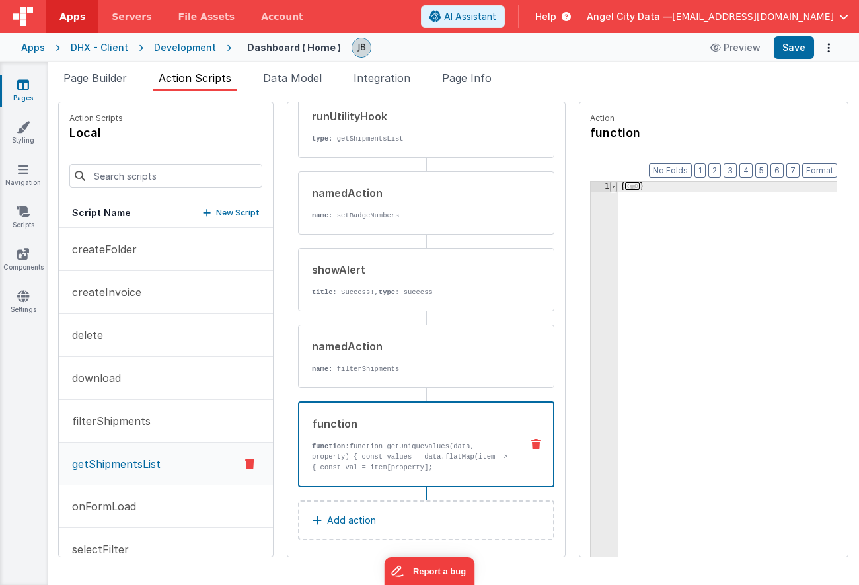
click at [610, 191] on span at bounding box center [613, 187] width 7 height 11
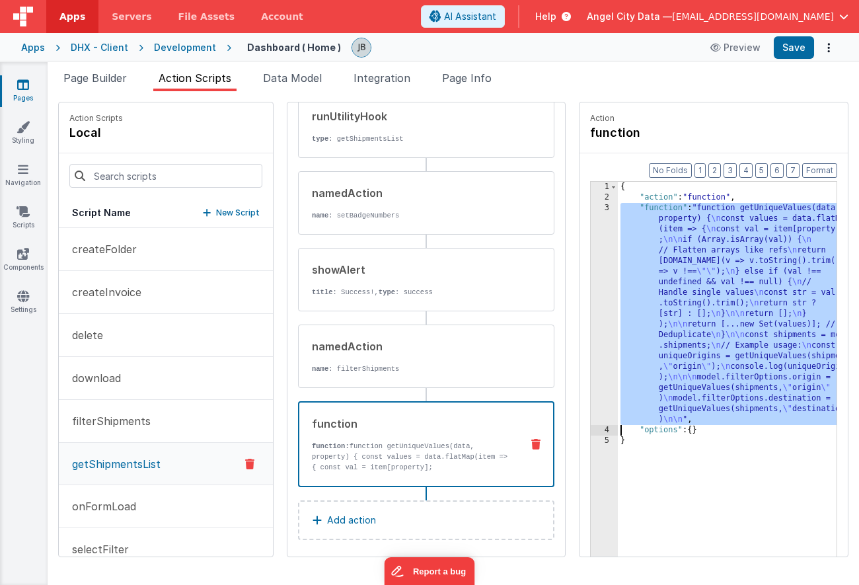
click at [591, 222] on div "3" at bounding box center [604, 314] width 27 height 222
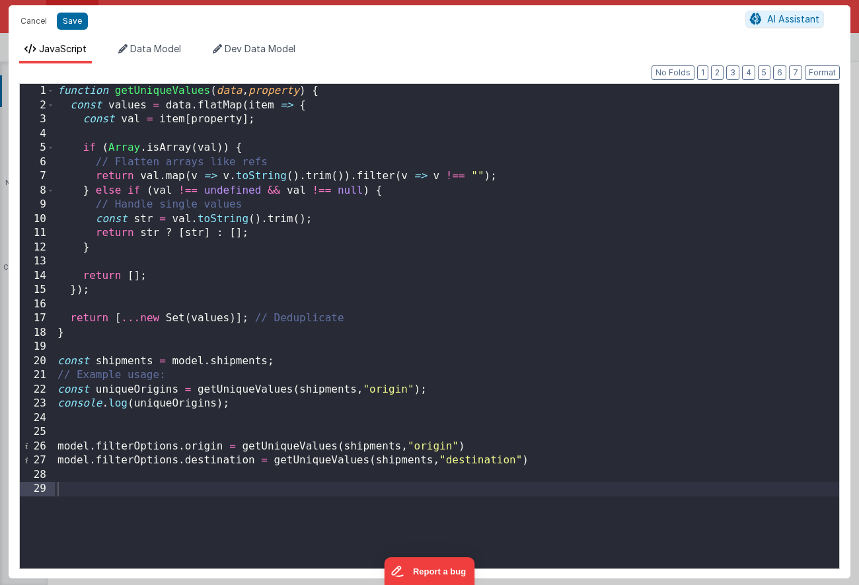
click at [69, 450] on div "function getUniqueValues ( data , property ) { const values = data . flatMap ( …" at bounding box center [447, 340] width 785 height 513
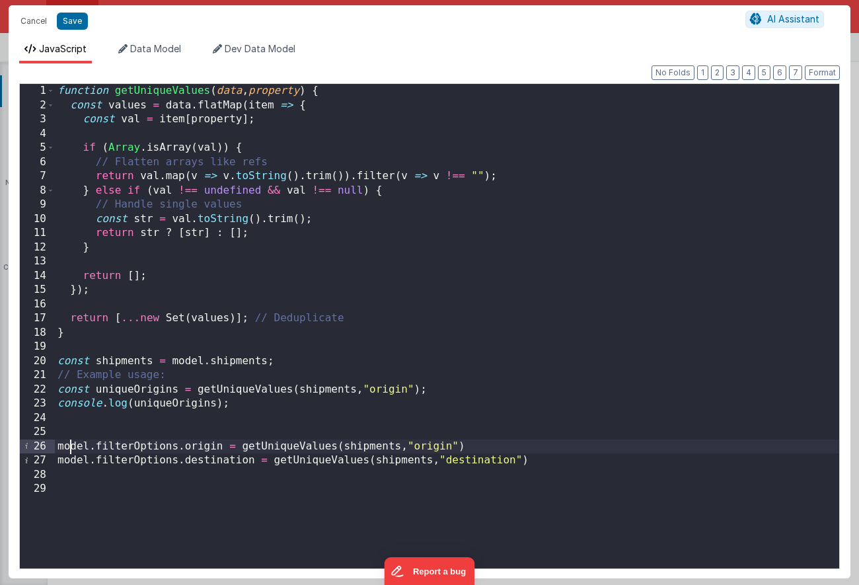
click at [69, 450] on div "function getUniqueValues ( data , property ) { const values = data . flatMap ( …" at bounding box center [447, 340] width 785 height 513
click at [67, 461] on div "function getUniqueValues ( data , property ) { const values = data . flatMap ( …" at bounding box center [447, 340] width 785 height 513
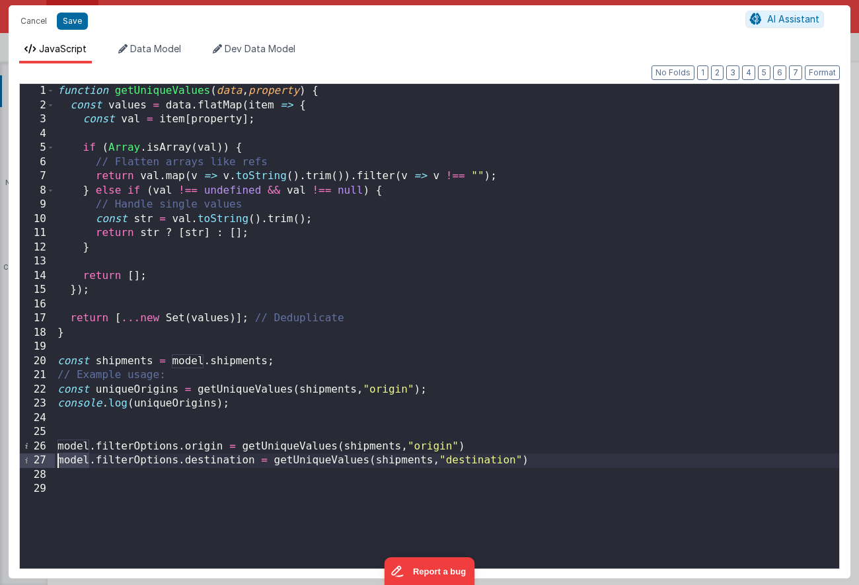
click at [67, 461] on div "function getUniqueValues ( data , property ) { const values = data . flatMap ( …" at bounding box center [447, 340] width 785 height 513
drag, startPoint x: 169, startPoint y: 461, endPoint x: 82, endPoint y: 462, distance: 86.6
click at [82, 462] on div "function getUniqueValues ( data , property ) { const values = data . flatMap ( …" at bounding box center [447, 340] width 785 height 513
click at [149, 460] on div "function getUniqueValues ( data , property ) { const values = data . flatMap ( …" at bounding box center [447, 340] width 785 height 513
click at [221, 447] on div "function getUniqueValues ( data , property ) { const values = data . flatMap ( …" at bounding box center [447, 340] width 785 height 513
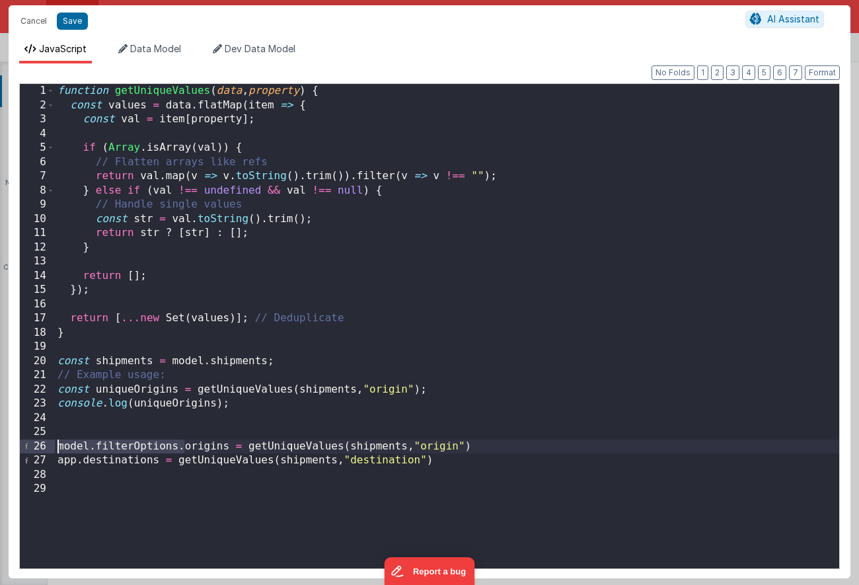
drag, startPoint x: 182, startPoint y: 451, endPoint x: 54, endPoint y: 448, distance: 128.3
click at [54, 448] on div "1 2 3 4 5 6 7 8 9 10 11 12 13 14 15 16 17 18 19 20 21 22 23 24 25 26 27 28 29 f…" at bounding box center [429, 326] width 821 height 486
click at [76, 23] on button "Save" at bounding box center [72, 21] width 31 height 17
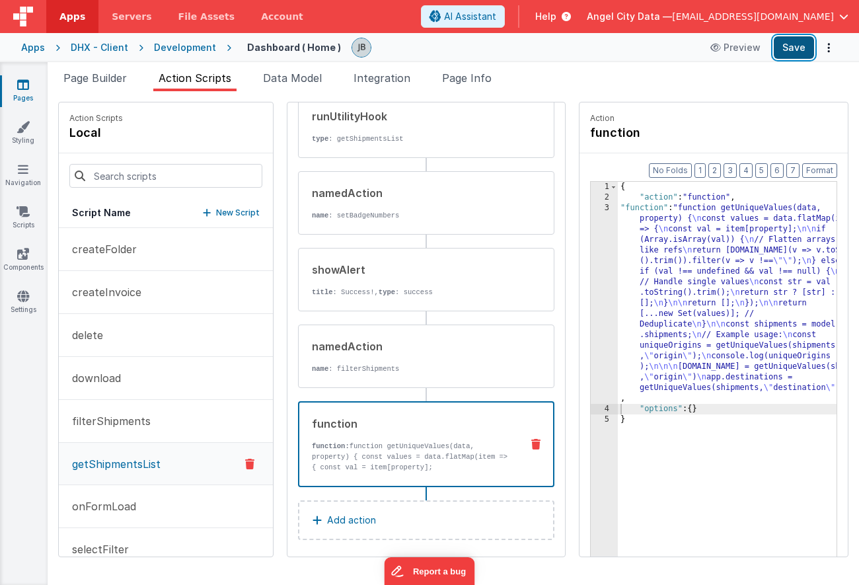
click at [804, 46] on button "Save" at bounding box center [794, 47] width 40 height 22
click at [24, 91] on link "Pages" at bounding box center [23, 91] width 48 height 26
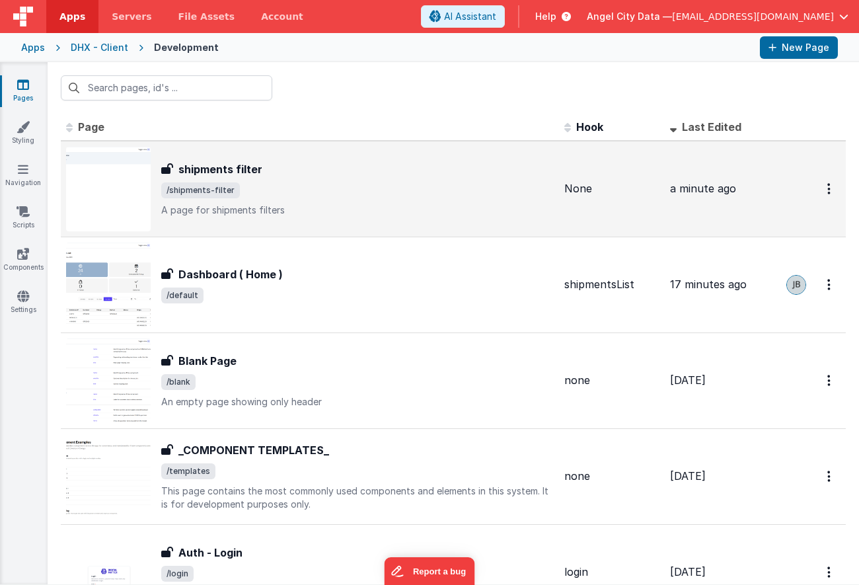
click at [231, 169] on h3 "shipments filter" at bounding box center [221, 169] width 84 height 16
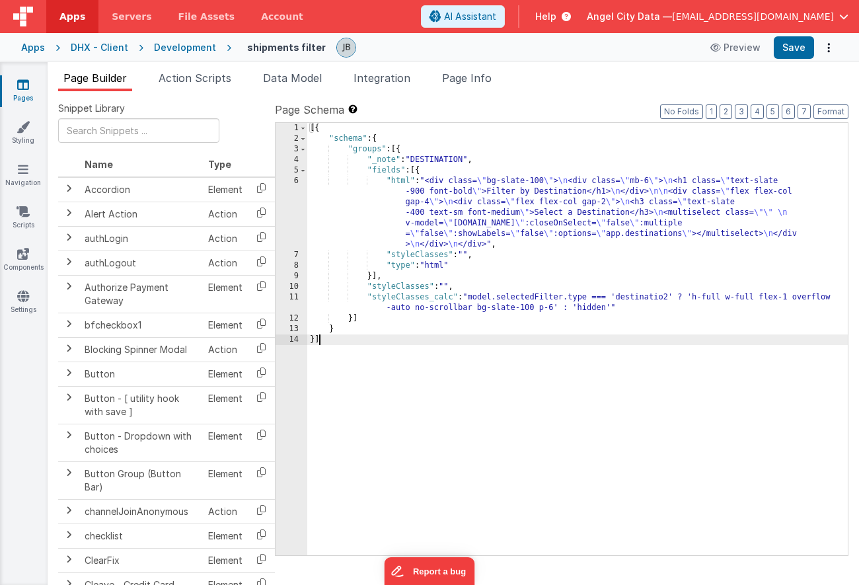
click at [294, 206] on div "6" at bounding box center [292, 213] width 32 height 74
click at [292, 207] on div "6" at bounding box center [292, 213] width 32 height 74
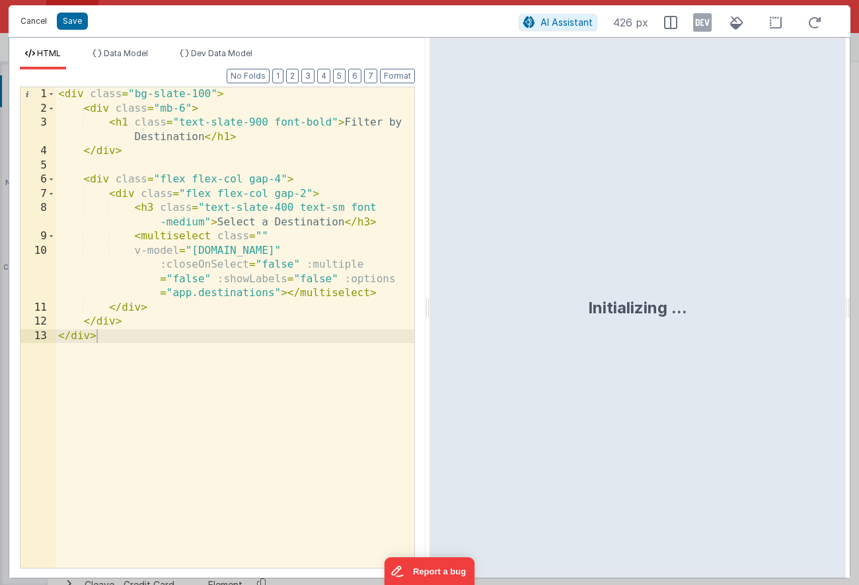
click at [25, 15] on button "Cancel" at bounding box center [34, 21] width 40 height 19
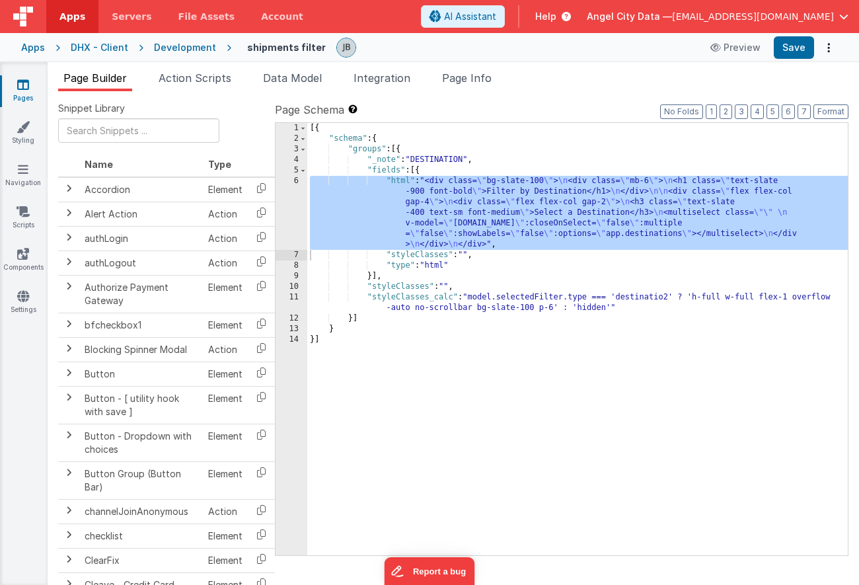
click at [672, 296] on div "[{ "schema" : { "groups" : [{ "_note" : "DESTINATION" , "fields" : [{ "html" : …" at bounding box center [577, 350] width 541 height 454
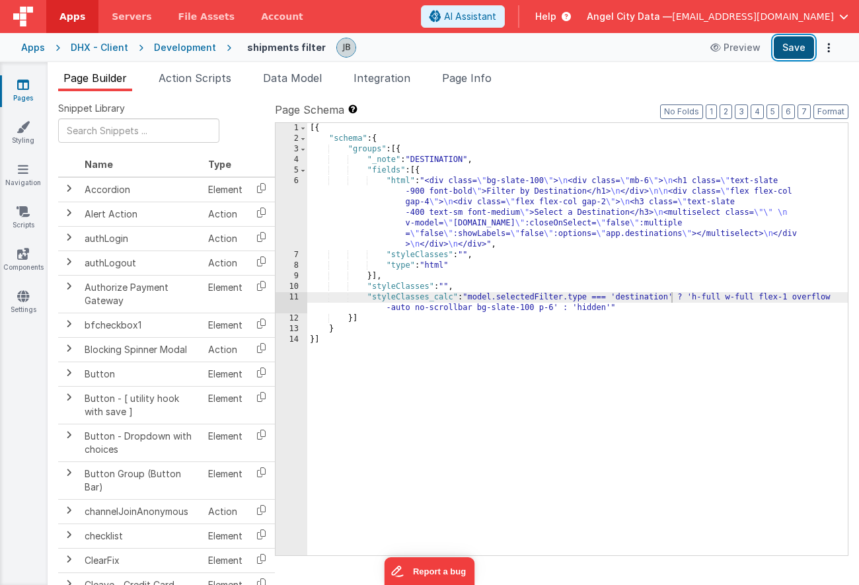
click at [803, 43] on button "Save" at bounding box center [794, 47] width 40 height 22
click at [23, 219] on link "Scripts" at bounding box center [23, 218] width 48 height 26
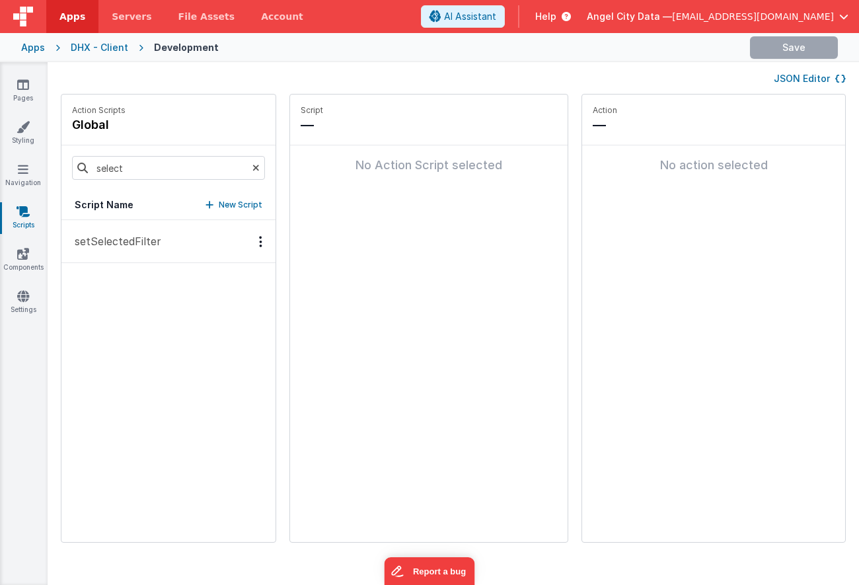
click at [157, 245] on p "setSelectedFilter" at bounding box center [114, 241] width 95 height 16
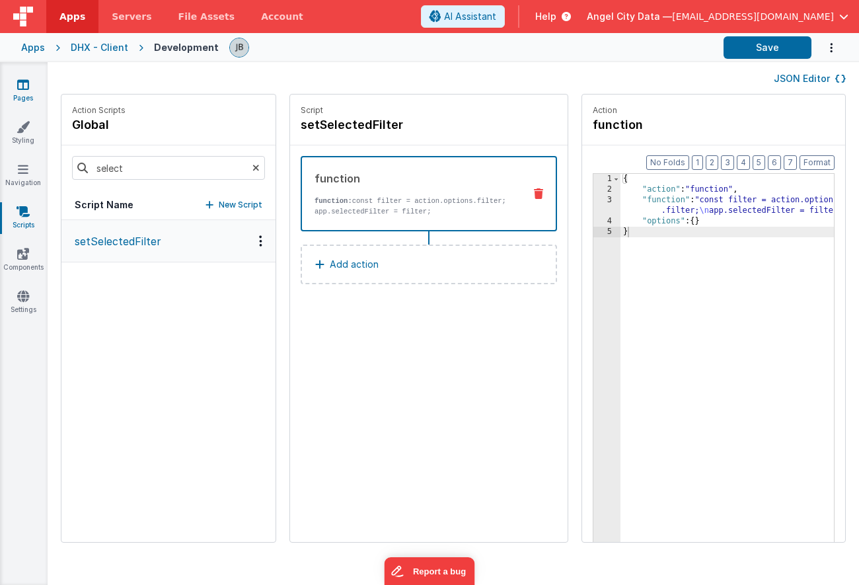
click at [28, 97] on link "Pages" at bounding box center [23, 91] width 48 height 26
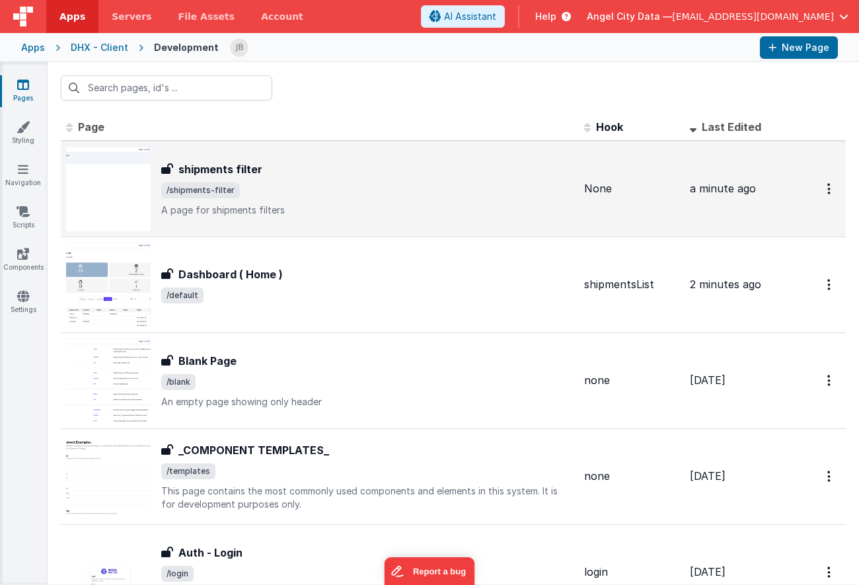
click at [248, 159] on div "shipments filter shipments filter /shipments-filter A page for shipments filters" at bounding box center [320, 189] width 508 height 85
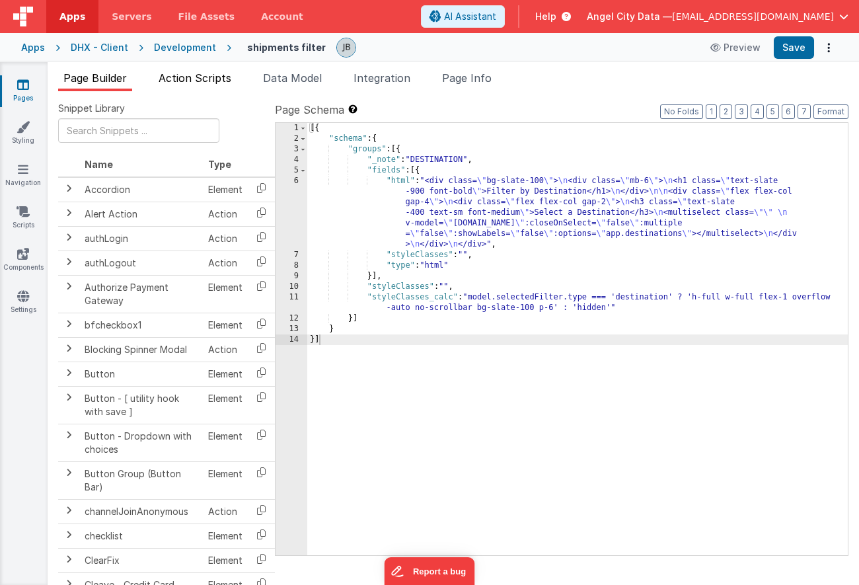
click at [205, 76] on span "Action Scripts" at bounding box center [195, 77] width 73 height 13
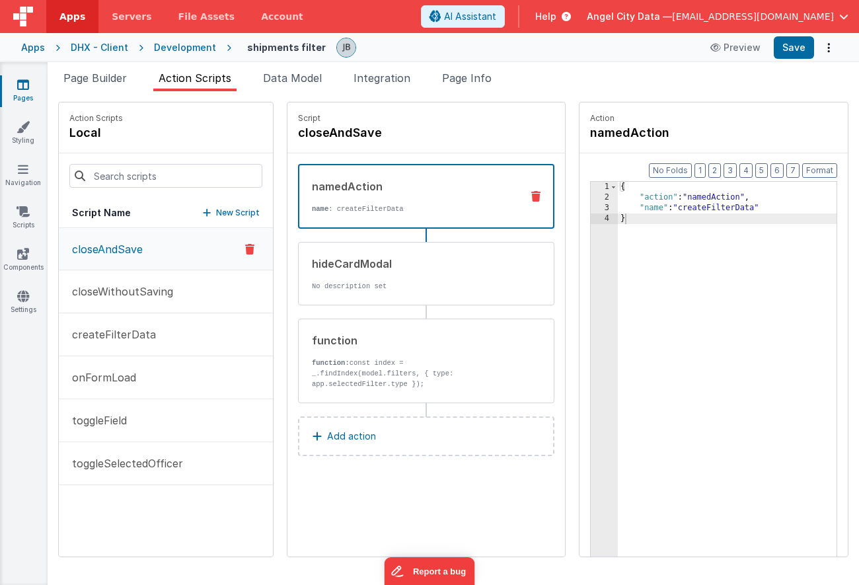
click at [28, 93] on link "Pages" at bounding box center [23, 91] width 48 height 26
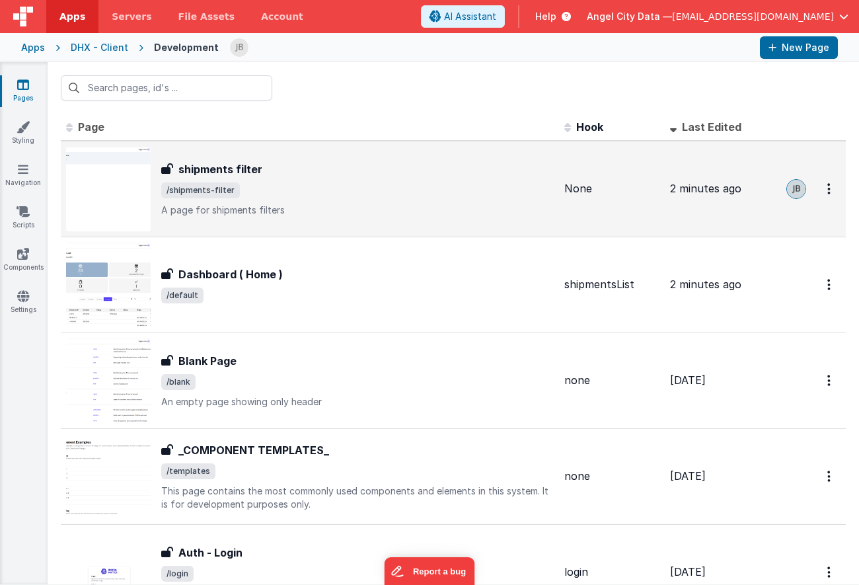
click at [194, 153] on div "shipments filter shipments filter /shipments-filter A page for shipments filters" at bounding box center [310, 189] width 488 height 85
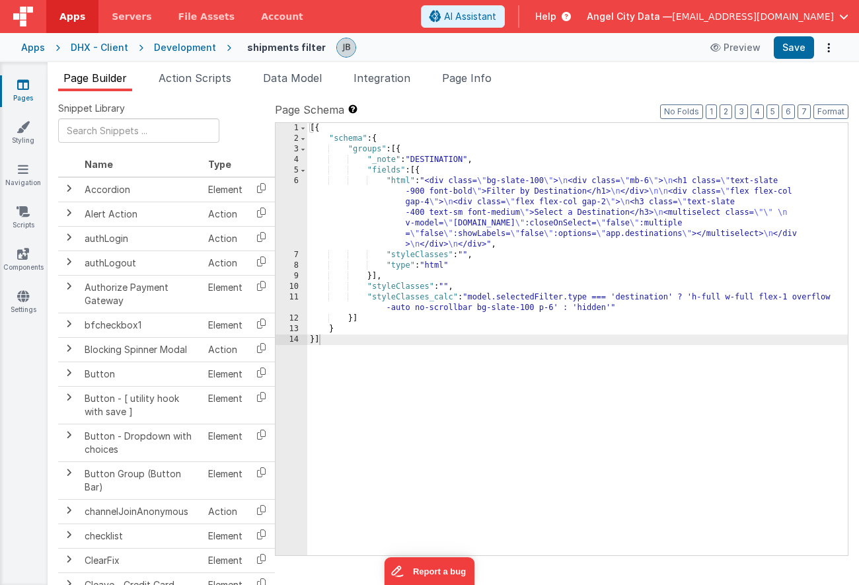
click at [289, 208] on div "6" at bounding box center [292, 213] width 32 height 74
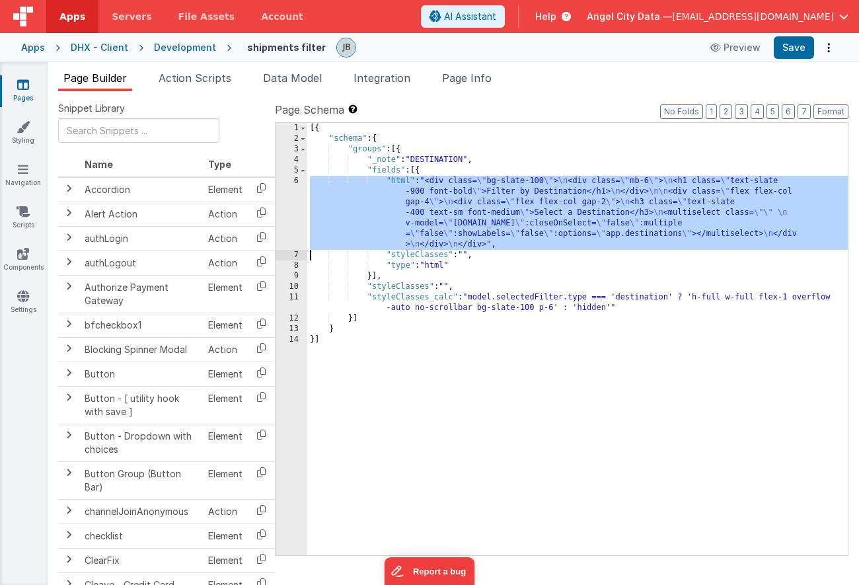
click at [289, 208] on div "6" at bounding box center [292, 213] width 32 height 74
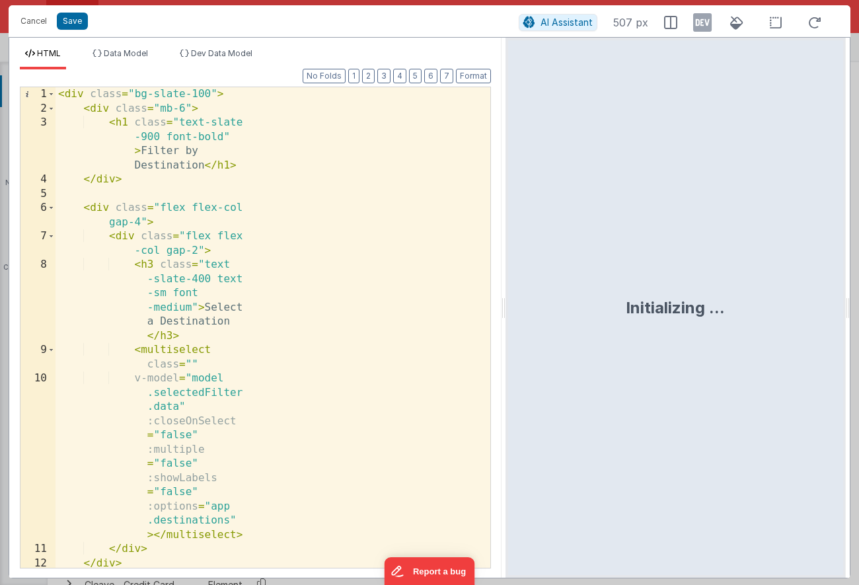
drag, startPoint x: 259, startPoint y: 220, endPoint x: 504, endPoint y: 200, distance: 246.1
click at [504, 200] on html "Cancel Save AI Assistant 507 px HTML Data Model Dev Data Model Format 7 6 5 4 3…" at bounding box center [429, 292] width 859 height 585
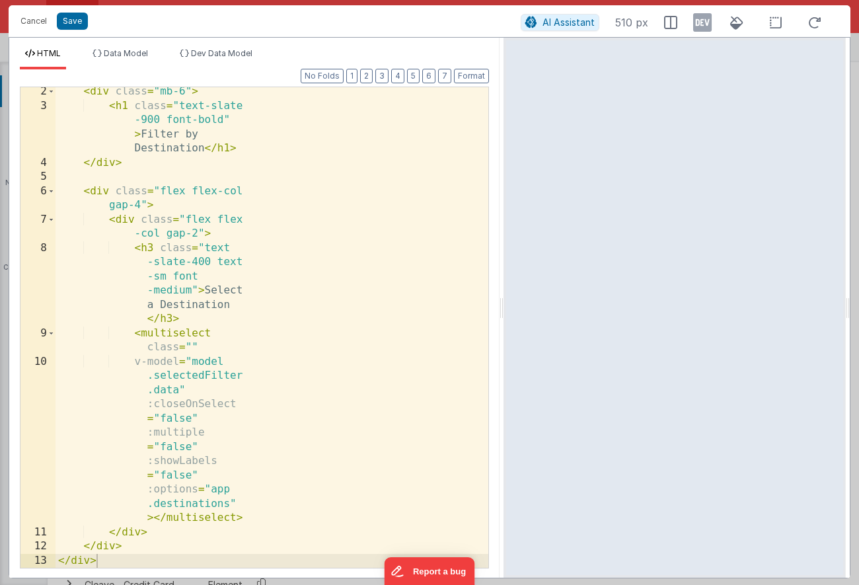
scroll to position [17, 0]
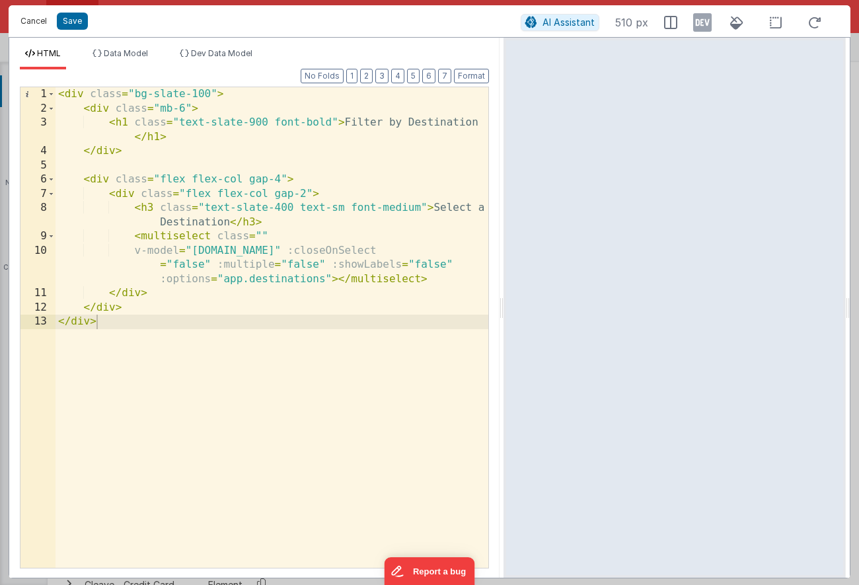
drag, startPoint x: 47, startPoint y: 22, endPoint x: 148, endPoint y: 229, distance: 230.3
click at [148, 227] on div "Cancel Save AI Assistant 510 px HTML Data Model Dev Data Model Format 7 6 5 4 3…" at bounding box center [430, 291] width 842 height 573
click at [186, 259] on div "< div class = "bg-slate-100" > < div class = "mb-6" > < h1 class = "text-slate-…" at bounding box center [272, 341] width 433 height 509
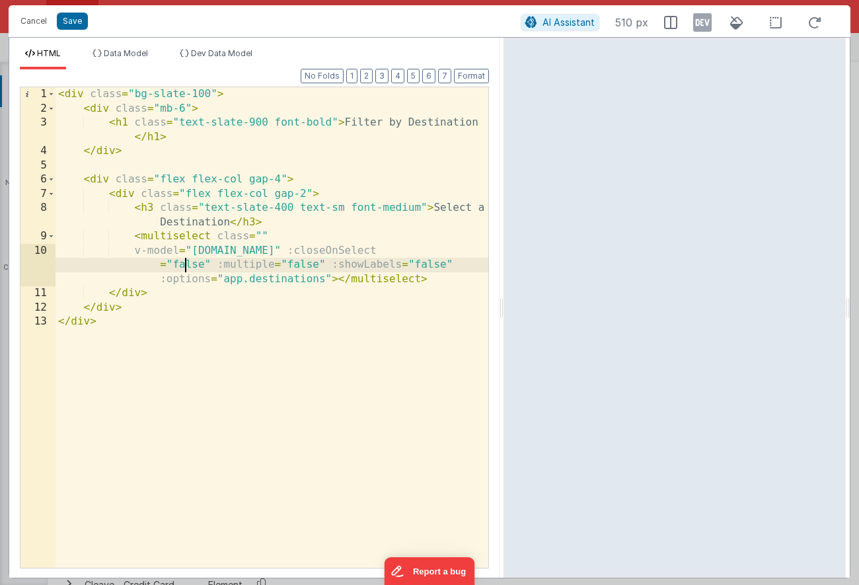
click at [186, 259] on div "< div class = "bg-slate-100" > < div class = "mb-6" > < h1 class = "text-slate-…" at bounding box center [272, 341] width 433 height 509
click at [24, 19] on button "Cancel" at bounding box center [34, 21] width 40 height 19
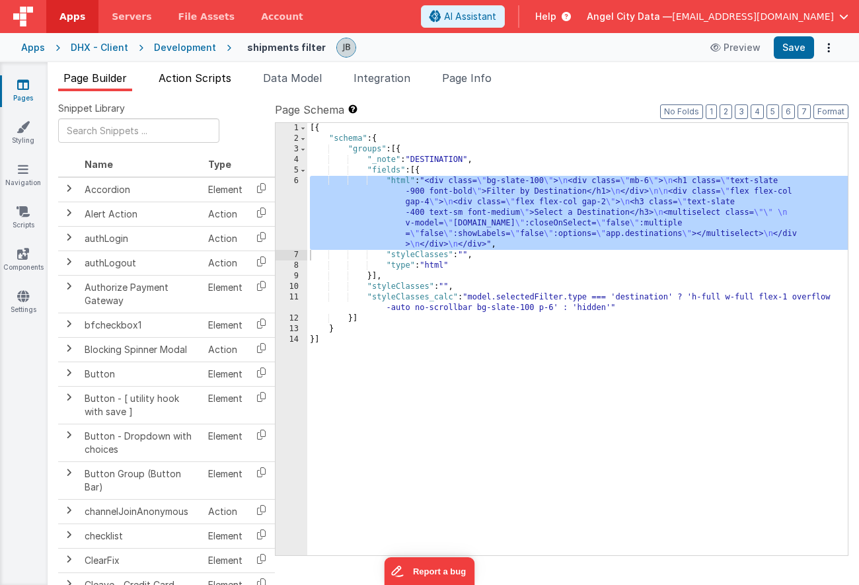
click at [227, 86] on li "Action Scripts" at bounding box center [194, 80] width 83 height 21
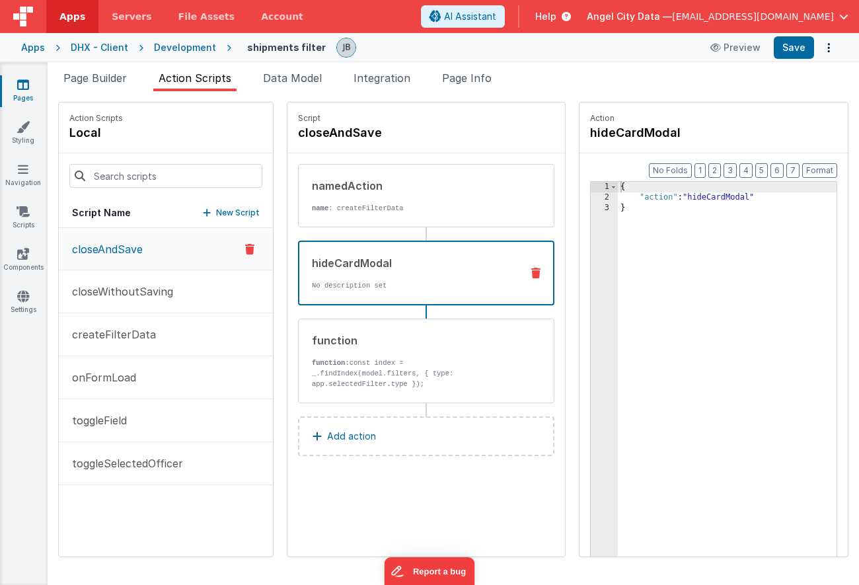
click at [350, 262] on div "hideCardModal" at bounding box center [411, 263] width 199 height 16
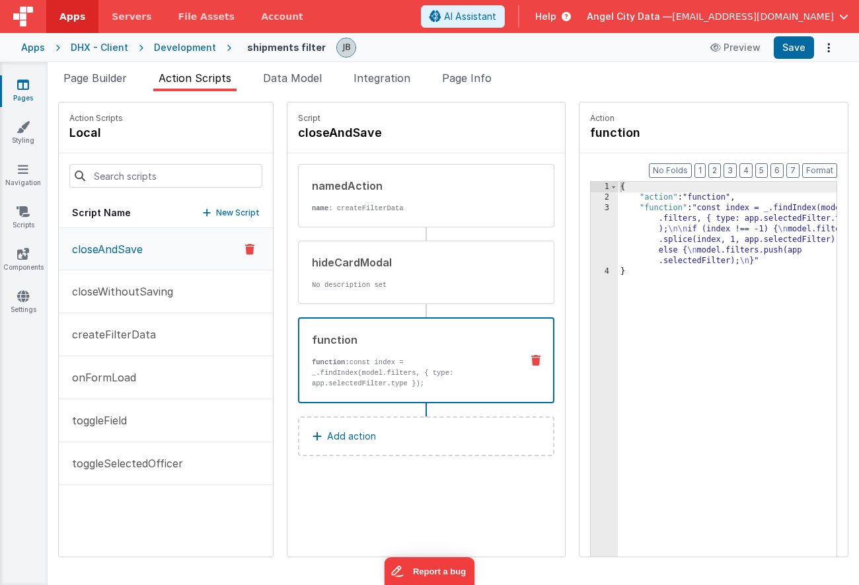
click at [380, 350] on div "function function: const index = _.findIndex(model.filters, { type: app.selecte…" at bounding box center [406, 360] width 212 height 57
click at [364, 290] on p "No description set" at bounding box center [412, 285] width 200 height 11
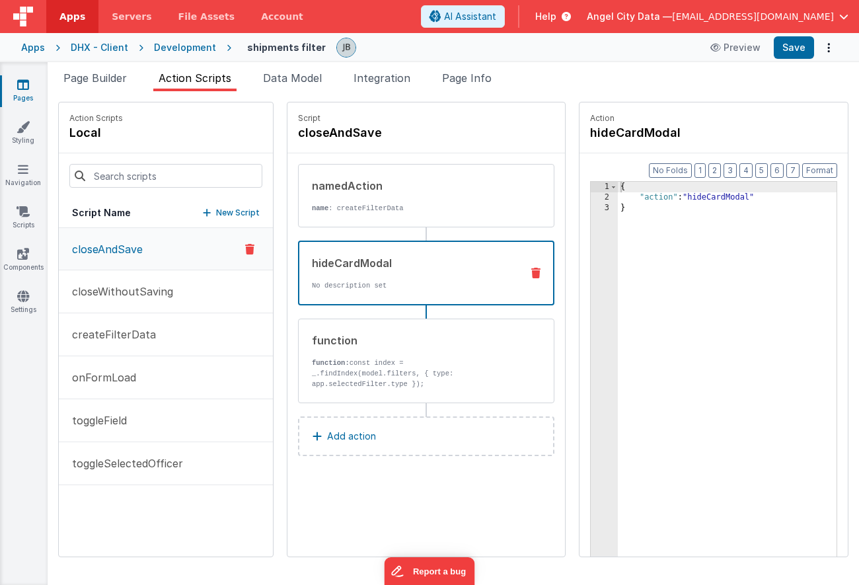
click at [202, 50] on div "Development" at bounding box center [185, 47] width 62 height 13
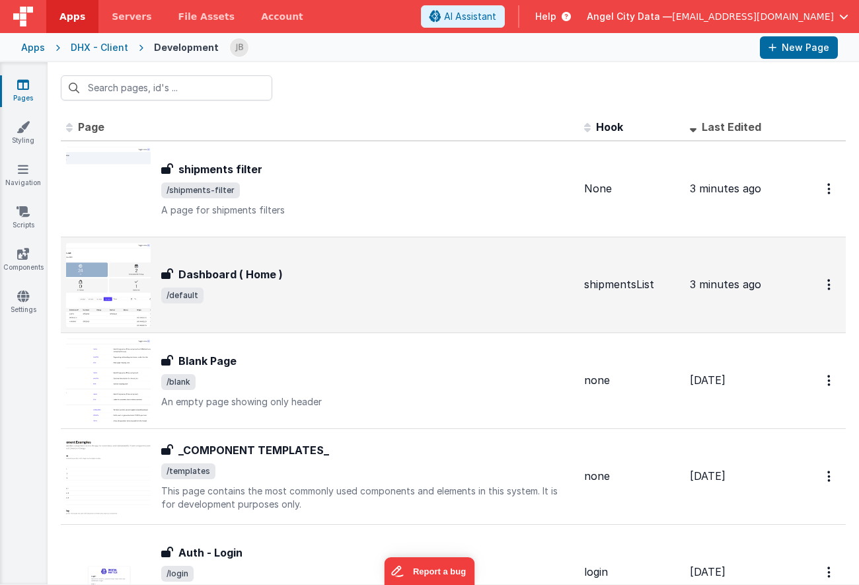
click at [226, 272] on h3 "Dashboard ( Home )" at bounding box center [231, 274] width 104 height 16
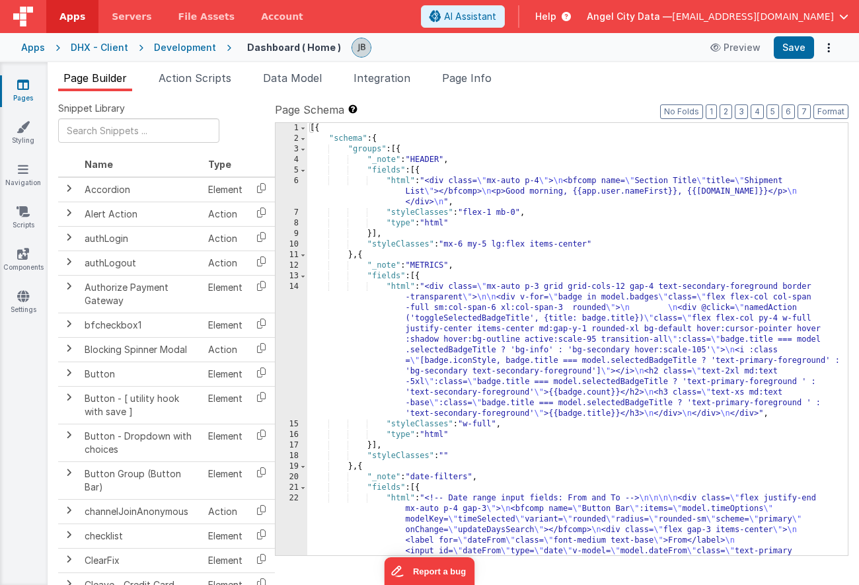
click at [188, 65] on div "Page Builder Action Scripts Data Model Integration Page Info Snippet Library Na…" at bounding box center [454, 323] width 812 height 523
click at [188, 75] on span "Action Scripts" at bounding box center [195, 77] width 73 height 13
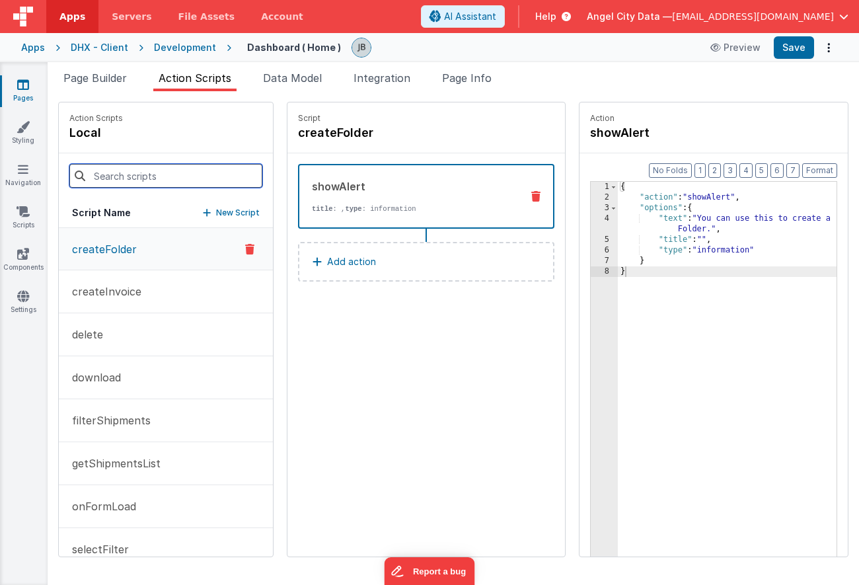
click at [143, 184] on input at bounding box center [165, 176] width 193 height 24
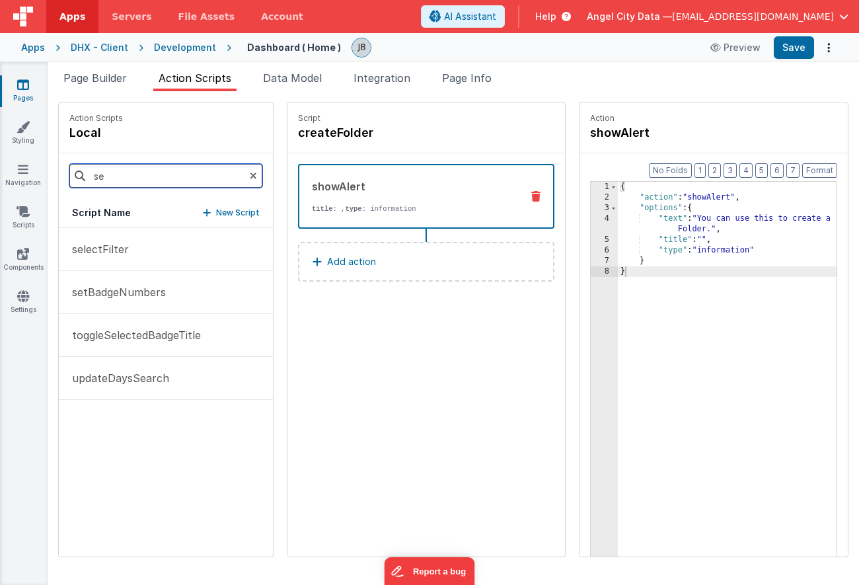
type input "selectFilter"
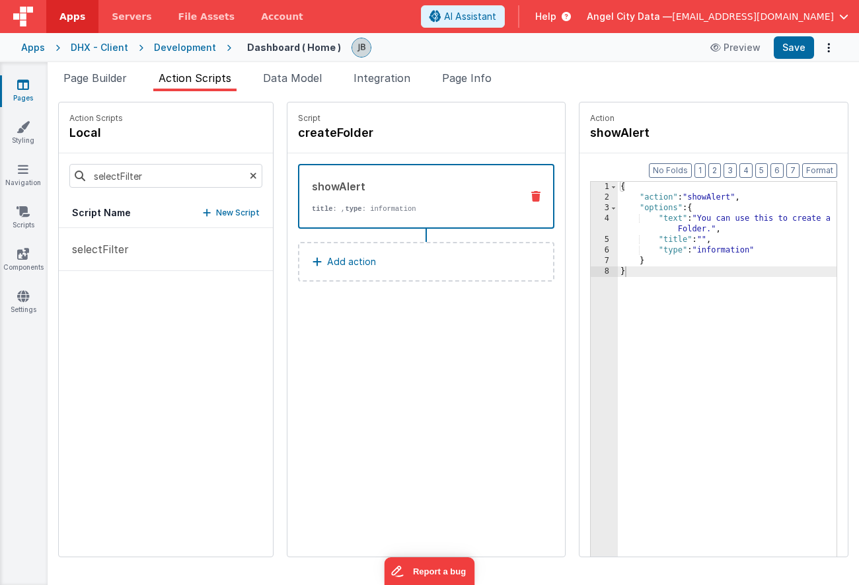
click at [250, 175] on icon at bounding box center [253, 175] width 7 height 45
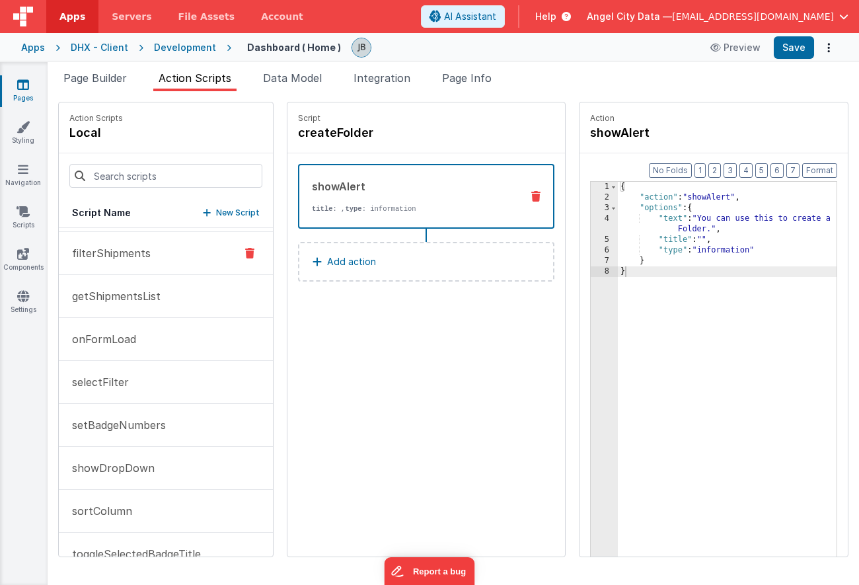
scroll to position [169, 0]
click at [136, 379] on button "selectFilter" at bounding box center [166, 381] width 214 height 43
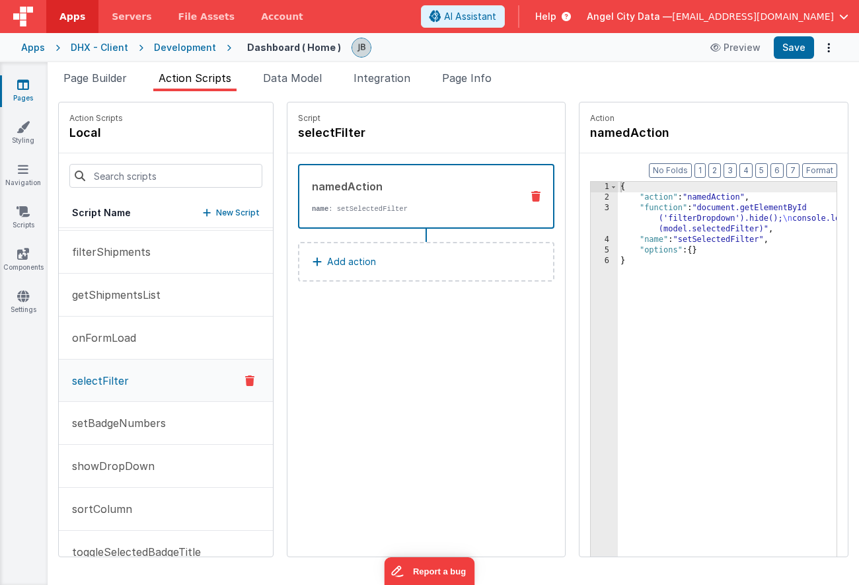
click at [415, 262] on button "Add action" at bounding box center [426, 262] width 257 height 40
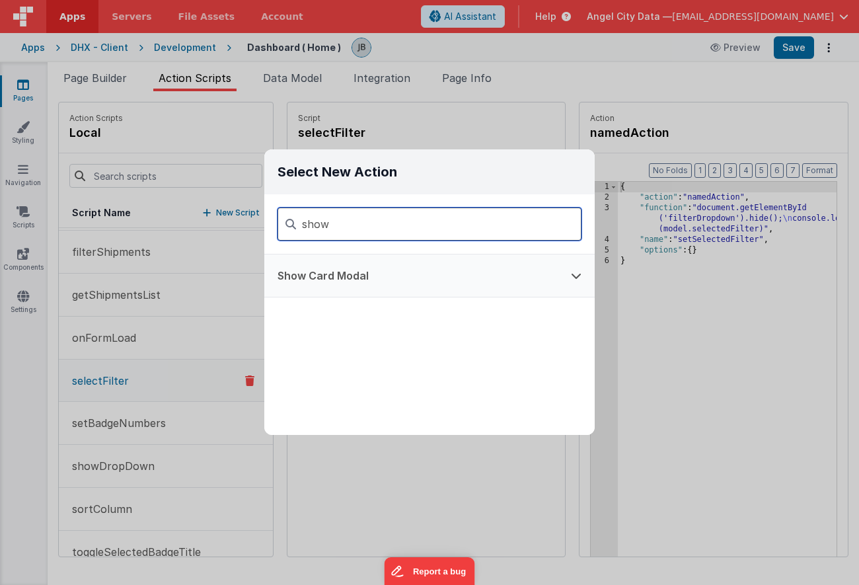
type input "show"
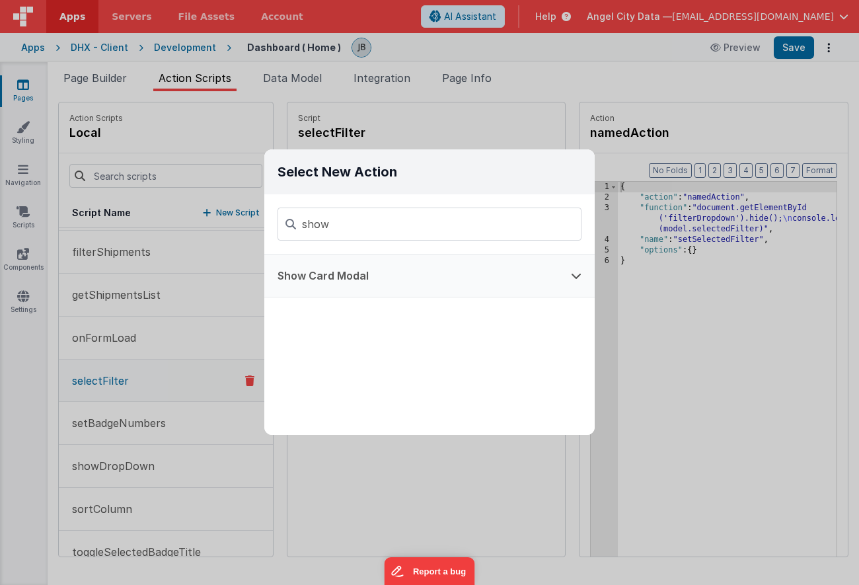
click at [400, 273] on button "Show Card Modal" at bounding box center [411, 276] width 294 height 42
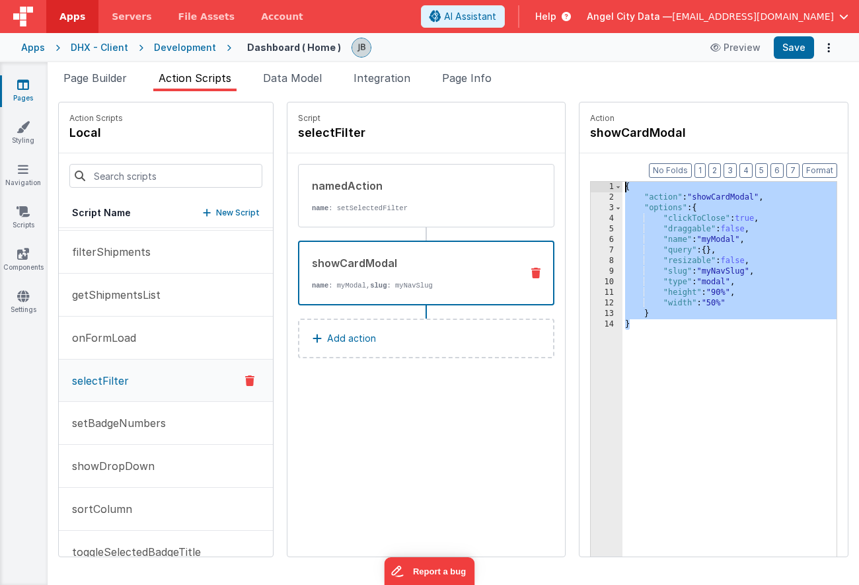
drag, startPoint x: 647, startPoint y: 354, endPoint x: 529, endPoint y: 98, distance: 281.6
click at [529, 98] on div "Snippet Library Name Type Accordion Element Alert Action Action authLogin Actio…" at bounding box center [454, 338] width 812 height 494
click at [717, 366] on div "{ "action" : "showCardModal" , "options" : { "clickToClose" : true , "draggable…" at bounding box center [746, 400] width 247 height 437
drag, startPoint x: 713, startPoint y: 391, endPoint x: 500, endPoint y: 18, distance: 430.0
click at [500, 18] on div "Apps Servers File Assets Account Some FUTURE Slot AI Assistant Help Angel City …" at bounding box center [429, 292] width 859 height 585
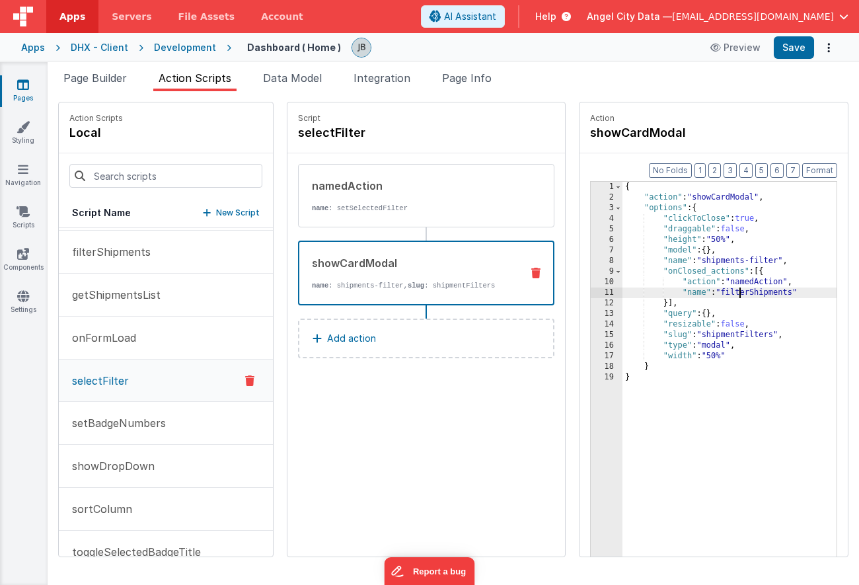
click at [707, 296] on div "{ "action" : "showCardModal" , "options" : { "clickToClose" : true , "draggable…" at bounding box center [746, 400] width 247 height 437
click at [794, 46] on button "Save" at bounding box center [794, 47] width 40 height 22
click at [25, 290] on icon at bounding box center [23, 296] width 12 height 13
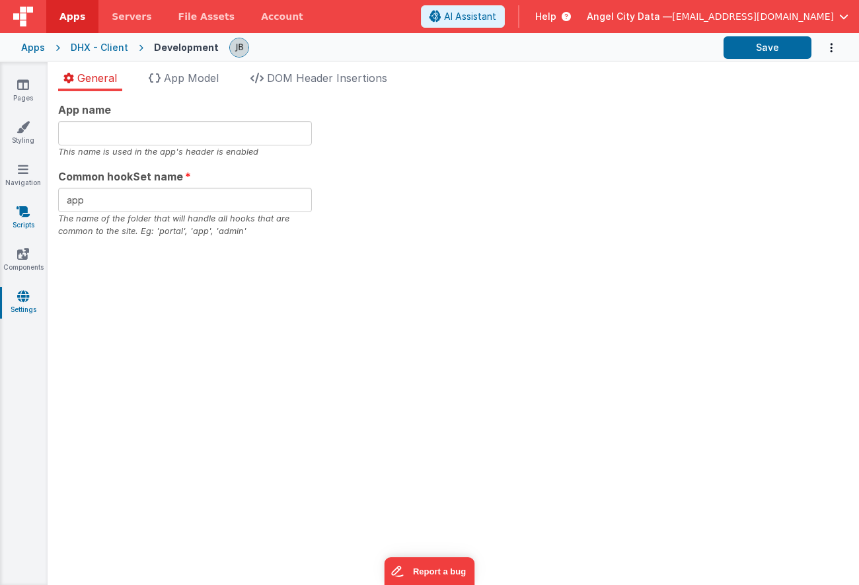
click at [21, 212] on icon at bounding box center [23, 211] width 13 height 13
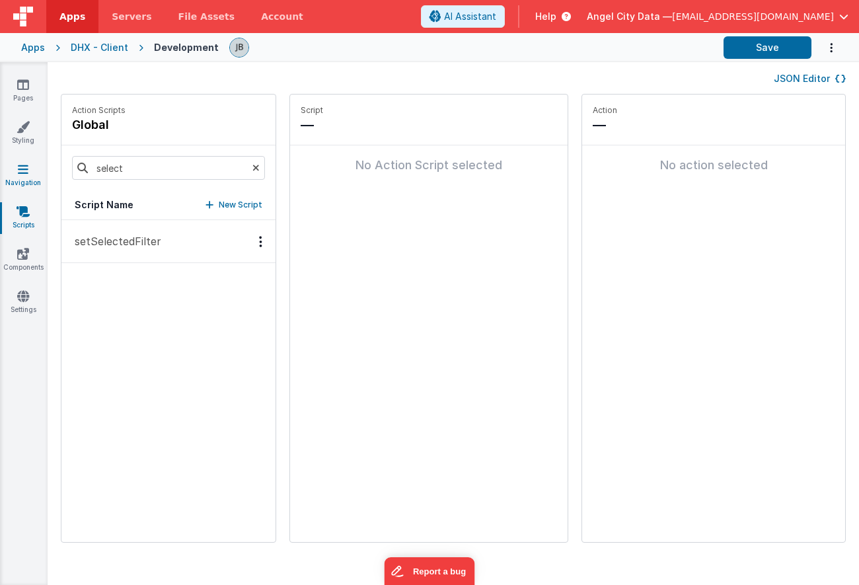
click at [24, 172] on icon at bounding box center [23, 169] width 11 height 13
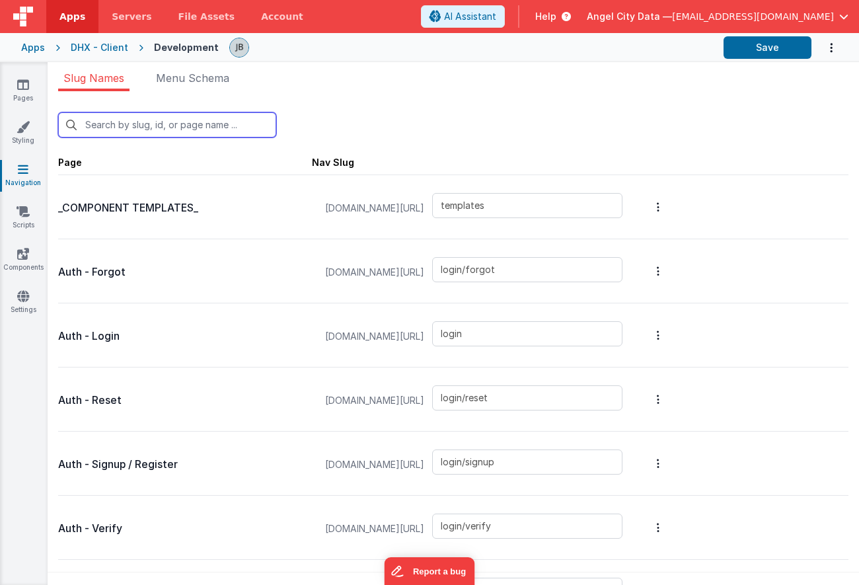
click at [231, 118] on input "text" at bounding box center [167, 124] width 218 height 25
paste input "{ "action": "showCardModal", "options": { "clickToClose": true, "draggable": fa…"
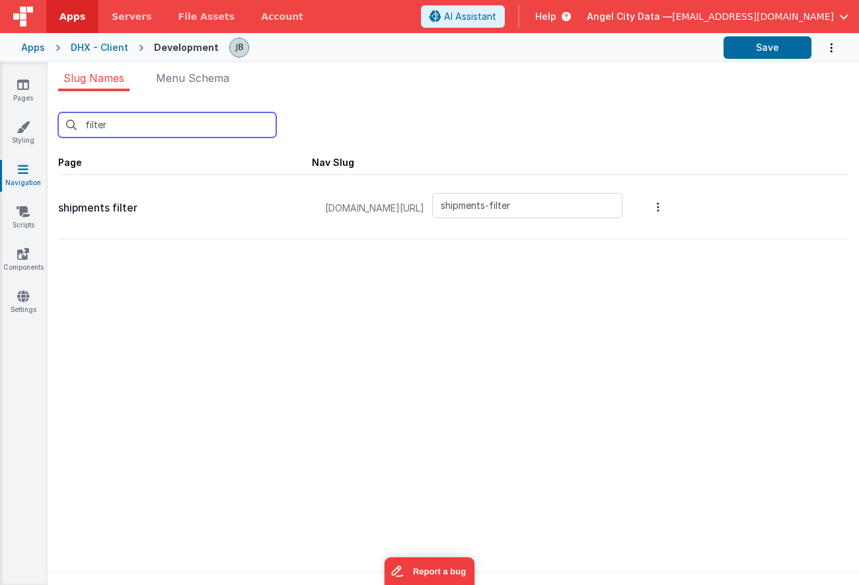
type input "filter"
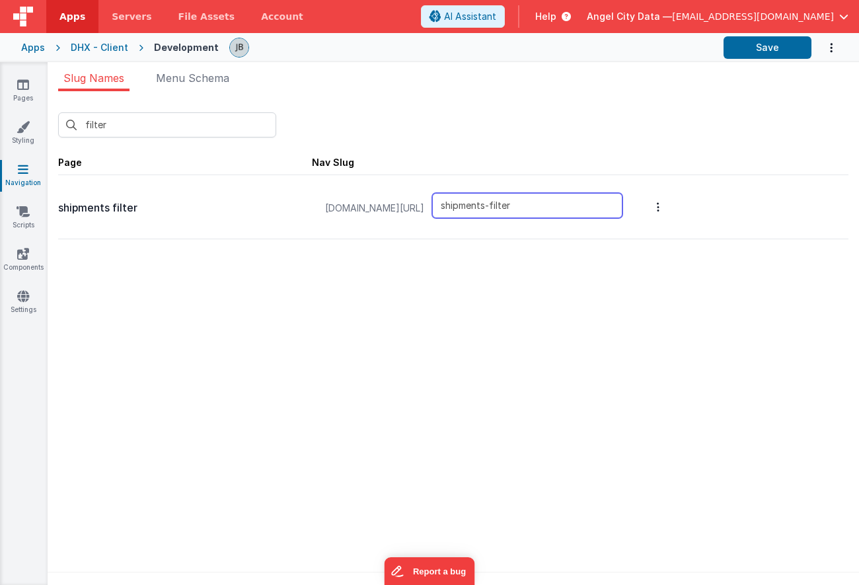
click at [518, 204] on input "shipments-filter" at bounding box center [527, 205] width 190 height 25
click at [27, 93] on link "Pages" at bounding box center [23, 91] width 48 height 26
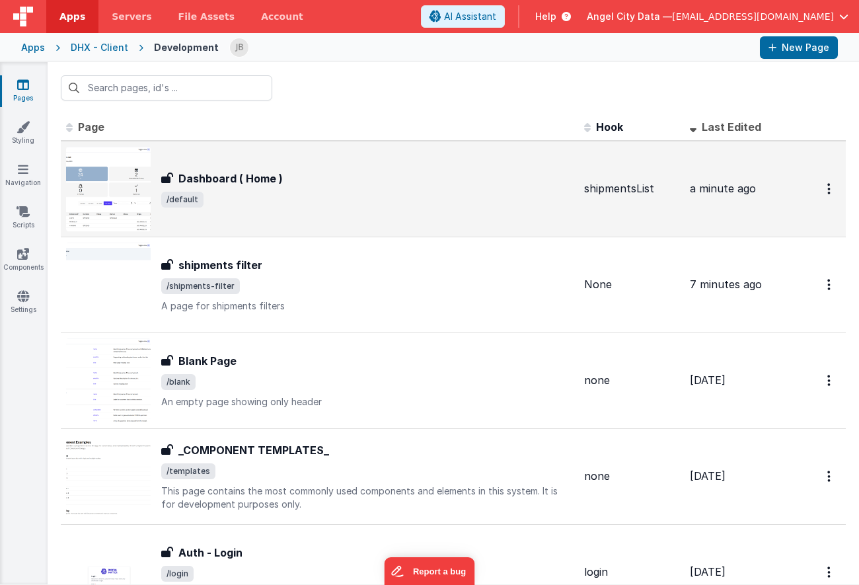
click at [294, 184] on div "Dashboard ( Home )" at bounding box center [367, 179] width 413 height 16
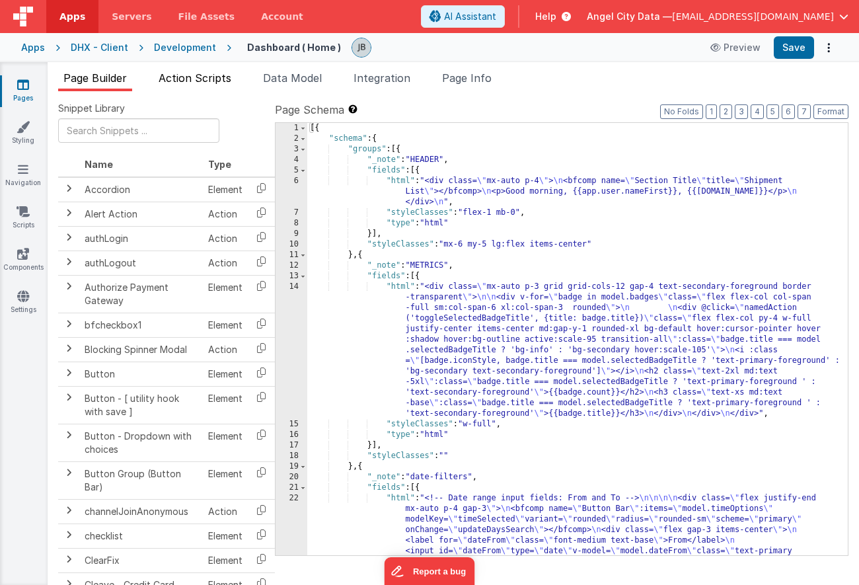
click at [196, 85] on li "Action Scripts" at bounding box center [194, 80] width 83 height 21
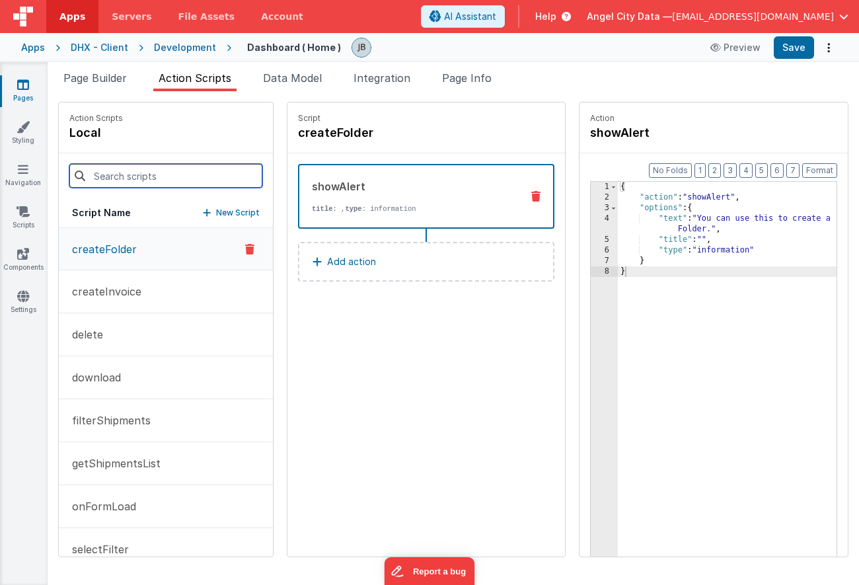
click at [122, 179] on input at bounding box center [165, 176] width 193 height 24
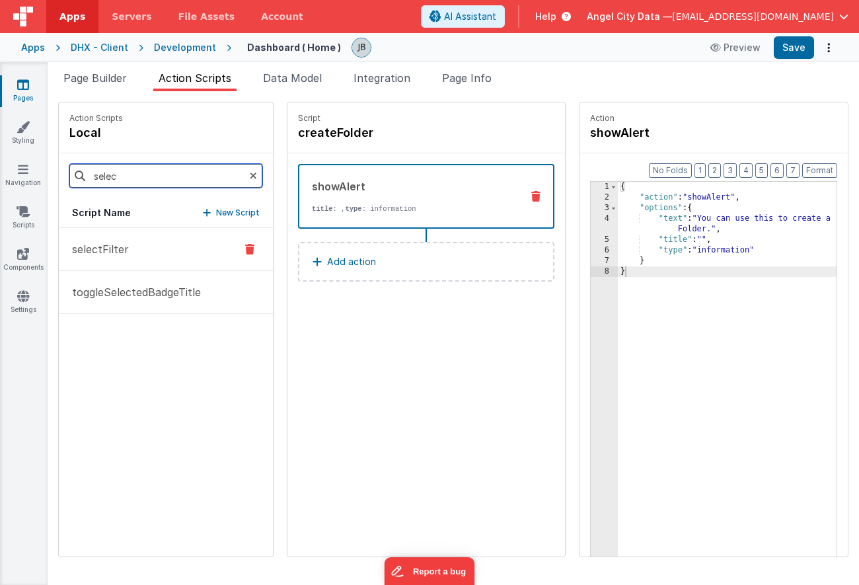
type input "selec"
click at [85, 245] on p "selectFilter" at bounding box center [96, 249] width 65 height 16
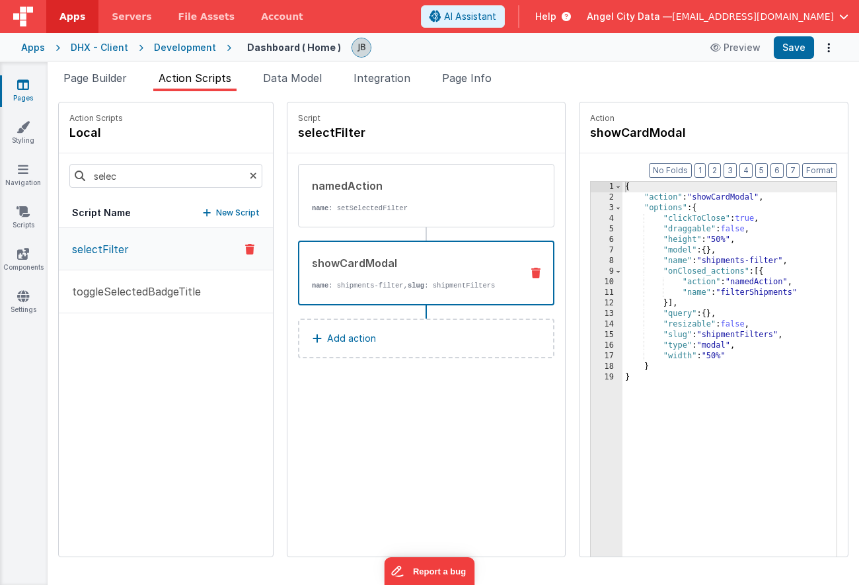
click at [426, 277] on div "showCardModal name : shipments-filter, slug : shipmentFilters" at bounding box center [406, 273] width 212 height 36
click at [701, 335] on div "{ "action" : "showCardModal" , "options" : { "clickToClose" : true , "draggable…" at bounding box center [746, 400] width 247 height 437
click at [803, 43] on button "Save" at bounding box center [794, 47] width 40 height 22
click at [380, 217] on div "namedAction name : setSelectedFilter" at bounding box center [426, 195] width 257 height 63
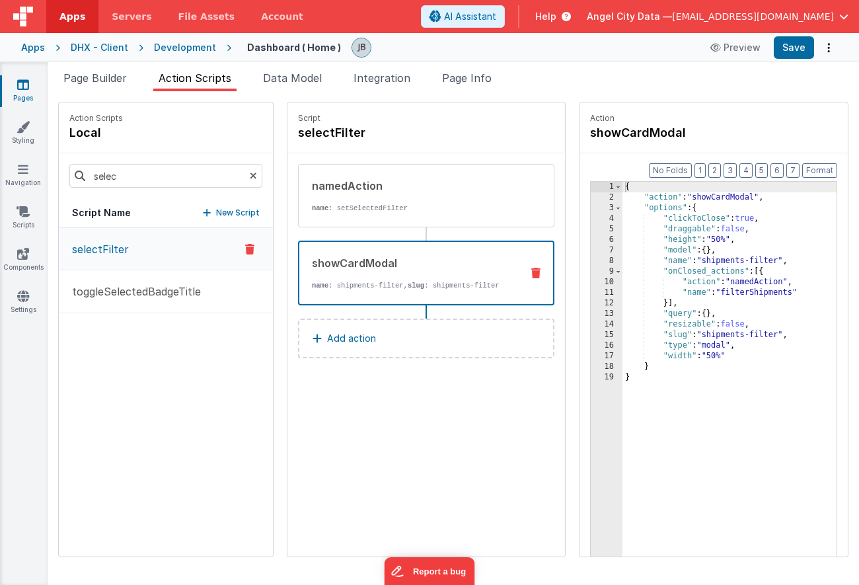
click at [327, 259] on div "showCardModal" at bounding box center [411, 263] width 199 height 16
click at [348, 208] on p "name : setSelectedFilter" at bounding box center [412, 208] width 200 height 11
click at [370, 259] on div "showCardModal" at bounding box center [411, 263] width 199 height 16
click at [185, 47] on div "Development" at bounding box center [185, 47] width 62 height 13
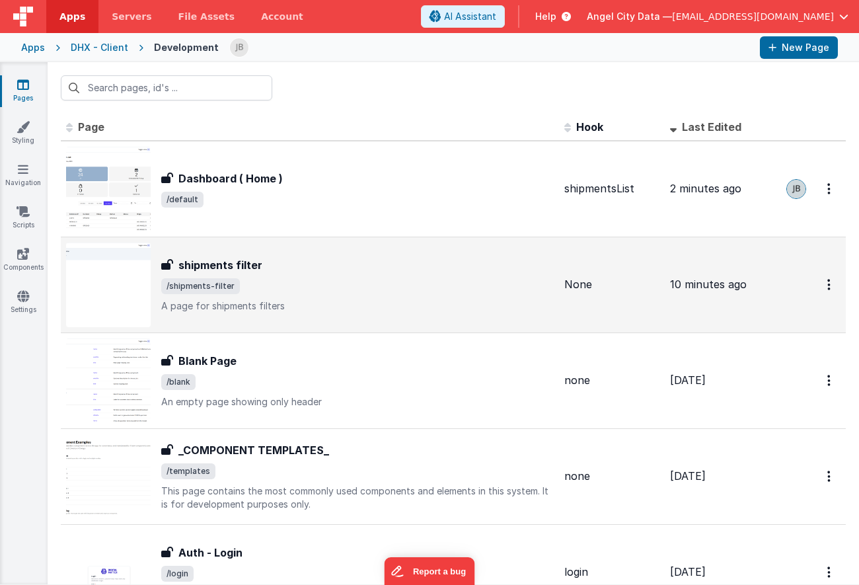
click at [235, 264] on h3 "shipments filter" at bounding box center [221, 265] width 84 height 16
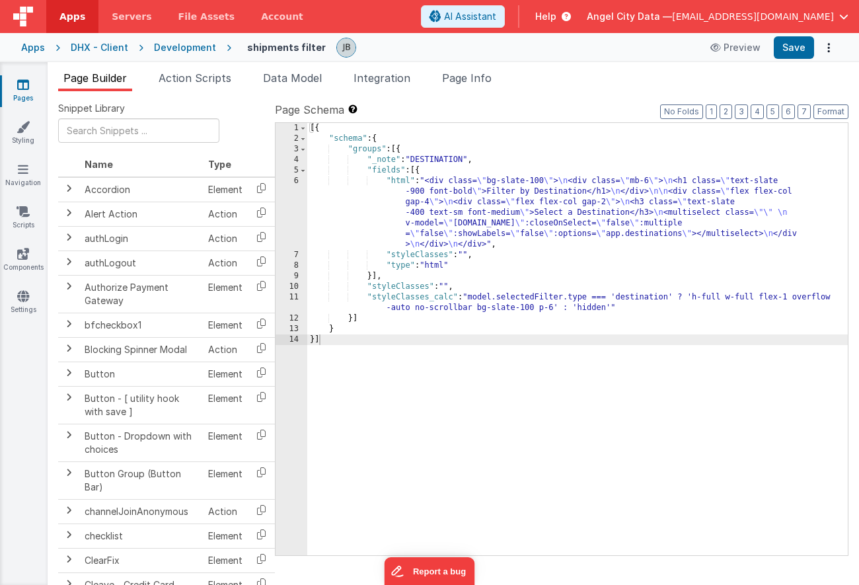
click at [292, 224] on div "6" at bounding box center [292, 213] width 32 height 74
click at [293, 218] on div "6" at bounding box center [292, 213] width 32 height 74
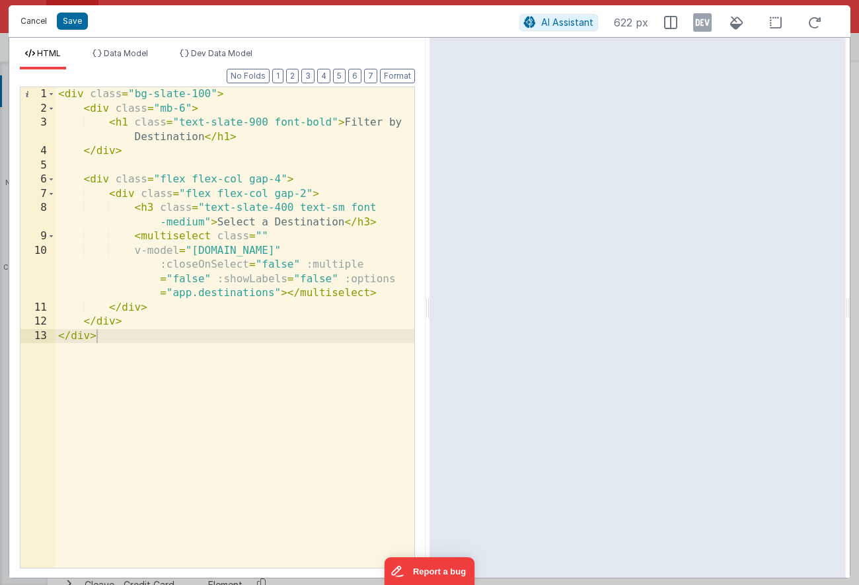
click at [36, 24] on button "Cancel" at bounding box center [34, 21] width 40 height 19
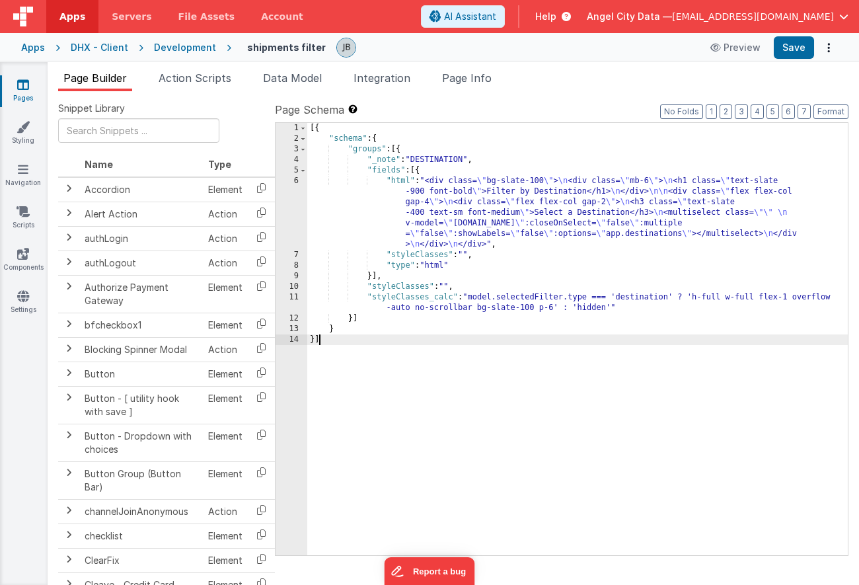
click at [387, 356] on div "[{ "schema" : { "groups" : [{ "_note" : "DESTINATION" , "fields" : [{ "html" : …" at bounding box center [577, 350] width 541 height 454
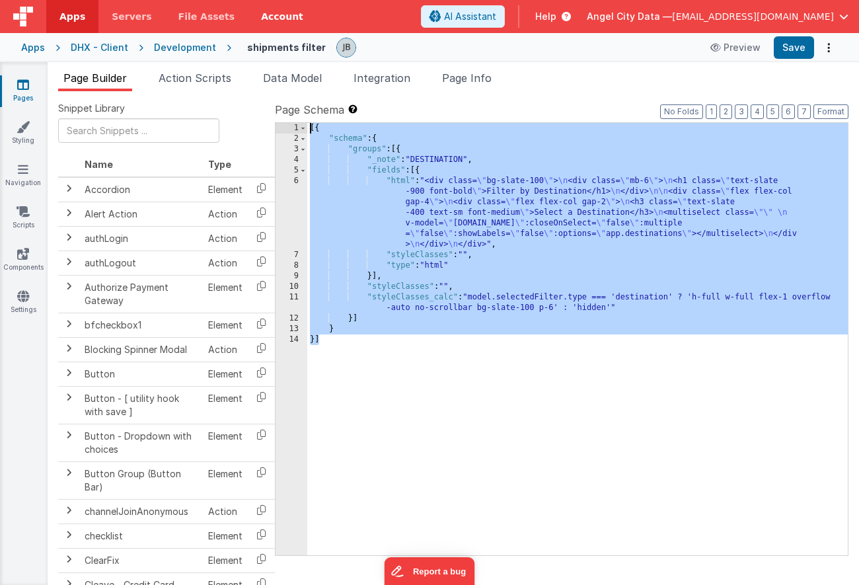
drag, startPoint x: 388, startPoint y: 357, endPoint x: 283, endPoint y: 15, distance: 358.2
click at [283, 15] on div "Apps Servers File Assets Account Some FUTURE Slot AI Assistant Help Angel City …" at bounding box center [429, 292] width 859 height 585
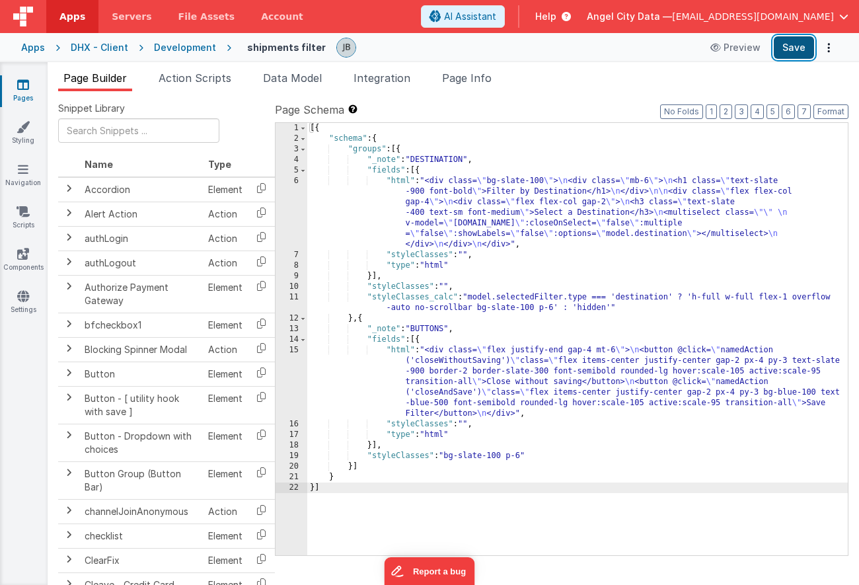
click at [783, 46] on button "Save" at bounding box center [794, 47] width 40 height 22
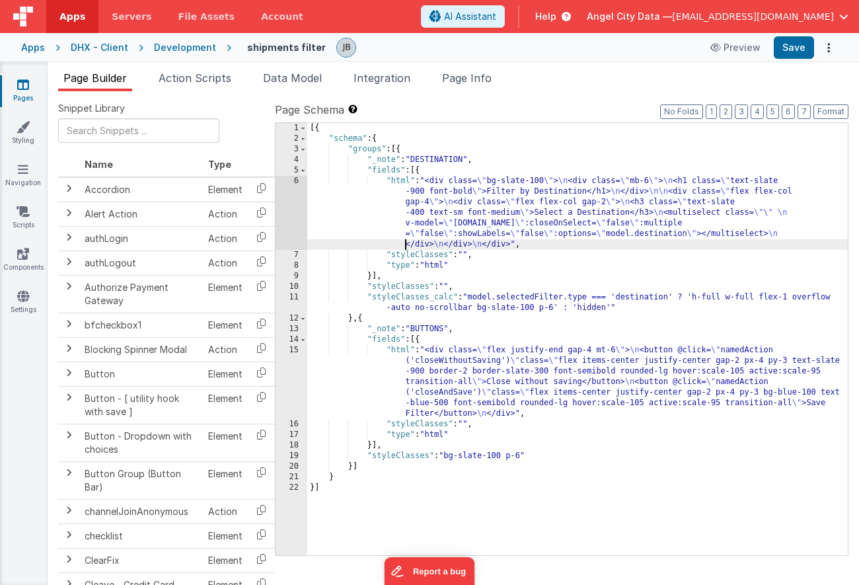
click at [340, 240] on div "[{ "schema" : { "groups" : [{ "_note" : "DESTINATION" , "fields" : [{ "html" : …" at bounding box center [577, 350] width 541 height 454
click at [295, 198] on div "6" at bounding box center [292, 213] width 32 height 74
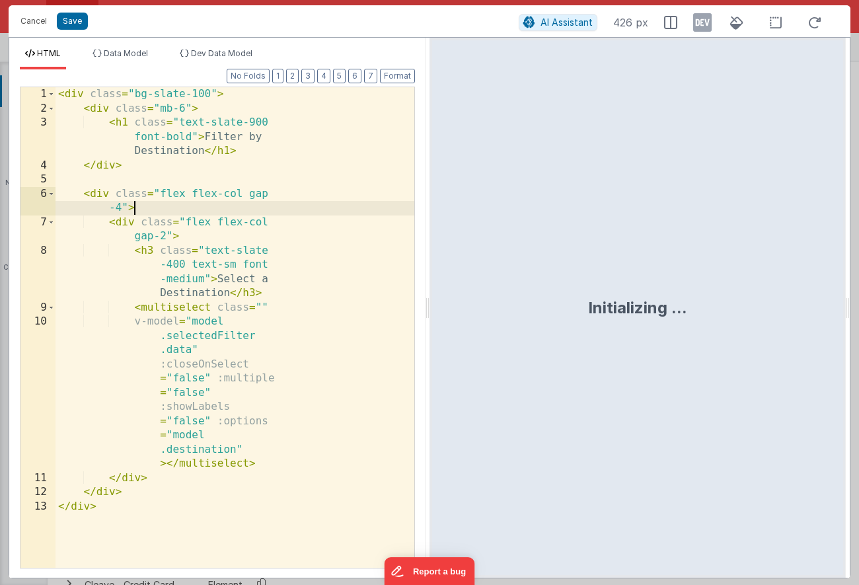
click at [295, 198] on div "< div class = "bg-slate-100" > < div class = "mb-6" > < h1 class = "text-slate-…" at bounding box center [235, 341] width 359 height 509
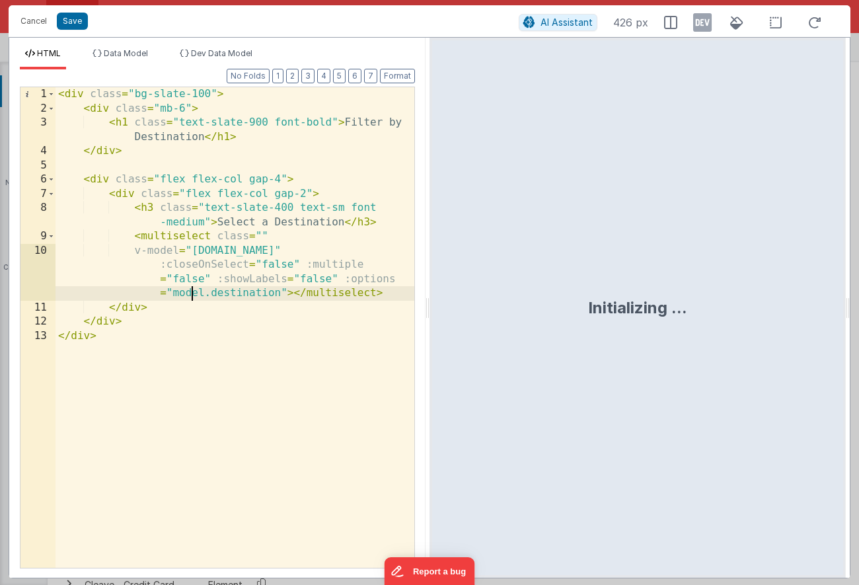
click at [194, 292] on div "< div class = "bg-slate-100" > < div class = "mb-6" > < h1 class = "text-slate-…" at bounding box center [235, 341] width 359 height 509
click at [69, 19] on button "Save" at bounding box center [72, 21] width 31 height 17
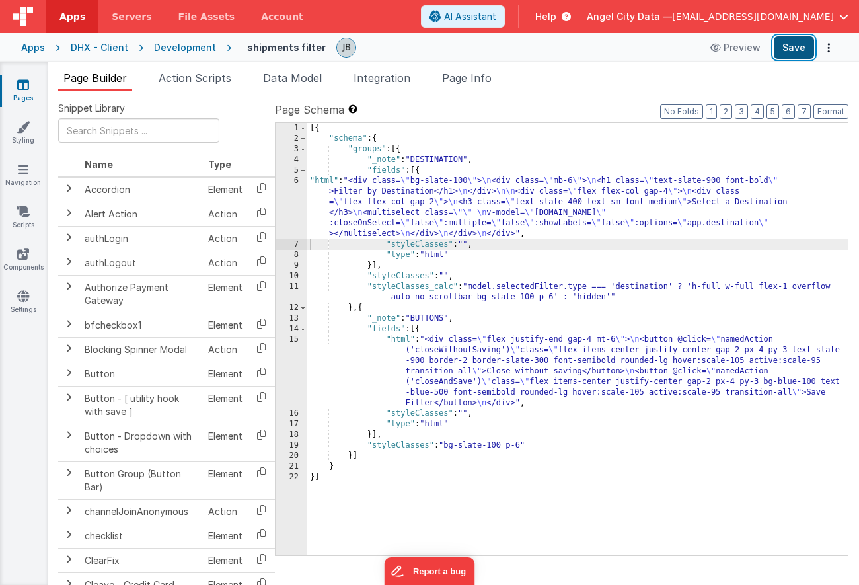
click at [791, 51] on button "Save" at bounding box center [794, 47] width 40 height 22
click at [362, 244] on div "[{ "schema" : { "groups" : [{ "_note" : "DESTINATION" , "fields" : [{ "html" : …" at bounding box center [577, 350] width 541 height 454
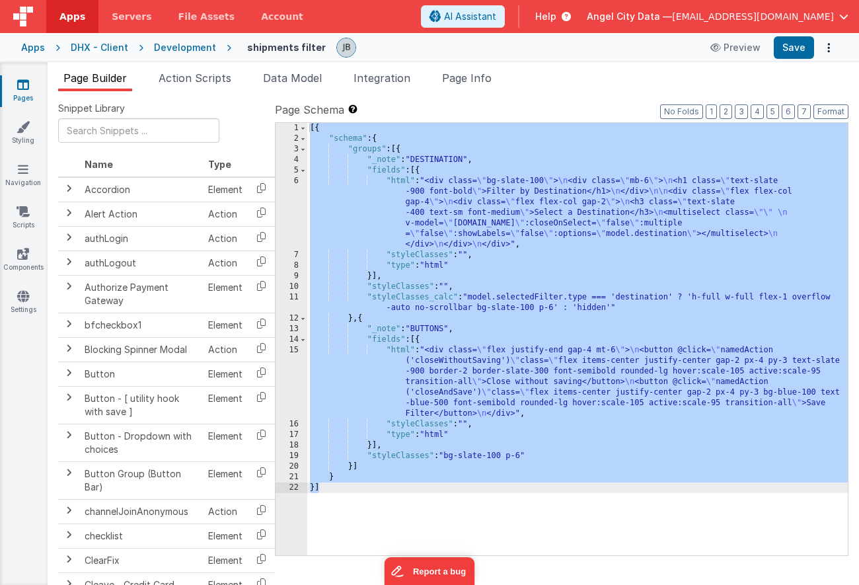
click at [686, 241] on div "[{ "schema" : { "groups" : [{ "_note" : "DESTINATION" , "fields" : [{ "html" : …" at bounding box center [577, 350] width 541 height 454
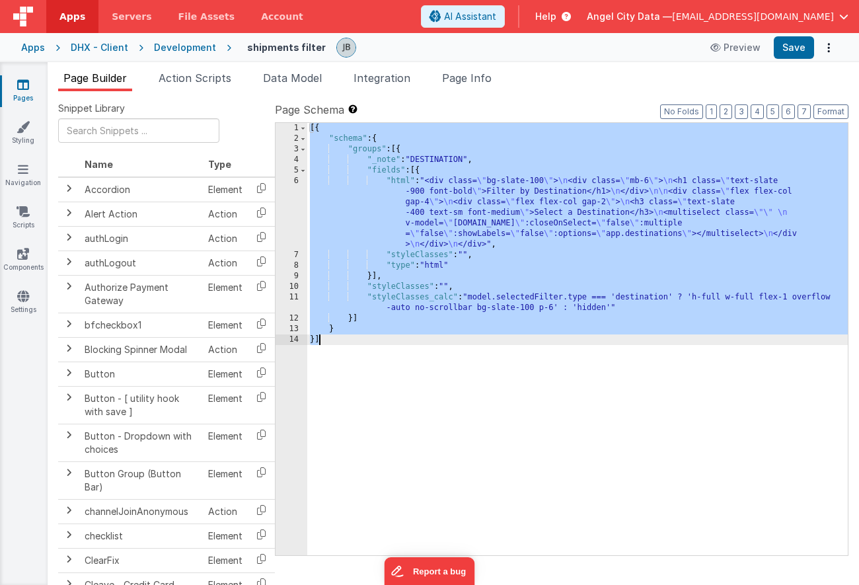
click at [653, 239] on div "[{ "schema" : { "groups" : [{ "_note" : "DESTINATION" , "fields" : [{ "html" : …" at bounding box center [577, 350] width 541 height 454
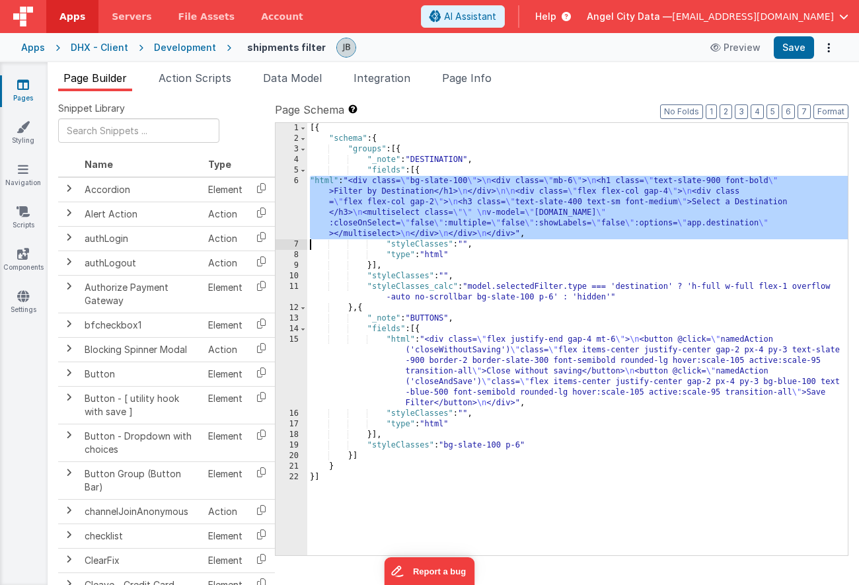
click at [678, 229] on div "[{ "schema" : { "groups" : [{ "_note" : "DESTINATION" , "fields" : [{ "html" : …" at bounding box center [577, 350] width 541 height 454
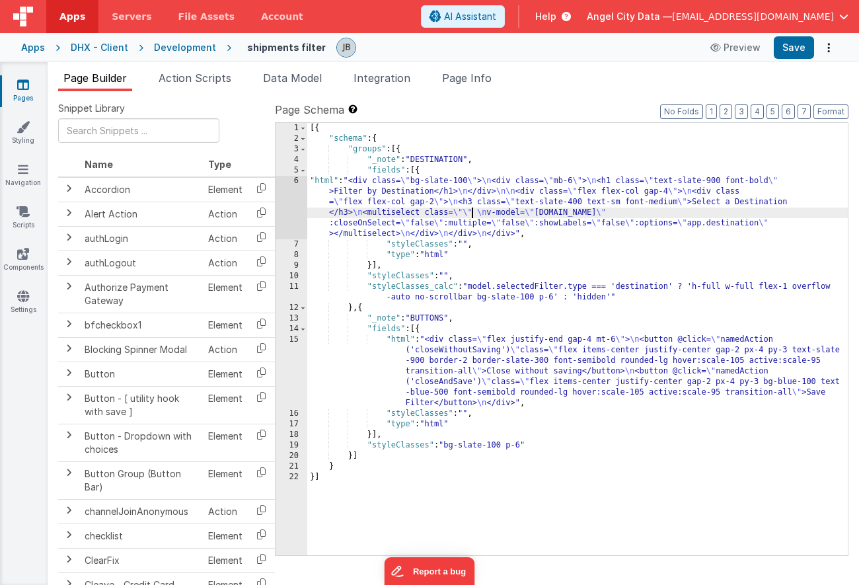
click at [474, 210] on div "[{ "schema" : { "groups" : [{ "_note" : "DESTINATION" , "fields" : [{ "html" : …" at bounding box center [577, 350] width 541 height 454
click at [394, 222] on div "[{ "schema" : { "groups" : [{ "_note" : "DESTINATION" , "fields" : [{ "html" : …" at bounding box center [577, 350] width 541 height 454
click at [306, 200] on div "6" at bounding box center [292, 207] width 32 height 63
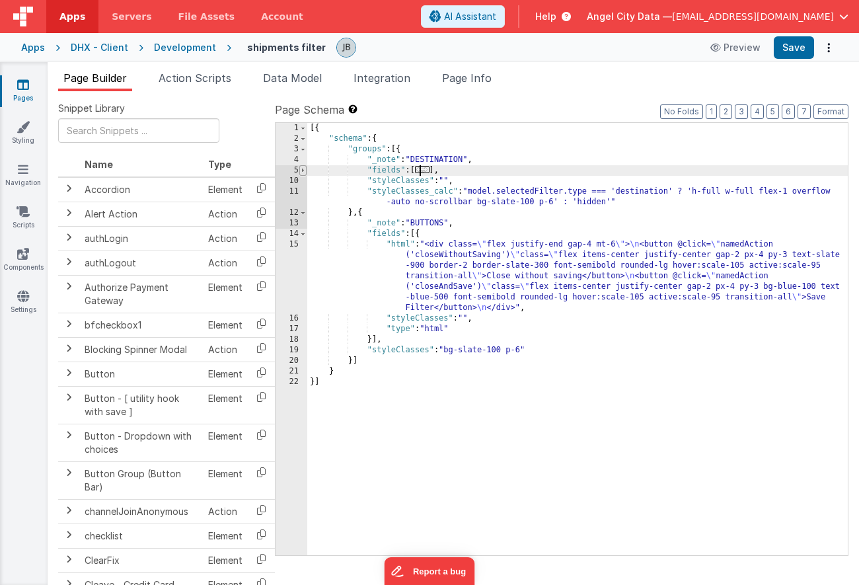
click at [302, 171] on span at bounding box center [303, 170] width 7 height 11
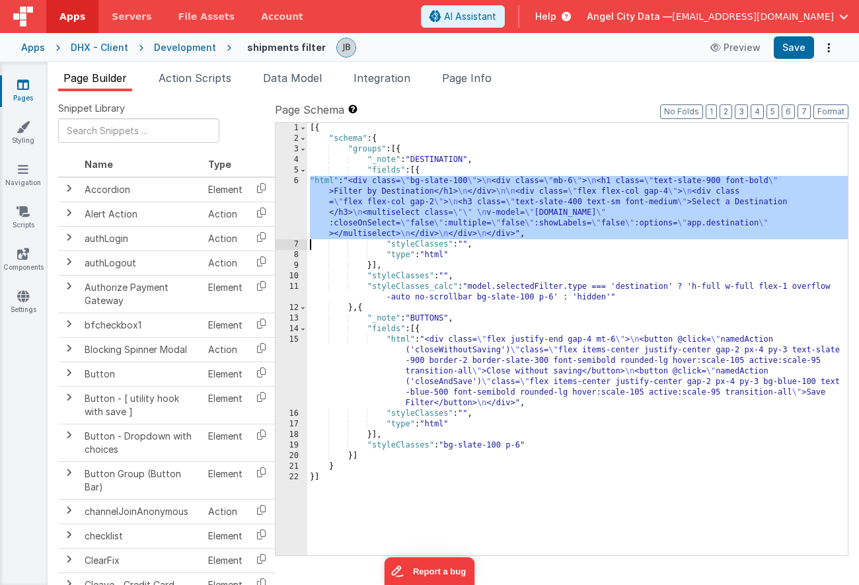
click at [296, 208] on div "6" at bounding box center [292, 207] width 32 height 63
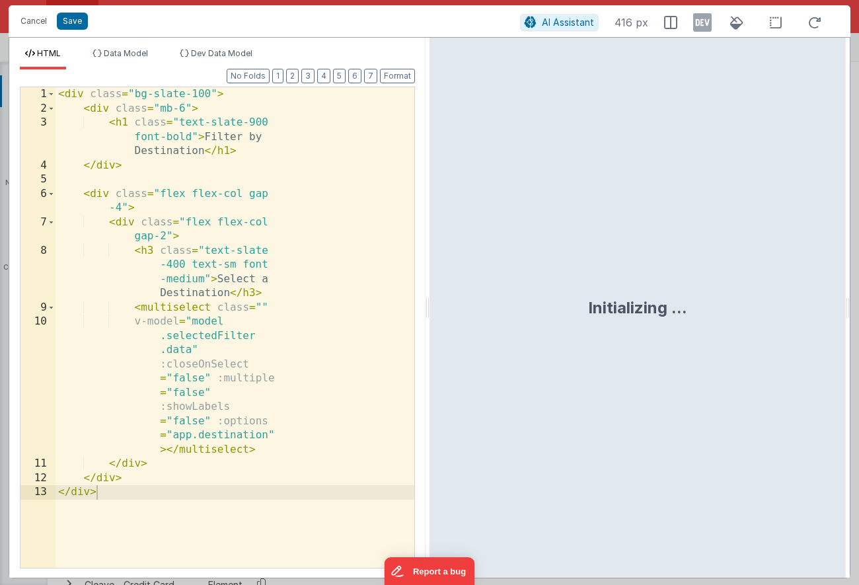
click at [296, 208] on div "HTML Data Model Dev Data Model Format 7 6 5 4 3 2 1 No Folds 1 2 3 4 5 6 7 8 9 …" at bounding box center [430, 307] width 842 height 541
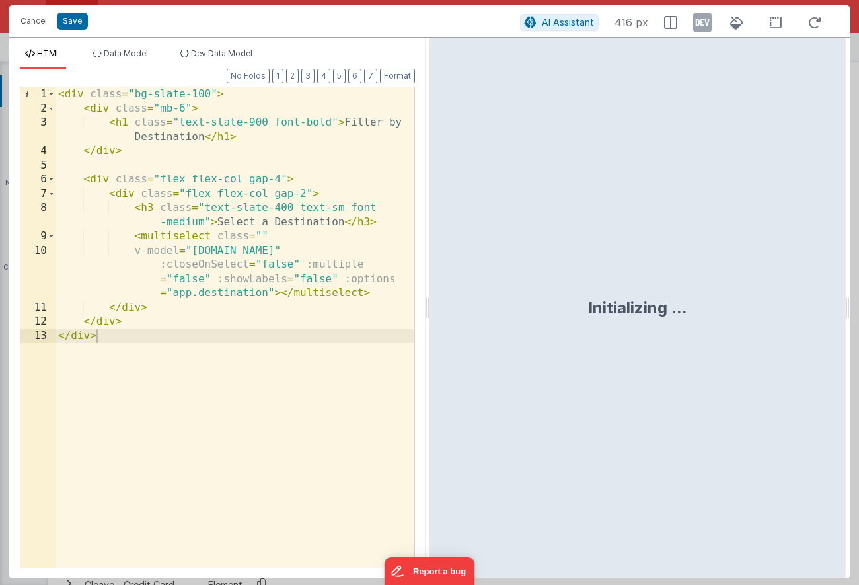
click at [267, 291] on div "< div class = "bg-slate-100" > < div class = "mb-6" > < h1 class = "text-slate-…" at bounding box center [235, 341] width 359 height 509
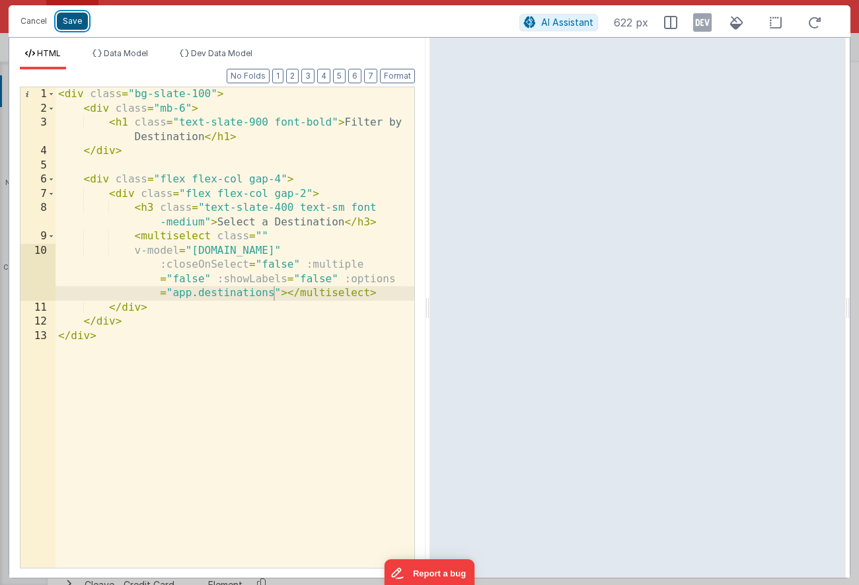
click at [75, 26] on button "Save" at bounding box center [72, 21] width 31 height 17
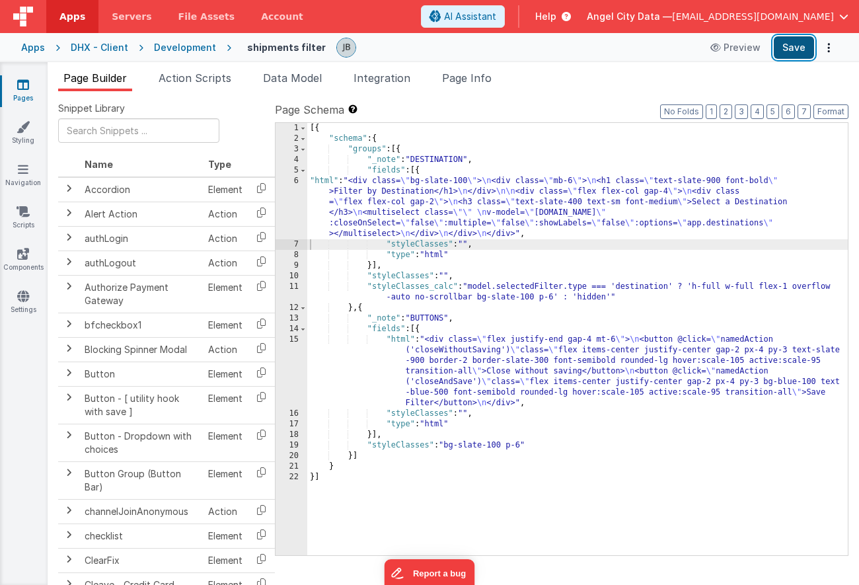
click at [790, 54] on button "Save" at bounding box center [794, 47] width 40 height 22
click at [26, 145] on link "Styling" at bounding box center [23, 133] width 48 height 26
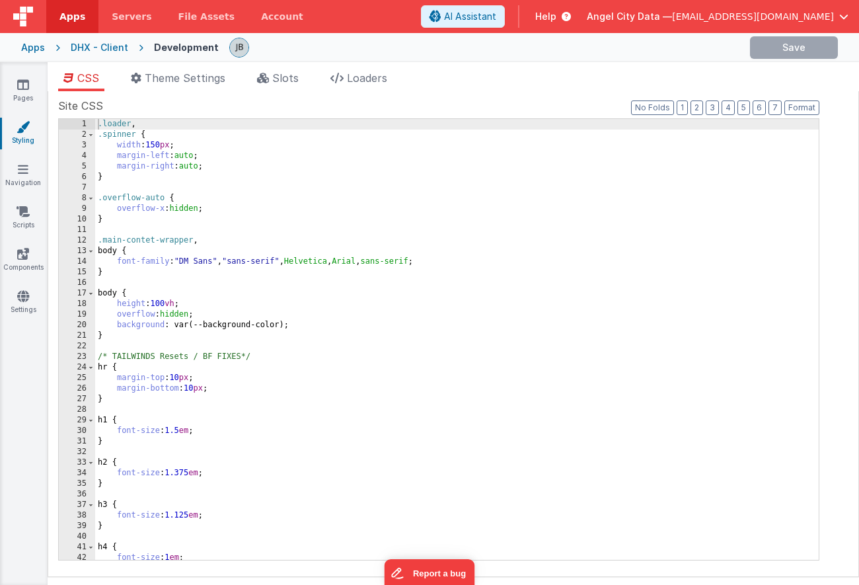
click at [317, 266] on div ".loader , .spinner { width : 150 px ; margin-left : auto ; margin-right : auto …" at bounding box center [457, 350] width 724 height 462
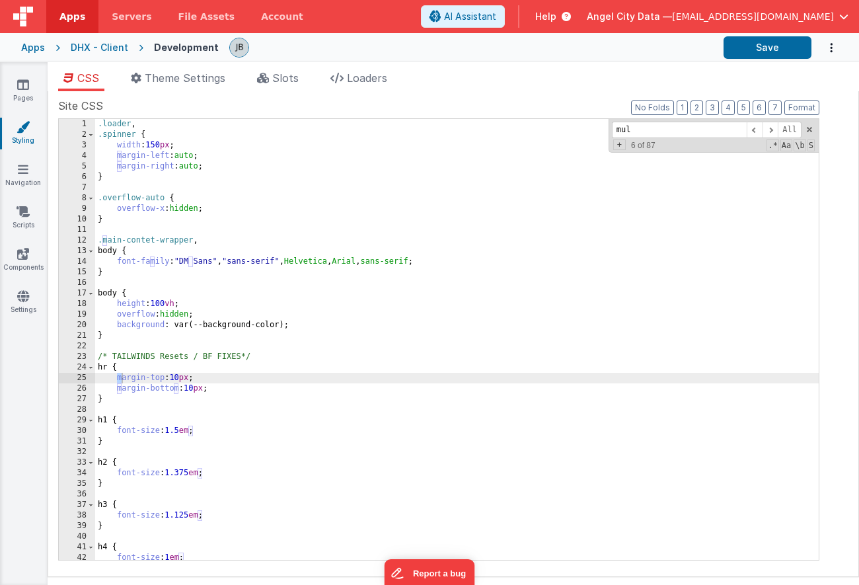
scroll to position [985, 0]
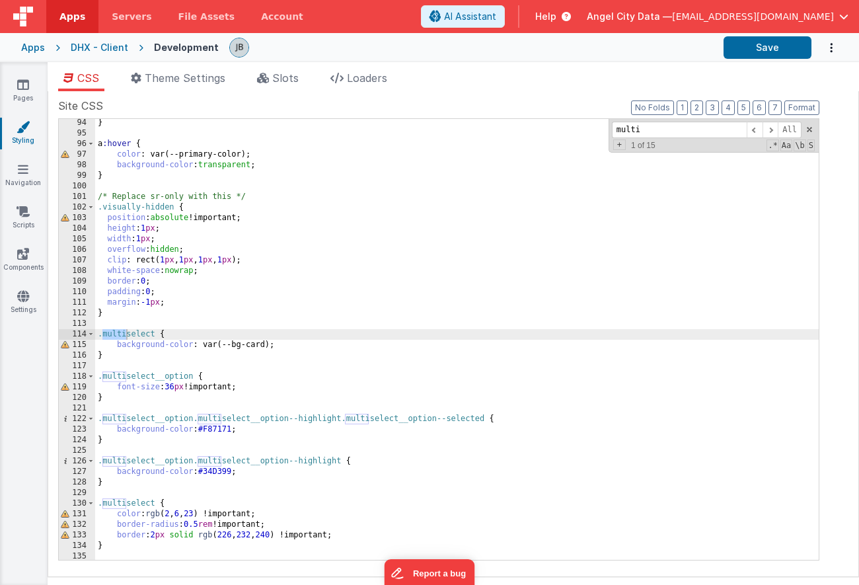
type input "multi"
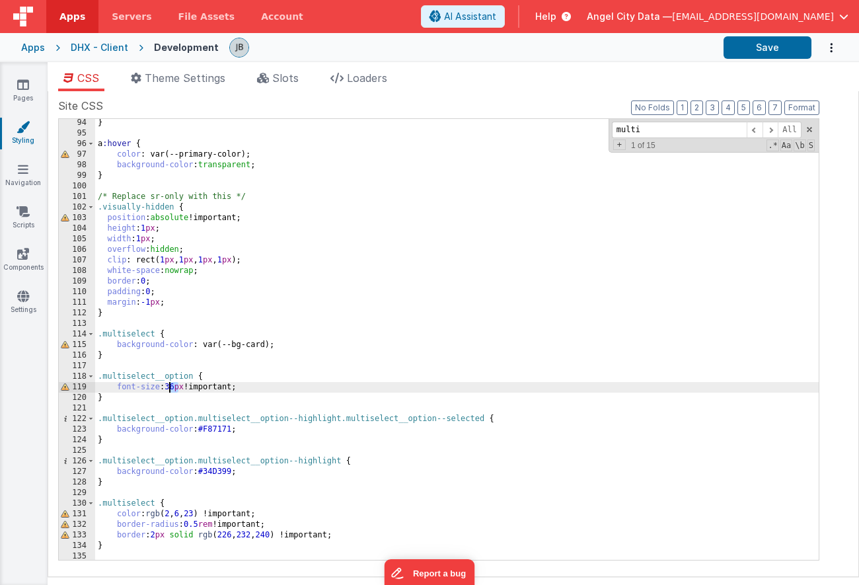
drag, startPoint x: 177, startPoint y: 387, endPoint x: 171, endPoint y: 389, distance: 6.9
click at [171, 389] on div "} a :hover { color : var(--primary-color); background-color : transparent ; } /…" at bounding box center [457, 349] width 724 height 462
click at [742, 52] on button "Save" at bounding box center [768, 47] width 88 height 22
click at [30, 95] on link "Pages" at bounding box center [23, 91] width 48 height 26
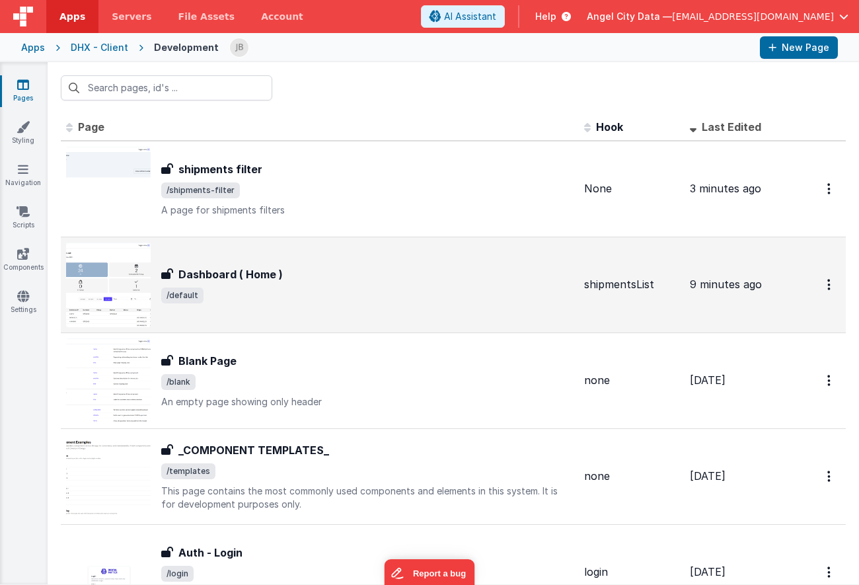
click at [260, 253] on div "Dashboard ( Home ) Dashboard ( Home ) /default" at bounding box center [320, 285] width 508 height 85
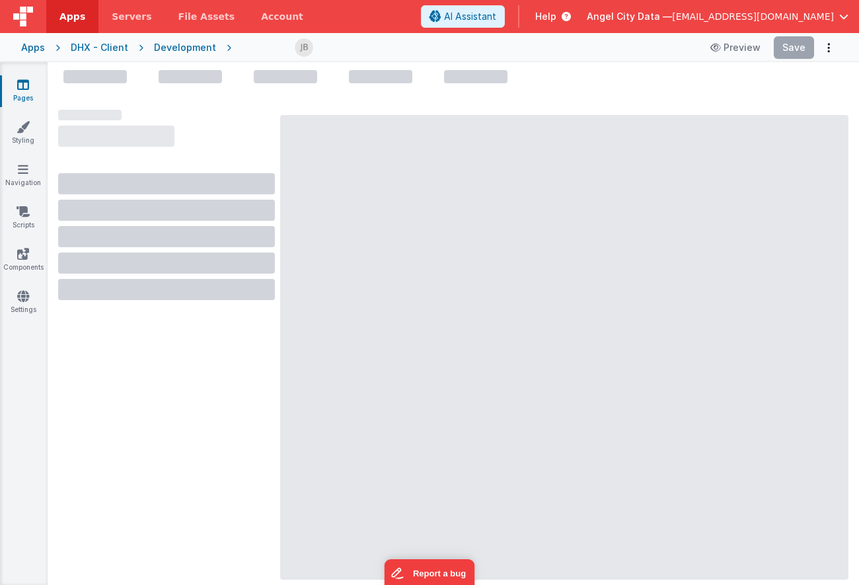
click at [260, 253] on div at bounding box center [166, 263] width 217 height 21
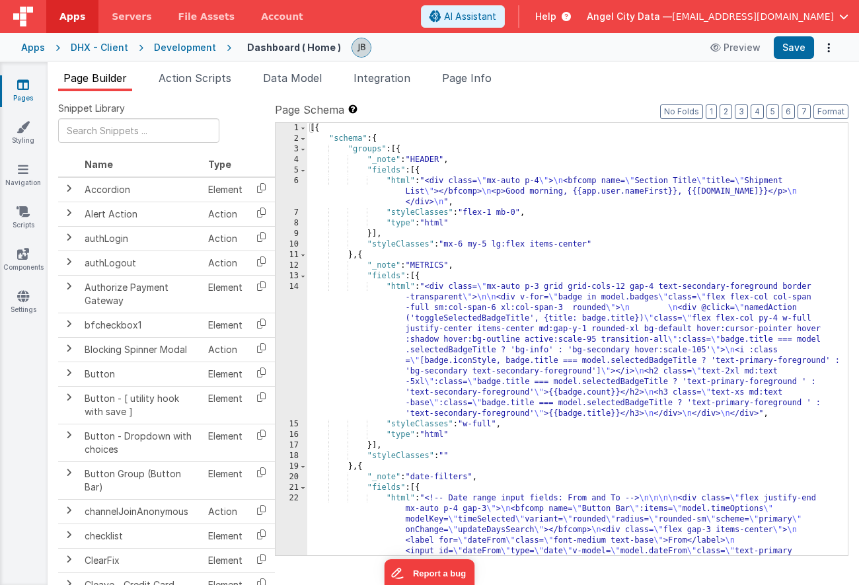
click at [191, 49] on div "Development" at bounding box center [185, 47] width 62 height 13
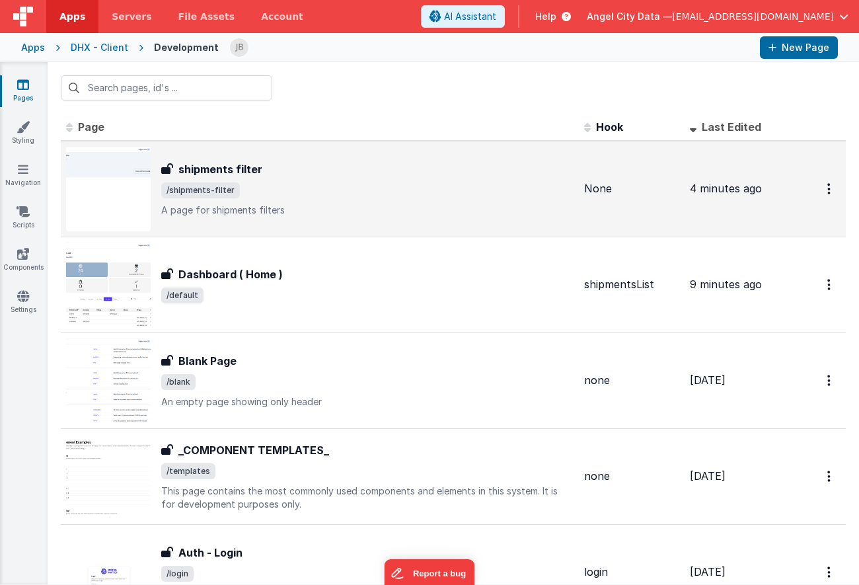
click at [206, 155] on div "shipments filter shipments filter /shipments-filter A page for shipments filters" at bounding box center [320, 189] width 508 height 85
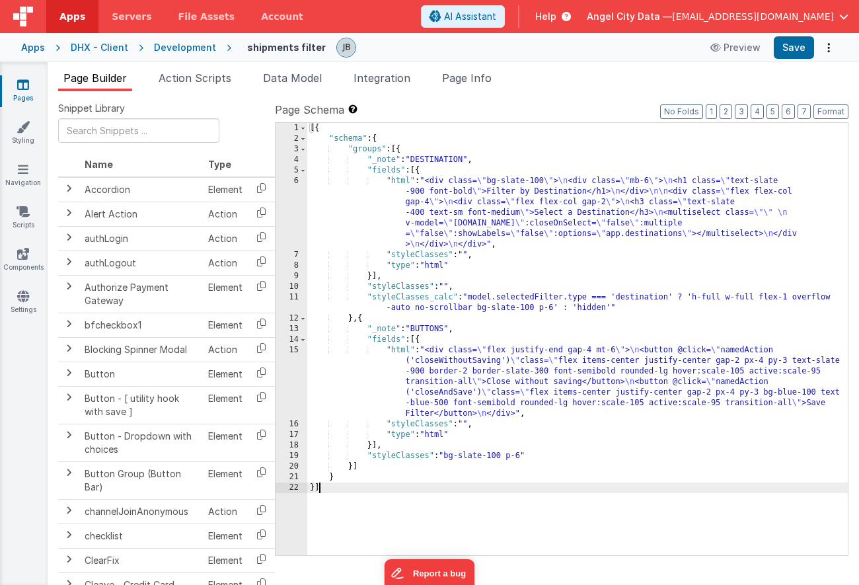
click at [293, 212] on div "6" at bounding box center [292, 213] width 32 height 74
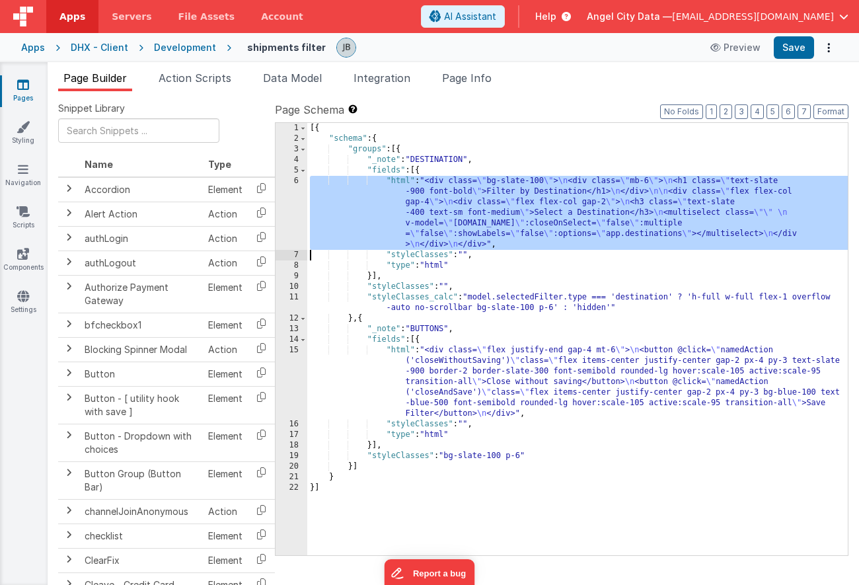
click at [295, 208] on div "6" at bounding box center [292, 213] width 32 height 74
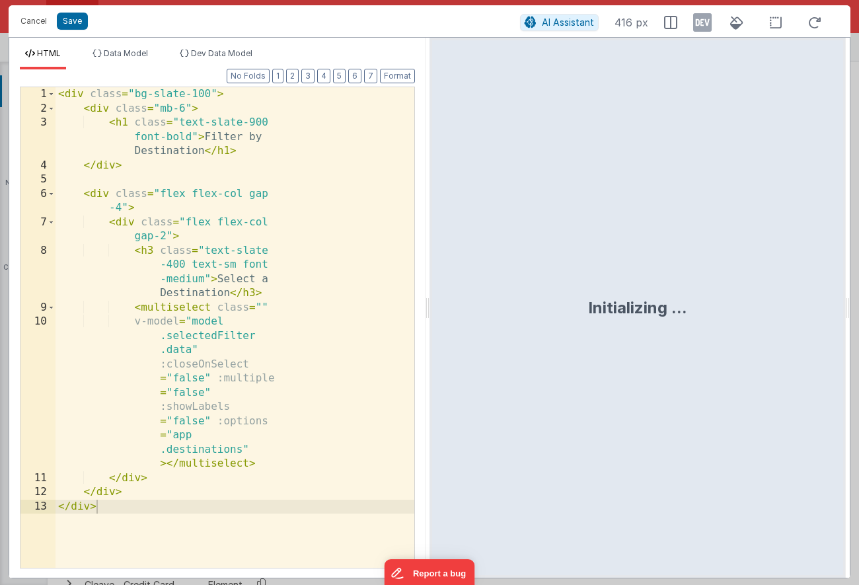
click at [295, 208] on div "HTML Data Model Dev Data Model Format 7 6 5 4 3 2 1 No Folds 1 2 3 4 5 6 7 8 9 …" at bounding box center [430, 307] width 842 height 541
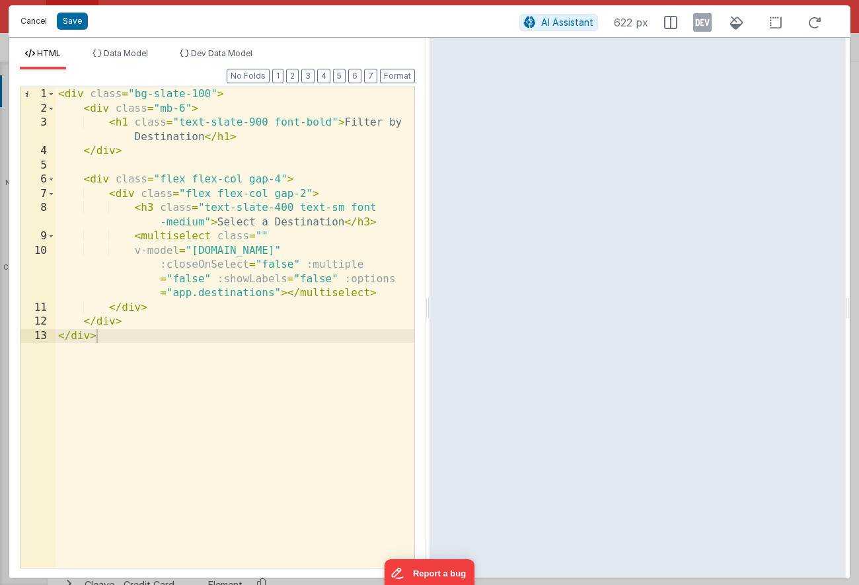
click at [41, 20] on button "Cancel" at bounding box center [34, 21] width 40 height 19
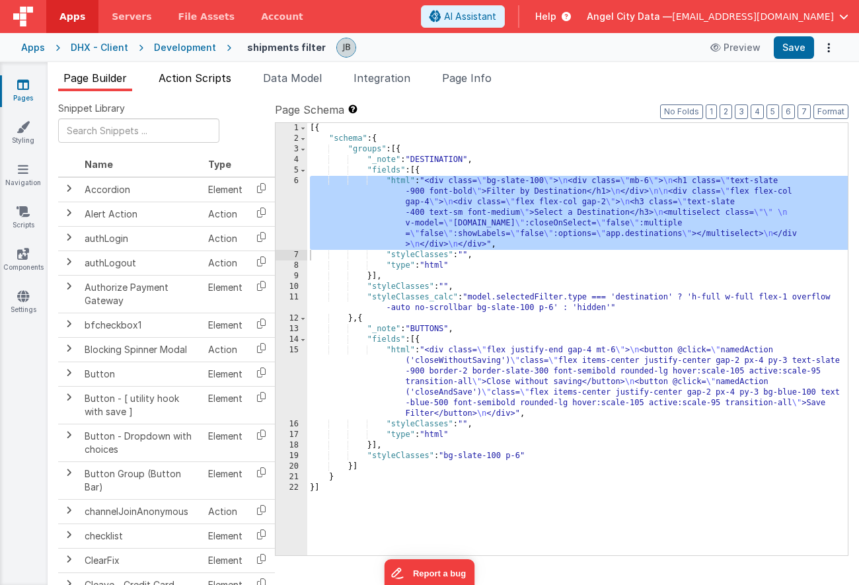
click at [207, 81] on span "Action Scripts" at bounding box center [195, 77] width 73 height 13
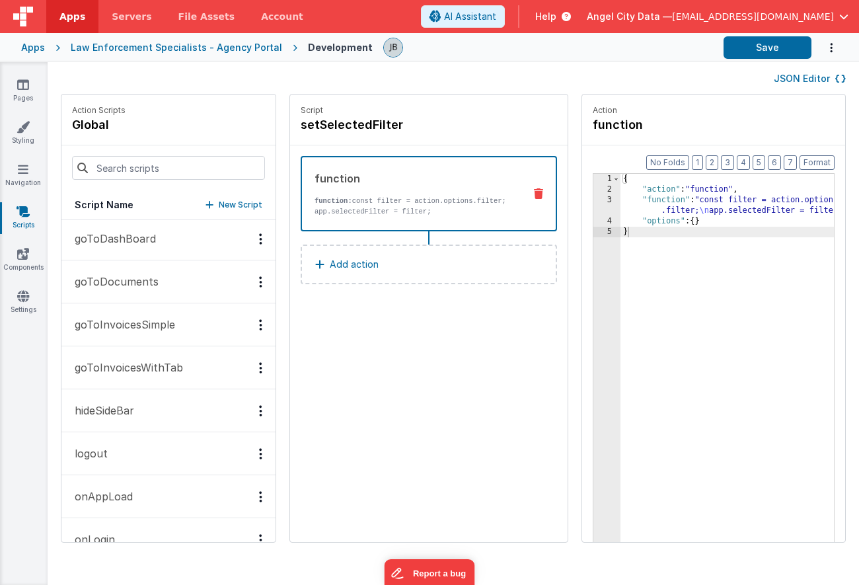
scroll to position [75, 0]
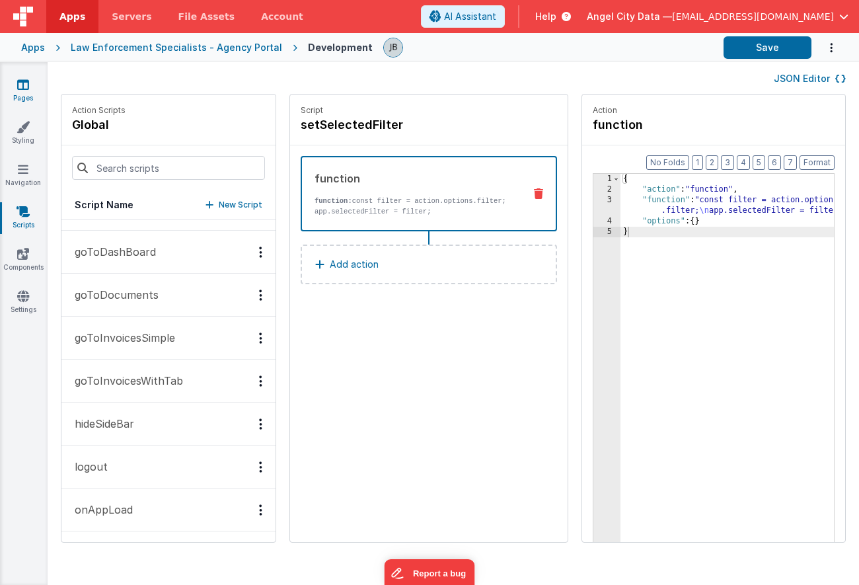
click at [24, 91] on icon at bounding box center [23, 84] width 12 height 13
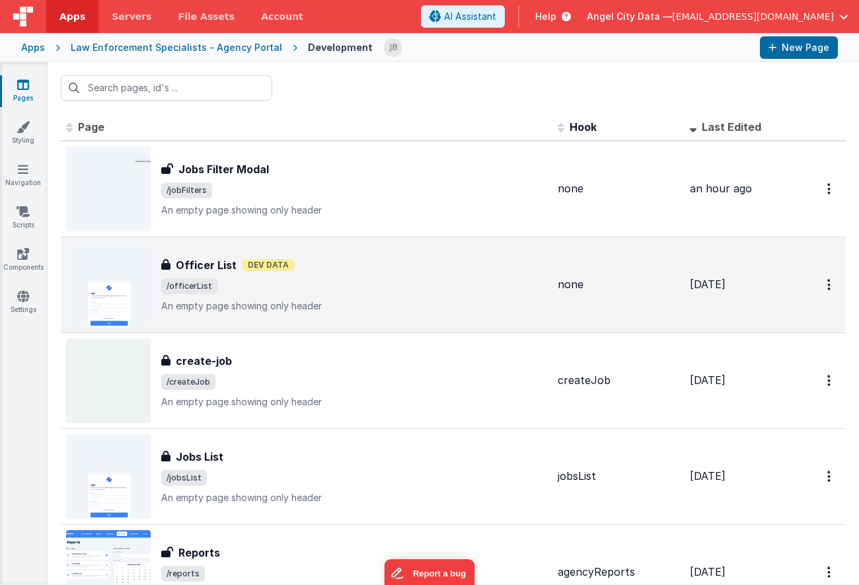
click at [203, 260] on h3 "Officer List" at bounding box center [206, 265] width 61 height 16
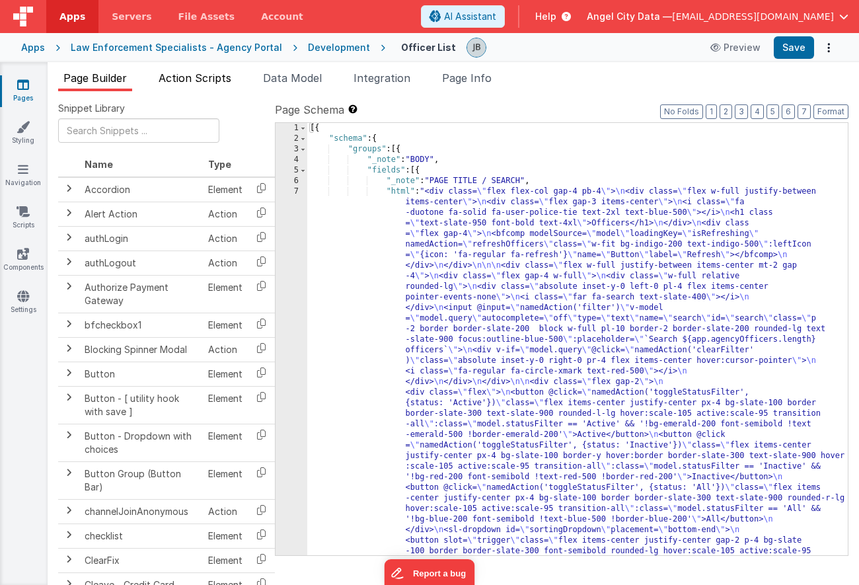
click at [181, 86] on li "Action Scripts" at bounding box center [194, 80] width 83 height 21
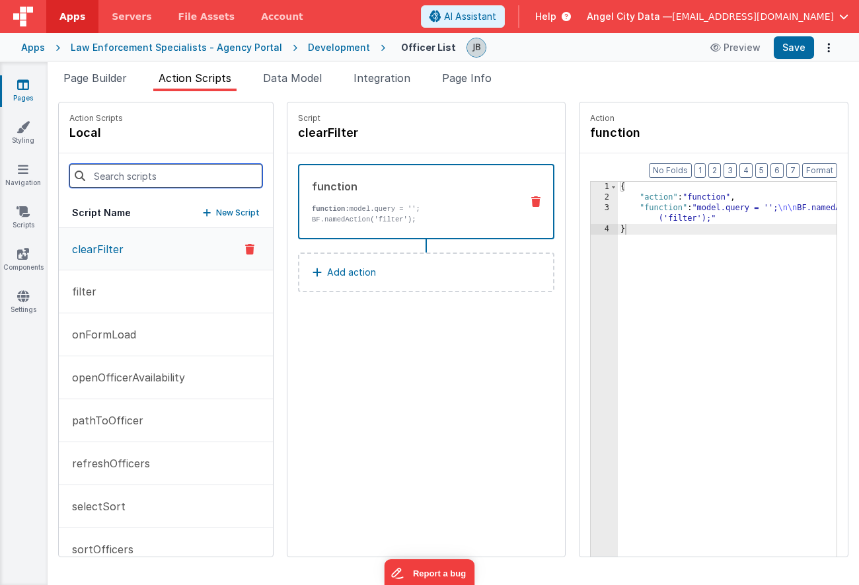
click at [134, 179] on input at bounding box center [165, 176] width 193 height 24
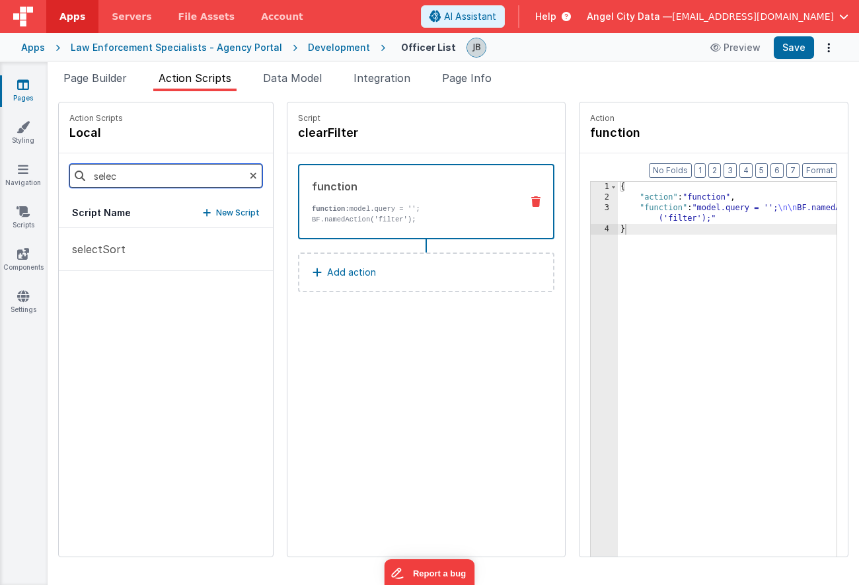
type input "selectFilter"
click at [153, 180] on input "selectFilter" at bounding box center [165, 176] width 193 height 24
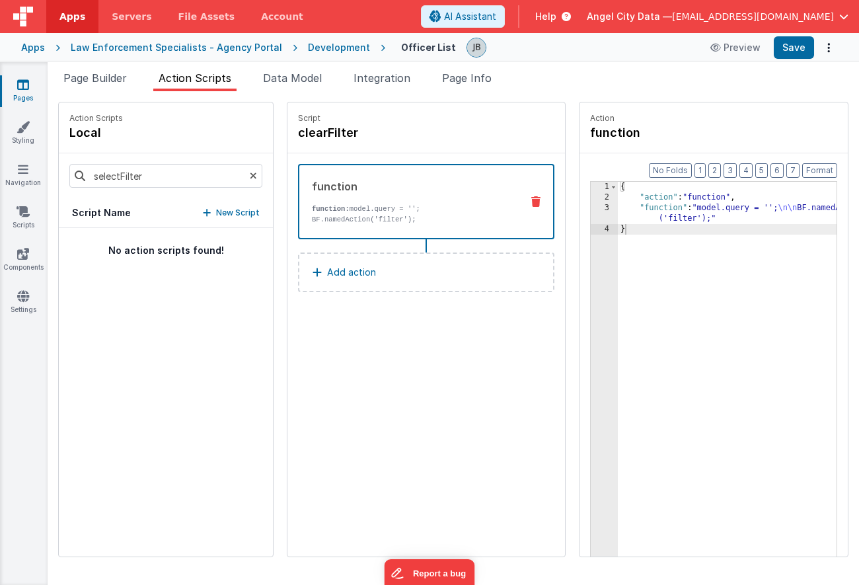
click at [308, 46] on div "Development" at bounding box center [339, 47] width 62 height 13
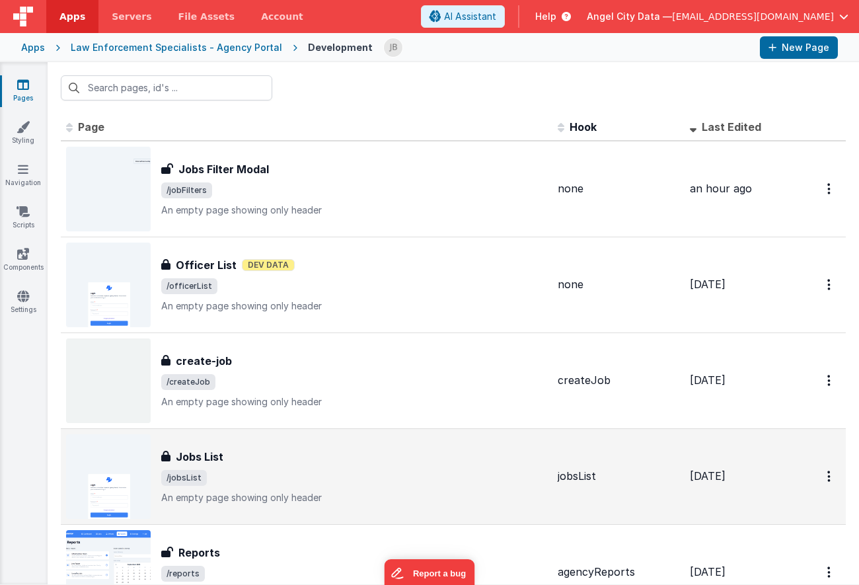
click at [223, 462] on div "Jobs List" at bounding box center [354, 457] width 386 height 16
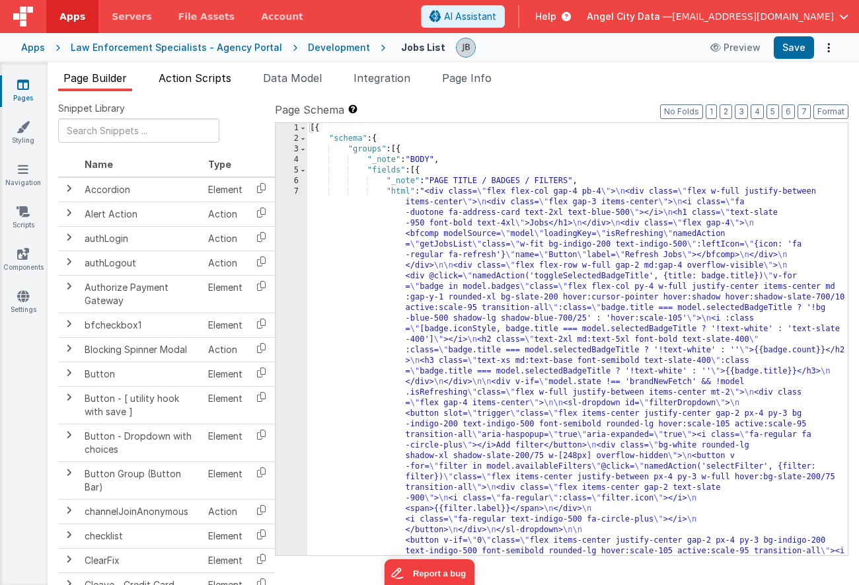
click at [198, 75] on span "Action Scripts" at bounding box center [195, 77] width 73 height 13
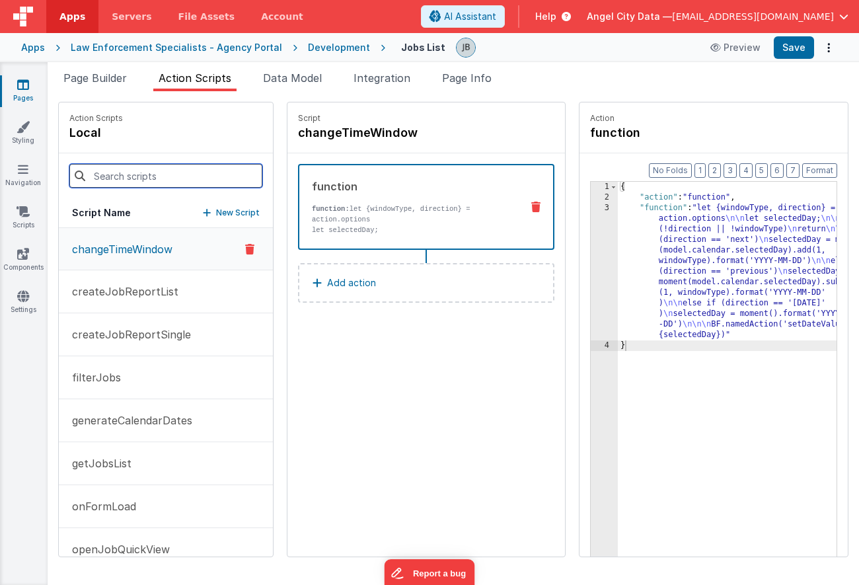
click at [130, 177] on input at bounding box center [165, 176] width 193 height 24
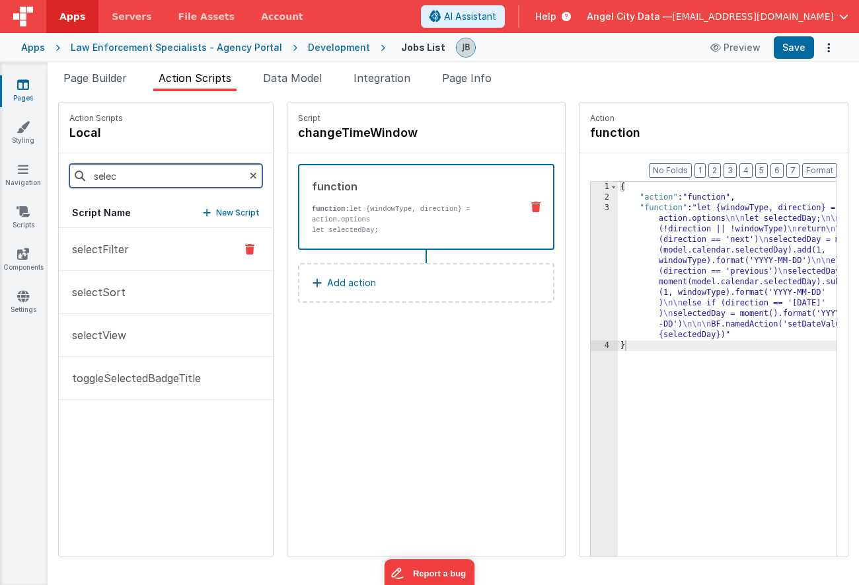
type input "selec"
click at [115, 252] on p "selectFilter" at bounding box center [96, 249] width 65 height 16
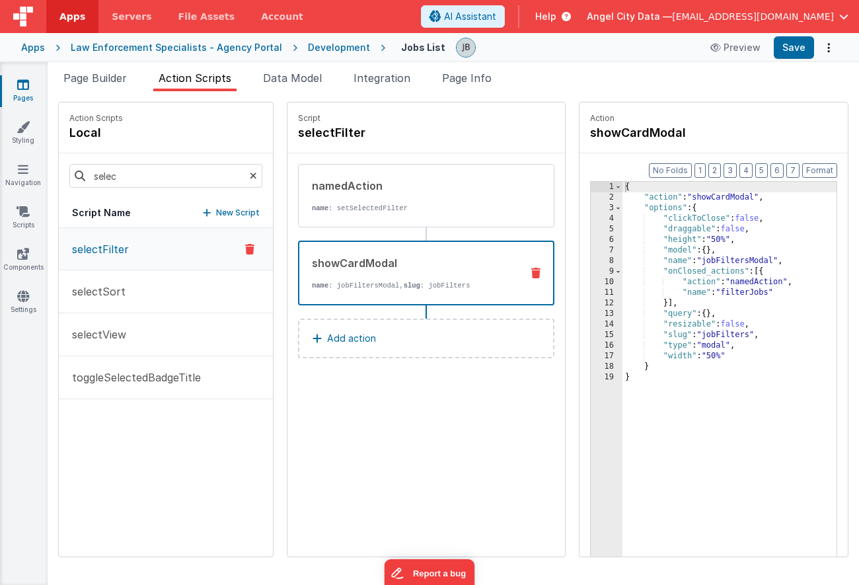
click at [380, 255] on div "showCardModal" at bounding box center [411, 263] width 199 height 16
click at [348, 46] on div "Development" at bounding box center [339, 47] width 62 height 13
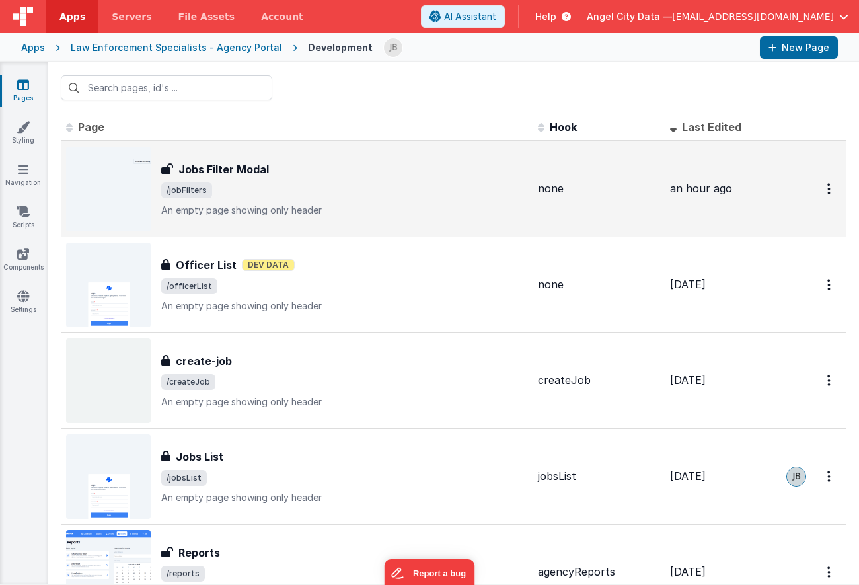
click at [262, 180] on div "Jobs Filter Modal Jobs Filter Modal /jobFilters An empty page showing only head…" at bounding box center [344, 189] width 366 height 56
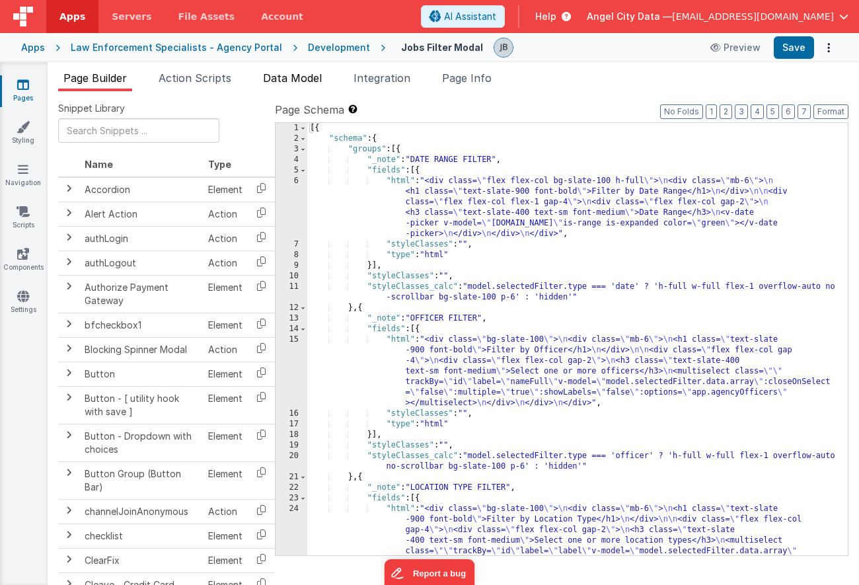
click at [297, 71] on span "Data Model" at bounding box center [292, 77] width 59 height 13
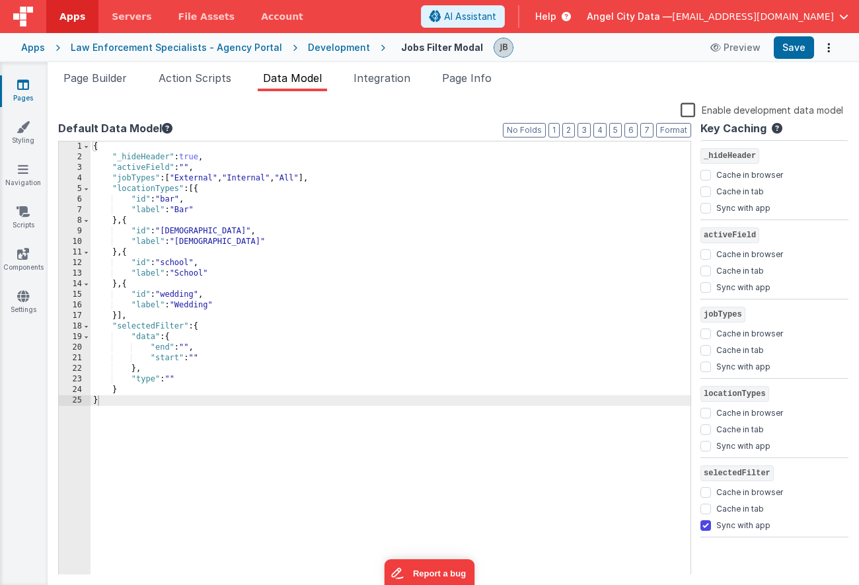
click at [308, 50] on div "Development" at bounding box center [339, 47] width 62 height 13
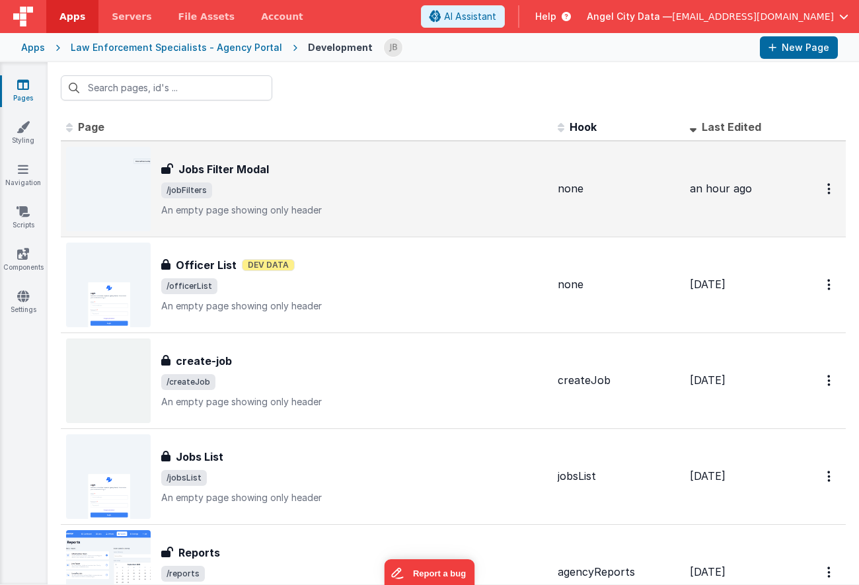
click at [195, 169] on h3 "Jobs Filter Modal" at bounding box center [224, 169] width 91 height 16
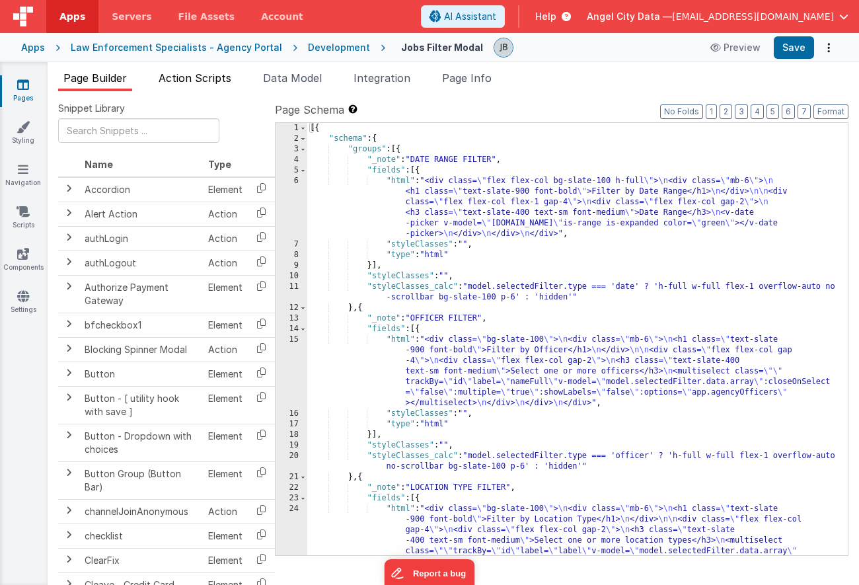
click at [192, 78] on span "Action Scripts" at bounding box center [195, 77] width 73 height 13
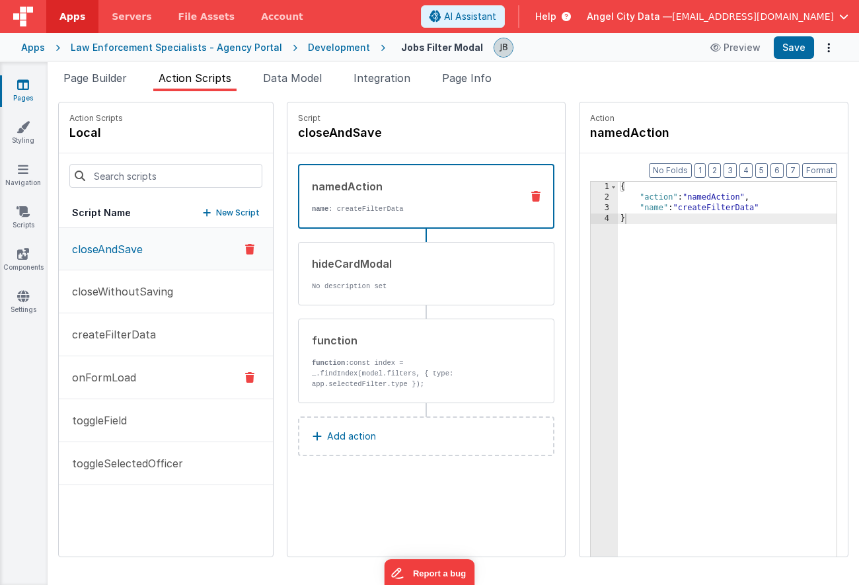
click at [122, 371] on p "onFormLoad" at bounding box center [100, 378] width 72 height 16
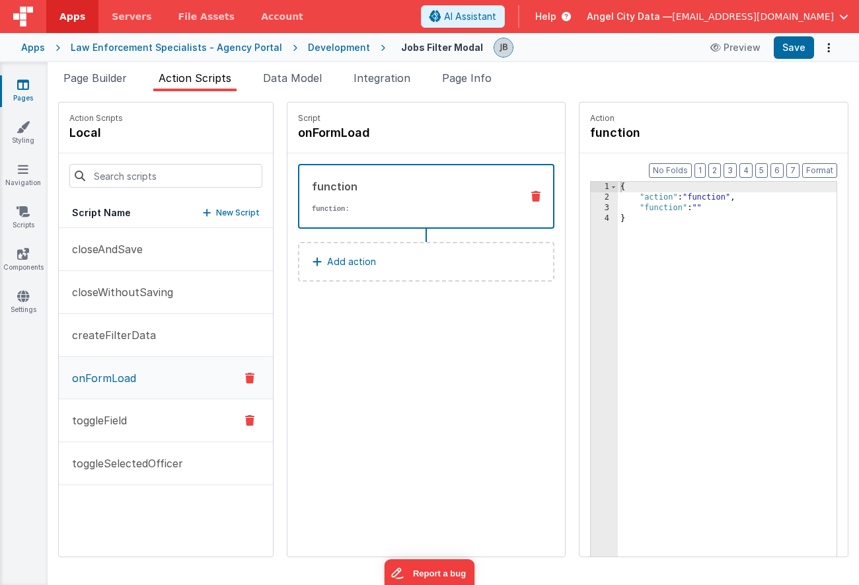
click at [120, 406] on button "toggleField" at bounding box center [166, 420] width 214 height 43
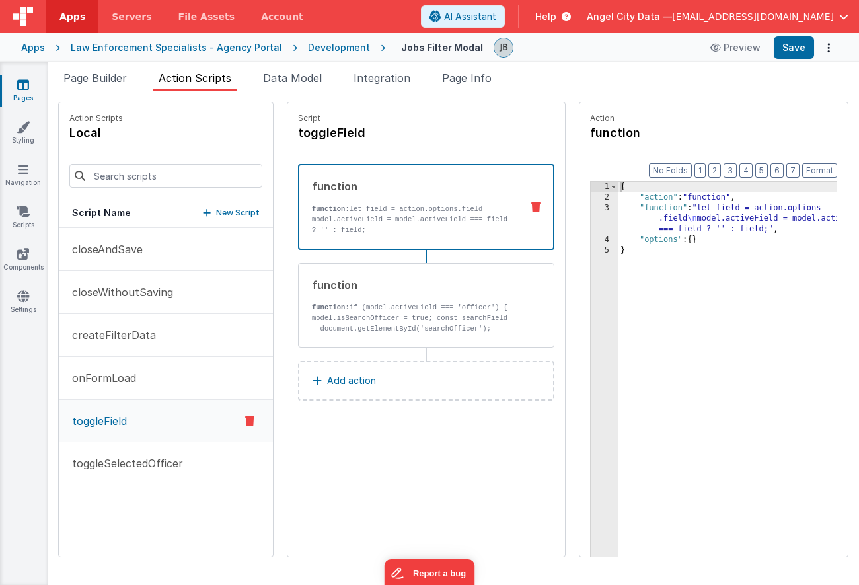
click at [373, 228] on p "function: let field = action.options.field model.activeField = model.activeFiel…" at bounding box center [411, 220] width 199 height 32
click at [591, 217] on div "3" at bounding box center [604, 219] width 27 height 32
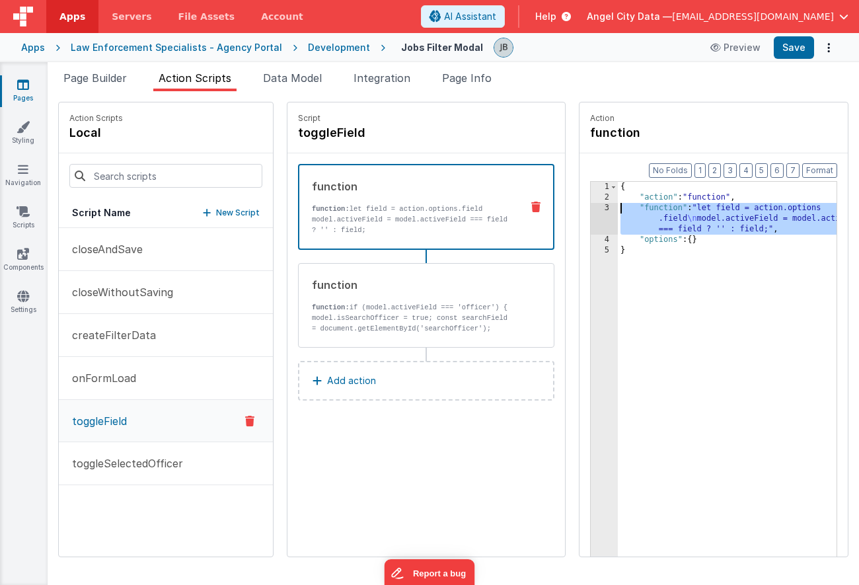
click at [591, 212] on div "3" at bounding box center [604, 219] width 27 height 32
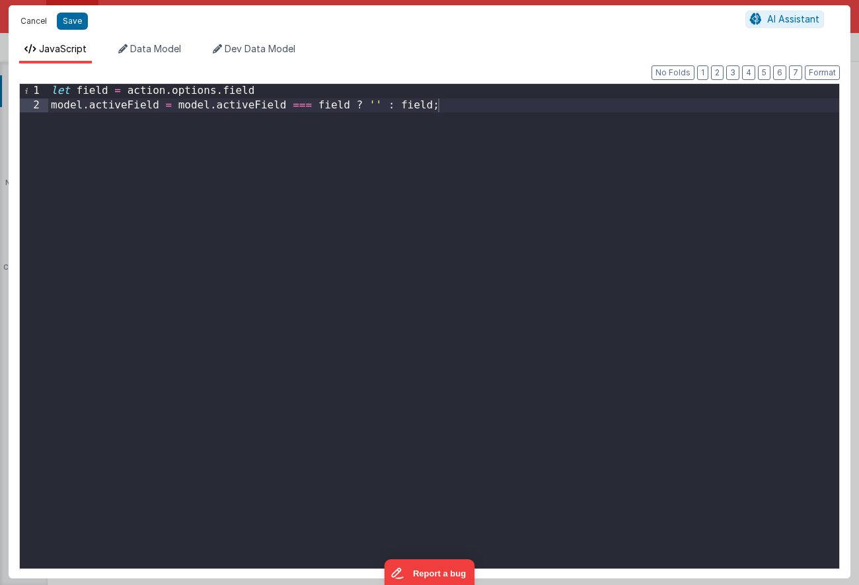
click at [30, 19] on button "Cancel" at bounding box center [34, 21] width 40 height 19
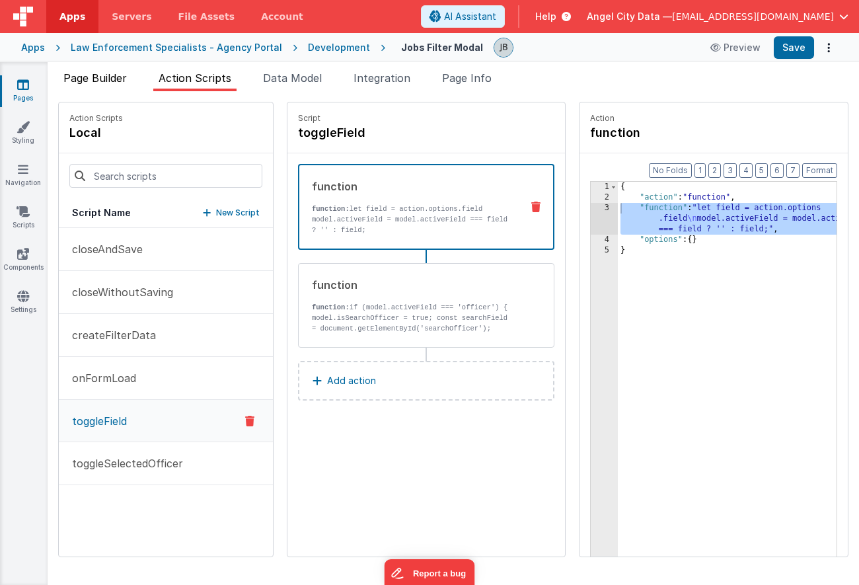
click at [112, 84] on li "Page Builder" at bounding box center [95, 80] width 74 height 21
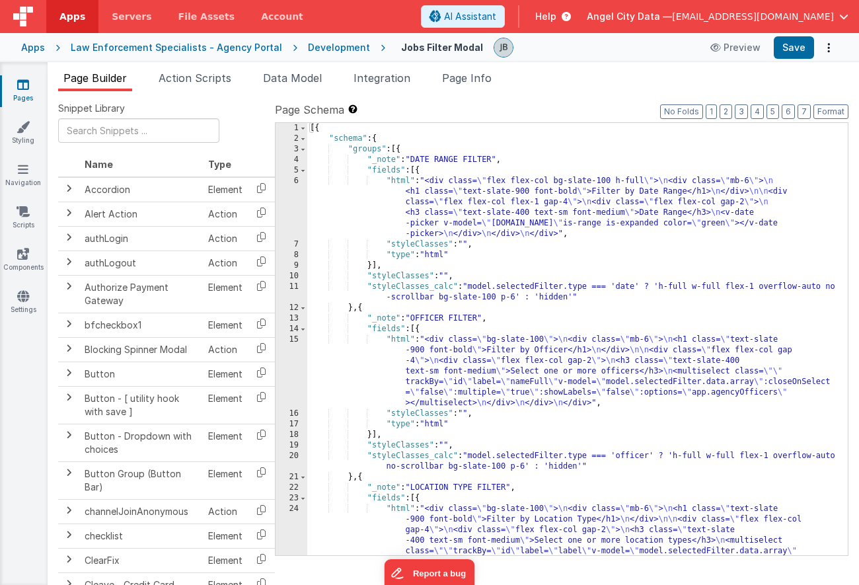
click at [288, 205] on div "6" at bounding box center [292, 207] width 32 height 63
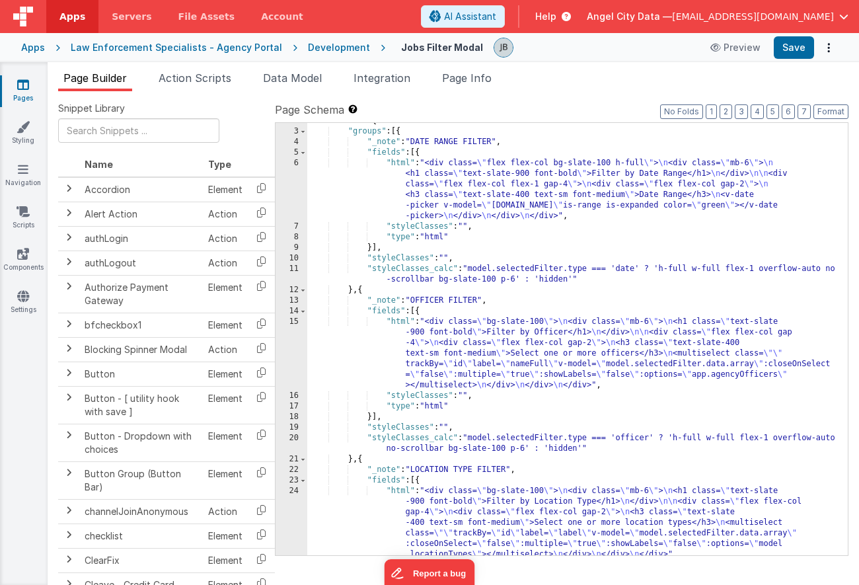
scroll to position [435, 0]
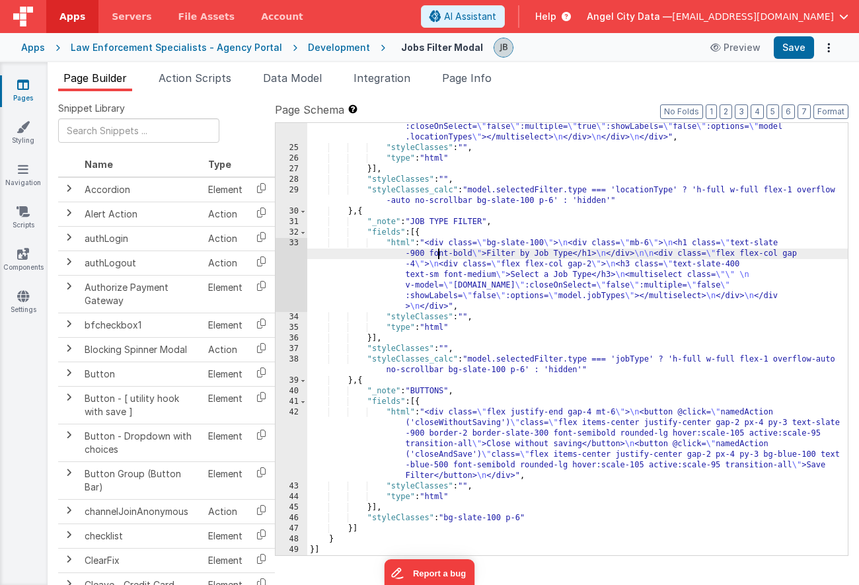
click at [437, 257] on div ""html" : "<div class= \" bg-slate-100 \" > \n <div class= \" mb-6 \" > \n <h1 c…" at bounding box center [577, 327] width 541 height 517
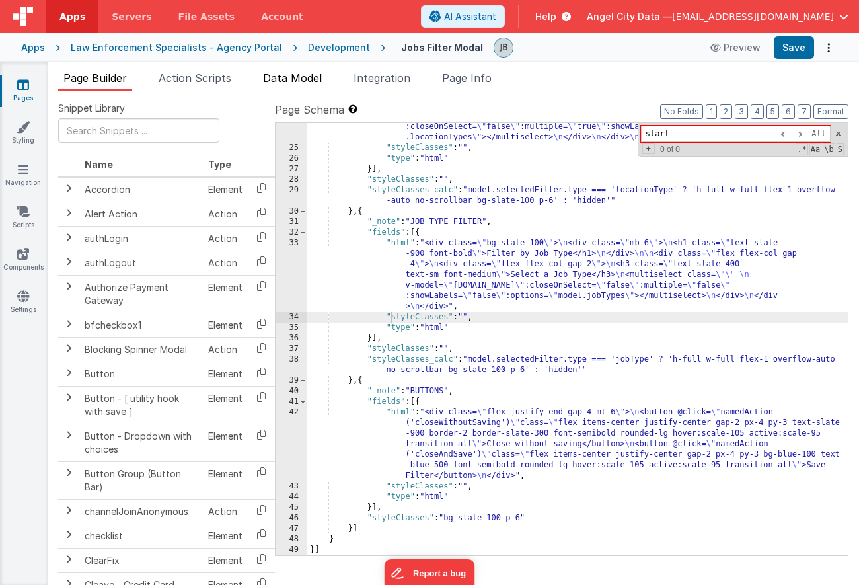
type input "start"
click at [268, 77] on span "Data Model" at bounding box center [292, 77] width 59 height 13
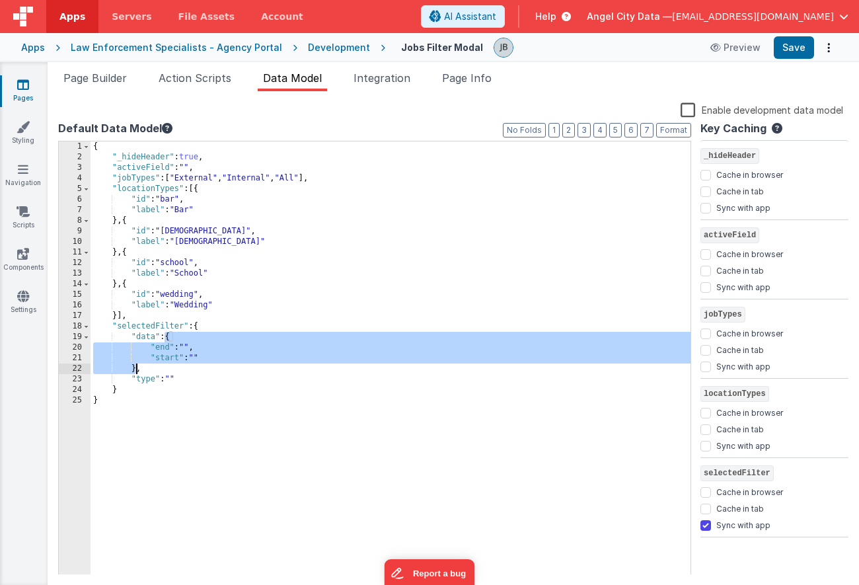
drag, startPoint x: 167, startPoint y: 336, endPoint x: 136, endPoint y: 374, distance: 48.4
click at [136, 374] on div "{ "_hideHeader" : true , "activeField" : "" , "jobTypes" : [ "External" , "Inte…" at bounding box center [391, 368] width 600 height 455
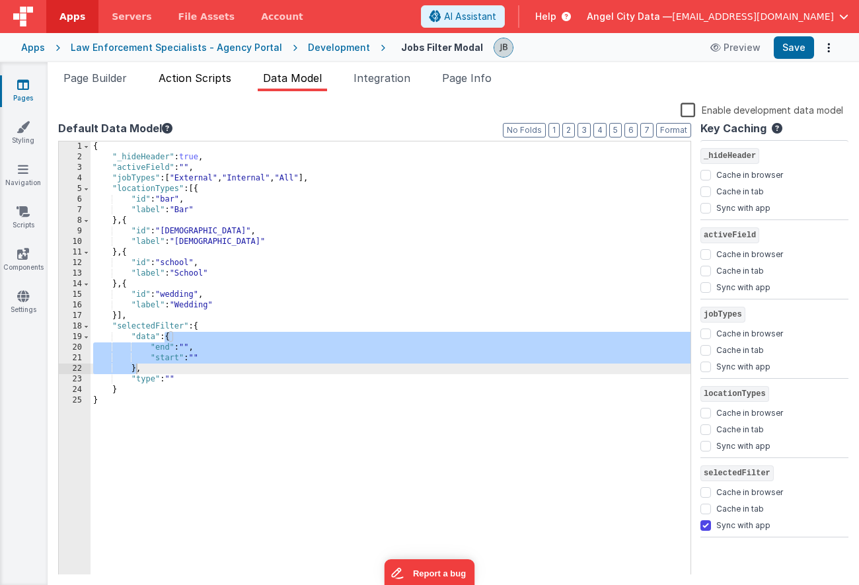
click at [203, 85] on li "Action Scripts" at bounding box center [194, 80] width 83 height 21
